Goal: Task Accomplishment & Management: Manage account settings

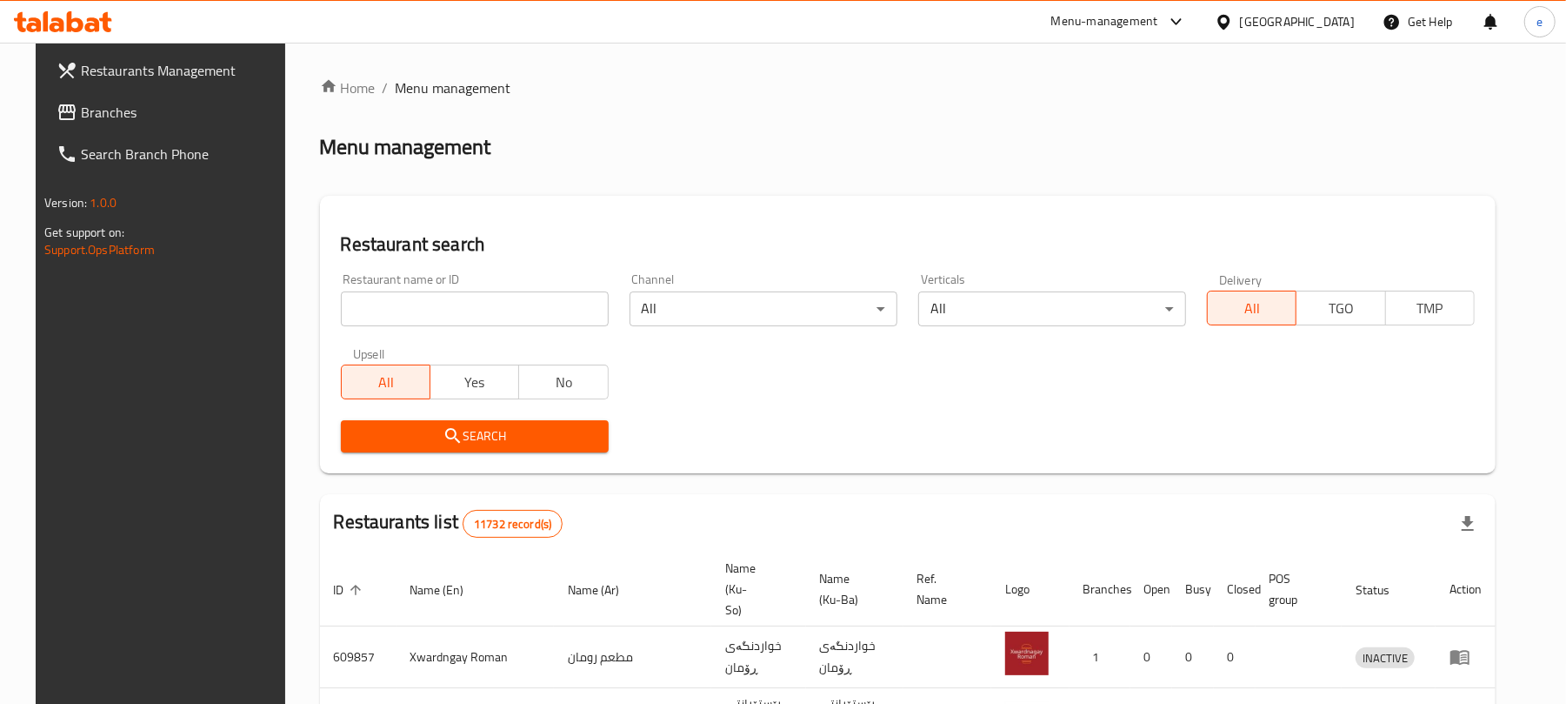
click at [461, 317] on input "search" at bounding box center [475, 308] width 268 height 35
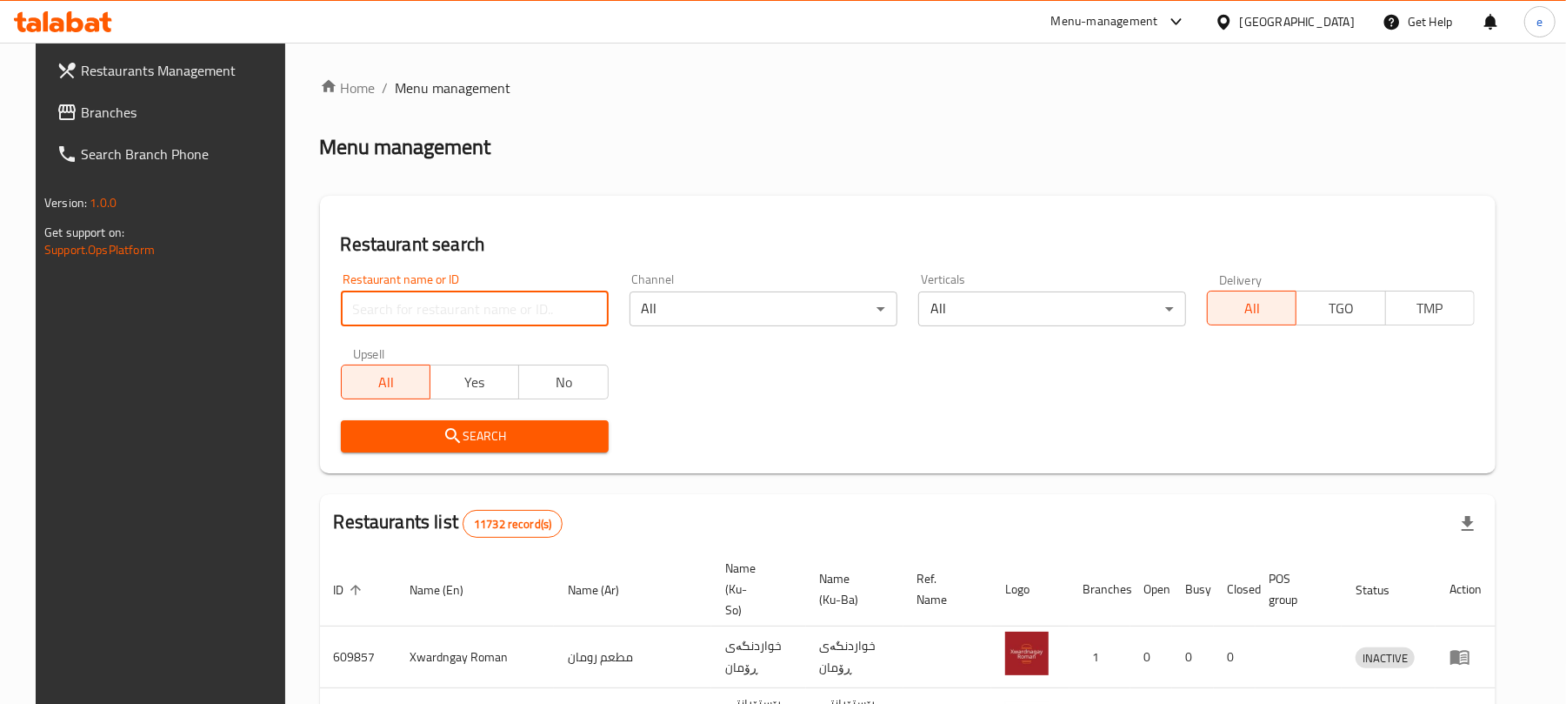
paste input "774431"
type input "774431"
click button "Search" at bounding box center [475, 436] width 268 height 32
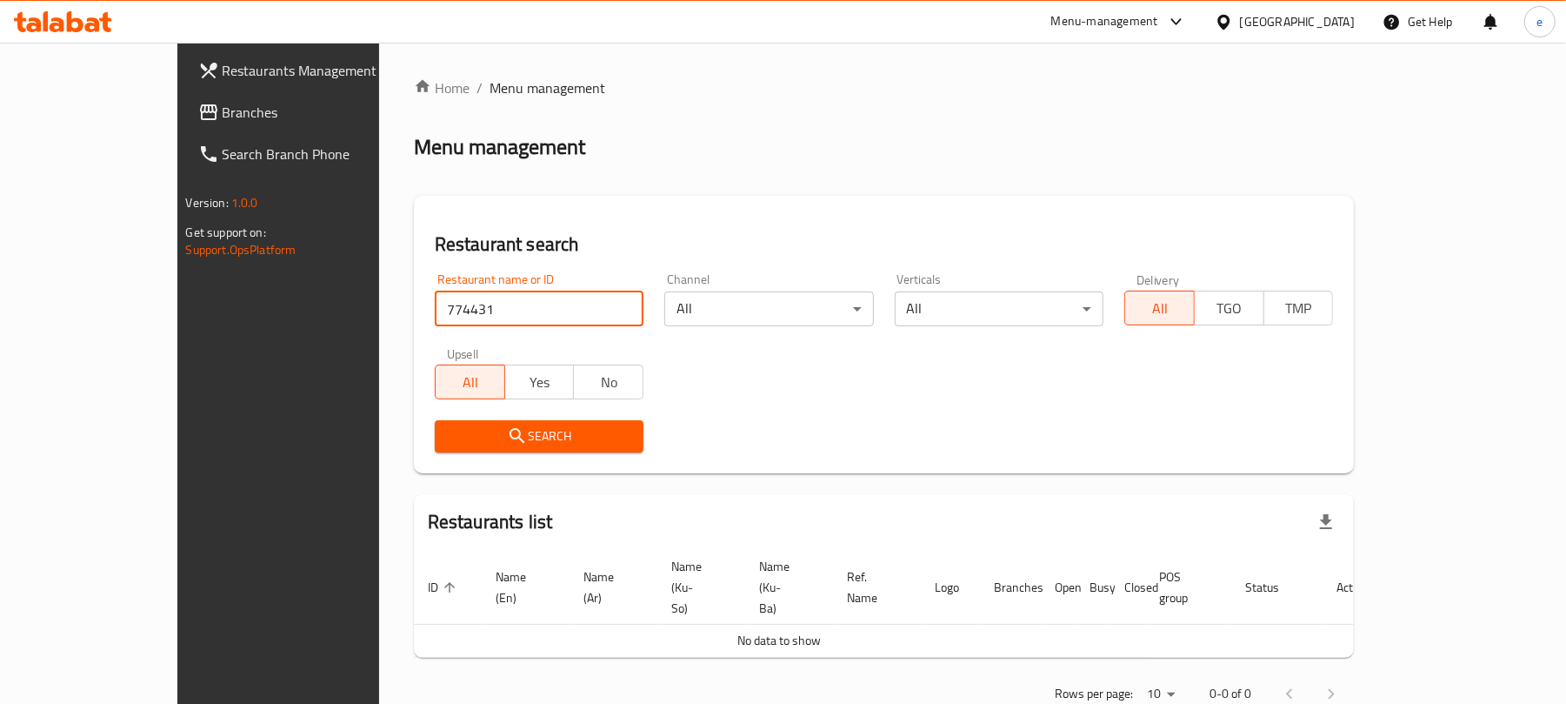
click at [223, 102] on span "Branches" at bounding box center [324, 112] width 203 height 21
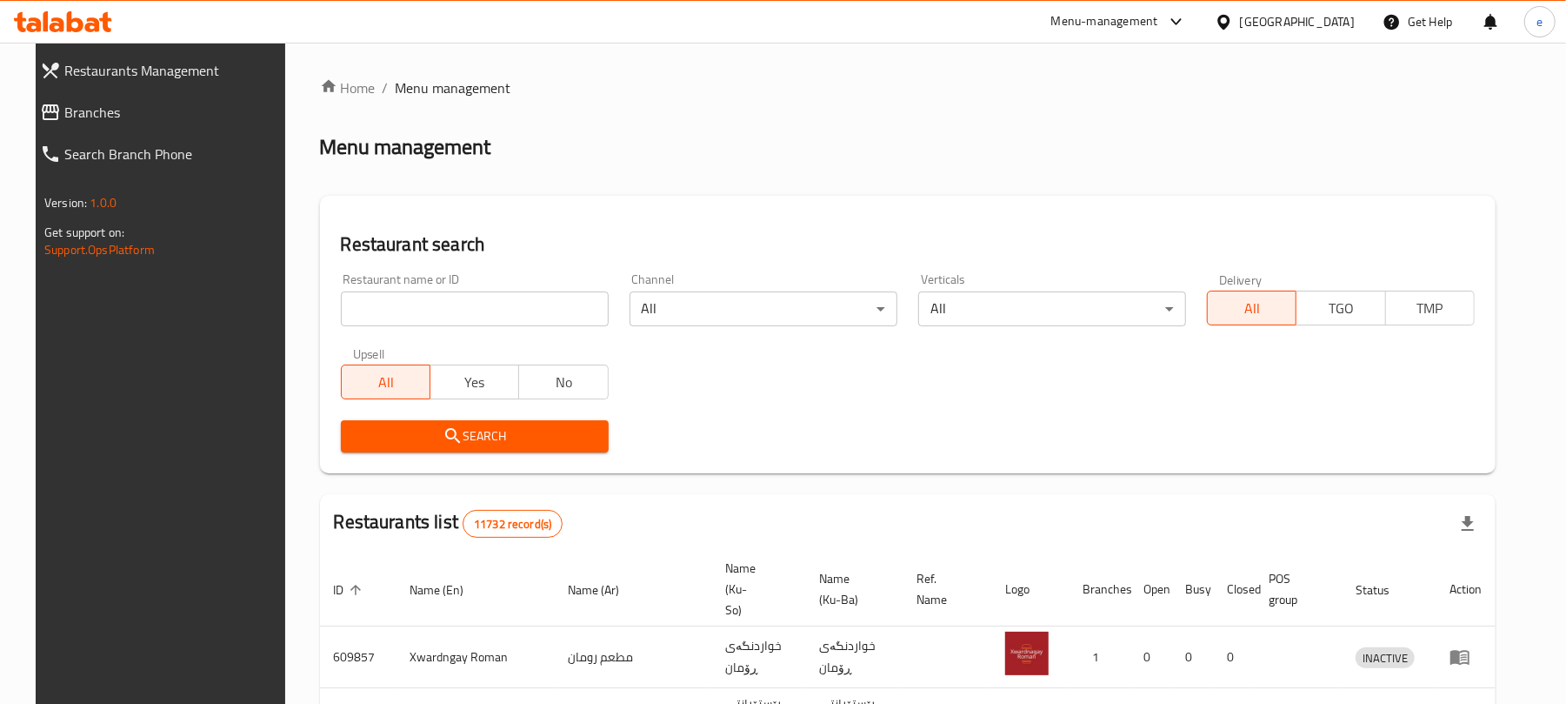
click at [424, 290] on div "Restaurant name or ID Restaurant name or ID" at bounding box center [475, 299] width 268 height 53
click at [436, 297] on input "search" at bounding box center [475, 308] width 268 height 35
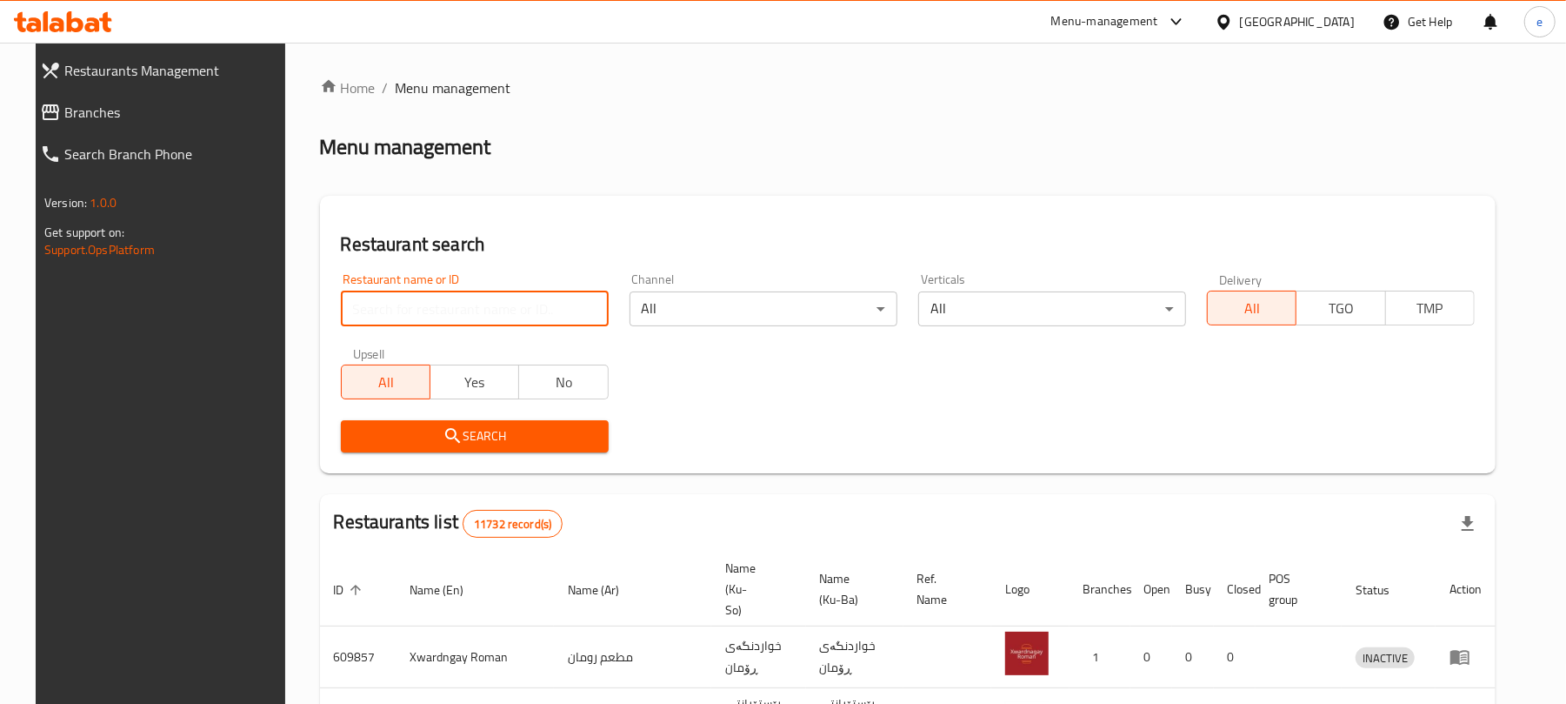
paste input "645598"
type input "645598"
click button "Search" at bounding box center [475, 436] width 268 height 32
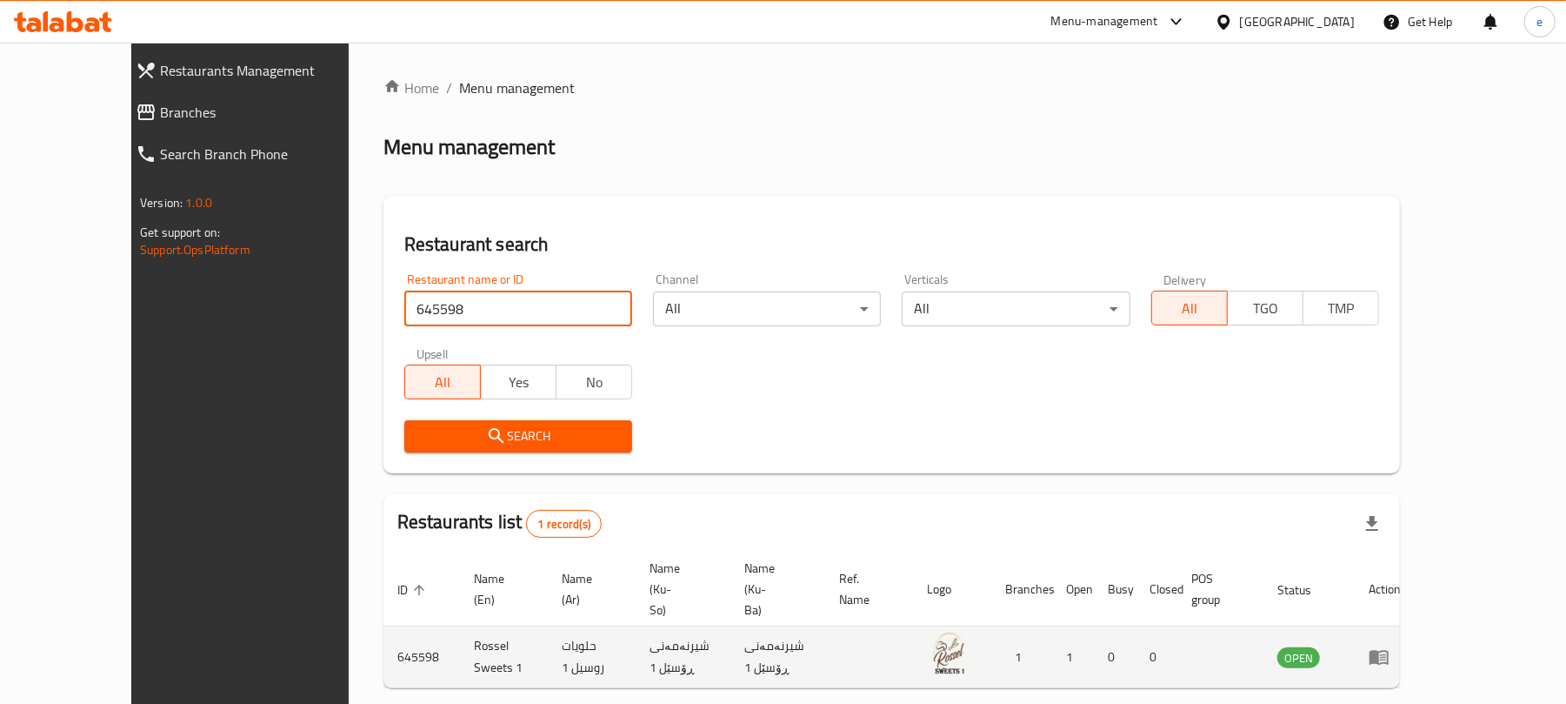
click at [1390, 646] on icon "enhanced table" at bounding box center [1379, 656] width 21 height 21
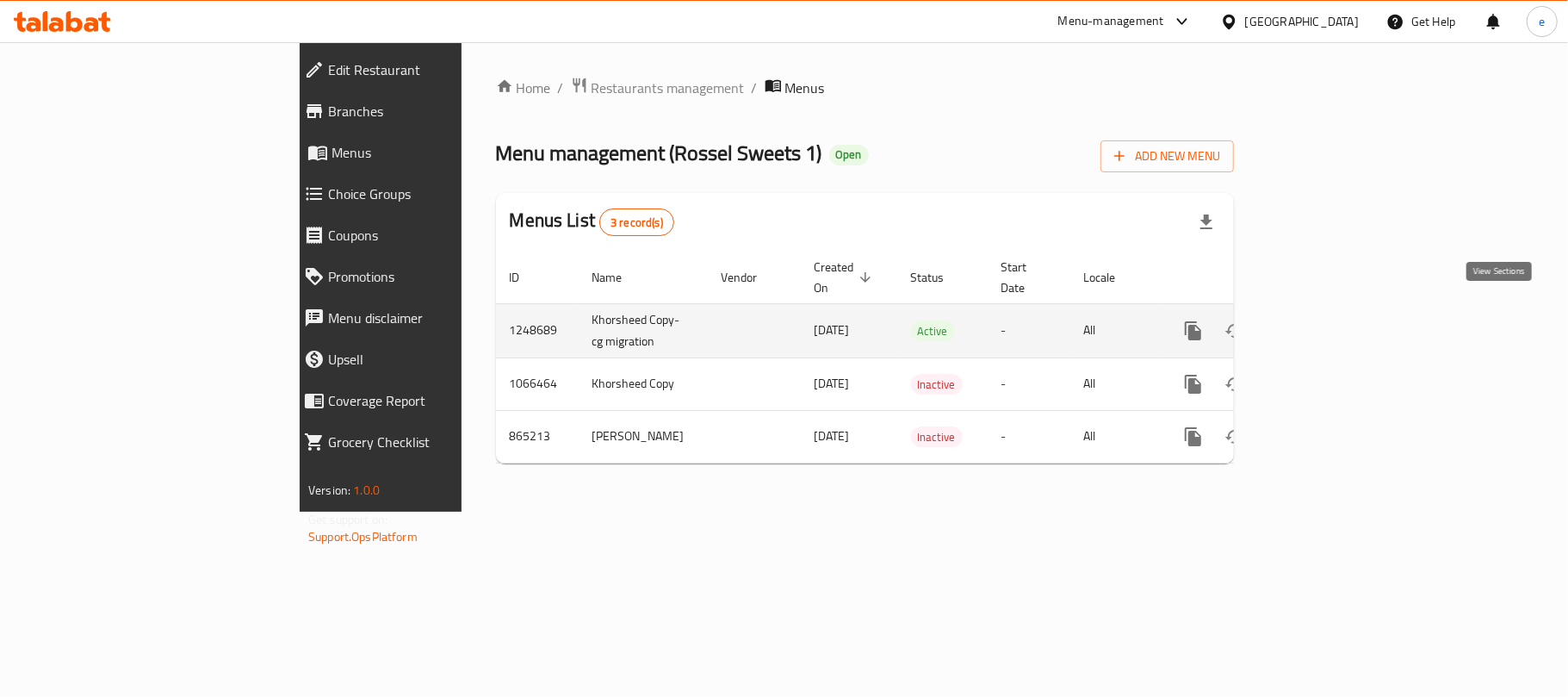
click at [1327, 321] on icon "enhanced table" at bounding box center [1317, 331] width 21 height 21
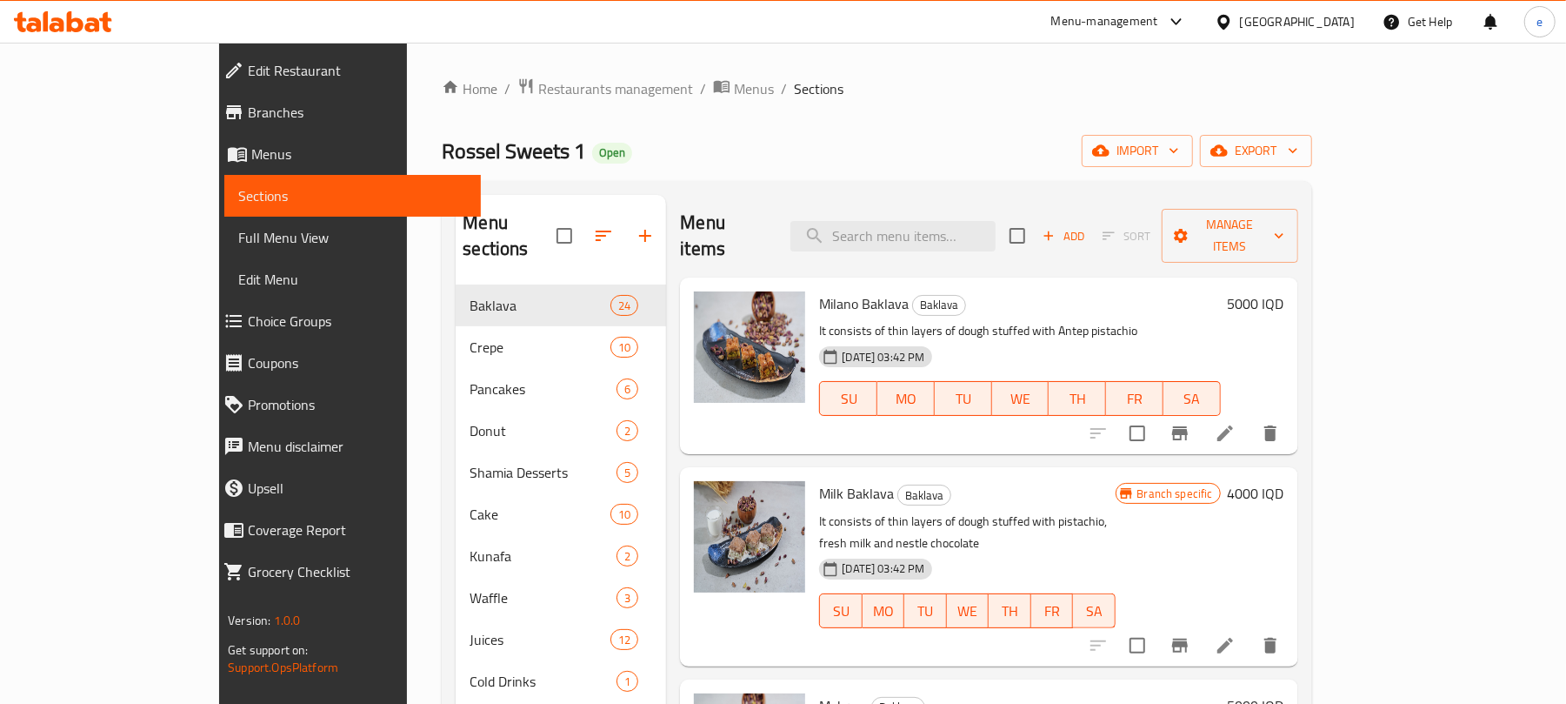
click at [238, 227] on span "Full Menu View" at bounding box center [352, 237] width 229 height 21
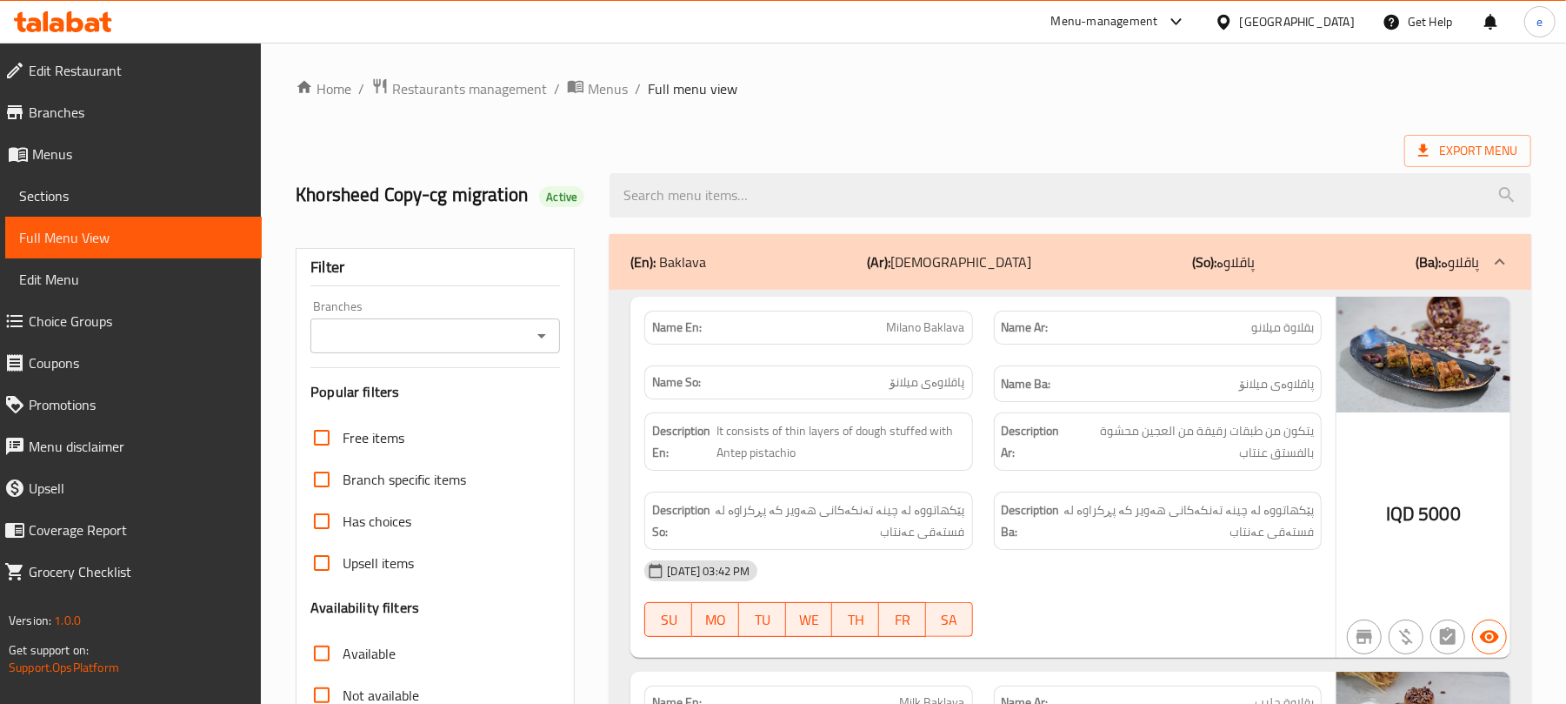
click at [536, 338] on icon "Open" at bounding box center [541, 335] width 21 height 21
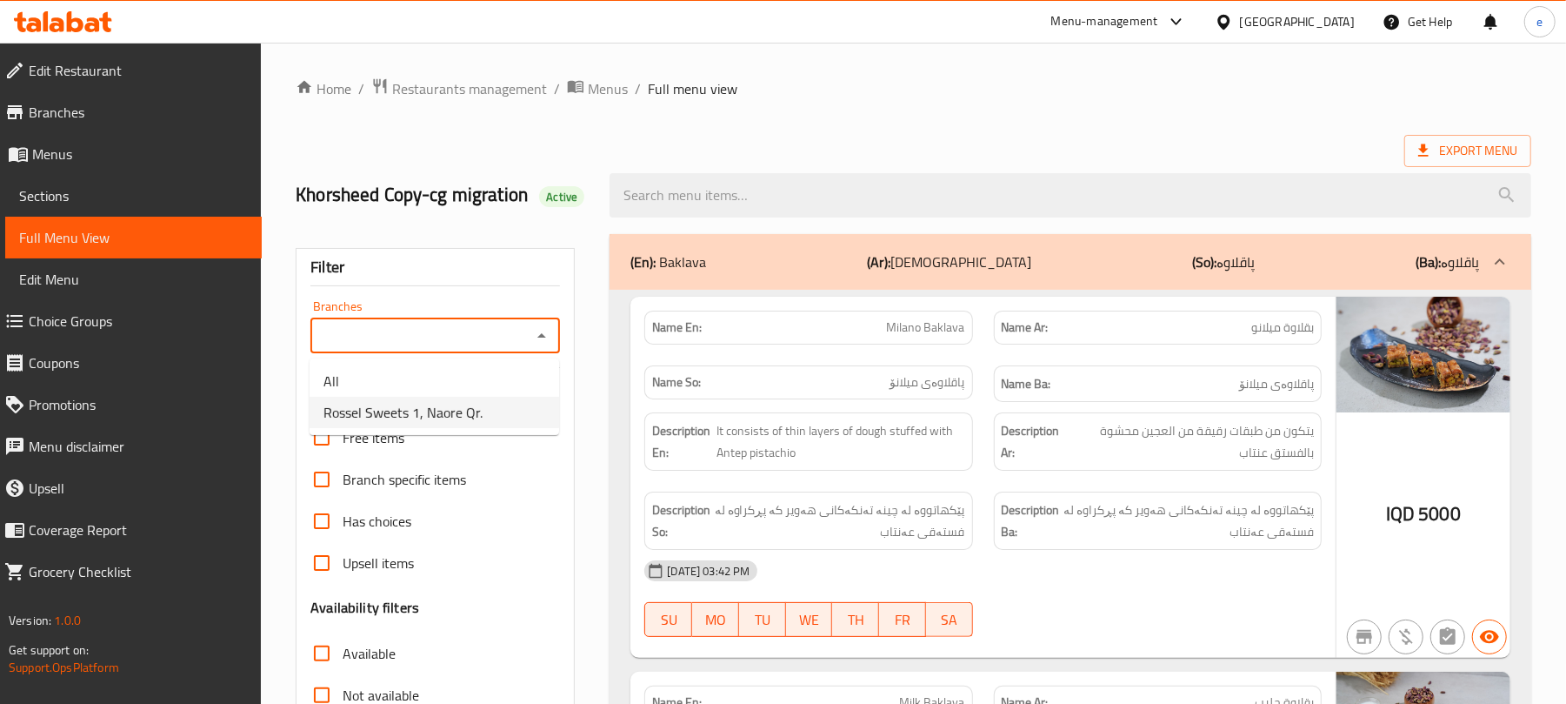
click at [473, 408] on span "Rossel Sweets 1, Naore Qr." at bounding box center [403, 412] width 159 height 21
type input "Rossel Sweets 1, Naore Qr."
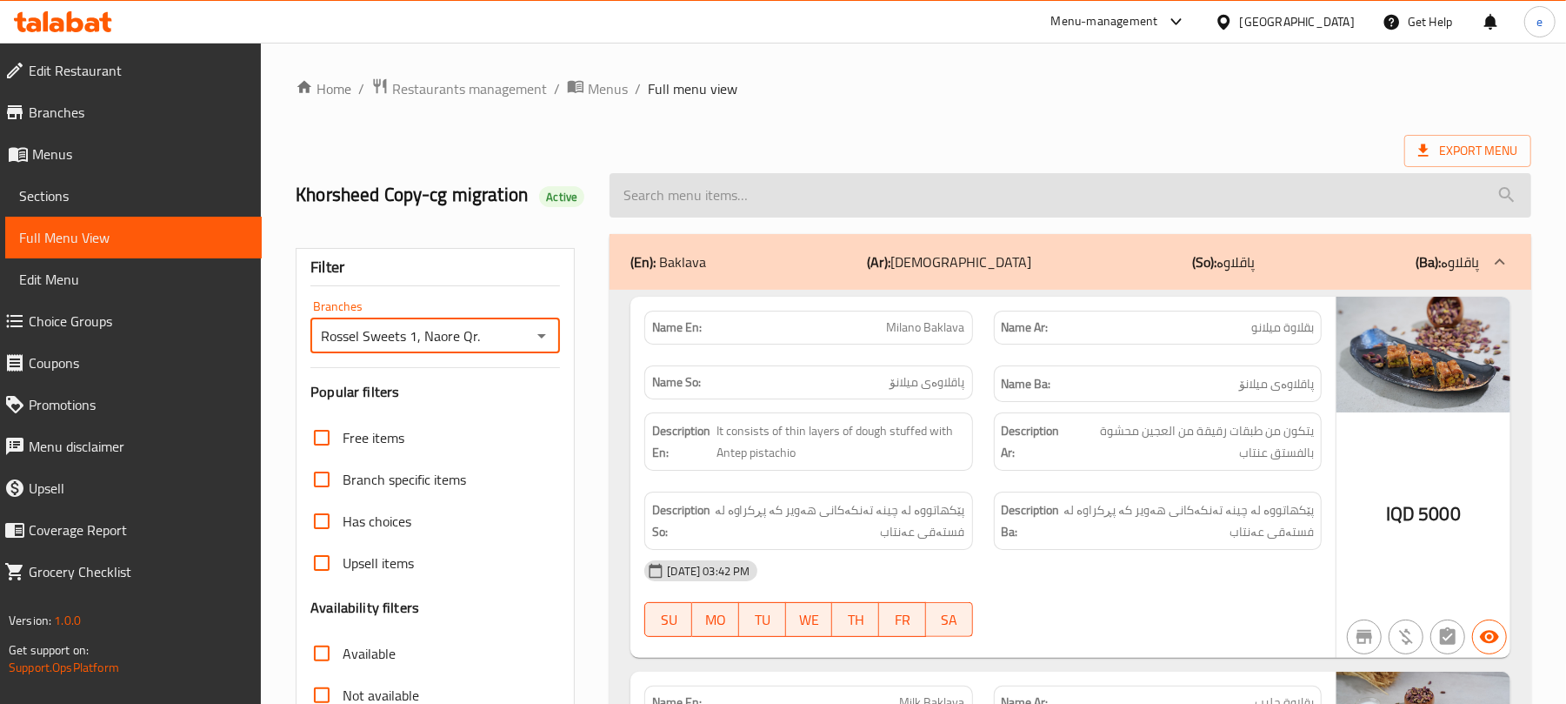
click at [771, 179] on input "search" at bounding box center [1071, 195] width 922 height 44
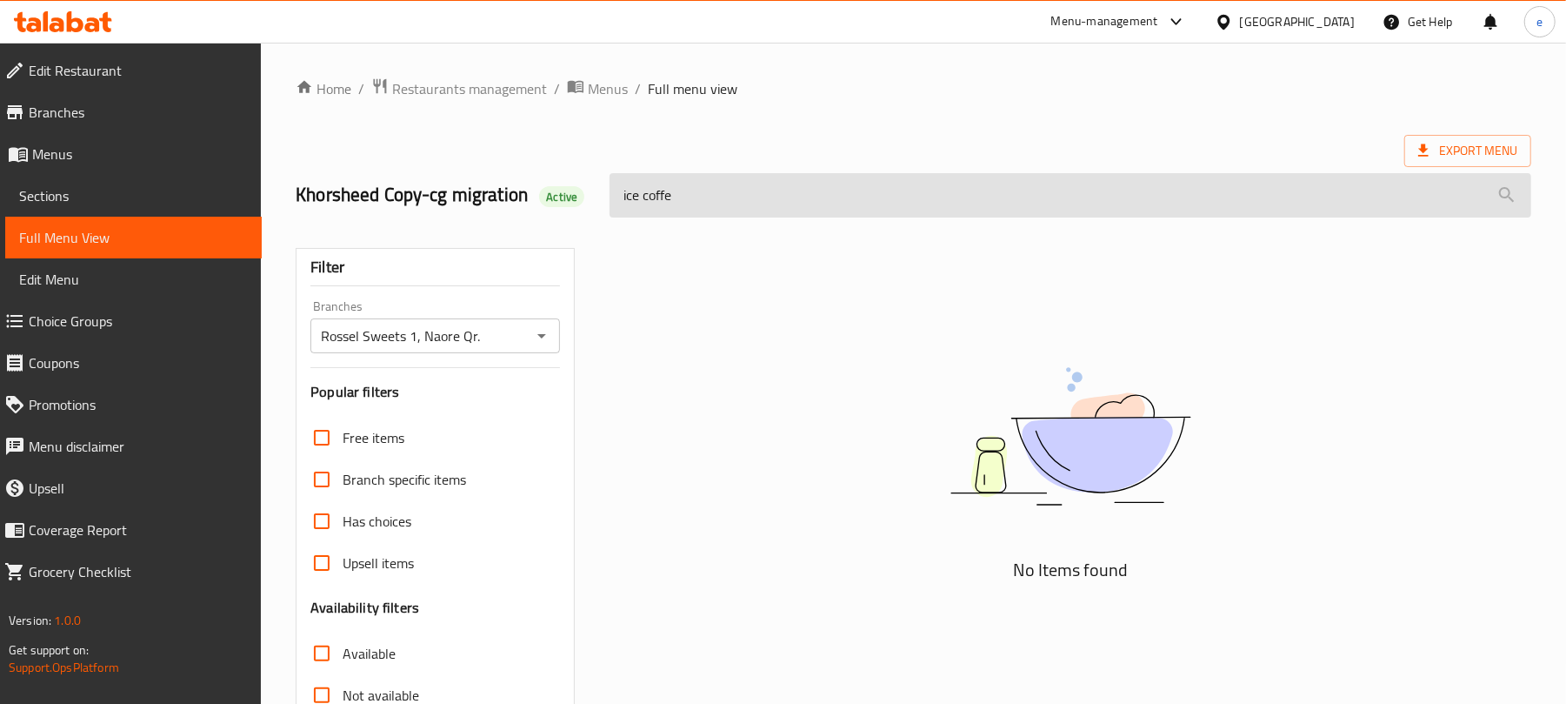
type input "ice coffee"
click at [749, 198] on input "ice coffee" at bounding box center [1071, 195] width 922 height 44
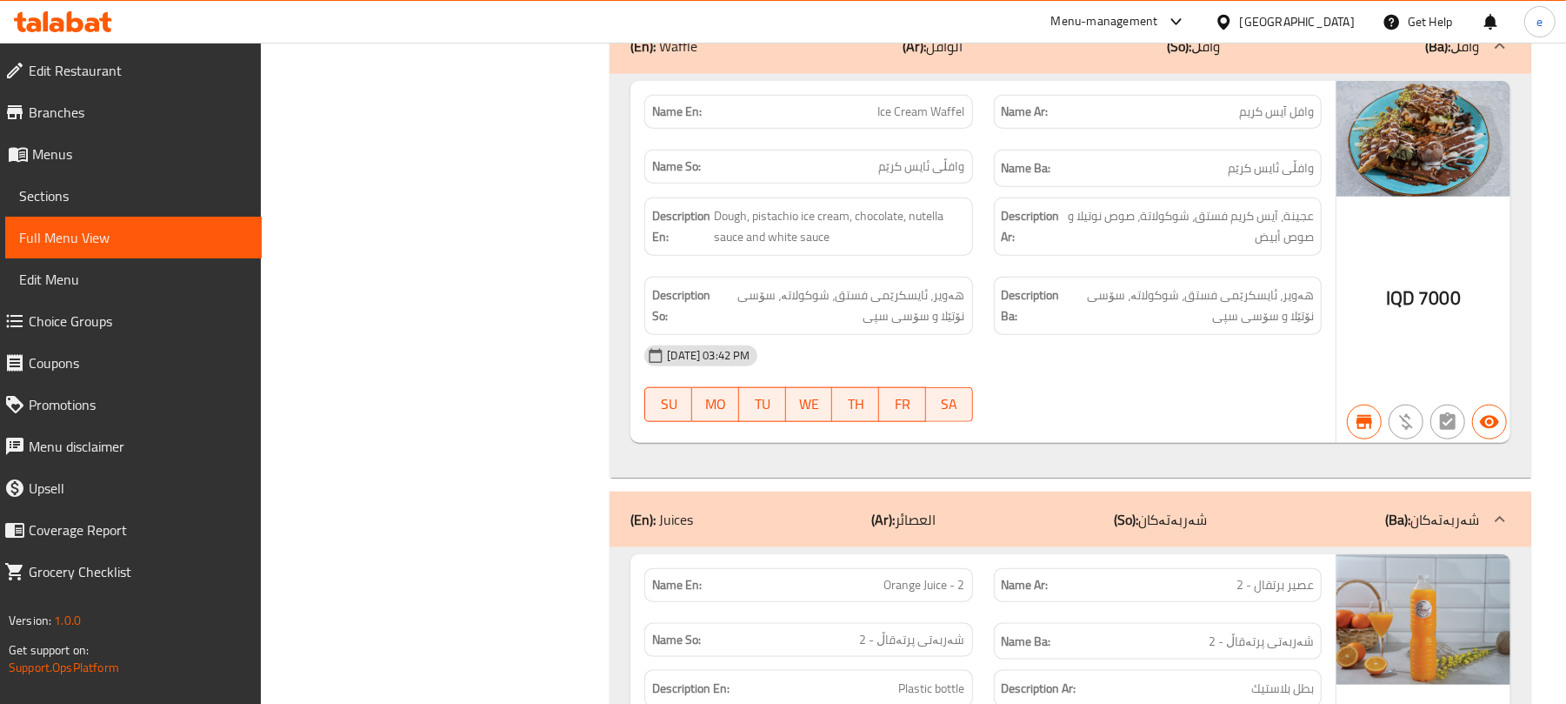
scroll to position [1159, 0]
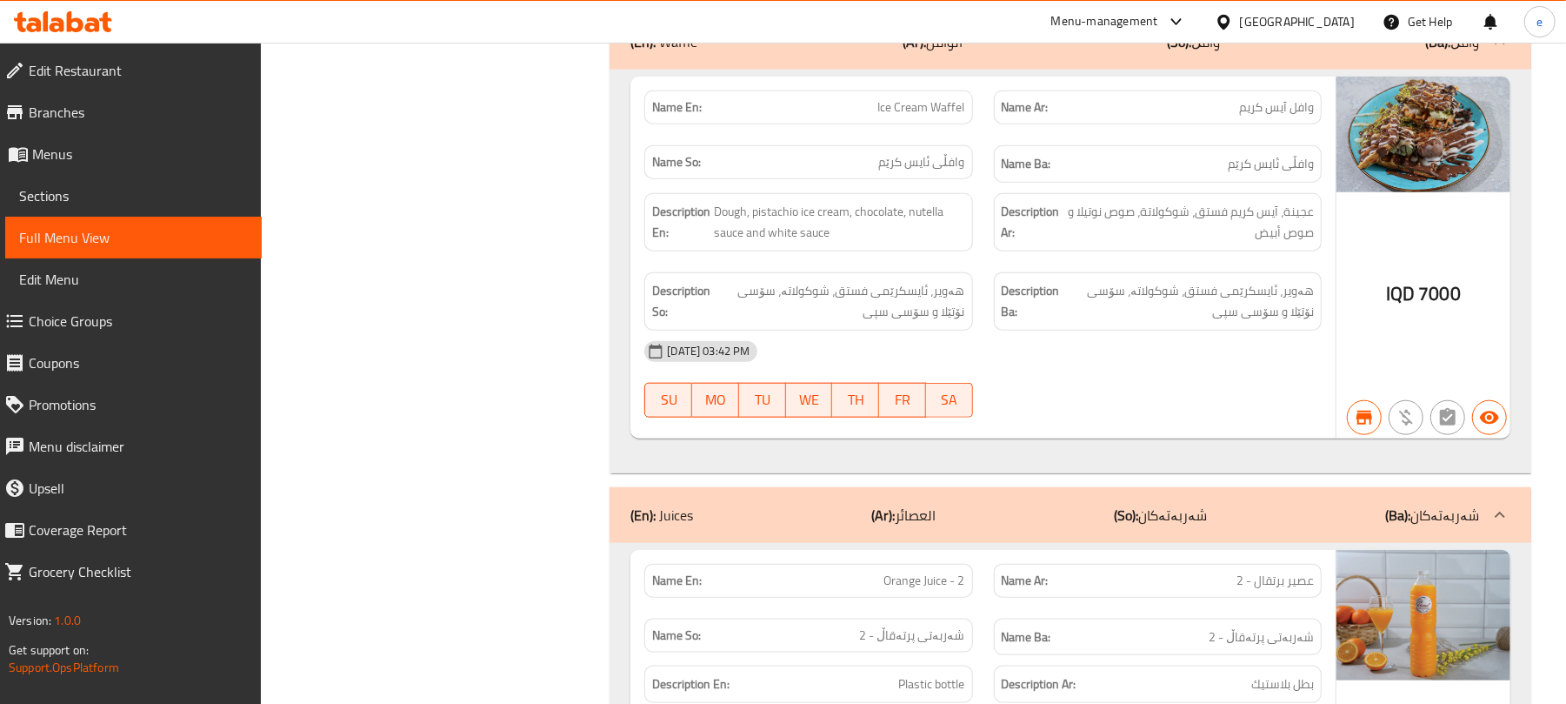
type input "ice"
click at [998, 511] on div "(En): Juices (Ar): العصائر (So): شەربەتەکان (Ba): شەربەتەکان" at bounding box center [1055, 514] width 849 height 21
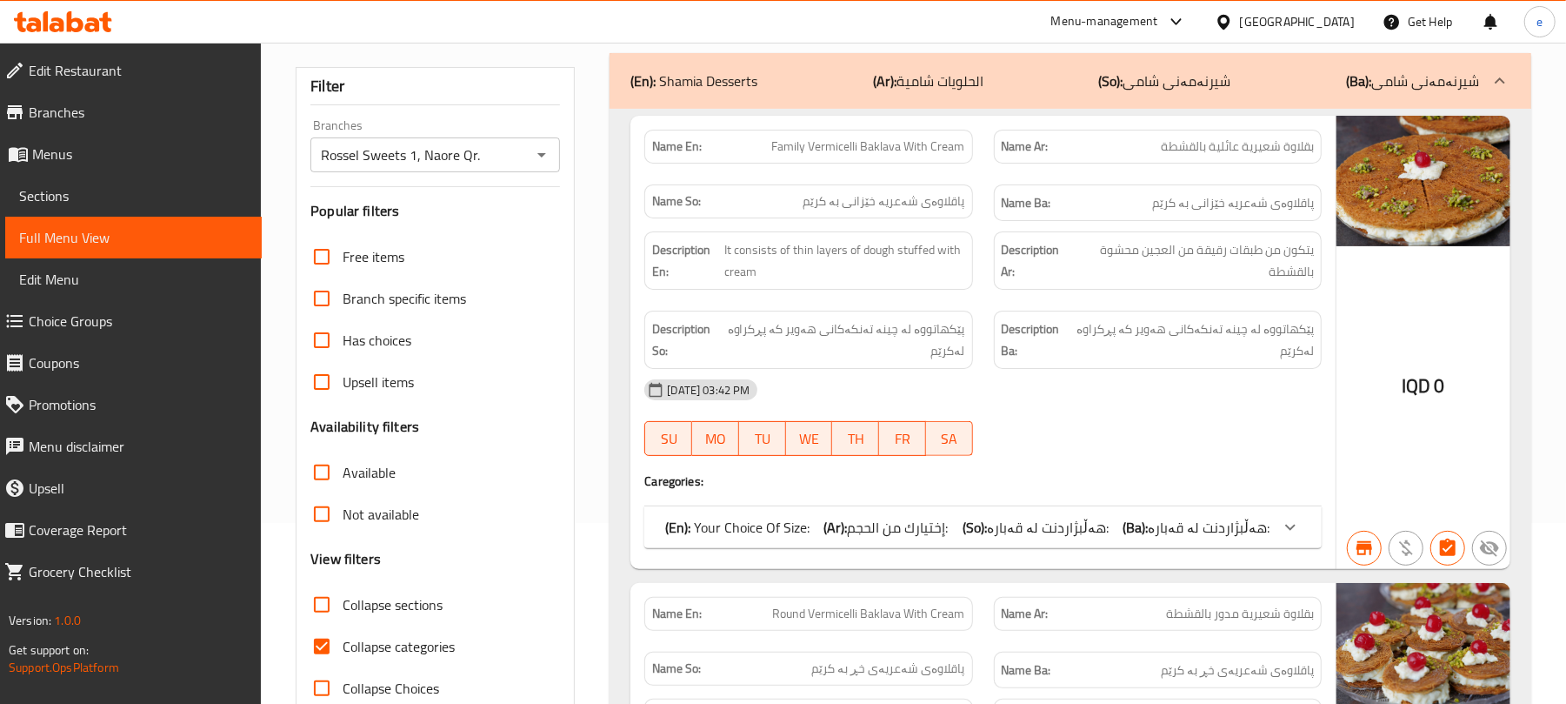
scroll to position [231, 0]
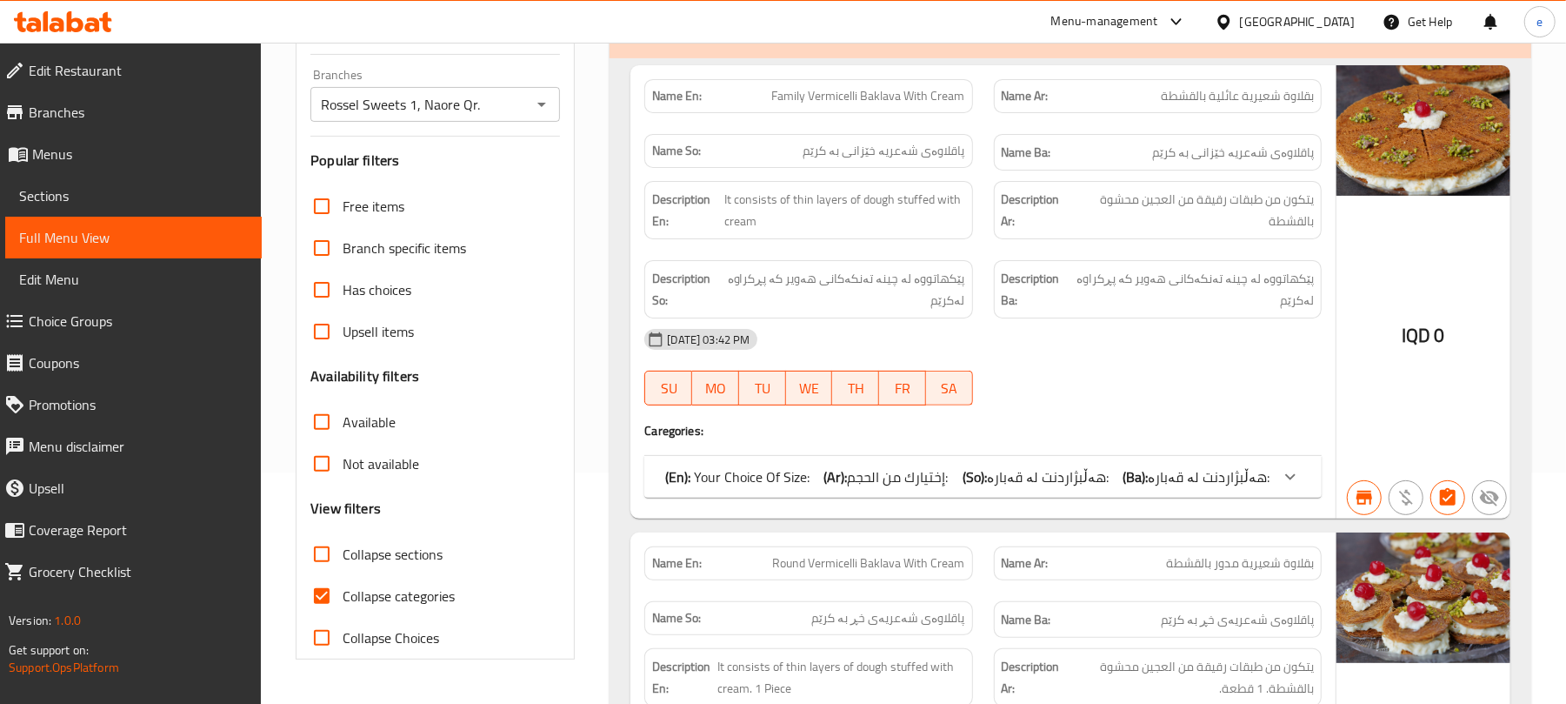
click at [553, 110] on div "Rossel Sweets 1, Naore Qr. Branches" at bounding box center [435, 104] width 250 height 35
click at [546, 105] on icon "Open" at bounding box center [541, 104] width 21 height 21
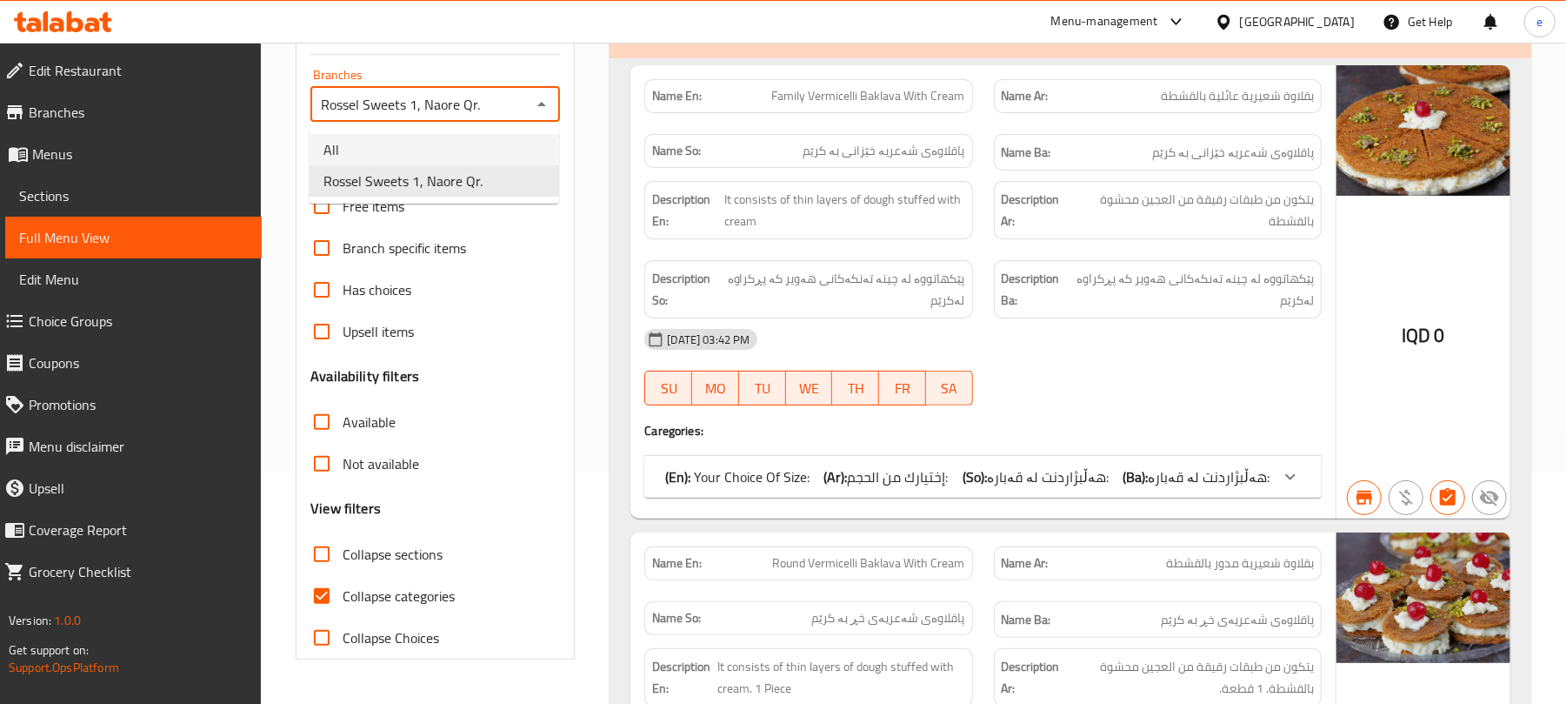
click at [387, 155] on li "All" at bounding box center [435, 149] width 250 height 31
click at [537, 113] on icon "Open" at bounding box center [541, 104] width 21 height 21
click at [449, 191] on span "Rossel Sweets 1, Naore Qr." at bounding box center [403, 180] width 159 height 21
click at [551, 95] on icon "Open" at bounding box center [541, 104] width 21 height 21
click at [468, 143] on li "All" at bounding box center [435, 149] width 250 height 31
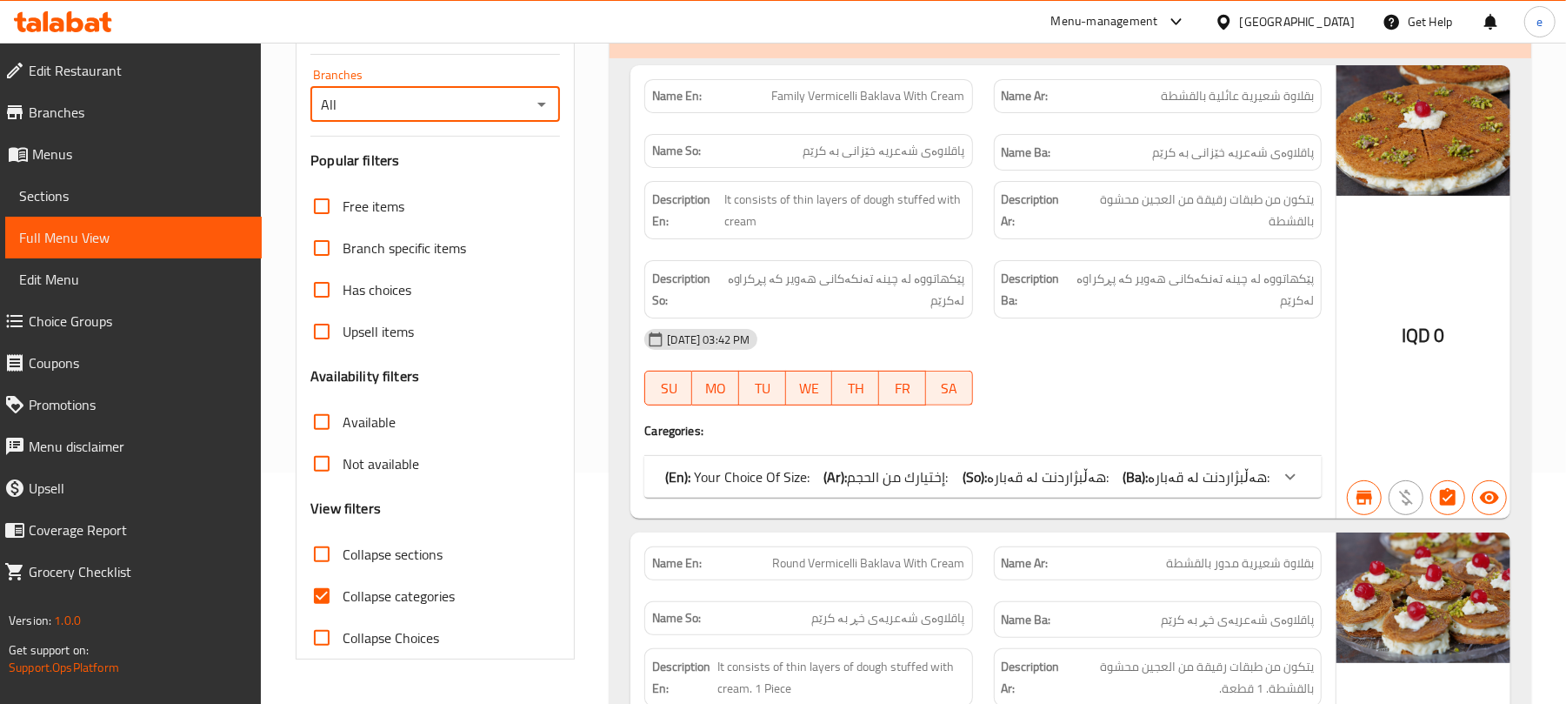
click at [534, 110] on icon "Open" at bounding box center [541, 104] width 21 height 21
click at [499, 176] on li "Rossel Sweets 1, Naore Qr." at bounding box center [435, 180] width 250 height 31
type input "Rossel Sweets 1, Naore Qr."
click at [337, 564] on input "Collapse sections" at bounding box center [322, 554] width 42 height 42
checkbox input "true"
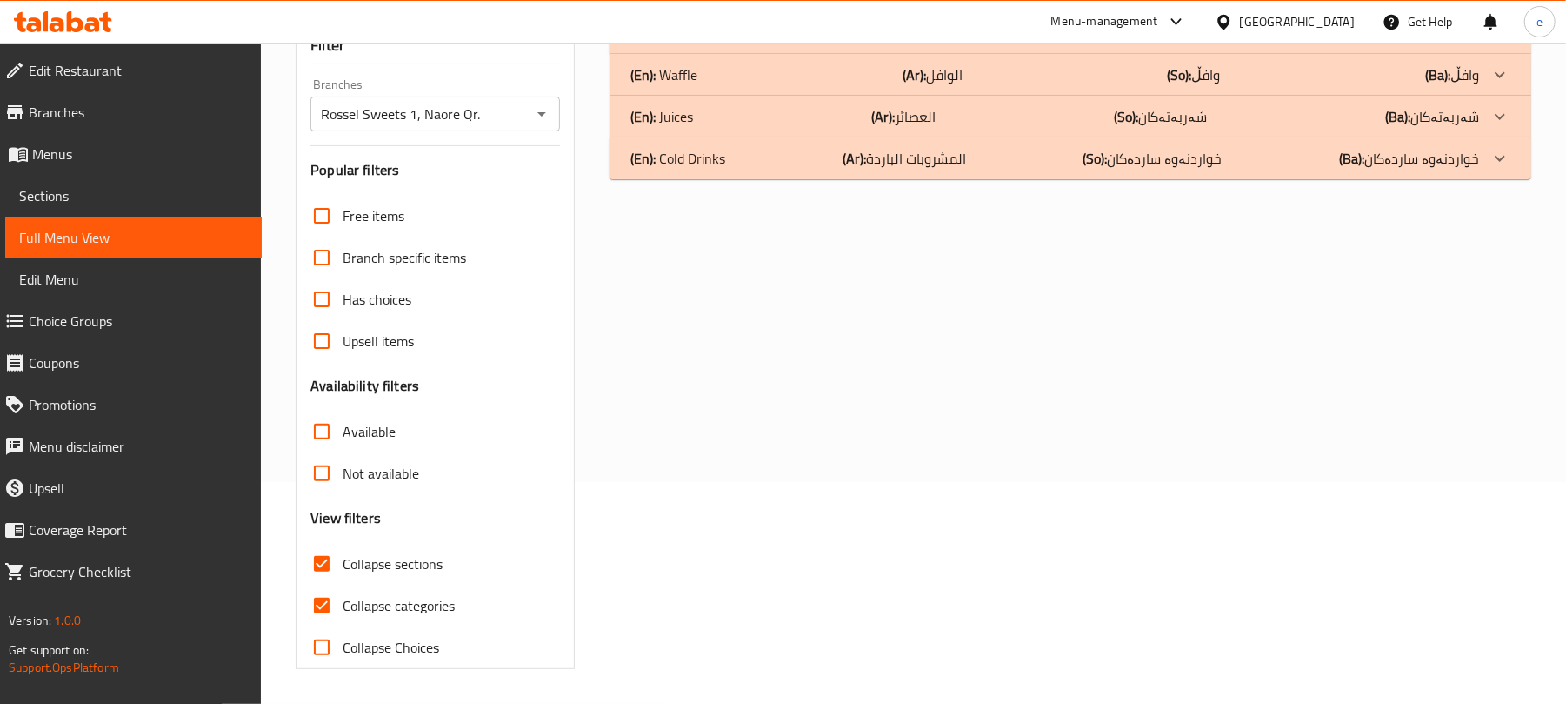
scroll to position [224, 0]
click at [912, 150] on p "(Ar): المشروبات الباردة" at bounding box center [904, 158] width 123 height 21
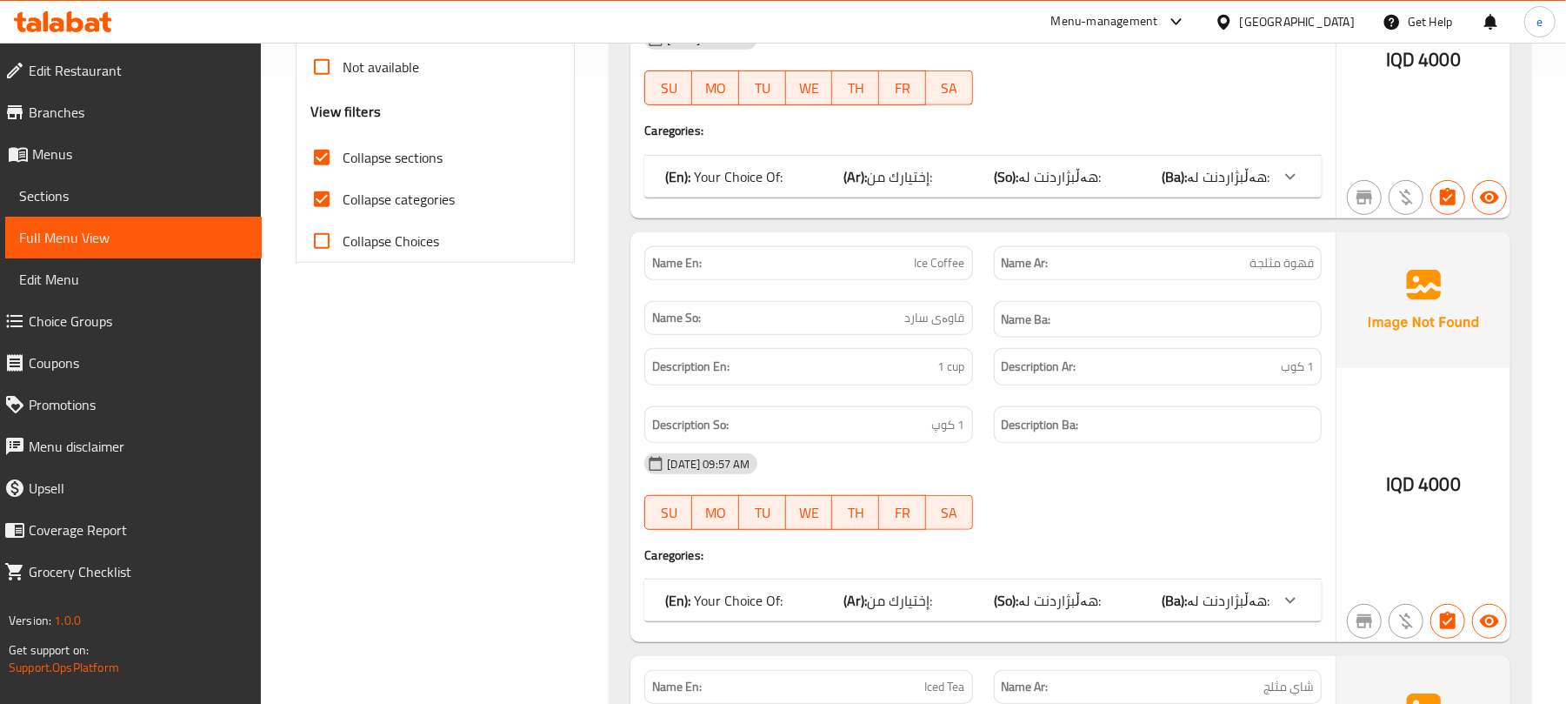
scroll to position [687, 0]
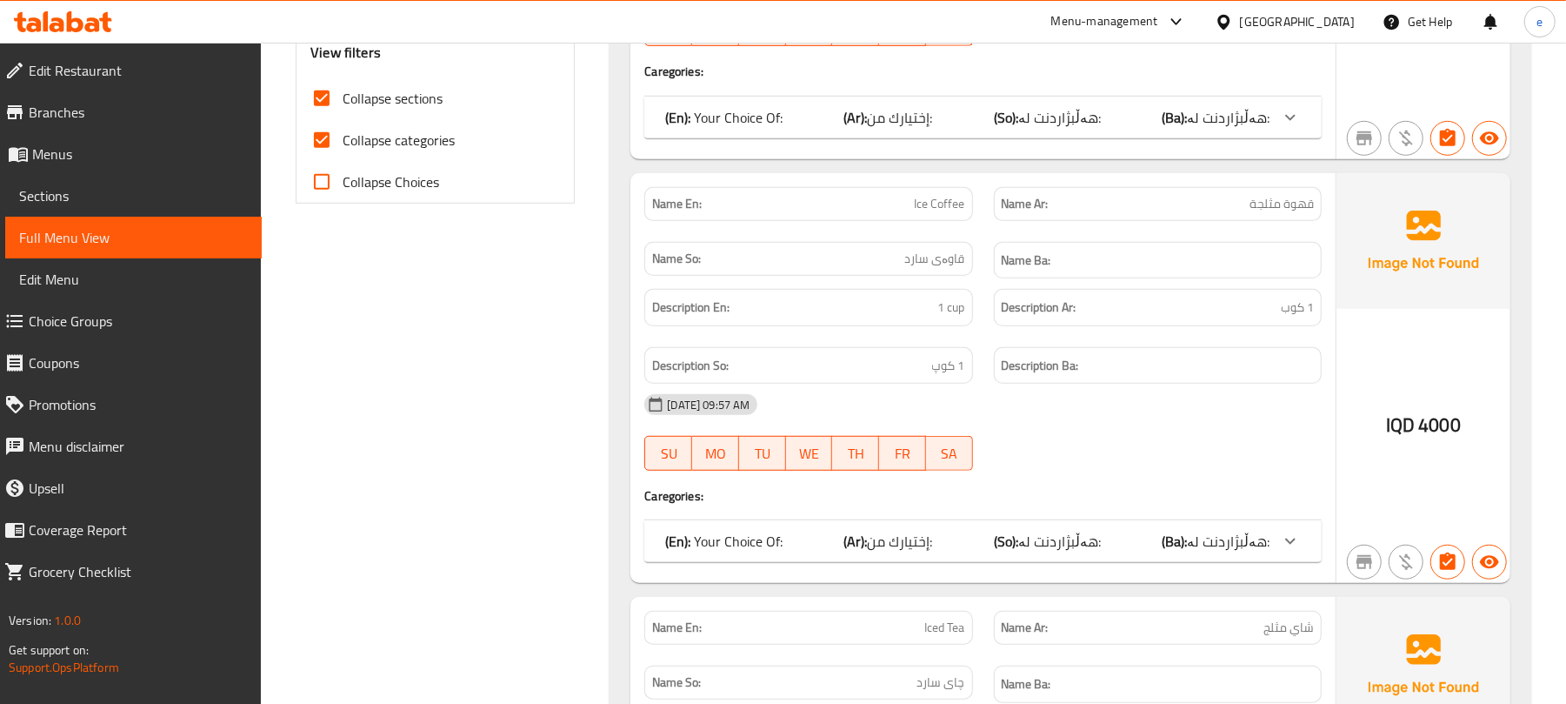
click at [1093, 543] on span "هەڵبژاردنت لە:" at bounding box center [1059, 541] width 83 height 26
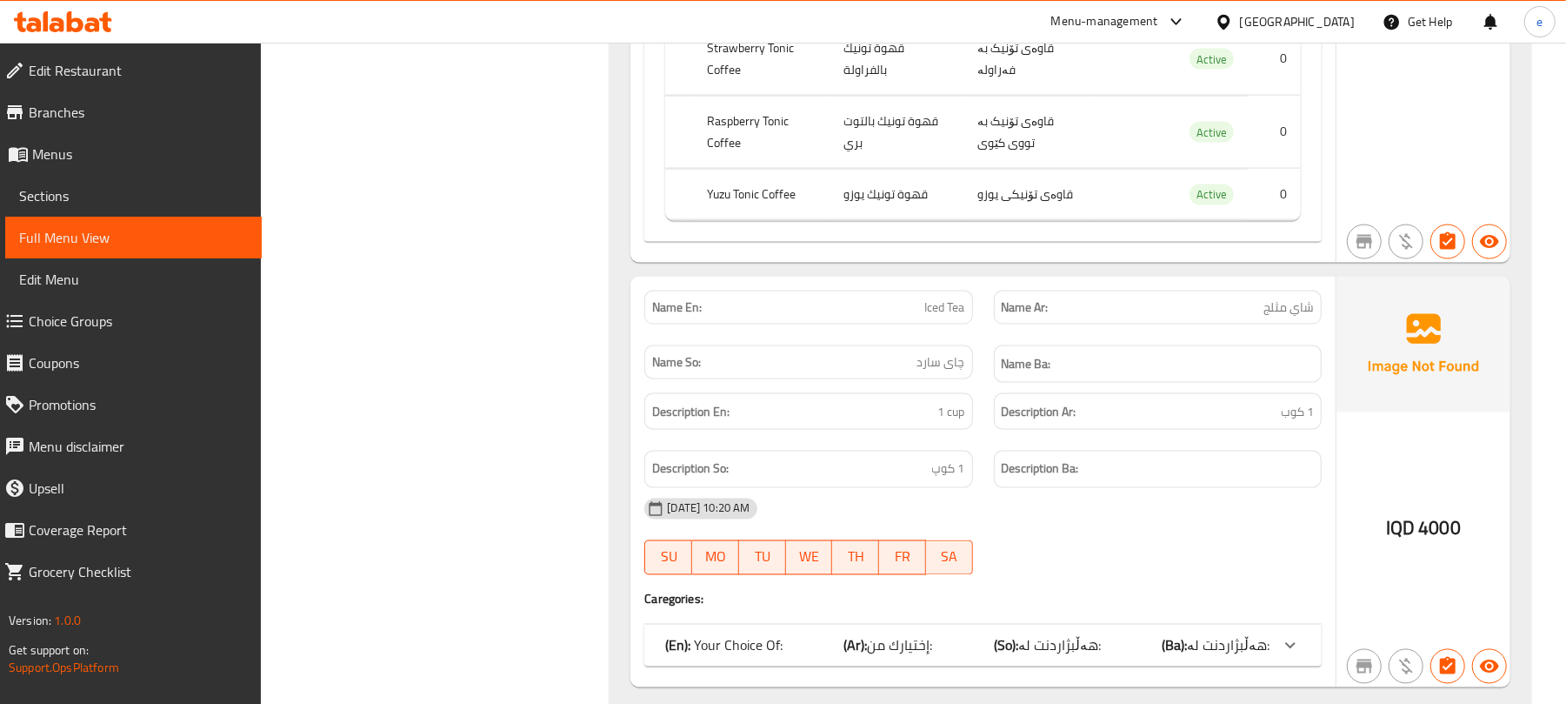
scroll to position [1979, 0]
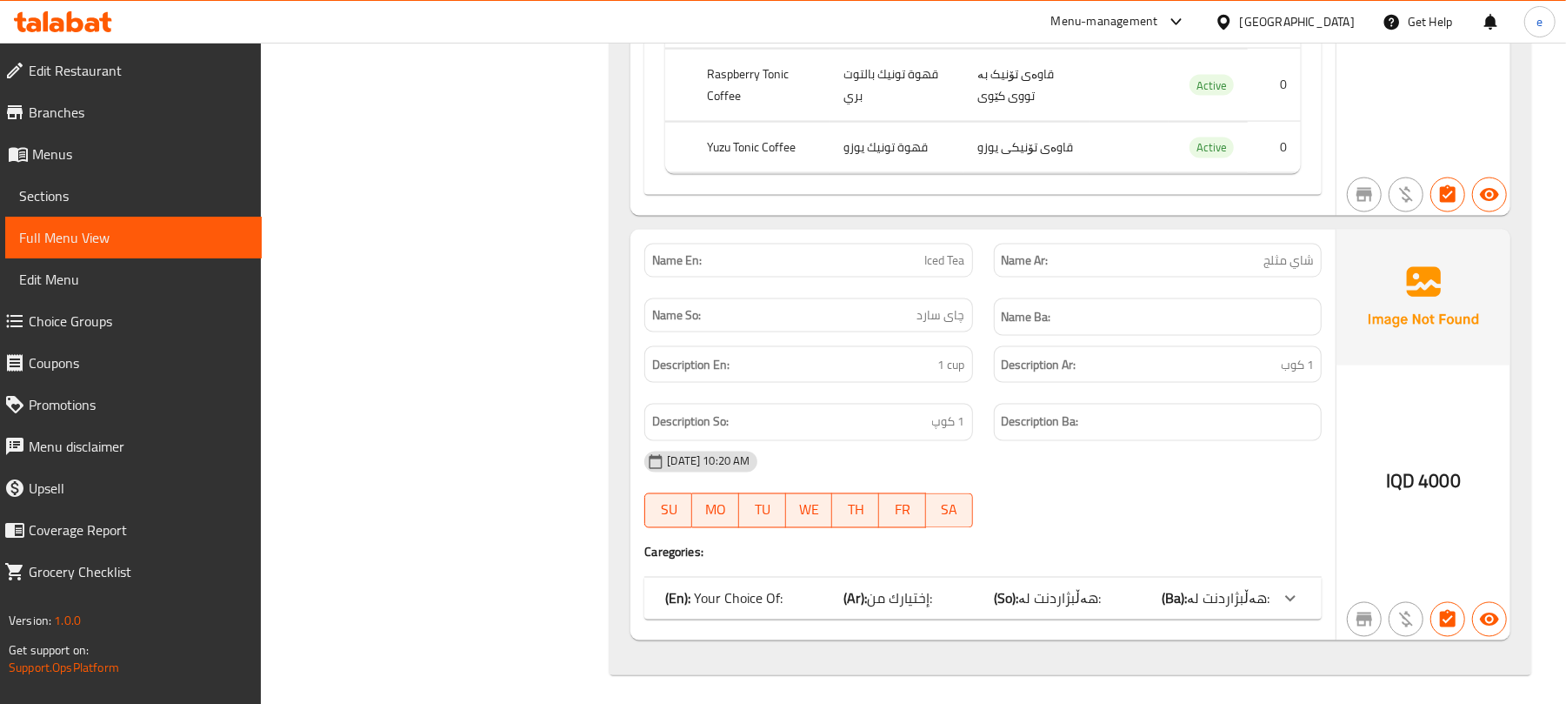
click at [1077, 589] on span "هەڵبژاردنت لە:" at bounding box center [1059, 598] width 83 height 26
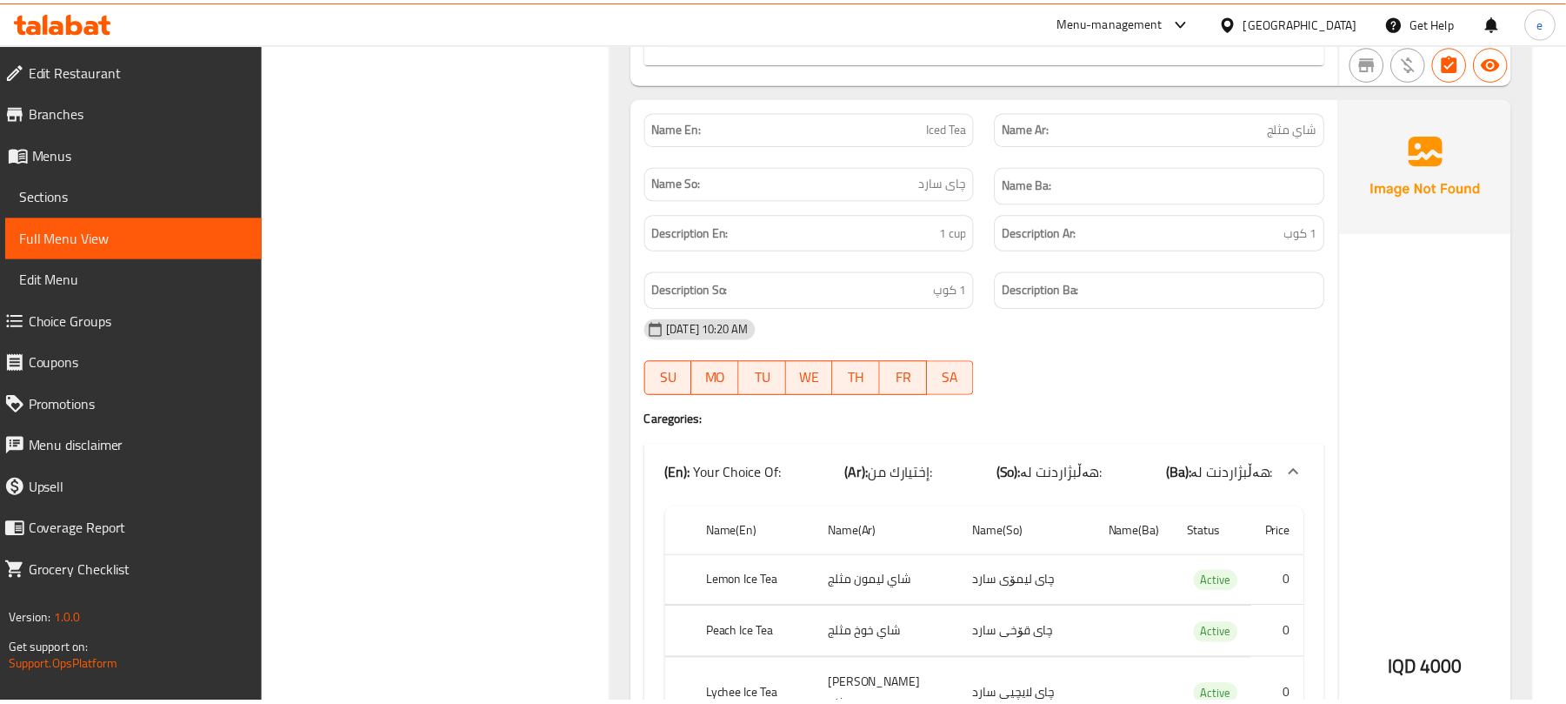
scroll to position [2524, 0]
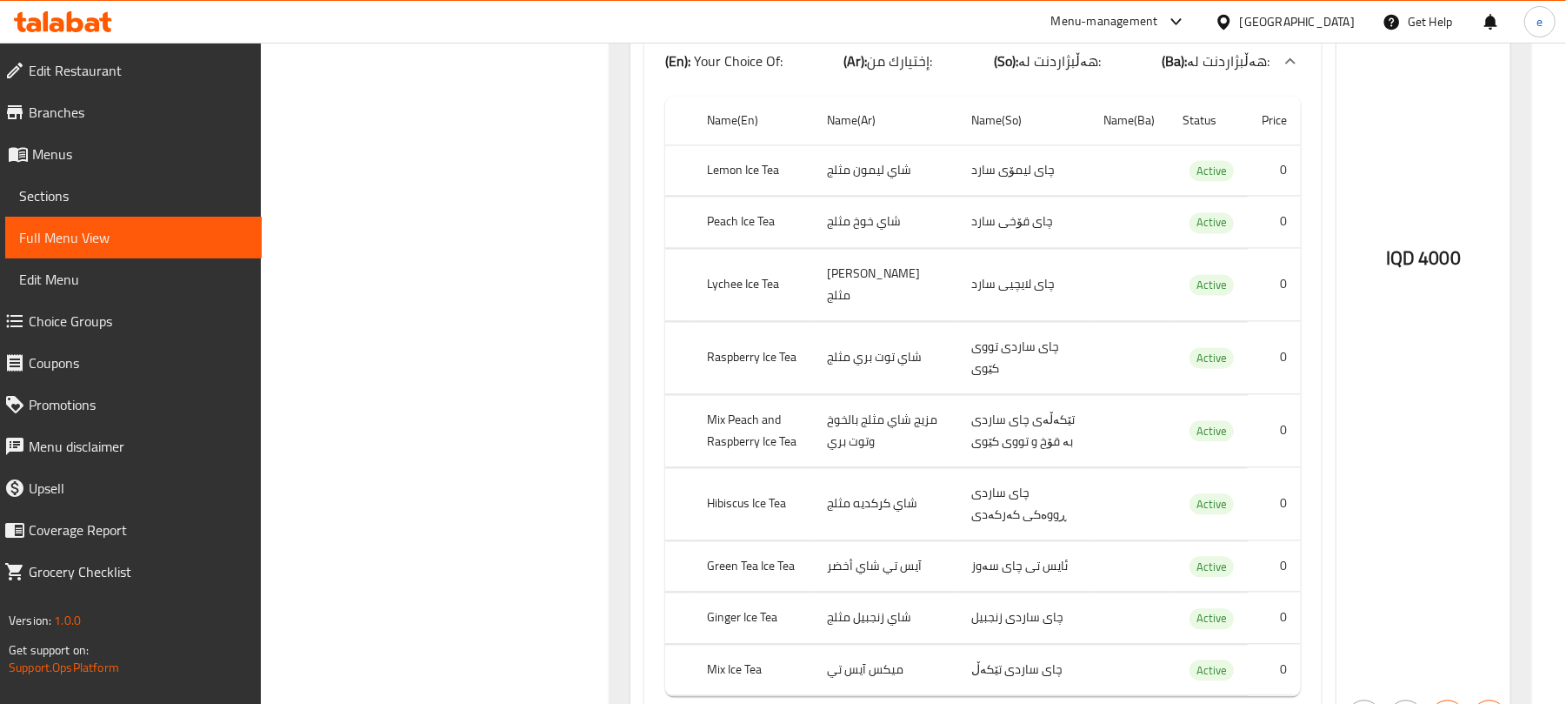
click at [49, 28] on icon at bounding box center [63, 21] width 98 height 21
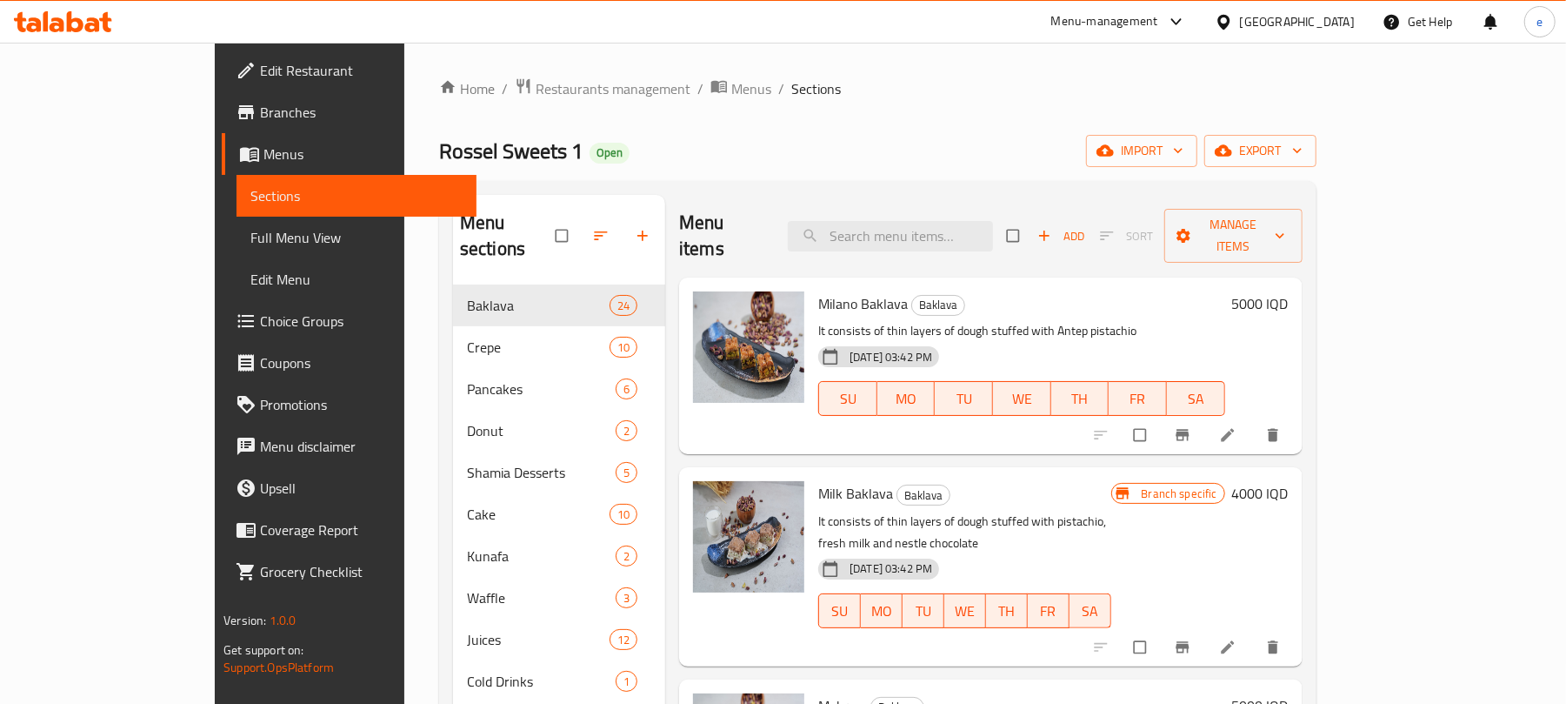
scroll to position [231, 0]
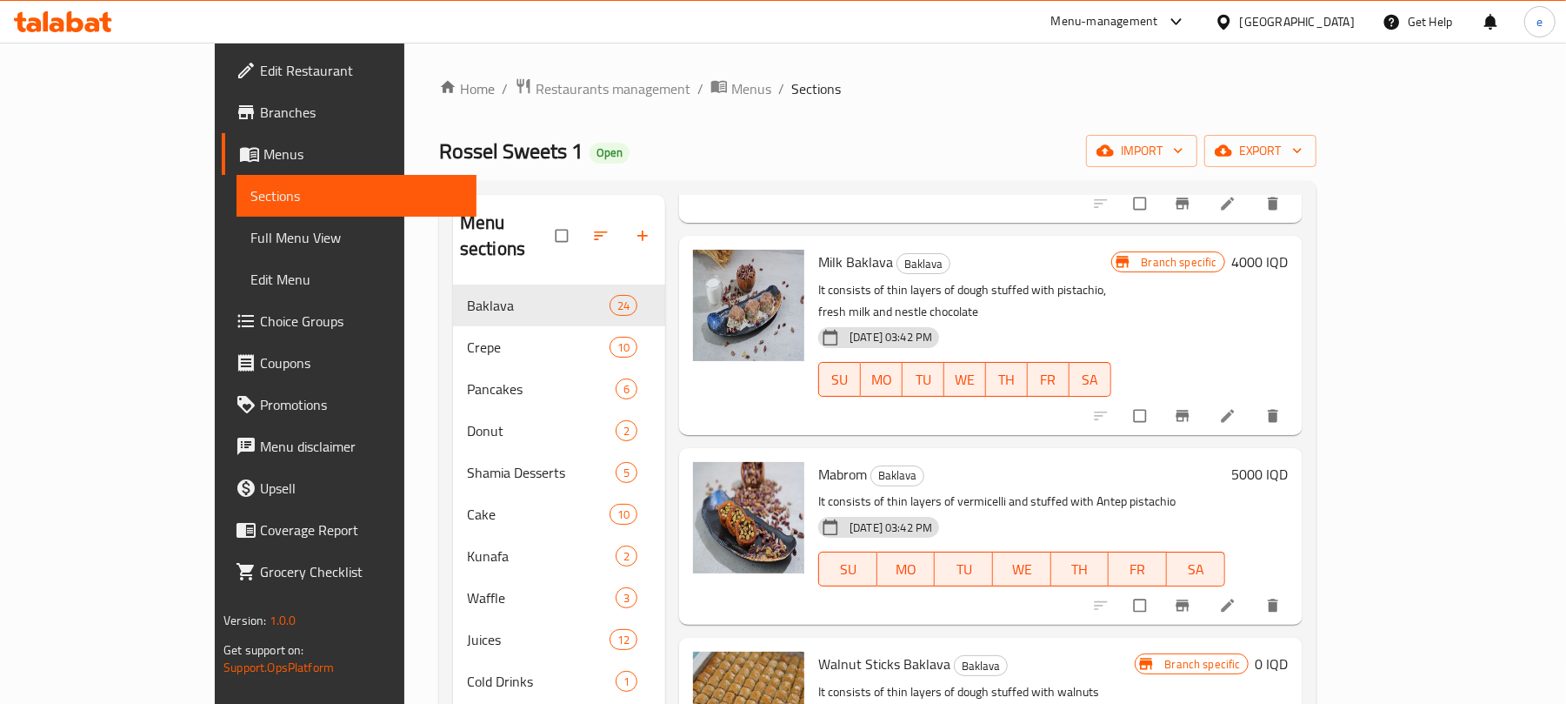
click at [260, 320] on span "Choice Groups" at bounding box center [361, 320] width 203 height 21
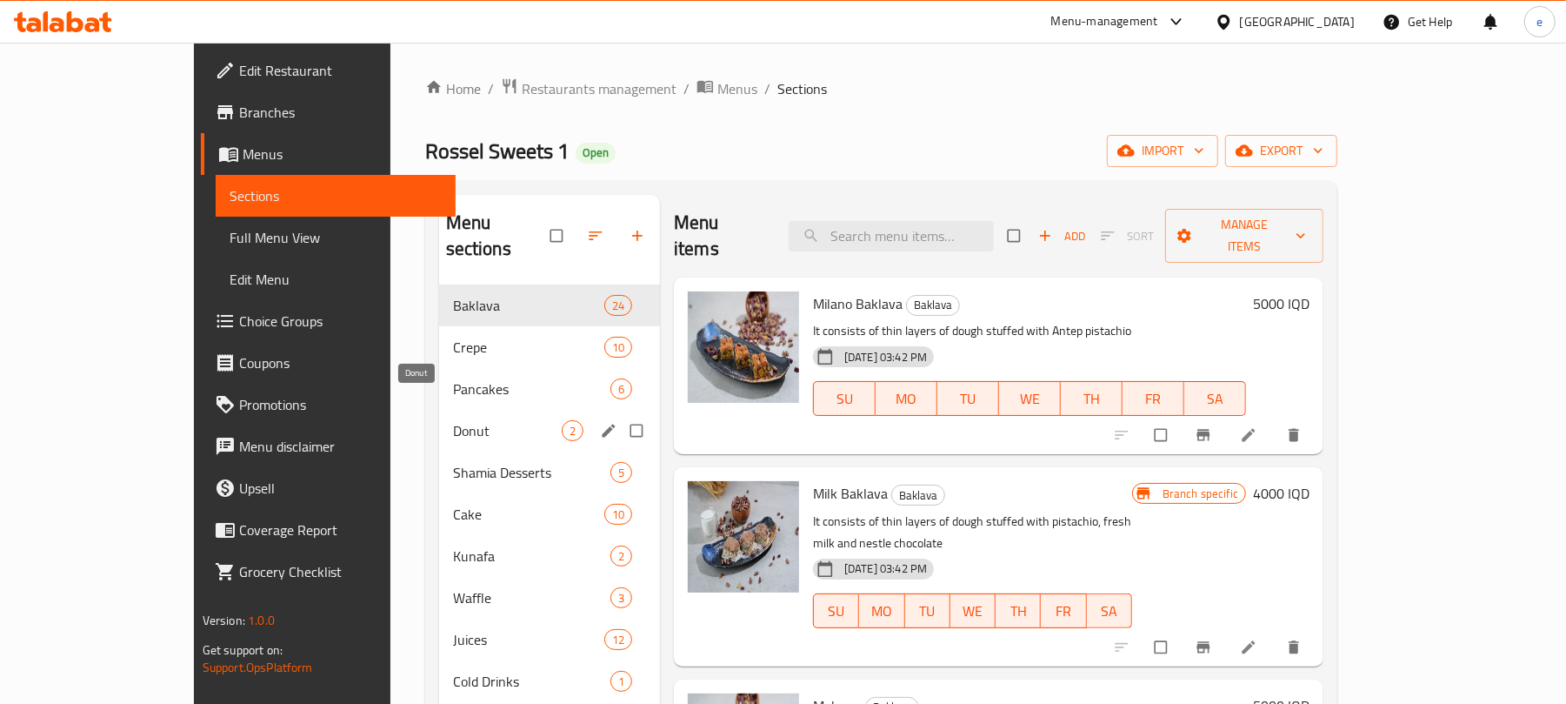
scroll to position [231, 0]
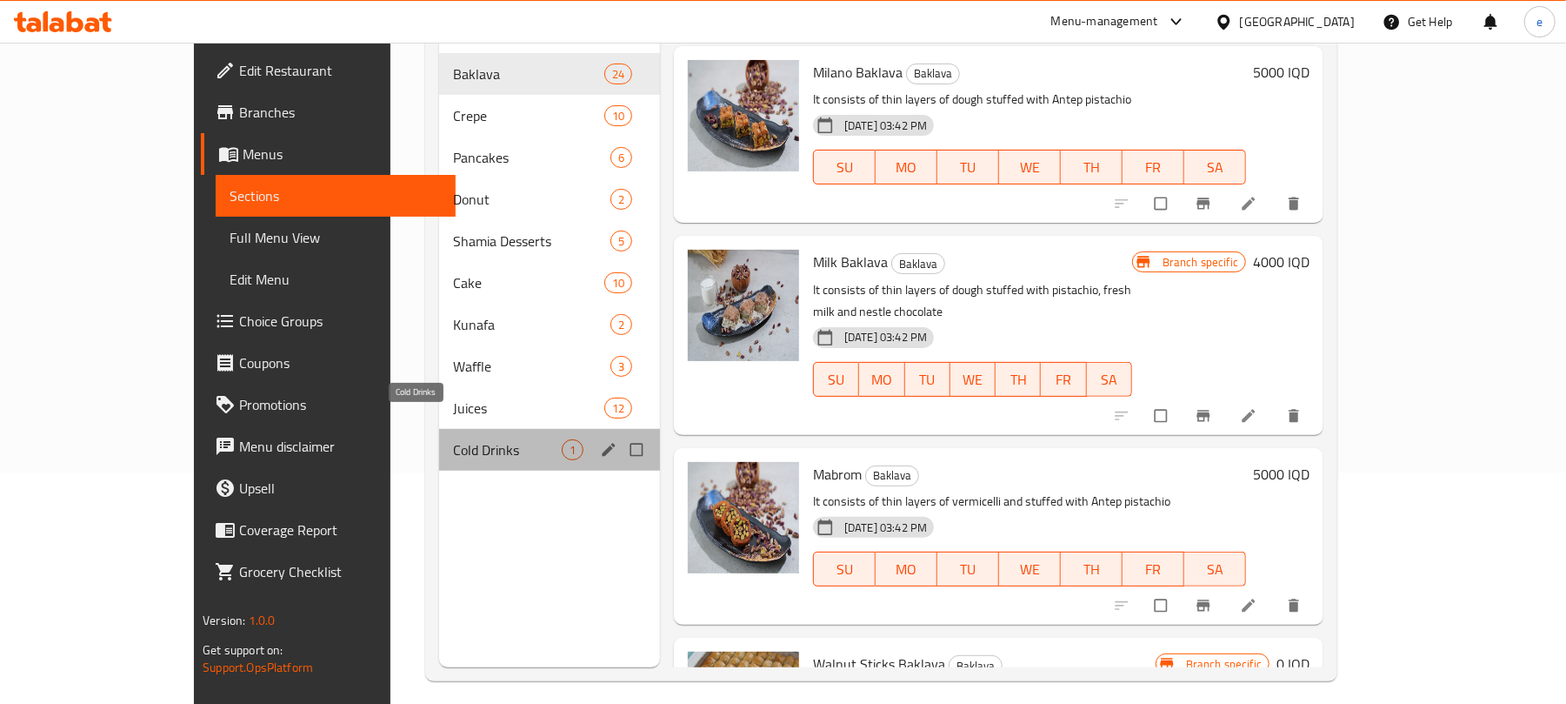
click at [453, 439] on span "Cold Drinks" at bounding box center [507, 449] width 109 height 21
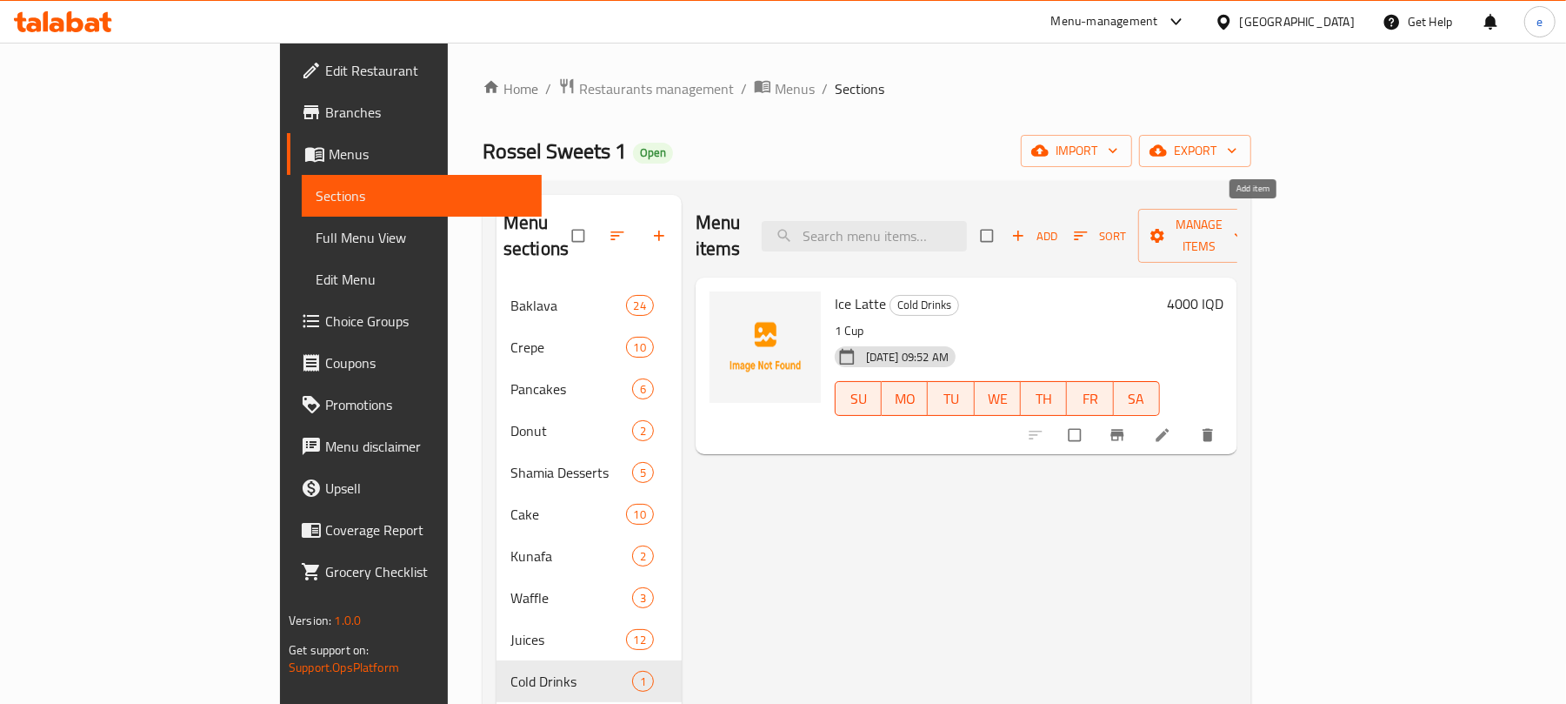
click at [1027, 230] on icon "button" at bounding box center [1018, 235] width 17 height 17
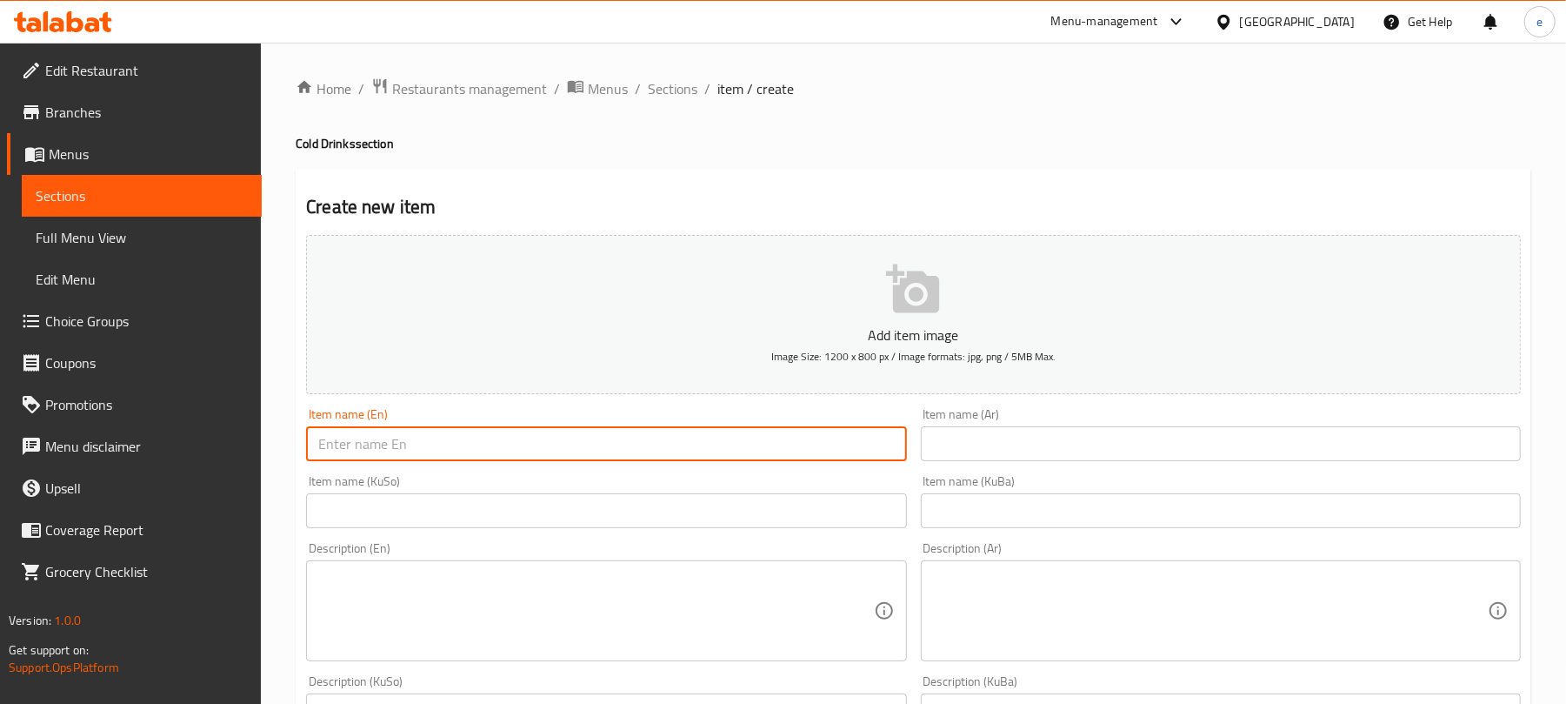
click at [684, 439] on input "text" at bounding box center [606, 443] width 600 height 35
paste input "Ice Coffee"
type input "Ice Coffee"
click at [1045, 461] on input "text" at bounding box center [1221, 443] width 600 height 35
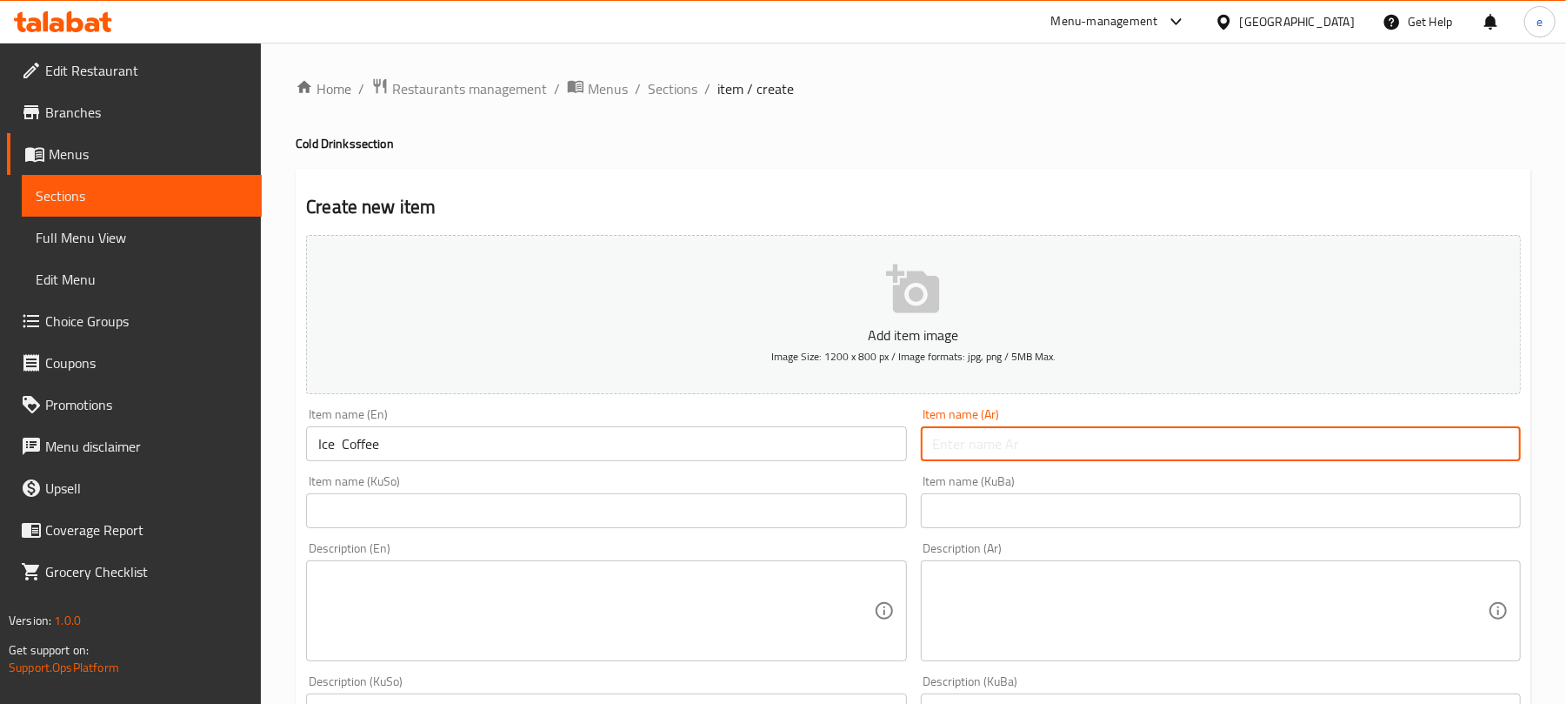
paste input "قهوة مثلجة"
type input "قهوة مثلجة"
click at [849, 523] on input "text" at bounding box center [606, 510] width 600 height 35
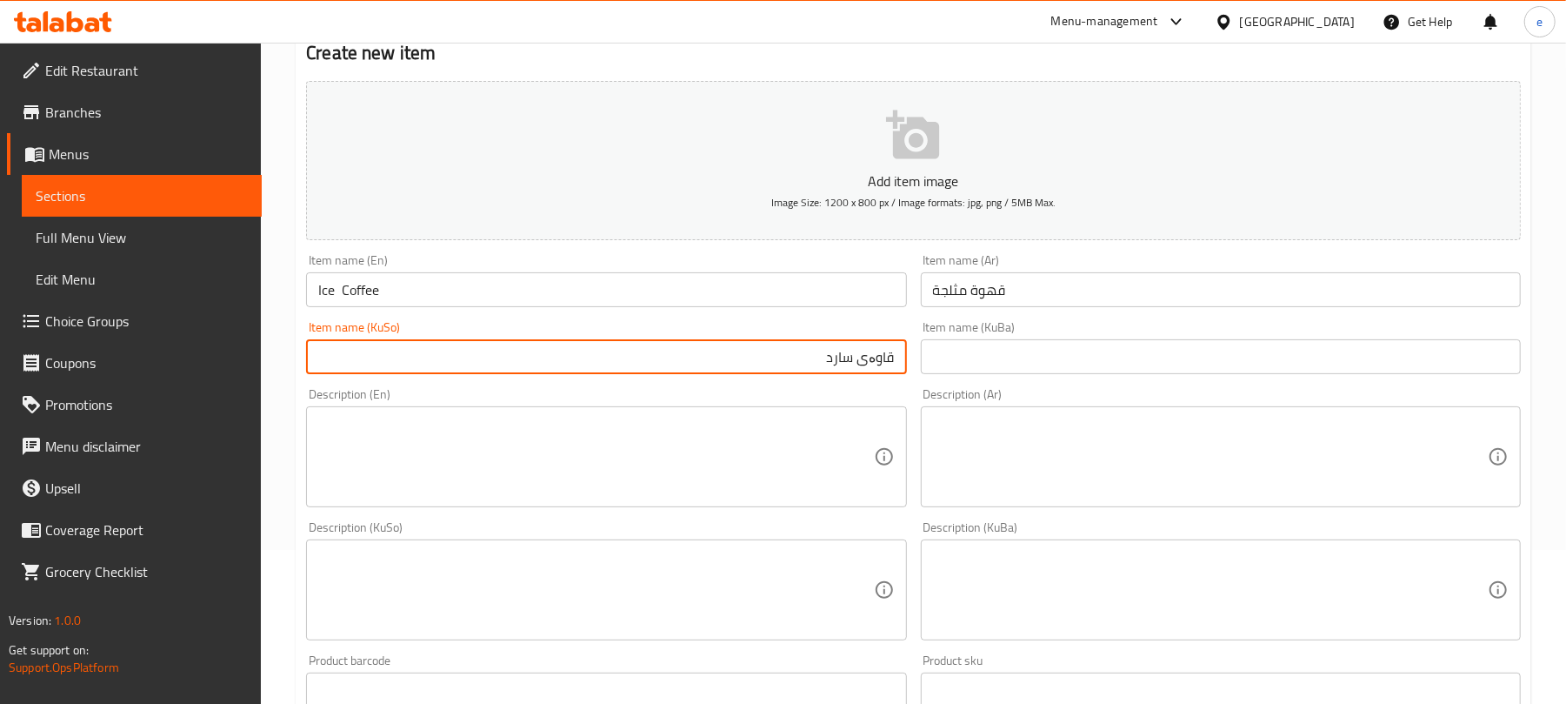
scroll to position [231, 0]
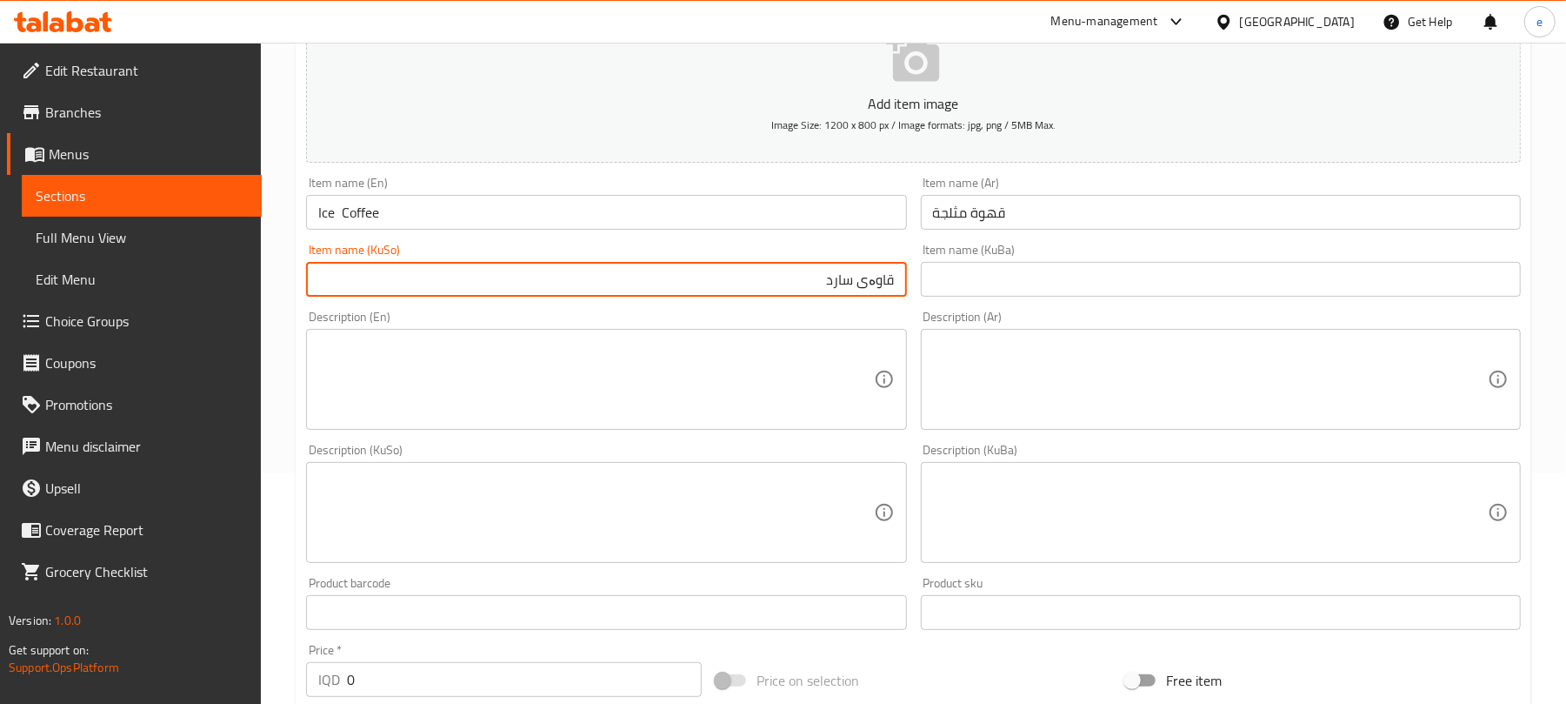
type input "قاوەی سارد"
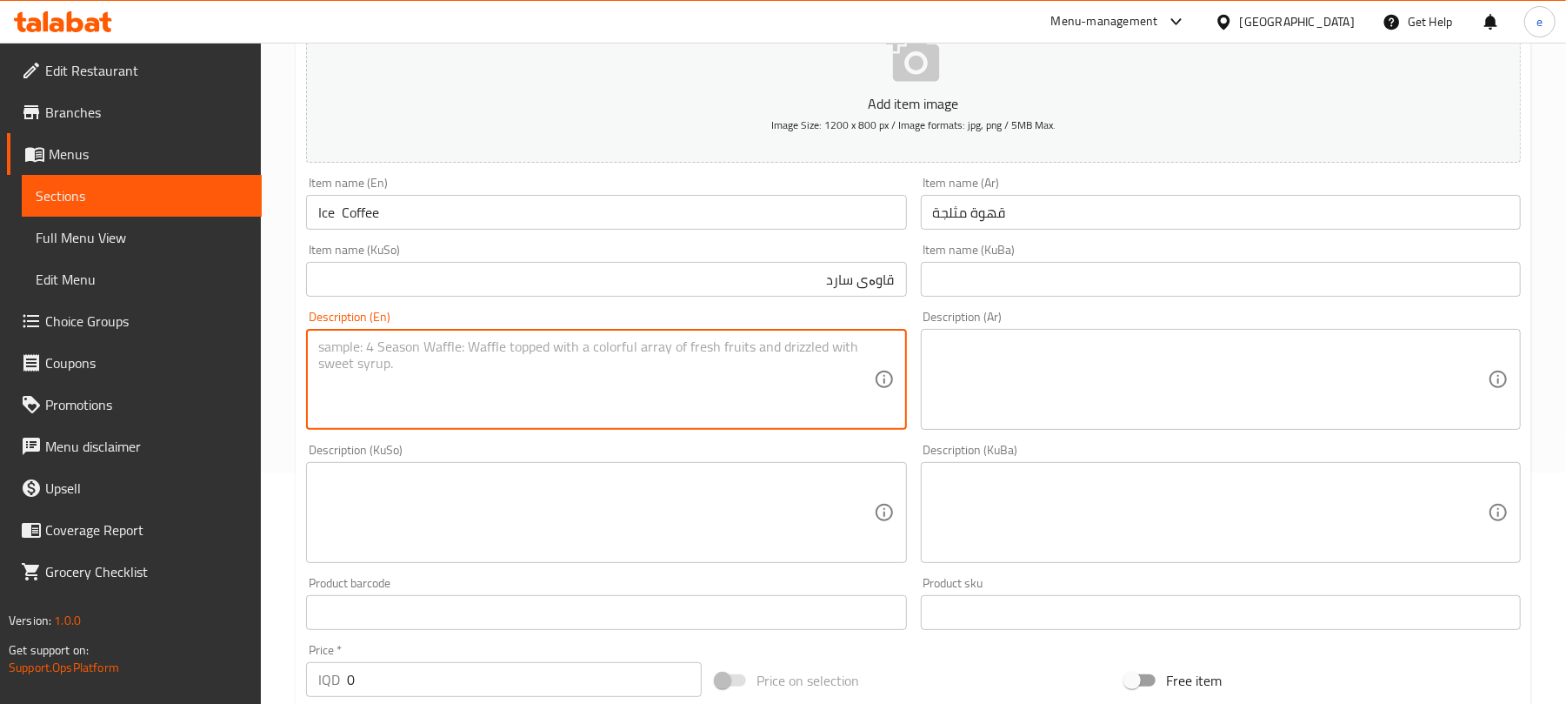
click at [620, 408] on textarea at bounding box center [595, 379] width 555 height 83
paste textarea "1 cup"
type textarea "1 cup"
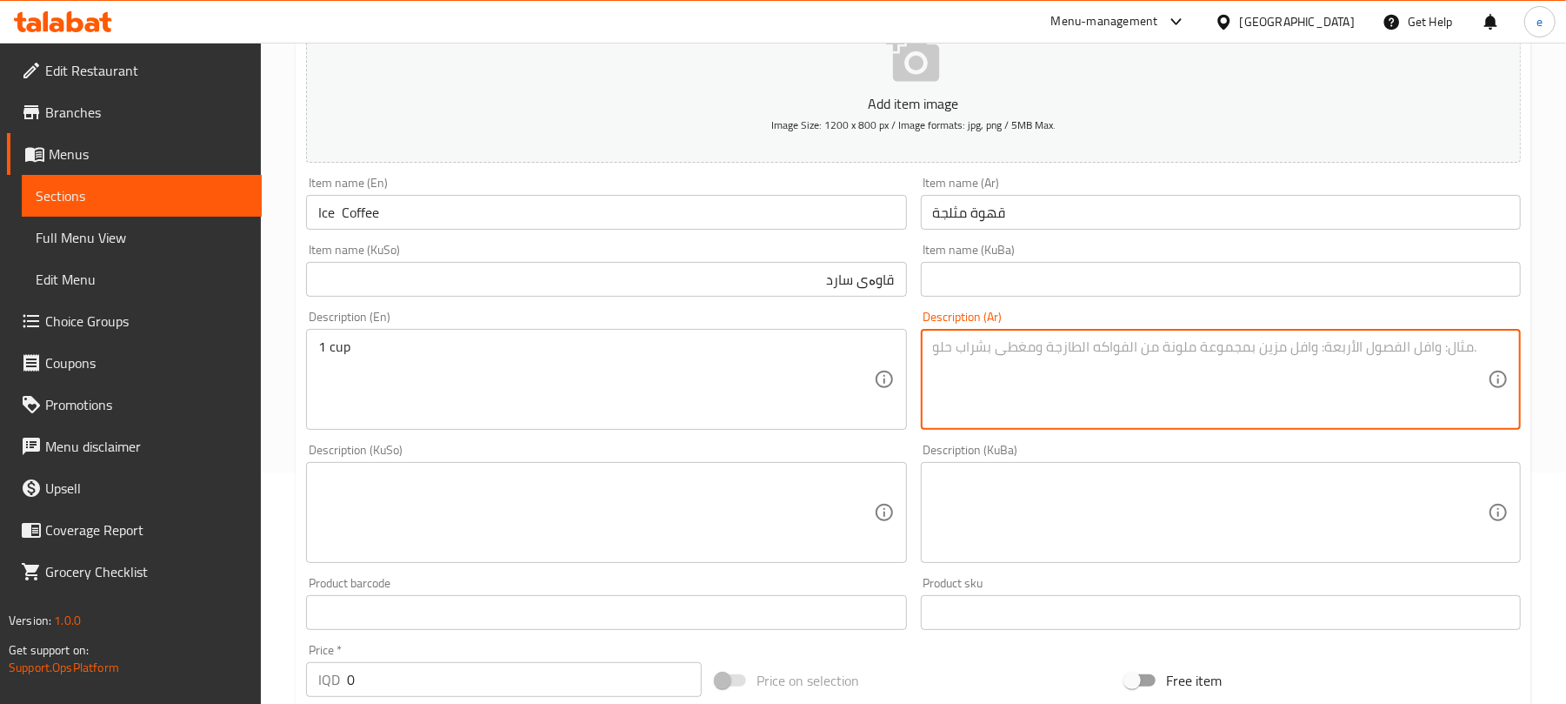
click at [1071, 367] on textarea at bounding box center [1210, 379] width 555 height 83
paste textarea "1 كوب"
type textarea "1 كوب"
click at [634, 496] on textarea at bounding box center [595, 512] width 555 height 83
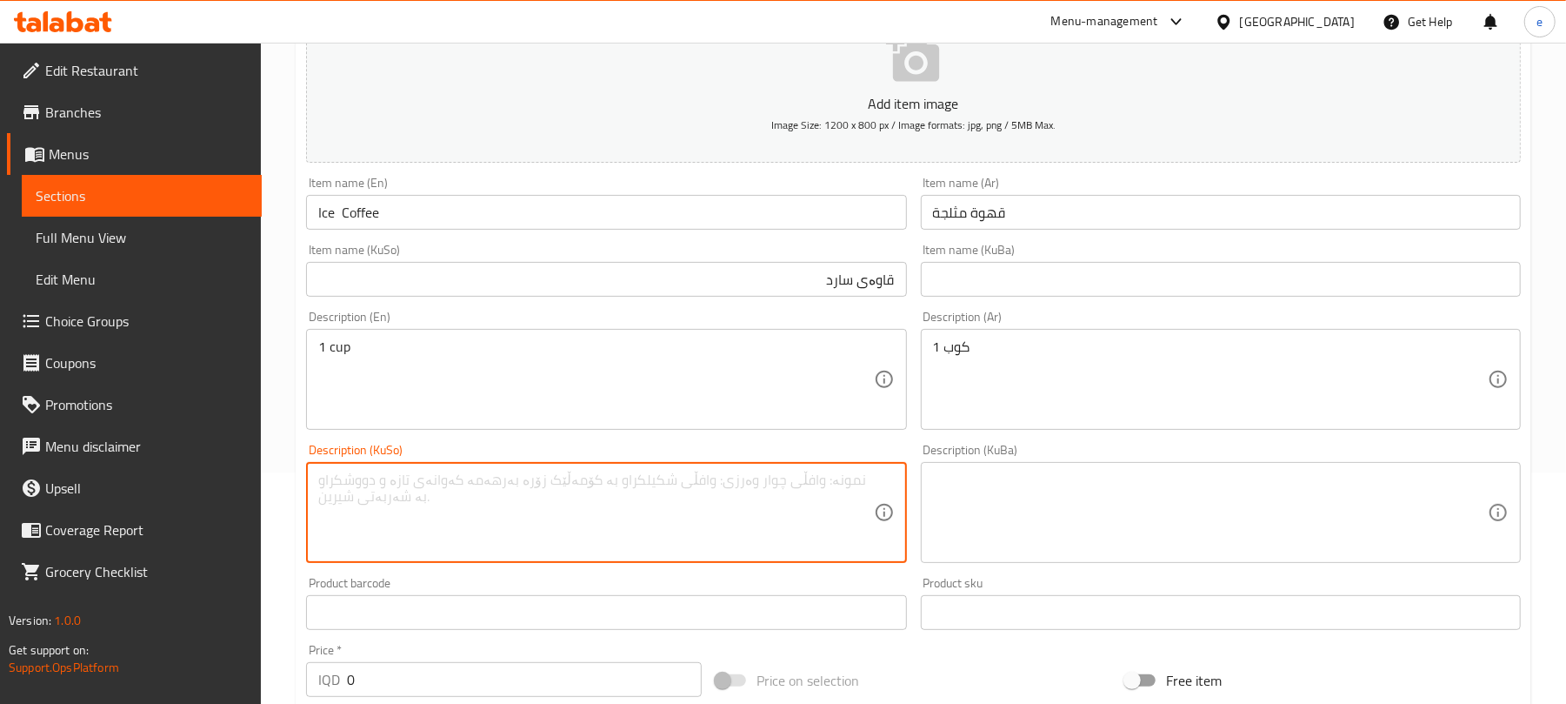
paste textarea "1 کوپ"
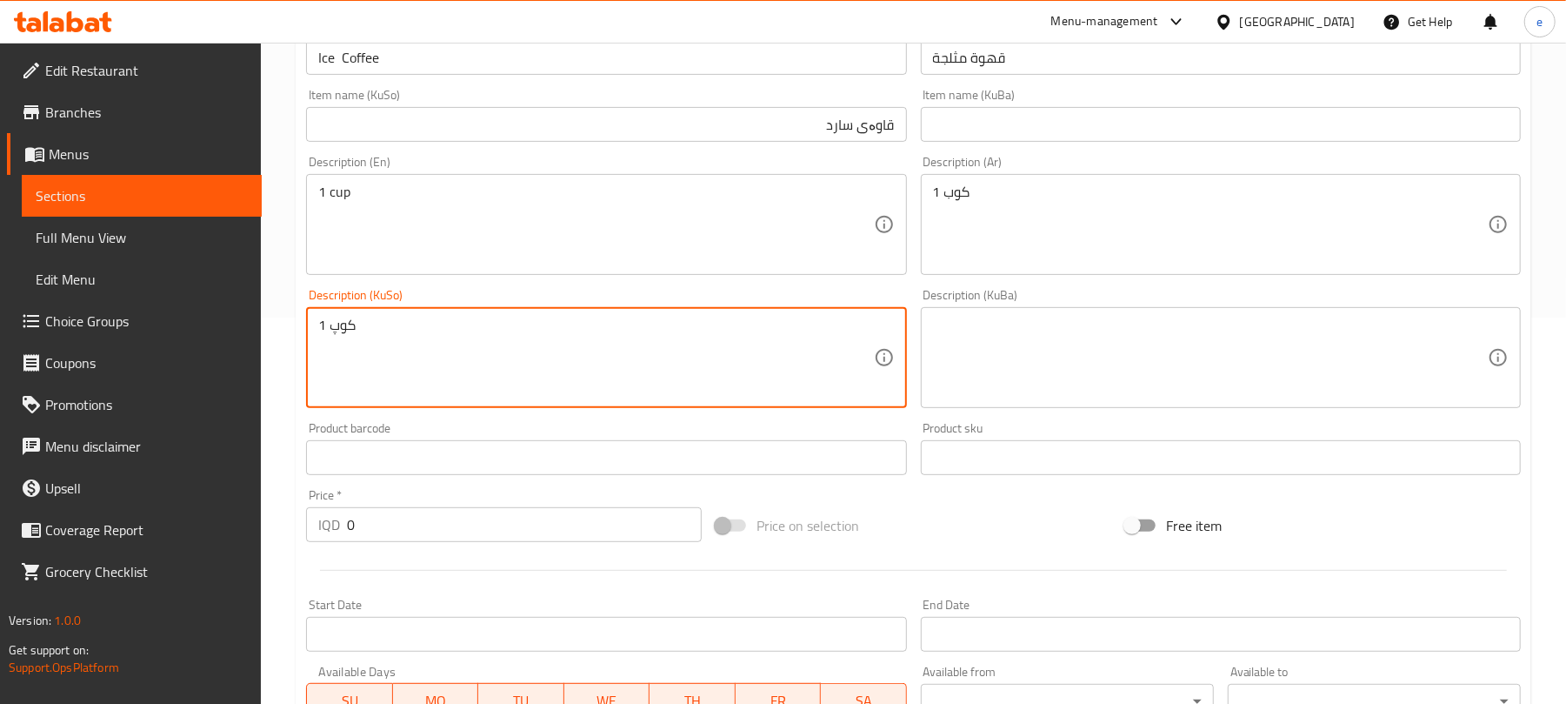
scroll to position [464, 0]
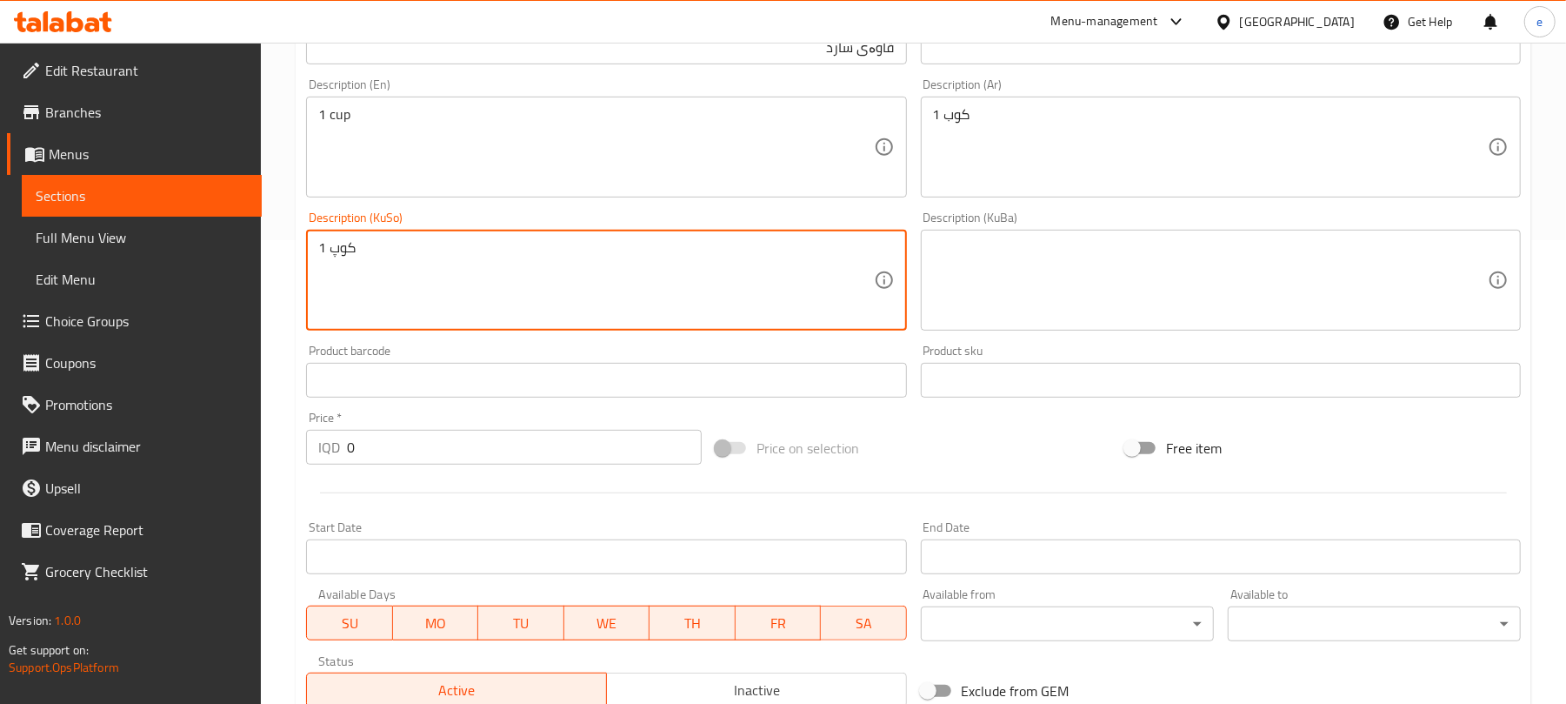
type textarea "1 کوپ"
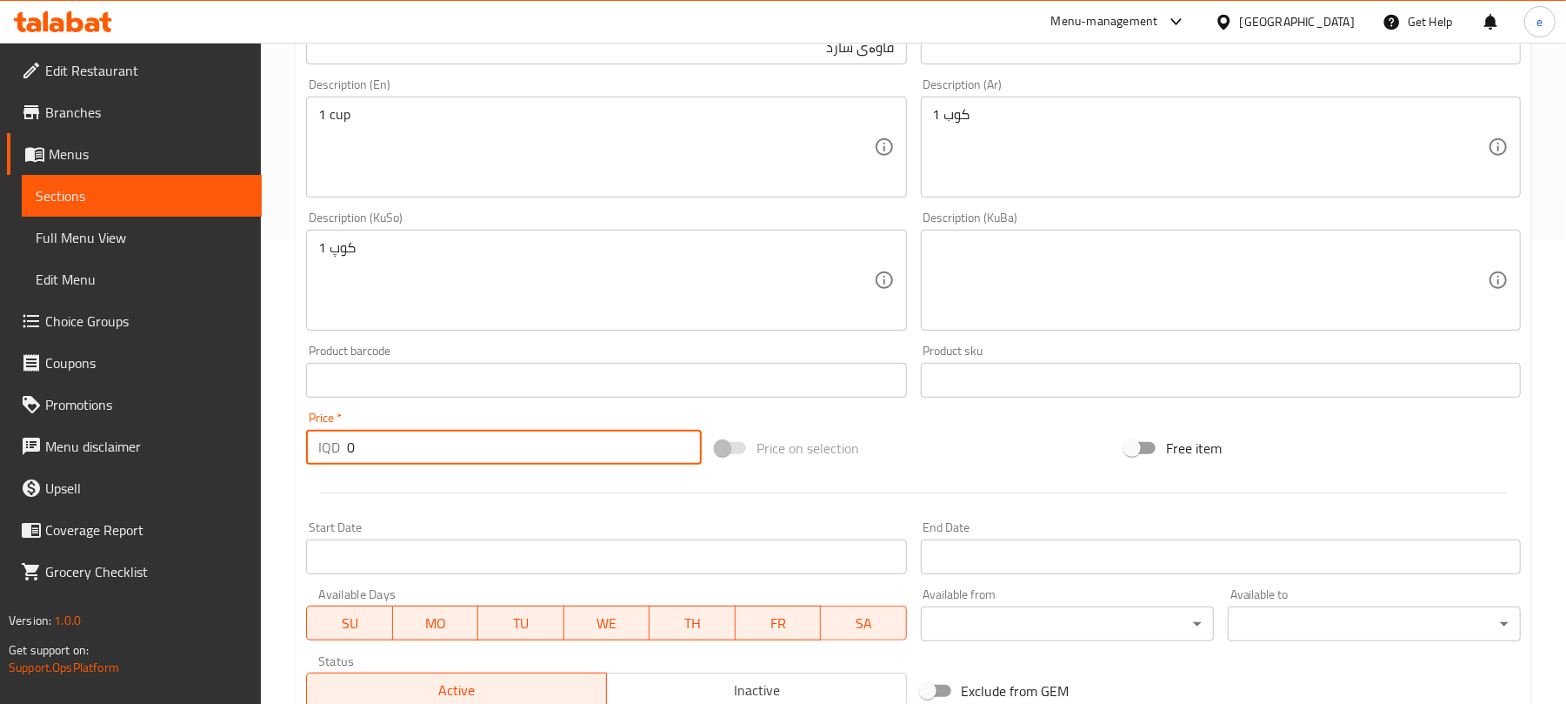
drag, startPoint x: 365, startPoint y: 446, endPoint x: 321, endPoint y: 446, distance: 44.4
click at [322, 446] on div "IQD 0 Price *" at bounding box center [504, 447] width 396 height 35
paste input "400"
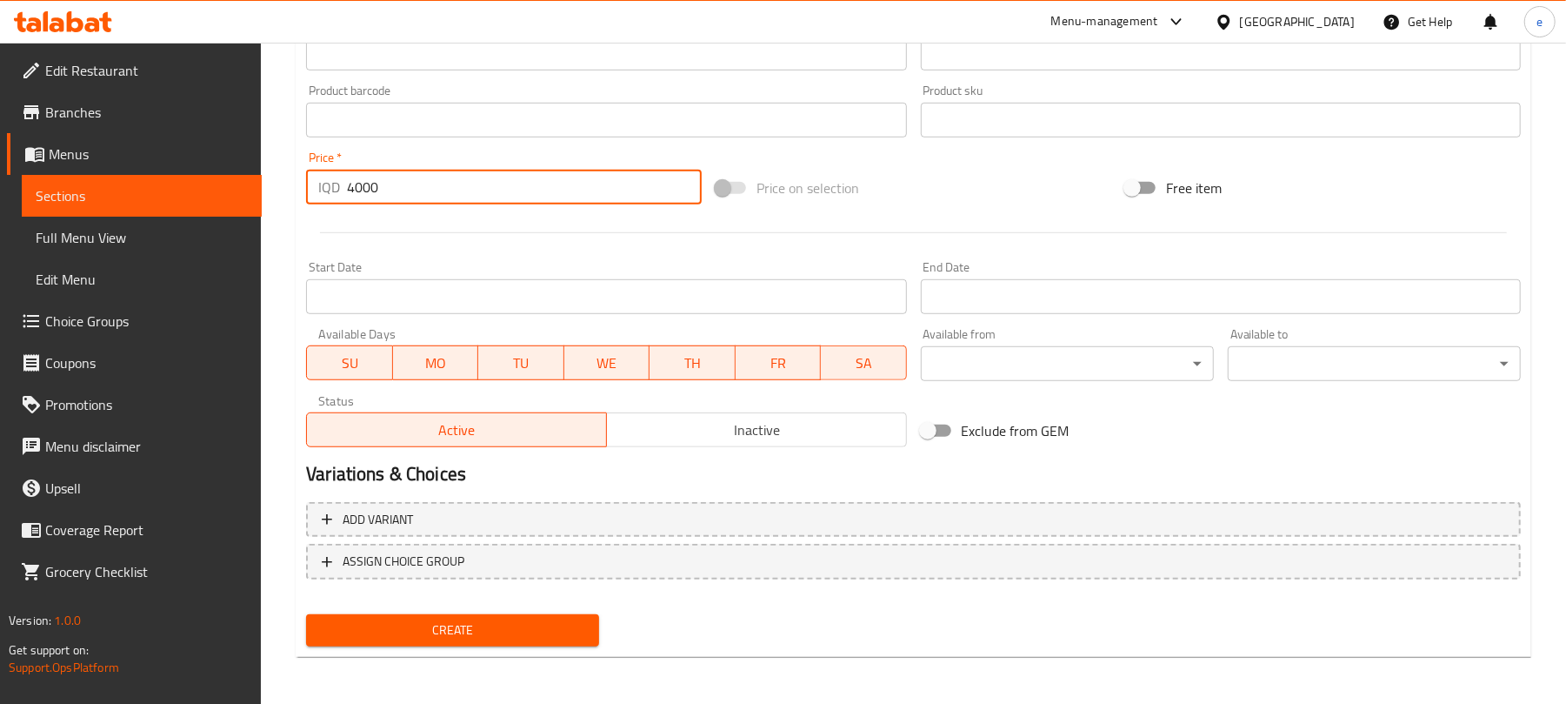
scroll to position [724, 0]
type input "4000"
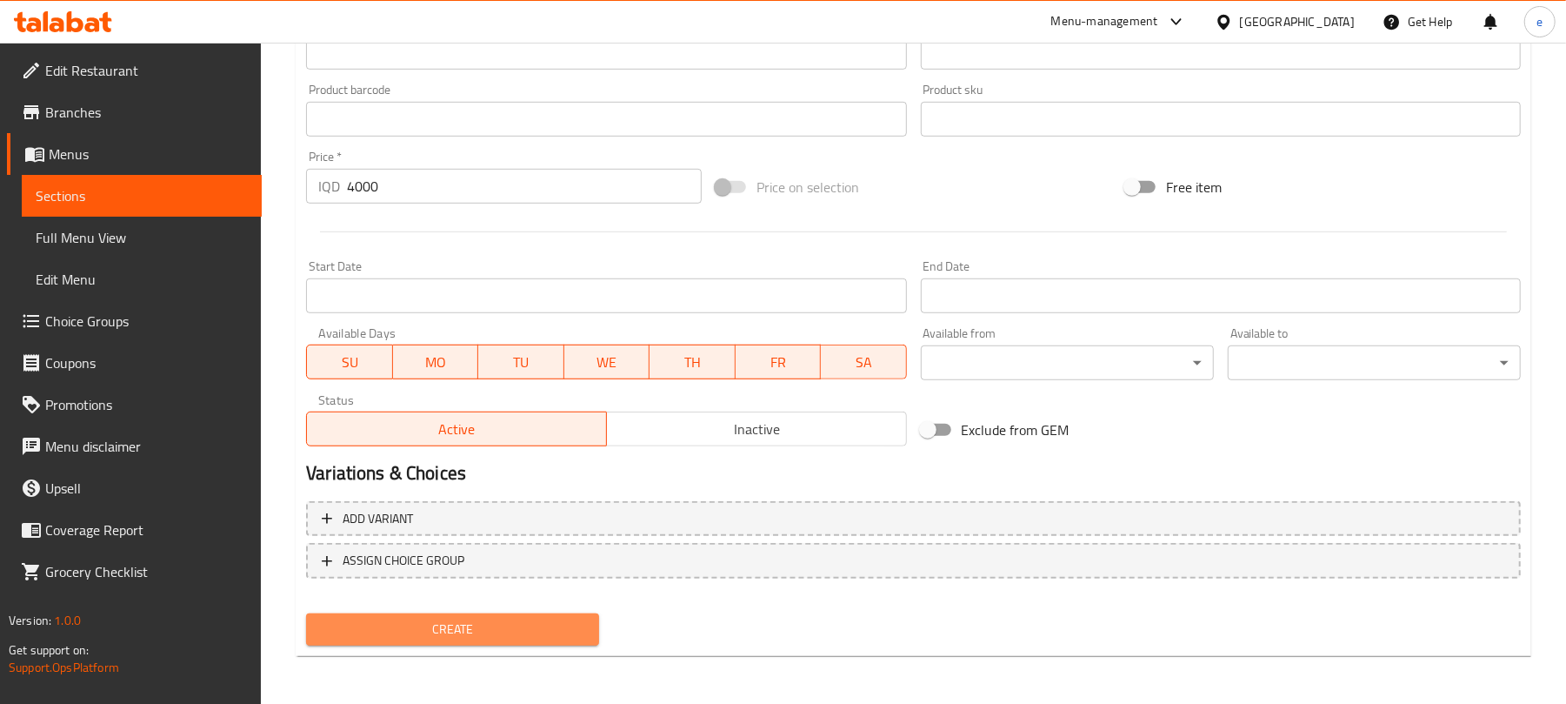
click at [540, 621] on span "Create" at bounding box center [452, 629] width 265 height 22
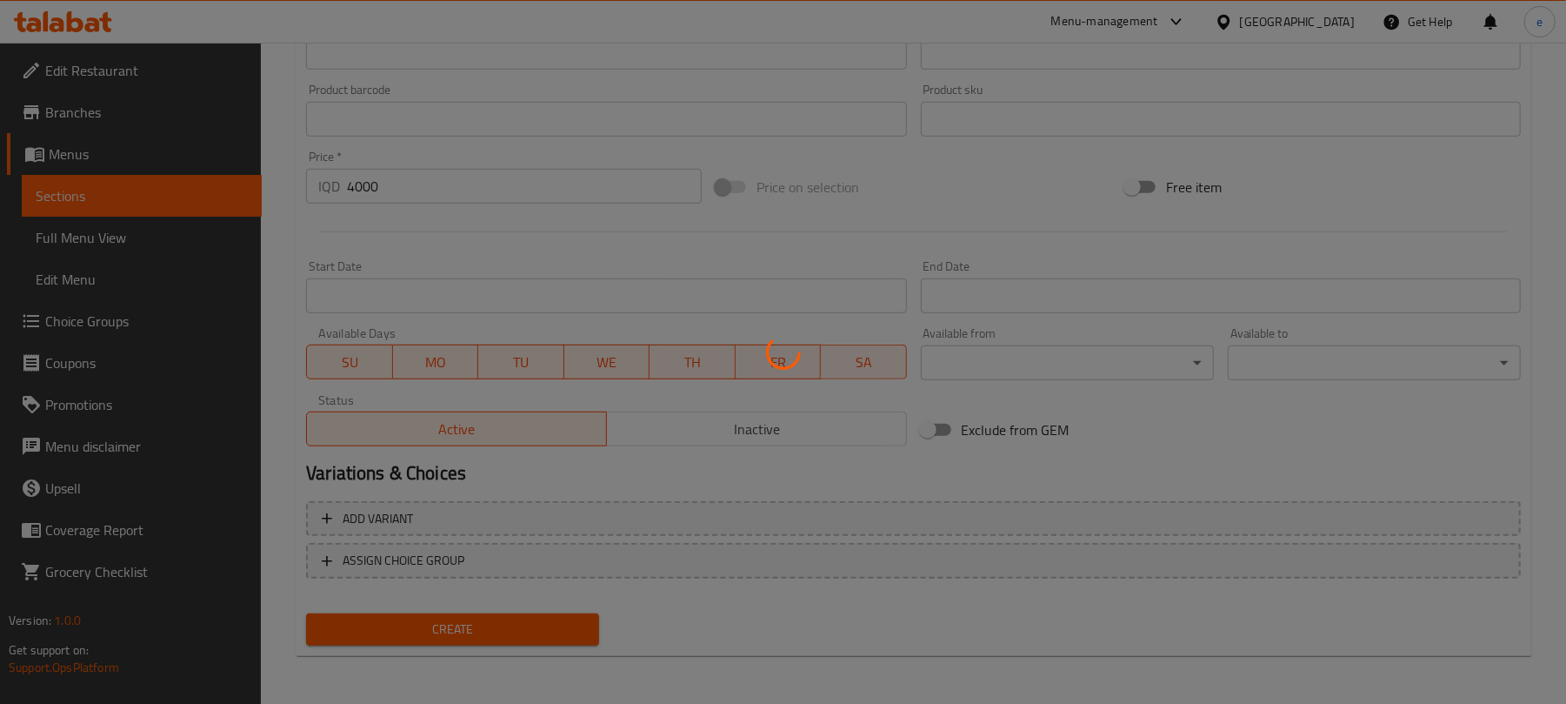
type input "0"
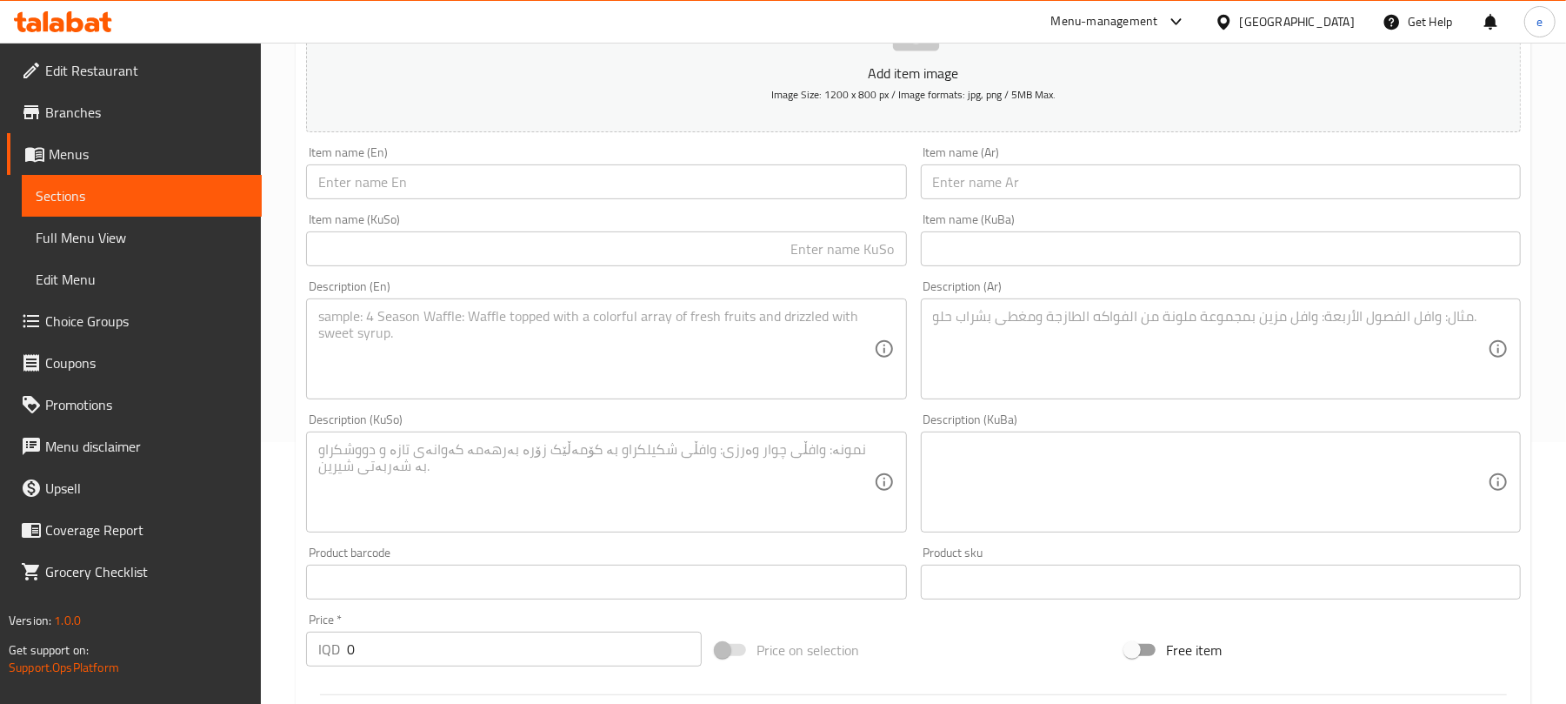
scroll to position [261, 0]
click at [1026, 182] on input "text" at bounding box center [1221, 182] width 600 height 35
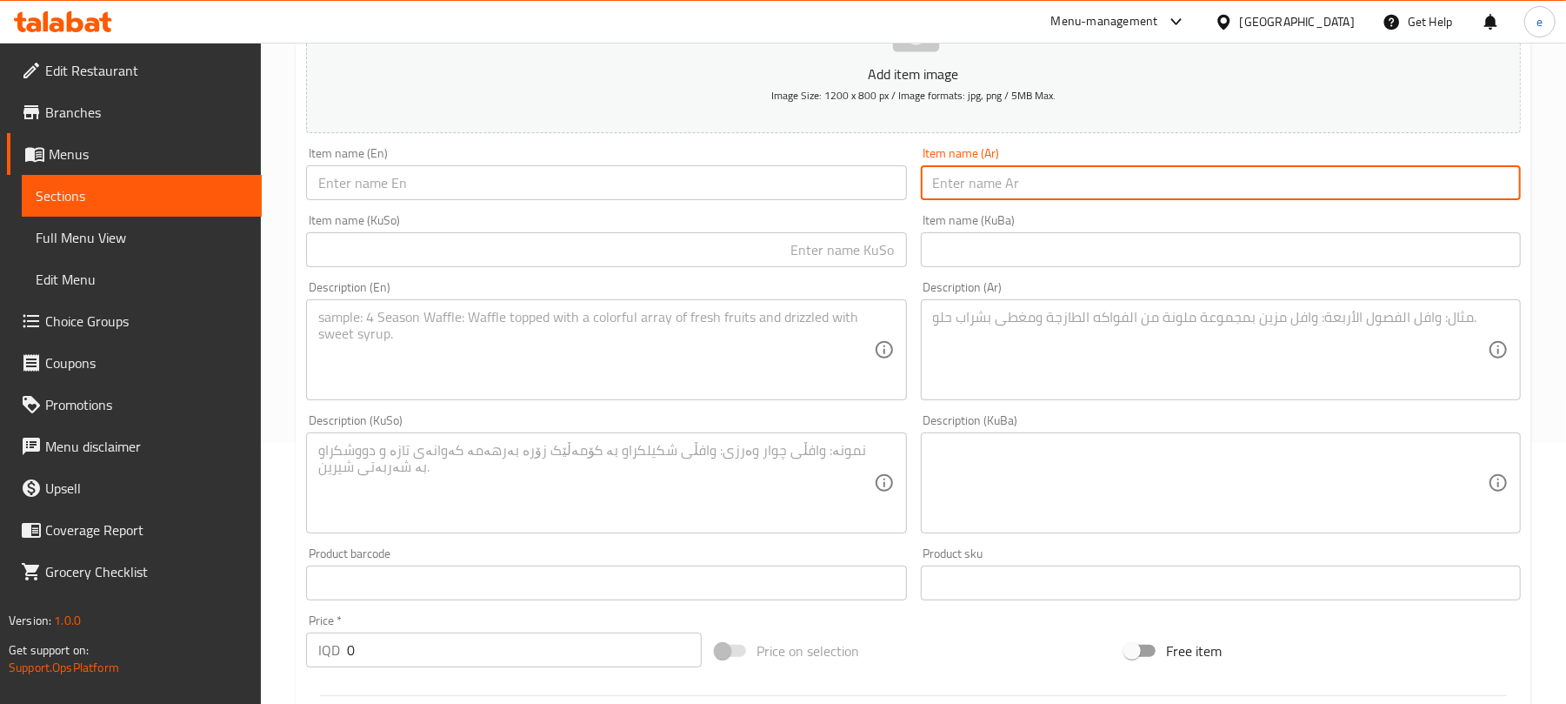
paste input "شاي مثلج"
type input "شاي مثلج"
click at [722, 184] on input "text" at bounding box center [606, 182] width 600 height 35
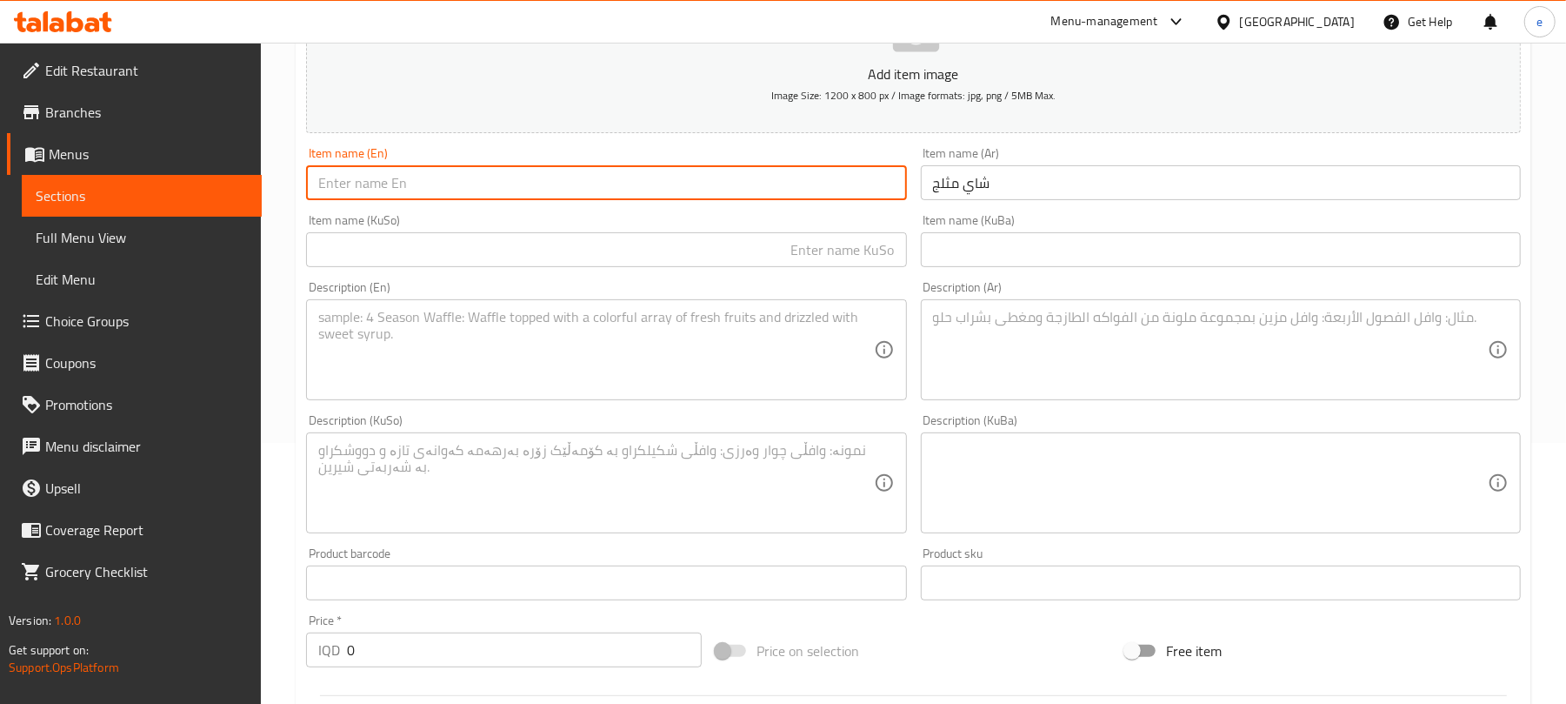
paste input "Iced Tea"
type input "Iced Tea"
click at [793, 261] on input "text" at bounding box center [606, 249] width 600 height 35
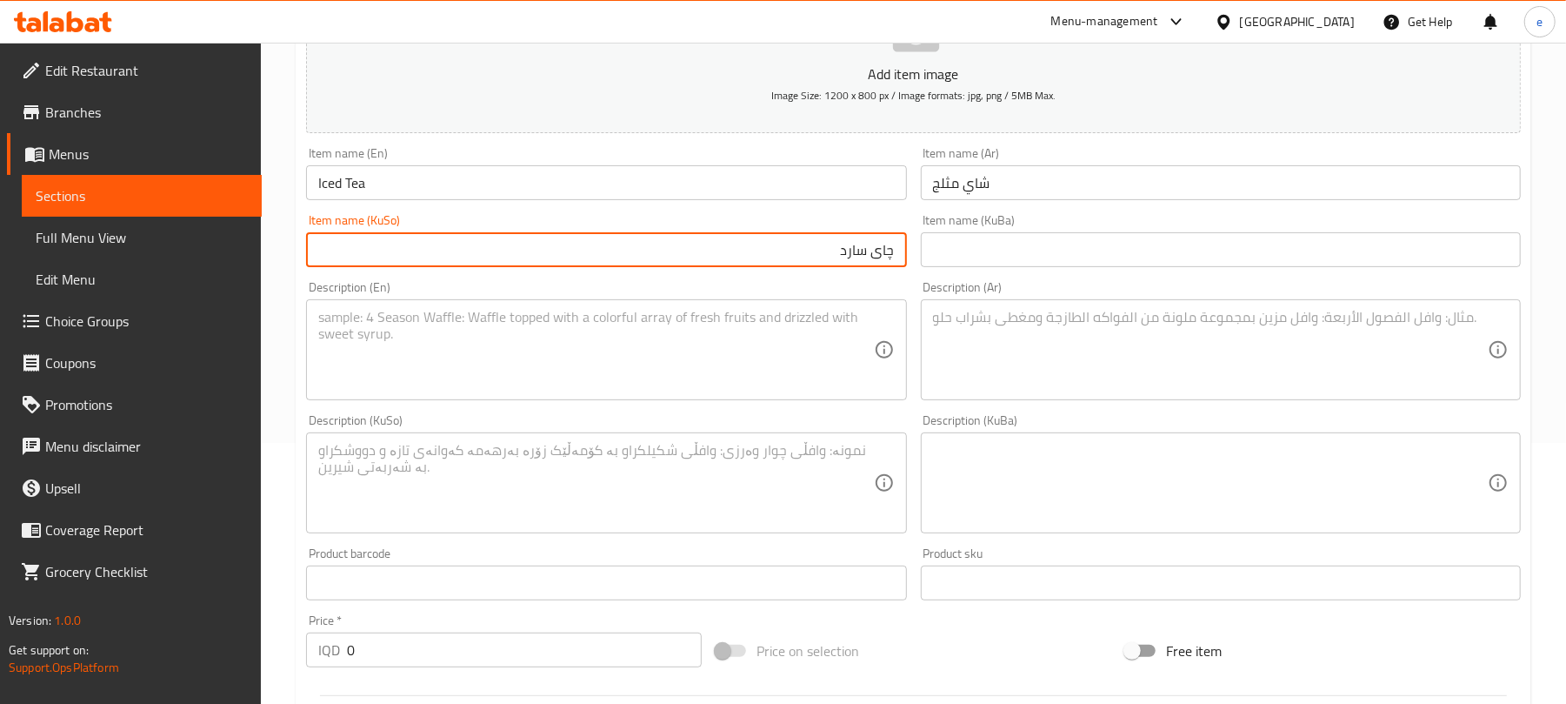
type input "چای سارد"
click at [438, 398] on div "Description (En)" at bounding box center [606, 349] width 600 height 101
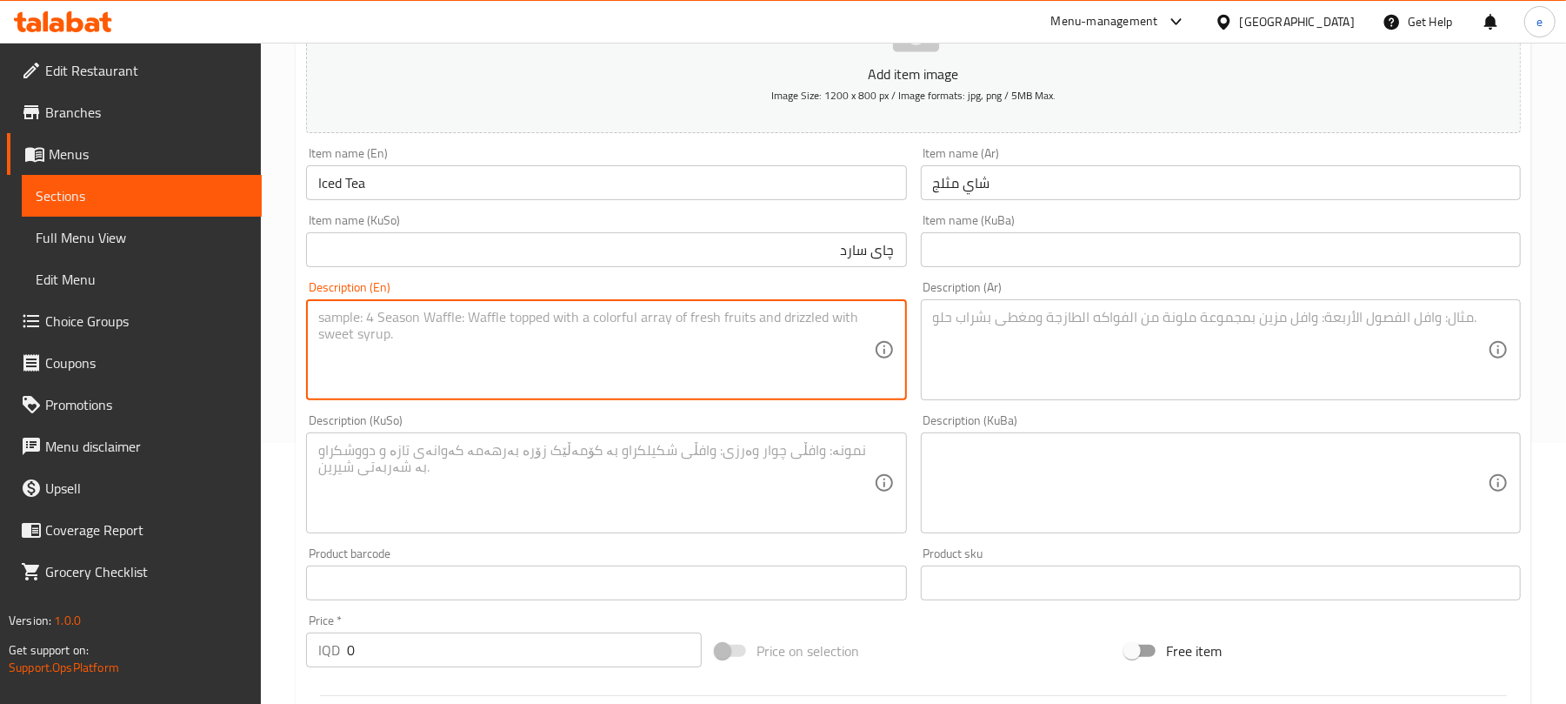
click at [672, 450] on textarea at bounding box center [595, 483] width 555 height 83
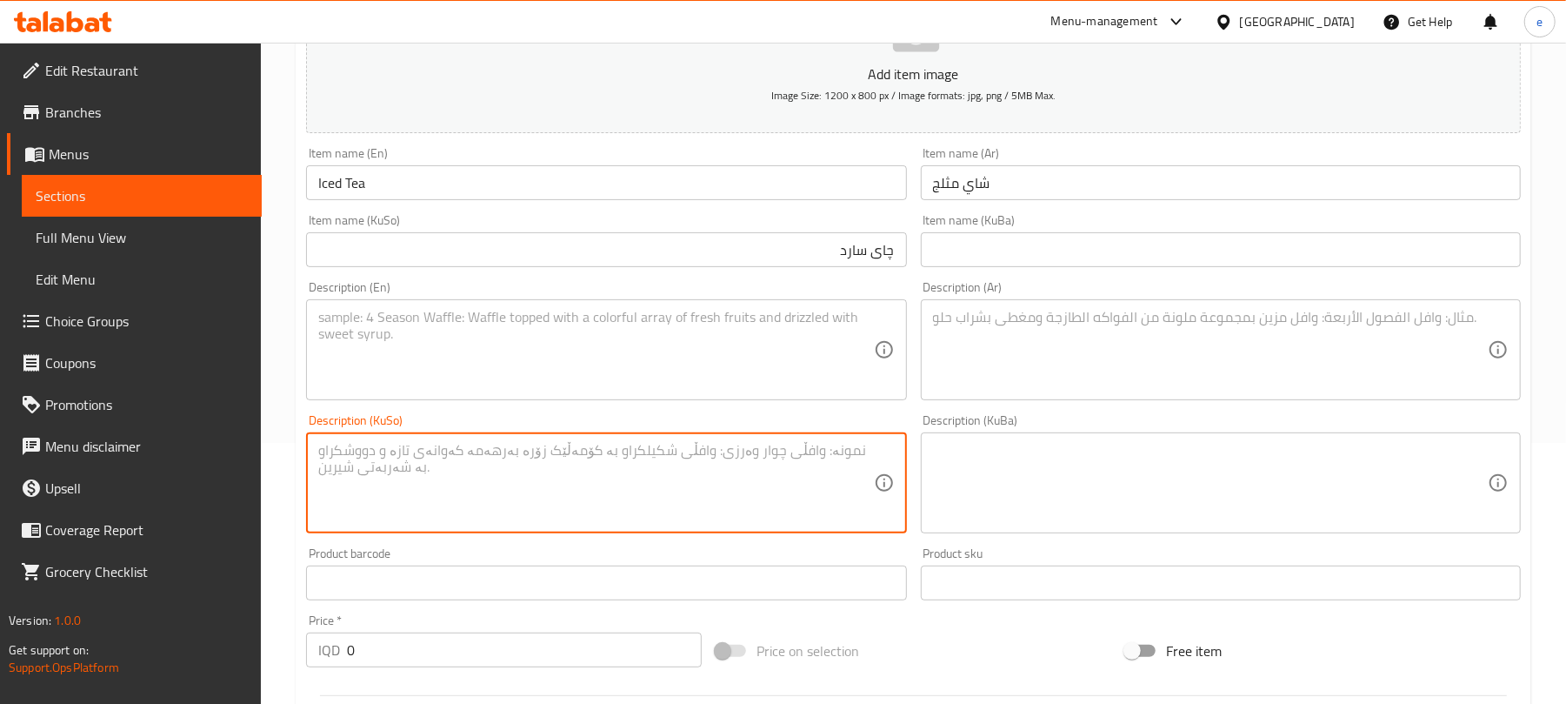
paste textarea "1 کوپ"
type textarea "1 کوپ"
click at [572, 339] on textarea at bounding box center [595, 350] width 555 height 83
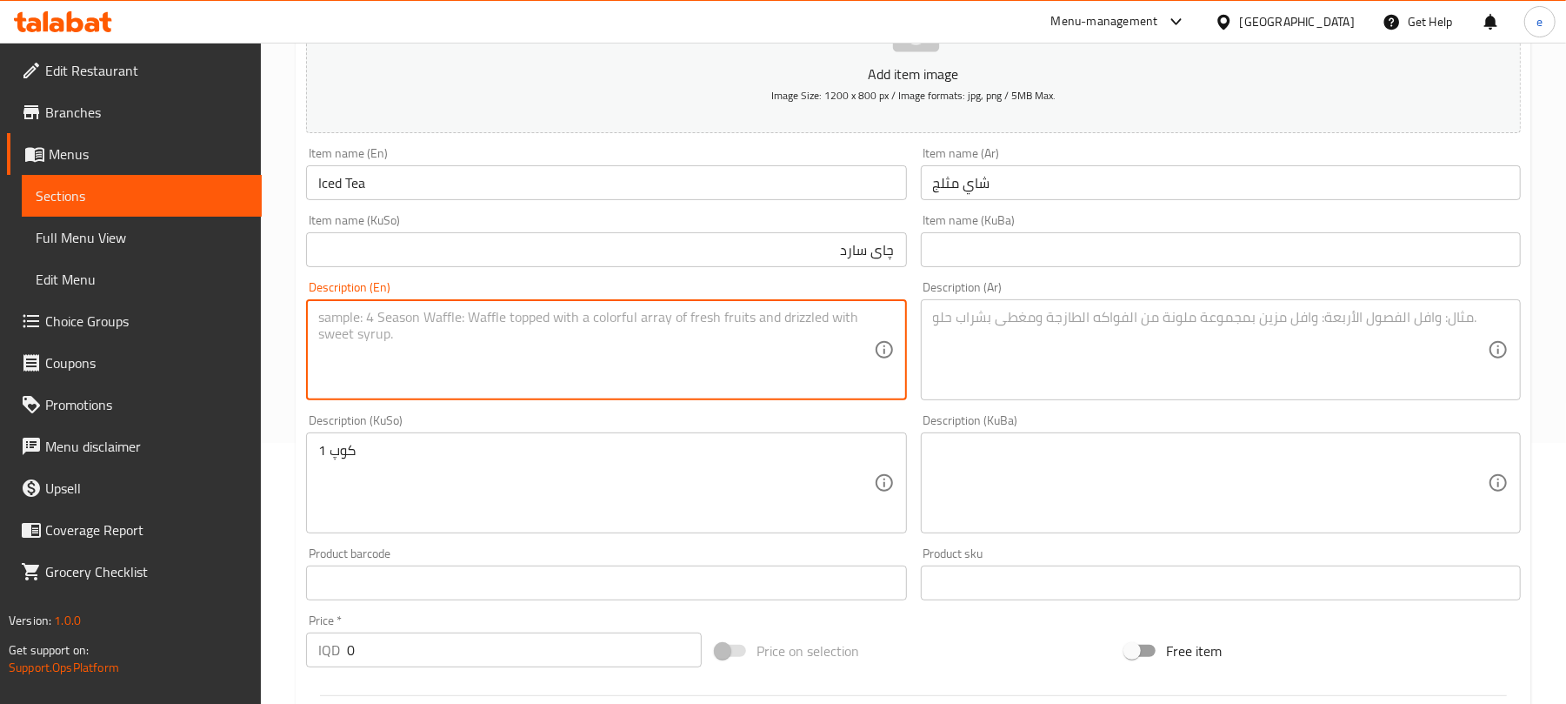
paste textarea "1 cup"
type textarea "1 cup"
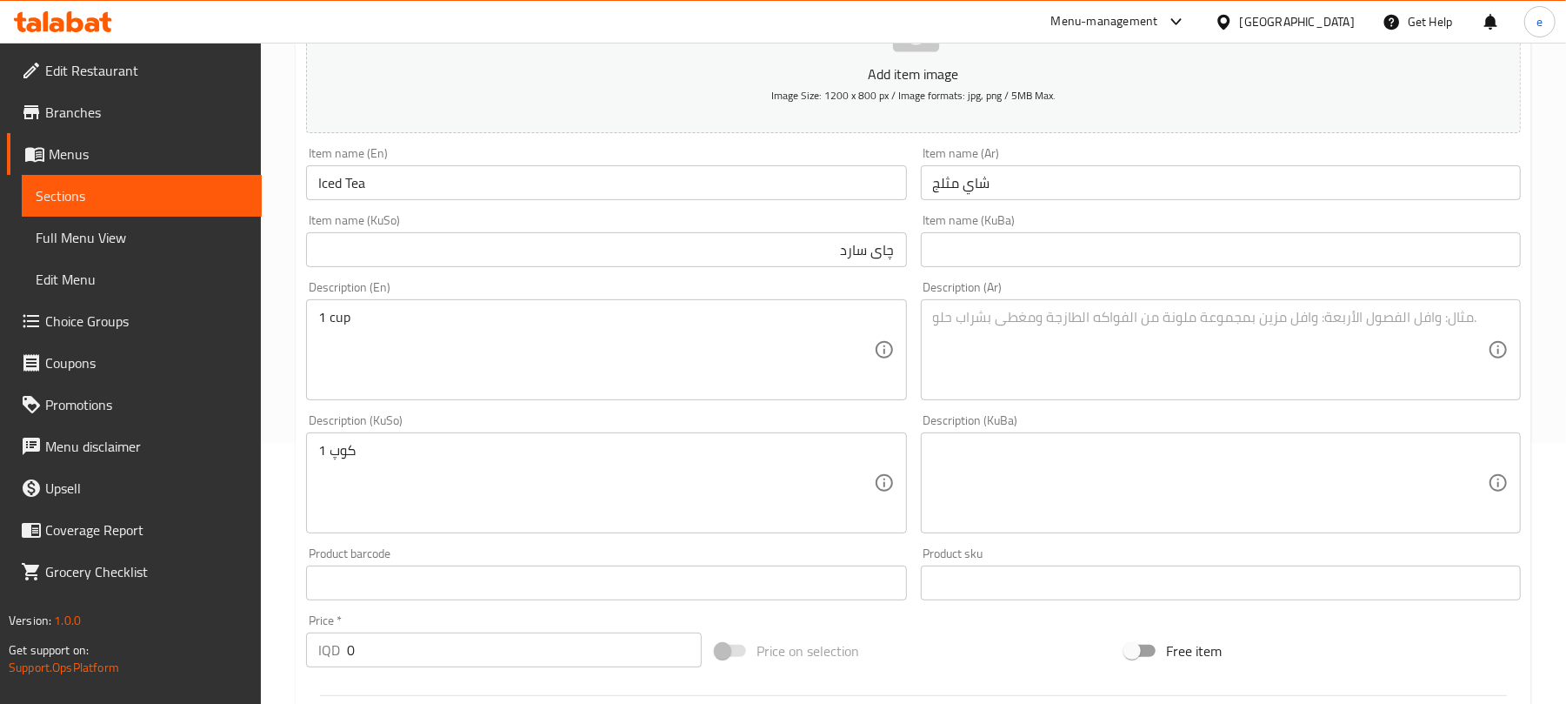
click at [1105, 299] on div "Description (Ar) Description (Ar)" at bounding box center [1221, 340] width 600 height 119
click at [1101, 339] on textarea at bounding box center [1210, 350] width 555 height 83
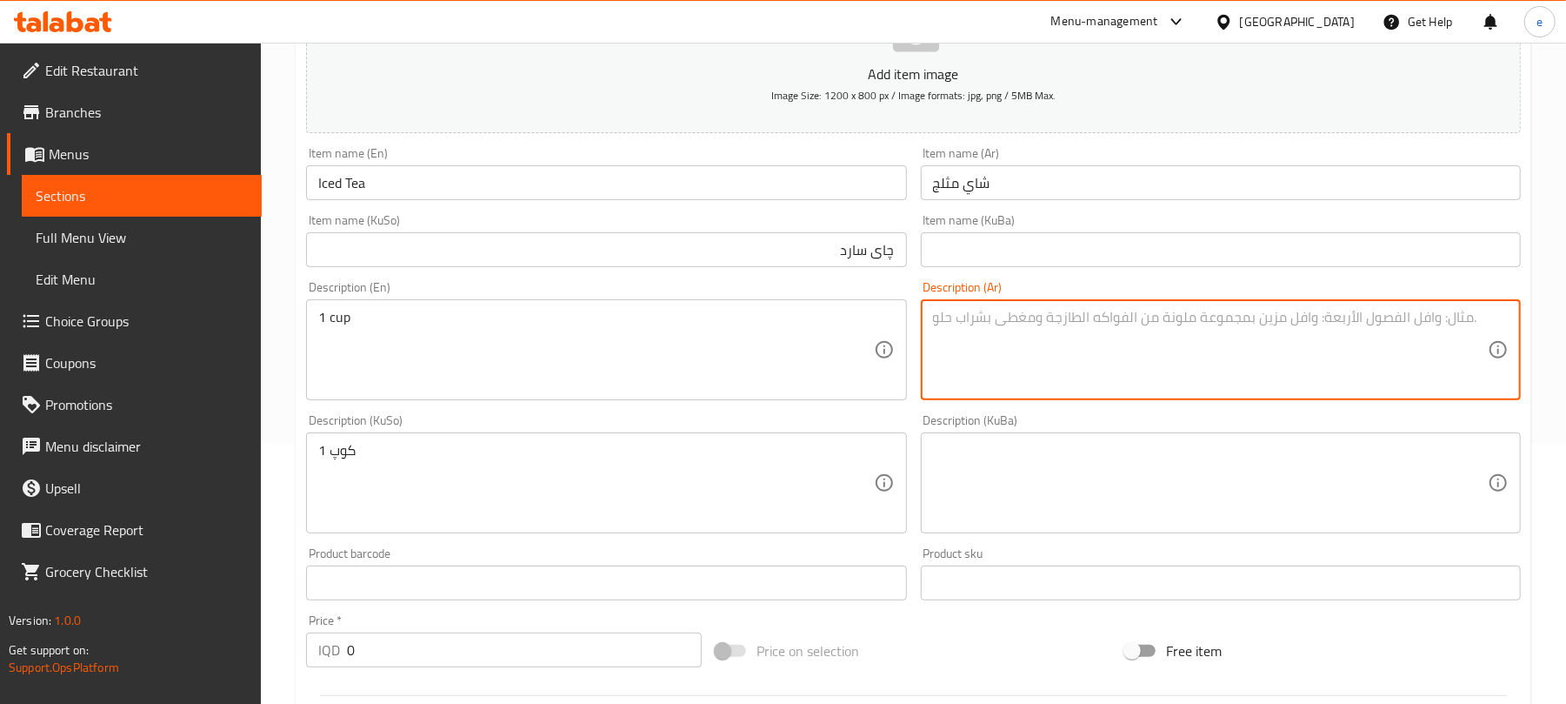
paste textarea "1 كوب"
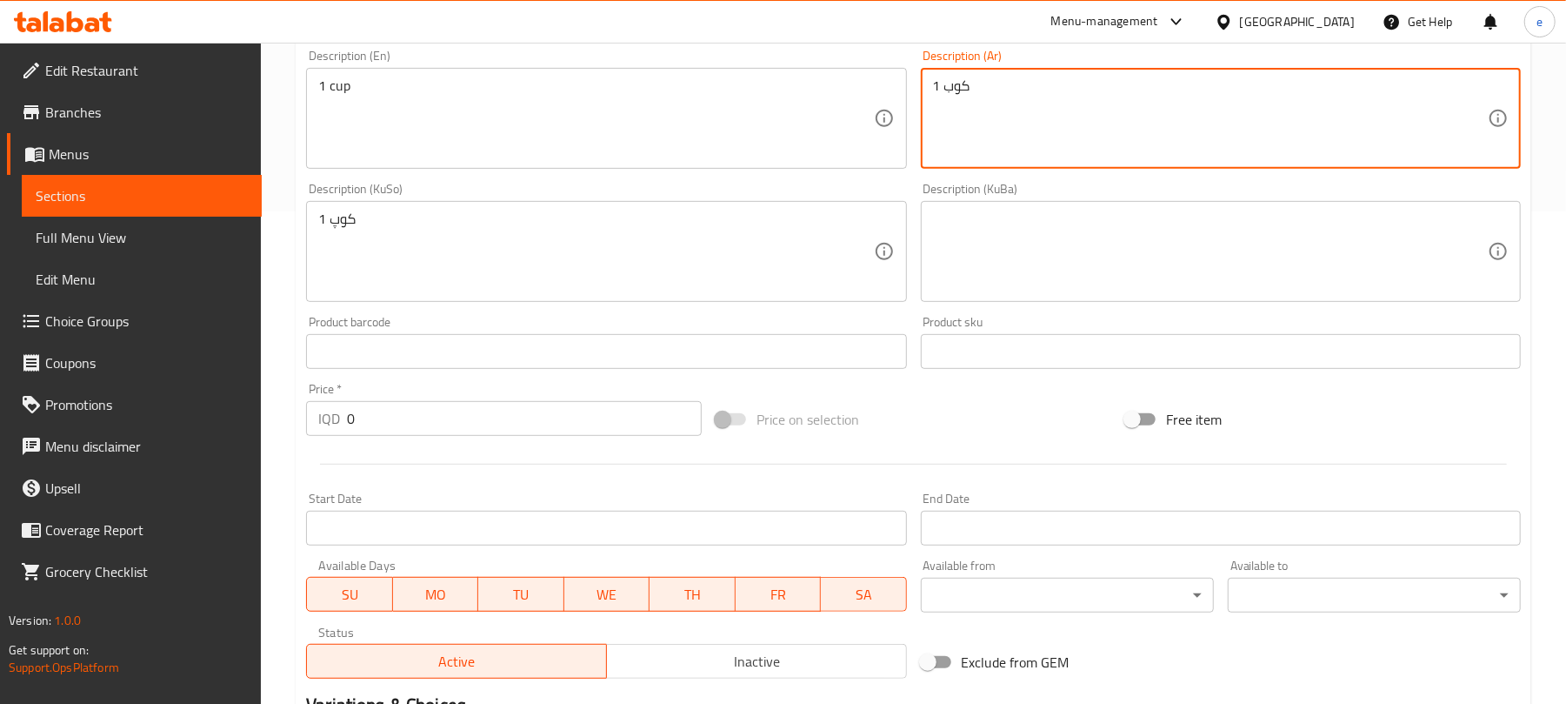
type textarea "1 كوب"
drag, startPoint x: 487, startPoint y: 411, endPoint x: 244, endPoint y: 417, distance: 242.7
click at [244, 417] on div "Edit Restaurant Branches Menus Sections Full Menu View Edit Menu Choice Groups …" at bounding box center [783, 243] width 1566 height 1386
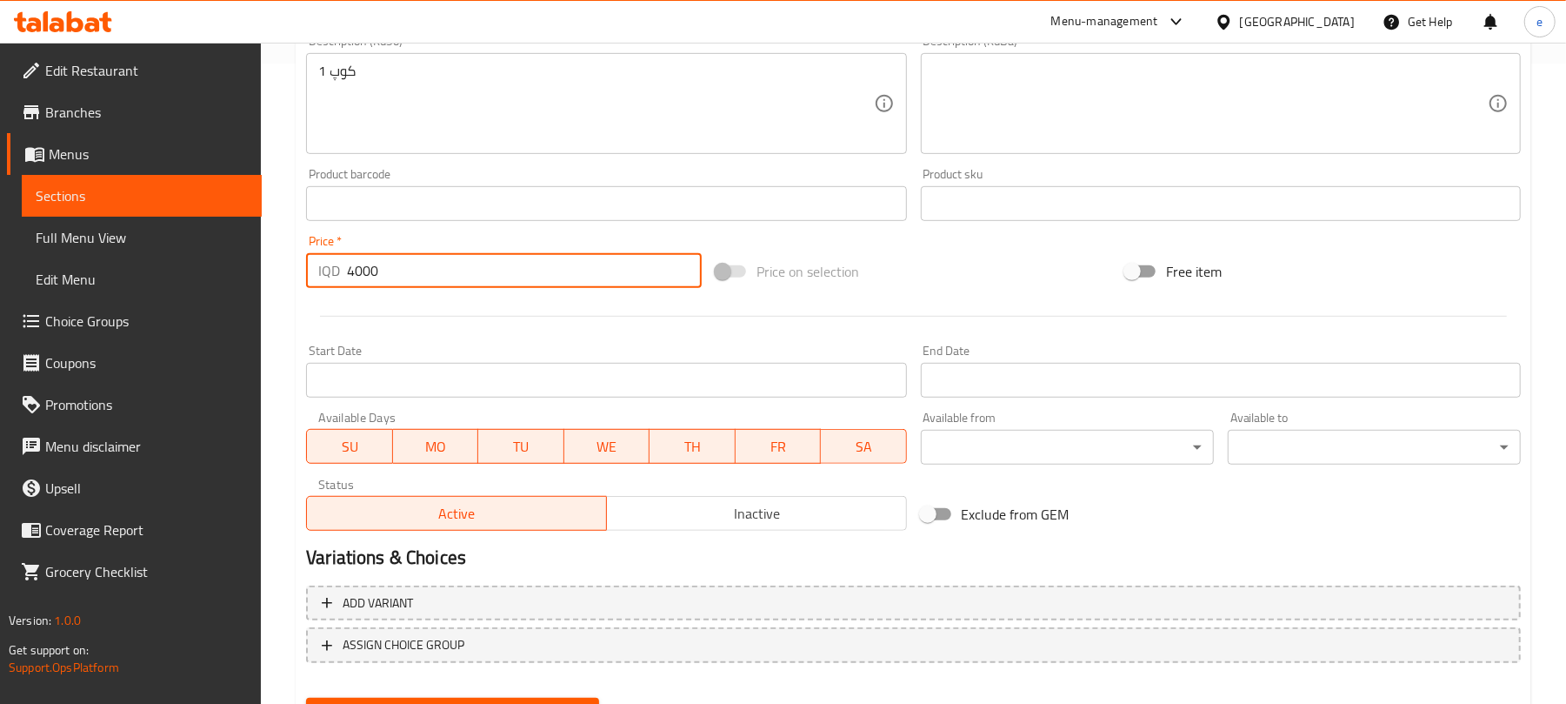
scroll to position [724, 0]
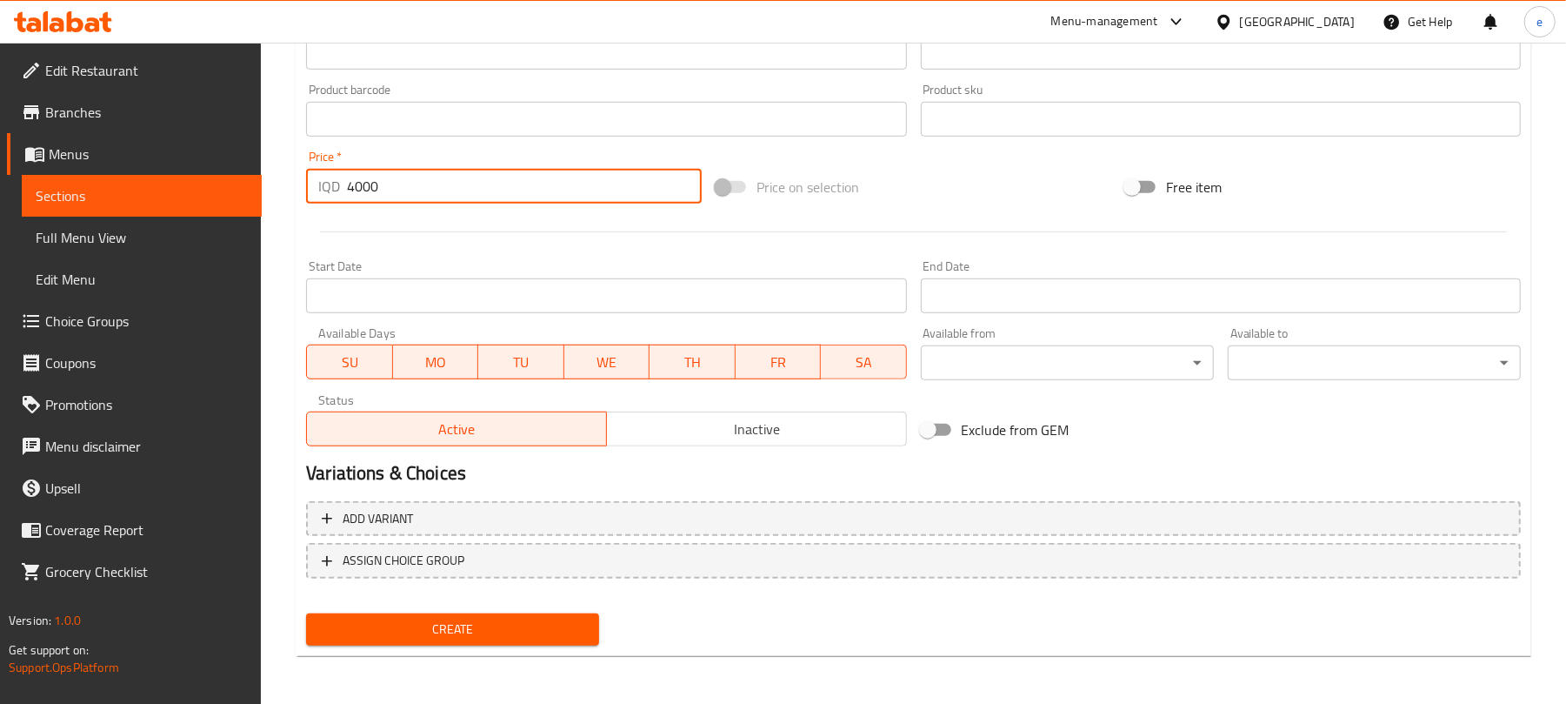
type input "4000"
click at [551, 619] on span "Create" at bounding box center [452, 629] width 265 height 22
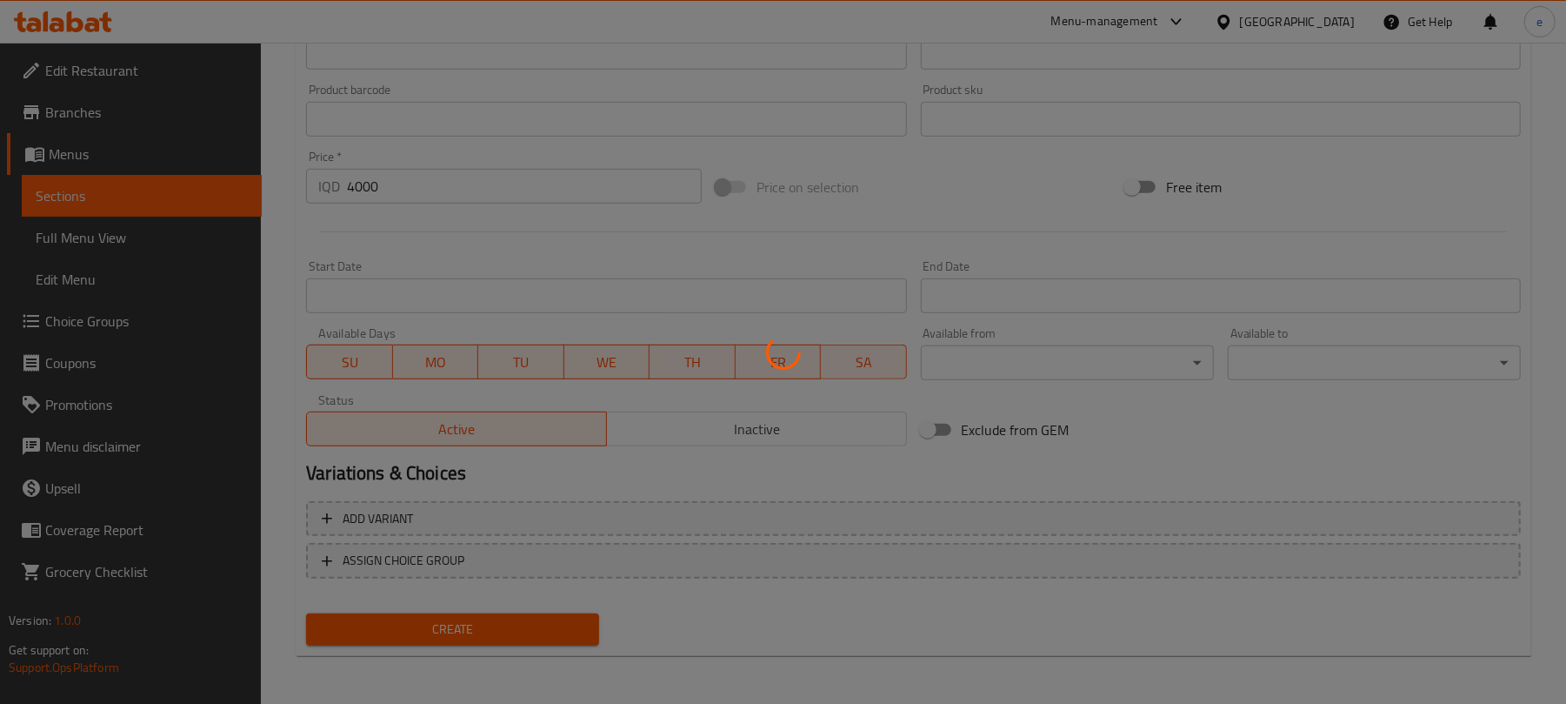
type input "0"
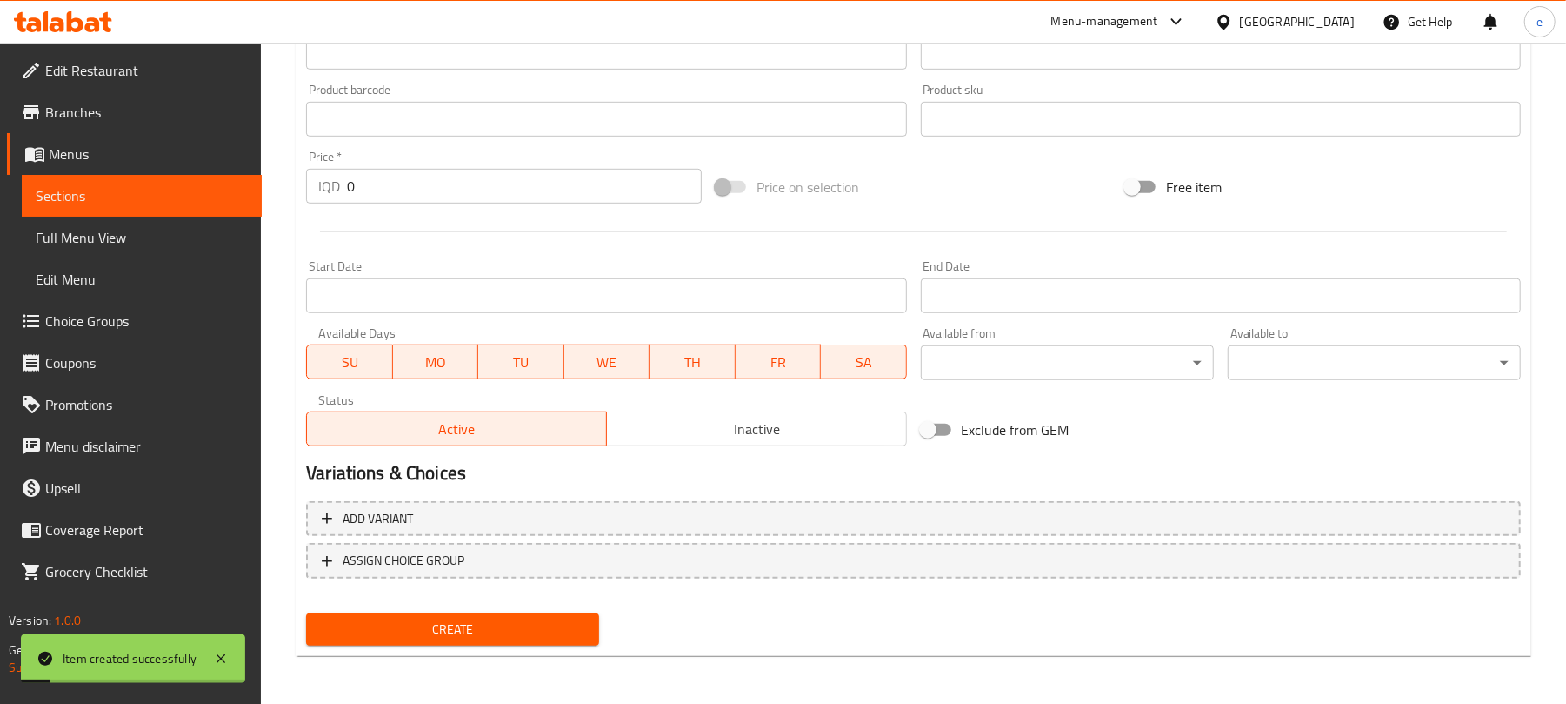
click at [217, 193] on span "Sections" at bounding box center [142, 195] width 212 height 21
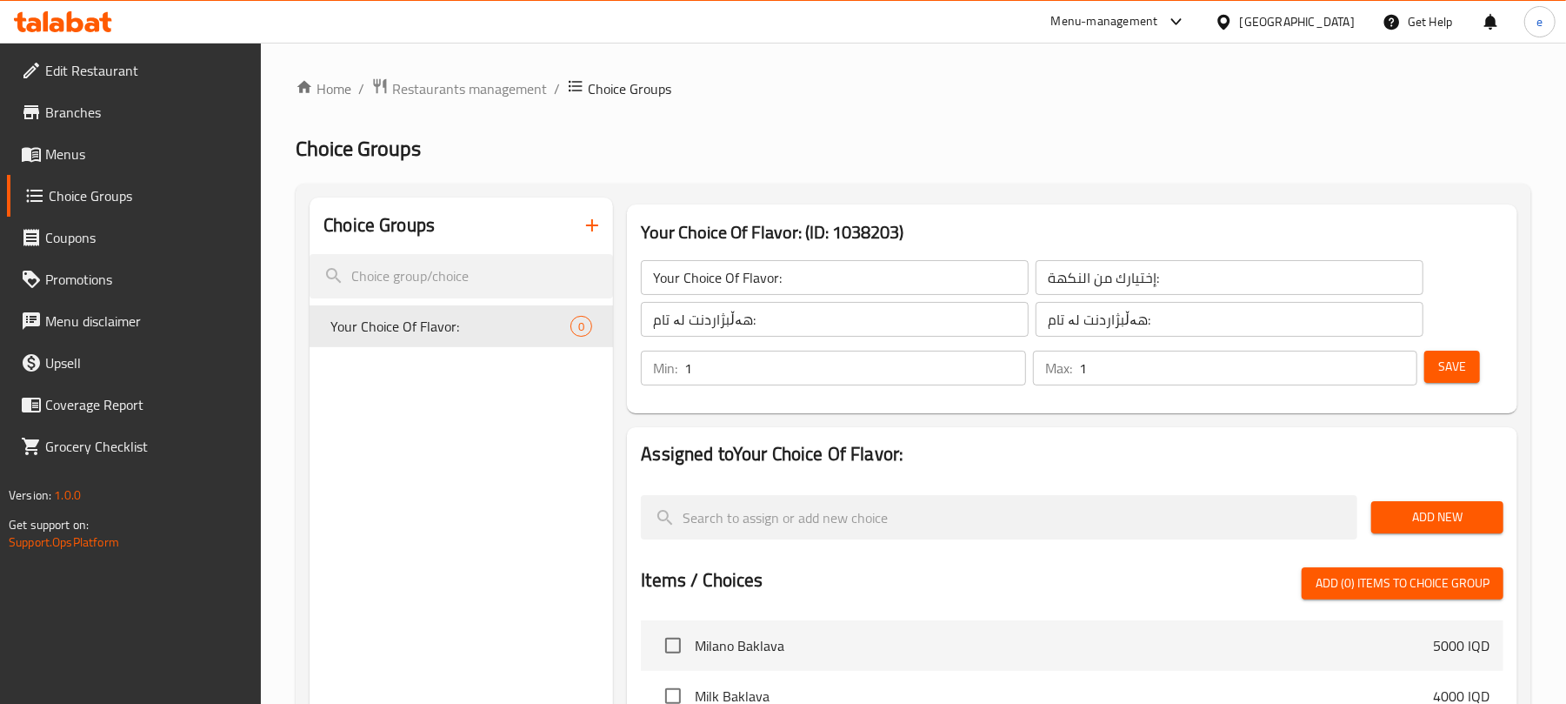
click at [459, 404] on div "Choice Groups Your Choice Of Flavor: 0" at bounding box center [462, 687] width 304 height 980
click at [602, 230] on icon "button" at bounding box center [592, 225] width 21 height 21
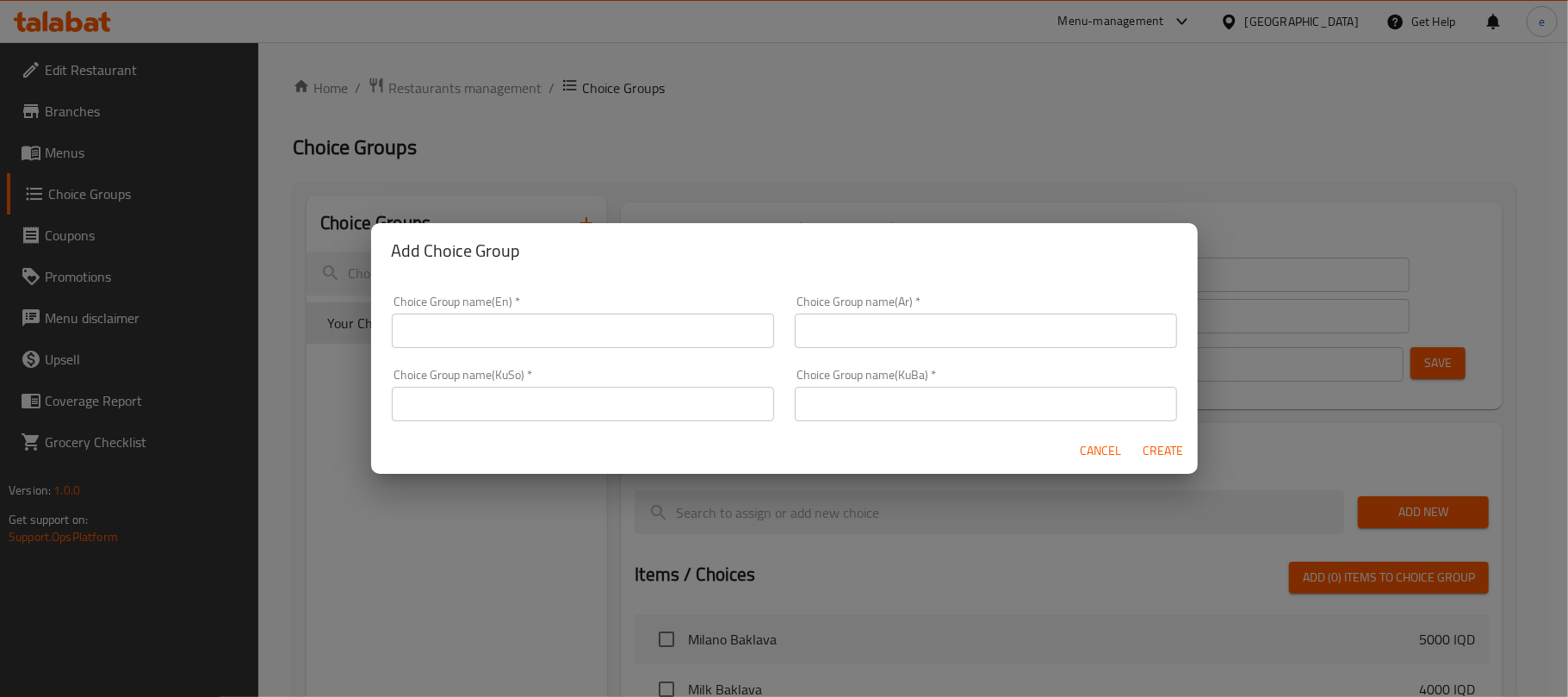
click at [713, 136] on div "Add Choice Group Choice Group name(En)   * Choice Group name(En) * Choice Group…" at bounding box center [784, 348] width 1568 height 697
click at [1081, 445] on span "Cancel" at bounding box center [1101, 450] width 42 height 22
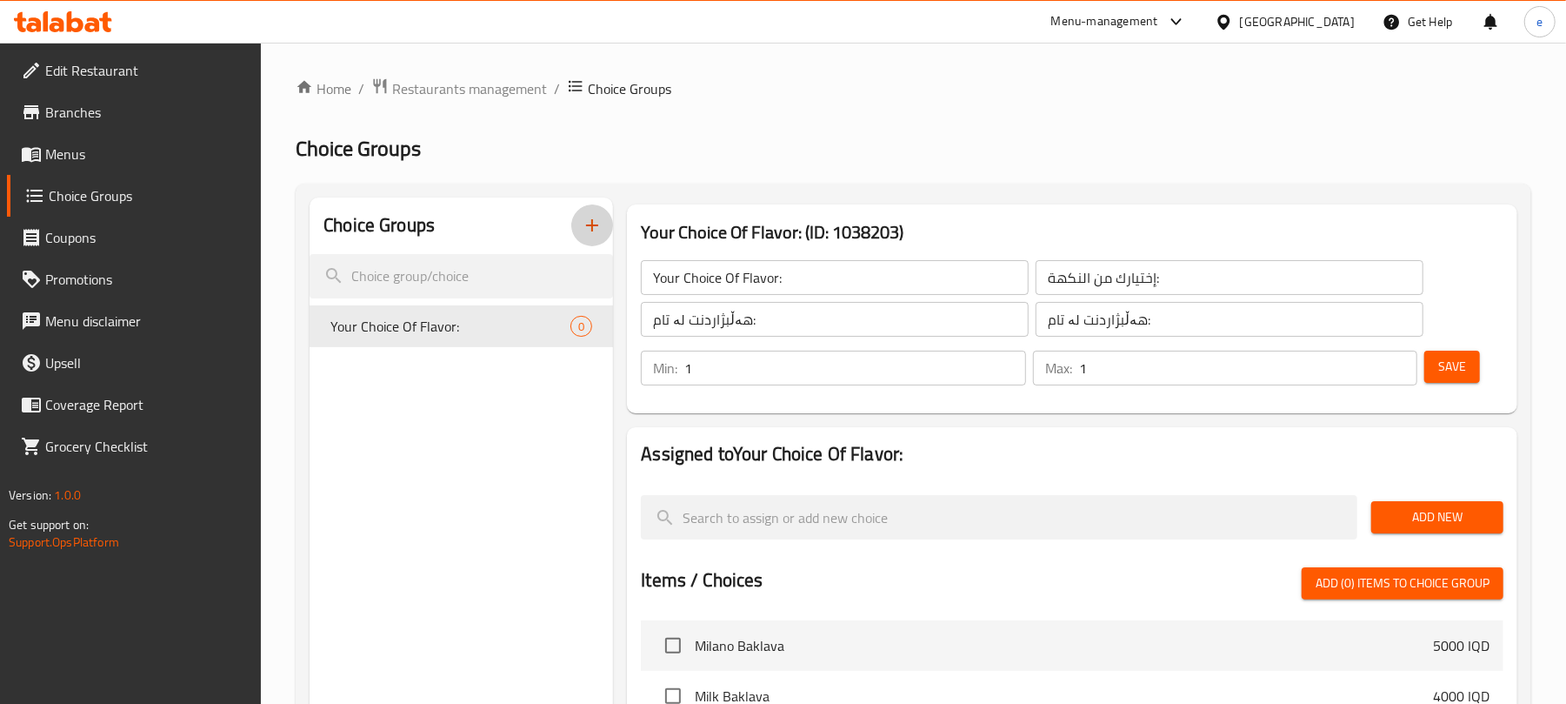
click at [585, 221] on icon "button" at bounding box center [592, 225] width 21 height 21
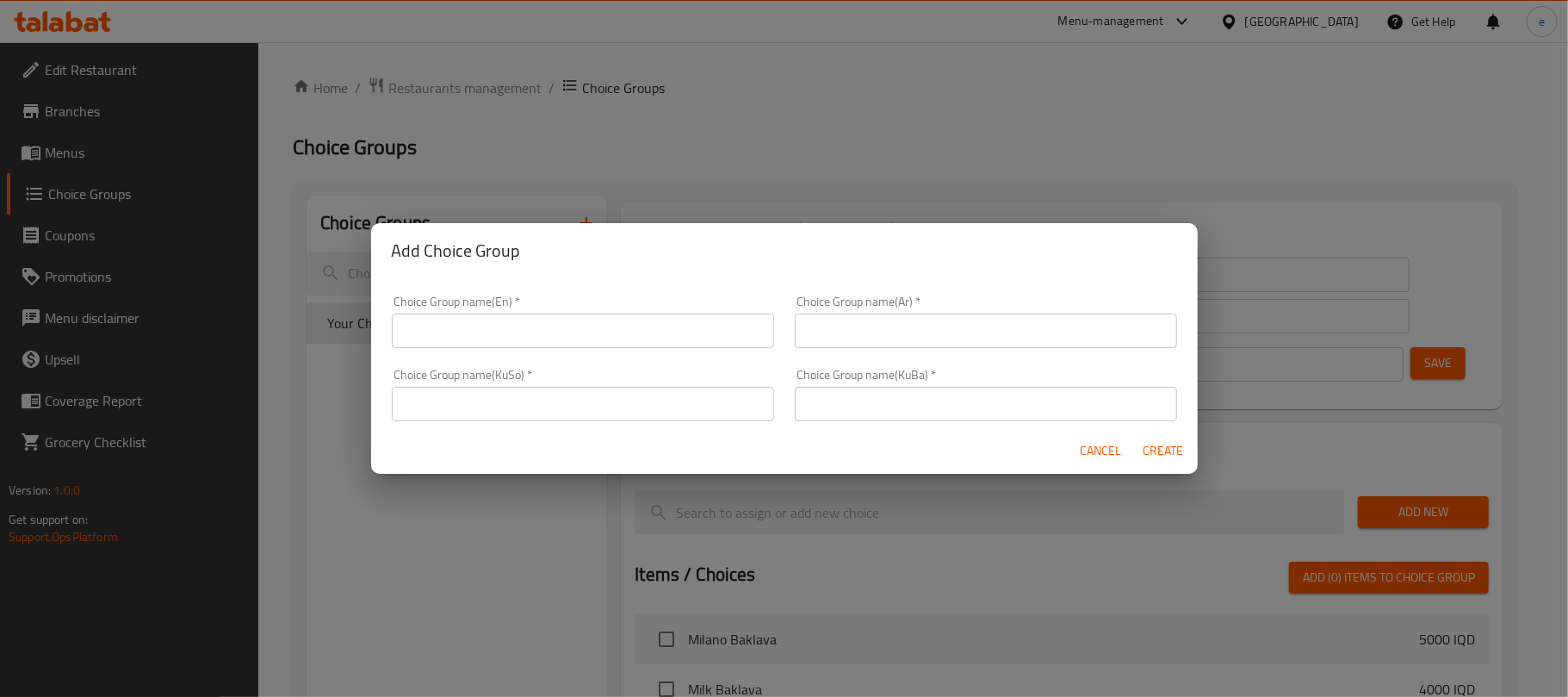
drag, startPoint x: 570, startPoint y: 307, endPoint x: 578, endPoint y: 328, distance: 22.5
click at [571, 317] on div "Choice Group name(En)   * Choice Group name(En) *" at bounding box center [583, 321] width 382 height 52
click at [578, 328] on input "text" at bounding box center [583, 331] width 382 height 35
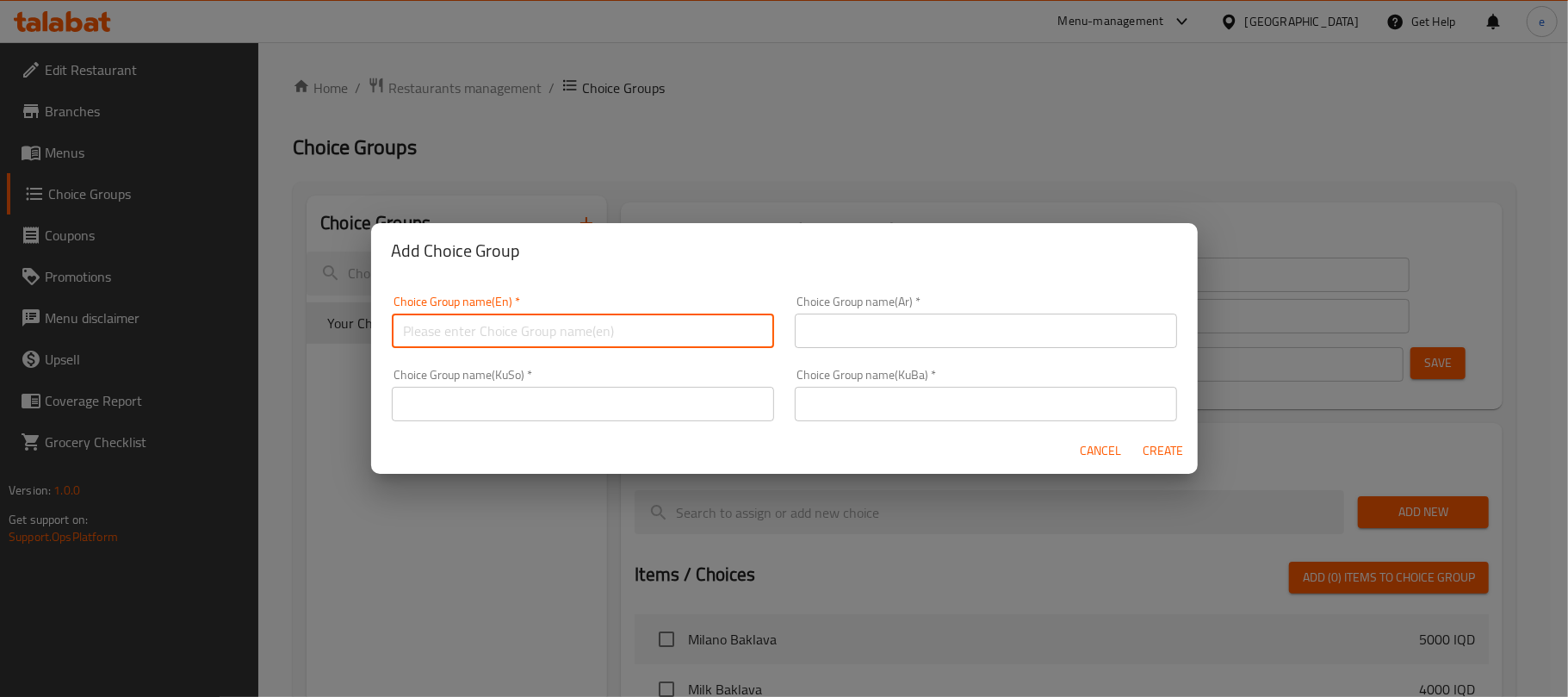
type input "Your Choice Of:"
click at [906, 335] on input "text" at bounding box center [986, 331] width 382 height 35
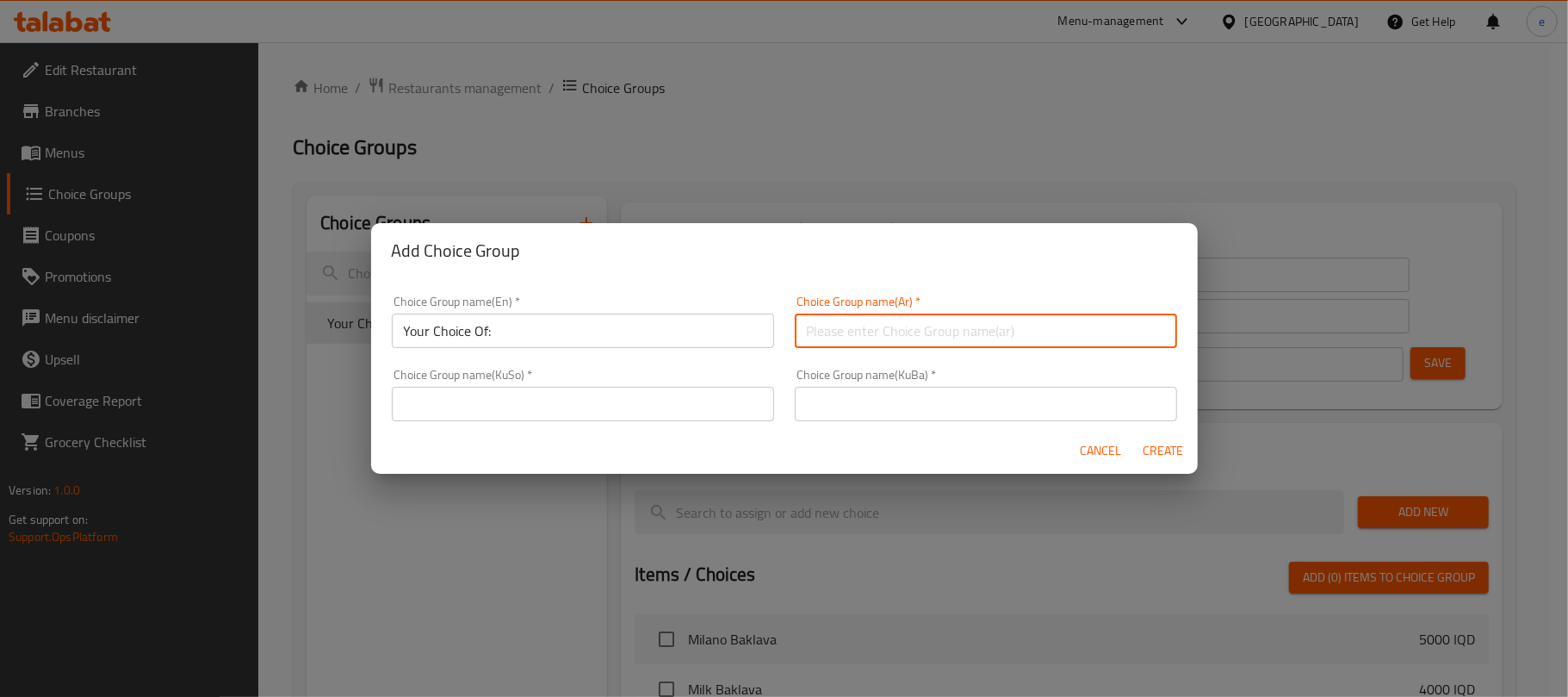
type input "إختيارك من:"
click at [670, 401] on input "text" at bounding box center [583, 403] width 382 height 35
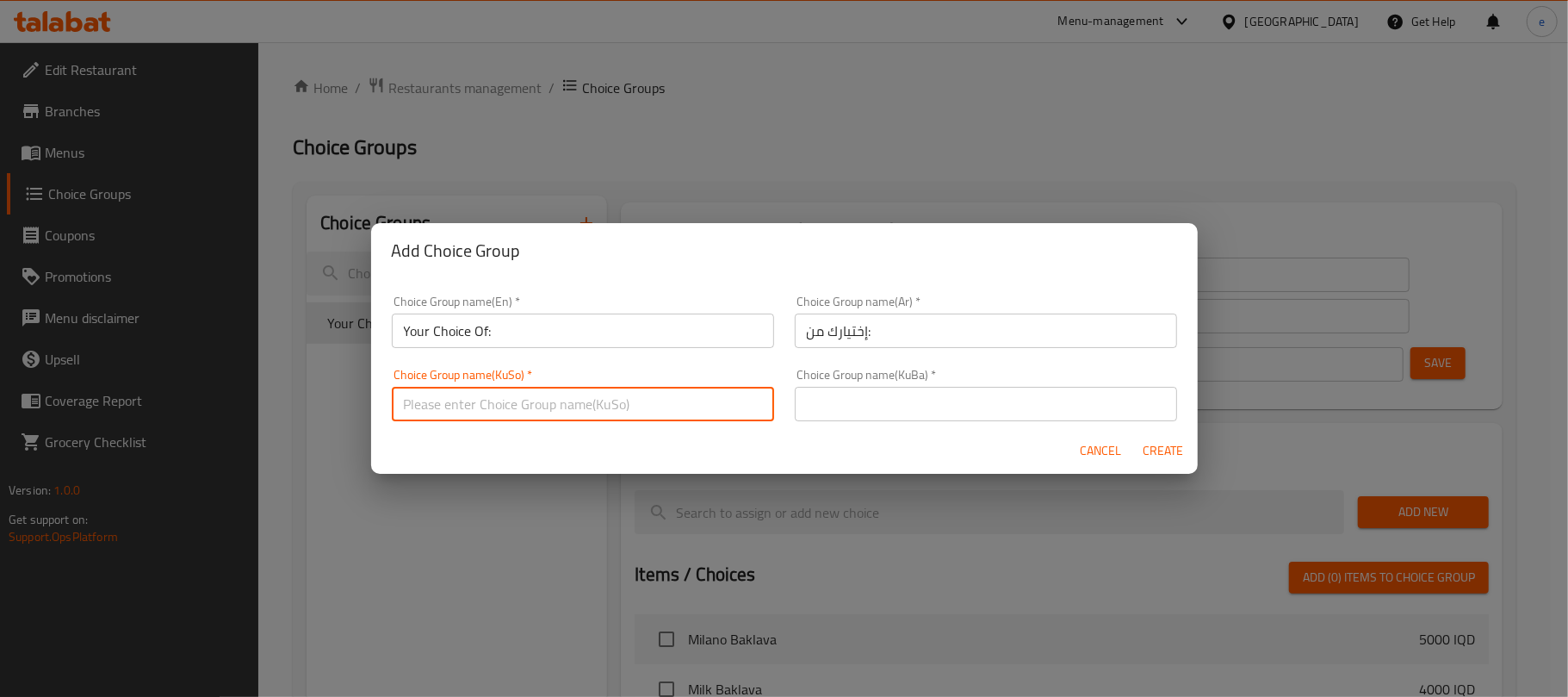
type input "هەڵبژاردنت لە:"
click at [915, 414] on input "text" at bounding box center [986, 403] width 382 height 35
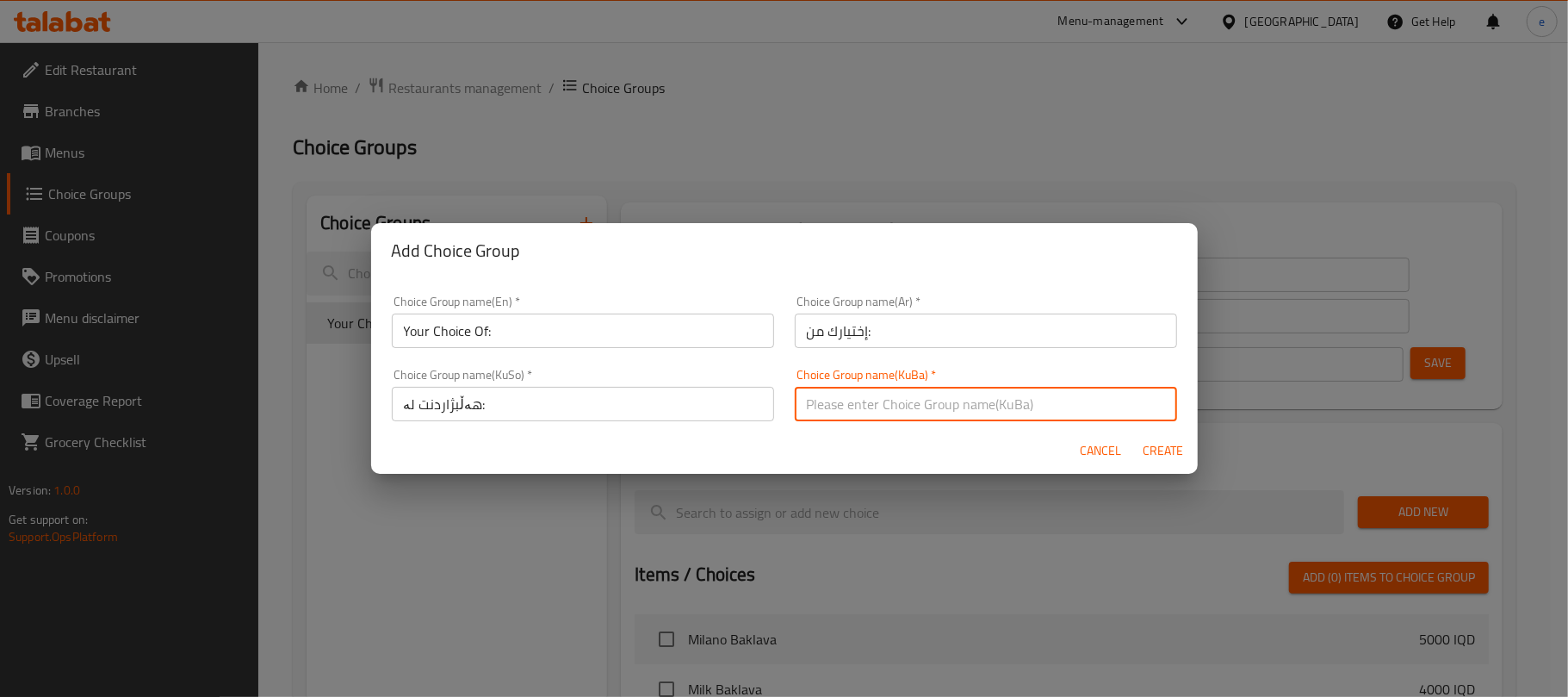
type input "هەڵبژاردنت لە:"
click at [1166, 455] on span "Create" at bounding box center [1163, 450] width 42 height 22
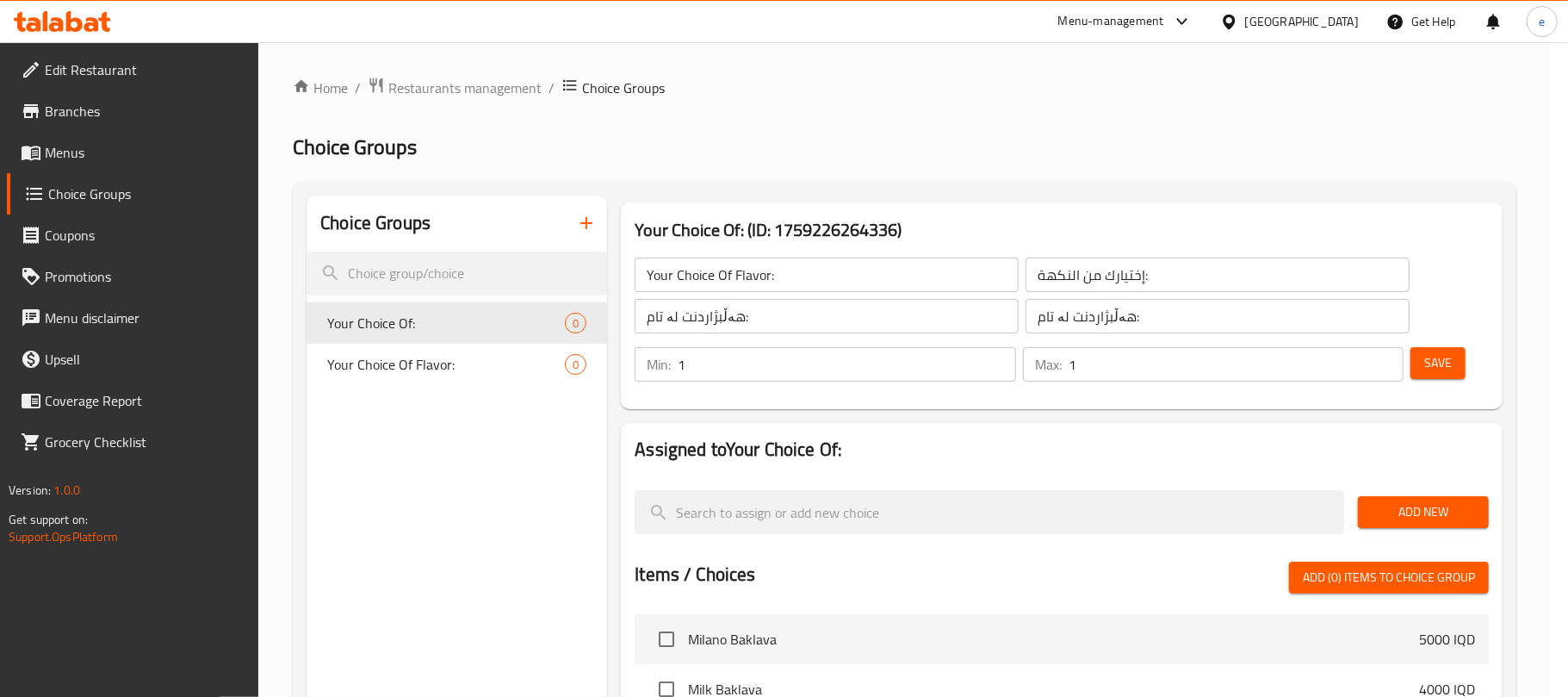
type input "Your Choice Of:"
type input "إختيارك من:"
type input "هەڵبژاردنت لە:"
type input "0"
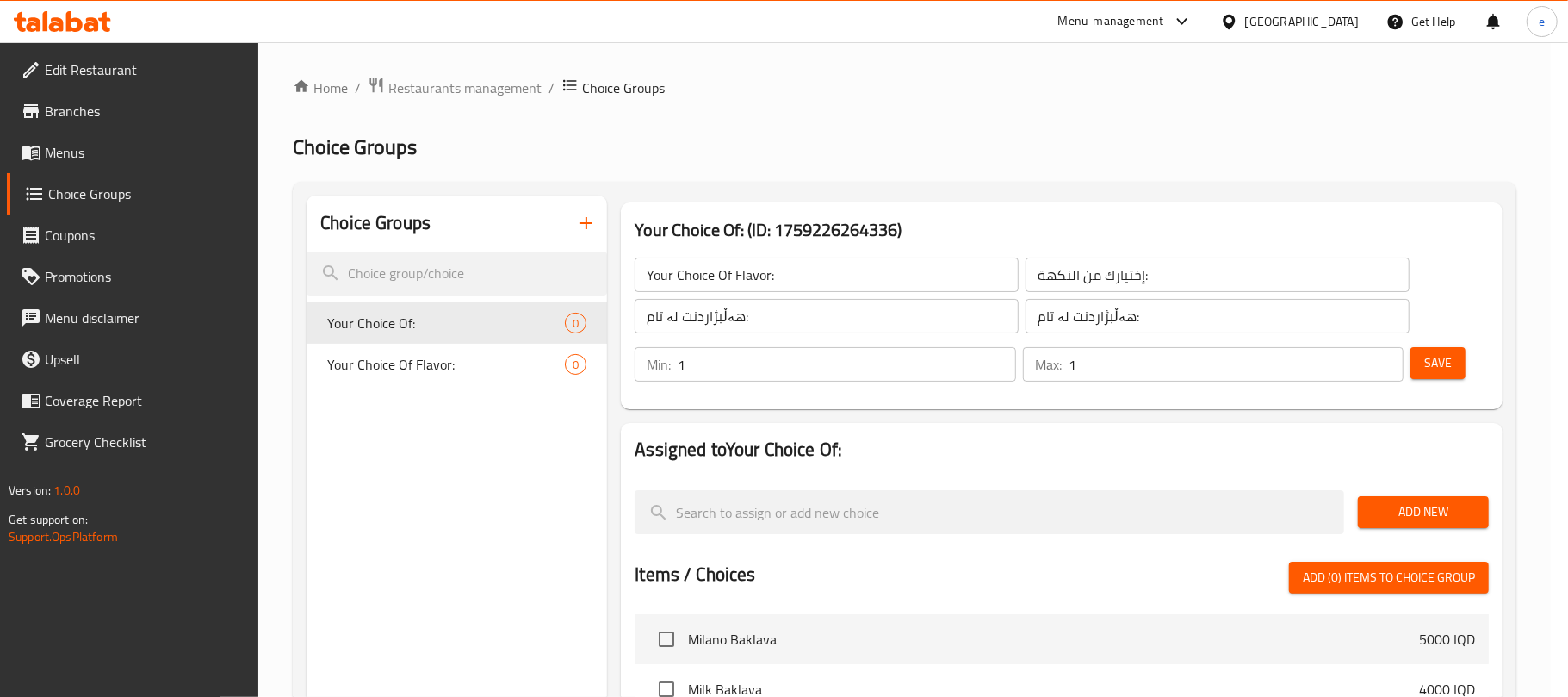
type input "0"
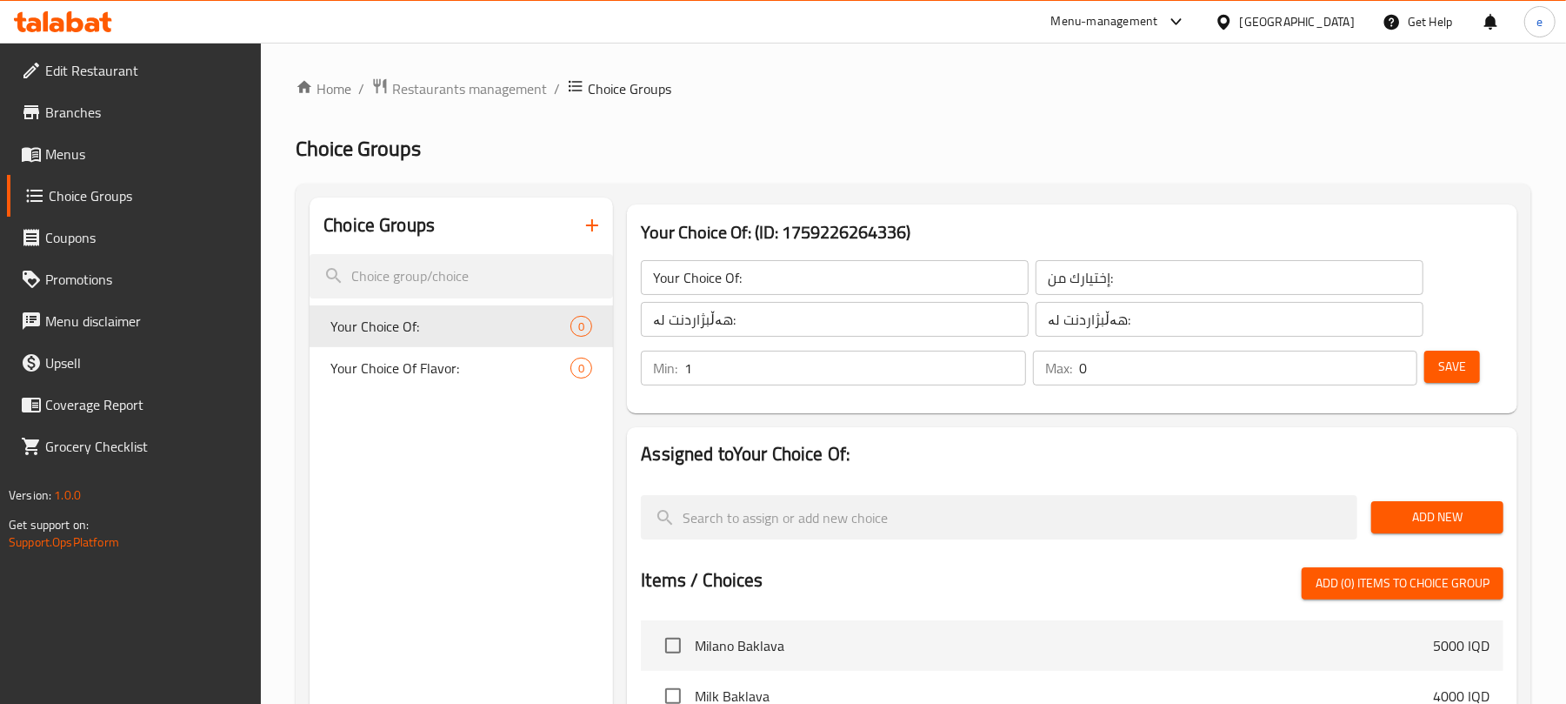
type input "1"
click at [1006, 363] on input "1" at bounding box center [854, 367] width 341 height 35
type input "1"
click at [1398, 359] on input "1" at bounding box center [1248, 367] width 338 height 35
click at [1438, 360] on span "Save" at bounding box center [1452, 367] width 28 height 22
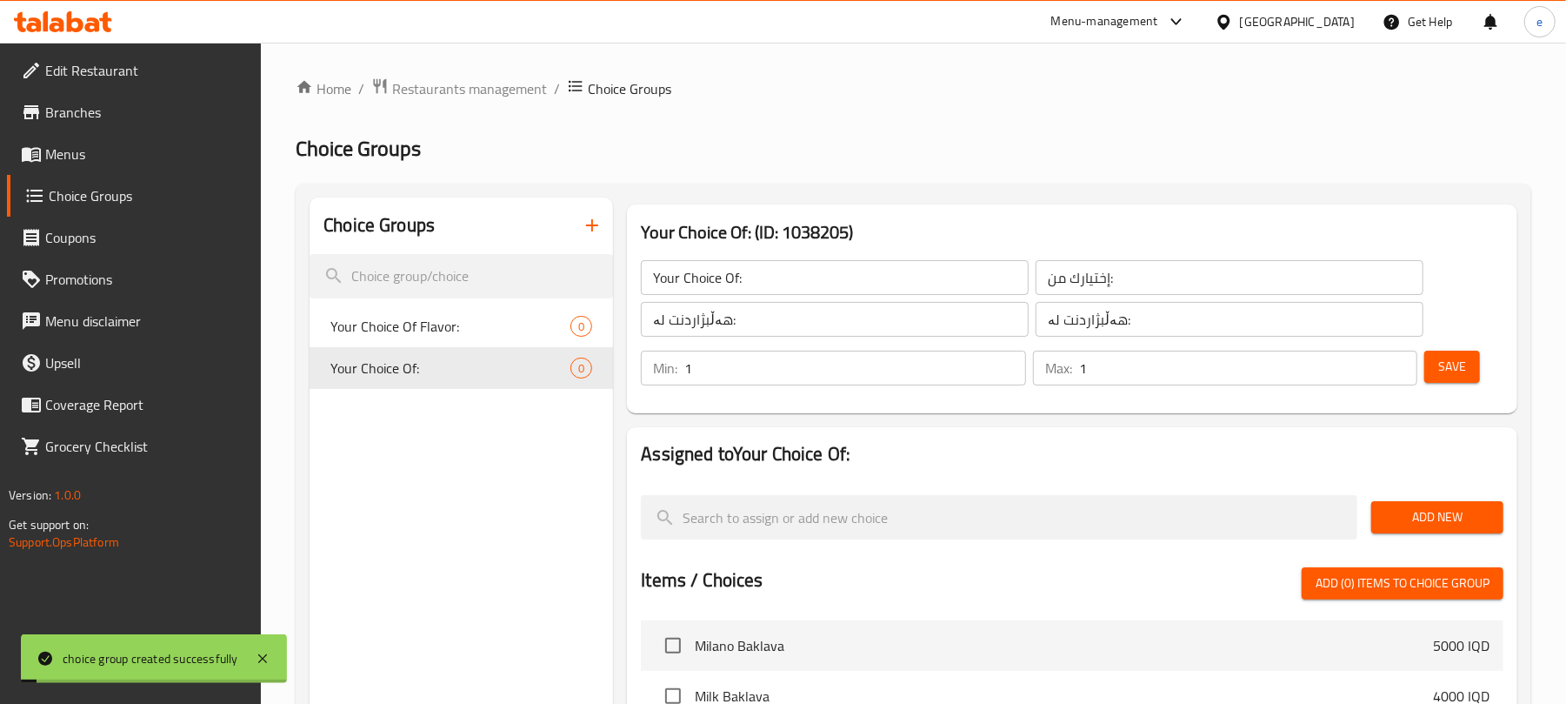
click at [1438, 519] on span "Add New" at bounding box center [1437, 517] width 104 height 22
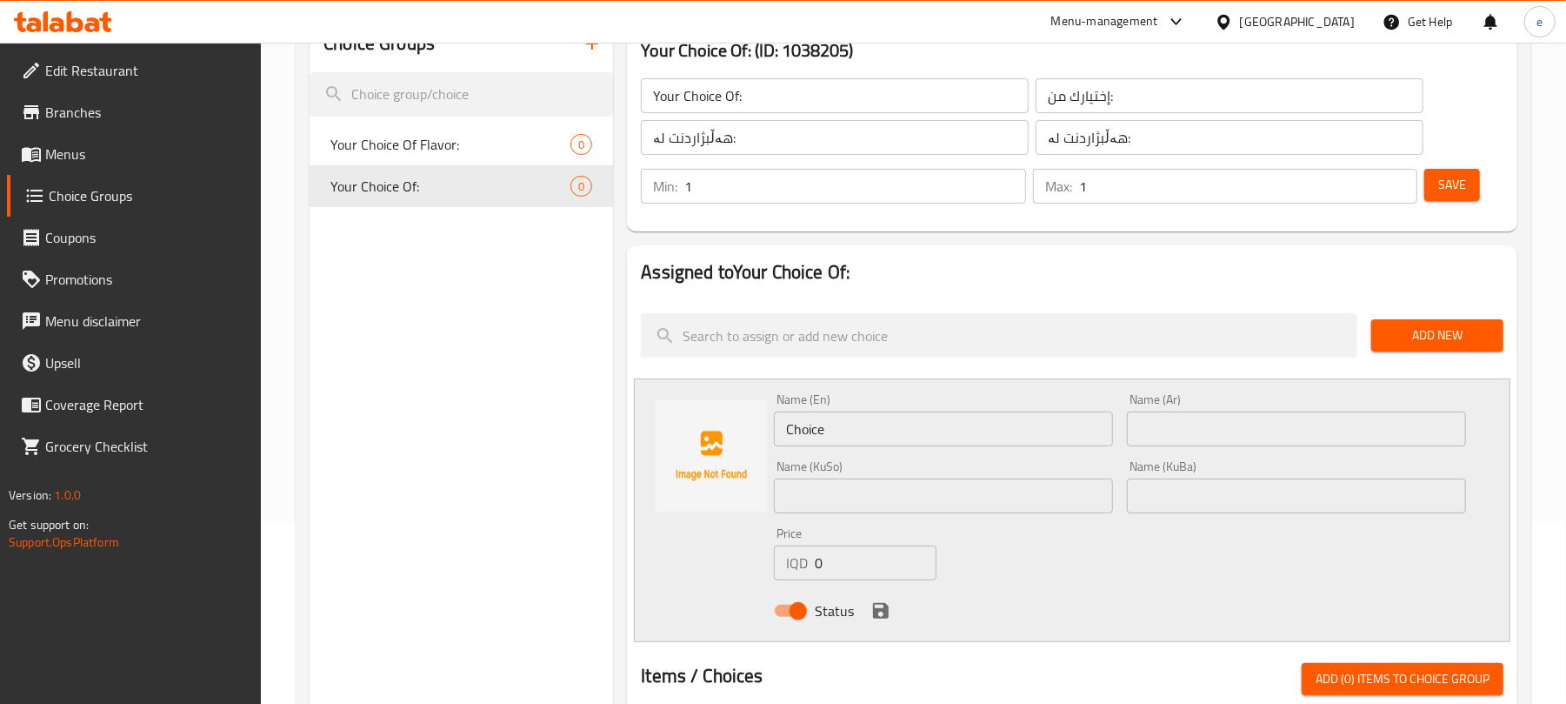
scroll to position [231, 0]
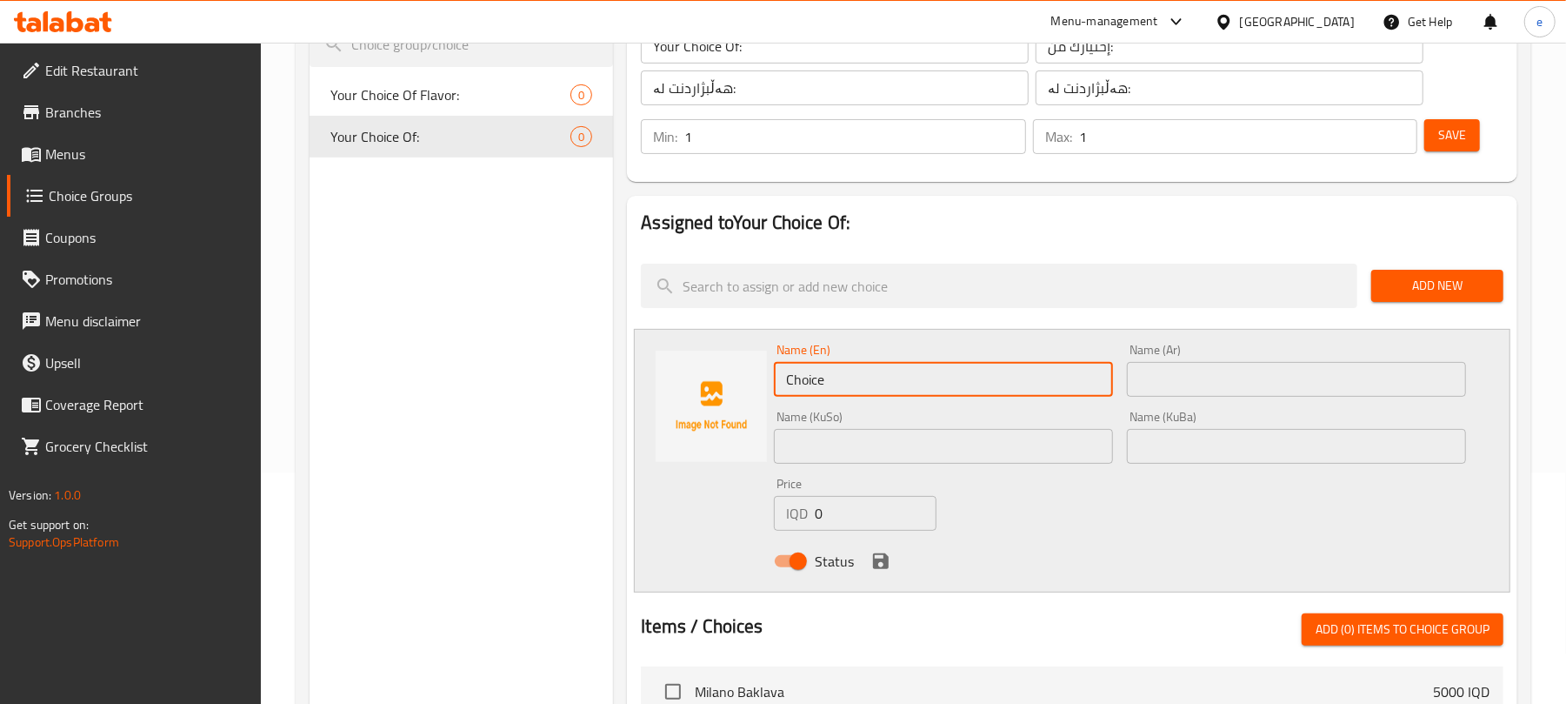
click at [892, 381] on input "Choice" at bounding box center [943, 379] width 339 height 35
paste input "Ice Caramel Macchiato"
type input "Ice Caramel Macchiato"
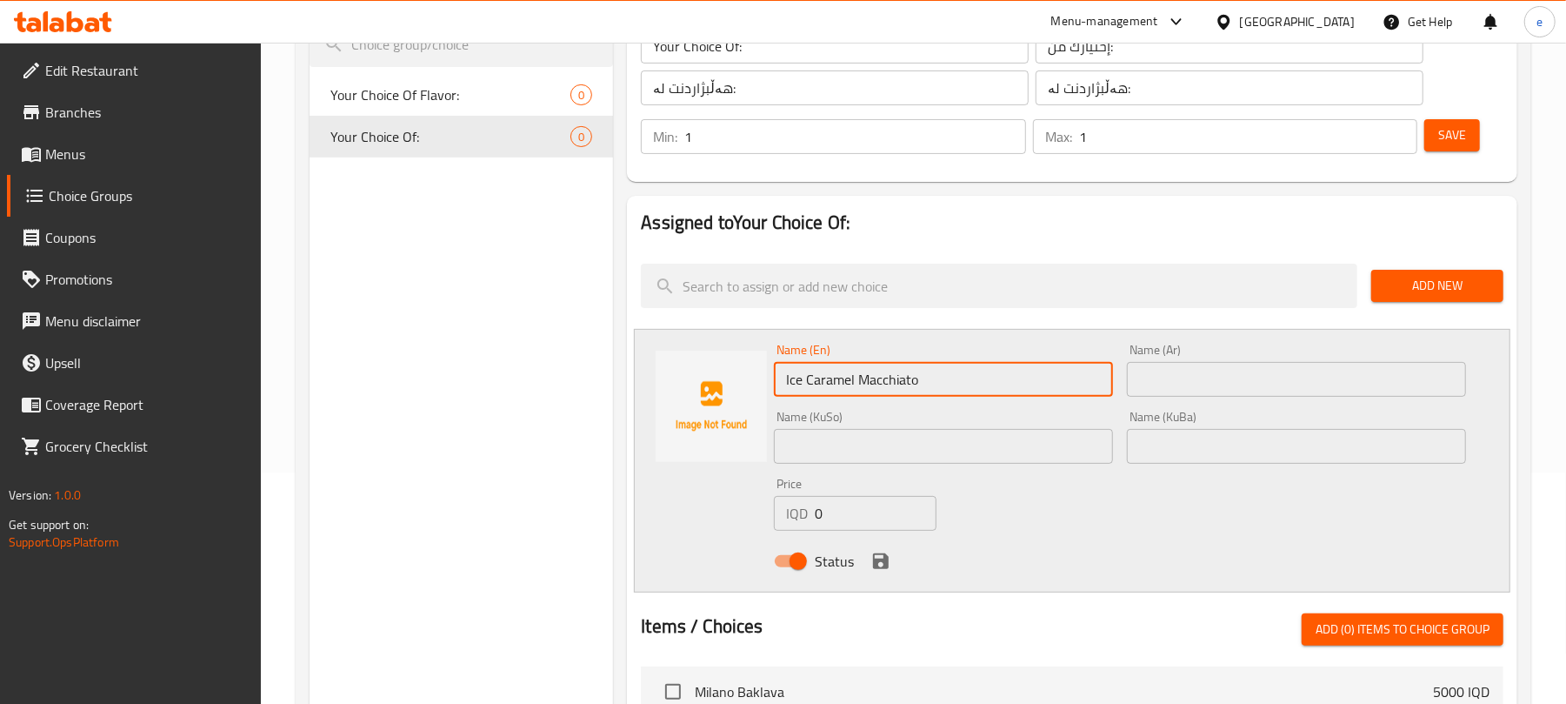
click at [1183, 393] on input "text" at bounding box center [1296, 379] width 339 height 35
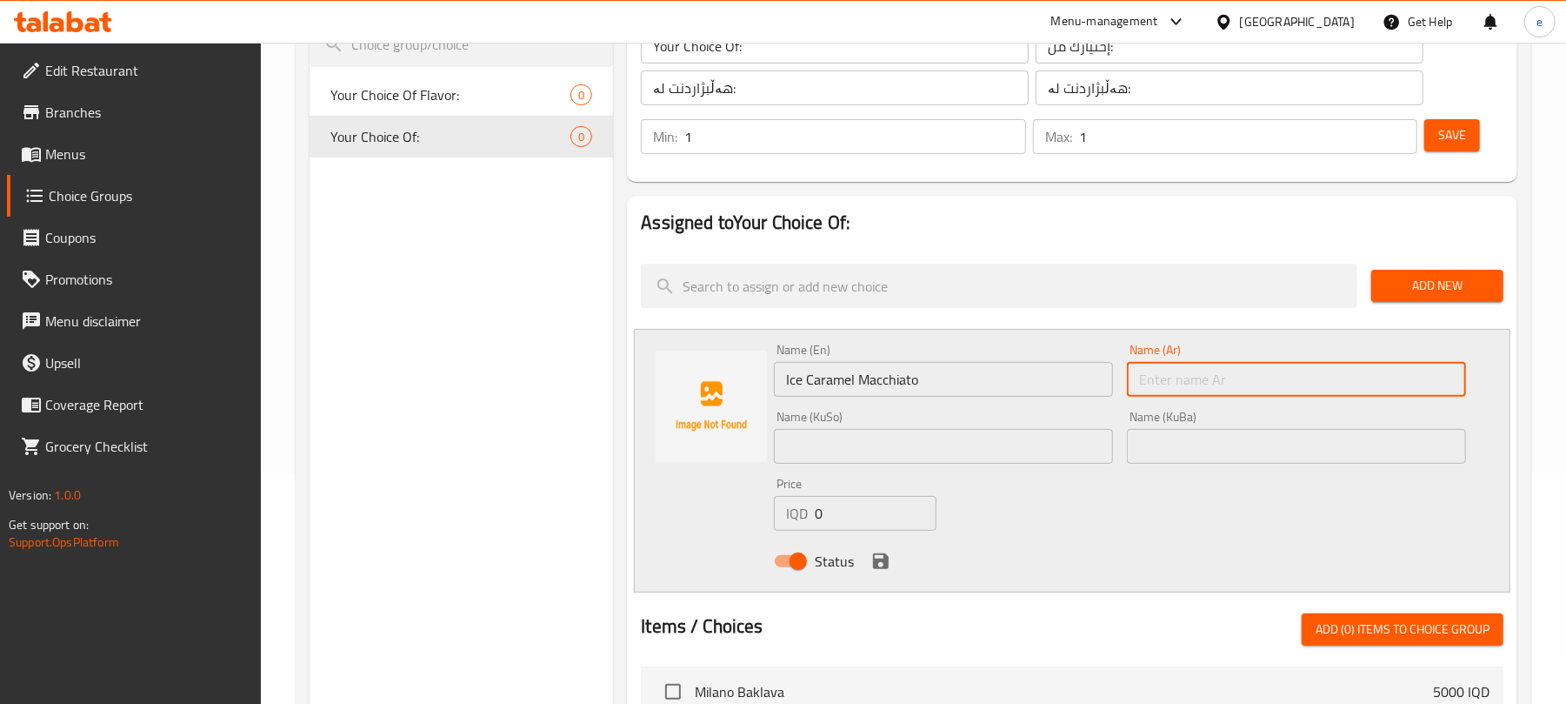
paste input "آيس كراميل مكياتو"
type input "آيس كراميل مكياتو"
drag, startPoint x: 988, startPoint y: 452, endPoint x: 1003, endPoint y: 451, distance: 14.9
click at [988, 452] on input "text" at bounding box center [943, 446] width 339 height 35
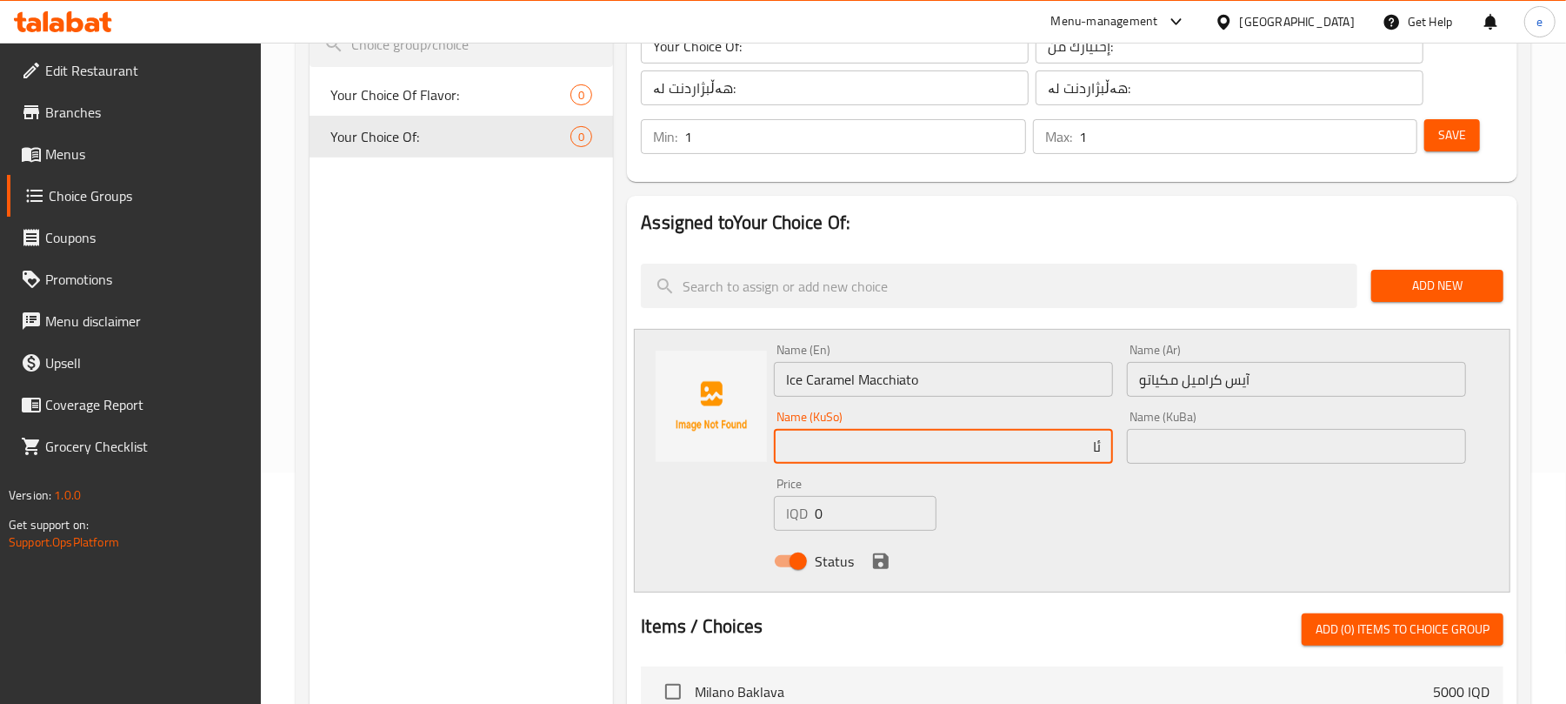
type input "ئ"
click at [1047, 456] on input "ئایس کارامێڵ" at bounding box center [943, 446] width 339 height 35
click at [1049, 456] on input "ئایس کارامێڵ" at bounding box center [943, 446] width 339 height 35
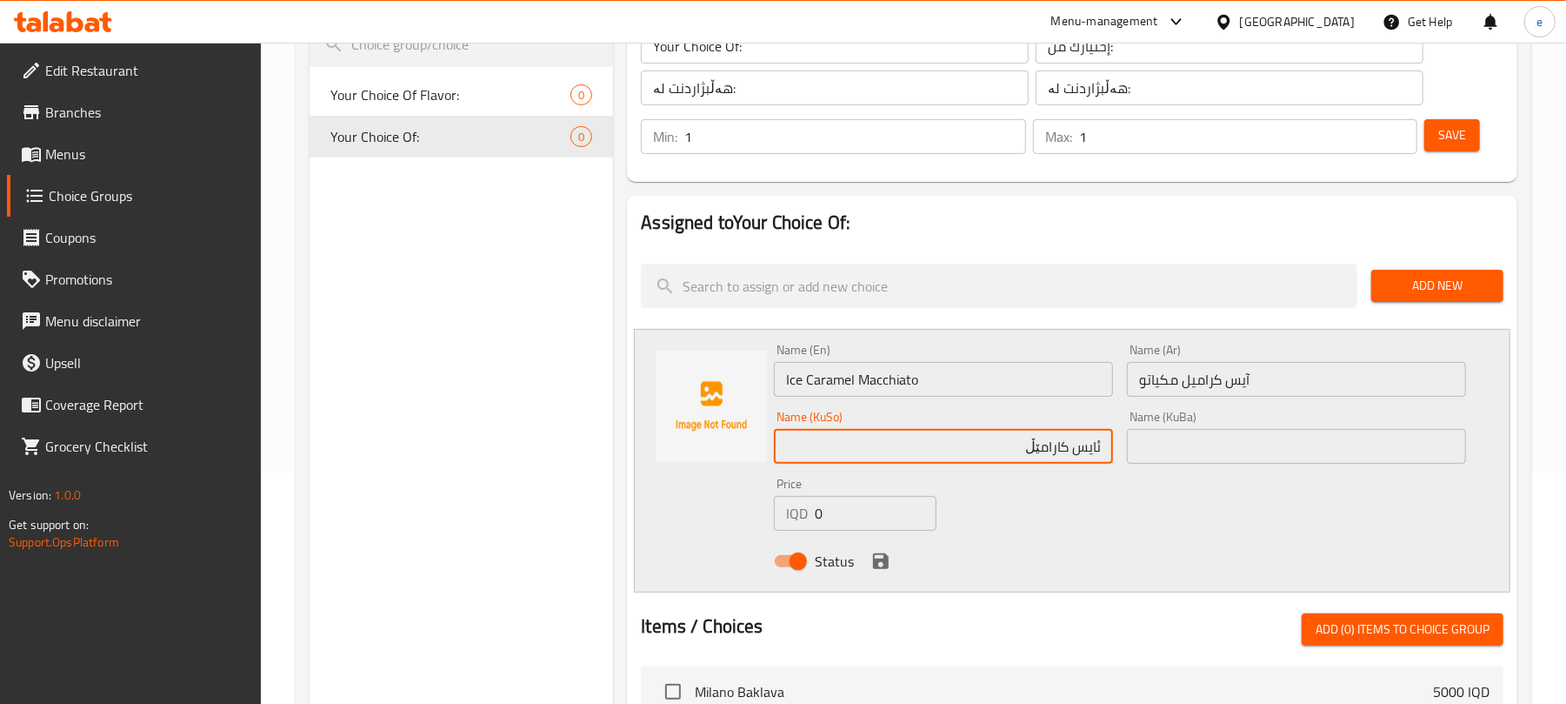
click at [1049, 456] on input "ئایس کارامێڵ" at bounding box center [943, 446] width 339 height 35
click at [1038, 443] on input "ئایس کارامێڵ" at bounding box center [943, 446] width 339 height 35
click at [1049, 450] on input "ئایس کارامێڵ" at bounding box center [943, 446] width 339 height 35
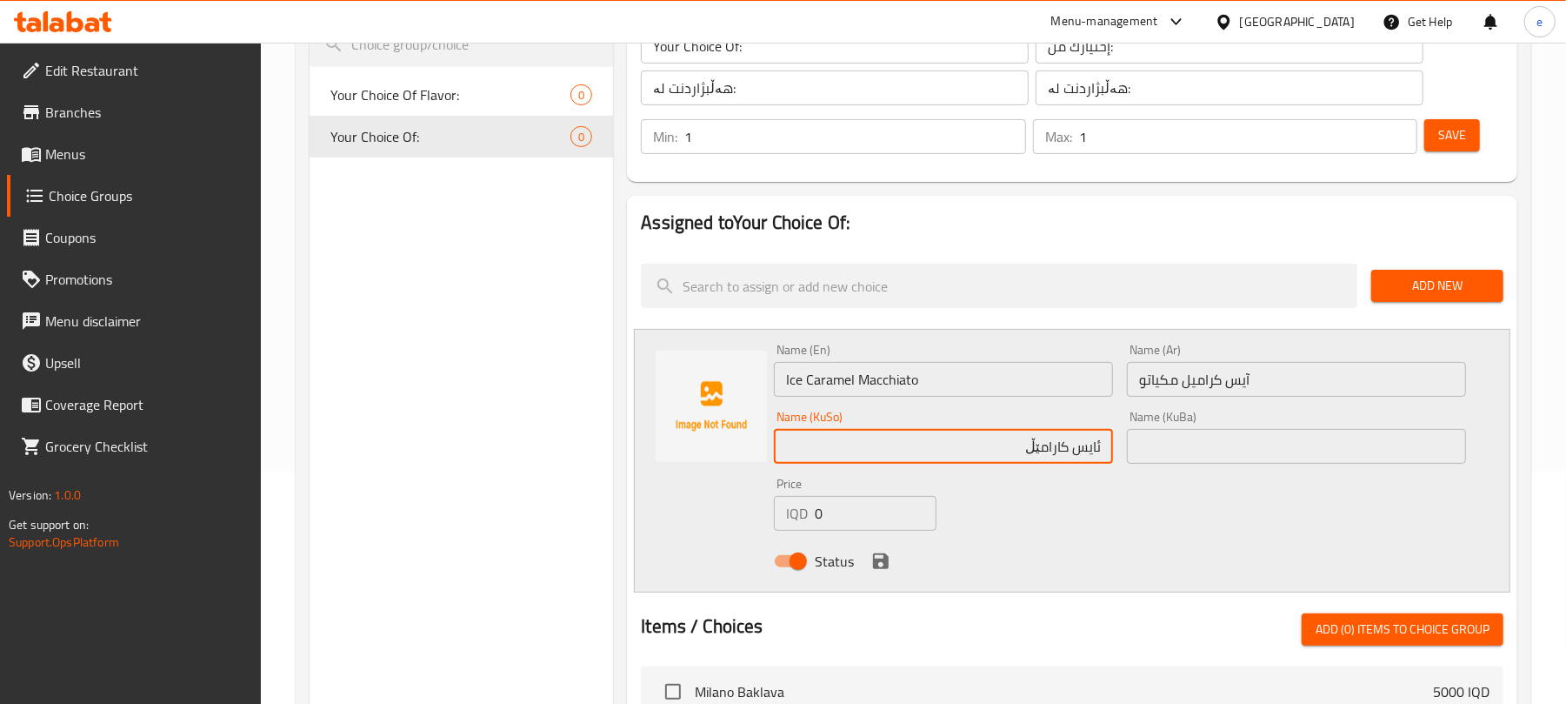
paste input "ەرامێڵ ماكياتۆ"
type input "ئایس کەرامێڵ ماكياتۆ"
click at [878, 562] on icon "save" at bounding box center [881, 561] width 16 height 16
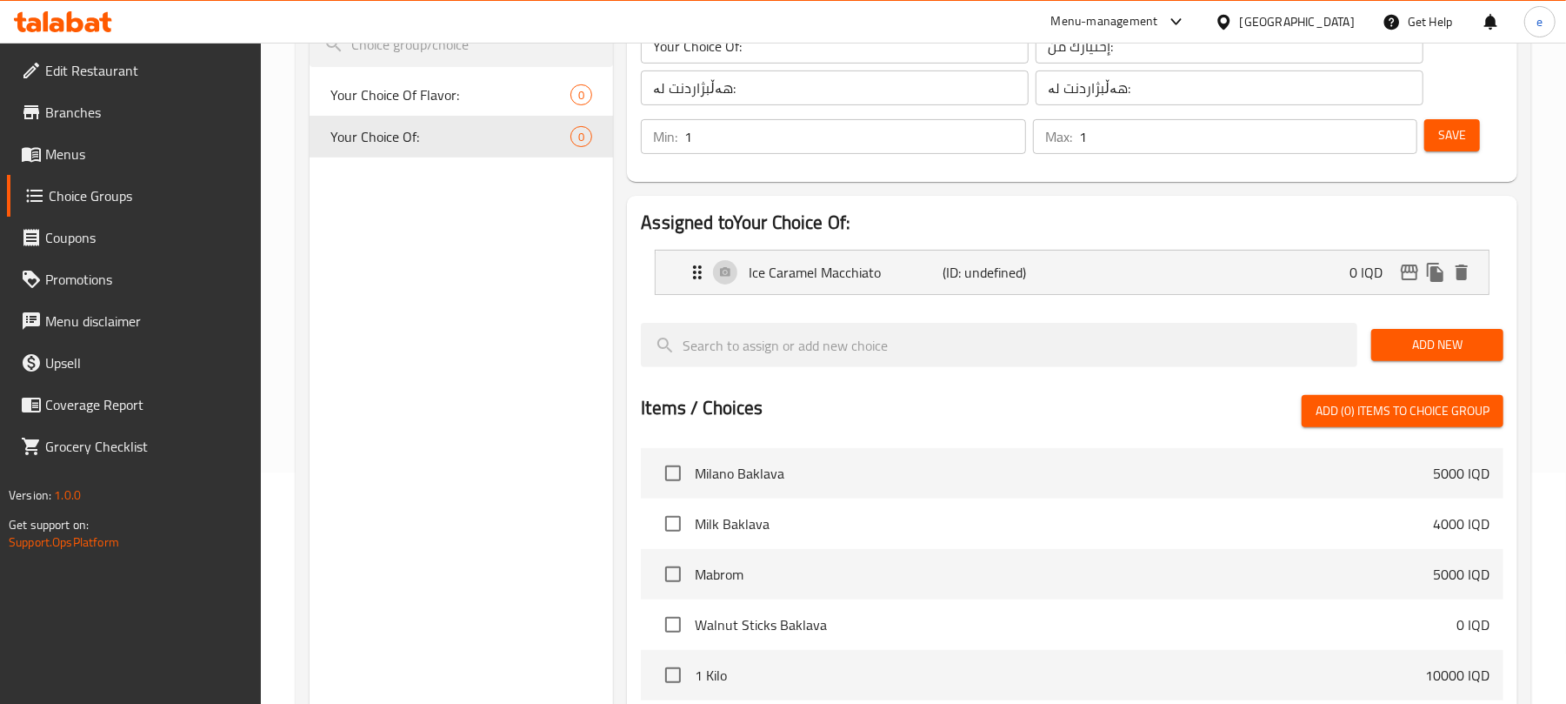
click at [1444, 137] on span "Save" at bounding box center [1452, 135] width 28 height 22
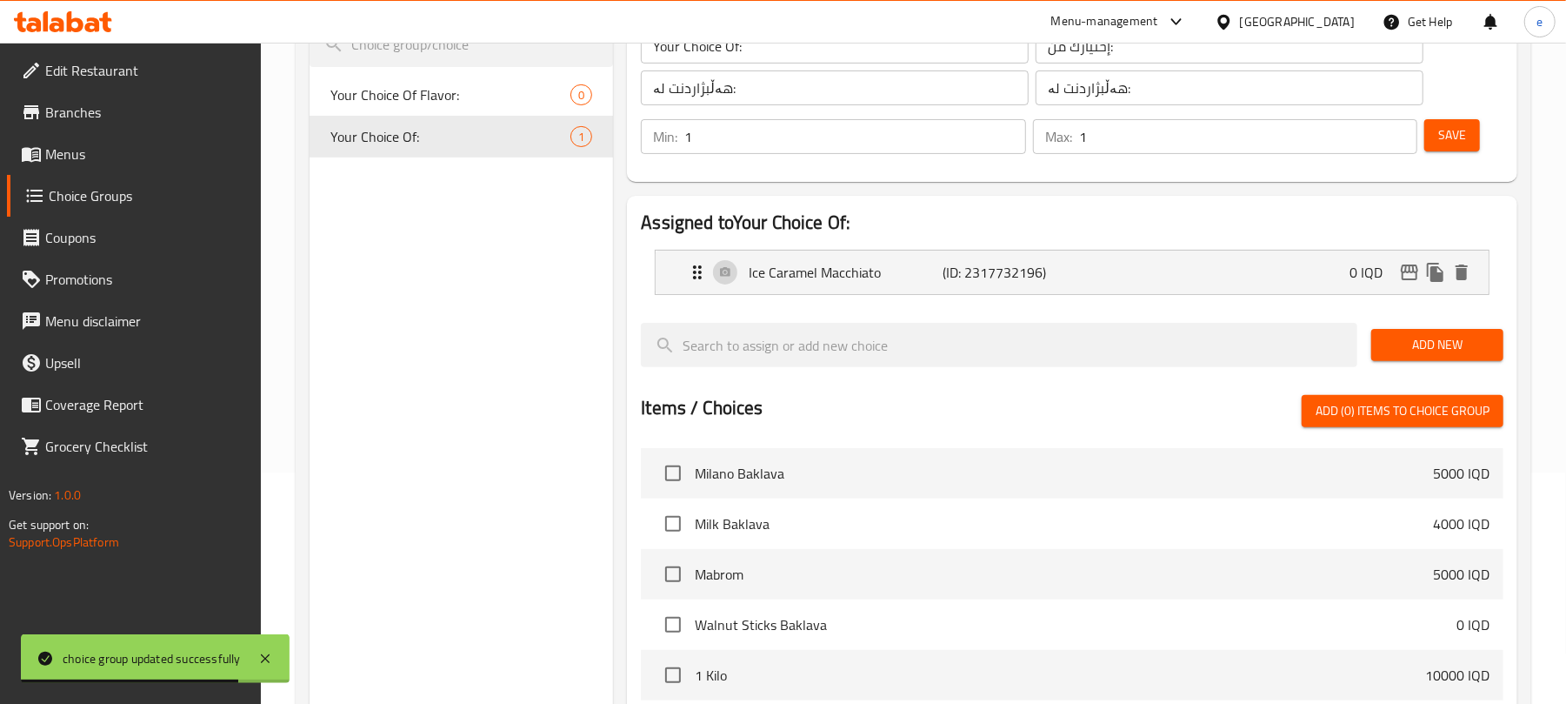
drag, startPoint x: 1440, startPoint y: 337, endPoint x: 1400, endPoint y: 349, distance: 41.6
click at [1440, 338] on span "Add New" at bounding box center [1437, 345] width 104 height 22
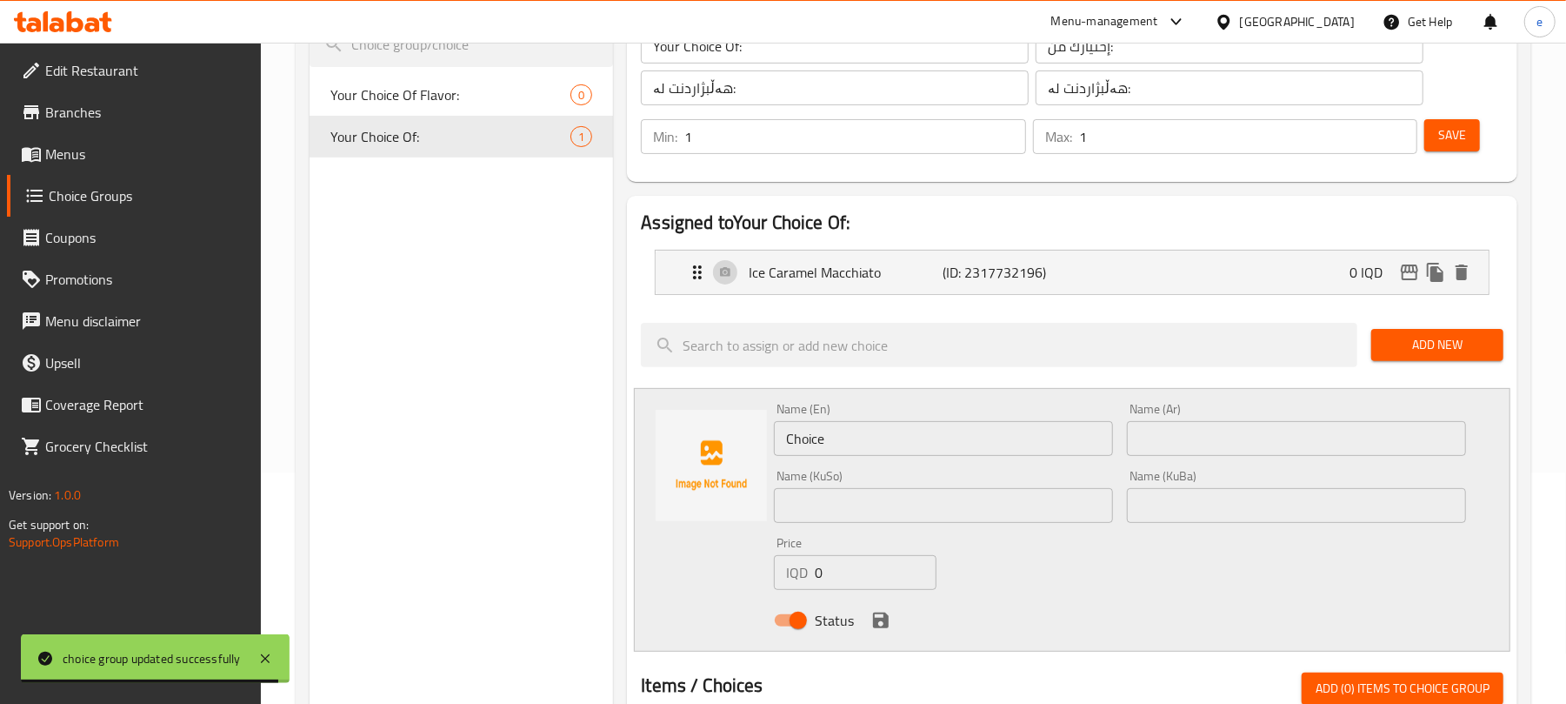
click at [899, 442] on input "Choice" at bounding box center [943, 438] width 339 height 35
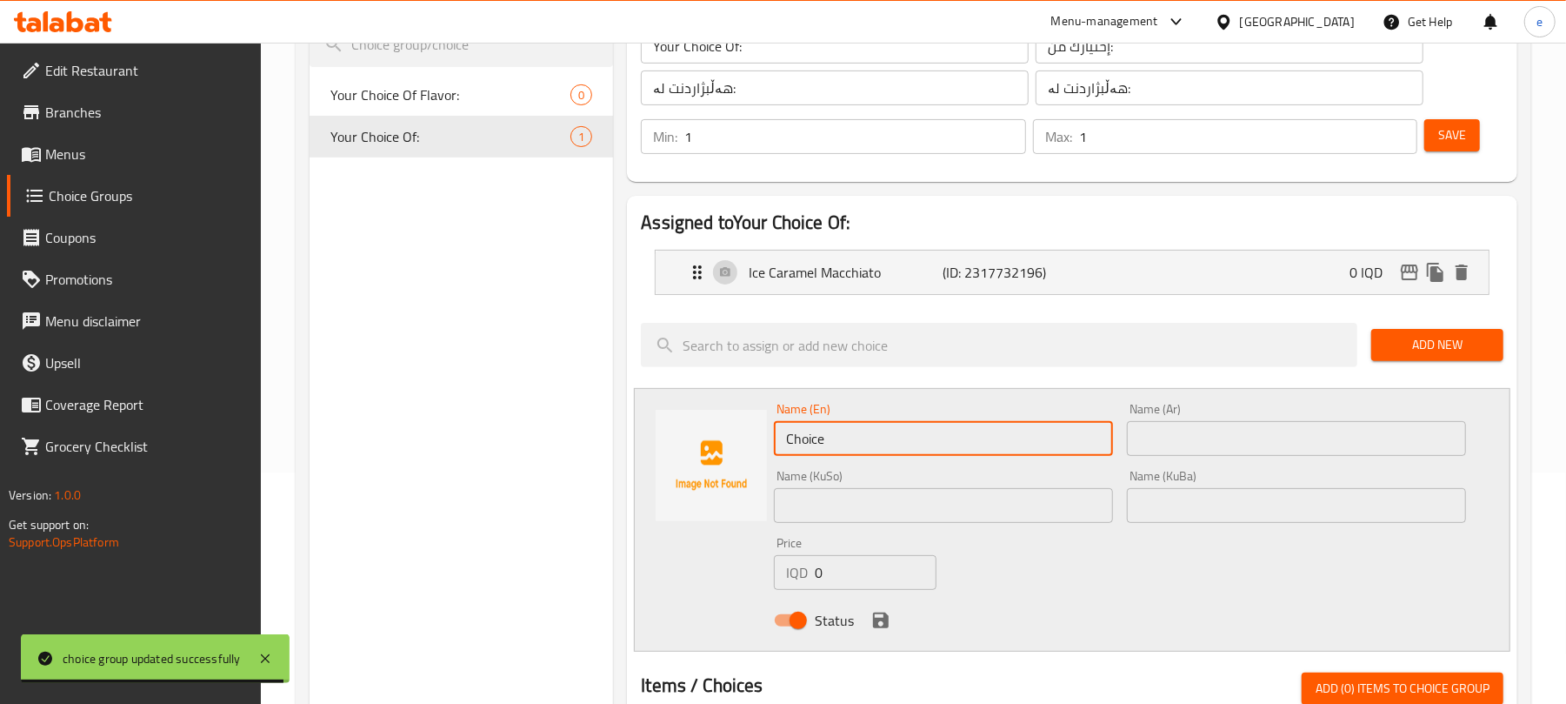
click at [899, 442] on input "Choice" at bounding box center [943, 438] width 339 height 35
paste input "arles Ice Latt"
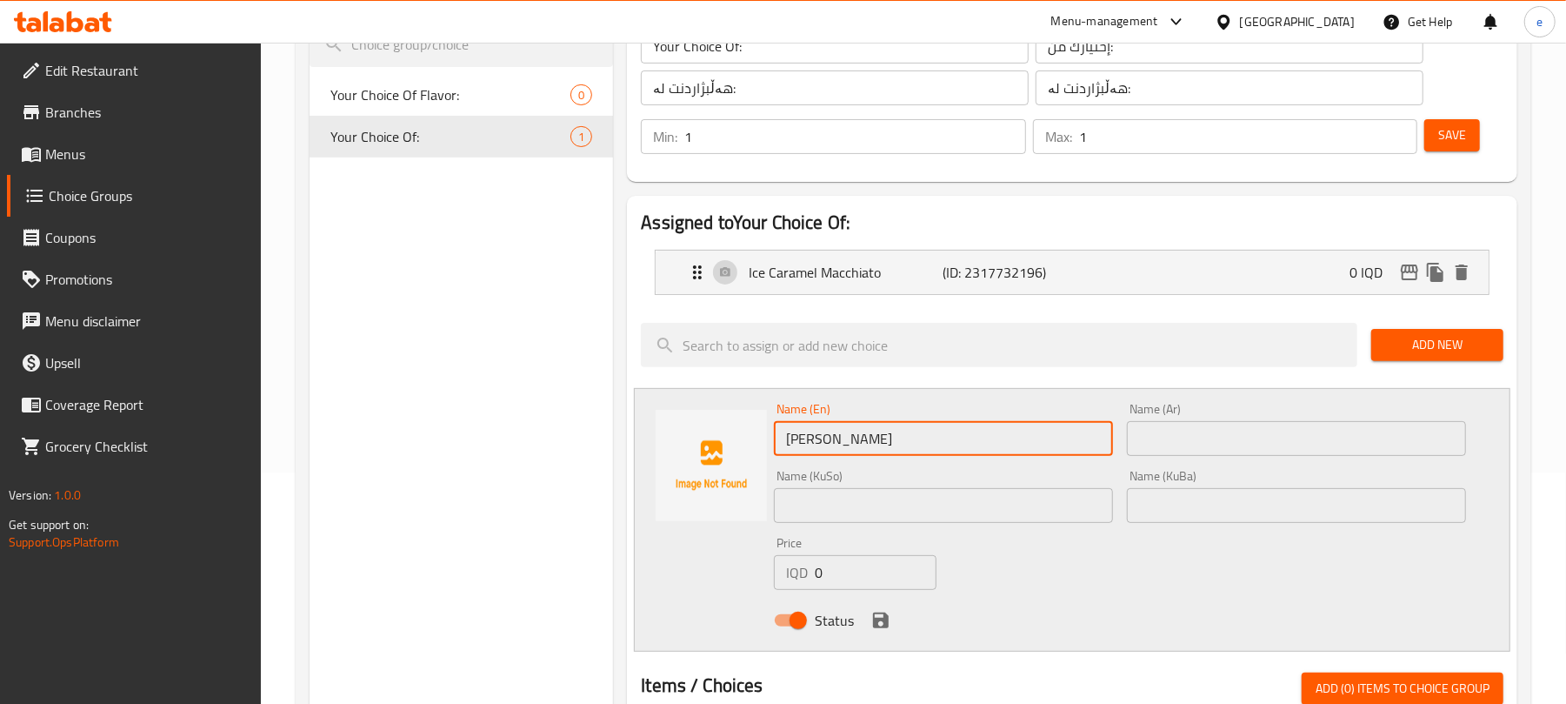
type input "Charles Ice Latte"
click at [1267, 450] on input "text" at bounding box center [1296, 438] width 339 height 35
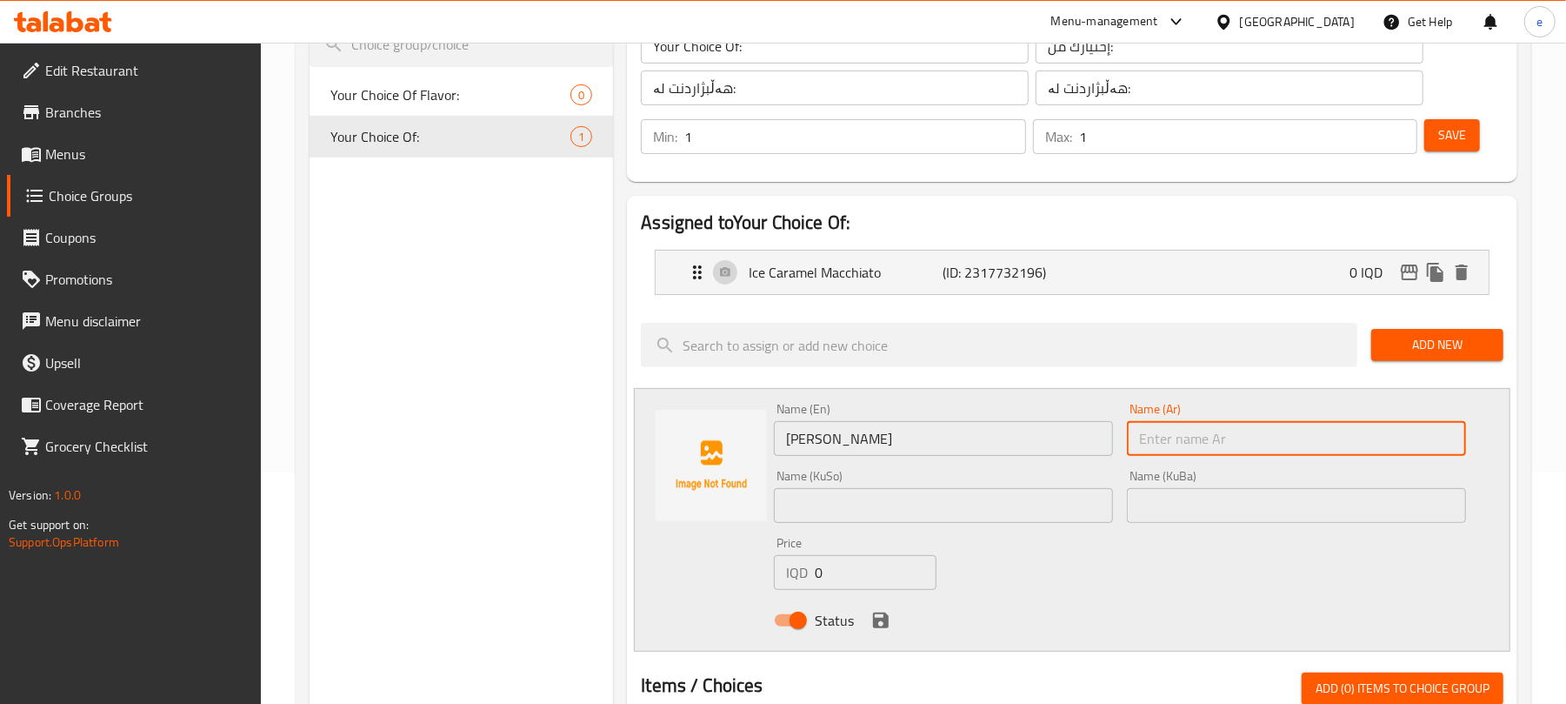
paste input "تشارلز آيس لاتيه"
type input "تشارلز آيس لاتيه"
click at [978, 508] on input "text" at bounding box center [943, 505] width 339 height 35
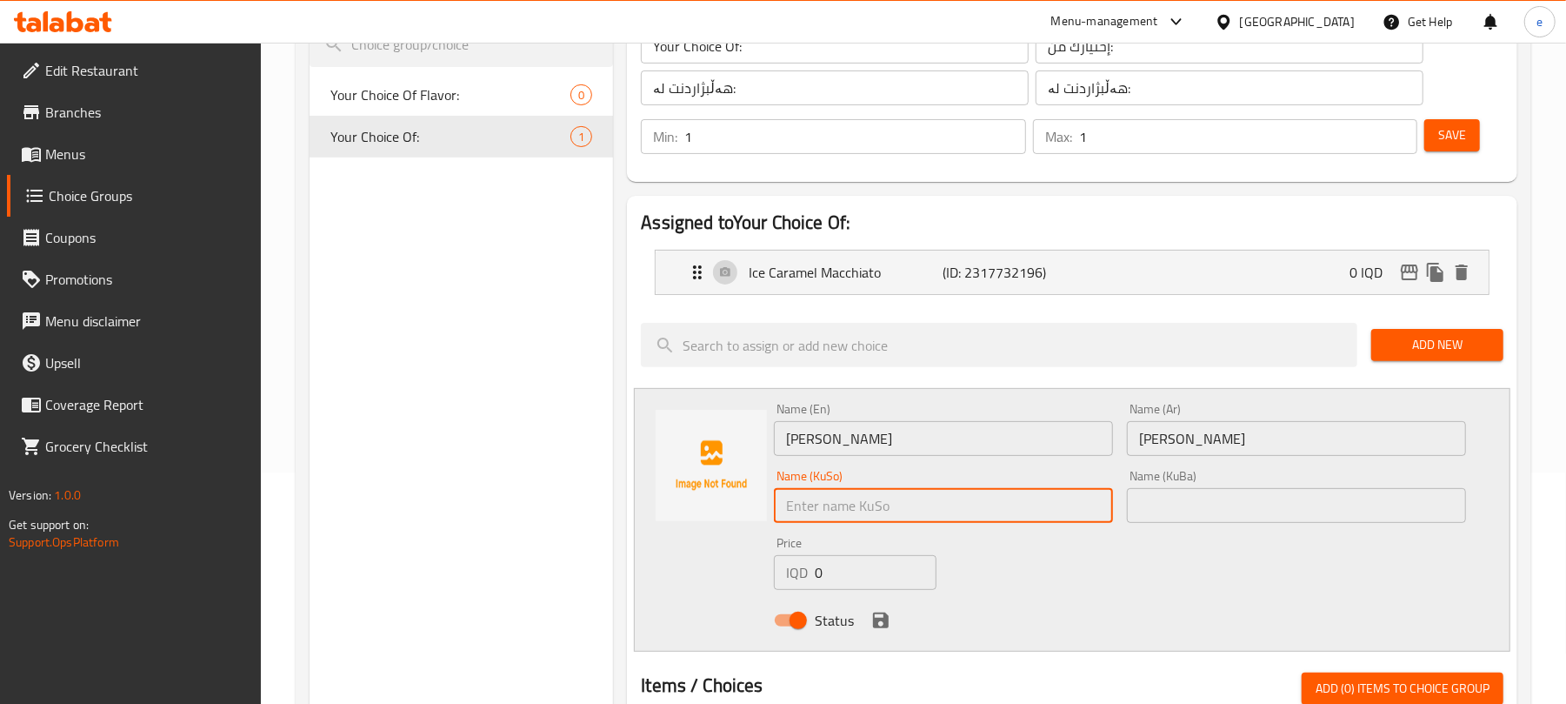
paste input "چارڵز ئایس لاتێ"
type input "چارڵز ئایس لاتێ"
click at [882, 620] on icon "save" at bounding box center [881, 620] width 16 height 16
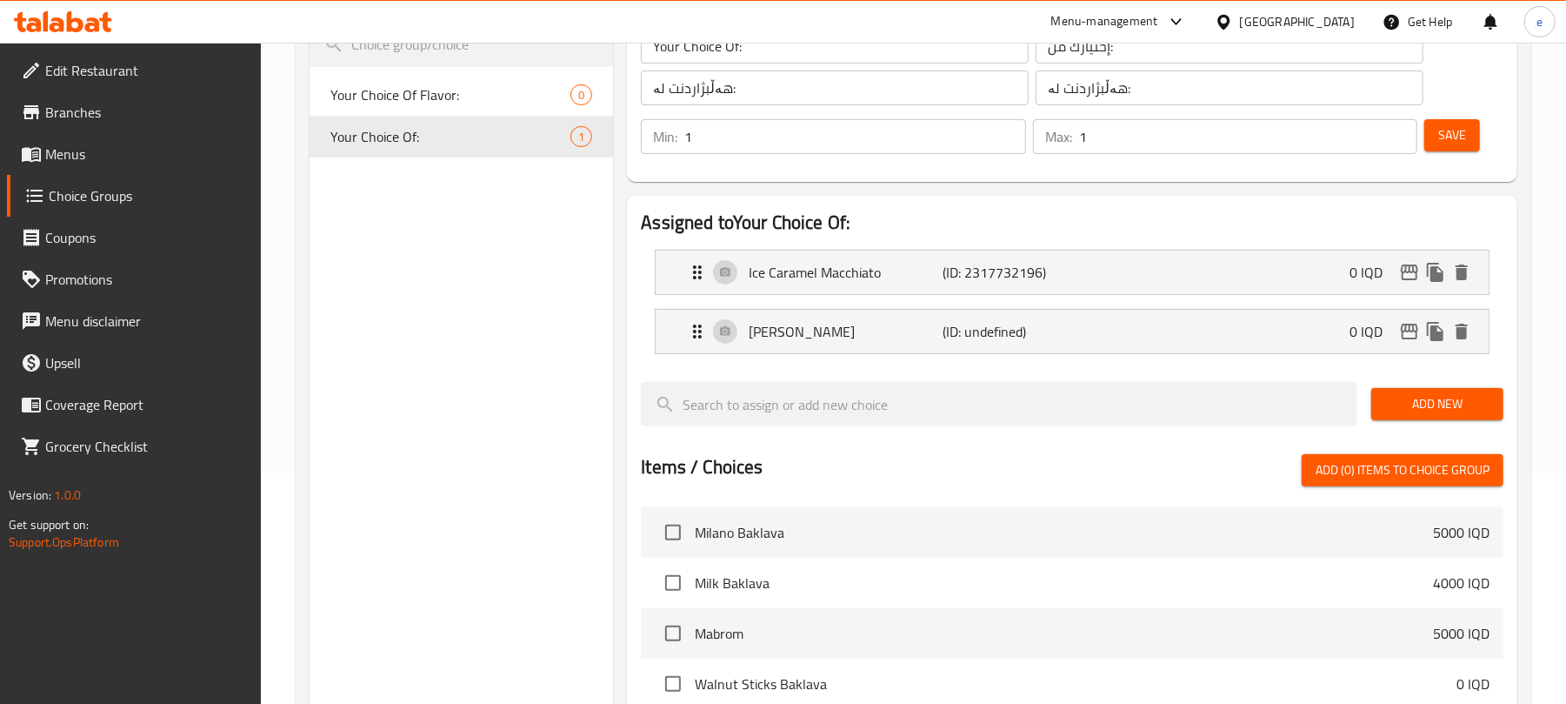
click at [1455, 117] on div "Save" at bounding box center [1457, 137] width 72 height 42
click at [1455, 150] on button "Save" at bounding box center [1453, 135] width 56 height 32
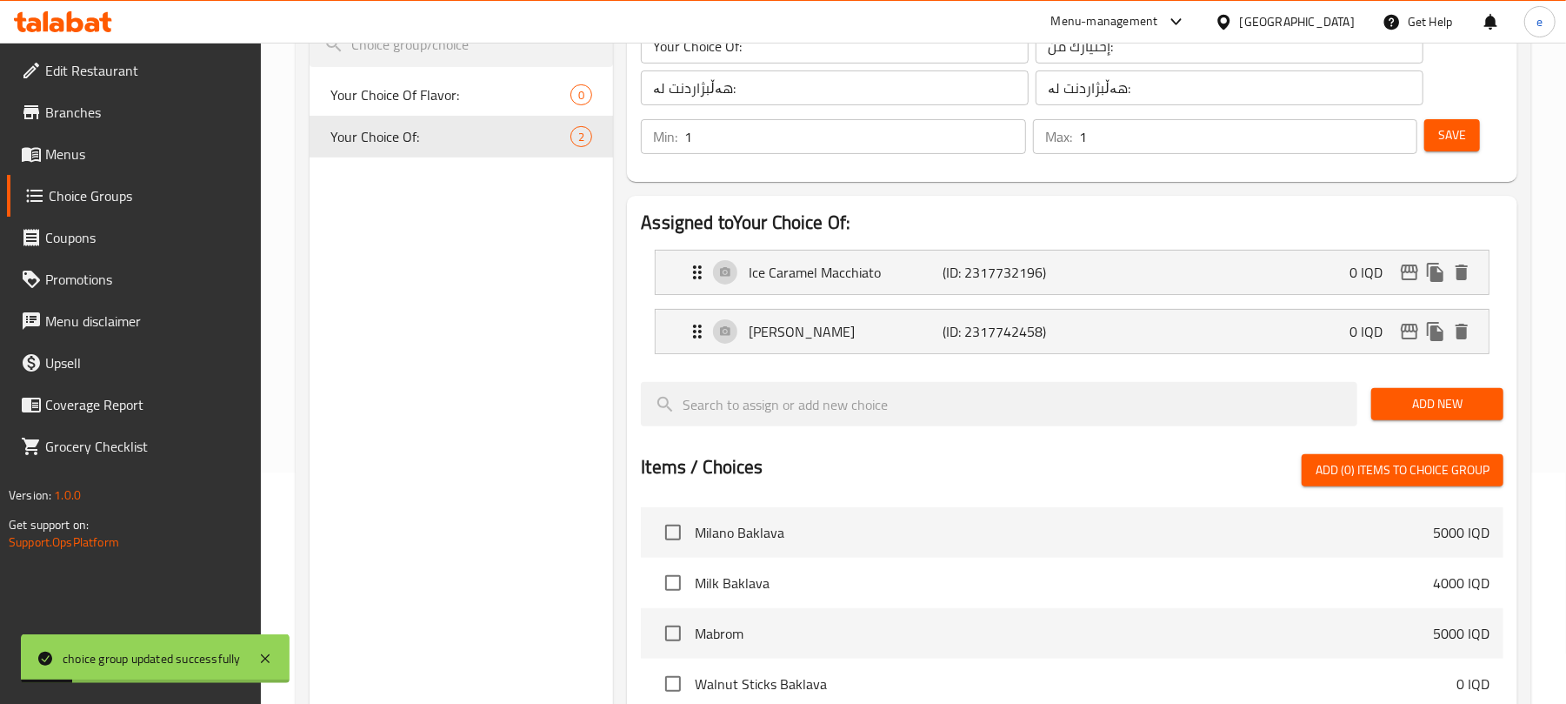
click at [1398, 397] on span "Add New" at bounding box center [1437, 404] width 104 height 22
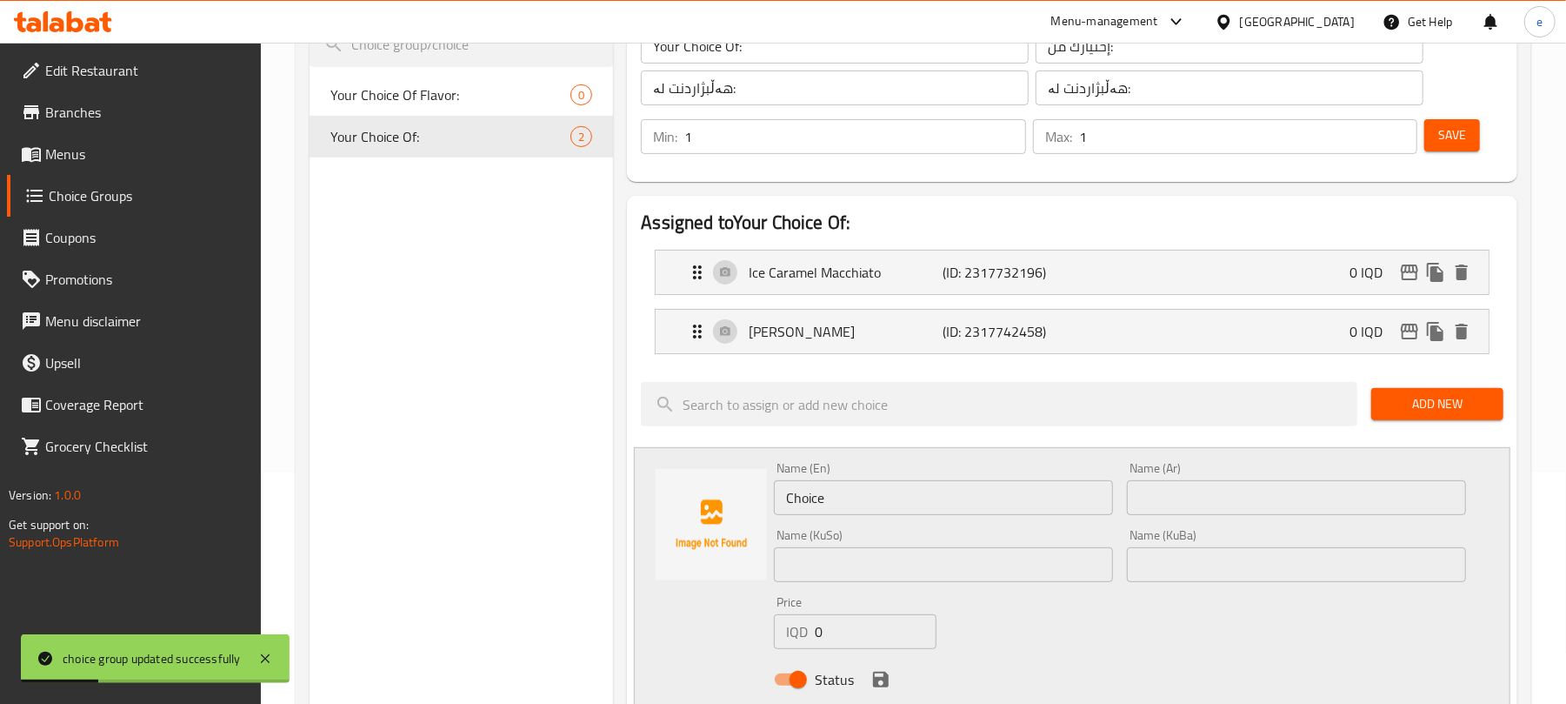
click at [955, 510] on input "Choice" at bounding box center [943, 497] width 339 height 35
paste input "Raspberry Ice Latt"
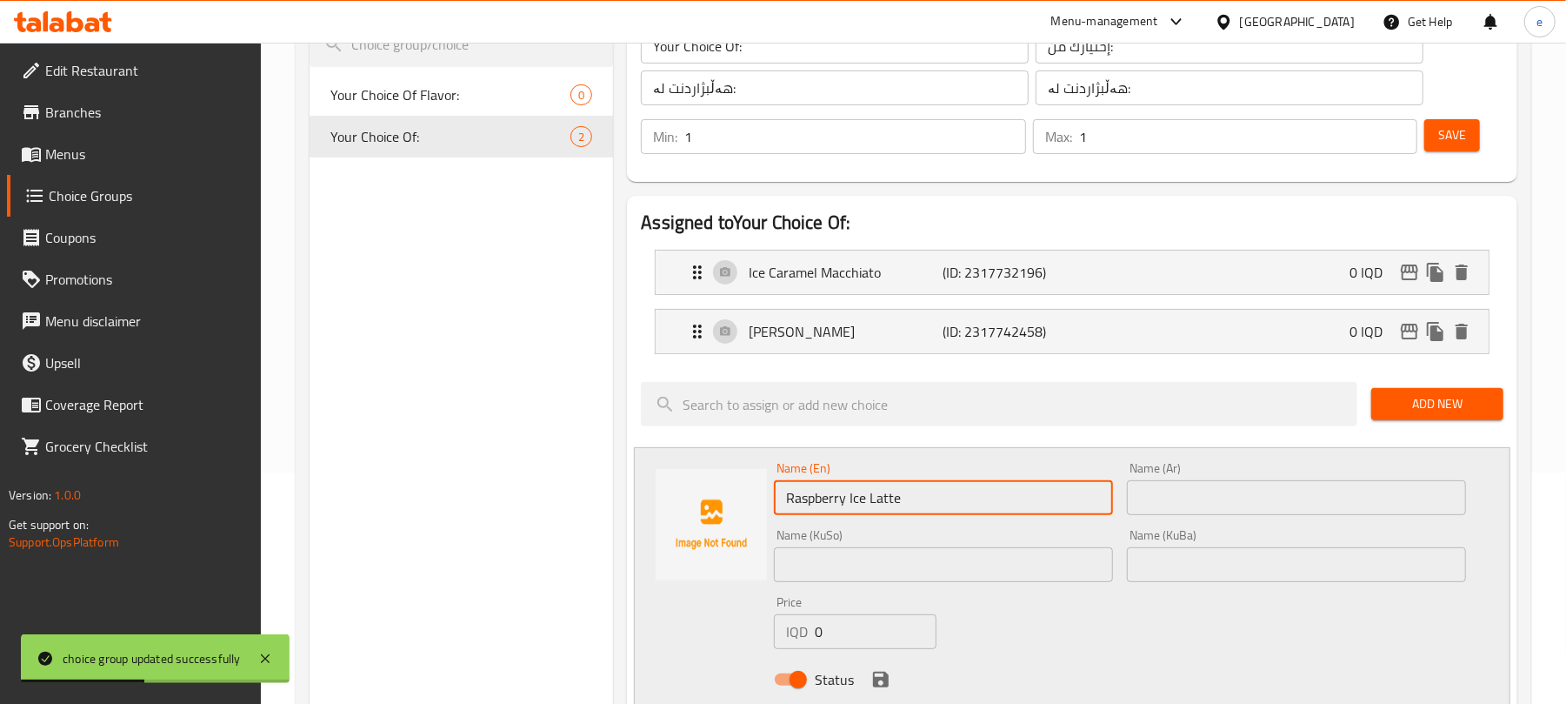
type input "Raspberry Ice Latte"
click at [1184, 324] on div "Charles Ice Latte (ID: 2317742458) 0 IQD" at bounding box center [1077, 331] width 781 height 43
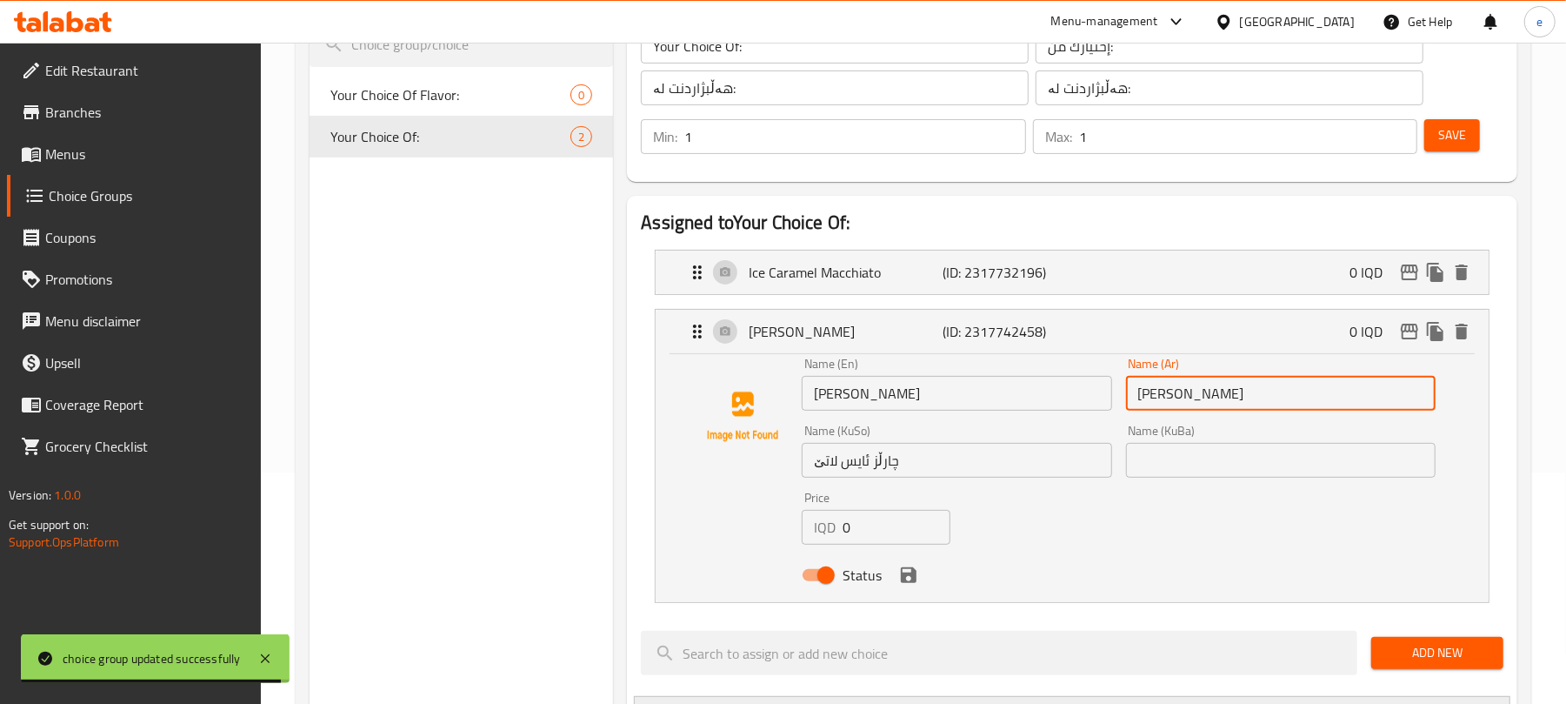
drag, startPoint x: 1138, startPoint y: 397, endPoint x: 1193, endPoint y: 397, distance: 55.7
click at [1193, 397] on input "تشارلز آيس لاتيه" at bounding box center [1281, 393] width 310 height 35
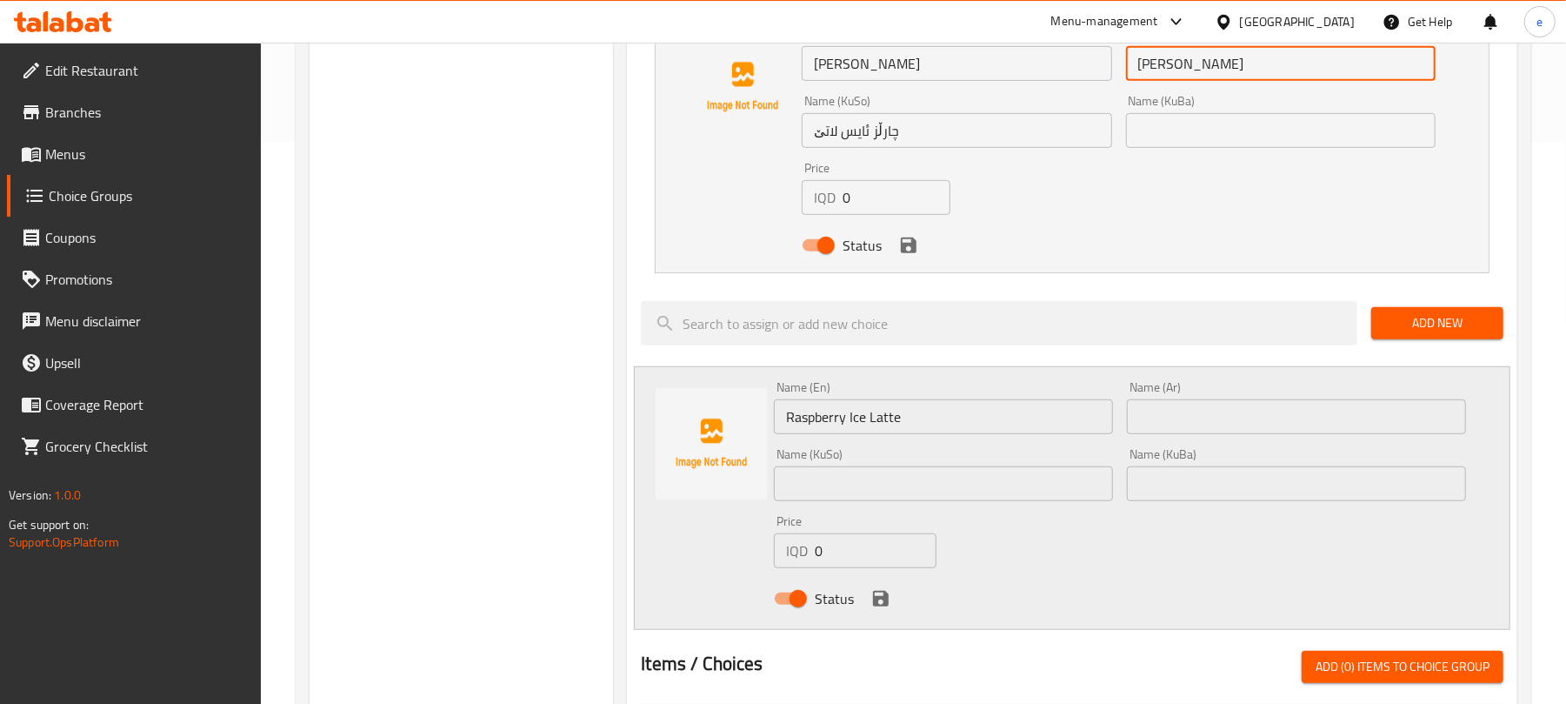
scroll to position [696, 0]
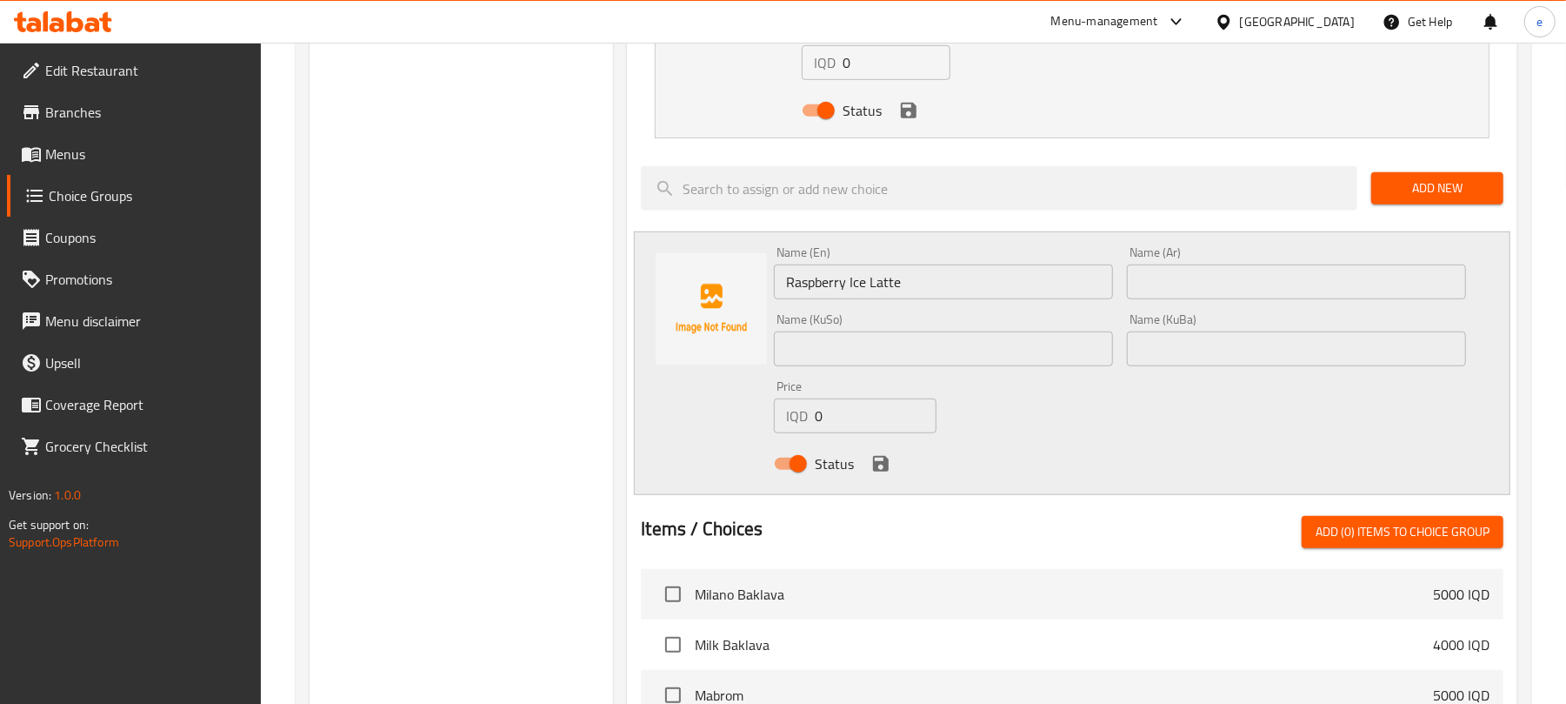
click at [1282, 248] on div "Name (Ar) Name (Ar)" at bounding box center [1296, 272] width 339 height 53
click at [1282, 290] on input "text" at bounding box center [1296, 281] width 339 height 35
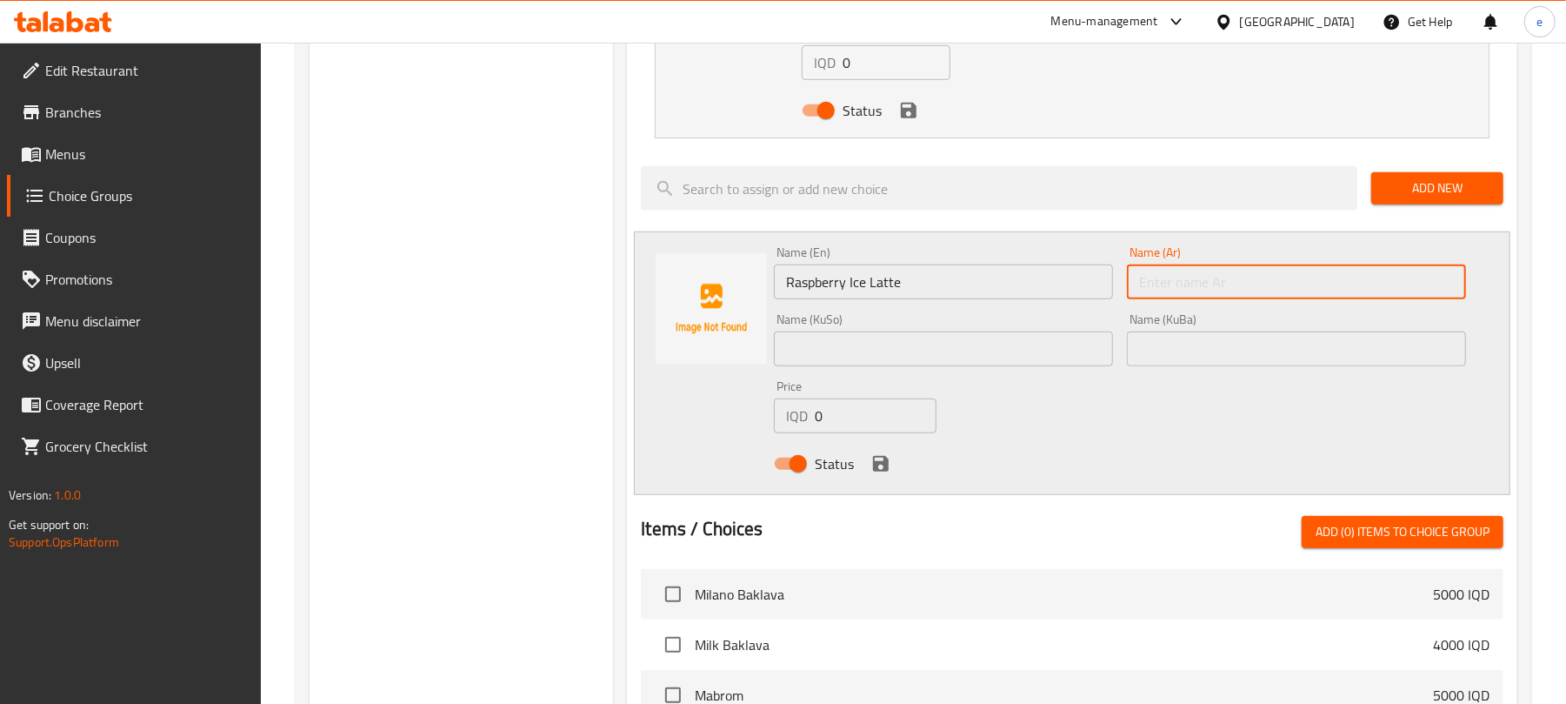
paste input "آيس لاتيه"
click at [818, 286] on input "Raspberry Ice Latte" at bounding box center [943, 281] width 339 height 35
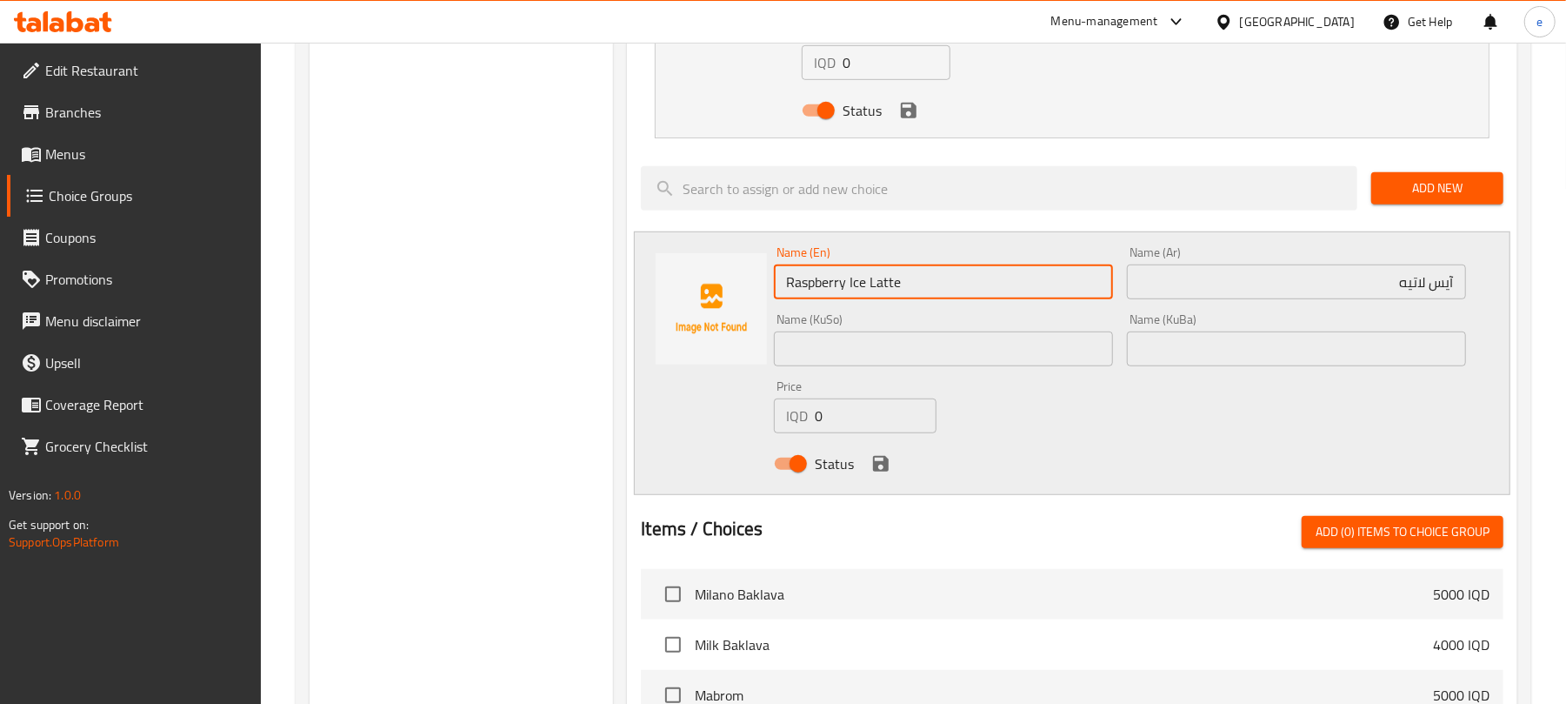
click at [818, 286] on input "Raspberry Ice Latte" at bounding box center [943, 281] width 339 height 35
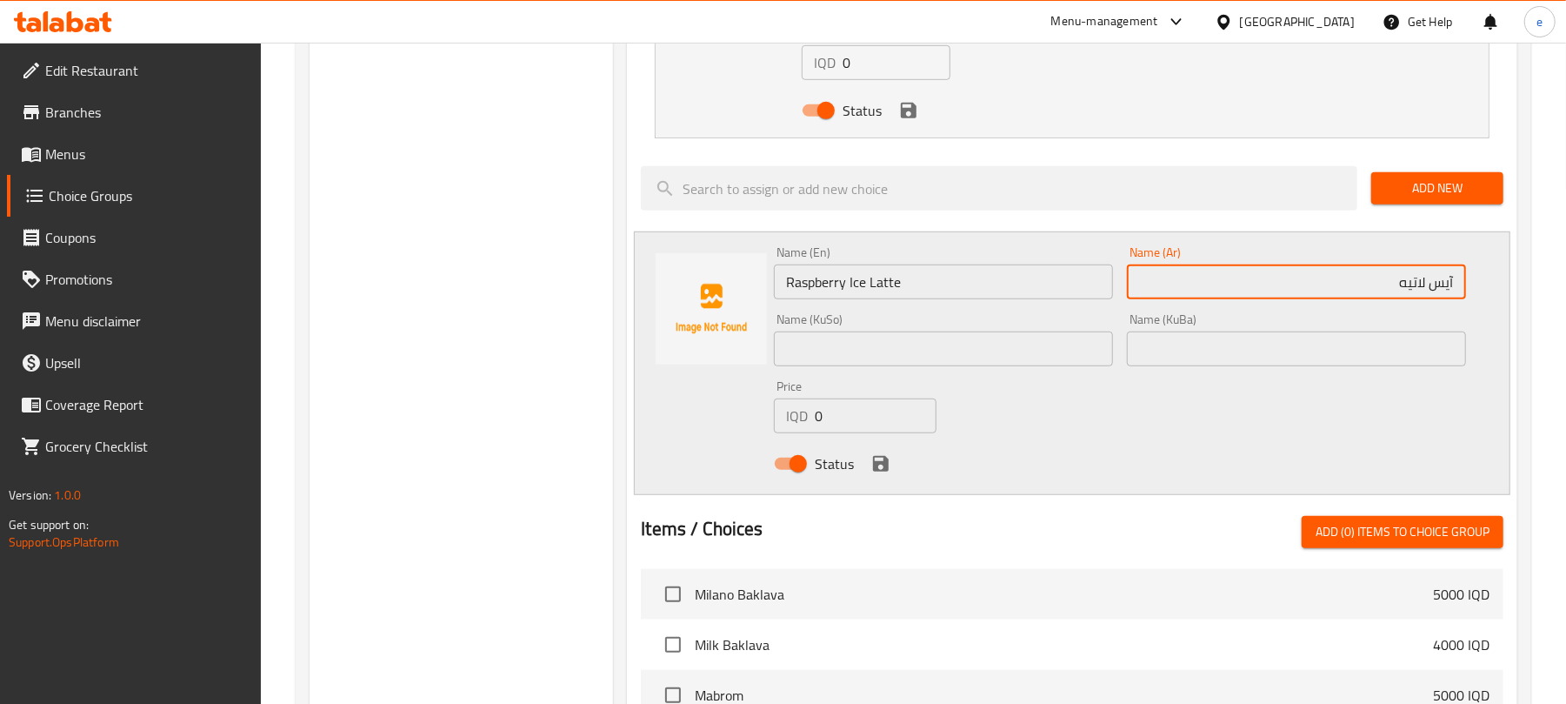
click at [1371, 290] on input "آيس لاتيه" at bounding box center [1296, 281] width 339 height 35
paste input "توت بري"
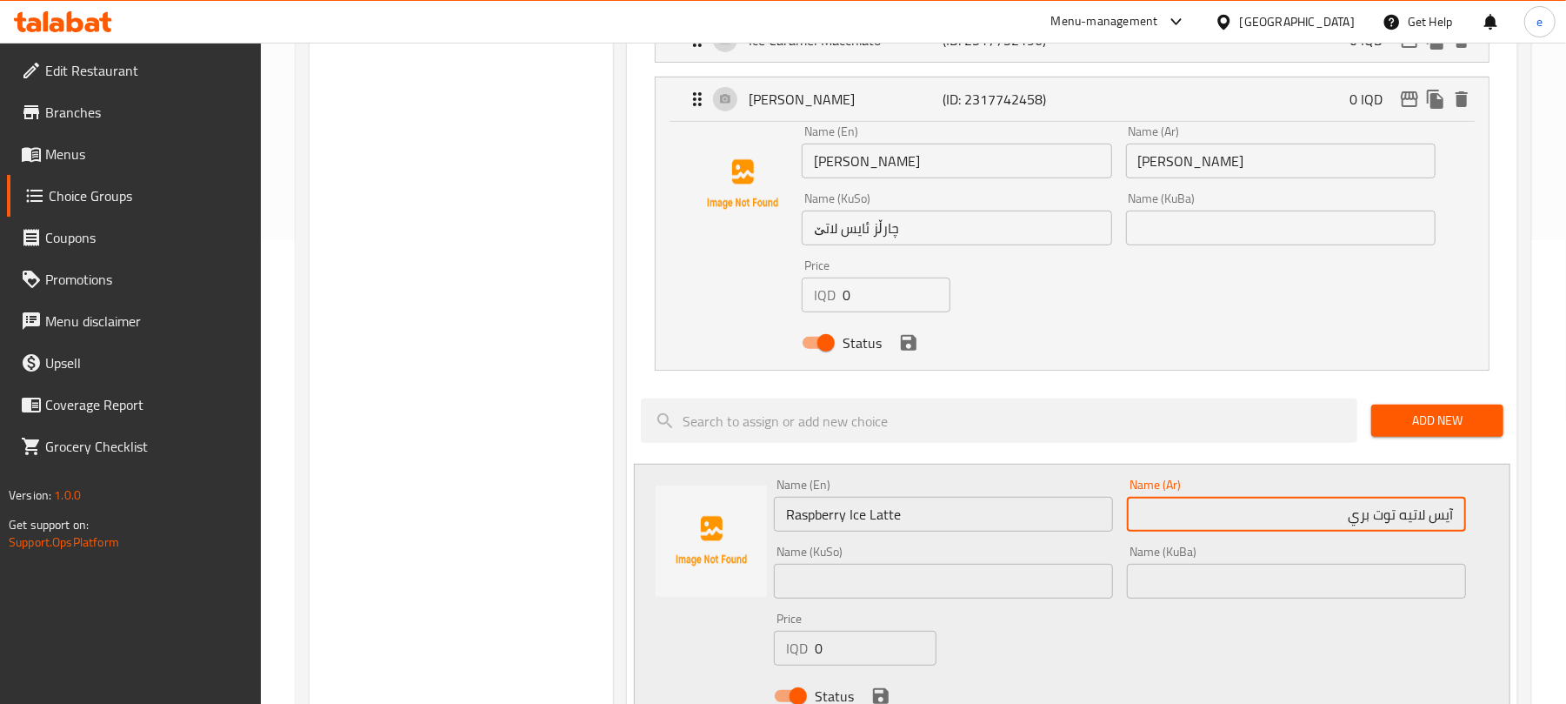
type input "آيس لاتيه توت بري"
click at [981, 241] on input "چارڵز ئایس لاتێ" at bounding box center [957, 227] width 310 height 35
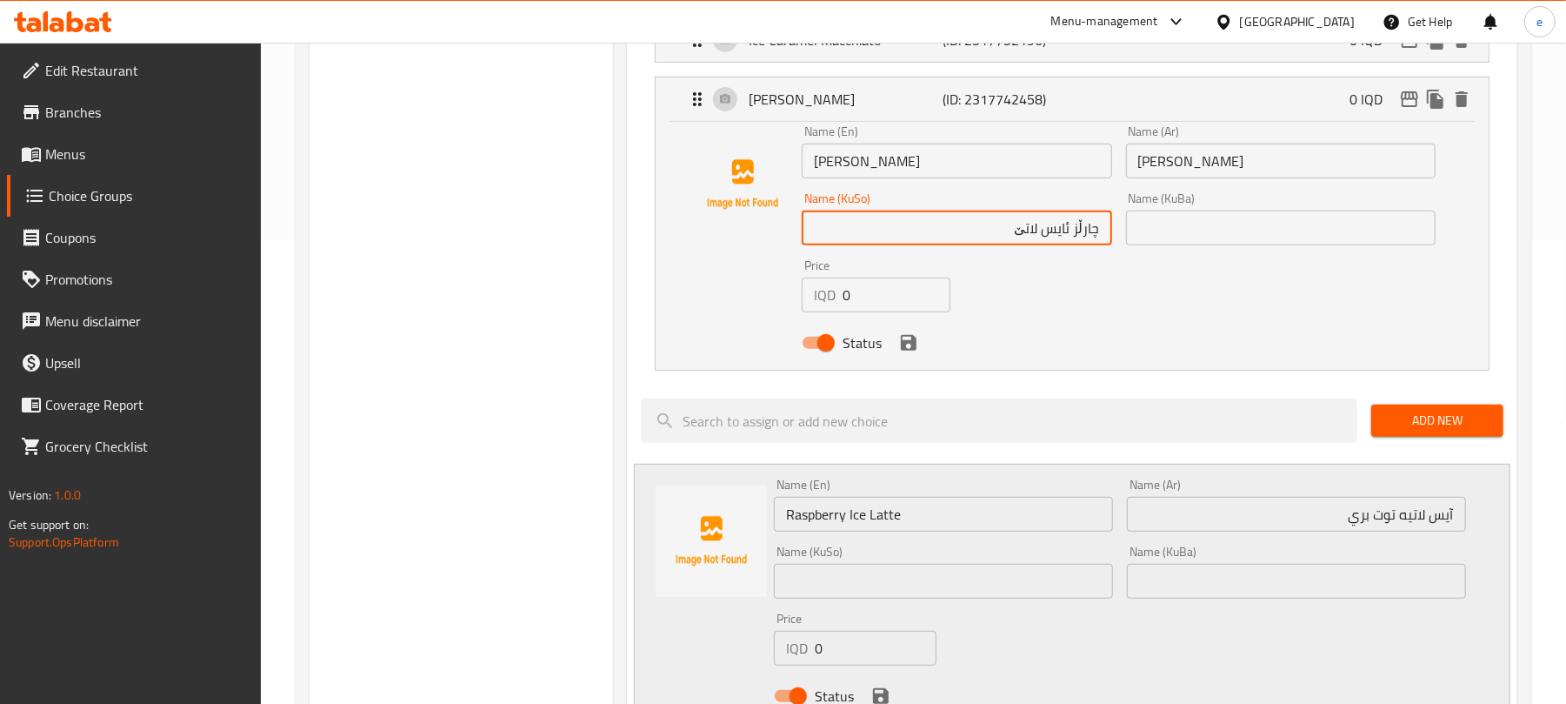
drag, startPoint x: 971, startPoint y: 241, endPoint x: 1071, endPoint y: 226, distance: 102.0
click at [1071, 226] on input "چارڵز ئایس لاتێ" at bounding box center [957, 227] width 310 height 35
click at [1045, 571] on input "text" at bounding box center [943, 581] width 339 height 35
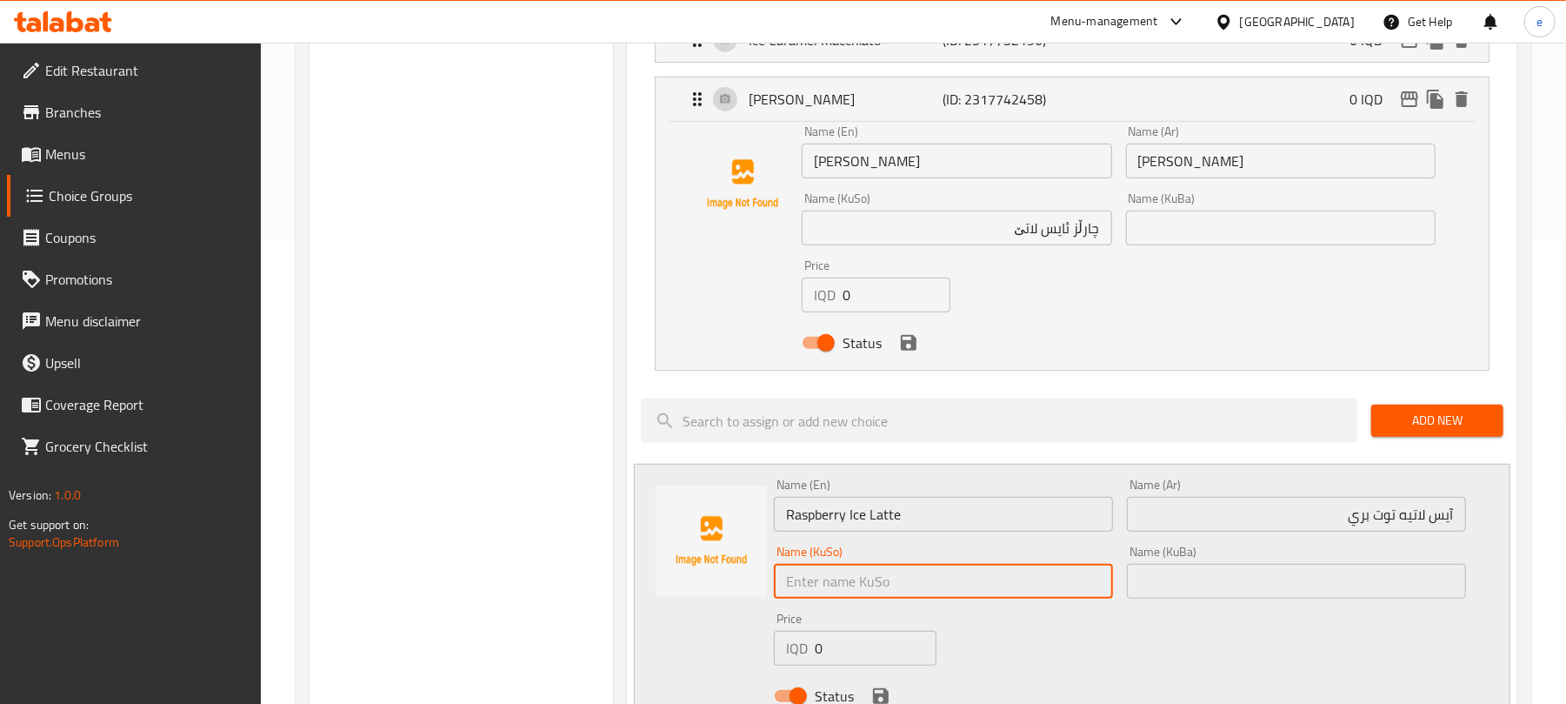
paste input "ئایس لاتێ"
paste input "تووی کێوی"
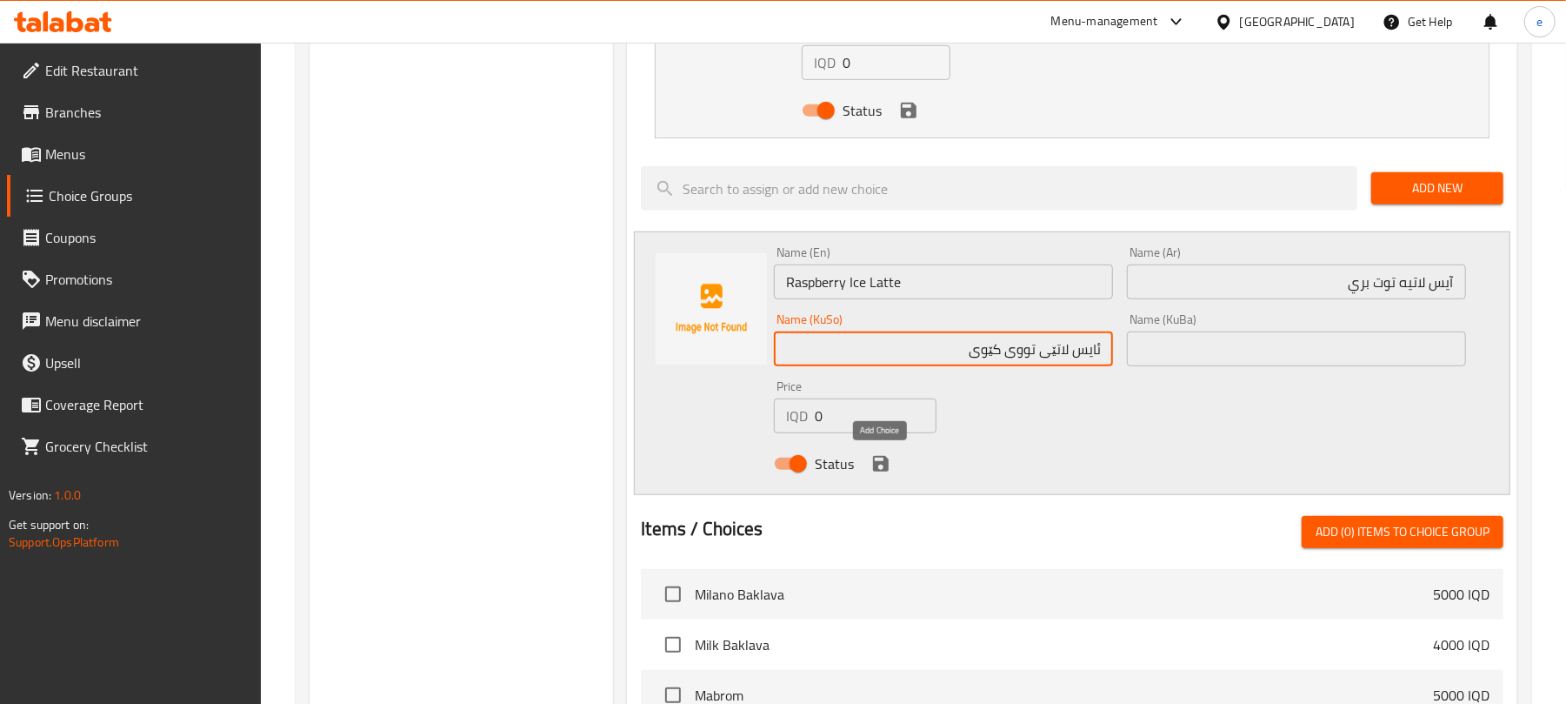
type input "ئایس لاتێی تووی کێوی"
click at [885, 463] on icon "save" at bounding box center [881, 464] width 16 height 16
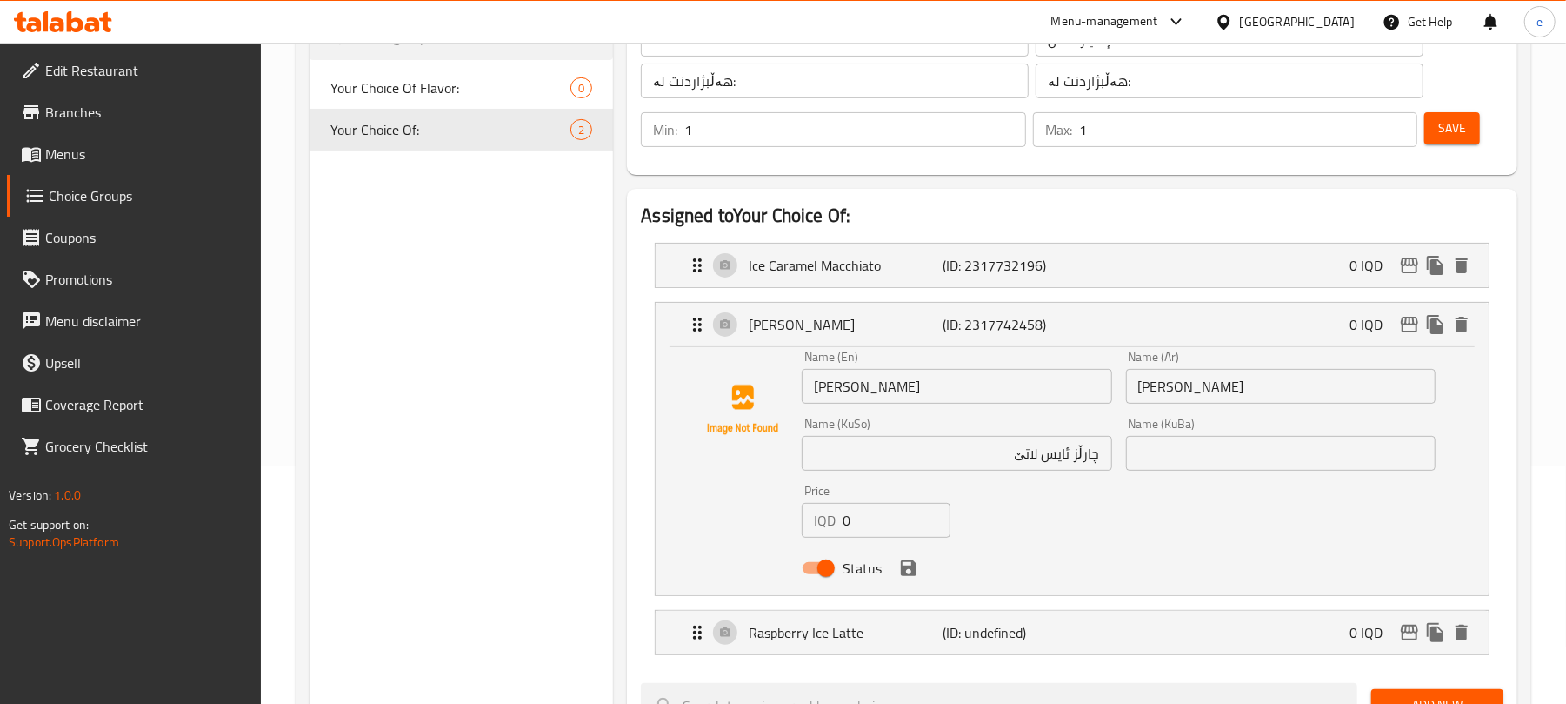
scroll to position [231, 0]
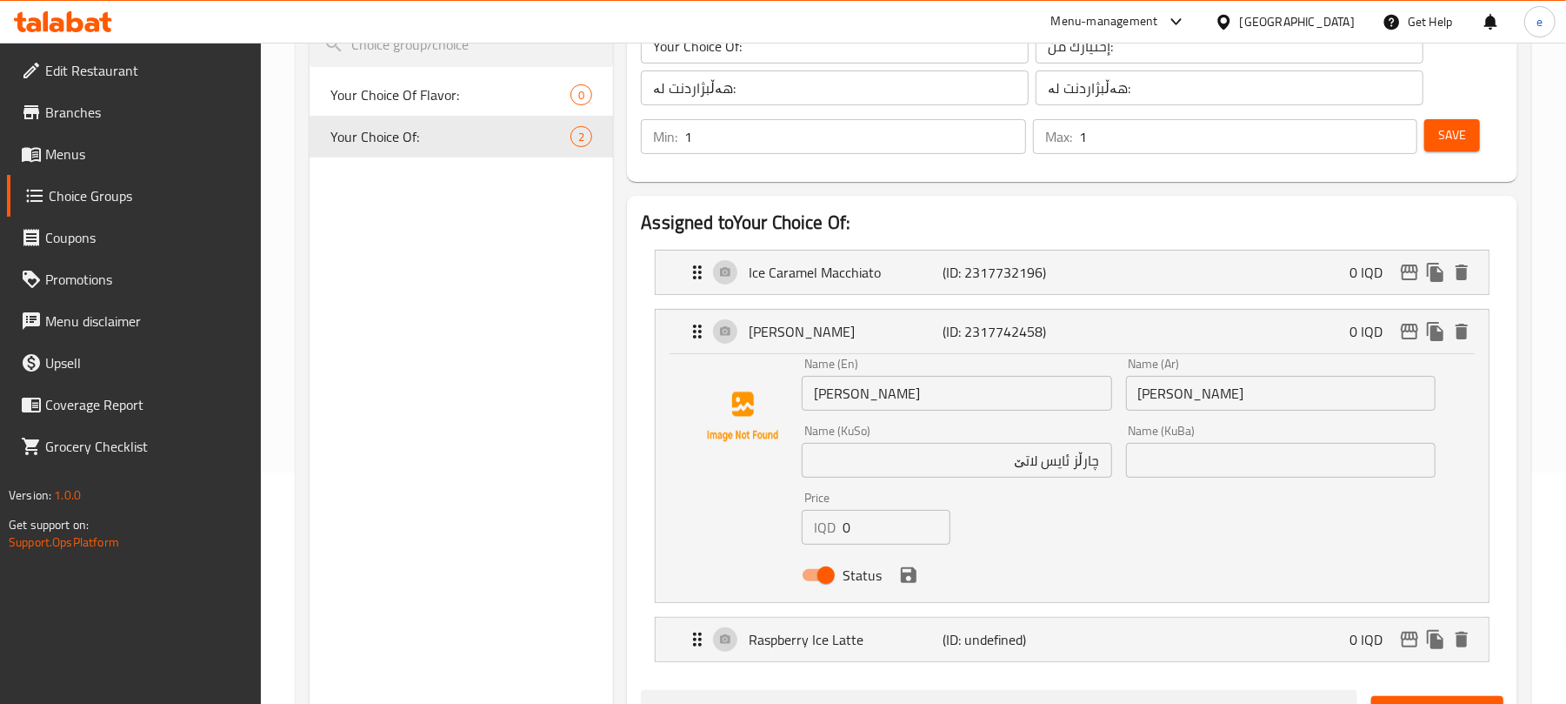
click at [1470, 127] on button "Save" at bounding box center [1453, 135] width 56 height 32
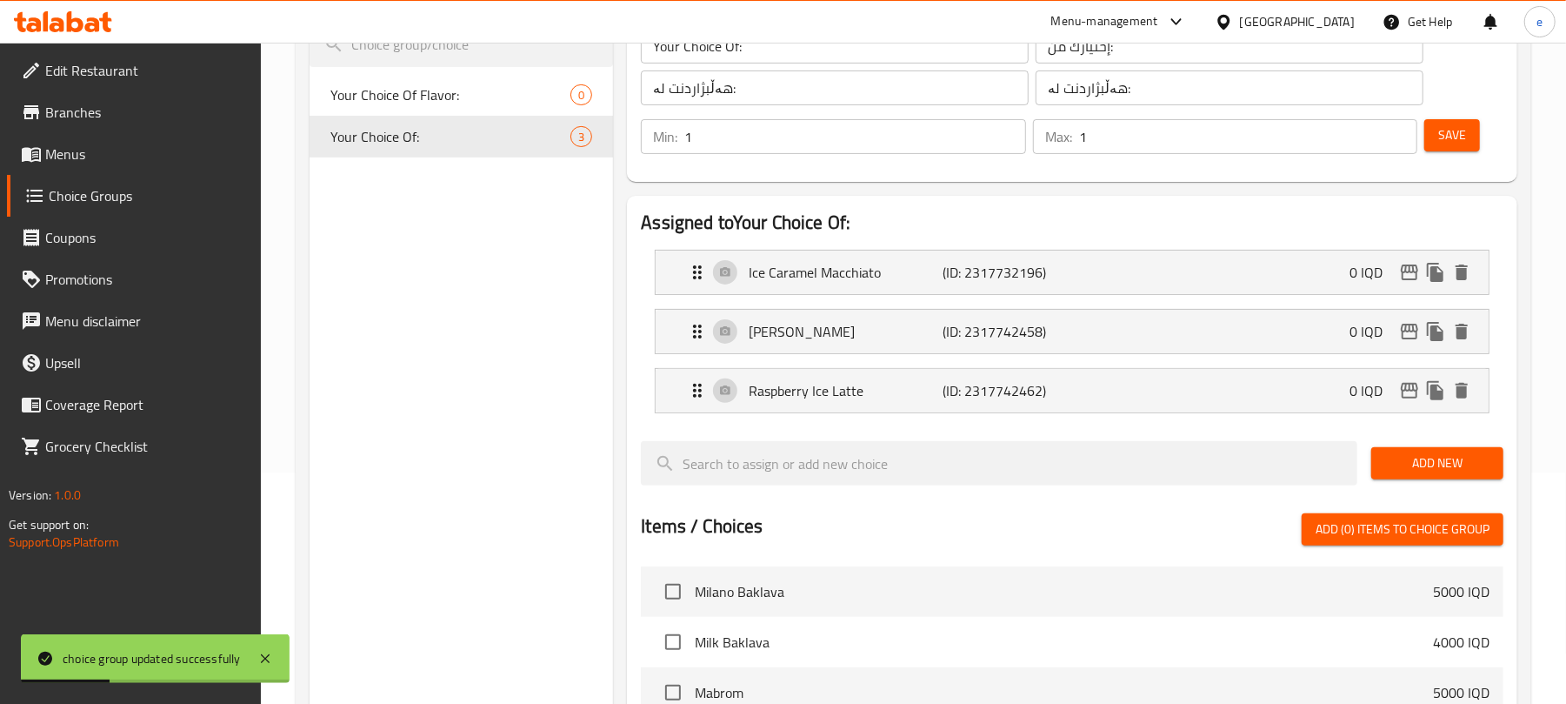
click at [1423, 474] on span "Add New" at bounding box center [1437, 463] width 104 height 22
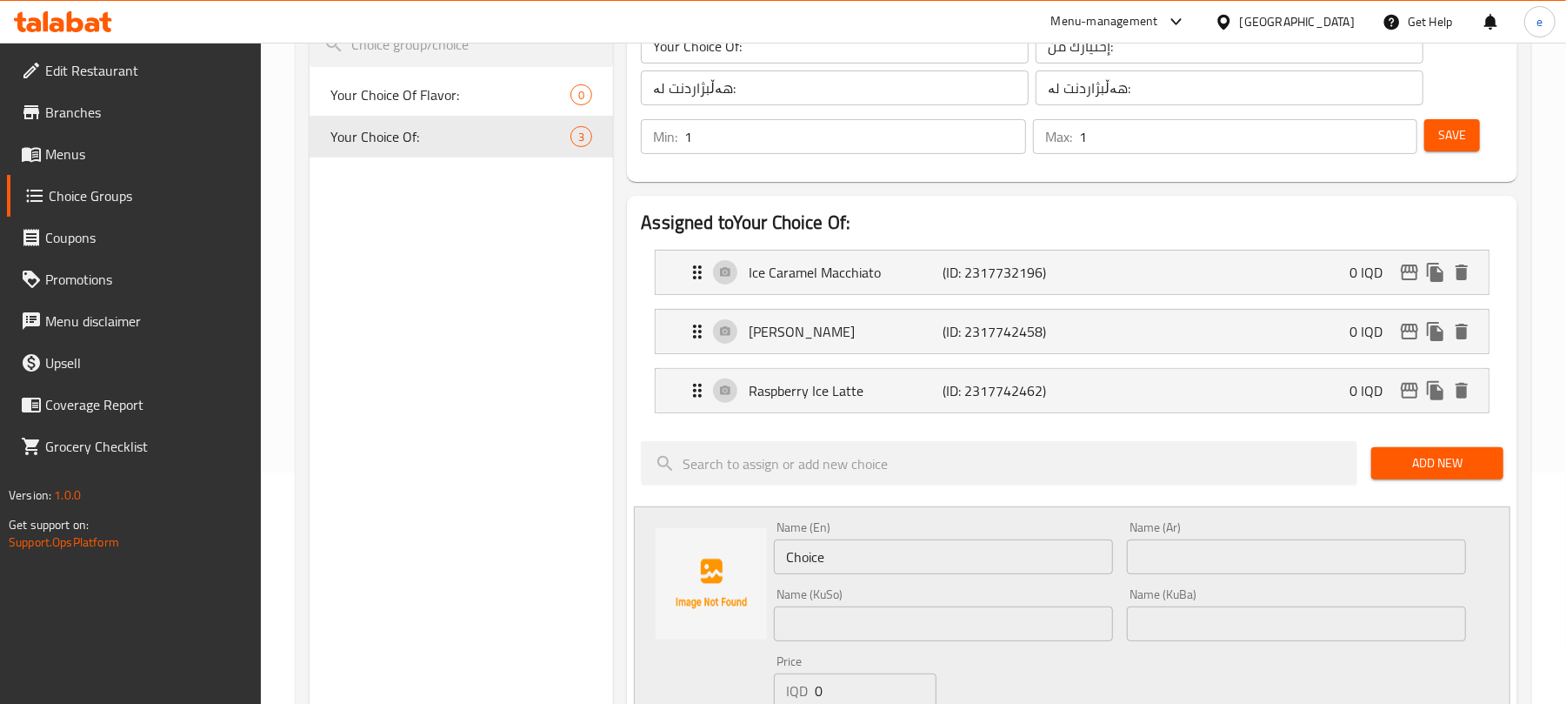
click at [1323, 550] on input "text" at bounding box center [1296, 556] width 339 height 35
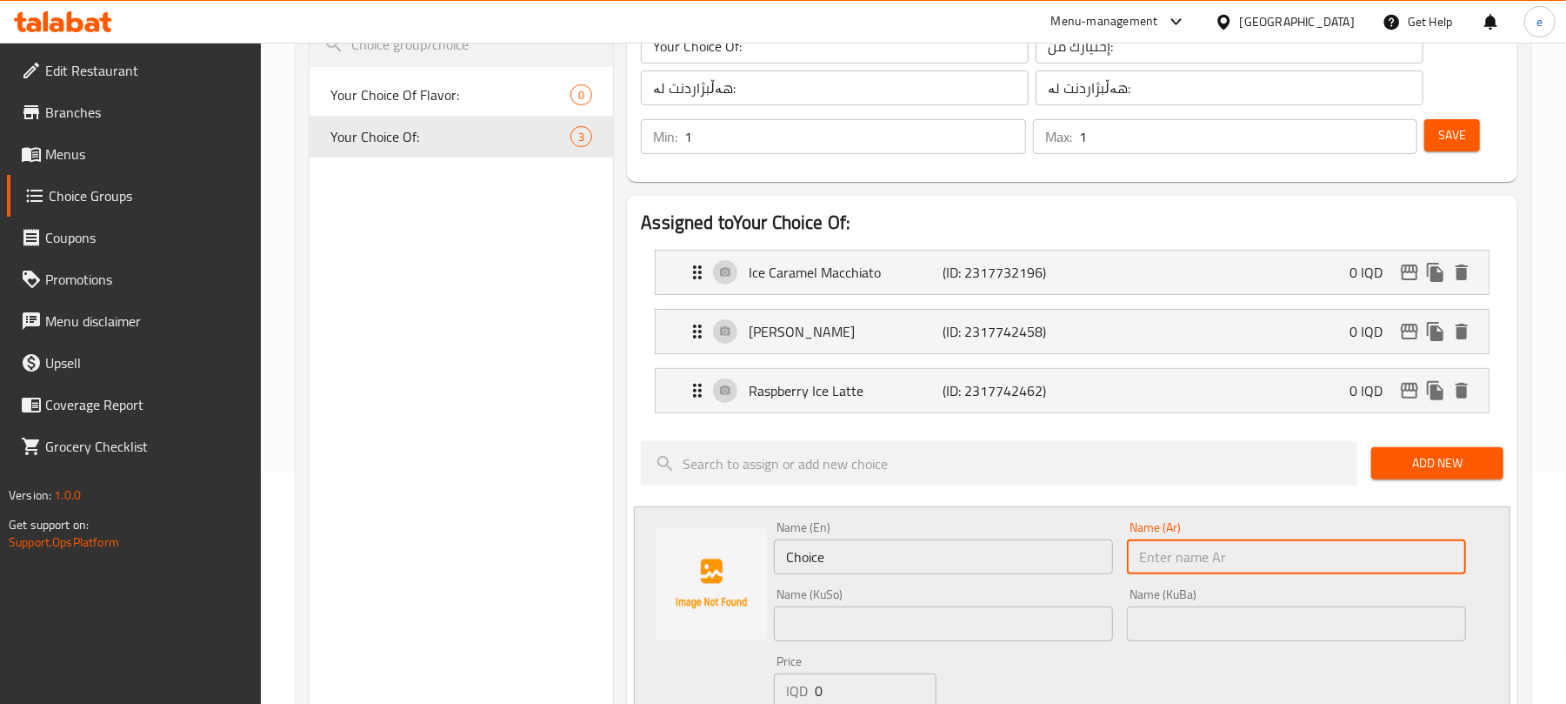
paste input "آيس لاتيه إيرلندي"
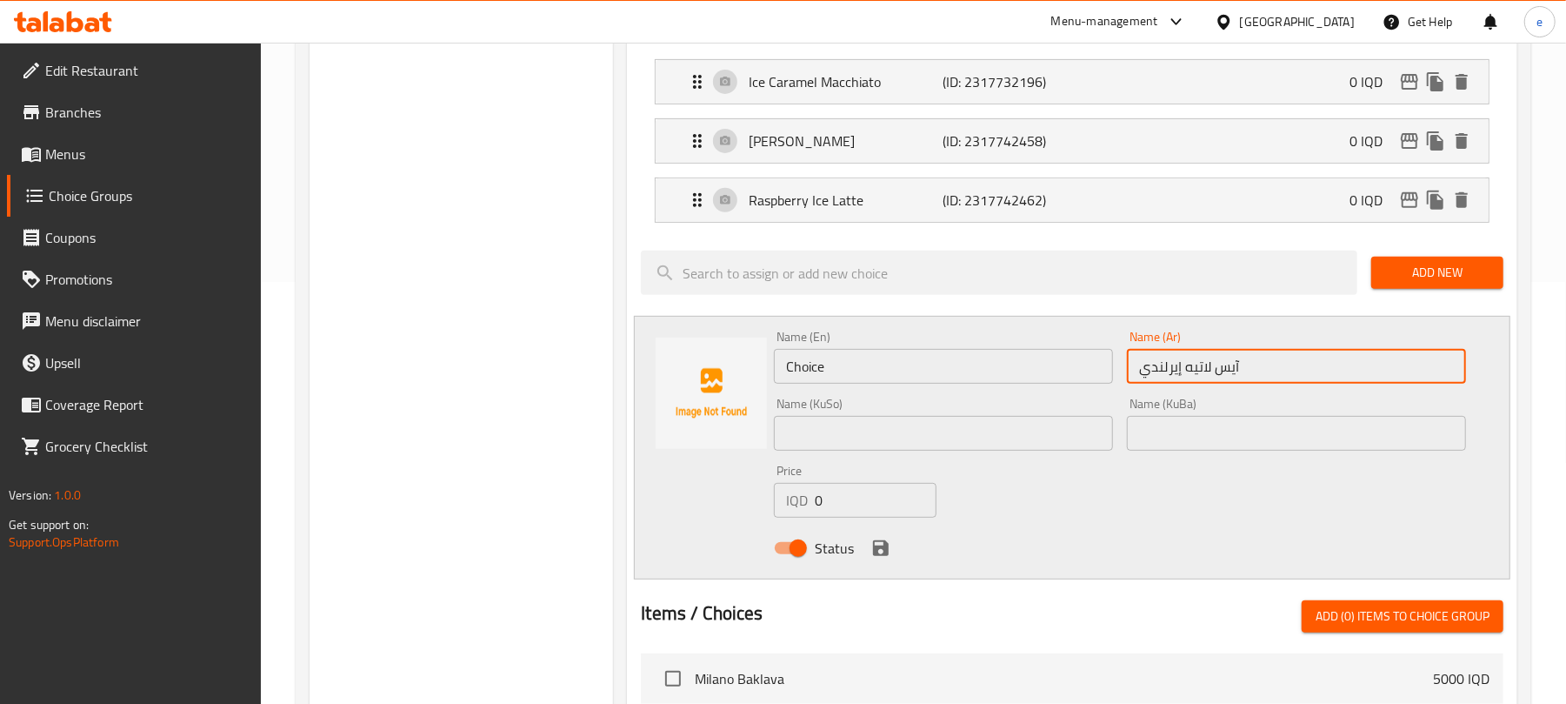
scroll to position [464, 0]
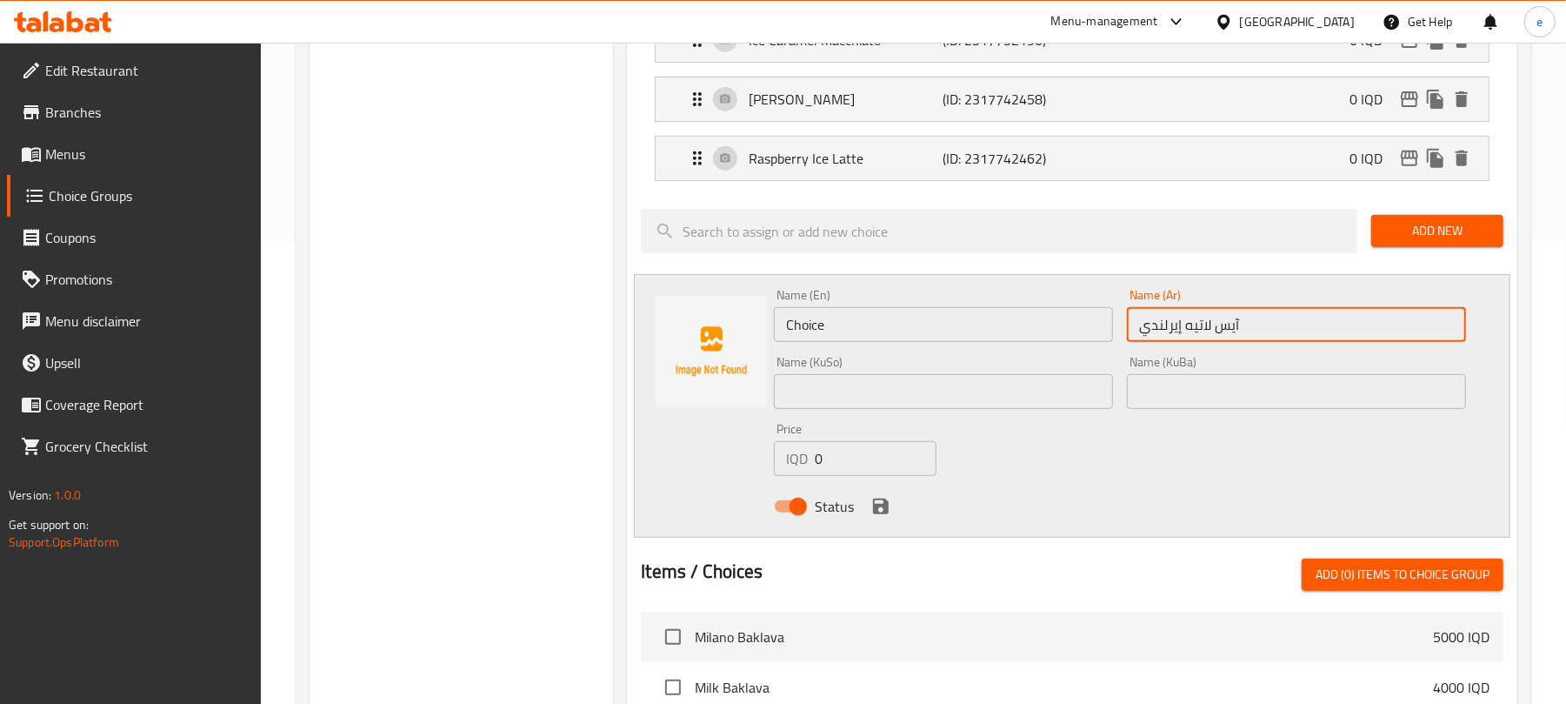
type input "آيس لاتيه إيرلندي"
click at [877, 335] on input "Choice" at bounding box center [943, 324] width 339 height 35
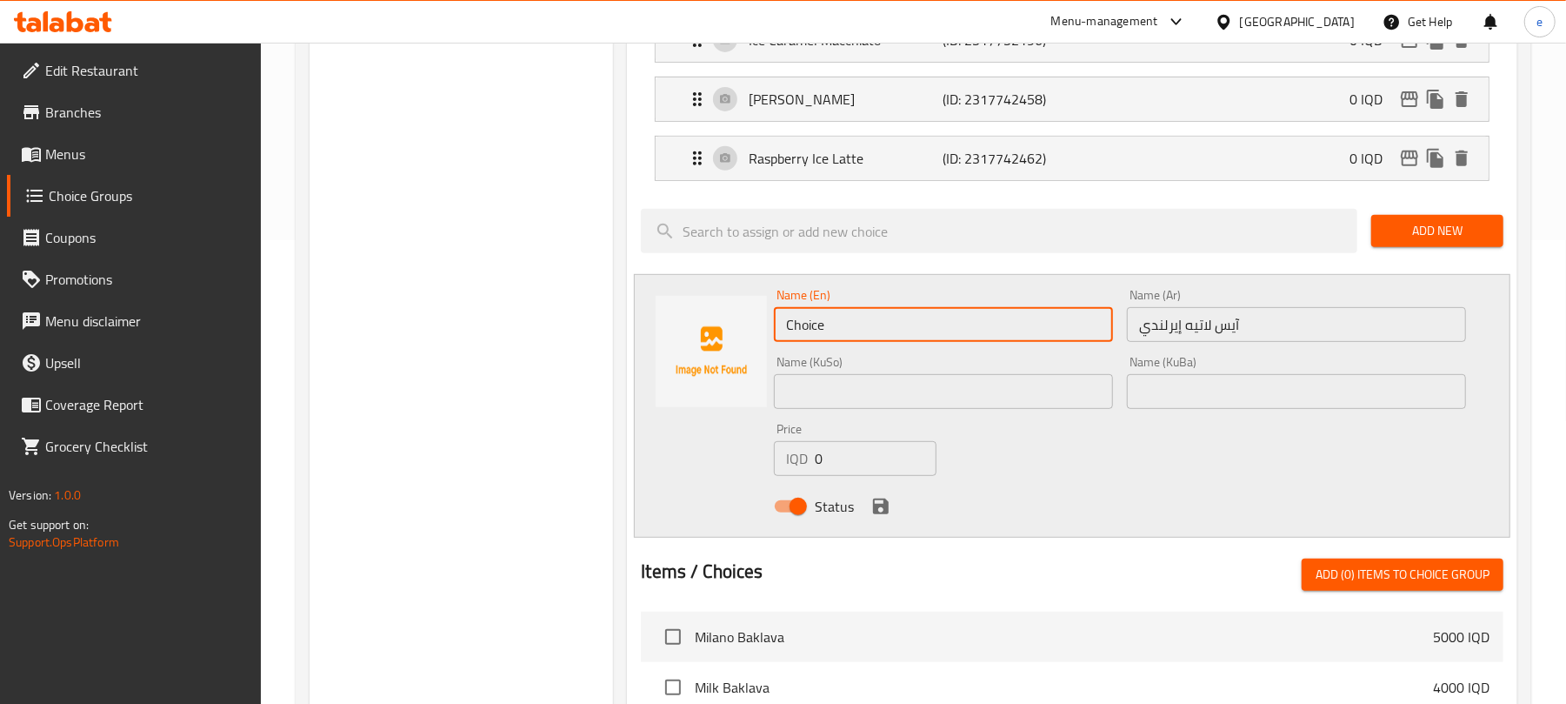
click at [877, 335] on input "Choice" at bounding box center [943, 324] width 339 height 35
paste input "Irish Ice Latt"
type input "Irish Ice Latte"
drag, startPoint x: 944, startPoint y: 380, endPoint x: 939, endPoint y: 395, distance: 15.4
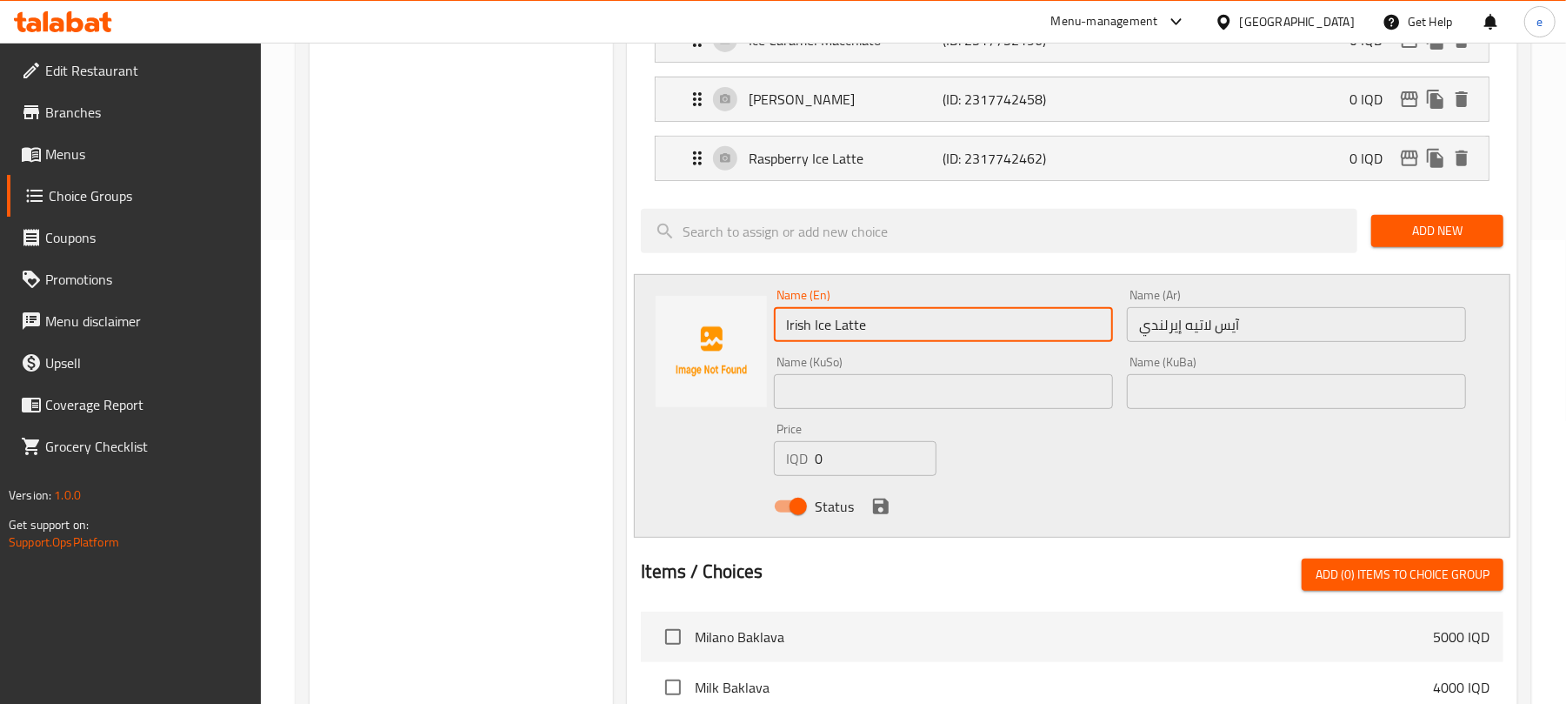
click at [944, 380] on input "text" at bounding box center [943, 391] width 339 height 35
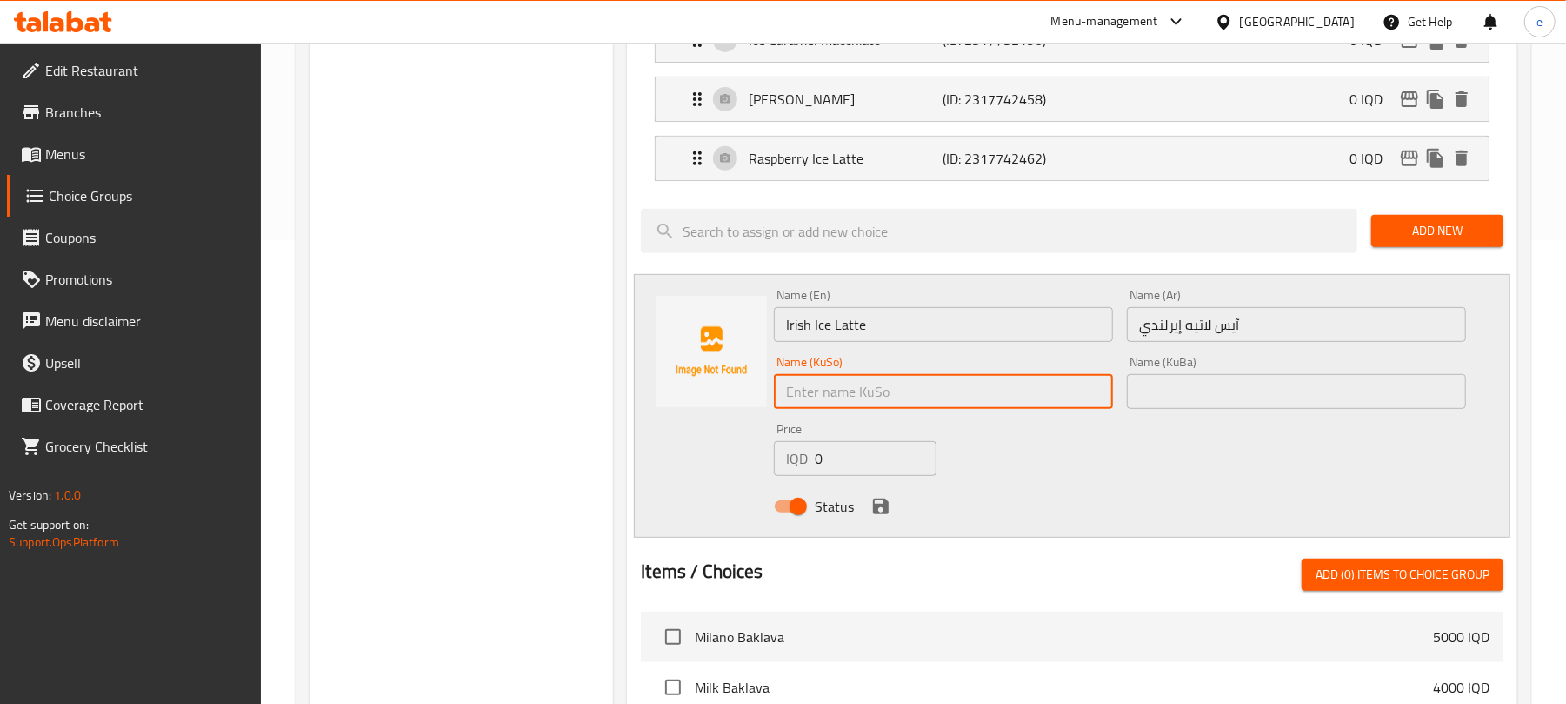
paste input "ئایس لاتی ئێرلەندی"
type input "ئایس لاتی ئێرلەندی"
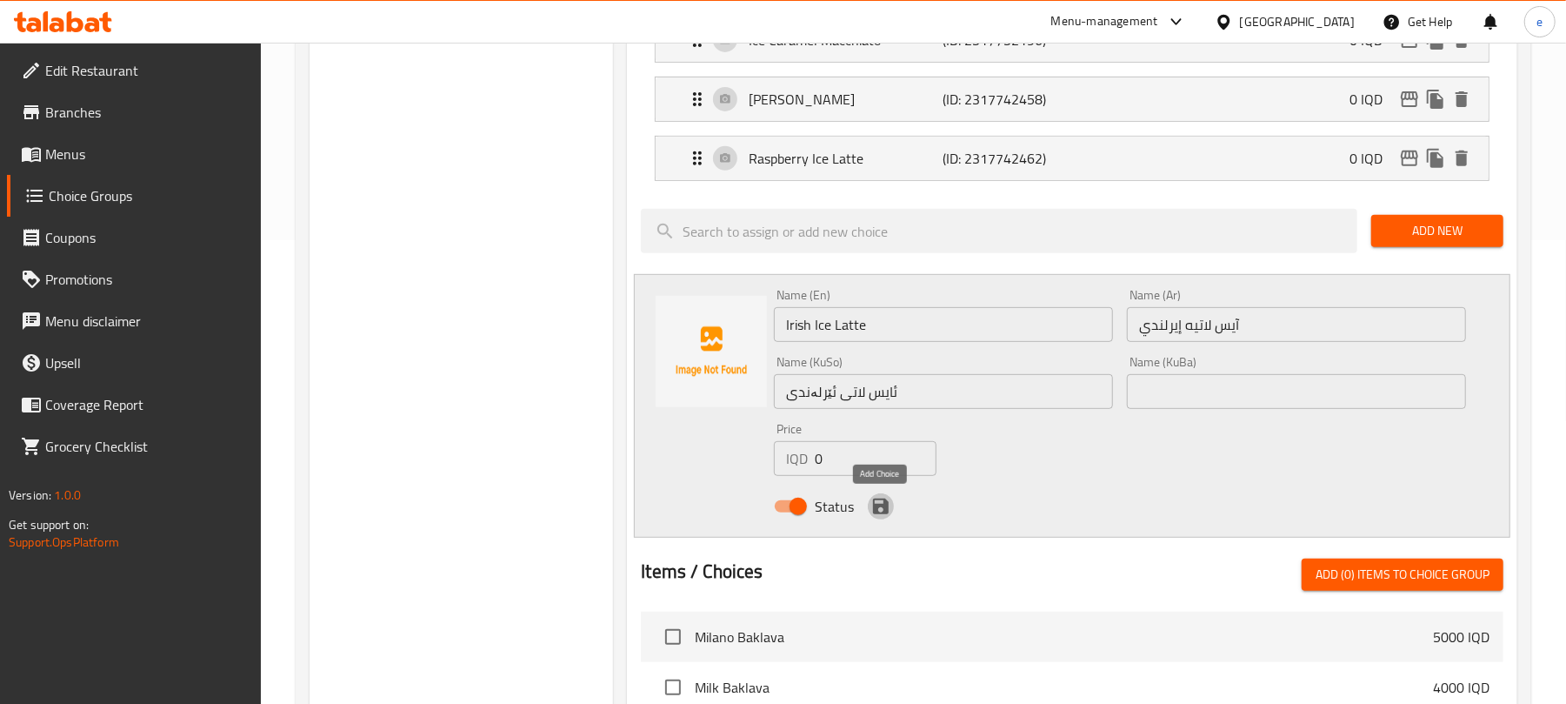
click at [885, 504] on icon "save" at bounding box center [881, 506] width 16 height 16
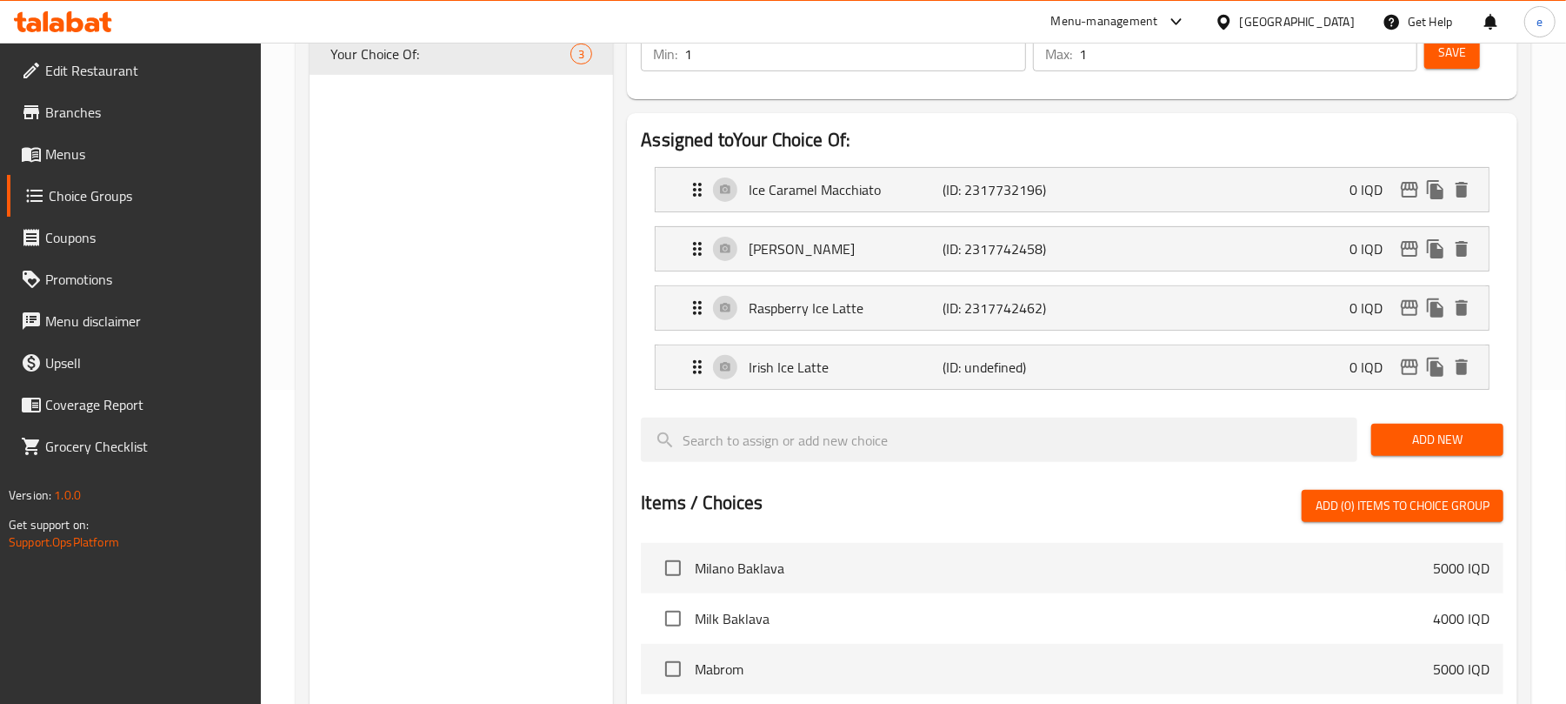
scroll to position [231, 0]
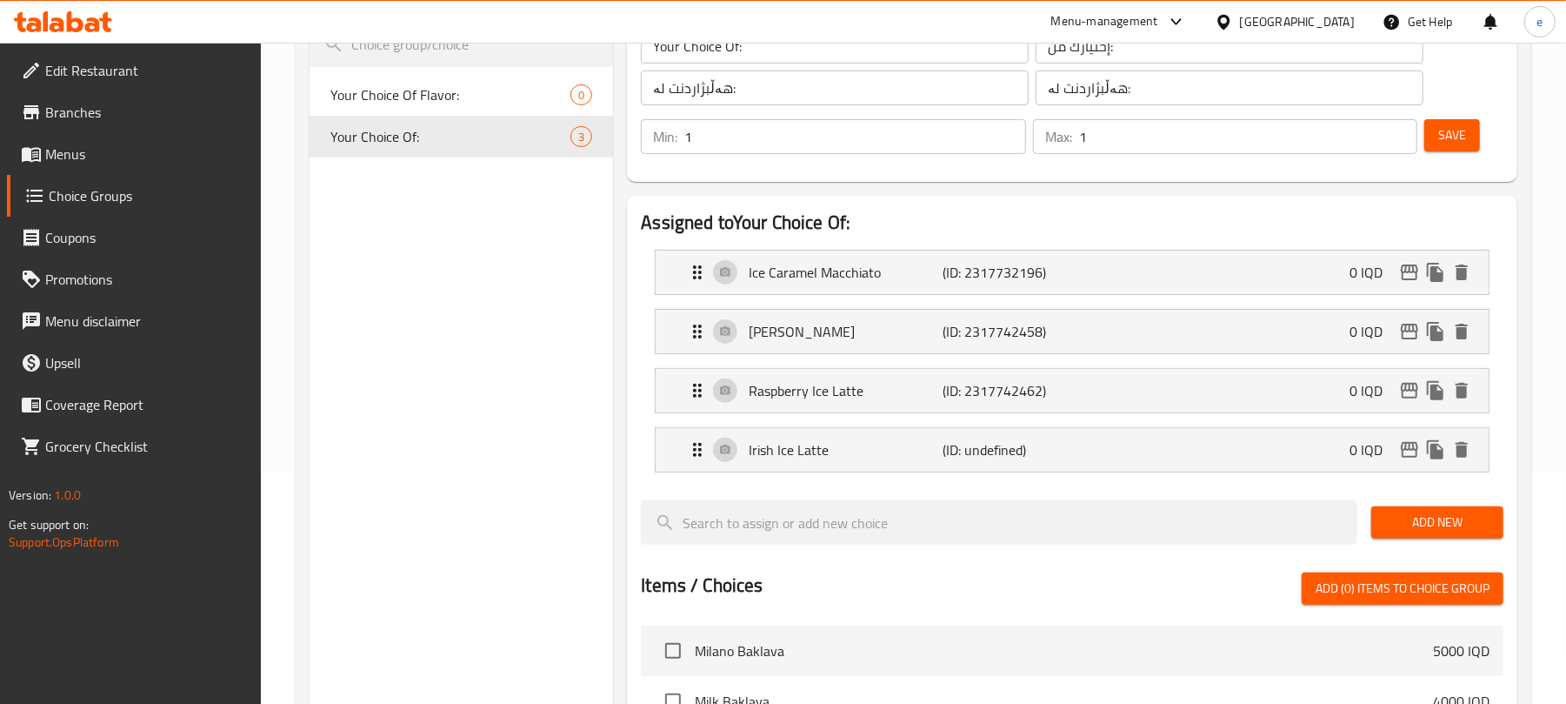
click at [1444, 147] on button "Save" at bounding box center [1453, 135] width 56 height 32
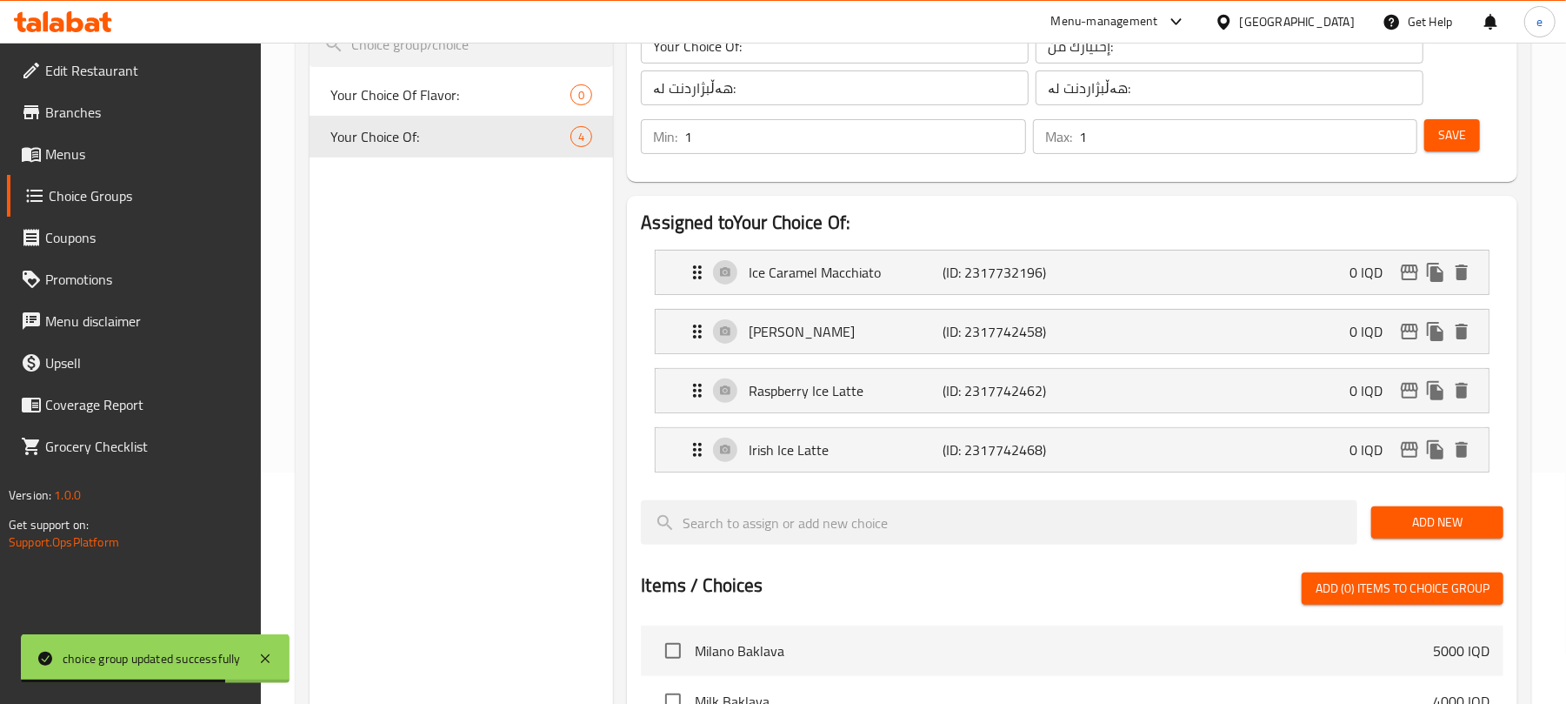
click at [1434, 518] on span "Add New" at bounding box center [1437, 522] width 104 height 22
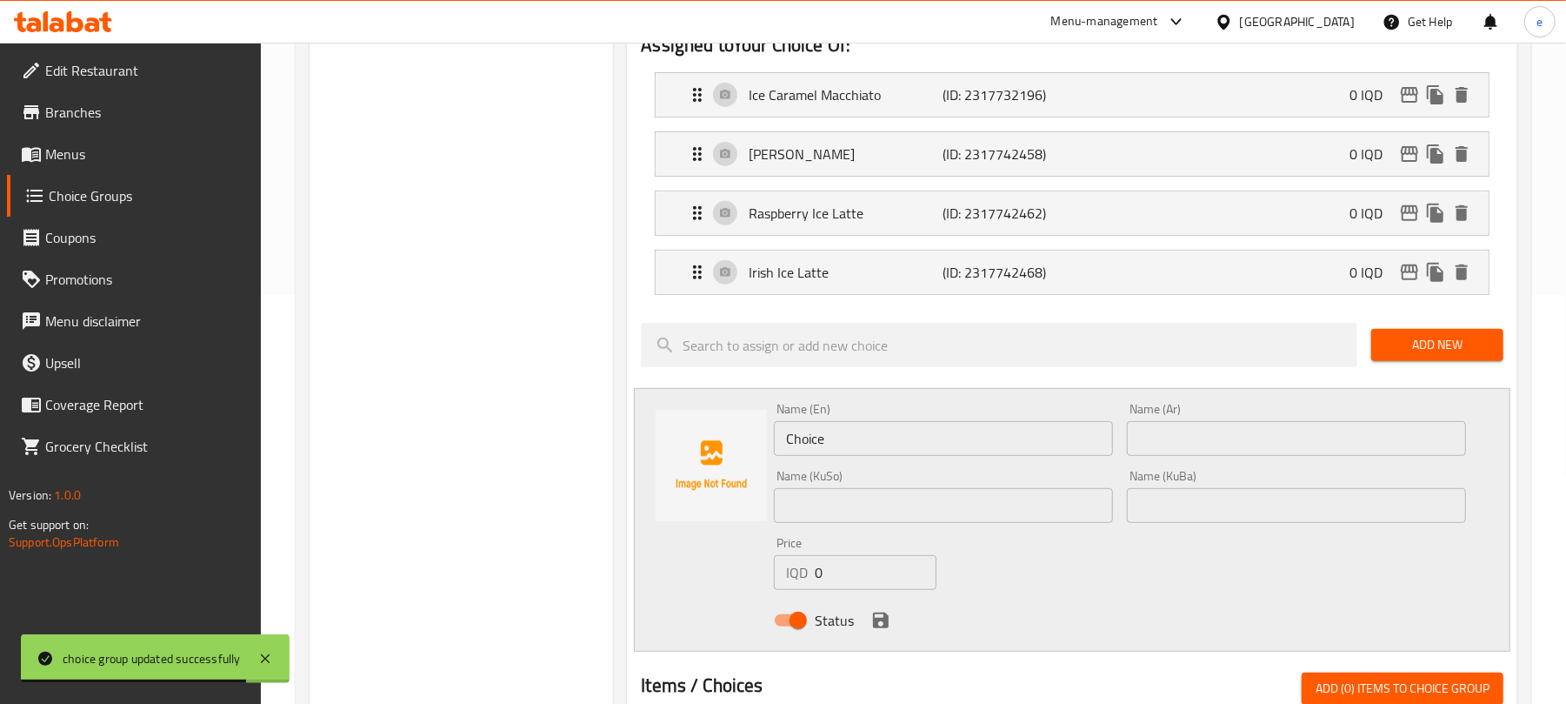
scroll to position [464, 0]
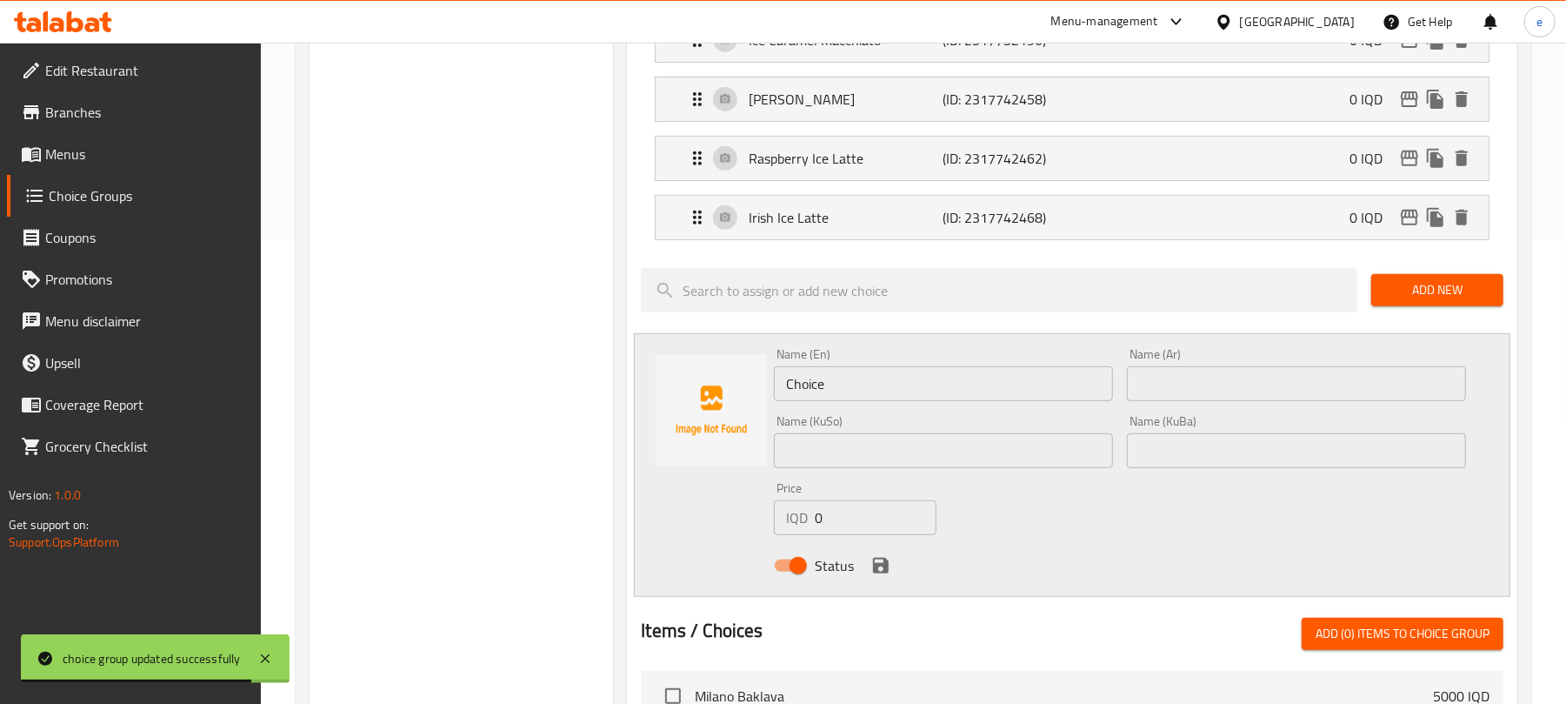
click at [821, 381] on input "Choice" at bounding box center [943, 383] width 339 height 35
paste input "ristmas Ice Mocha"
type input "Christmas Ice Mocha"
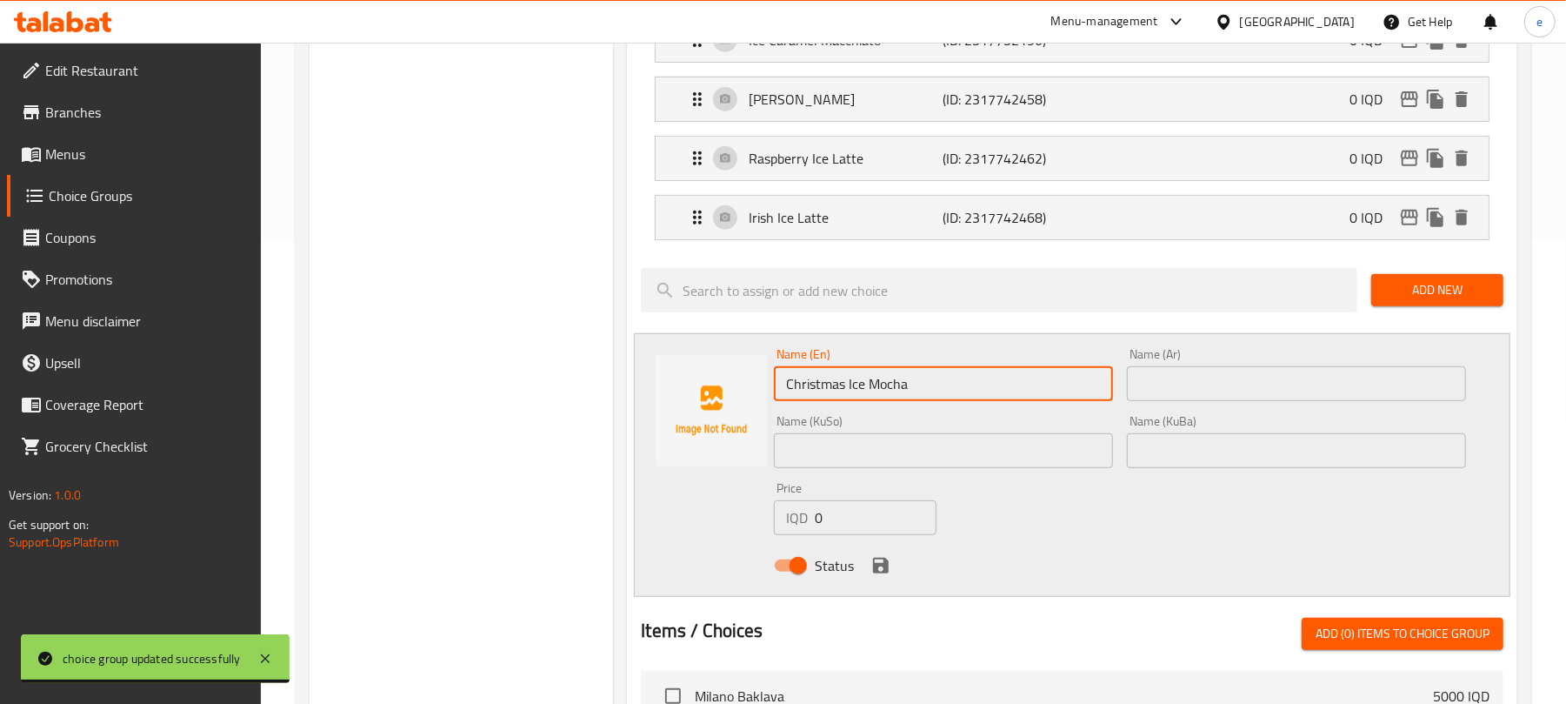
click at [1073, 457] on input "text" at bounding box center [943, 450] width 339 height 35
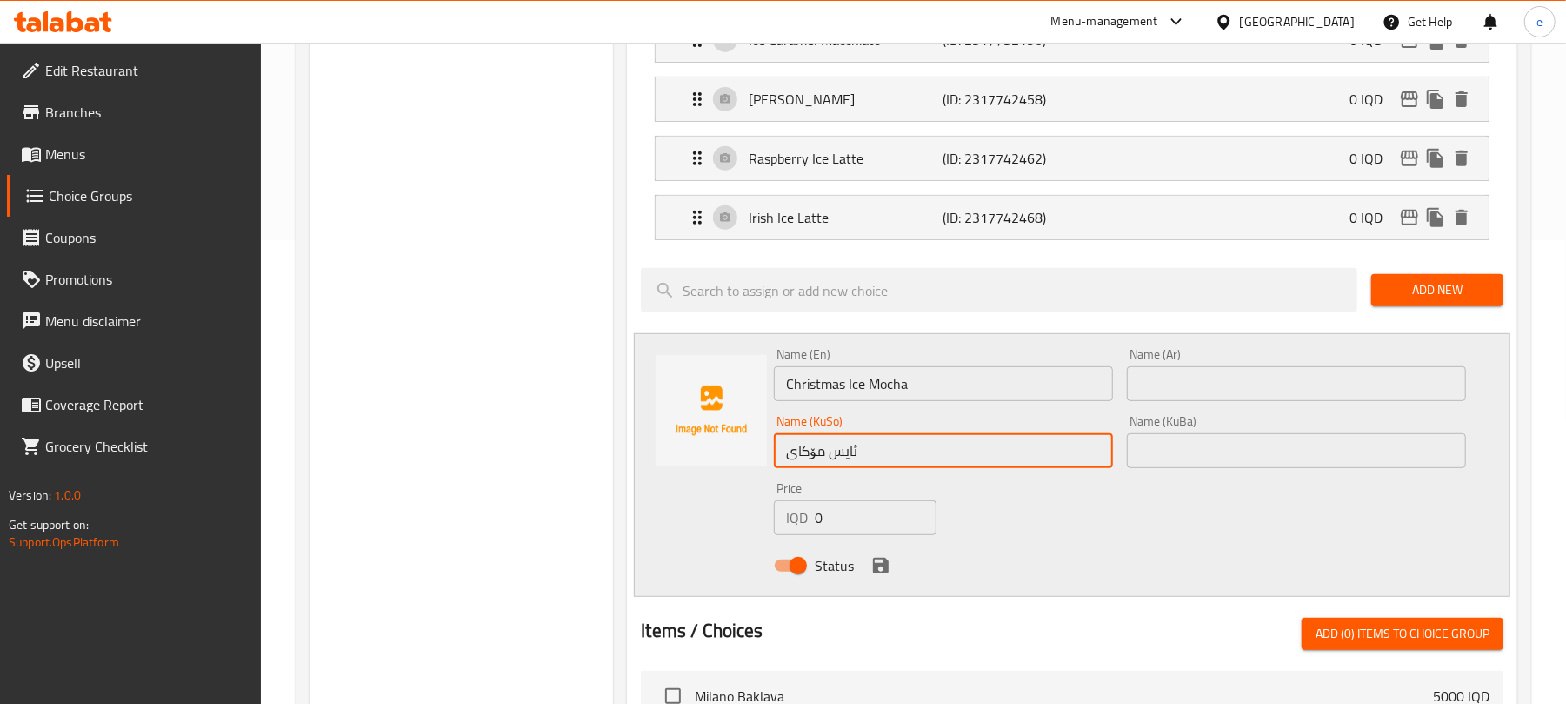
click at [824, 395] on input "Christmas Ice Mocha" at bounding box center [943, 383] width 339 height 35
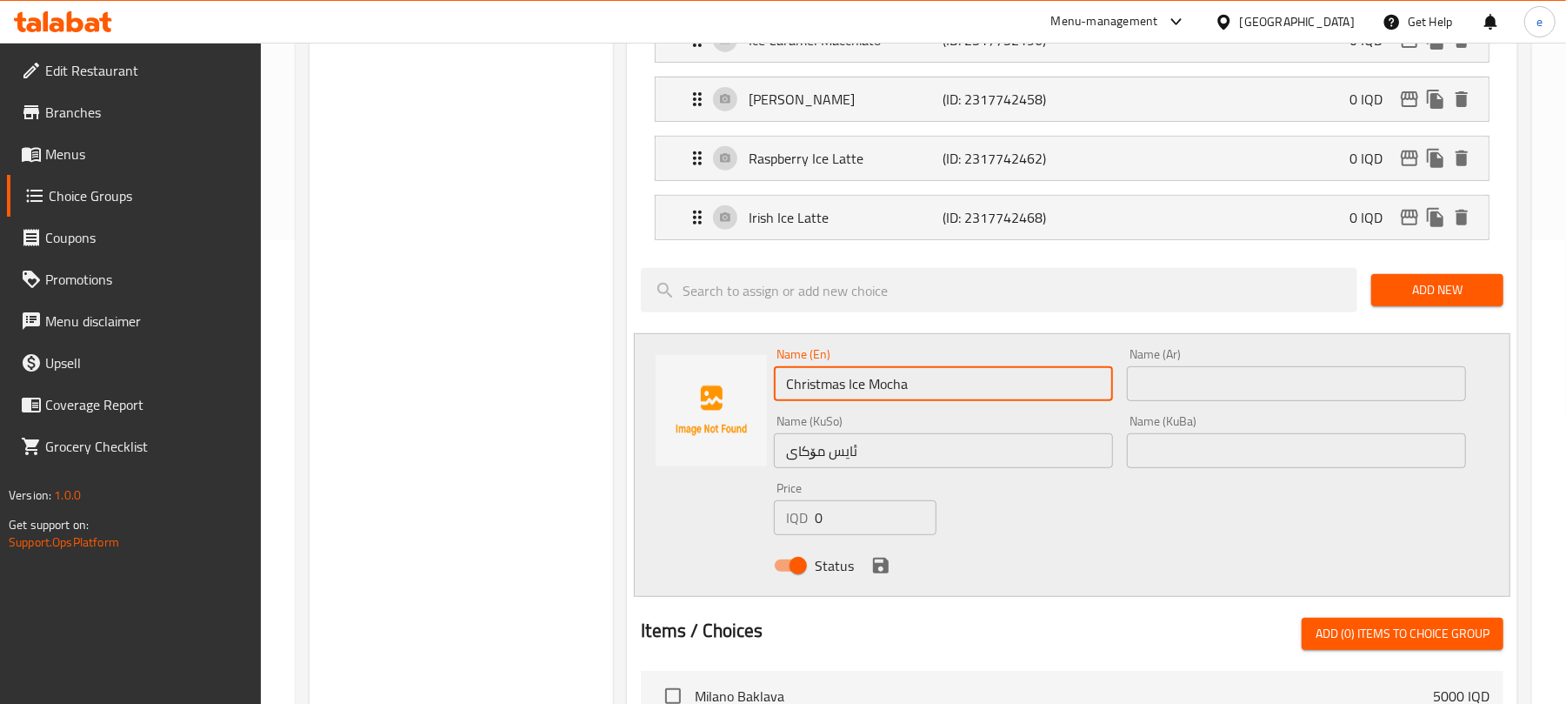
click at [824, 395] on input "Christmas Ice Mocha" at bounding box center [943, 383] width 339 height 35
click at [903, 463] on input "ئایس مۆکای" at bounding box center [943, 450] width 339 height 35
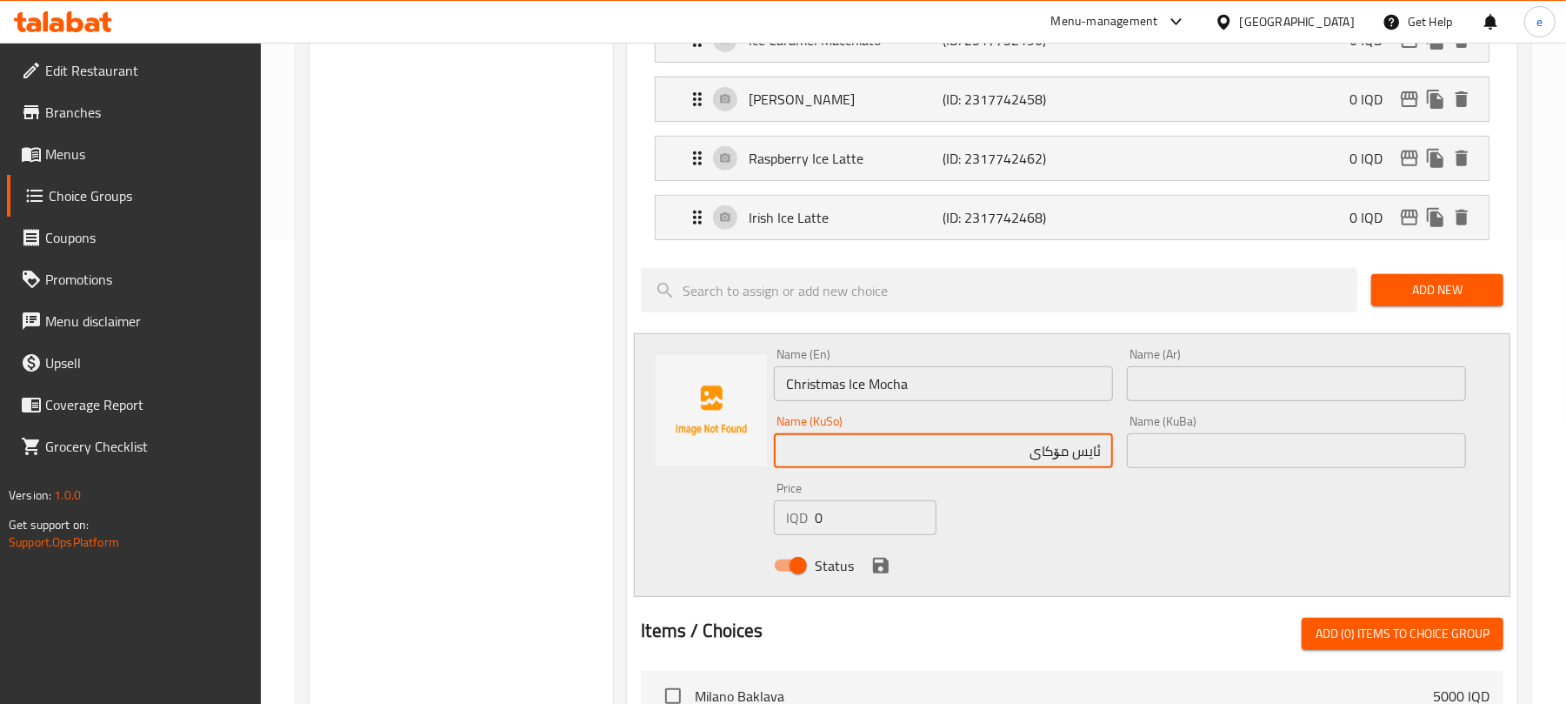
paste input "کریسمس"
type input "ئایس مۆکای کریسمس"
click at [1121, 224] on div "Irish Ice Latte (ID: 2317742468) 0 IQD" at bounding box center [1077, 217] width 781 height 43
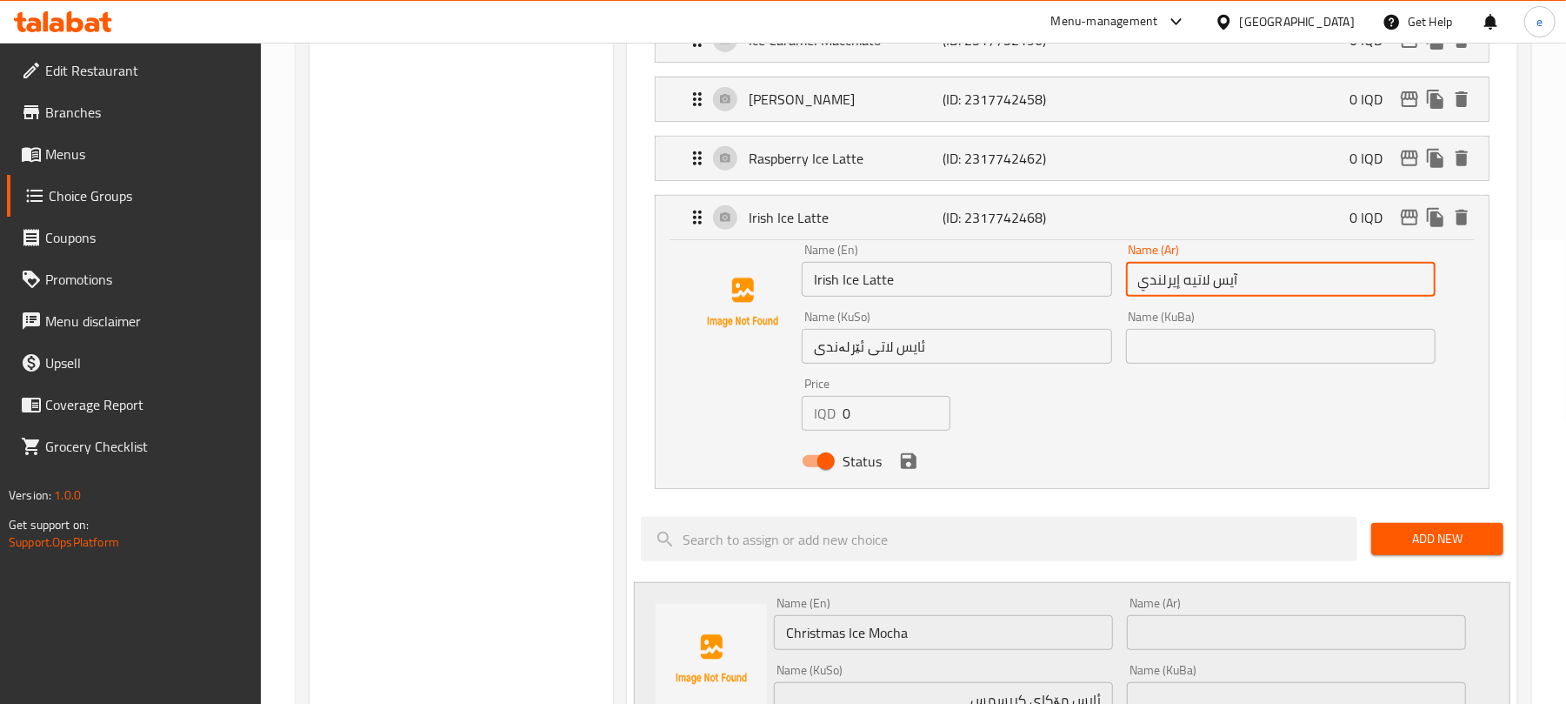
click at [1225, 282] on input "آيس لاتيه إيرلندي" at bounding box center [1281, 279] width 310 height 35
click at [1282, 234] on div "Irish Ice Latte (ID: 2317742468) 0 IQD" at bounding box center [1077, 217] width 781 height 43
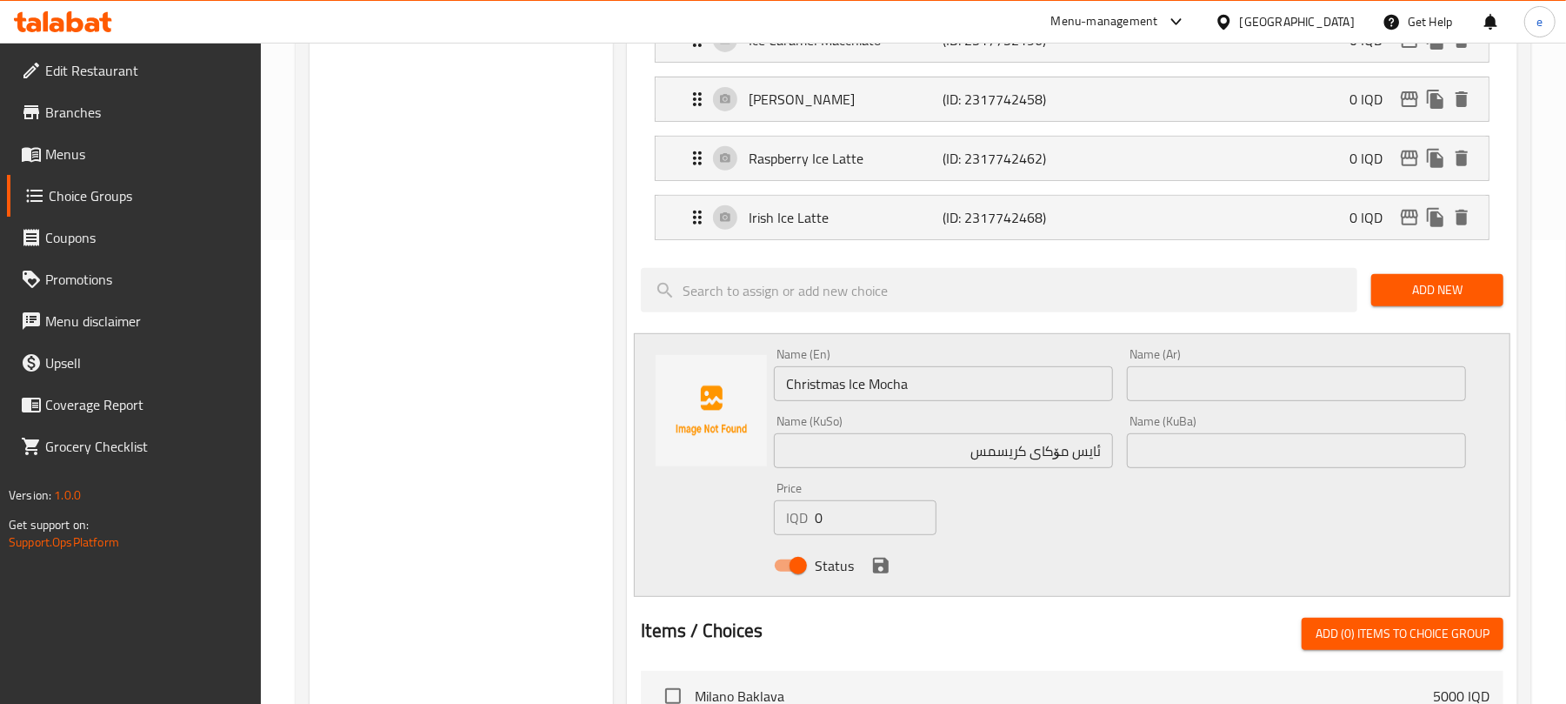
click at [1326, 386] on input "text" at bounding box center [1296, 383] width 339 height 35
paste input "آيس"
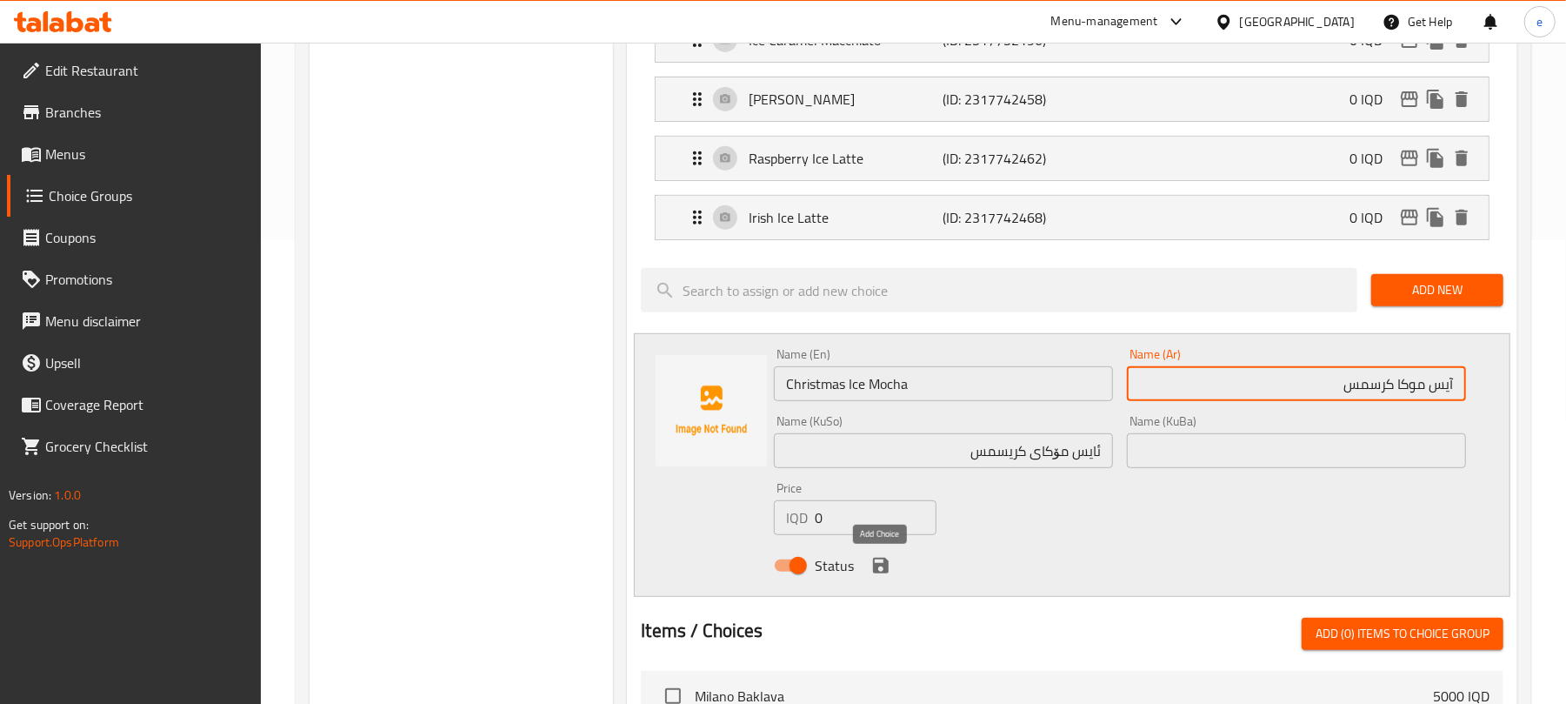
type input "آيس موكا کرسمس"
click at [885, 561] on icon "save" at bounding box center [881, 565] width 21 height 21
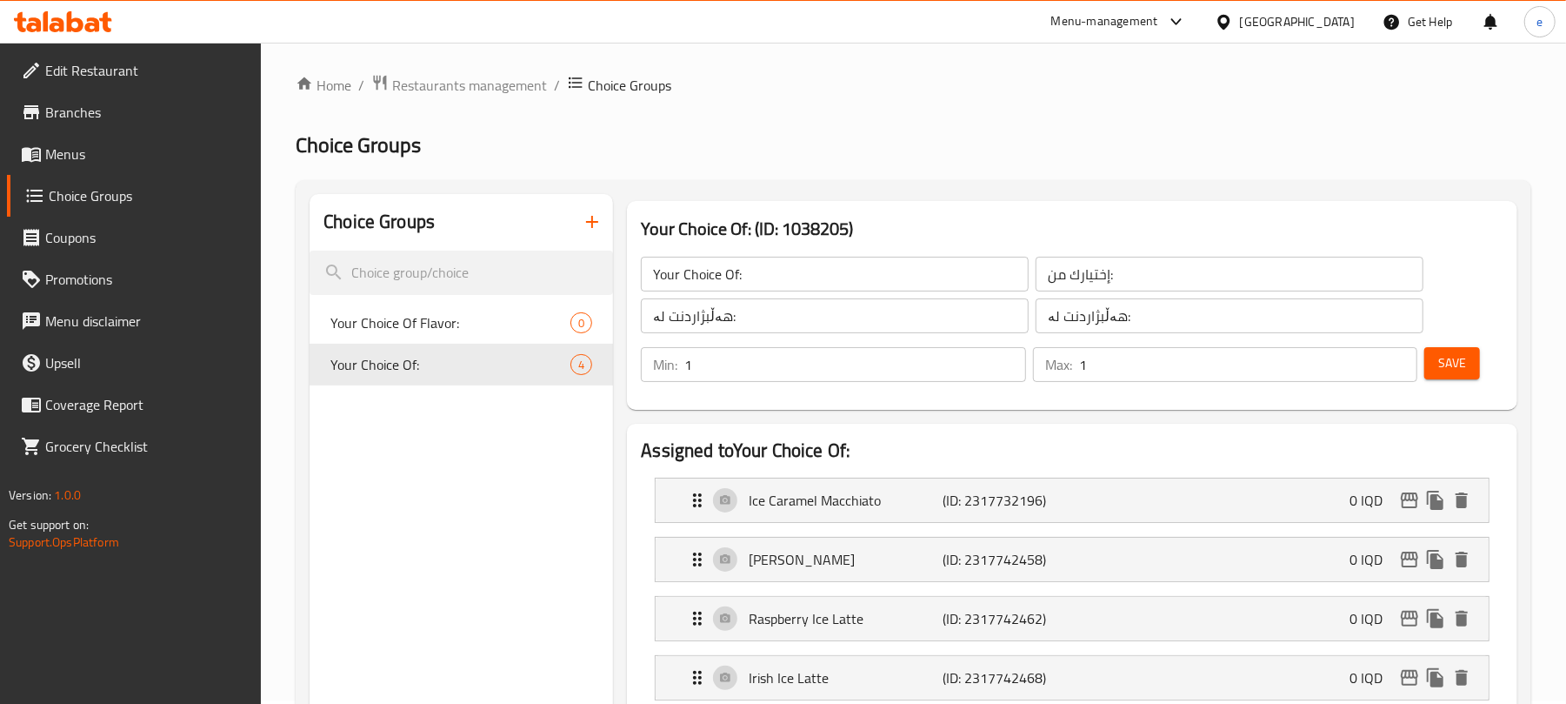
scroll to position [0, 0]
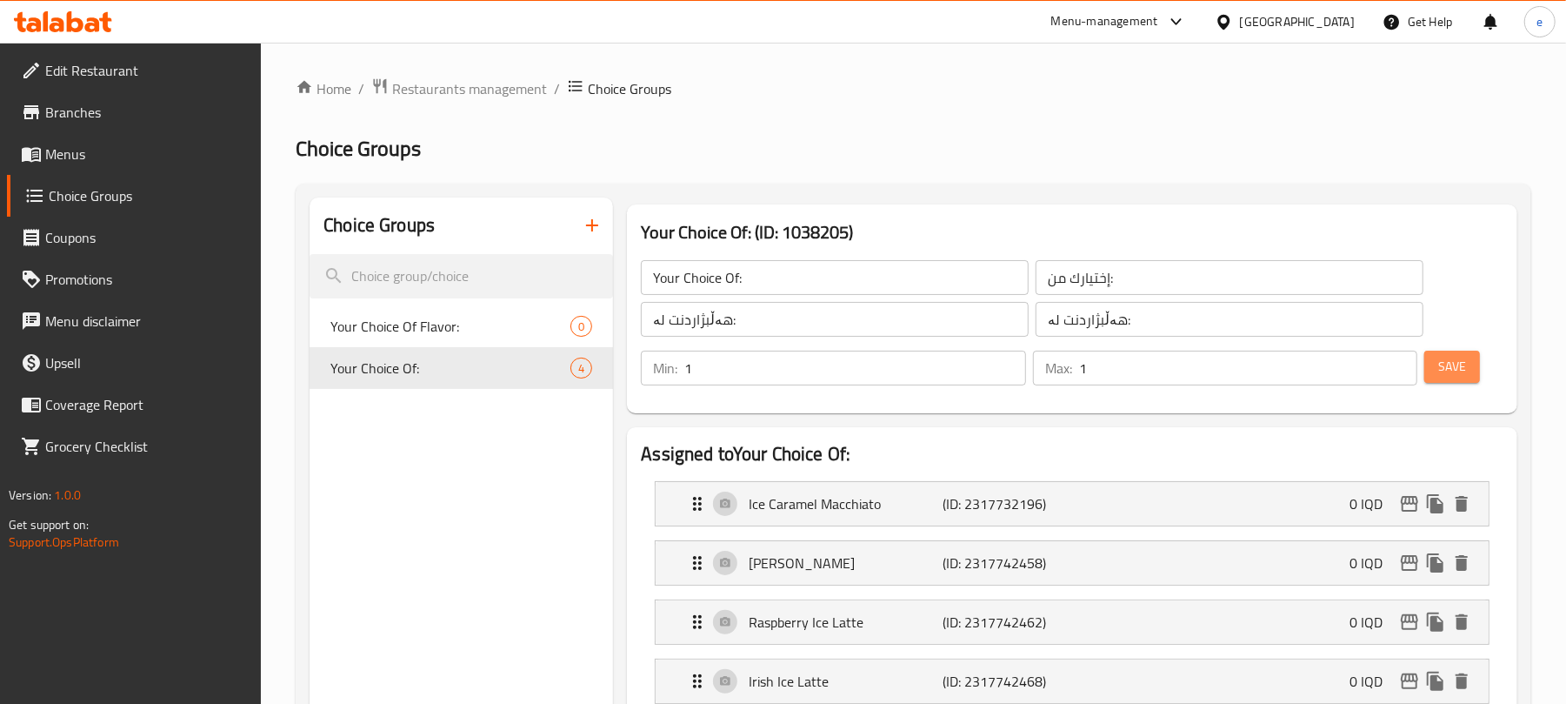
click at [1437, 370] on button "Save" at bounding box center [1453, 366] width 56 height 32
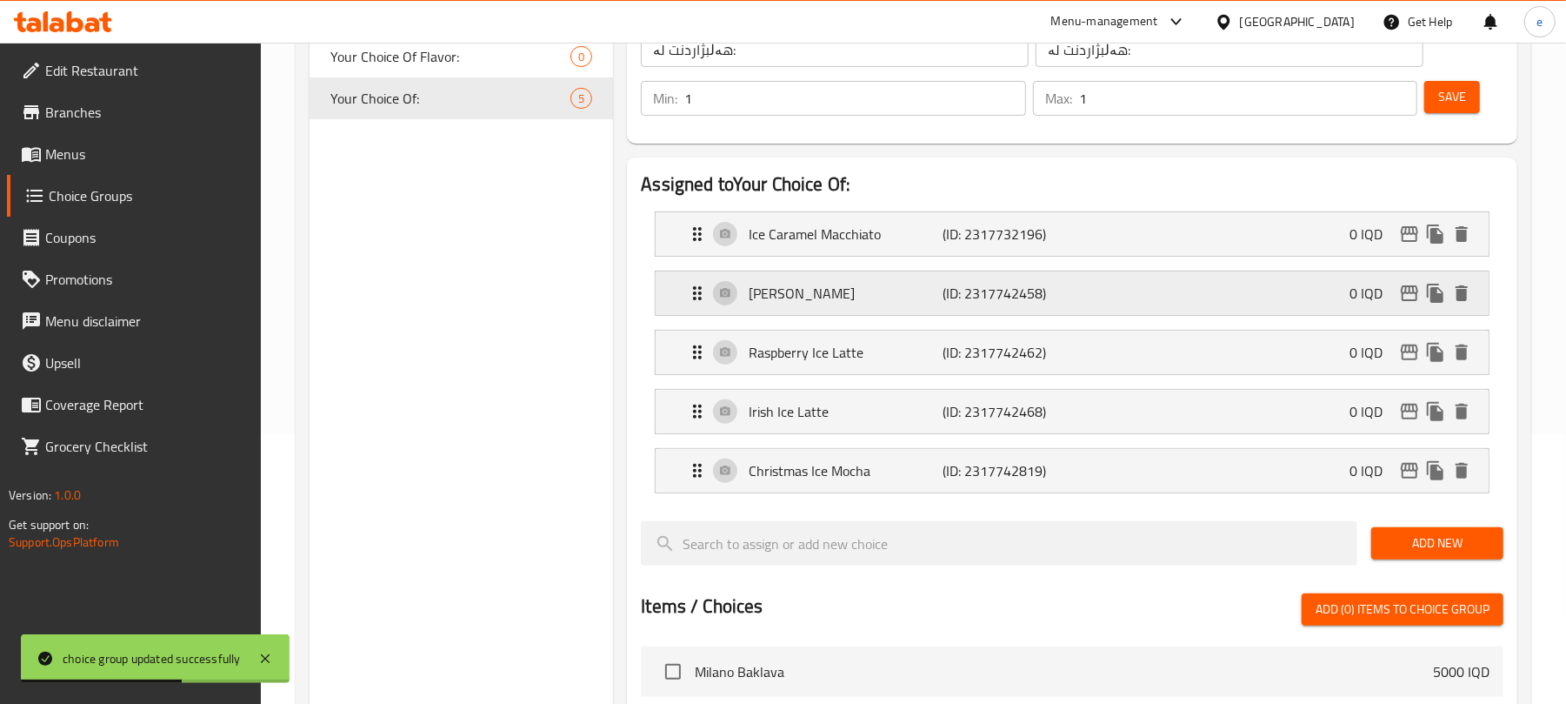
scroll to position [464, 0]
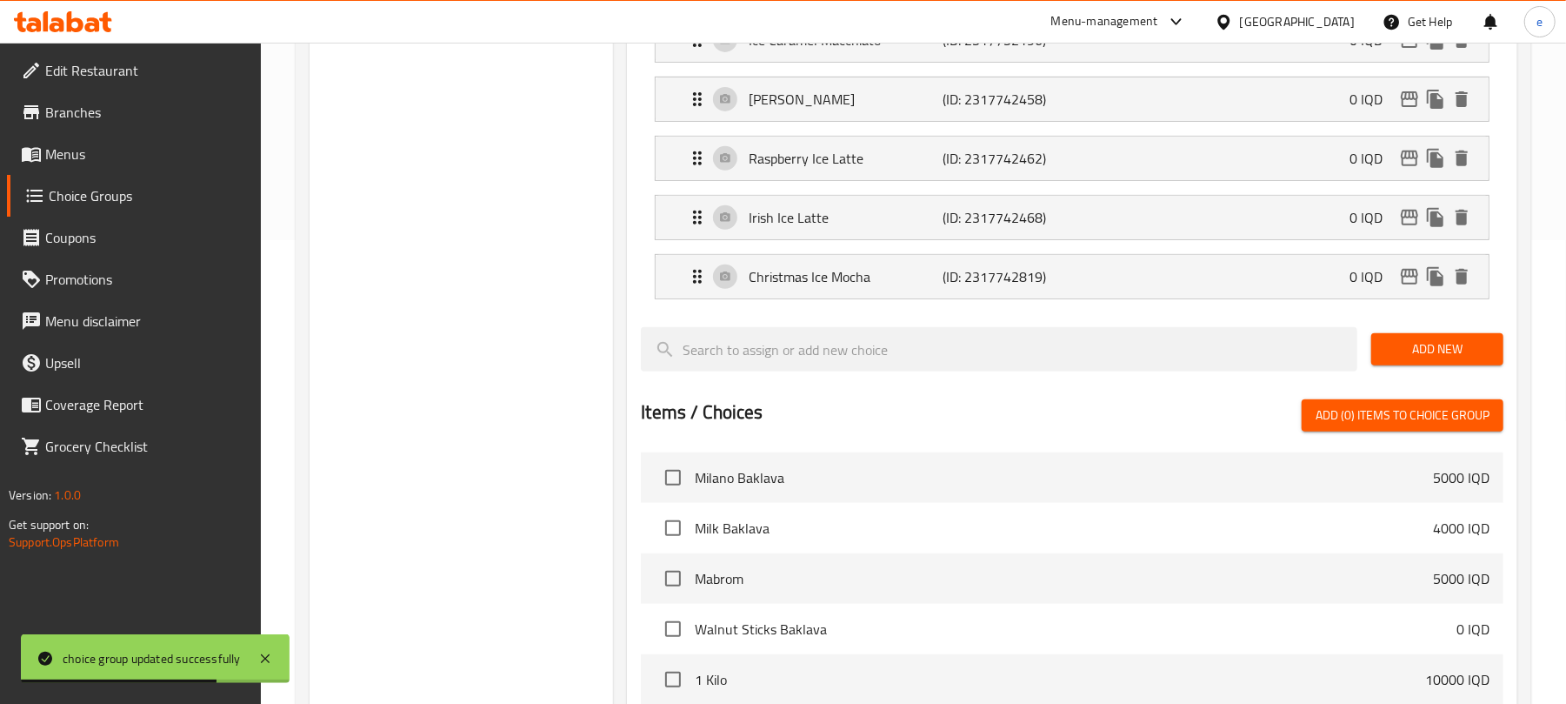
click at [1431, 341] on span "Add New" at bounding box center [1437, 349] width 104 height 22
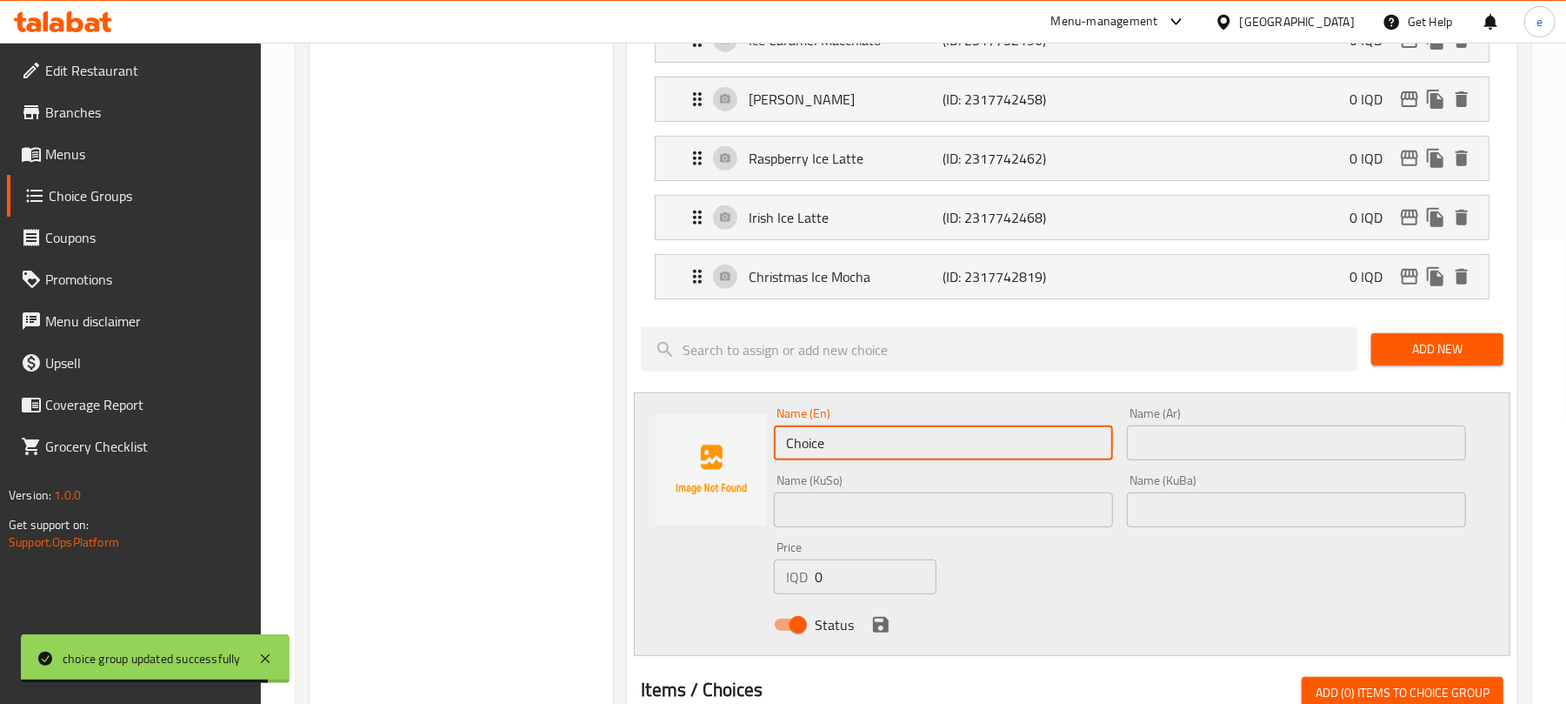
click at [871, 457] on input "Choice" at bounding box center [943, 442] width 339 height 35
paste input "Ice Espresso Freddo"
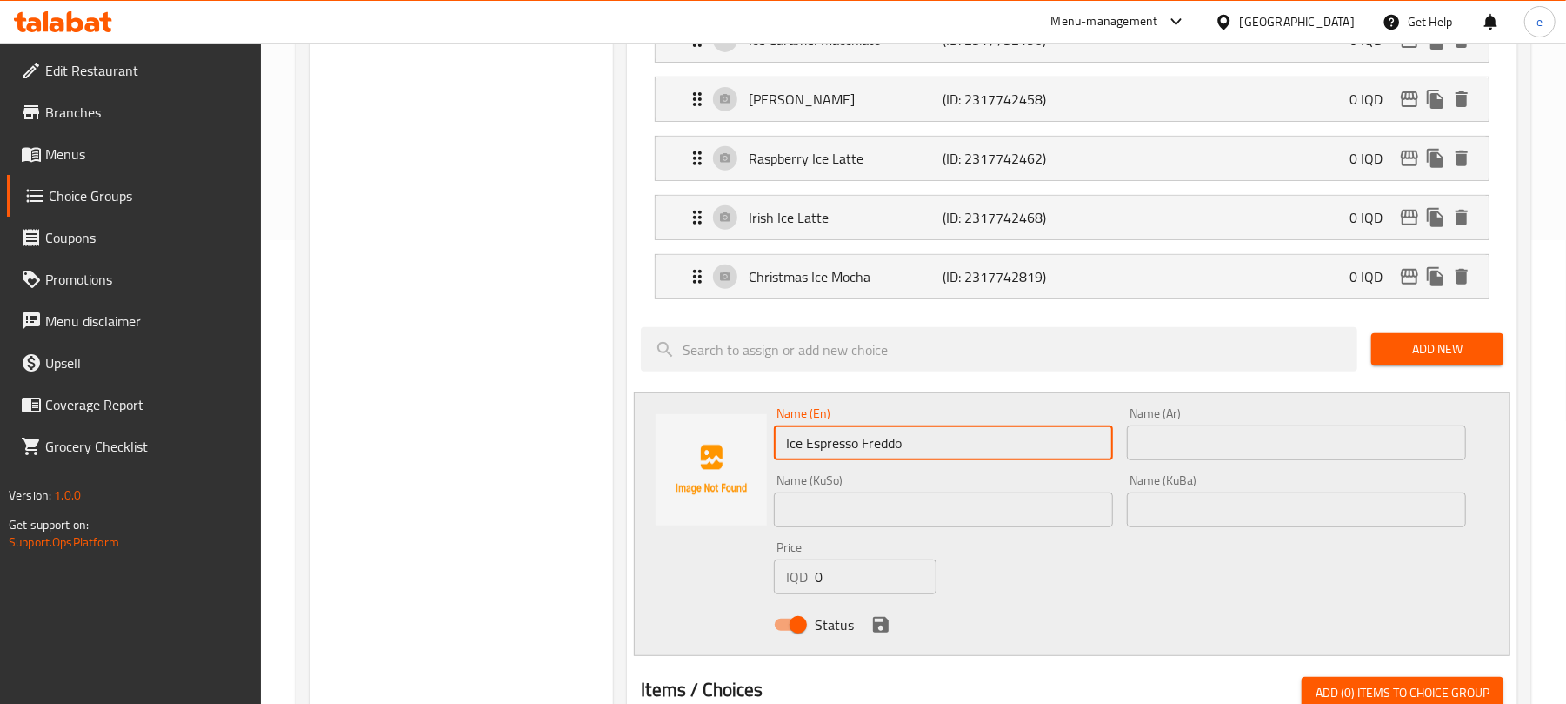
type input "Ice Espresso Freddo"
click at [1225, 432] on input "text" at bounding box center [1296, 442] width 339 height 35
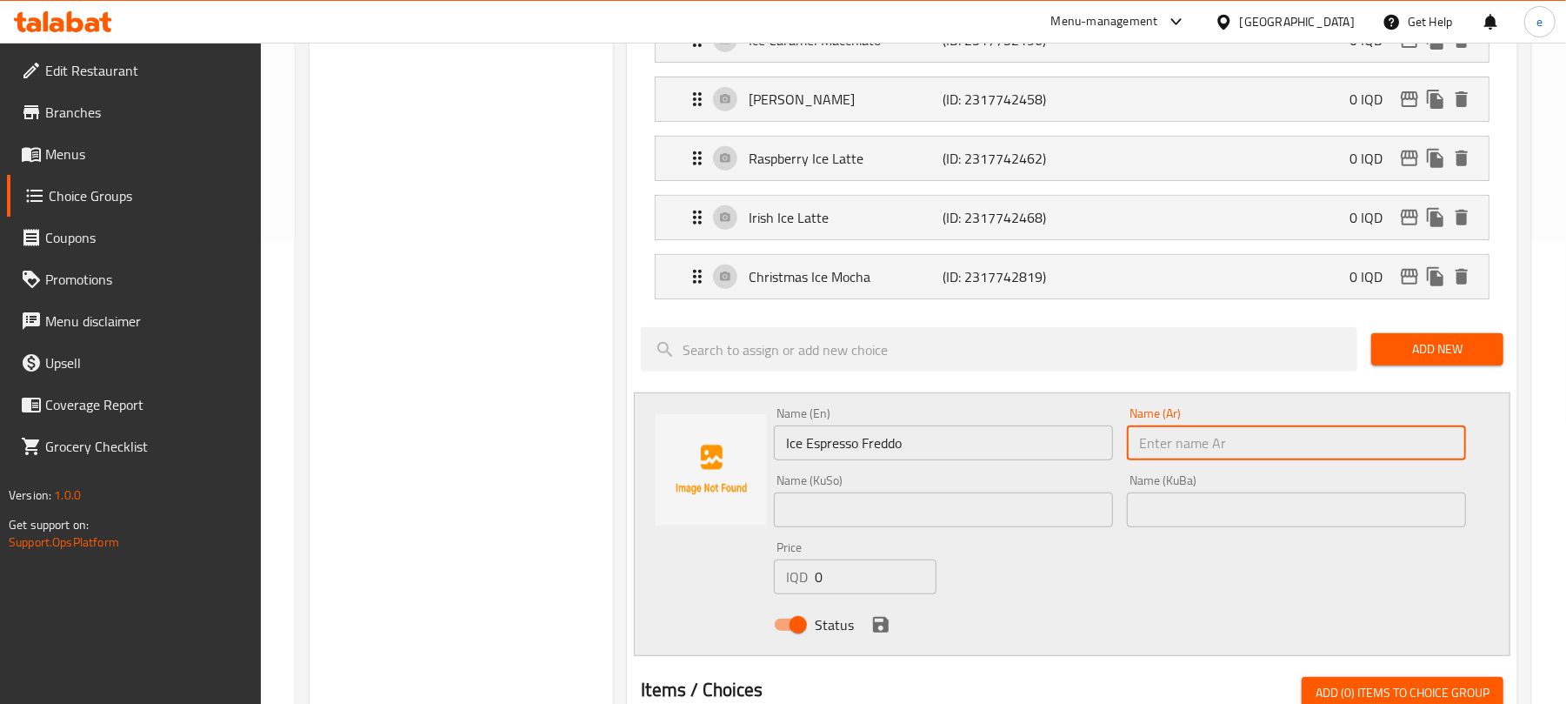
paste input "آيس إسبريسو فريدو"
type input "آيس إسبريسو فريدو"
drag, startPoint x: 965, startPoint y: 513, endPoint x: 976, endPoint y: 511, distance: 10.6
click at [965, 513] on input "text" at bounding box center [943, 509] width 339 height 35
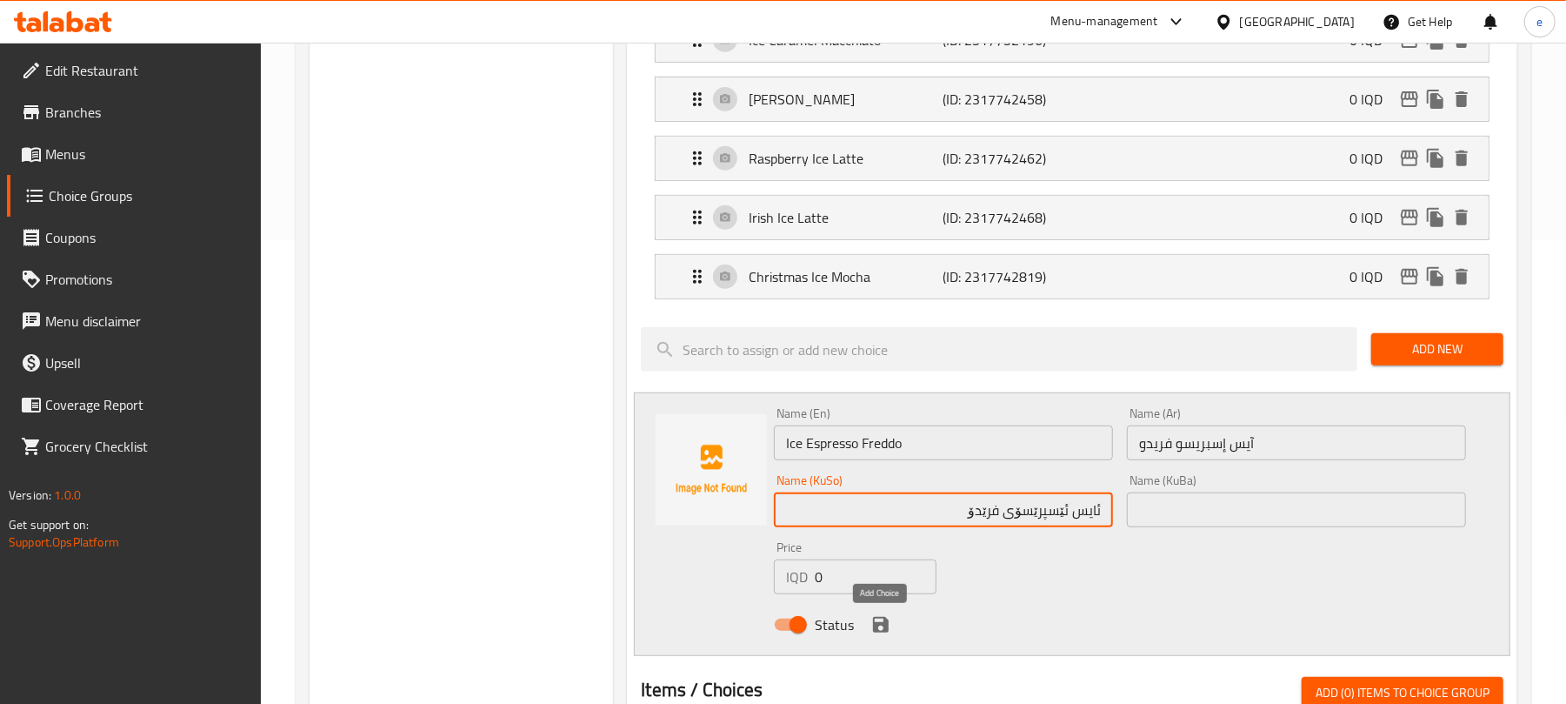
type input "ئایس ئێسپرێسۆی فرێدۆ"
click at [887, 623] on icon "save" at bounding box center [881, 625] width 16 height 16
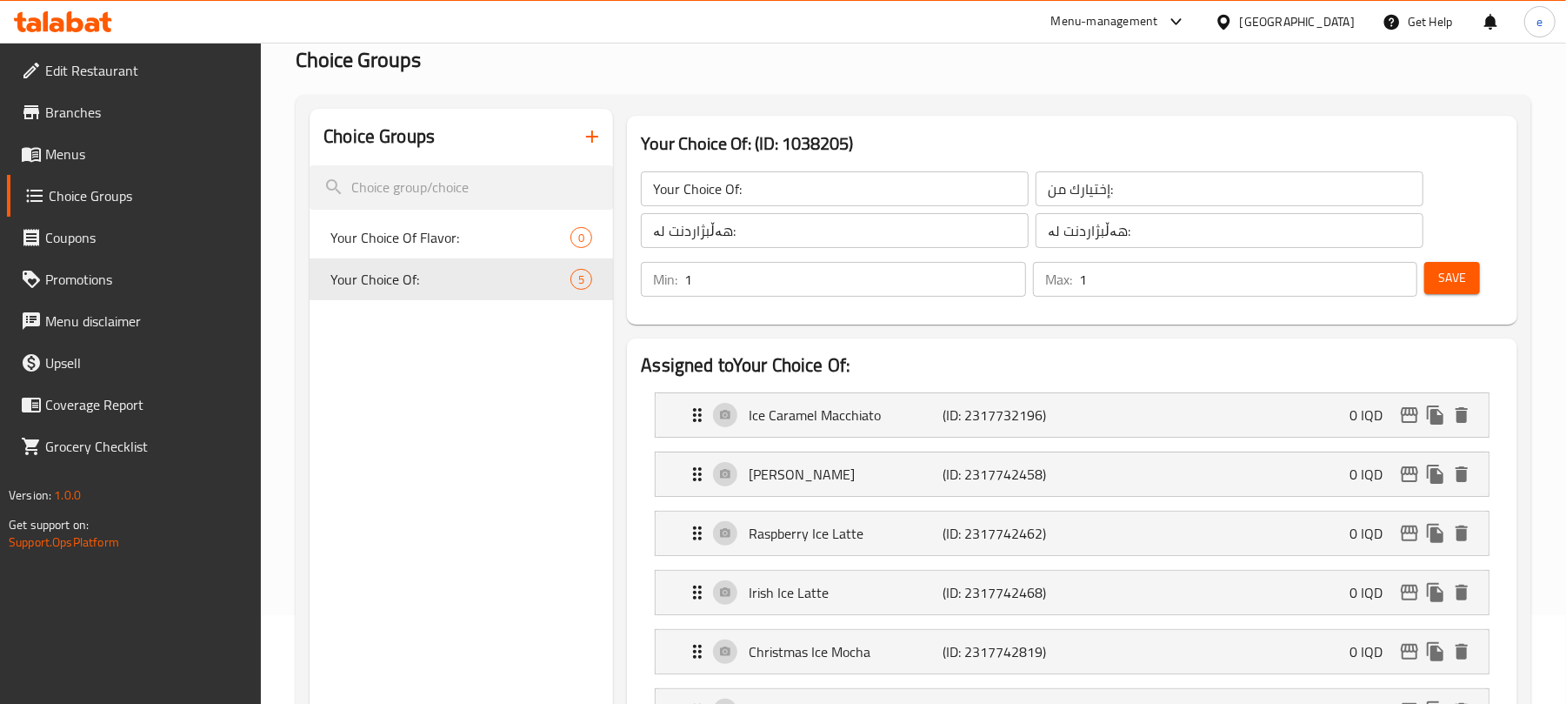
scroll to position [0, 0]
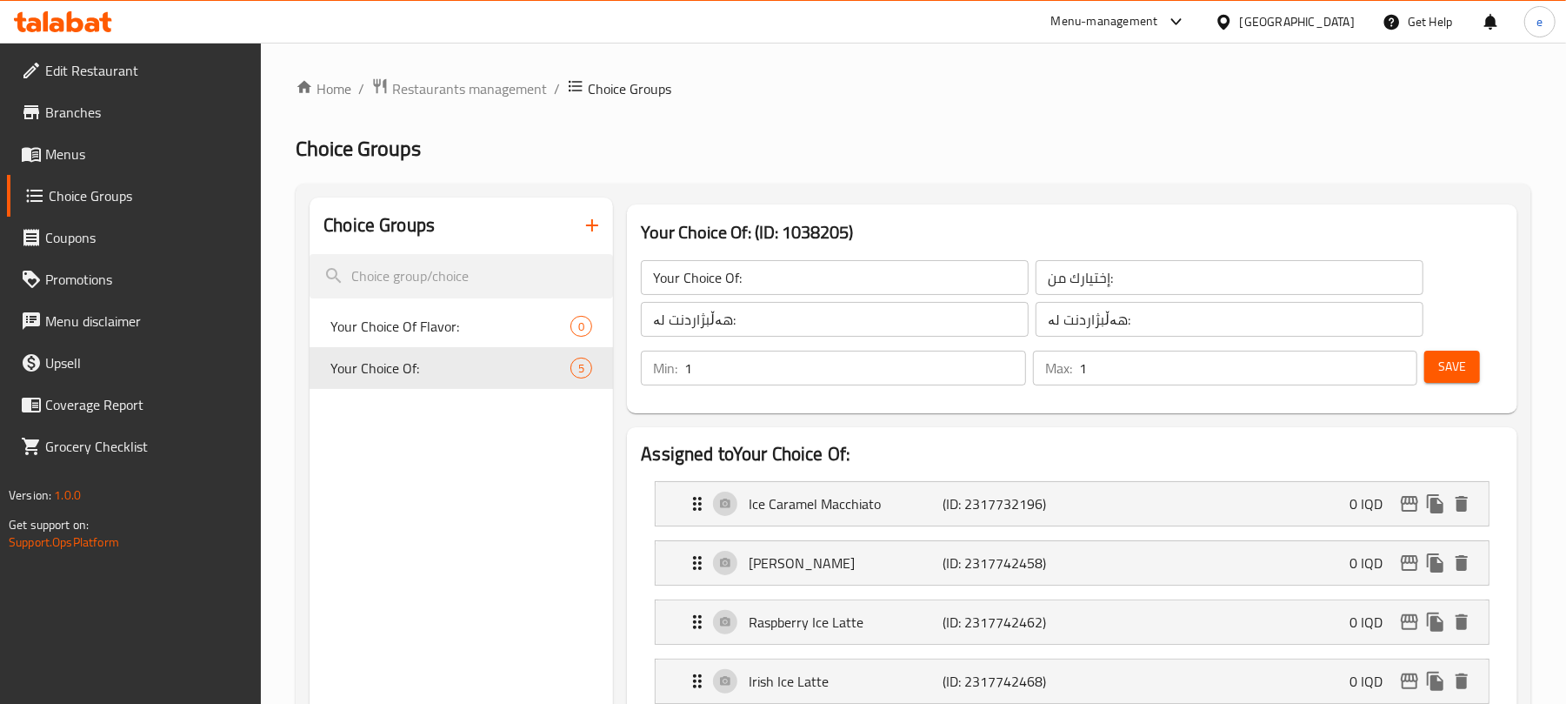
click at [1465, 376] on span "Save" at bounding box center [1452, 367] width 28 height 22
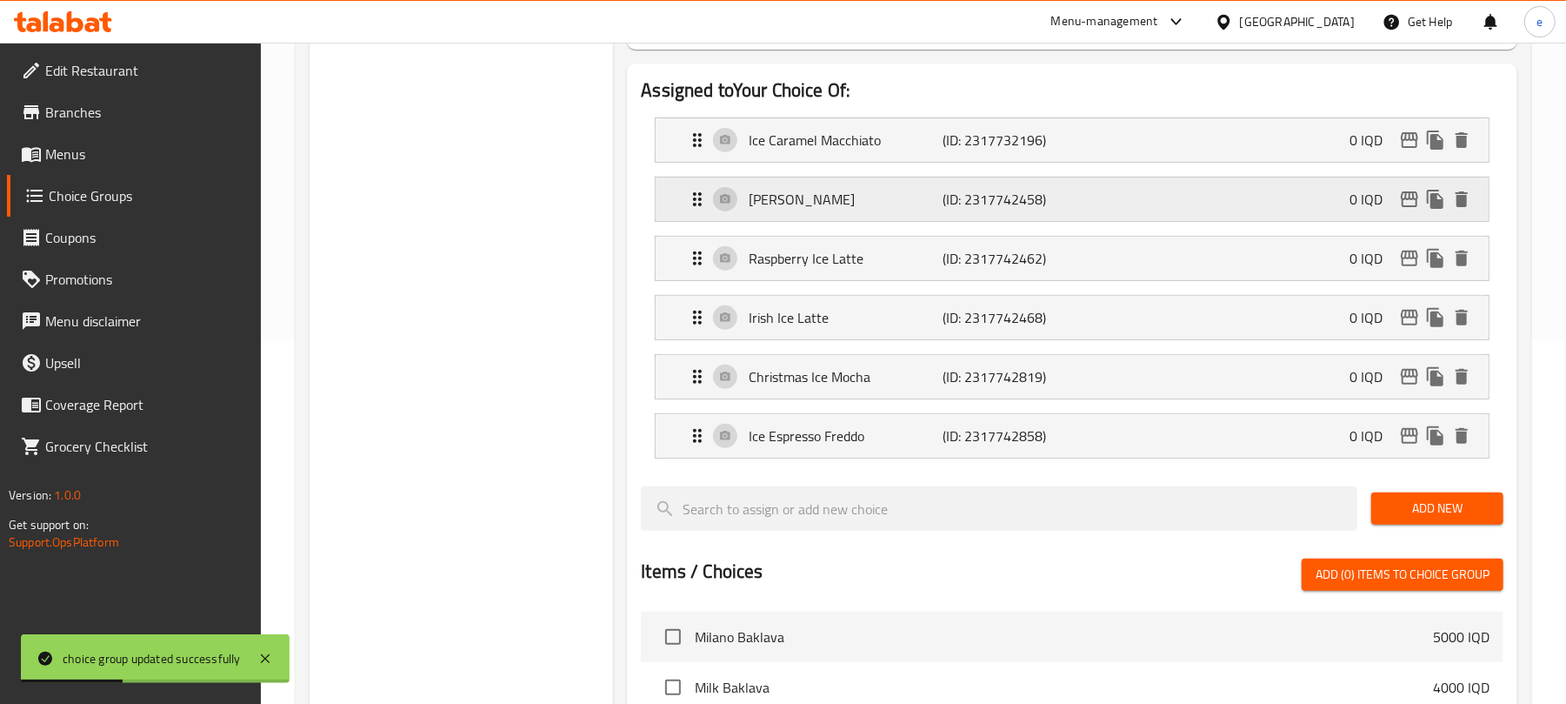
scroll to position [464, 0]
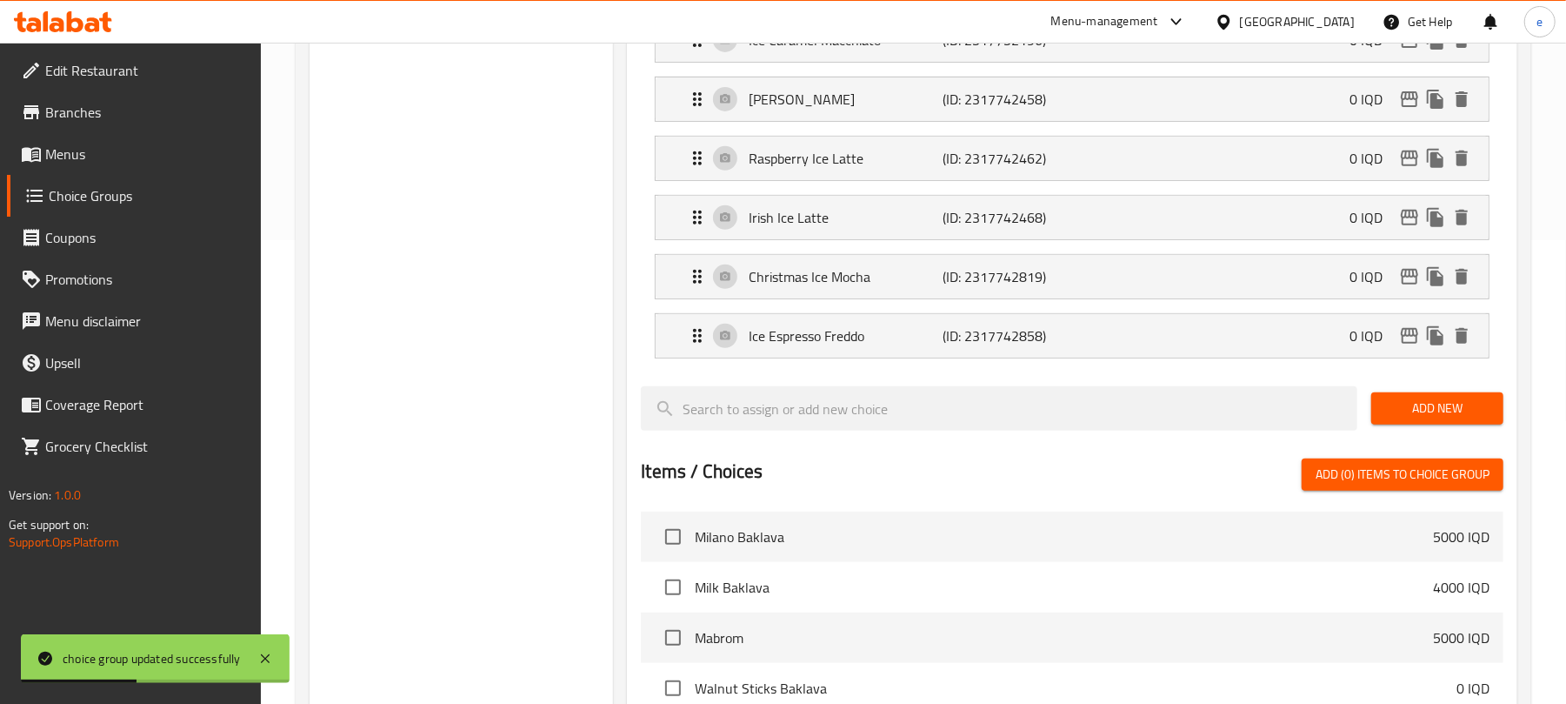
click at [1427, 393] on div "Add New" at bounding box center [1438, 408] width 146 height 58
click at [1433, 397] on button "Add New" at bounding box center [1438, 408] width 132 height 32
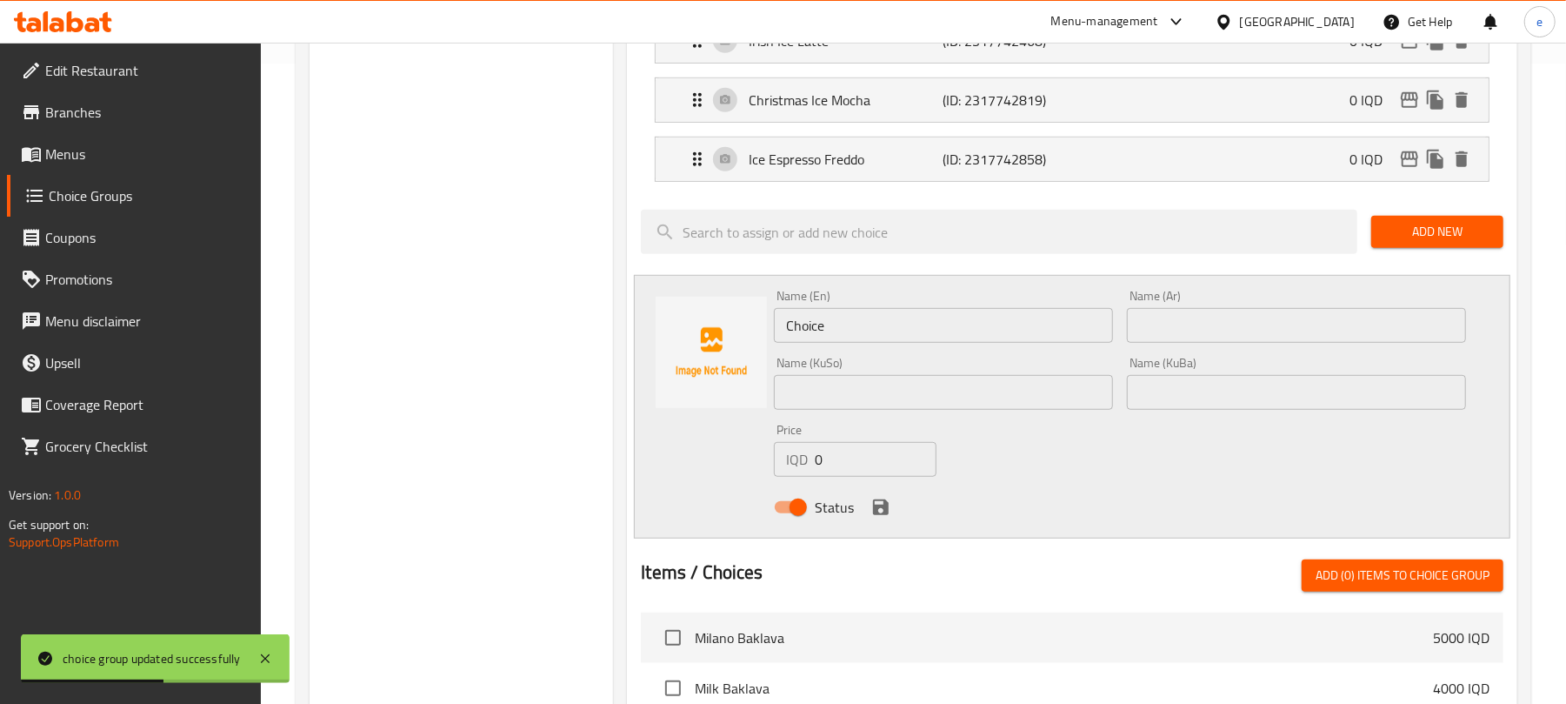
scroll to position [696, 0]
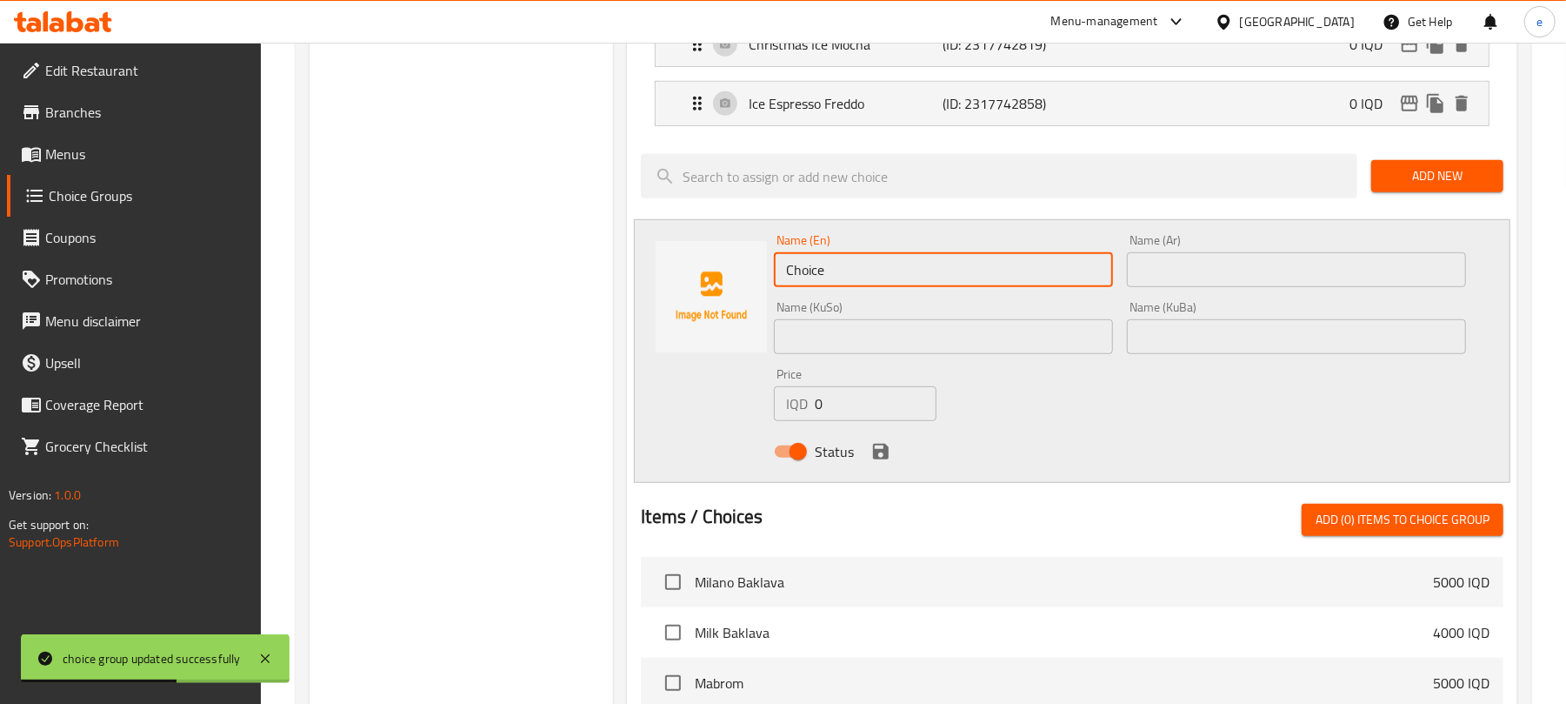
click at [867, 284] on input "Choice" at bounding box center [943, 269] width 339 height 35
paste input "Ice Cappuccino Freddo"
type input "Ice Cappuccino Freddo"
click at [1233, 294] on div "Name (Ar) Name (Ar)" at bounding box center [1296, 260] width 353 height 67
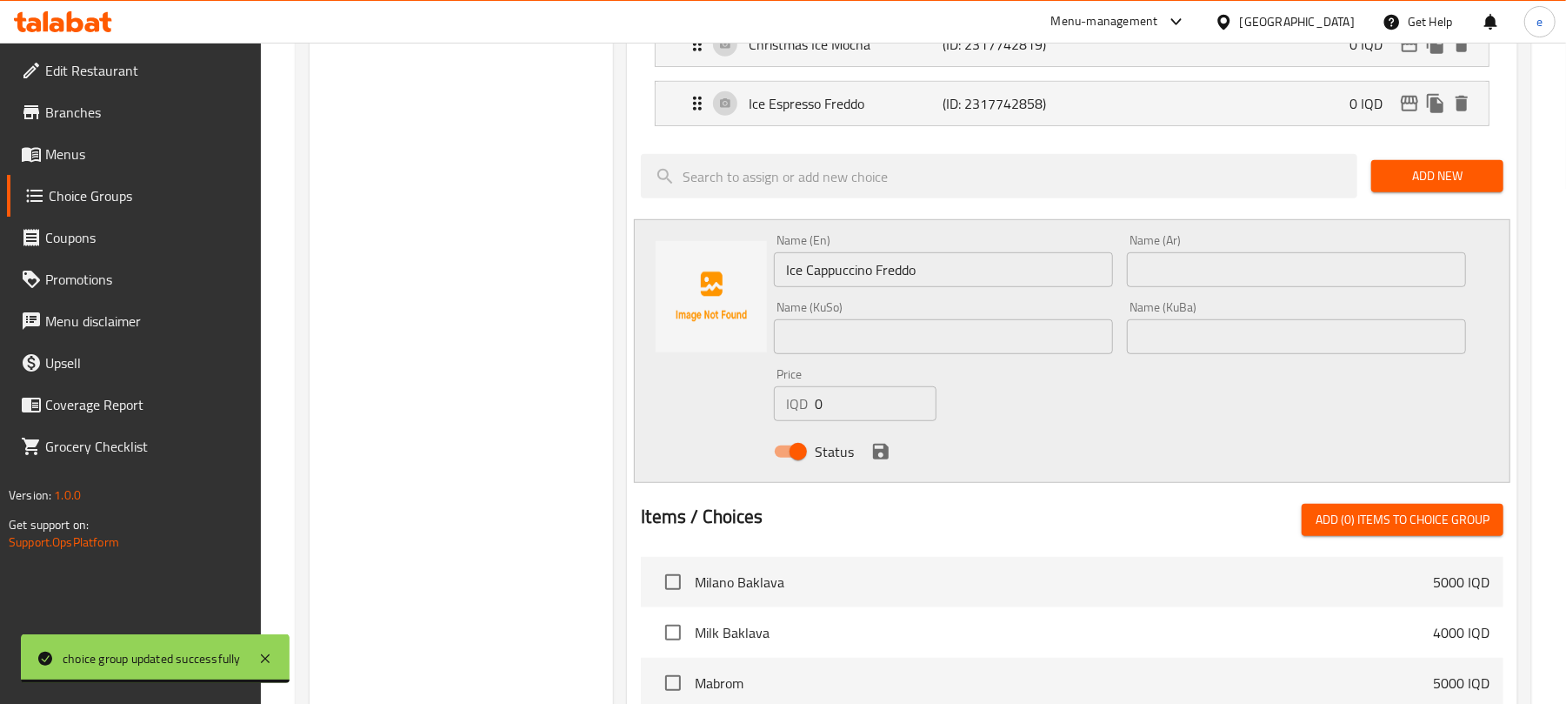
click at [1250, 272] on input "text" at bounding box center [1296, 269] width 339 height 35
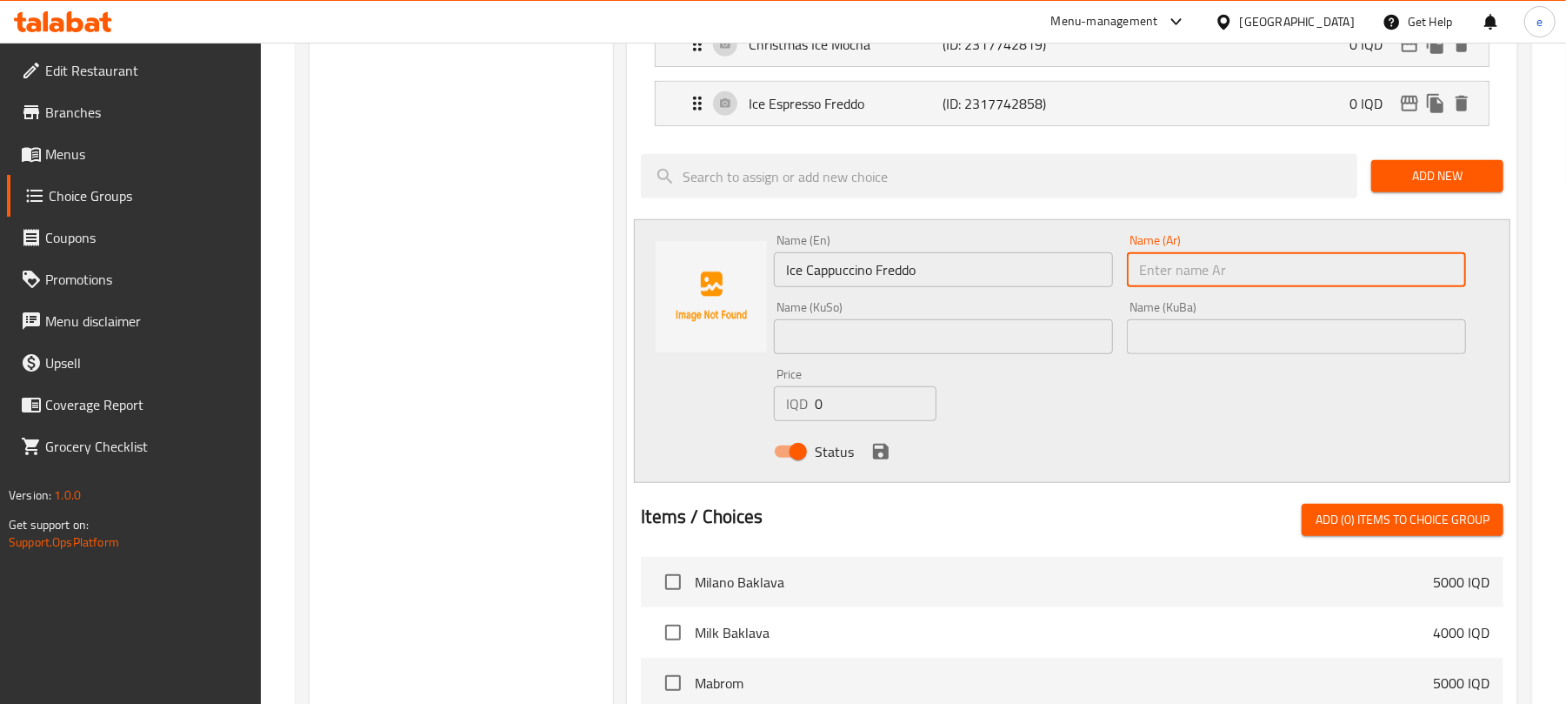
paste input "آيس كابتشينو فريدو"
type input "آيس كابتشينو فريدو"
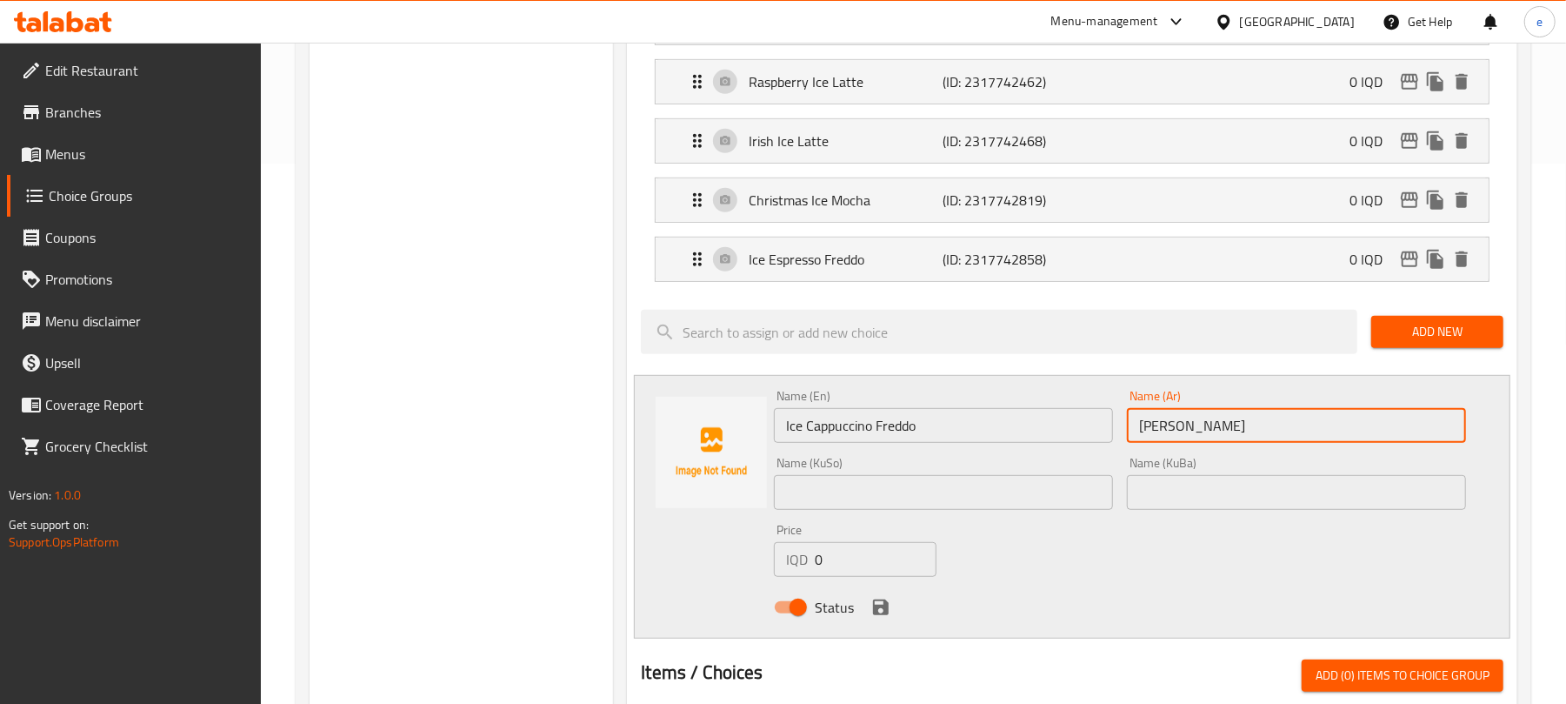
scroll to position [464, 0]
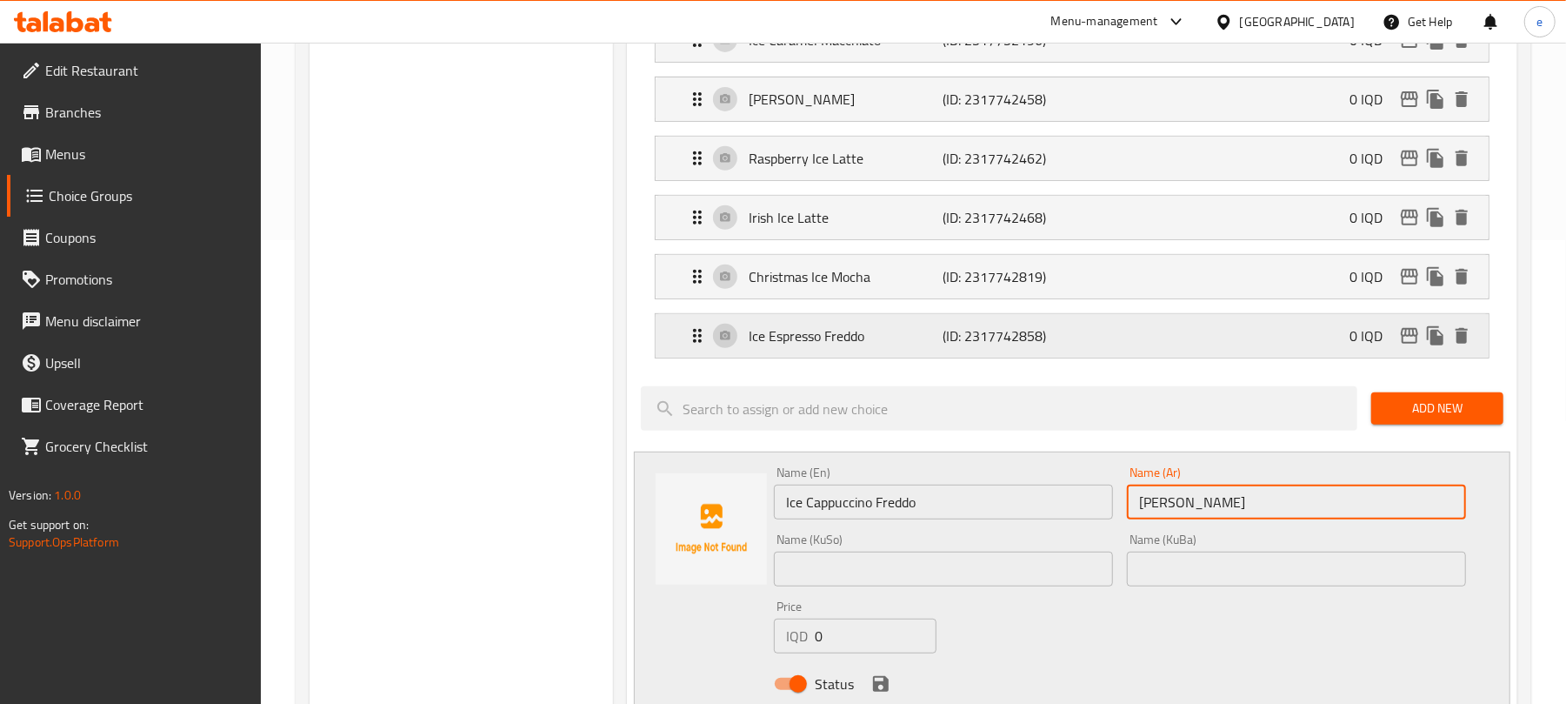
click at [1065, 357] on div "Ice Espresso Freddo (ID: 2317742858) 0 IQD" at bounding box center [1077, 335] width 781 height 43
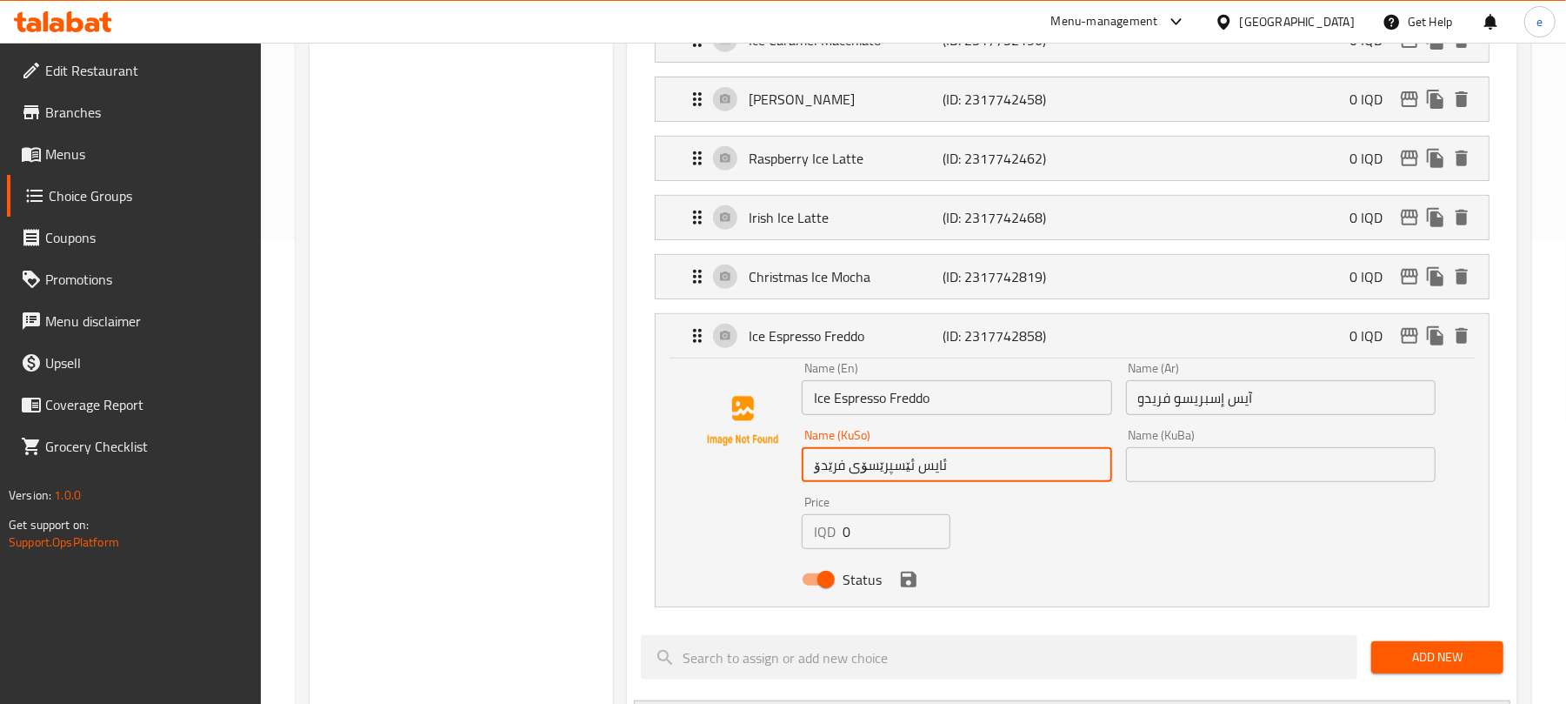
click at [925, 468] on input "ئایس ئێسپرێسۆی فرێدۆ" at bounding box center [957, 464] width 310 height 35
click at [1002, 315] on div "Ice Espresso Freddo (ID: 2317742858) 0 IQD Name (En) Ice Espresso Freddo Name (…" at bounding box center [1072, 460] width 835 height 294
click at [1006, 330] on p "(ID: 2317742858)" at bounding box center [1009, 335] width 130 height 21
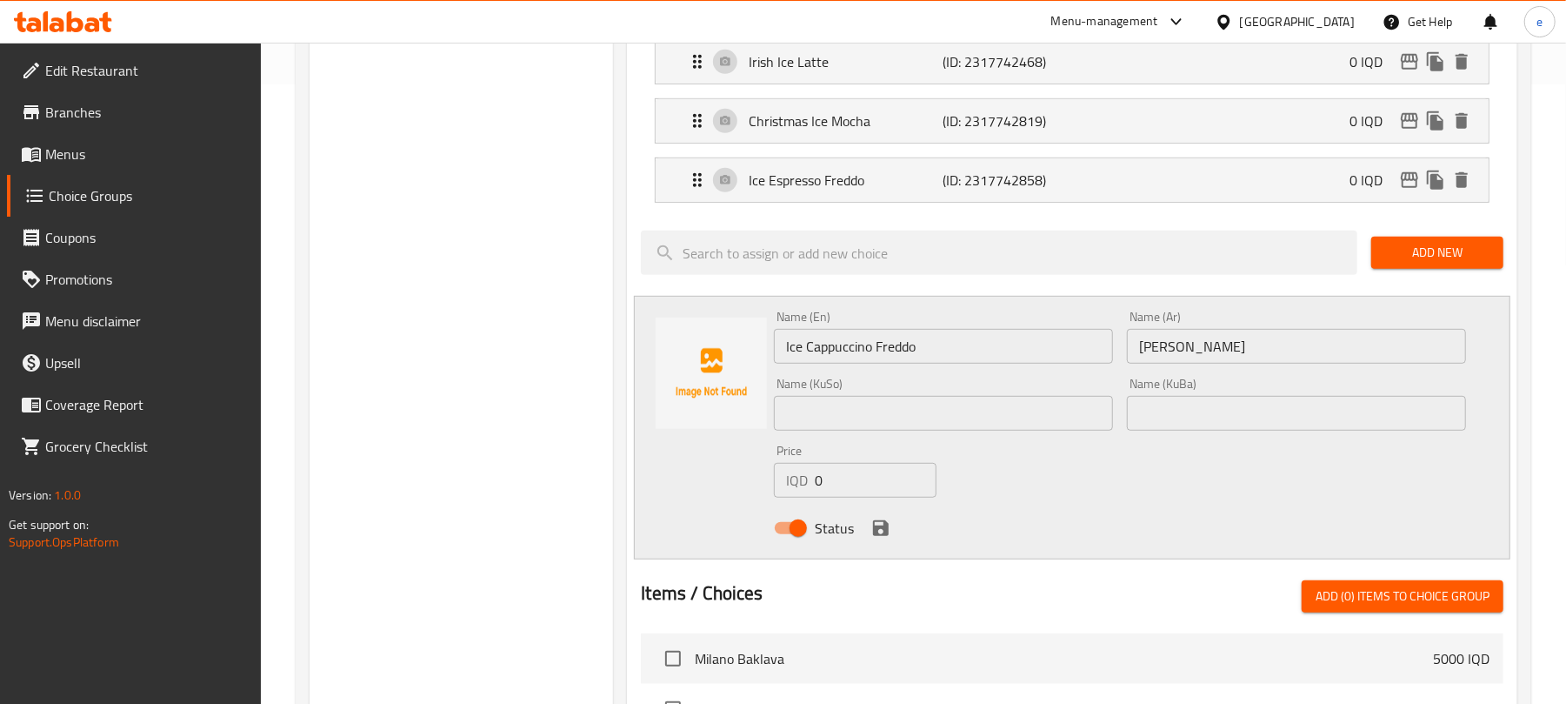
scroll to position [696, 0]
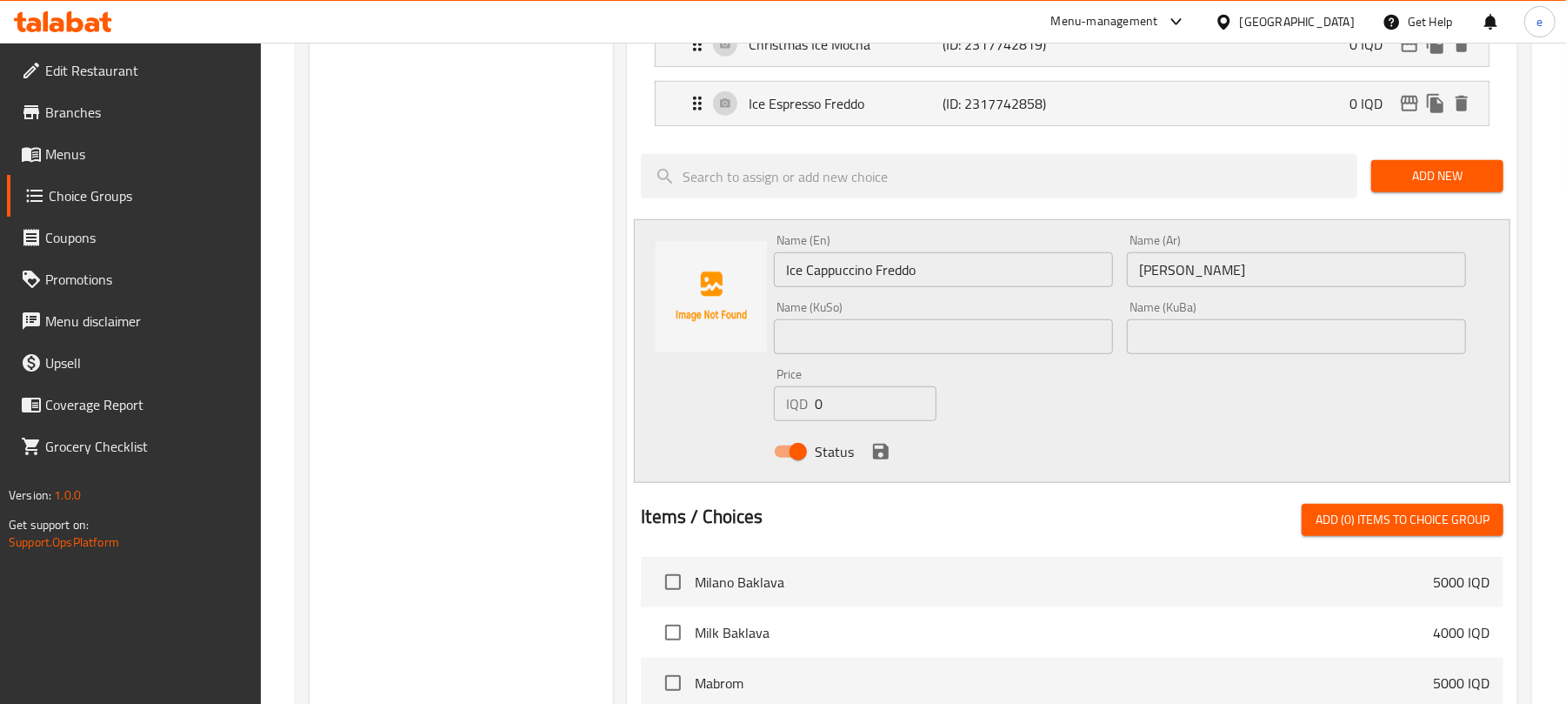
click at [1075, 351] on input "text" at bounding box center [943, 336] width 339 height 35
paste input "ئایس"
click at [835, 273] on input "Ice Cappuccino Freddo" at bounding box center [943, 269] width 339 height 35
click at [1005, 342] on input "ئایس" at bounding box center [943, 336] width 339 height 35
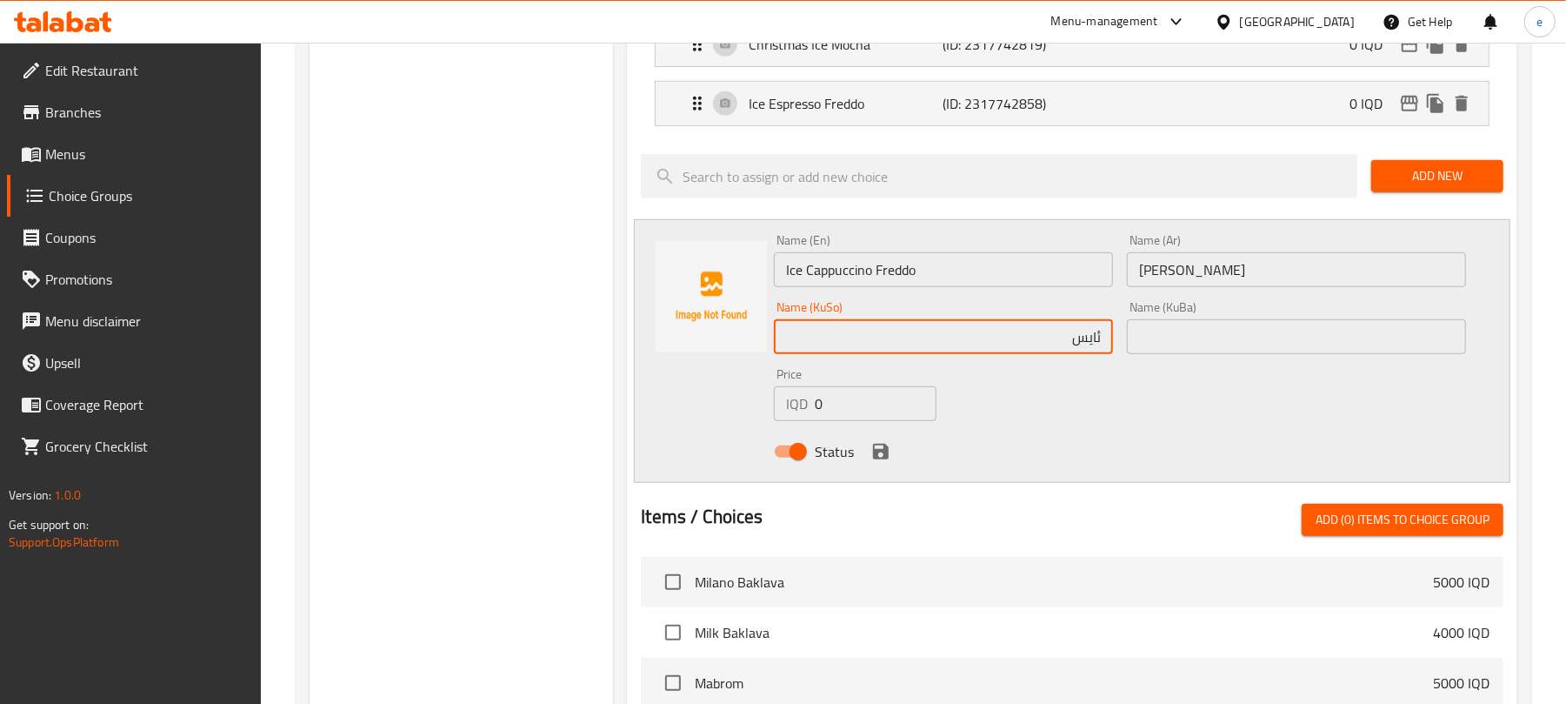
paste input "كابەچينۆی"
paste input "فرێدۆ"
type input "ئایس كابەچينۆی فرێدۆ"
click at [871, 454] on icon "save" at bounding box center [881, 451] width 21 height 21
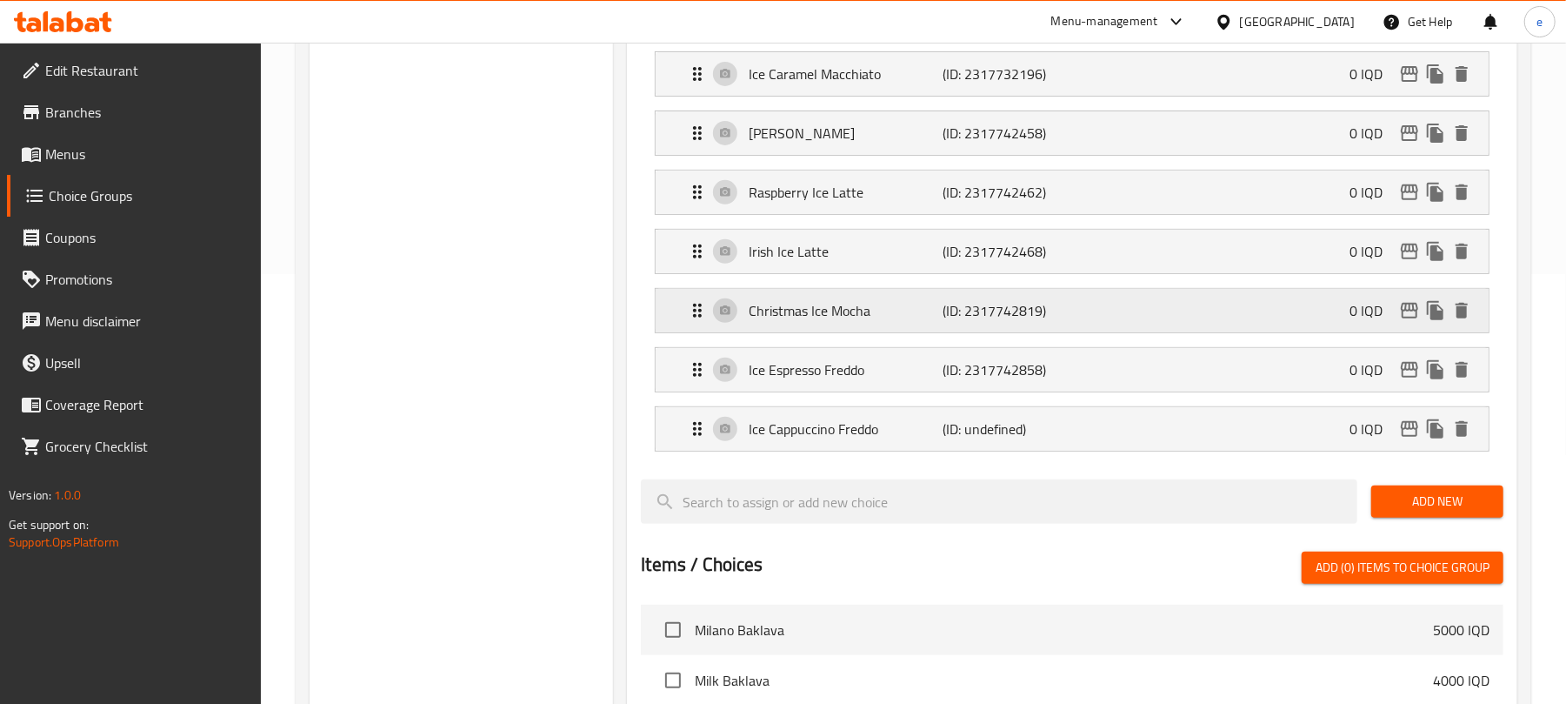
scroll to position [231, 0]
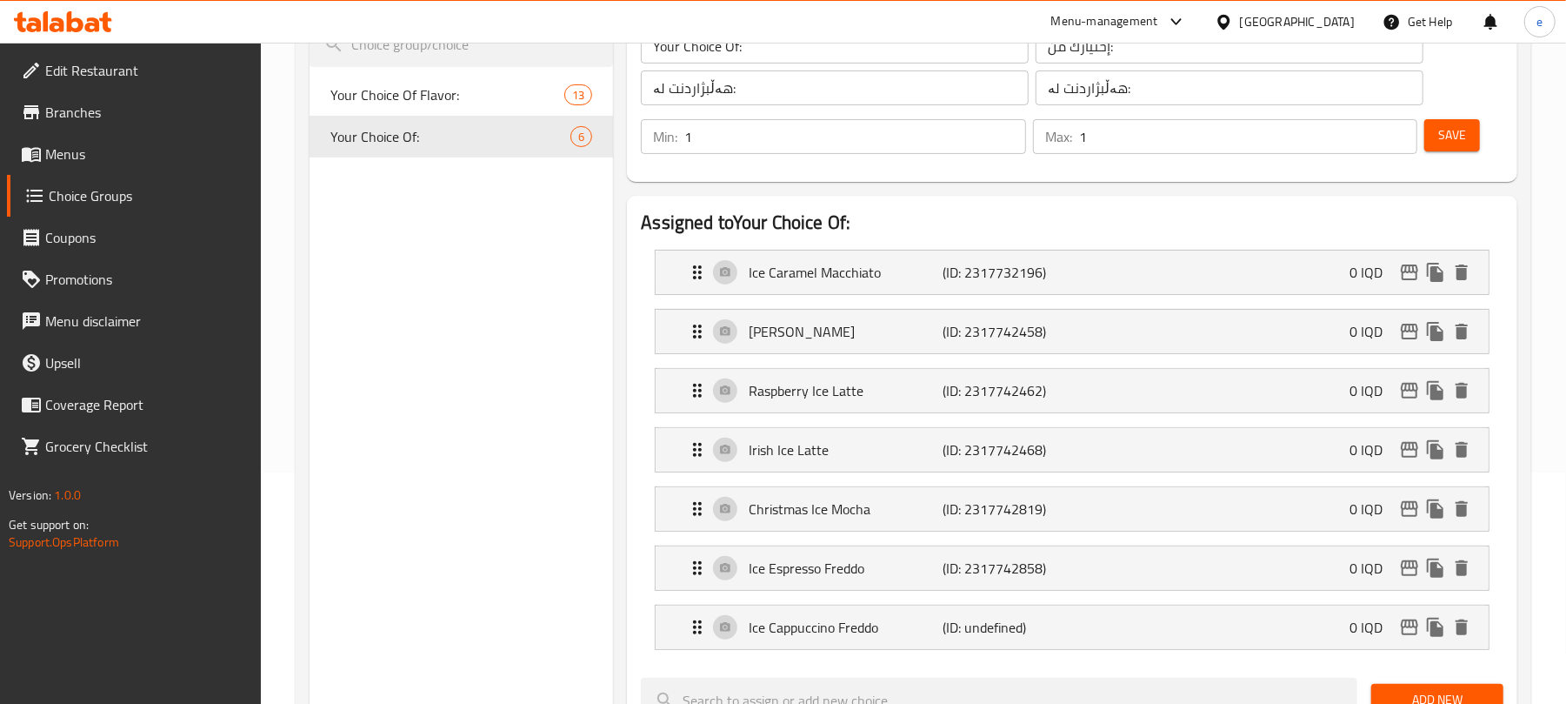
click at [1451, 139] on span "Save" at bounding box center [1452, 135] width 28 height 22
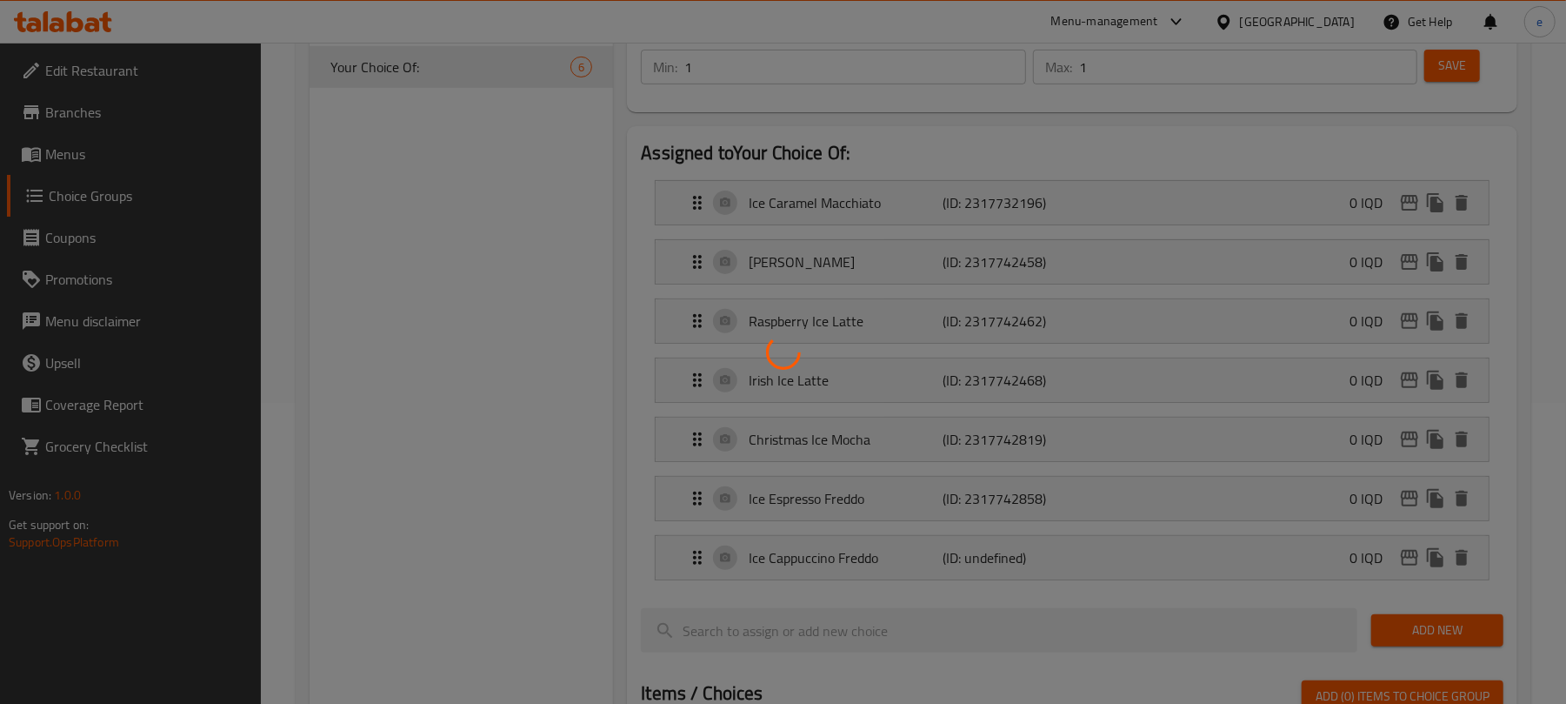
scroll to position [464, 0]
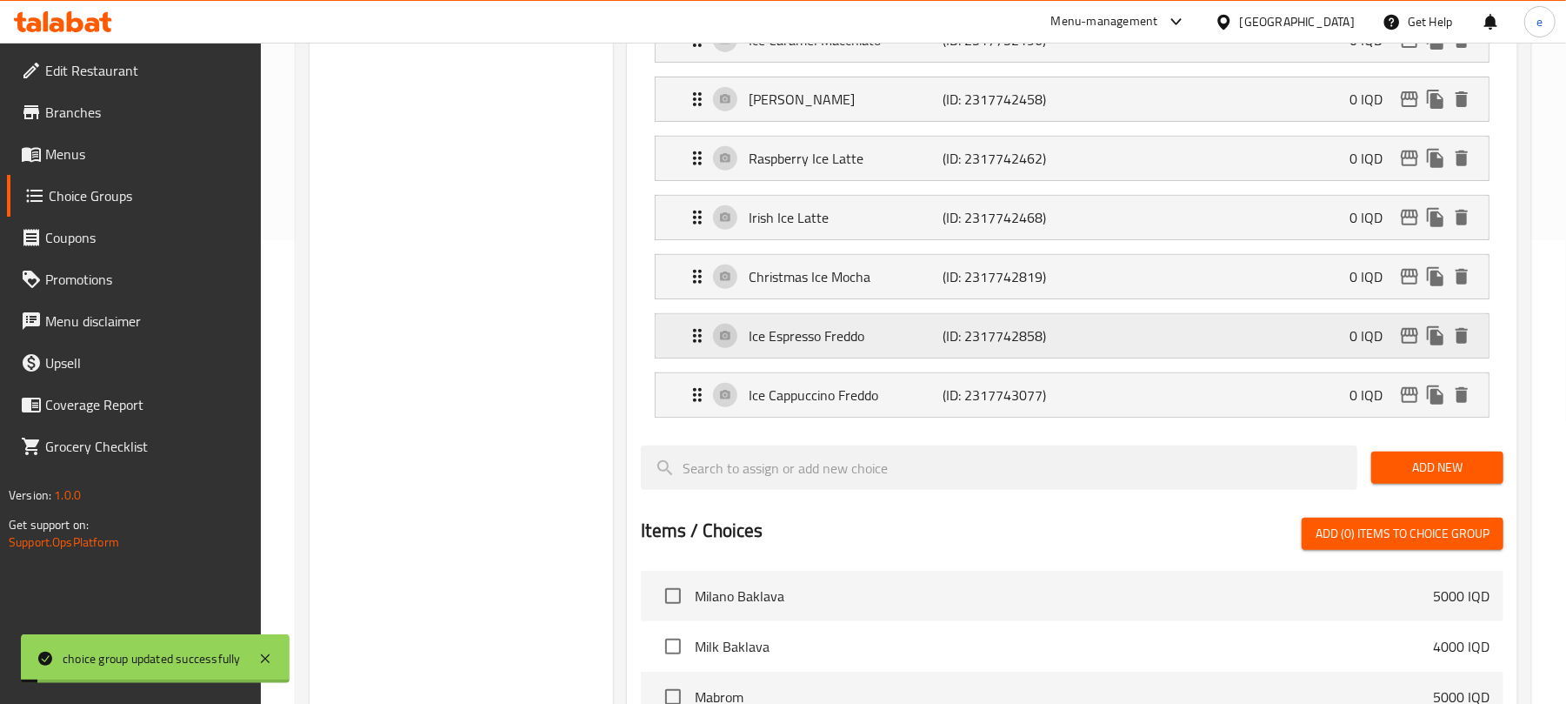
click at [1026, 352] on div "Ice Espresso Freddo (ID: 2317742858) 0 IQD" at bounding box center [1077, 335] width 781 height 43
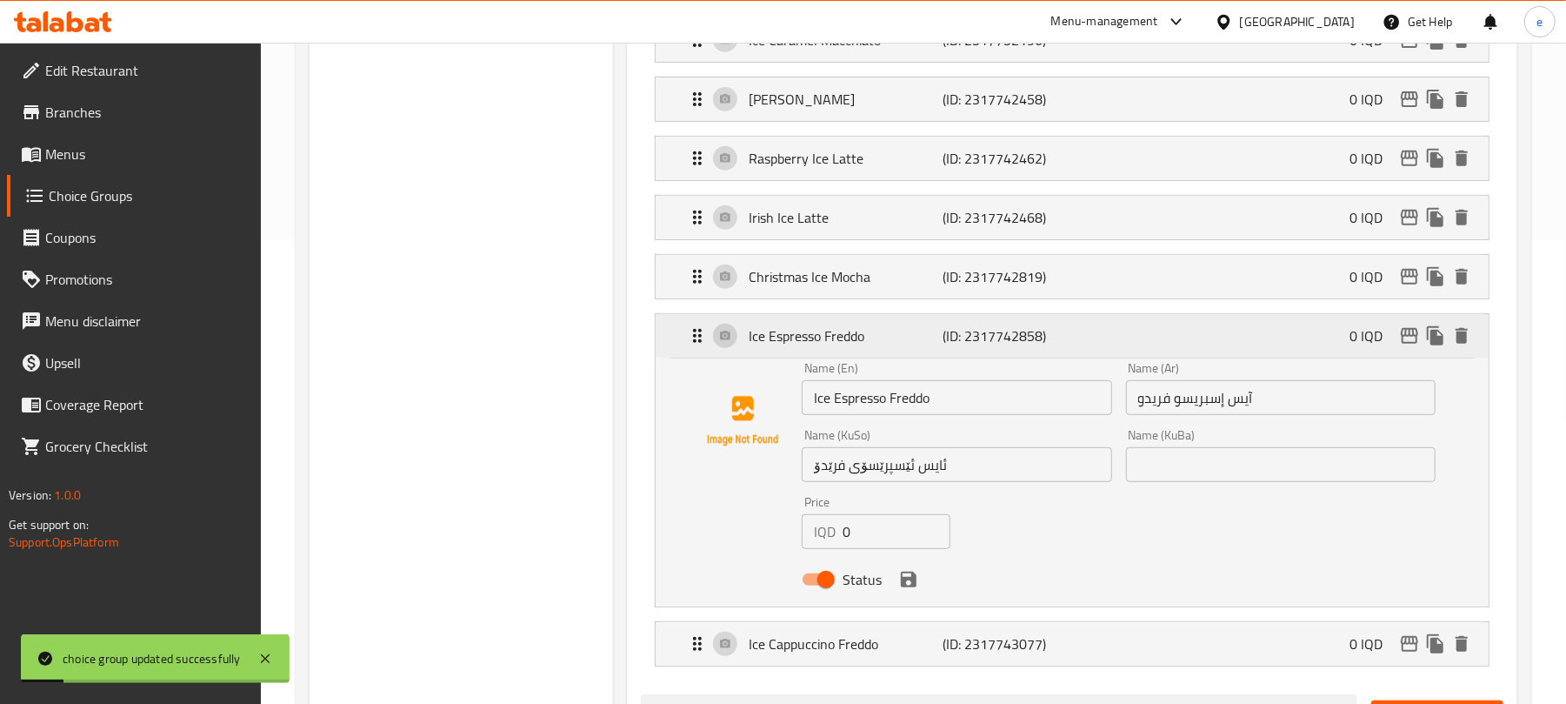
click at [1026, 345] on p "(ID: 2317742858)" at bounding box center [1009, 335] width 130 height 21
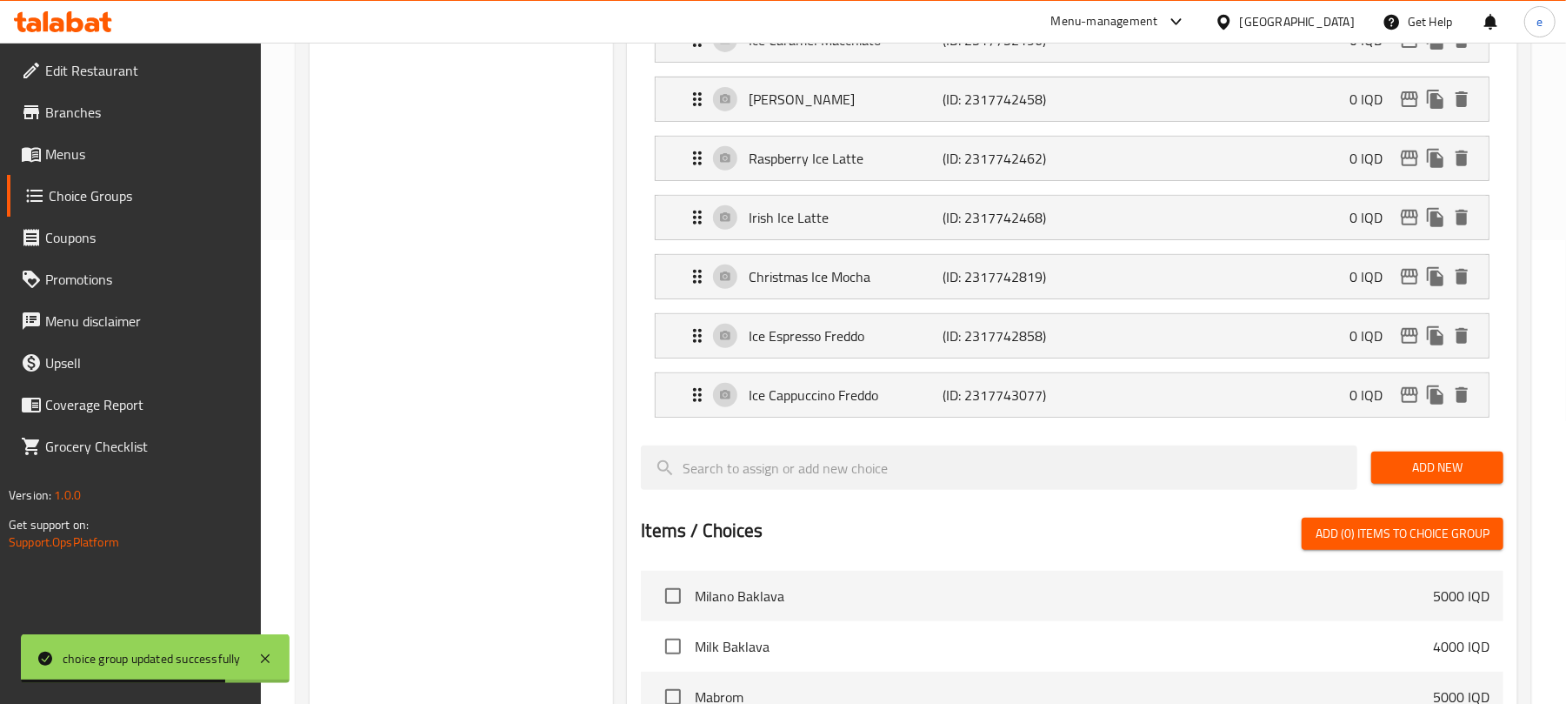
click at [1427, 466] on span "Add New" at bounding box center [1437, 468] width 104 height 22
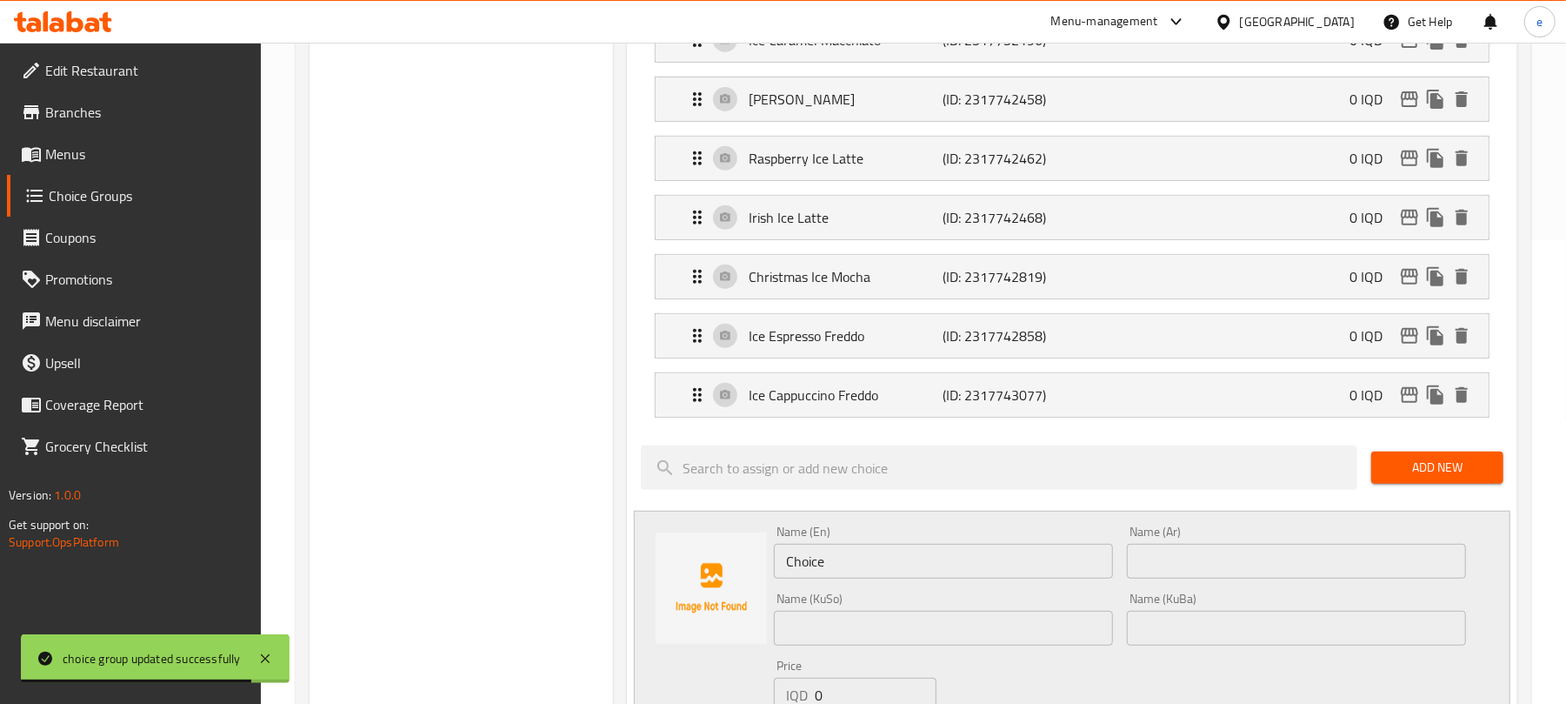
drag, startPoint x: 1280, startPoint y: 554, endPoint x: 1271, endPoint y: 548, distance: 11.3
click at [1280, 554] on input "text" at bounding box center [1296, 561] width 339 height 35
paste input "آيس إسبريسو شاكيراتو"
type input "آيس إسبريسو شاكيراتو"
click at [988, 572] on input "Choice" at bounding box center [943, 561] width 339 height 35
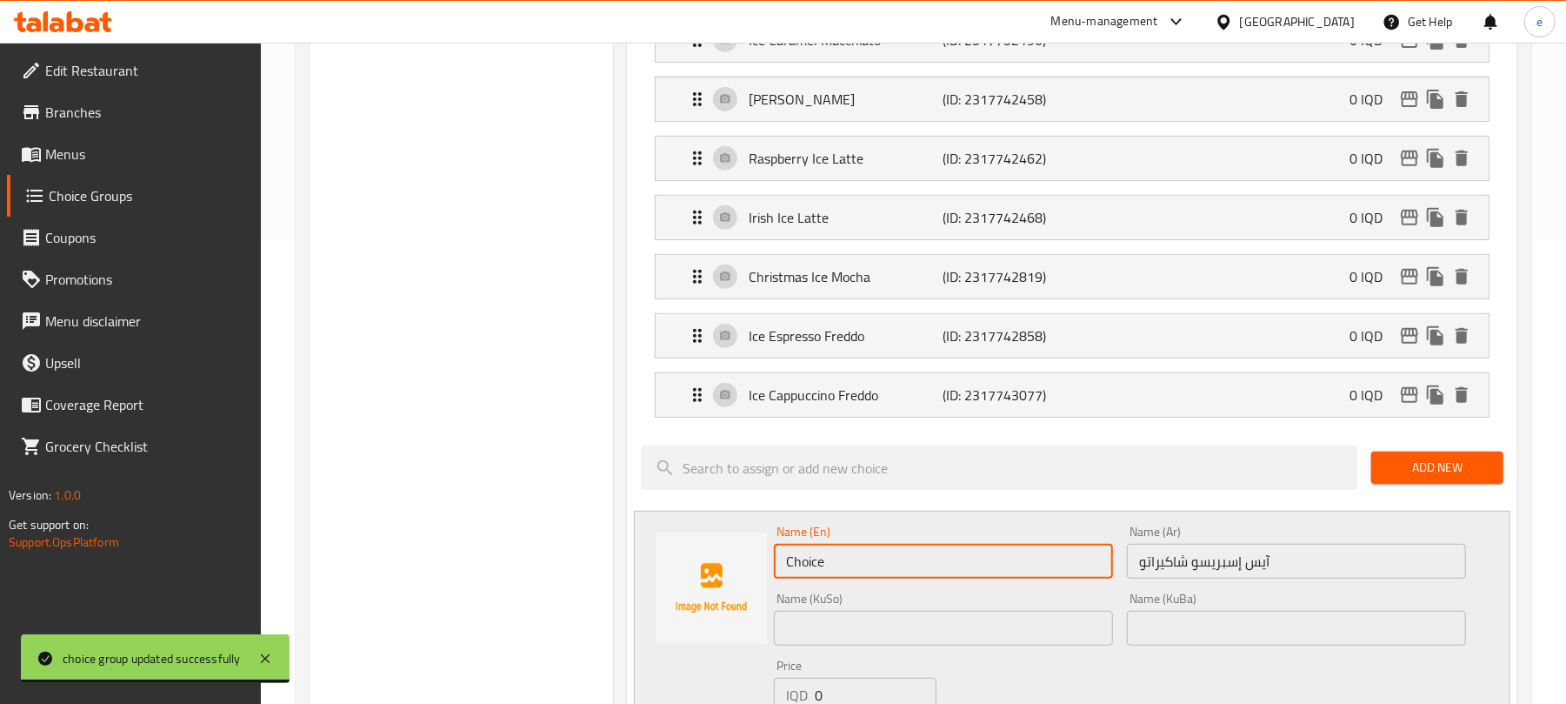
click at [988, 572] on input "Choice" at bounding box center [943, 561] width 339 height 35
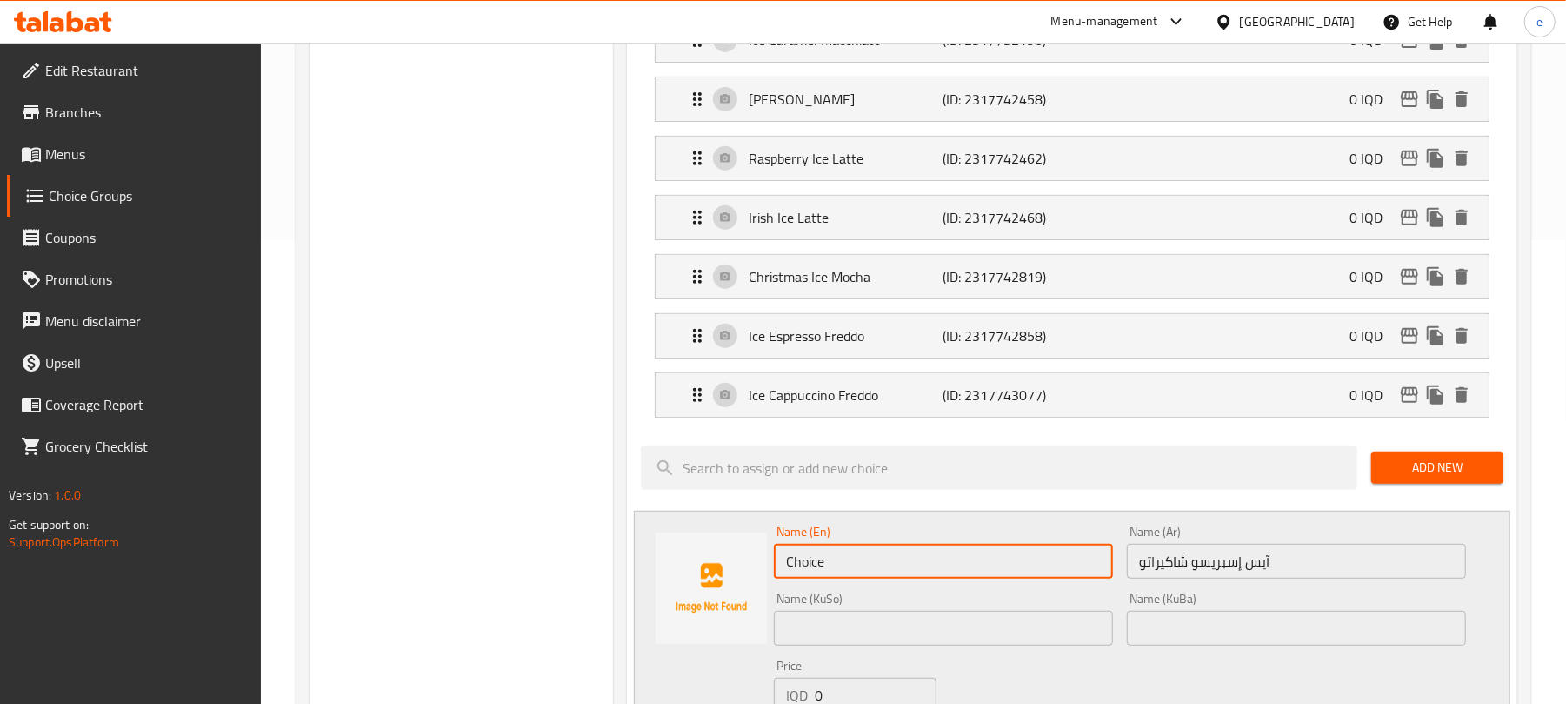
paste input "Ice Espresso Shakerato"
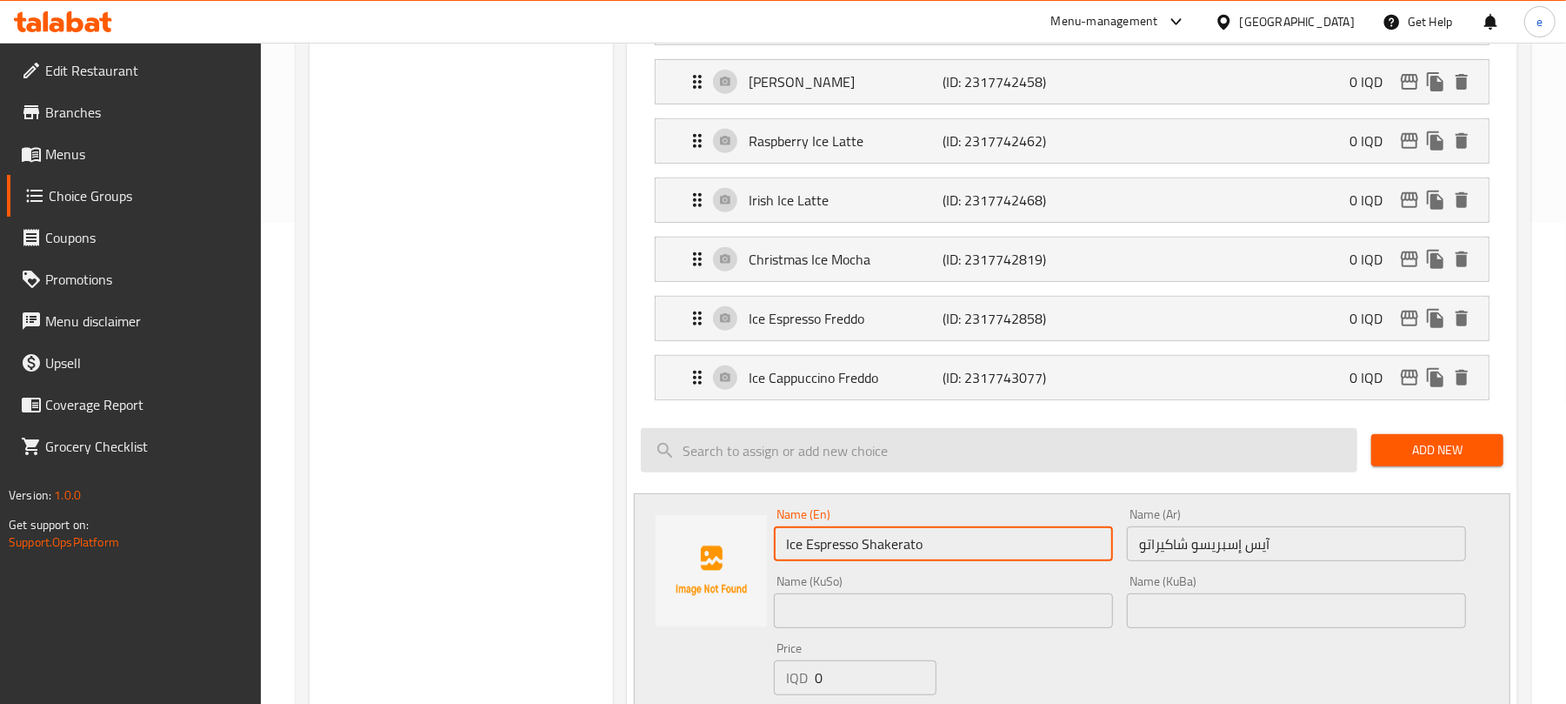
scroll to position [696, 0]
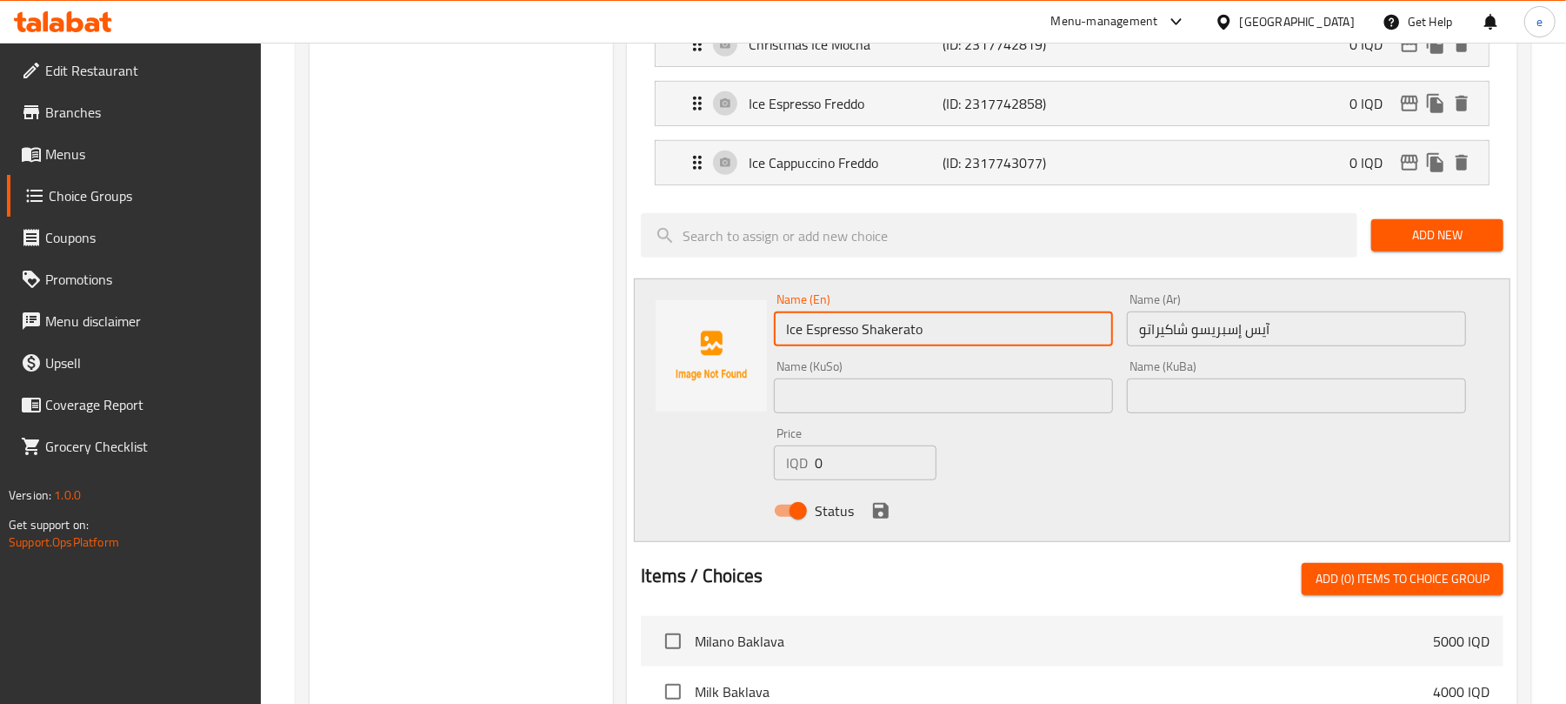
type input "Ice Espresso Shakerato"
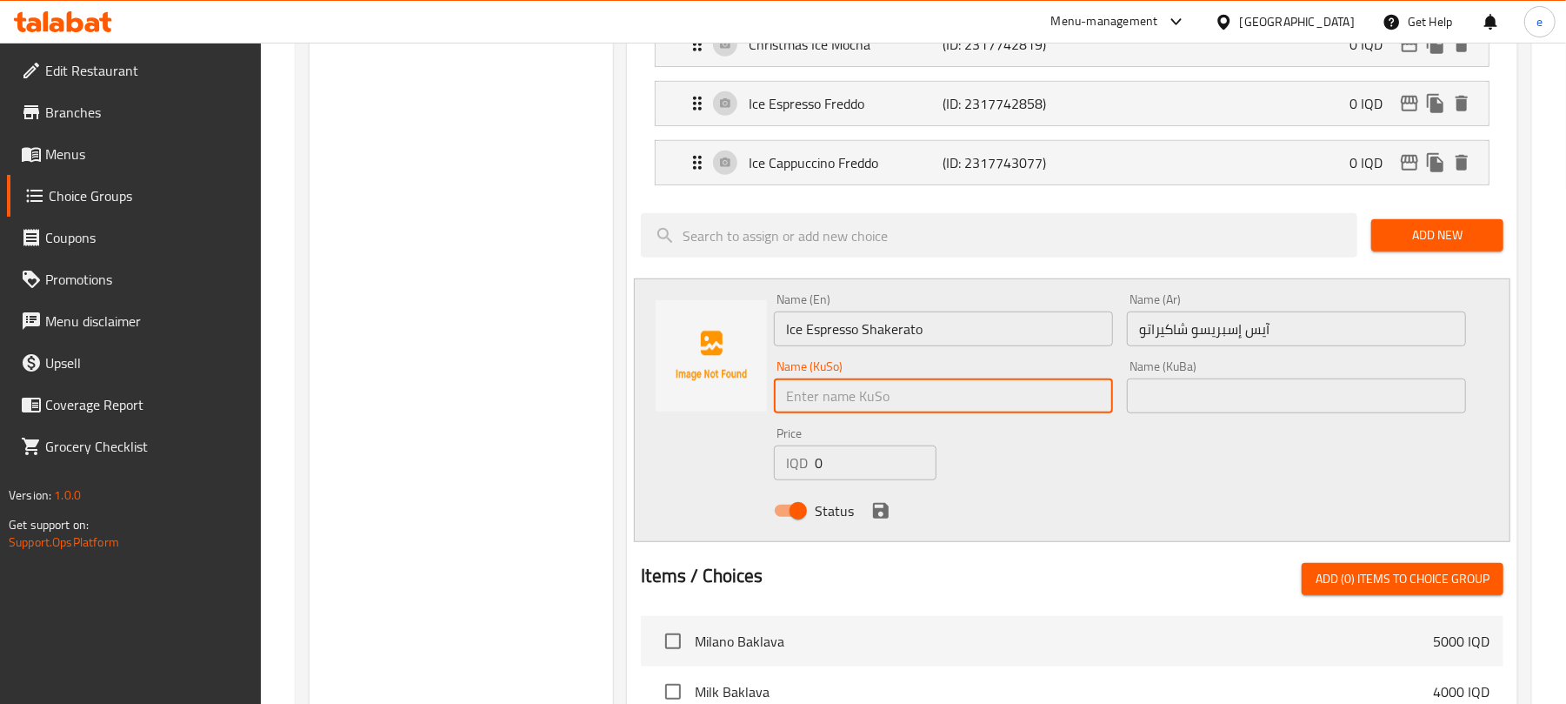
click at [1051, 390] on input "text" at bounding box center [943, 395] width 339 height 35
type input "ئایس ئێسپرێسۆی شاکیراتۆ"
click at [882, 509] on icon "save" at bounding box center [881, 511] width 16 height 16
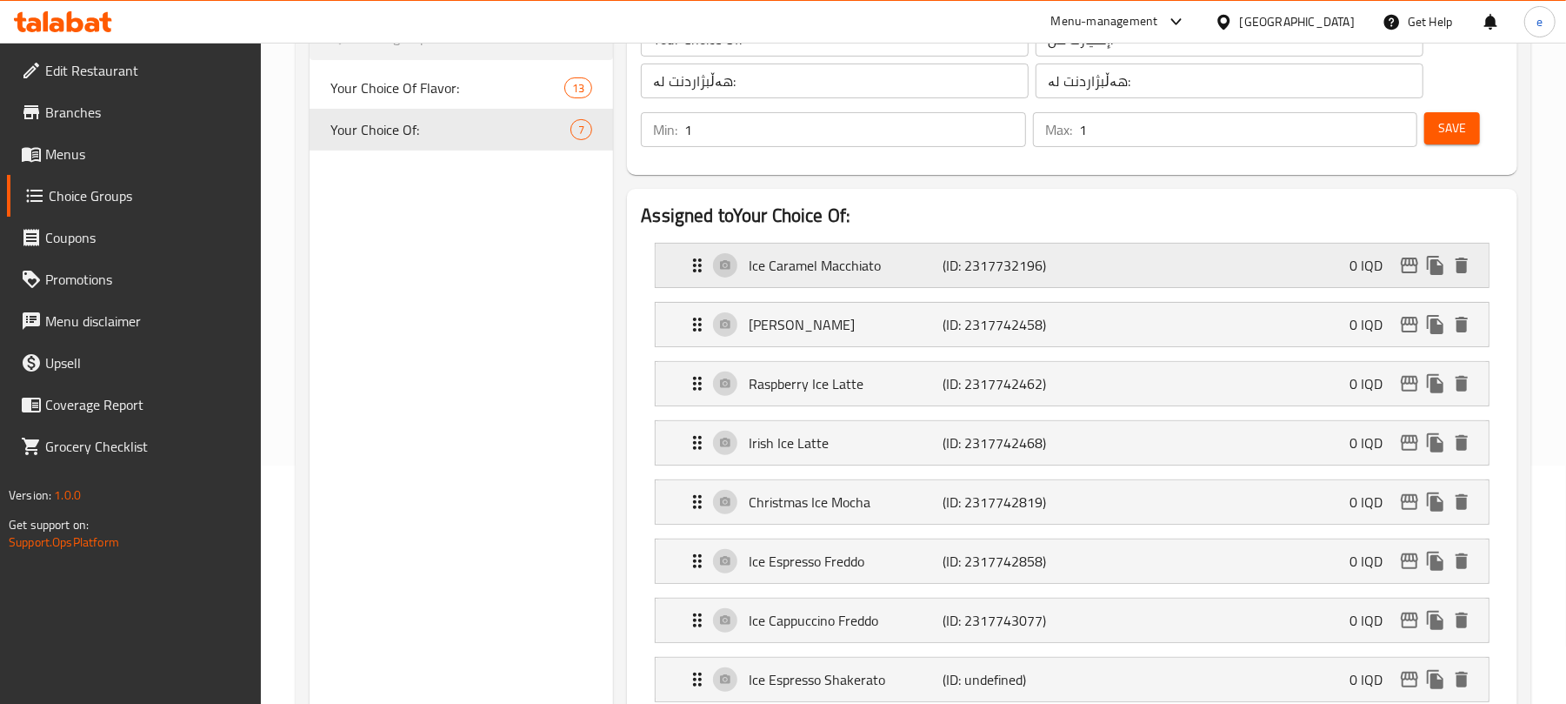
scroll to position [231, 0]
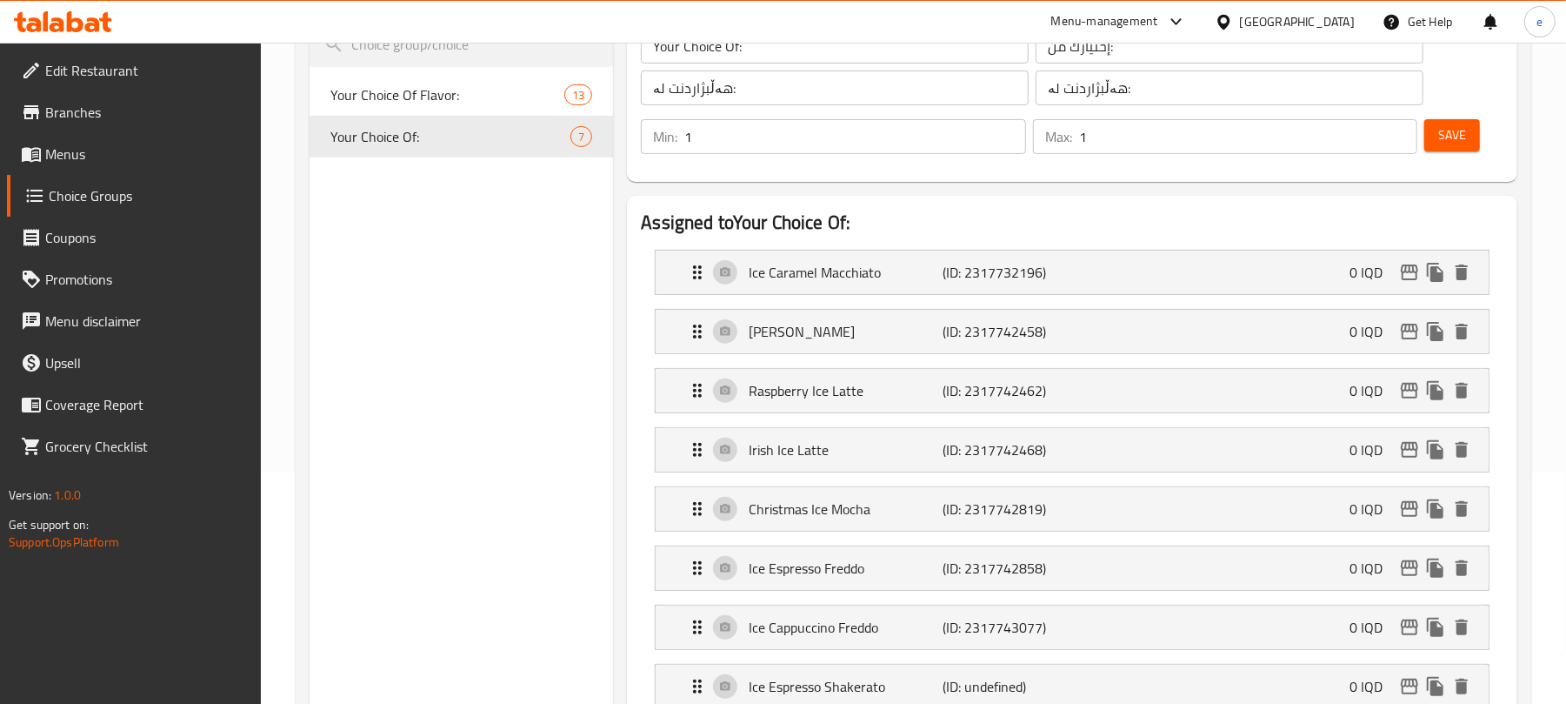
click at [1447, 132] on span "Save" at bounding box center [1452, 135] width 28 height 22
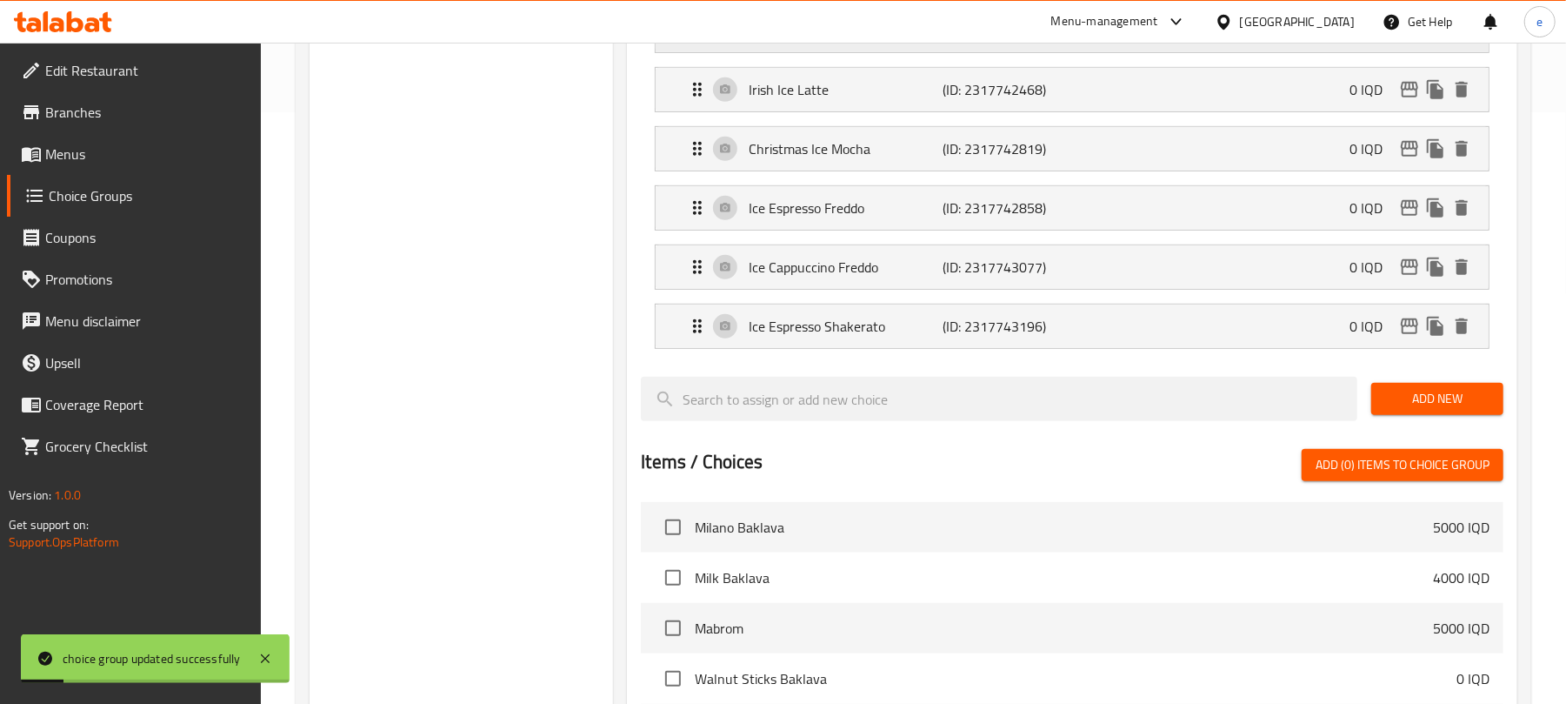
scroll to position [696, 0]
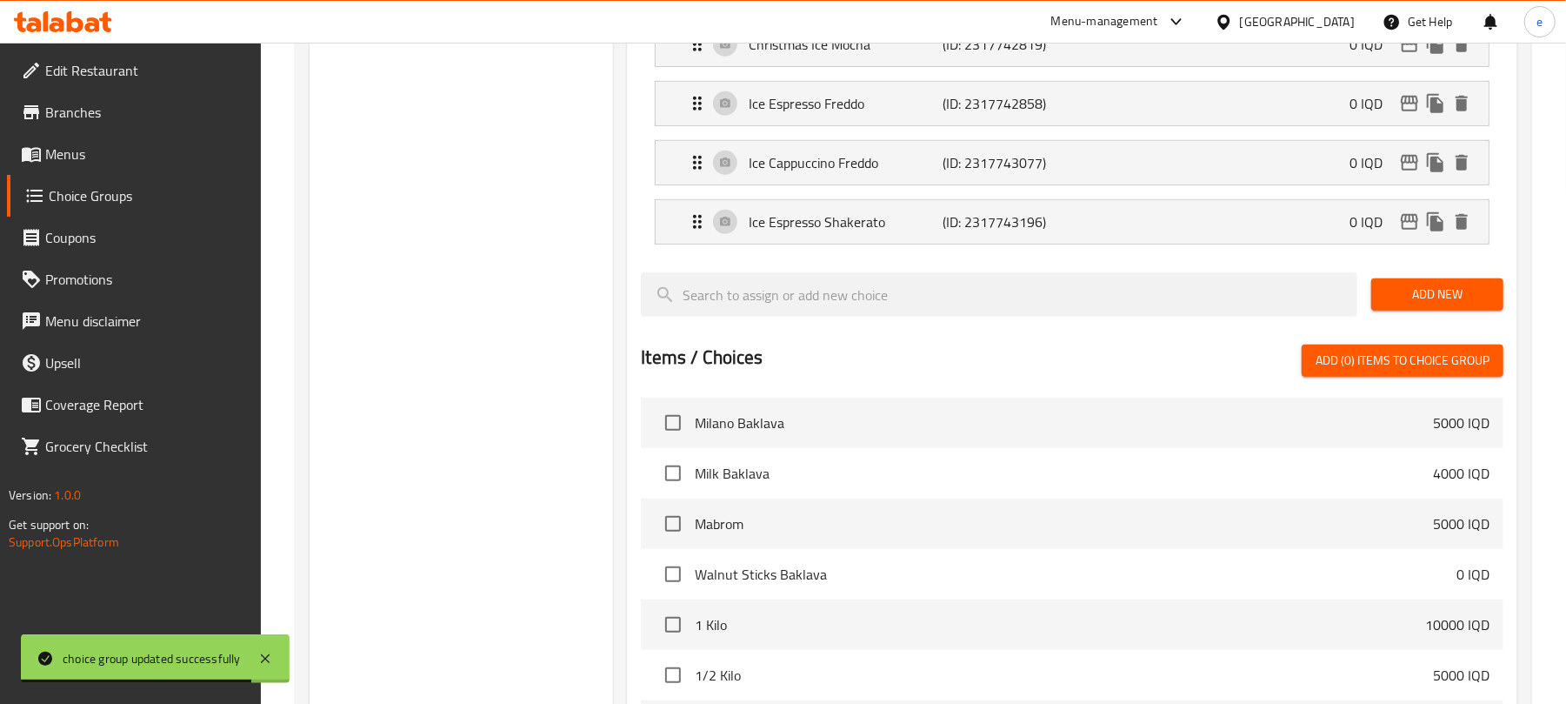
click at [1438, 275] on div "Add New" at bounding box center [1438, 294] width 146 height 58
click at [1432, 293] on span "Add New" at bounding box center [1437, 295] width 104 height 22
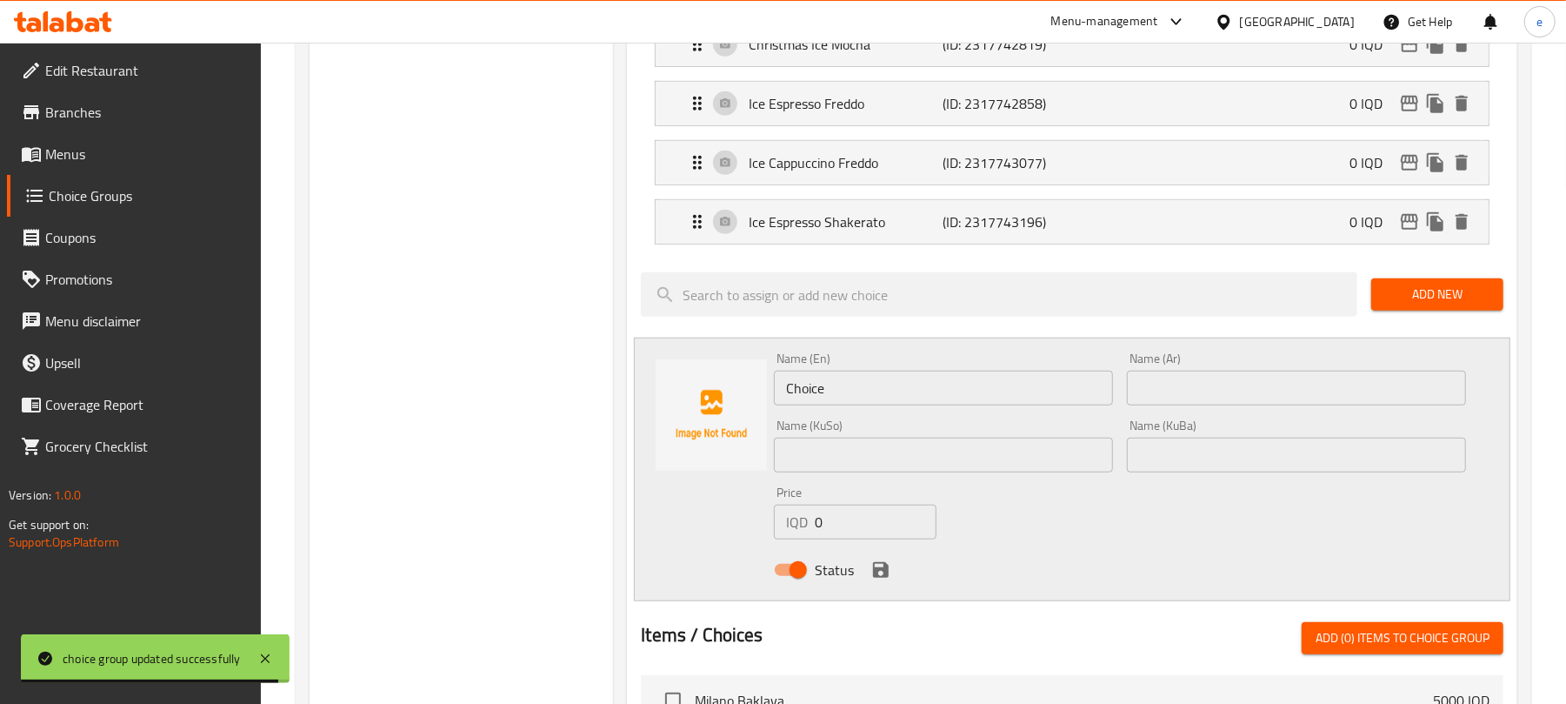
click at [955, 405] on input "Choice" at bounding box center [943, 387] width 339 height 35
paste input "Orange Tonic Coffe"
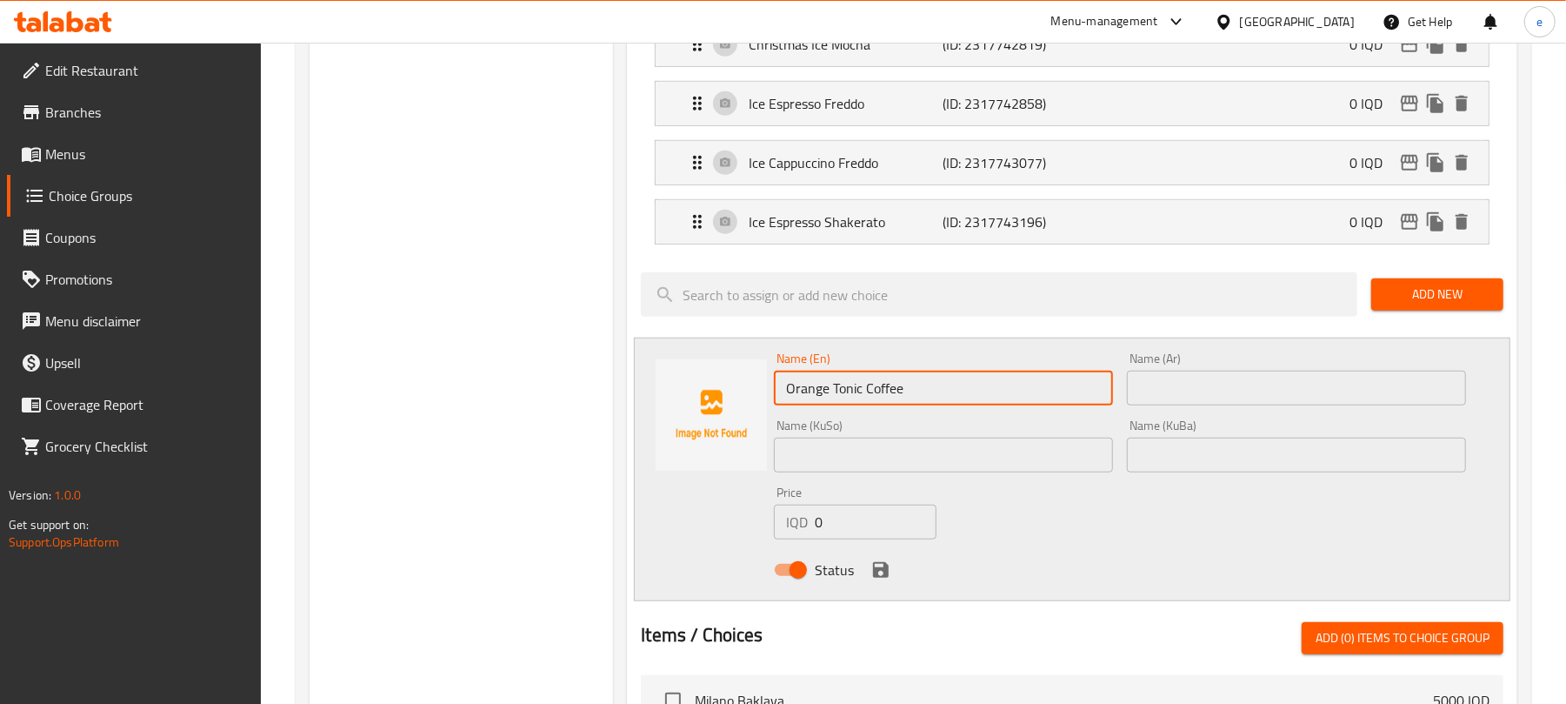
type input "Orange Tonic Coffee"
click at [1229, 390] on input "text" at bounding box center [1296, 387] width 339 height 35
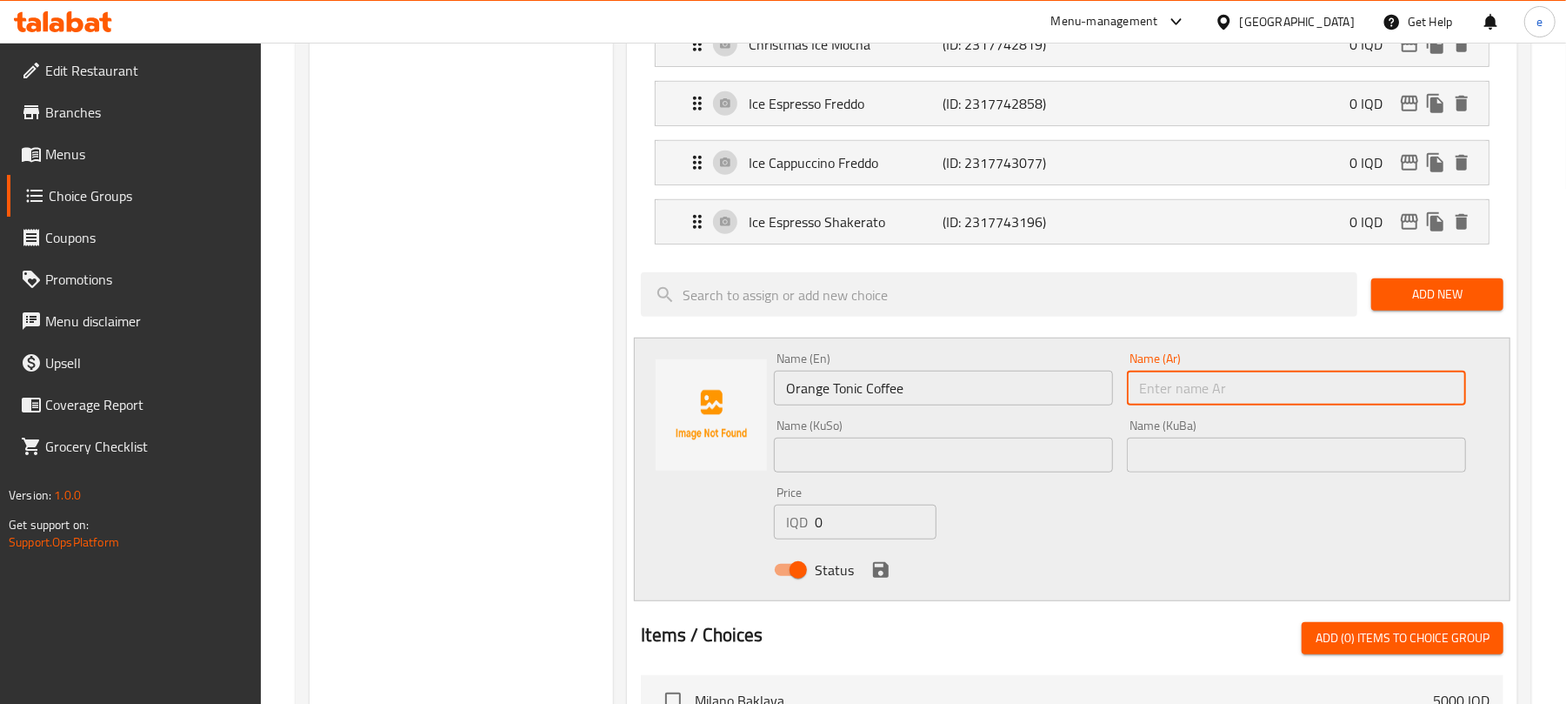
paste input "قهوة تونيك بالبرتقال"
type input "قهوة تونيك بالبرتقال"
click at [1045, 460] on input "text" at bounding box center [943, 454] width 339 height 35
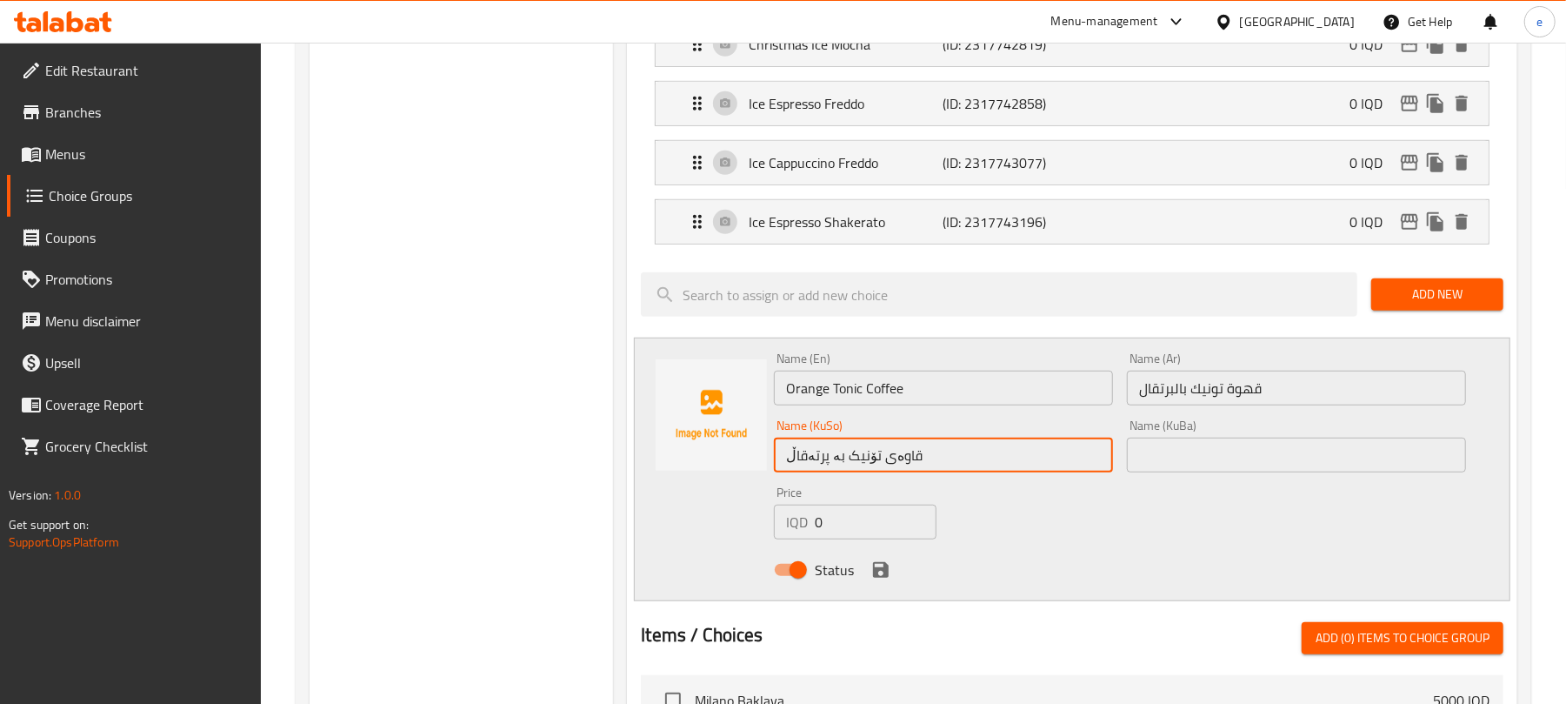
type input "قاوەی تۆنیک بە پرتەقاڵ"
click at [887, 572] on icon "save" at bounding box center [881, 570] width 16 height 16
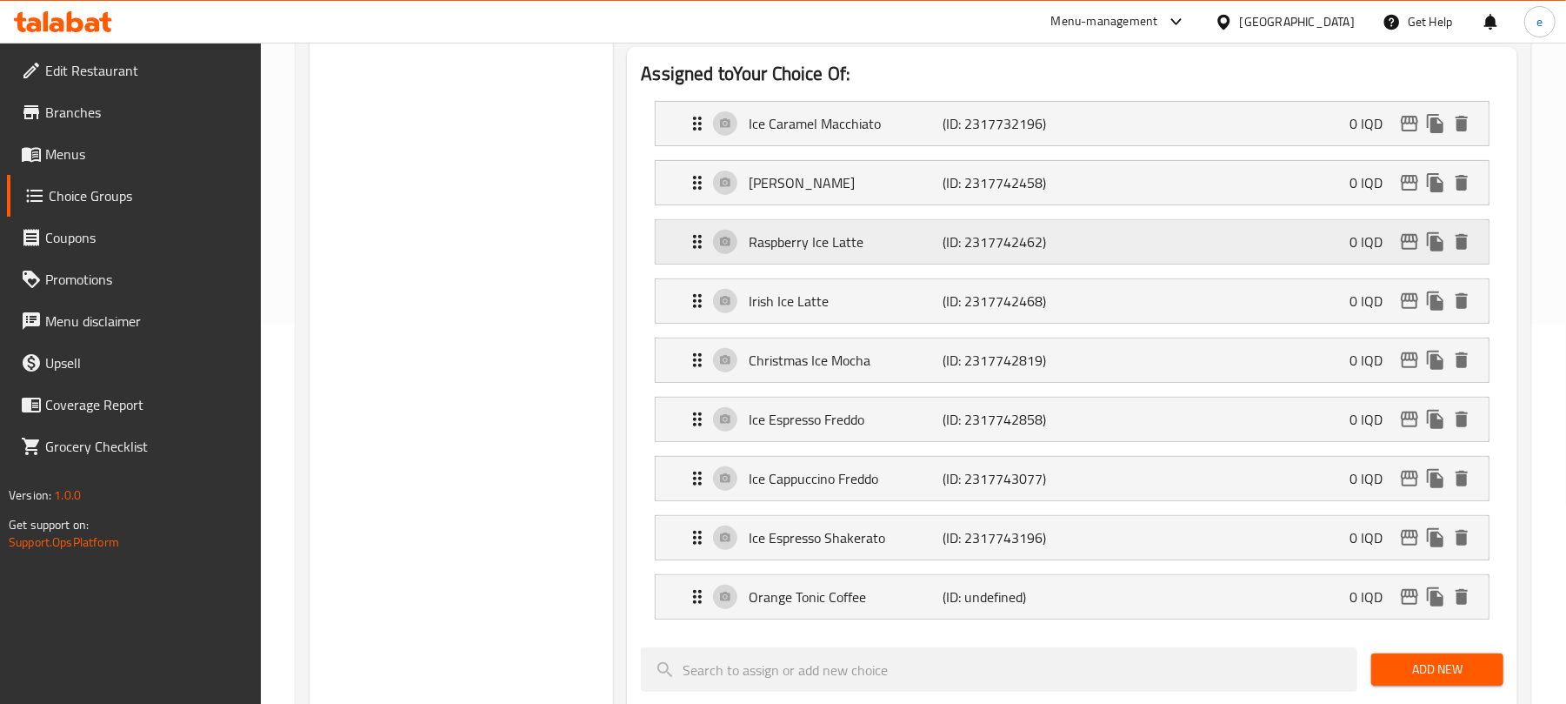
scroll to position [231, 0]
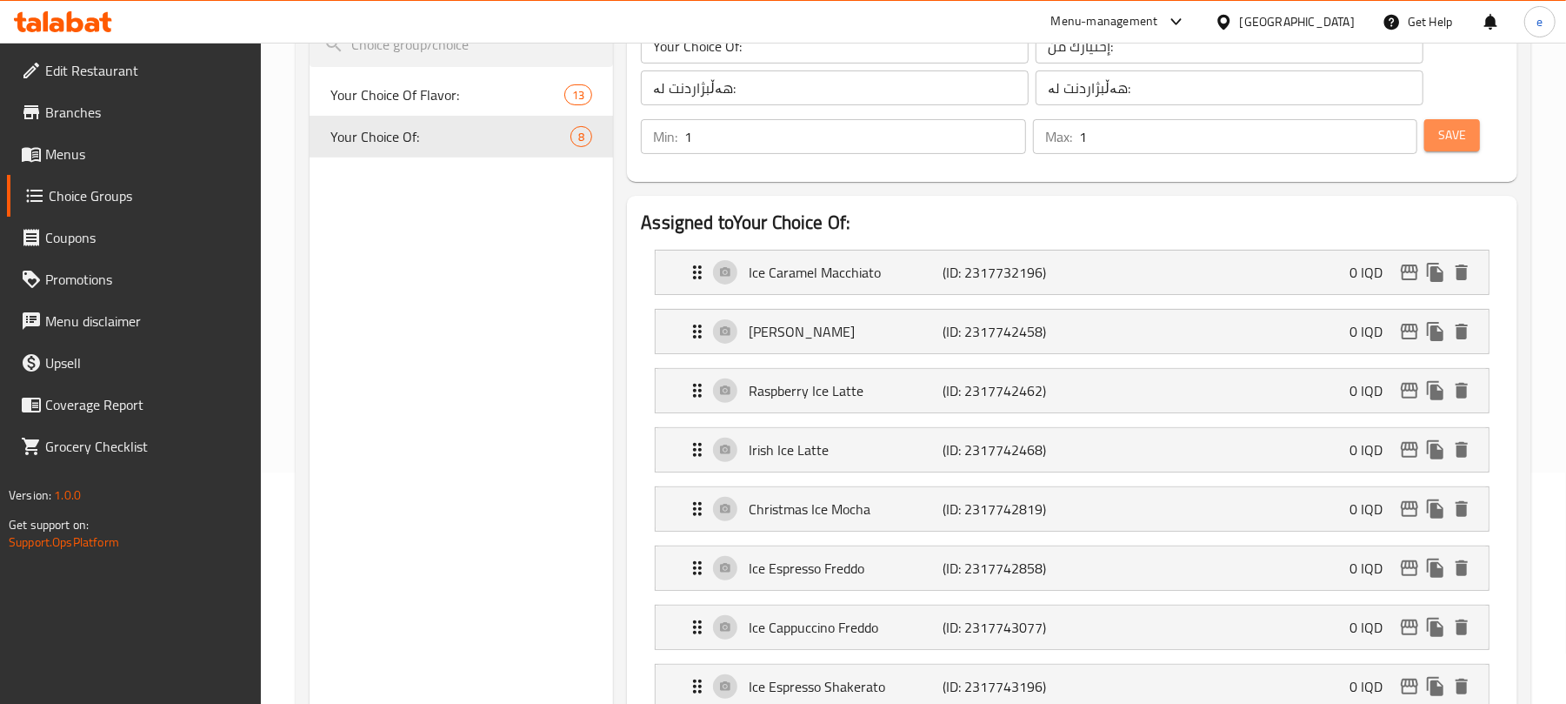
click at [1447, 130] on span "Save" at bounding box center [1452, 135] width 28 height 22
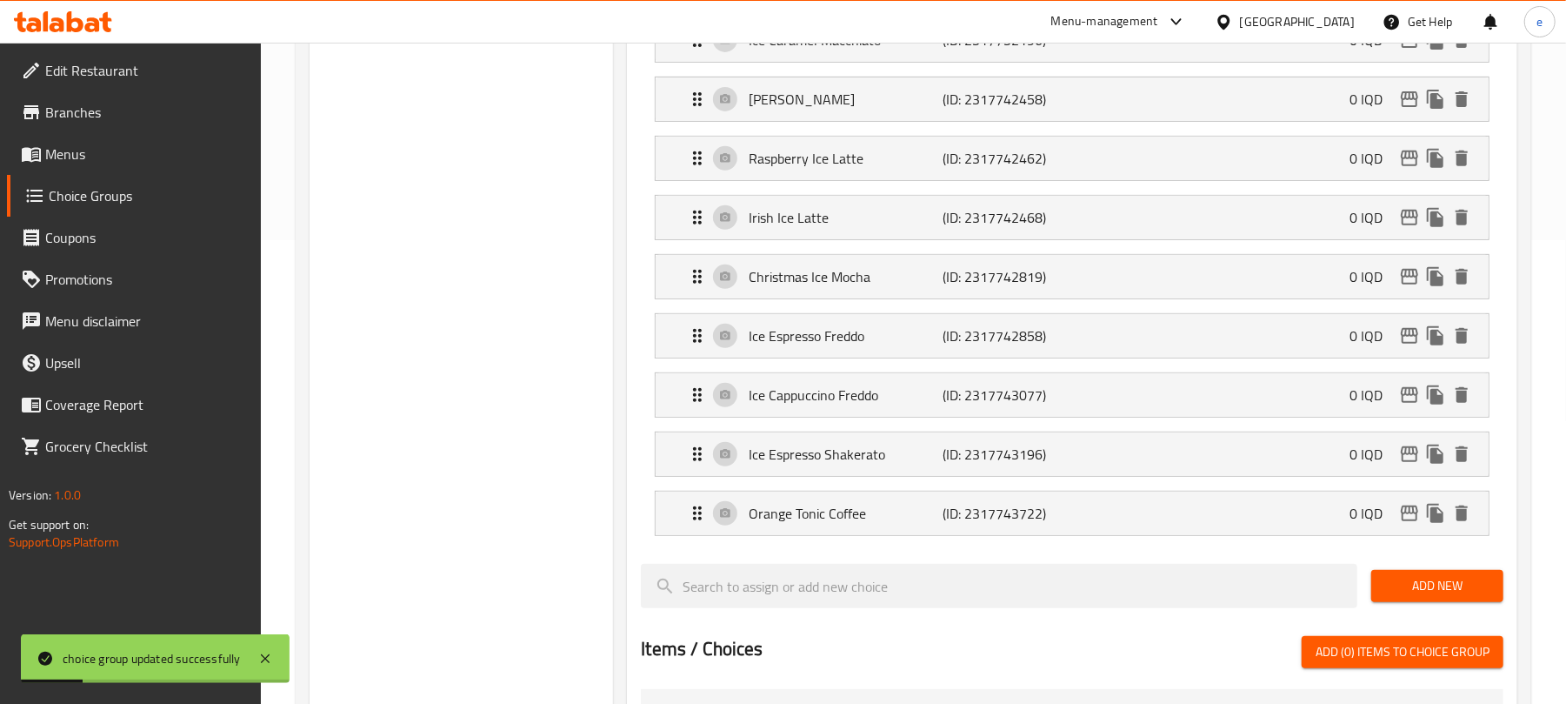
click at [1465, 589] on span "Add New" at bounding box center [1437, 586] width 104 height 22
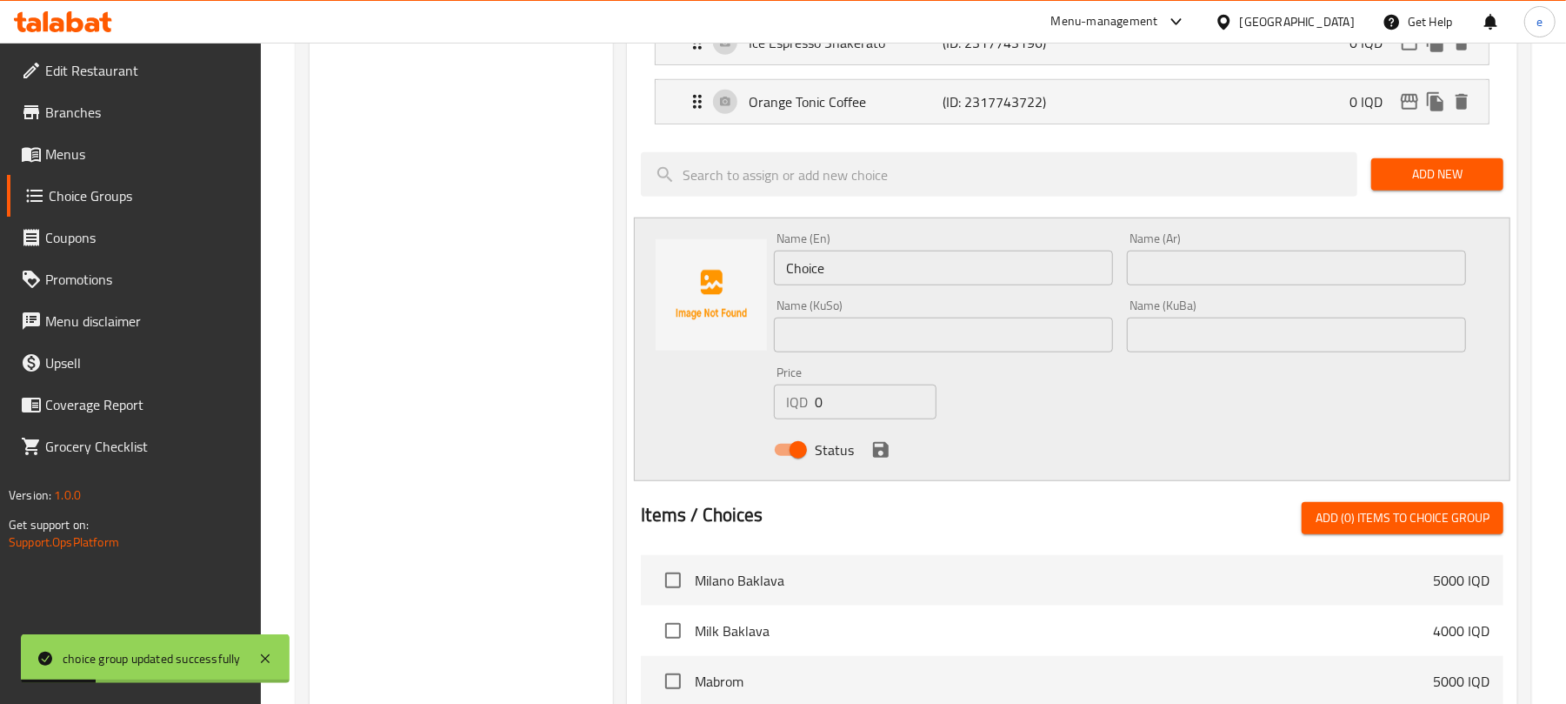
scroll to position [927, 0]
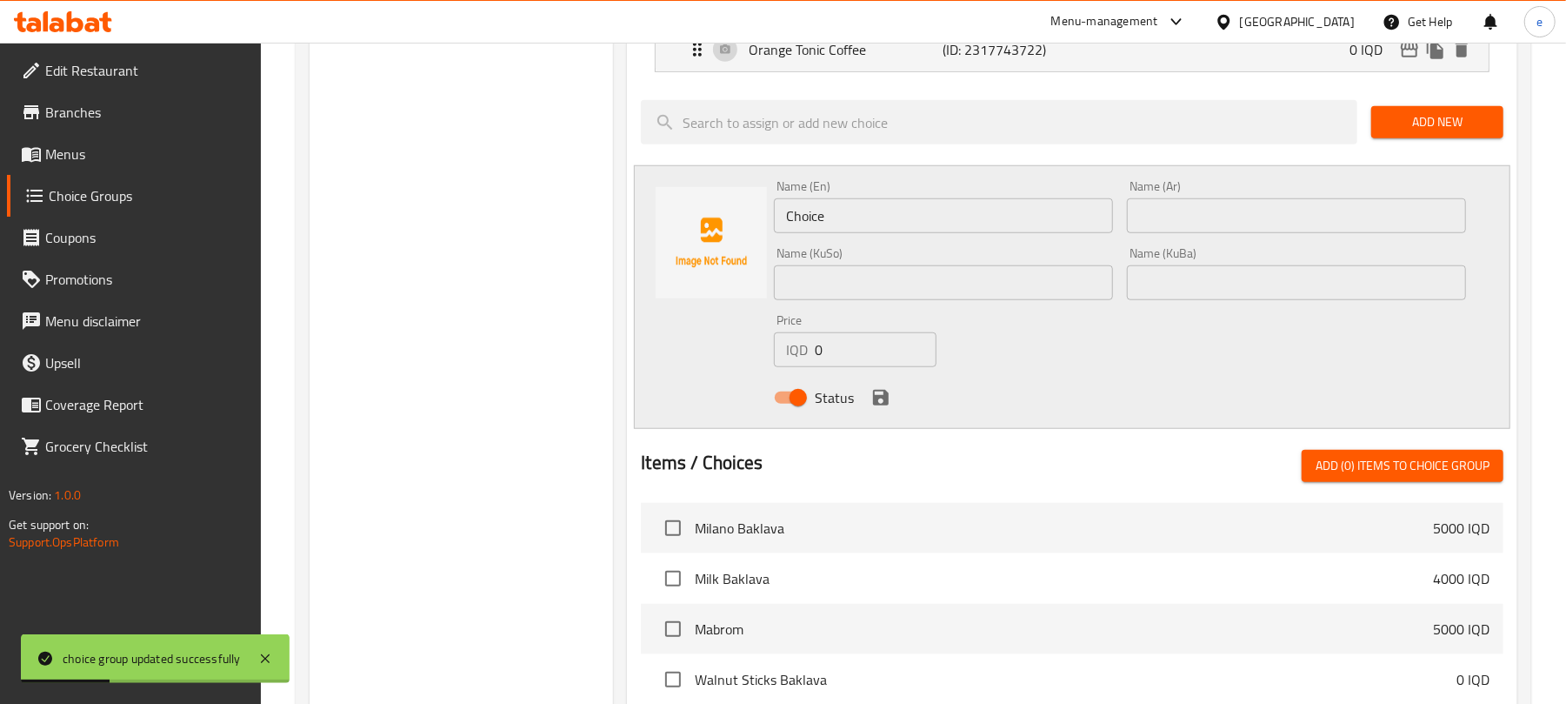
click at [892, 233] on input "Choice" at bounding box center [943, 215] width 339 height 35
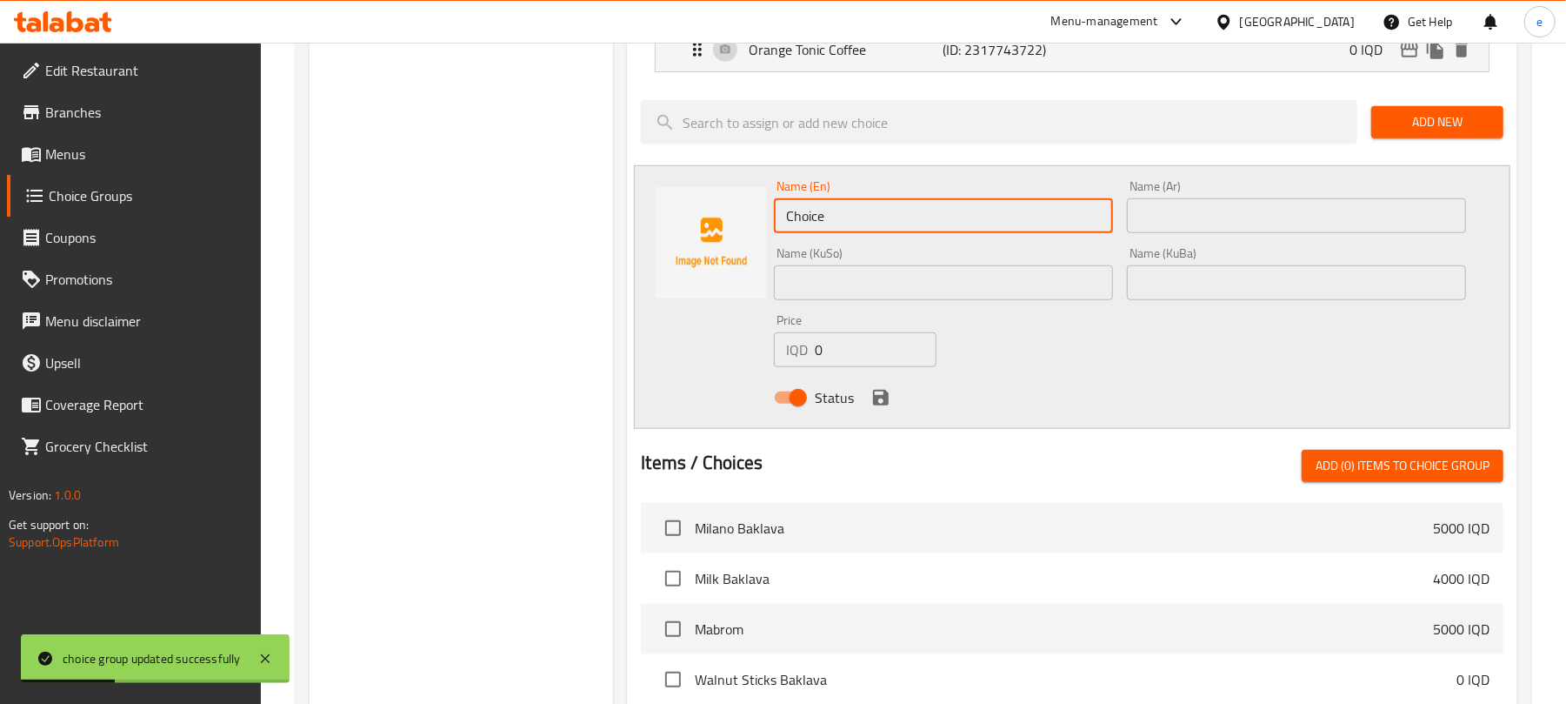
click at [892, 233] on input "Choice" at bounding box center [943, 215] width 339 height 35
paste input "Strawberry Tonic Coffe"
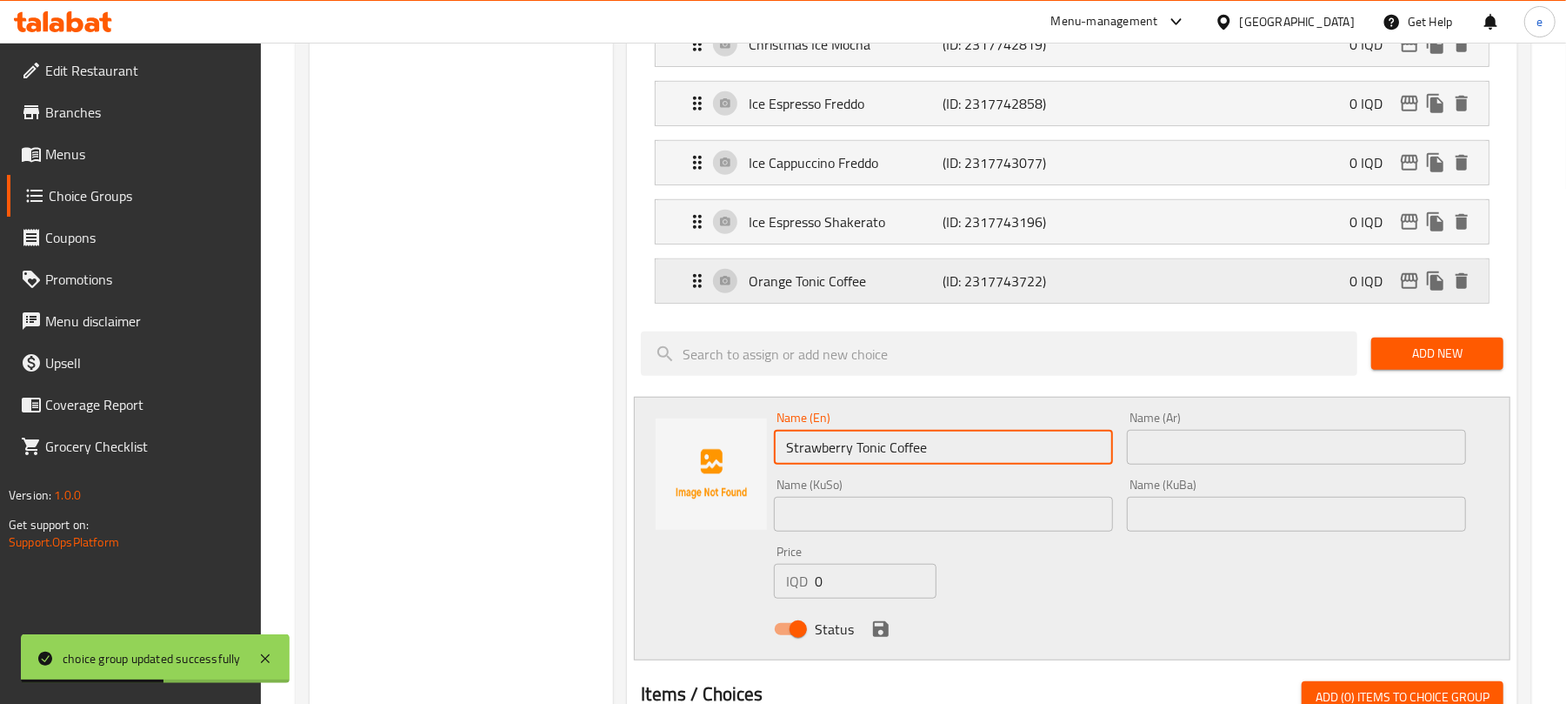
click at [981, 290] on p "(ID: 2317743722)" at bounding box center [1009, 280] width 130 height 21
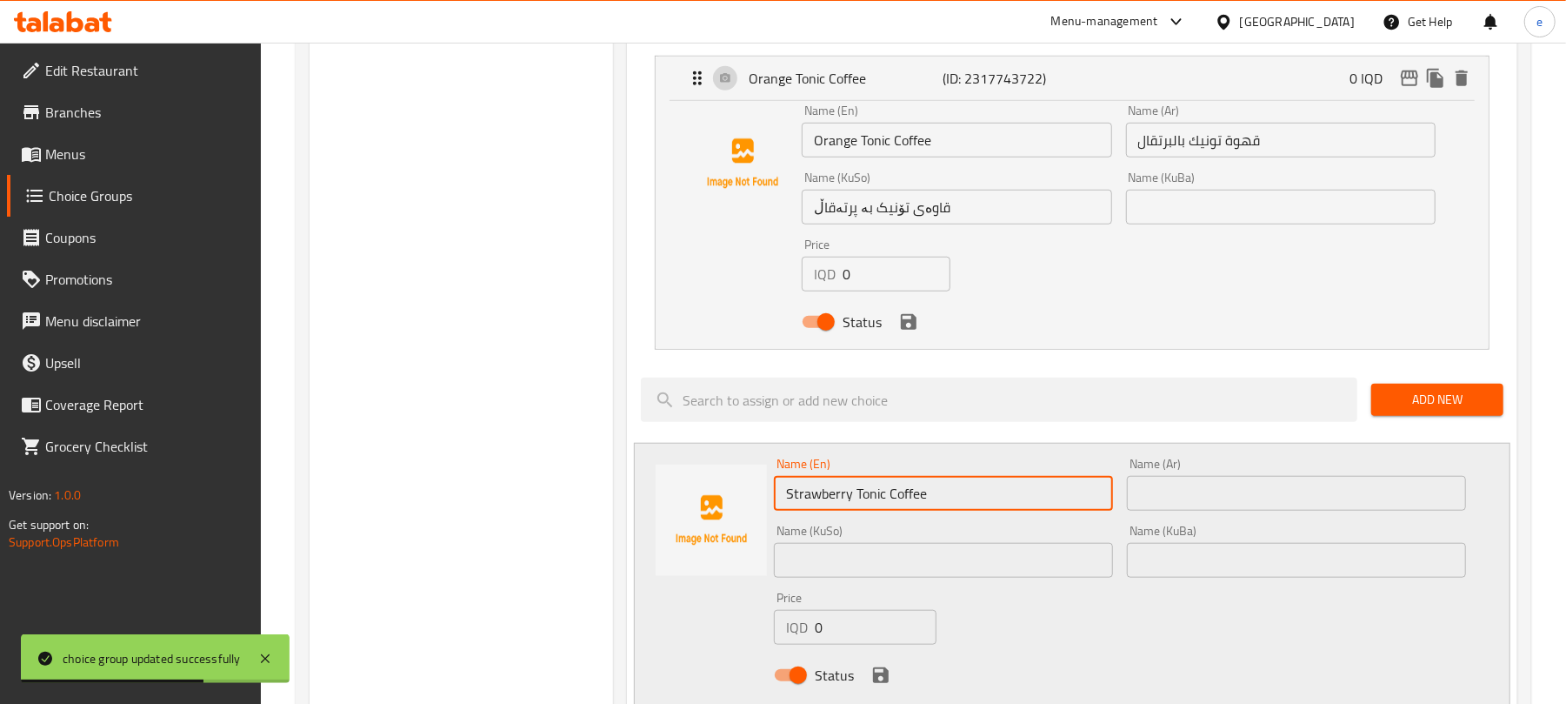
scroll to position [927, 0]
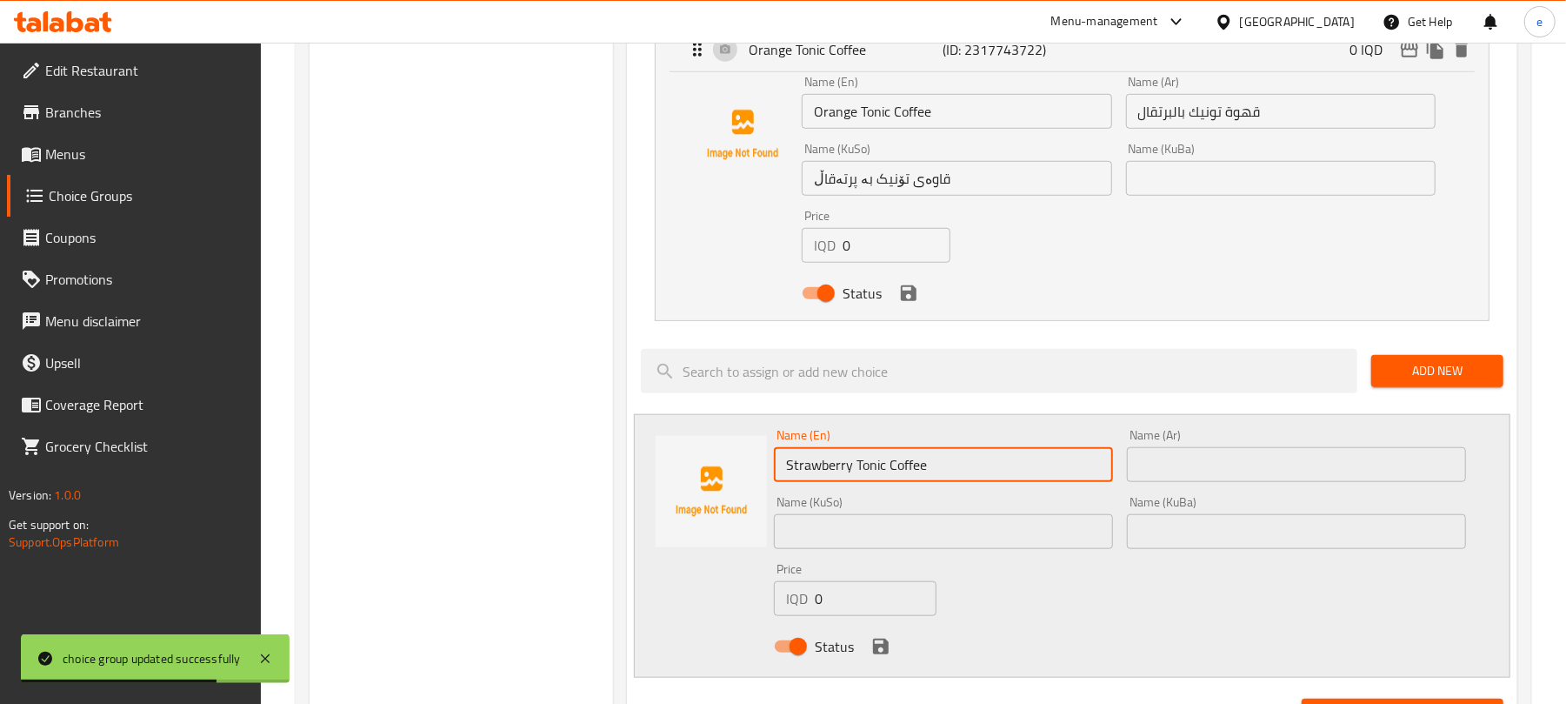
click at [1200, 134] on div "Name (Ar) قهوة تونيك بالبرتقال Name (Ar)" at bounding box center [1281, 102] width 324 height 67
type input "Strawberry Tonic Coffee"
click at [1207, 118] on input "قهوة تونيك بالبرتقال" at bounding box center [1281, 111] width 310 height 35
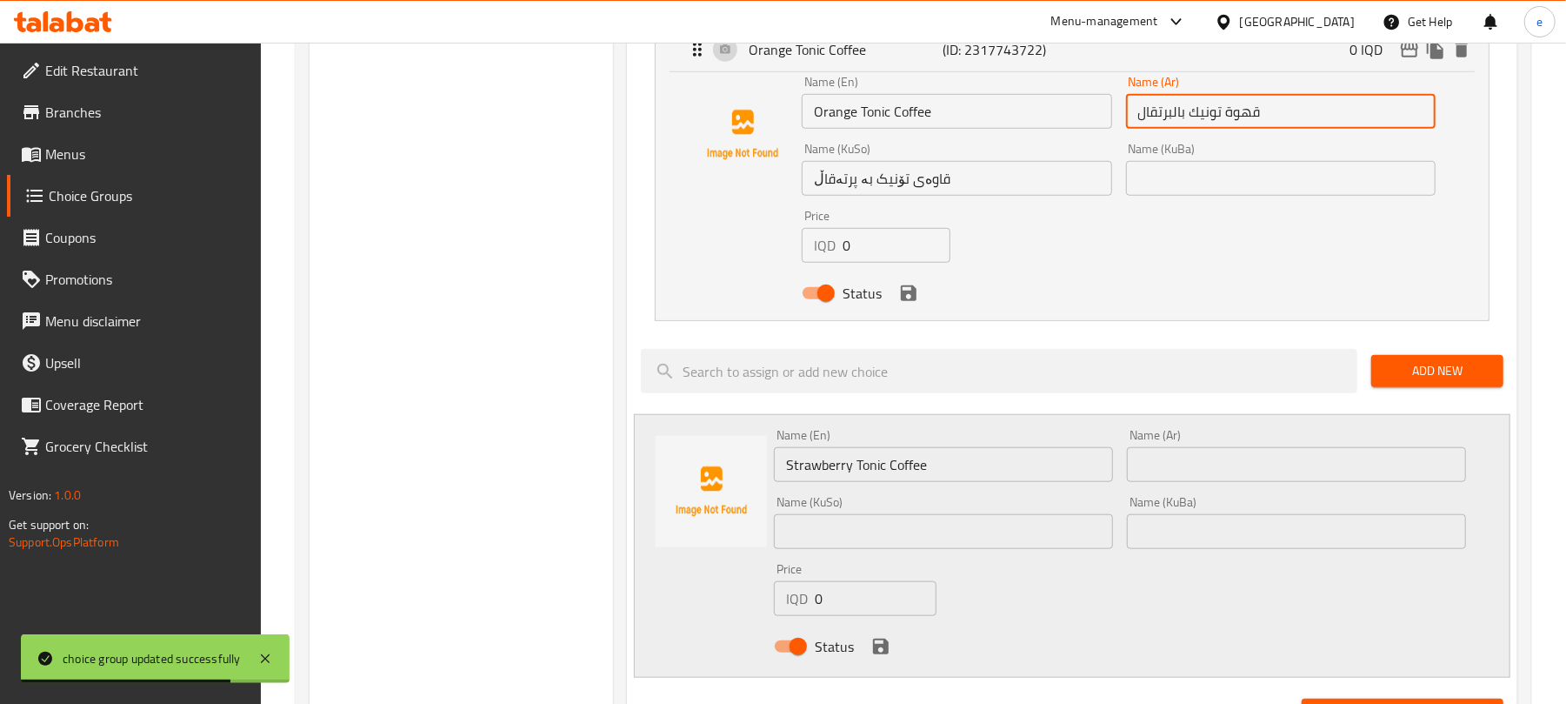
click at [1207, 118] on input "قهوة تونيك بالبرتقال" at bounding box center [1281, 111] width 310 height 35
click at [1253, 477] on input "text" at bounding box center [1296, 464] width 339 height 35
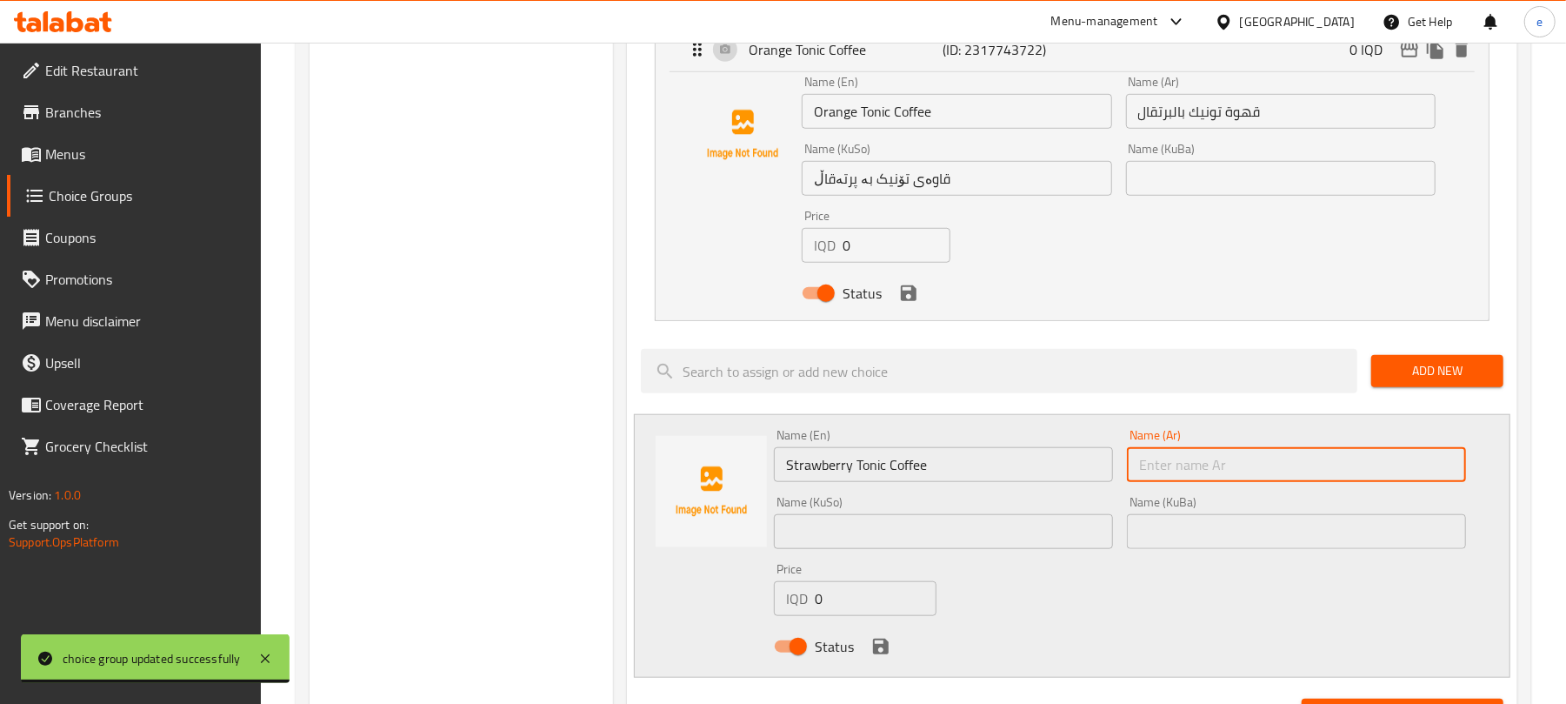
paste input "قهوة تونيك بالبرتقال"
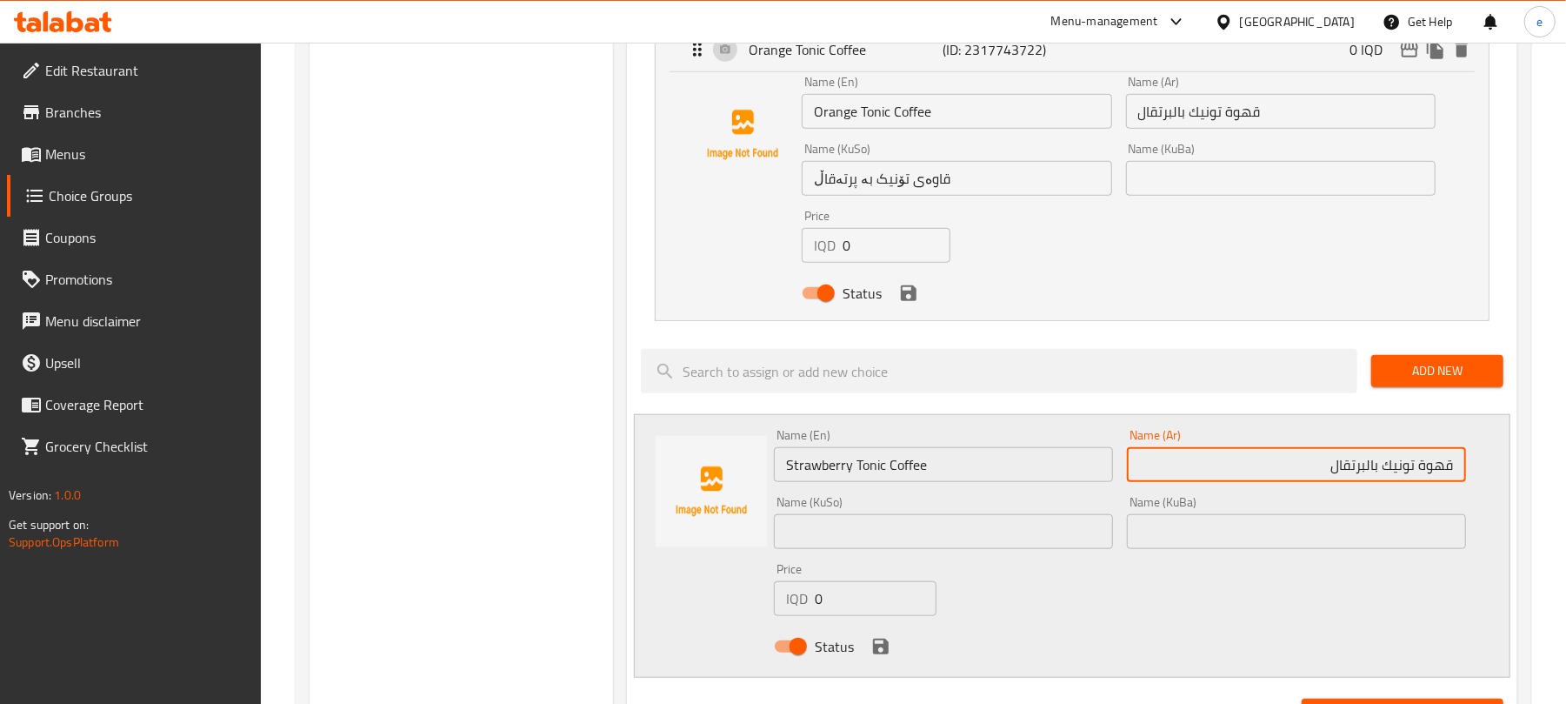
click at [809, 480] on input "Strawberry Tonic Coffee" at bounding box center [943, 464] width 339 height 35
drag, startPoint x: 1298, startPoint y: 466, endPoint x: 1365, endPoint y: 468, distance: 67.9
click at [1365, 468] on input "قهوة تونيك بالبرتقال" at bounding box center [1296, 464] width 339 height 35
paste input "فراولة"
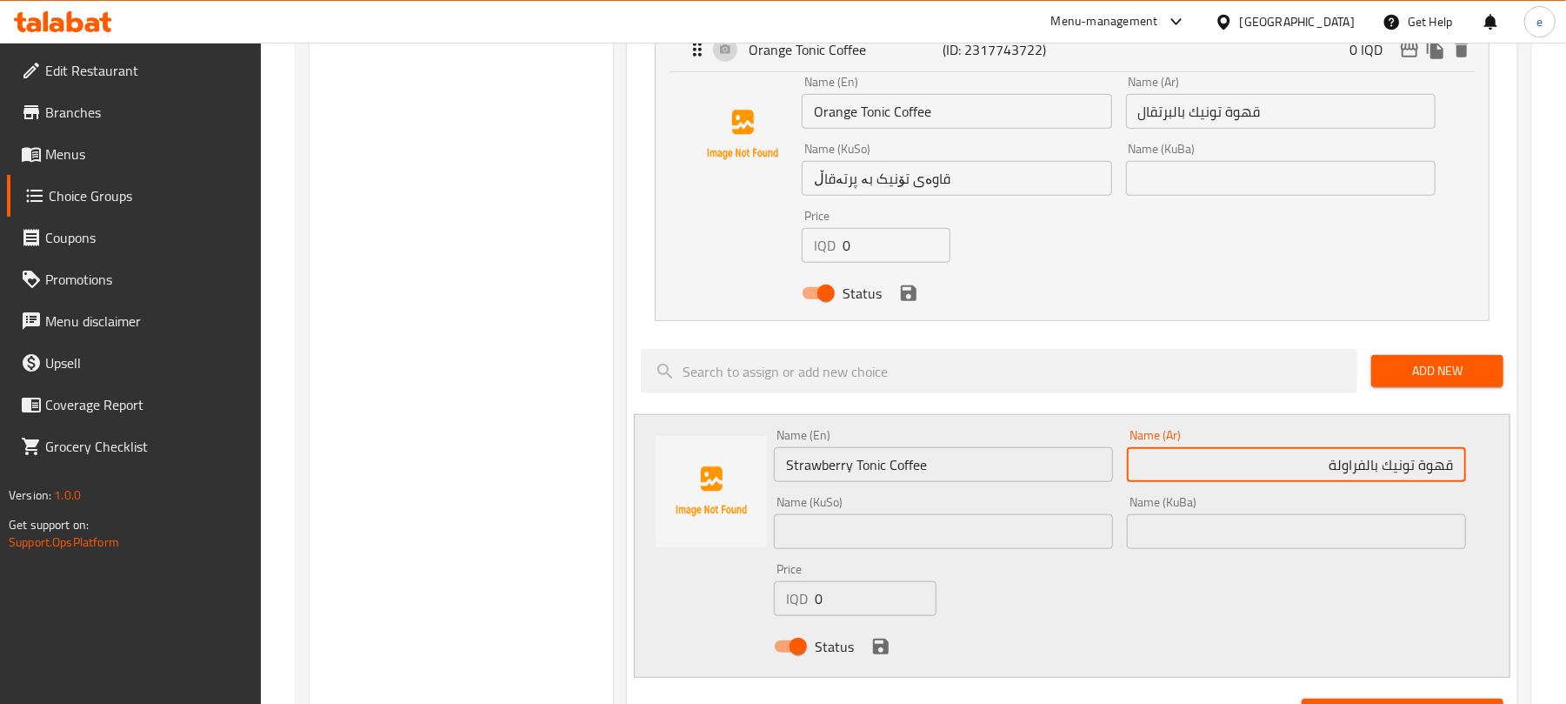
type input "قهوة تونيك بالفراولة"
click at [1038, 549] on input "text" at bounding box center [943, 531] width 339 height 35
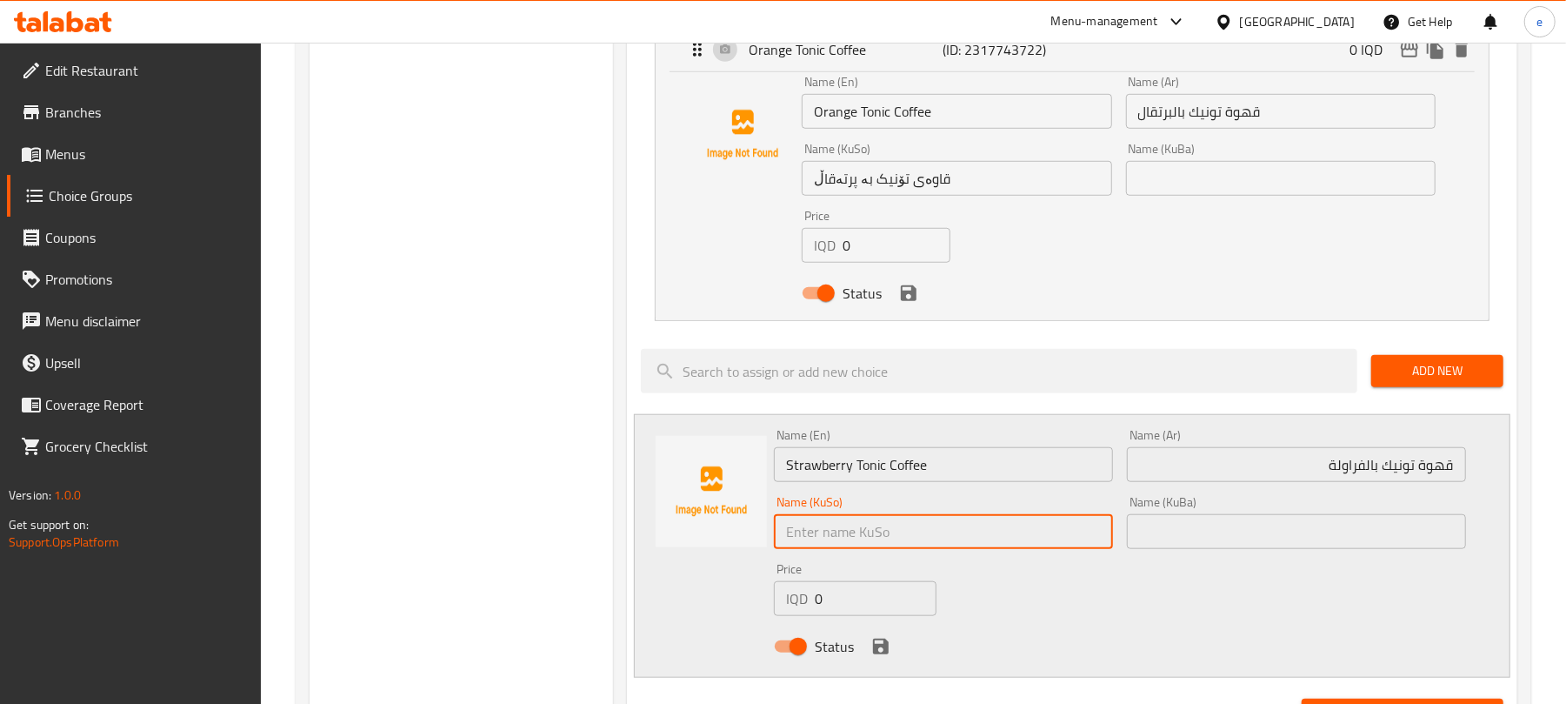
click at [870, 196] on input "قاوەی تۆنیک بە پرتەقاڵ" at bounding box center [957, 178] width 310 height 35
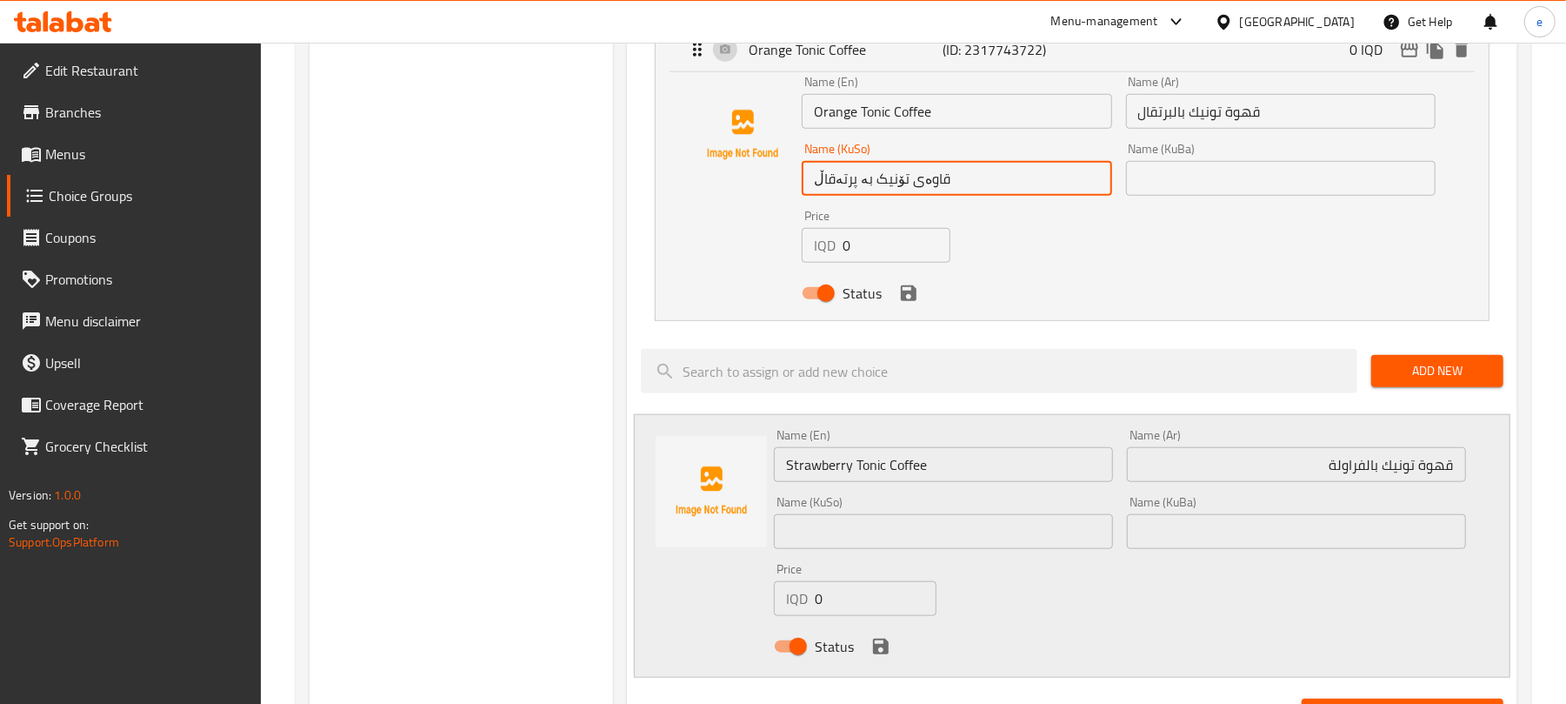
click at [870, 196] on input "قاوەی تۆنیک بە پرتەقاڵ" at bounding box center [957, 178] width 310 height 35
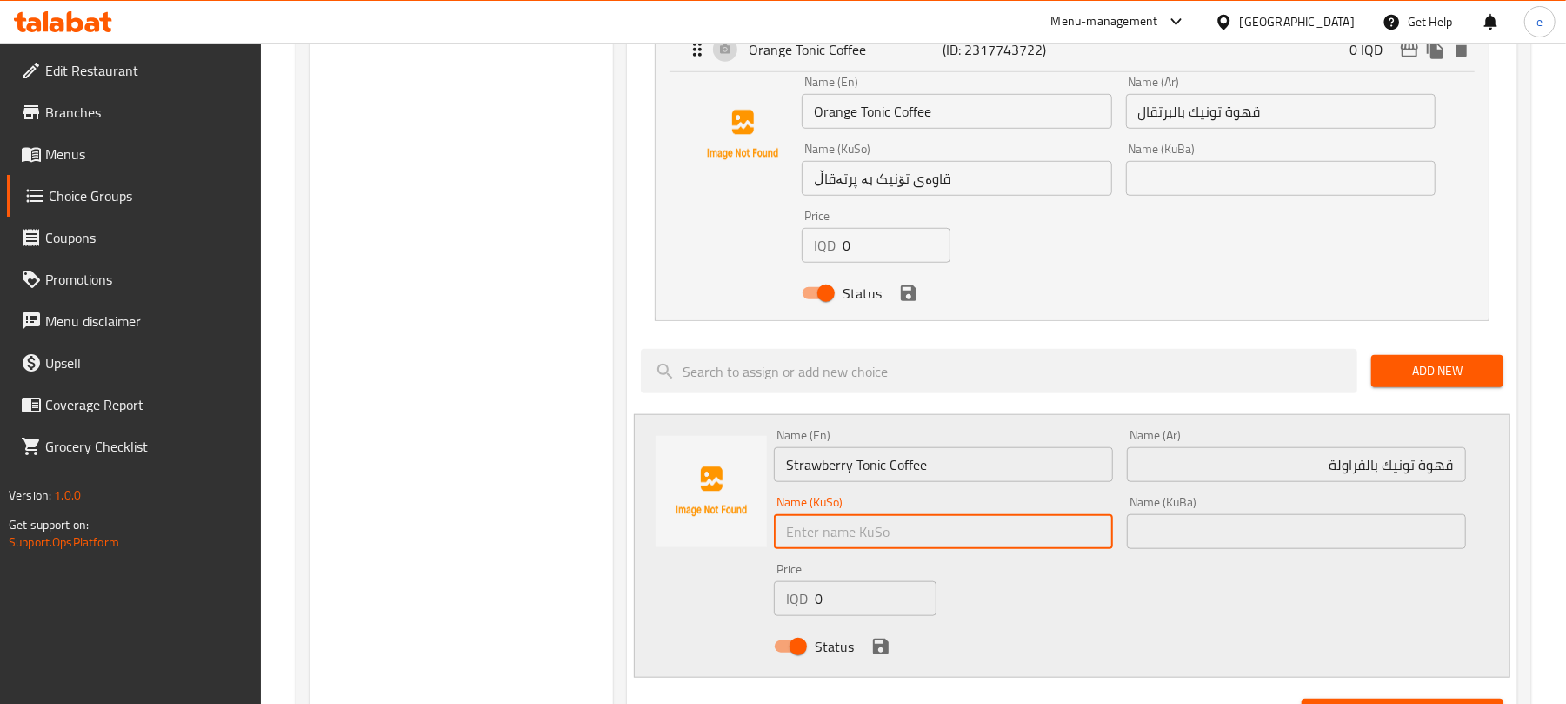
click at [1012, 549] on input "text" at bounding box center [943, 531] width 339 height 35
paste input "قاوەی تۆنیک بە پرتەقاڵ"
click at [985, 543] on input "قاوەی تۆنیک بە پرتەقاڵ" at bounding box center [943, 531] width 339 height 35
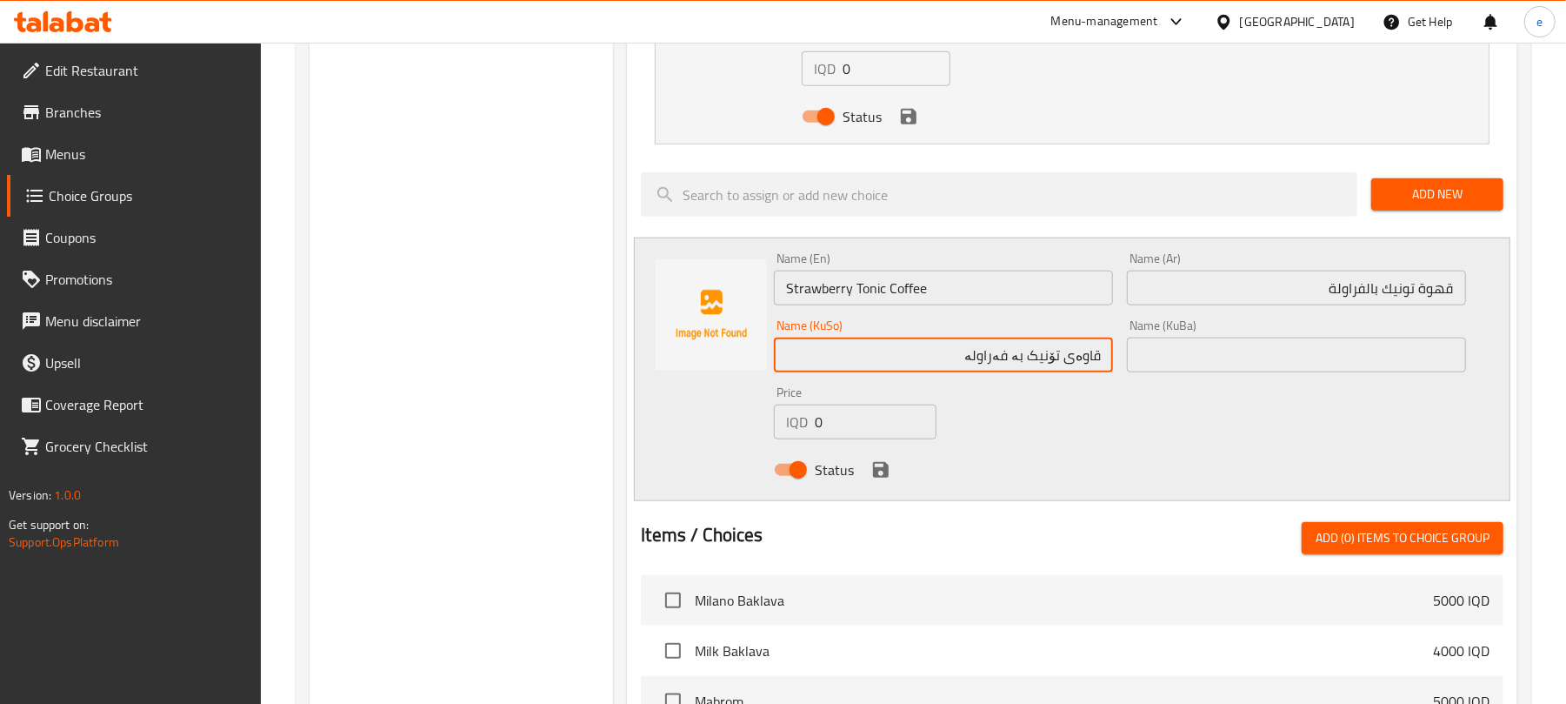
scroll to position [1159, 0]
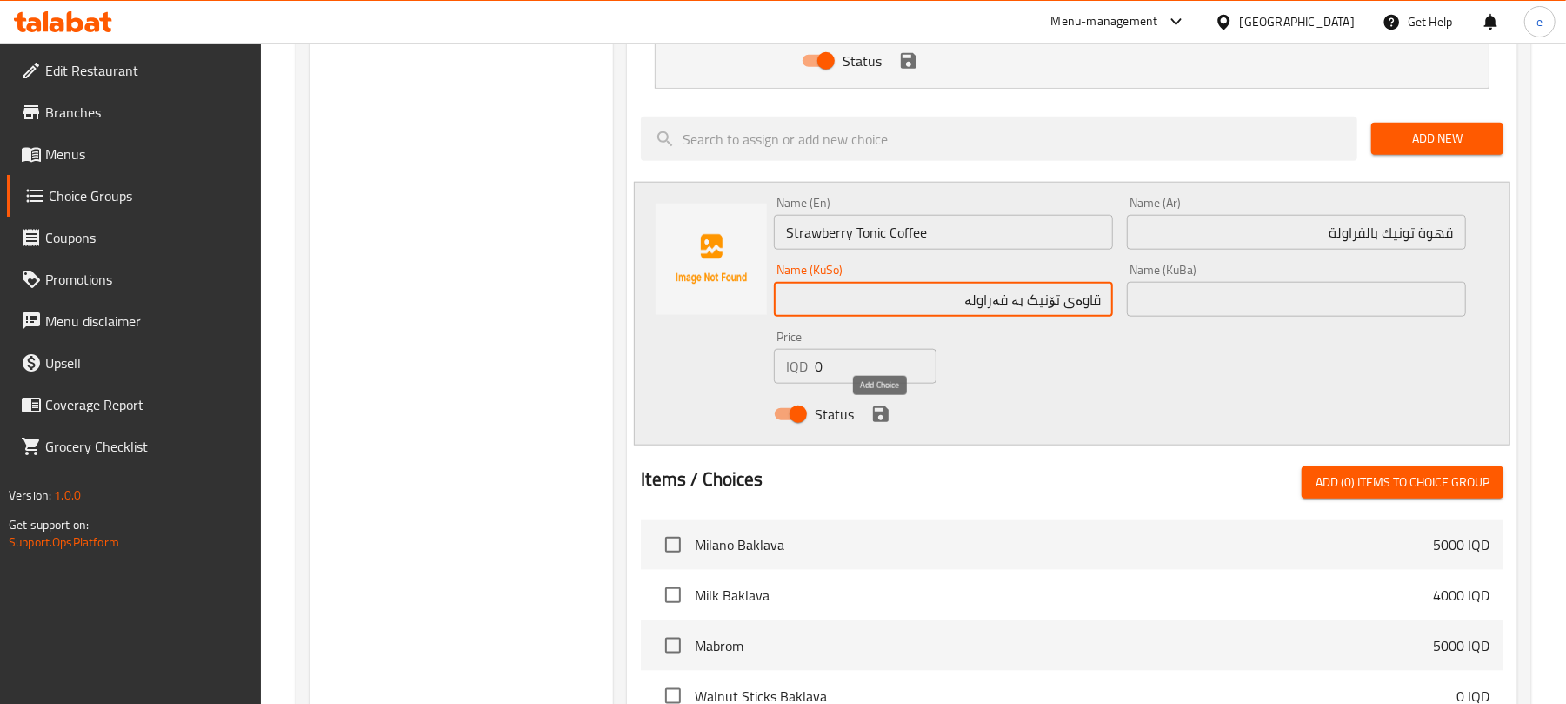
type input "قاوەی تۆنیک بە فەراولە"
click at [884, 422] on icon "save" at bounding box center [881, 414] width 16 height 16
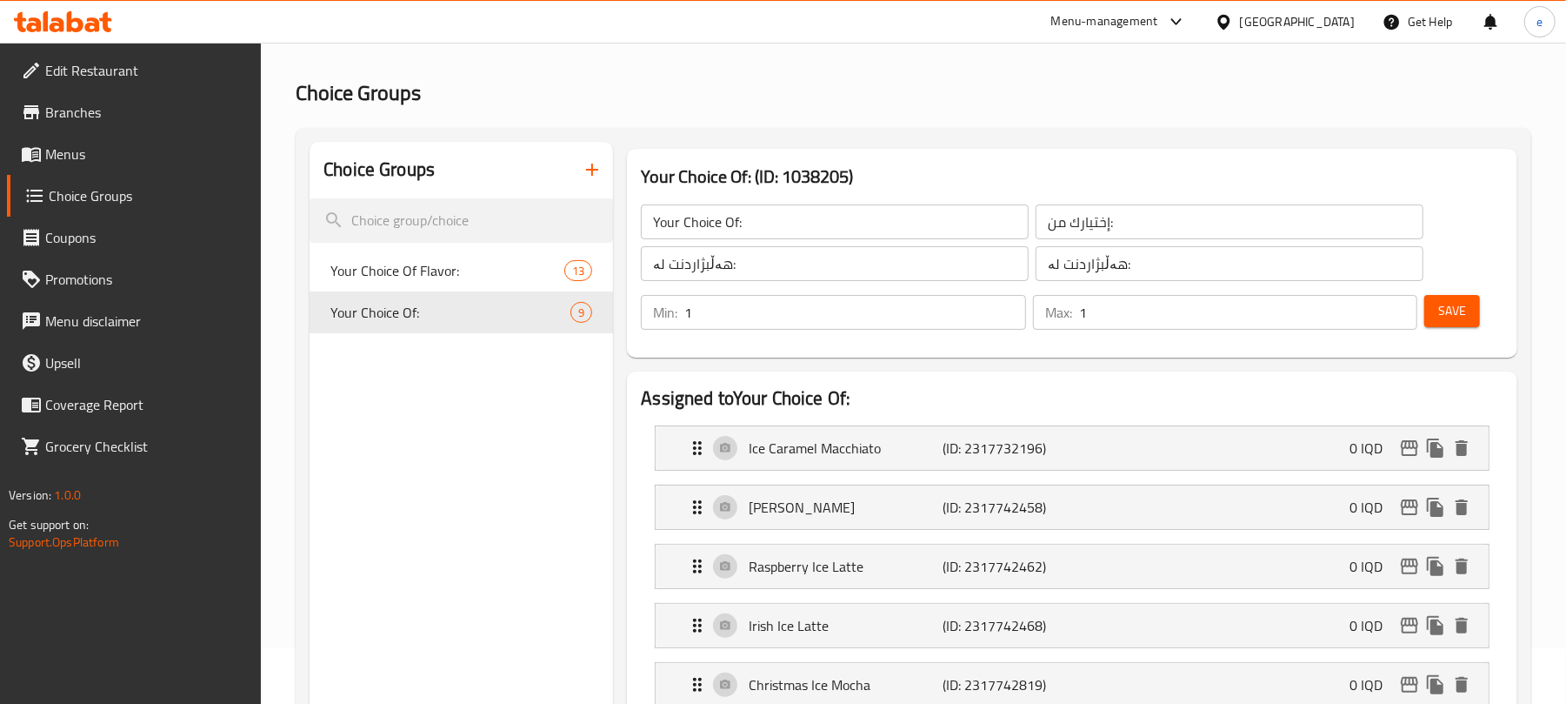
scroll to position [0, 0]
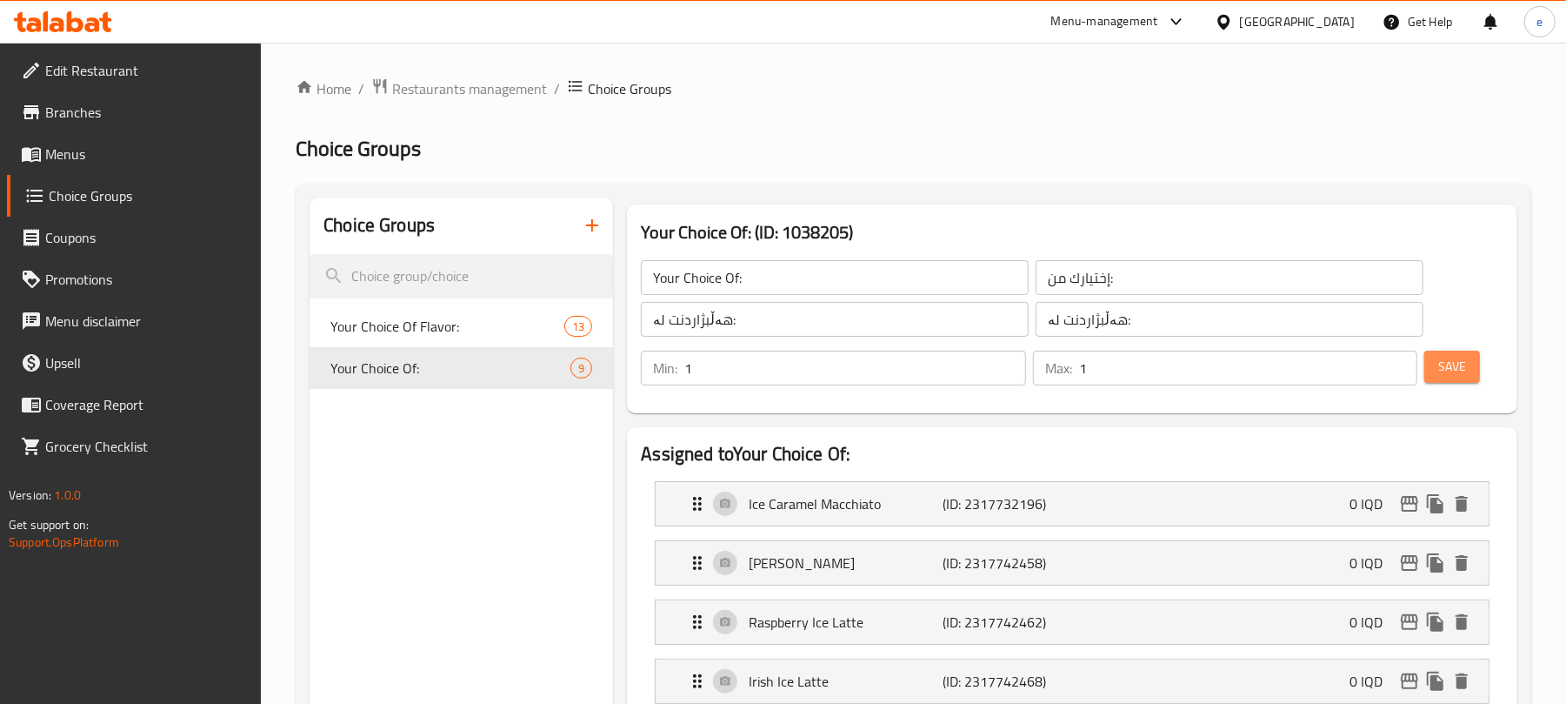
click at [1441, 374] on span "Save" at bounding box center [1452, 367] width 28 height 22
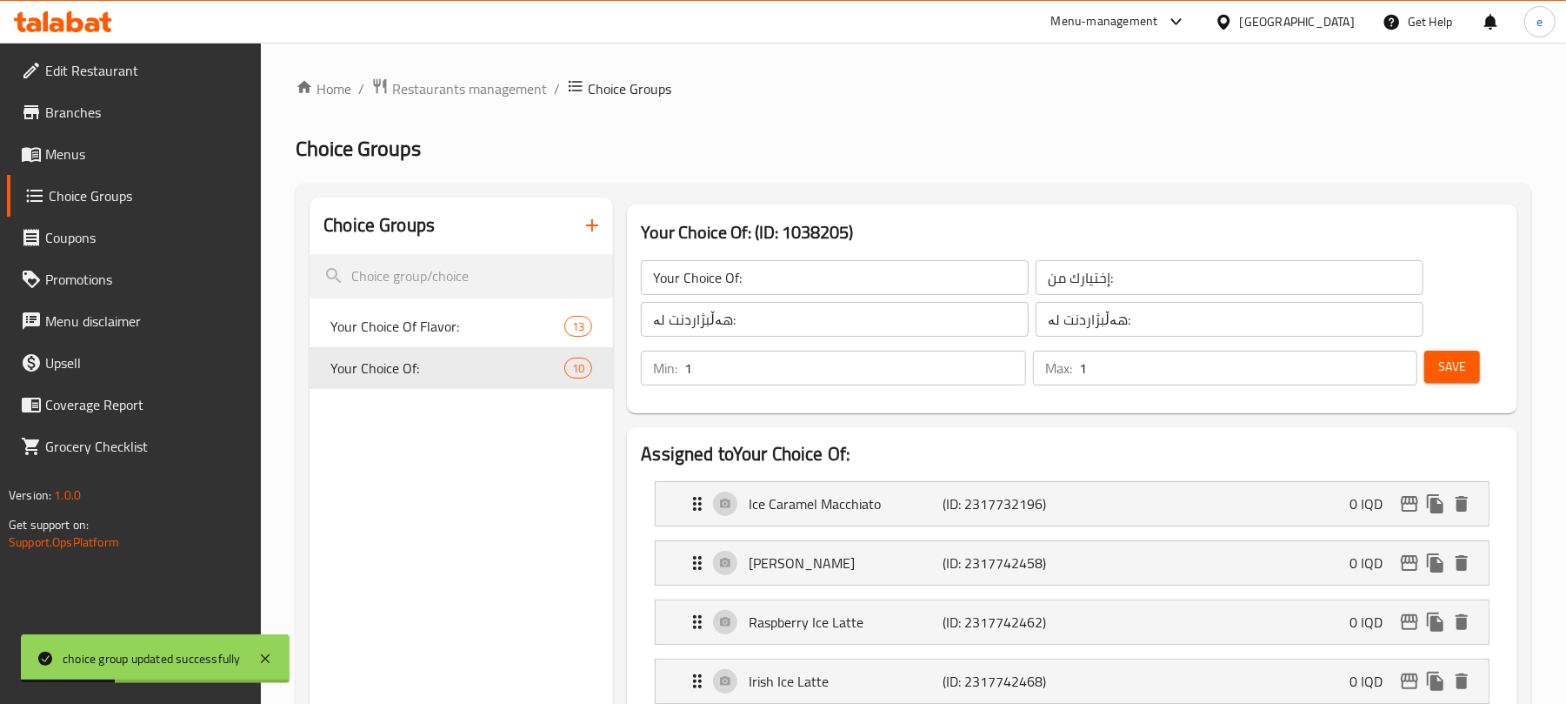
scroll to position [696, 0]
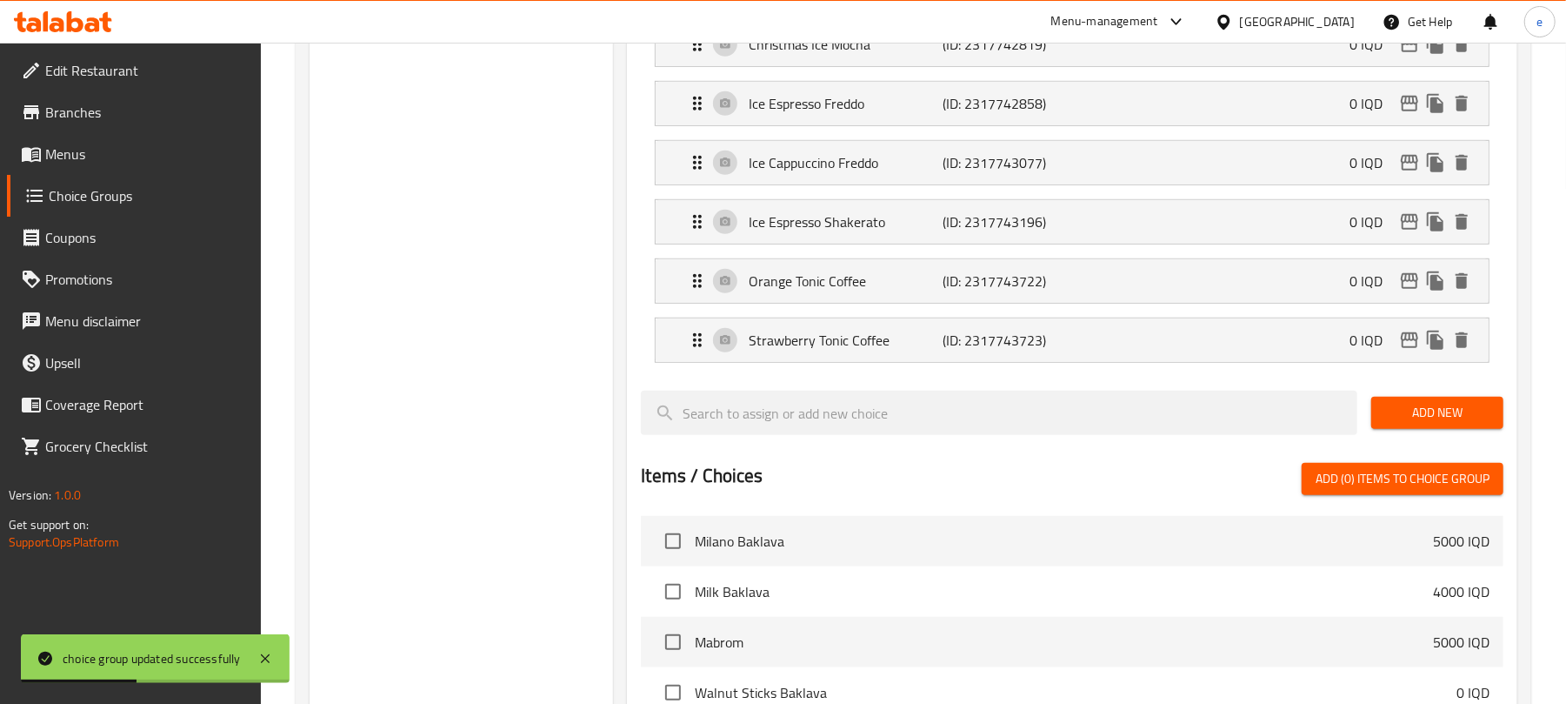
click at [1462, 424] on span "Add New" at bounding box center [1437, 413] width 104 height 22
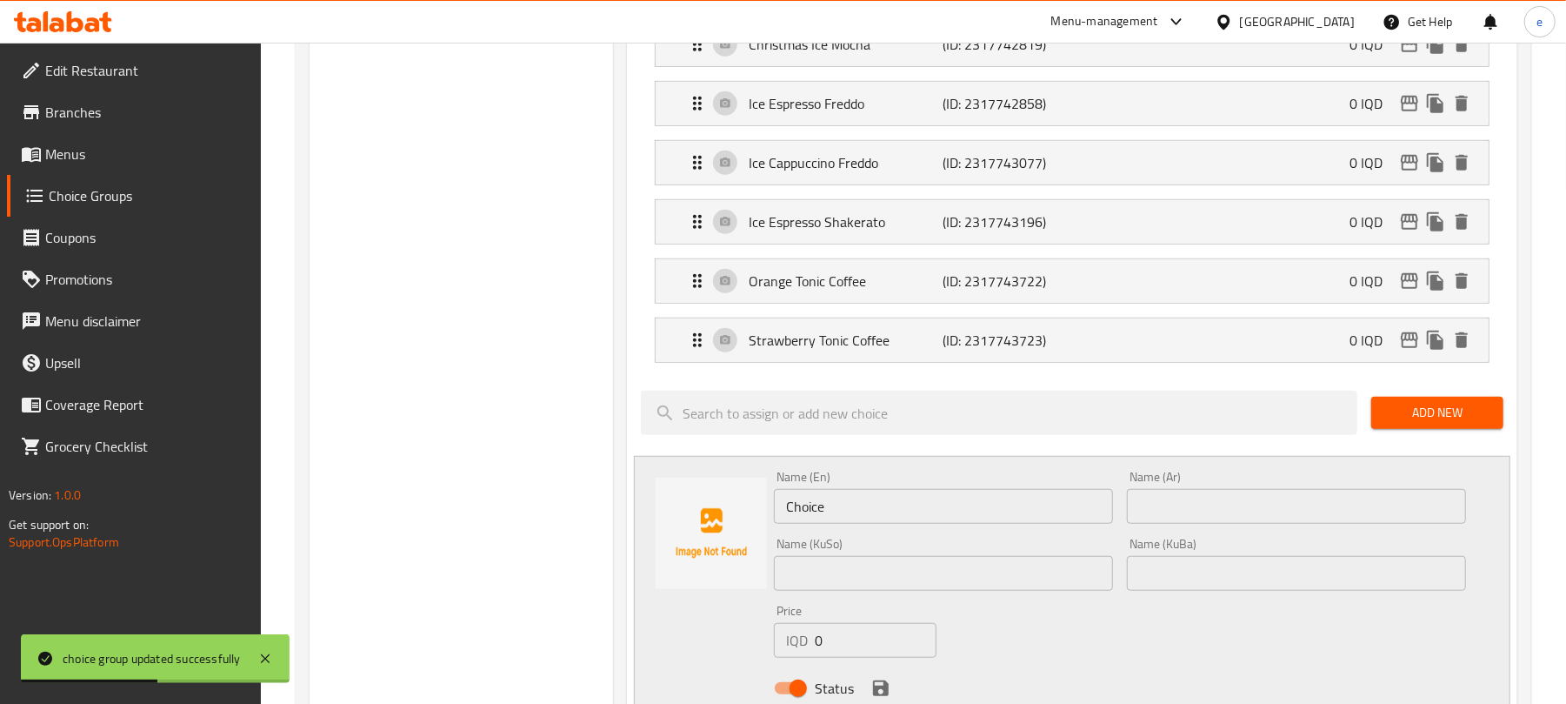
click at [870, 504] on input "Choice" at bounding box center [943, 506] width 339 height 35
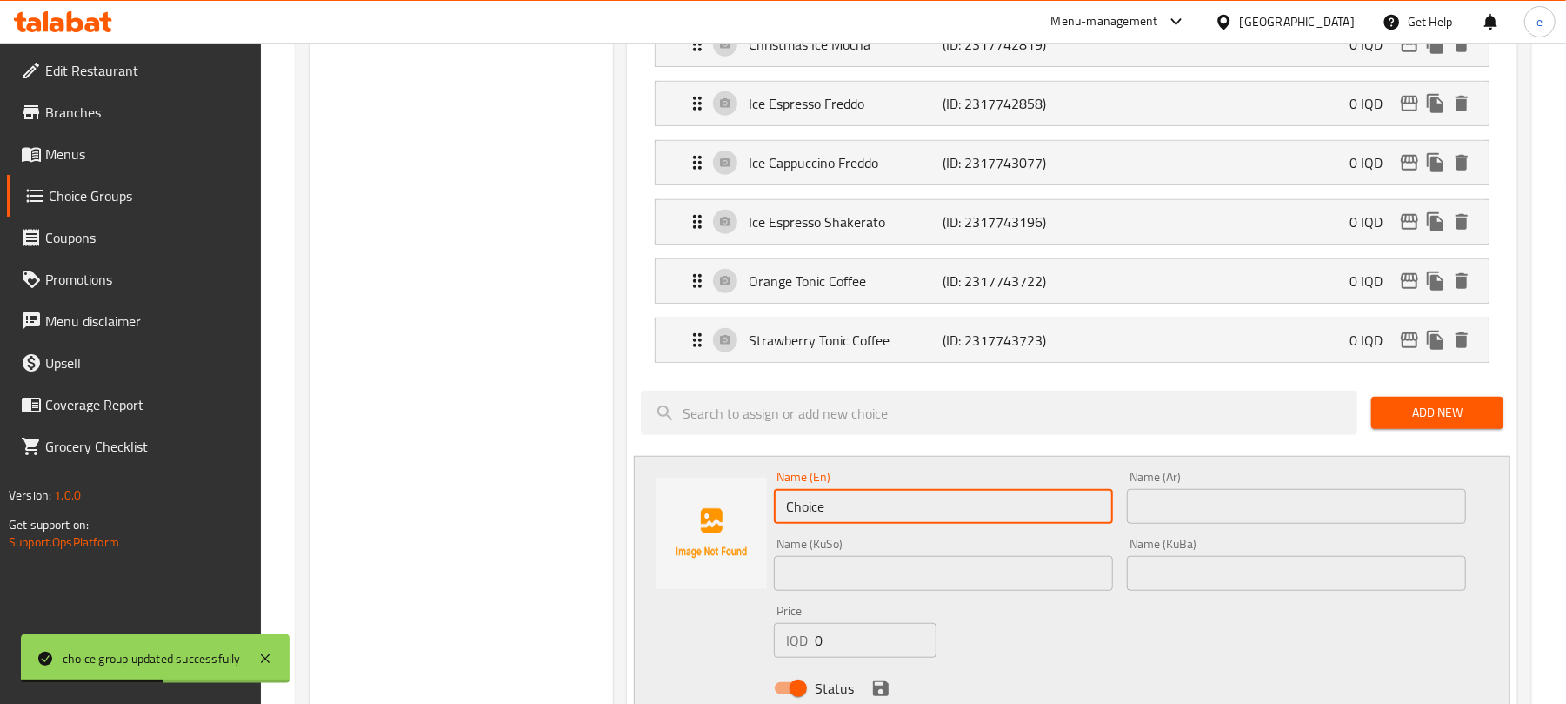
click at [870, 504] on input "Choice" at bounding box center [943, 506] width 339 height 35
paste input "Raspberry Tonic Coffe"
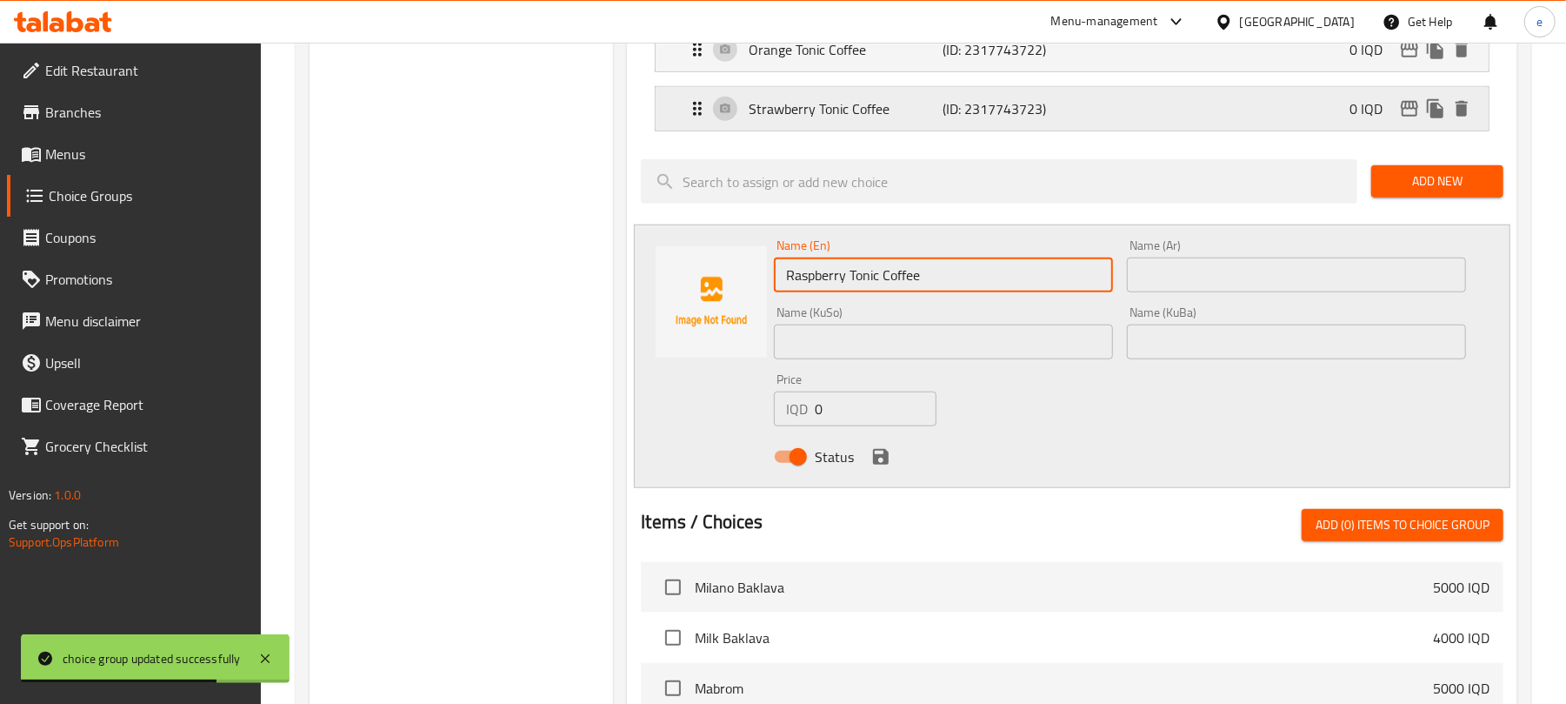
click at [1063, 126] on div "Strawberry Tonic Coffee (ID: 2317743723) 0 IQD" at bounding box center [1077, 108] width 781 height 43
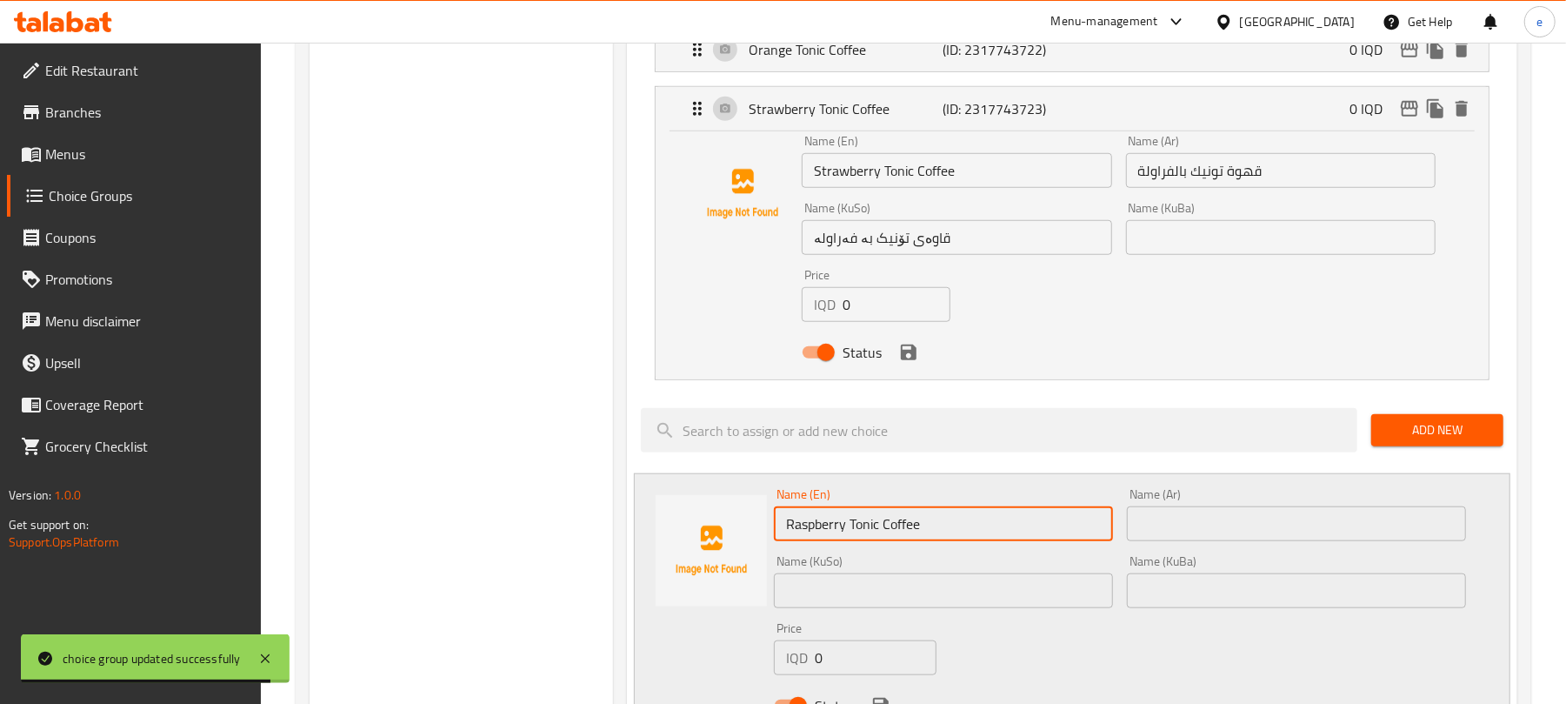
type input "Raspberry Tonic Coffee"
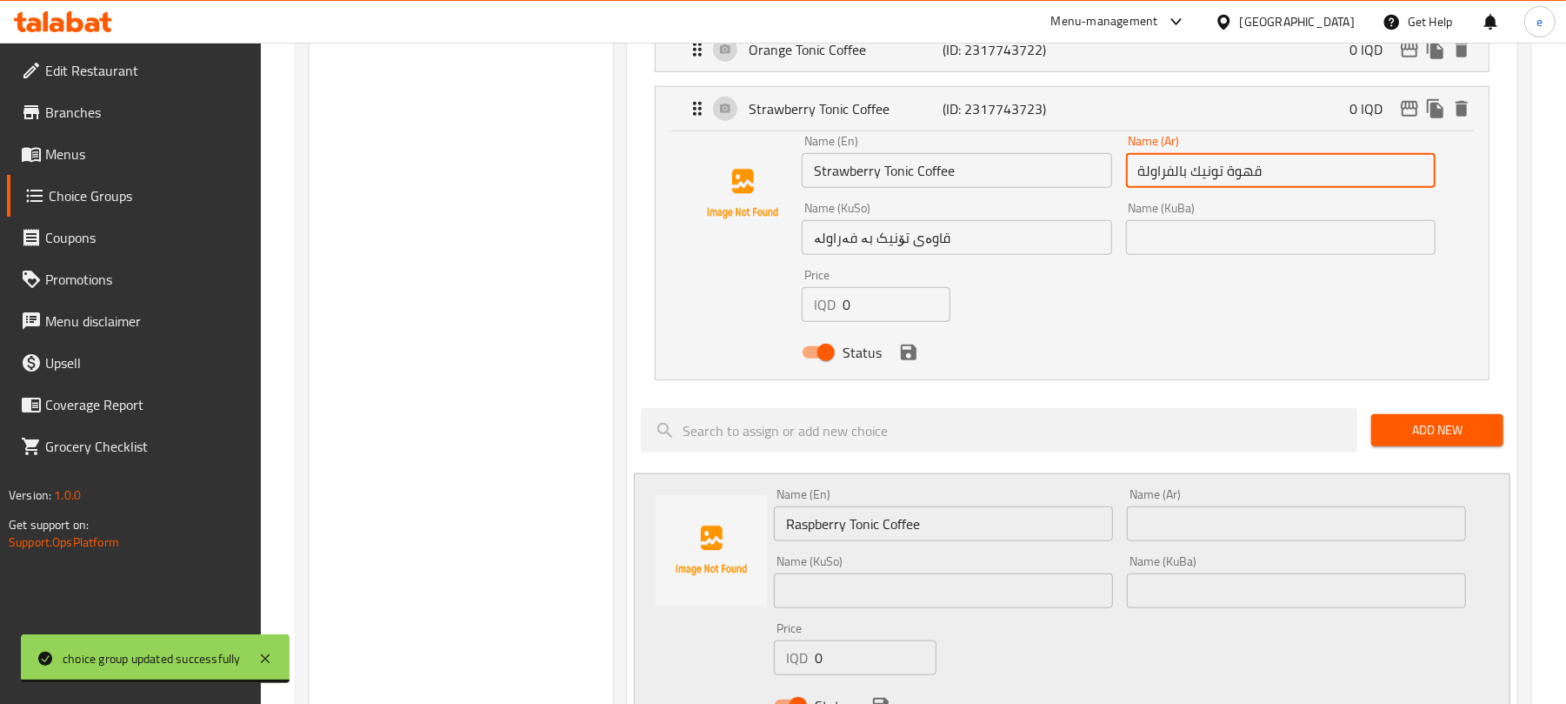
drag, startPoint x: 1191, startPoint y: 175, endPoint x: 1291, endPoint y: 175, distance: 100.9
click at [1291, 175] on input "قهوة تونيك بالفراولة" at bounding box center [1281, 170] width 310 height 35
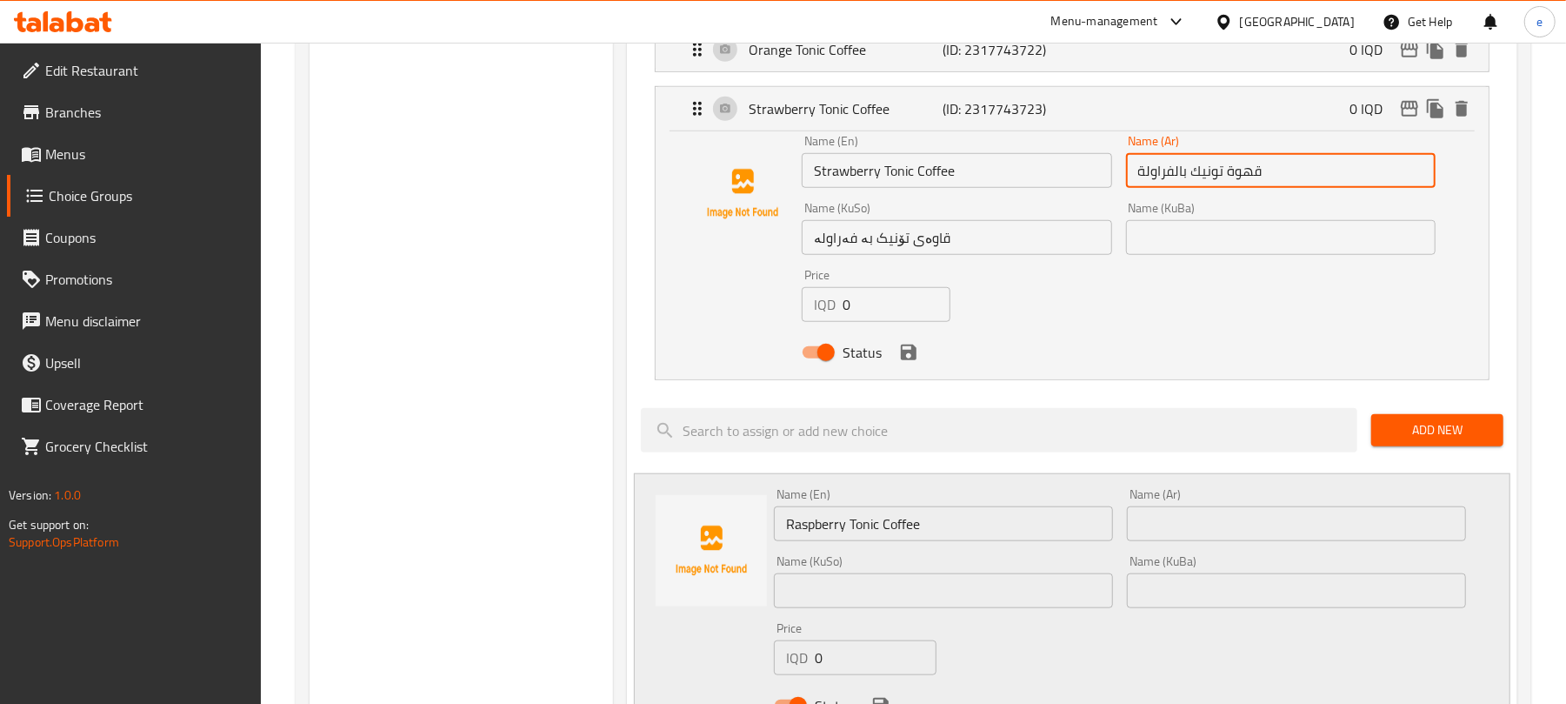
click at [1278, 176] on input "قهوة تونيك بالفراولة" at bounding box center [1281, 170] width 310 height 35
click at [1330, 177] on input "قهوة تونيك بالفراولة" at bounding box center [1281, 170] width 310 height 35
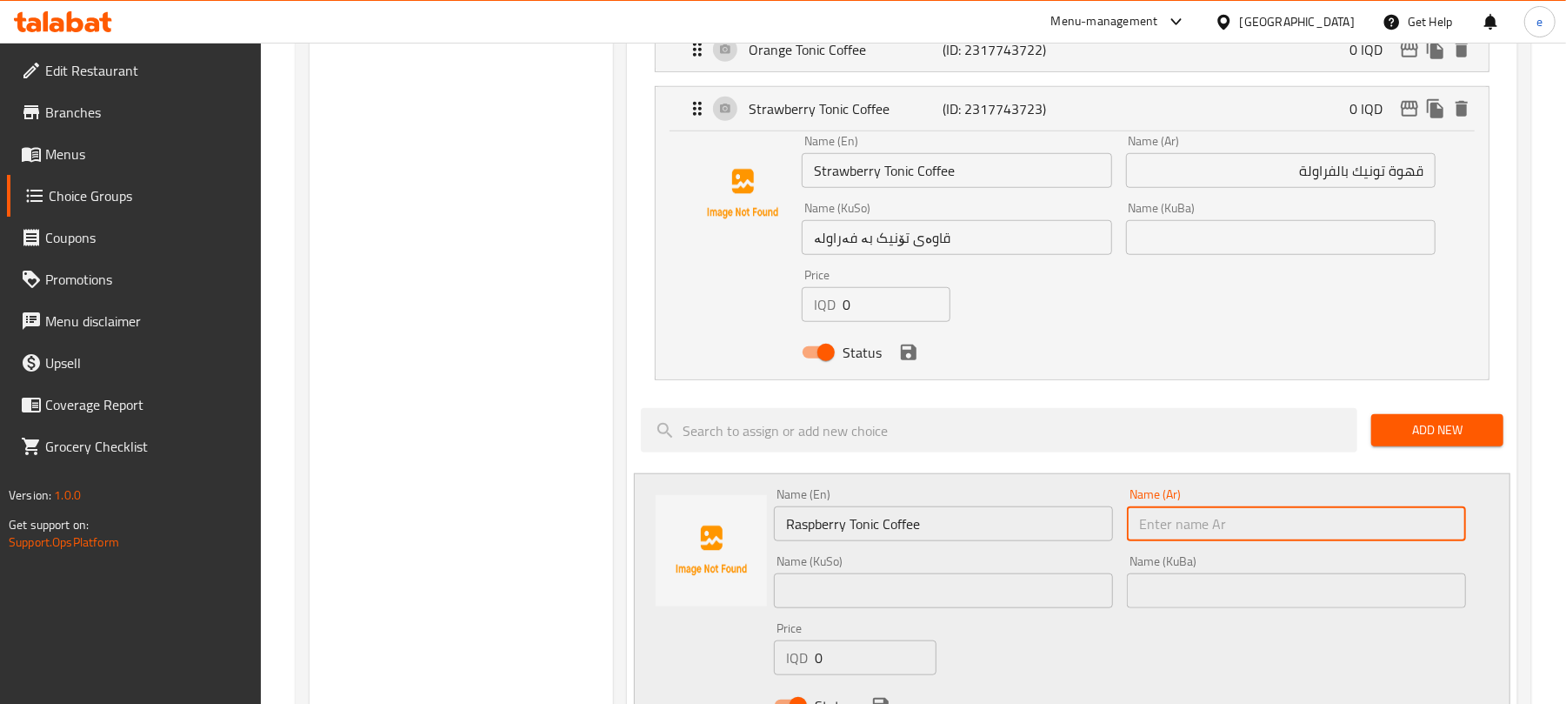
click at [1332, 513] on input "text" at bounding box center [1296, 523] width 339 height 35
paste input "قهوة تونيك بالفراولة"
type input "قهوة تونيك بالفراولة"
click at [892, 250] on input "قاوەی تۆنیک بە فەراولە" at bounding box center [957, 237] width 310 height 35
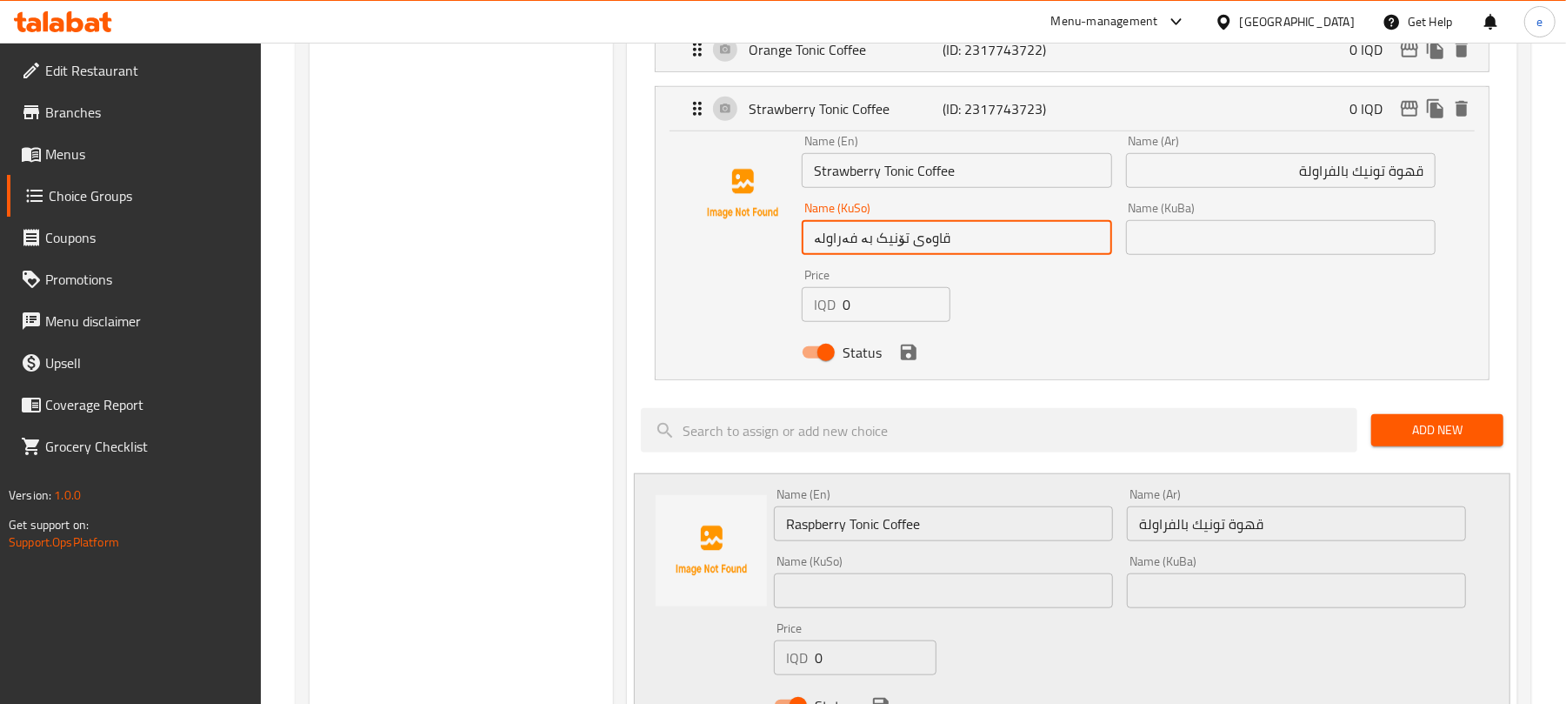
click at [892, 250] on input "قاوەی تۆنیک بە فەراولە" at bounding box center [957, 237] width 310 height 35
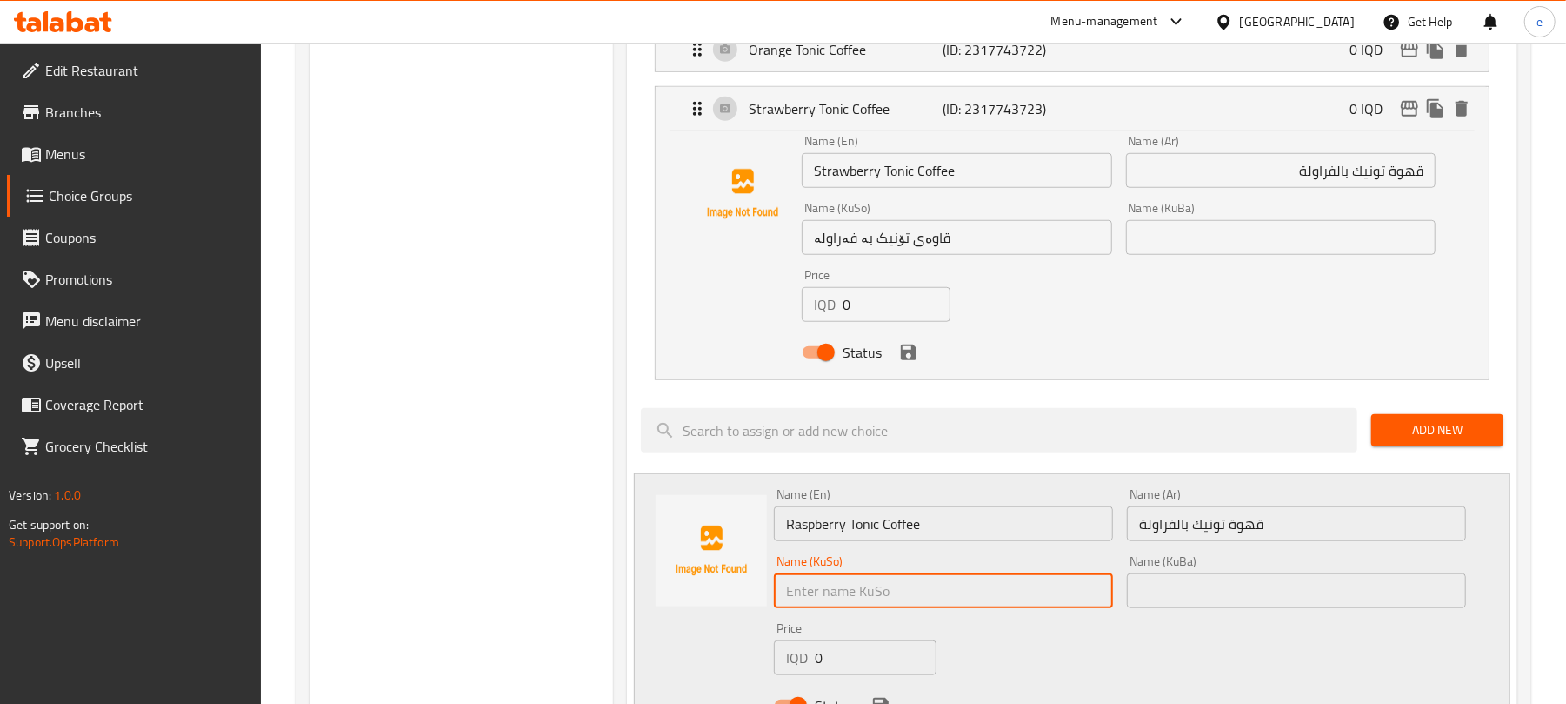
click at [978, 586] on input "text" at bounding box center [943, 590] width 339 height 35
paste input "قاوەی تۆنیک بە فەراولە"
click at [1034, 117] on p "(ID: 2317743723)" at bounding box center [1009, 108] width 130 height 21
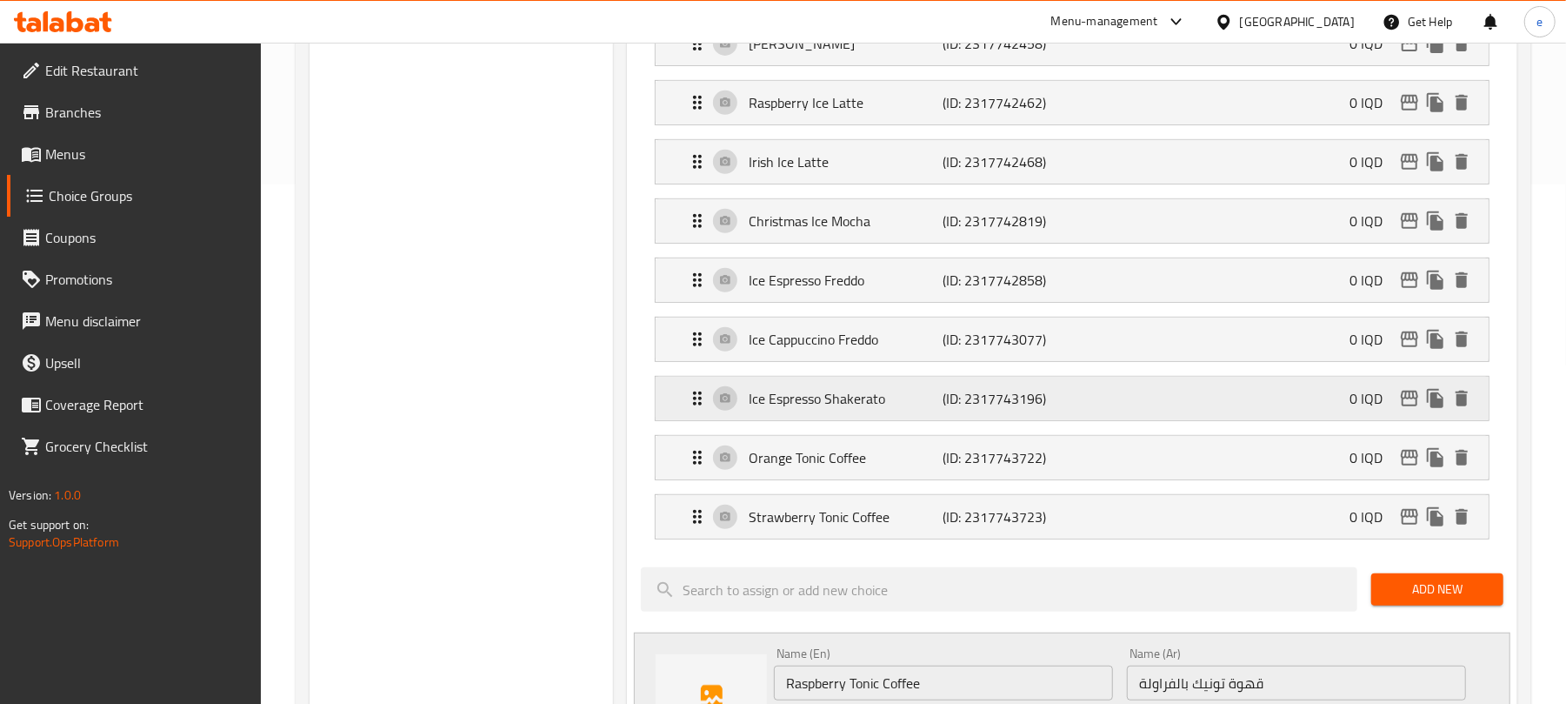
scroll to position [464, 0]
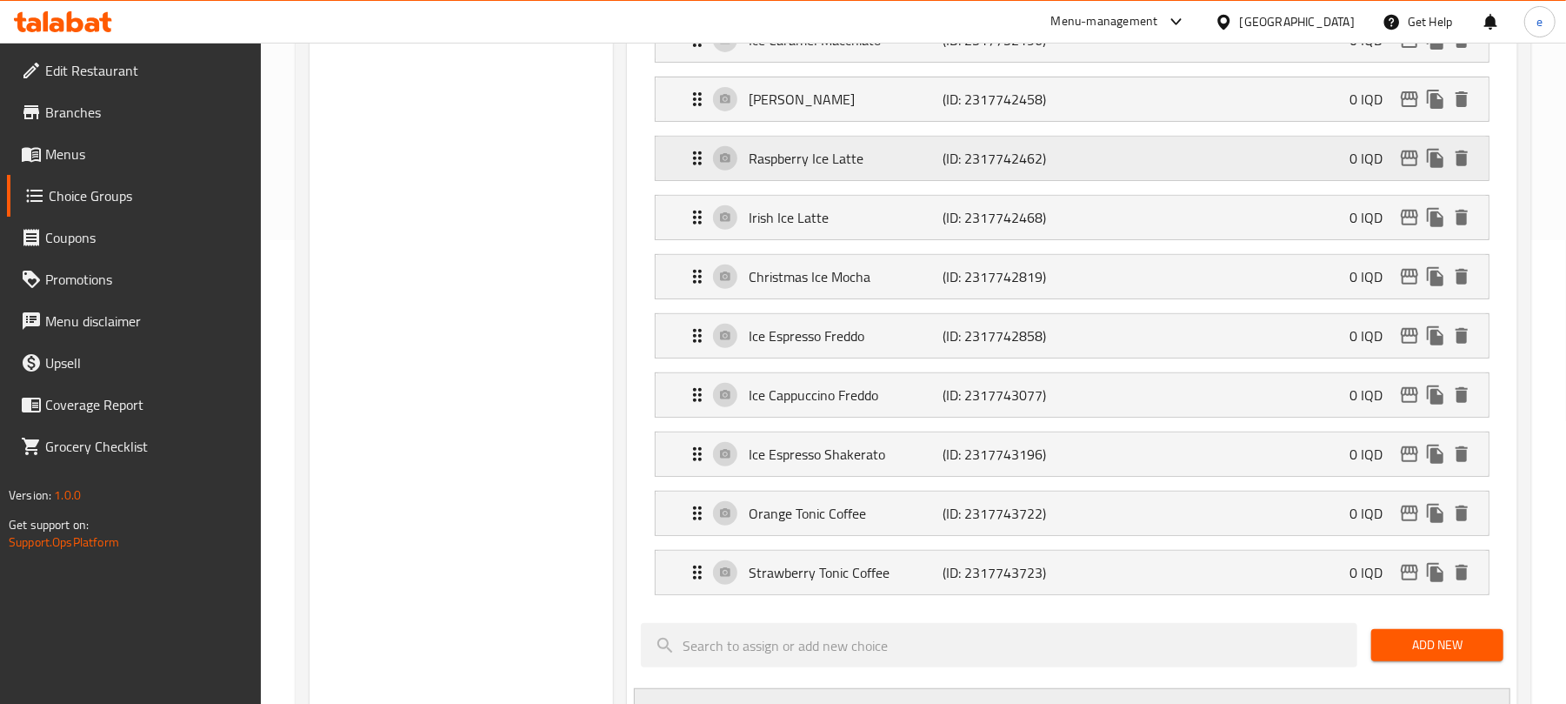
click at [915, 155] on p "Raspberry Ice Latte" at bounding box center [846, 158] width 194 height 21
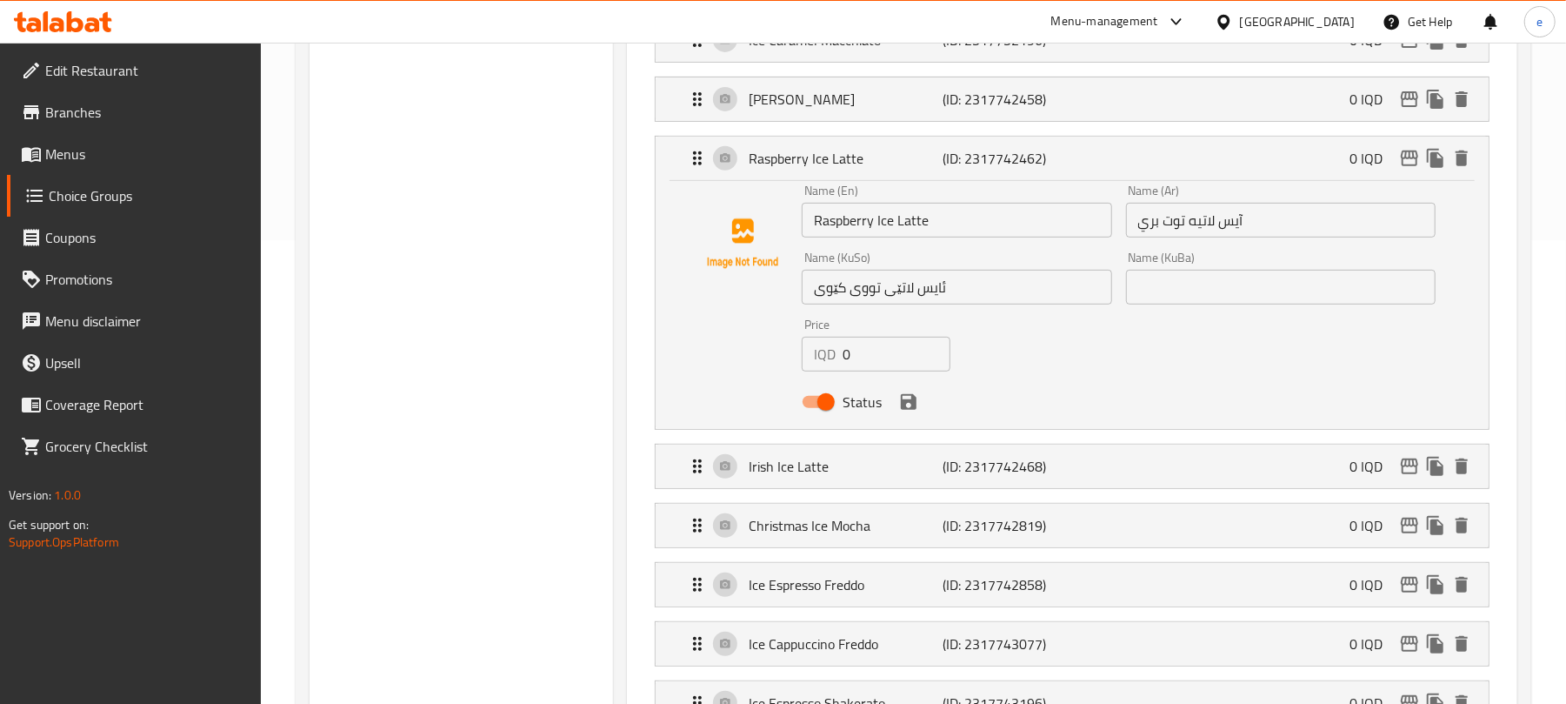
type input "قاوەی تۆنیک بە فەراولە"
drag, startPoint x: 1134, startPoint y: 224, endPoint x: 1184, endPoint y: 217, distance: 50.2
click at [1184, 217] on input "آيس لاتيه توت بري" at bounding box center [1281, 220] width 310 height 35
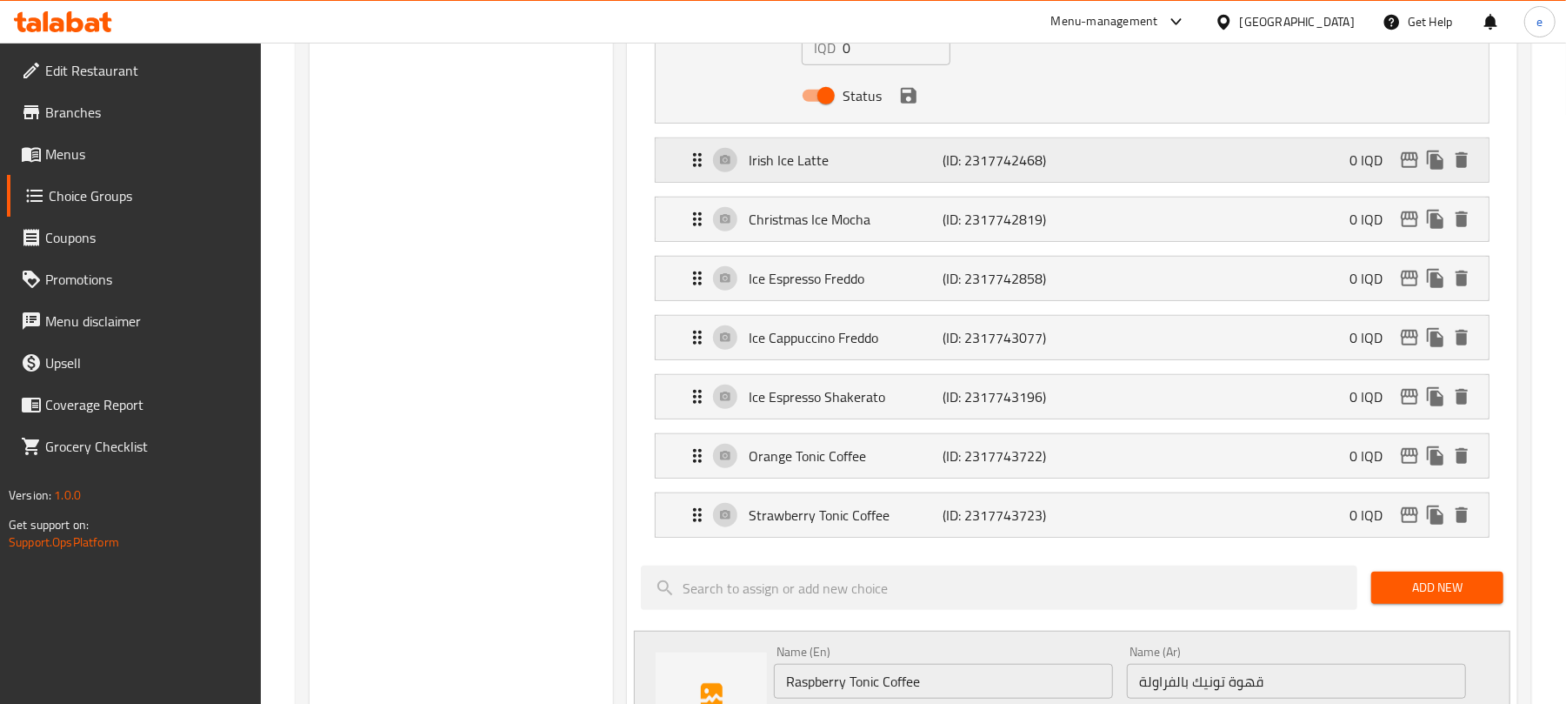
scroll to position [927, 0]
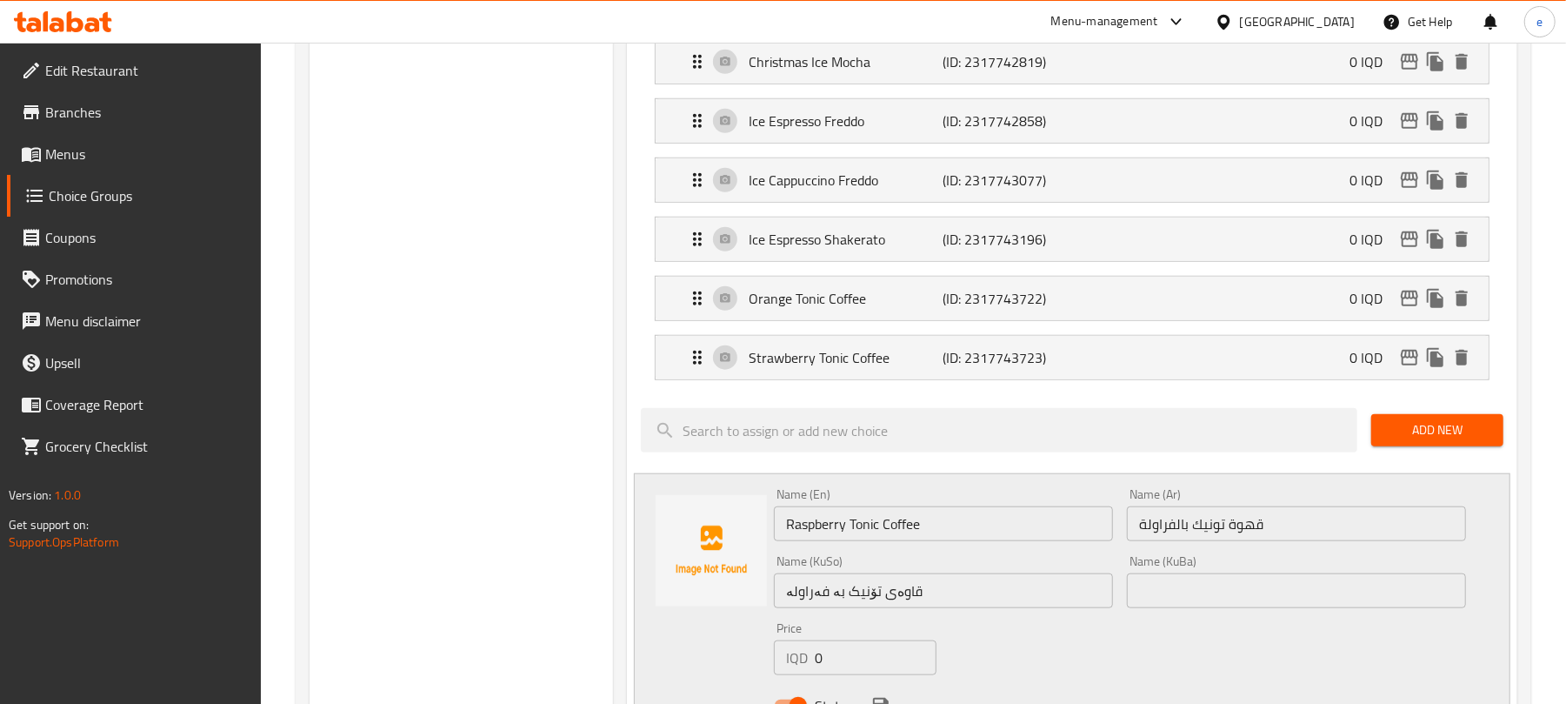
click at [1298, 541] on input "قهوة تونيك بالفراولة" at bounding box center [1296, 523] width 339 height 35
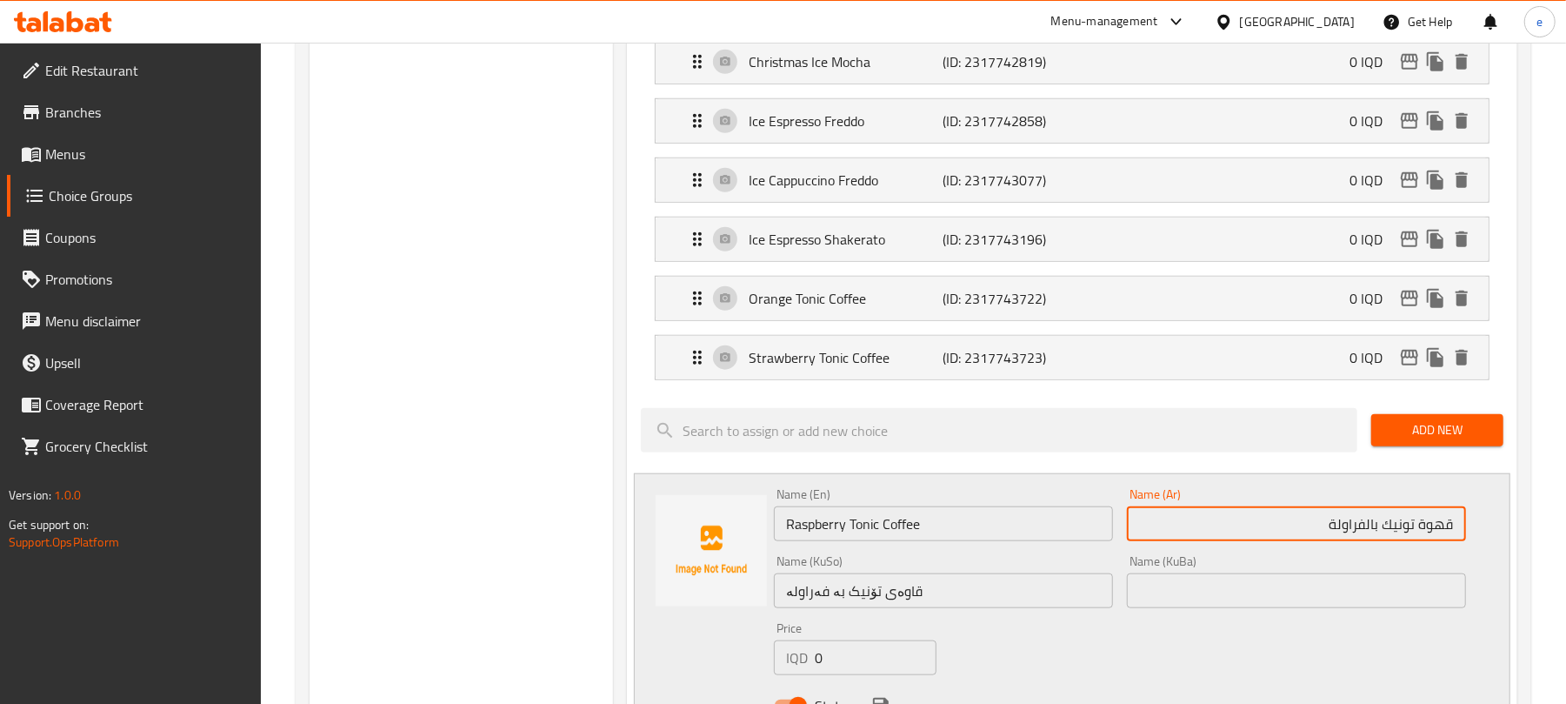
drag, startPoint x: 1330, startPoint y: 532, endPoint x: 1365, endPoint y: 529, distance: 35.8
click at [1365, 529] on input "قهوة تونيك بالفراولة" at bounding box center [1296, 523] width 339 height 35
paste input "توت بري"
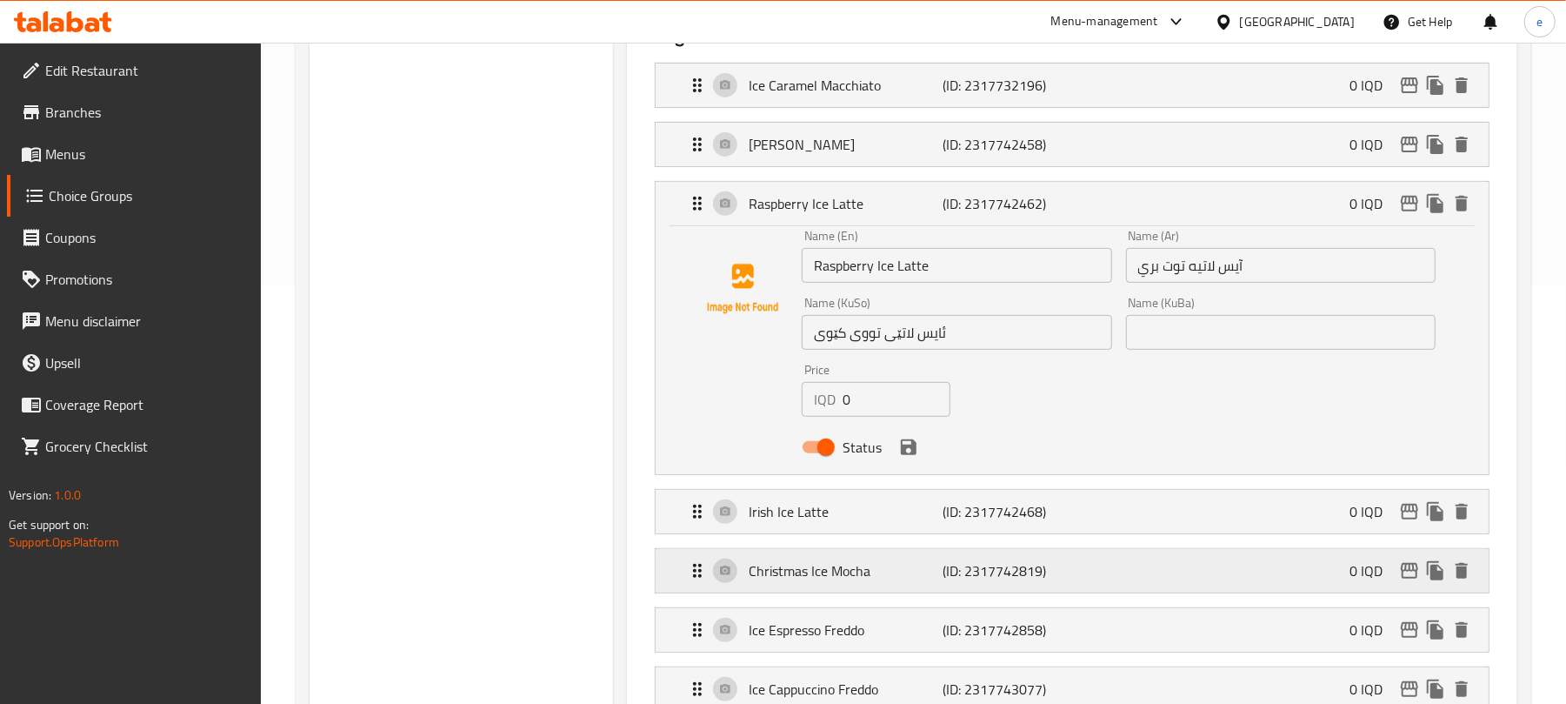
scroll to position [464, 0]
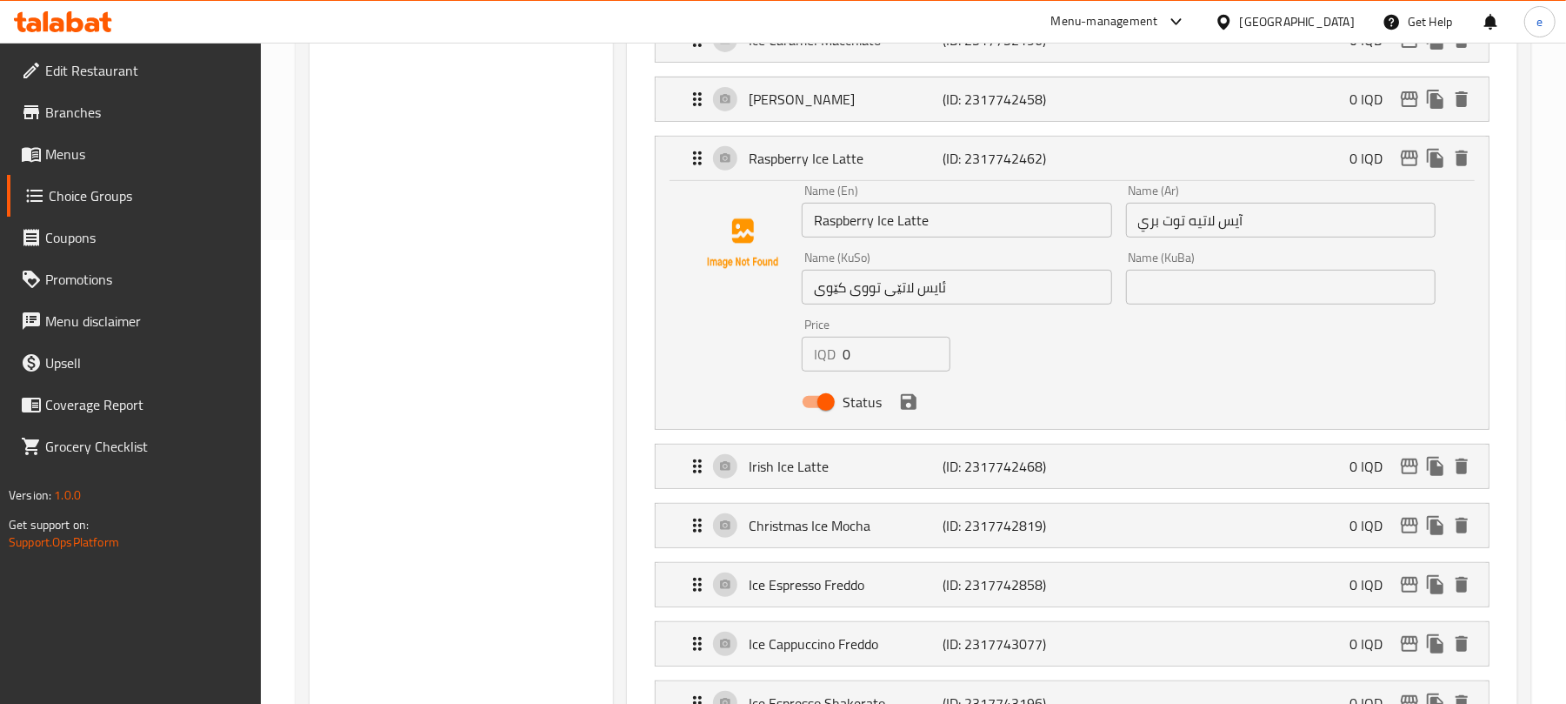
type input "قهوة تونيك بالتوت بري"
drag, startPoint x: 814, startPoint y: 292, endPoint x: 880, endPoint y: 290, distance: 66.1
click at [880, 290] on input "ئایس لاتێی تووی کێوی" at bounding box center [957, 287] width 310 height 35
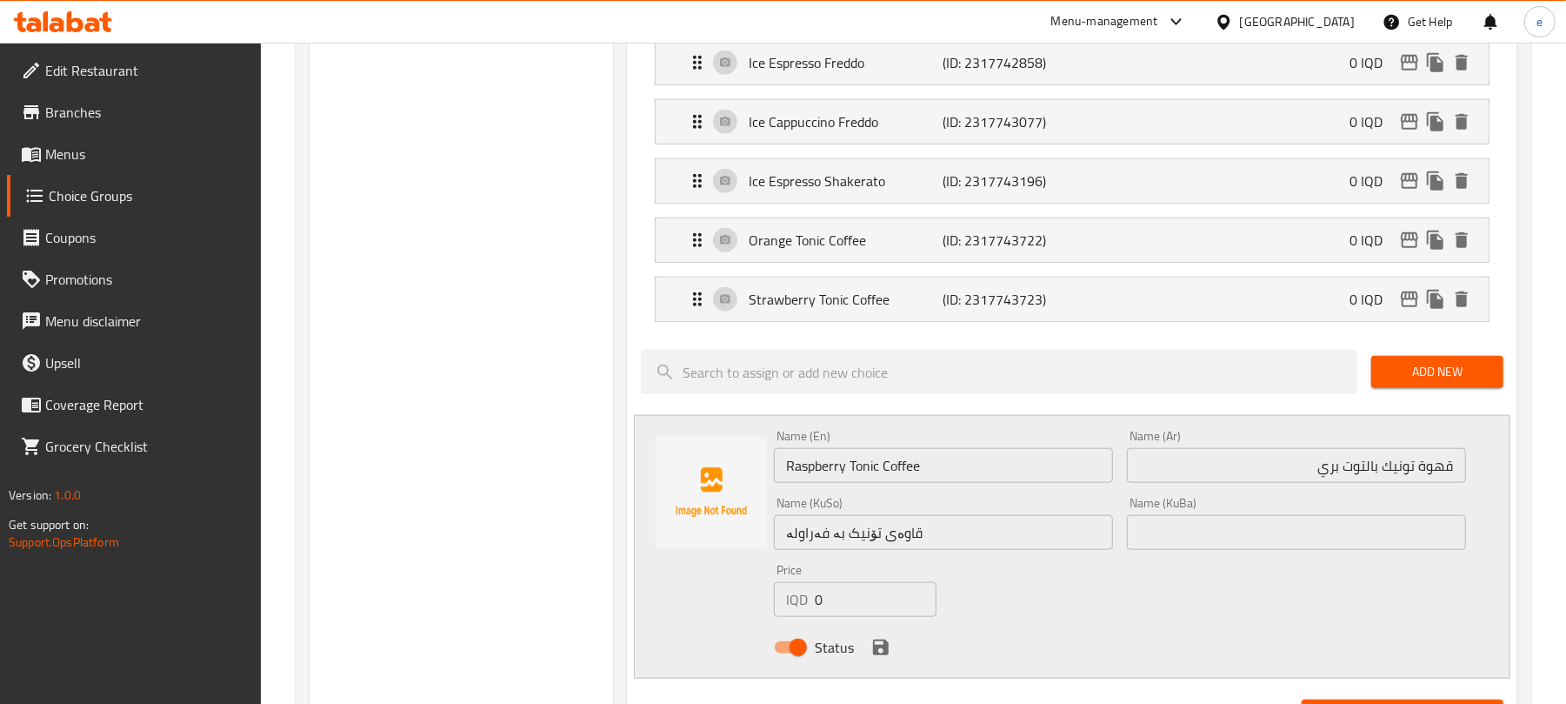
scroll to position [1159, 0]
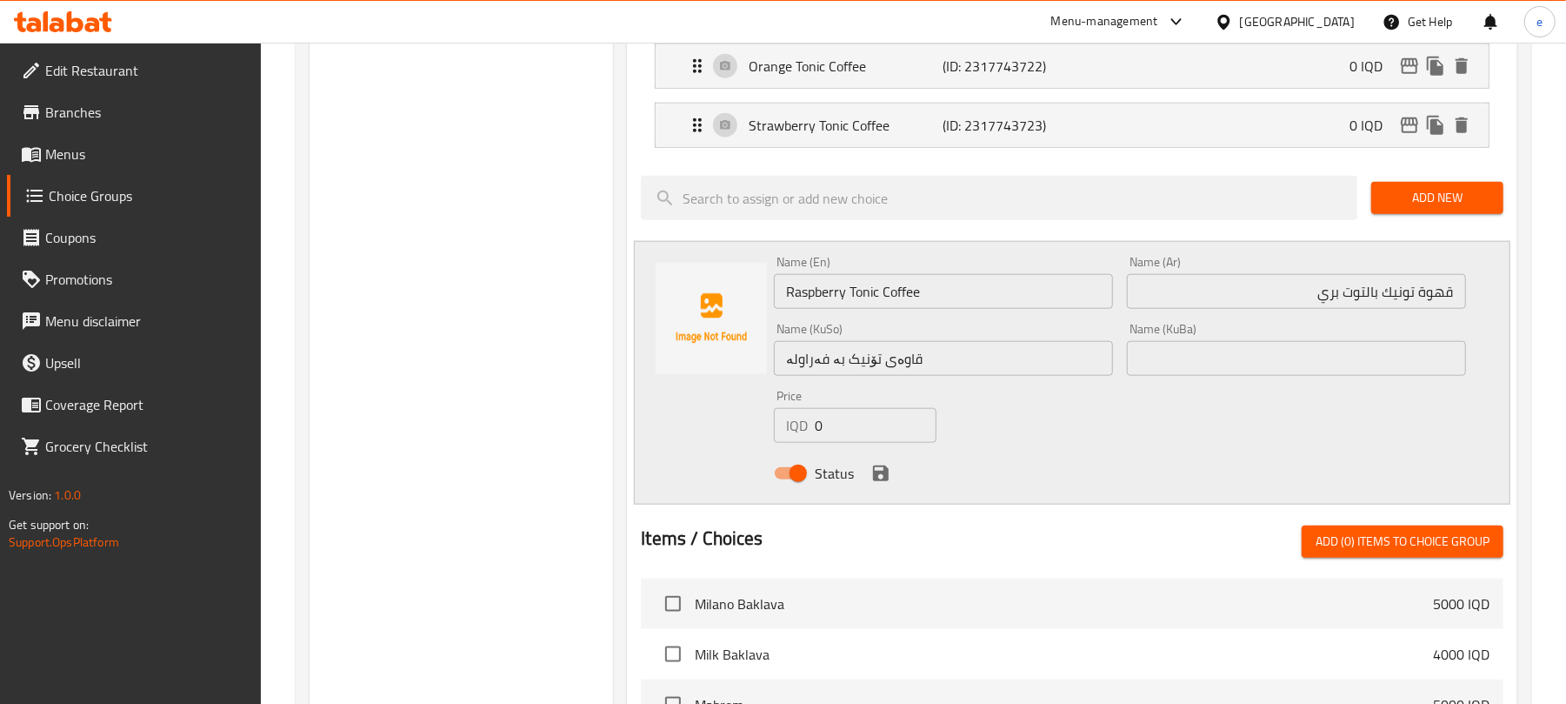
click at [1004, 343] on div "Name (KuSo) قاوەی تۆنیک بە فەراولە Name (KuSo)" at bounding box center [943, 349] width 339 height 53
click at [993, 374] on input "قاوەی تۆنیک بە فەراولە" at bounding box center [943, 358] width 339 height 35
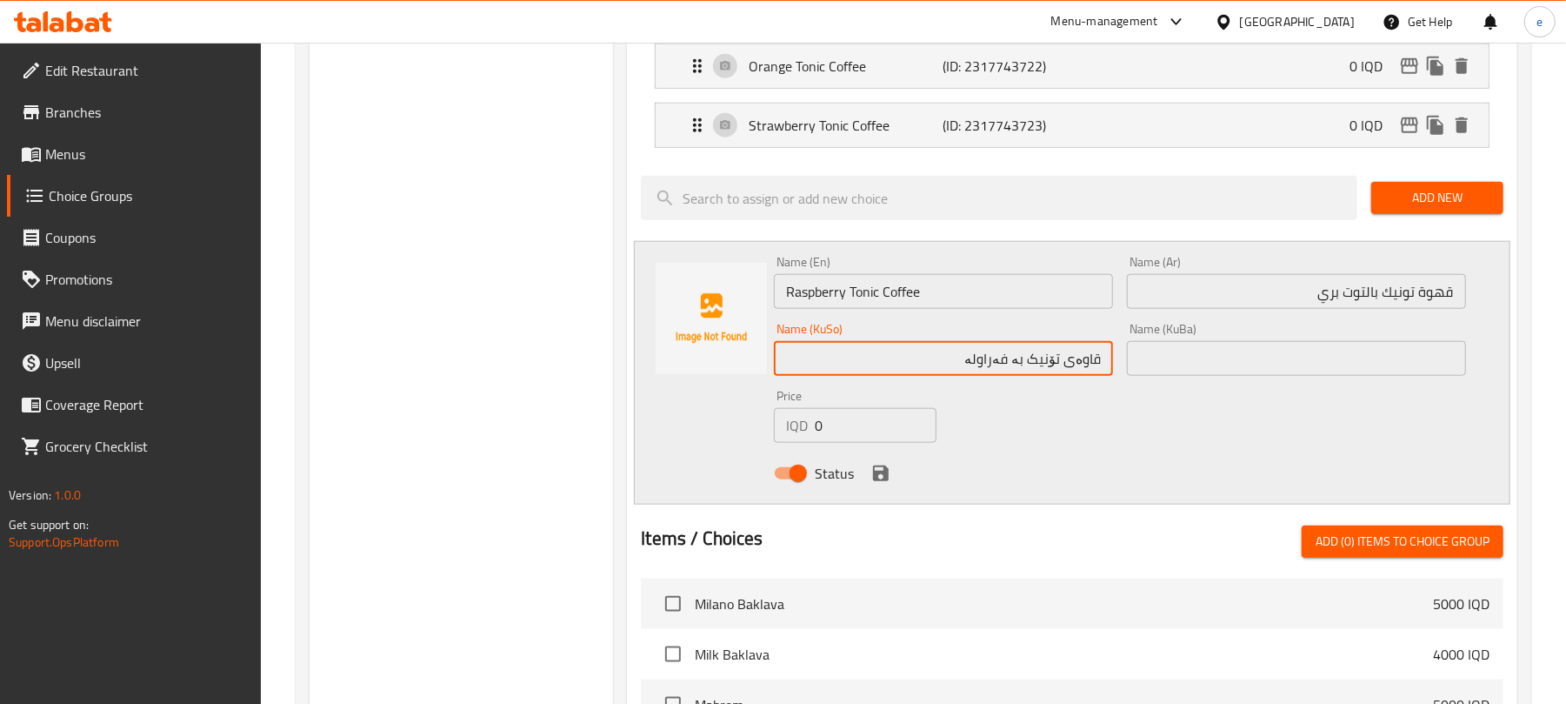
click at [1004, 362] on input "قاوەی تۆنیک بە فەراولە" at bounding box center [943, 358] width 339 height 35
paste input "تووی کێوی"
type input "قاوەی تۆنیک بە تووی کێوی"
click at [884, 481] on icon "save" at bounding box center [881, 473] width 16 height 16
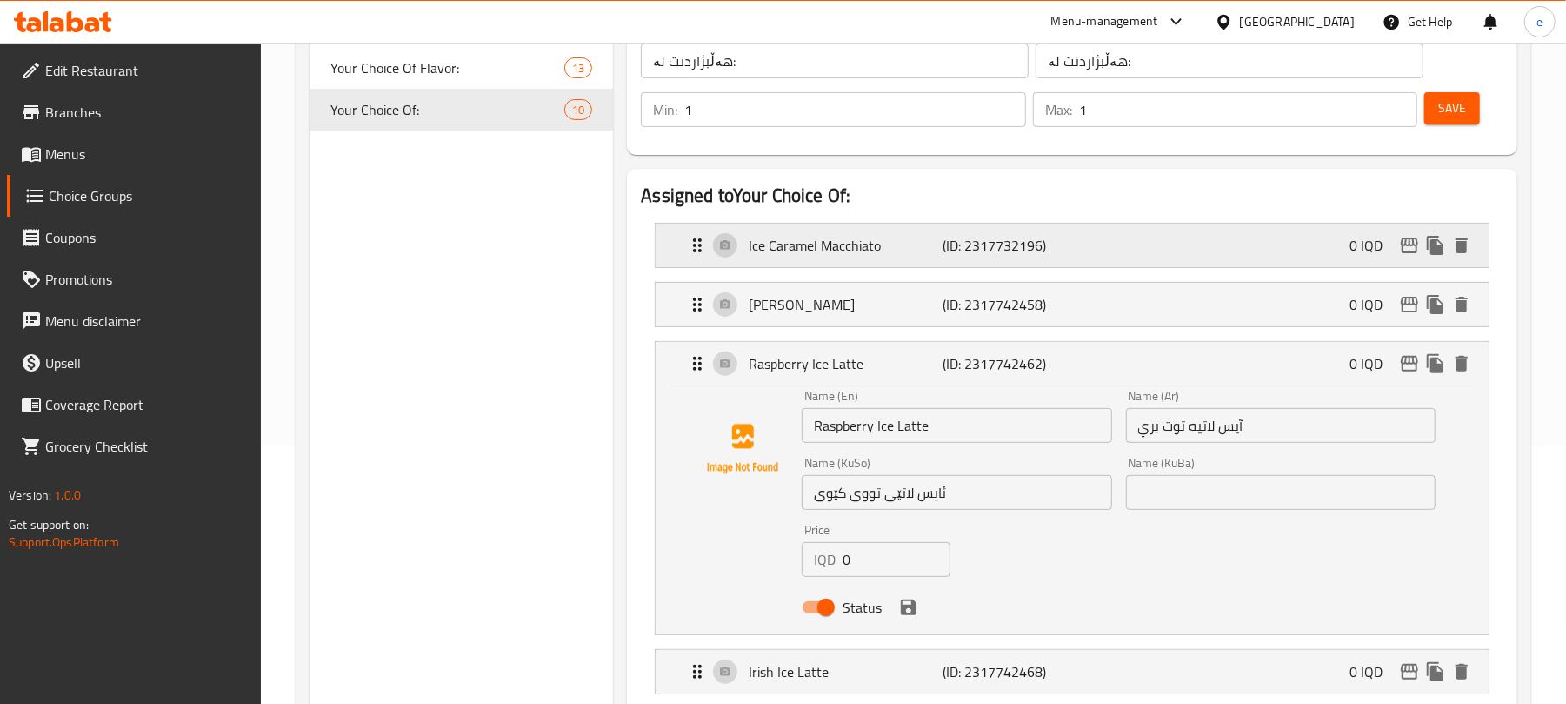
scroll to position [231, 0]
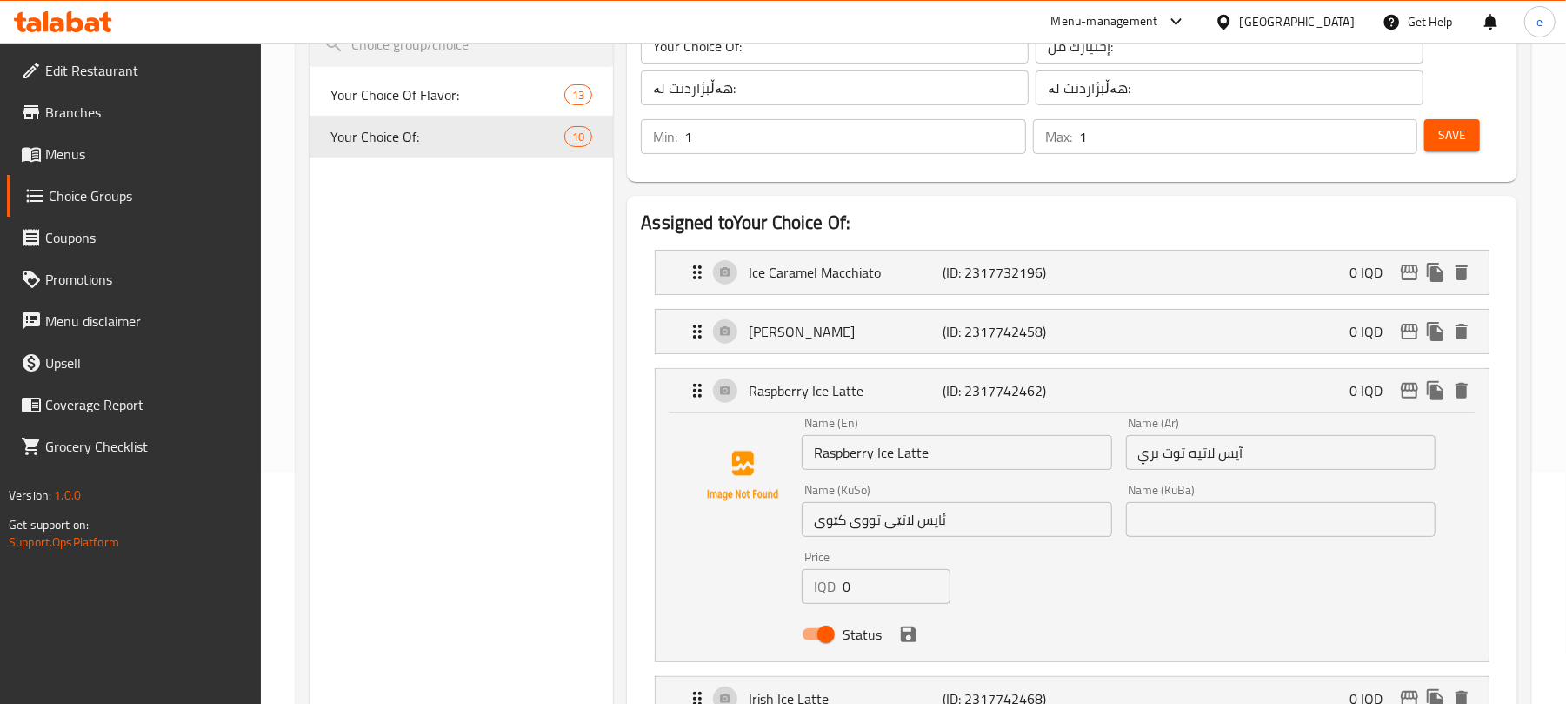
click at [1440, 137] on span "Save" at bounding box center [1452, 135] width 28 height 22
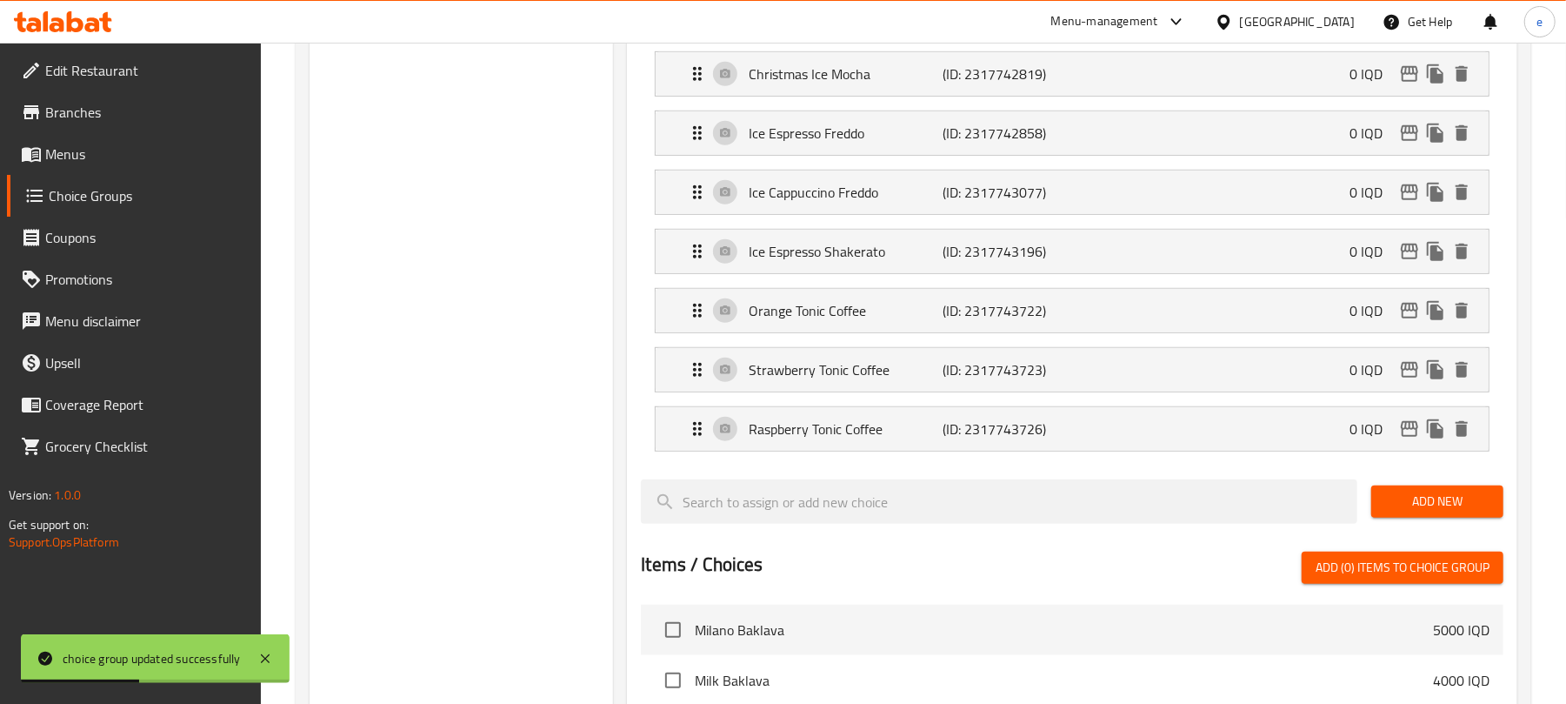
scroll to position [696, 0]
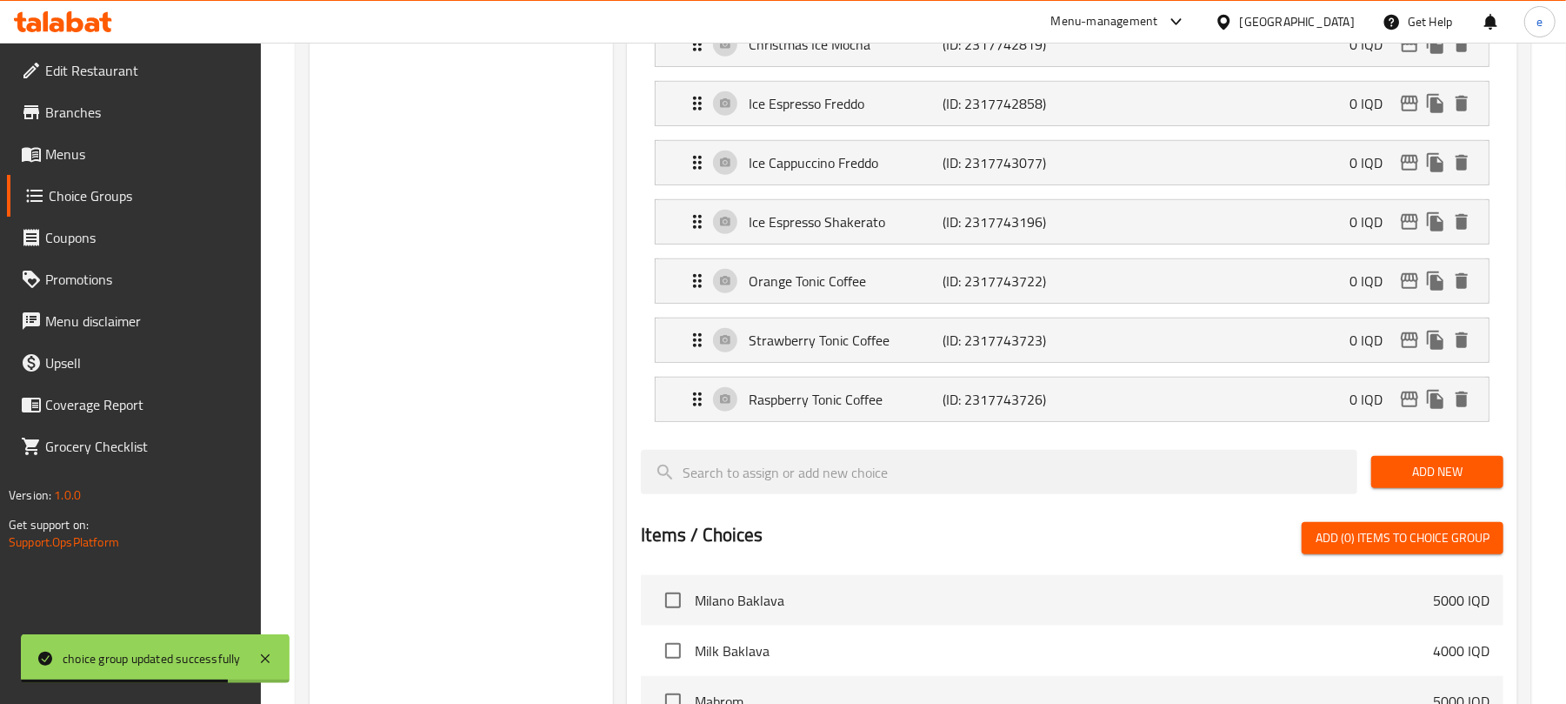
click at [1406, 483] on span "Add New" at bounding box center [1437, 472] width 104 height 22
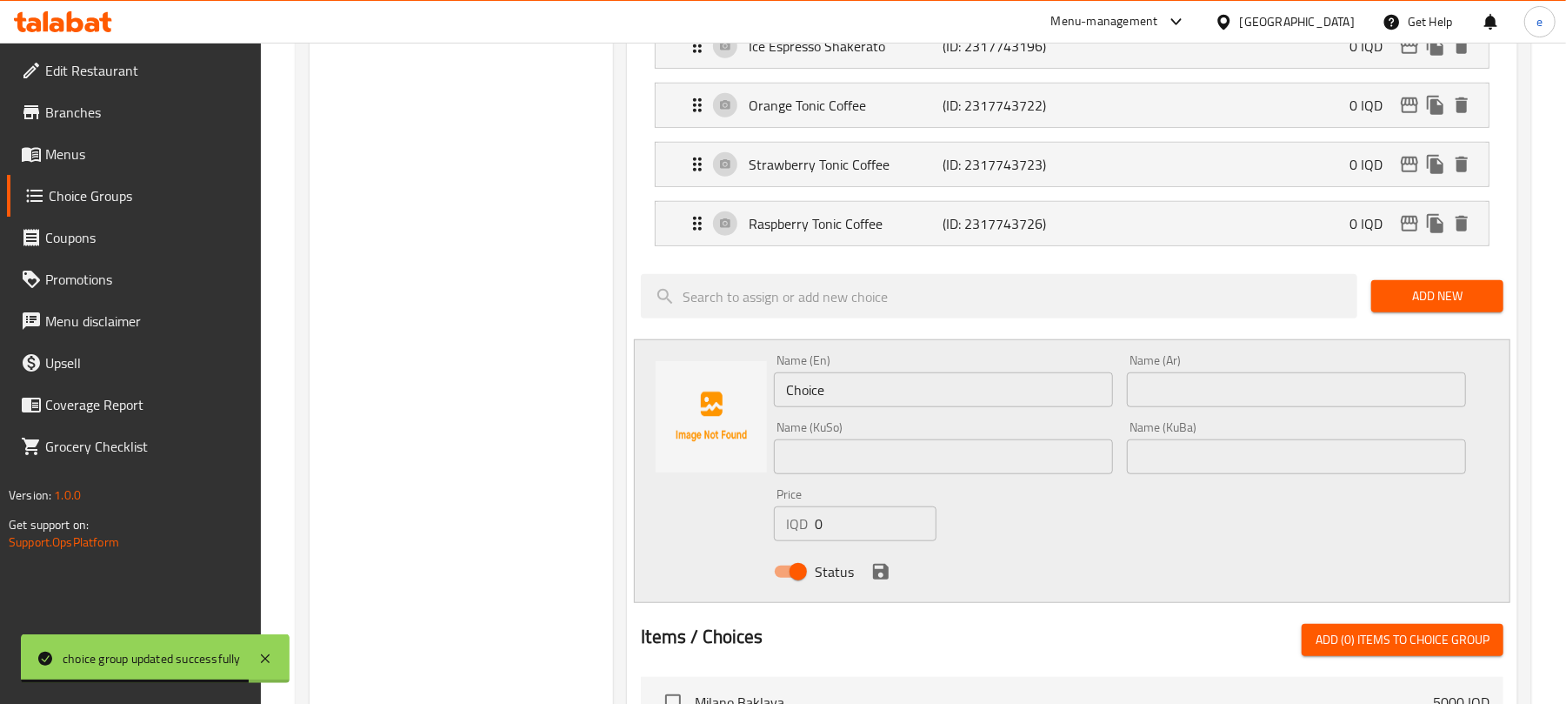
scroll to position [927, 0]
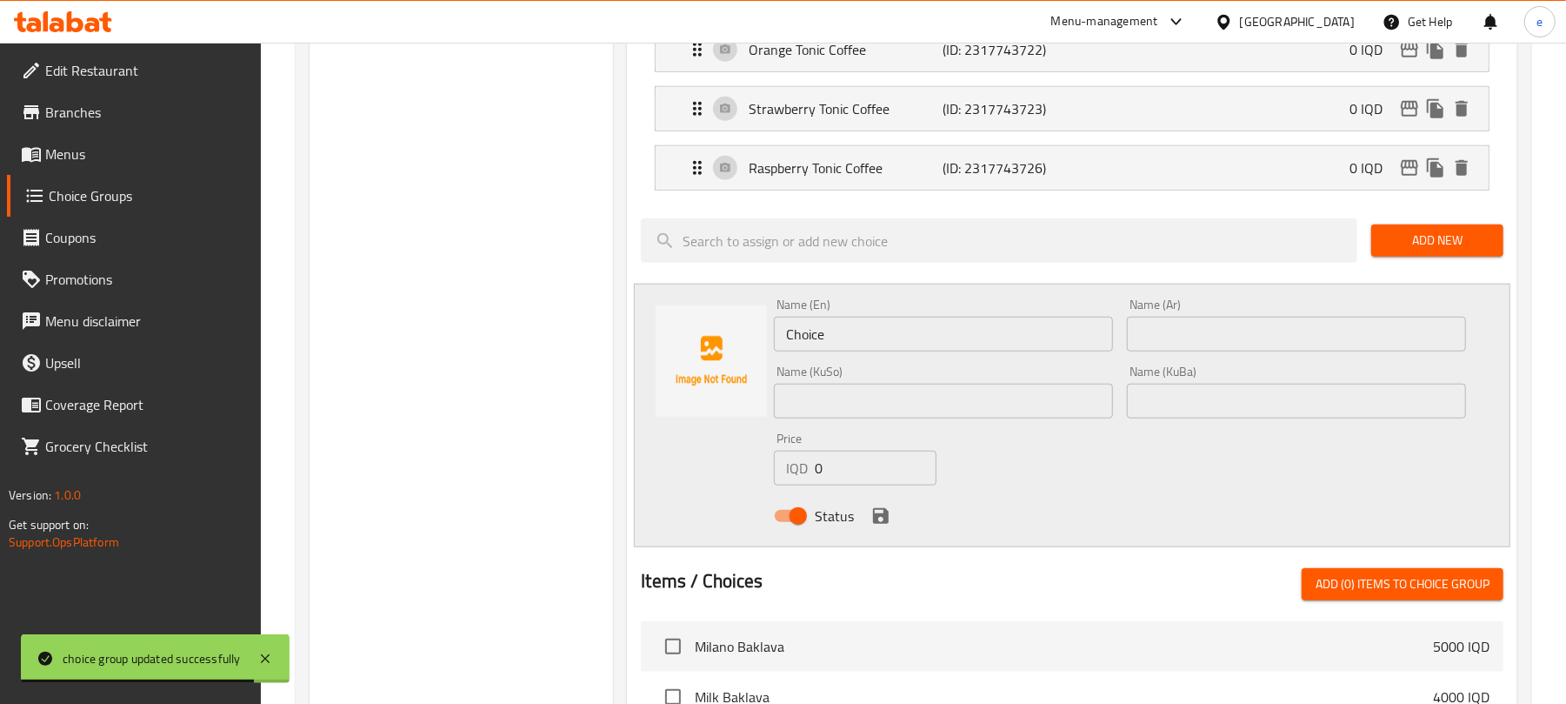
click at [884, 351] on input "Choice" at bounding box center [943, 334] width 339 height 35
paste input "Yuzu Tonic Coffe"
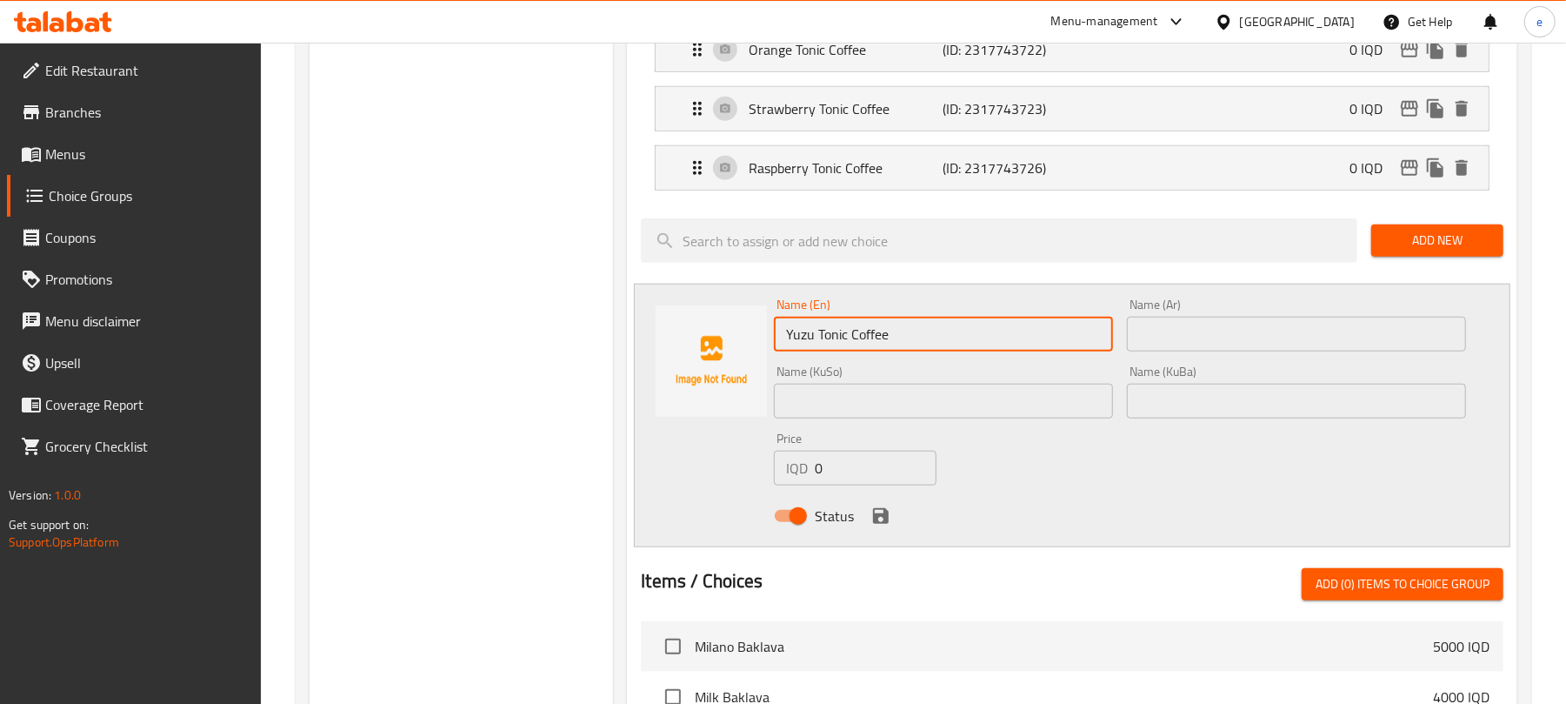
type input "Yuzu Tonic Coffee"
click at [1242, 373] on div "Name (KuBa) Name (KuBa)" at bounding box center [1296, 391] width 339 height 53
click at [1238, 336] on input "text" at bounding box center [1296, 334] width 339 height 35
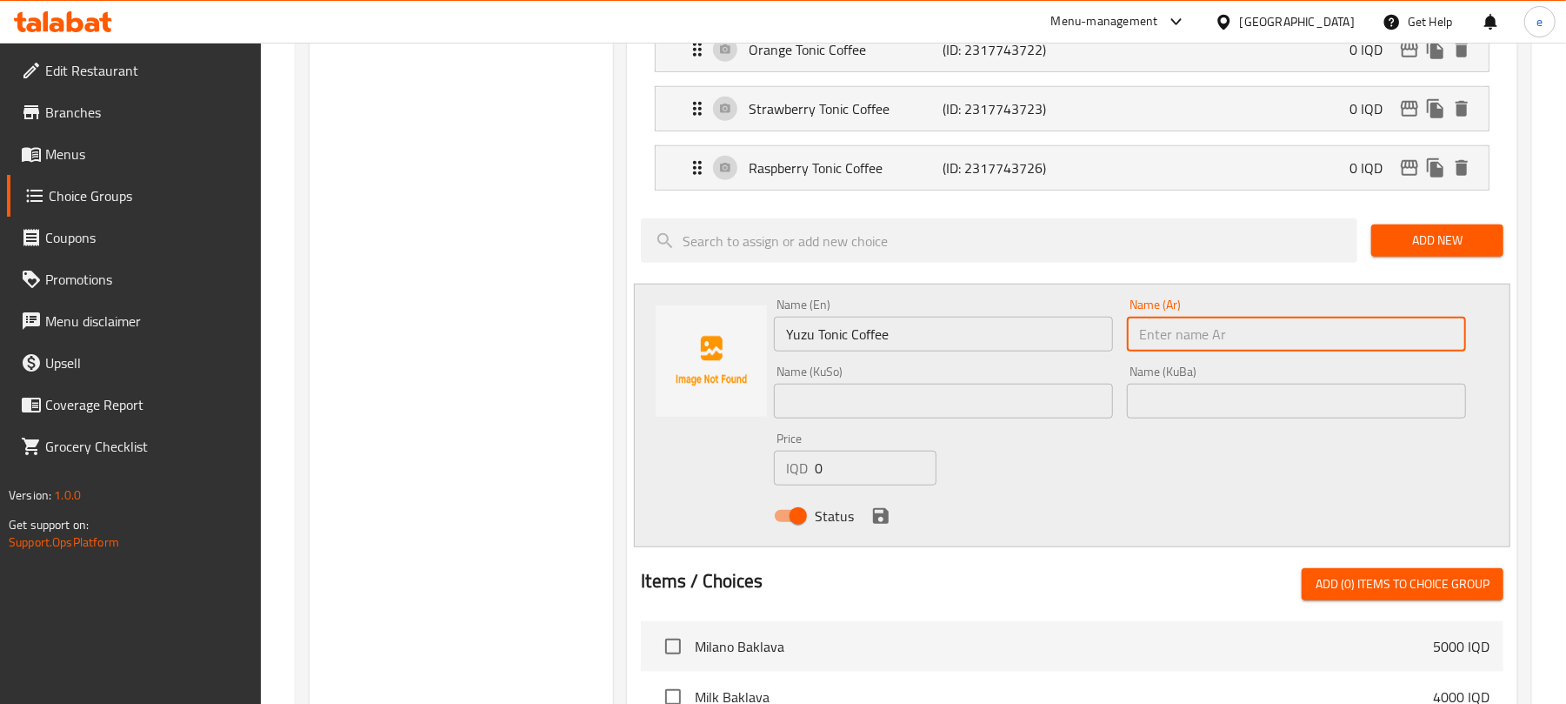
paste input "قهوة تونيك يوزو"
type input "قهوة تونيك يوزو"
click at [1051, 407] on input "text" at bounding box center [943, 401] width 339 height 35
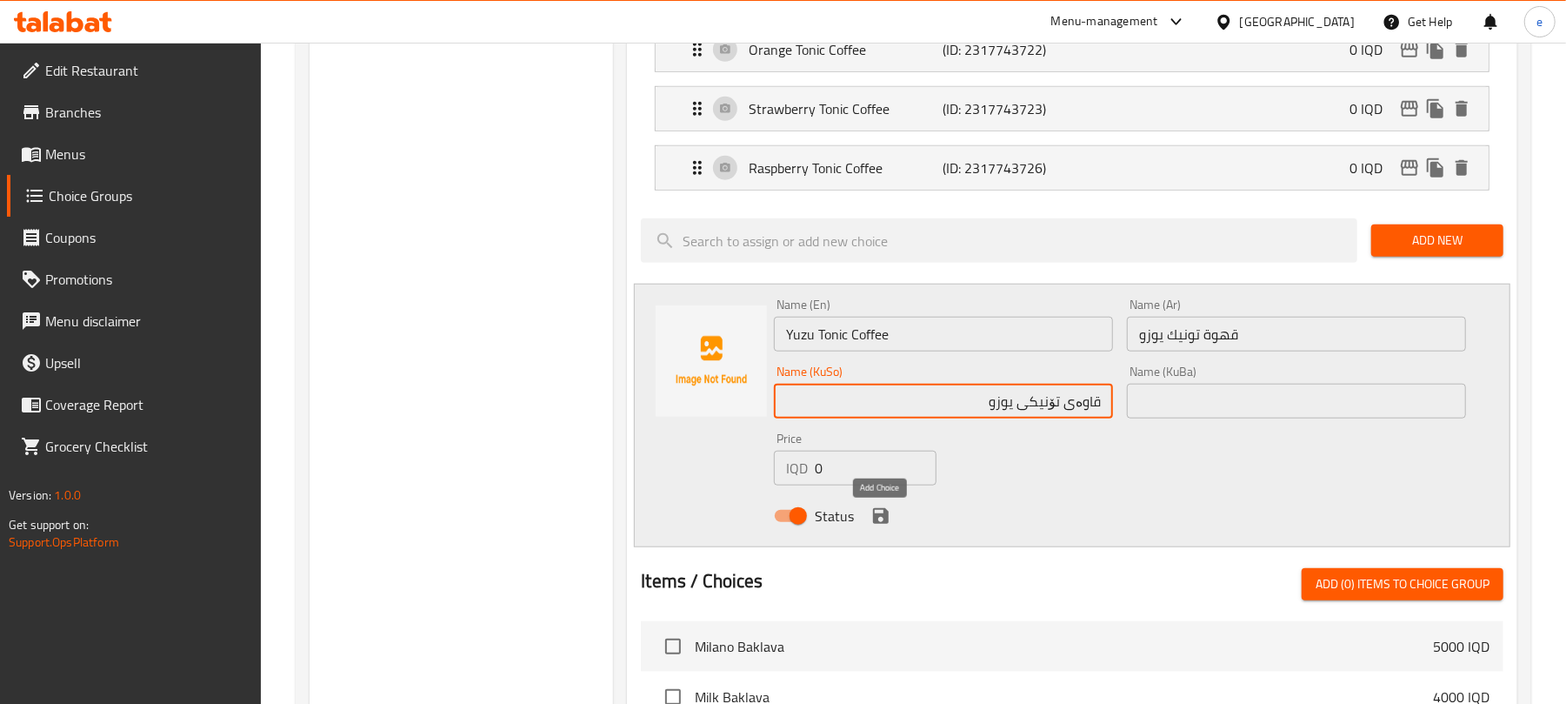
type input "قاوەی تۆنیکی یوزو"
click at [881, 525] on icon "save" at bounding box center [881, 515] width 21 height 21
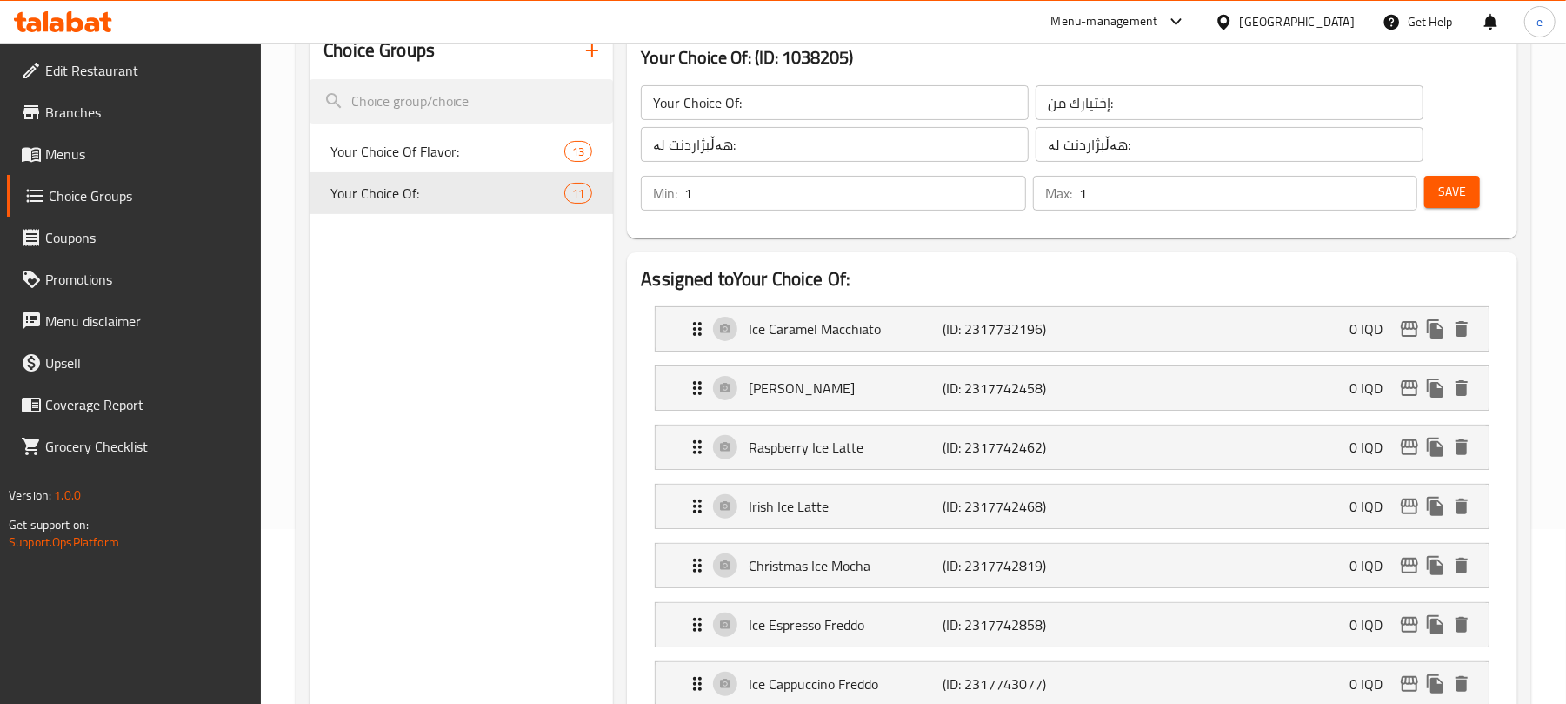
scroll to position [0, 0]
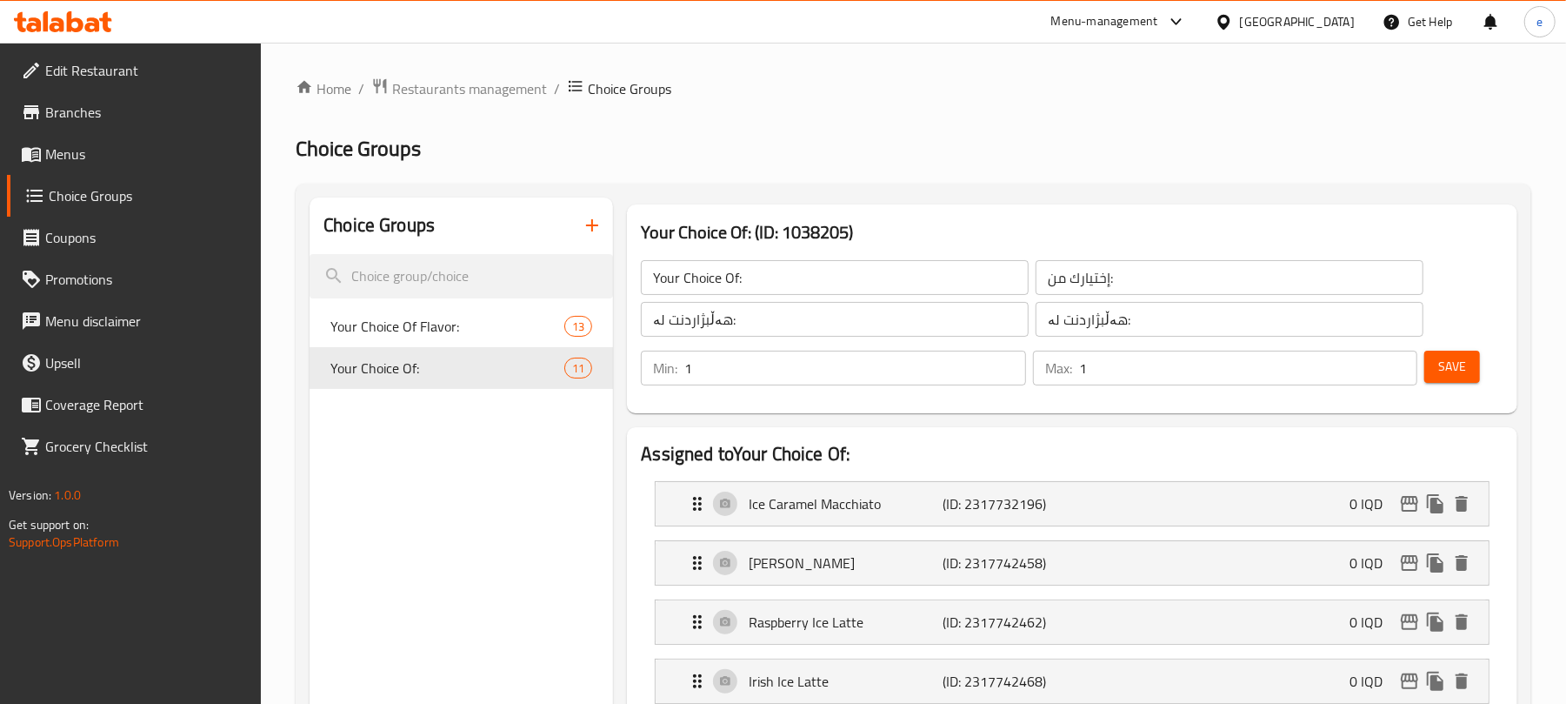
click at [1470, 369] on button "Save" at bounding box center [1453, 366] width 56 height 32
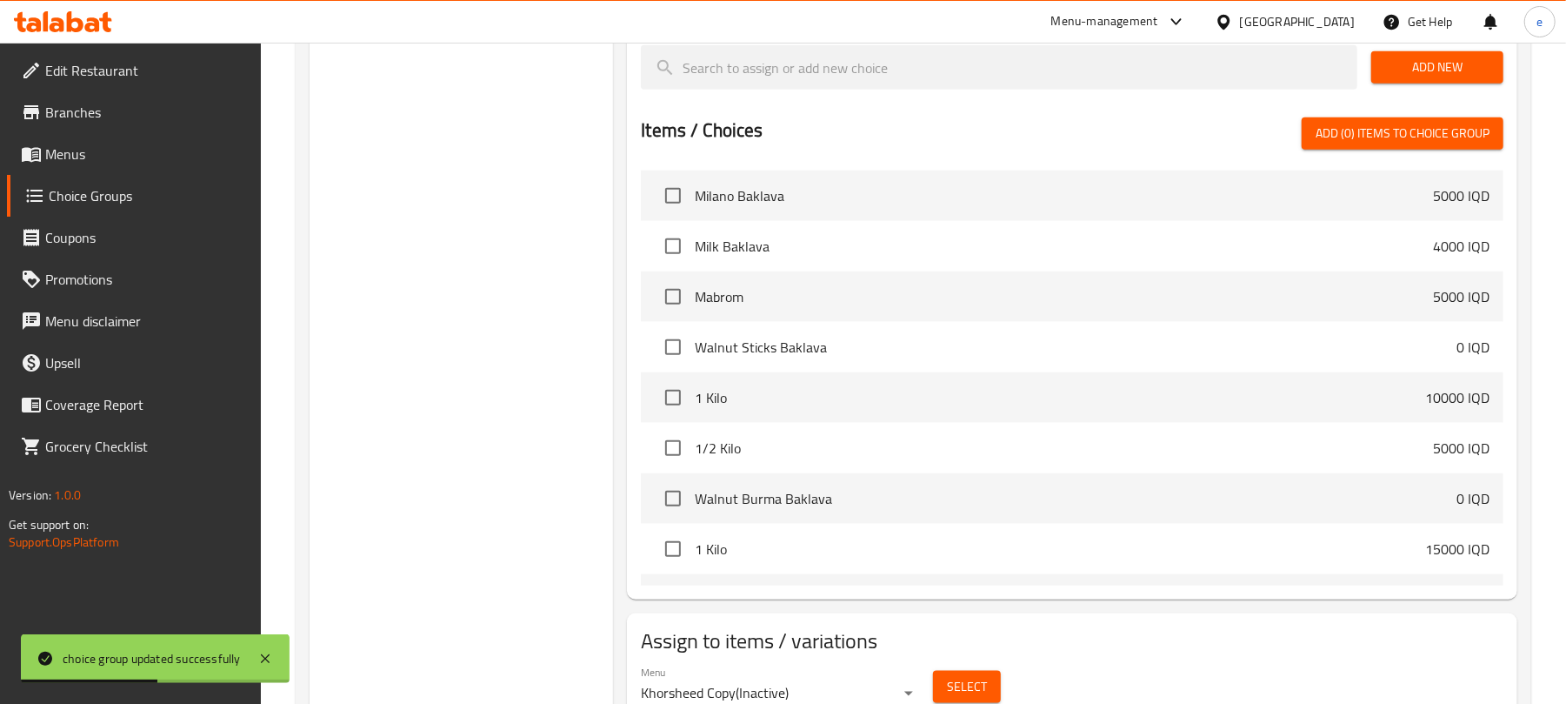
scroll to position [1239, 0]
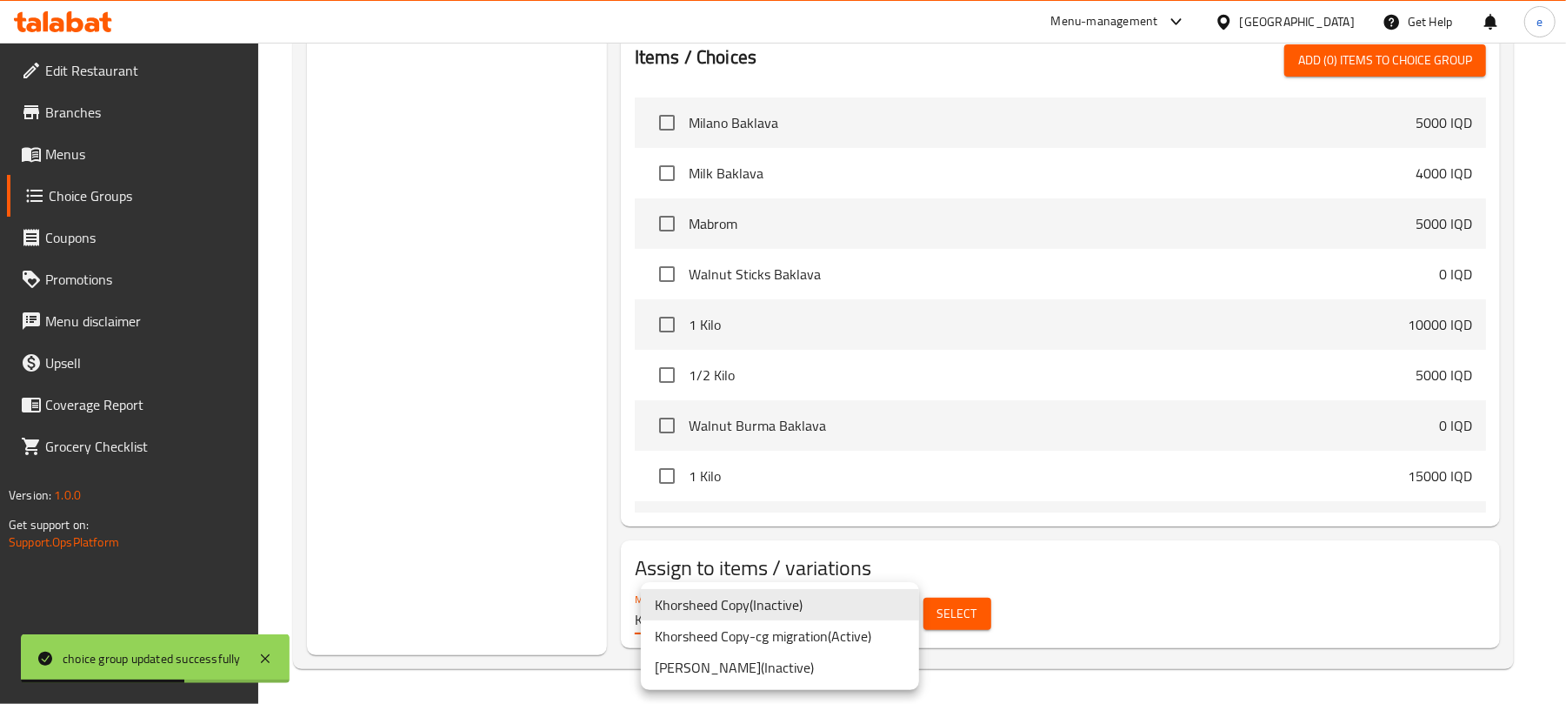
click at [784, 628] on li "Khorsheed Copy-cg migration ( Active )" at bounding box center [780, 635] width 278 height 31
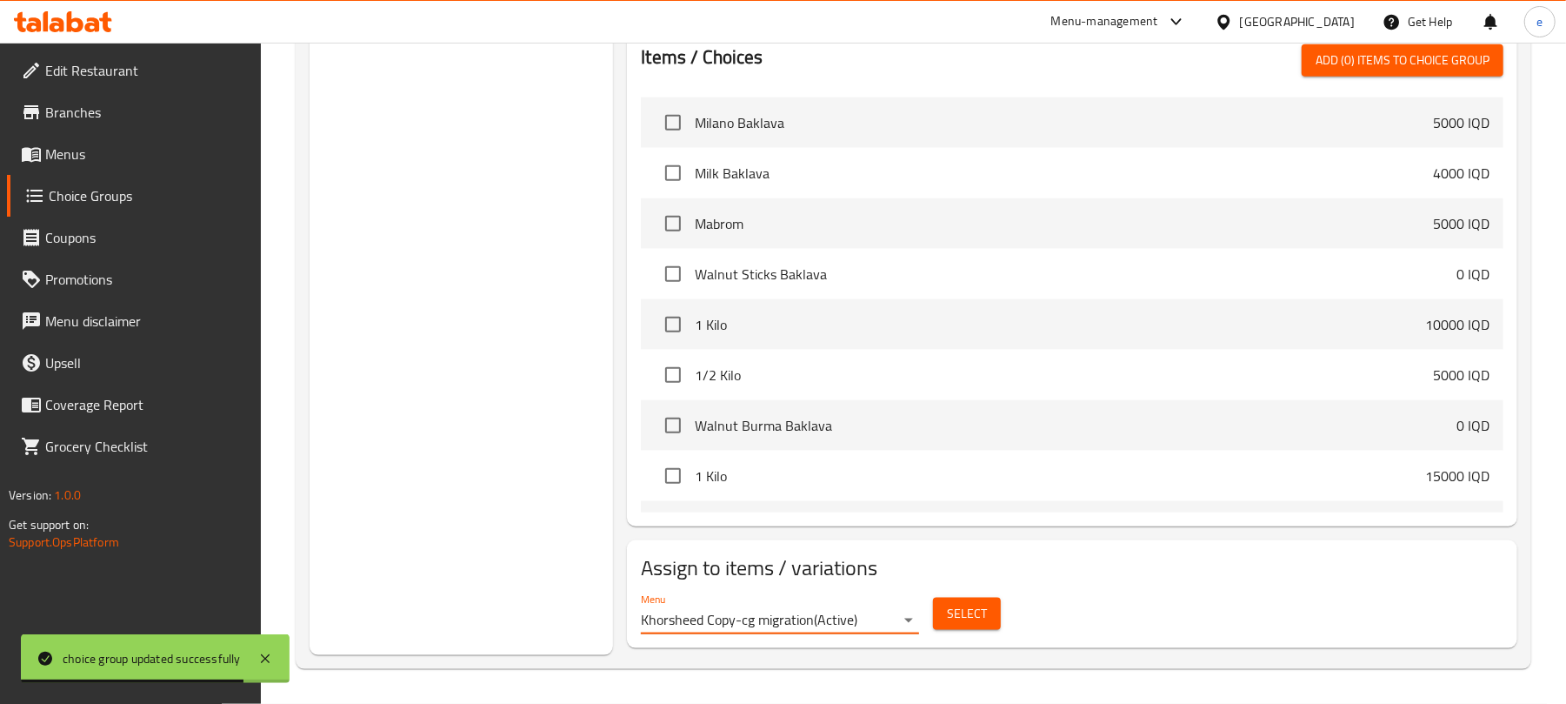
click at [964, 613] on span "Select" at bounding box center [967, 614] width 40 height 22
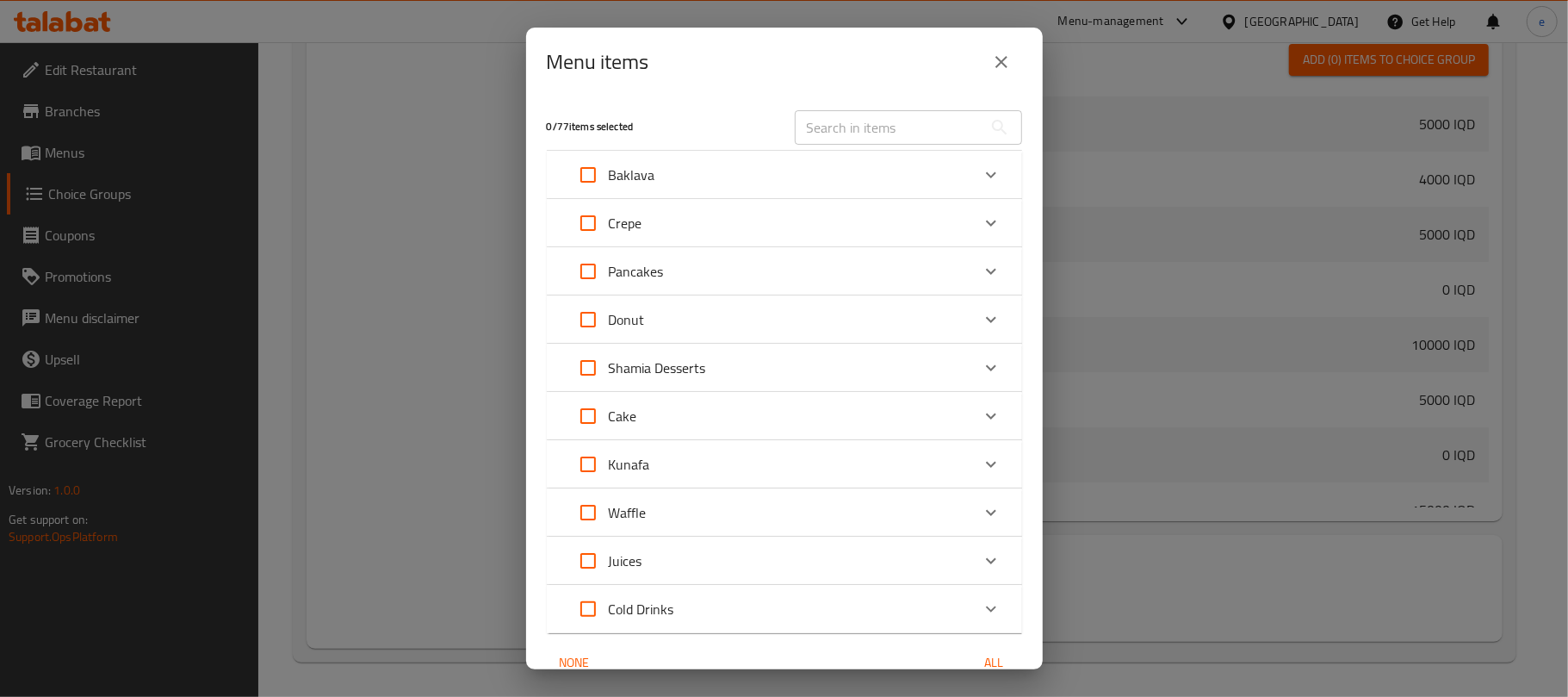
click at [880, 139] on input "text" at bounding box center [889, 127] width 188 height 35
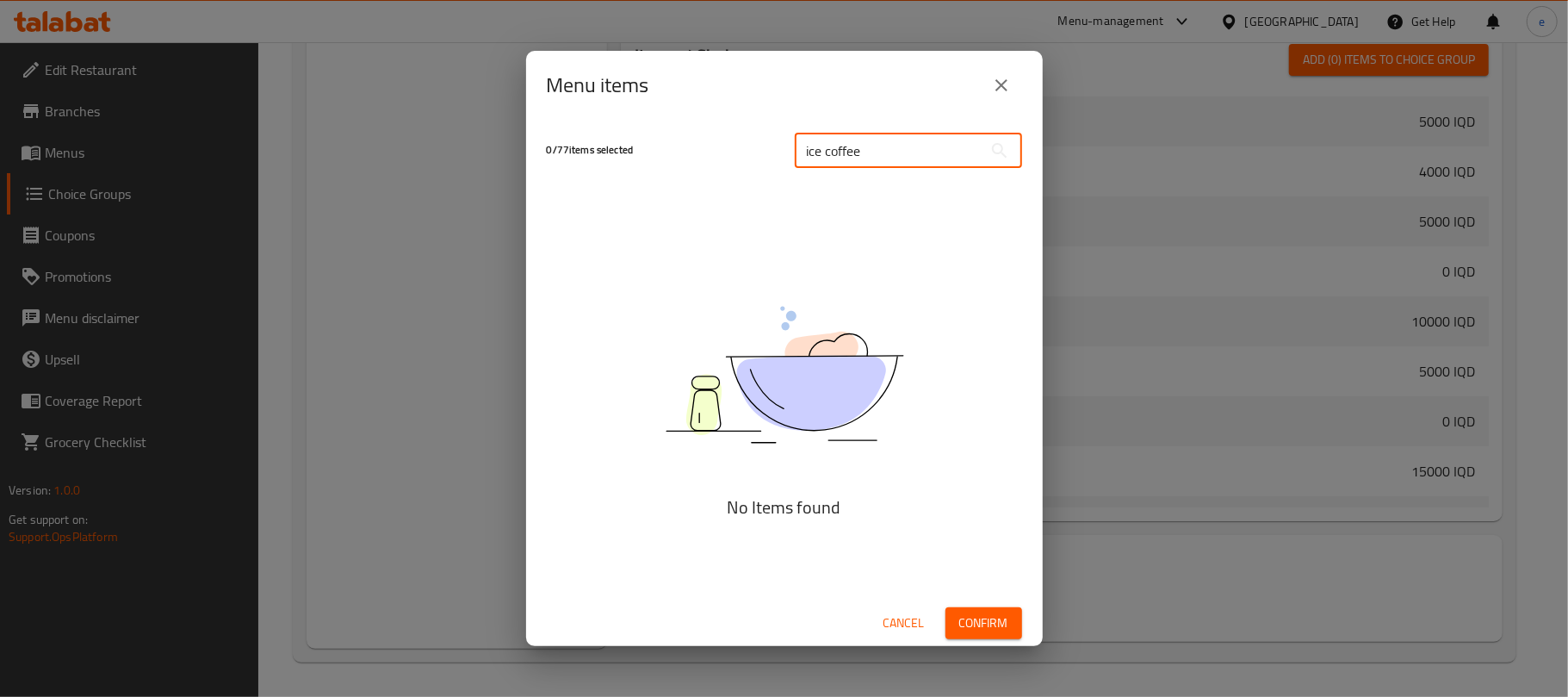
click at [890, 162] on input "ice coffee" at bounding box center [889, 150] width 188 height 35
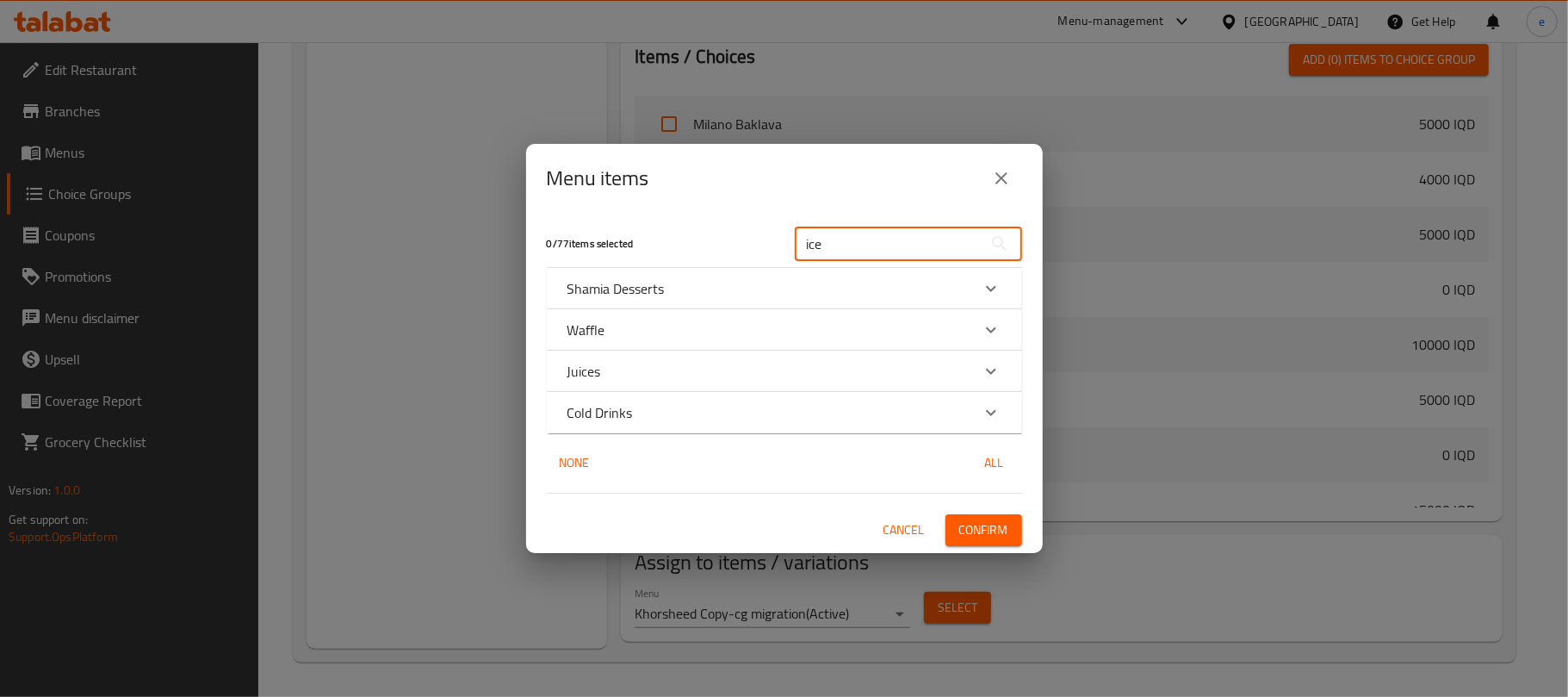
type input "ice"
click at [706, 400] on div "Cold Drinks" at bounding box center [784, 413] width 475 height 42
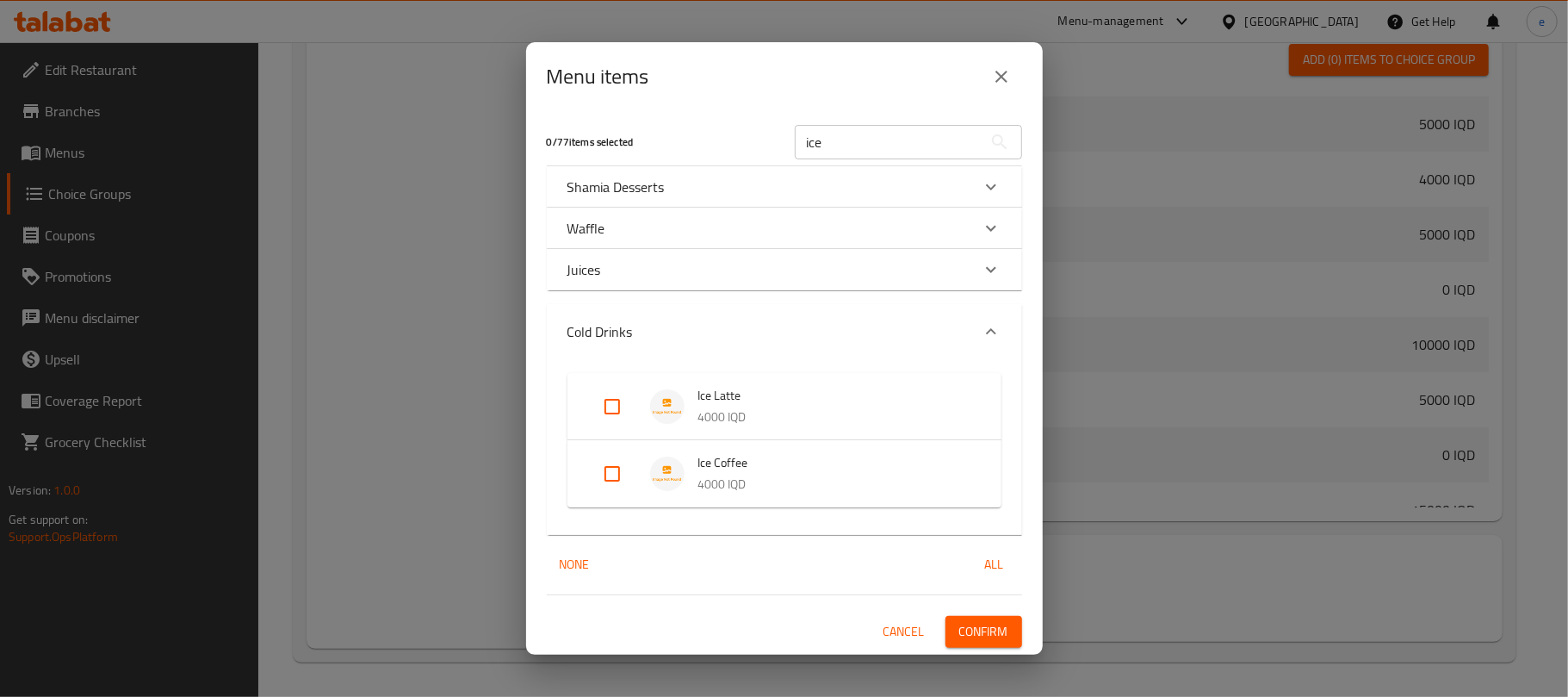
click at [613, 475] on input "Expand" at bounding box center [612, 473] width 42 height 42
checkbox input "true"
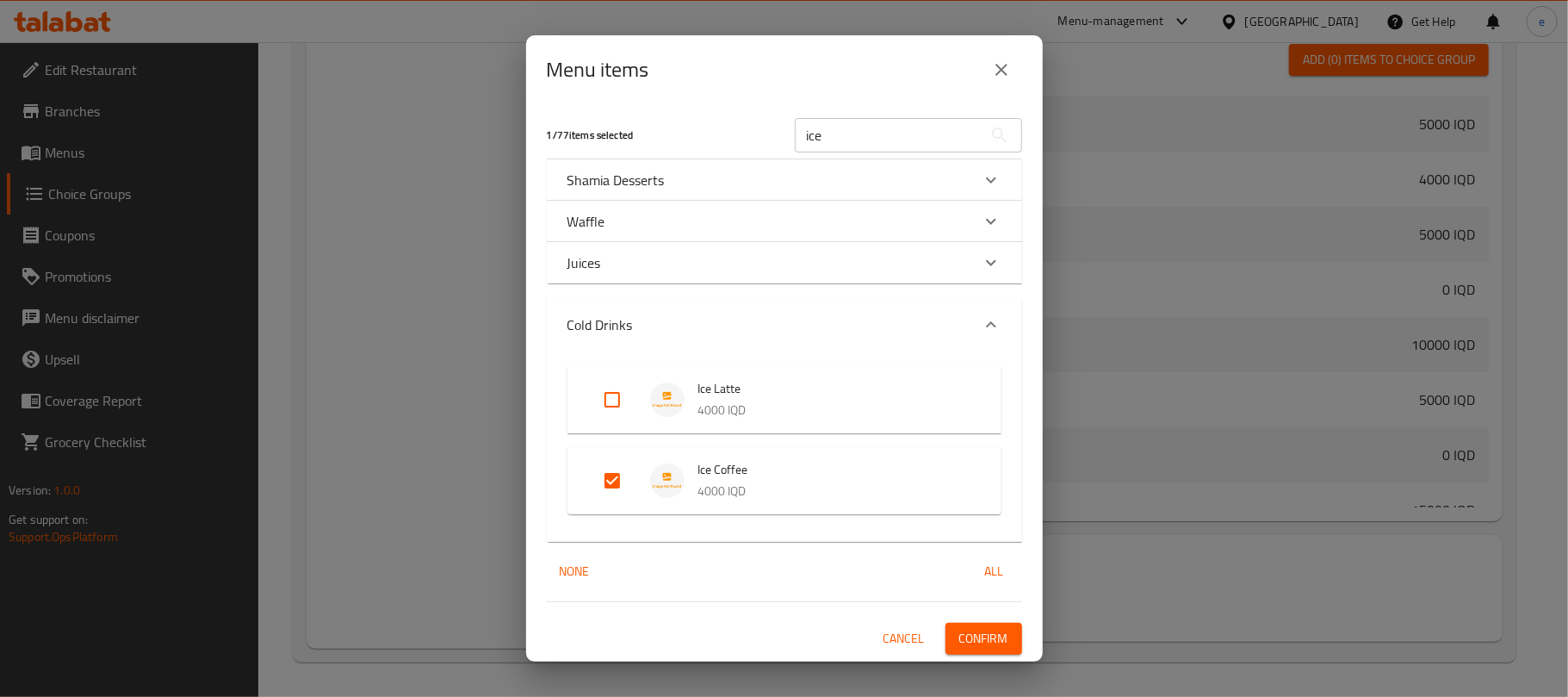
click at [988, 631] on span "Confirm" at bounding box center [984, 639] width 49 height 22
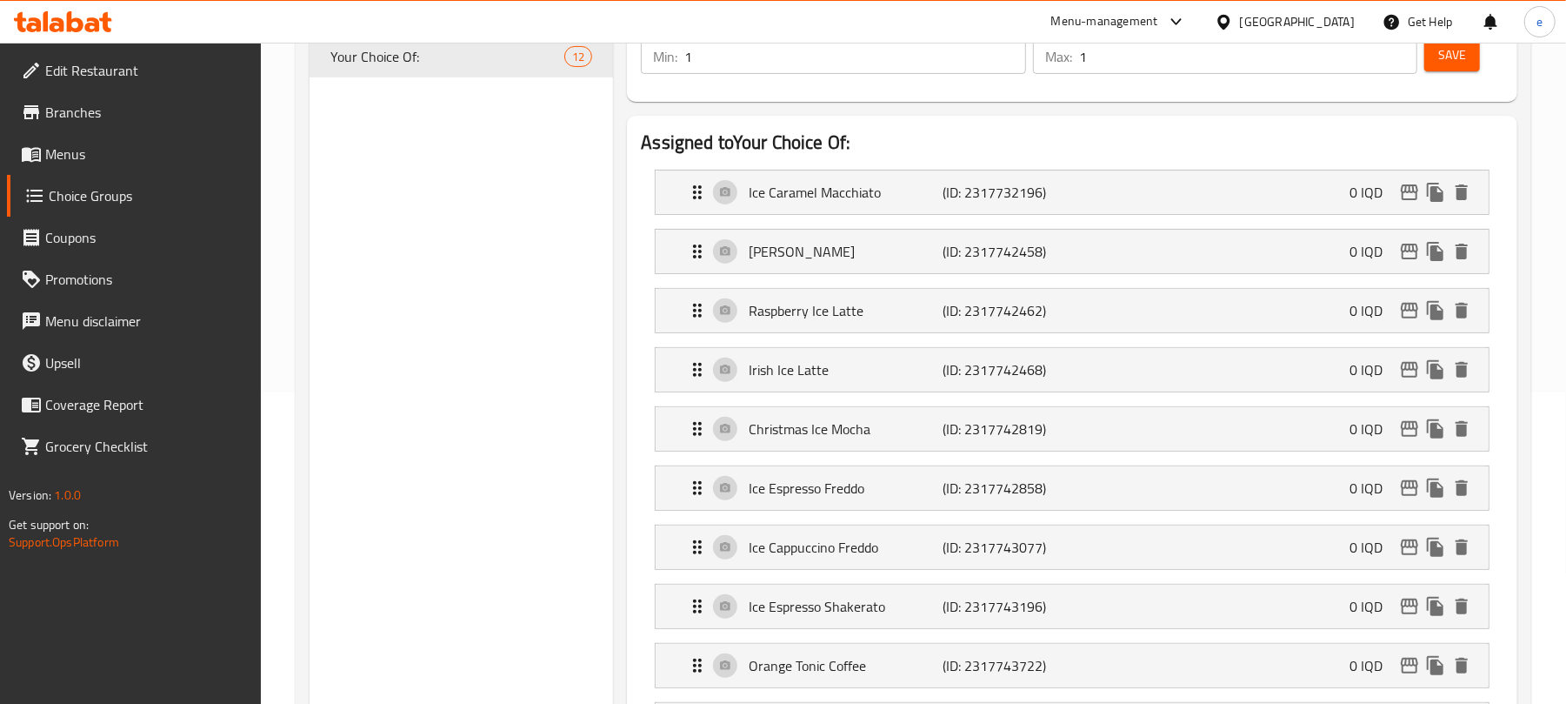
scroll to position [0, 0]
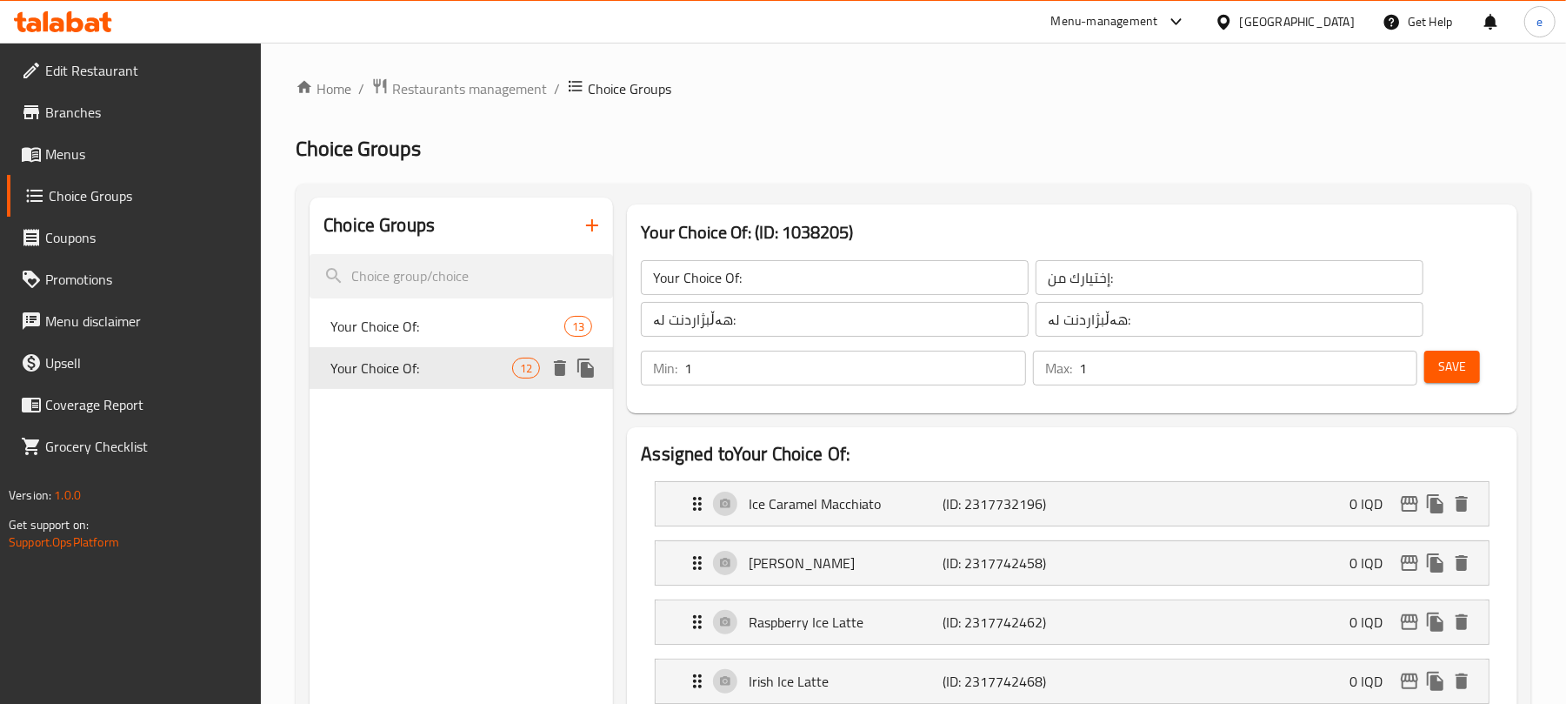
click at [415, 337] on span "Your Choice Of:" at bounding box center [447, 326] width 234 height 21
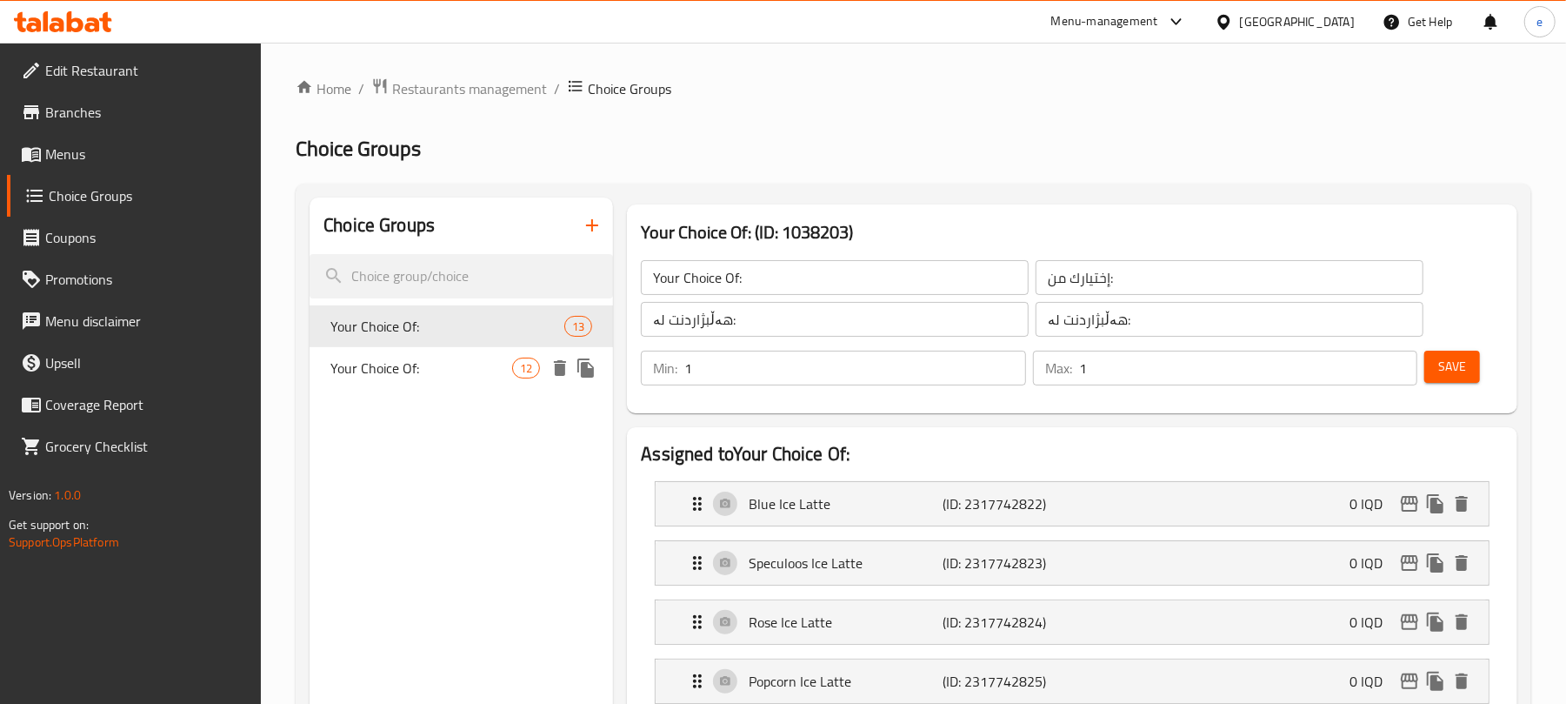
click at [404, 364] on span "Your Choice Of:" at bounding box center [421, 367] width 182 height 21
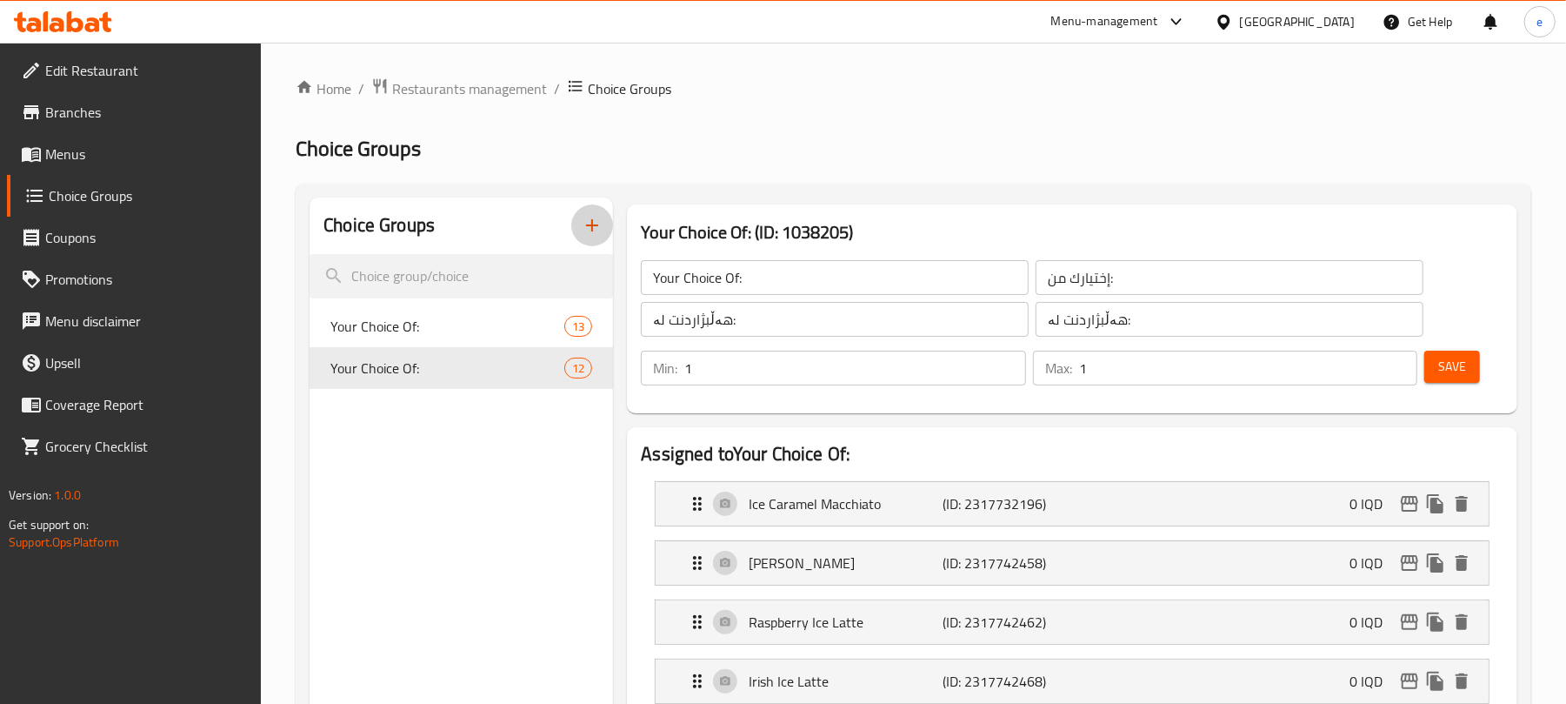
click at [602, 231] on icon "button" at bounding box center [592, 225] width 21 height 21
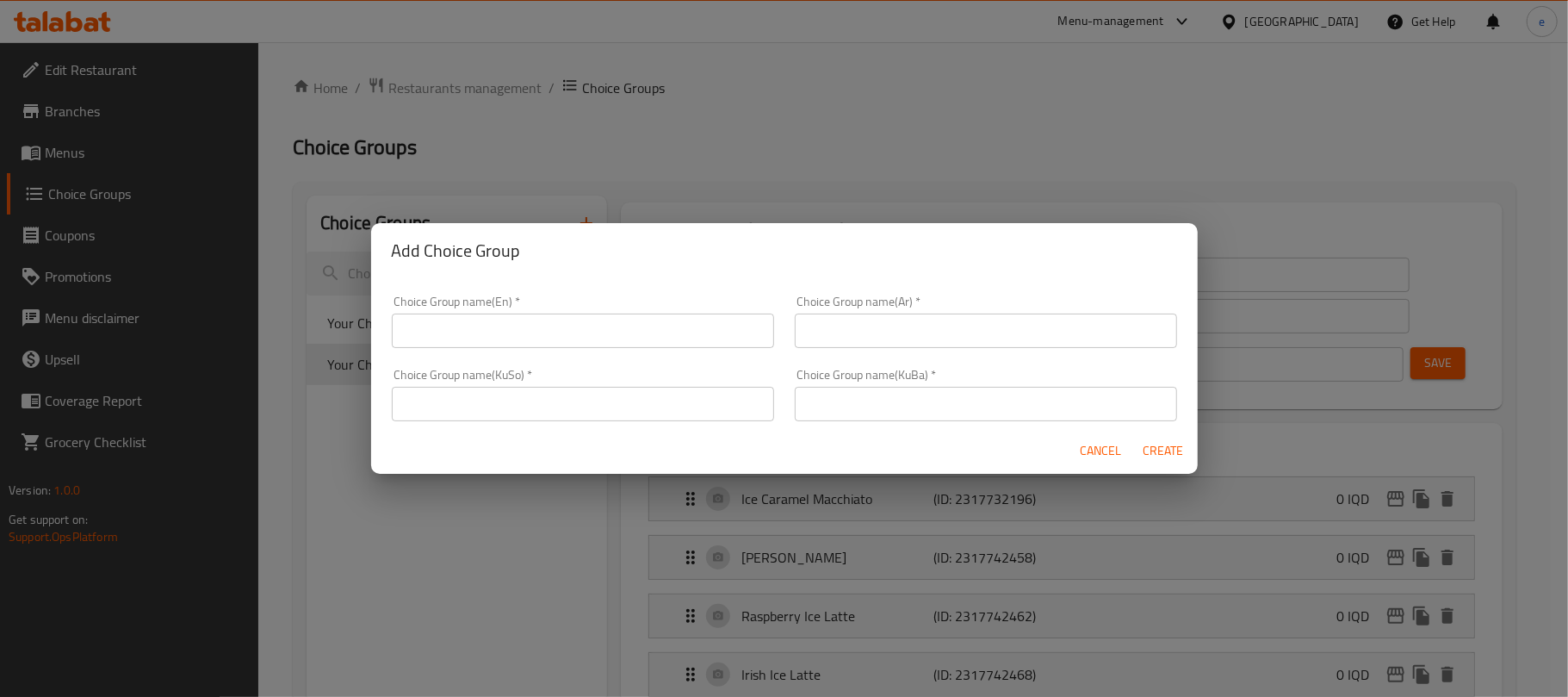
click at [644, 322] on input "text" at bounding box center [583, 331] width 382 height 35
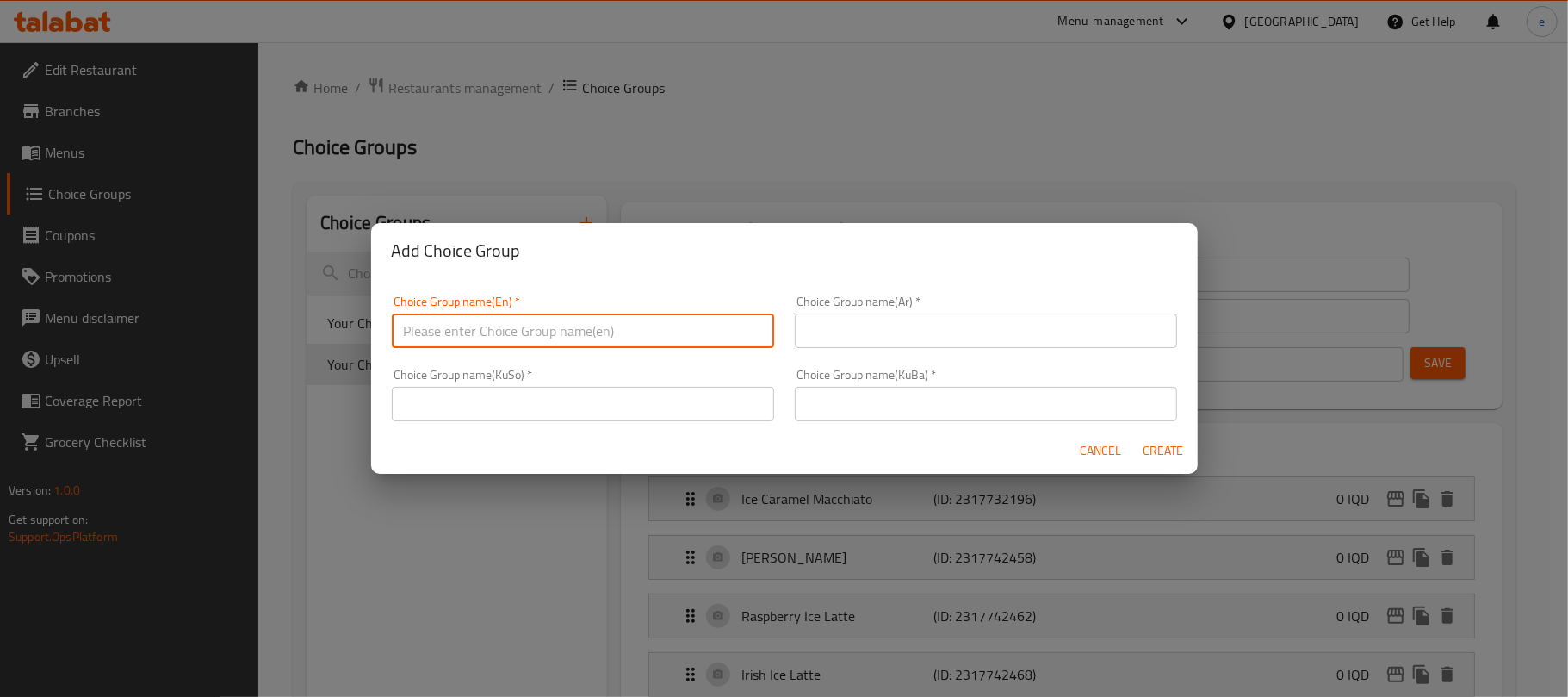
type input "Your Choice Of:"
click at [865, 343] on input "text" at bounding box center [986, 331] width 382 height 35
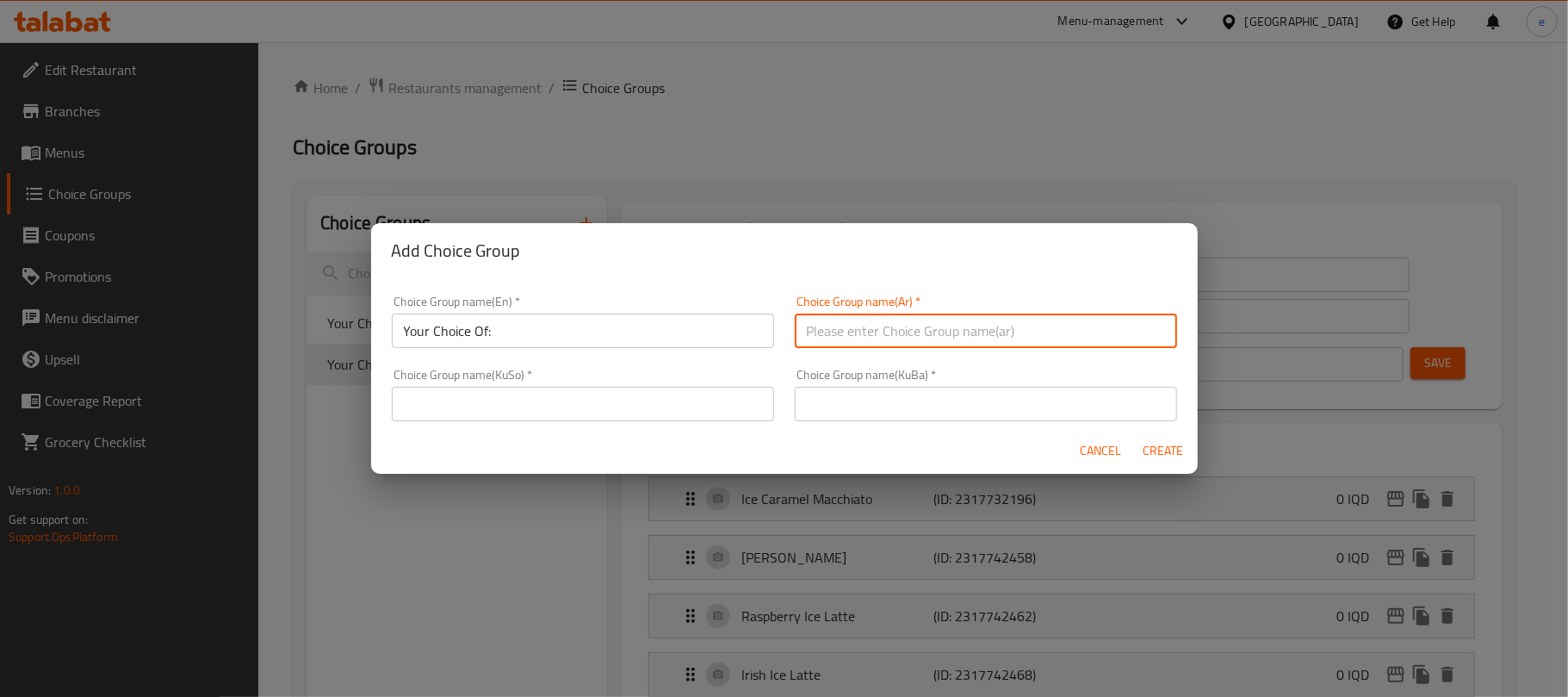
type input "إختيارك من:"
click at [647, 406] on input "text" at bounding box center [583, 403] width 382 height 35
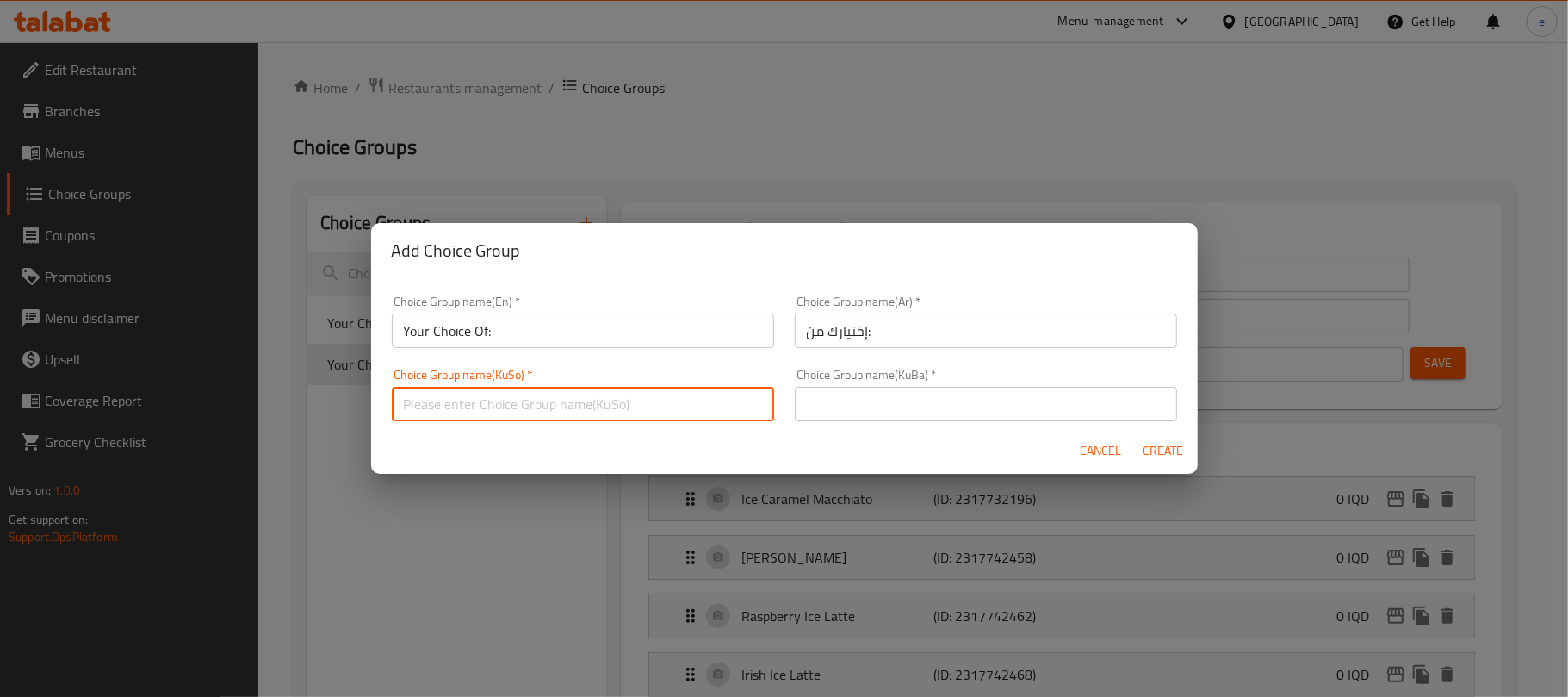
type input "هەڵبژاردنت لە:"
drag, startPoint x: 869, startPoint y: 412, endPoint x: 903, endPoint y: 417, distance: 34.4
click at [869, 412] on input "text" at bounding box center [986, 403] width 382 height 35
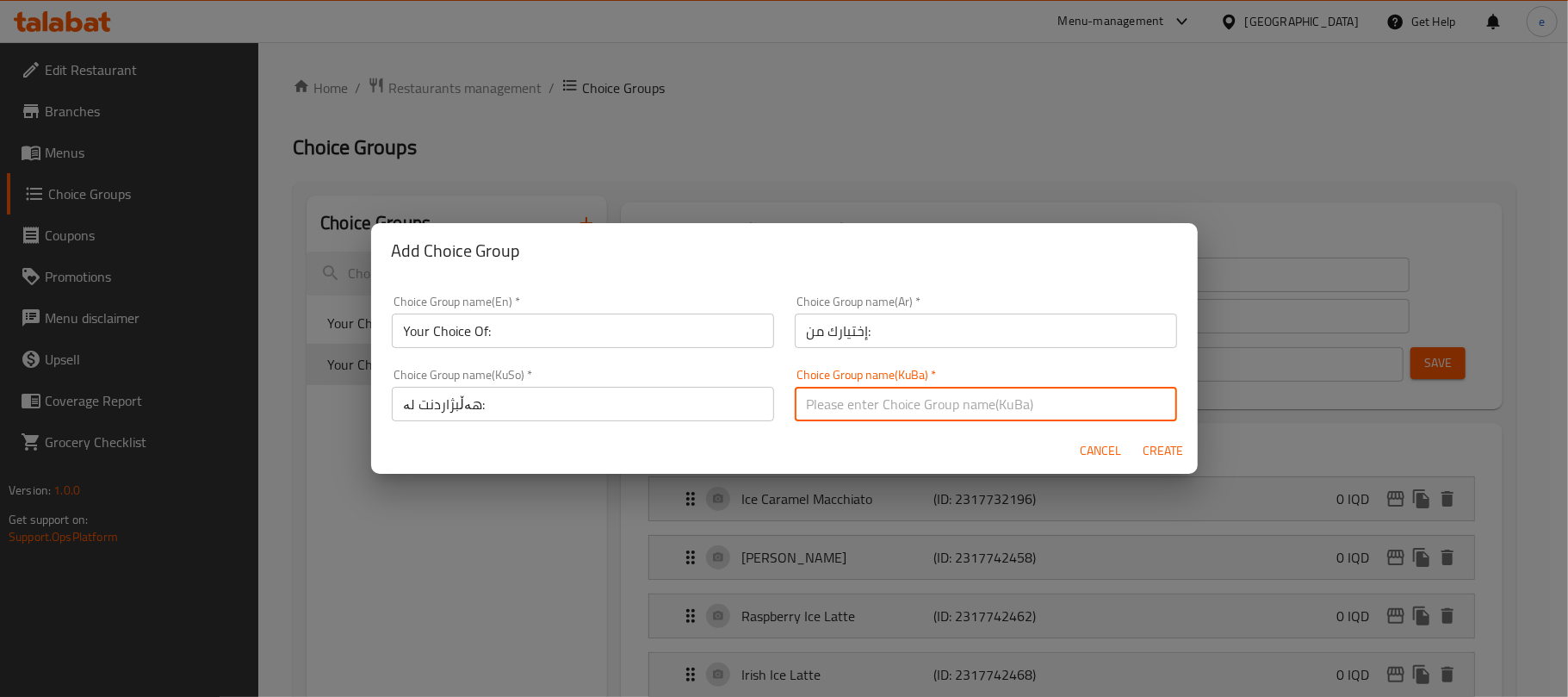
click at [586, 322] on input "Your Choice Of:" at bounding box center [583, 331] width 382 height 35
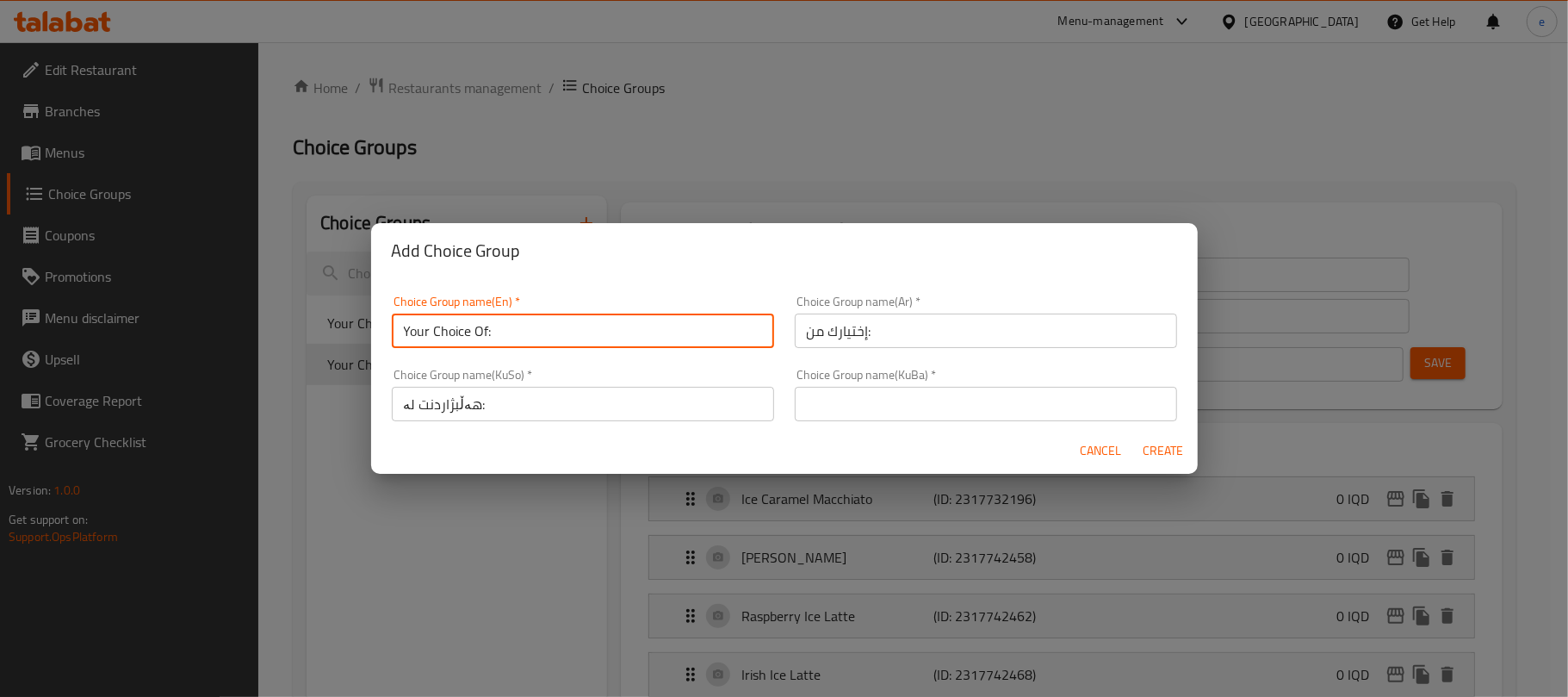
type input "Your Choice Of:"
click at [1169, 459] on span "Create" at bounding box center [1163, 450] width 42 height 22
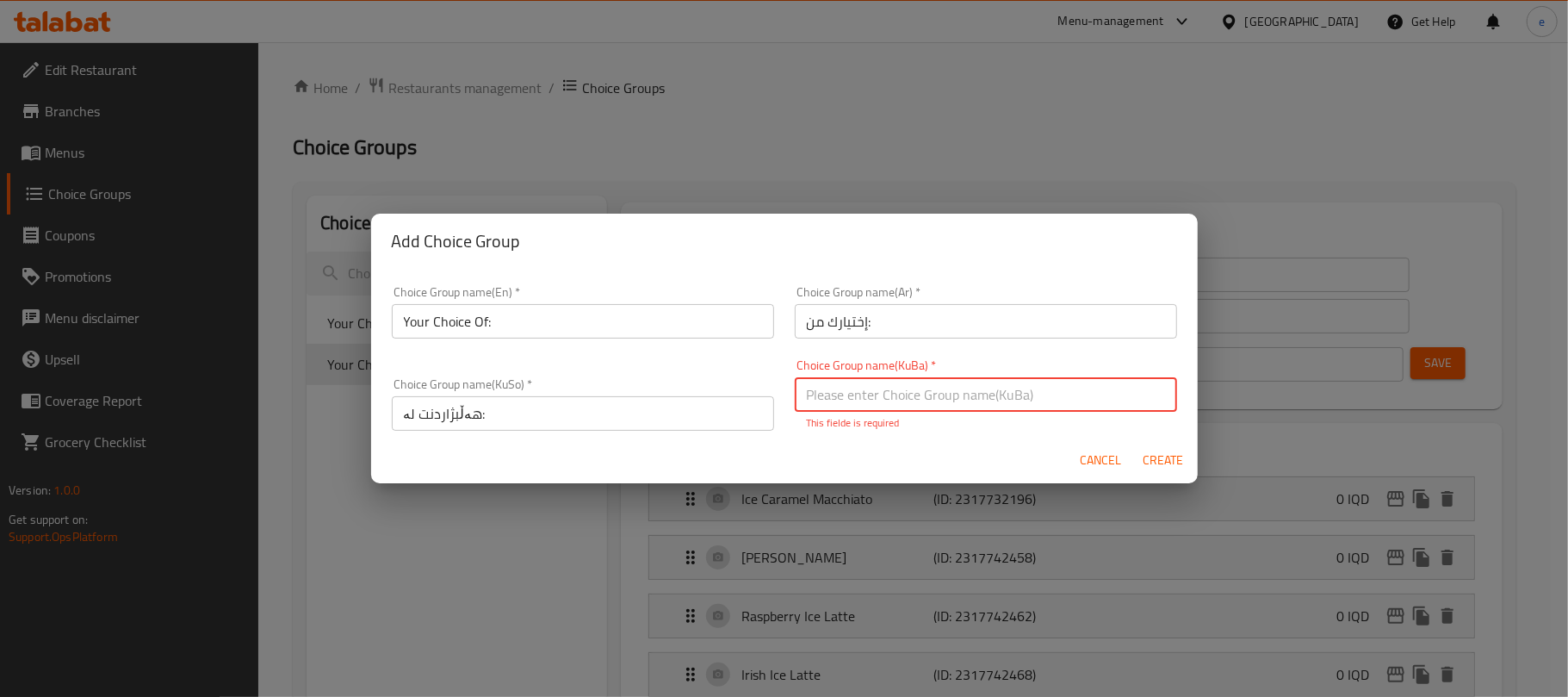
click at [982, 397] on input "text" at bounding box center [986, 394] width 382 height 35
type input "هەڵبژاردنت لە:"
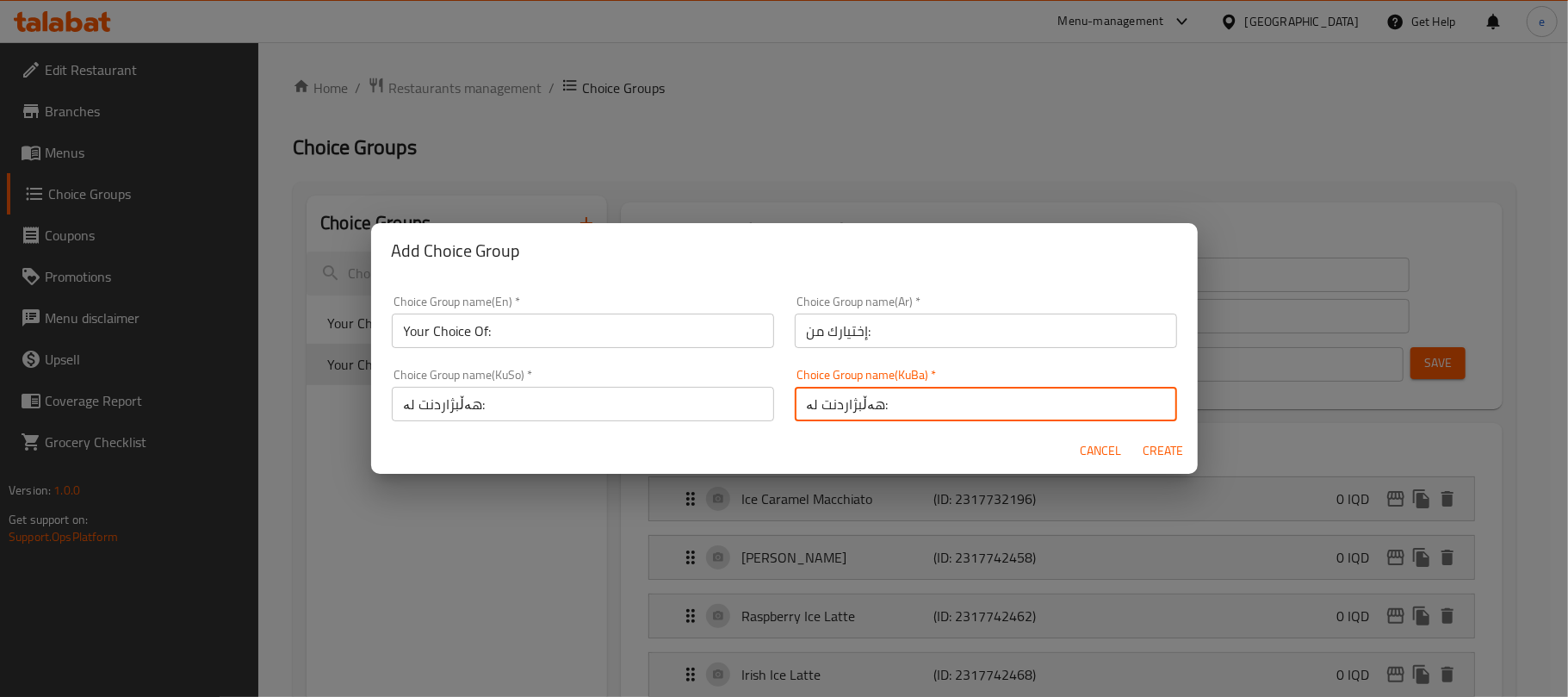
click at [1161, 455] on span "Create" at bounding box center [1163, 450] width 42 height 22
type input "Your Choice Of:"
type input "0"
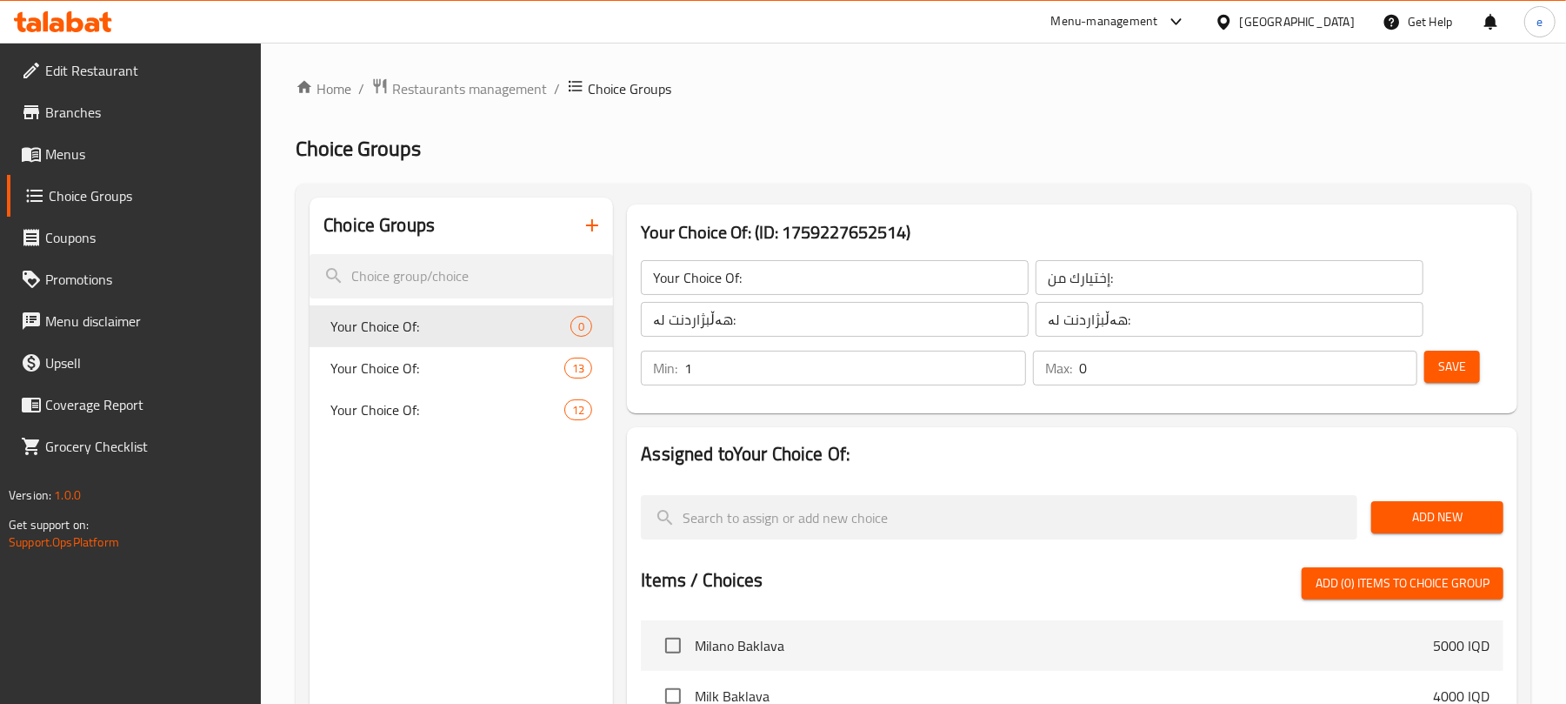
type input "1"
click at [1012, 357] on input "1" at bounding box center [854, 367] width 341 height 35
type input "1"
click at [1402, 364] on input "1" at bounding box center [1248, 367] width 338 height 35
click at [1441, 362] on span "Save" at bounding box center [1452, 367] width 28 height 22
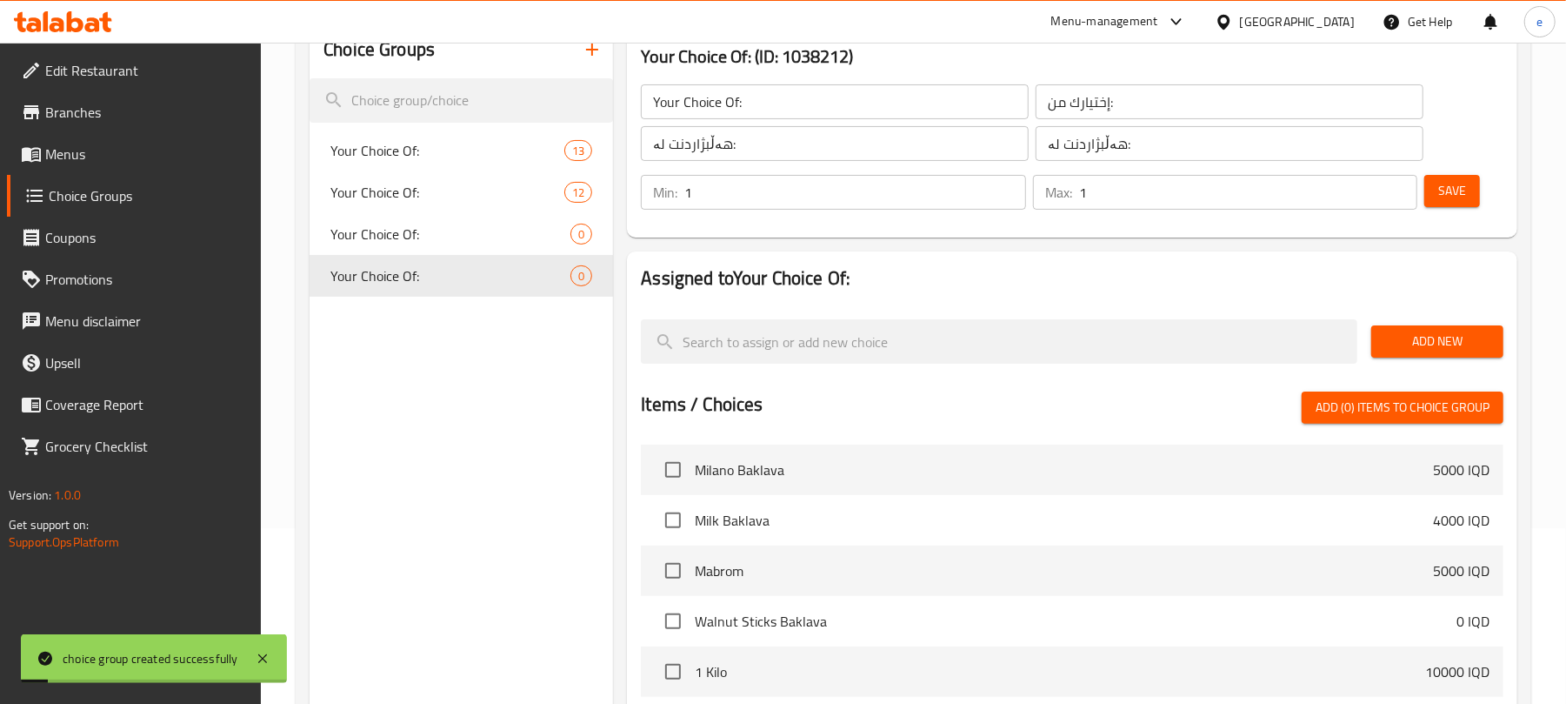
scroll to position [231, 0]
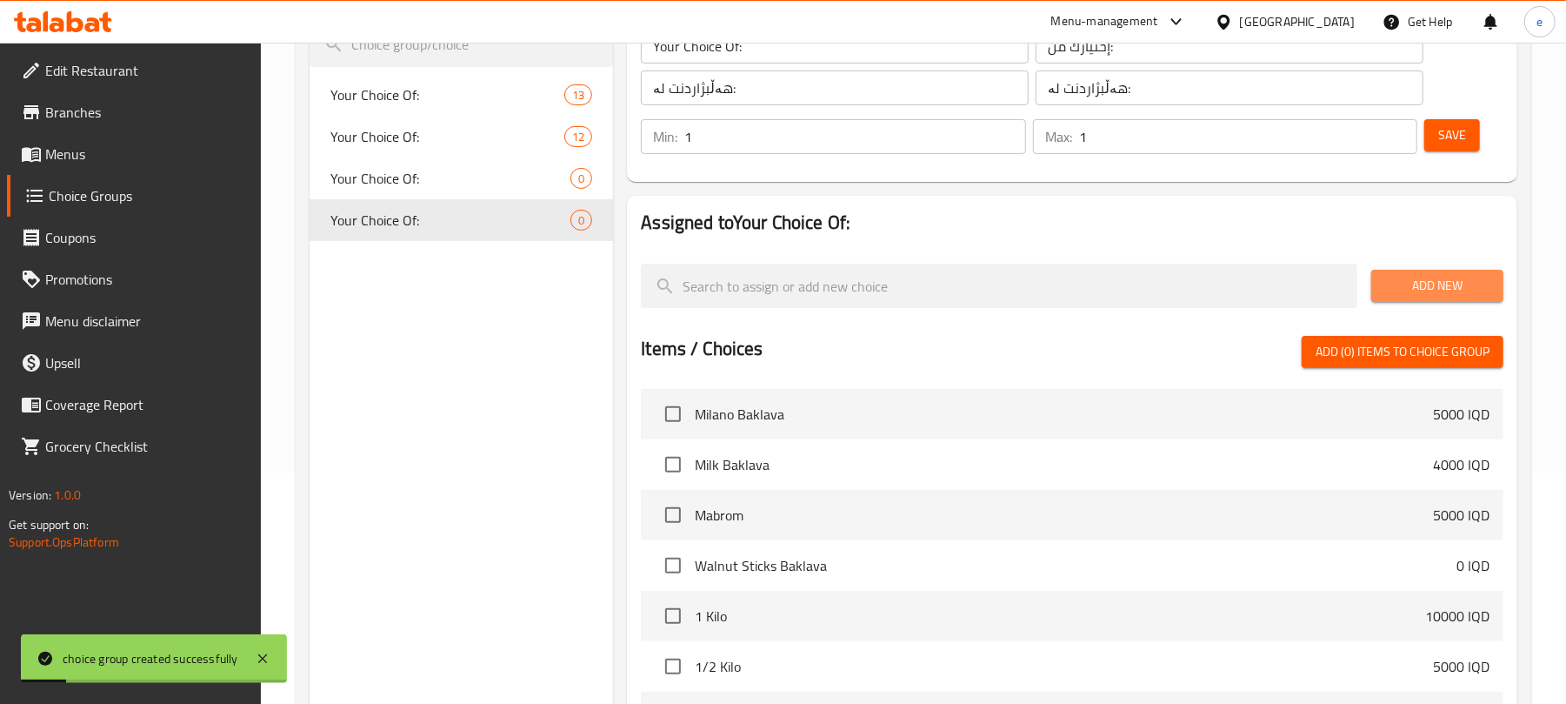
click at [1400, 282] on span "Add New" at bounding box center [1437, 286] width 104 height 22
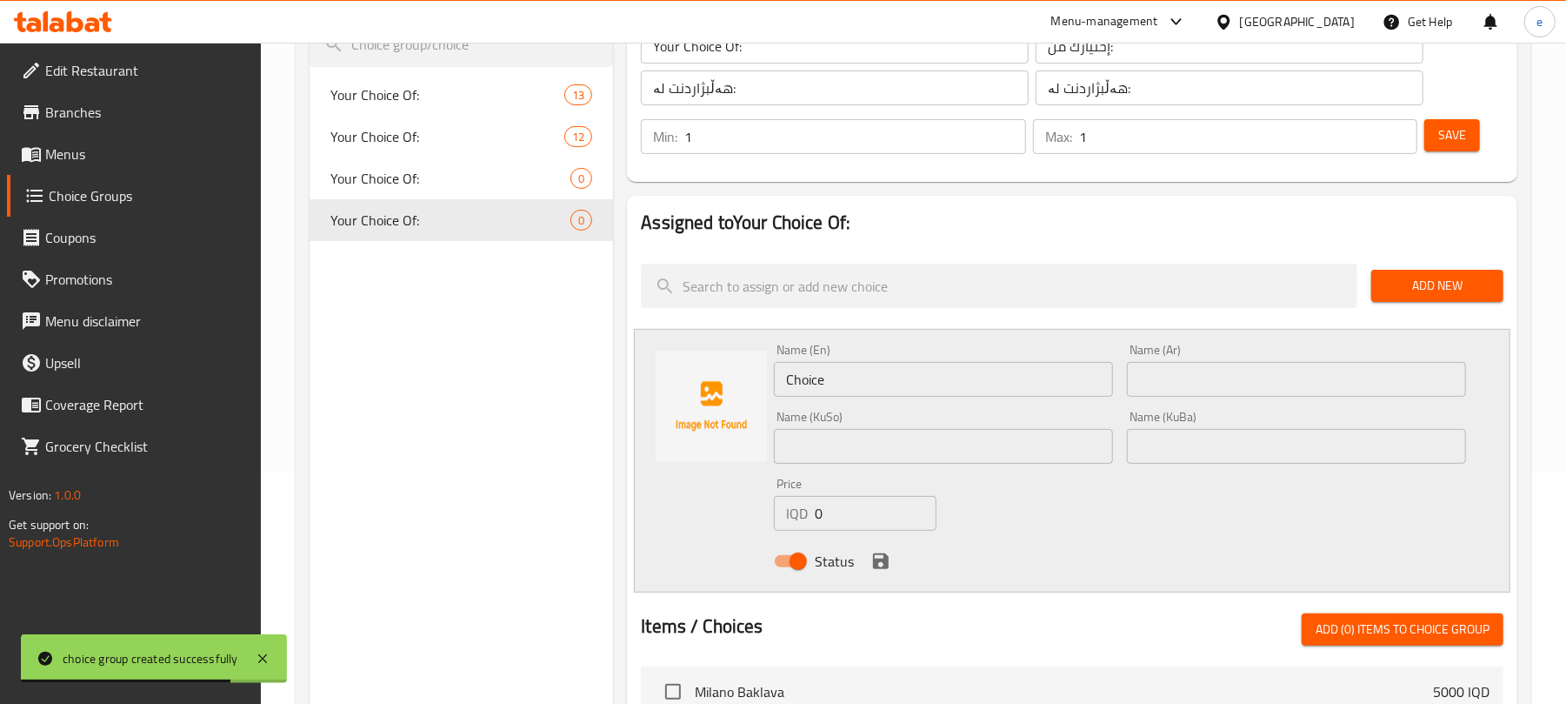
click at [1002, 388] on input "Choice" at bounding box center [943, 379] width 339 height 35
paste input "Lemon Ice Tea"
type input "Lemon Ice Tea"
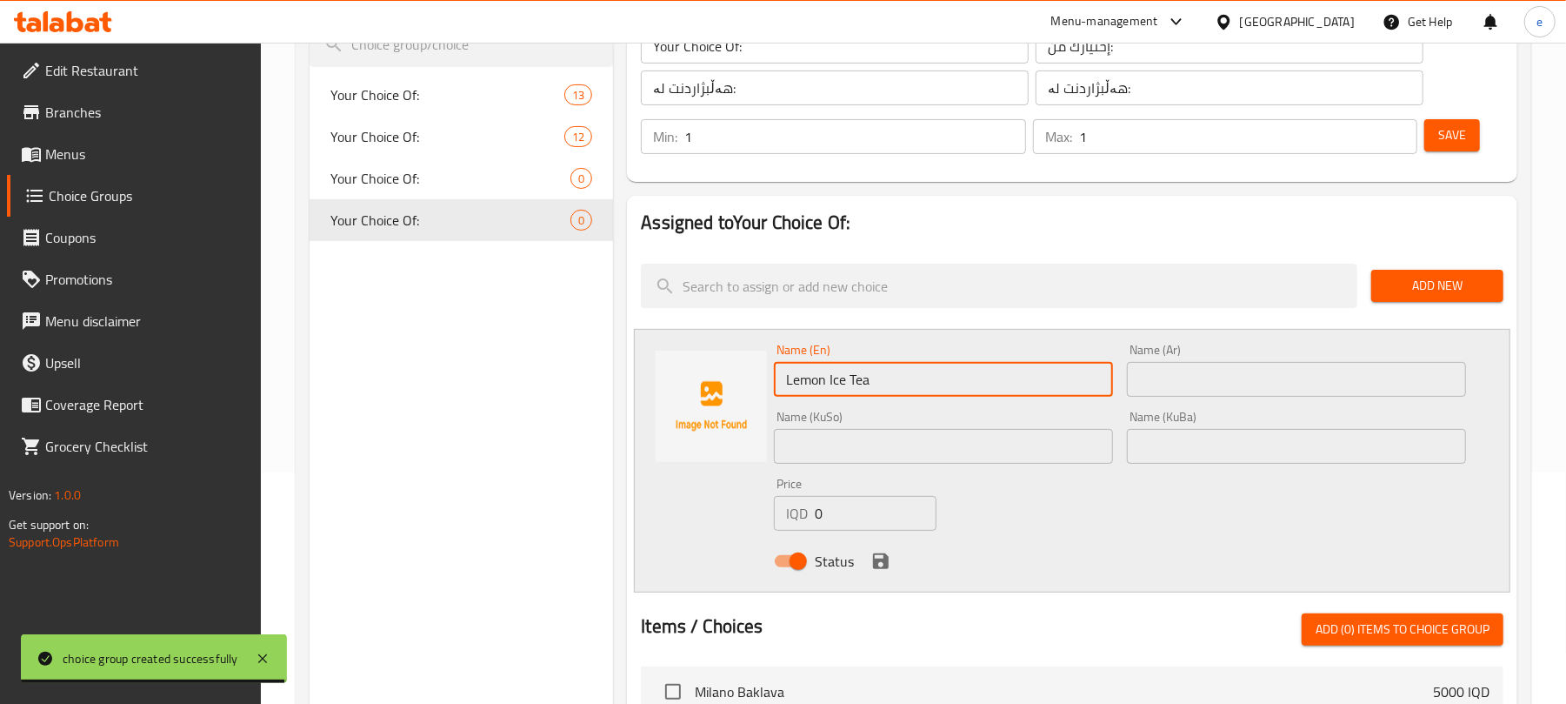
click at [1265, 372] on input "text" at bounding box center [1296, 379] width 339 height 35
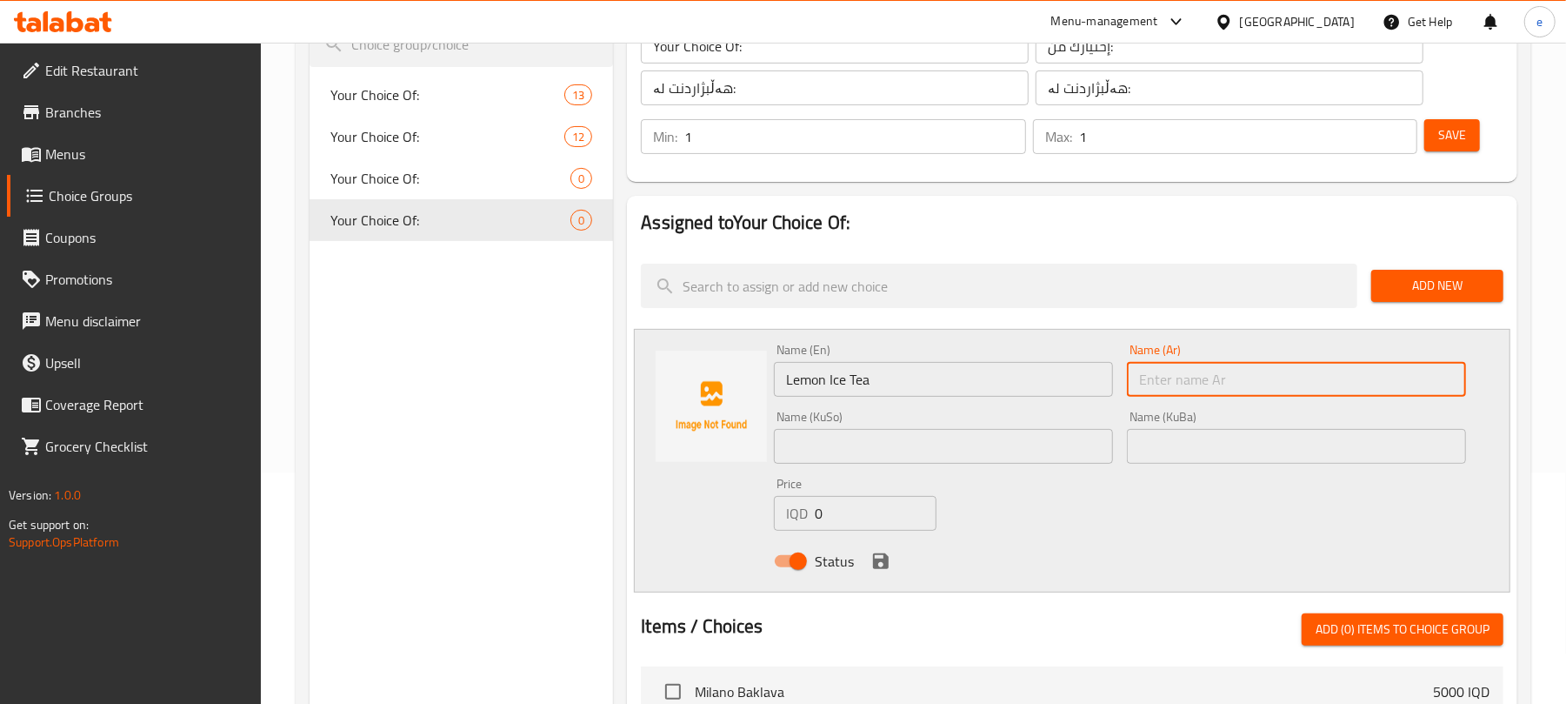
paste input "شاي ليمون مثلج"
type input "شاي ليمون مثلج"
click at [1028, 437] on input "text" at bounding box center [943, 446] width 339 height 35
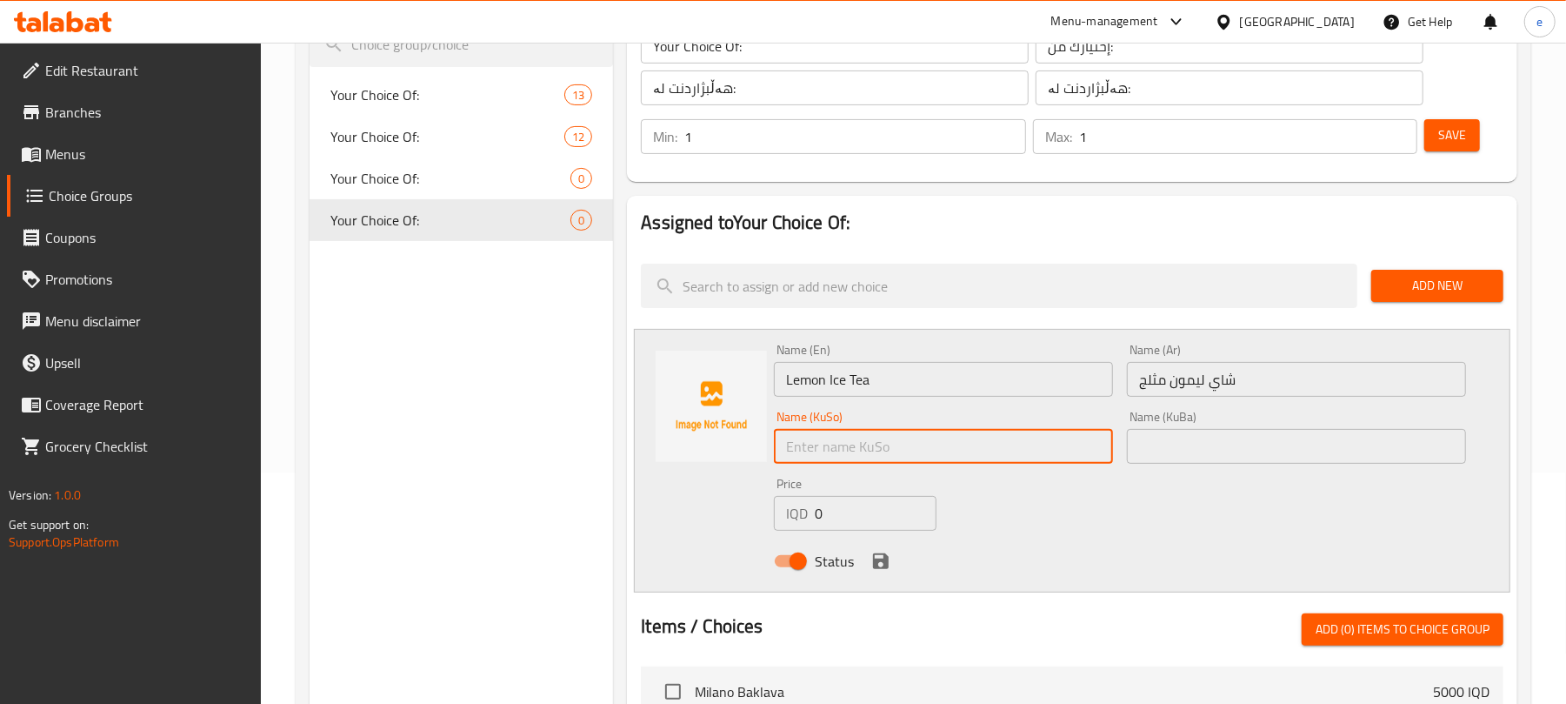
paste input "شاي ليمون مثلج"
click at [1086, 450] on input "شاي ليمون مثلج" at bounding box center [943, 446] width 339 height 35
paste input "چای لیمۆی سەهۆڵاوی"
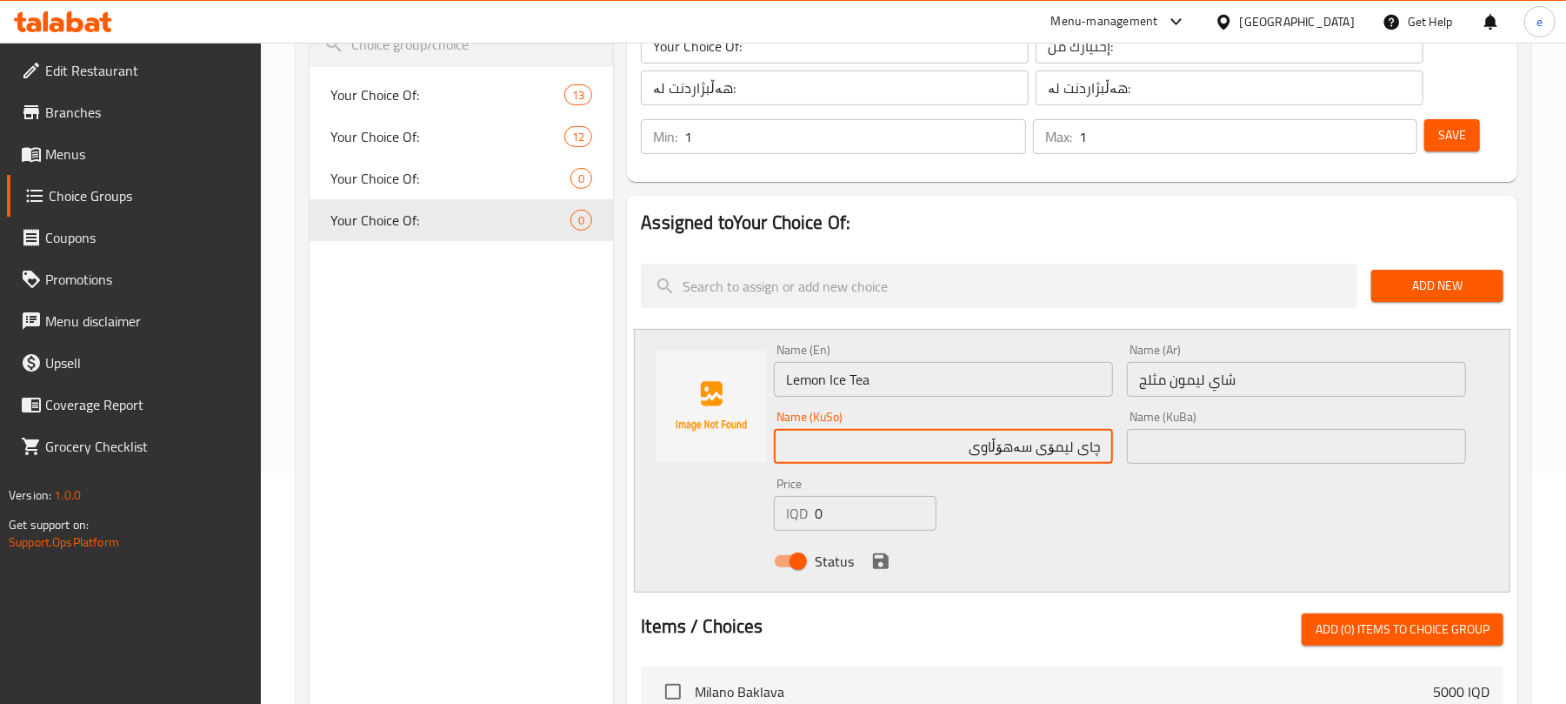
click at [995, 445] on input "چای لیمۆی سەهۆڵاوی" at bounding box center [943, 446] width 339 height 35
type input "چای لیمۆی سارد"
click at [877, 560] on icon "save" at bounding box center [881, 561] width 16 height 16
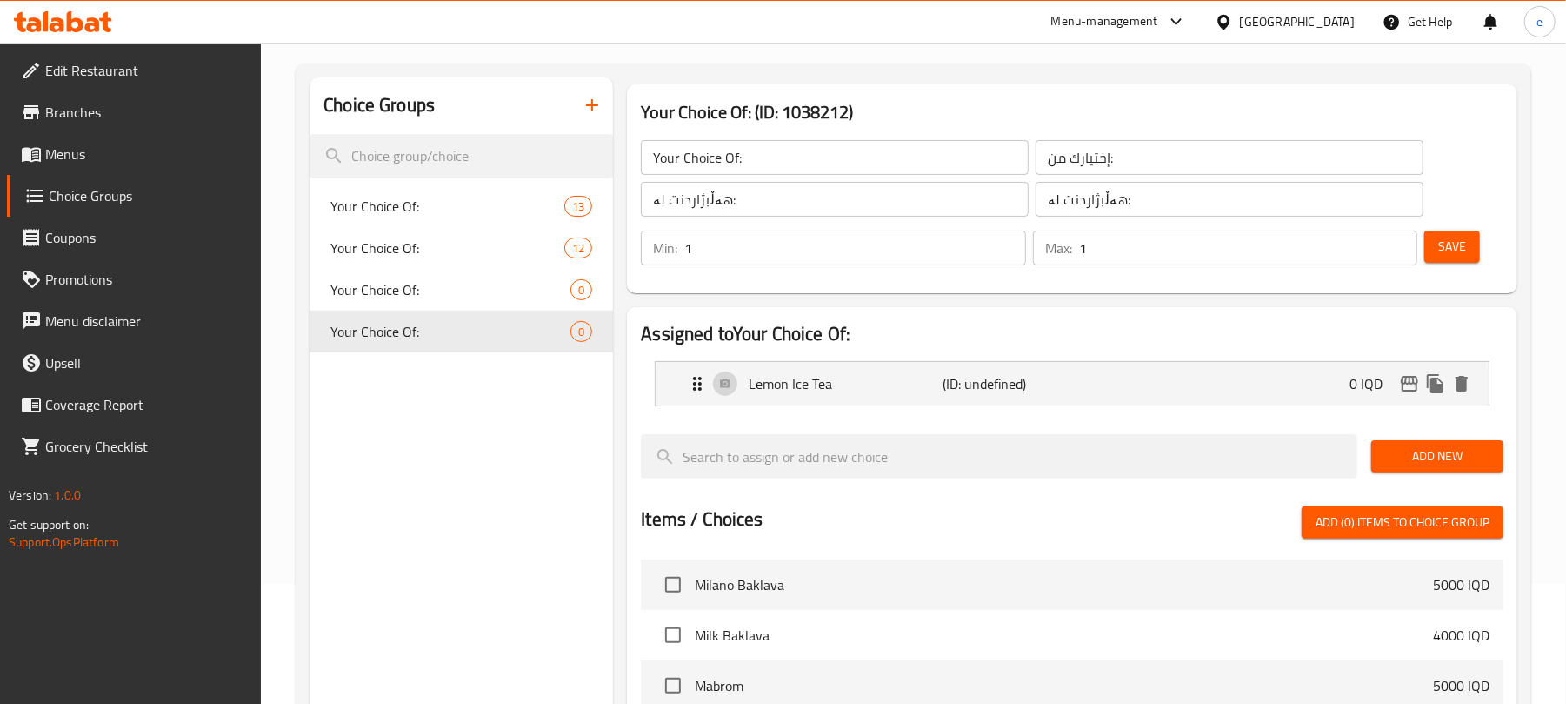
scroll to position [0, 0]
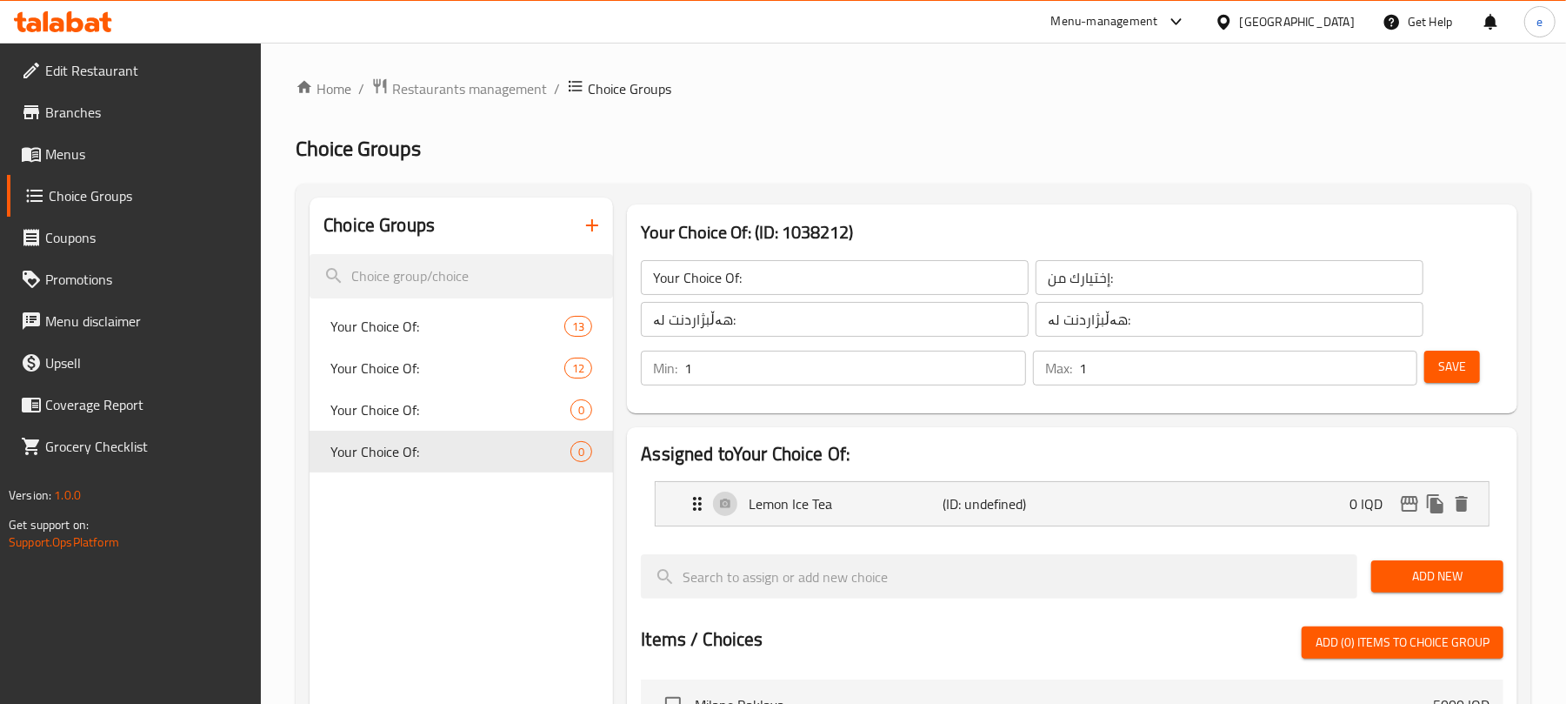
click at [1452, 366] on span "Save" at bounding box center [1452, 367] width 28 height 22
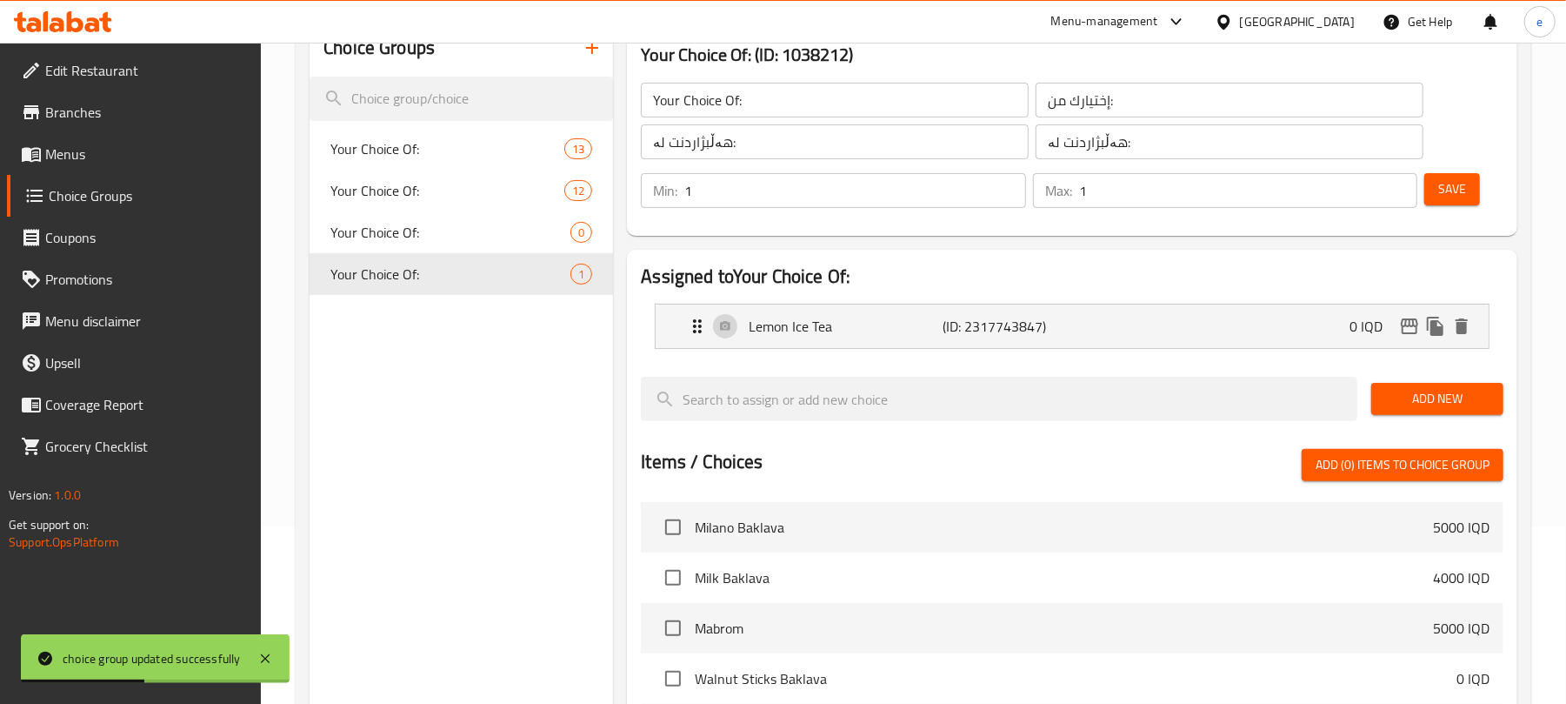
scroll to position [231, 0]
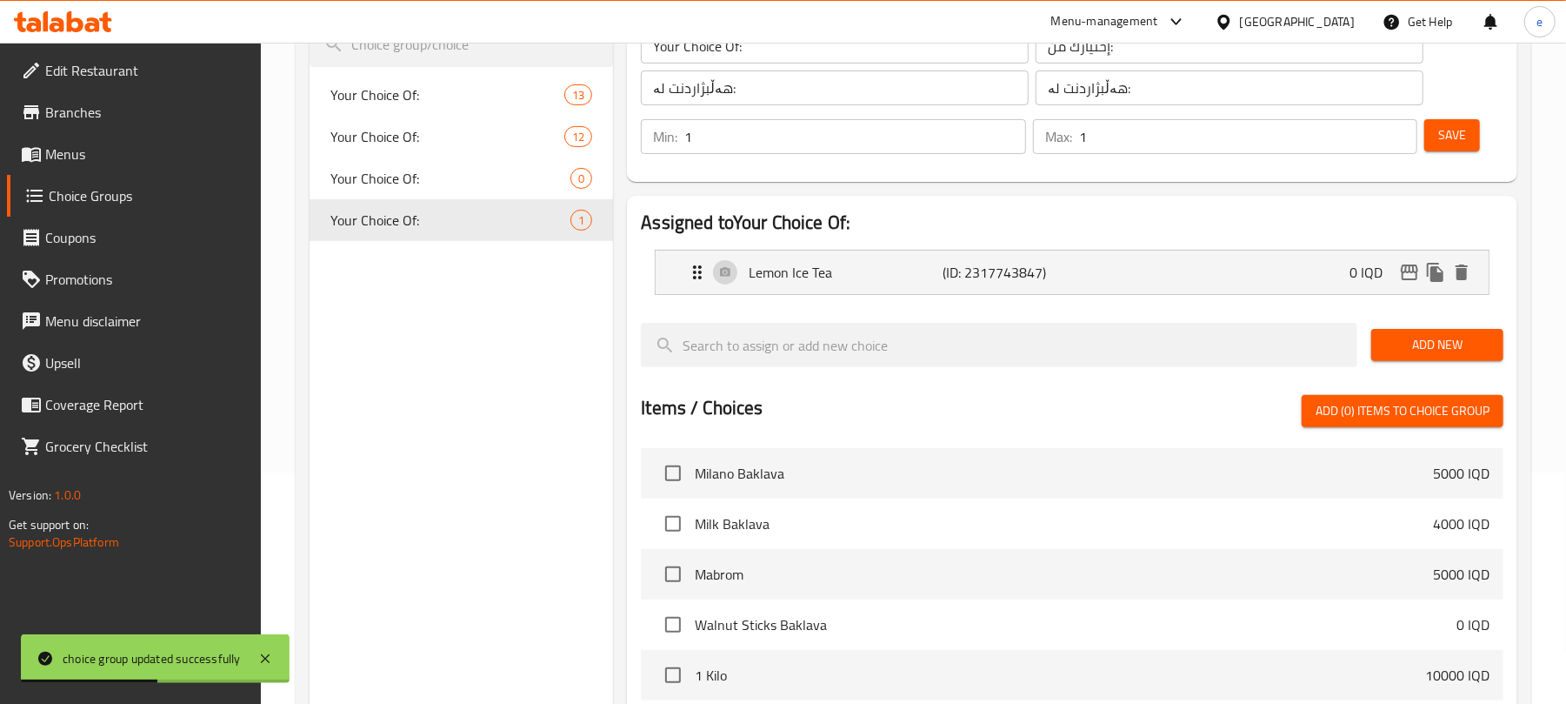
click at [1392, 337] on span "Add New" at bounding box center [1437, 345] width 104 height 22
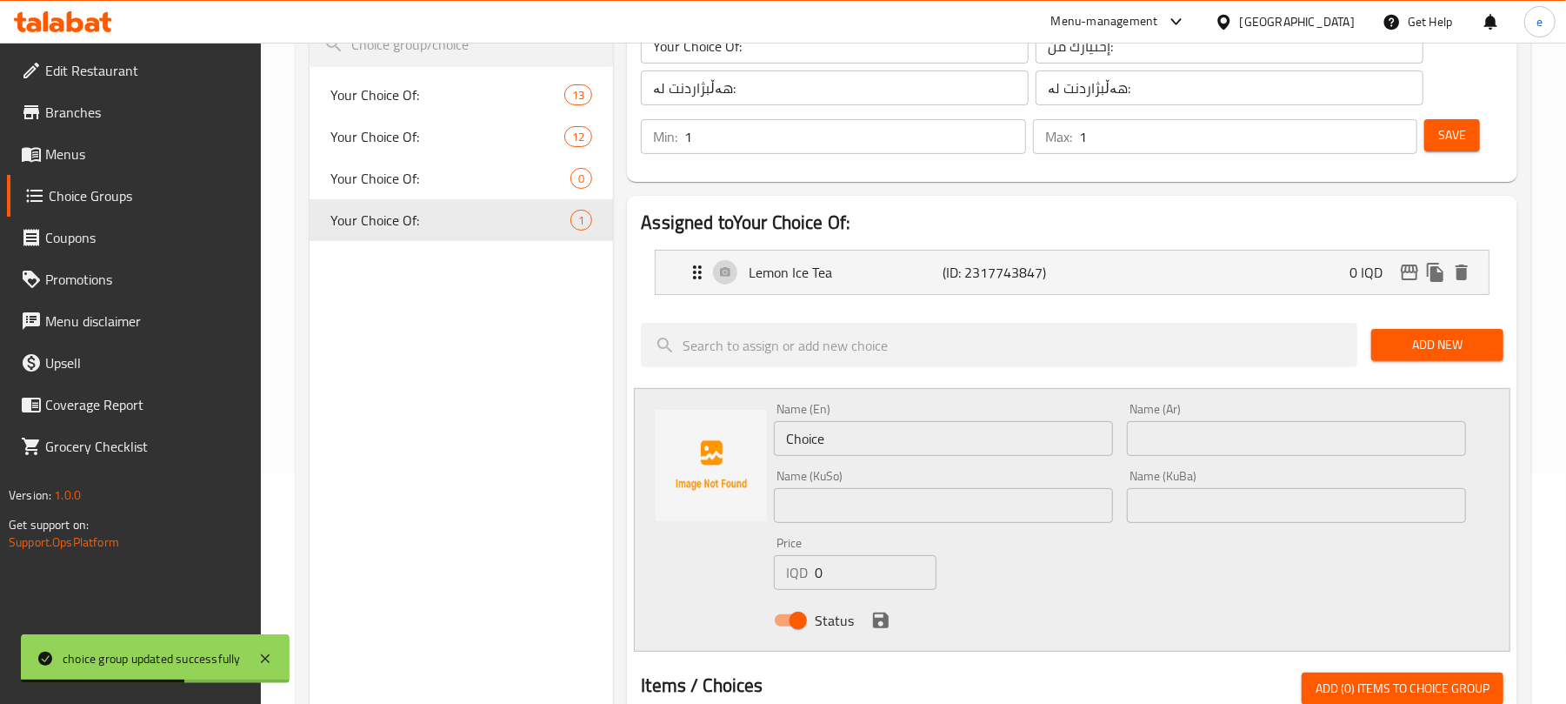
click at [971, 453] on input "Choice" at bounding box center [943, 438] width 339 height 35
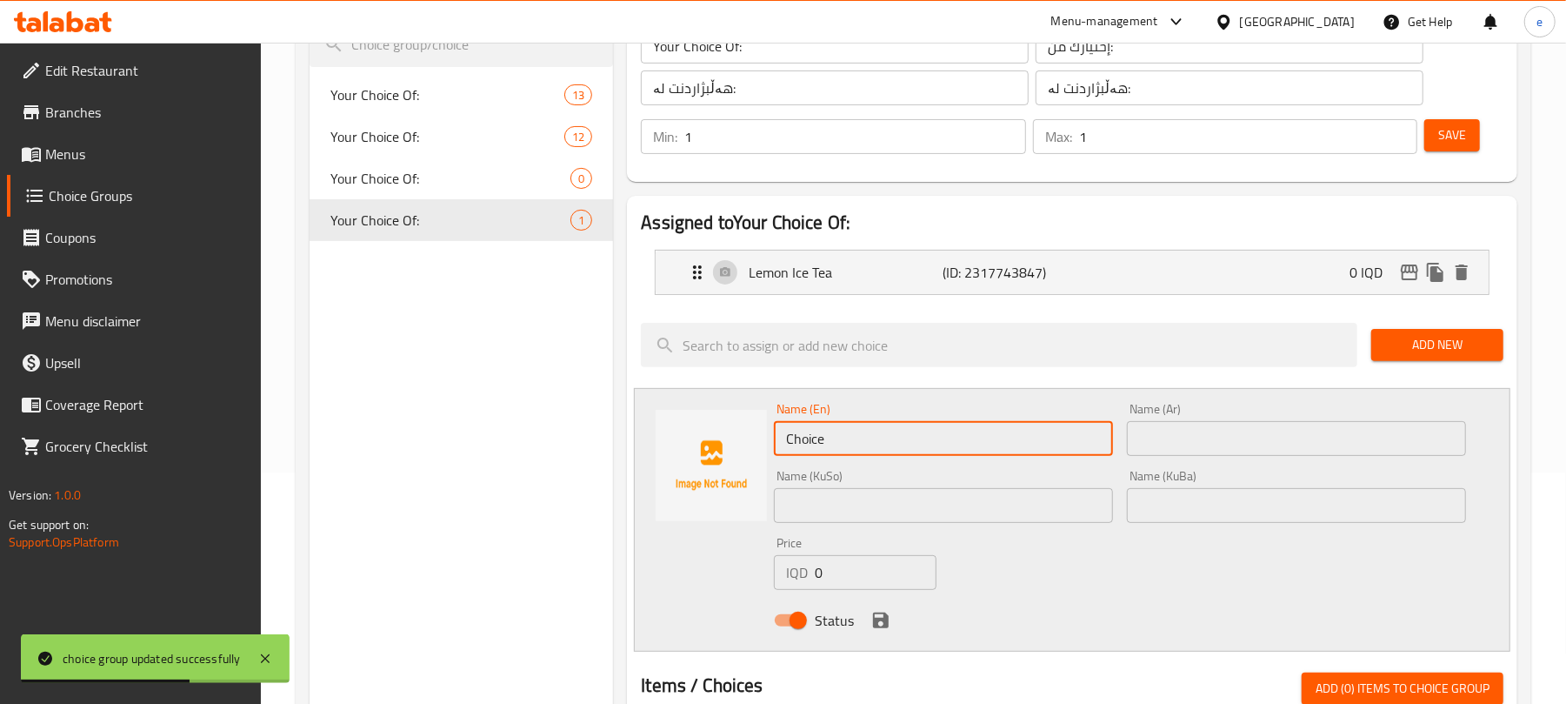
click at [971, 453] on input "Choice" at bounding box center [943, 438] width 339 height 35
paste input "Peach Ice Tea"
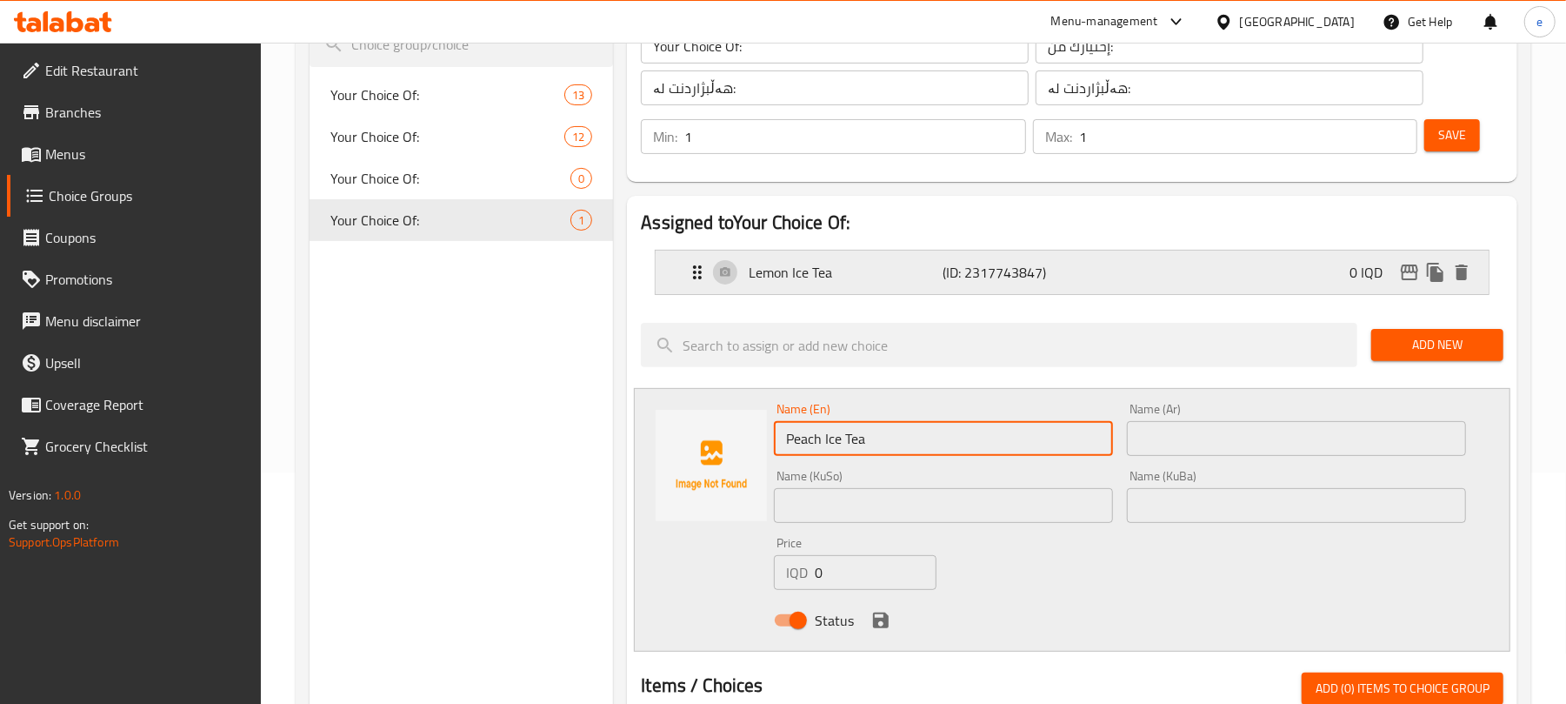
click at [1149, 280] on div "Lemon Ice Tea (ID: 2317743847) 0 IQD" at bounding box center [1077, 271] width 781 height 43
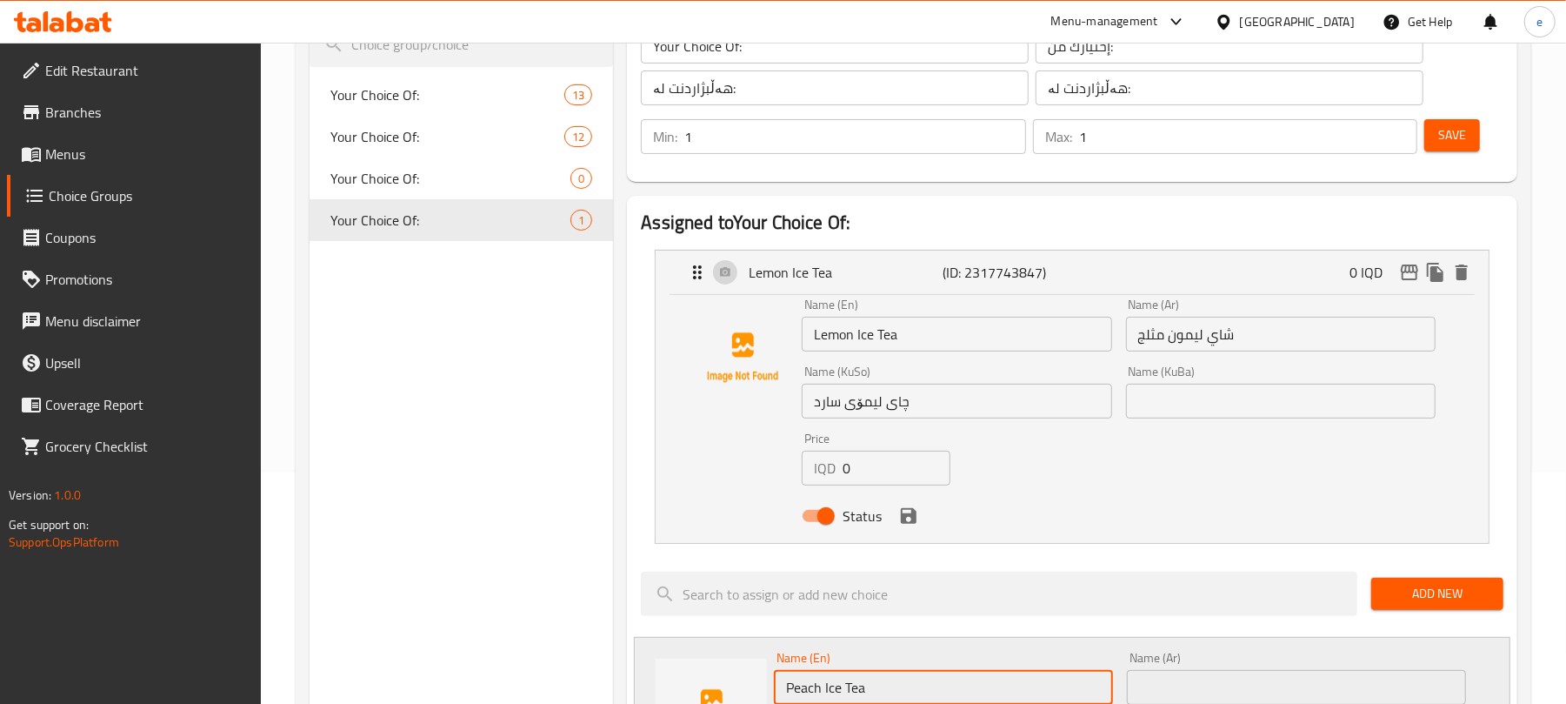
type input "Peach Ice Tea"
click at [964, 404] on input "چای لیمۆی سارد" at bounding box center [957, 401] width 310 height 35
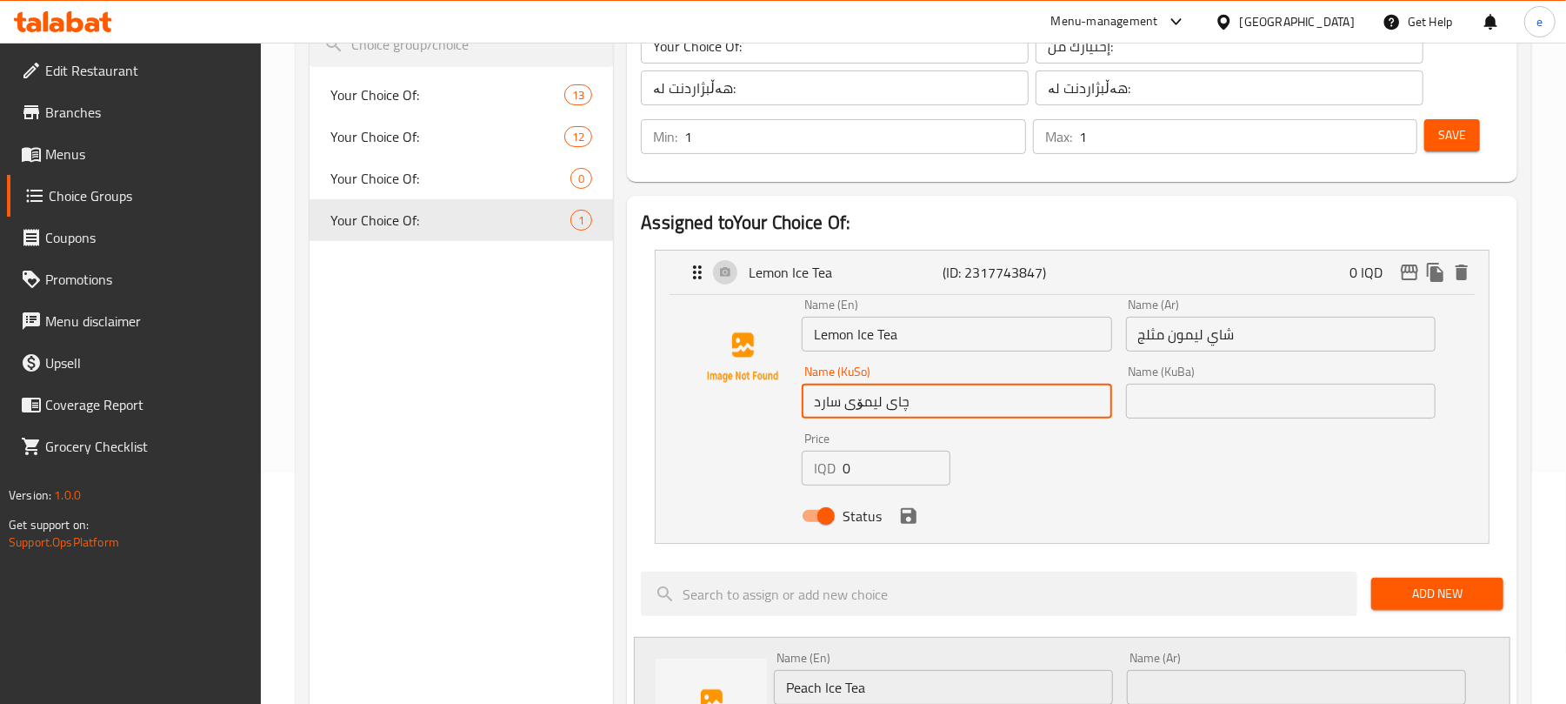
click at [964, 404] on input "چای لیمۆی سارد" at bounding box center [957, 401] width 310 height 35
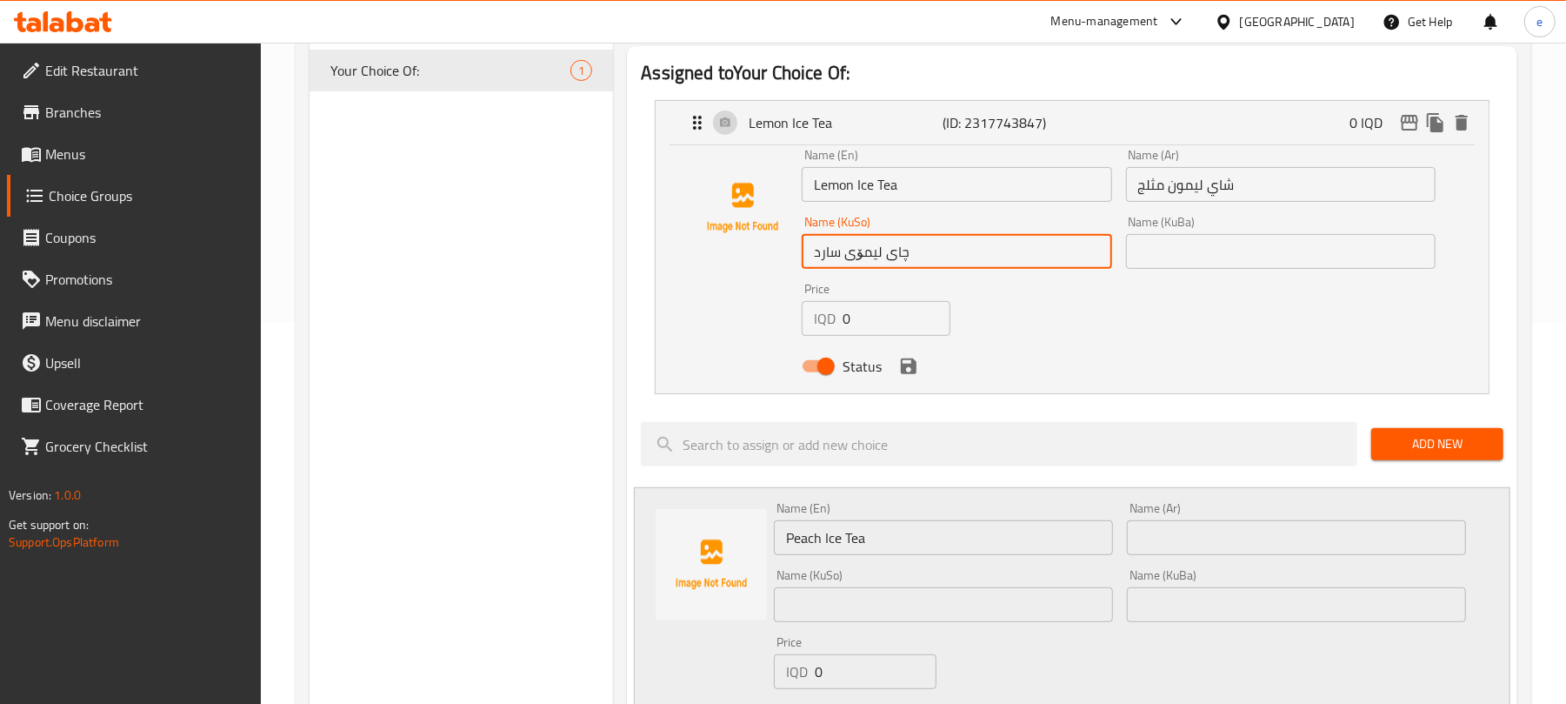
scroll to position [464, 0]
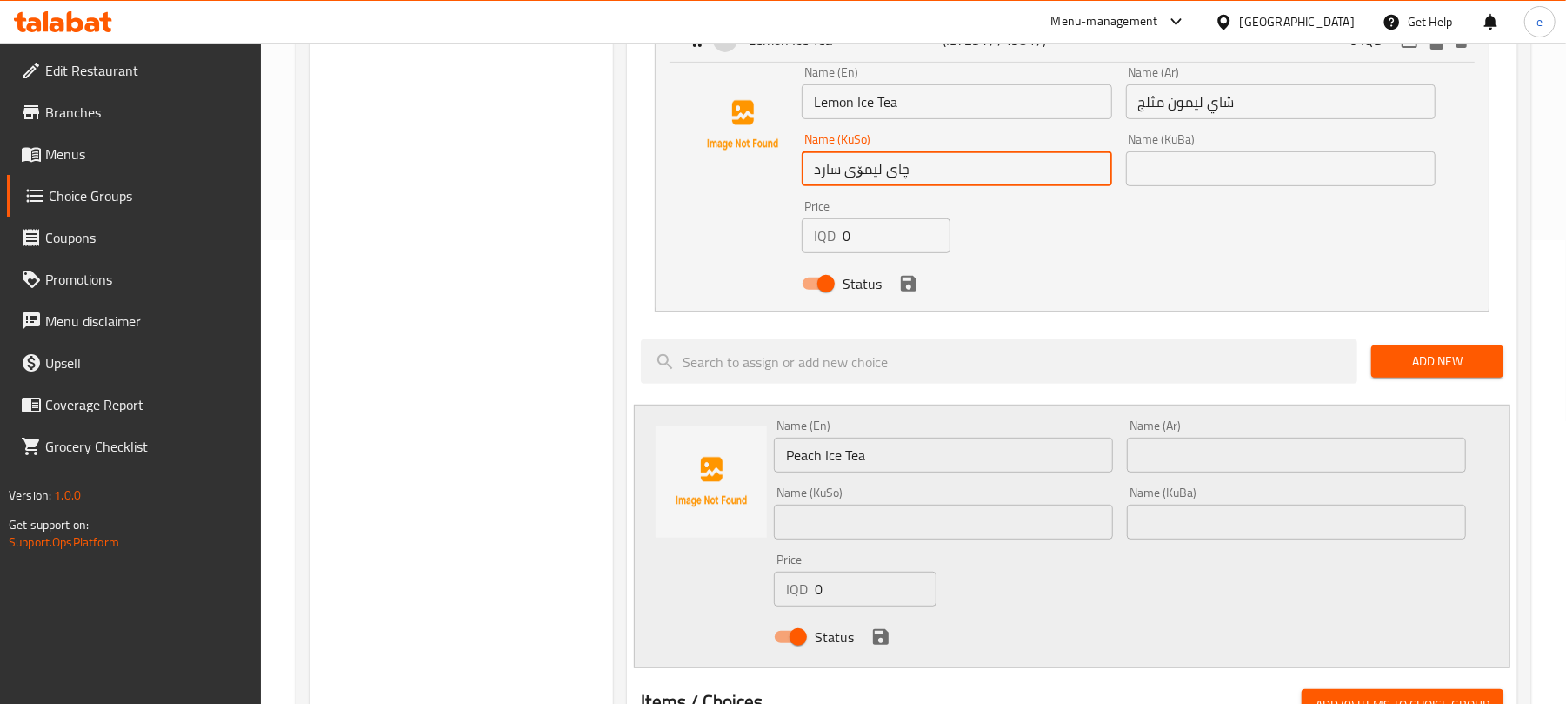
click at [1021, 529] on input "text" at bounding box center [943, 521] width 339 height 35
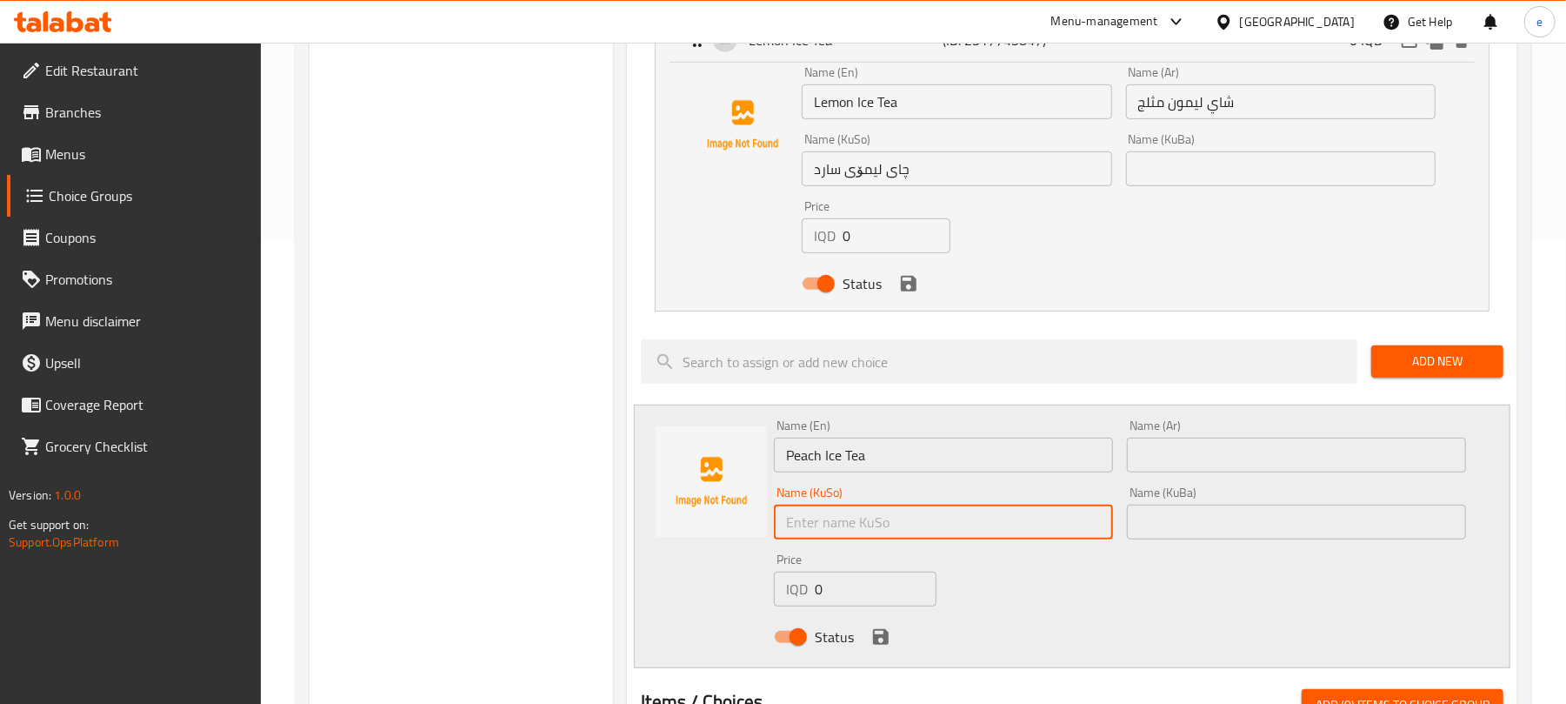
paste input "چای لیمۆی سارد"
click at [1059, 531] on input "چای لیمۆی سارد" at bounding box center [943, 521] width 339 height 35
type input "چای قۆخی سارد"
click at [1223, 454] on input "text" at bounding box center [1296, 454] width 339 height 35
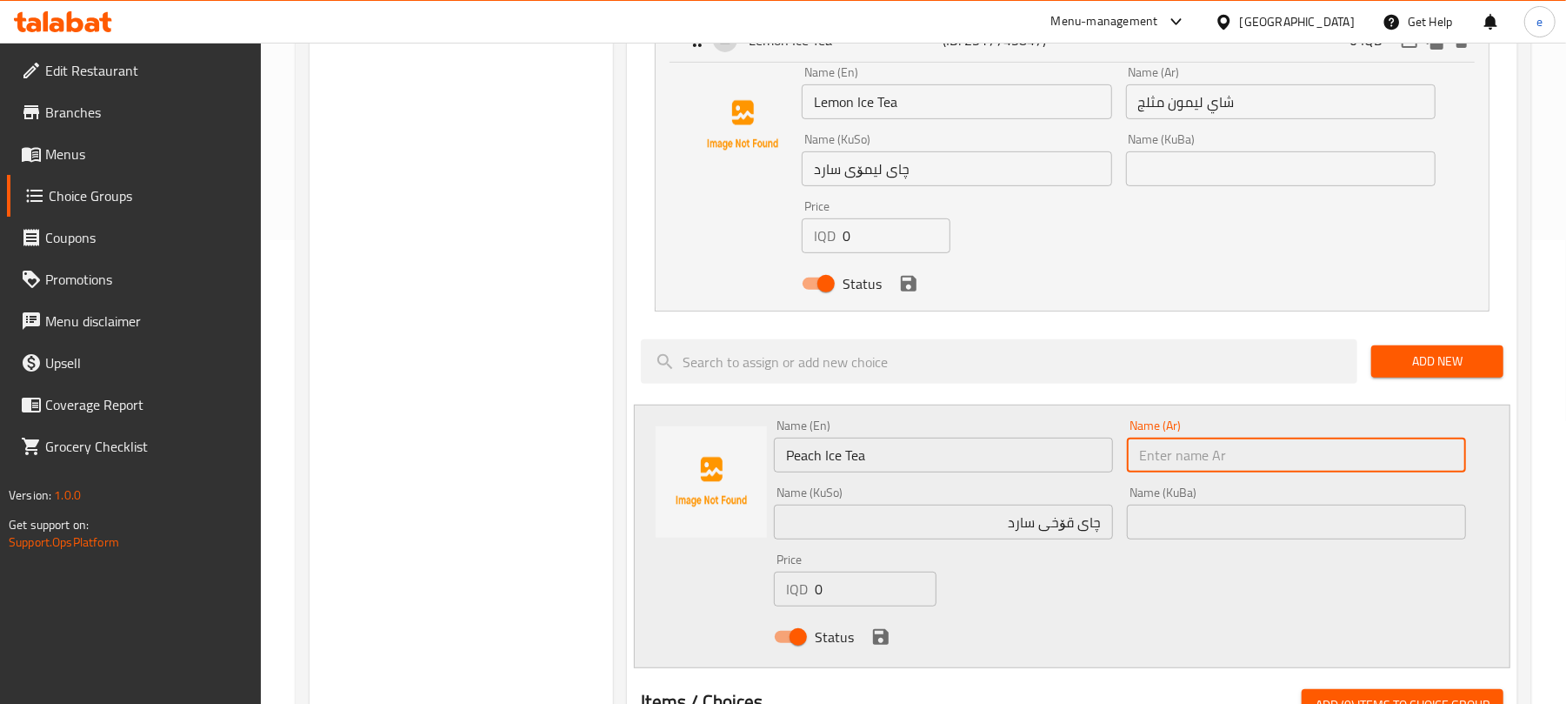
click at [1225, 113] on input "شاي ليمون مثلج" at bounding box center [1281, 101] width 310 height 35
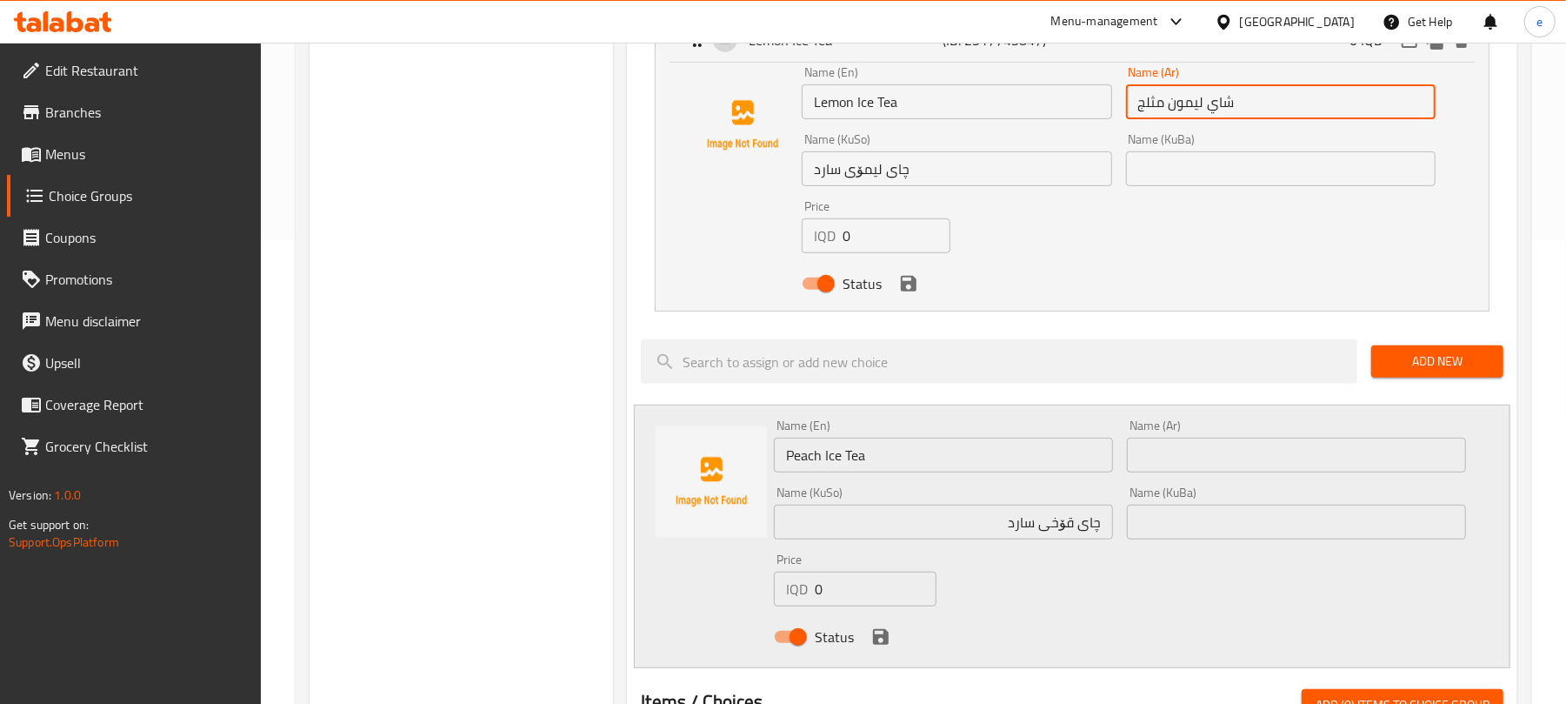
click at [1225, 113] on input "شاي ليمون مثلج" at bounding box center [1281, 101] width 310 height 35
click at [1344, 464] on input "text" at bounding box center [1296, 454] width 339 height 35
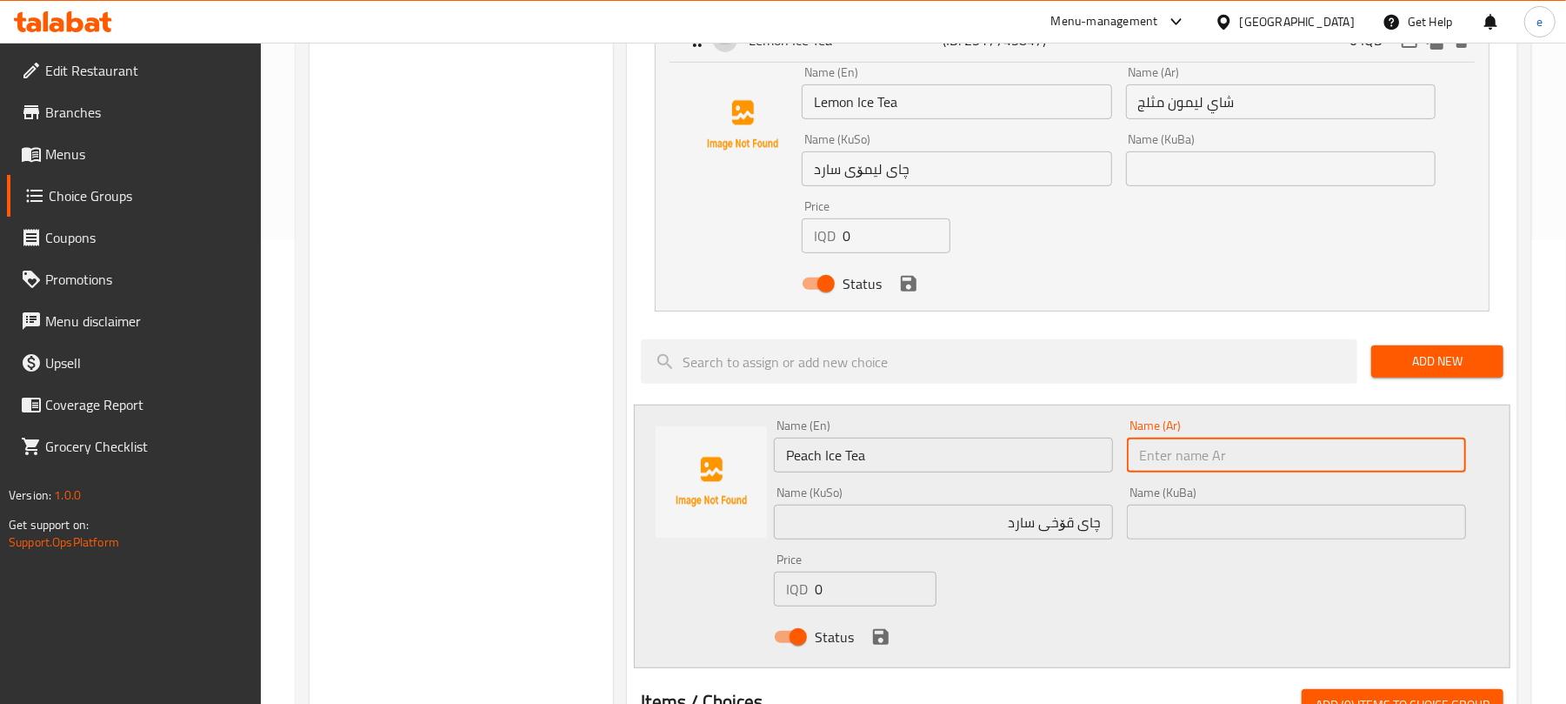
paste input "شاي ليمون مثلج"
click at [1411, 456] on input "شاي ليمون مثلج" at bounding box center [1296, 454] width 339 height 35
paste input "خوخ"
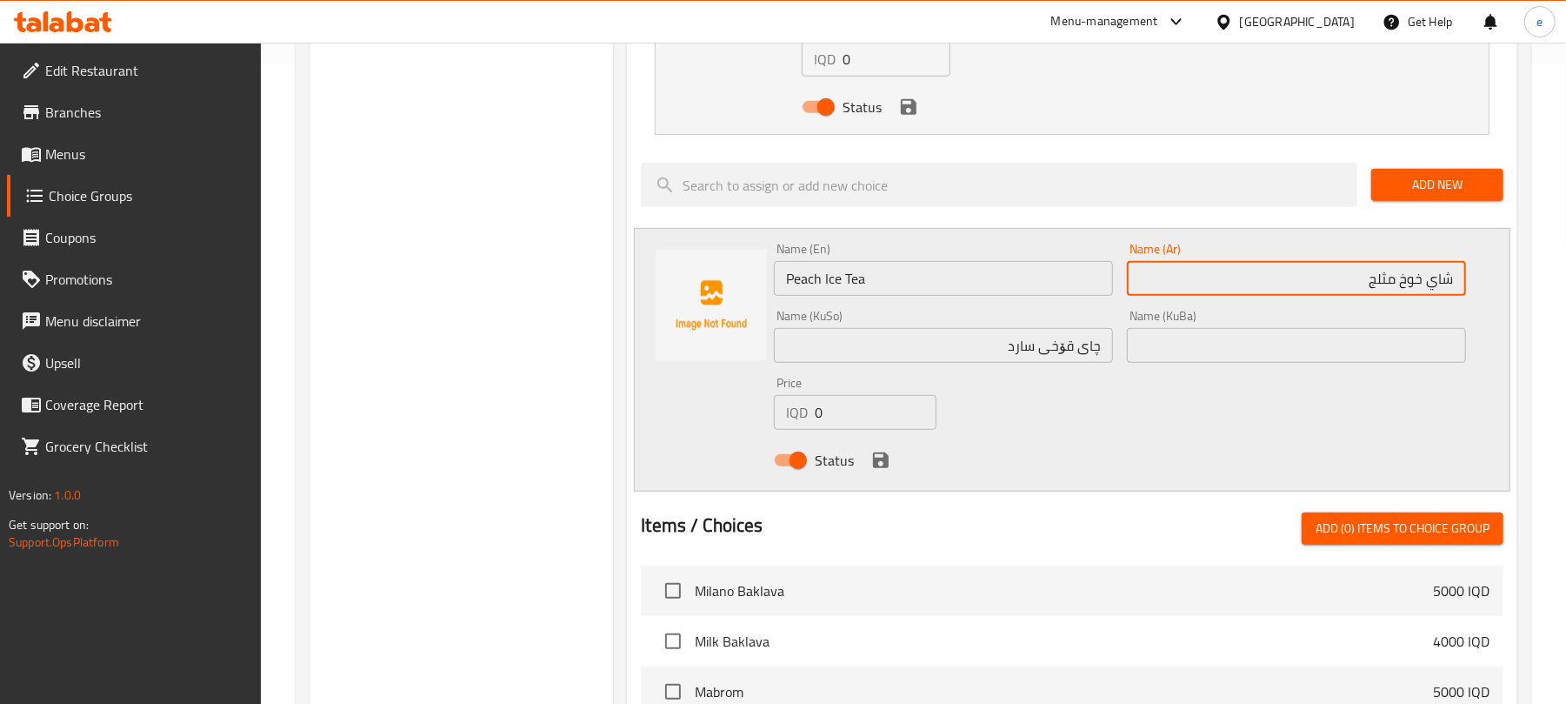
scroll to position [696, 0]
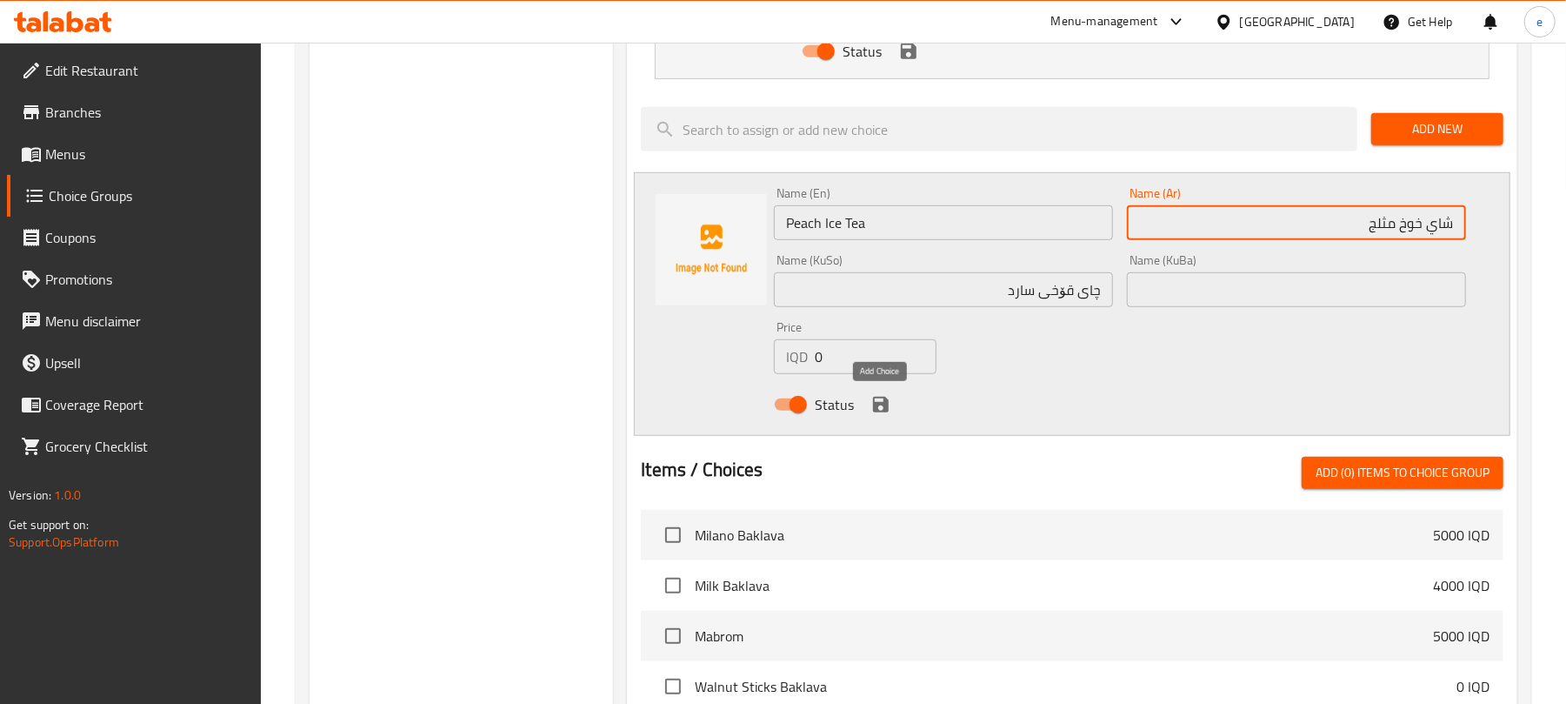
type input "شاي خوخ مثلج"
click at [871, 408] on icon "save" at bounding box center [881, 404] width 21 height 21
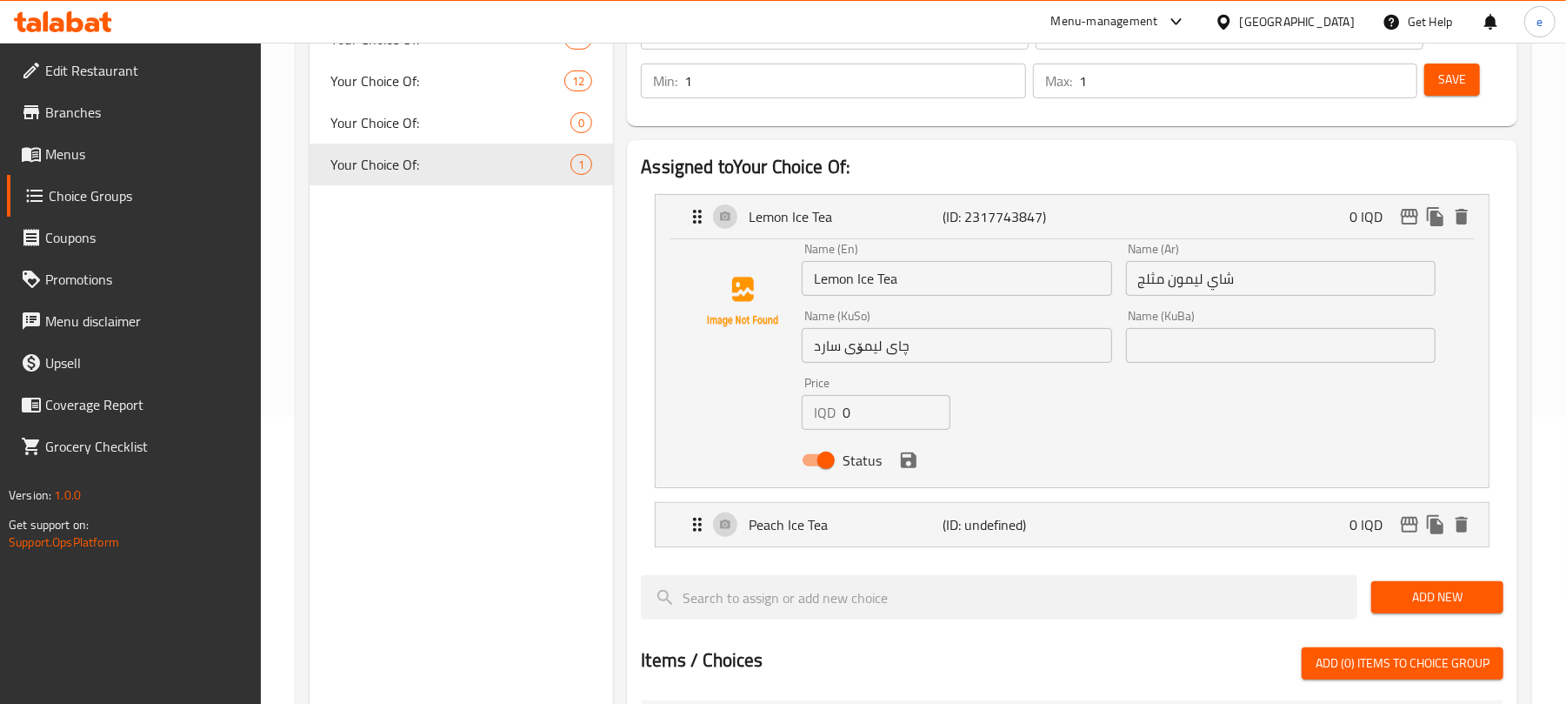
scroll to position [231, 0]
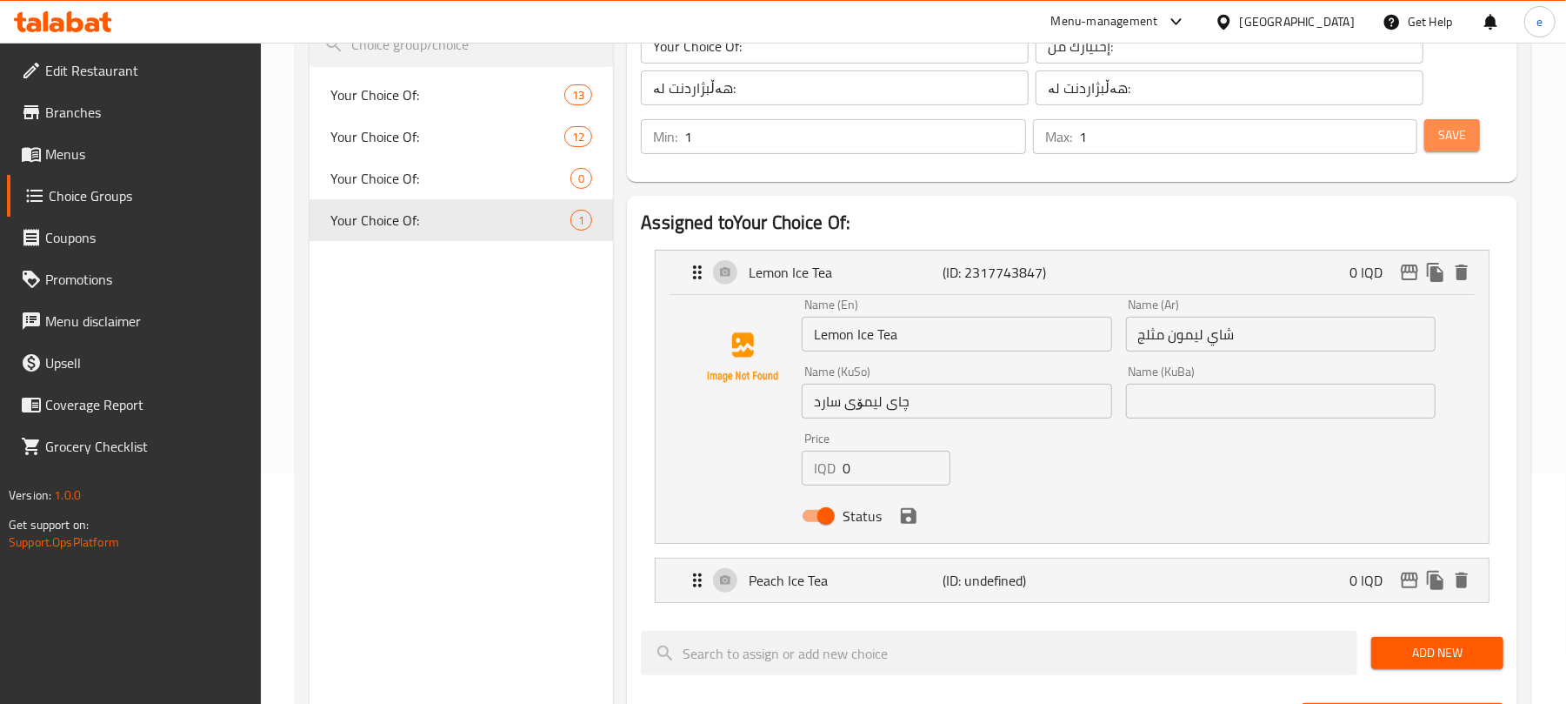
click at [1454, 125] on span "Save" at bounding box center [1452, 135] width 28 height 22
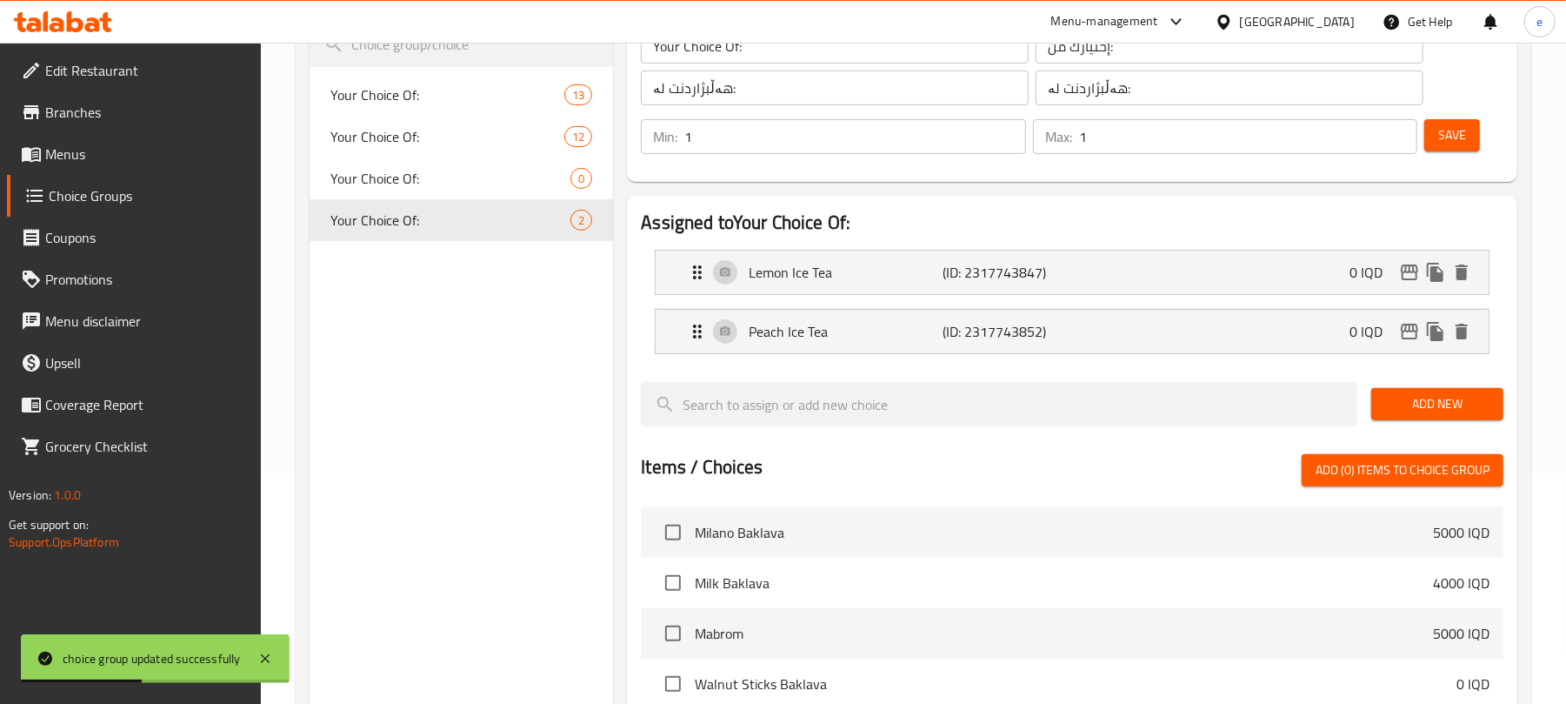
click at [1442, 398] on span "Add New" at bounding box center [1437, 404] width 104 height 22
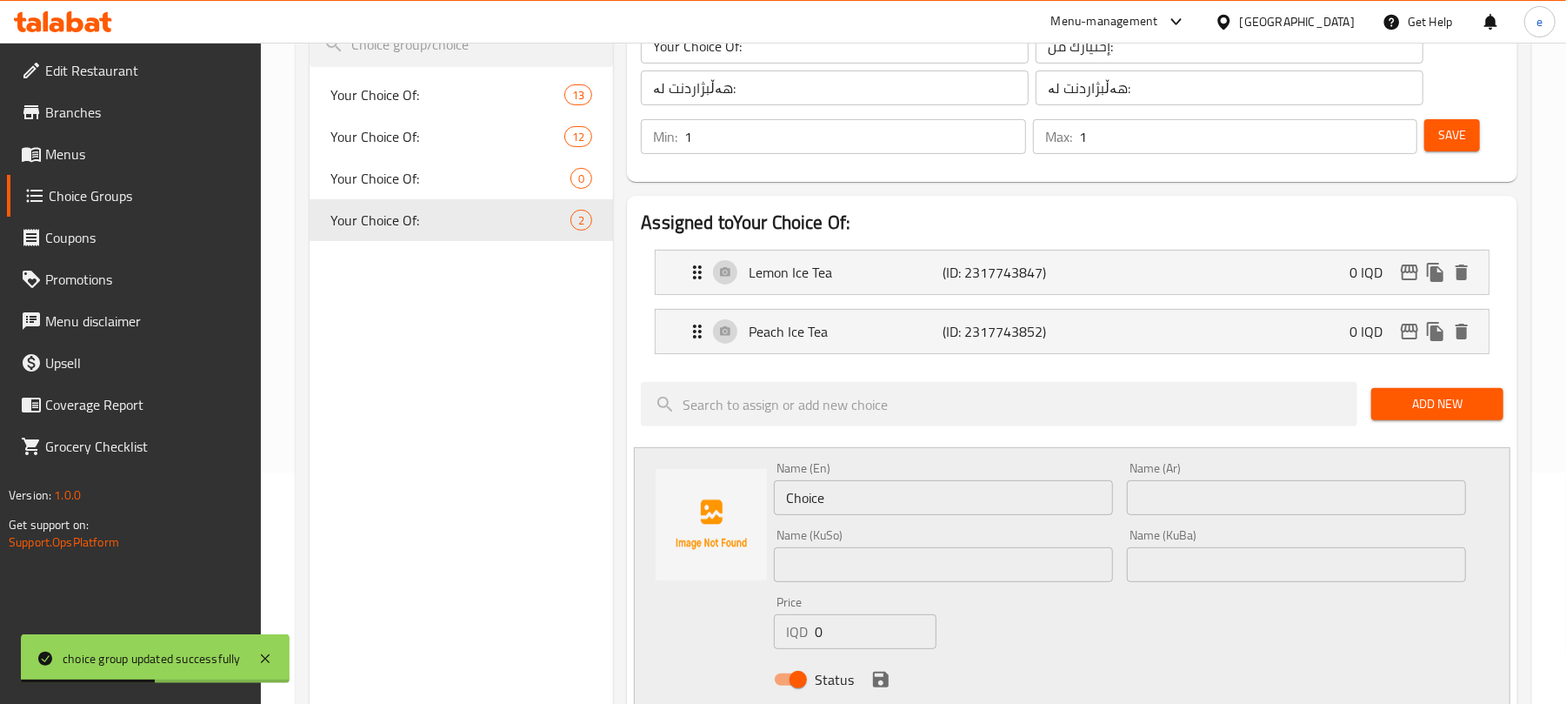
click at [895, 501] on input "Choice" at bounding box center [943, 497] width 339 height 35
paste input "Lychee Ice Tea"
type input "Lychee Ice Tea"
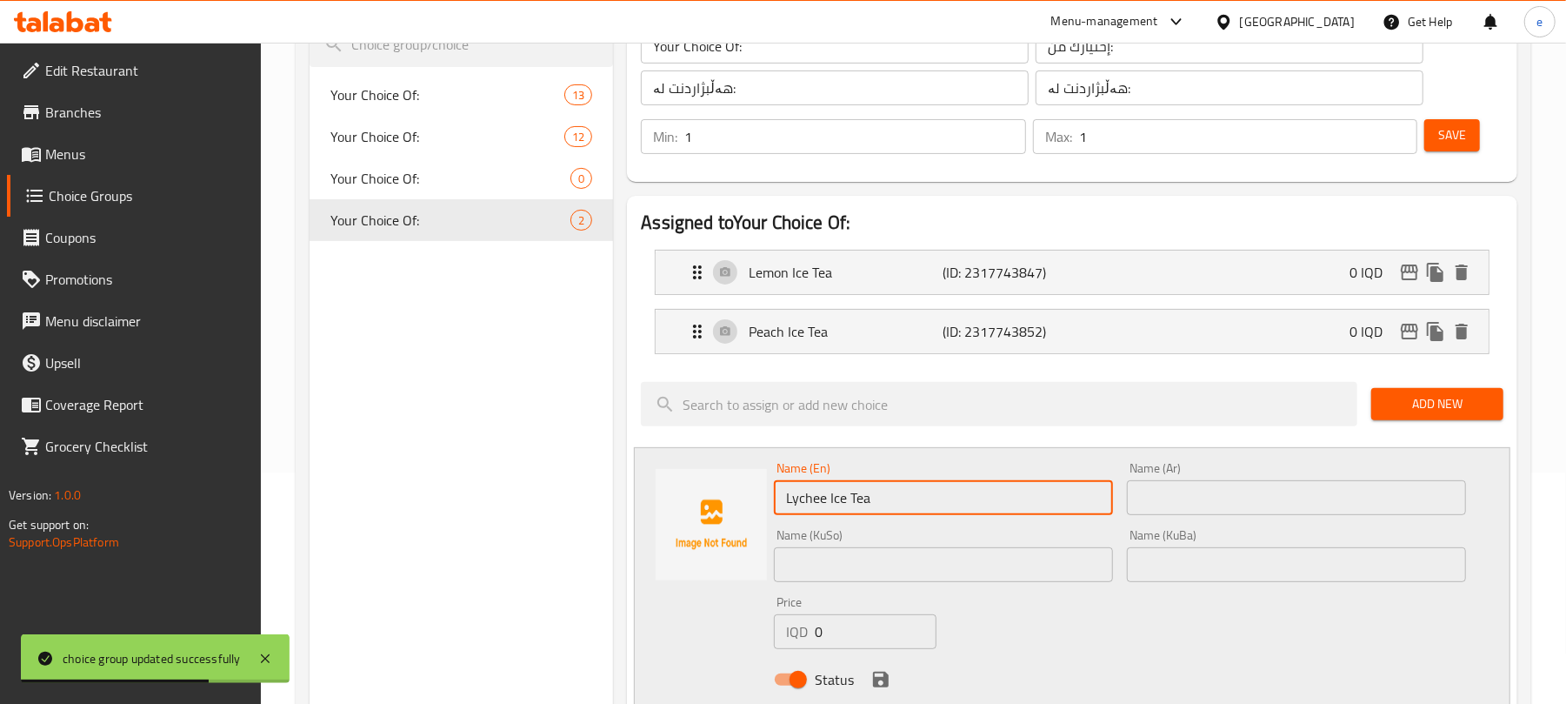
click at [1041, 578] on input "text" at bounding box center [943, 564] width 339 height 35
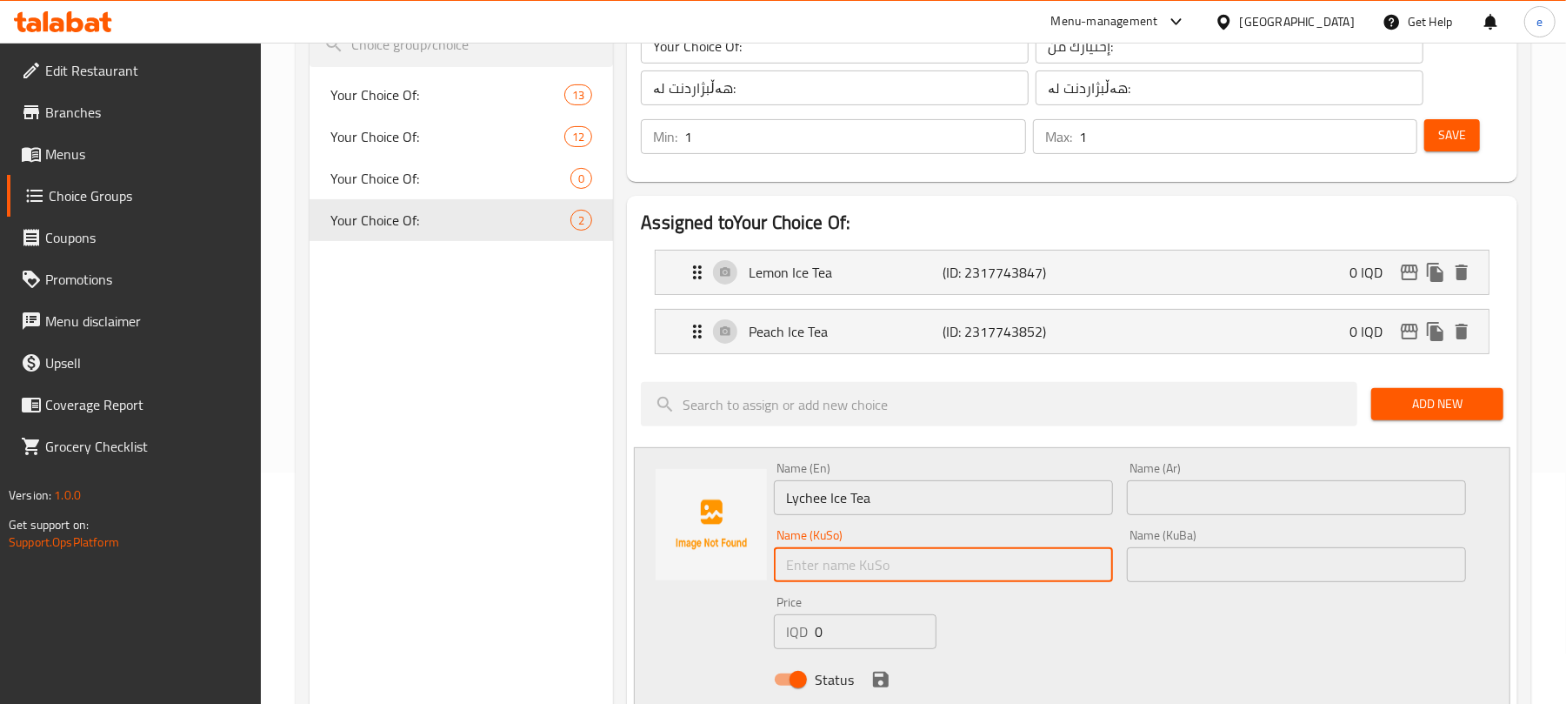
paste input "شاي ليمون مثلج"
click at [1066, 568] on input "شاي ليمون مثلج" at bounding box center [943, 564] width 339 height 35
paste input "چای لیمۆی سارد"
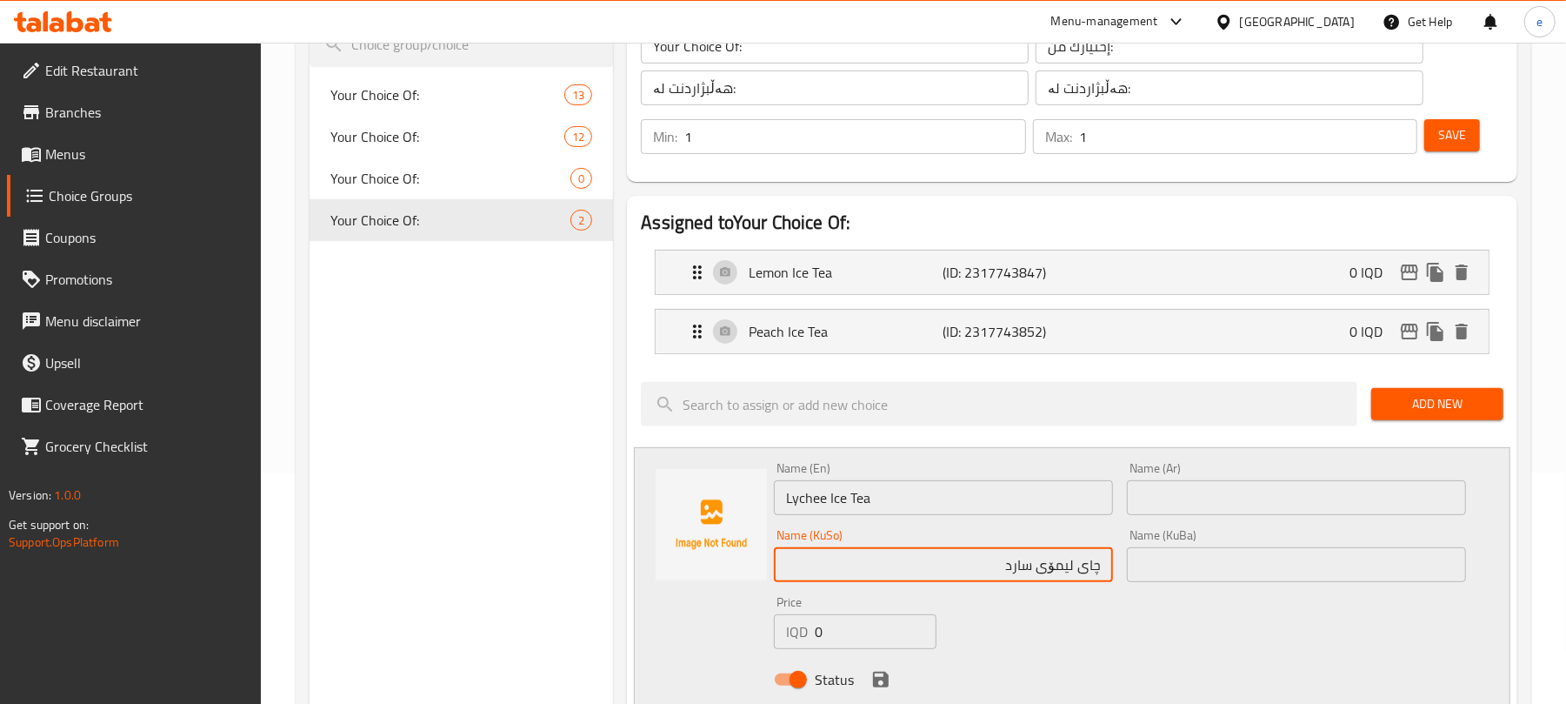
drag, startPoint x: 1051, startPoint y: 569, endPoint x: 1075, endPoint y: 569, distance: 24.4
click at [1075, 569] on input "چای لیمۆی سارد" at bounding box center [943, 564] width 339 height 35
paste input "ایچی"
type input "چای لایچیی سارد"
drag, startPoint x: 1421, startPoint y: 516, endPoint x: 1409, endPoint y: 509, distance: 14.0
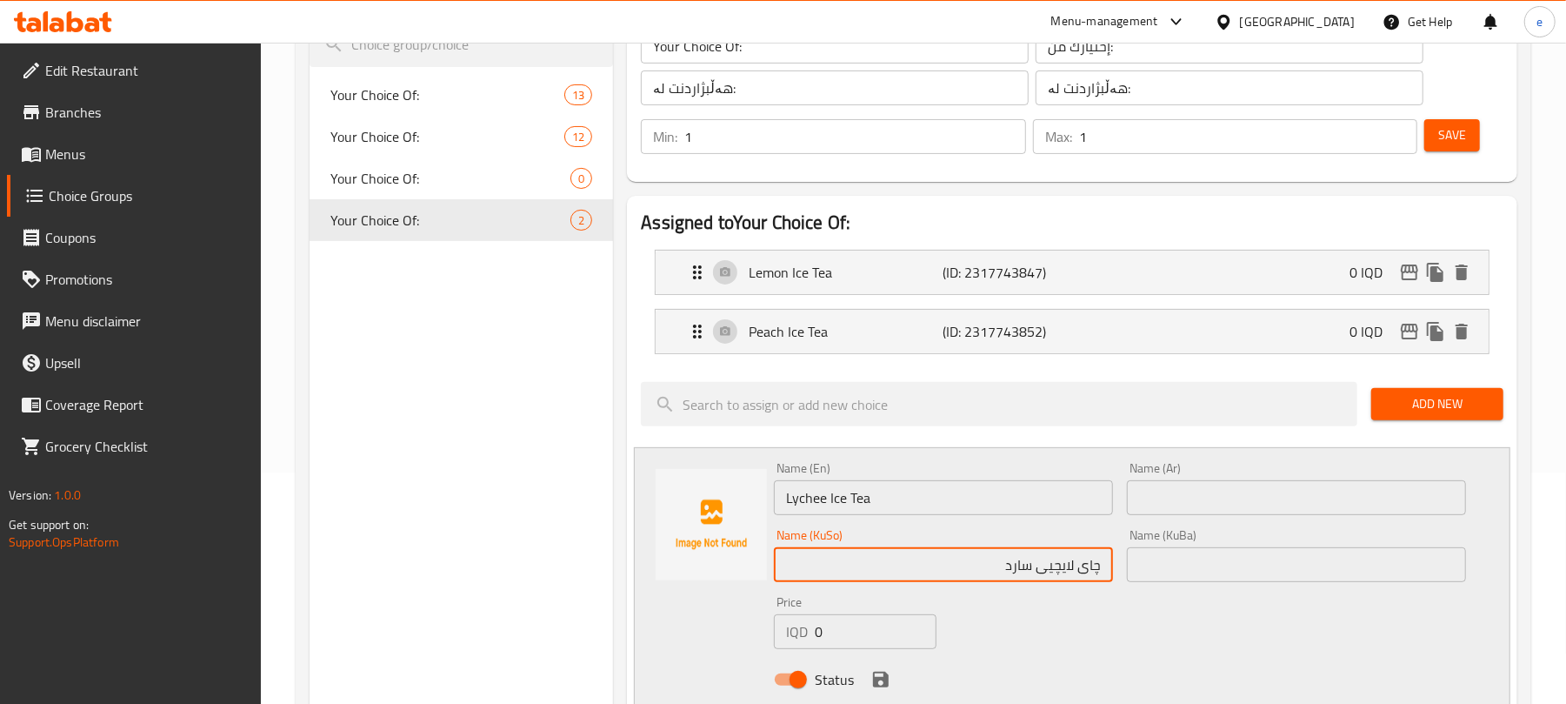
click at [1421, 515] on input "text" at bounding box center [1296, 497] width 339 height 35
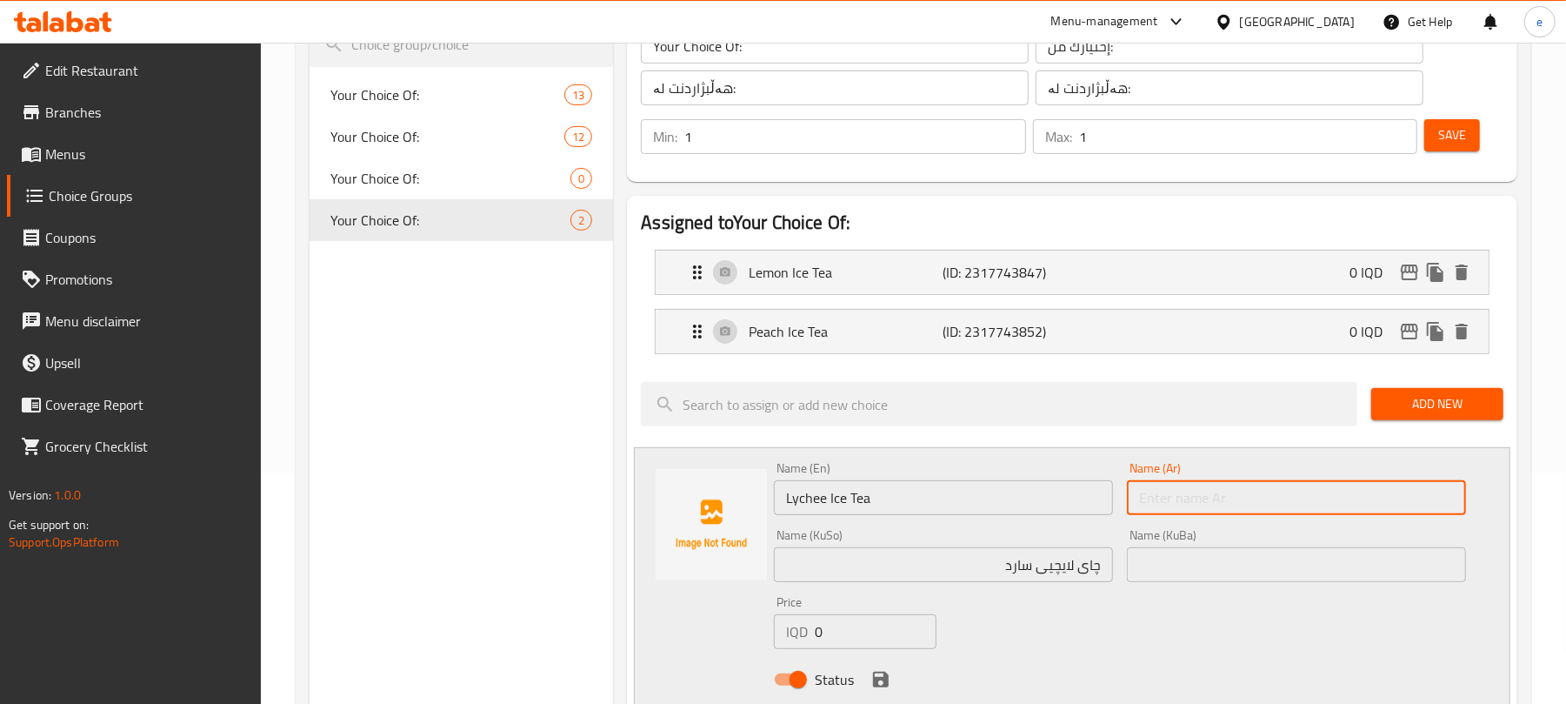
paste input "شاي ليمون مثلج"
click at [1410, 503] on input "شاي ليمون مثلج" at bounding box center [1296, 497] width 339 height 35
paste input "تشي"
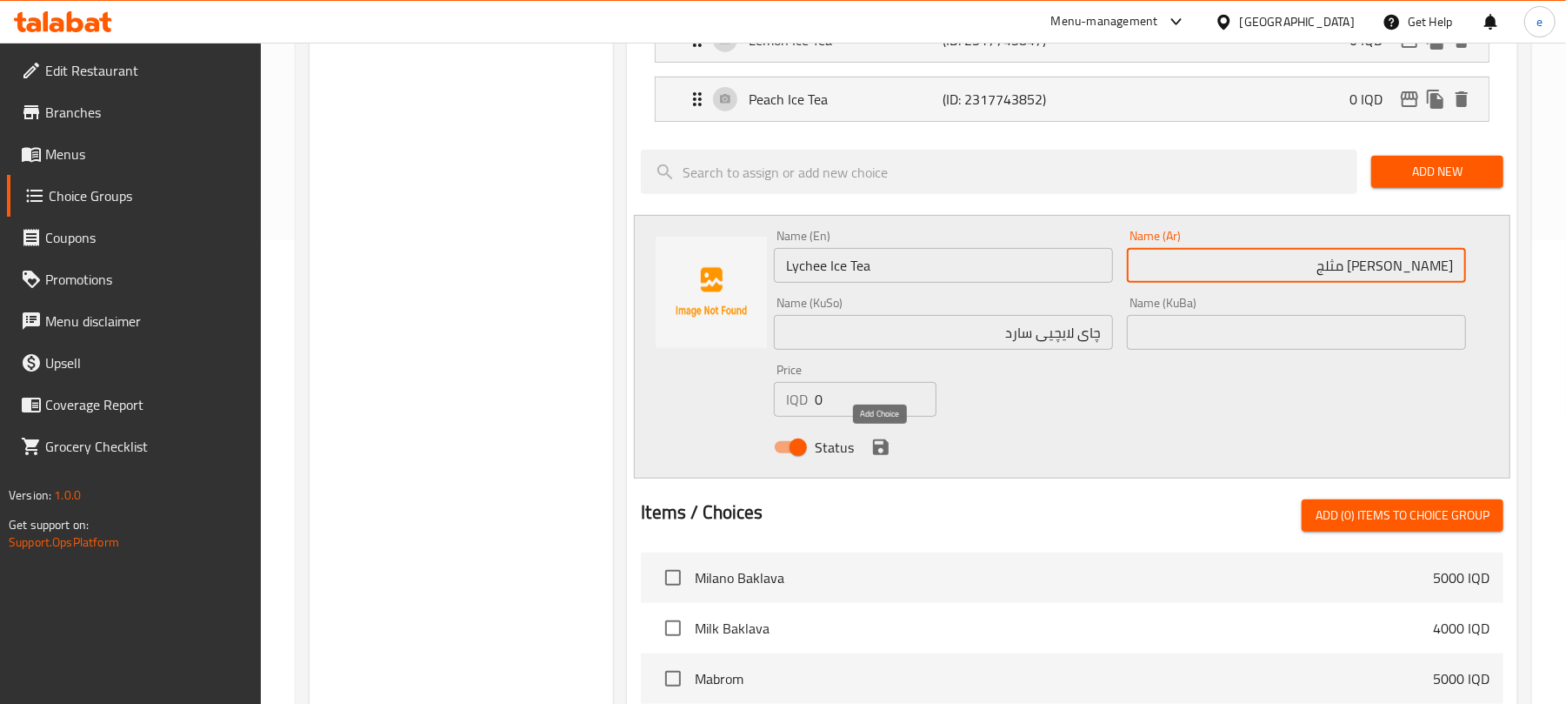
type input "شاي ليتشي مثلج"
click at [885, 450] on icon "save" at bounding box center [881, 447] width 16 height 16
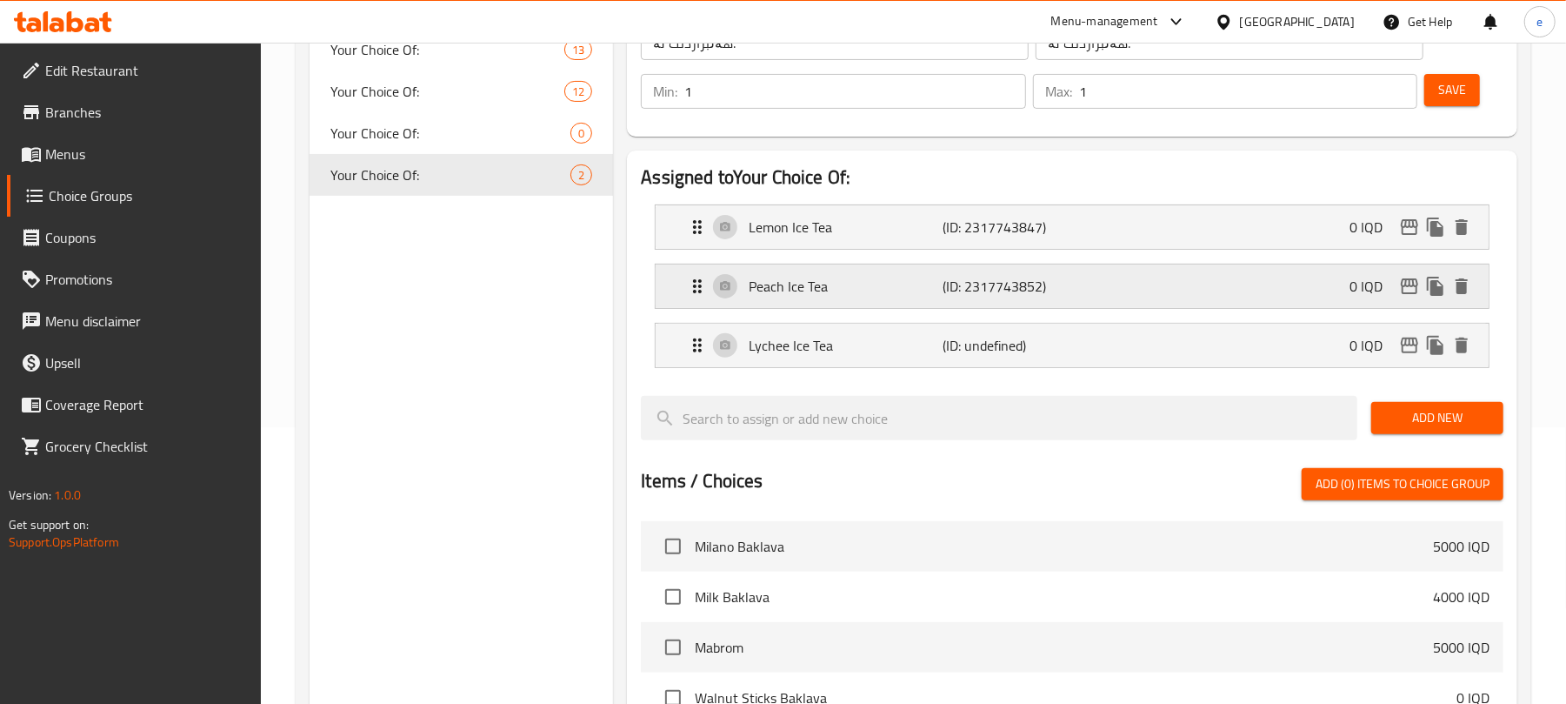
scroll to position [231, 0]
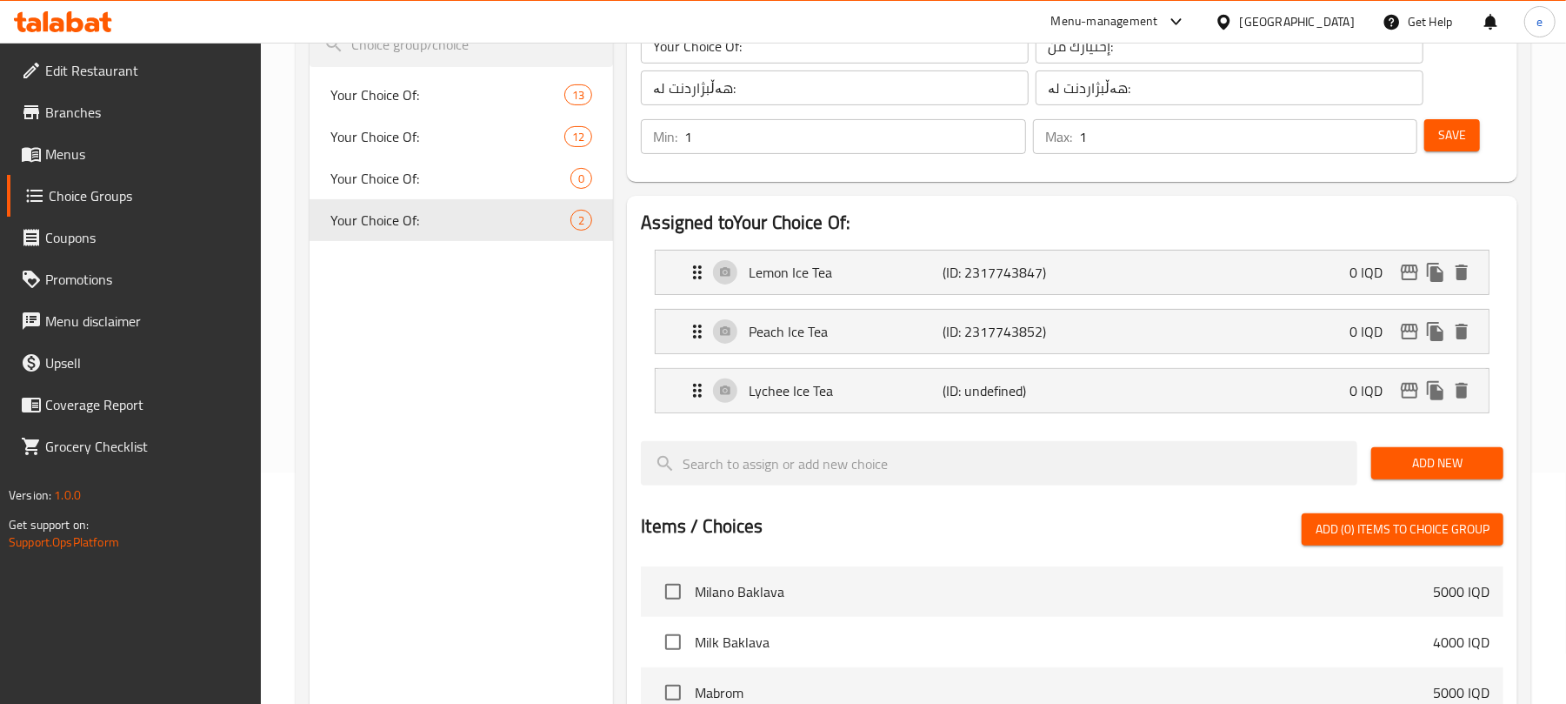
click at [1434, 137] on button "Save" at bounding box center [1453, 135] width 56 height 32
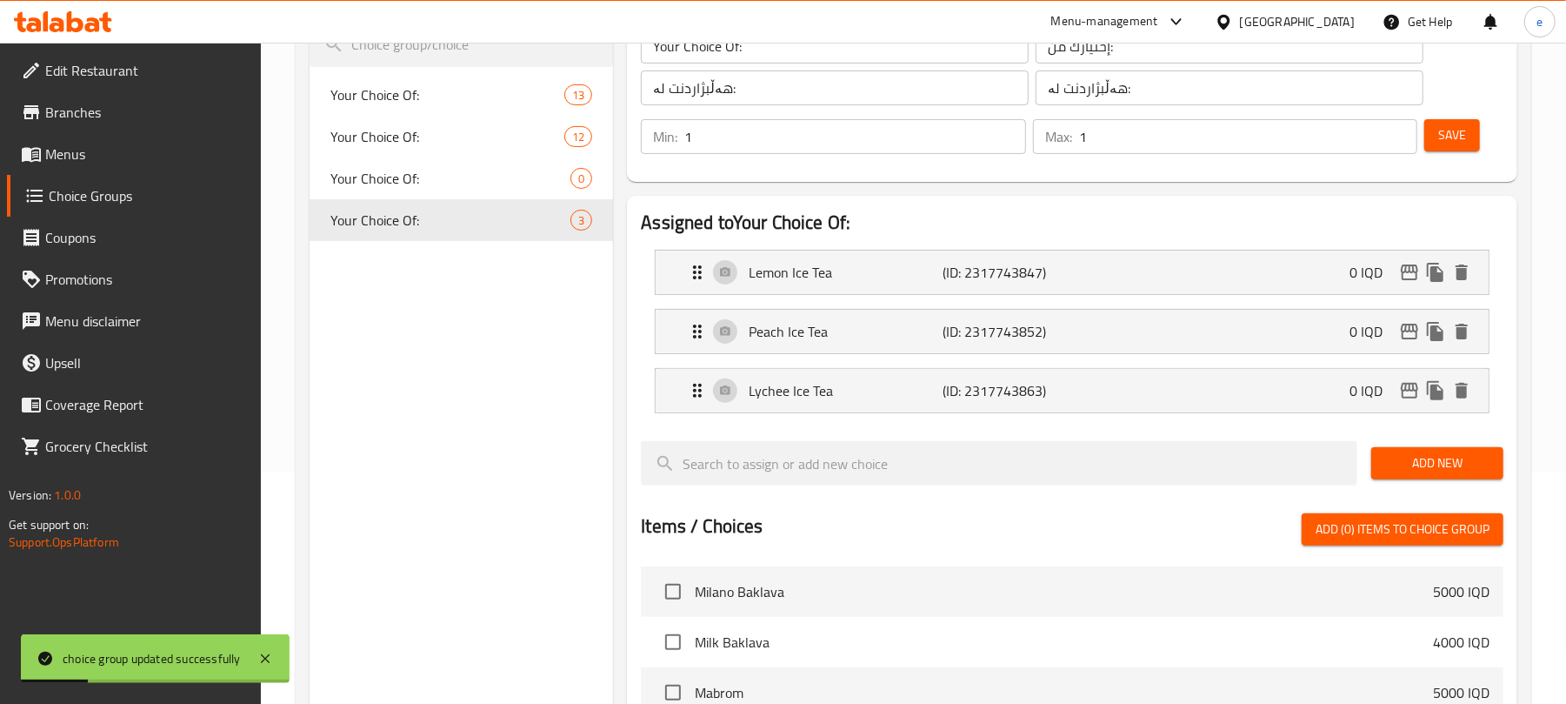
click at [1424, 463] on span "Add New" at bounding box center [1437, 463] width 104 height 22
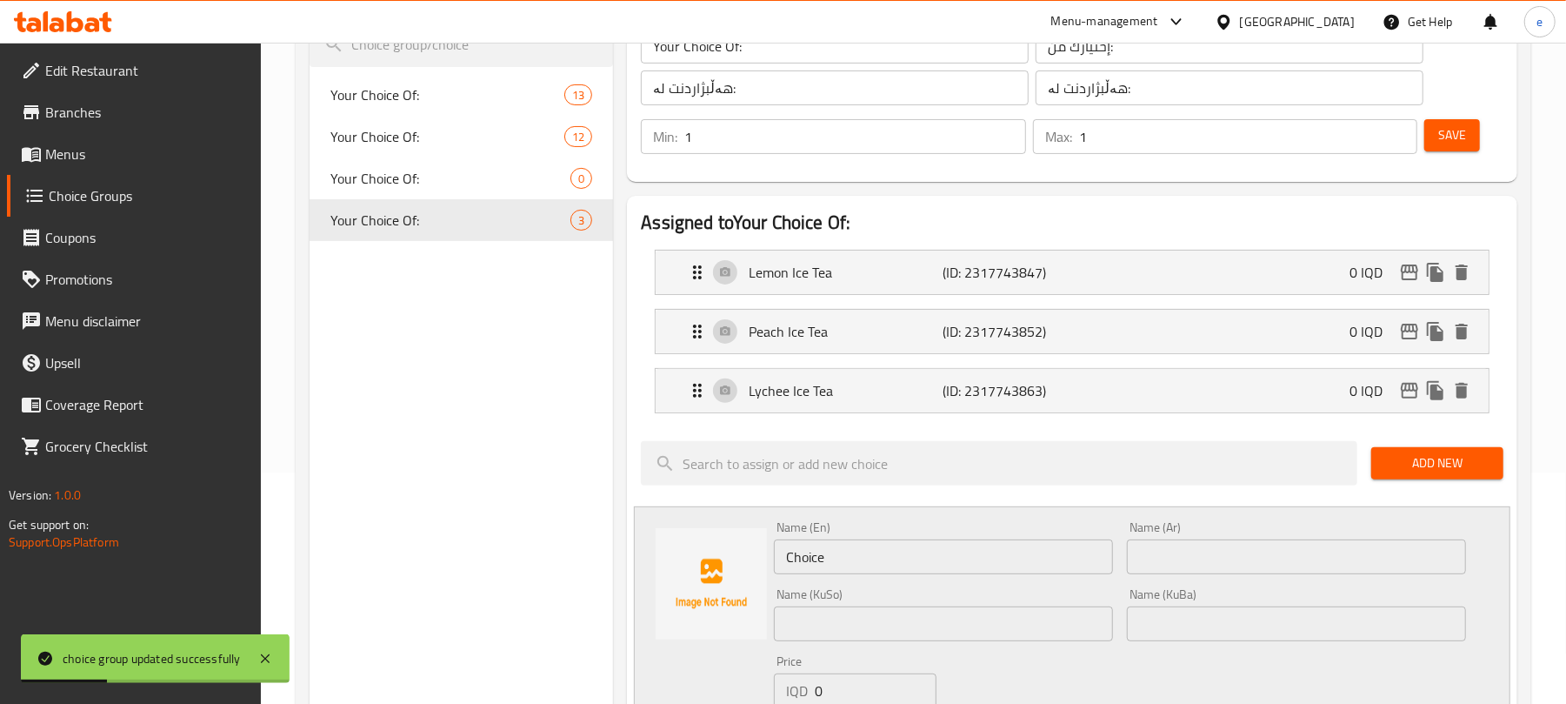
click at [944, 546] on input "Choice" at bounding box center [943, 556] width 339 height 35
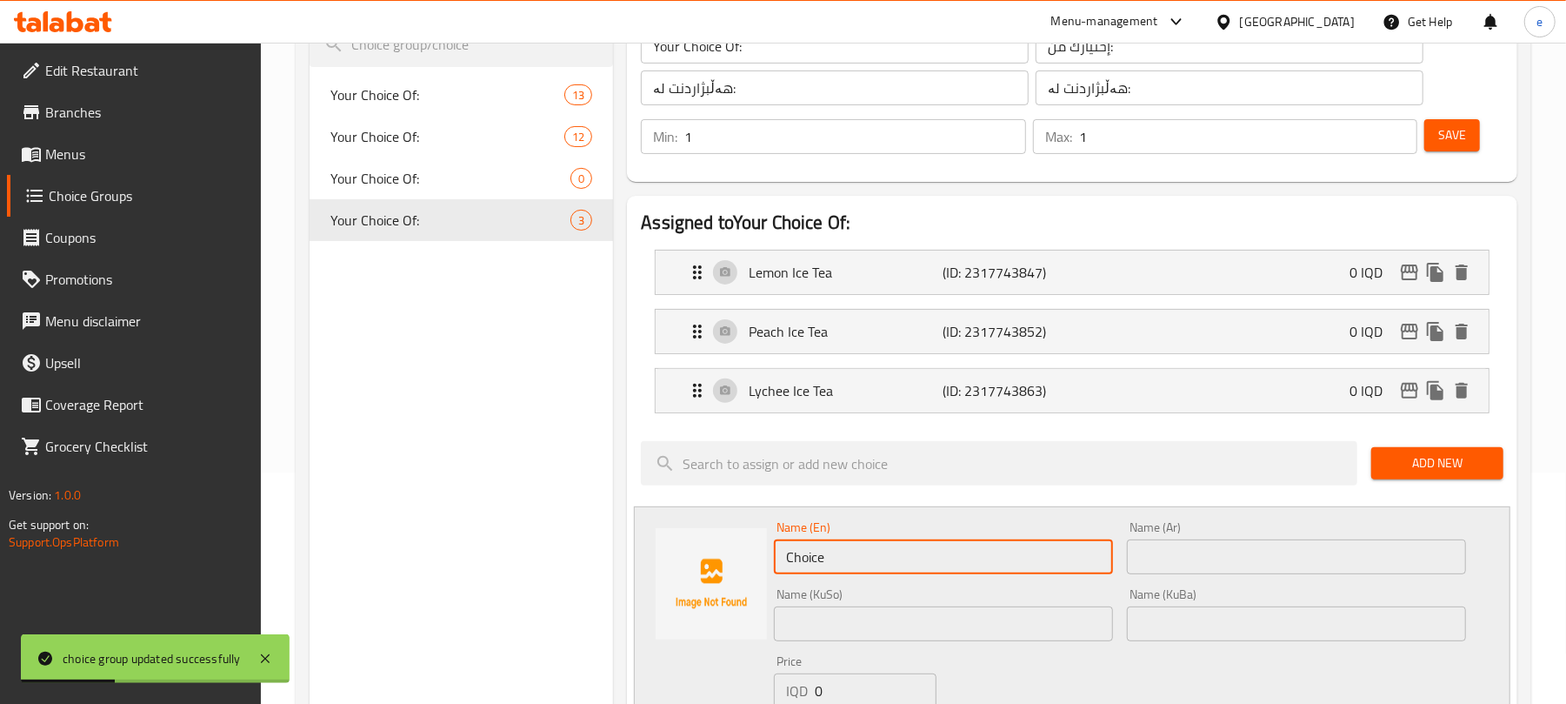
click at [944, 546] on input "Choice" at bounding box center [943, 556] width 339 height 35
paste input "Raspberry Ice Tea"
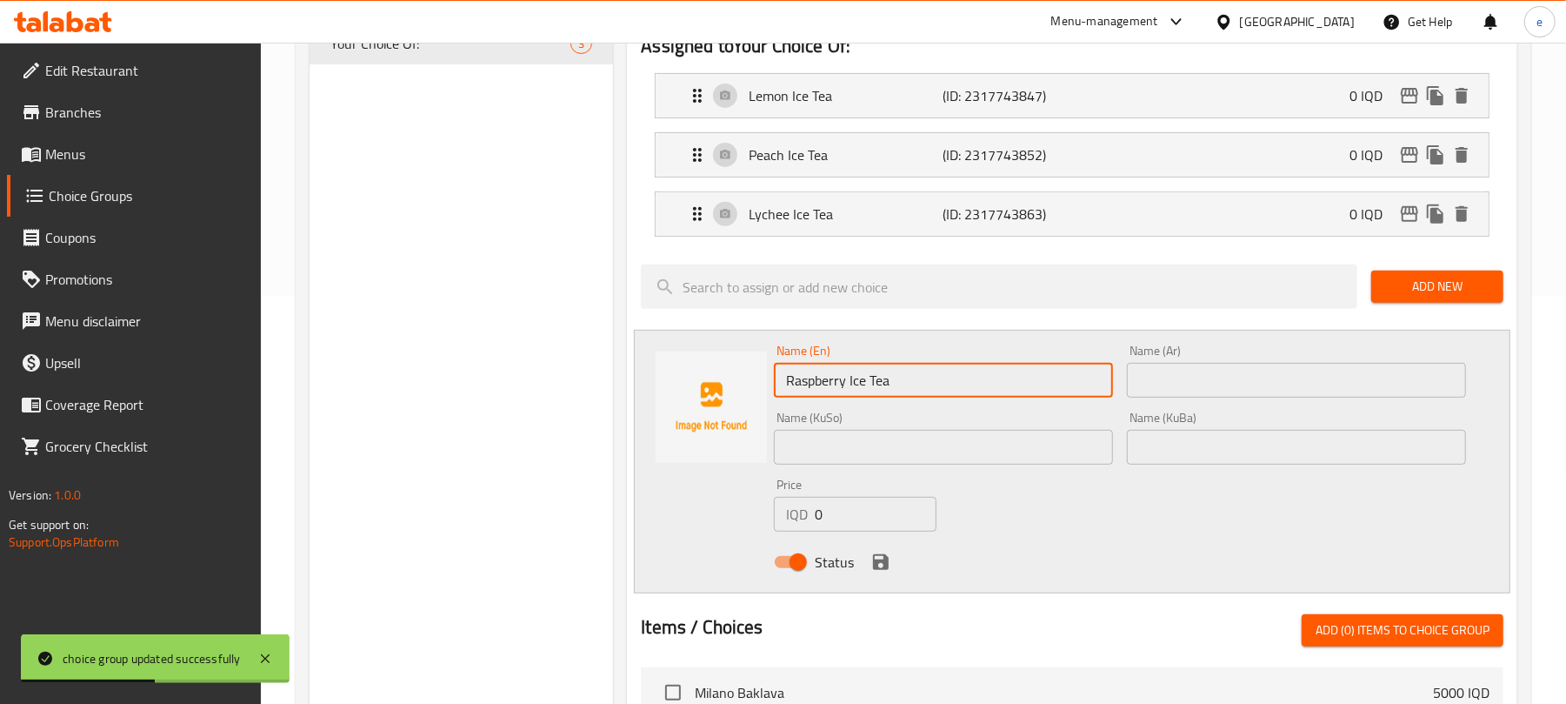
scroll to position [464, 0]
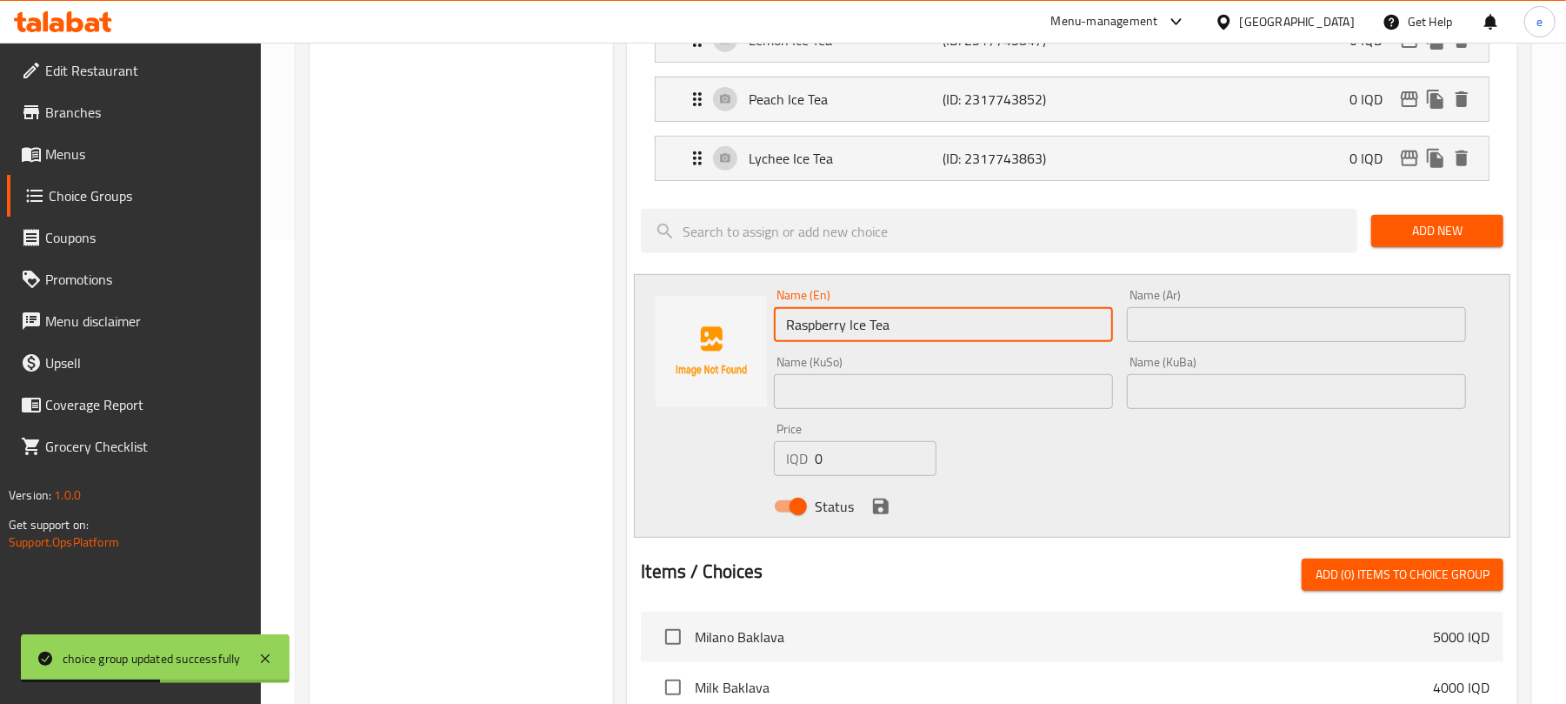
type input "Raspberry Ice Tea"
click at [1091, 370] on div "Name (KuSo) Name (KuSo)" at bounding box center [943, 382] width 339 height 53
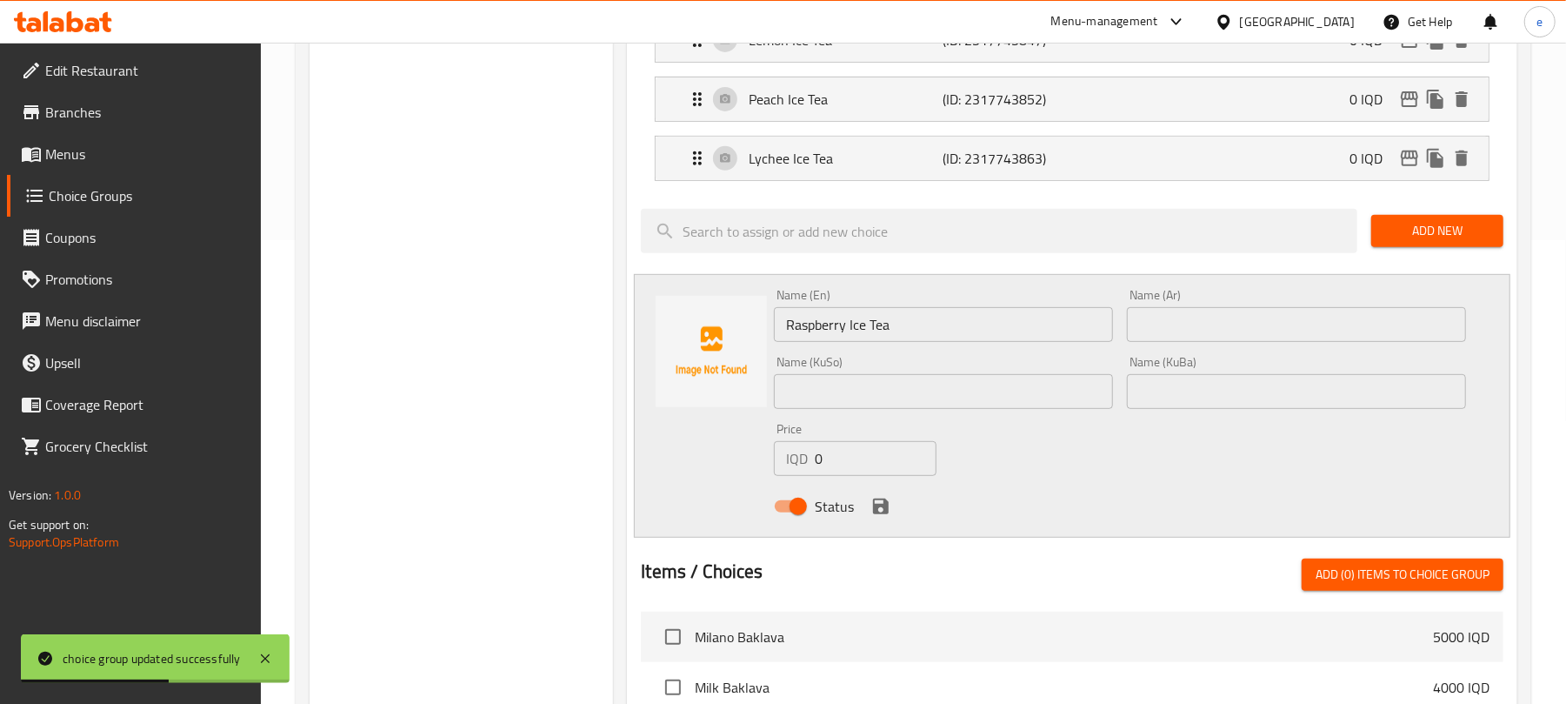
click at [1080, 384] on input "text" at bounding box center [943, 391] width 339 height 35
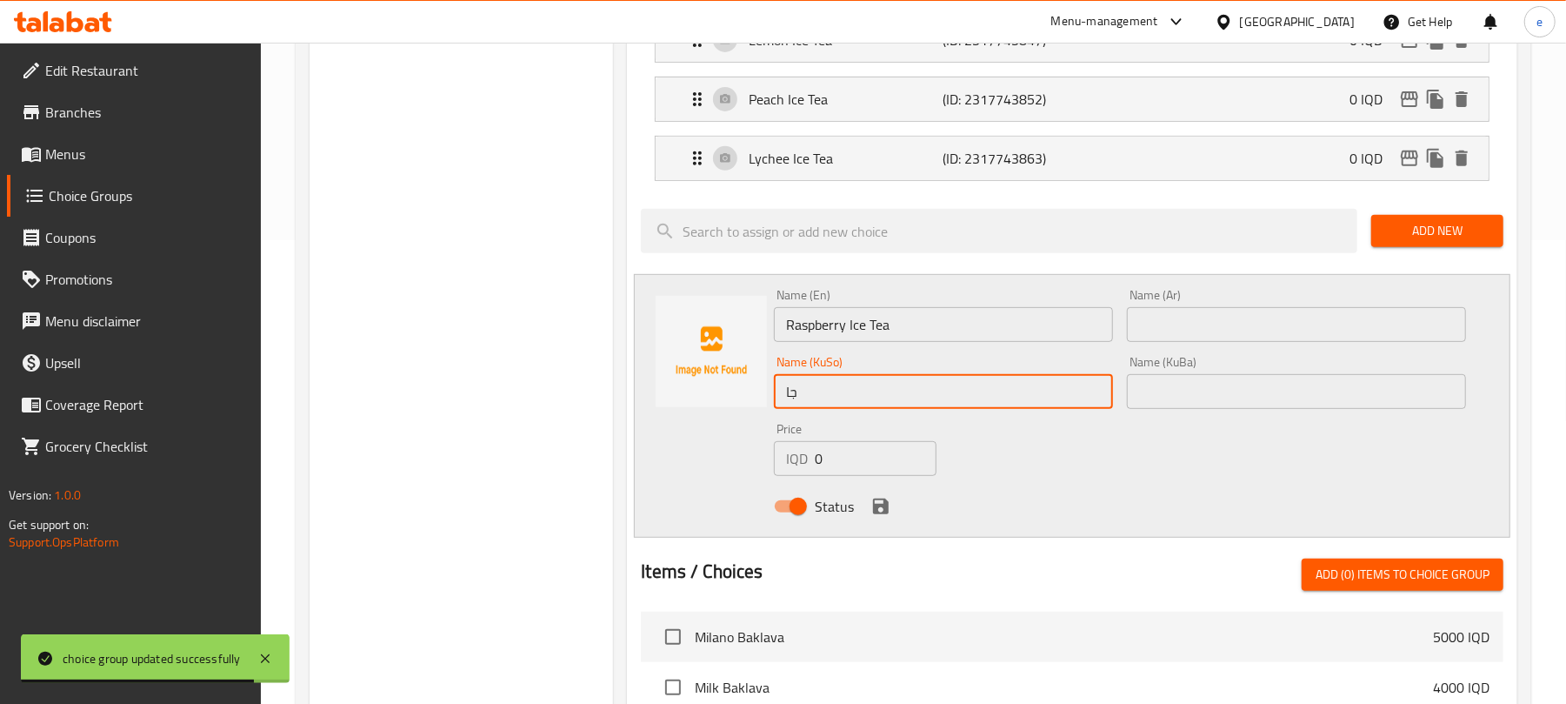
type input "ج"
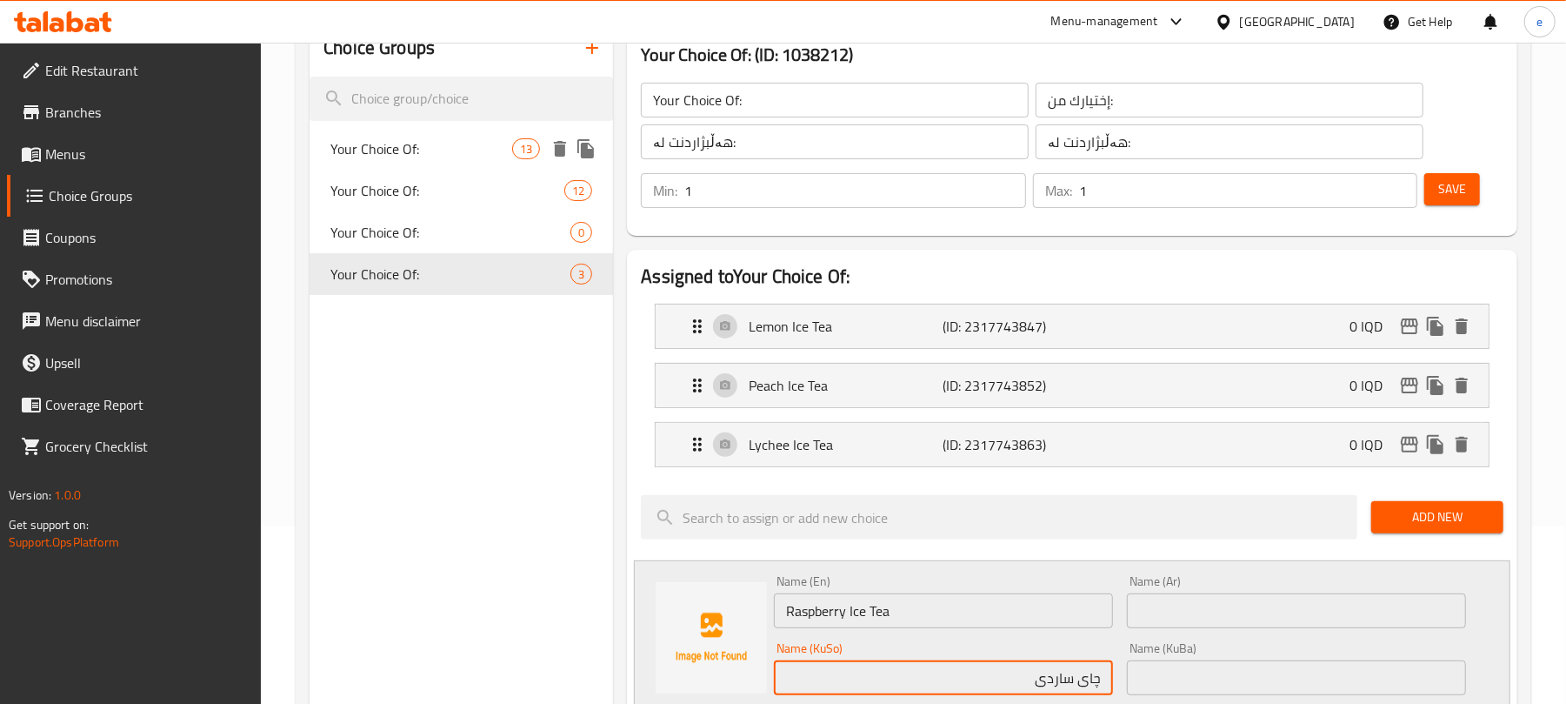
scroll to position [231, 0]
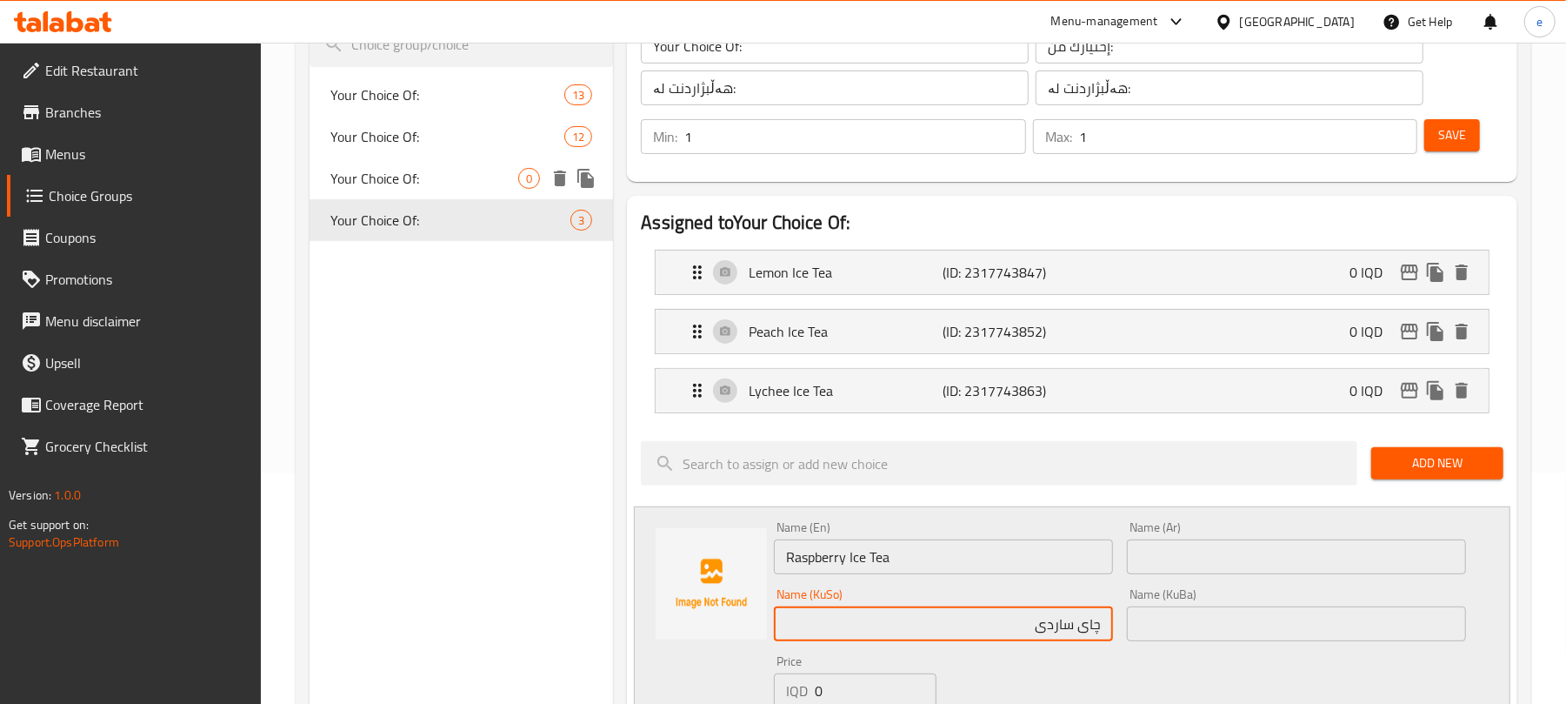
type input "چای ساردی"
click at [418, 188] on span "Your Choice Of:" at bounding box center [424, 178] width 188 height 21
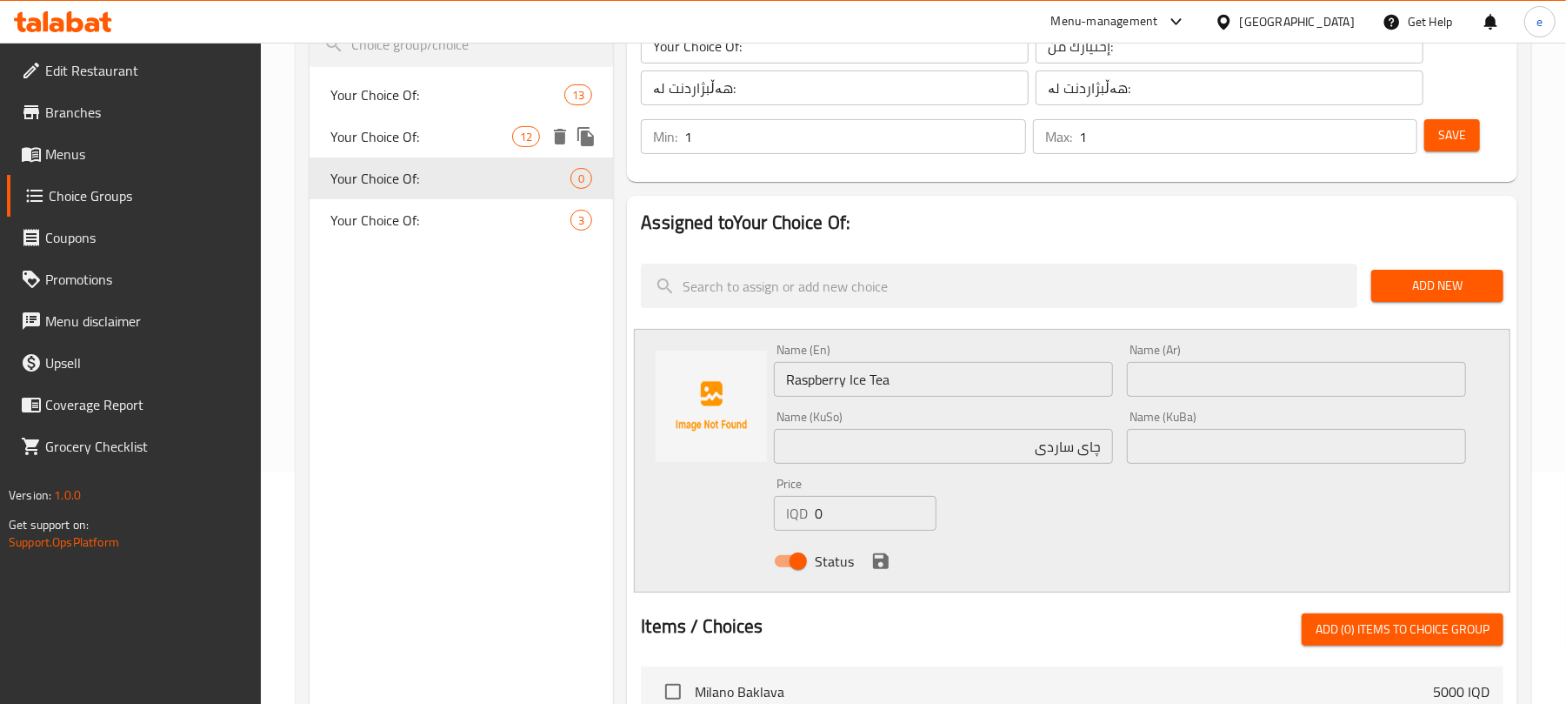
click at [411, 147] on span "Your Choice Of:" at bounding box center [421, 136] width 182 height 21
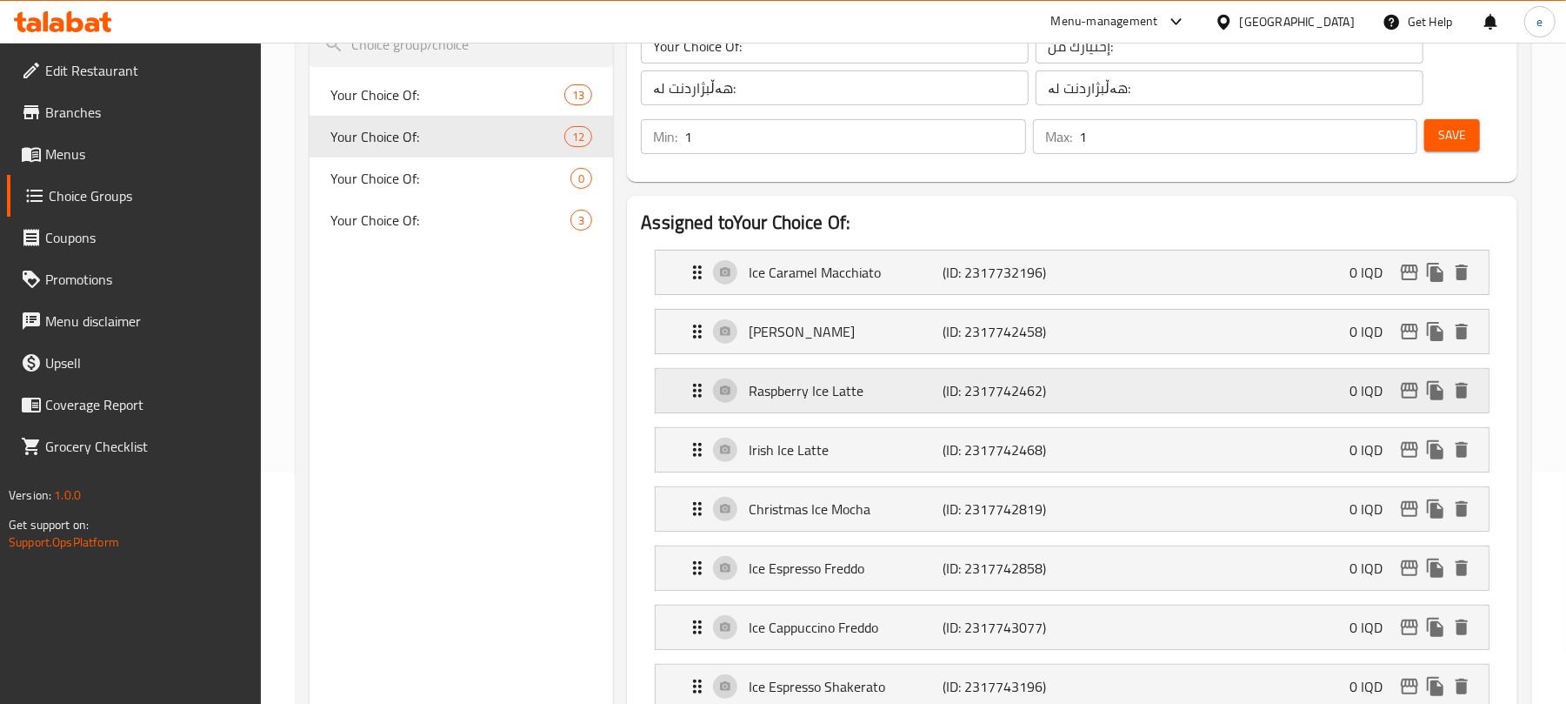
click at [1058, 377] on div "Raspberry Ice Latte (ID: 2317742462) 0 IQD" at bounding box center [1077, 390] width 781 height 43
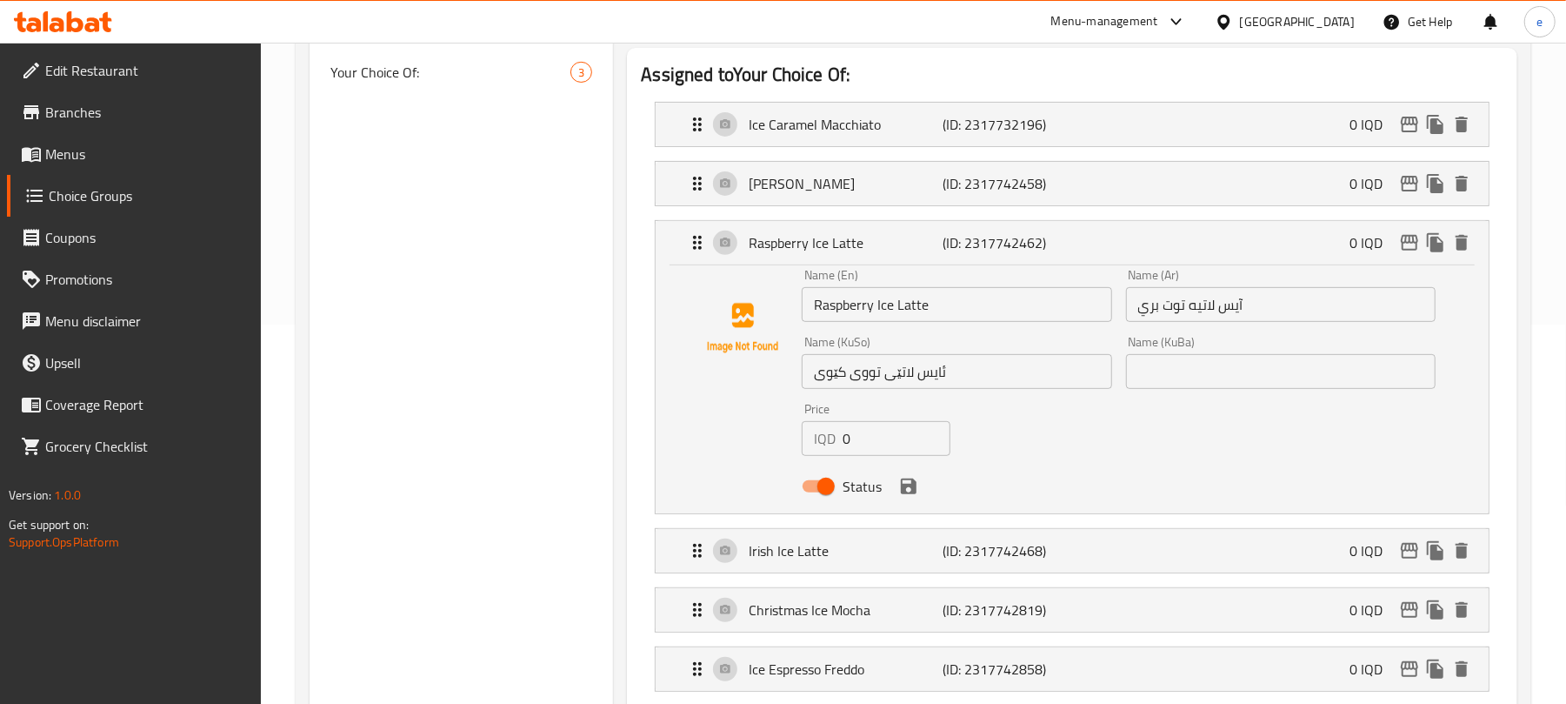
scroll to position [464, 0]
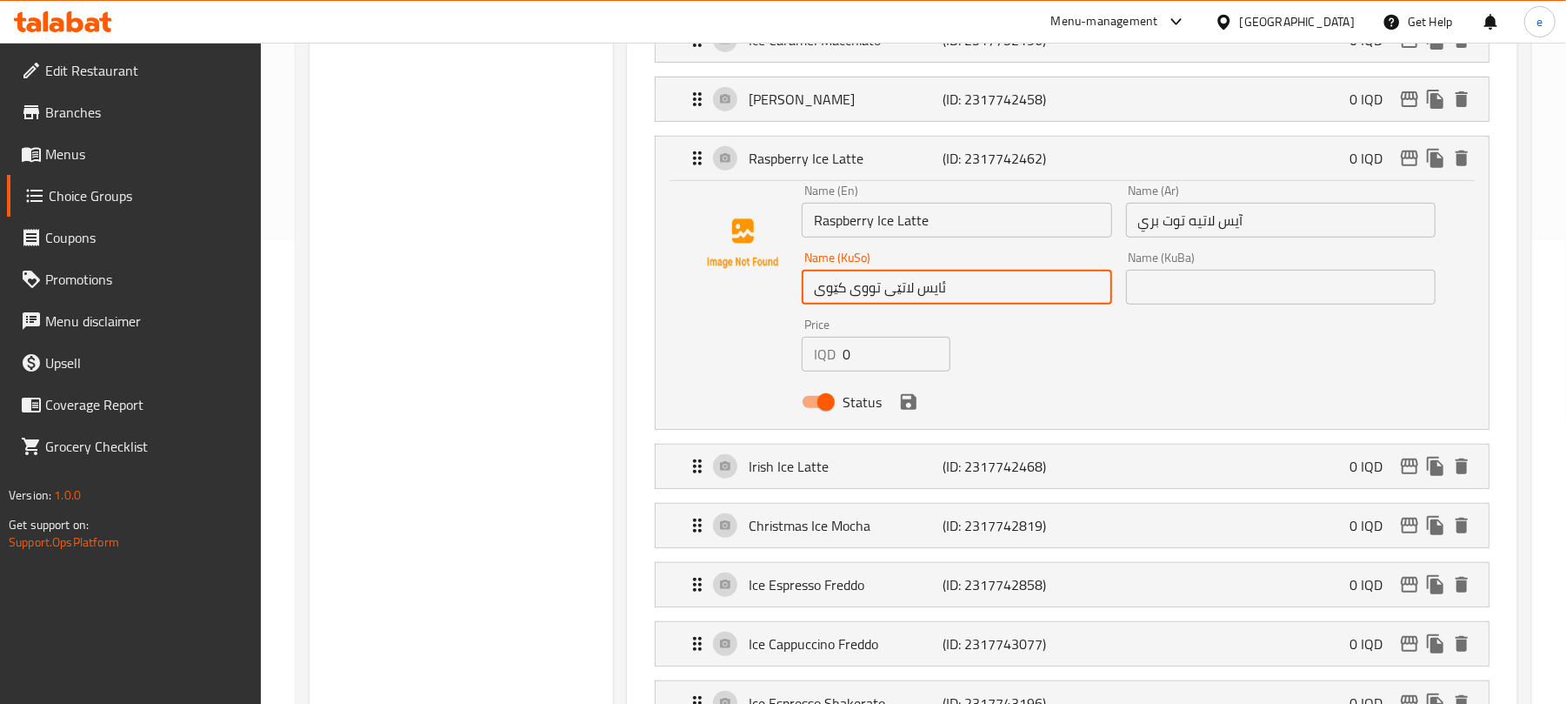
drag, startPoint x: 815, startPoint y: 297, endPoint x: 880, endPoint y: 296, distance: 65.3
click at [880, 296] on input "ئایس لاتێی تووی کێوی" at bounding box center [957, 287] width 310 height 35
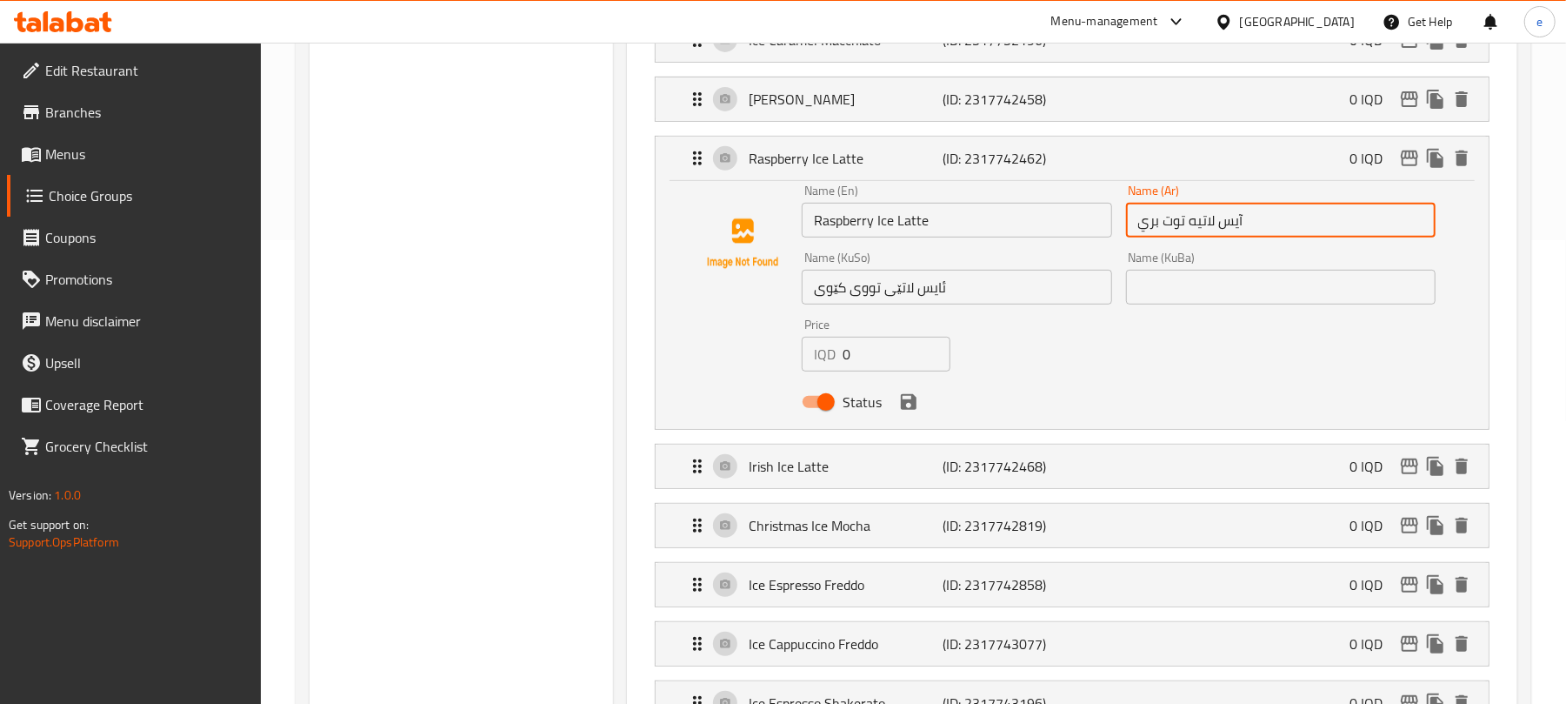
drag, startPoint x: 1138, startPoint y: 224, endPoint x: 1186, endPoint y: 226, distance: 48.7
click at [1186, 226] on input "آيس لاتيه توت بري" at bounding box center [1281, 220] width 310 height 35
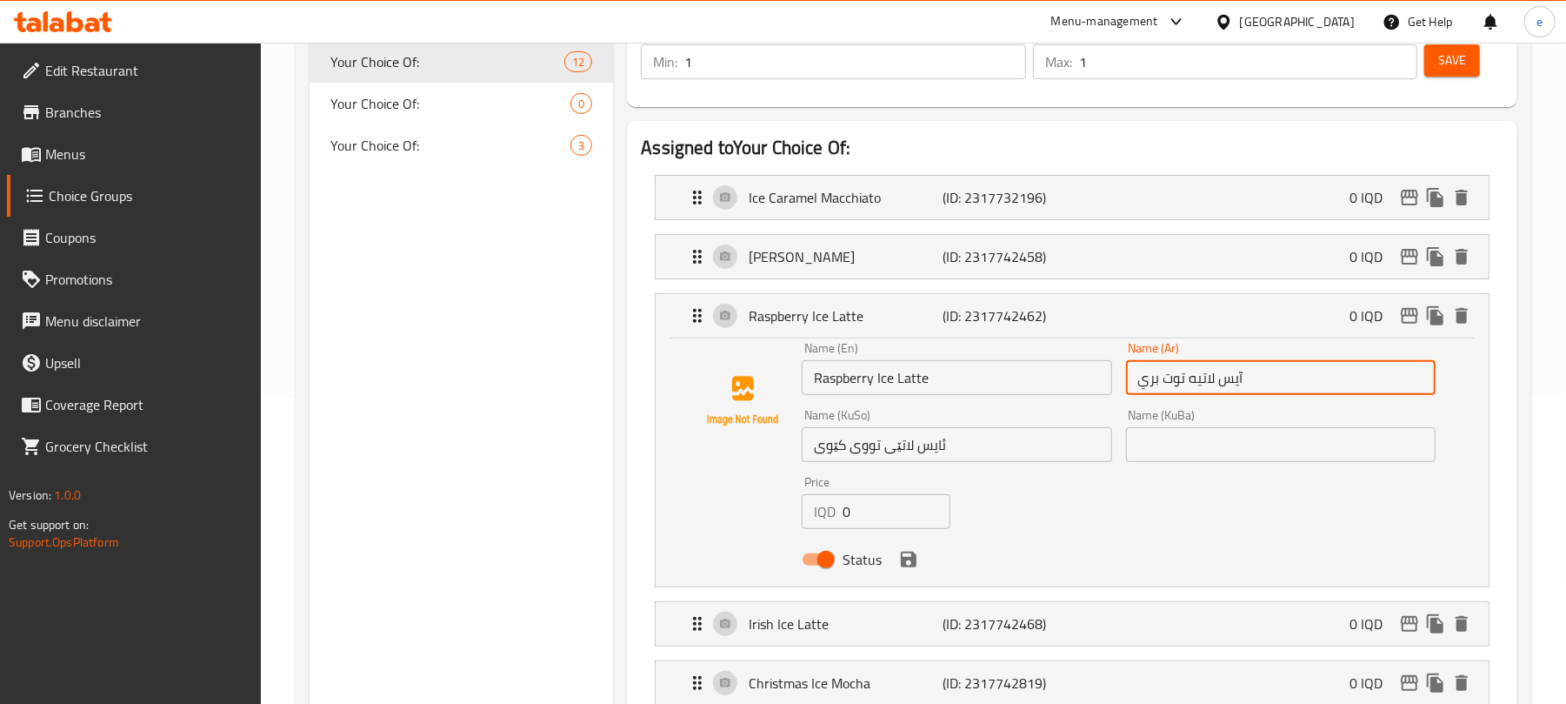
scroll to position [231, 0]
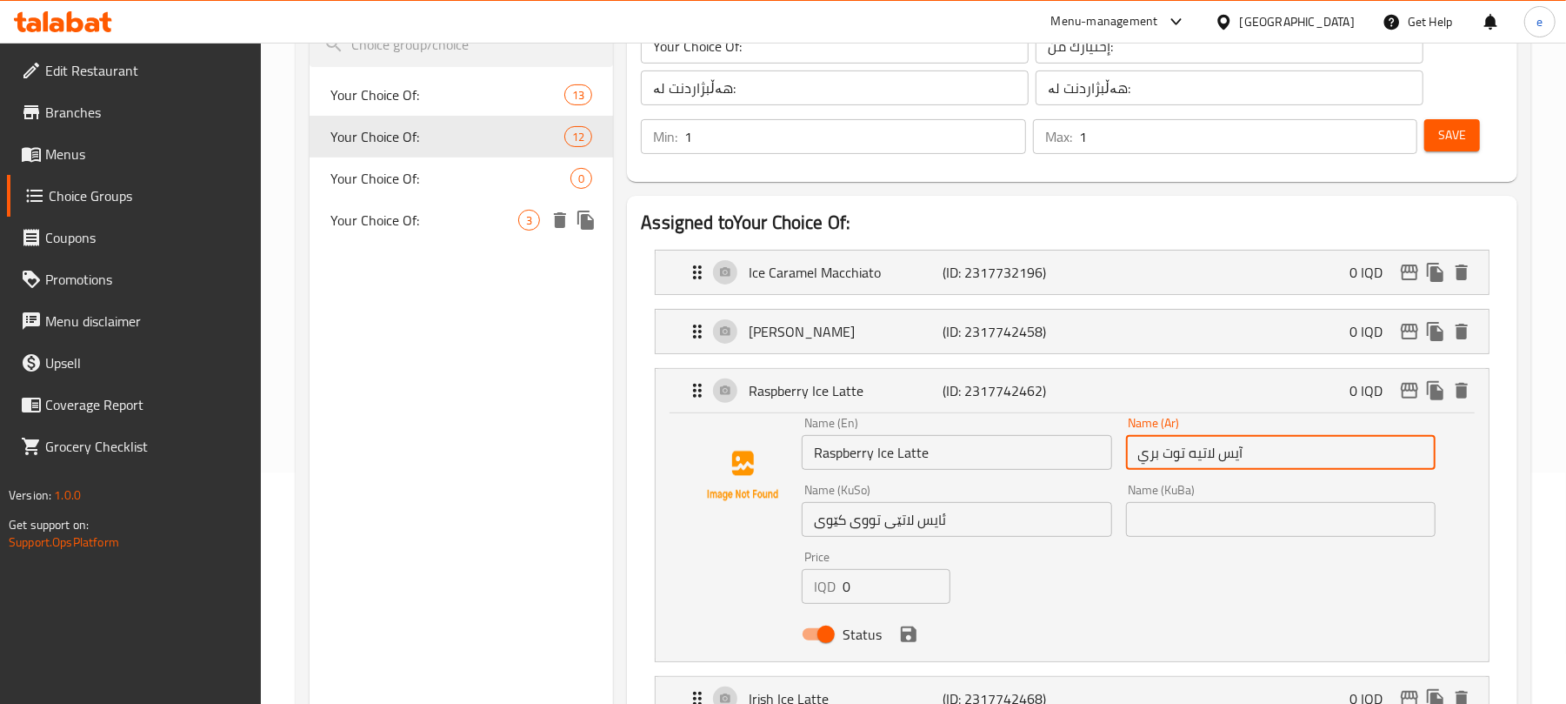
click at [379, 214] on span "Your Choice Of:" at bounding box center [424, 220] width 188 height 21
type input "Your Choice Of:"
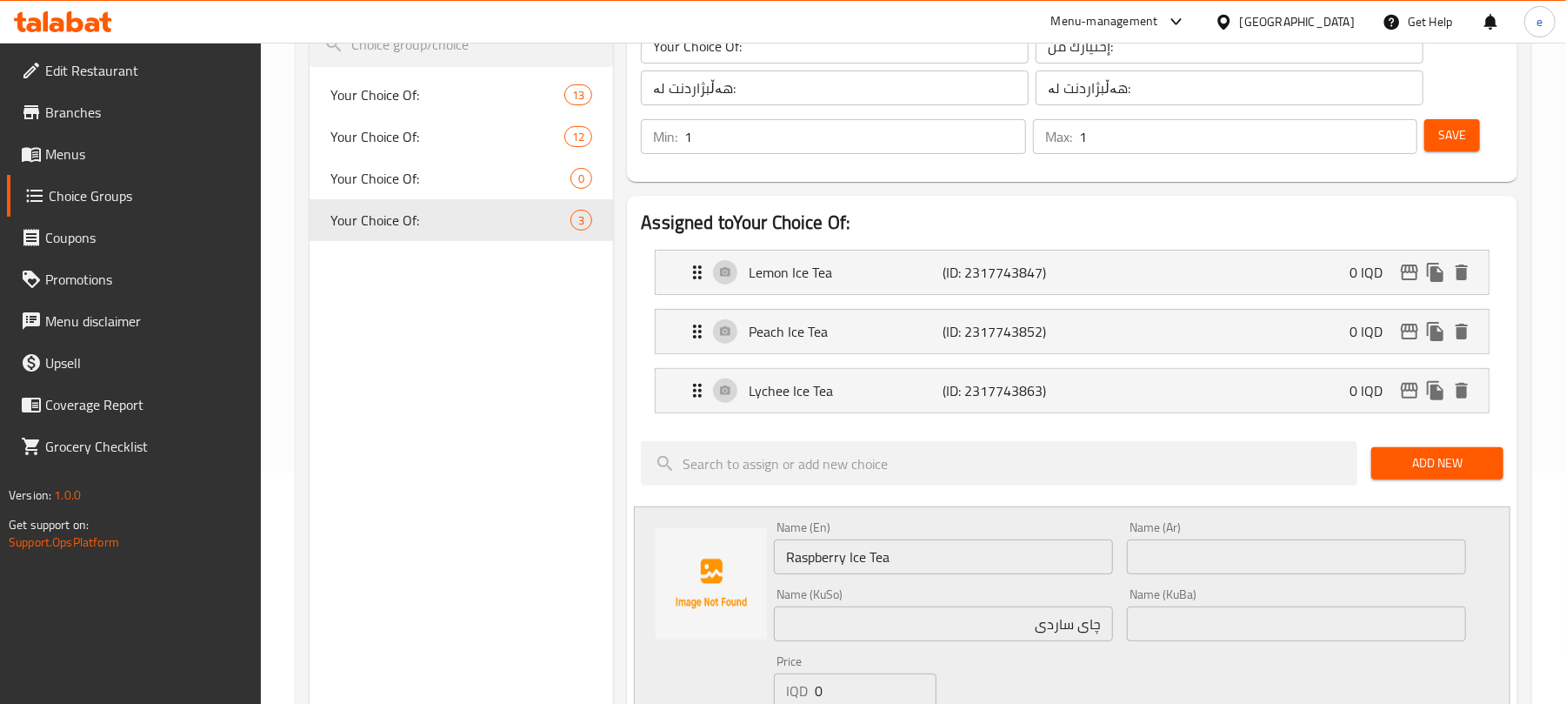
scroll to position [464, 0]
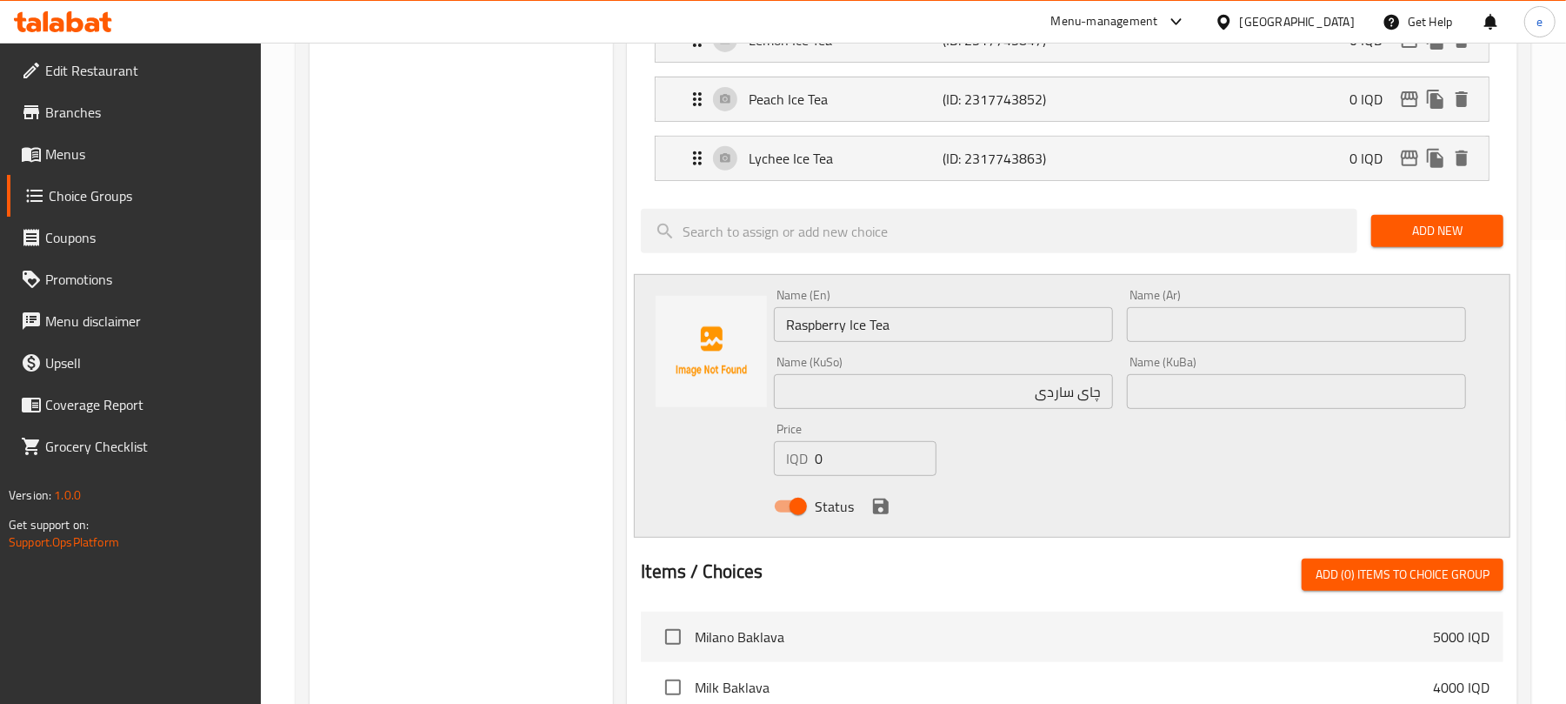
click at [1014, 394] on input "چای ساردی" at bounding box center [943, 391] width 339 height 35
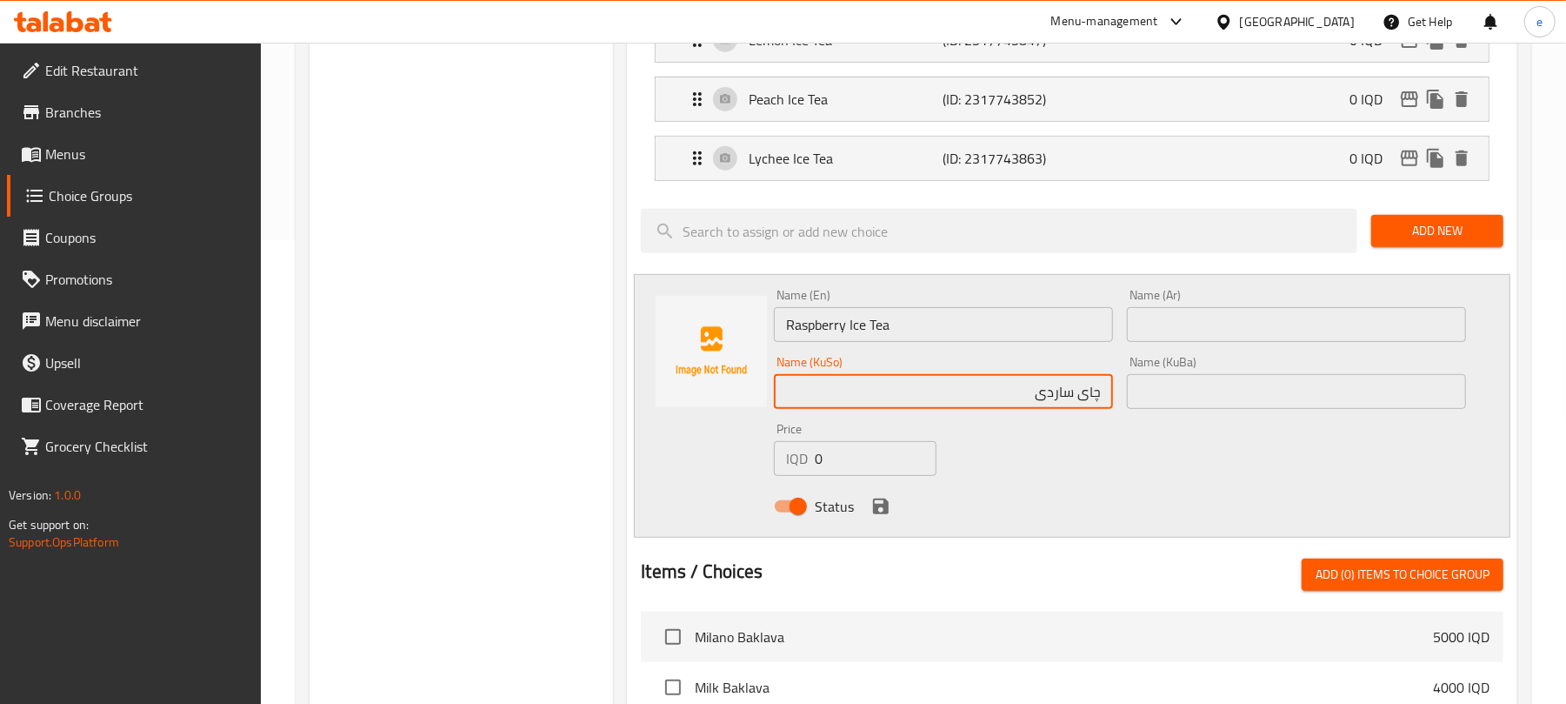
paste input "تووی کێوی"
type input "چای ساردی تووی کێوی"
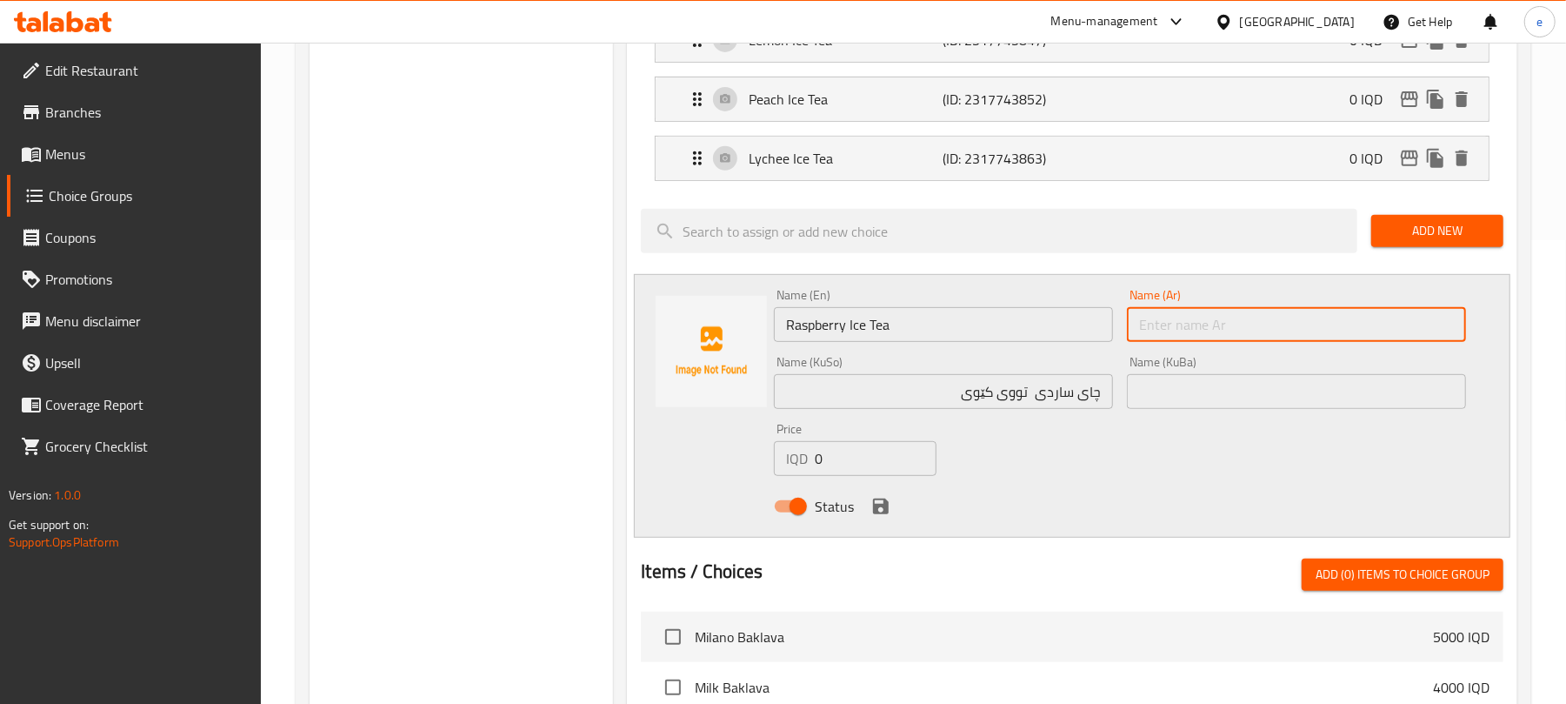
click at [1320, 339] on input "text" at bounding box center [1296, 324] width 339 height 35
paste input "شاي ليمون مثلج"
click at [1409, 324] on input "شاي ليمون مثلج" at bounding box center [1296, 324] width 339 height 35
paste input "توت بري"
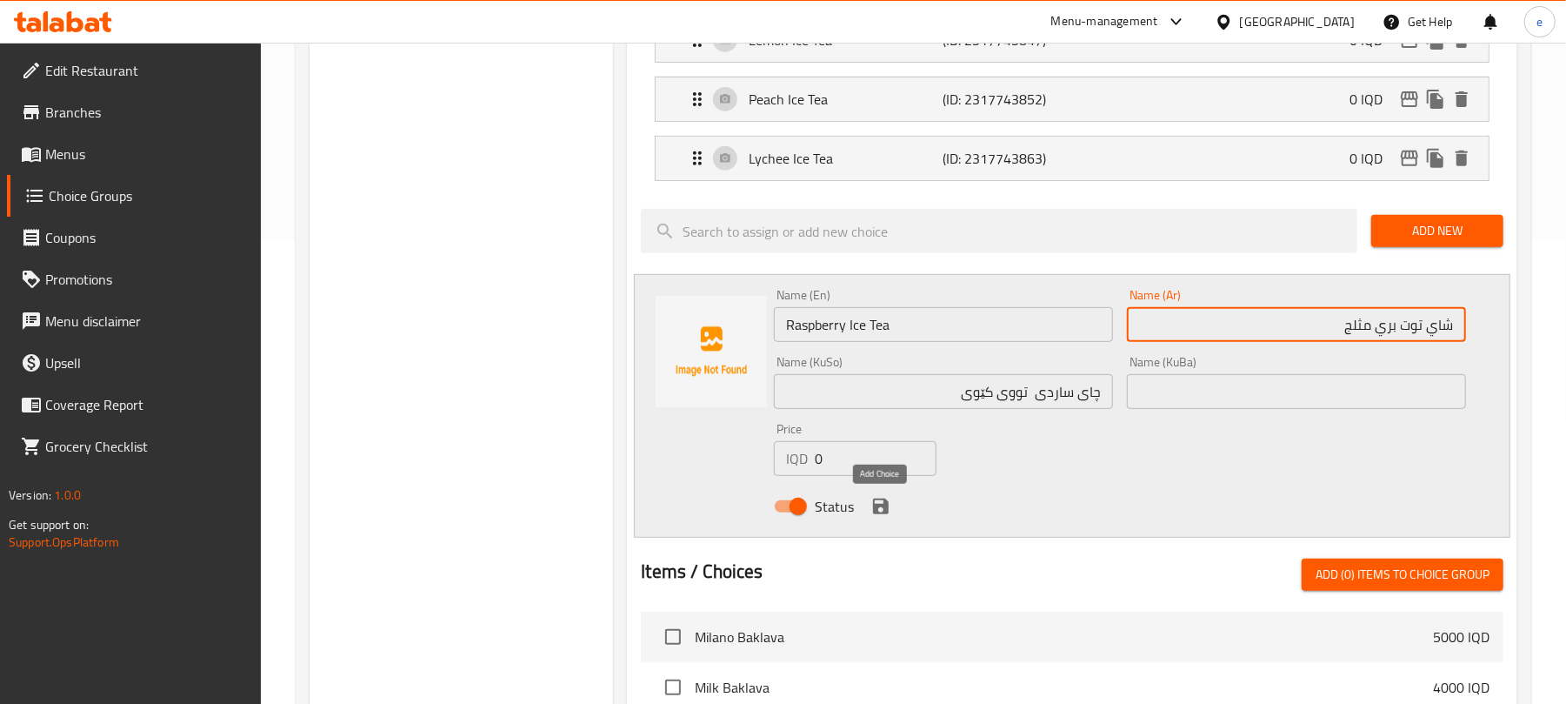
type input "شاي توت بري مثلج"
click at [881, 505] on icon "save" at bounding box center [881, 506] width 21 height 21
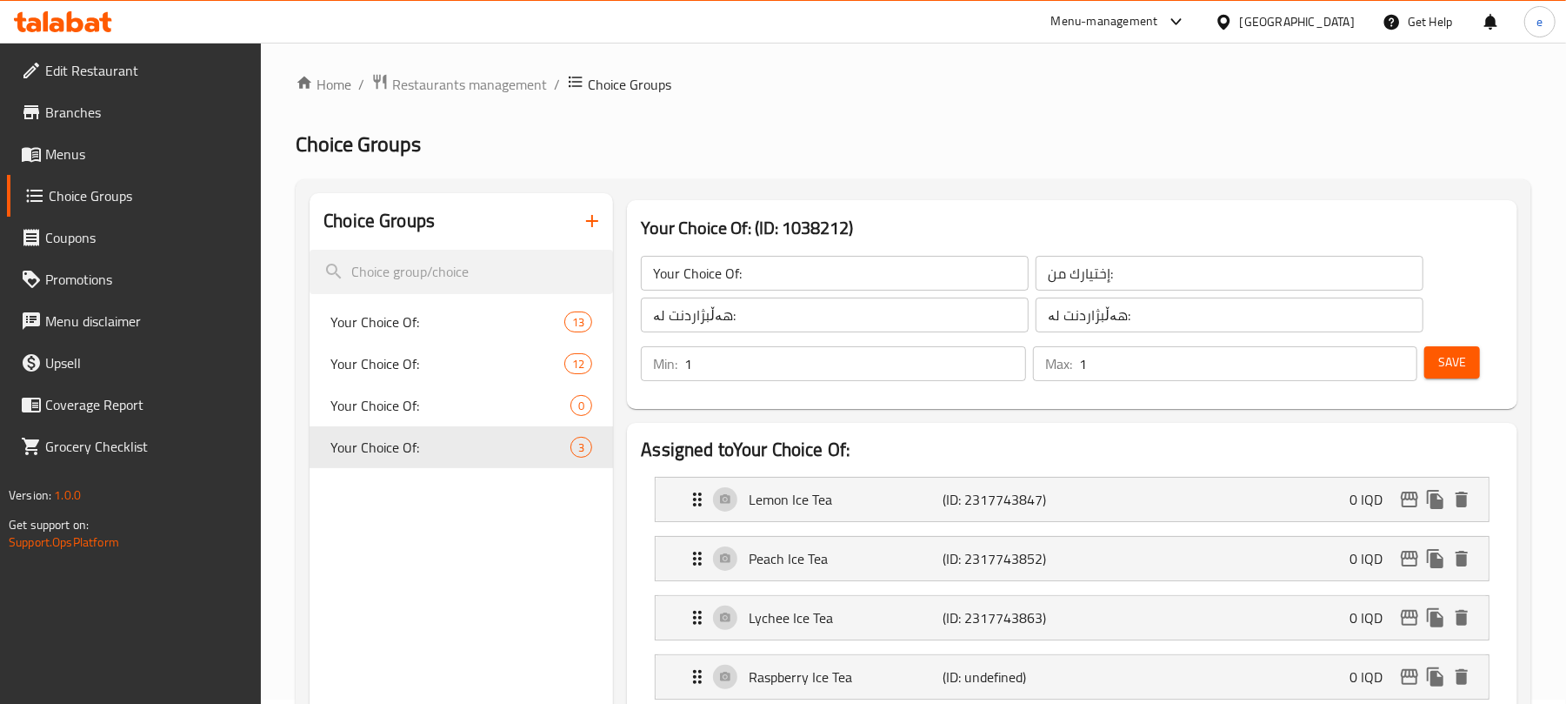
scroll to position [0, 0]
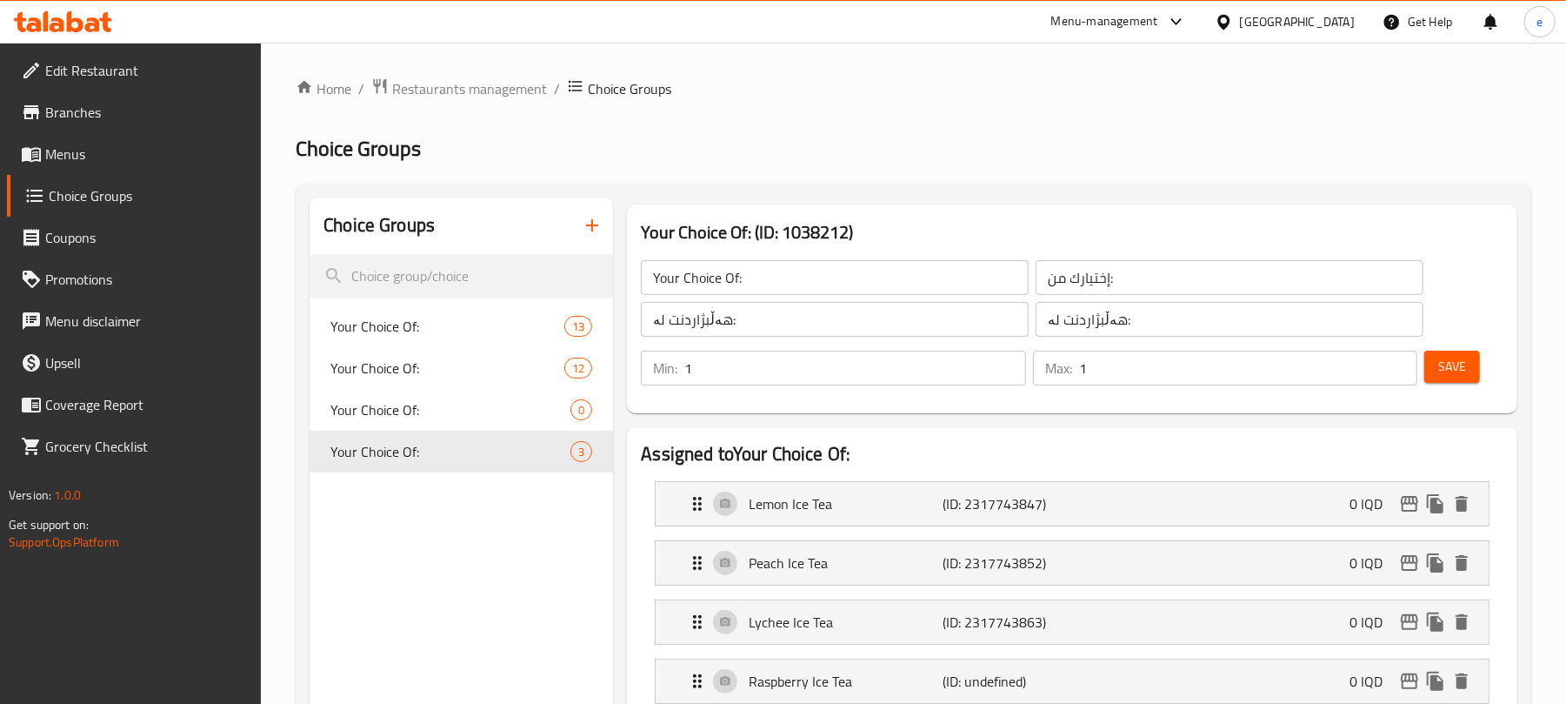
click at [1454, 374] on span "Save" at bounding box center [1452, 367] width 28 height 22
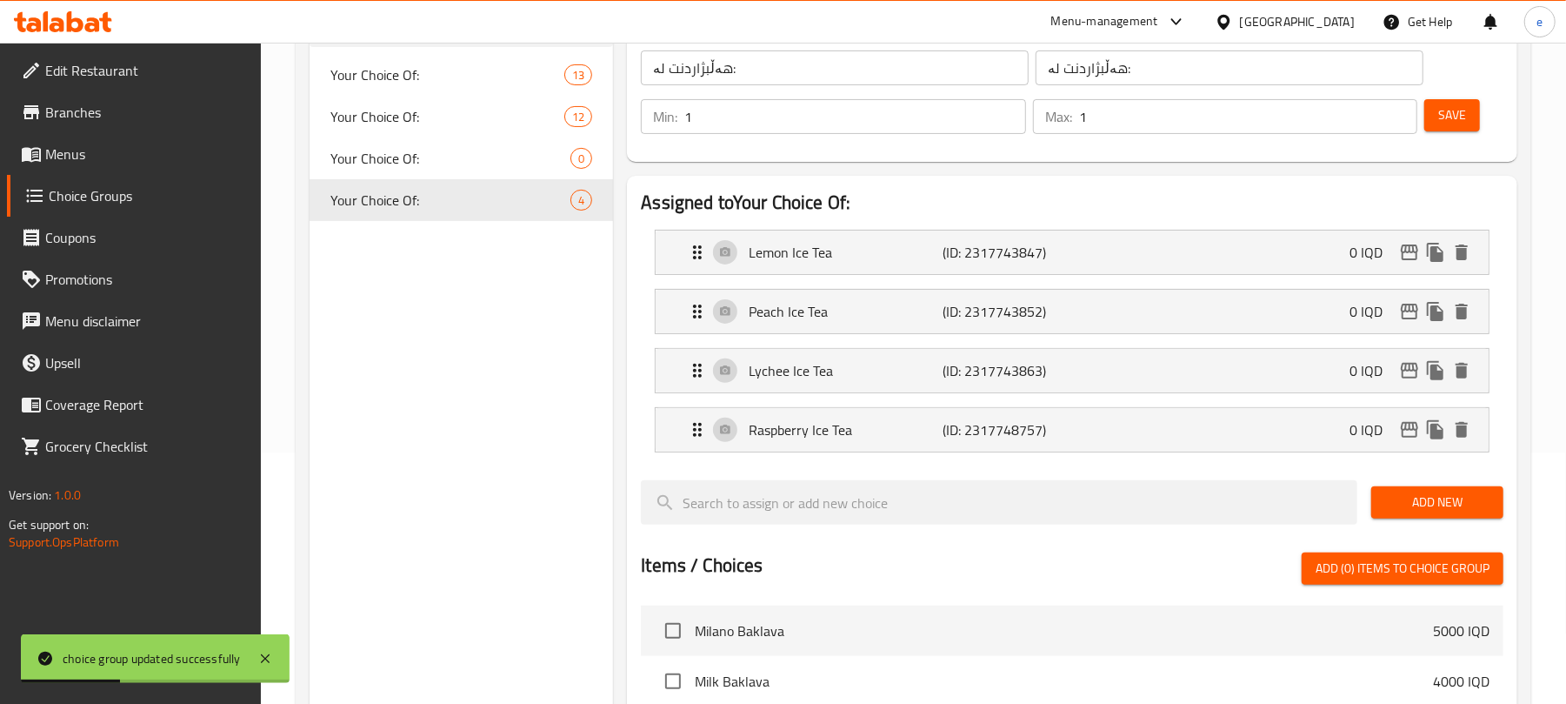
scroll to position [464, 0]
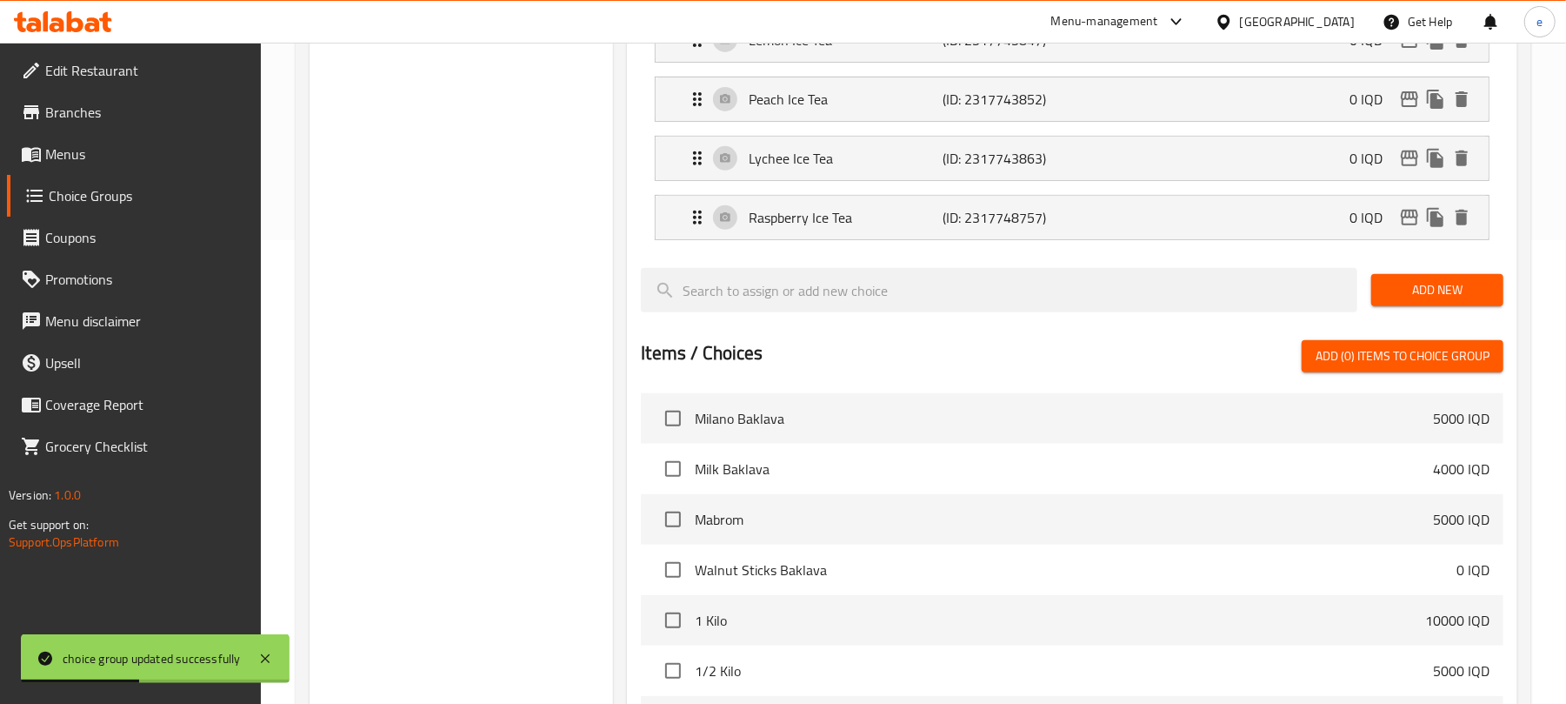
click at [1421, 306] on button "Add New" at bounding box center [1438, 290] width 132 height 32
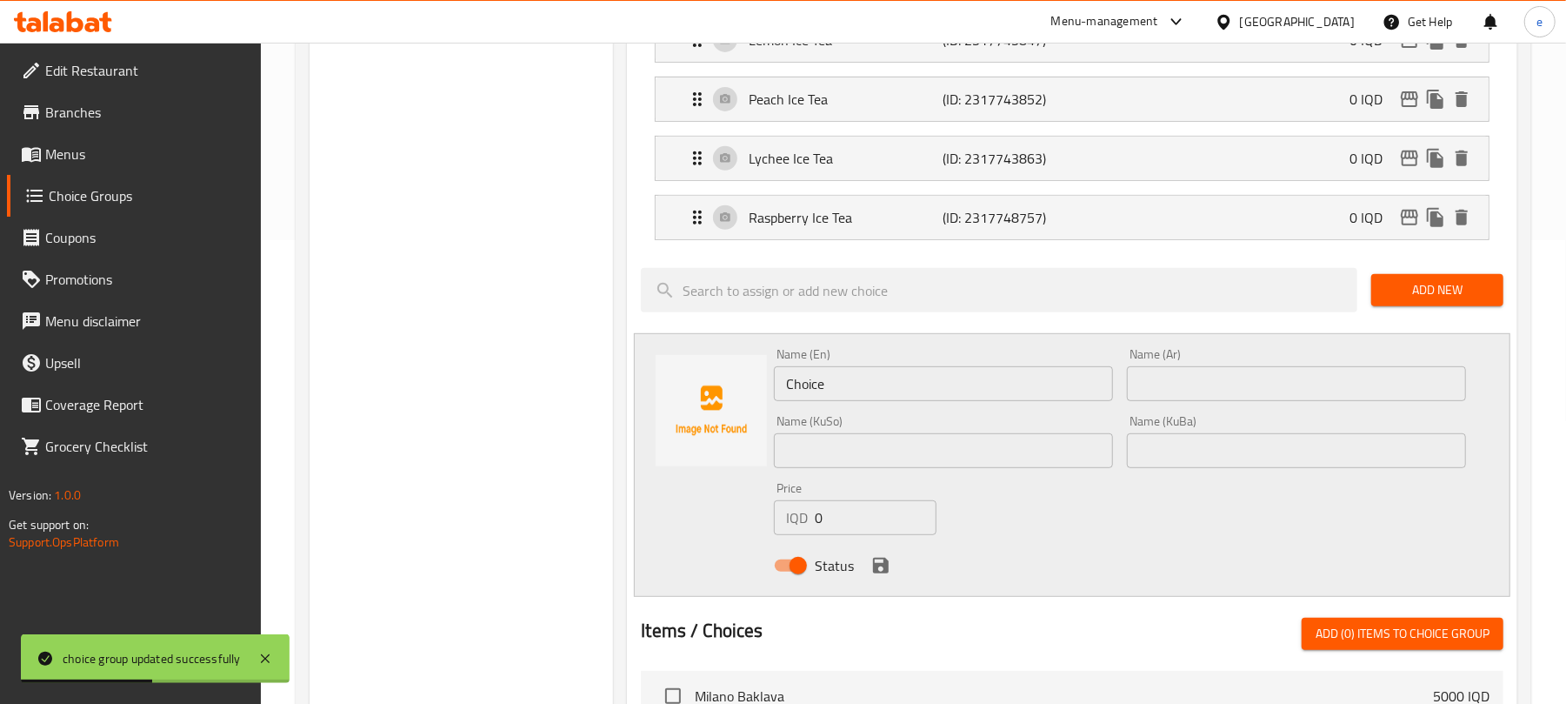
click at [836, 387] on input "Choice" at bounding box center [943, 383] width 339 height 35
paste input "Mix Peach and Raspberry Ice Tea"
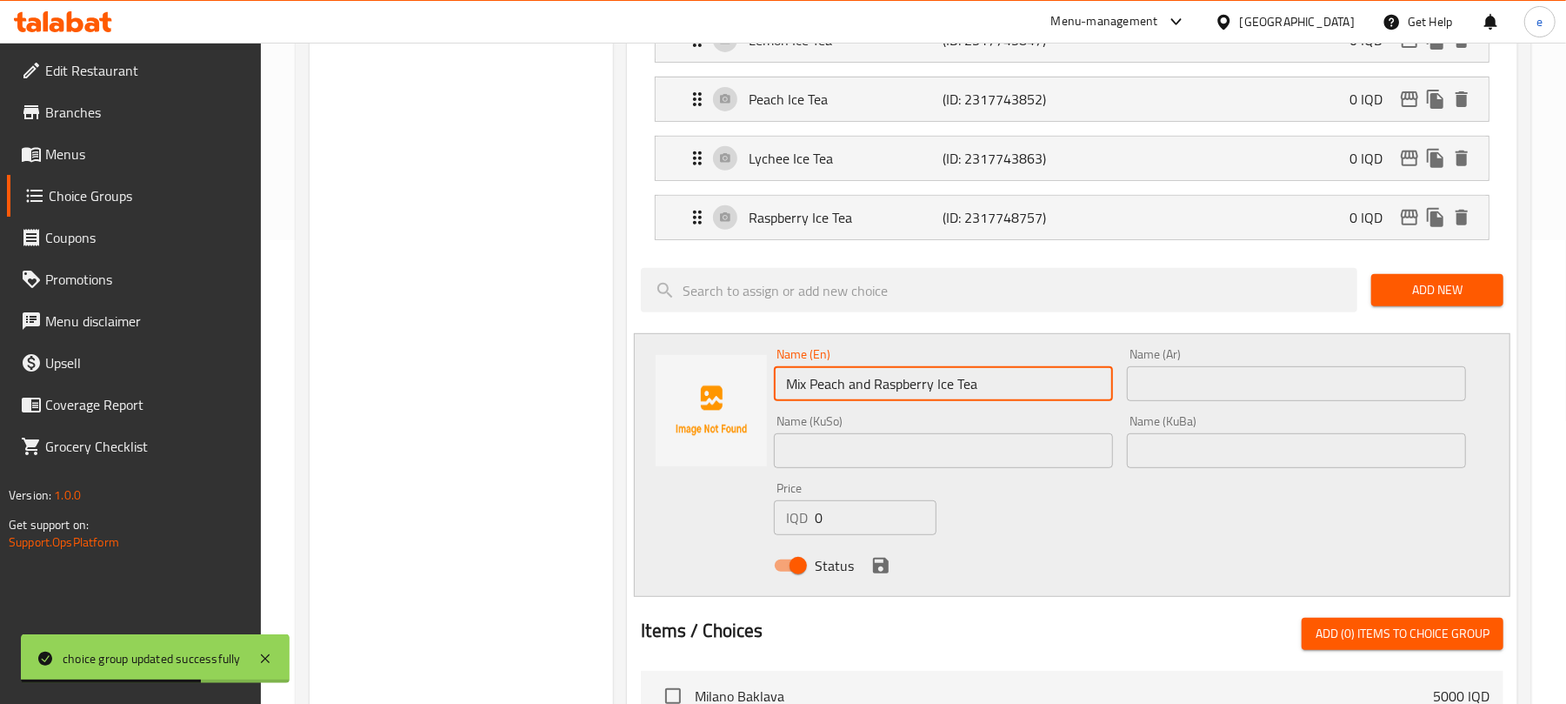
type input "Mix Peach and Raspberry Ice Tea"
click at [1051, 464] on input "text" at bounding box center [943, 450] width 339 height 35
click at [1063, 546] on div "Status" at bounding box center [1119, 565] width 705 height 47
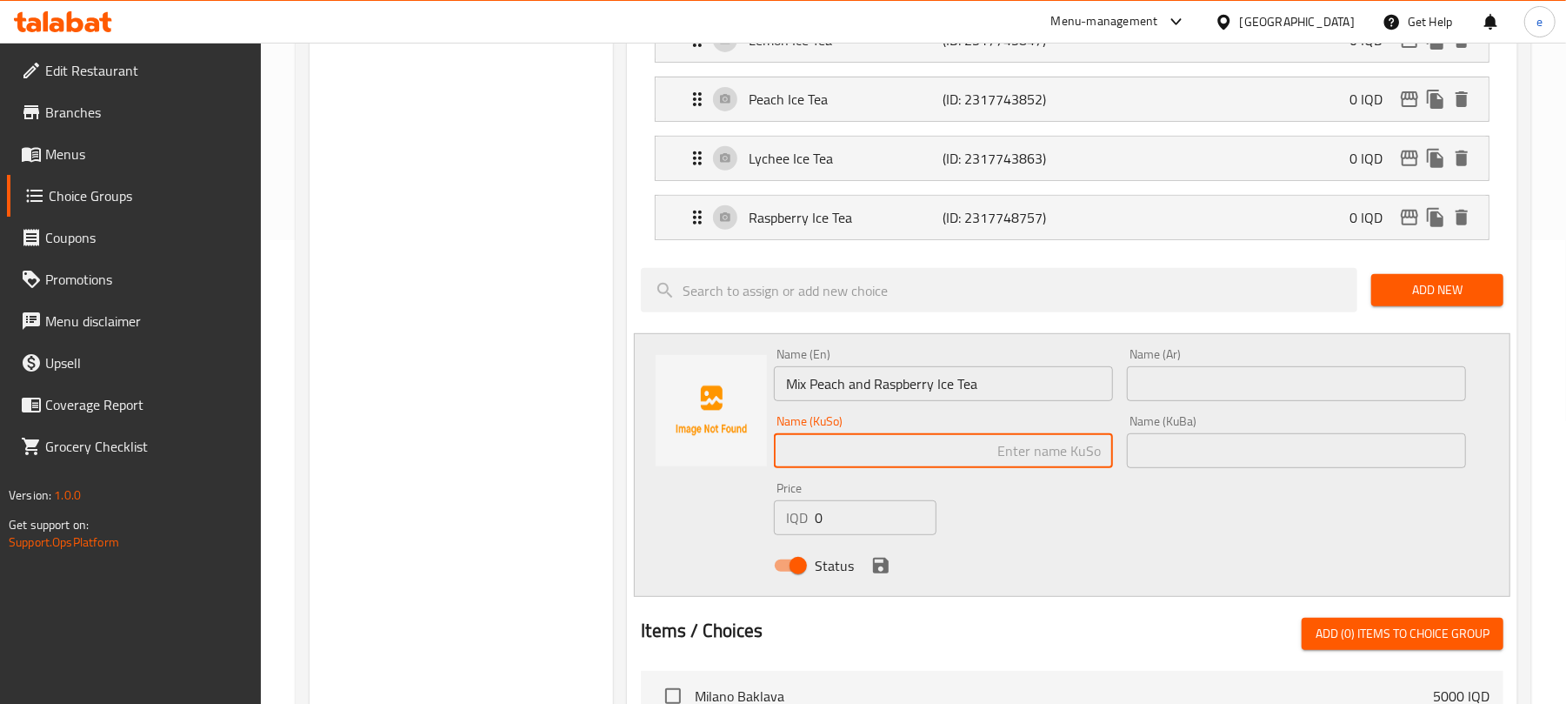
click at [1083, 457] on input "text" at bounding box center [943, 450] width 339 height 35
type input "چای ساردی تێکەڵەی قۆخ و تووی کێوی"
click at [1333, 384] on input "text" at bounding box center [1296, 383] width 339 height 35
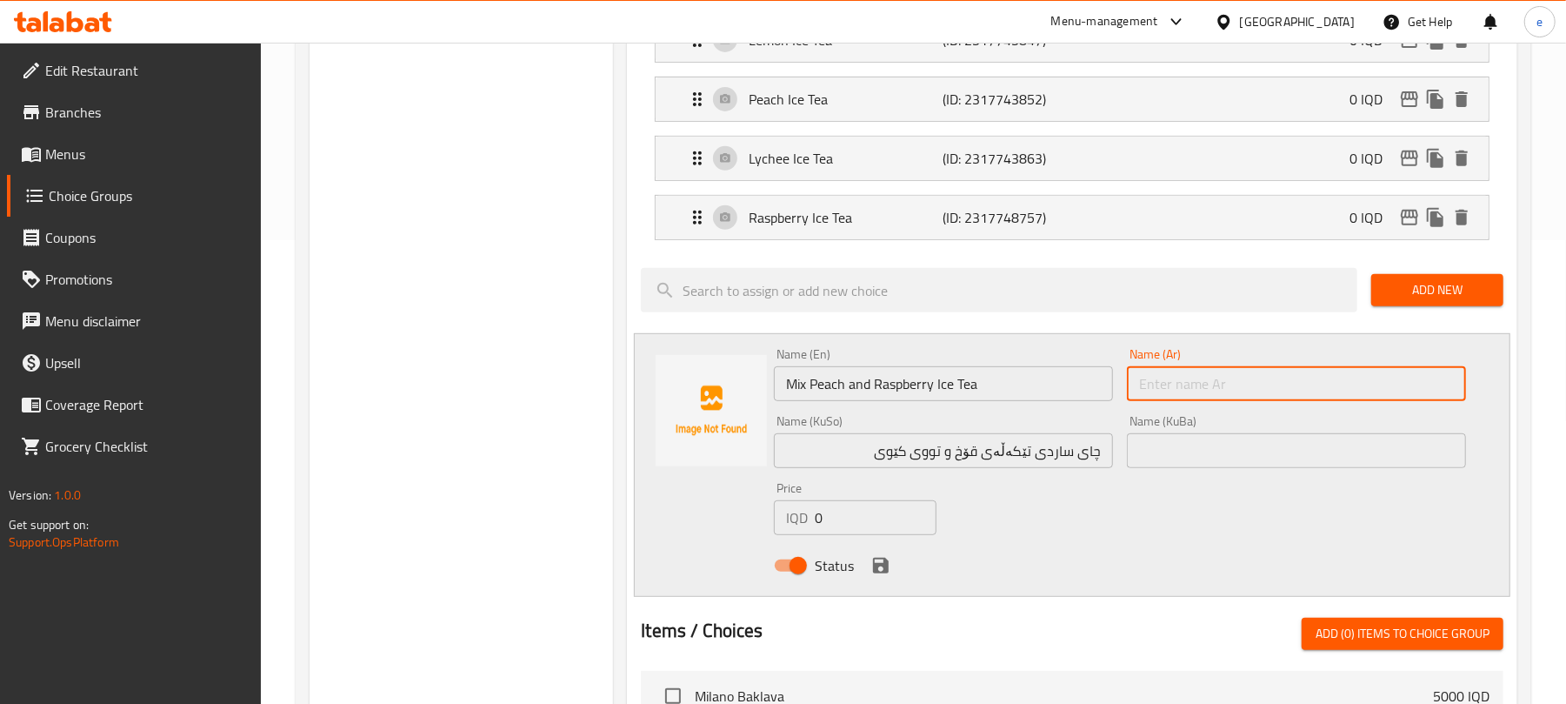
paste input "مزيج شاي مثلج بالخوخ وتوت"
type input "مزيج شاي مثلج بالخوخ وتوت"
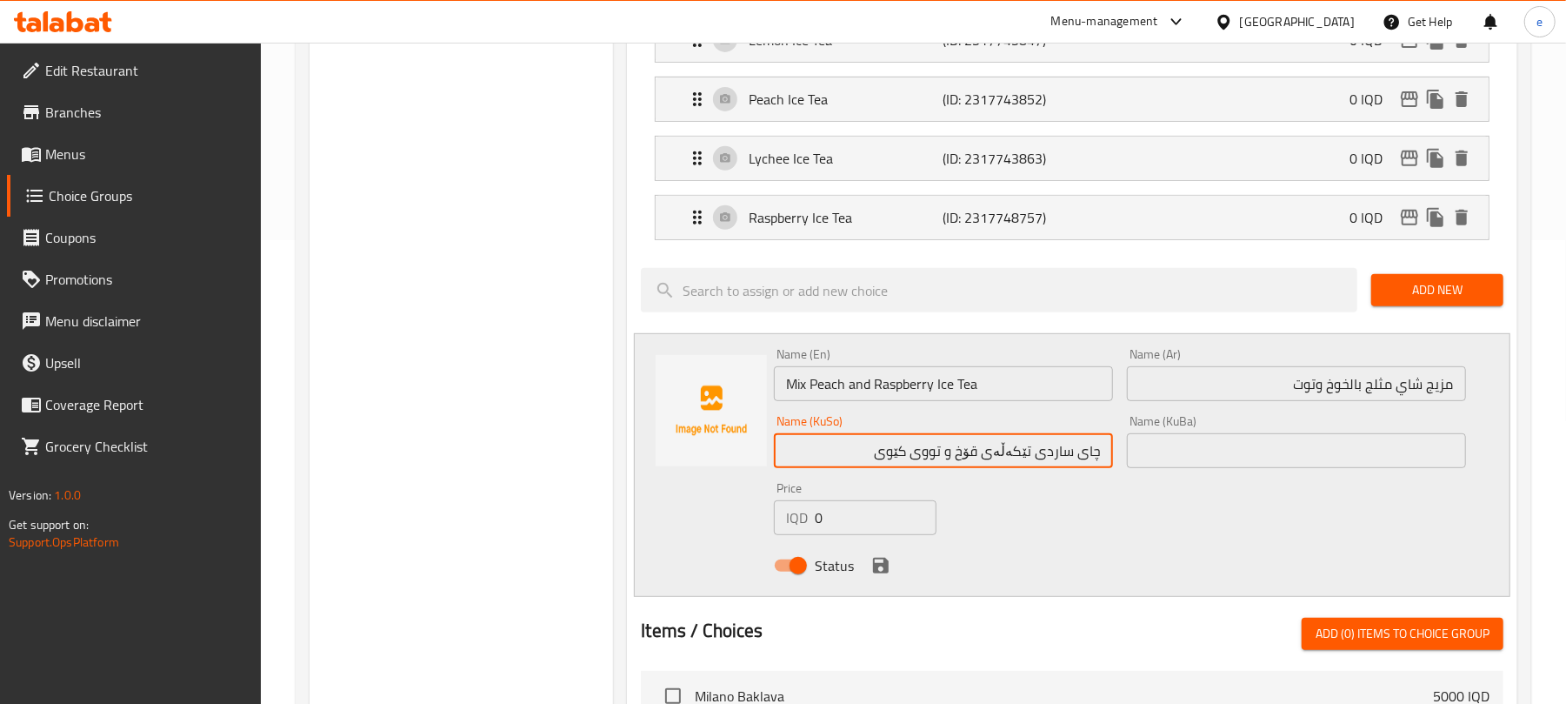
click at [968, 456] on input "چای ساردی تێکەڵەی قۆخ و تووی کێوی" at bounding box center [943, 450] width 339 height 35
click at [1124, 230] on div "Raspberry Ice Tea (ID: 2317748757) 0 IQD" at bounding box center [1077, 217] width 781 height 43
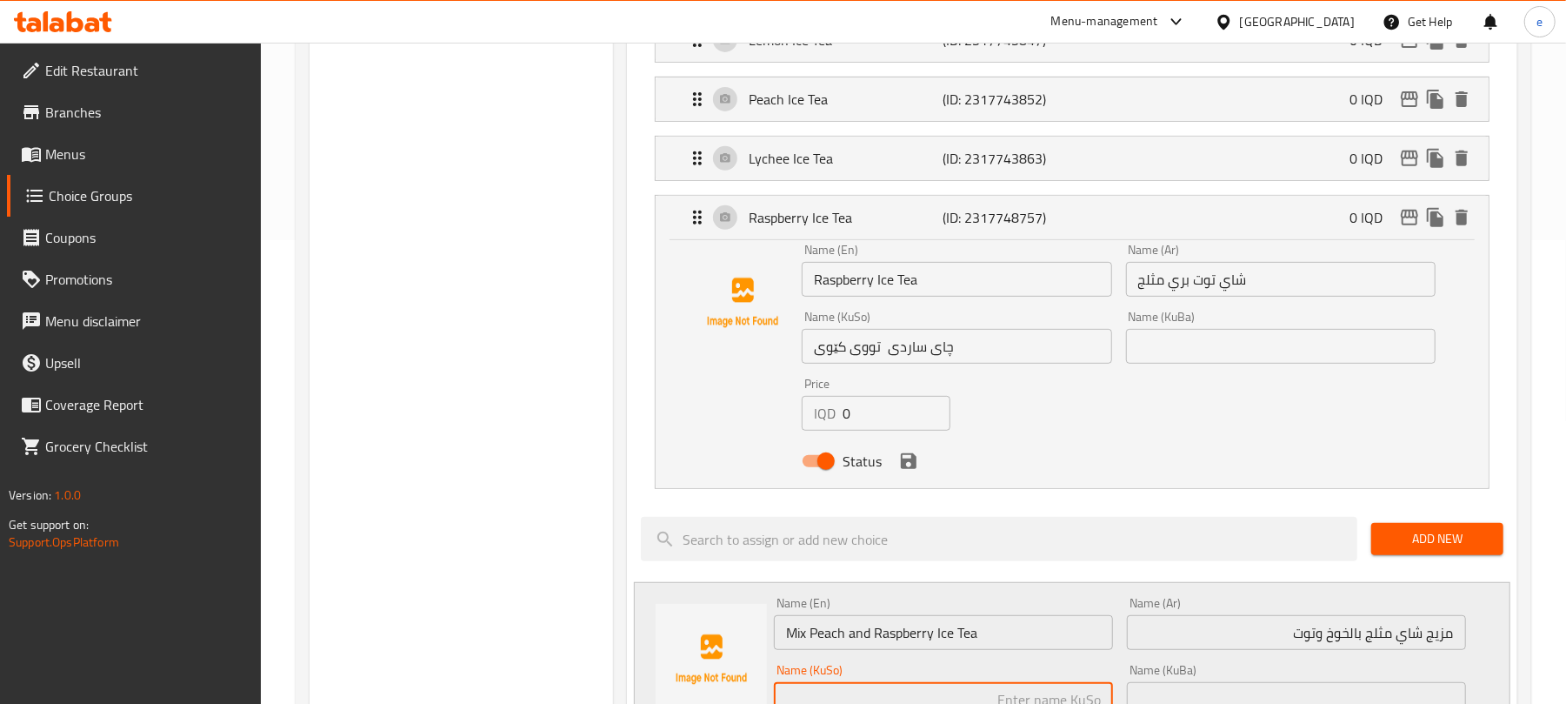
click at [1172, 286] on input "شاي توت بري مثلج" at bounding box center [1281, 279] width 310 height 35
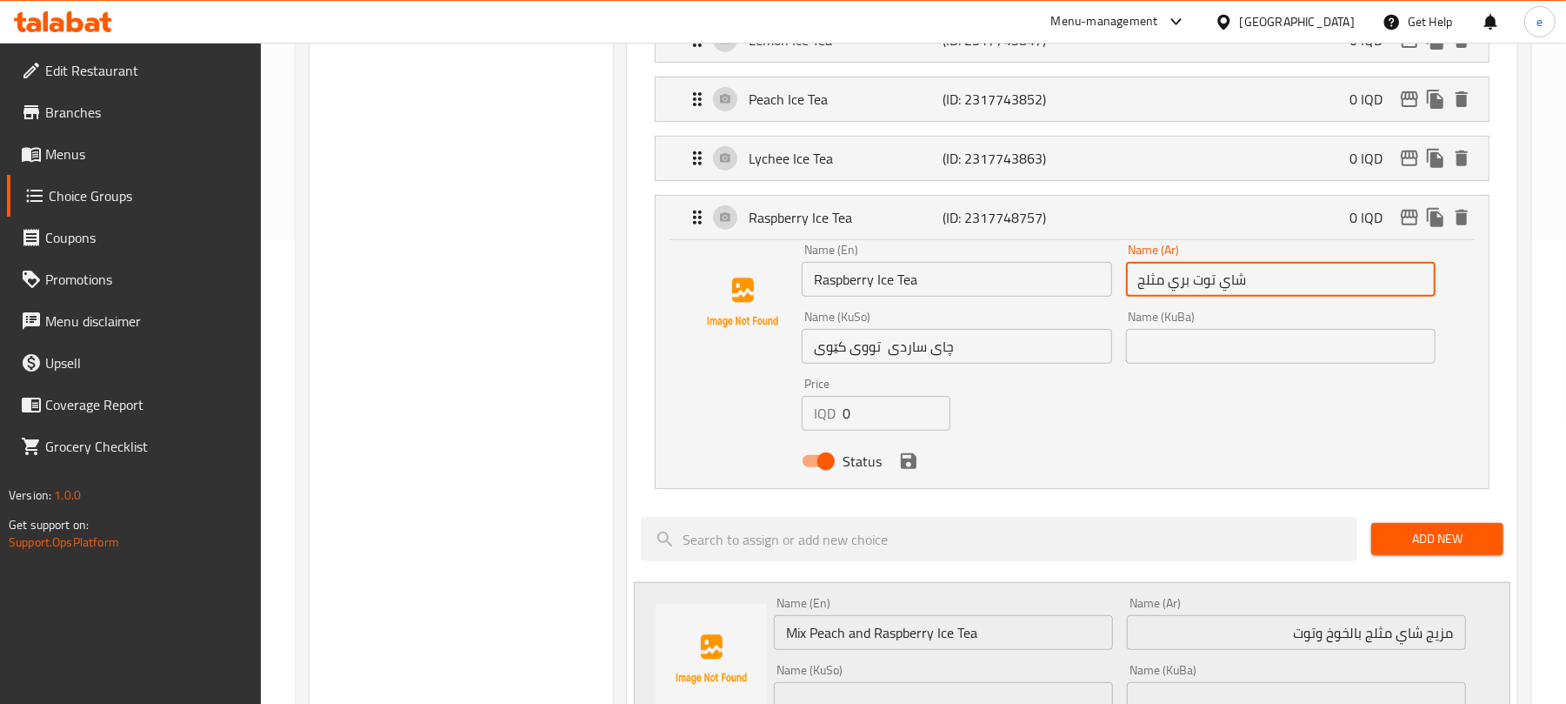
click at [1172, 286] on input "شاي توت بري مثلج" at bounding box center [1281, 279] width 310 height 35
click at [1197, 286] on input "شاي توت بري مثلج" at bounding box center [1281, 279] width 310 height 35
click at [1166, 286] on input "شاي توت بري مثلج" at bounding box center [1281, 279] width 310 height 35
click at [1178, 286] on input "شاي توت بري مثلج" at bounding box center [1281, 279] width 310 height 35
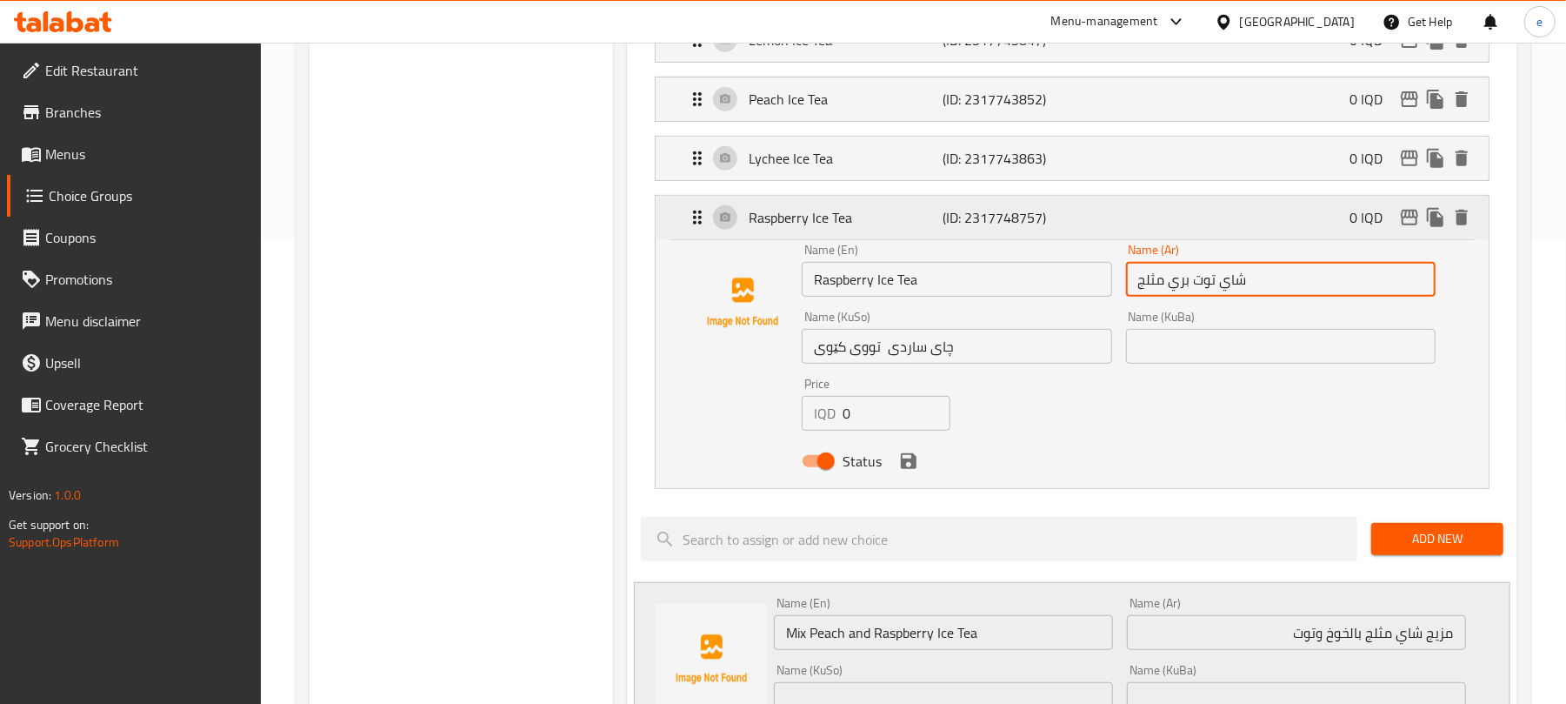
click at [1173, 214] on div "Raspberry Ice Tea (ID: 2317748757) 0 IQD" at bounding box center [1077, 217] width 781 height 43
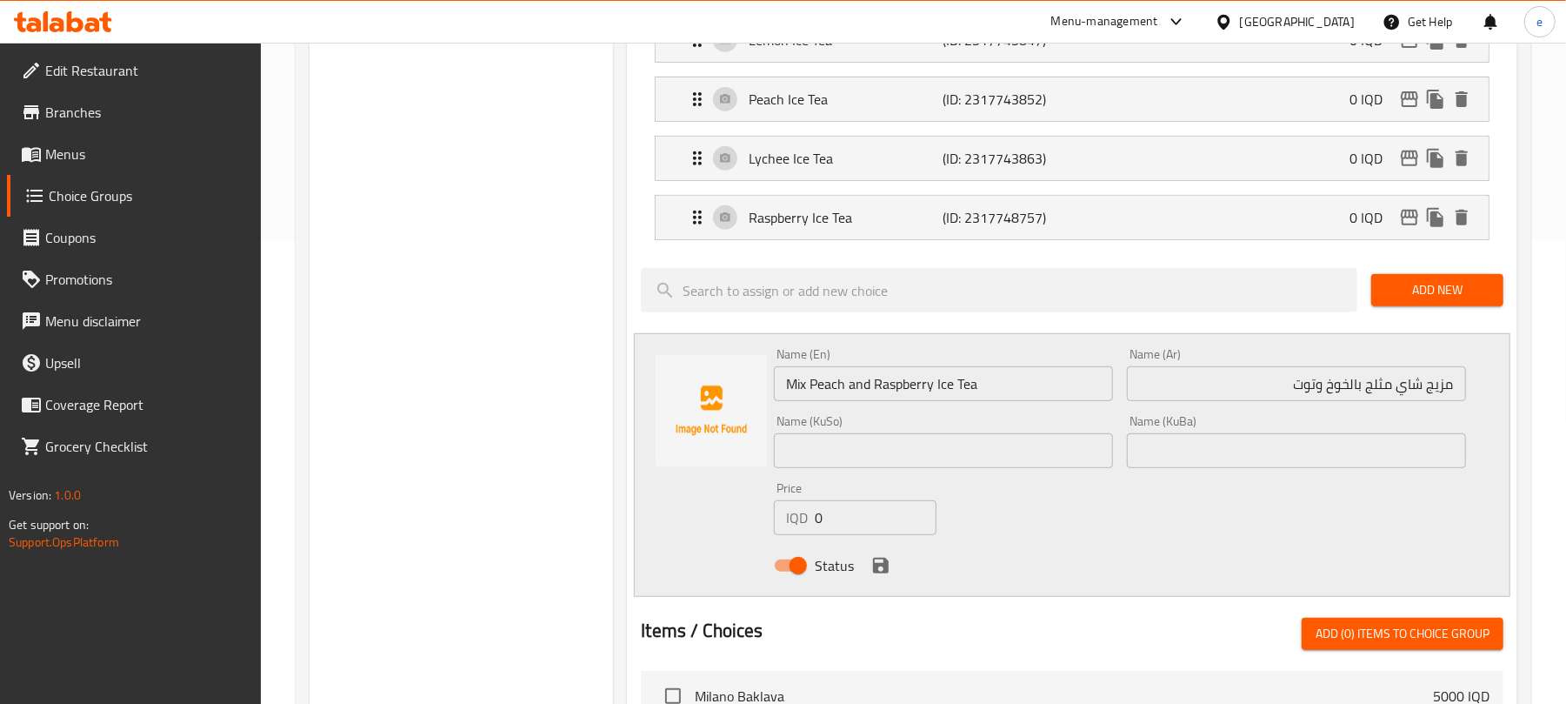
click at [1287, 383] on input "مزيج شاي مثلج بالخوخ وتوت" at bounding box center [1296, 383] width 339 height 35
paste input "بري"
type input "مزيج شاي مثلج بالخوخ وتوت بري"
click at [985, 461] on input "text" at bounding box center [943, 450] width 339 height 35
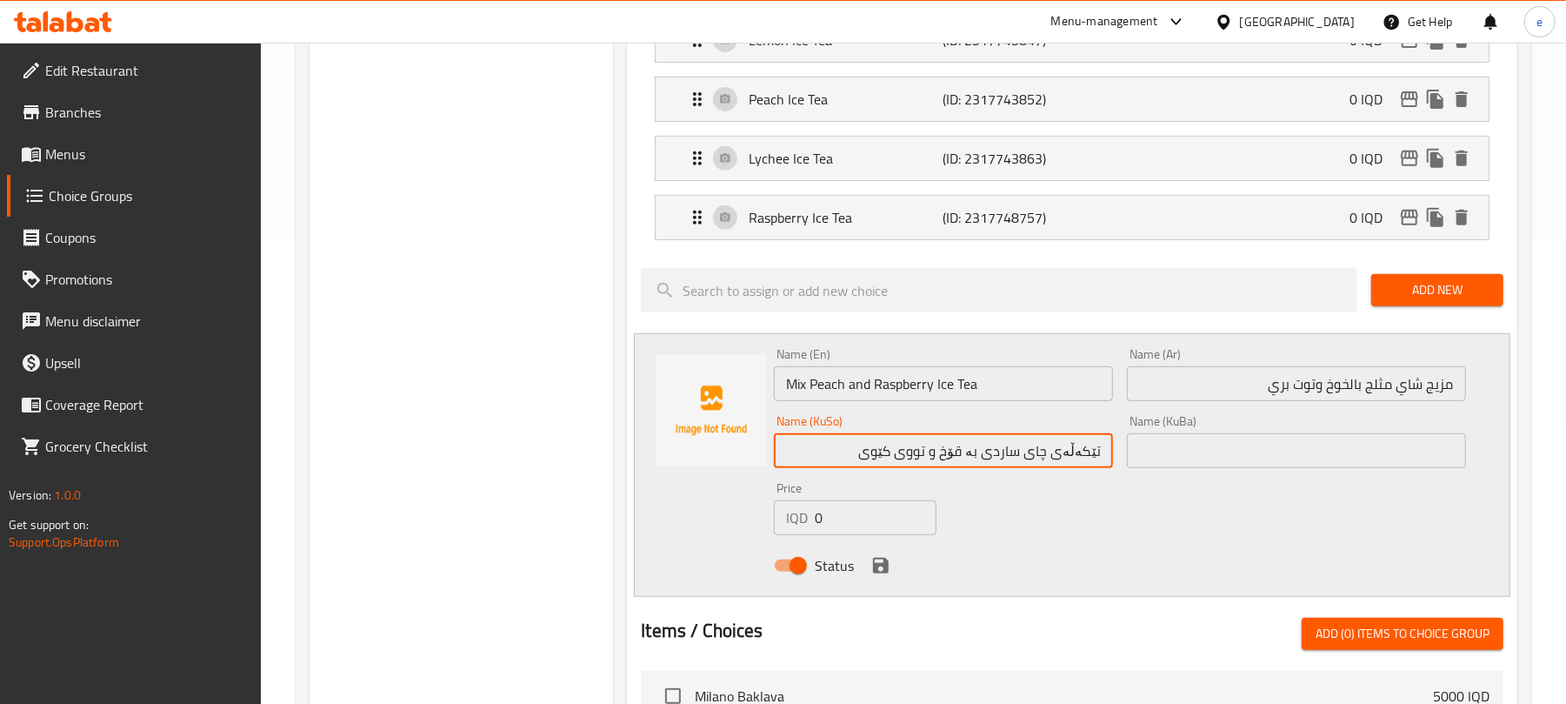
type input "تێکەڵەی چای ساردی بە قۆخ و تووی کێوی"
click at [874, 565] on icon "save" at bounding box center [881, 565] width 16 height 16
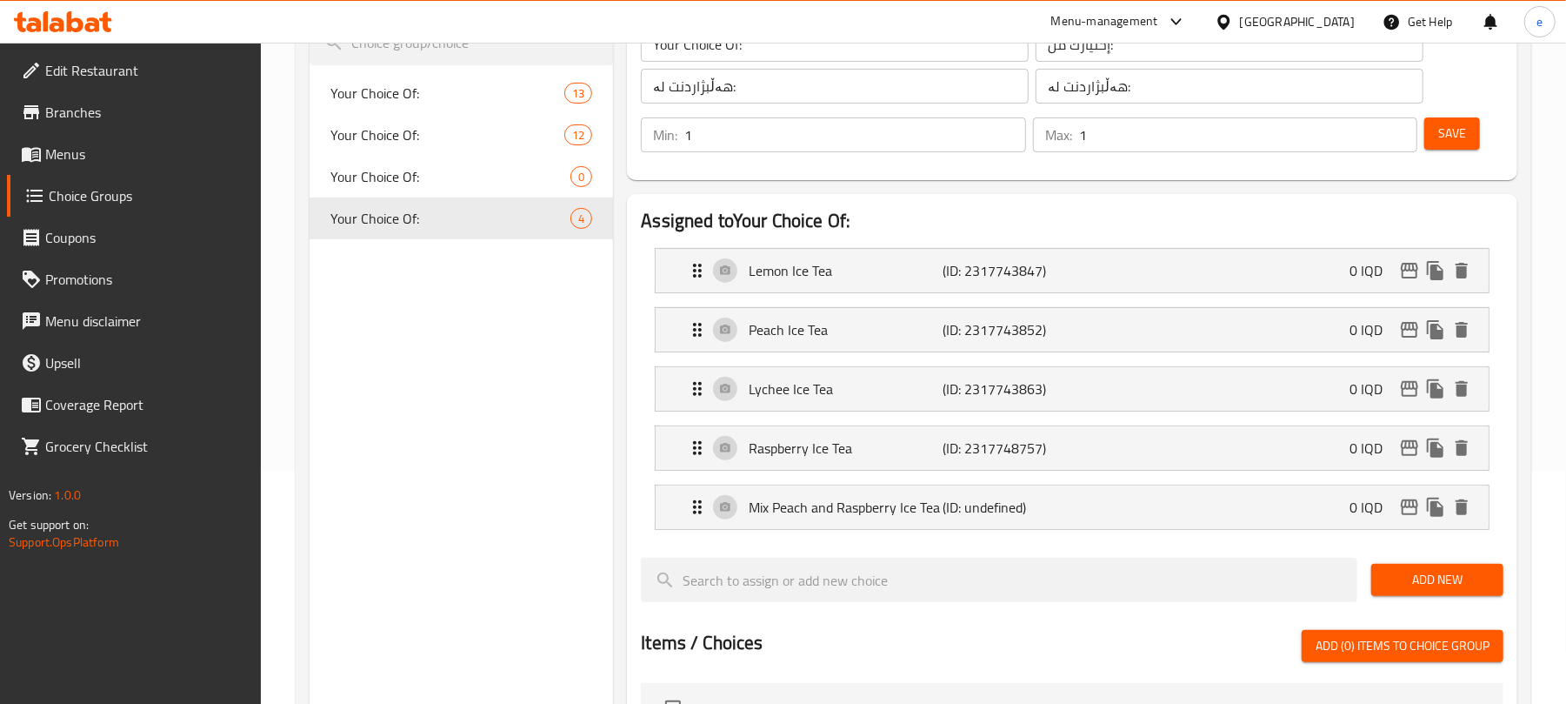
scroll to position [231, 0]
click at [1461, 127] on span "Save" at bounding box center [1452, 135] width 28 height 22
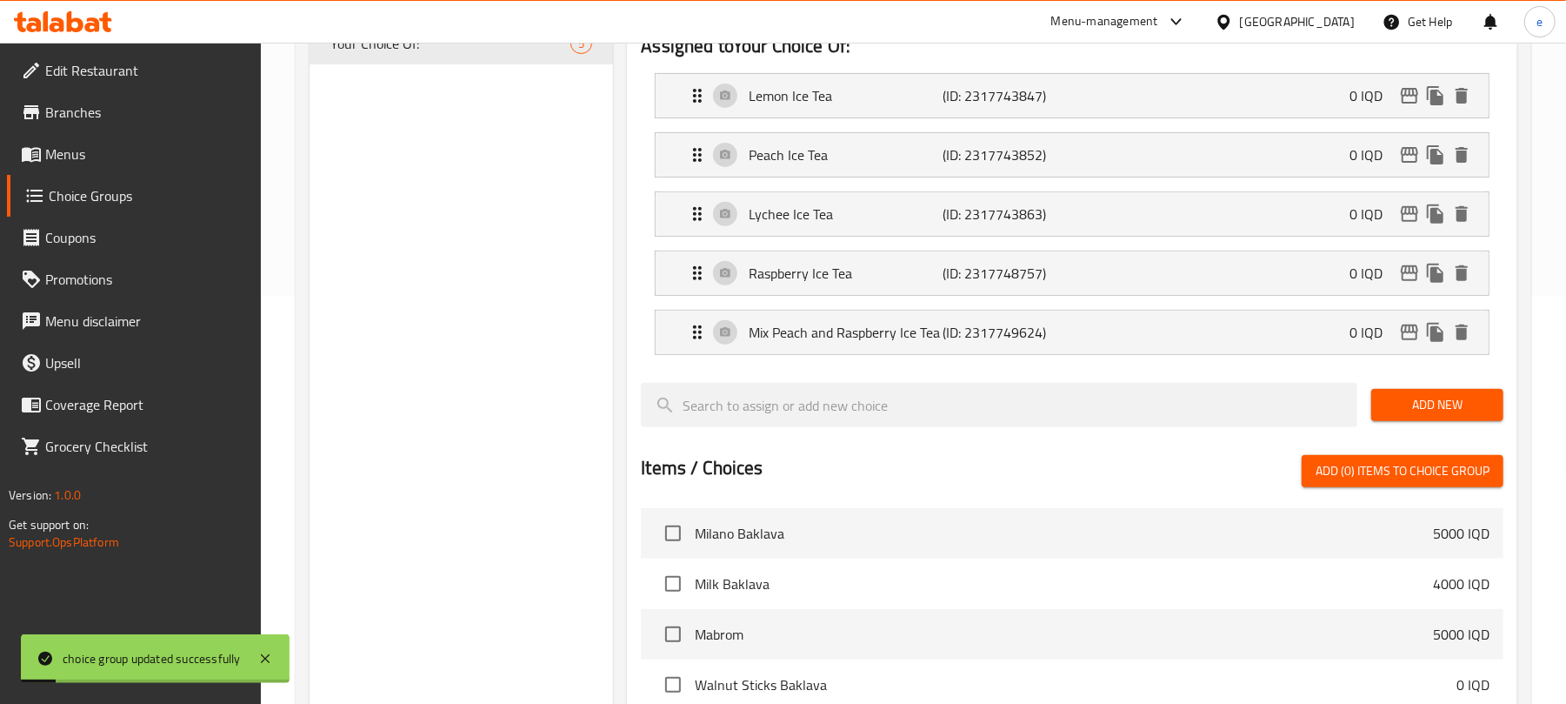
scroll to position [464, 0]
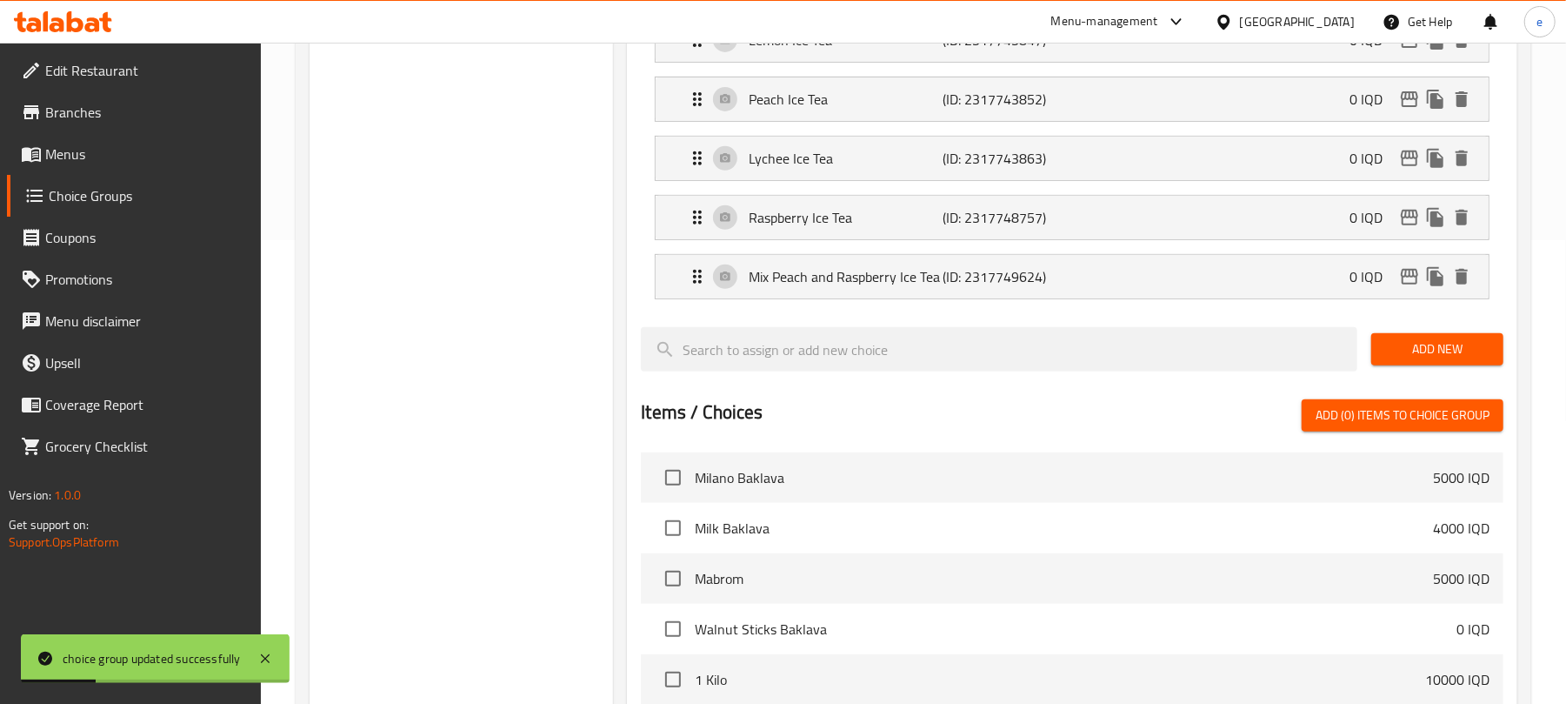
click at [1421, 332] on div "Add New" at bounding box center [1438, 349] width 146 height 58
click at [1404, 345] on span "Add New" at bounding box center [1437, 349] width 104 height 22
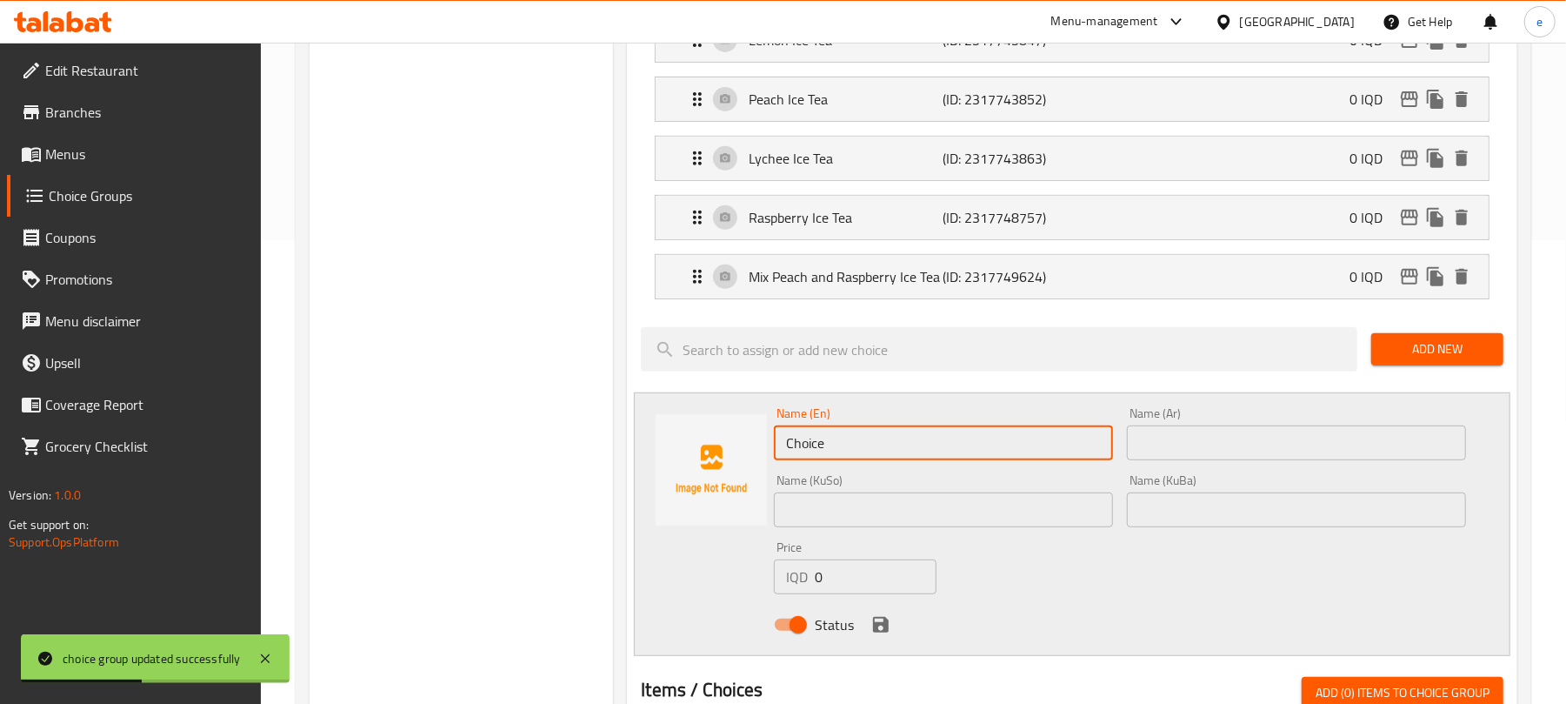
click at [898, 445] on input "Choice" at bounding box center [943, 442] width 339 height 35
paste input "Hibiscus Ice Tea"
click at [801, 442] on input "Hibiscus Ice Tea" at bounding box center [943, 442] width 339 height 35
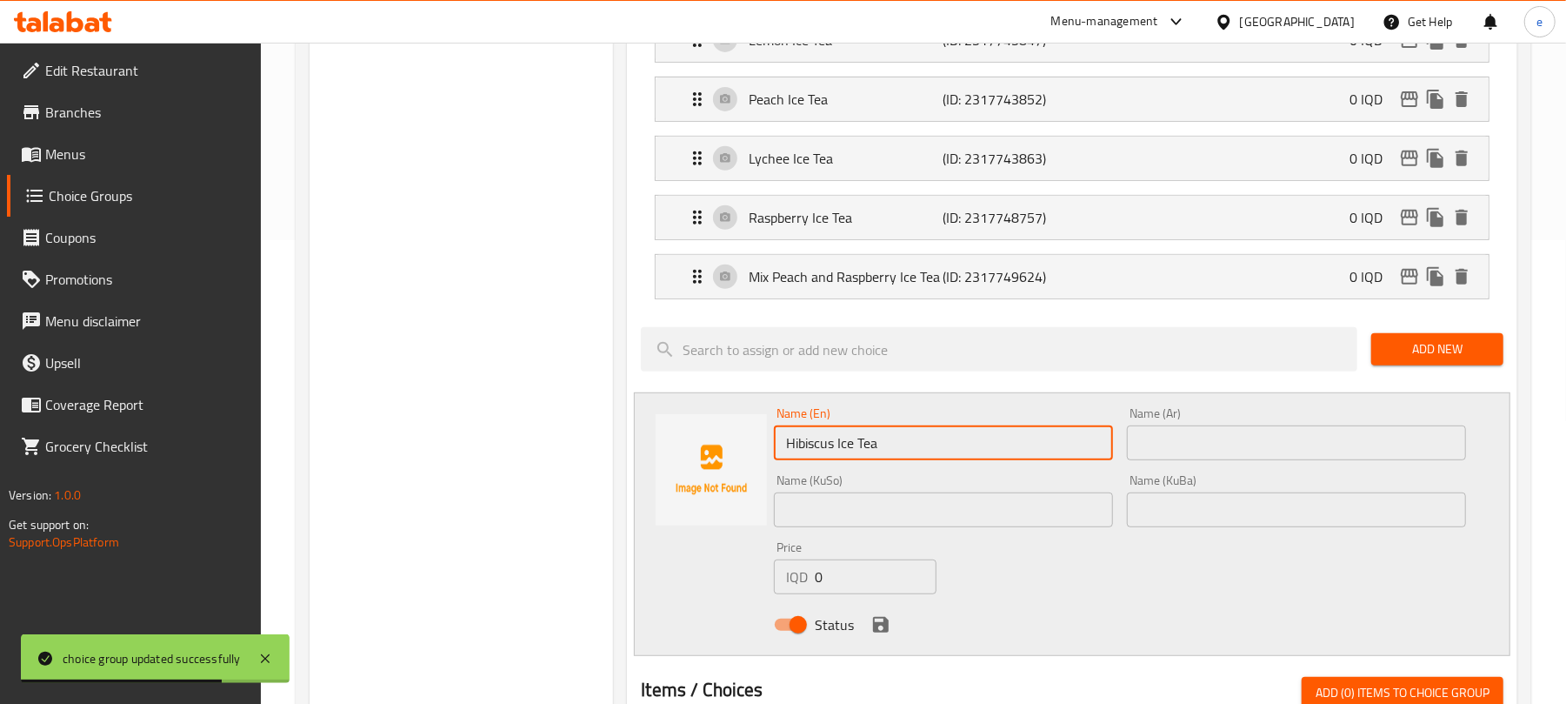
type input "Hibiscus Ice Tea"
click at [1316, 454] on input "text" at bounding box center [1296, 442] width 339 height 35
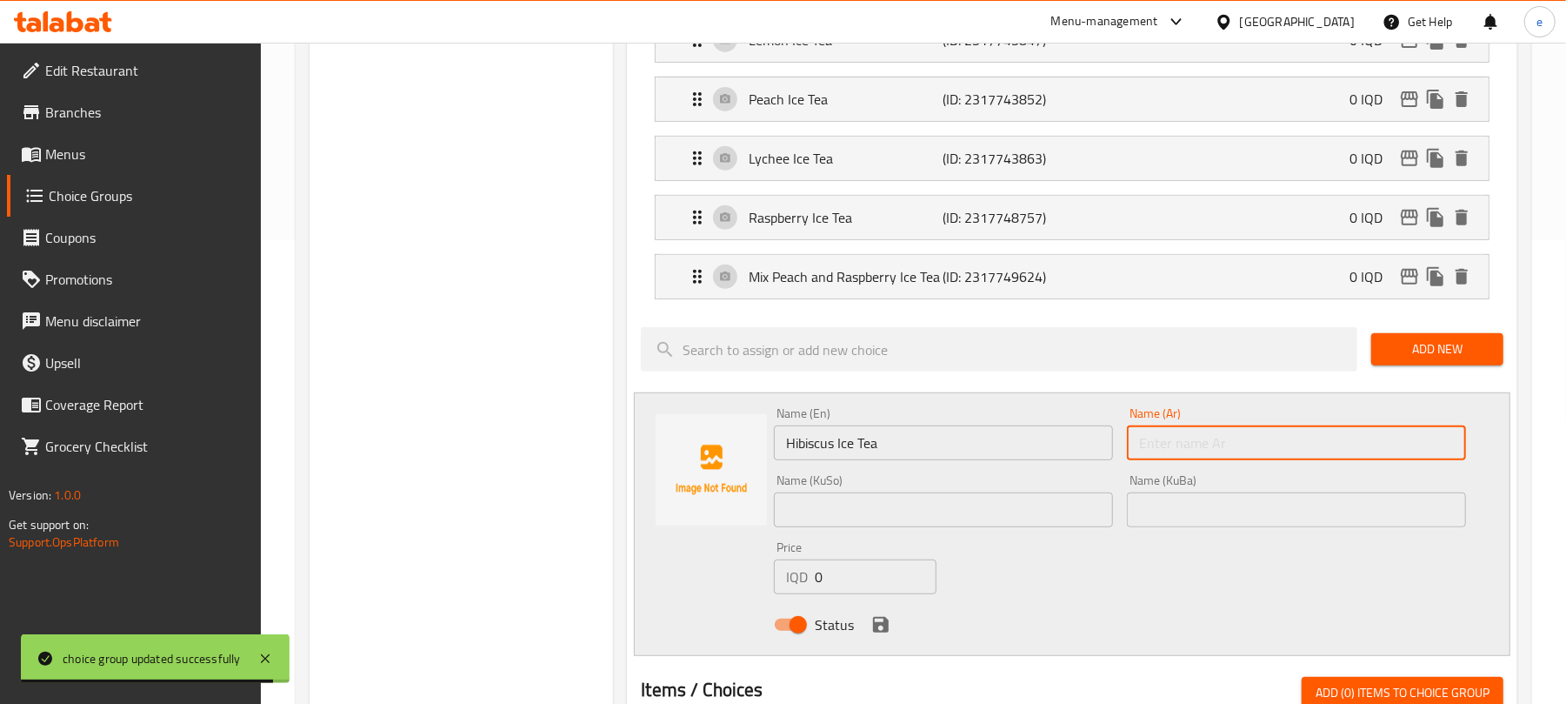
paste input "كركديه"
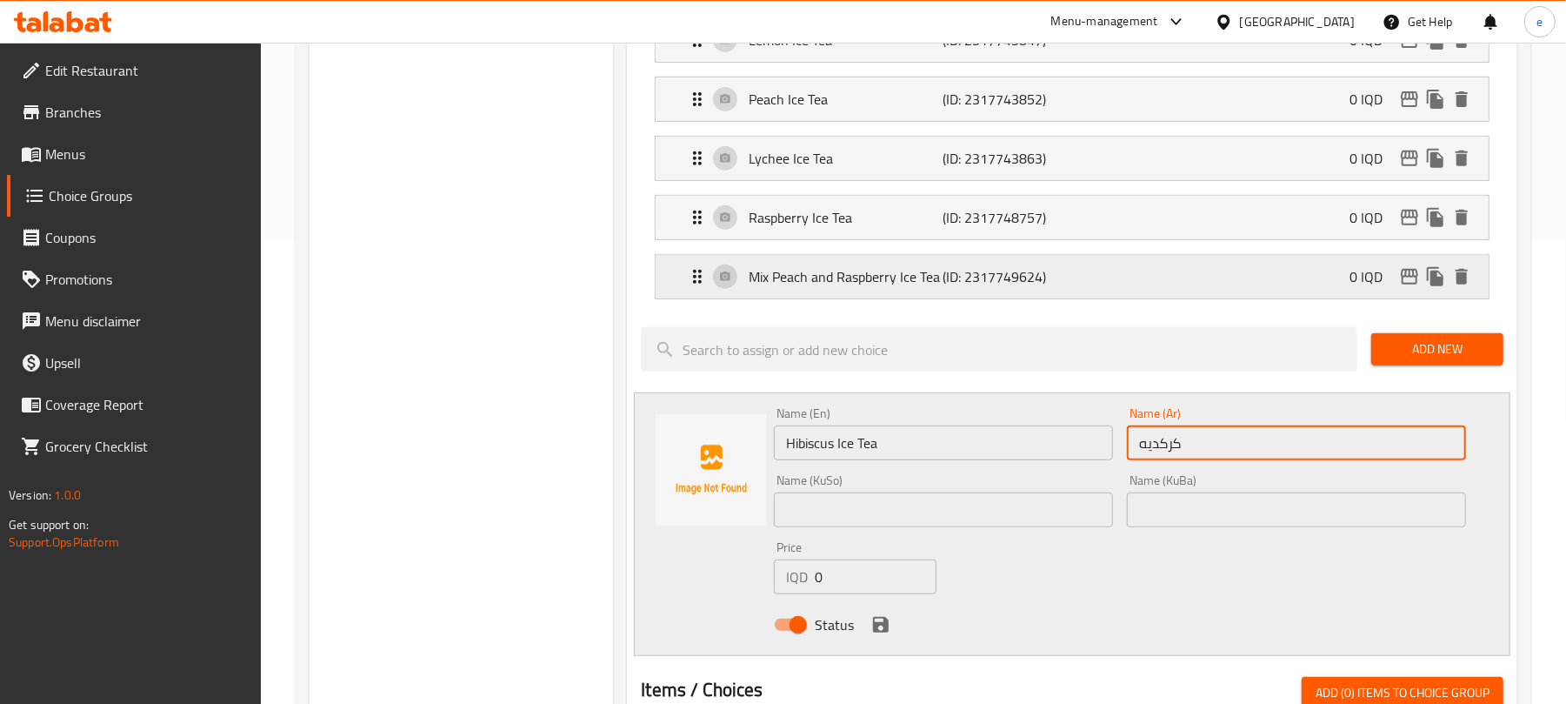
click at [1145, 276] on div "Mix Peach and Raspberry Ice Tea (ID: 2317749624) 0 IQD" at bounding box center [1077, 276] width 781 height 43
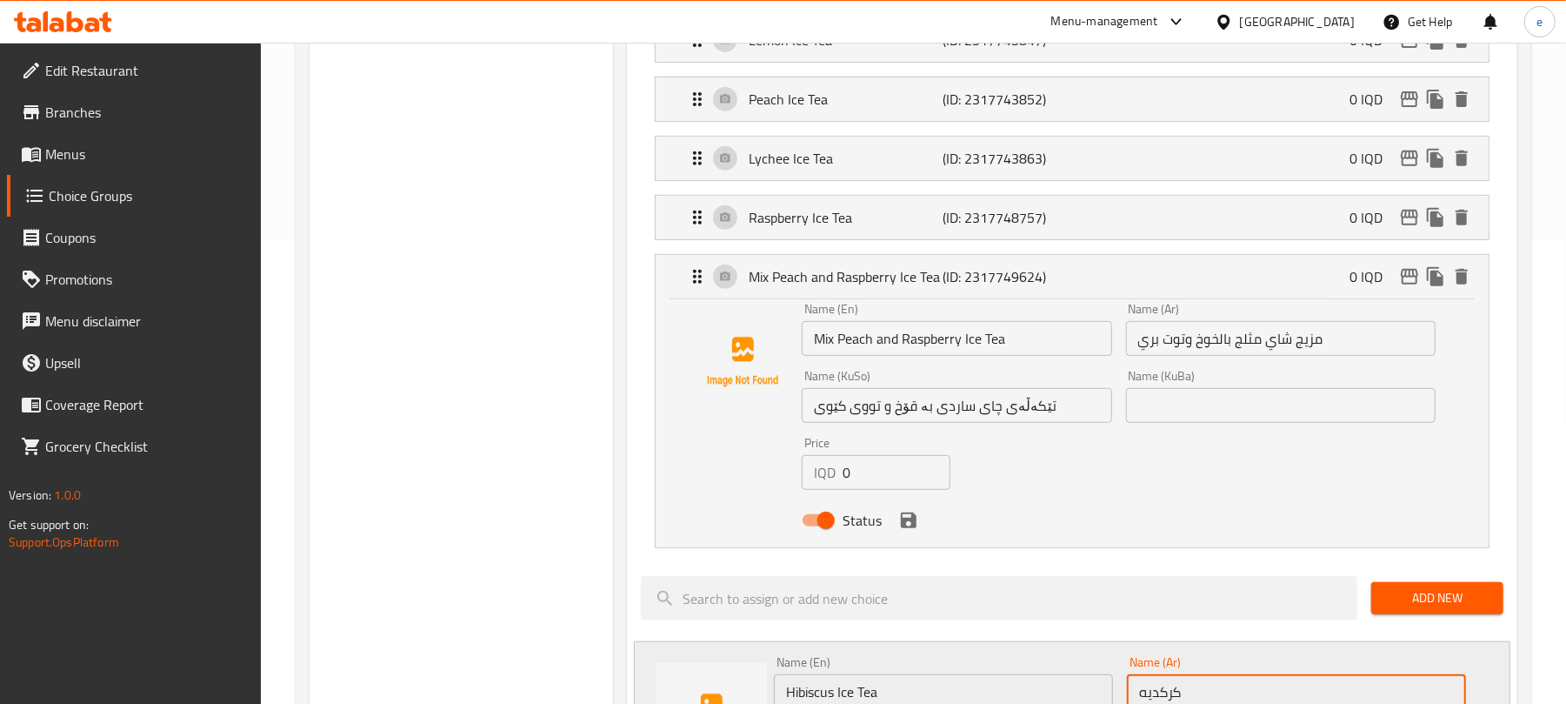
click at [1352, 359] on div "Name (Ar) مزيج شاي مثلج بالخوخ وتوت بري Name (Ar)" at bounding box center [1281, 329] width 324 height 67
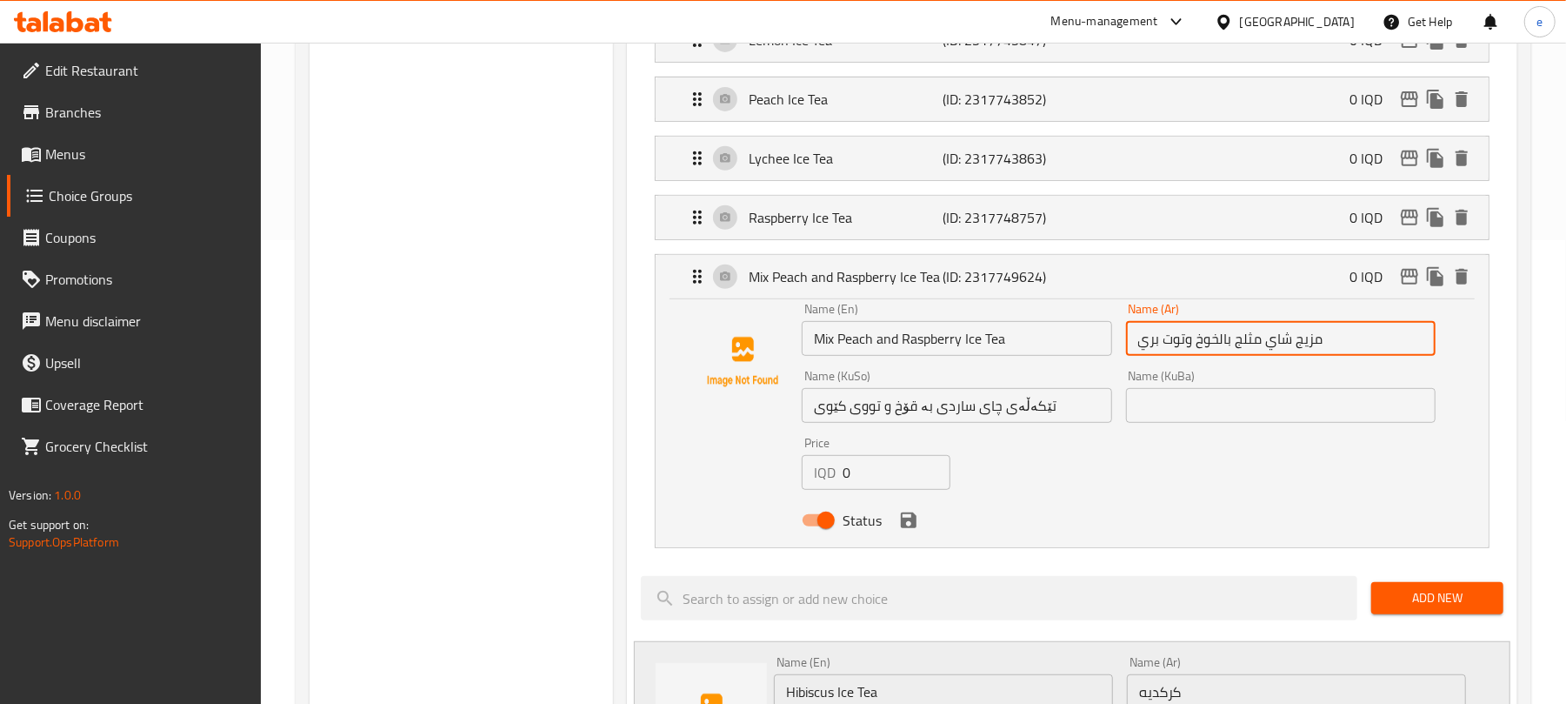
click at [1352, 355] on input "مزيج شاي مثلج بالخوخ وتوت بري" at bounding box center [1281, 338] width 310 height 35
click at [1091, 294] on div "Mix Peach and Raspberry Ice Tea (ID: 2317749624) 0 IQD" at bounding box center [1077, 276] width 781 height 43
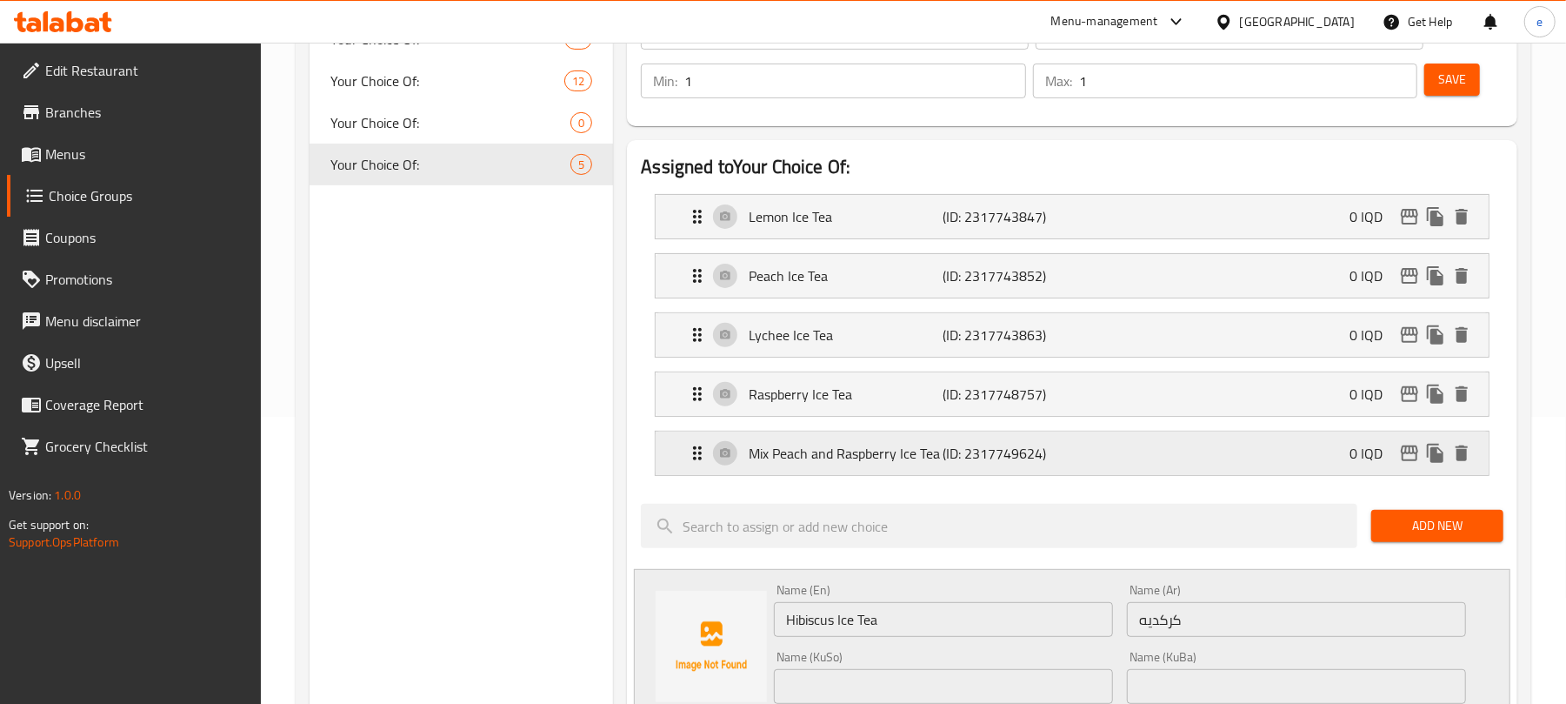
scroll to position [231, 0]
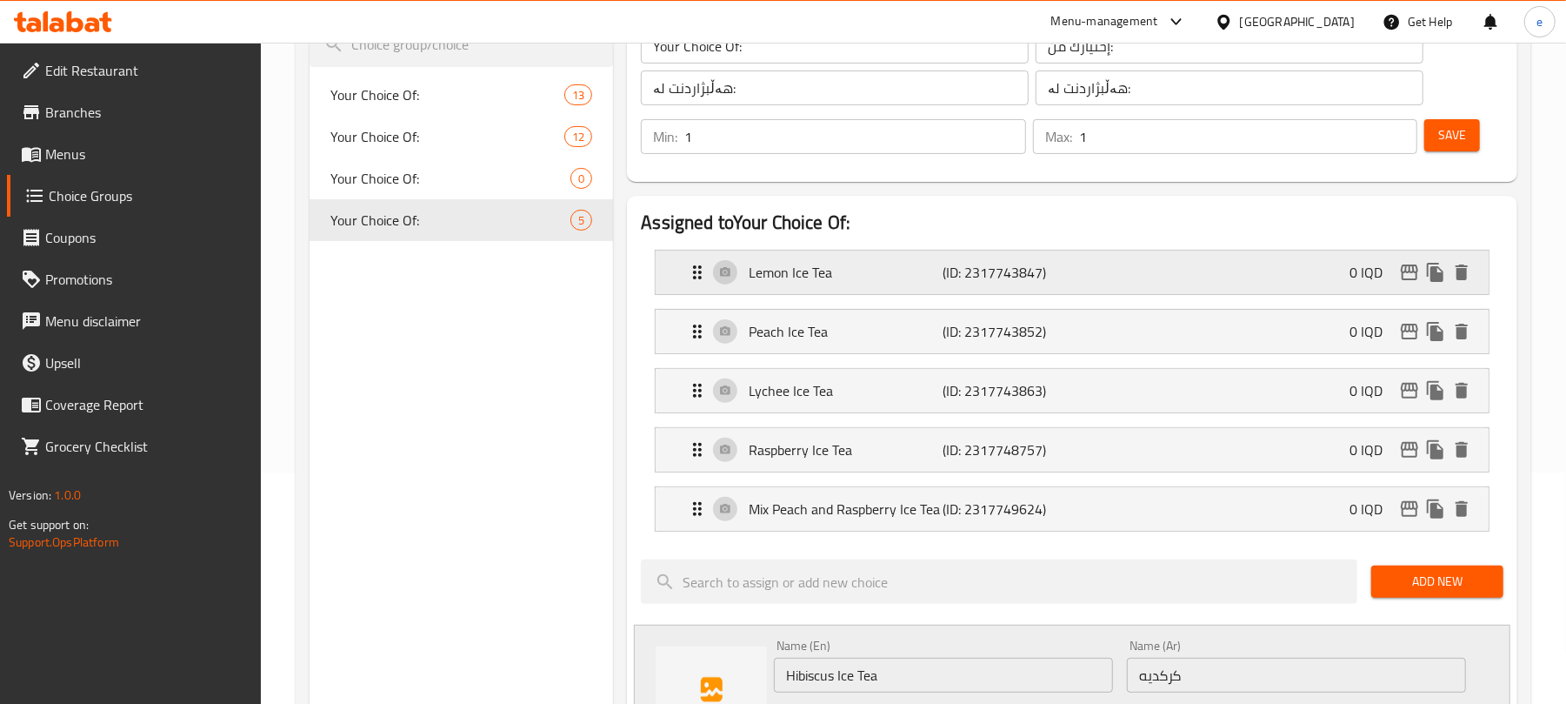
click at [1113, 255] on div "Lemon Ice Tea (ID: 2317743847) 0 IQD" at bounding box center [1077, 271] width 781 height 43
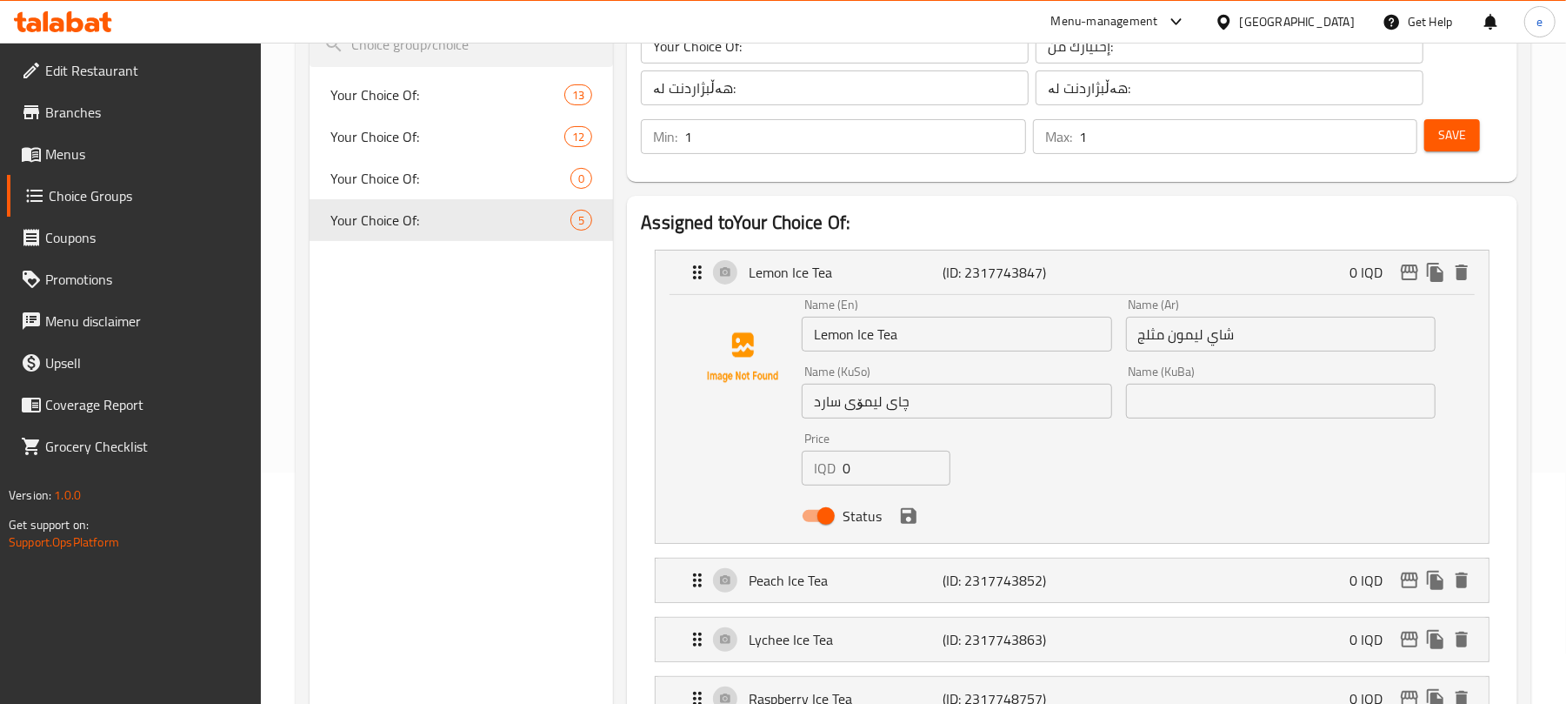
click at [1257, 336] on input "شاي ليمون مثلج" at bounding box center [1281, 334] width 310 height 35
click at [1388, 336] on input "شاي ليمون مثلج" at bounding box center [1281, 334] width 310 height 35
click at [1148, 261] on div "Lemon Ice Tea (ID: 2317743847) 0 IQD" at bounding box center [1077, 271] width 781 height 43
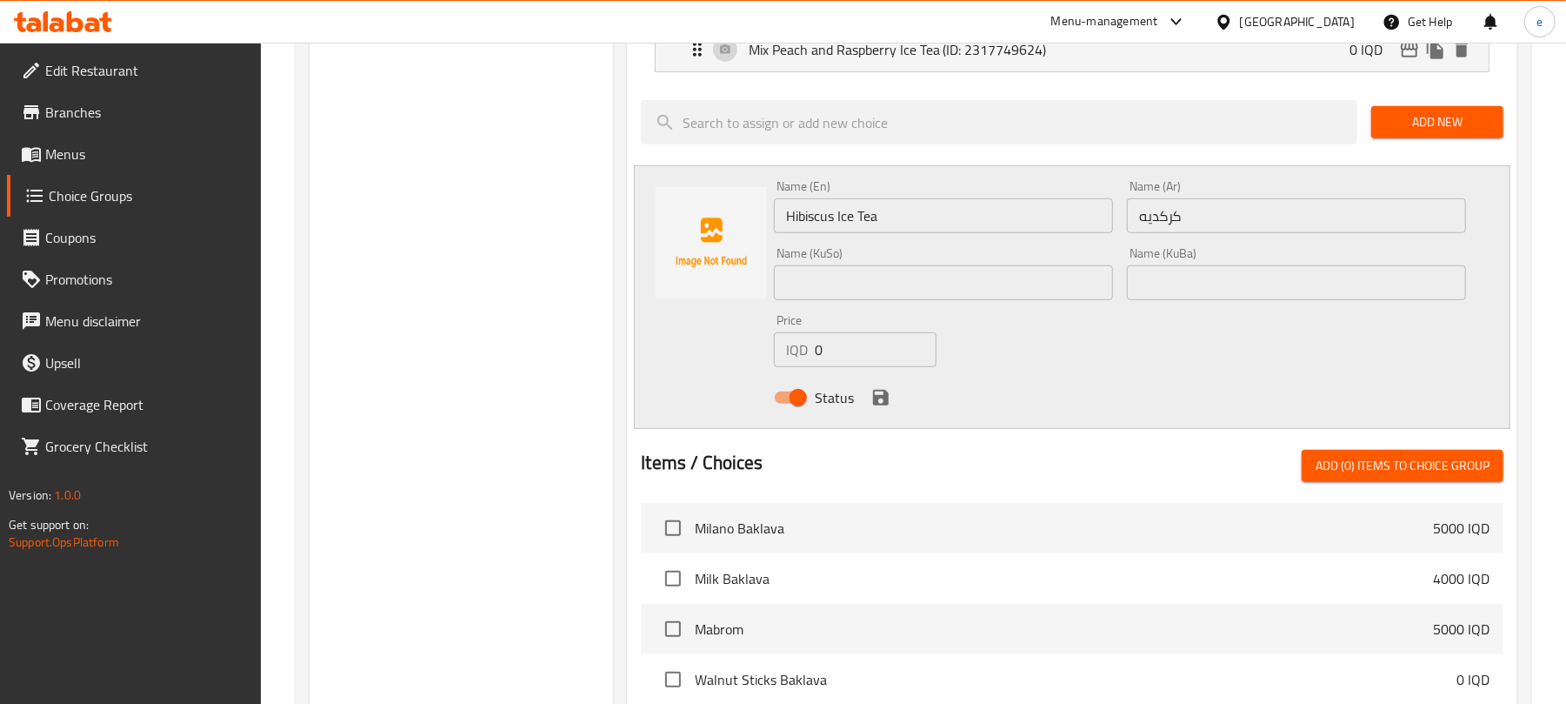
scroll to position [696, 0]
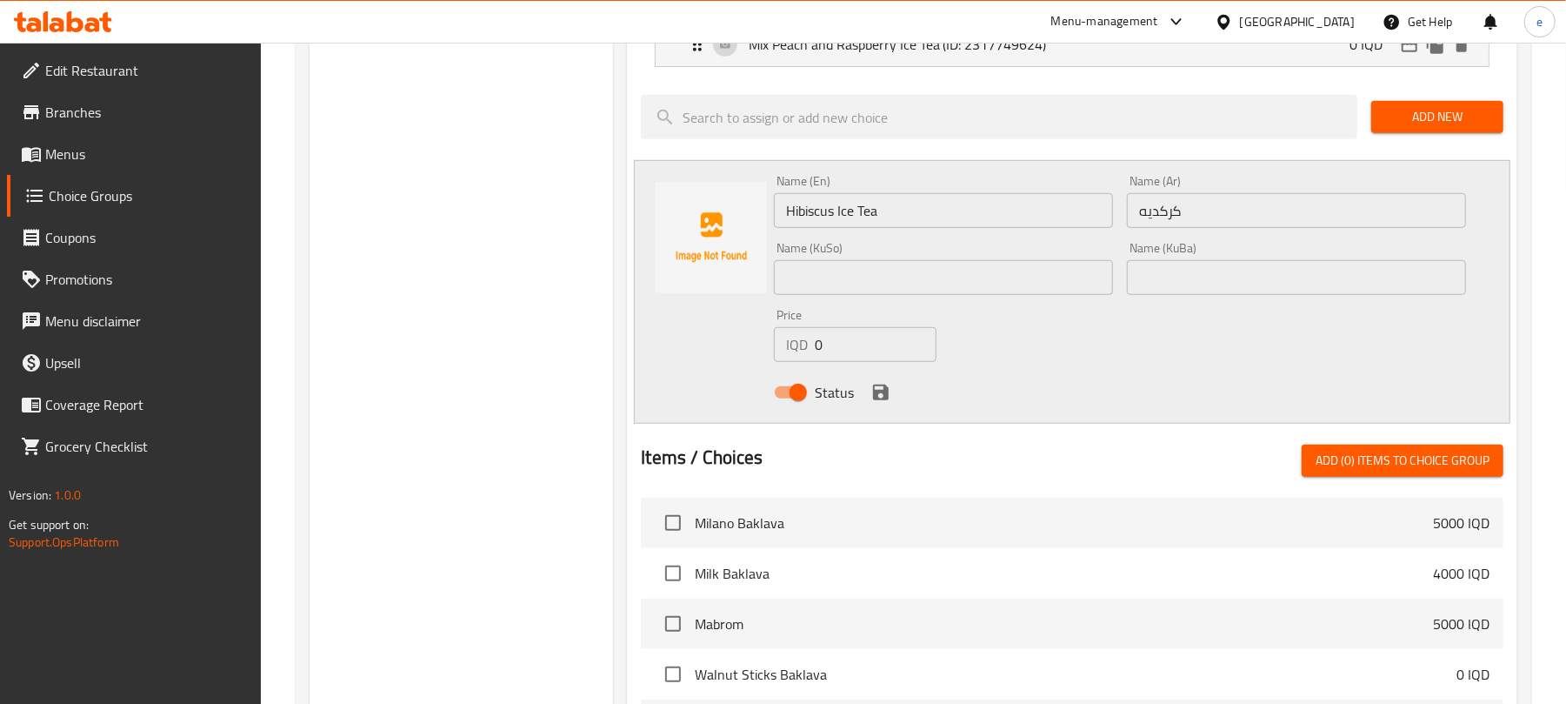
click at [1399, 219] on input "كركديه" at bounding box center [1296, 210] width 339 height 35
paste input "شاي ليمون مثلج"
drag, startPoint x: 1236, startPoint y: 217, endPoint x: 1299, endPoint y: 217, distance: 63.5
click at [1299, 217] on input "كركديهشاي ليمون مثلج" at bounding box center [1296, 210] width 339 height 35
click at [1418, 209] on input "شاي ليمون مثلج" at bounding box center [1296, 210] width 339 height 35
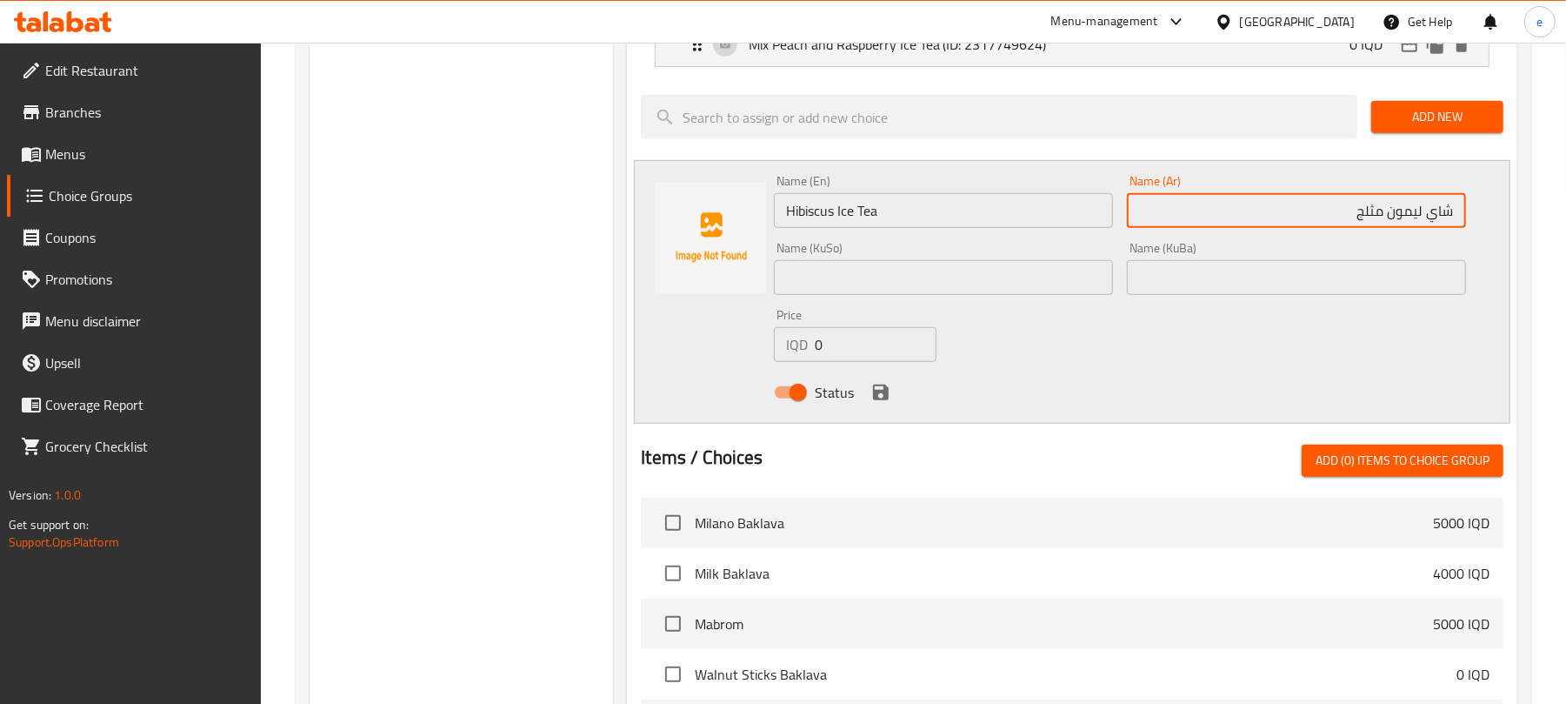
click at [1418, 209] on input "شاي ليمون مثلج" at bounding box center [1296, 210] width 339 height 35
paste input "ركديه"
type input "شاي كركديه مثلج"
click at [1044, 272] on input "text" at bounding box center [943, 277] width 339 height 35
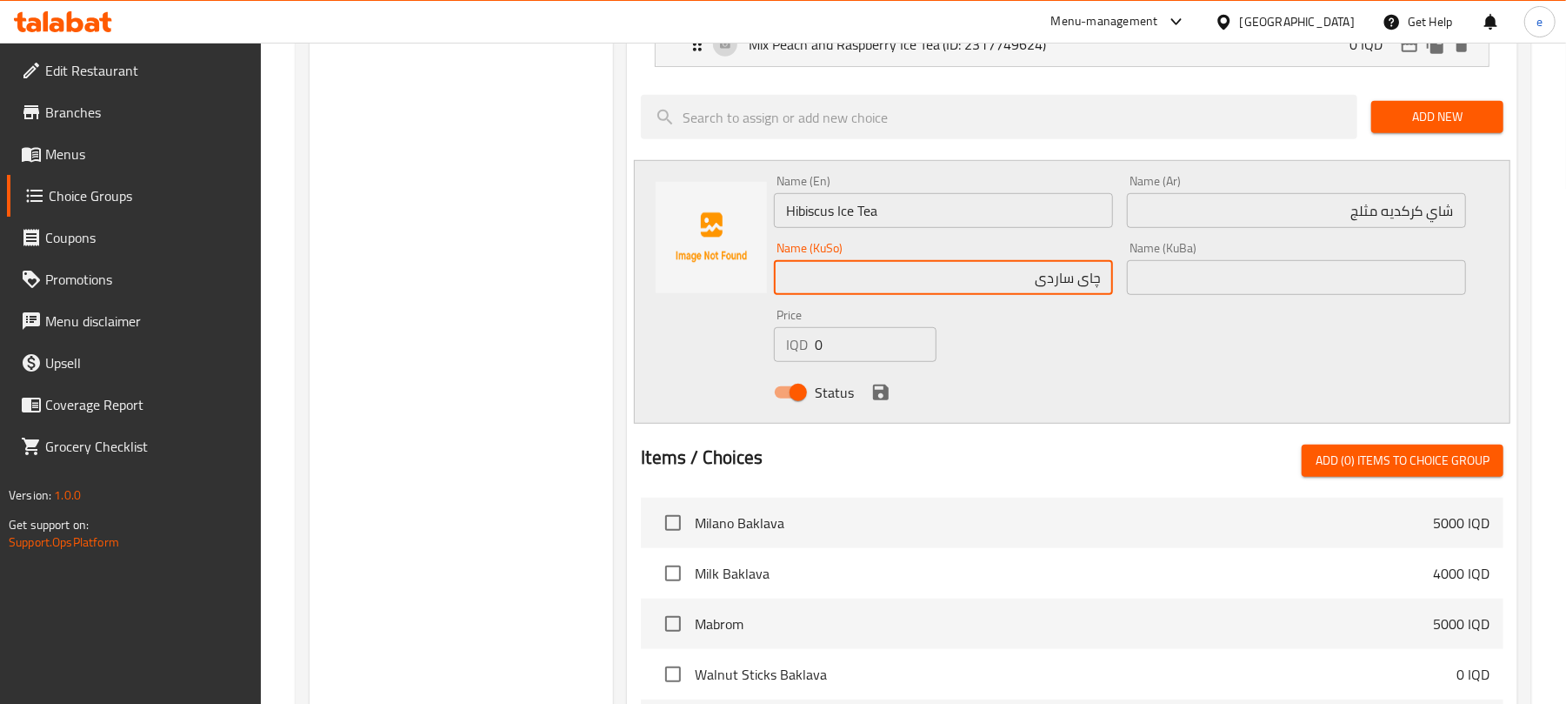
paste input "ڕووەکی کەرکەدی"
type input "چای ساردی ڕووەکی کەرکەدی"
click at [874, 391] on icon "save" at bounding box center [881, 392] width 16 height 16
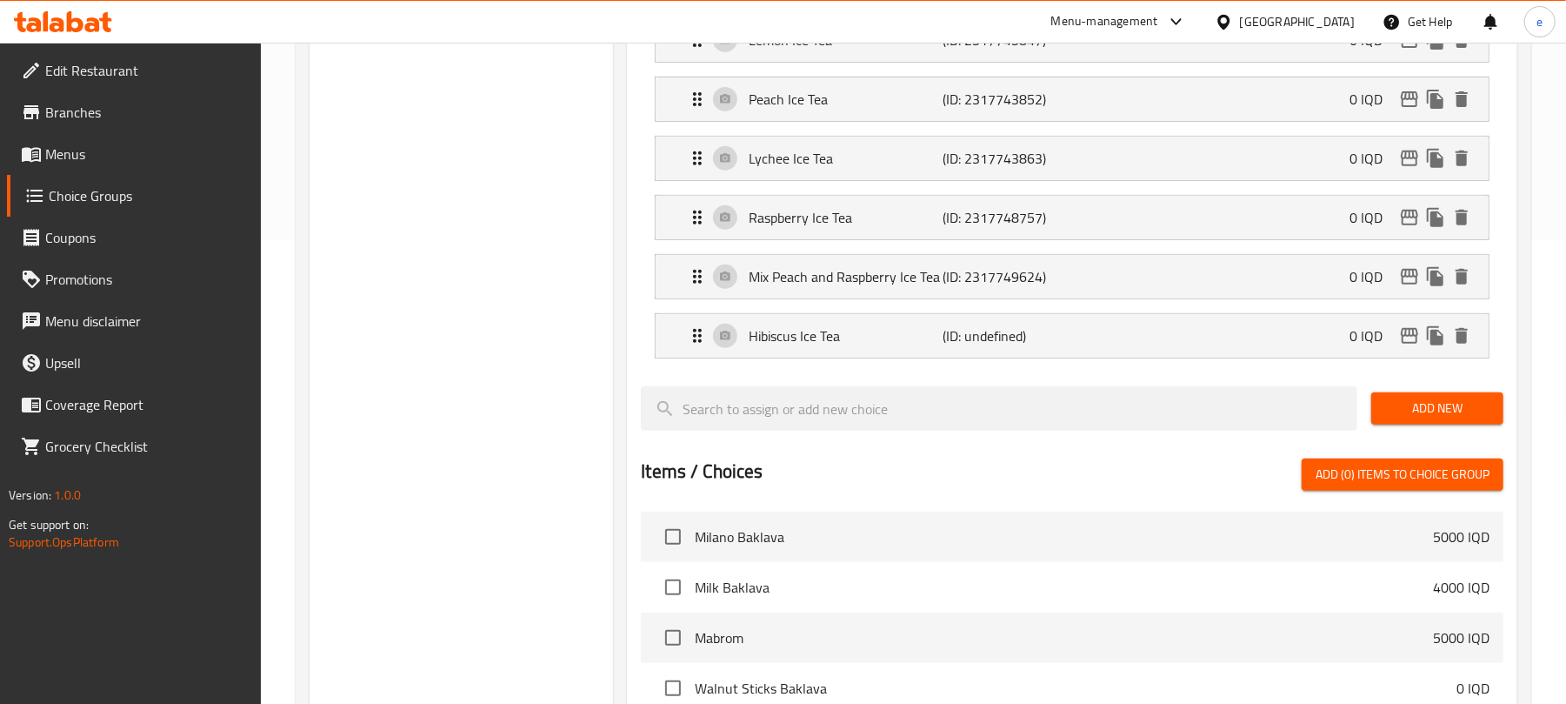
scroll to position [231, 0]
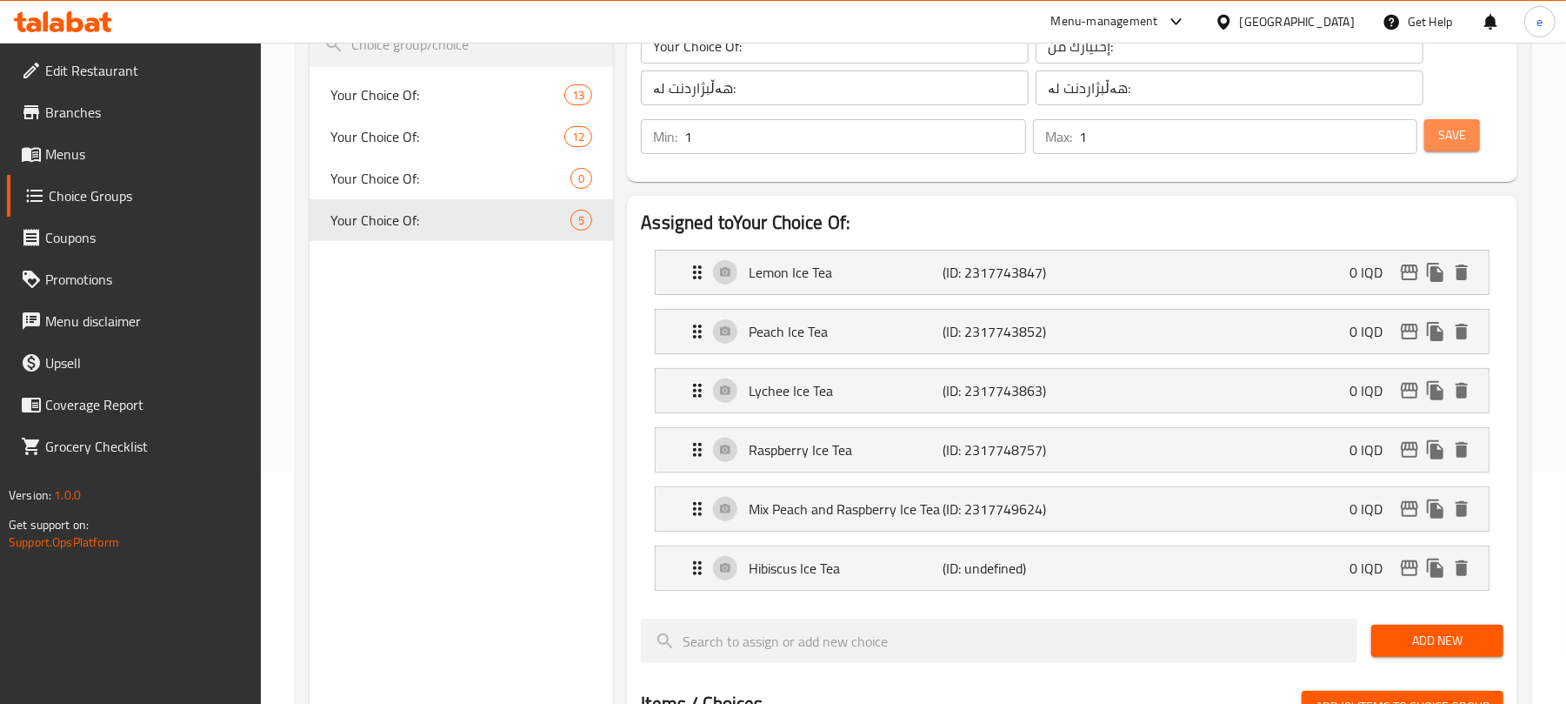
click at [1445, 136] on span "Save" at bounding box center [1452, 135] width 28 height 22
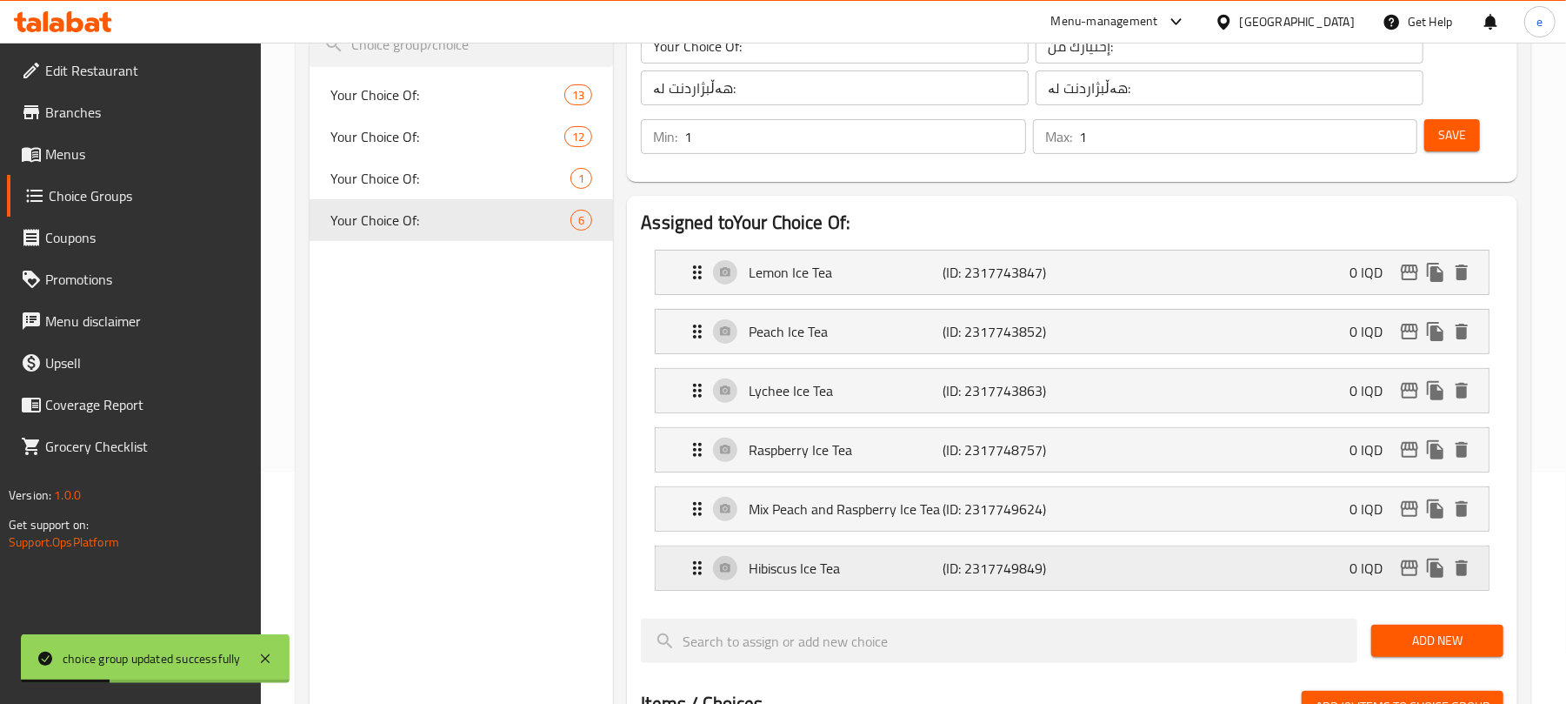
scroll to position [464, 0]
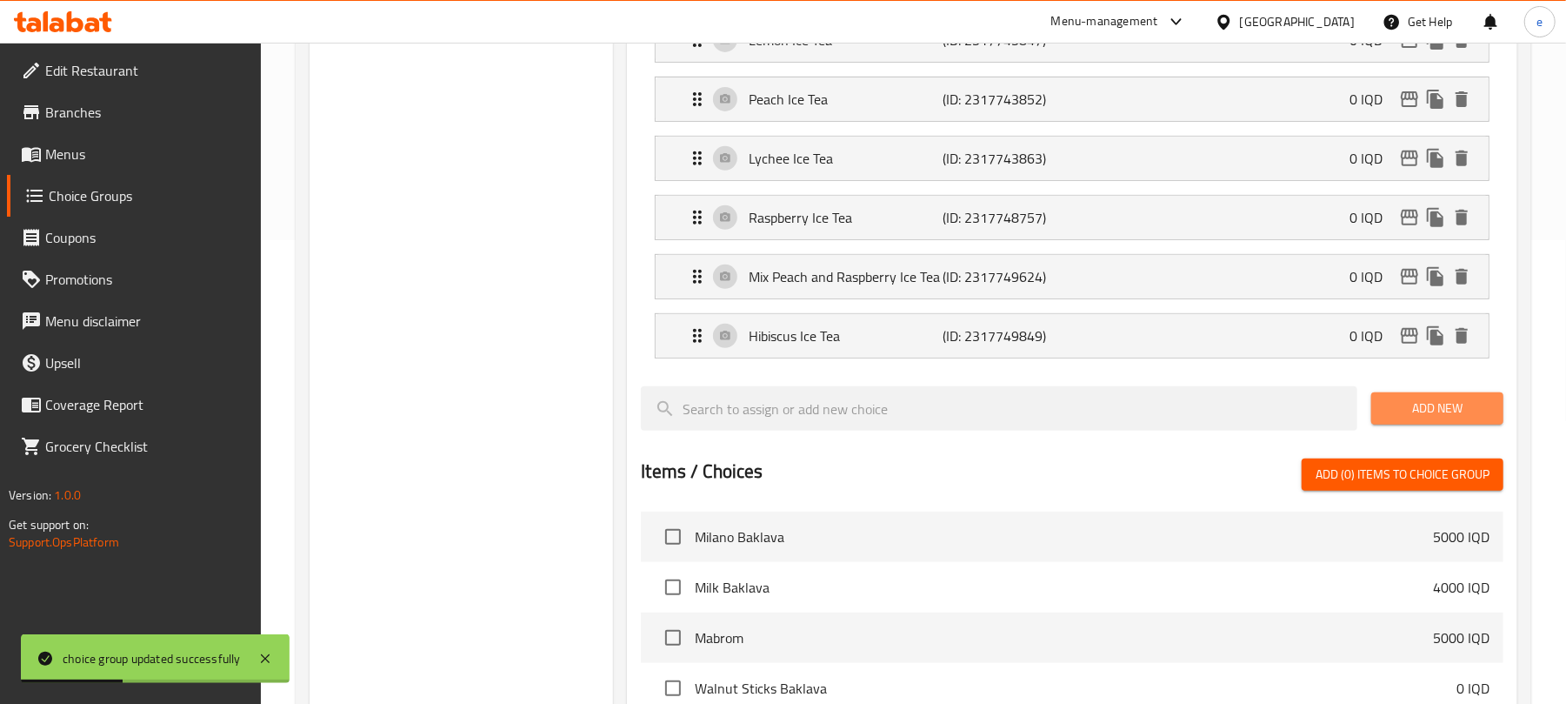
click at [1428, 400] on span "Add New" at bounding box center [1437, 408] width 104 height 22
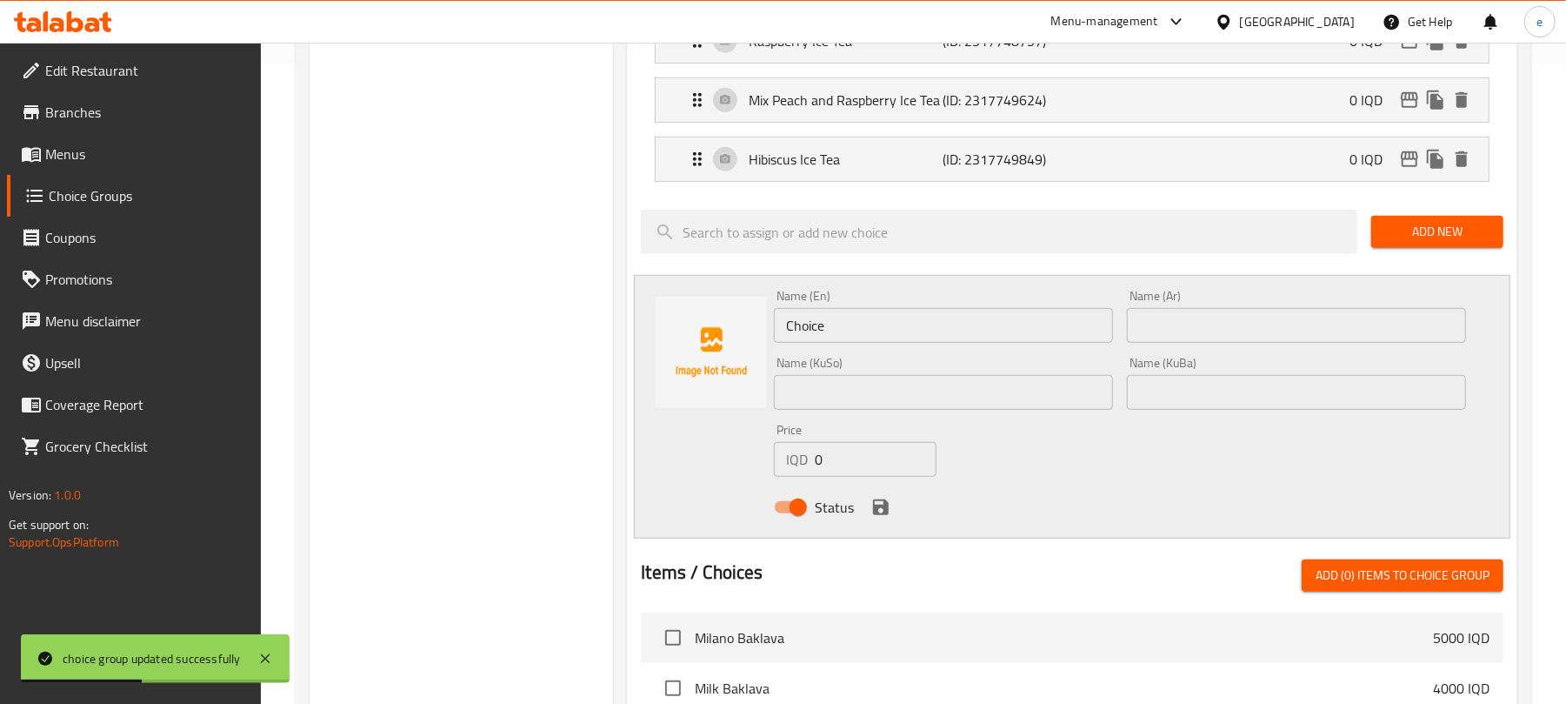
scroll to position [696, 0]
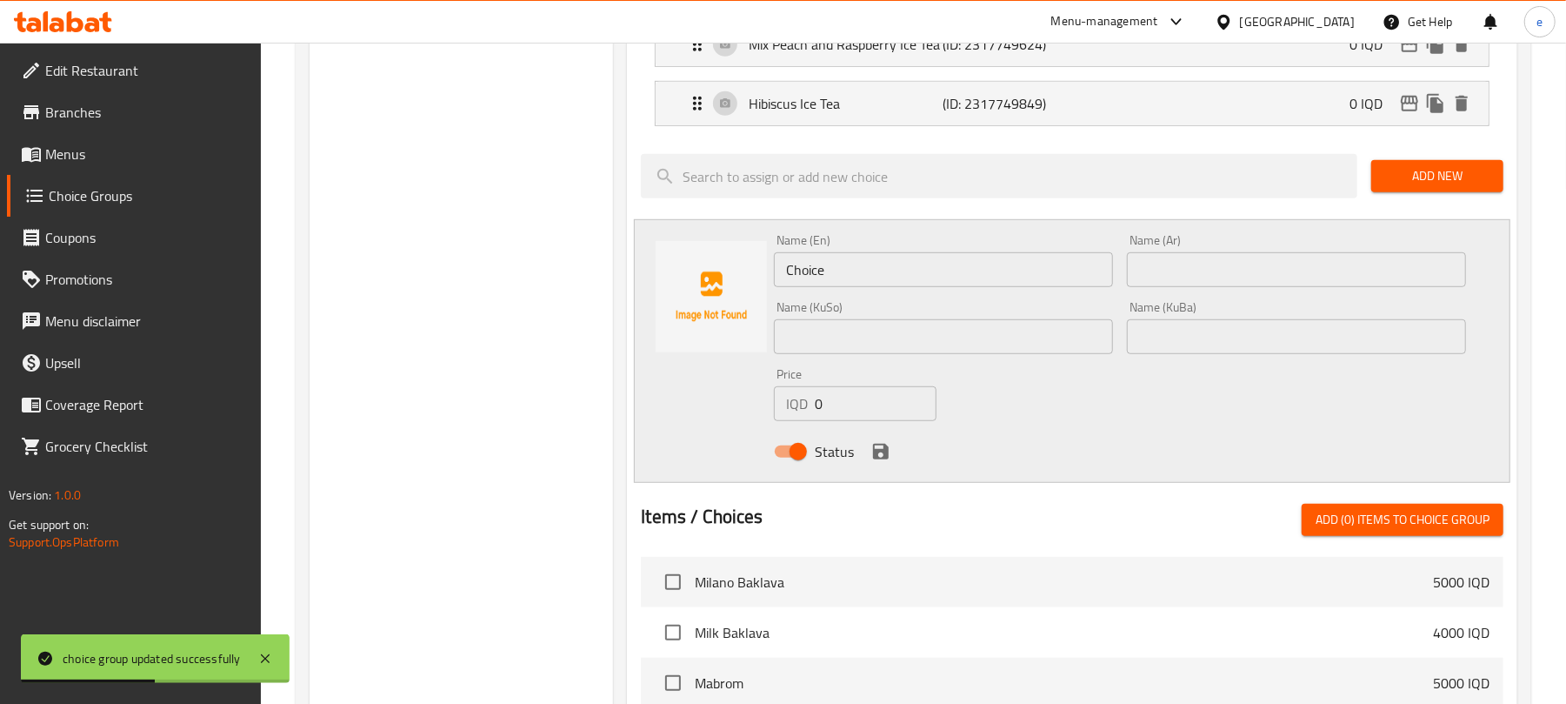
click at [964, 293] on div "Name (En) Choice Name (En)" at bounding box center [943, 260] width 353 height 67
click at [964, 287] on input "Choice" at bounding box center [943, 269] width 339 height 35
paste input "Green Tea Ice Tea"
type input "Green Tea Ice Tea"
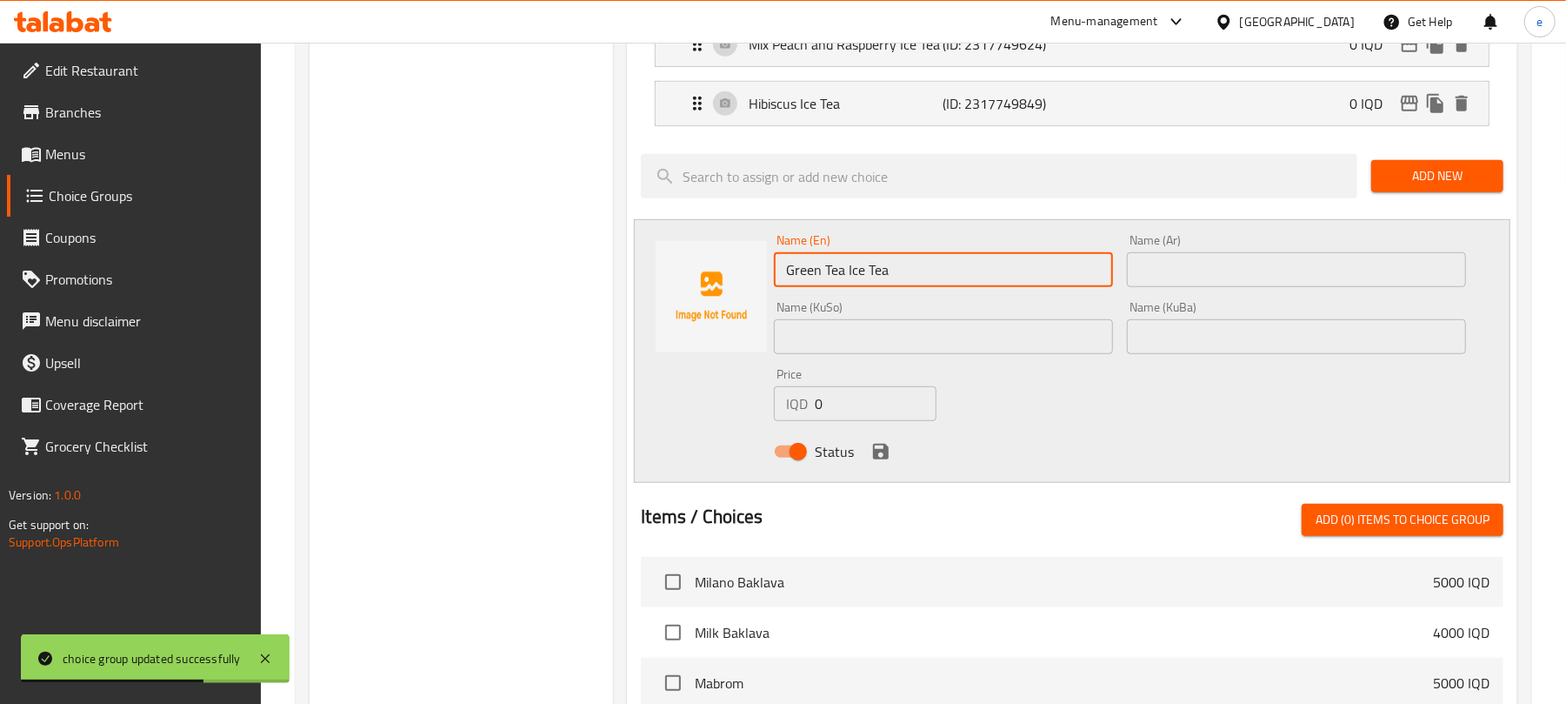
drag, startPoint x: 1049, startPoint y: 329, endPoint x: 1061, endPoint y: 337, distance: 15.0
click at [1049, 329] on input "text" at bounding box center [943, 336] width 339 height 35
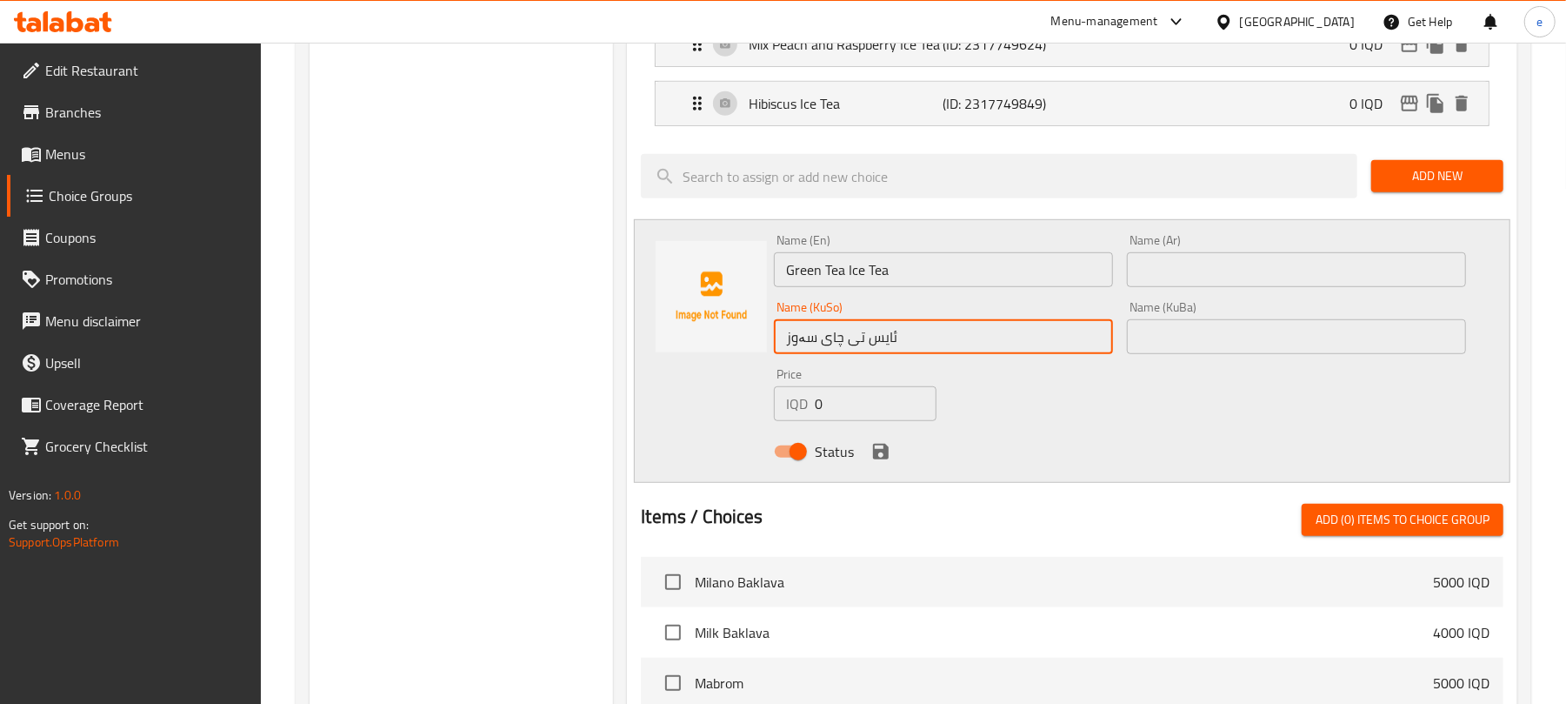
type input "ئایس تی چای سەوز"
click at [1215, 275] on input "text" at bounding box center [1296, 269] width 339 height 35
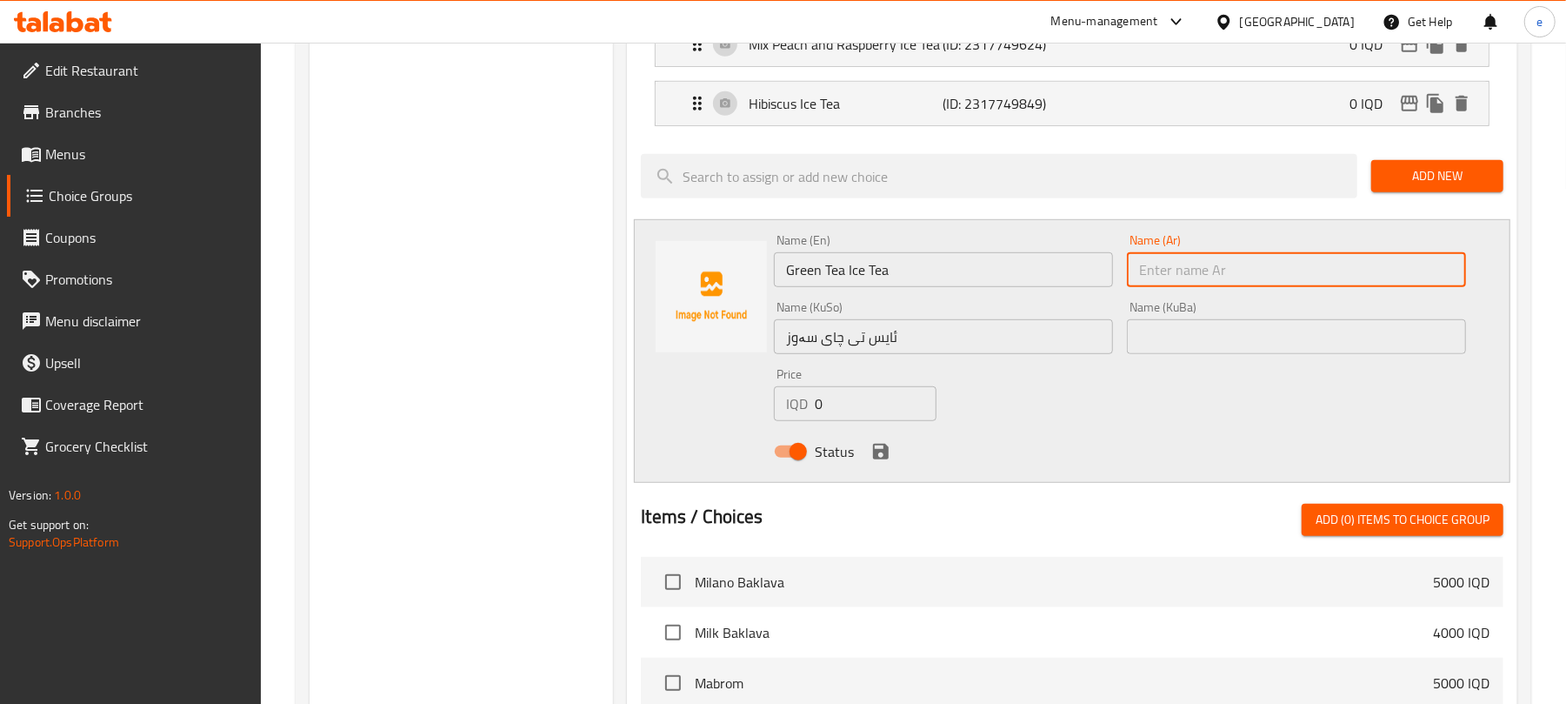
paste input "آيس تي شاي أخضر"
type input "آيس تي شاي أخضر"
click at [878, 447] on icon "save" at bounding box center [881, 451] width 21 height 21
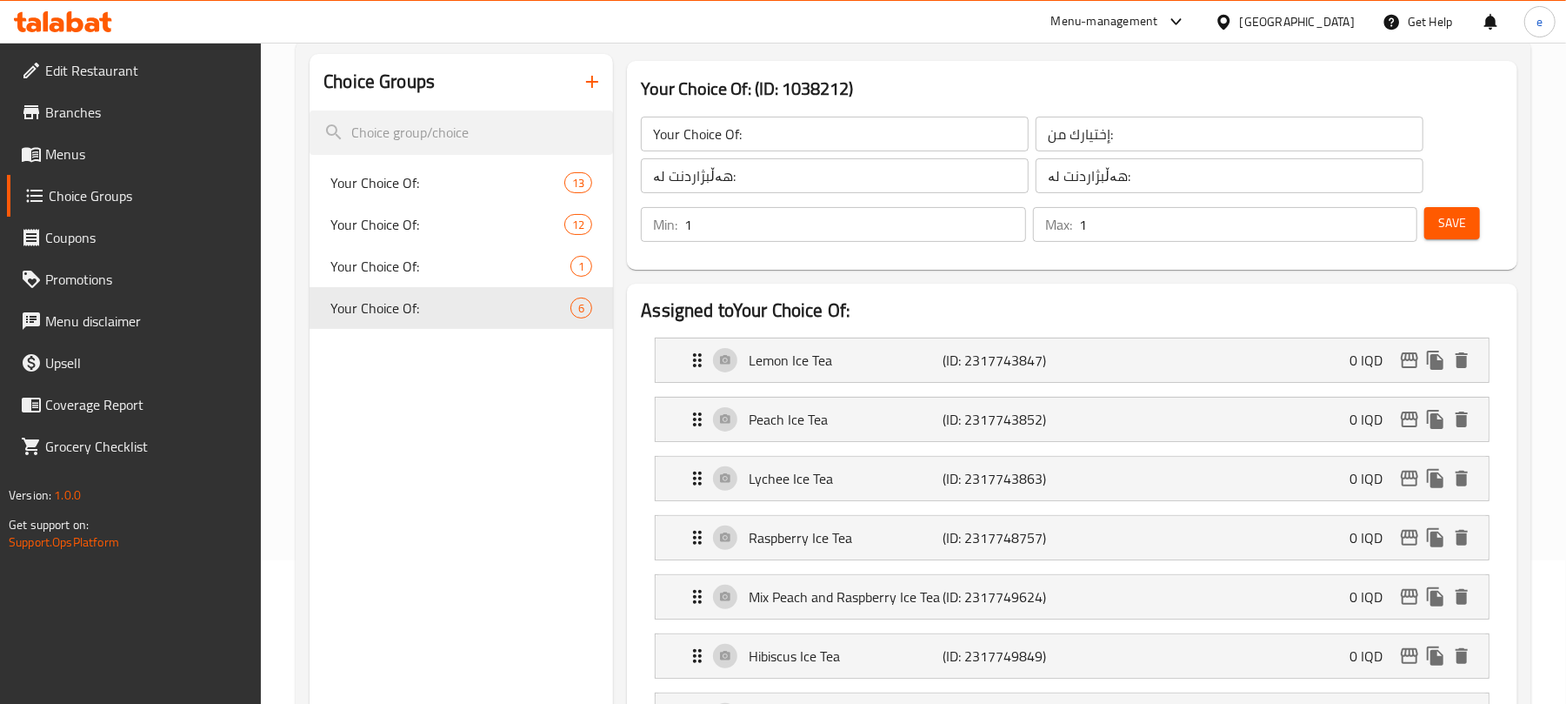
scroll to position [0, 0]
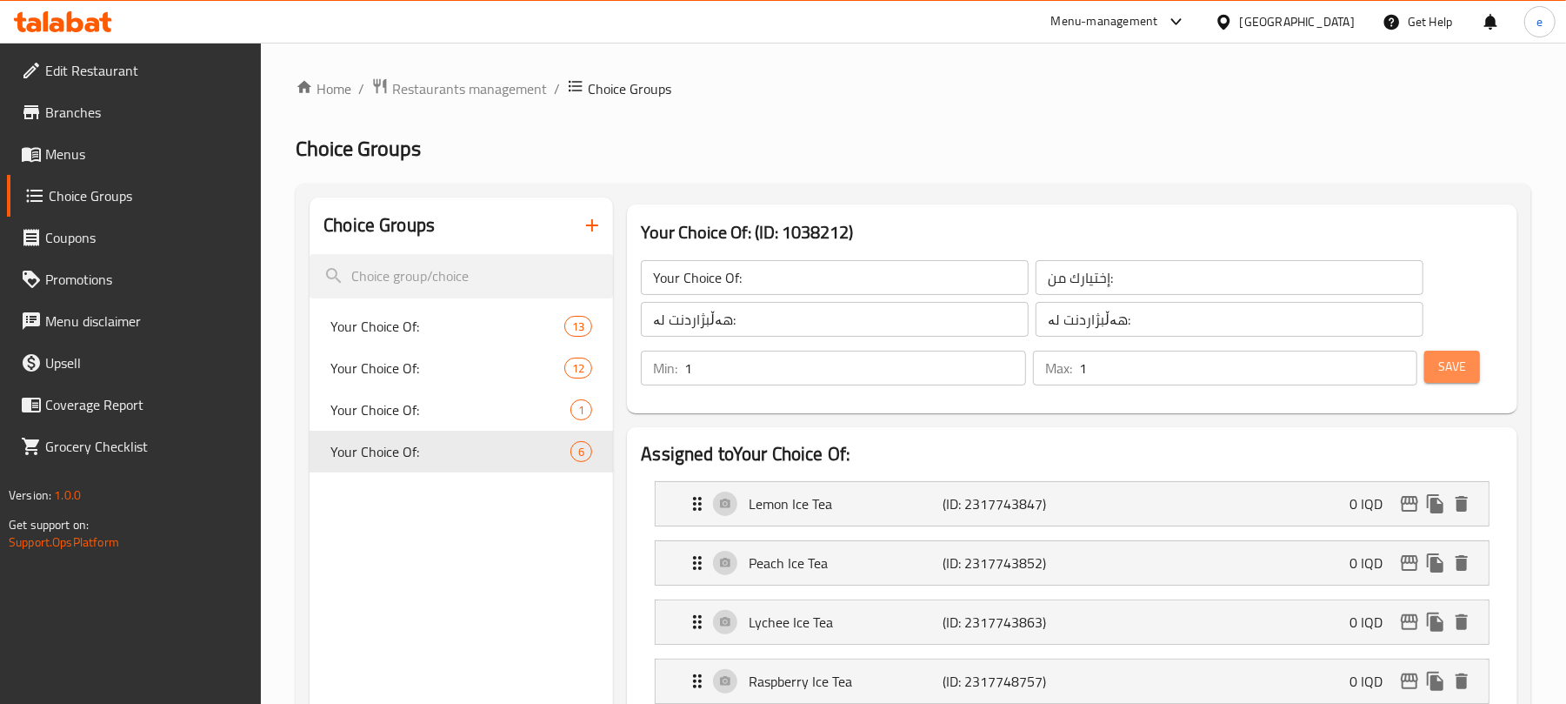
click at [1437, 372] on button "Save" at bounding box center [1453, 366] width 56 height 32
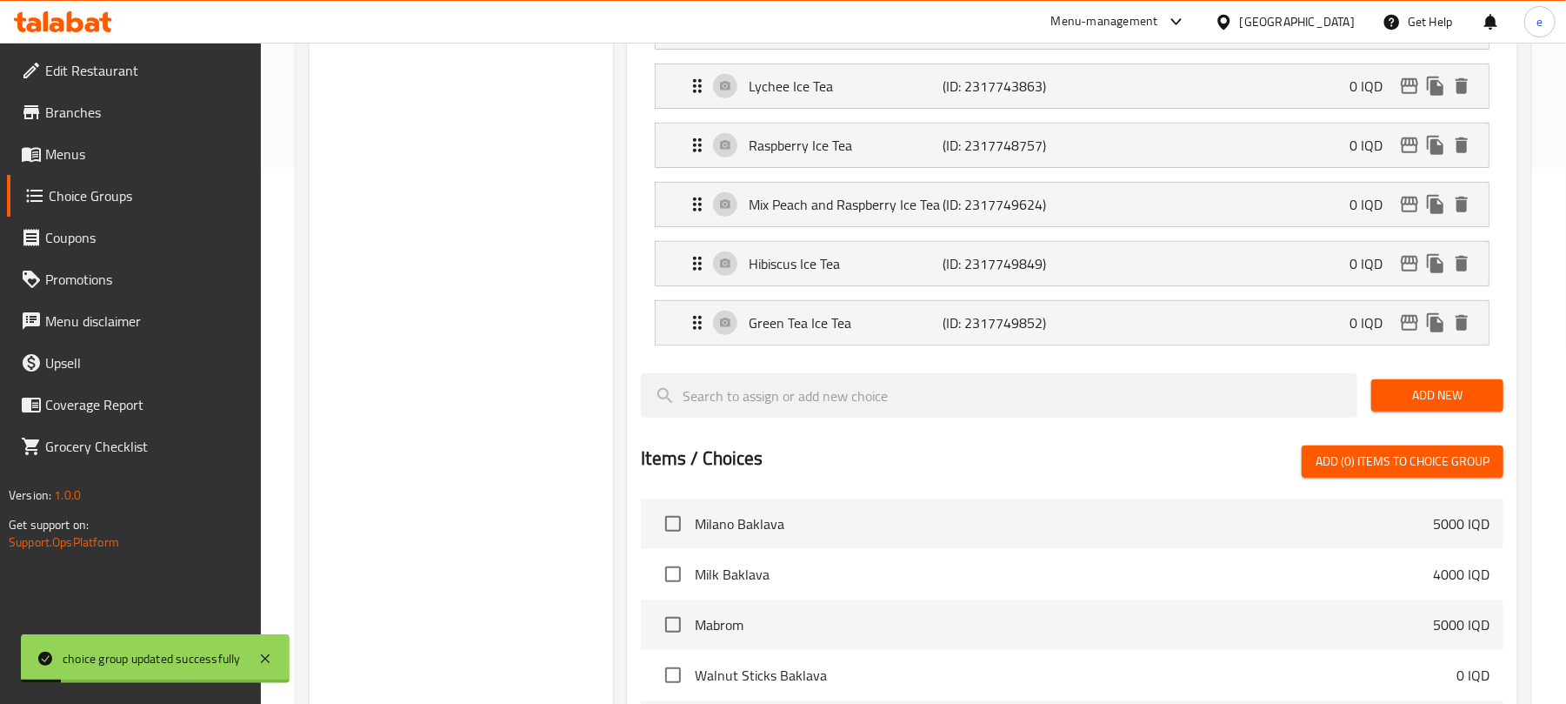
scroll to position [696, 0]
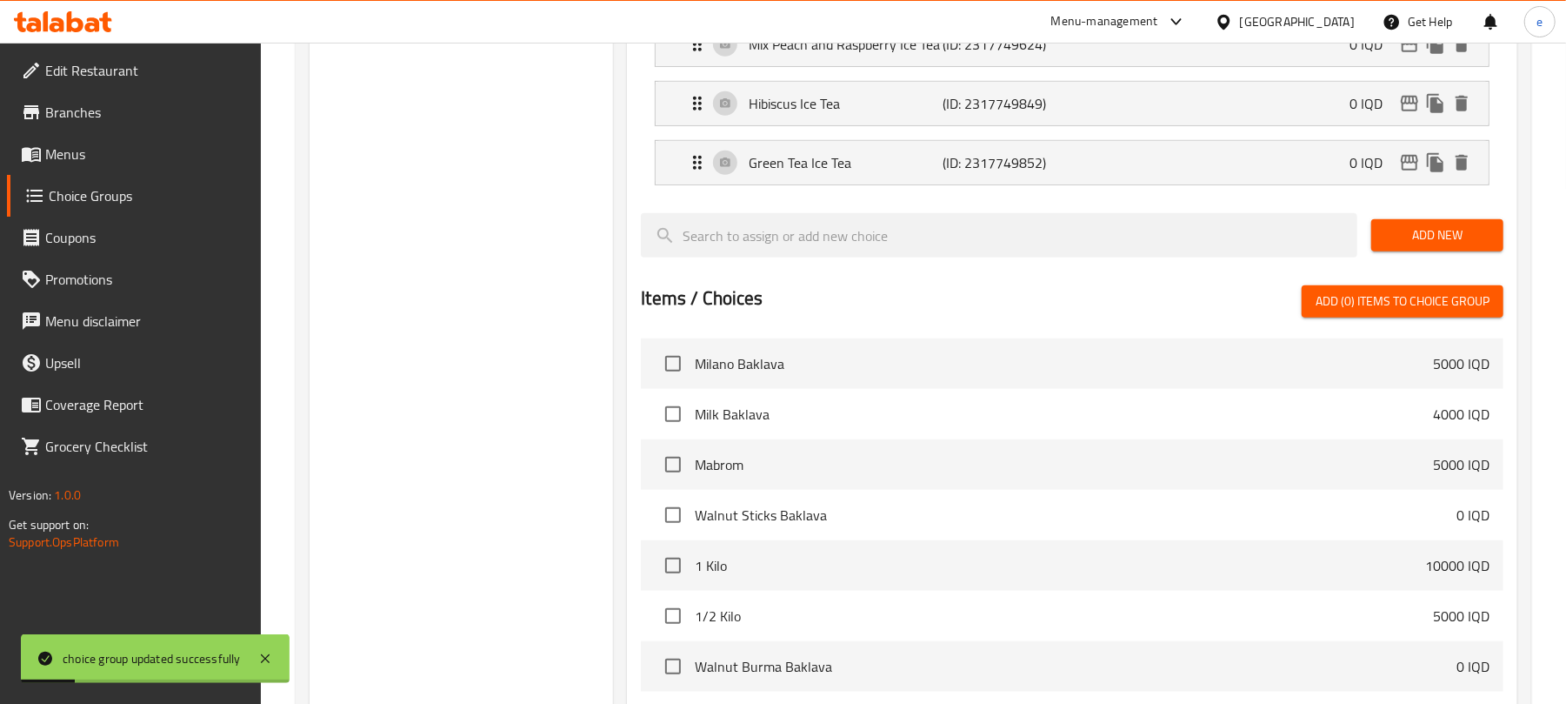
click at [1425, 244] on span "Add New" at bounding box center [1437, 235] width 104 height 22
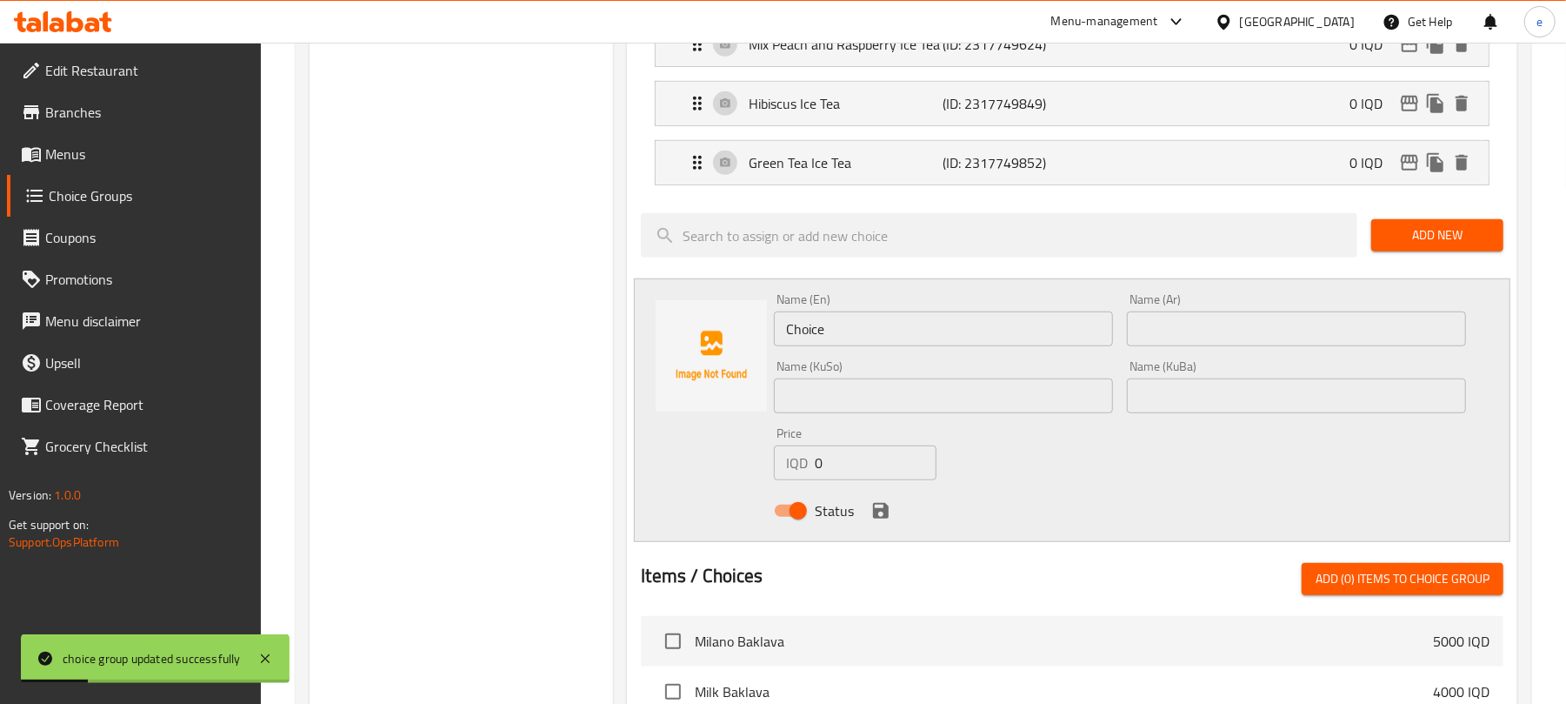
click at [933, 335] on input "Choice" at bounding box center [943, 328] width 339 height 35
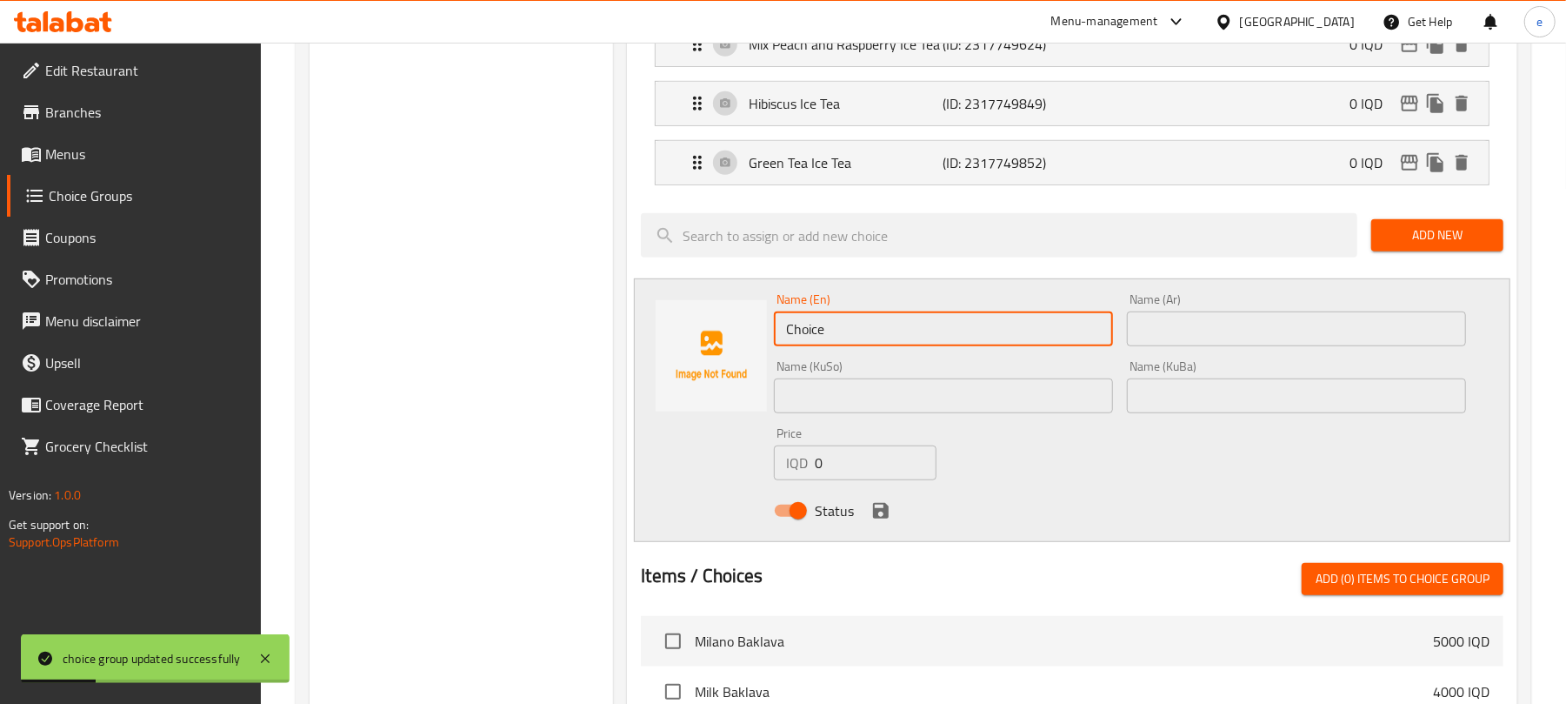
click at [933, 335] on input "Choice" at bounding box center [943, 328] width 339 height 35
paste input "Ginger Ice Tea"
type input "Ginger Ice Tea"
click at [802, 328] on input "Ginger Ice Tea" at bounding box center [943, 328] width 339 height 35
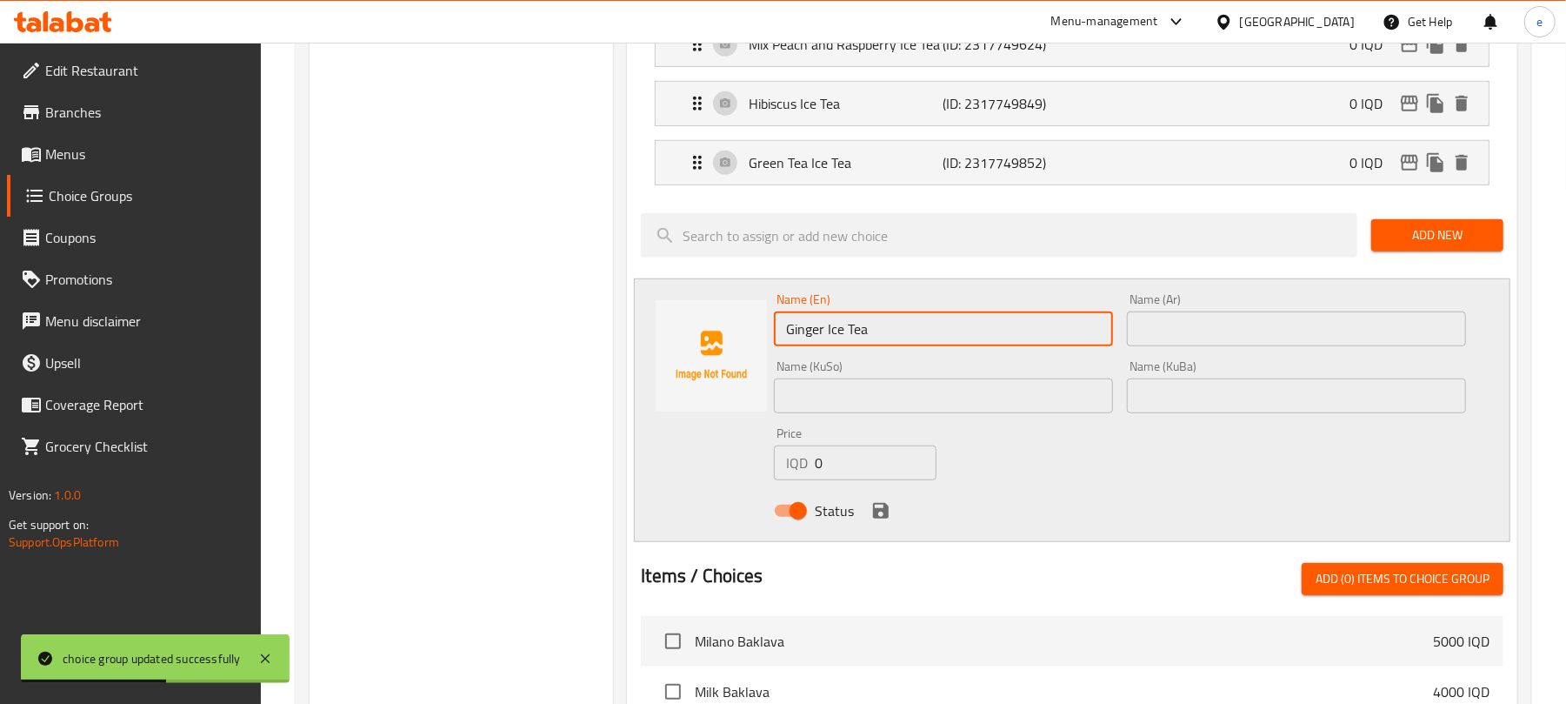
click at [802, 328] on input "Ginger Ice Tea" at bounding box center [943, 328] width 339 height 35
click at [1077, 390] on input "text" at bounding box center [943, 395] width 339 height 35
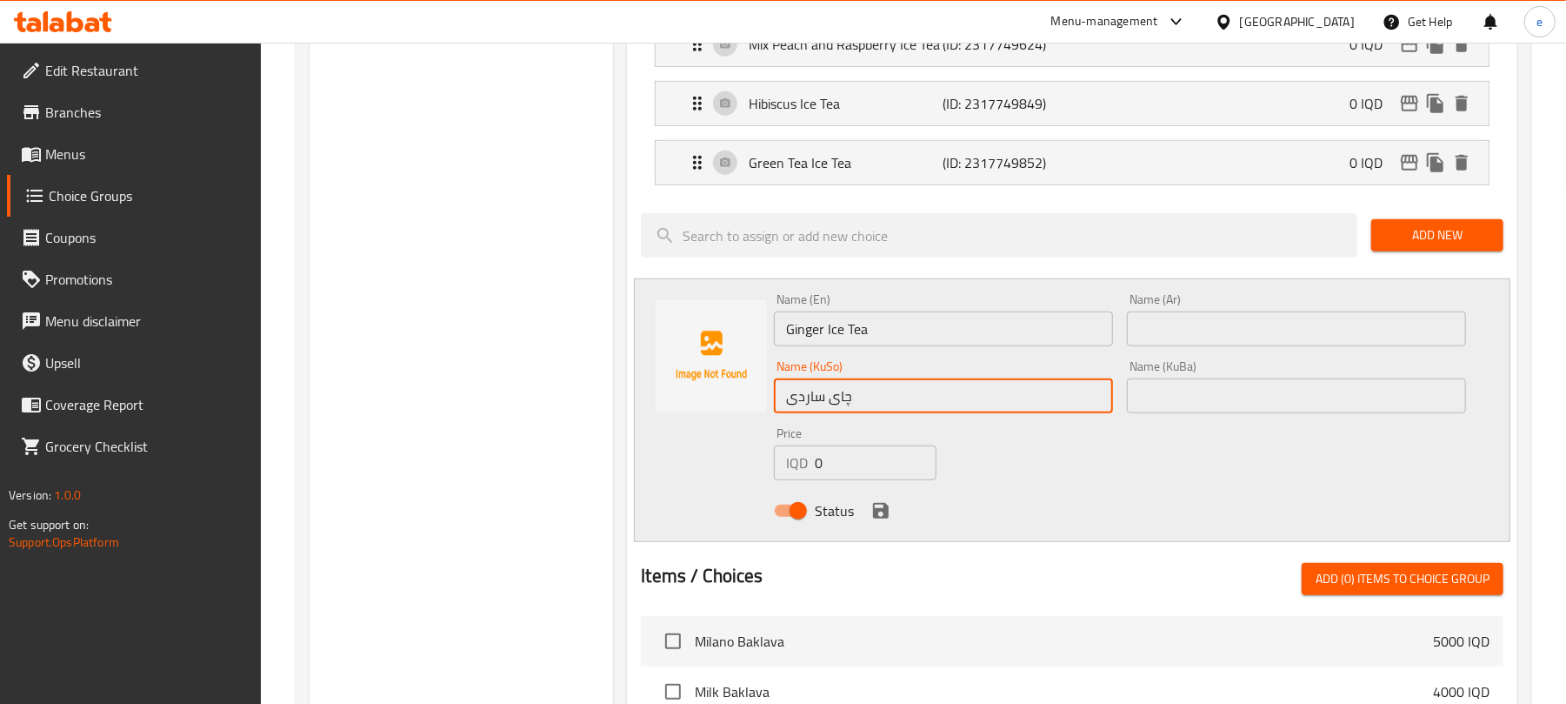
paste input "زنجبيل"
type input "چای ساردی زنجبيل"
click at [1268, 337] on input "text" at bounding box center [1296, 328] width 339 height 35
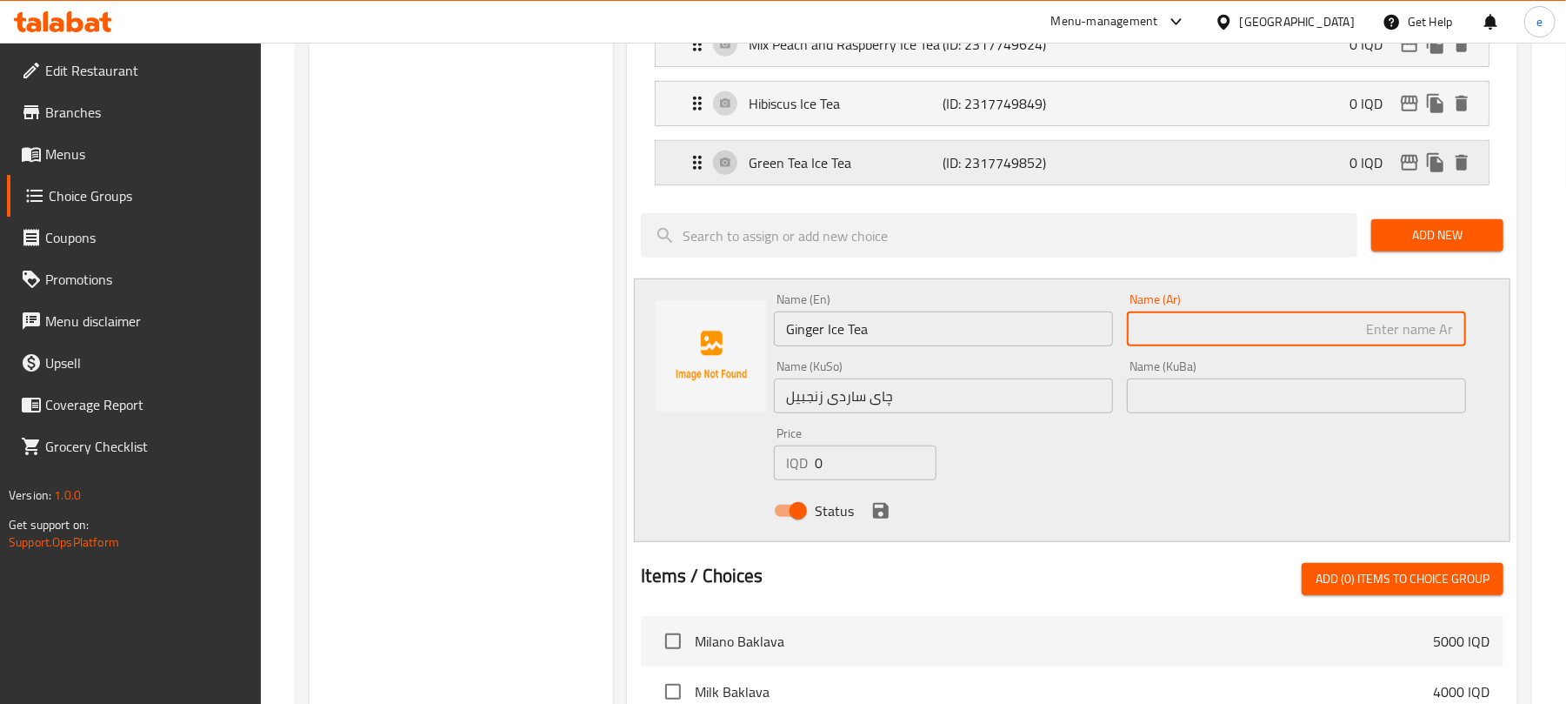
click at [1026, 161] on p "(ID: 2317749852)" at bounding box center [1009, 162] width 130 height 21
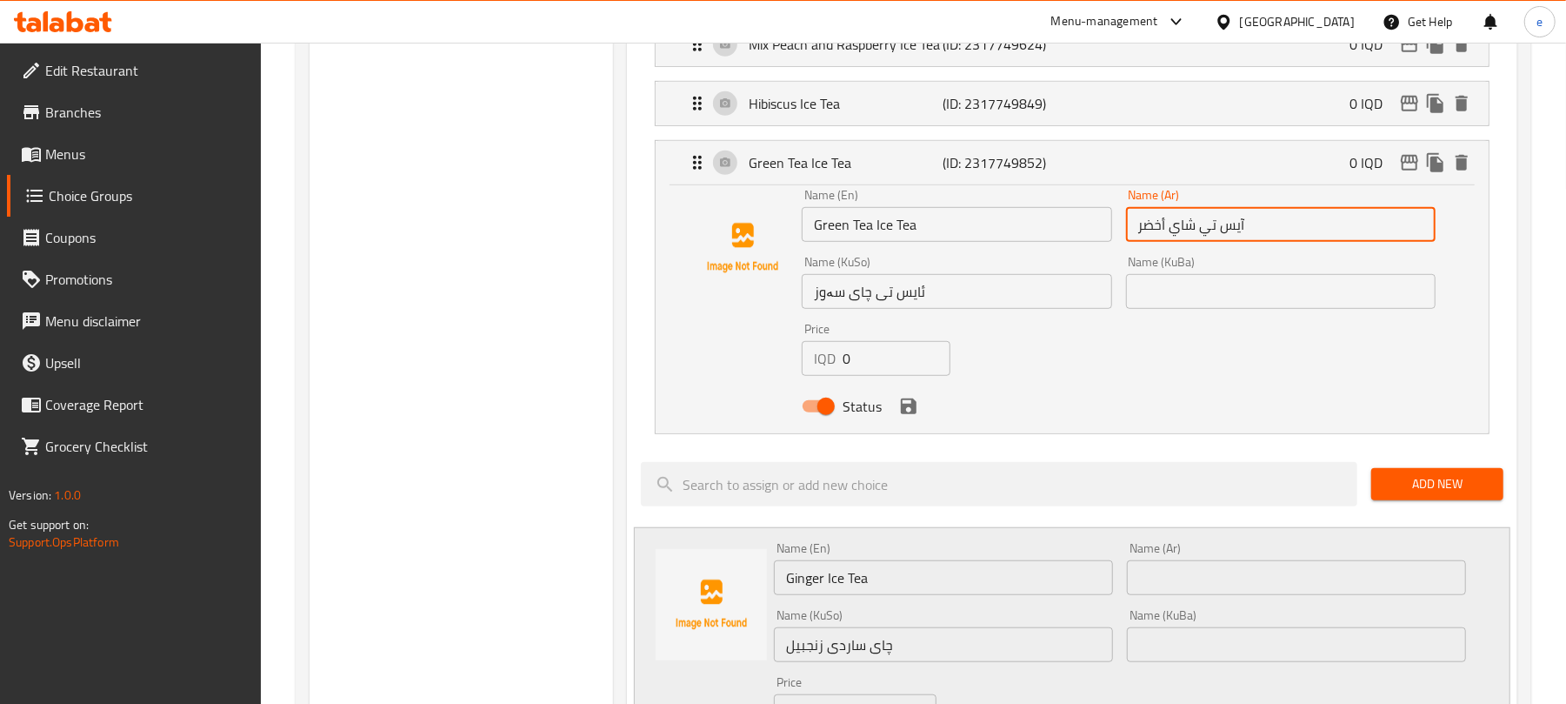
click at [1176, 230] on input "آيس تي شاي أخضر" at bounding box center [1281, 224] width 310 height 35
click at [1232, 171] on div "Green Tea Ice Tea (ID: 2317749852) 0 IQD" at bounding box center [1077, 162] width 781 height 43
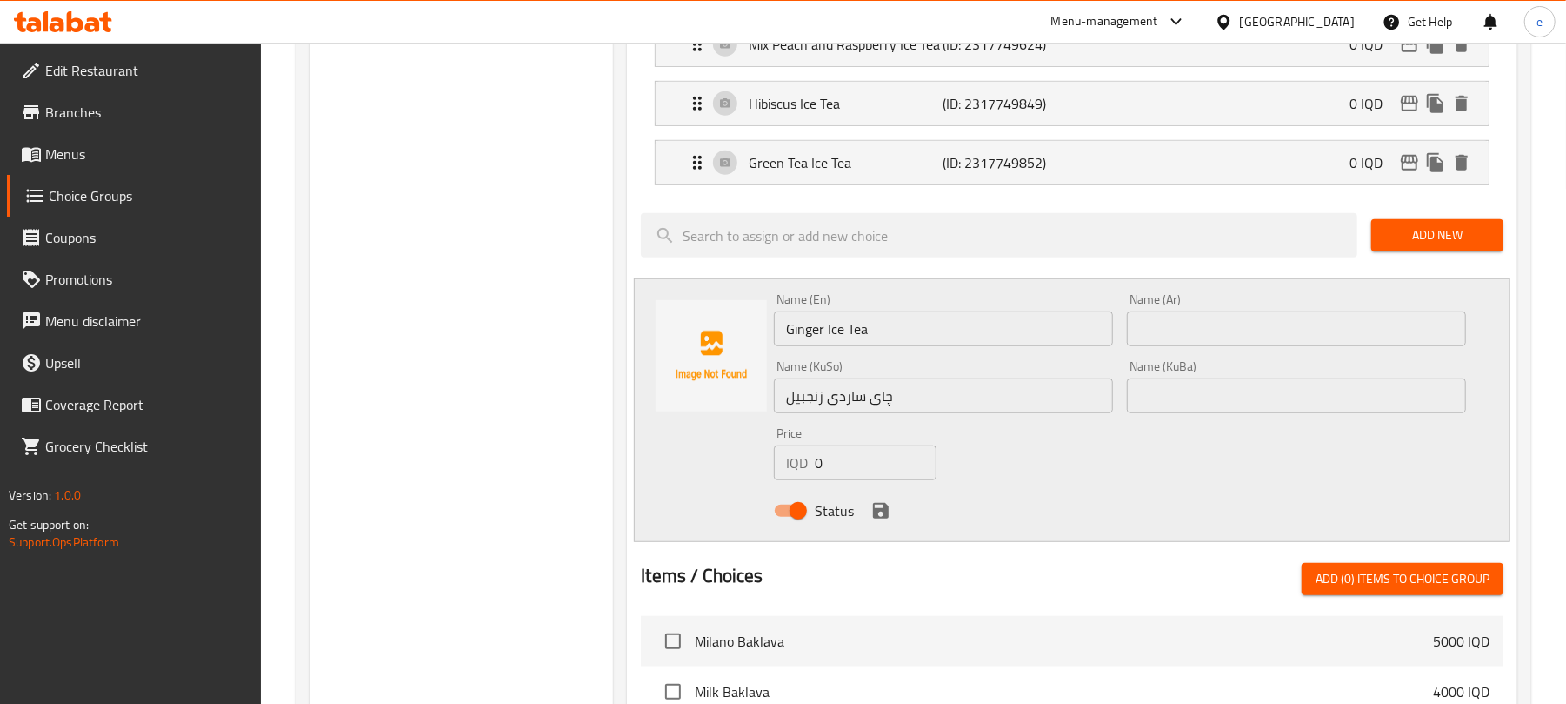
click at [1326, 328] on input "text" at bounding box center [1296, 328] width 339 height 35
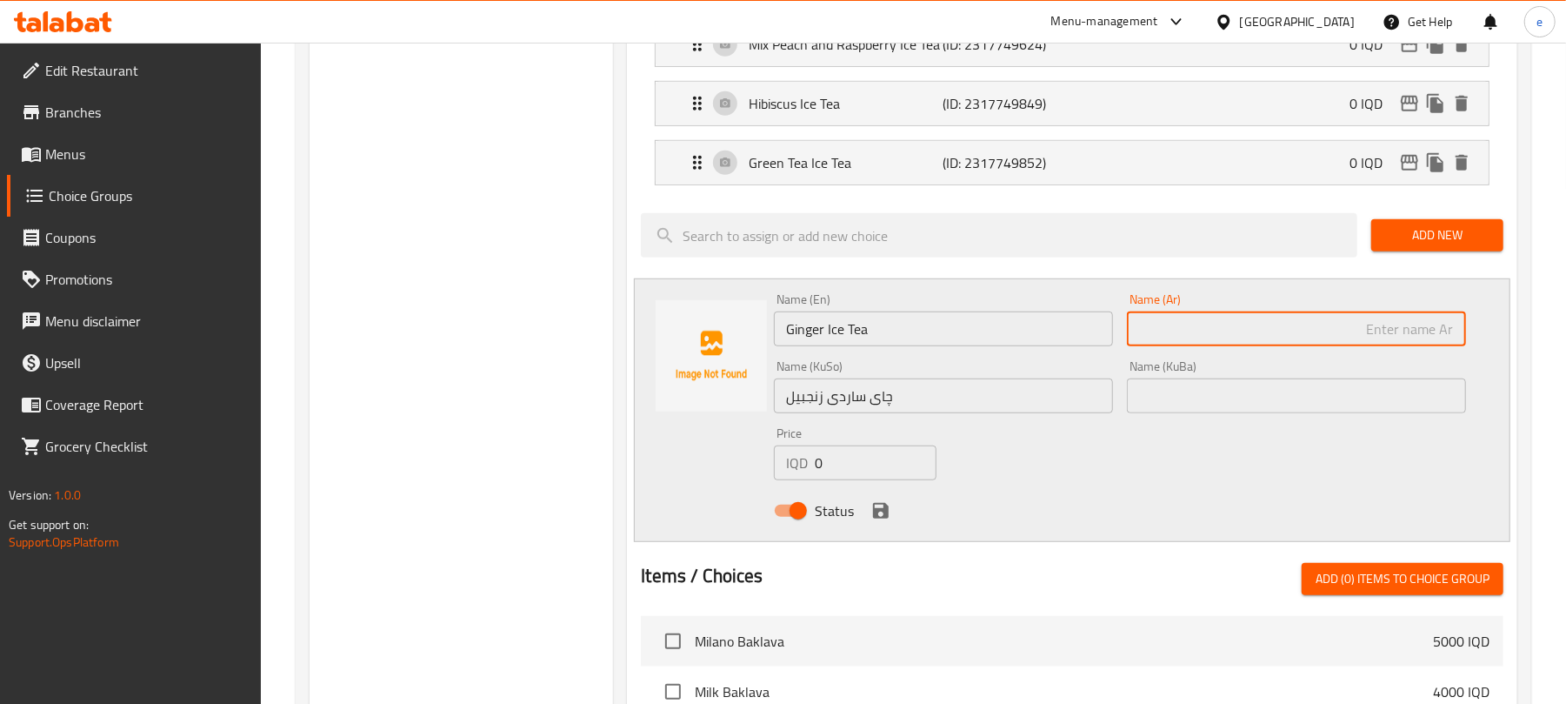
paste input "شاي"
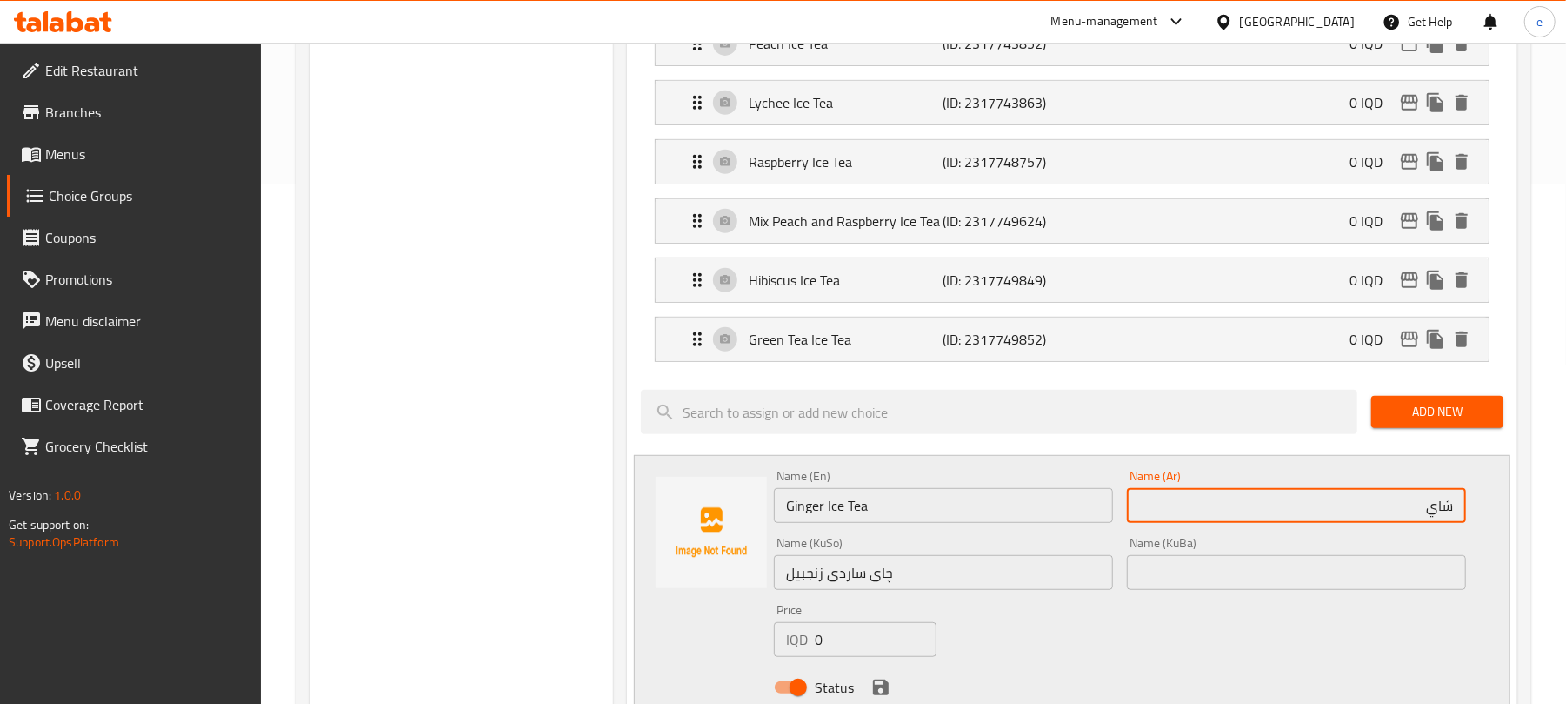
scroll to position [464, 0]
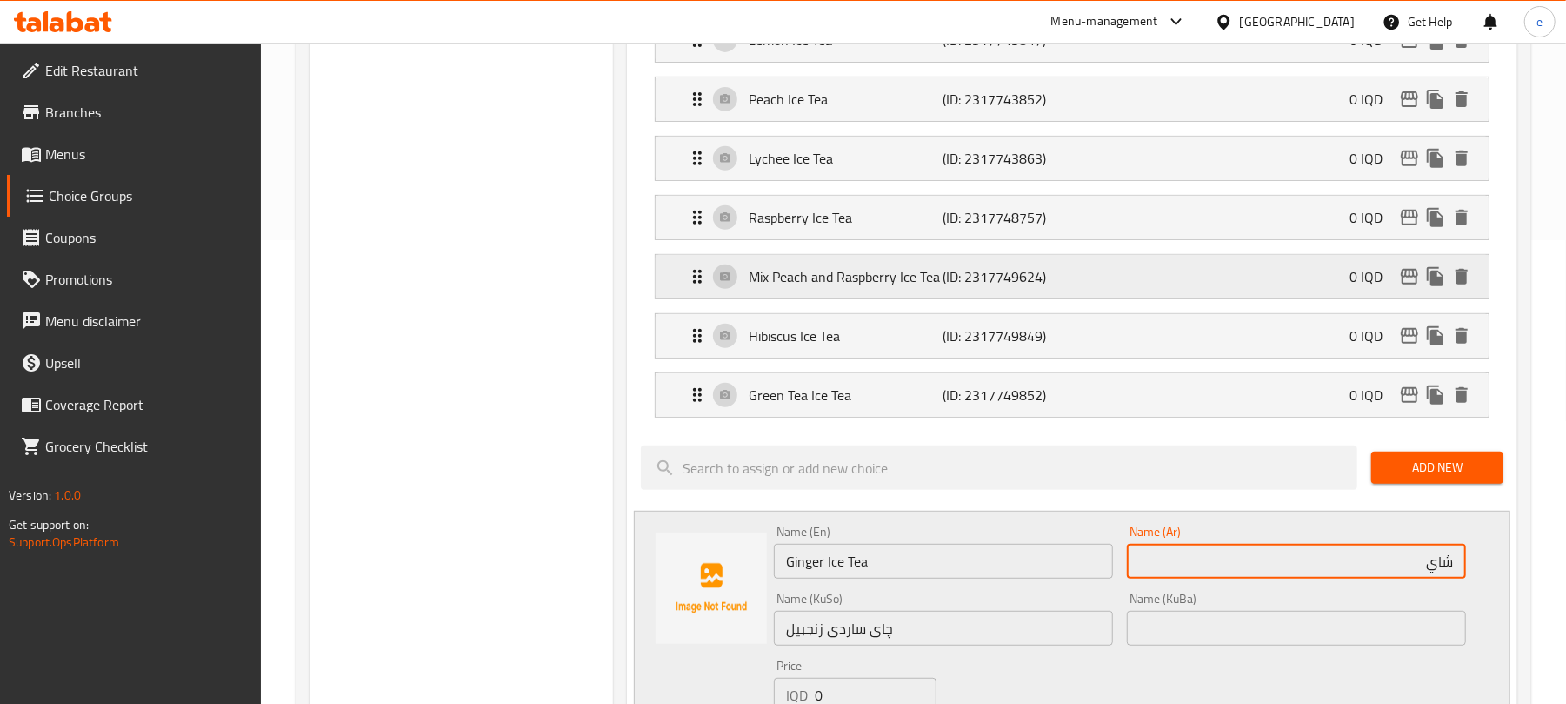
click at [1110, 289] on div "Mix Peach and Raspberry Ice Tea (ID: 2317749624) 0 IQD" at bounding box center [1077, 276] width 781 height 43
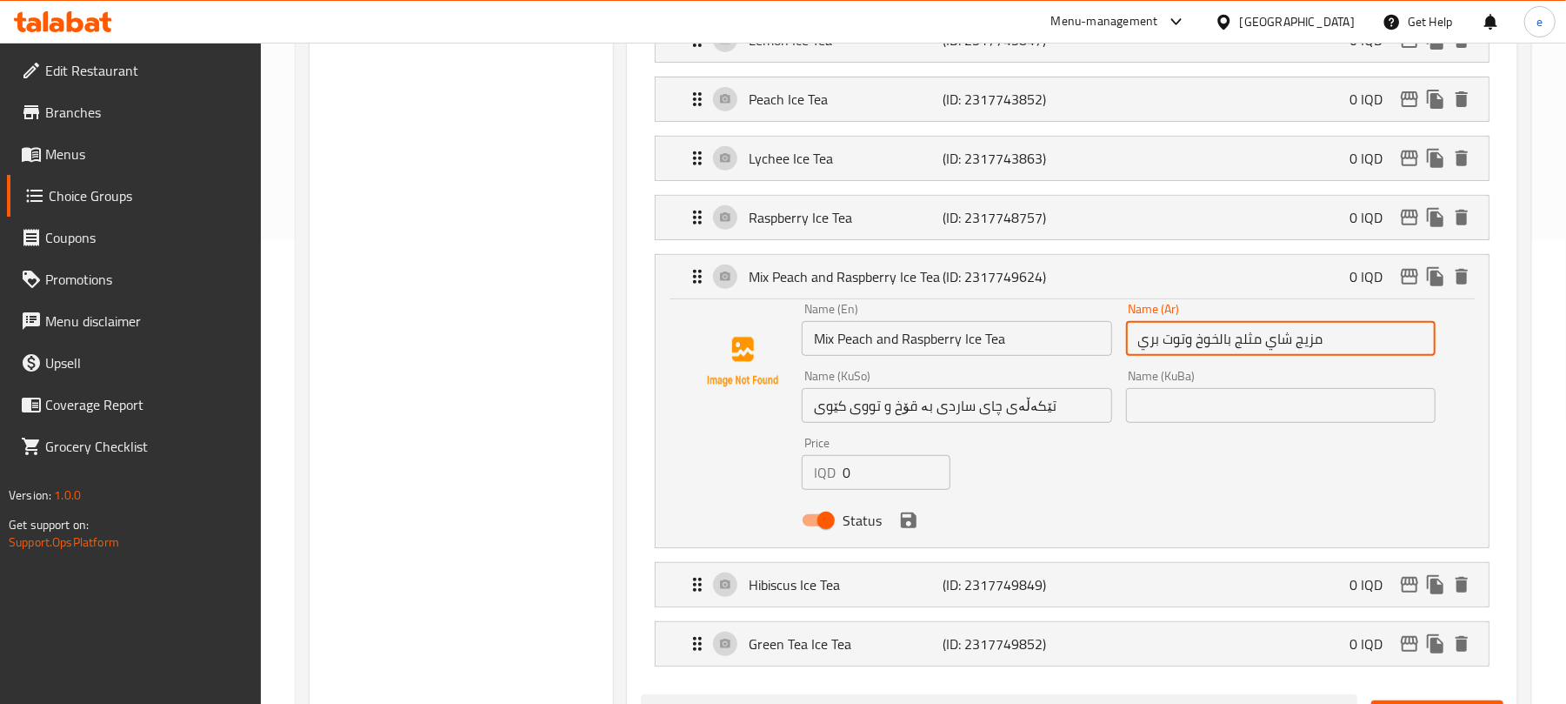
click at [1247, 345] on input "مزيج شاي مثلج بالخوخ وتوت بري" at bounding box center [1281, 338] width 310 height 35
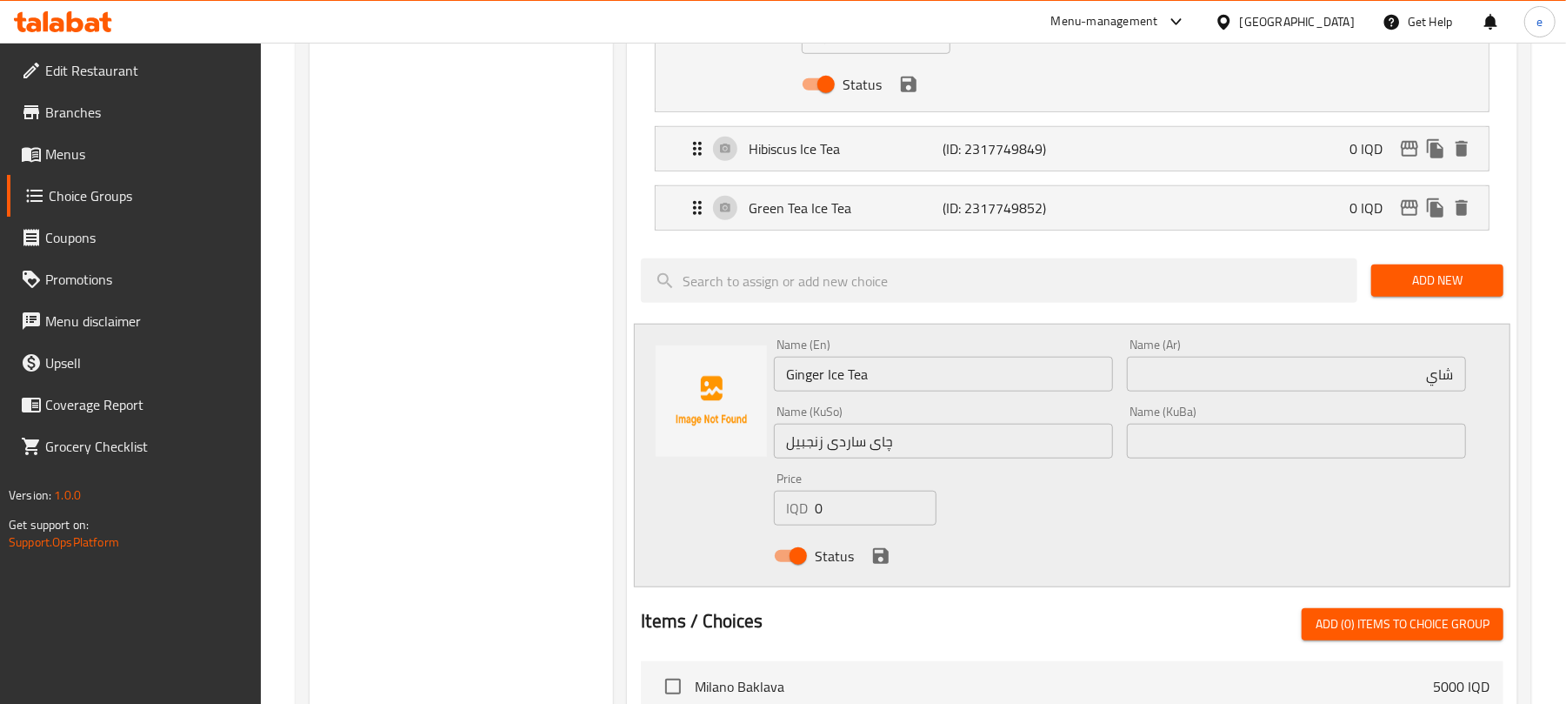
scroll to position [927, 0]
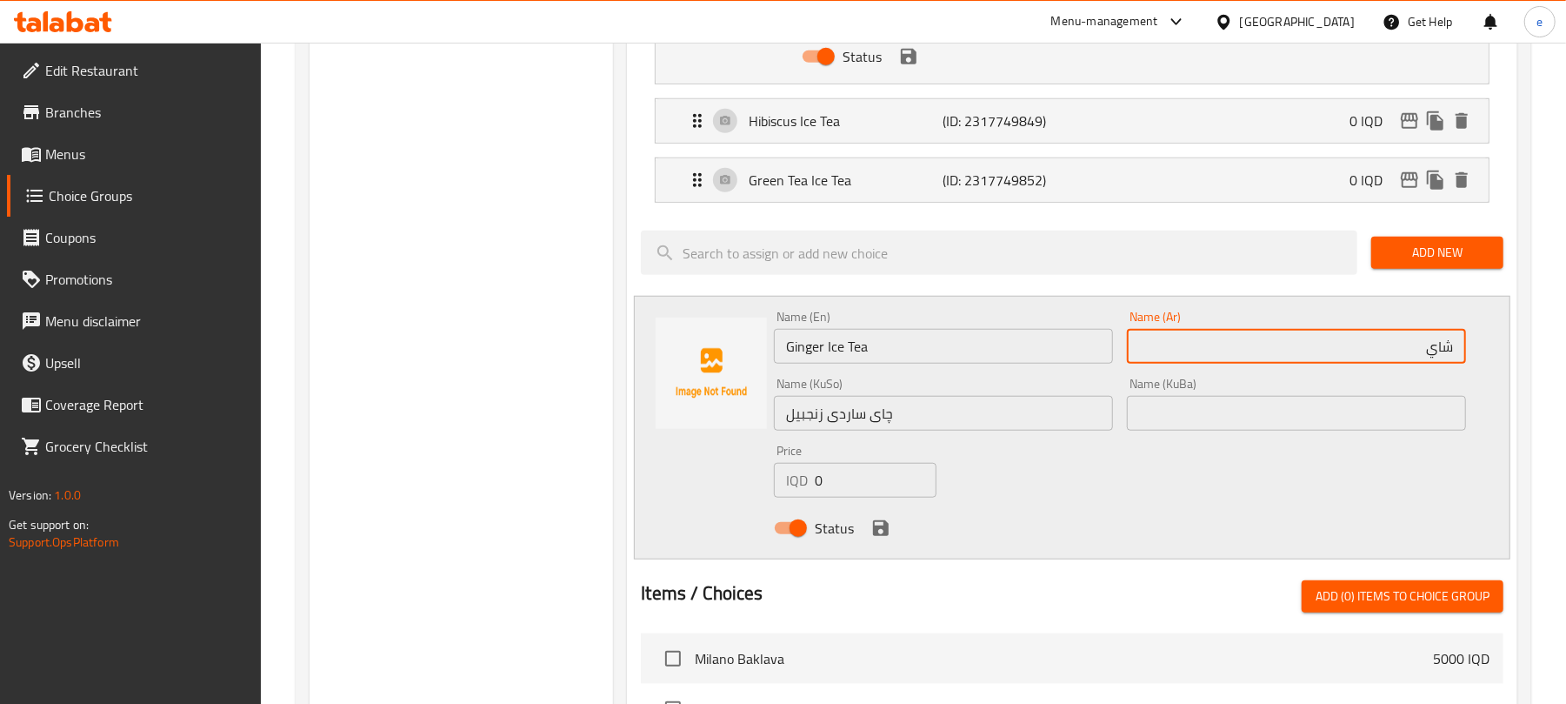
drag, startPoint x: 1313, startPoint y: 334, endPoint x: 1327, endPoint y: 344, distance: 17.4
click at [1313, 334] on input "شاي" at bounding box center [1296, 346] width 339 height 35
paste input "زنجبيل"
paste input "مثلج"
type input "شاي زنجبيل مثلج"
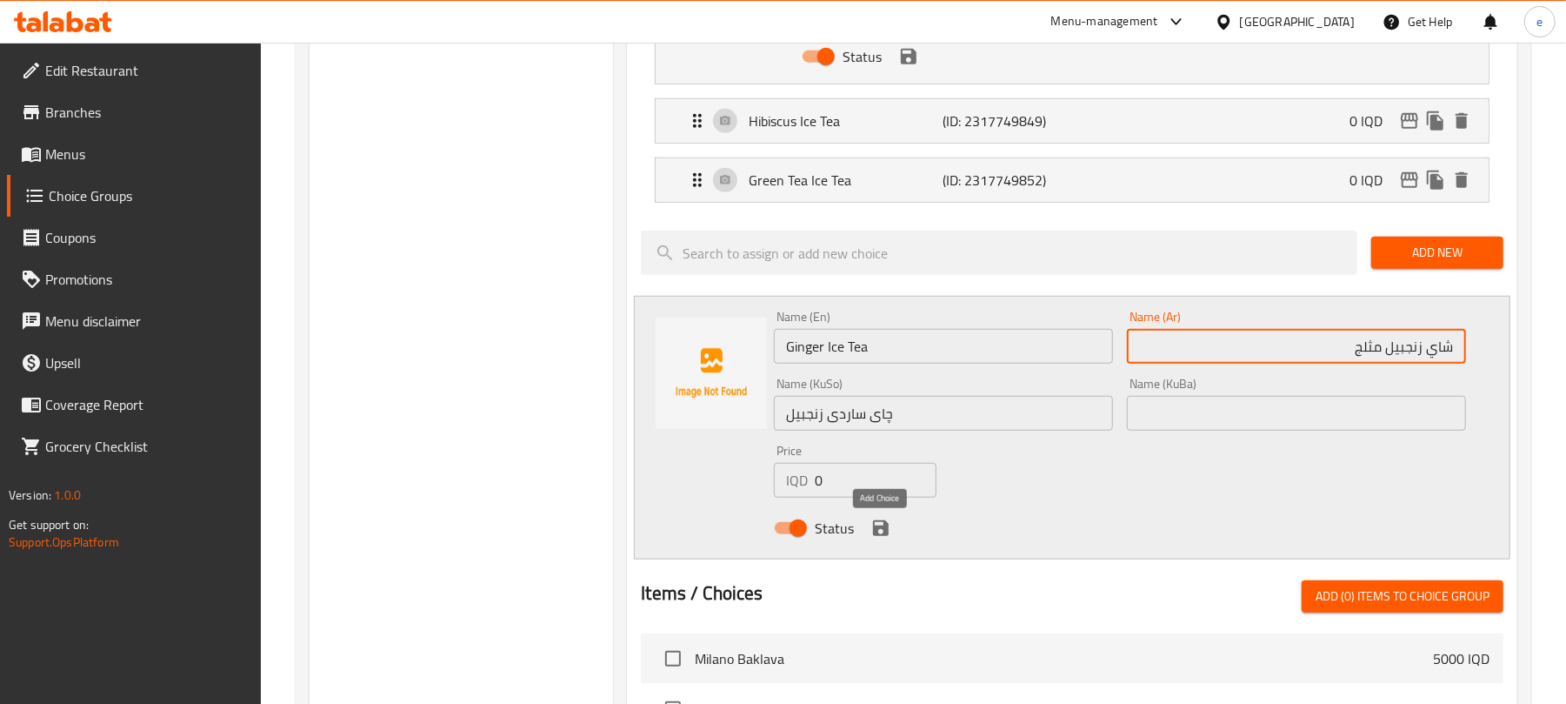
click at [874, 536] on icon "save" at bounding box center [881, 528] width 16 height 16
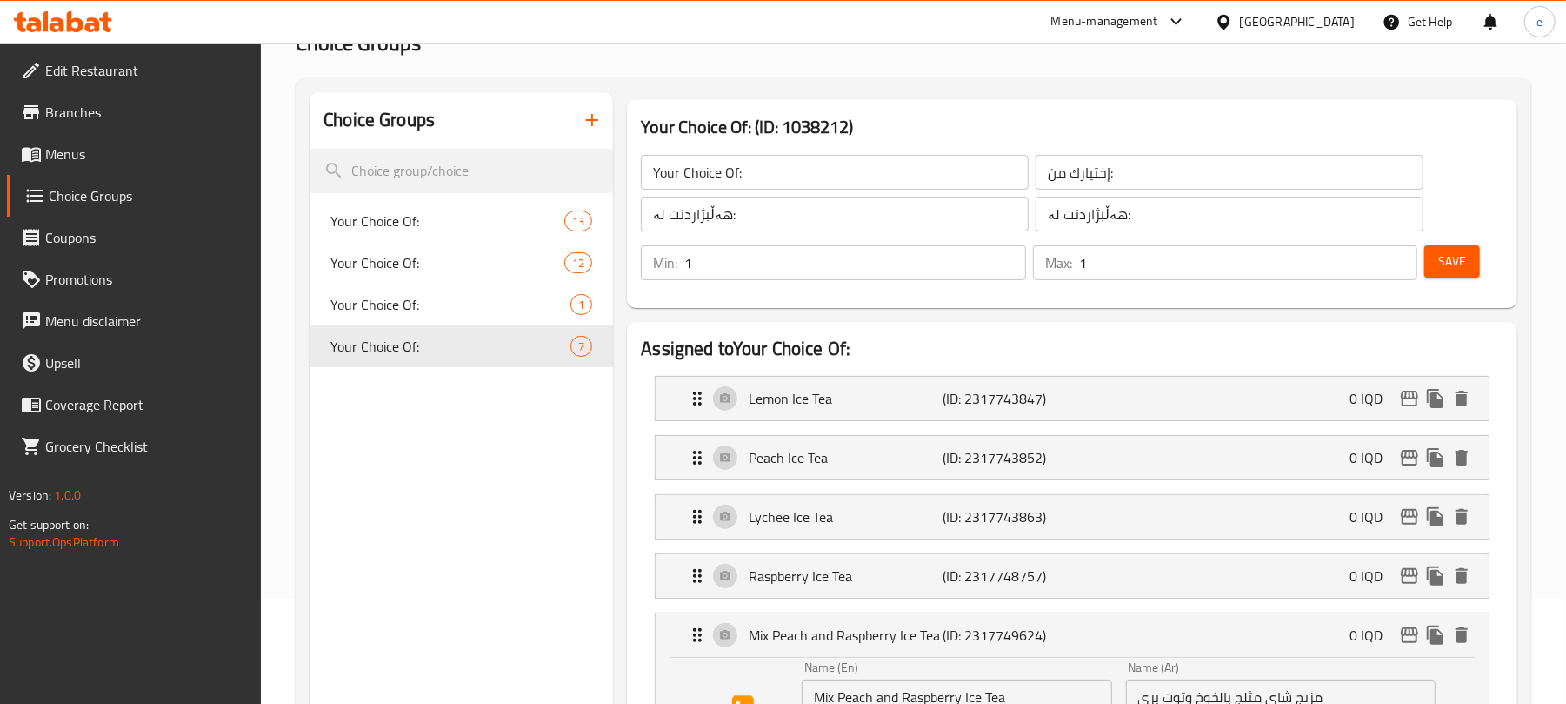
scroll to position [0, 0]
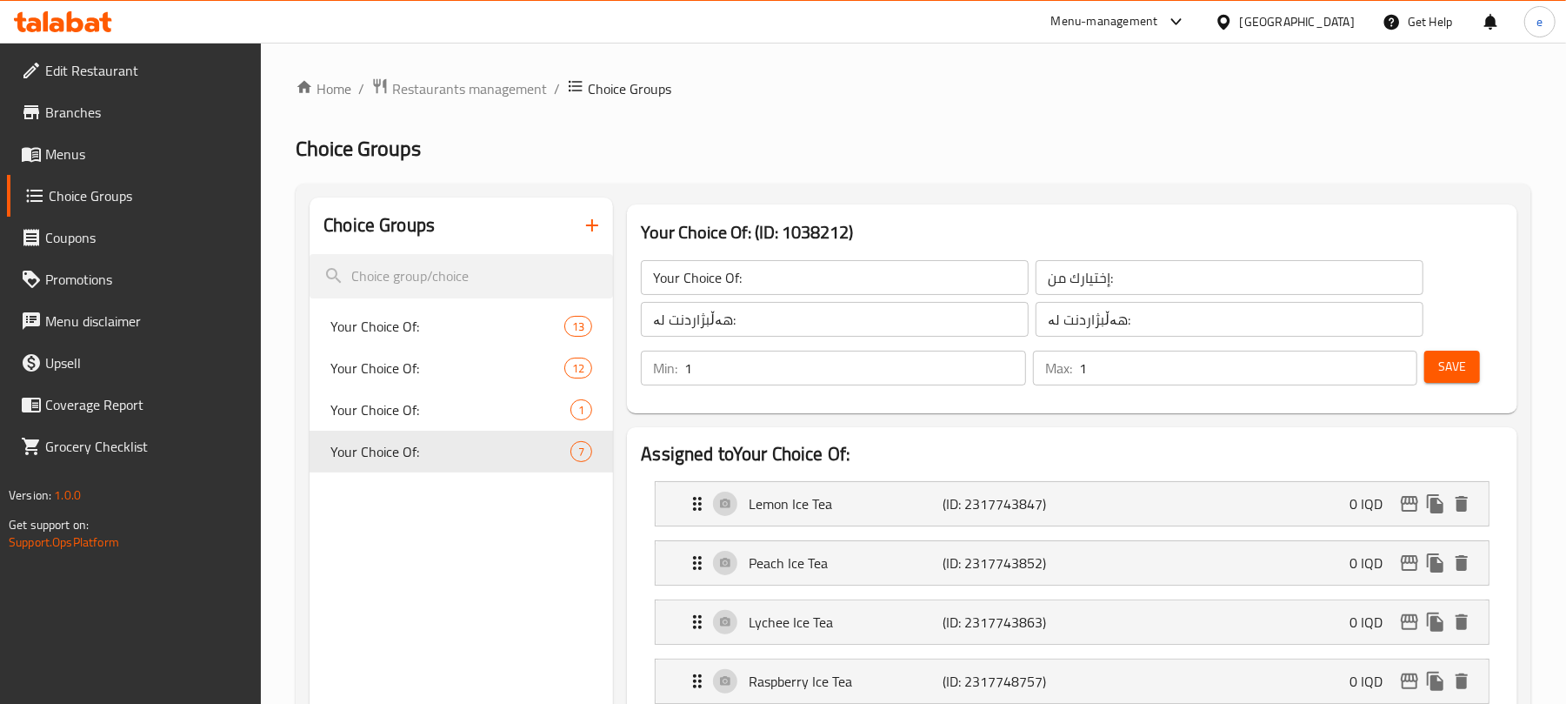
click at [1462, 386] on div "Save" at bounding box center [1457, 368] width 72 height 42
click at [1455, 363] on span "Save" at bounding box center [1452, 367] width 28 height 22
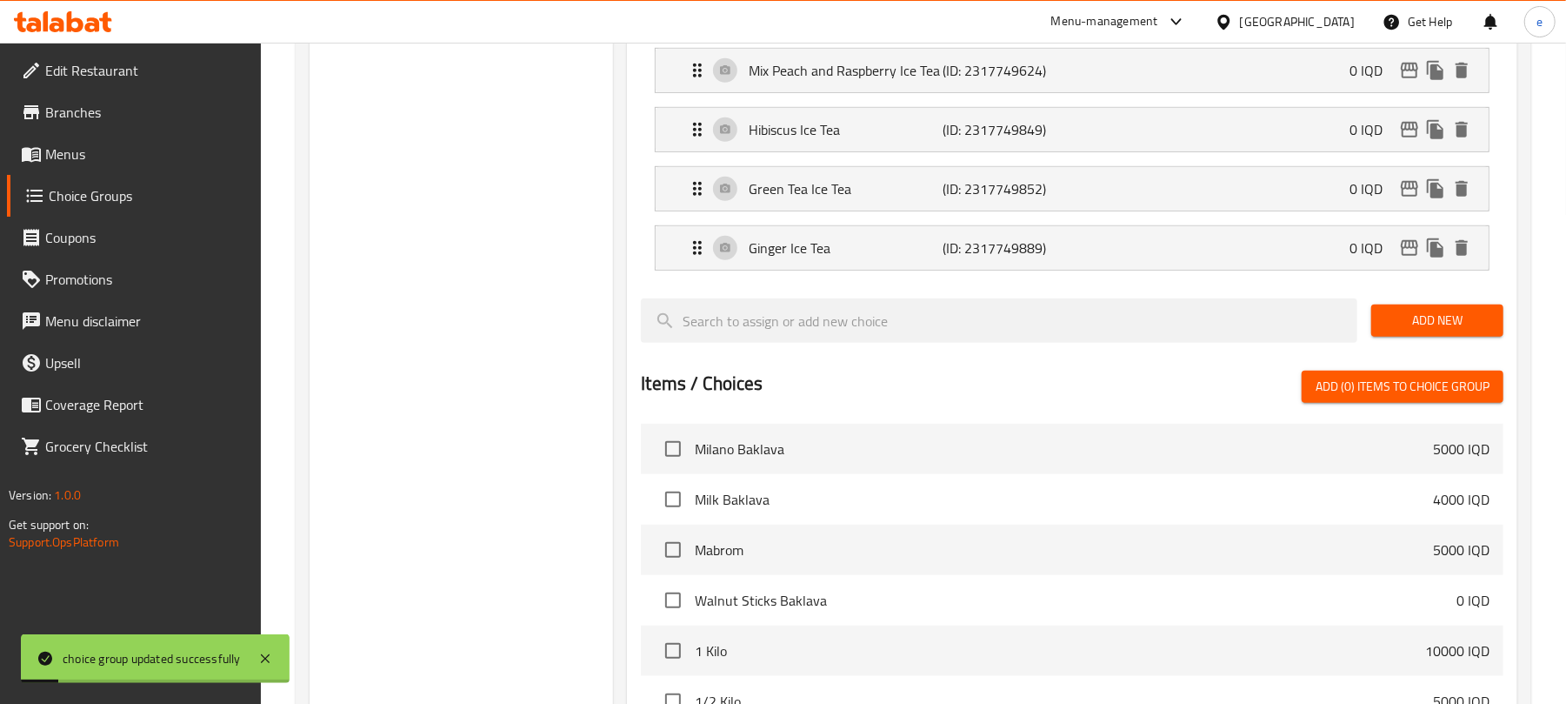
scroll to position [696, 0]
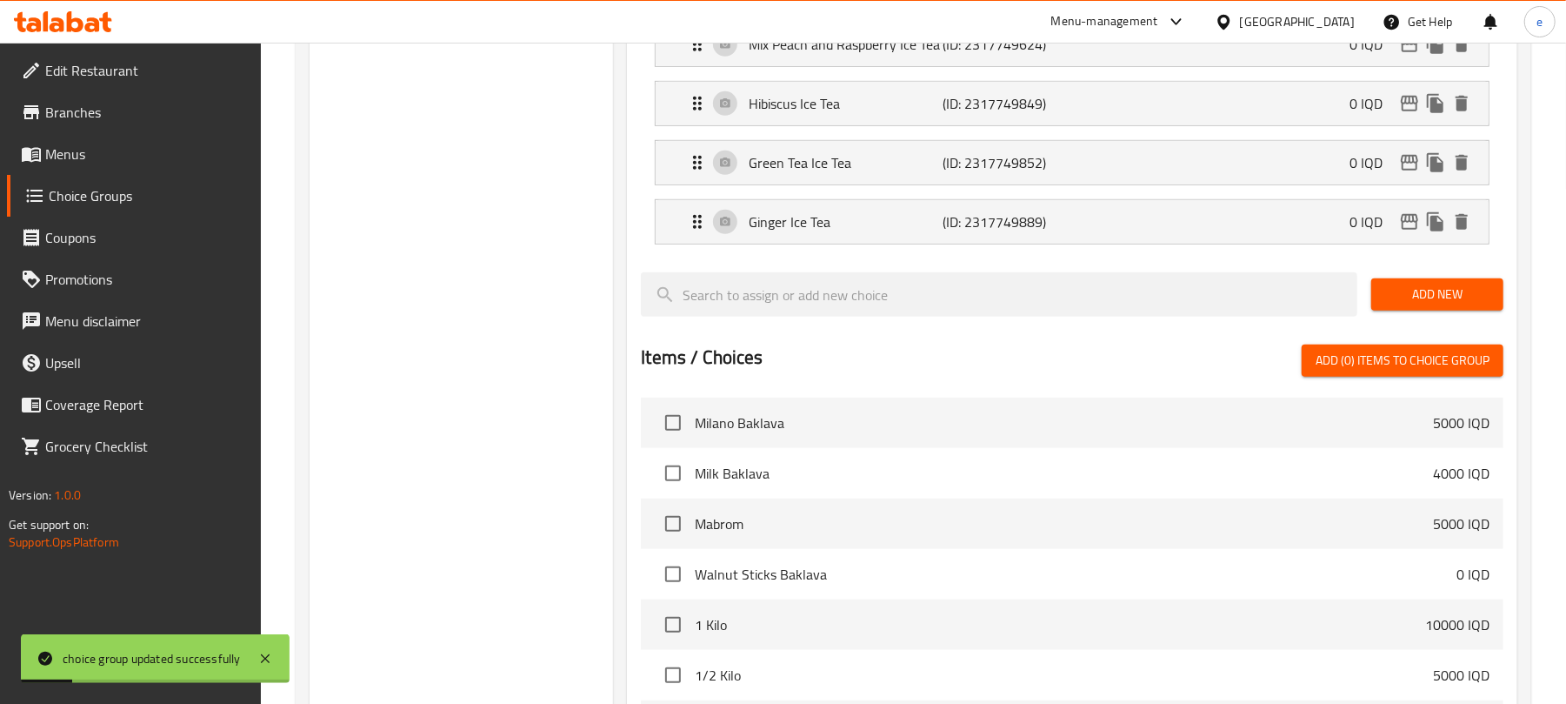
click at [1419, 275] on div "Add New" at bounding box center [1438, 294] width 146 height 58
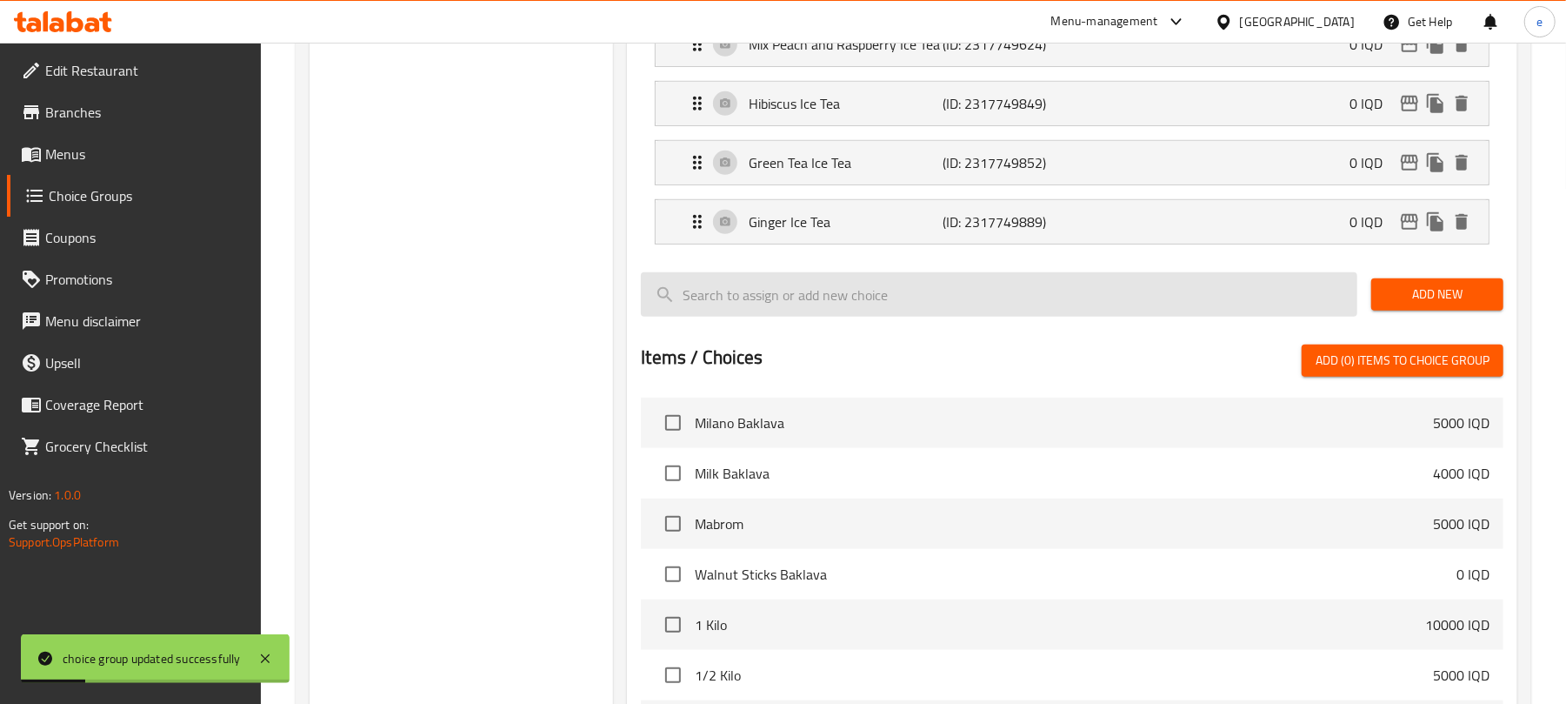
drag, startPoint x: 1416, startPoint y: 296, endPoint x: 1257, endPoint y: 317, distance: 160.5
click at [1413, 299] on span "Add New" at bounding box center [1437, 295] width 104 height 22
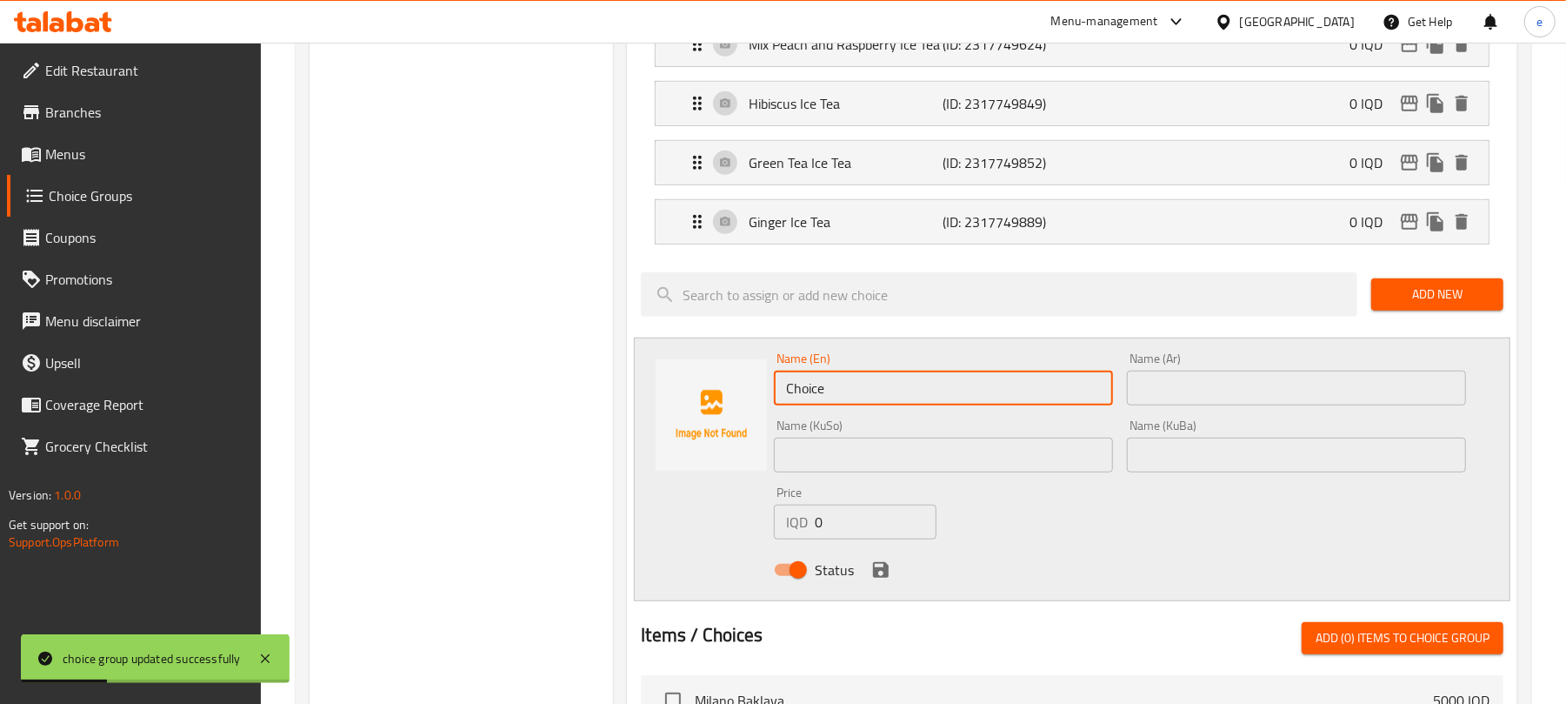
click at [932, 390] on input "Choice" at bounding box center [943, 387] width 339 height 35
paste input "Mix Ice Tea"
type input "Mix Ice Tea"
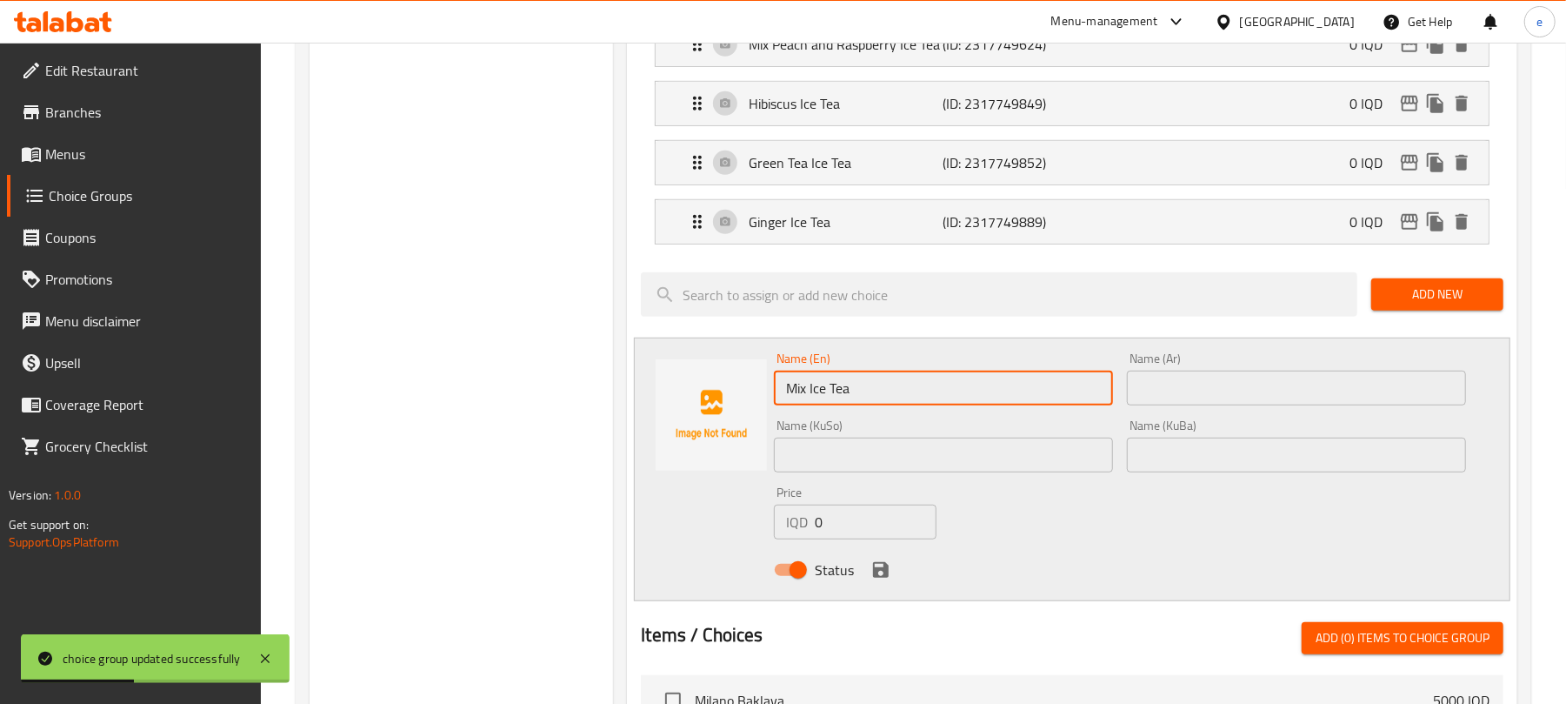
click at [1041, 453] on input "text" at bounding box center [943, 454] width 339 height 35
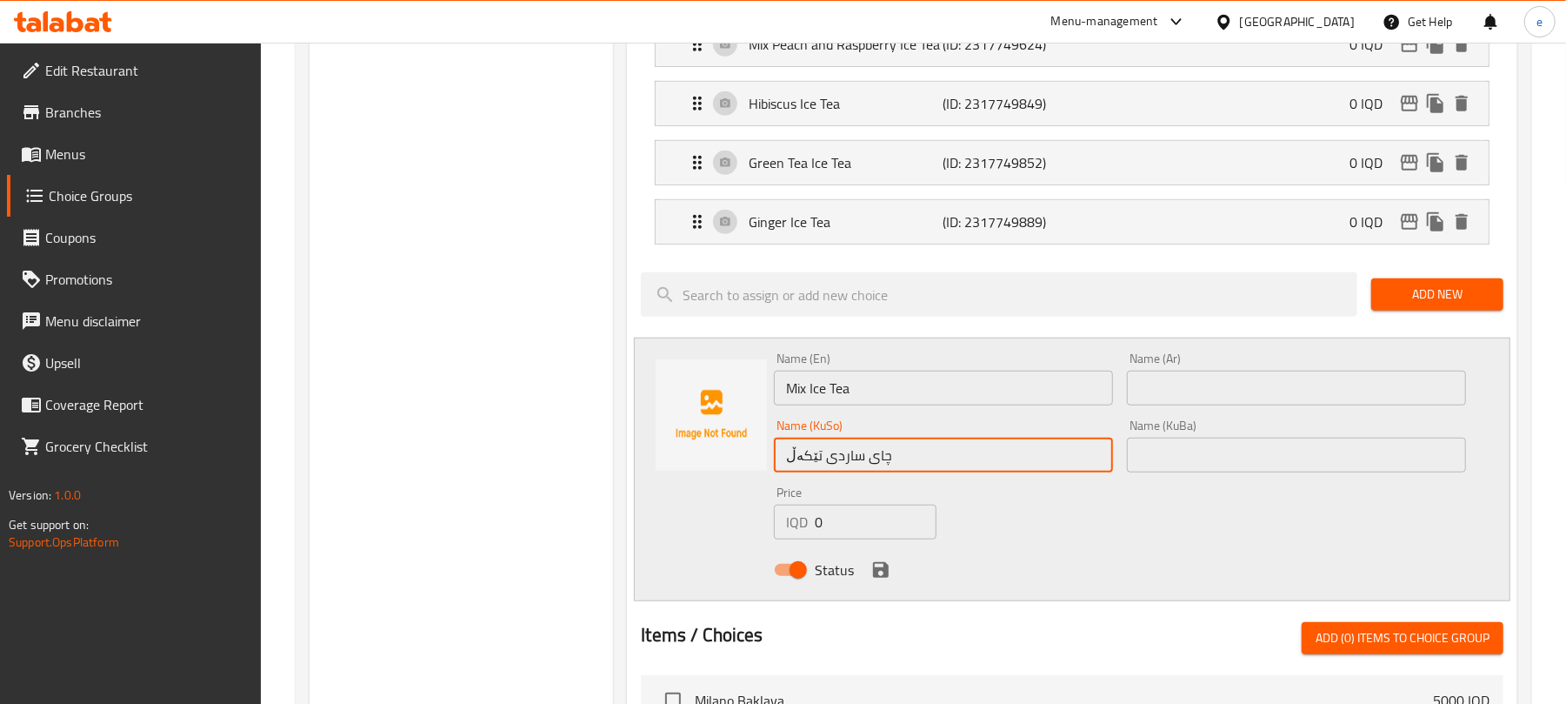
type input "چای ساردی تێکەڵ"
click at [1252, 394] on input "text" at bounding box center [1296, 387] width 339 height 35
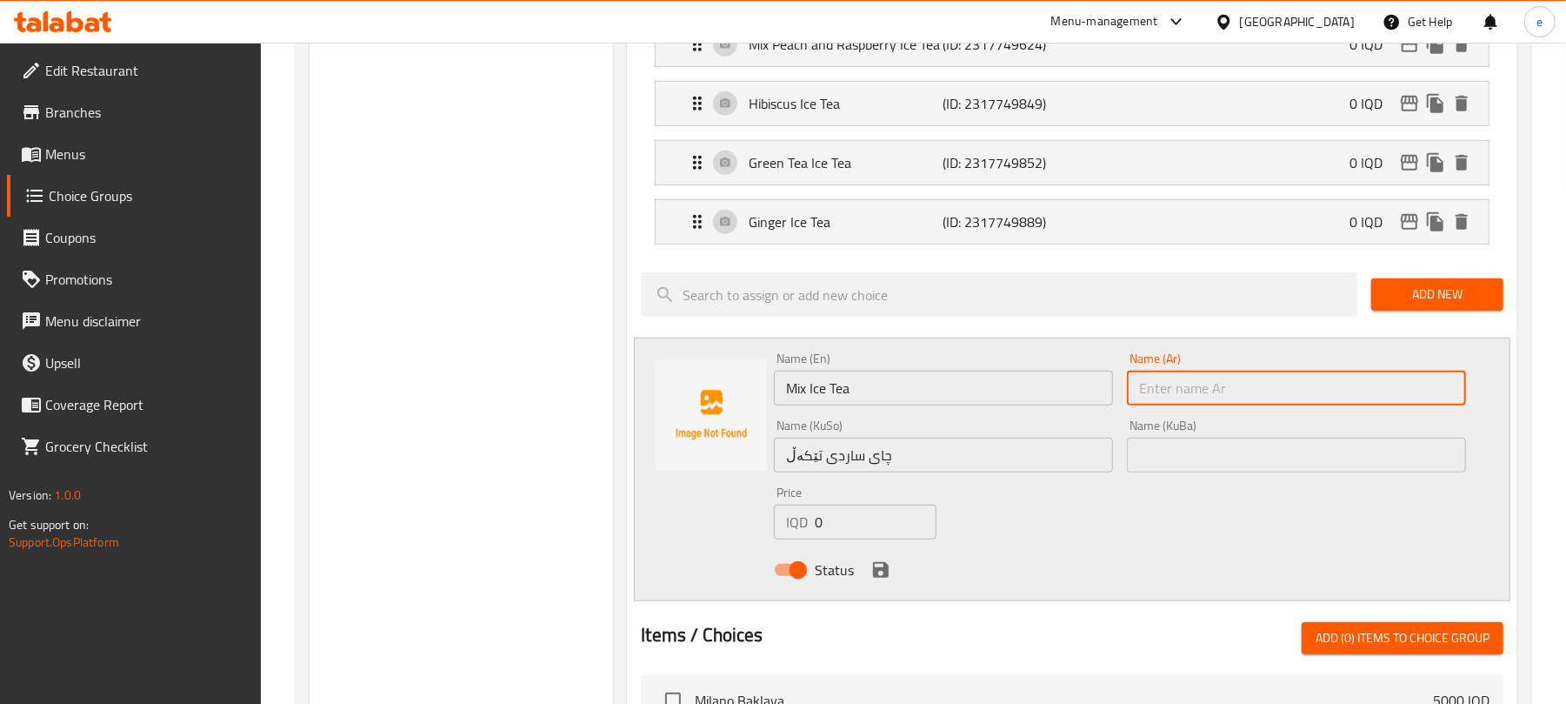
paste input "ميكس آيس تي"
type input "ميكس آيس تي"
click at [878, 571] on icon "save" at bounding box center [881, 569] width 21 height 21
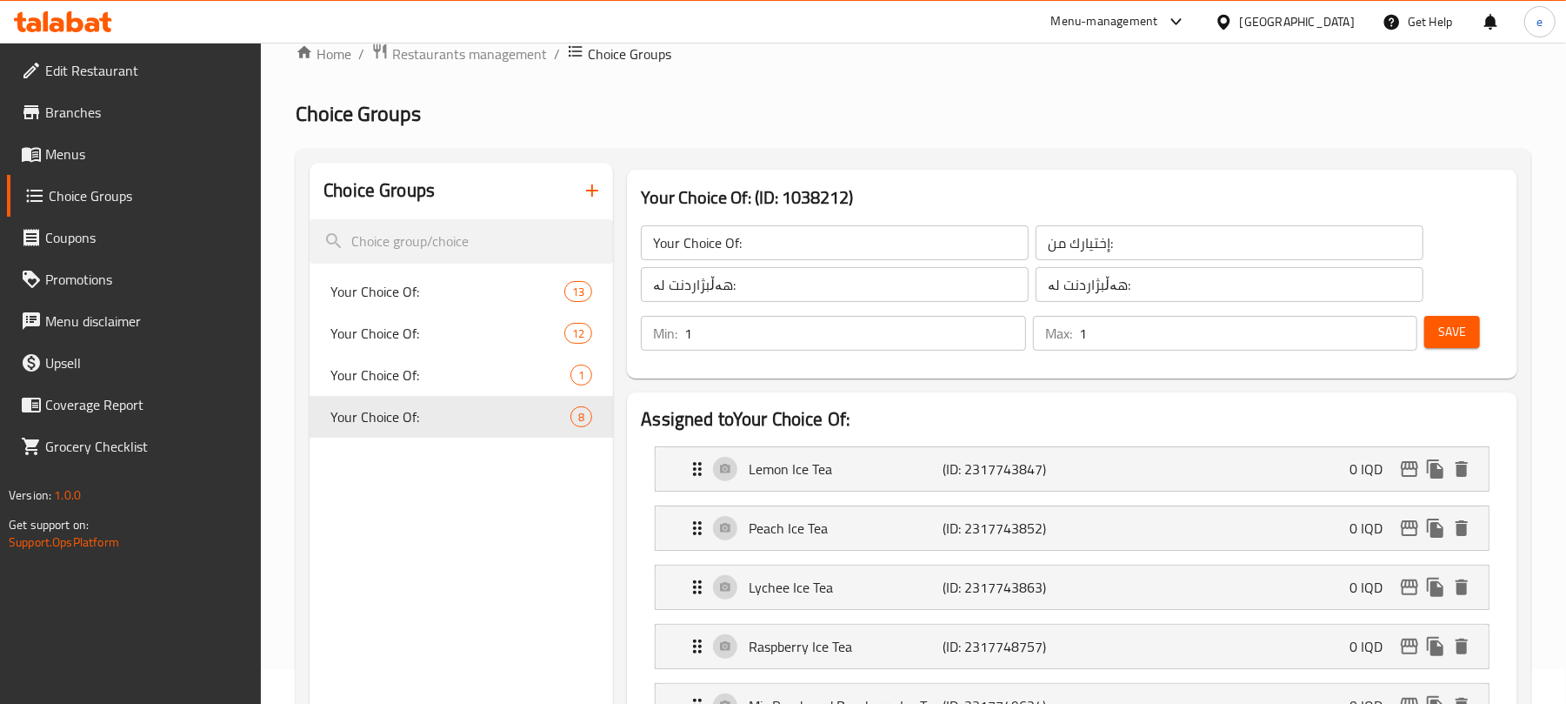
scroll to position [0, 0]
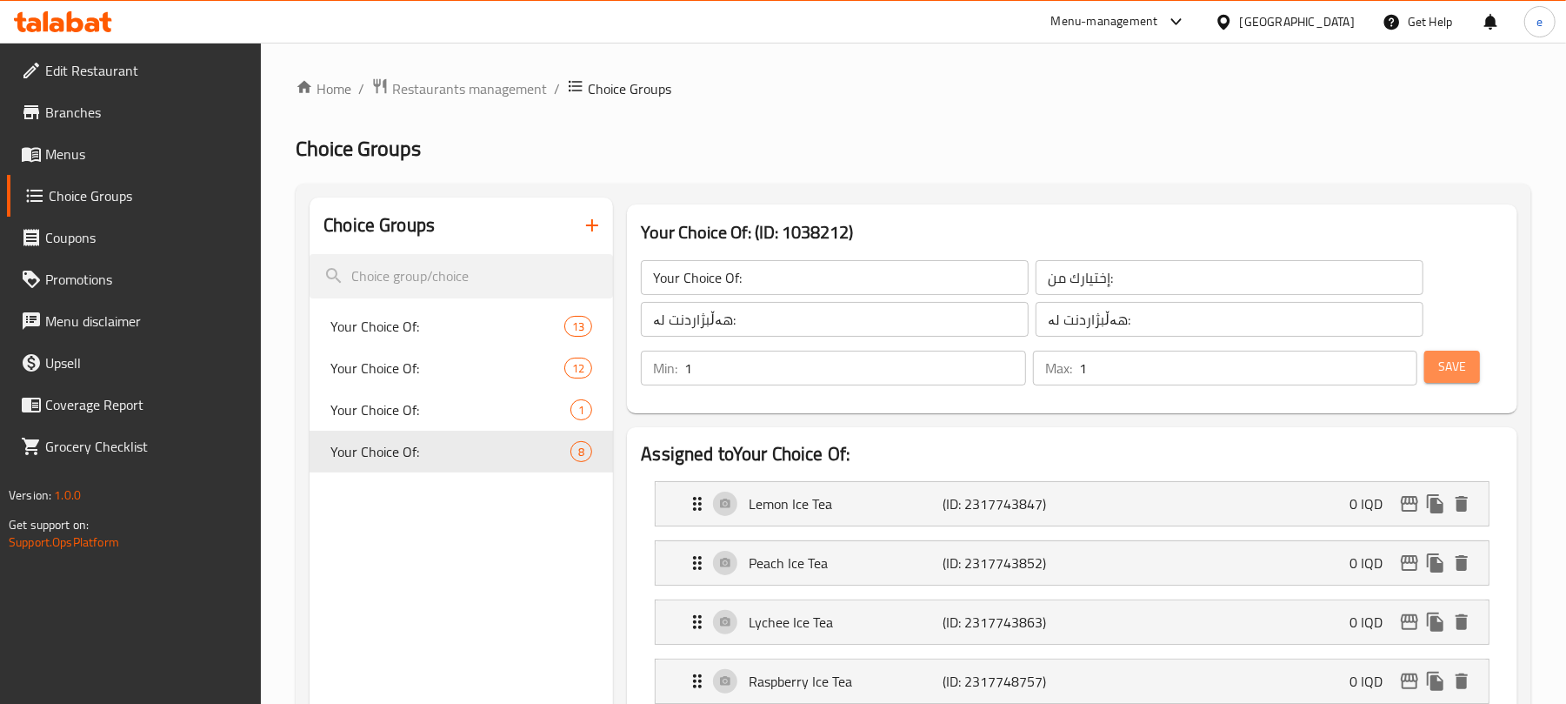
click at [1447, 372] on span "Save" at bounding box center [1452, 367] width 28 height 22
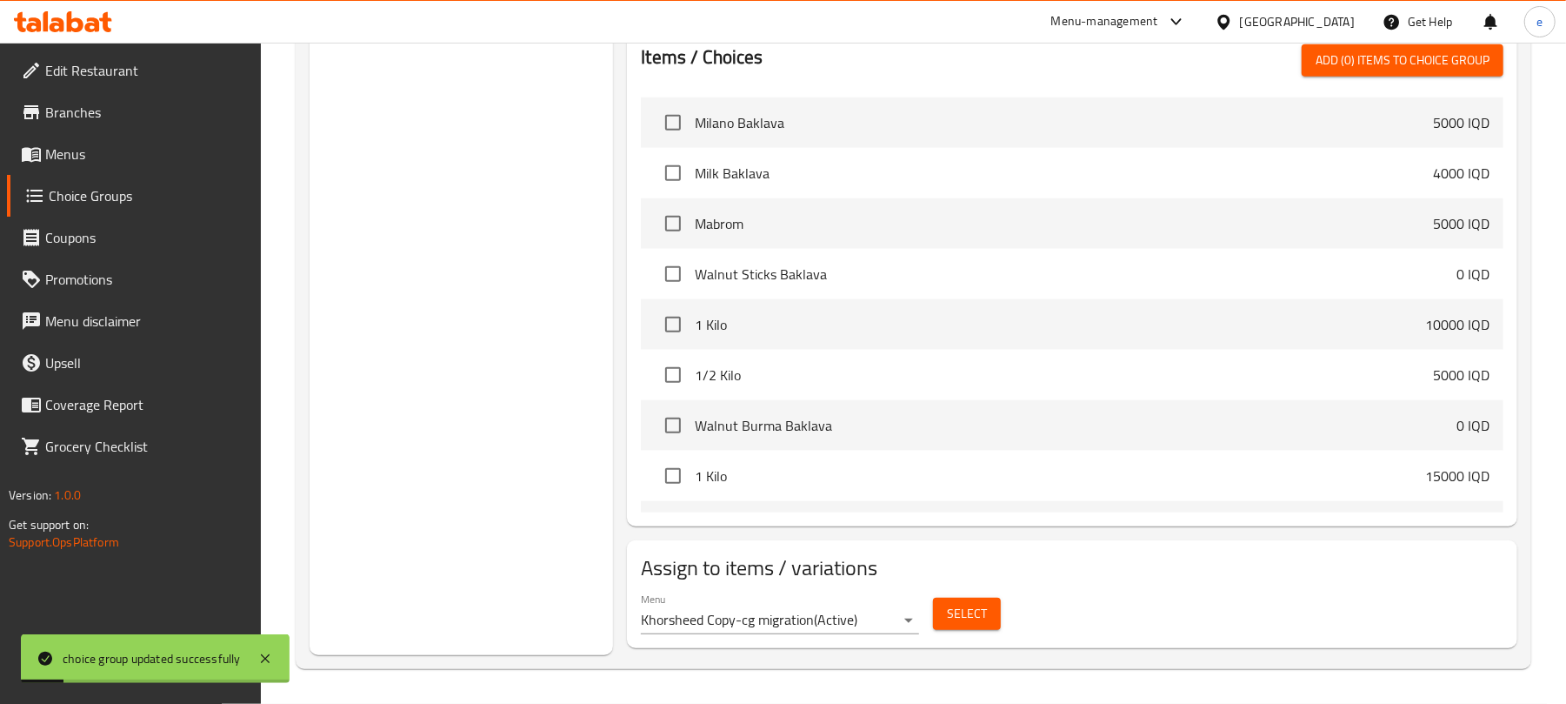
scroll to position [464, 0]
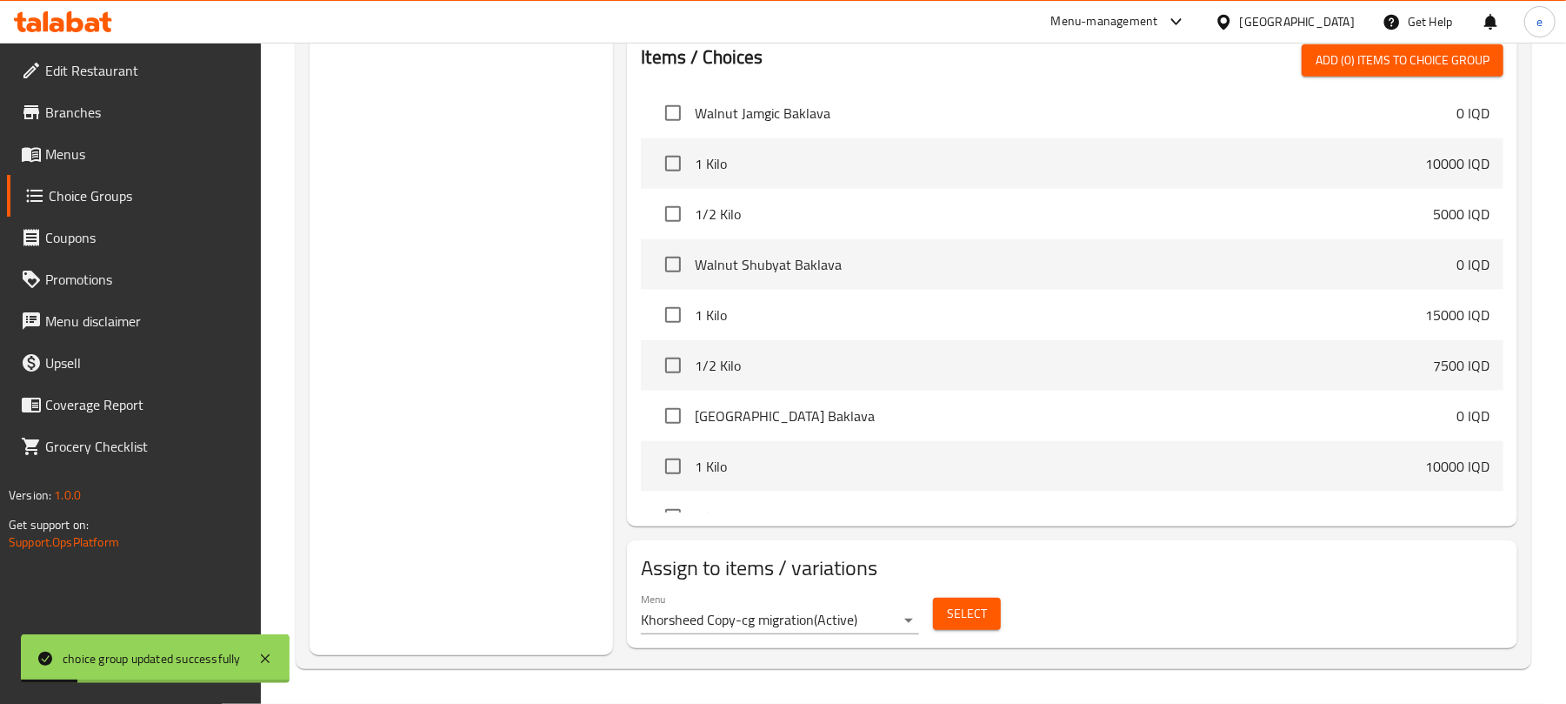
click at [978, 603] on span "Select" at bounding box center [967, 614] width 40 height 22
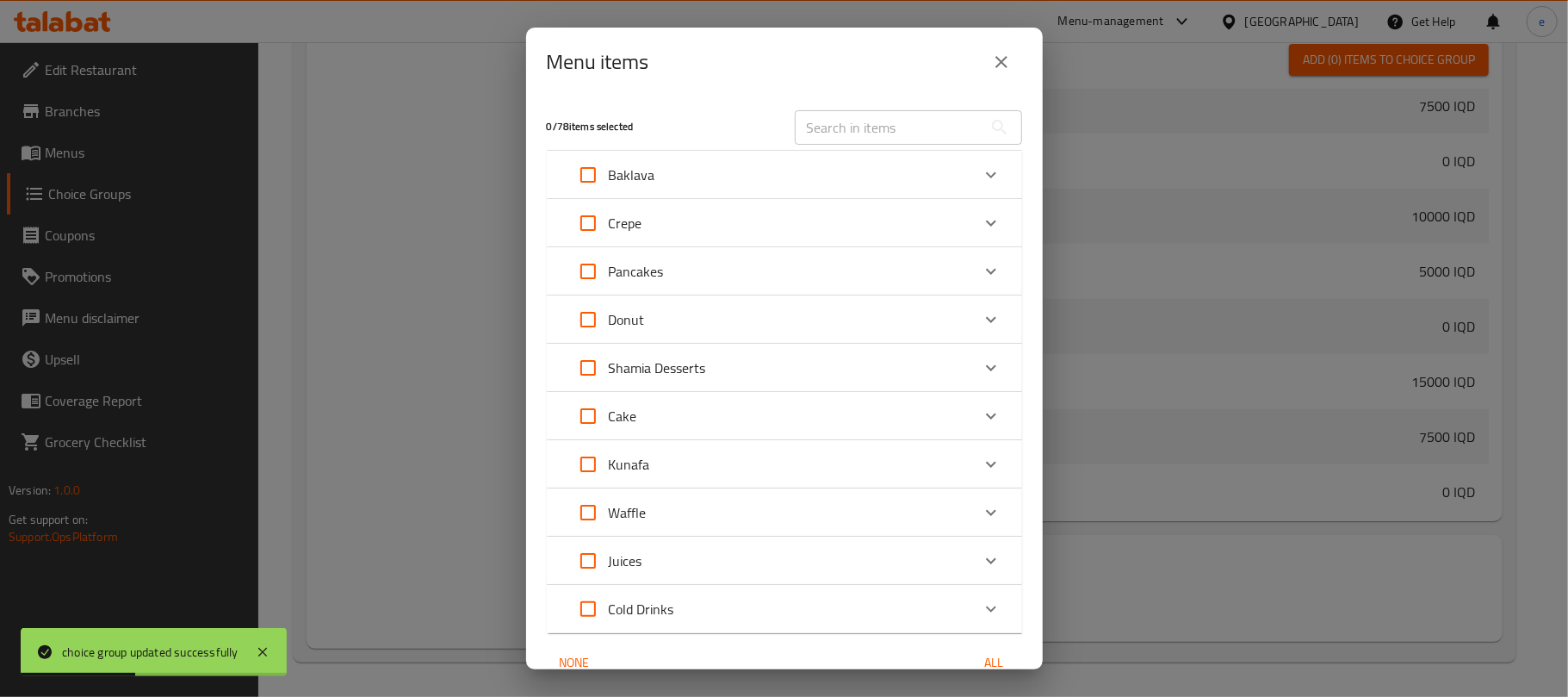
click at [828, 121] on input "text" at bounding box center [889, 127] width 188 height 35
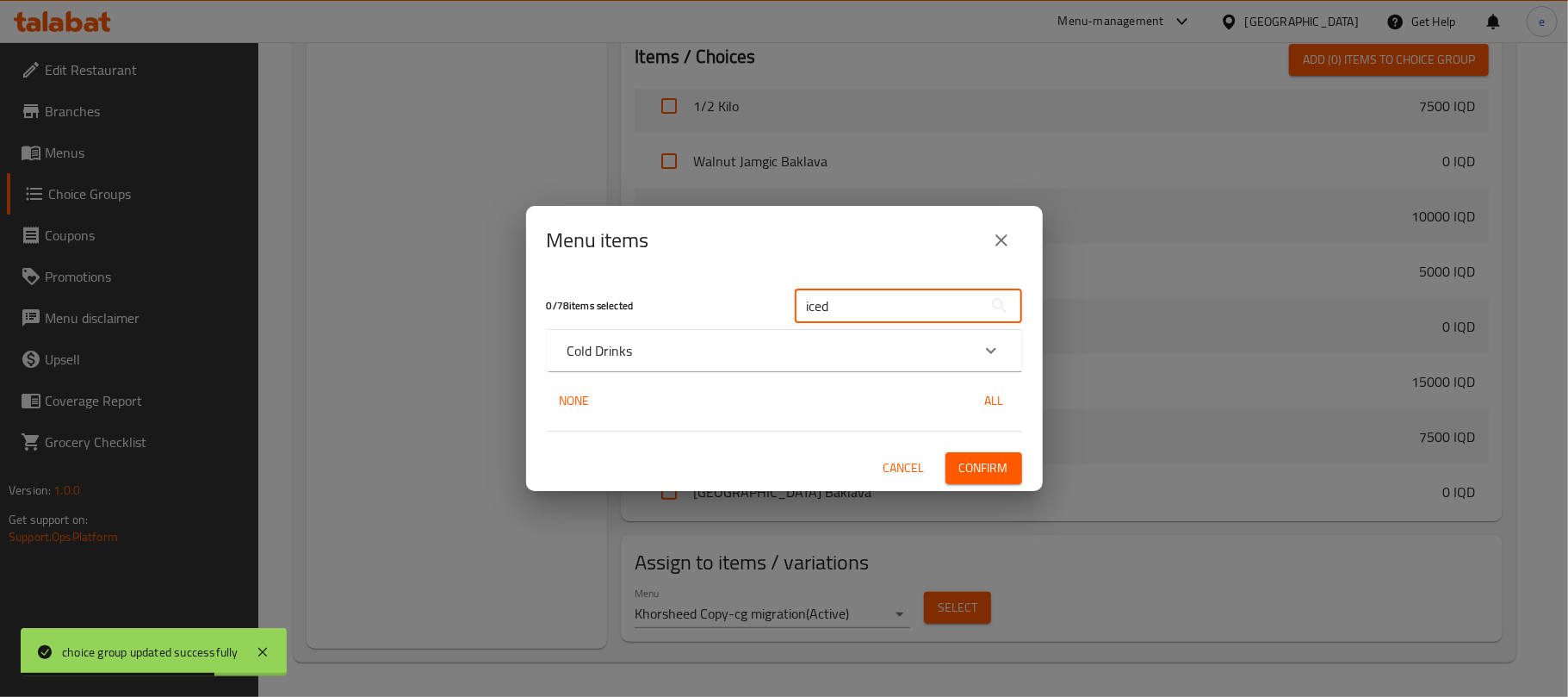
type input "iced"
click at [750, 346] on div "Cold Drinks" at bounding box center [768, 350] width 403 height 21
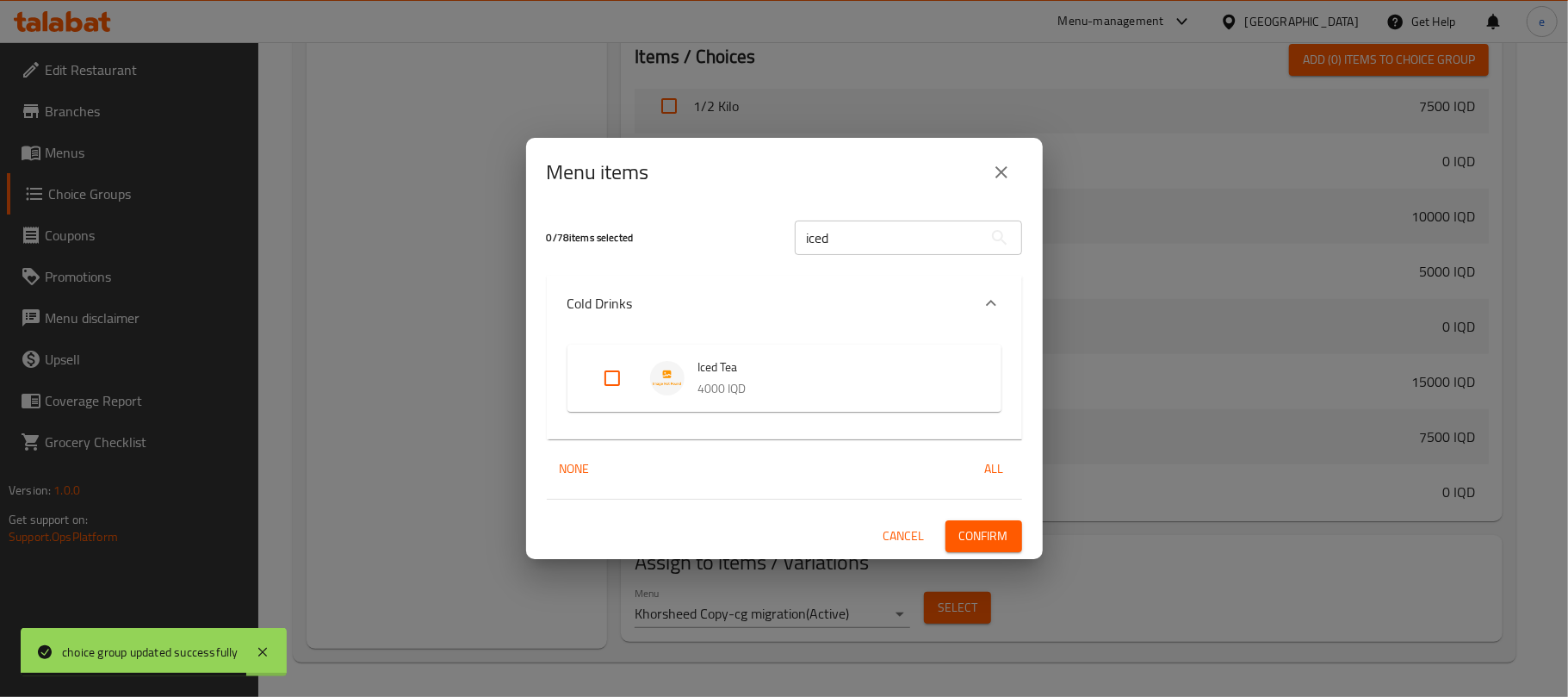
click at [608, 383] on input "Expand" at bounding box center [612, 378] width 42 height 42
checkbox input "true"
click at [1006, 542] on span "Confirm" at bounding box center [984, 537] width 49 height 22
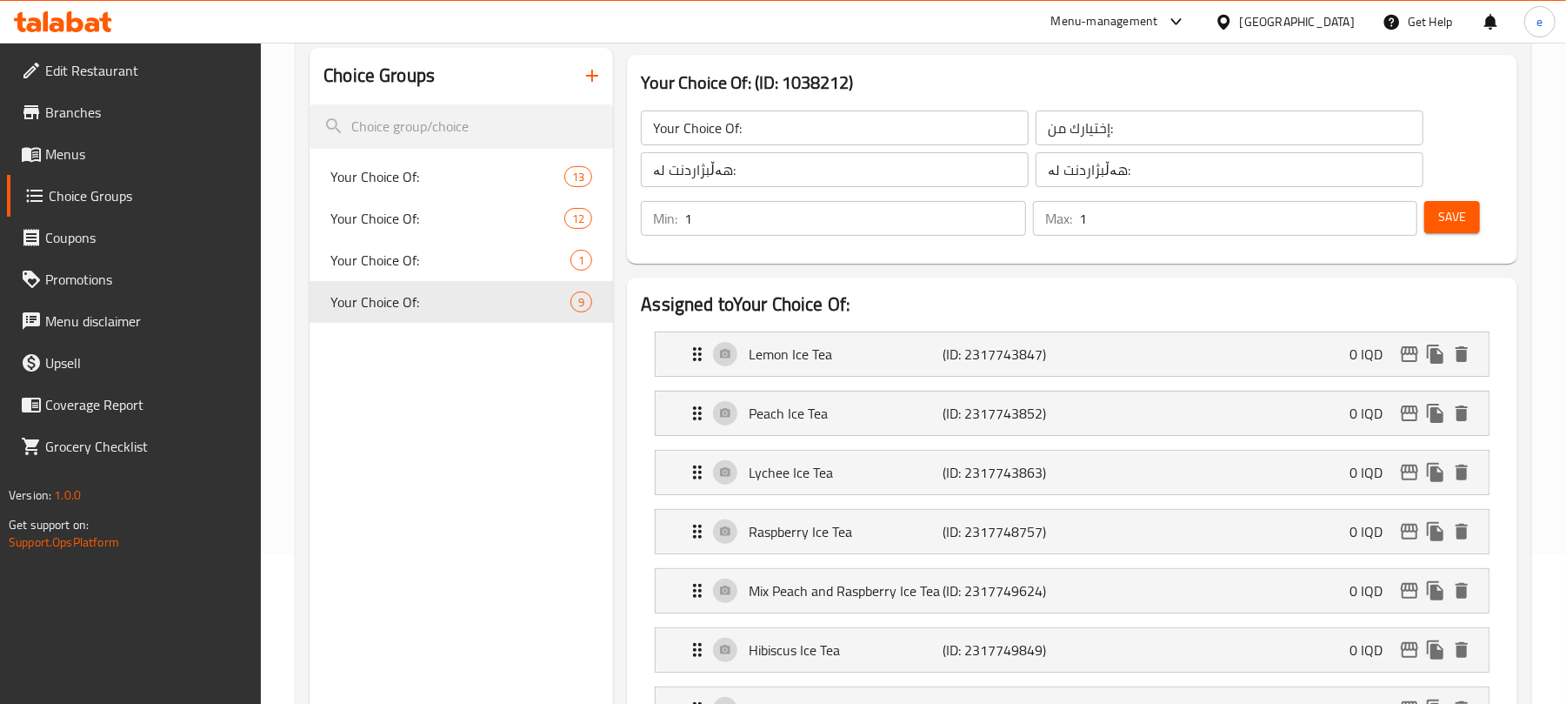
scroll to position [133, 0]
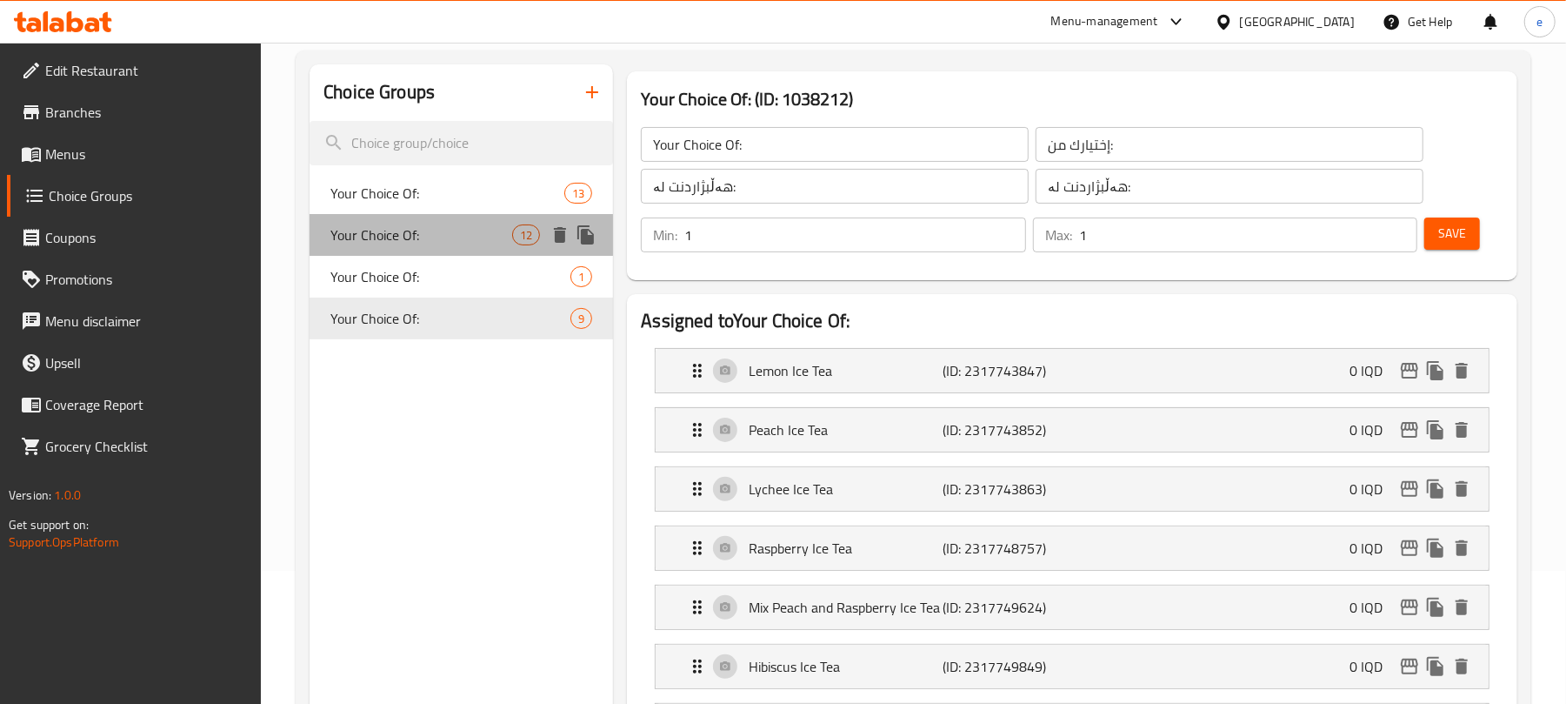
click at [404, 227] on span "Your Choice Of:" at bounding box center [421, 234] width 182 height 21
type input "Your Choice Of:"
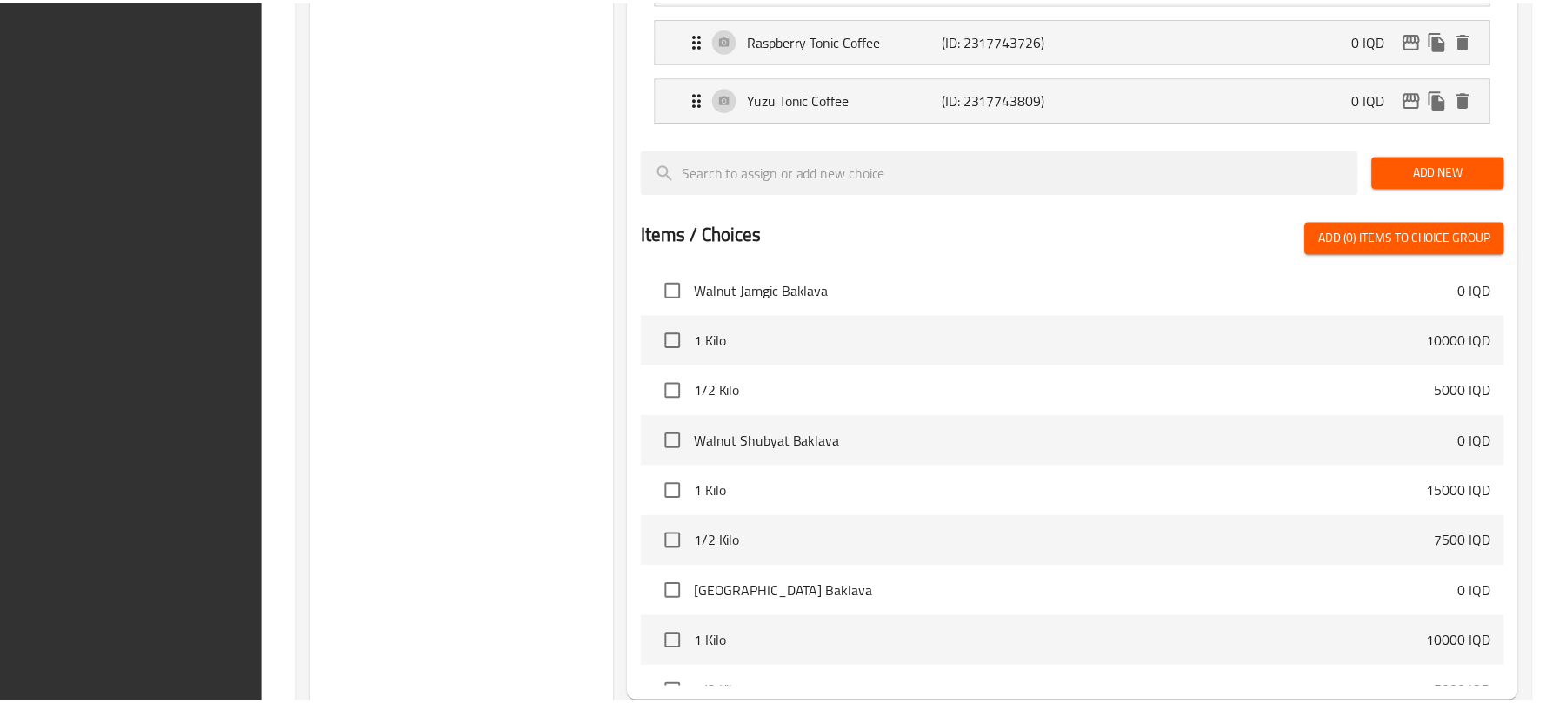
scroll to position [1239, 0]
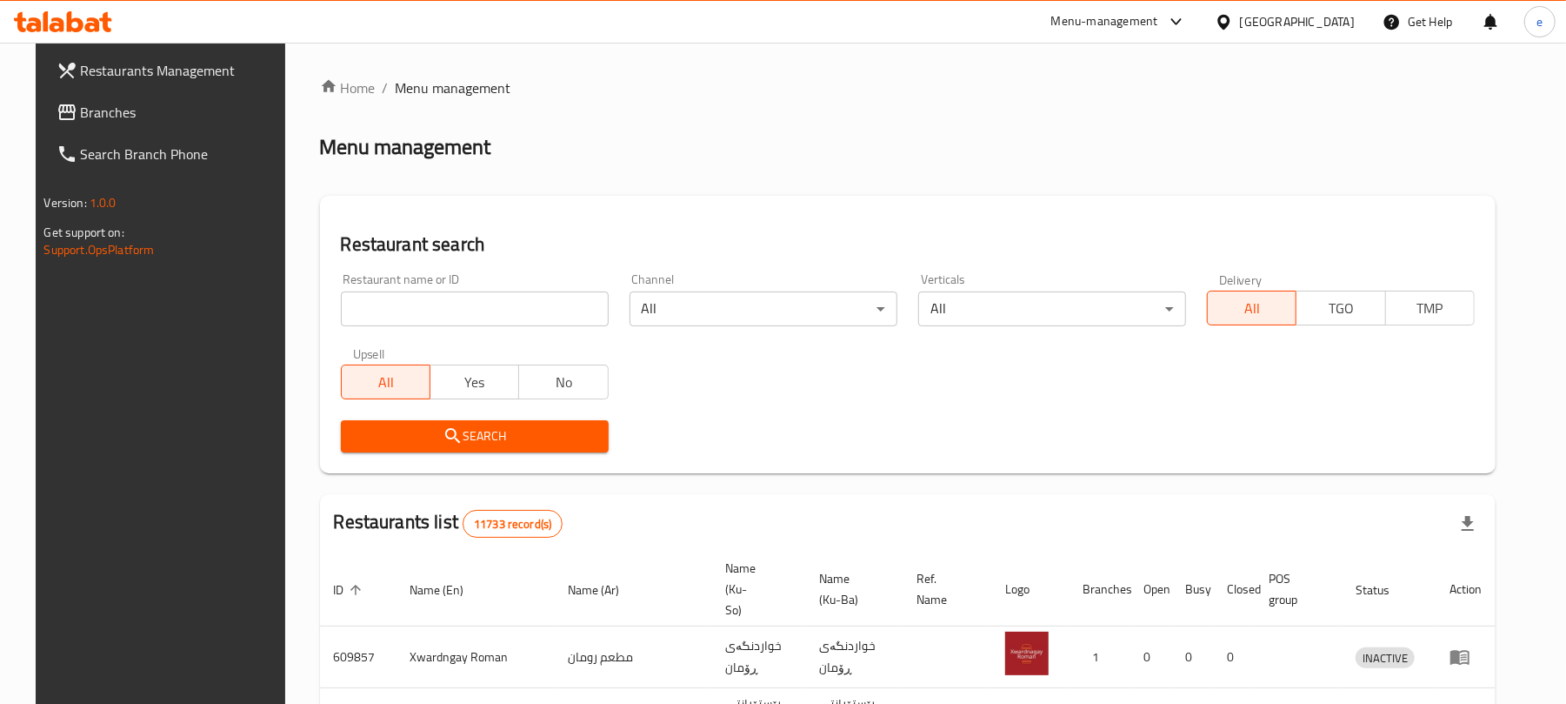
click at [88, 92] on link "Branches" at bounding box center [170, 112] width 255 height 42
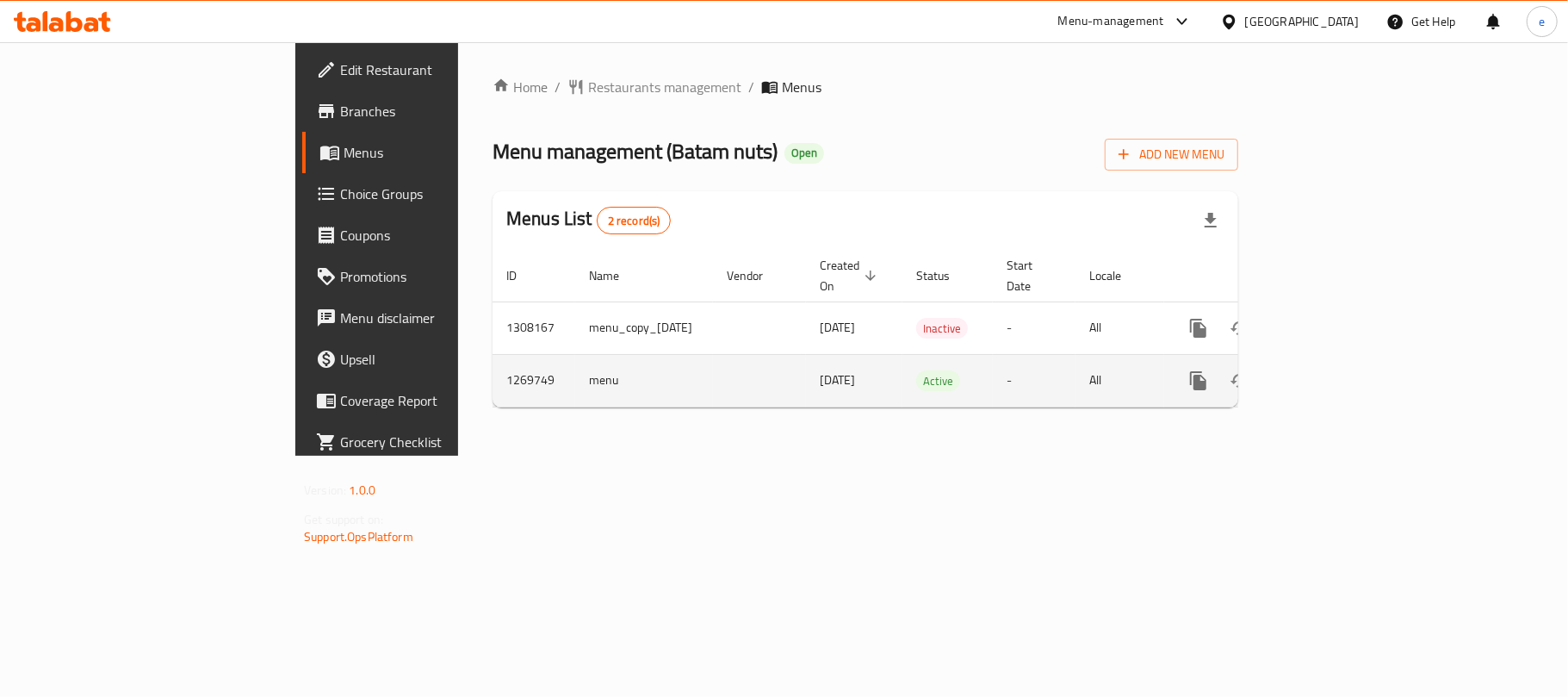
click at [1332, 370] on icon "enhanced table" at bounding box center [1322, 380] width 21 height 21
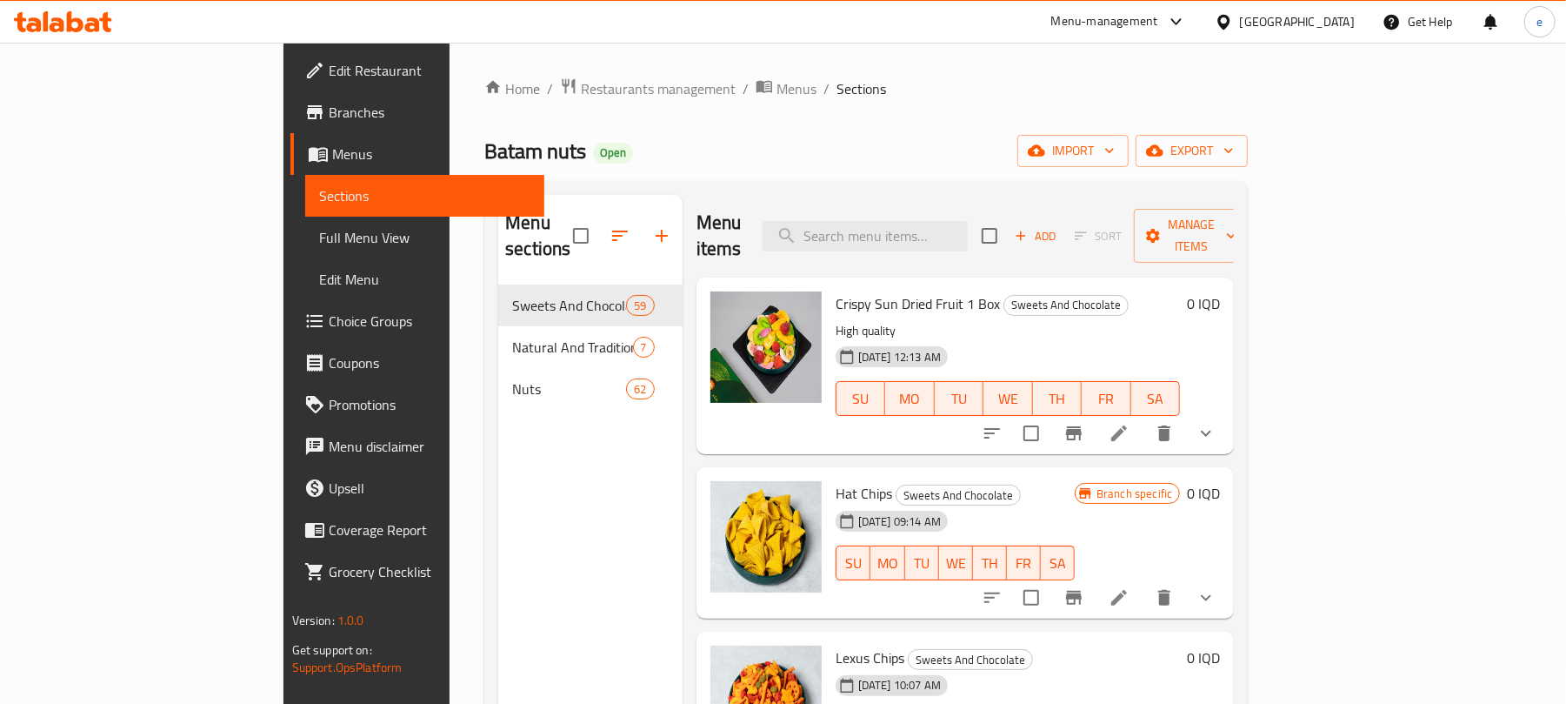
click at [319, 233] on span "Full Menu View" at bounding box center [425, 237] width 212 height 21
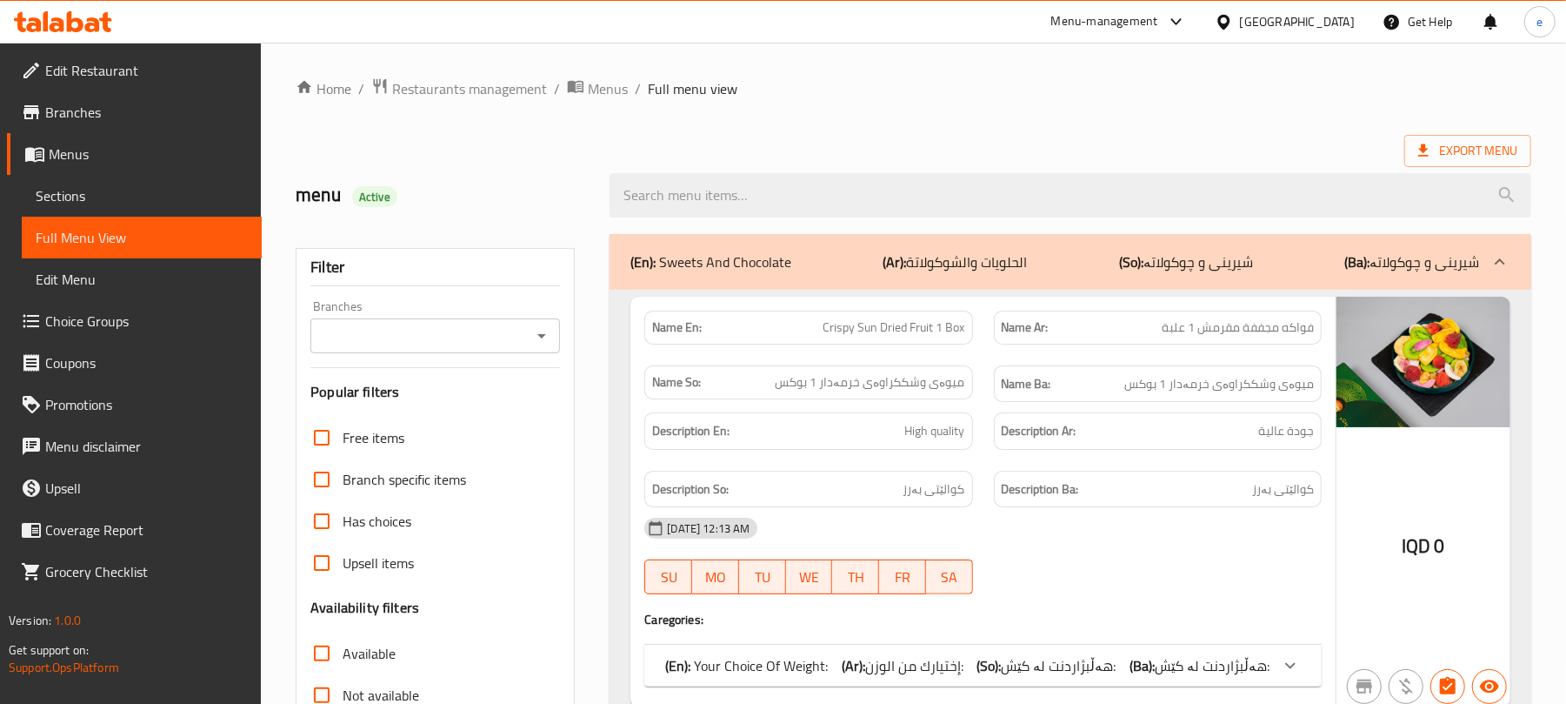
click at [537, 346] on icon "Open" at bounding box center [541, 335] width 21 height 21
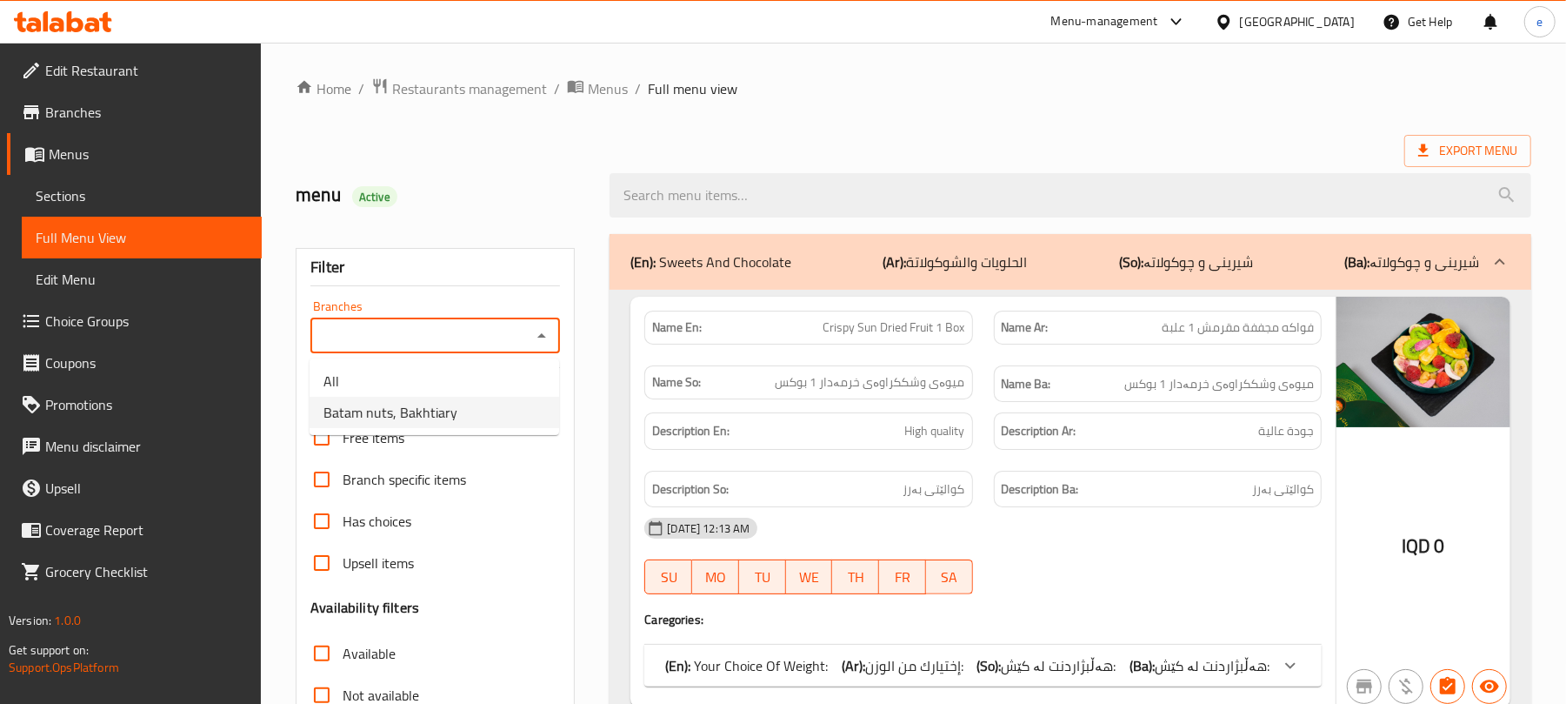
click at [438, 409] on span "Batam nuts, Bakhtiary" at bounding box center [391, 412] width 134 height 21
type input "Batam nuts, Bakhtiary"
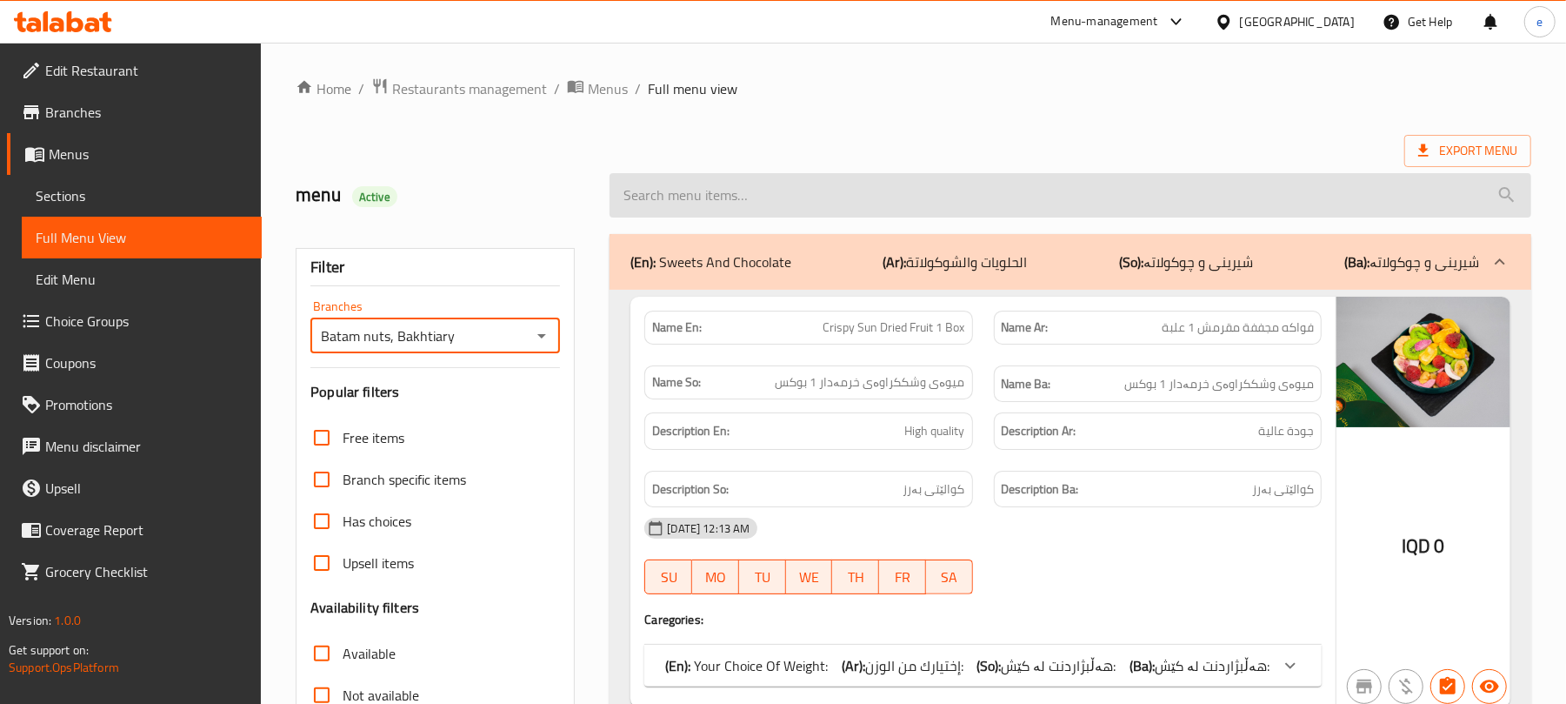
click at [741, 209] on input "search" at bounding box center [1071, 195] width 922 height 44
paste input "Kurdish Almonds"
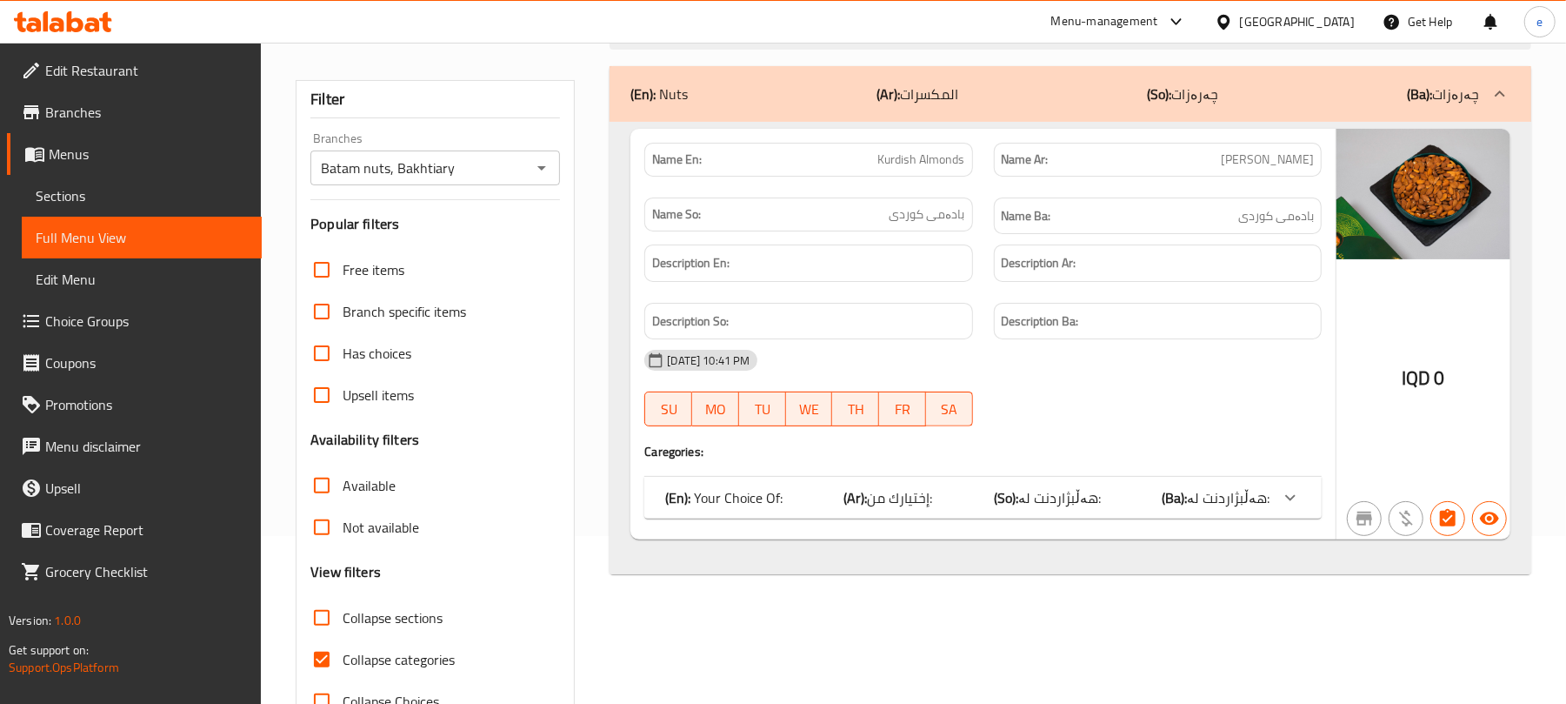
scroll to position [224, 0]
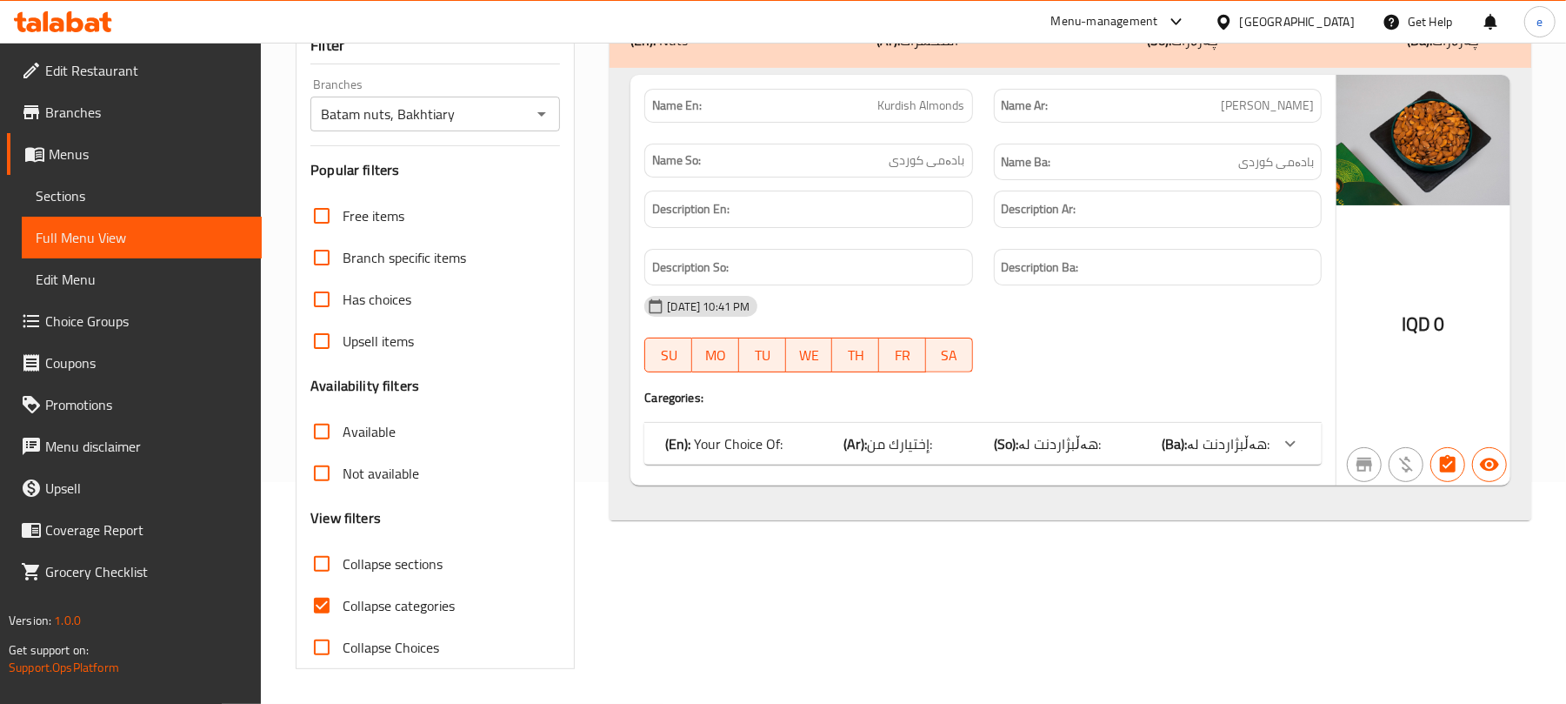
type input "Kurdish Almonds"
click at [1030, 433] on span "هەڵبژاردنت لە:" at bounding box center [1059, 443] width 83 height 26
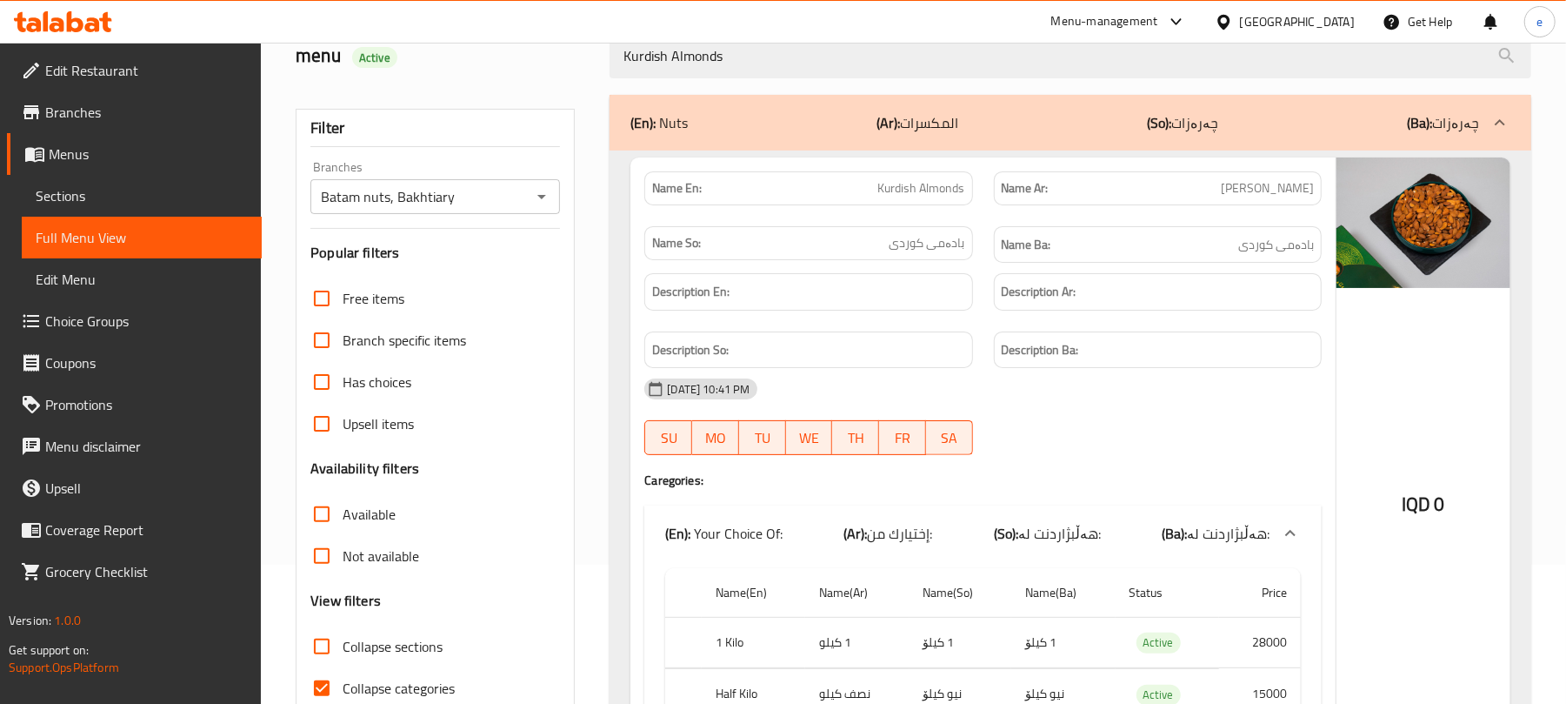
scroll to position [0, 0]
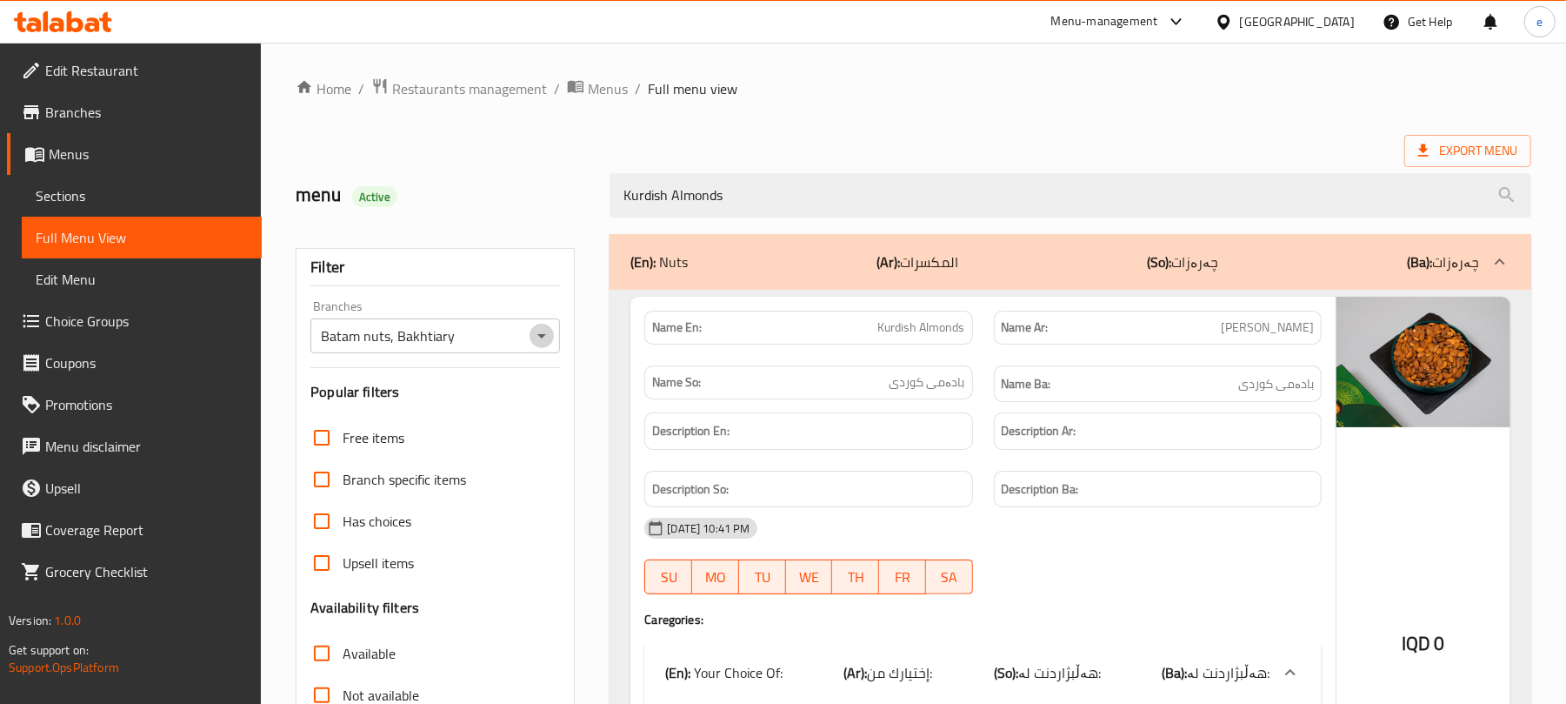
click at [530, 337] on button "Open" at bounding box center [542, 336] width 24 height 24
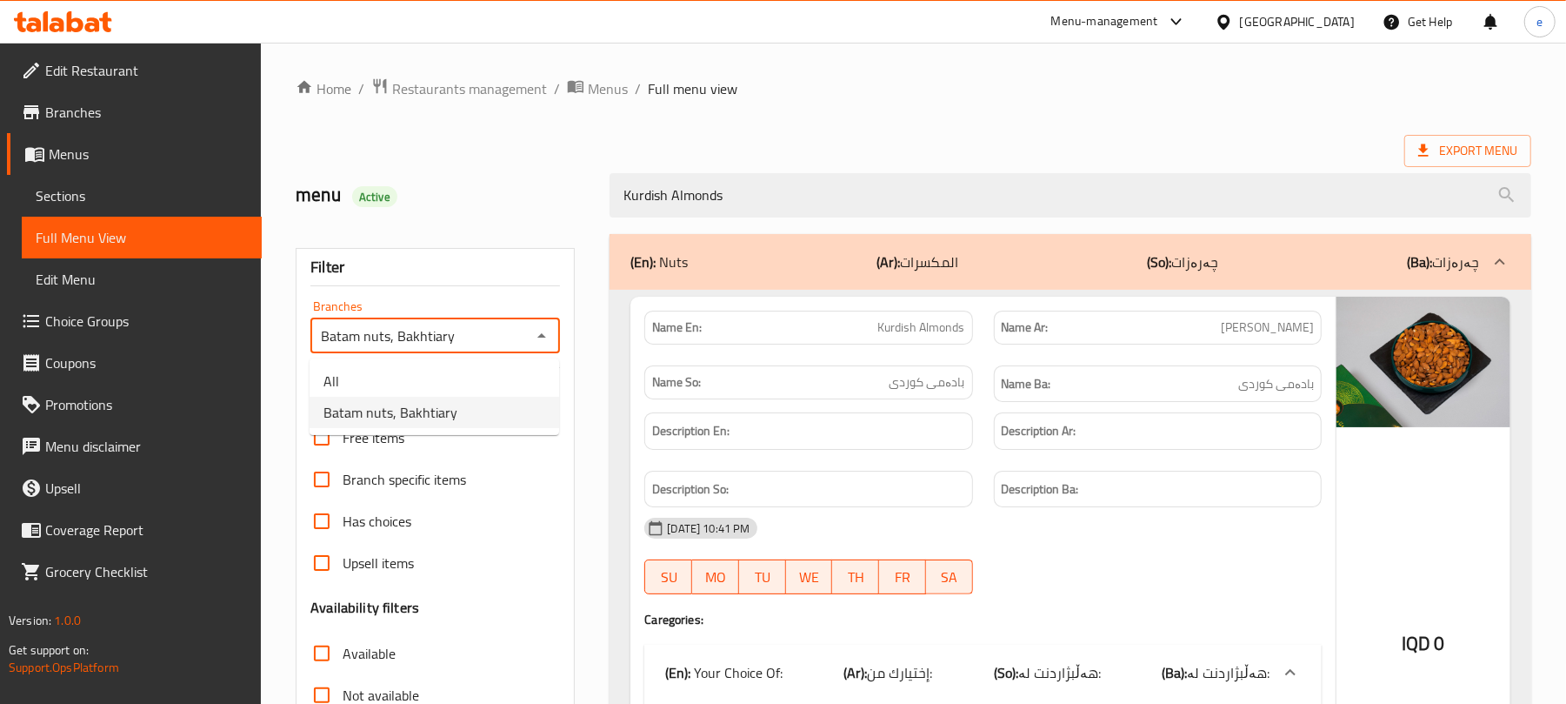
click at [452, 360] on ul "All Batam nuts, Bakhtiary" at bounding box center [435, 396] width 250 height 77
click at [444, 370] on li "All" at bounding box center [435, 380] width 250 height 31
click at [543, 338] on icon "Open" at bounding box center [541, 336] width 9 height 4
click at [477, 410] on li "Batam nuts, Bakhtiary" at bounding box center [435, 412] width 250 height 31
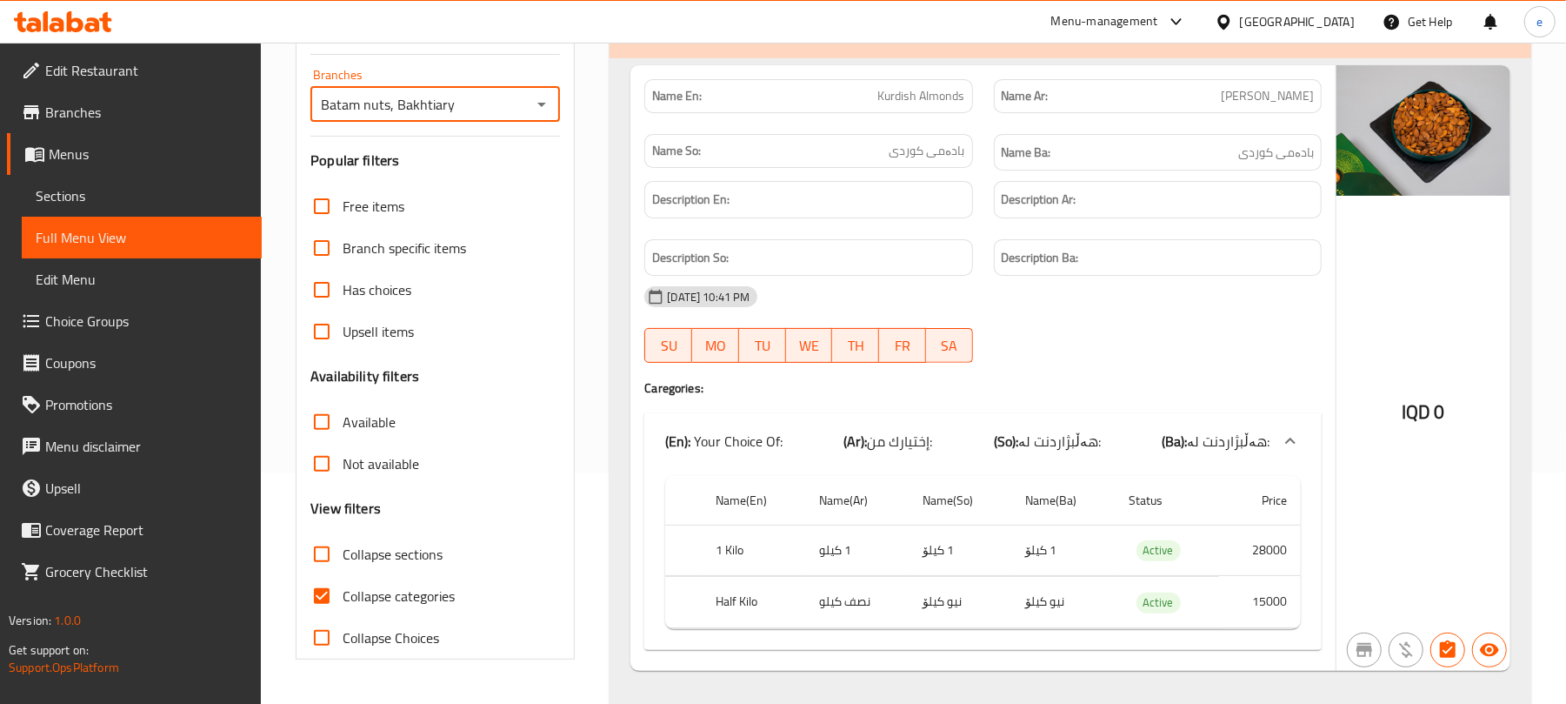
scroll to position [272, 0]
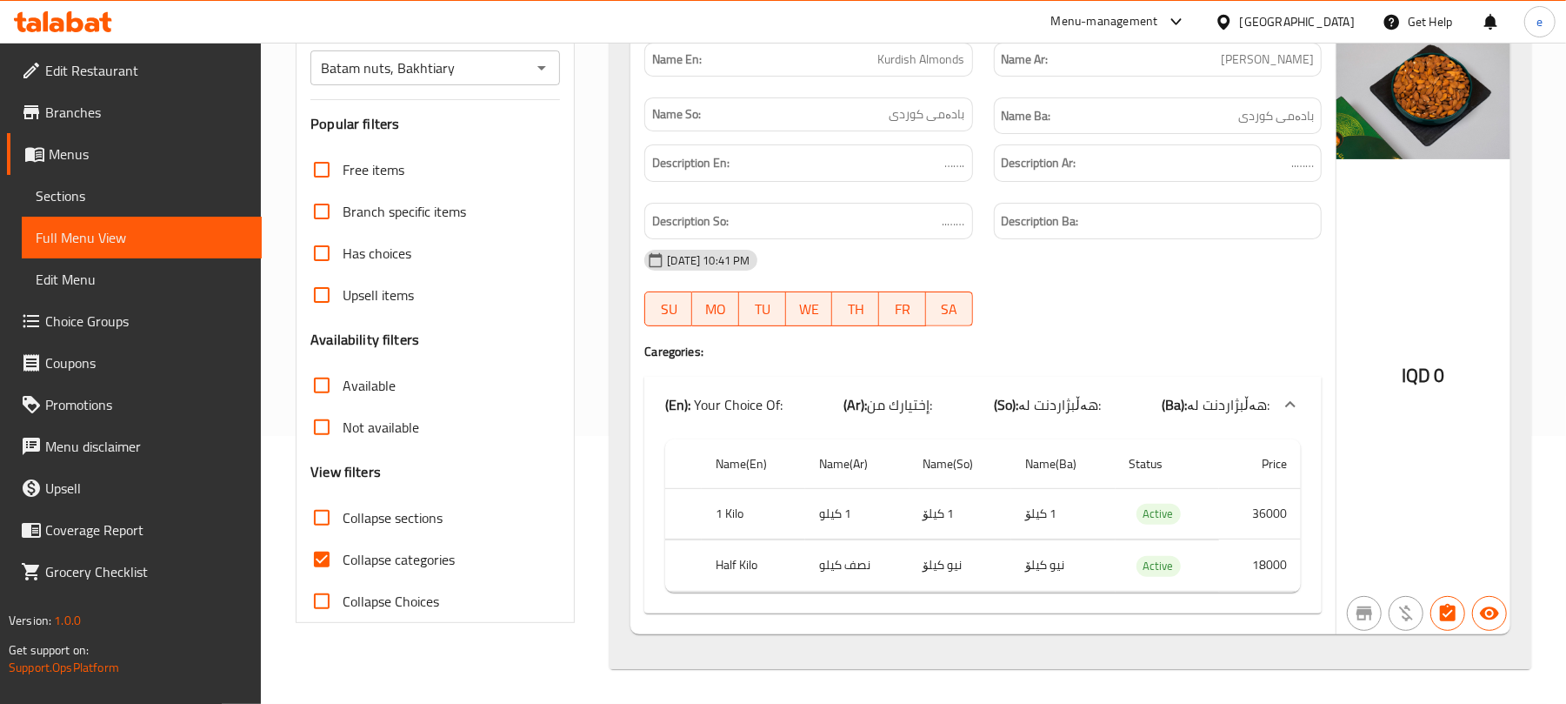
click at [915, 54] on span "Kurdish Almonds" at bounding box center [921, 59] width 87 height 18
click at [543, 75] on button "Open" at bounding box center [542, 68] width 24 height 24
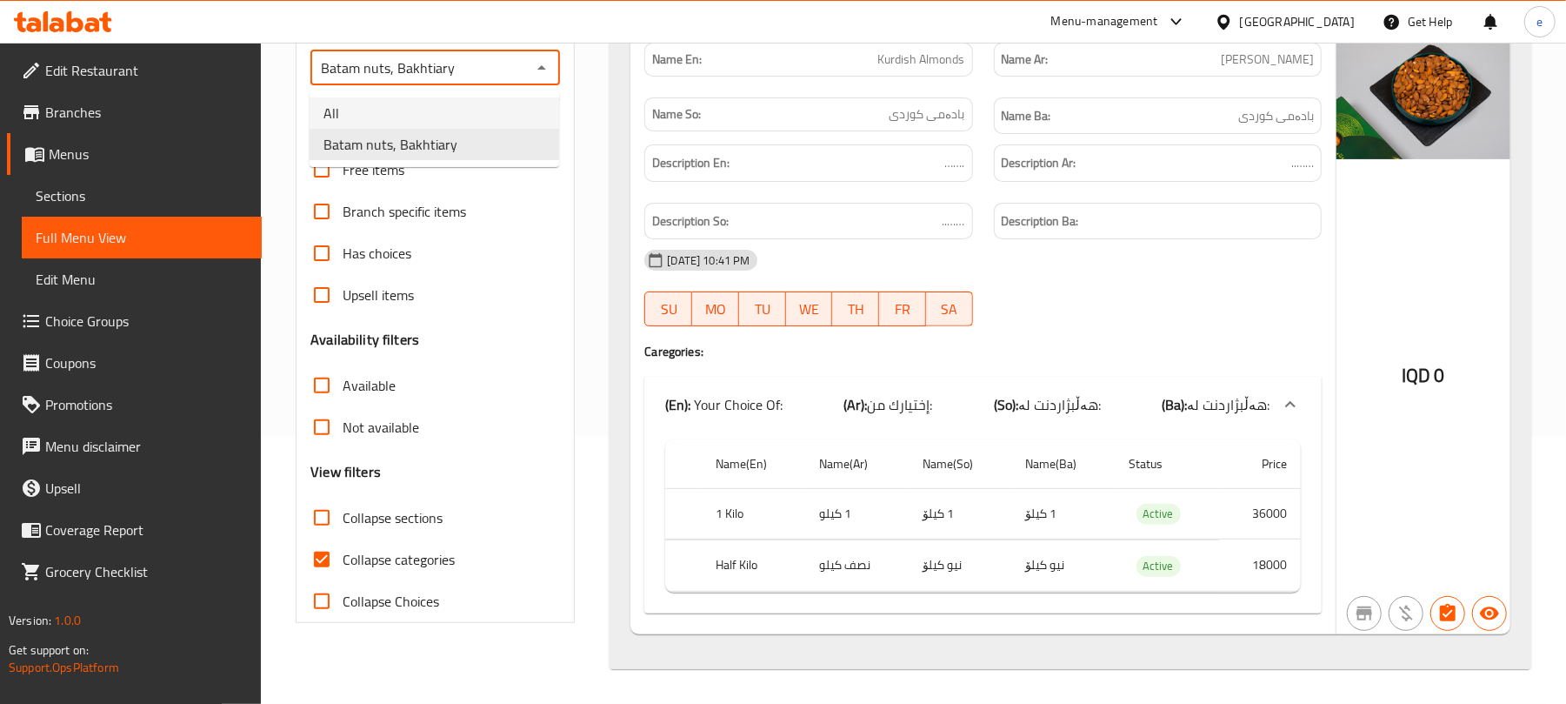
click at [417, 122] on li "All" at bounding box center [435, 112] width 250 height 31
click at [537, 63] on icon "Open" at bounding box center [541, 67] width 21 height 21
click at [466, 157] on ul "All Batam nuts, Bakhtiary" at bounding box center [435, 128] width 250 height 77
click at [466, 153] on li "Batam nuts, Bakhtiary" at bounding box center [435, 144] width 250 height 31
type input "Batam nuts, Bakhtiary"
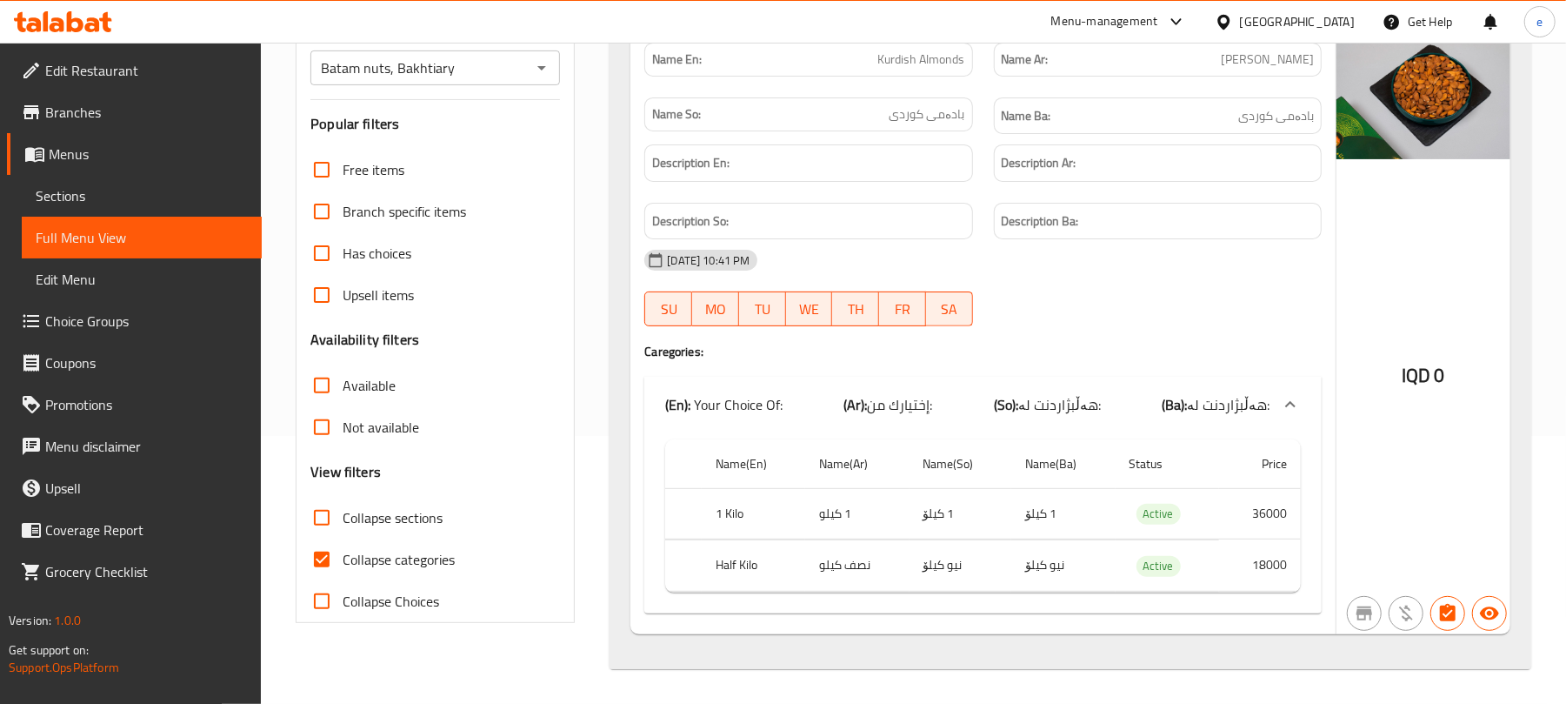
click at [557, 43] on div at bounding box center [783, 43] width 1566 height 1
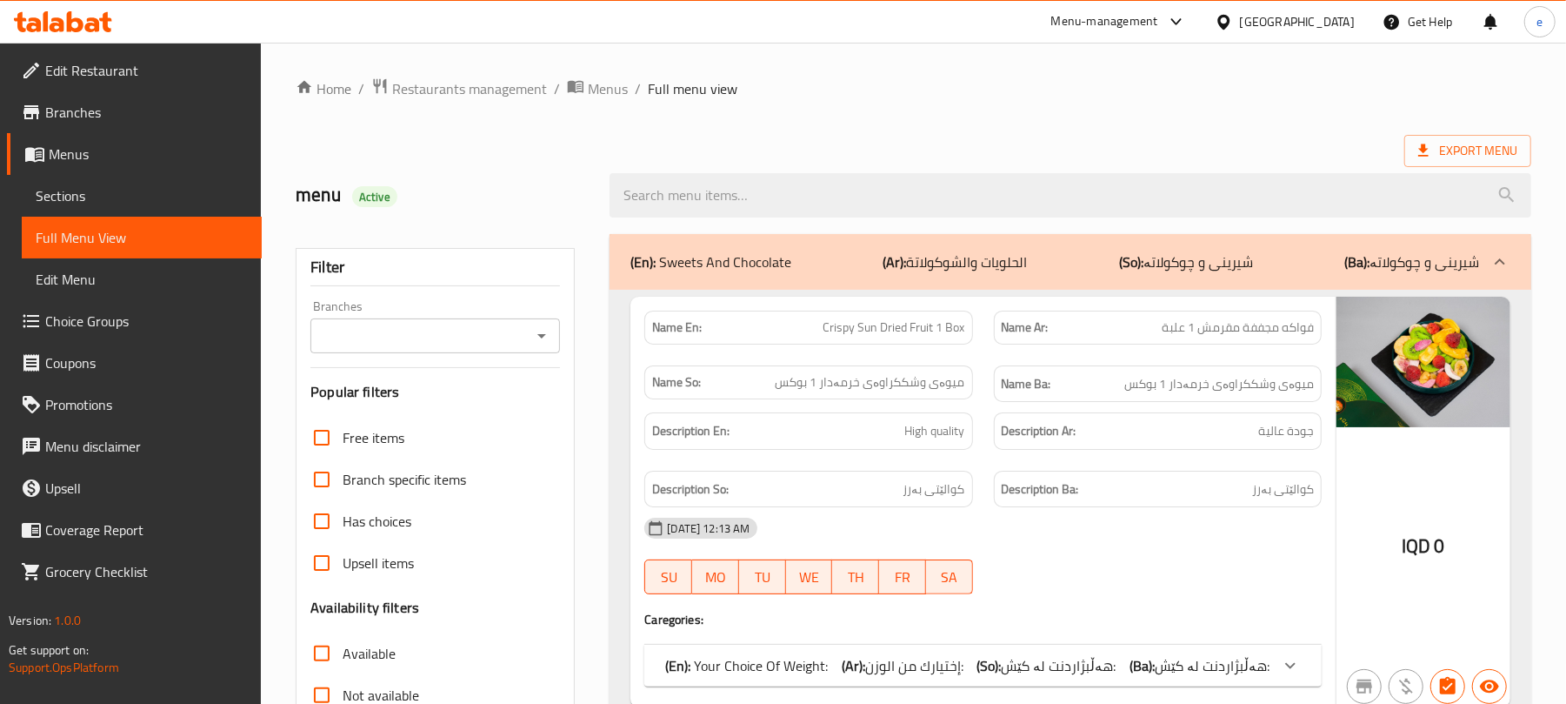
click at [147, 205] on span "Sections" at bounding box center [142, 195] width 212 height 21
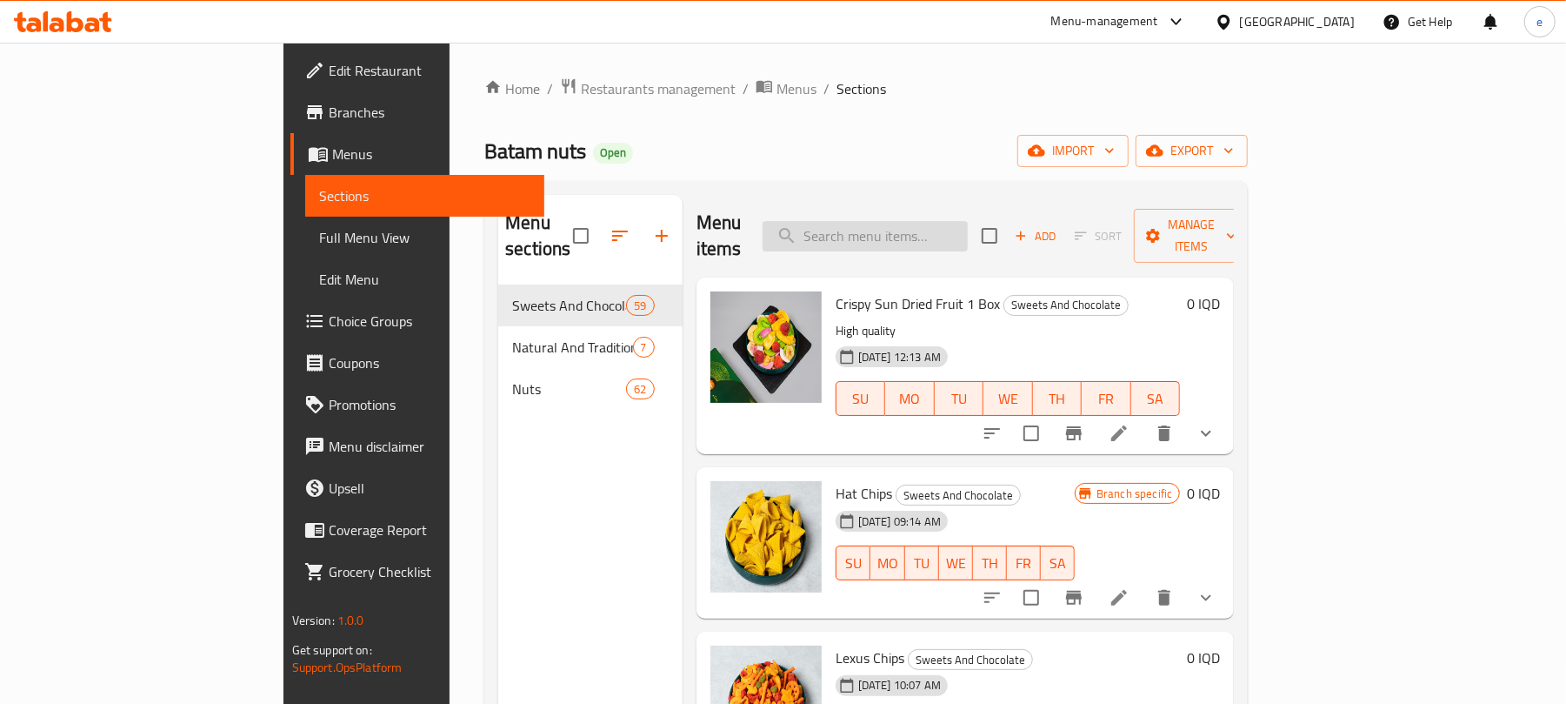
click at [944, 221] on input "search" at bounding box center [865, 236] width 205 height 30
paste input "Kurdish Almonds"
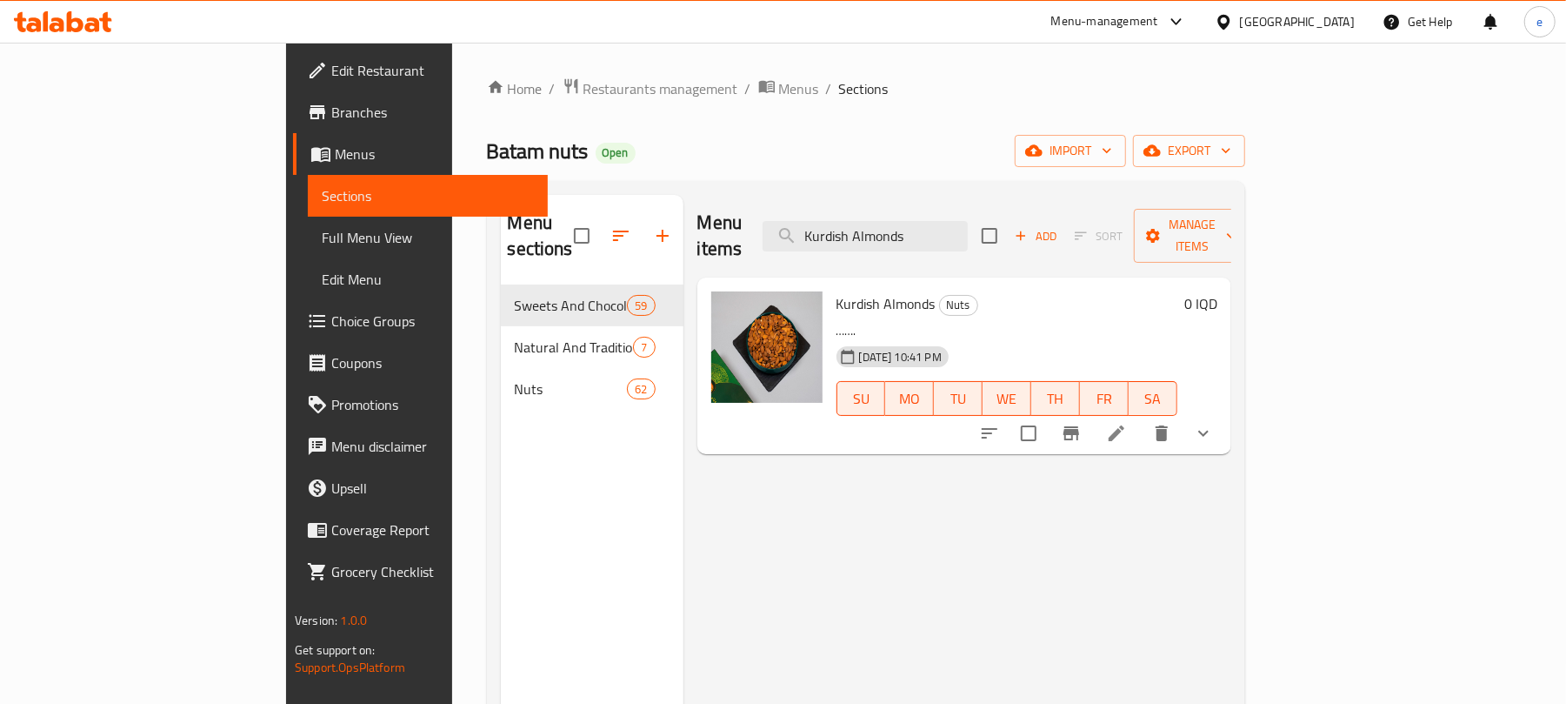
type input "Kurdish Almonds"
click at [1141, 417] on li at bounding box center [1116, 432] width 49 height 31
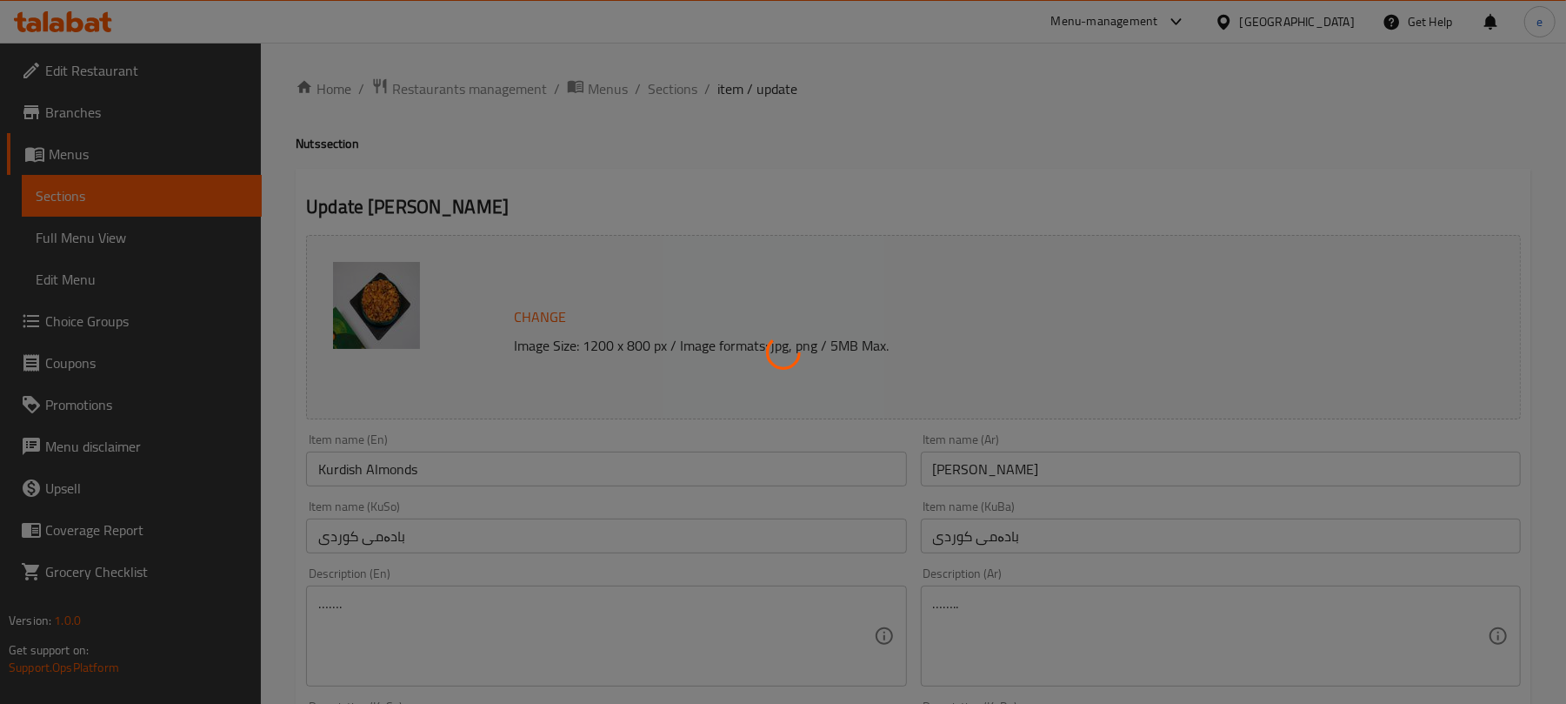
scroll to position [231, 0]
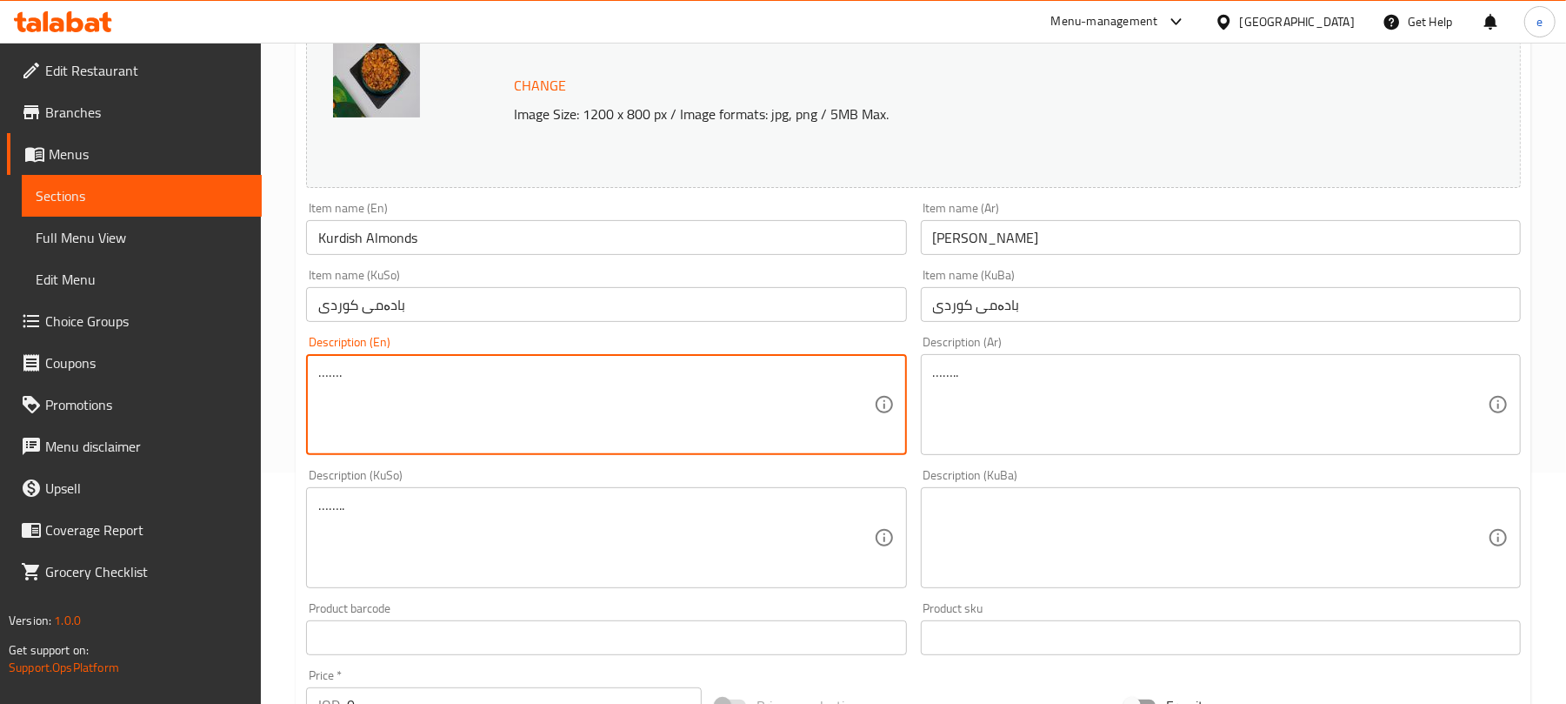
click at [554, 398] on textarea "……." at bounding box center [595, 405] width 555 height 83
click at [504, 553] on textarea "…….." at bounding box center [595, 538] width 555 height 83
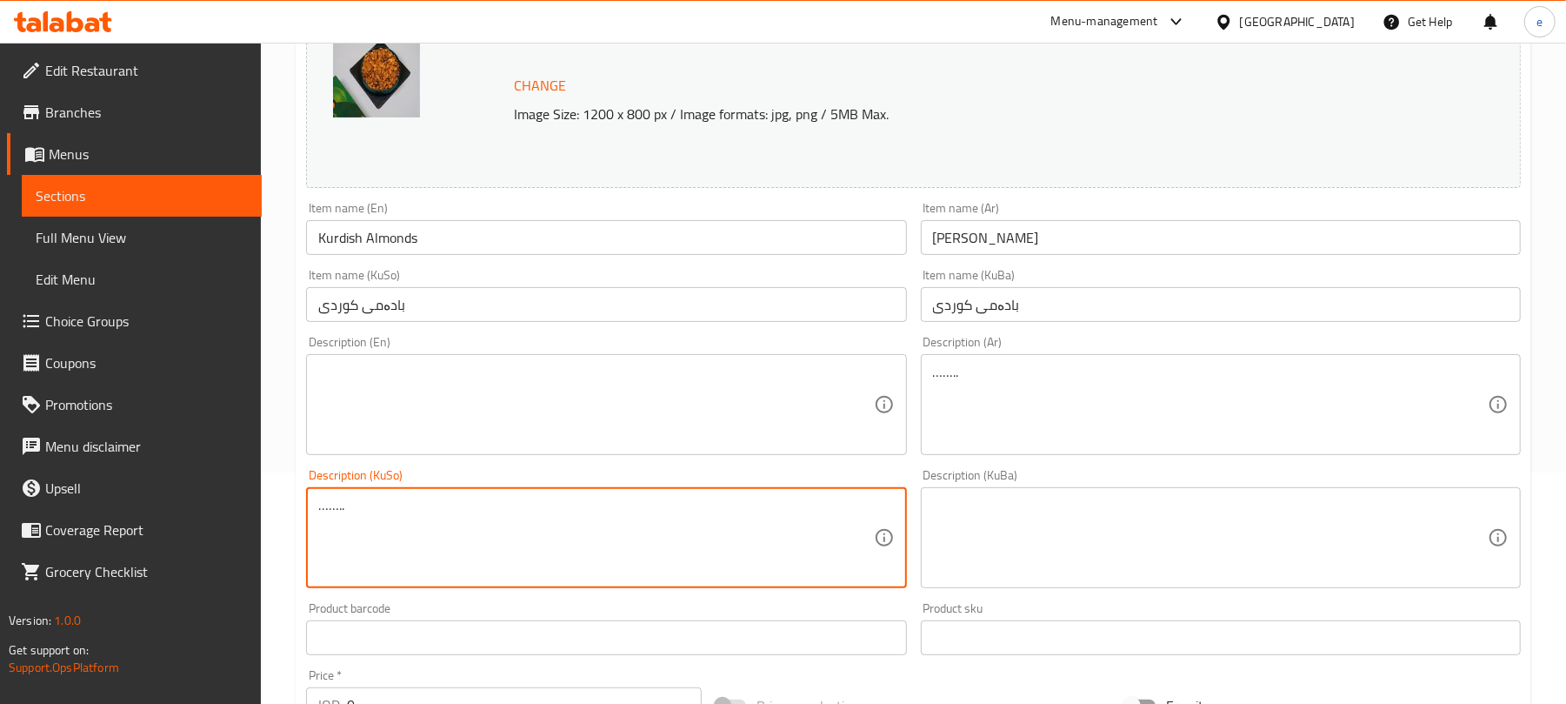
click at [504, 553] on textarea "…….." at bounding box center [595, 538] width 555 height 83
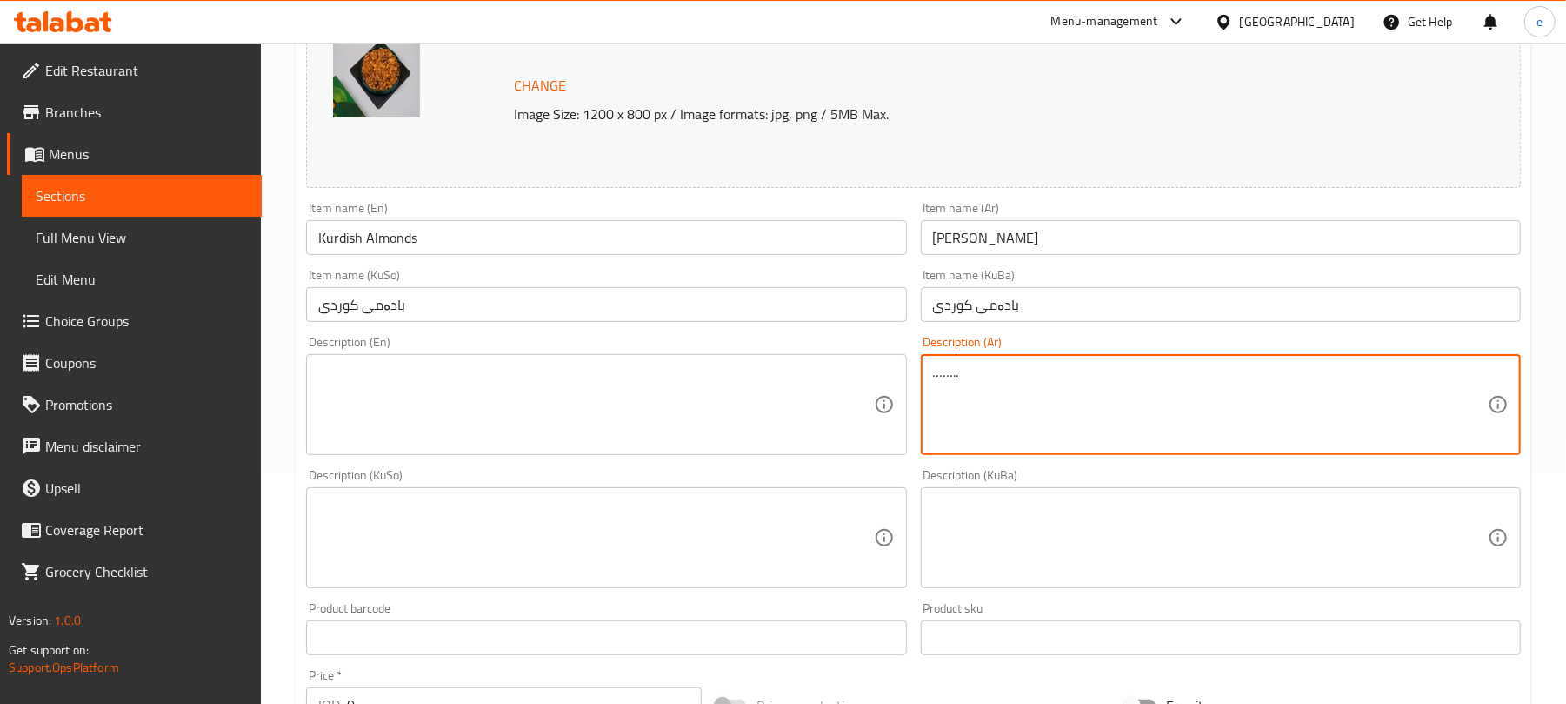
click at [1066, 426] on textarea "…….." at bounding box center [1210, 405] width 555 height 83
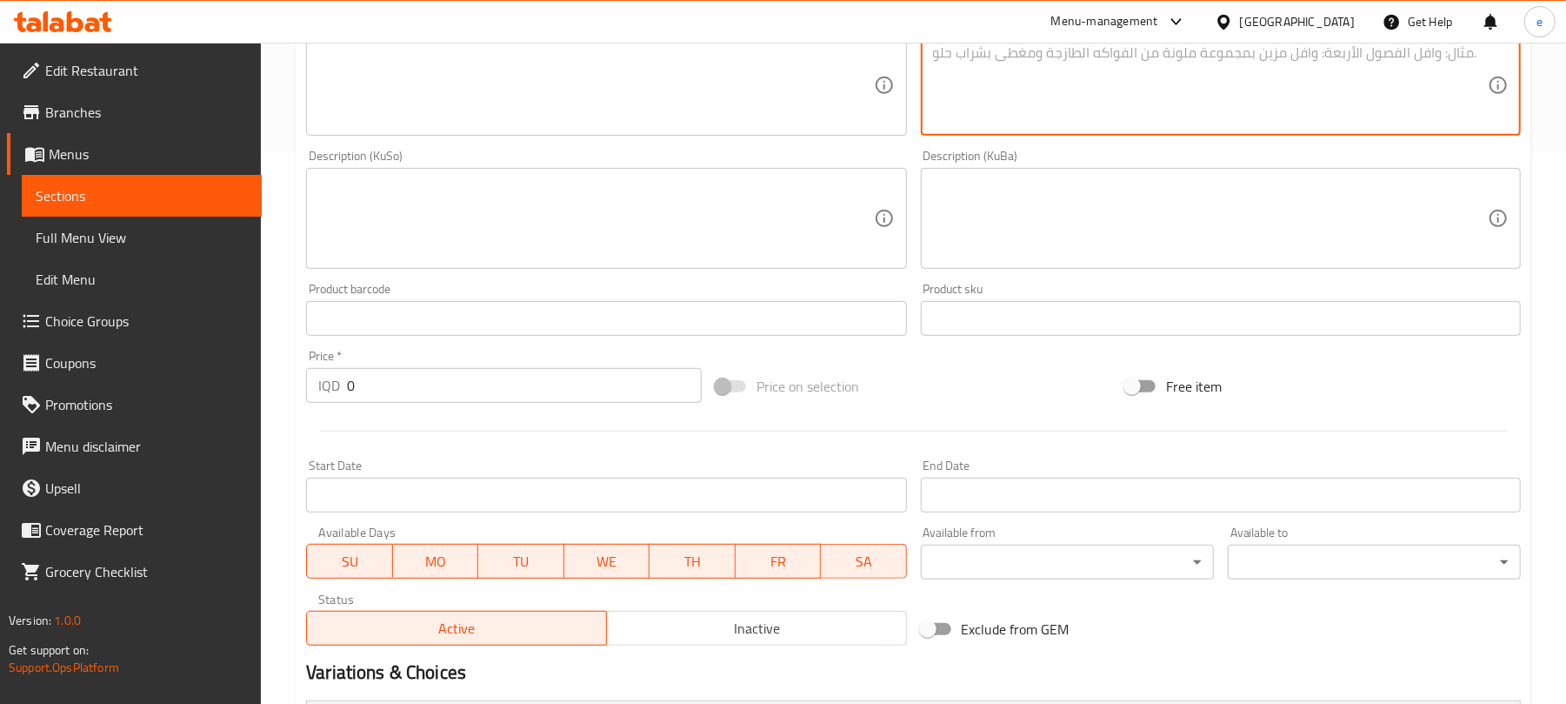
scroll to position [791, 0]
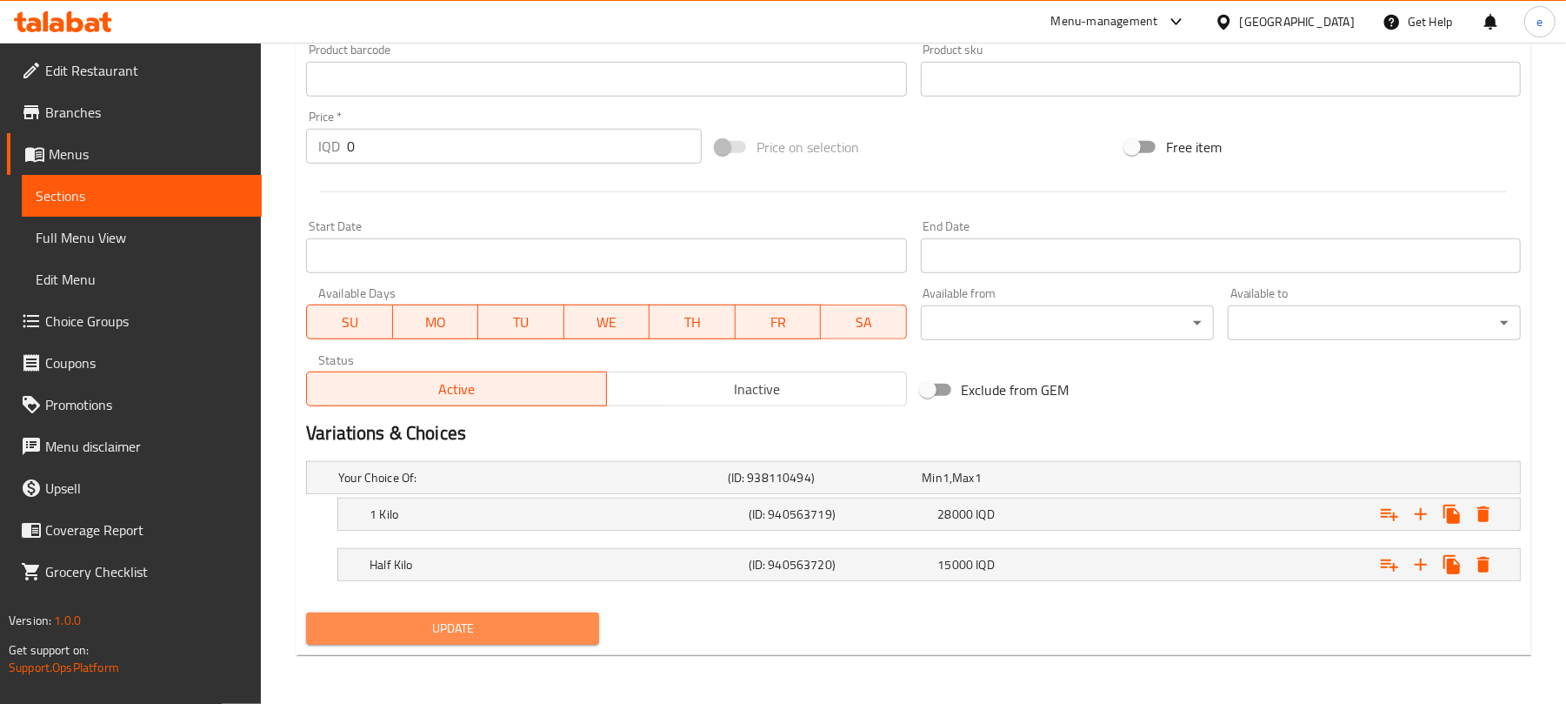
click at [537, 613] on button "Update" at bounding box center [452, 628] width 293 height 32
click at [63, 26] on icon at bounding box center [57, 24] width 15 height 15
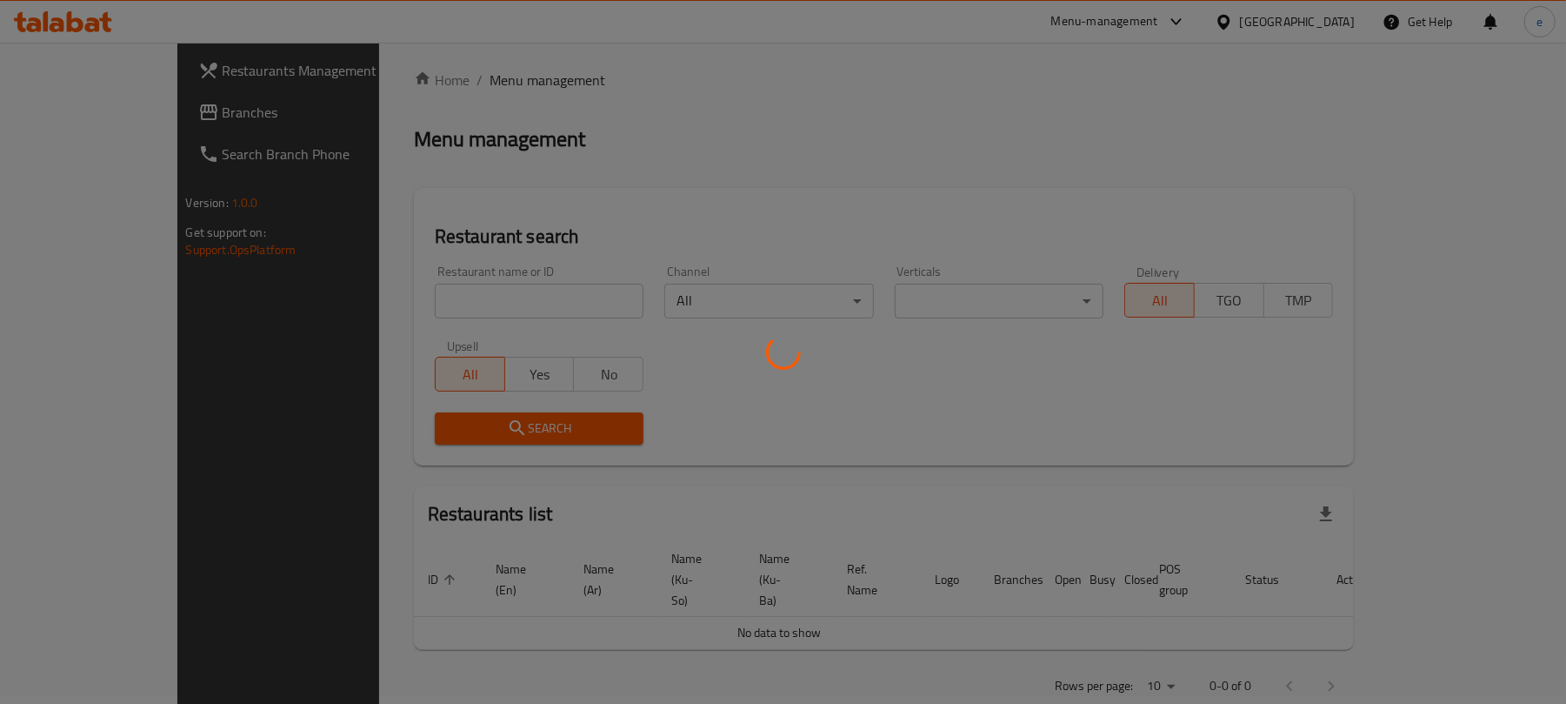
scroll to position [196, 0]
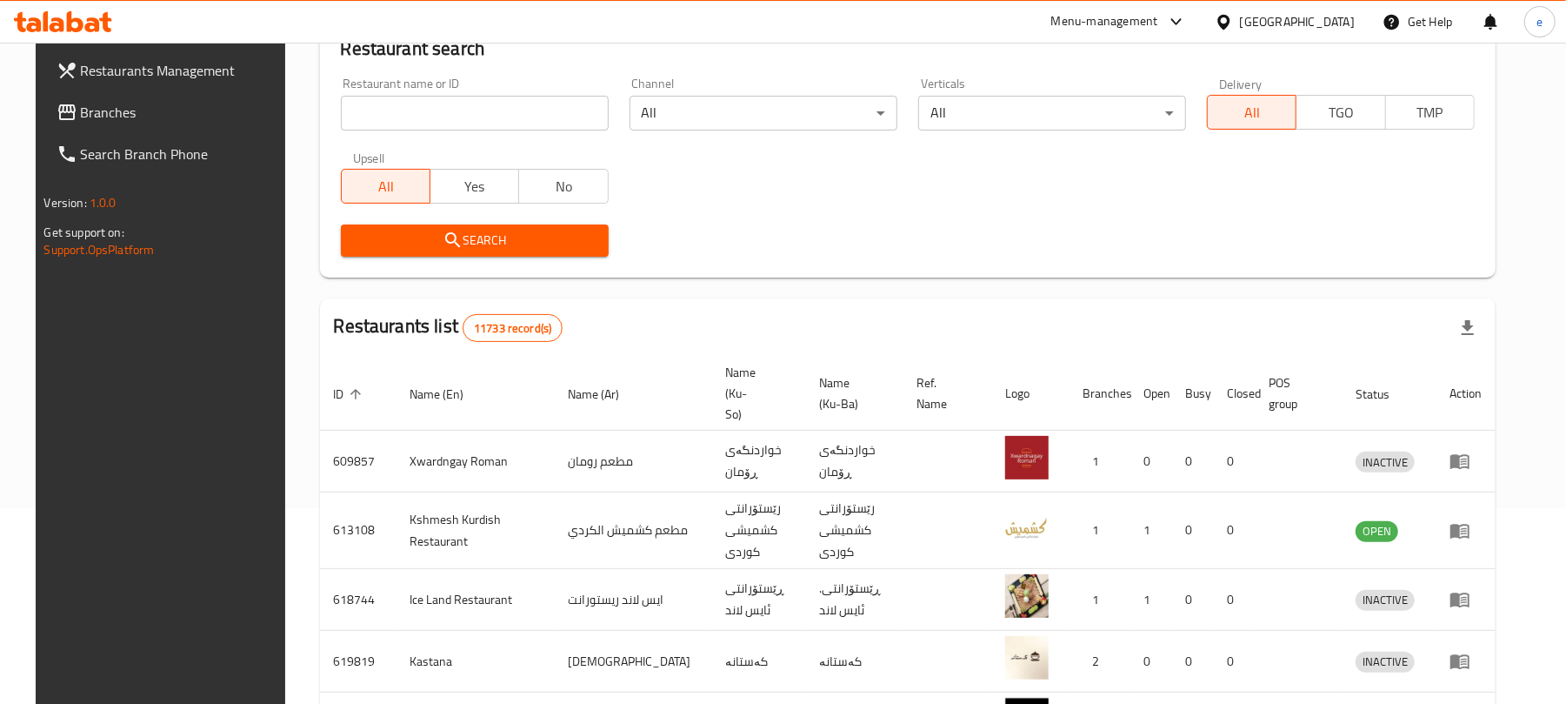
click at [468, 96] on input "search" at bounding box center [475, 113] width 268 height 35
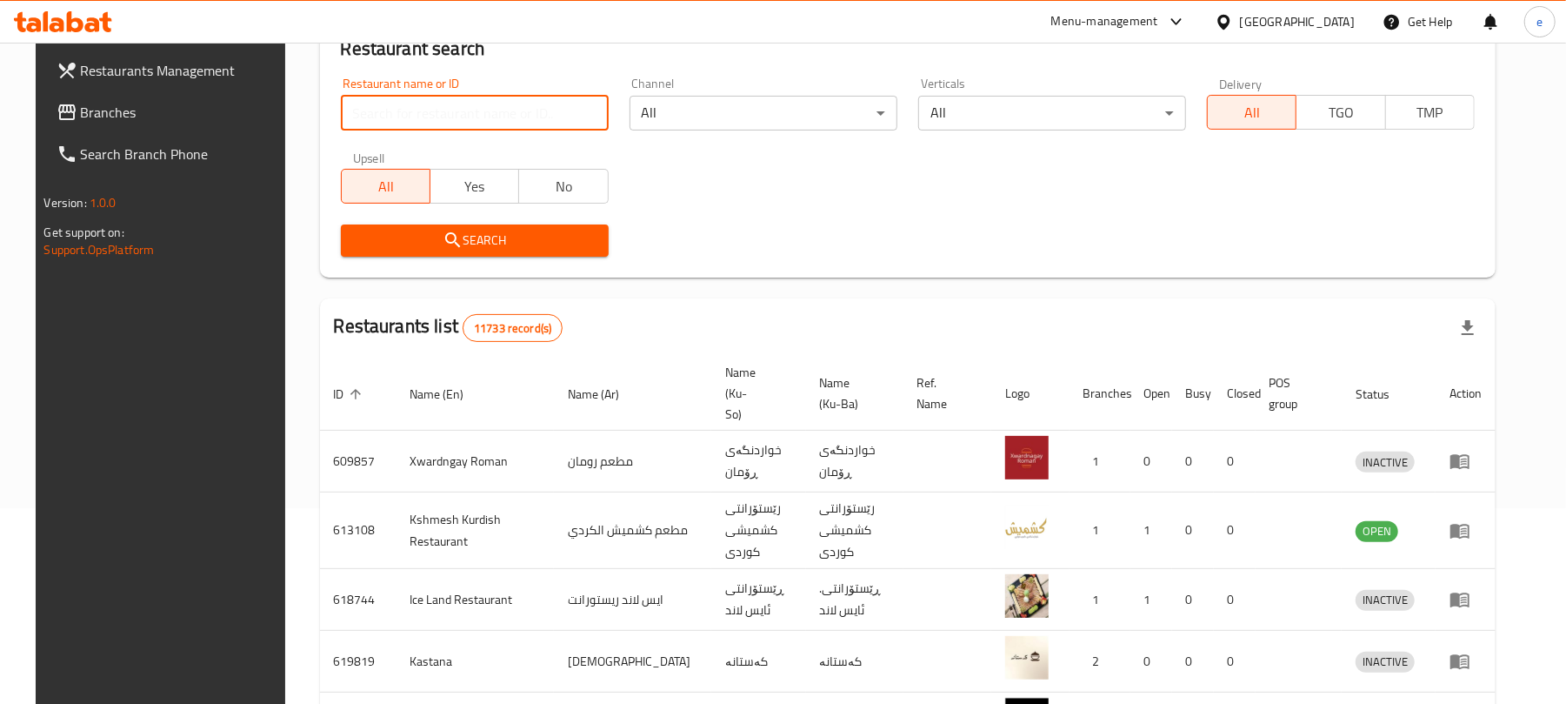
paste input "702090"
type input "702090"
click button "Search" at bounding box center [475, 240] width 268 height 32
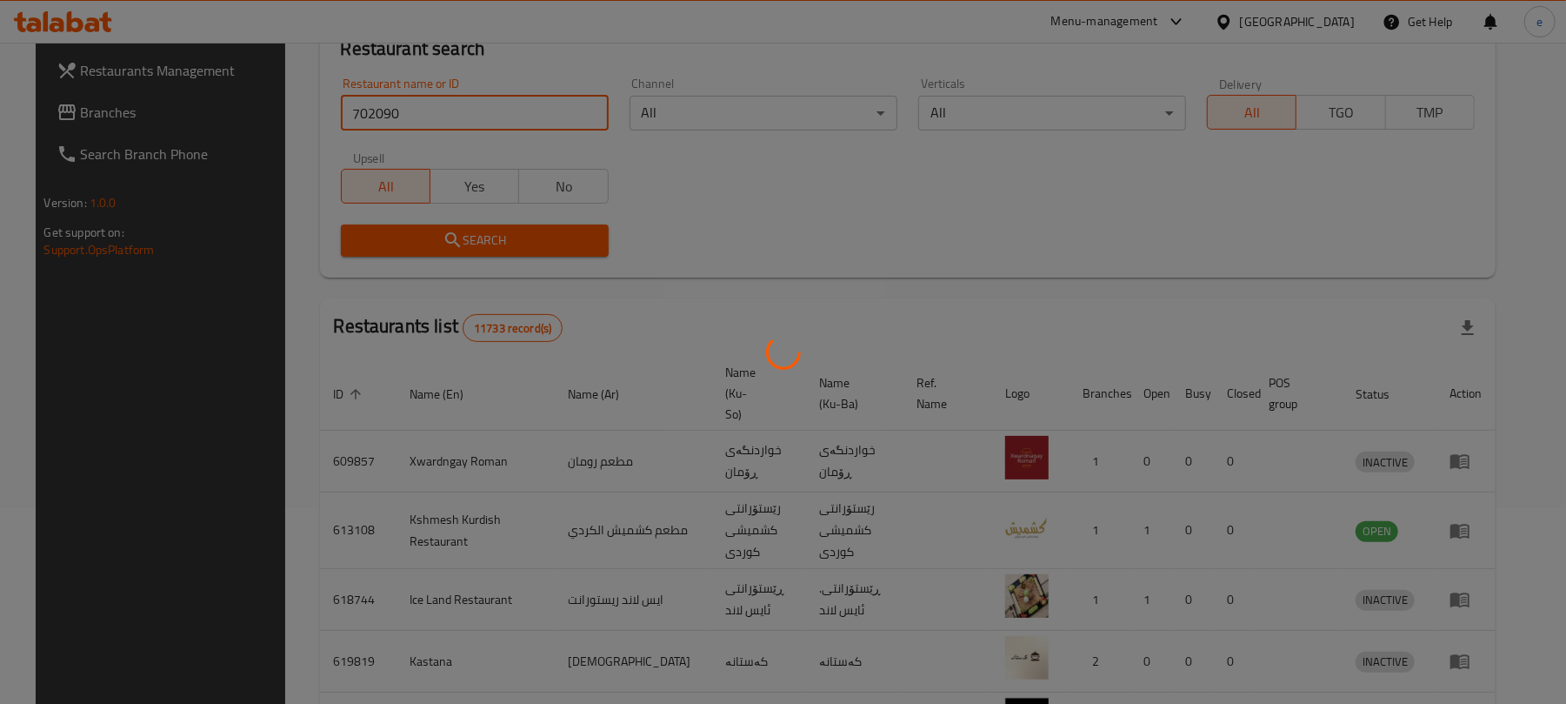
scroll to position [39, 0]
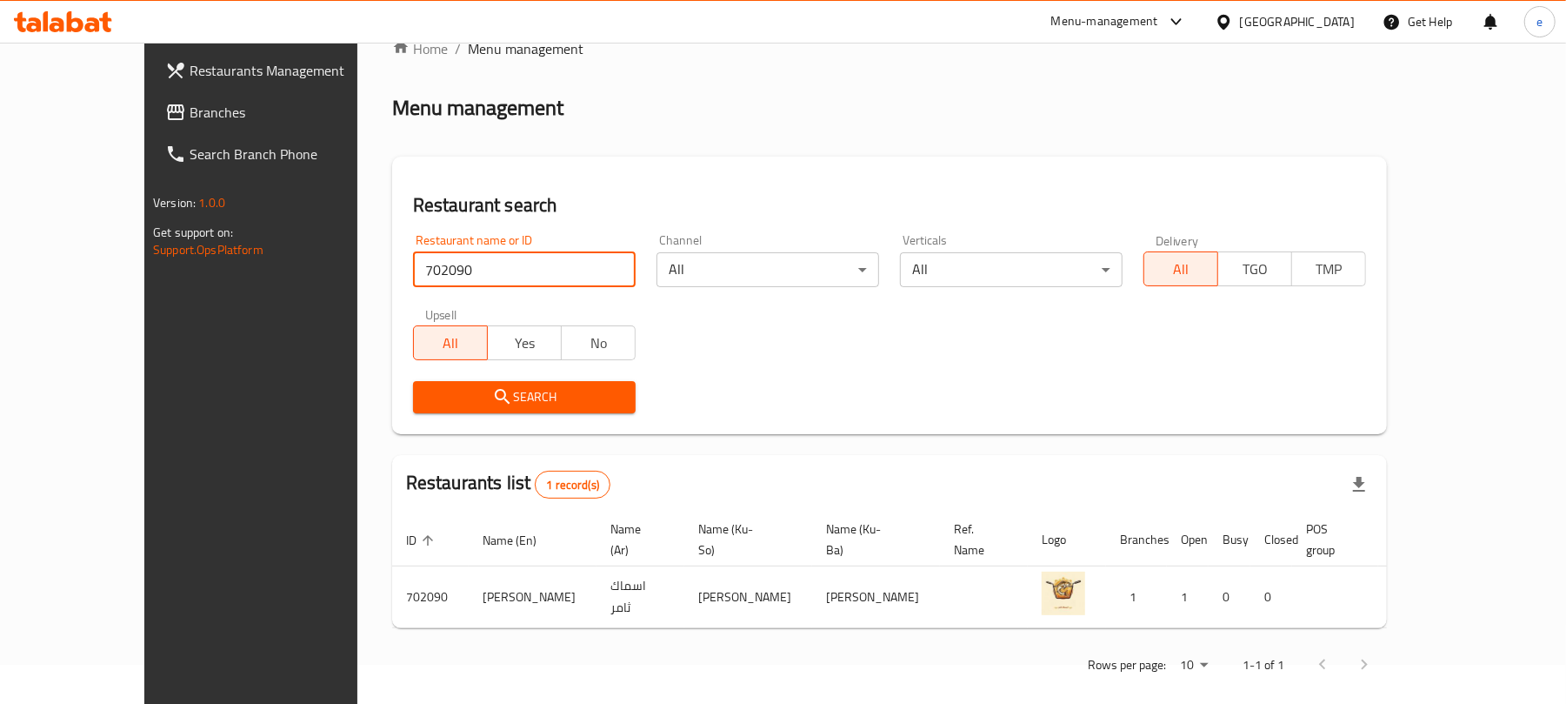
click at [190, 123] on span "Branches" at bounding box center [291, 112] width 203 height 21
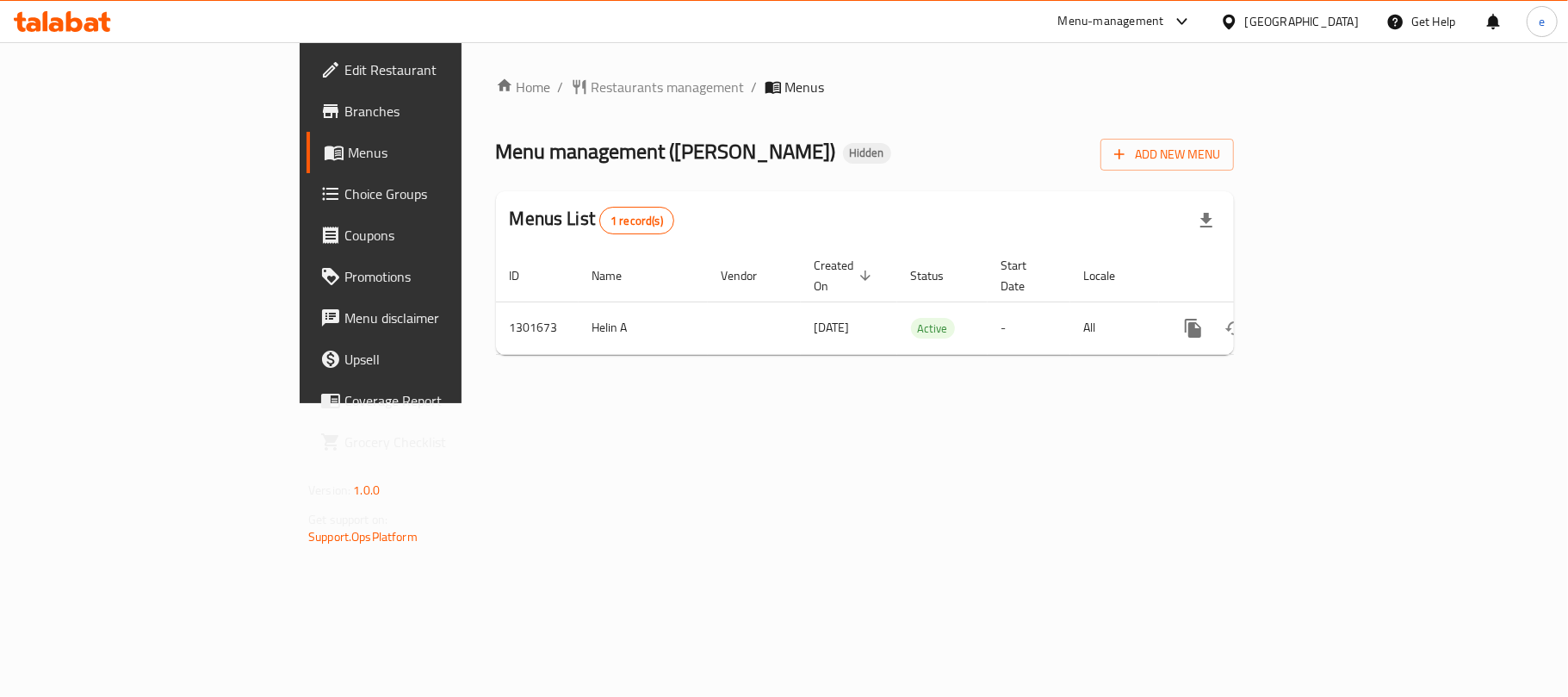
click at [1233, 174] on div "Home / Restaurants management / Menus Menu management ( [PERSON_NAME] ) Hidden …" at bounding box center [864, 222] width 737 height 292
click at [1233, 166] on button "Add New Menu" at bounding box center [1166, 154] width 134 height 32
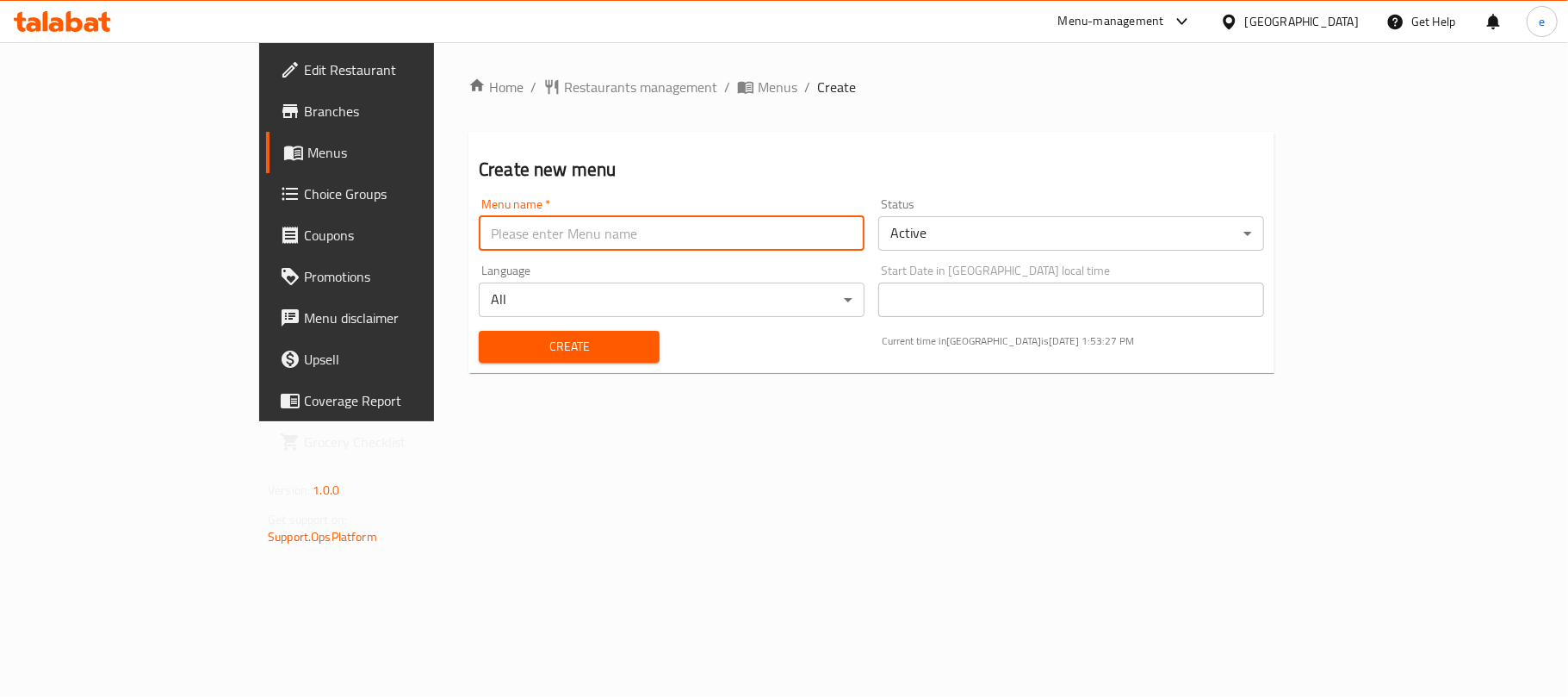
click at [763, 242] on input "text" at bounding box center [672, 233] width 386 height 35
type input "new menu"
click at [1073, 233] on body "​ Menu-management [GEOGRAPHIC_DATA] Get Help e Edit Restaurant Branches Menus C…" at bounding box center [784, 369] width 1568 height 654
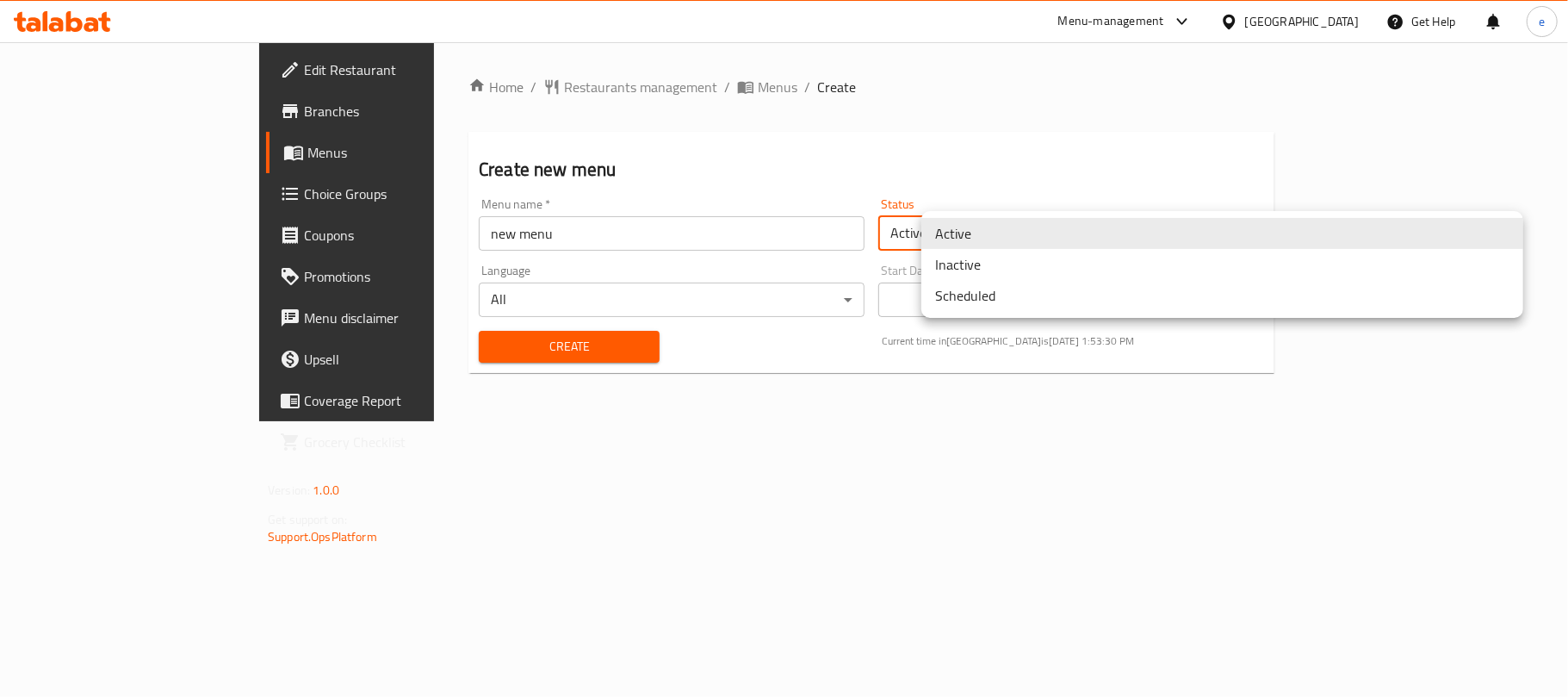
click at [1017, 267] on li "Inactive" at bounding box center [1223, 263] width 602 height 31
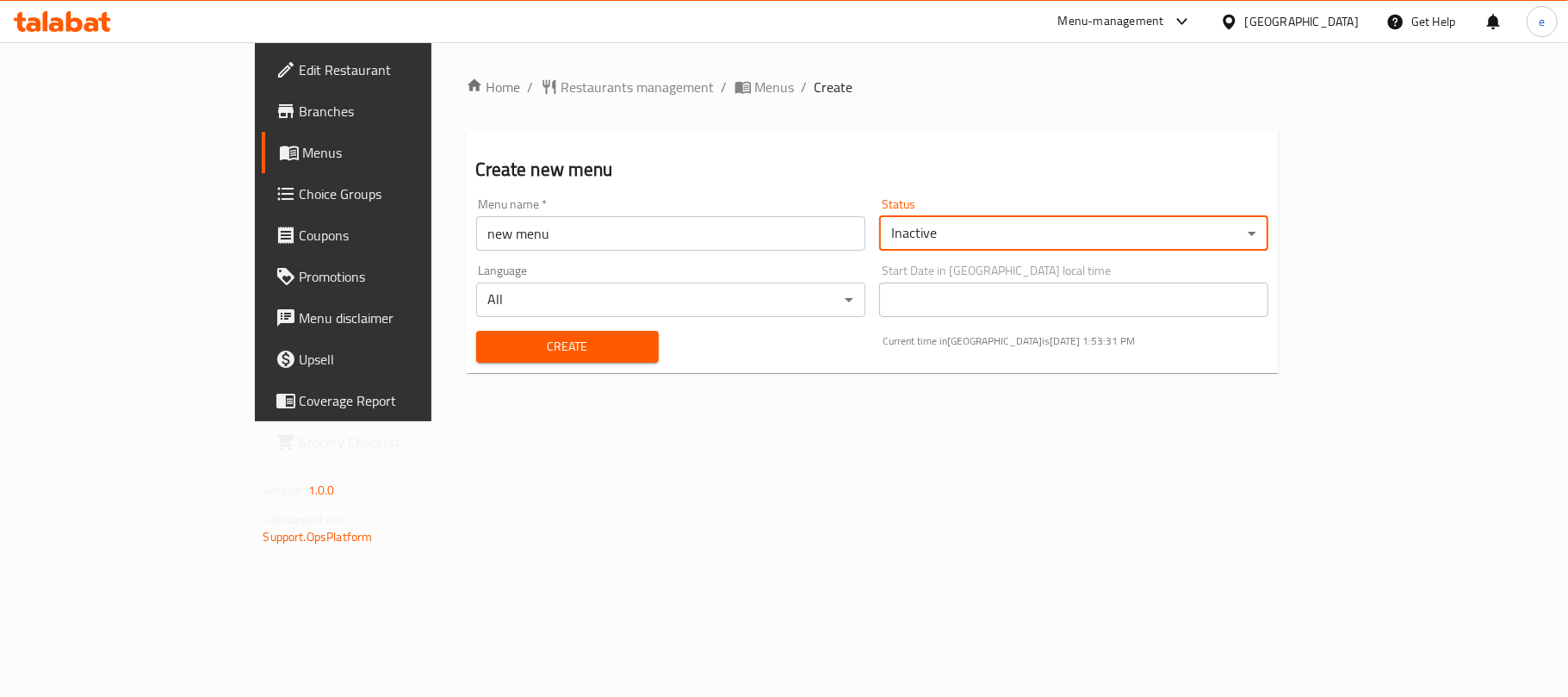
click at [496, 349] on span "Create" at bounding box center [567, 347] width 155 height 22
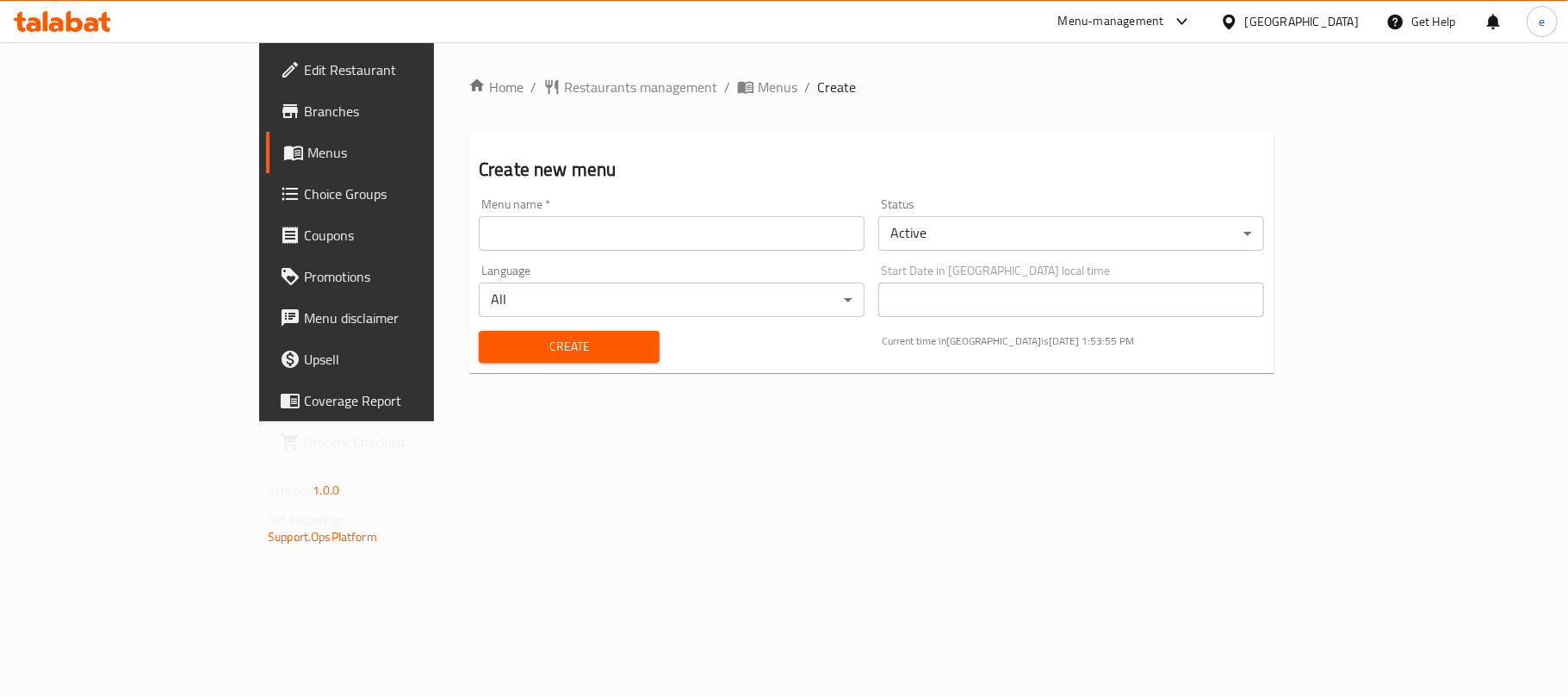
click at [307, 143] on span "Menus" at bounding box center [407, 151] width 200 height 21
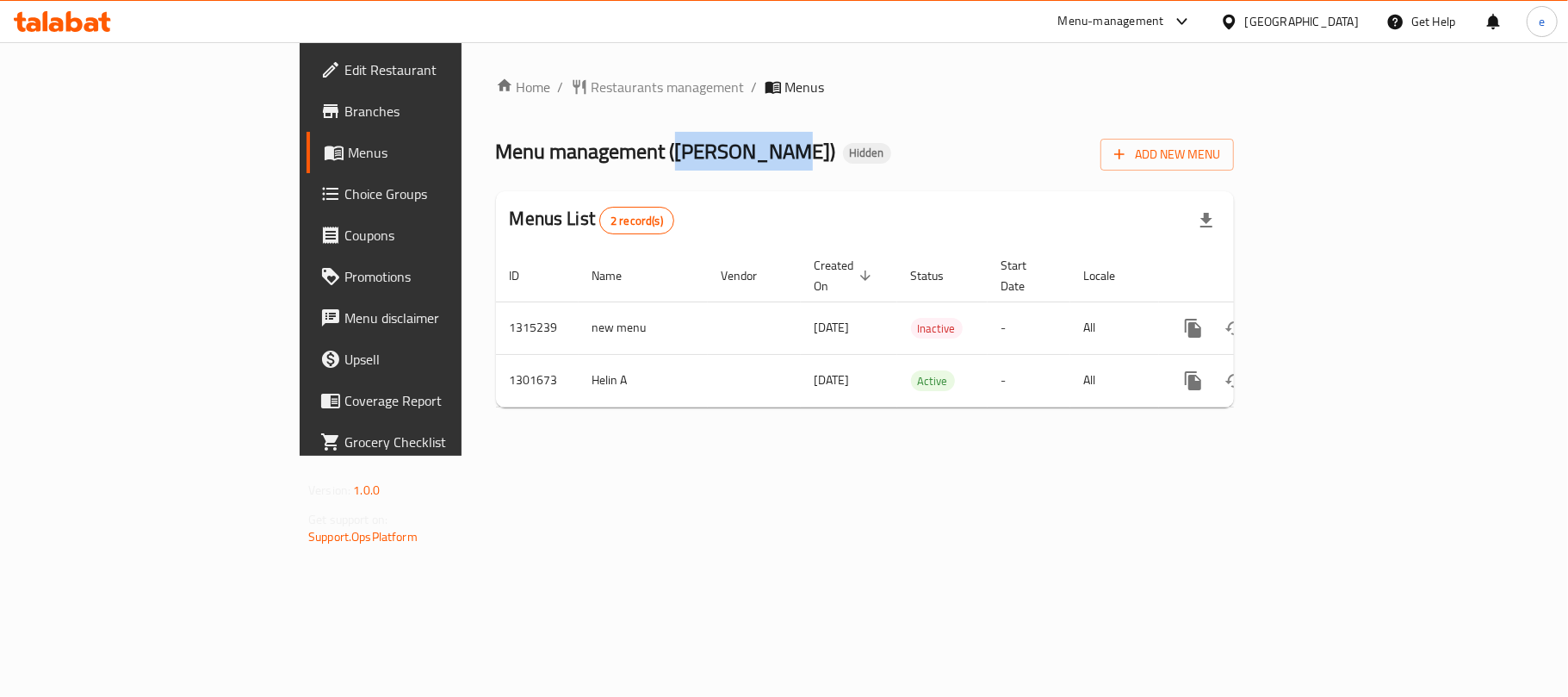
drag, startPoint x: 473, startPoint y: 152, endPoint x: 572, endPoint y: 133, distance: 100.8
click at [572, 133] on span "Menu management ( [PERSON_NAME] )" at bounding box center [666, 150] width 341 height 39
copy span "[PERSON_NAME]"
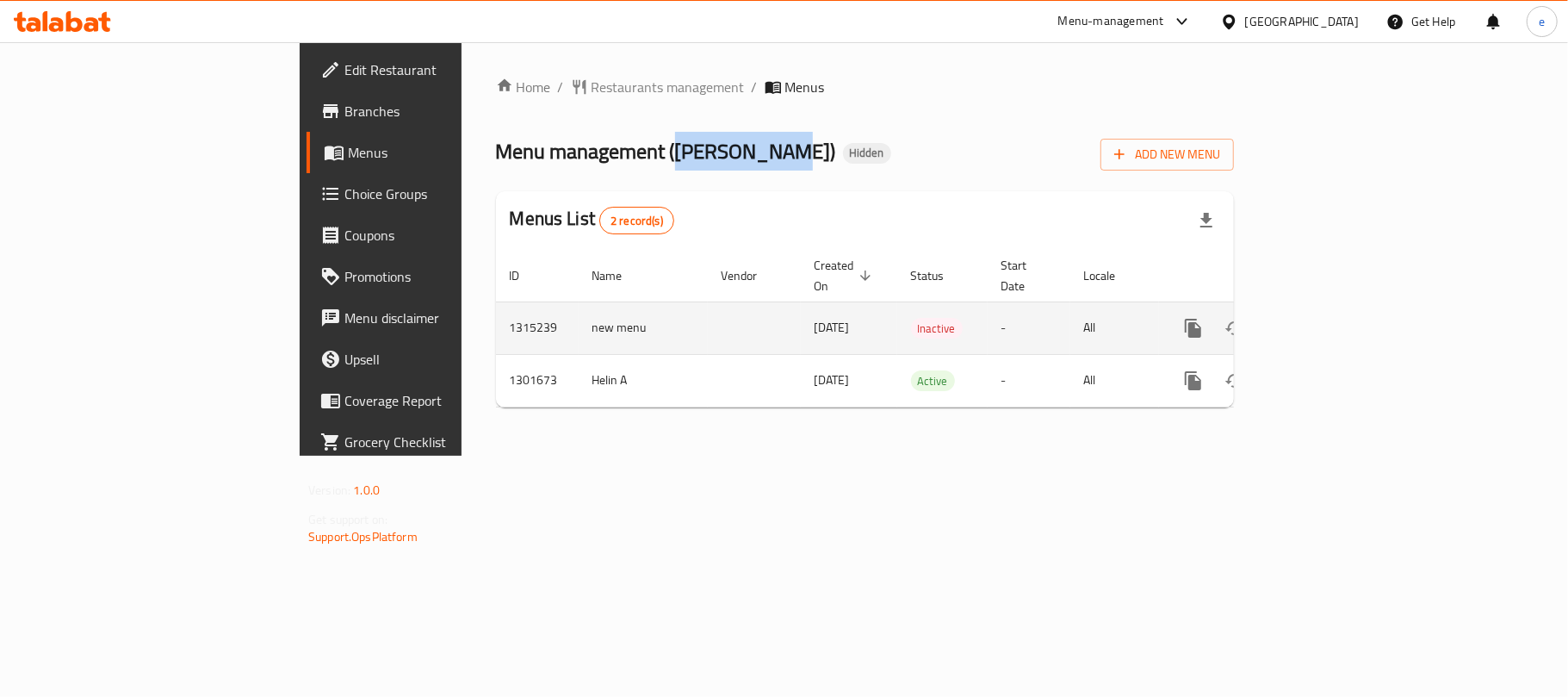
click at [1327, 318] on icon "enhanced table" at bounding box center [1317, 328] width 21 height 21
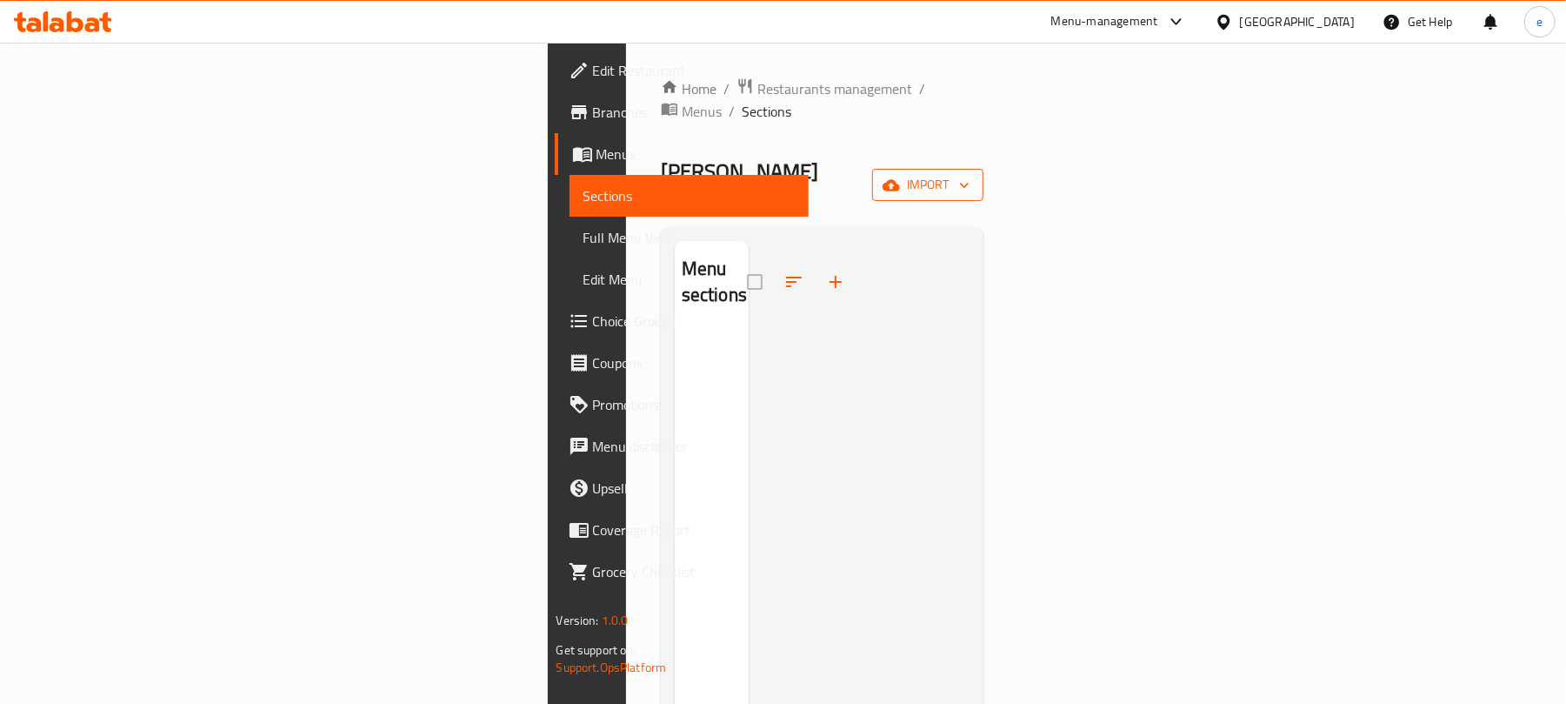
click at [970, 174] on span "import" at bounding box center [927, 185] width 83 height 22
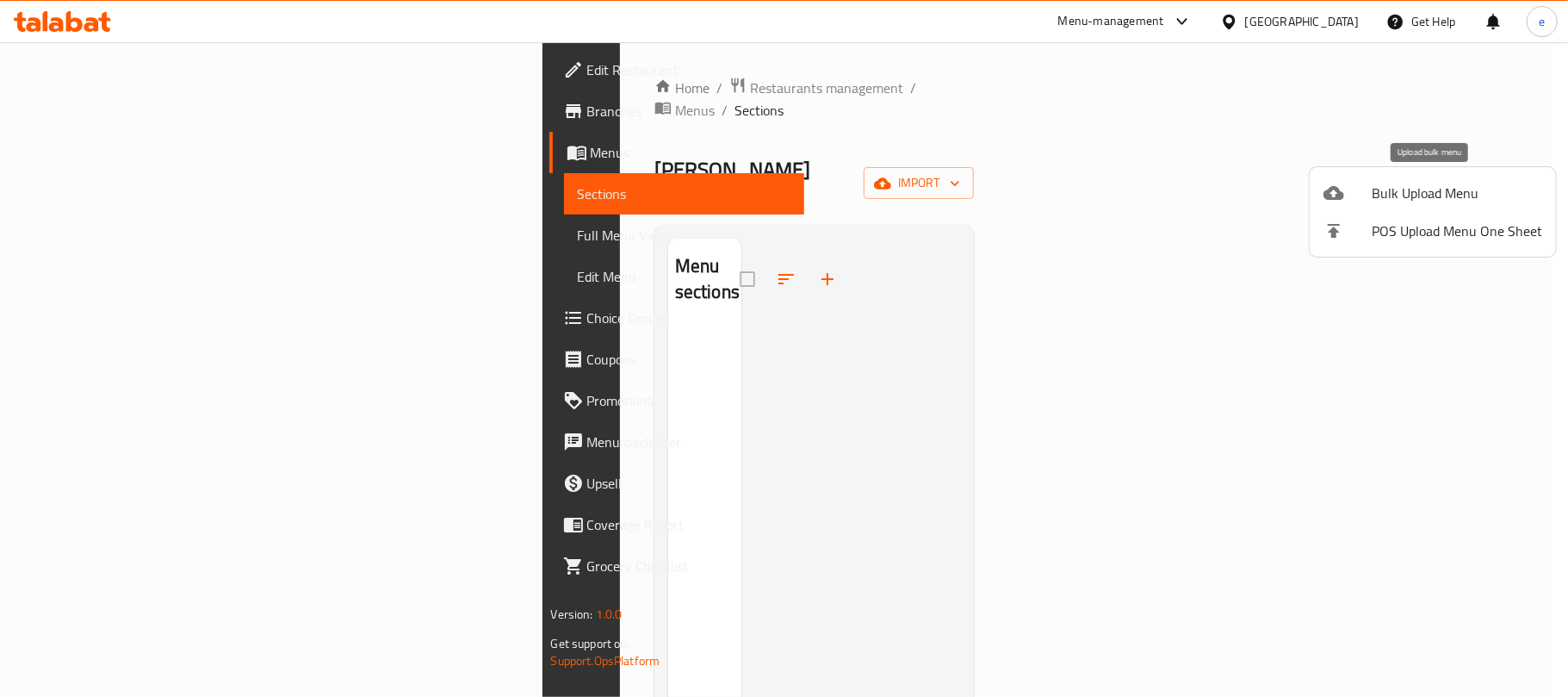
click at [1391, 193] on span "Bulk Upload Menu" at bounding box center [1456, 192] width 170 height 21
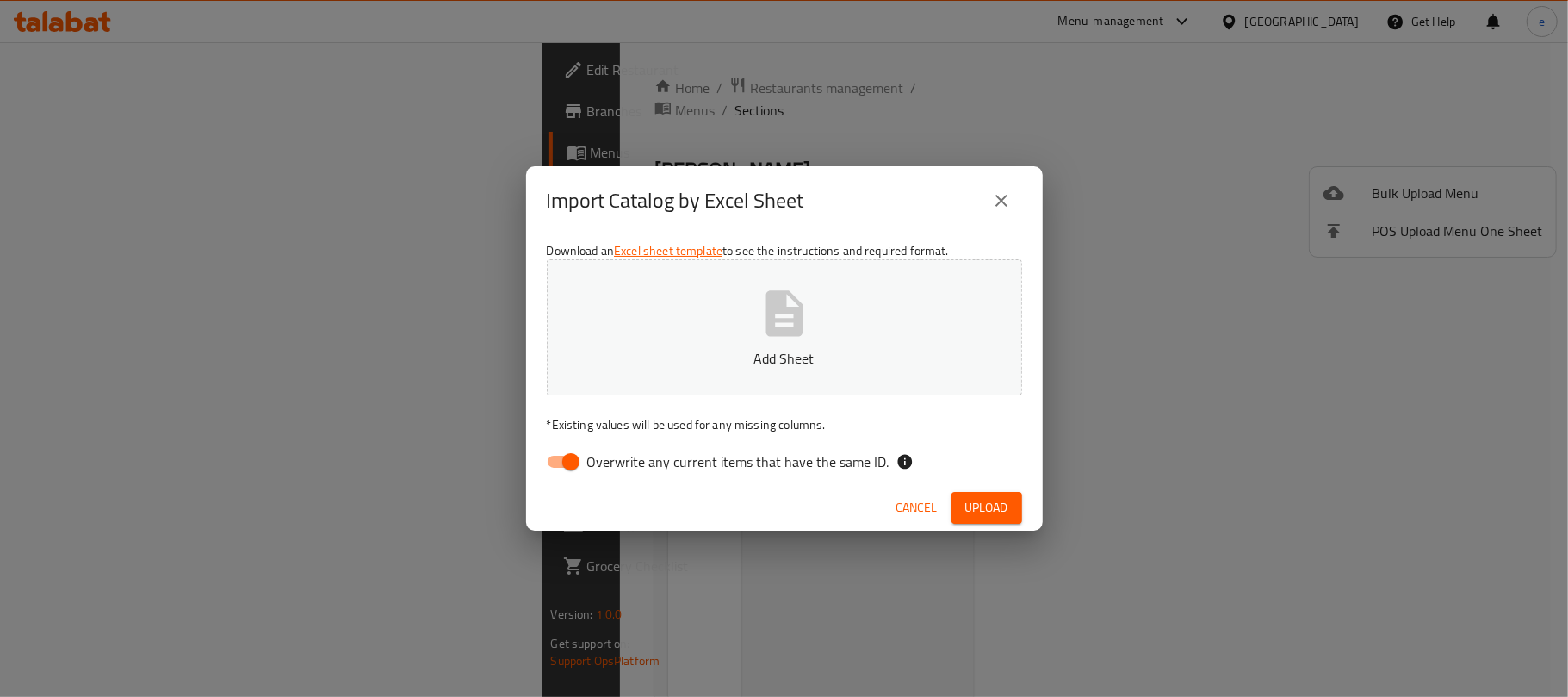
click at [561, 458] on input "Overwrite any current items that have the same ID." at bounding box center [570, 461] width 98 height 33
checkbox input "false"
click at [711, 338] on button "Add Sheet" at bounding box center [784, 327] width 475 height 136
click at [973, 492] on button "Upload" at bounding box center [986, 508] width 70 height 32
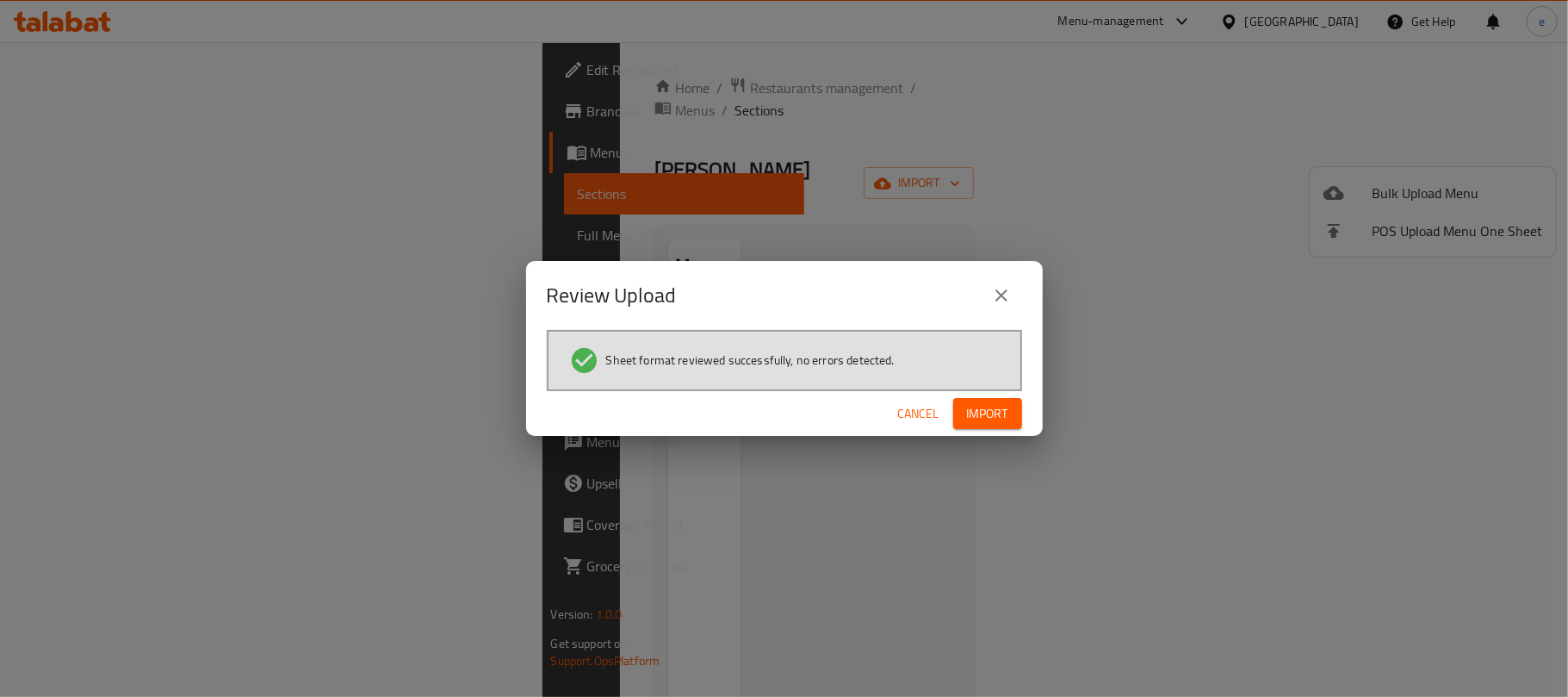
click at [953, 411] on button "Import" at bounding box center [988, 414] width 69 height 32
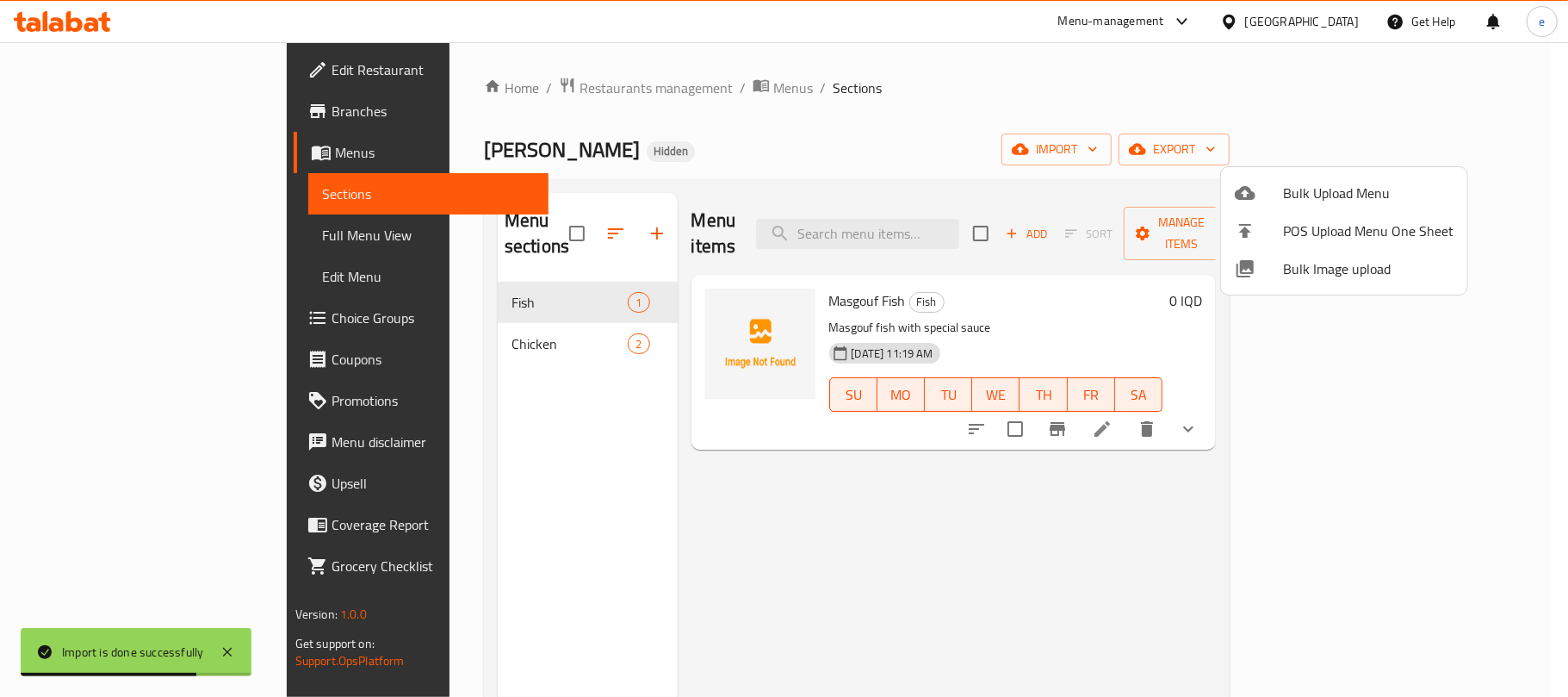
click at [108, 233] on div at bounding box center [784, 348] width 1568 height 697
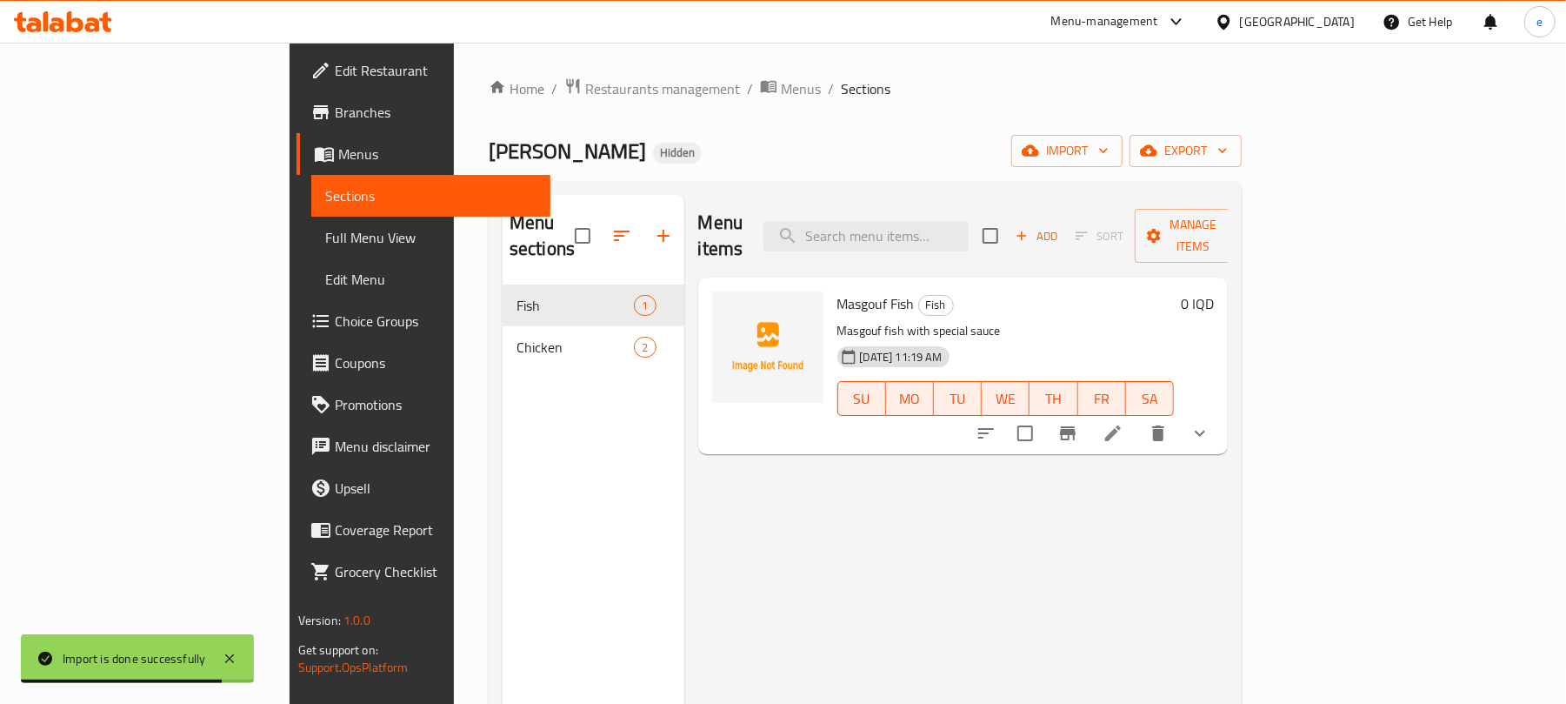
click at [325, 235] on span "Full Menu View" at bounding box center [431, 237] width 212 height 21
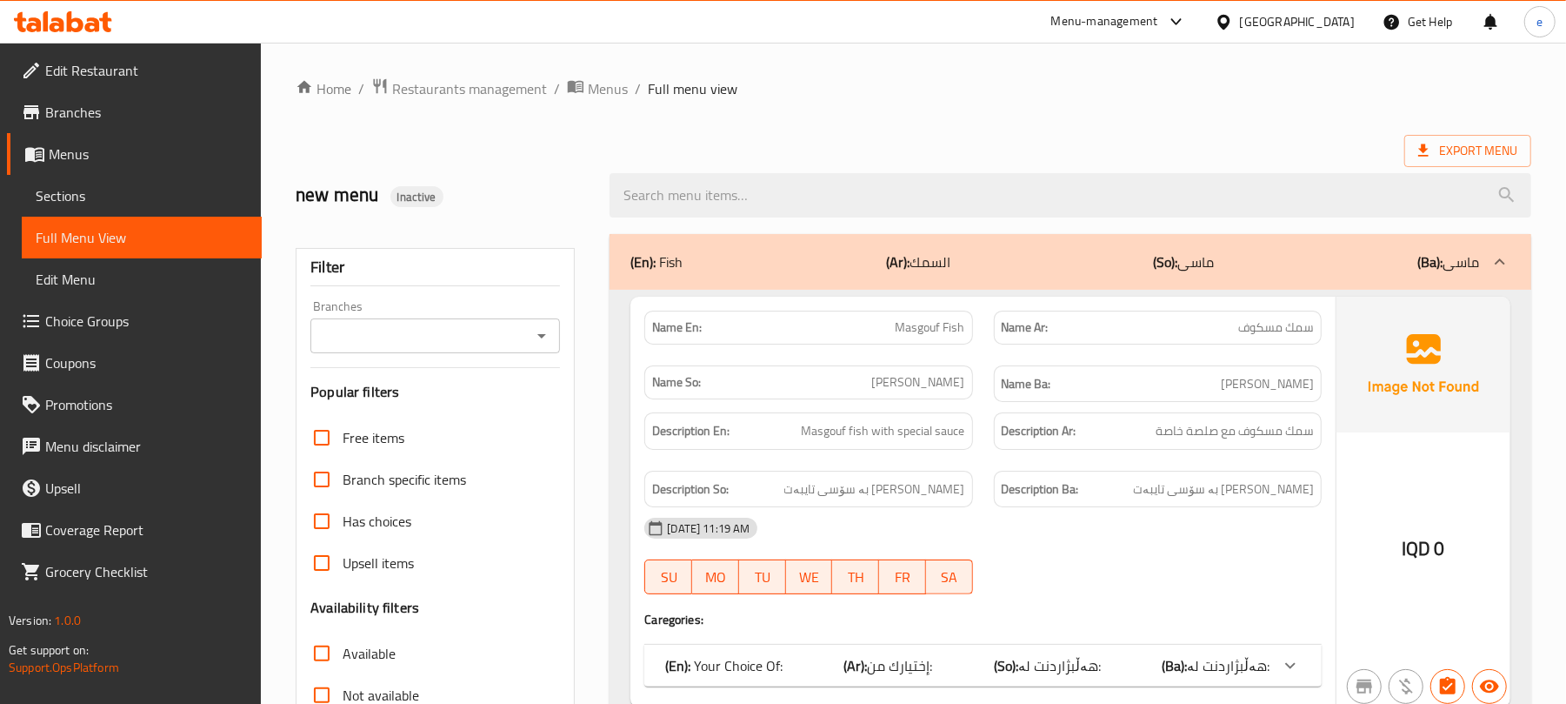
click at [539, 334] on icon "Open" at bounding box center [541, 335] width 21 height 21
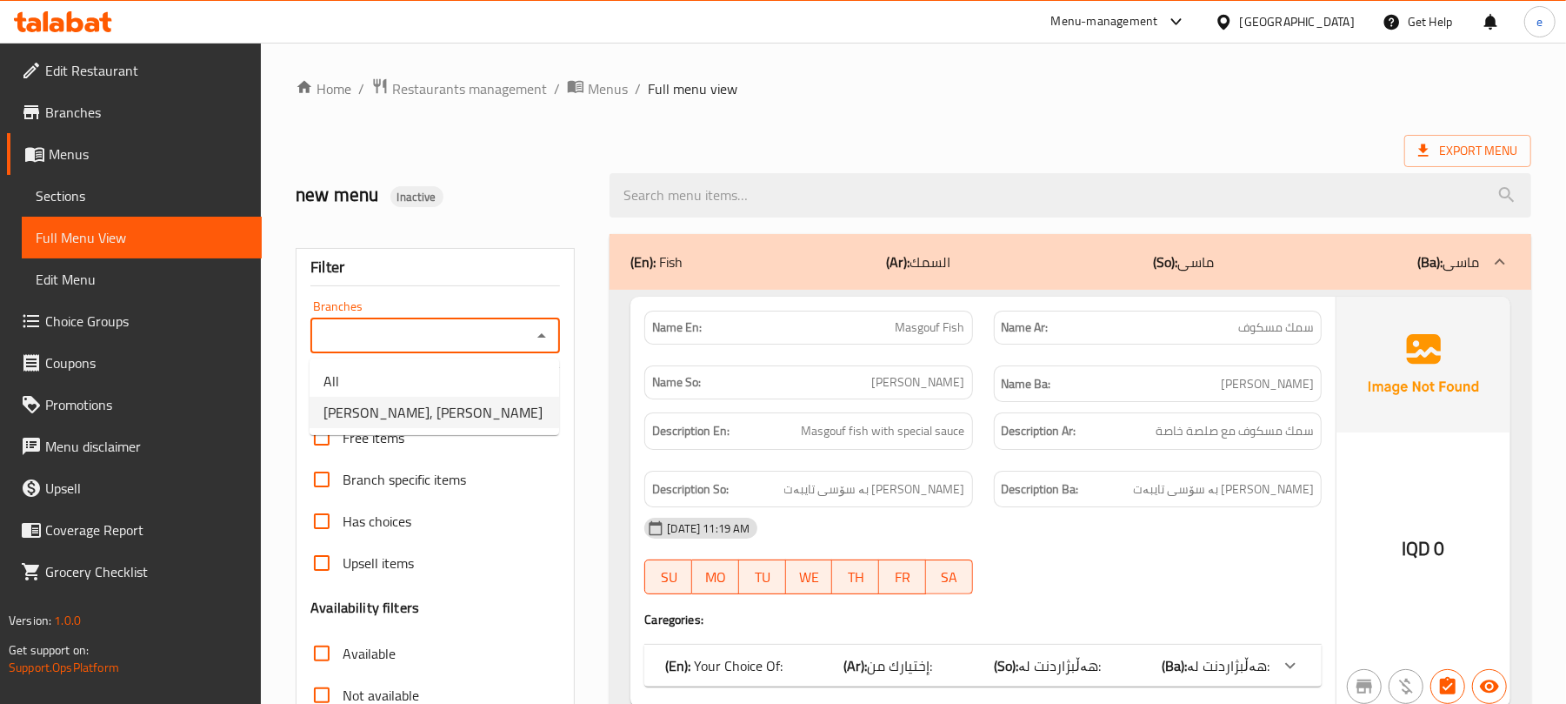
click at [424, 416] on span "[PERSON_NAME], [PERSON_NAME]" at bounding box center [433, 412] width 219 height 21
type input "[PERSON_NAME], [PERSON_NAME]"
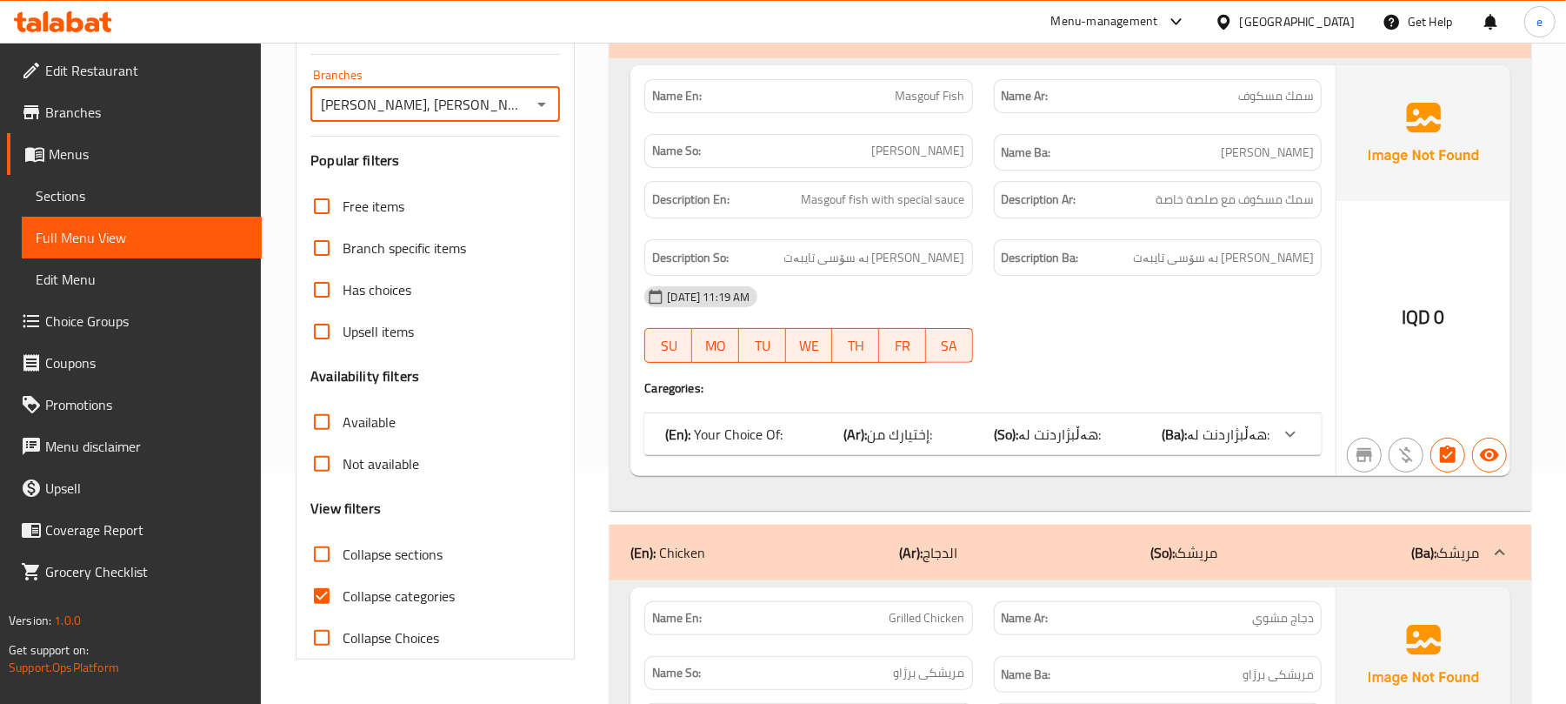
click at [318, 590] on input "Collapse categories" at bounding box center [322, 596] width 42 height 42
checkbox input "false"
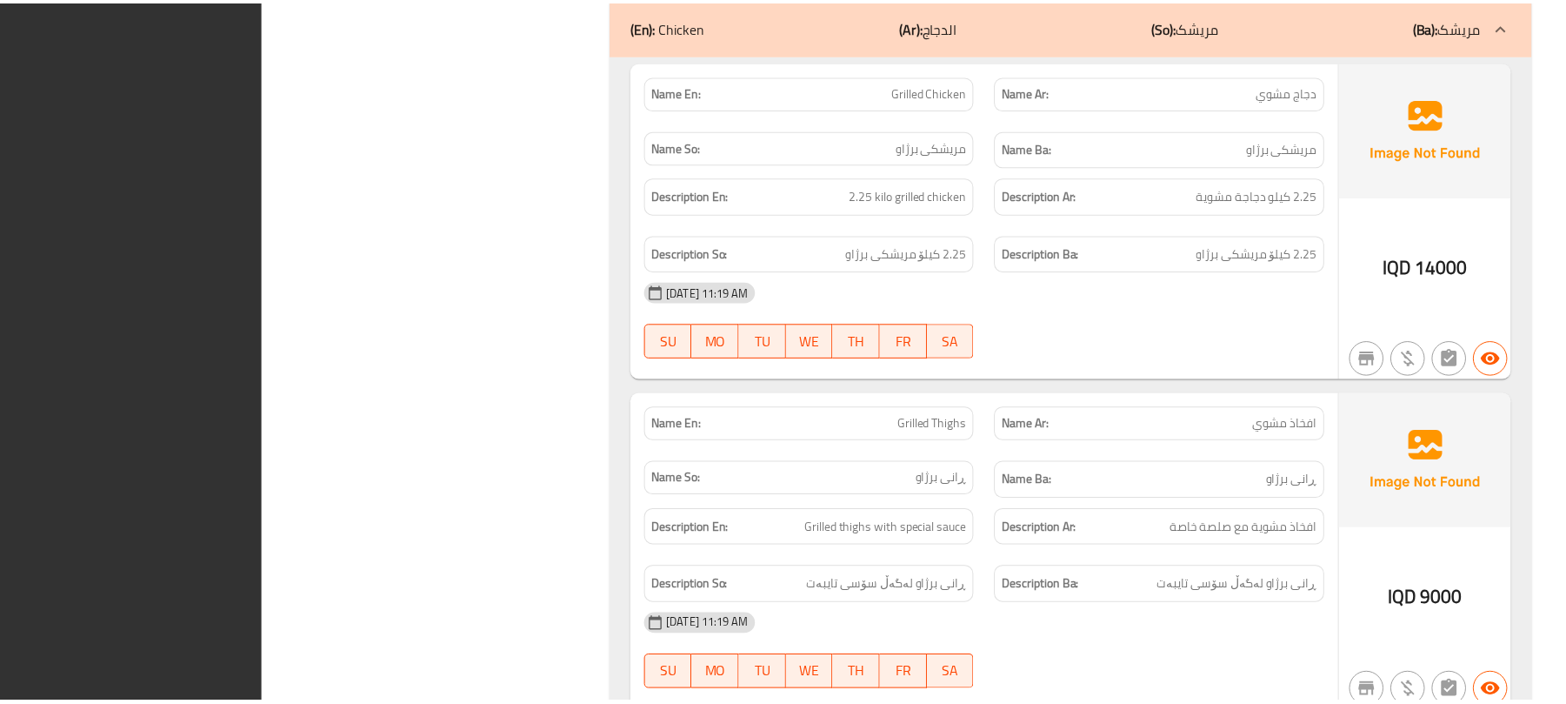
scroll to position [1145, 0]
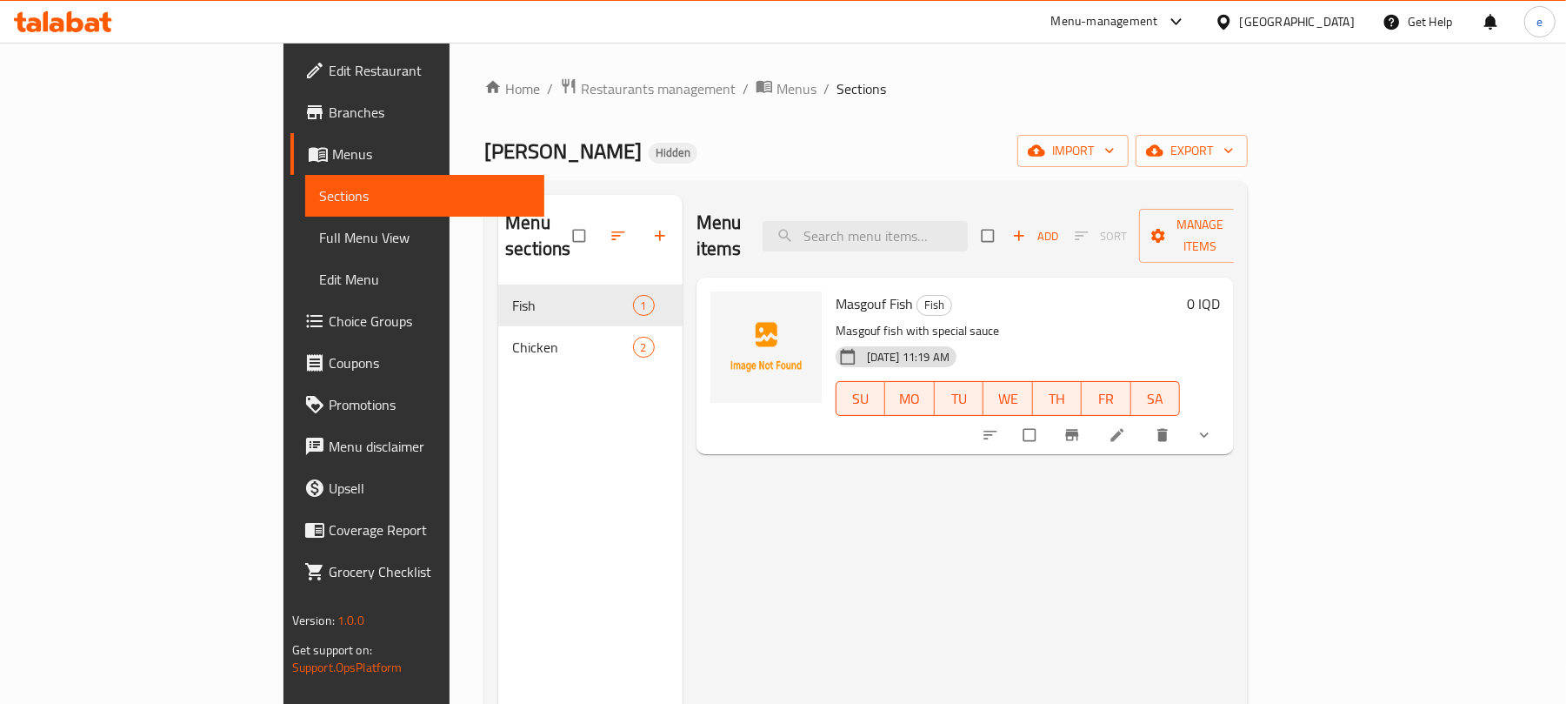
click at [332, 157] on span "Menus" at bounding box center [431, 153] width 199 height 21
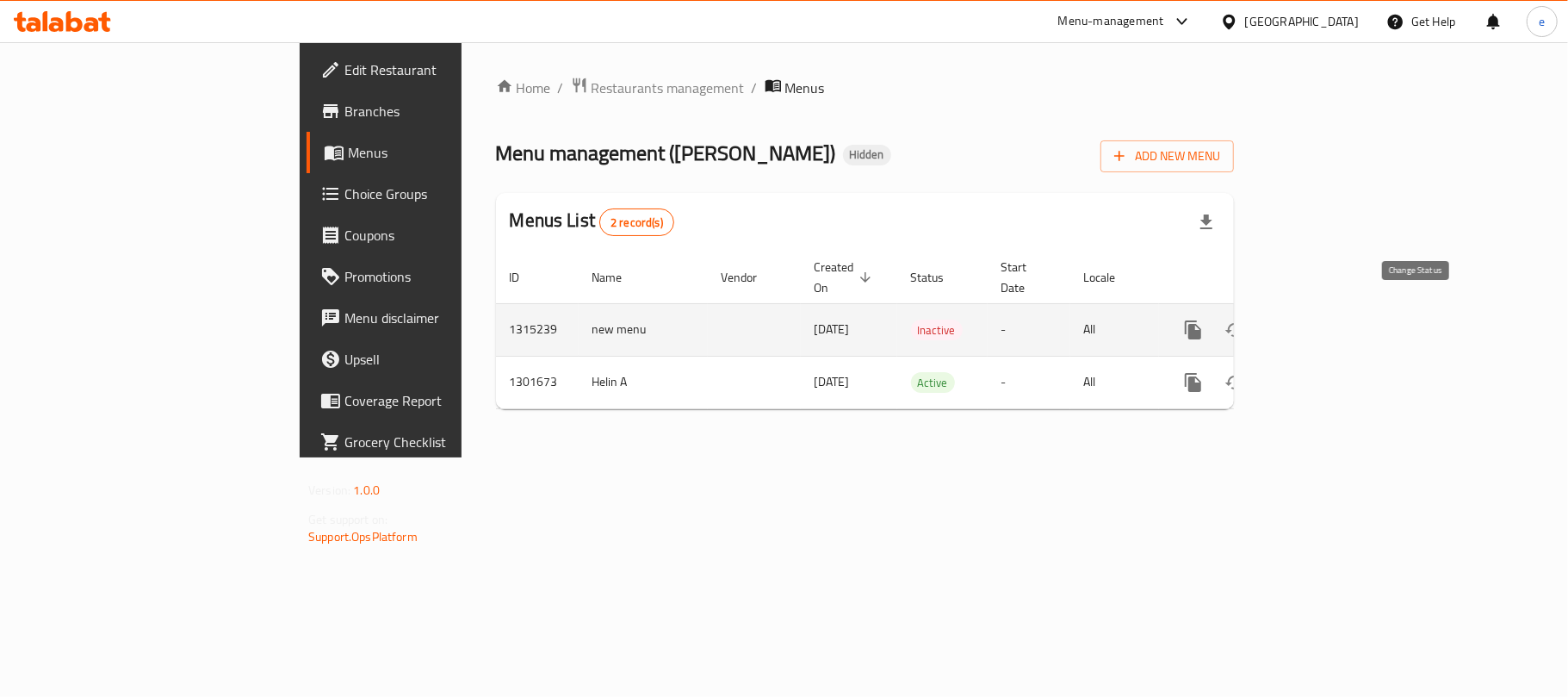
click at [1255, 325] on button "enhanced table" at bounding box center [1234, 330] width 42 height 42
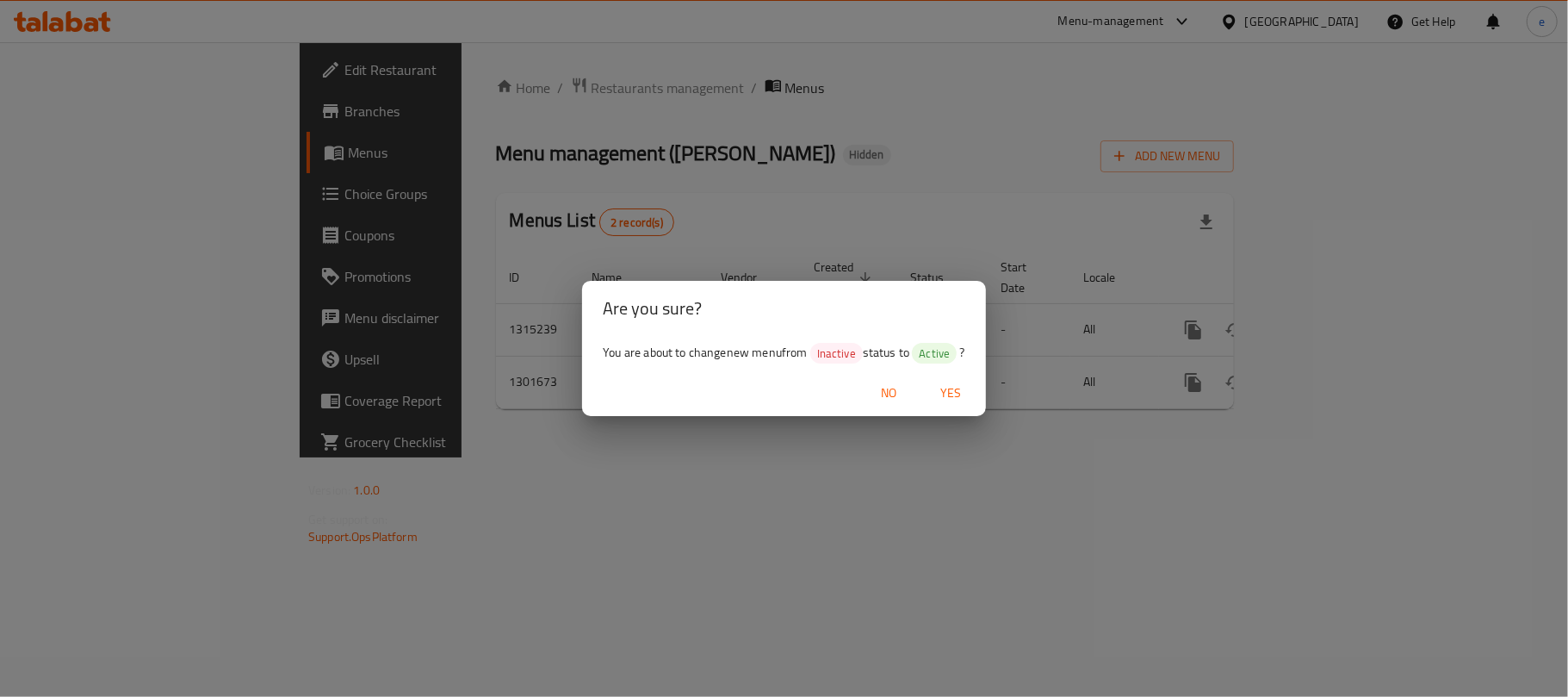
click at [951, 400] on span "Yes" at bounding box center [951, 393] width 42 height 22
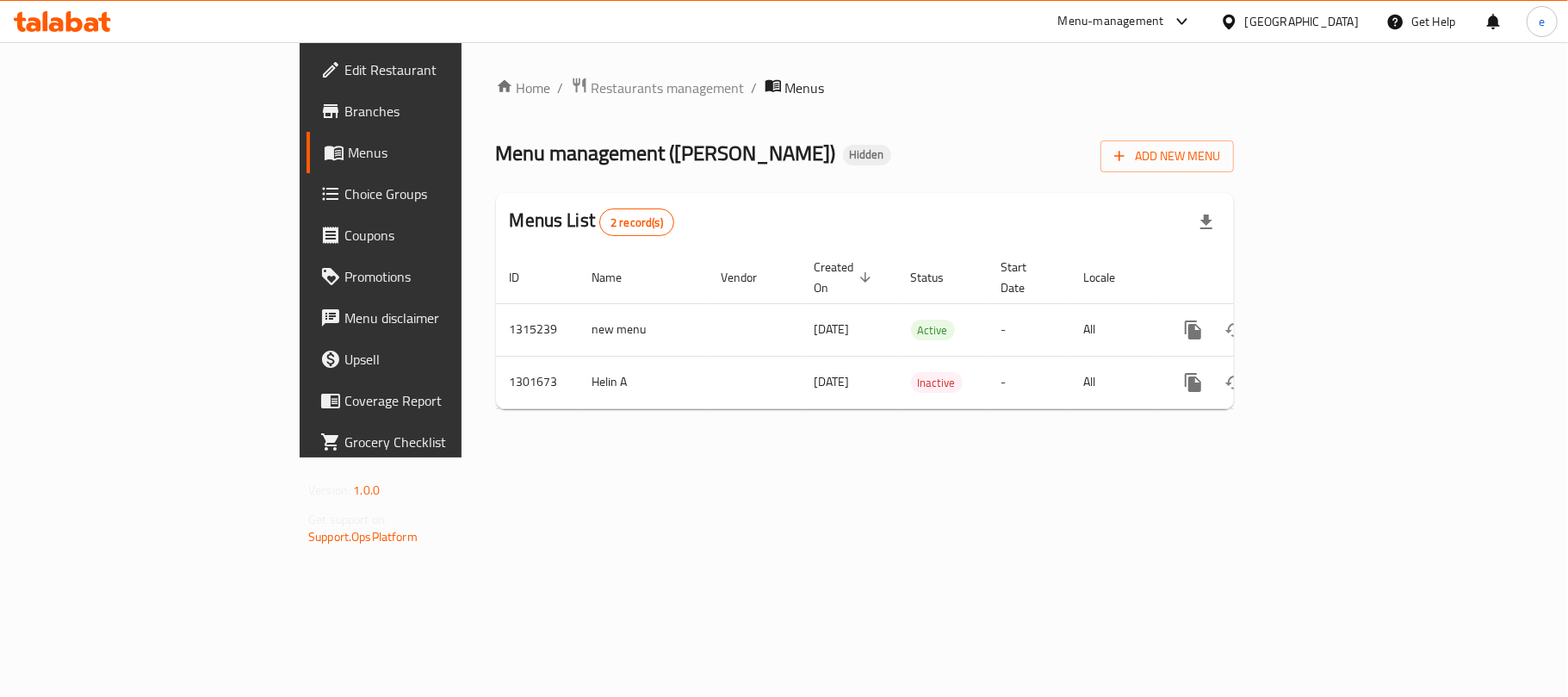
click at [65, 25] on icon at bounding box center [62, 21] width 97 height 21
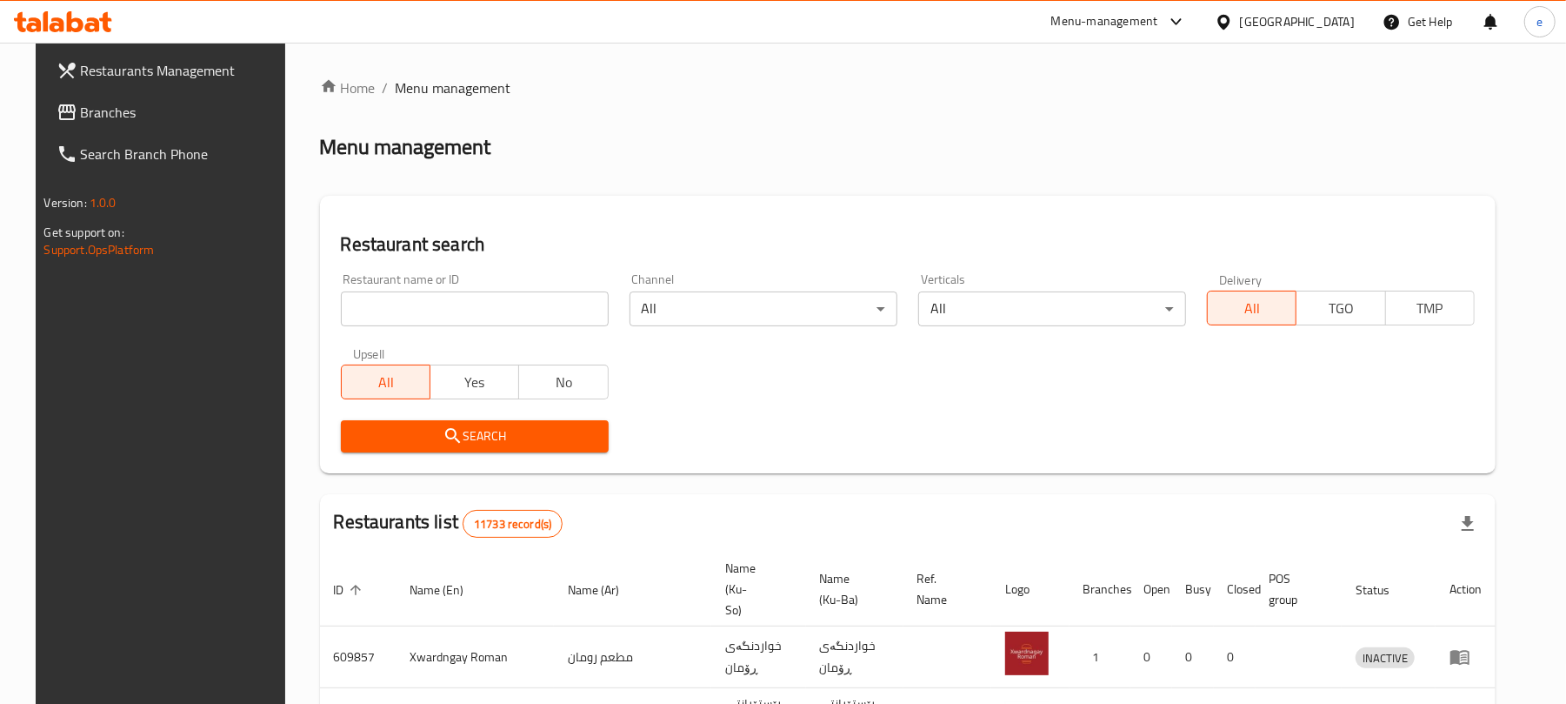
click at [450, 304] on input "search" at bounding box center [475, 308] width 268 height 35
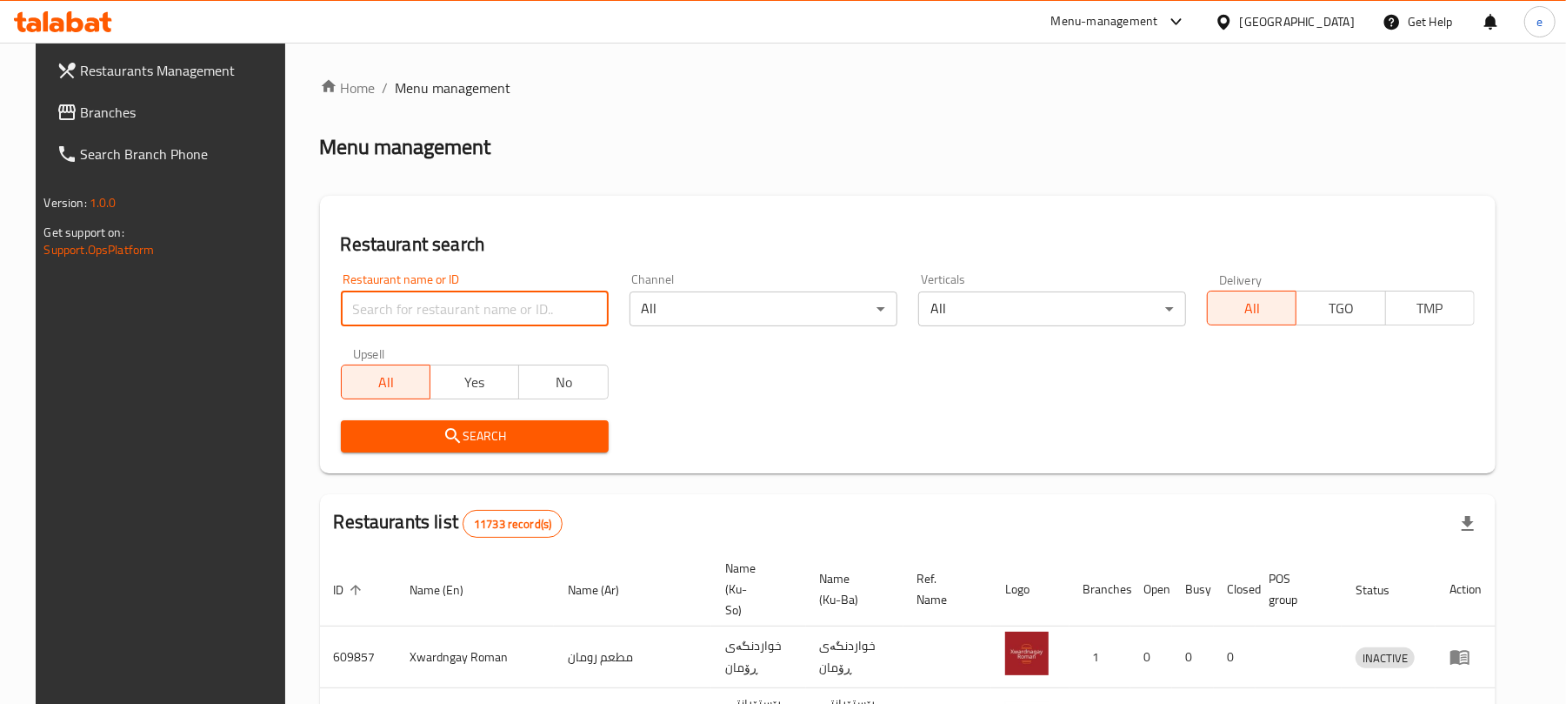
paste input "687811"
type input "687811"
click button "Search" at bounding box center [475, 436] width 268 height 32
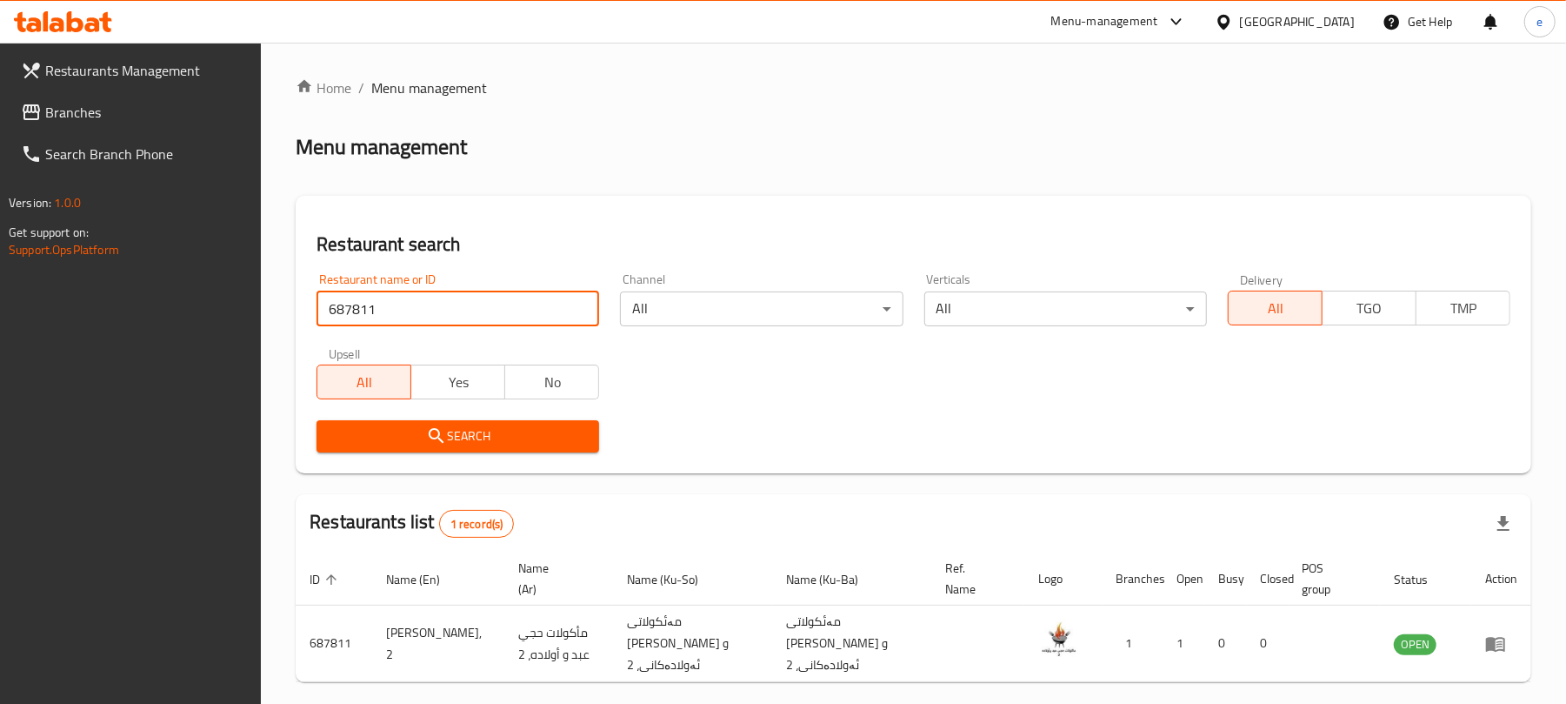
click at [98, 117] on span "Branches" at bounding box center [146, 112] width 203 height 21
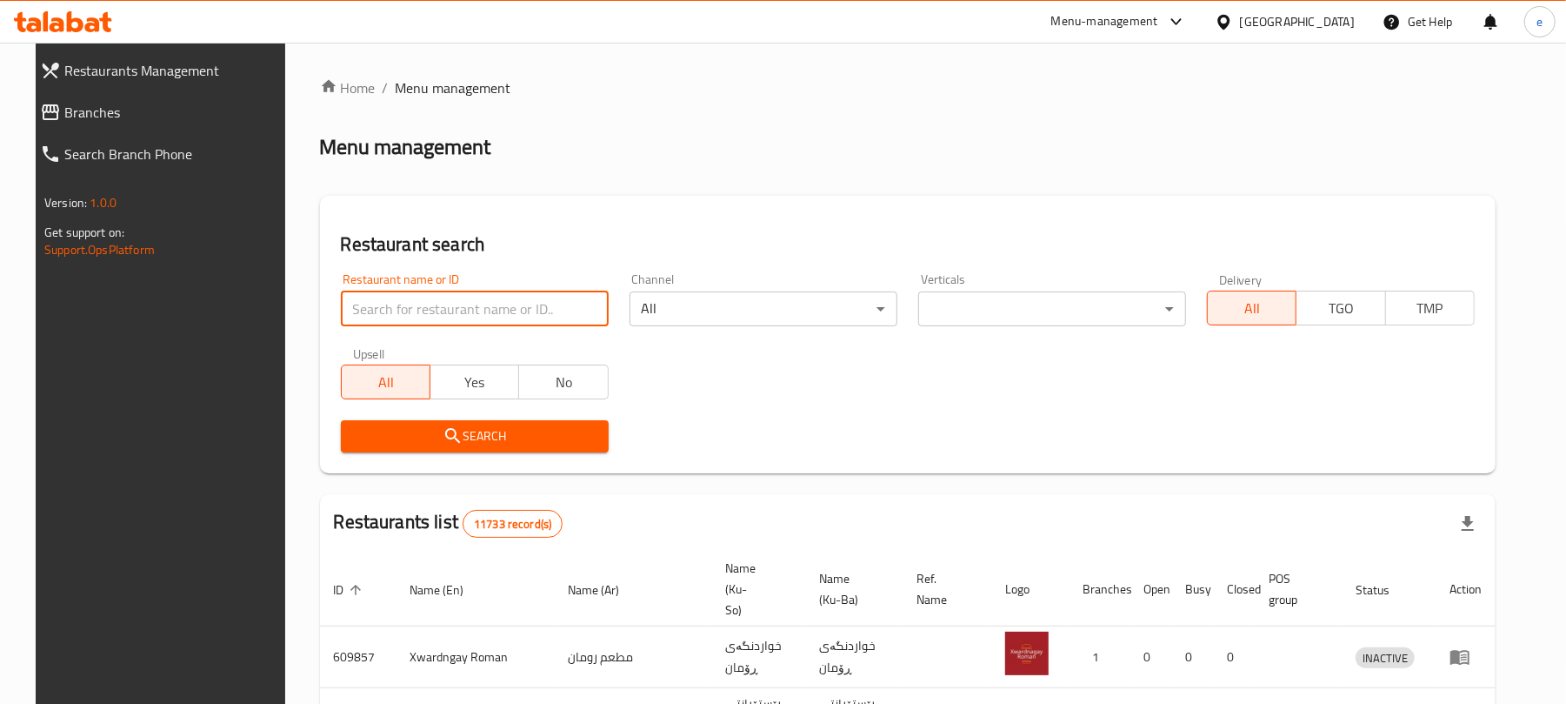
click at [397, 314] on input "search" at bounding box center [475, 308] width 268 height 35
paste input "652254"
type input "652254"
click button "Search" at bounding box center [475, 436] width 268 height 32
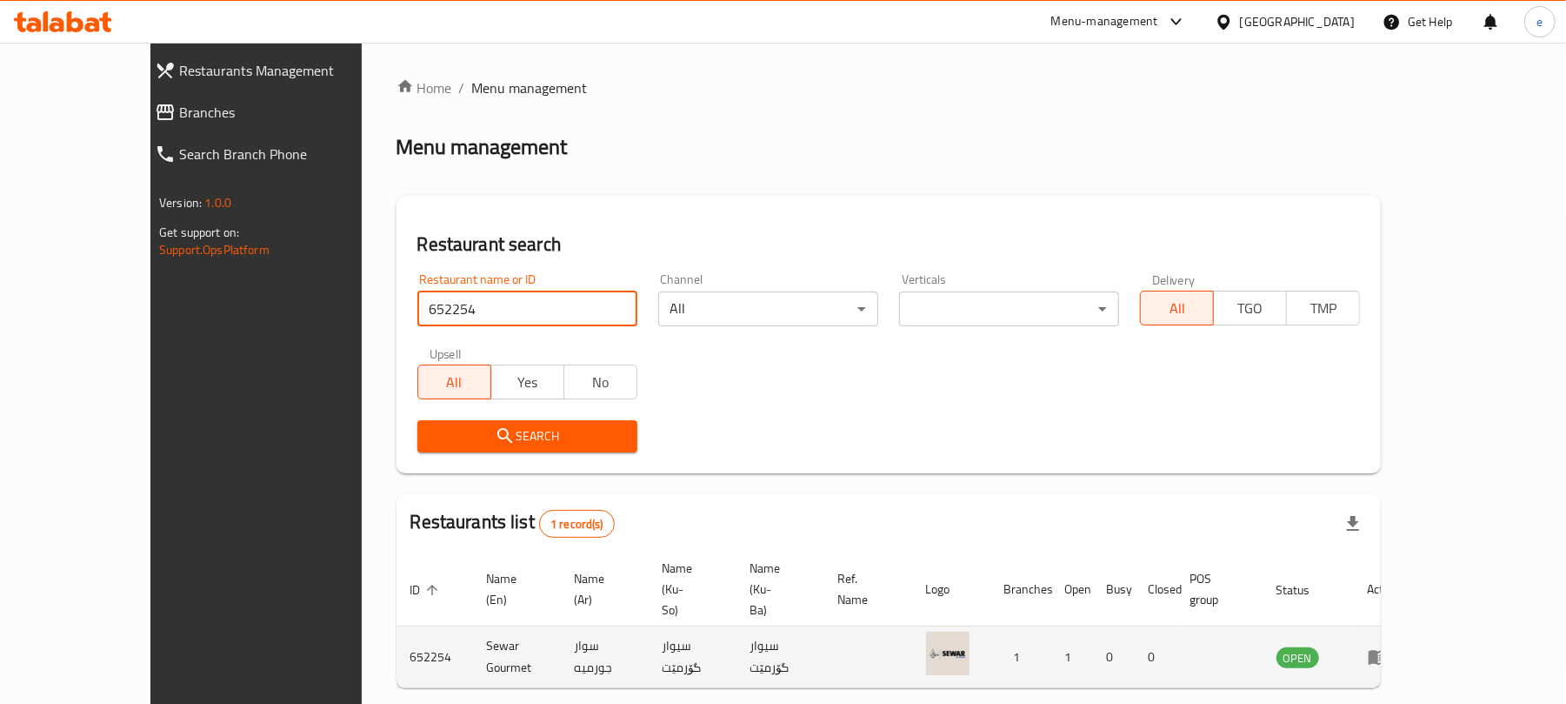
click at [1388, 651] on icon "enhanced table" at bounding box center [1378, 658] width 19 height 15
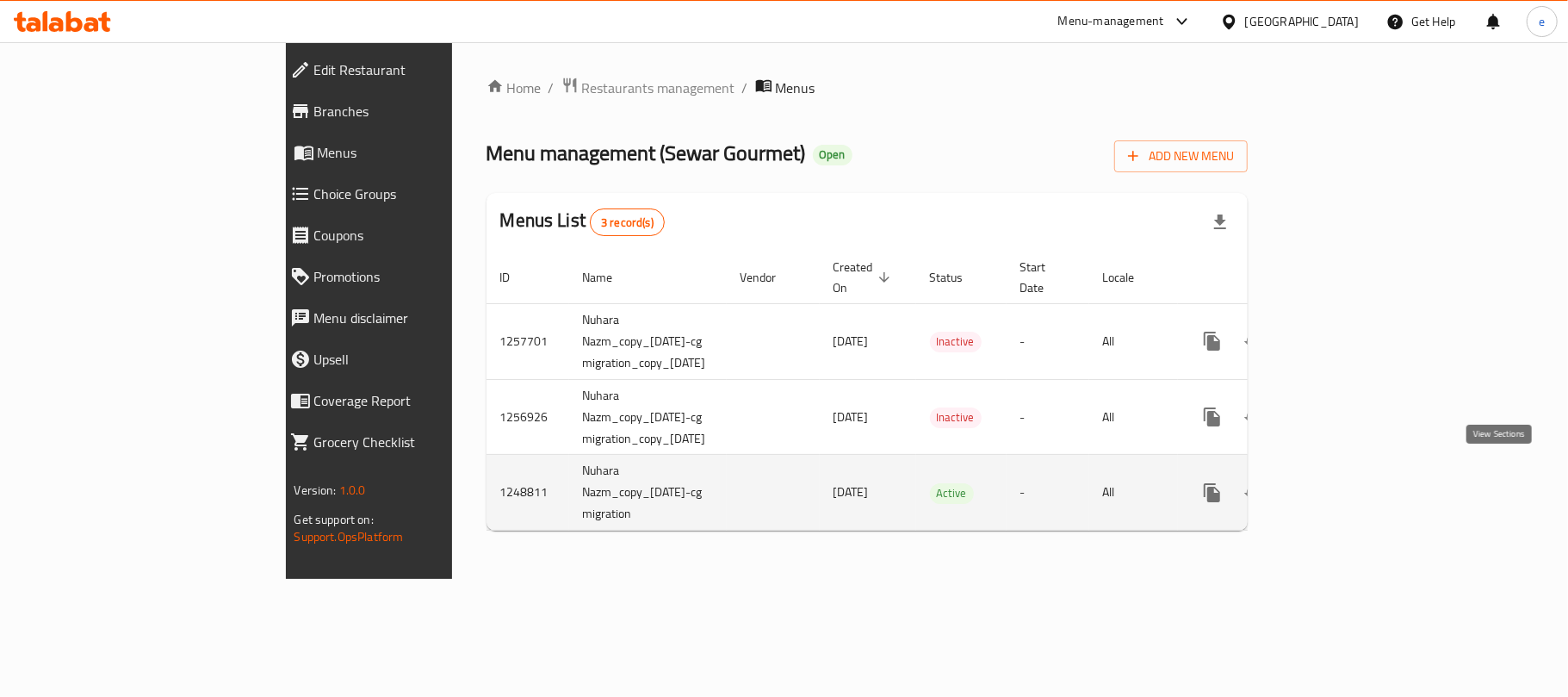
click at [1357, 473] on link "enhanced table" at bounding box center [1336, 493] width 42 height 42
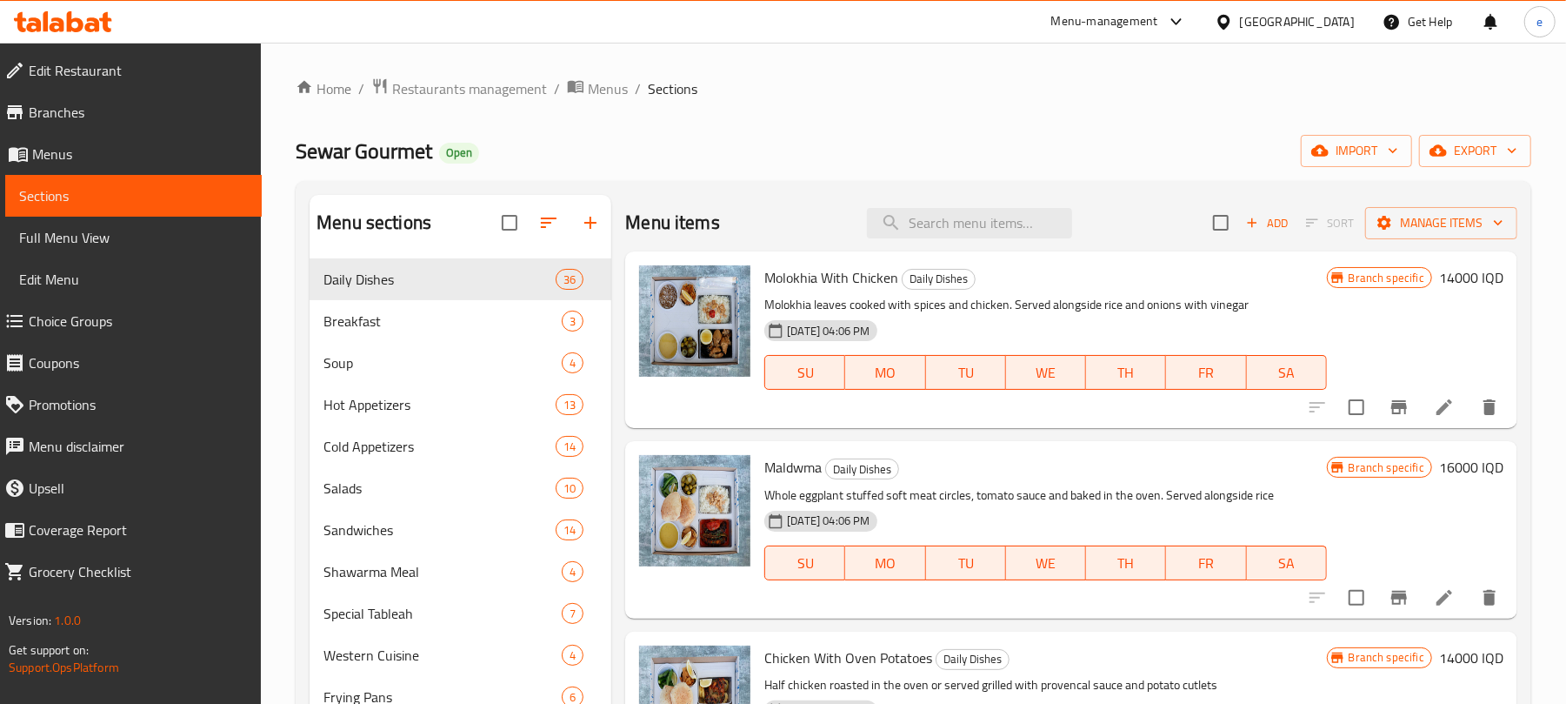
click at [49, 111] on span "Branches" at bounding box center [138, 112] width 219 height 21
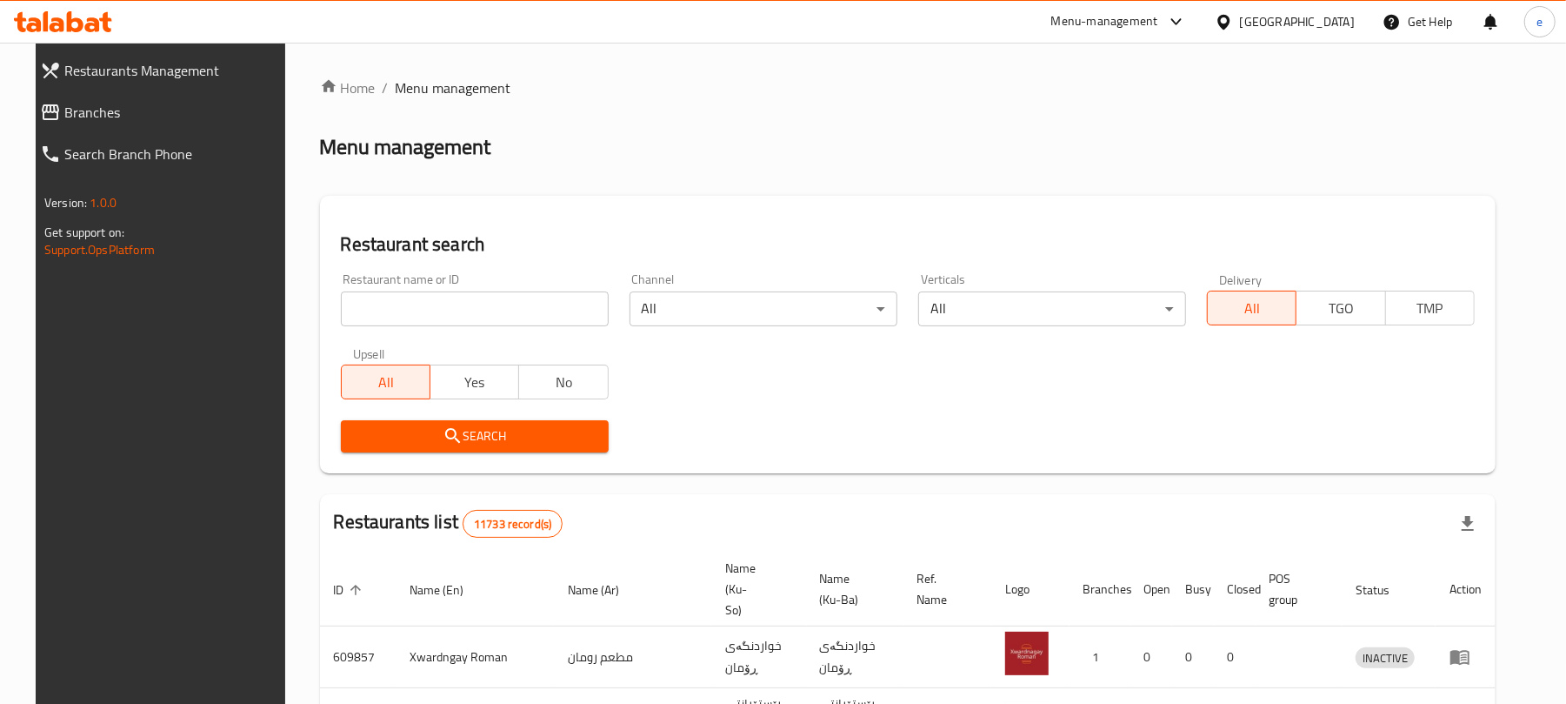
click at [96, 118] on span "Branches" at bounding box center [173, 112] width 219 height 21
click at [495, 306] on input "search" at bounding box center [475, 308] width 268 height 35
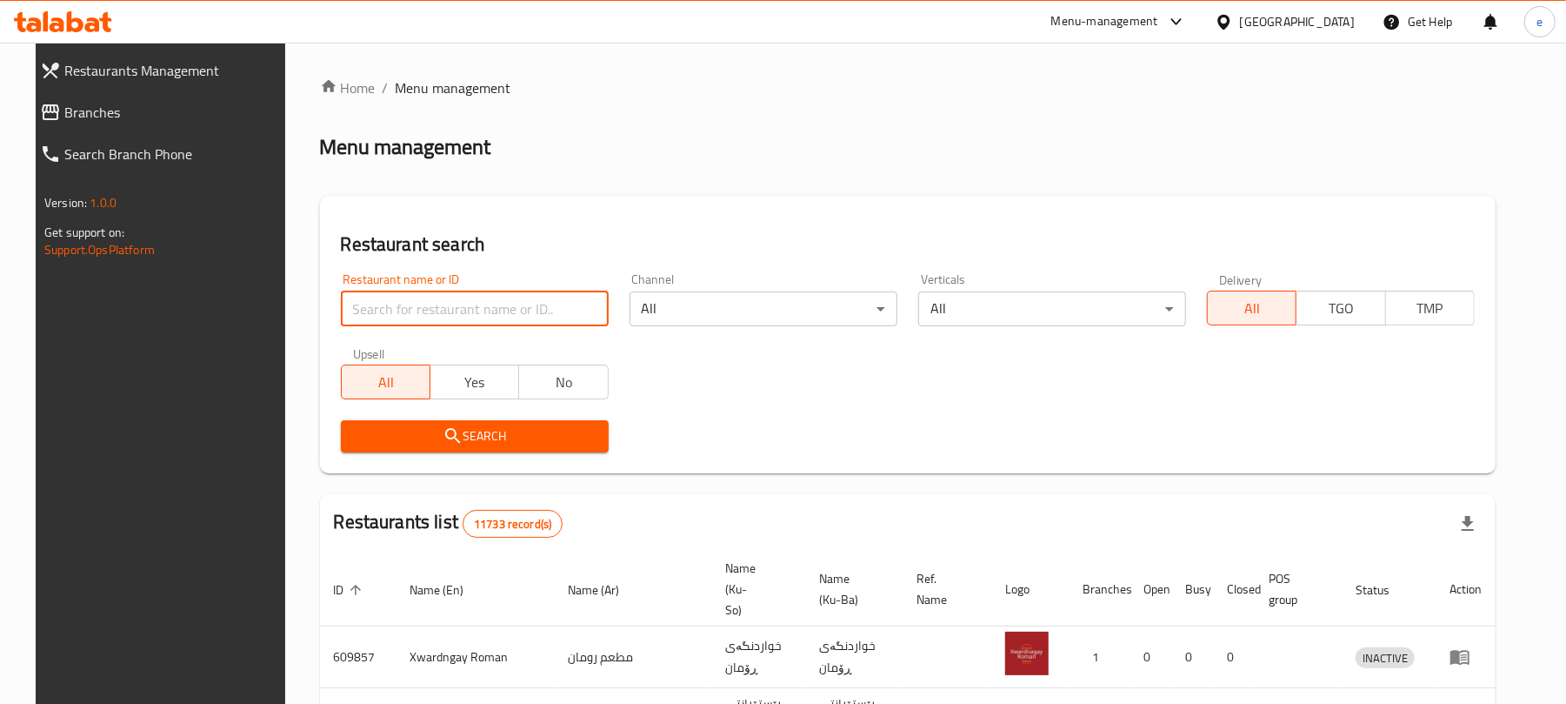
paste input "652254"
type input "652254"
click button "Search" at bounding box center [475, 436] width 268 height 32
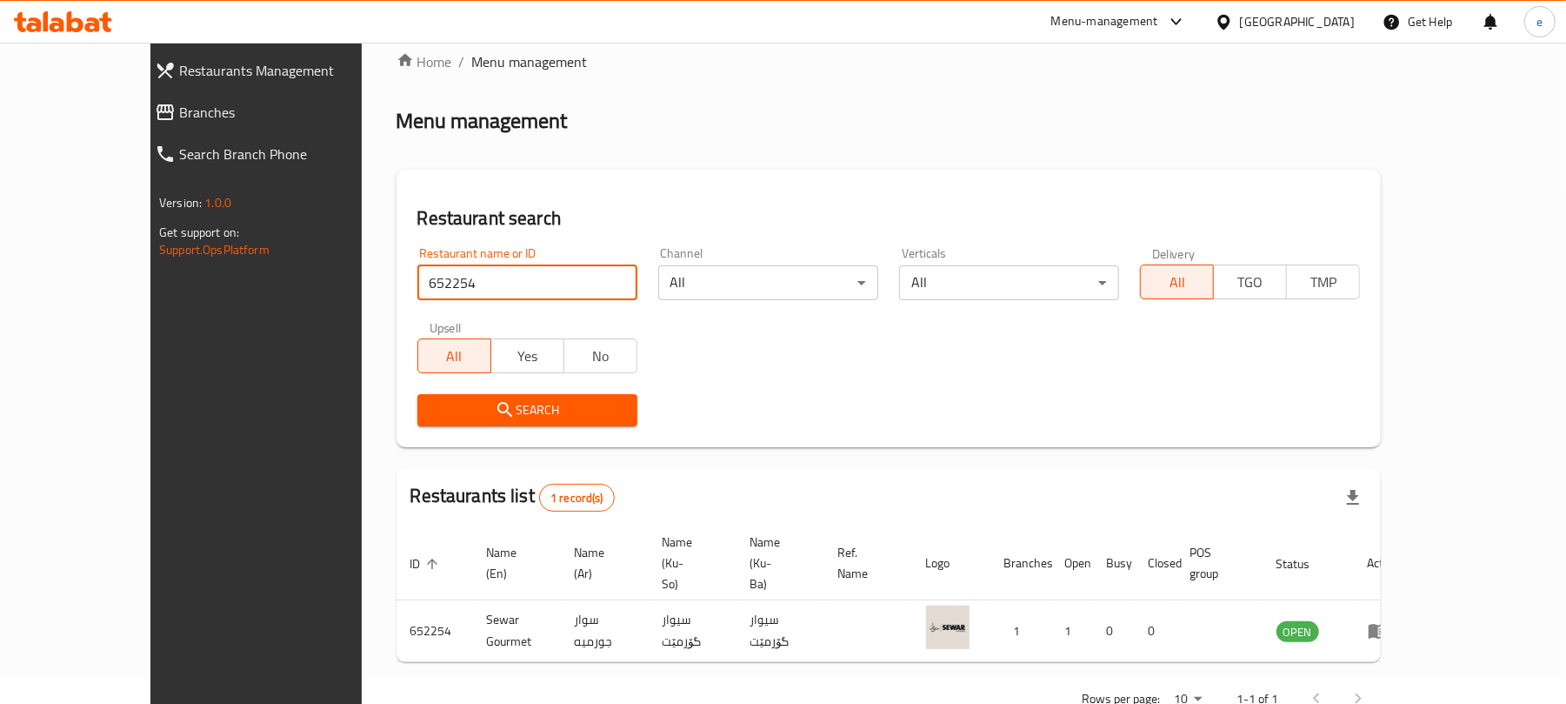
scroll to position [39, 0]
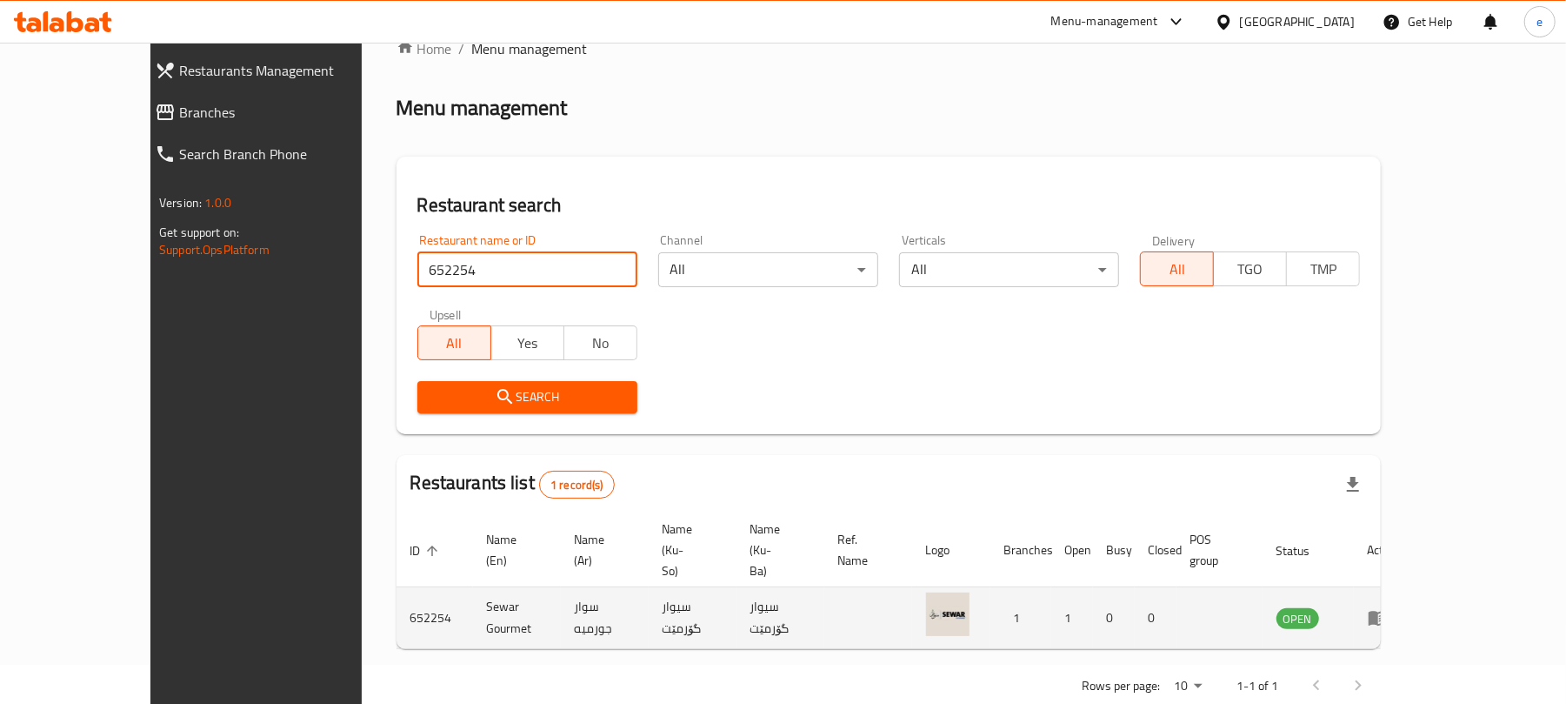
click at [1388, 611] on icon "enhanced table" at bounding box center [1378, 618] width 19 height 15
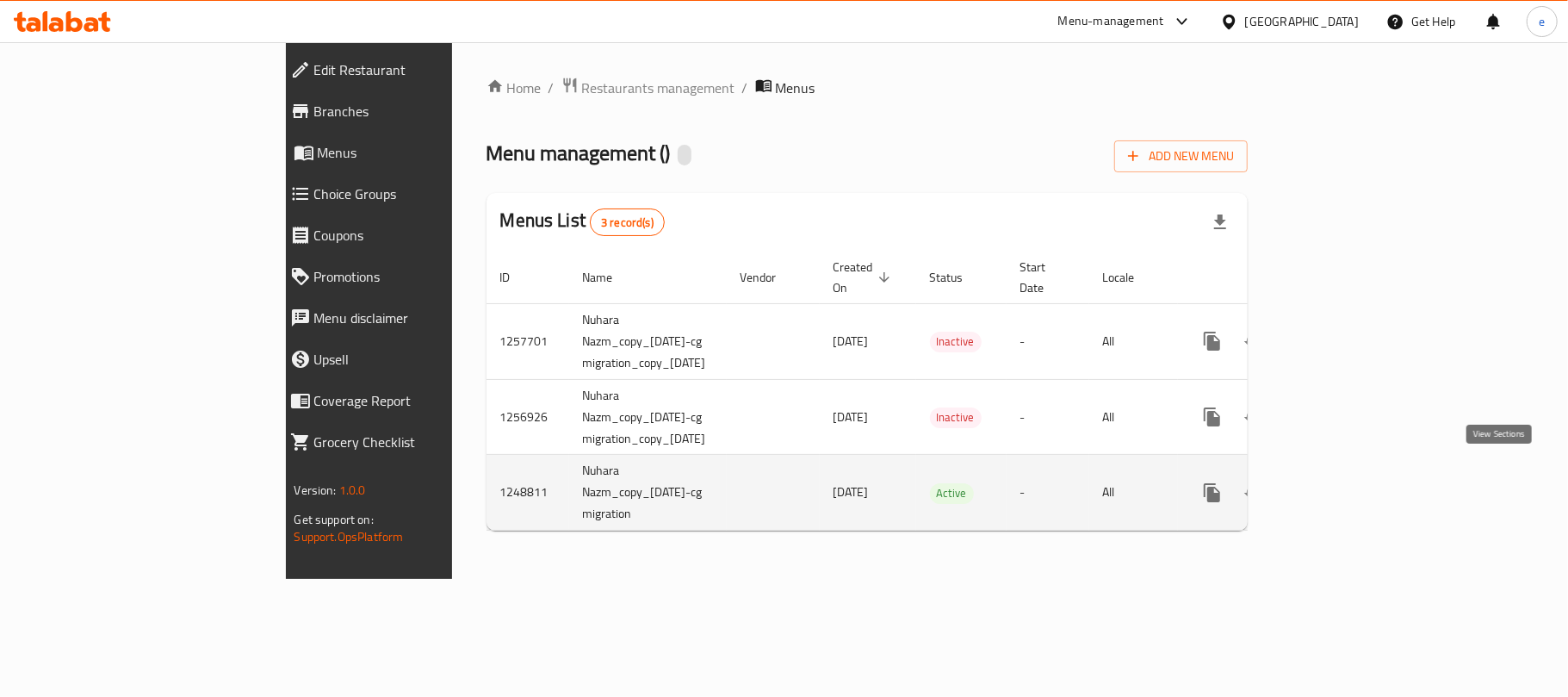
click at [1346, 482] on icon "enhanced table" at bounding box center [1335, 492] width 21 height 21
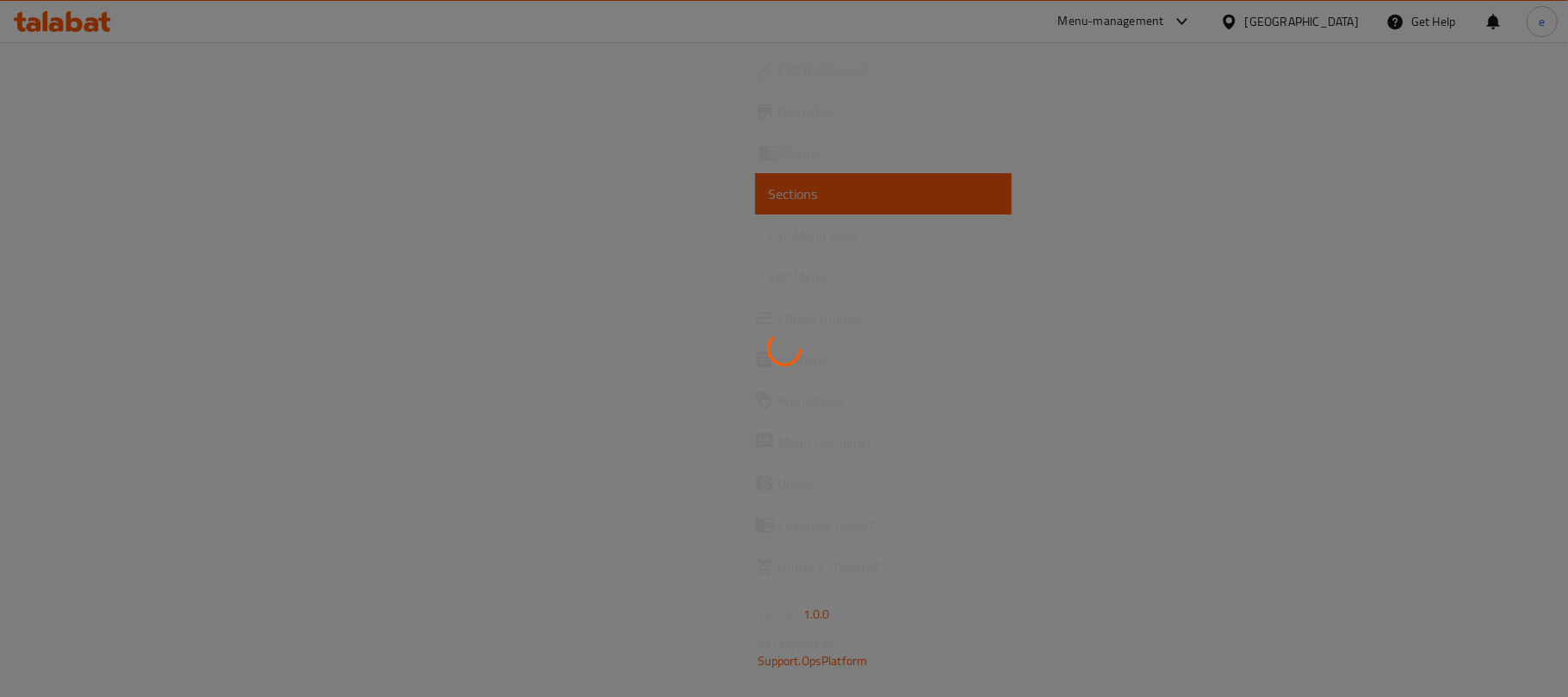
drag, startPoint x: 545, startPoint y: 7, endPoint x: 236, endPoint y: 5, distance: 309.0
click at [432, 217] on div at bounding box center [784, 348] width 1568 height 697
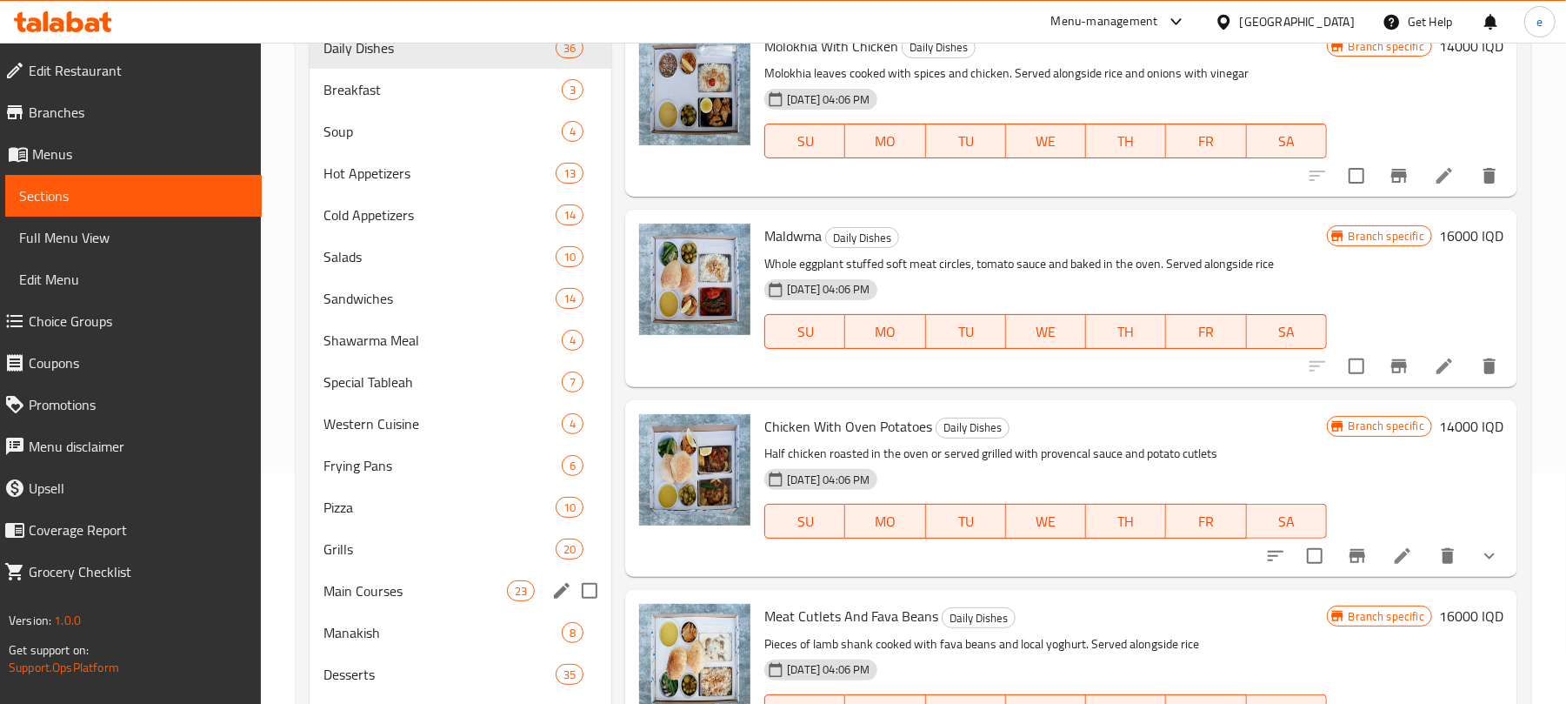
scroll to position [446, 0]
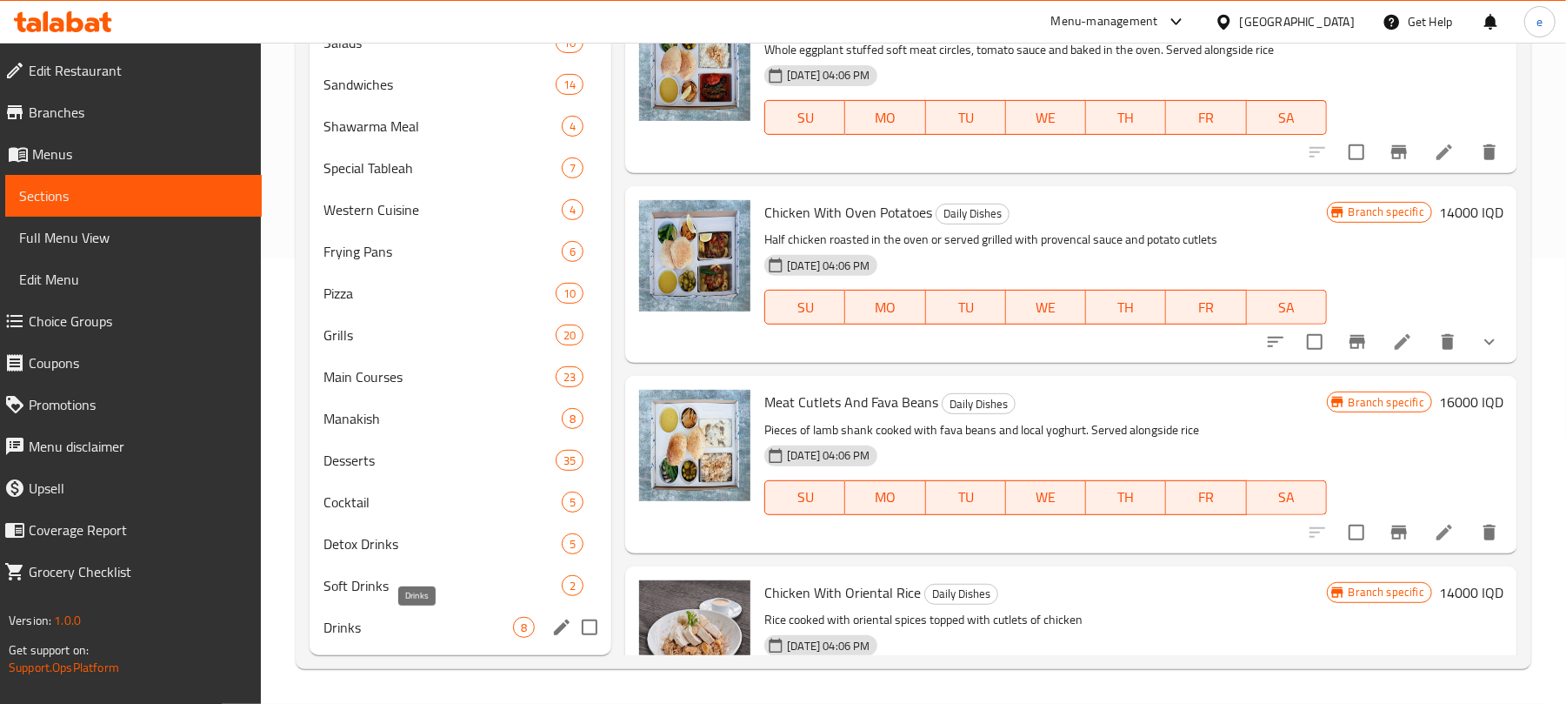
click at [372, 623] on span "Drinks" at bounding box center [419, 627] width 190 height 21
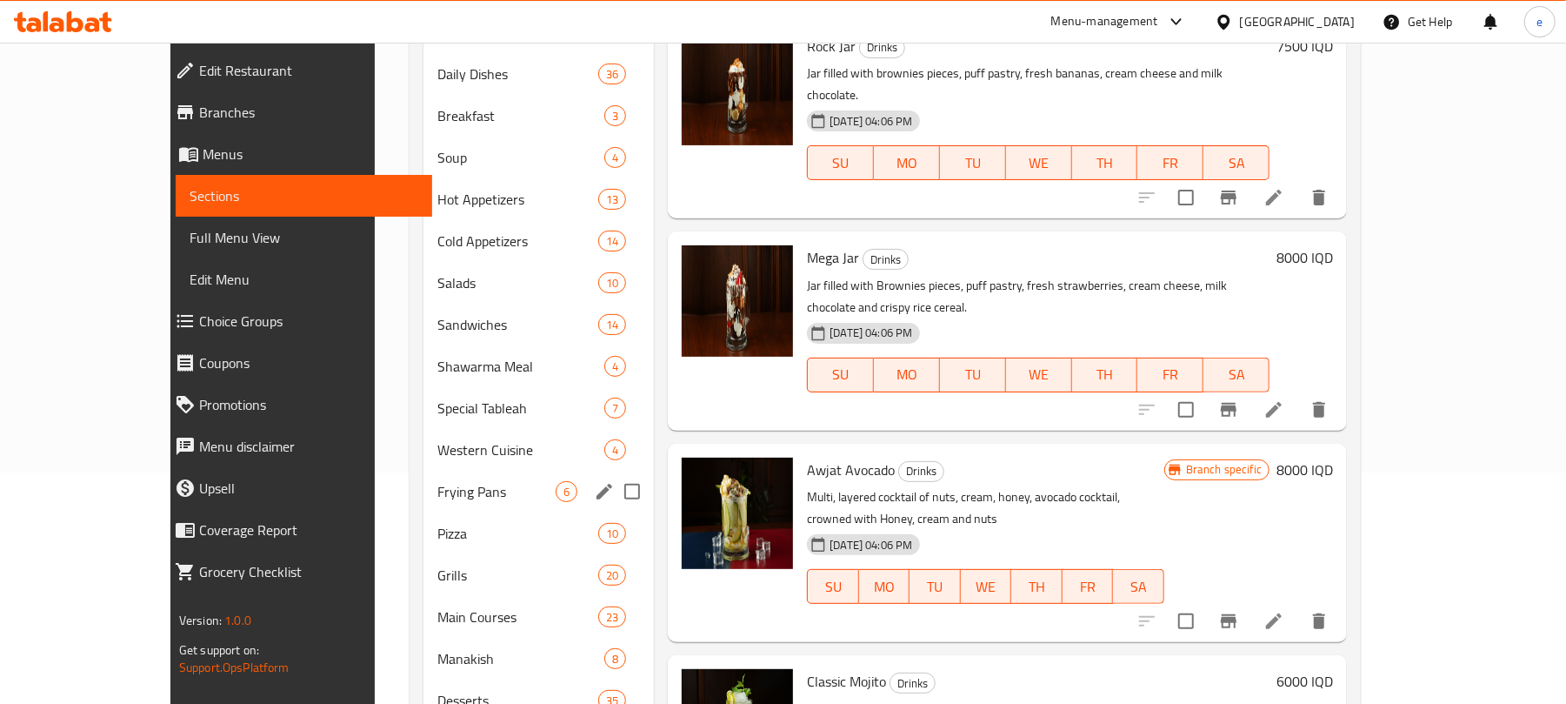
scroll to position [446, 0]
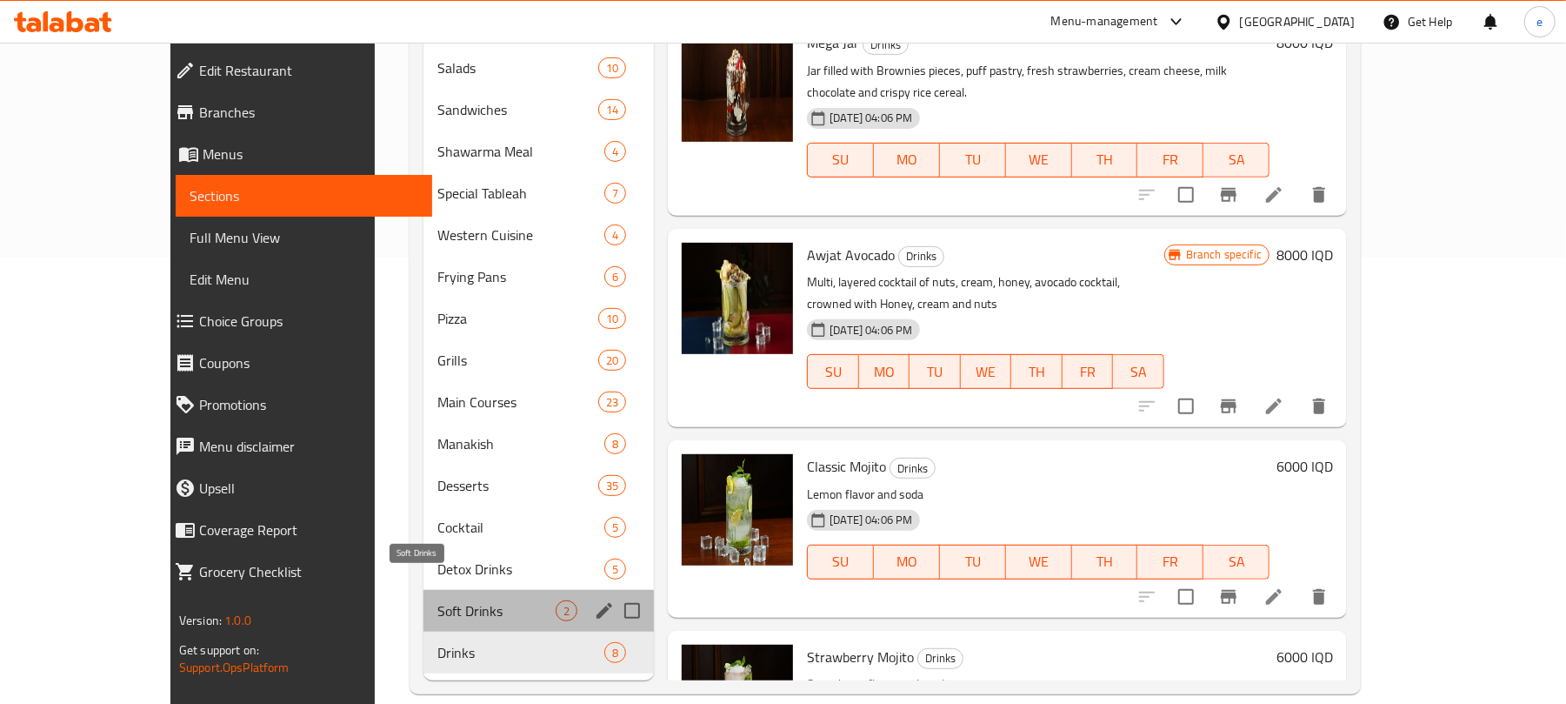
click at [437, 600] on span "Soft Drinks" at bounding box center [496, 610] width 118 height 21
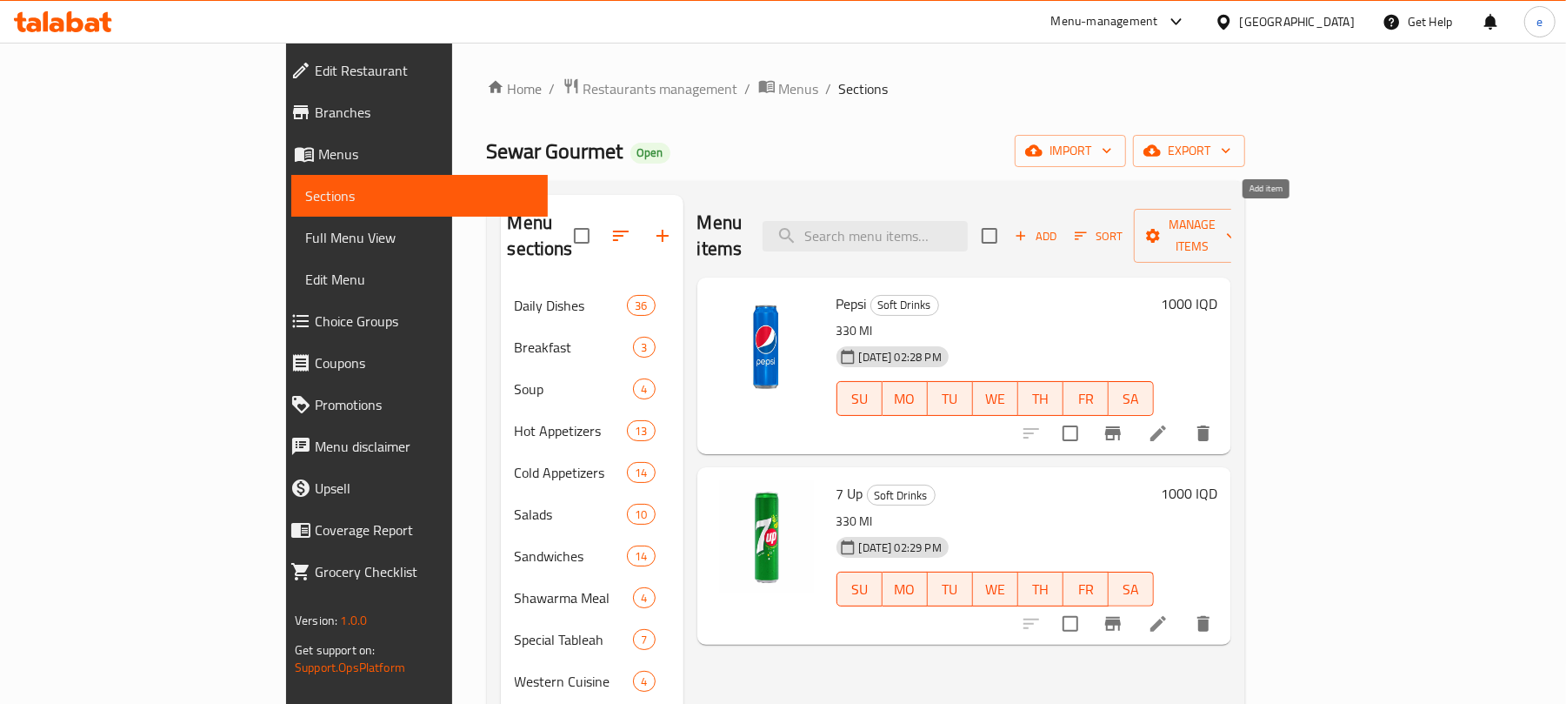
click at [1059, 226] on span "Add" at bounding box center [1035, 236] width 47 height 20
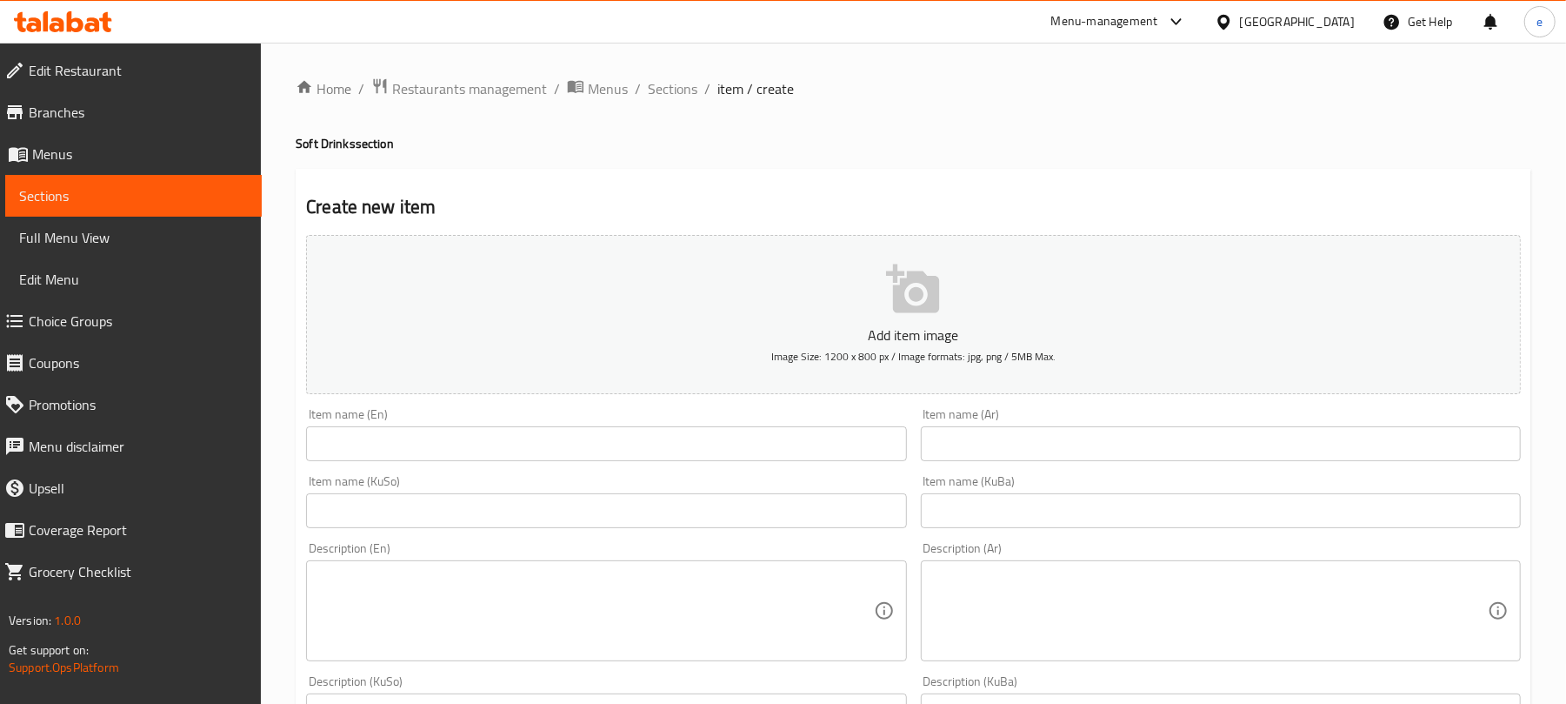
click at [783, 512] on input "text" at bounding box center [606, 510] width 600 height 35
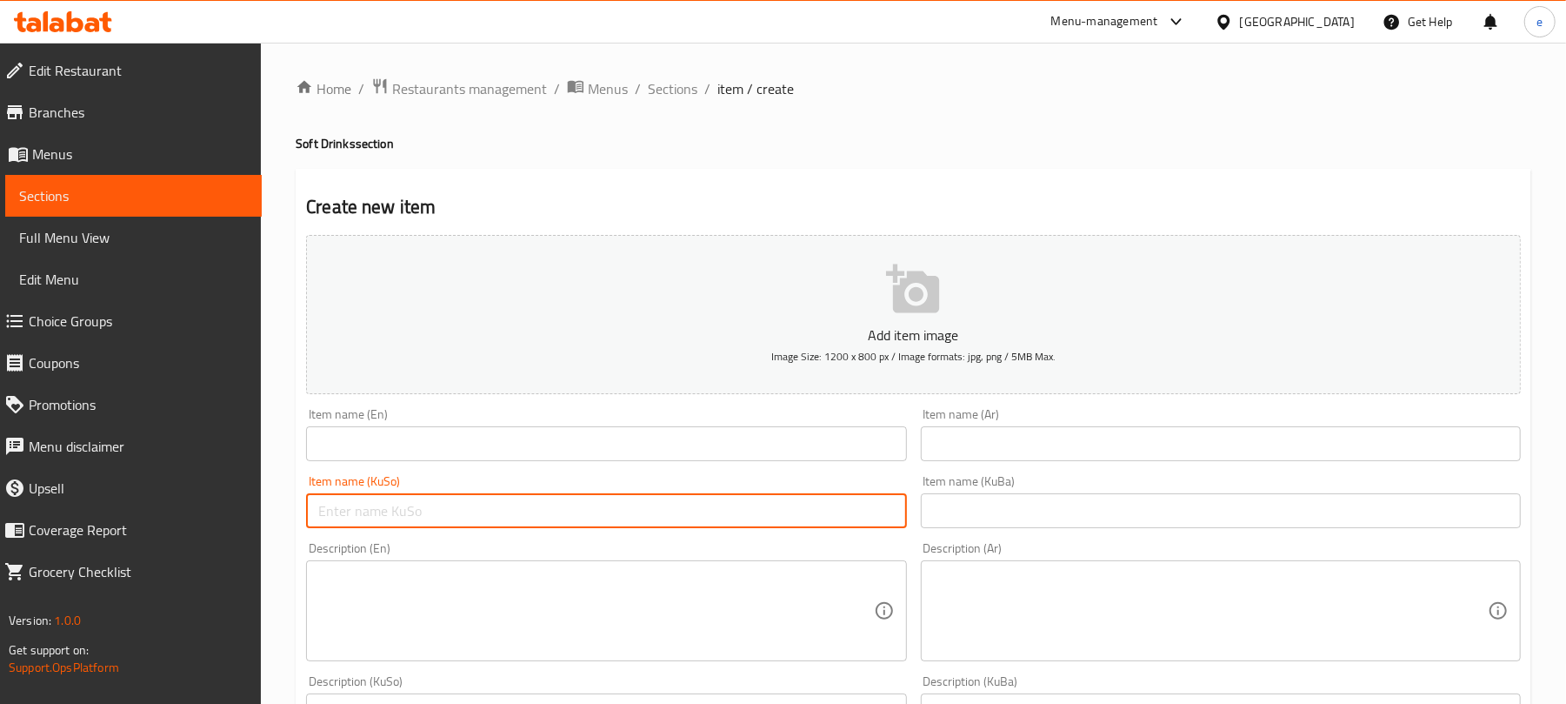
paste input "ماستاو"
type input "ماستاو"
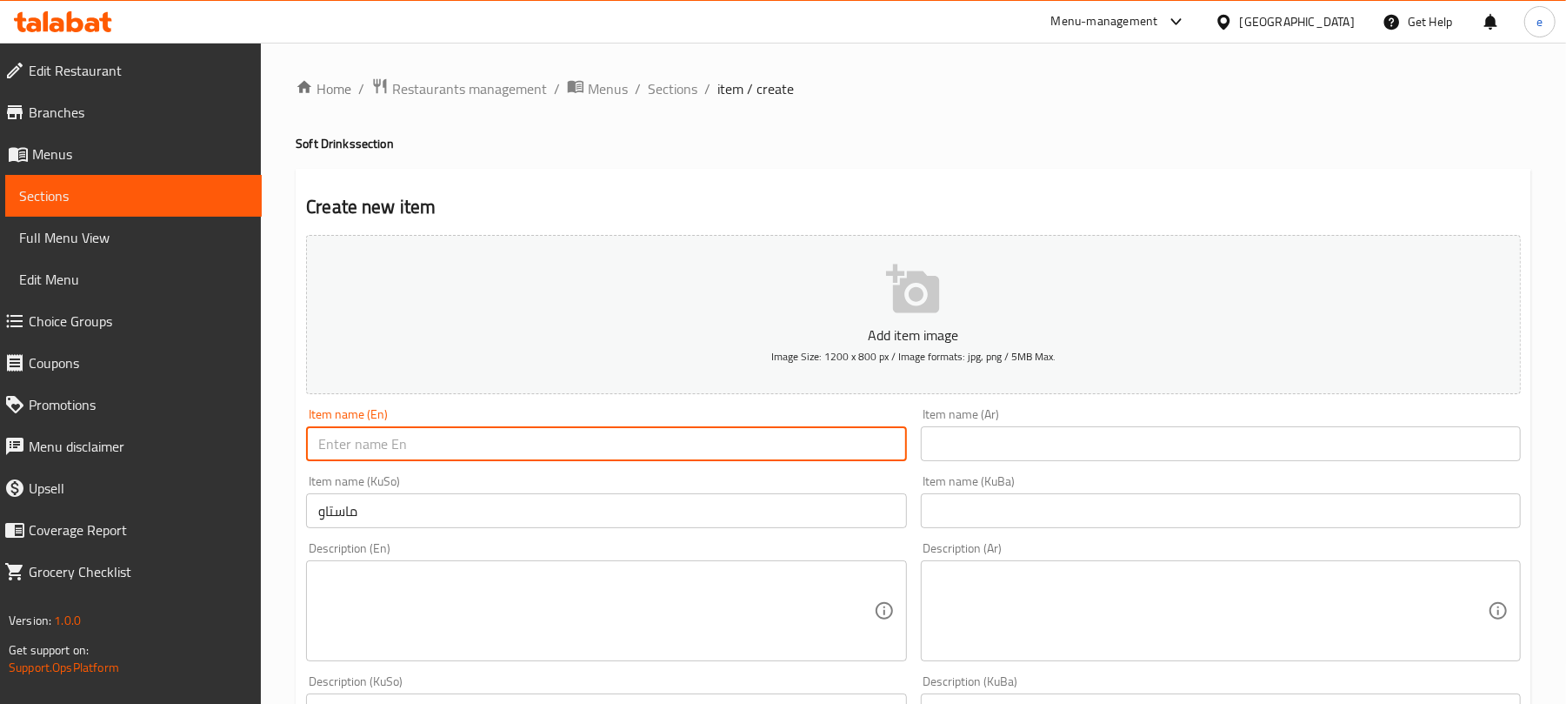
click at [619, 449] on input "text" at bounding box center [606, 443] width 600 height 35
paste input "Ayran"
type input "Ayran"
click at [1076, 471] on div "Item name (KuBa) Item name (KuBa)" at bounding box center [1221, 501] width 614 height 67
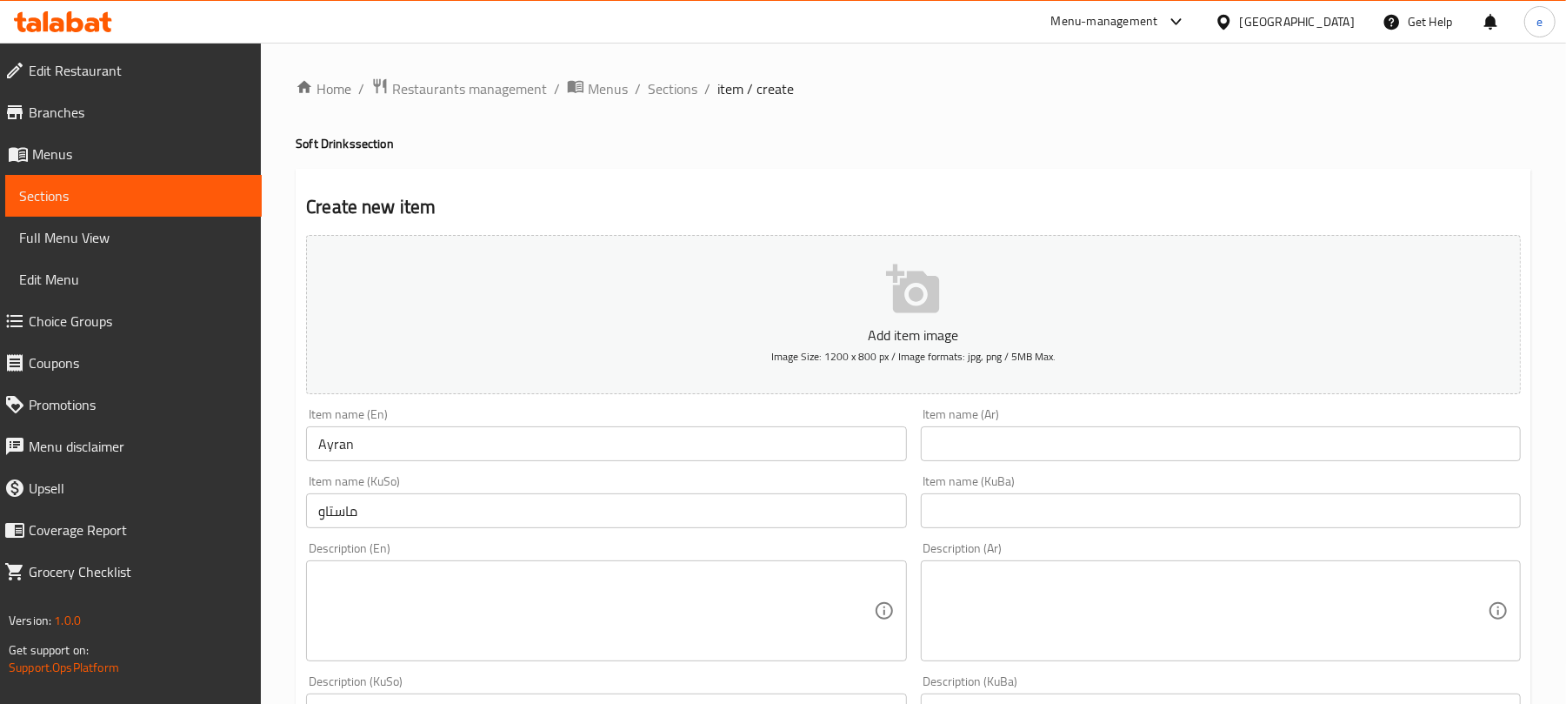
click at [1075, 464] on div "Item name (Ar) Item name (Ar)" at bounding box center [1221, 434] width 614 height 67
click at [1071, 452] on input "text" at bounding box center [1221, 443] width 600 height 35
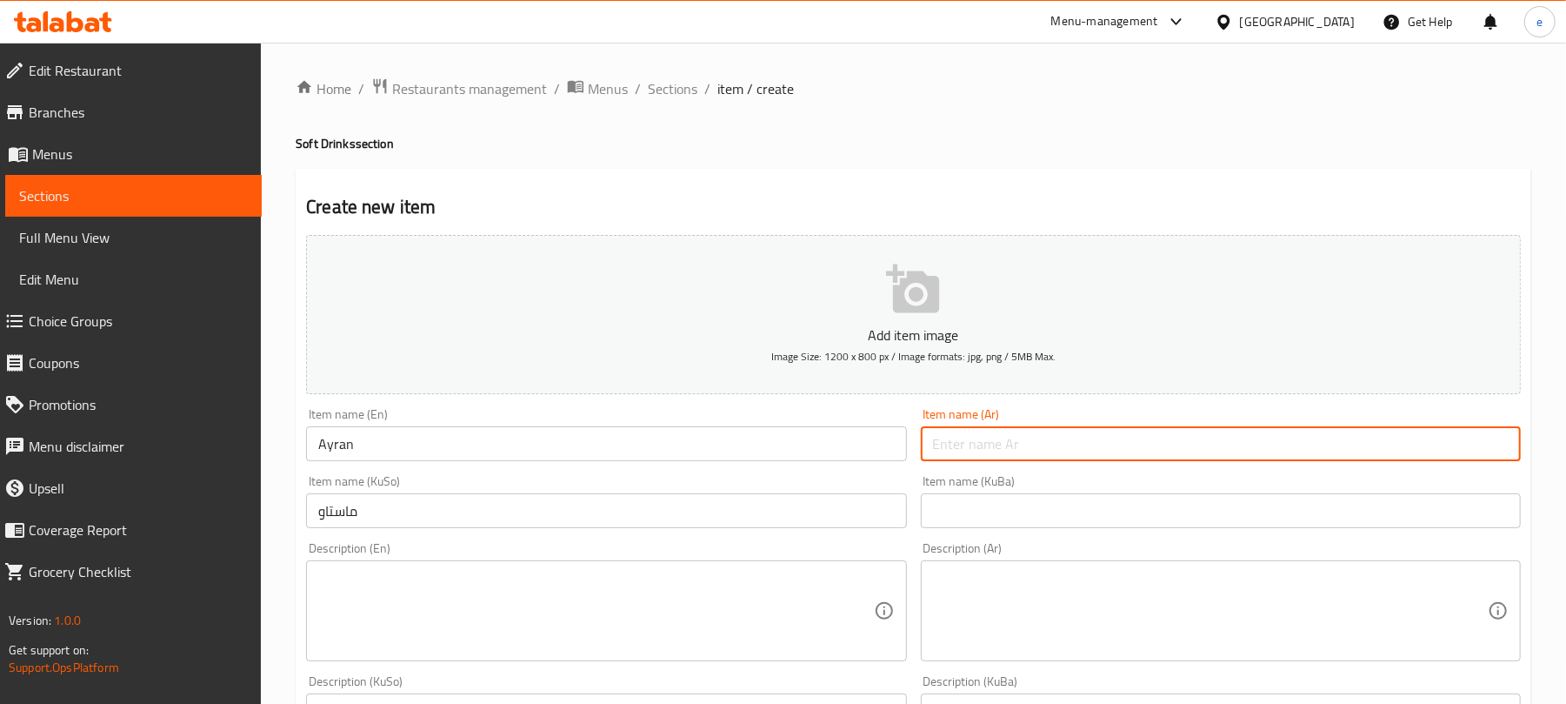
paste input "عيران"
type input "عيران"
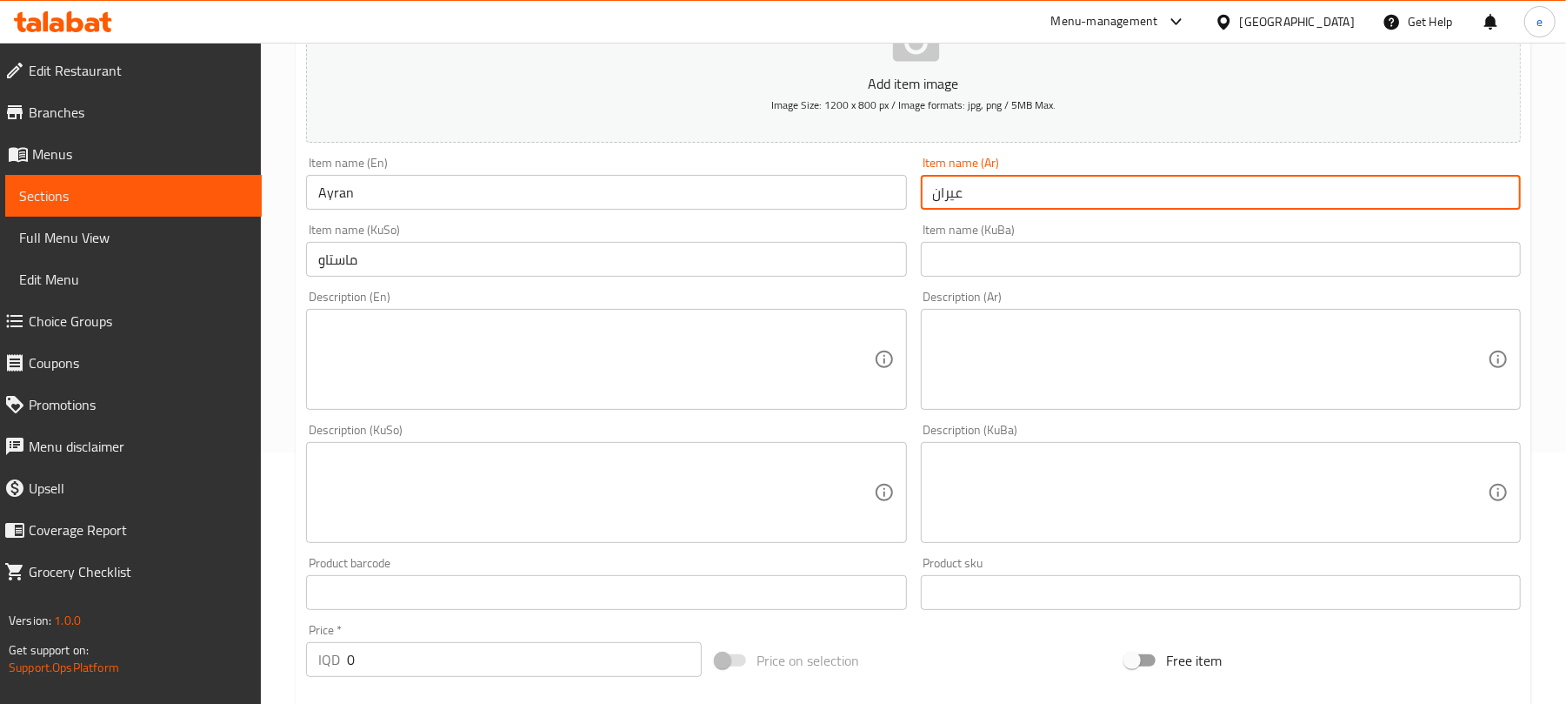
scroll to position [464, 0]
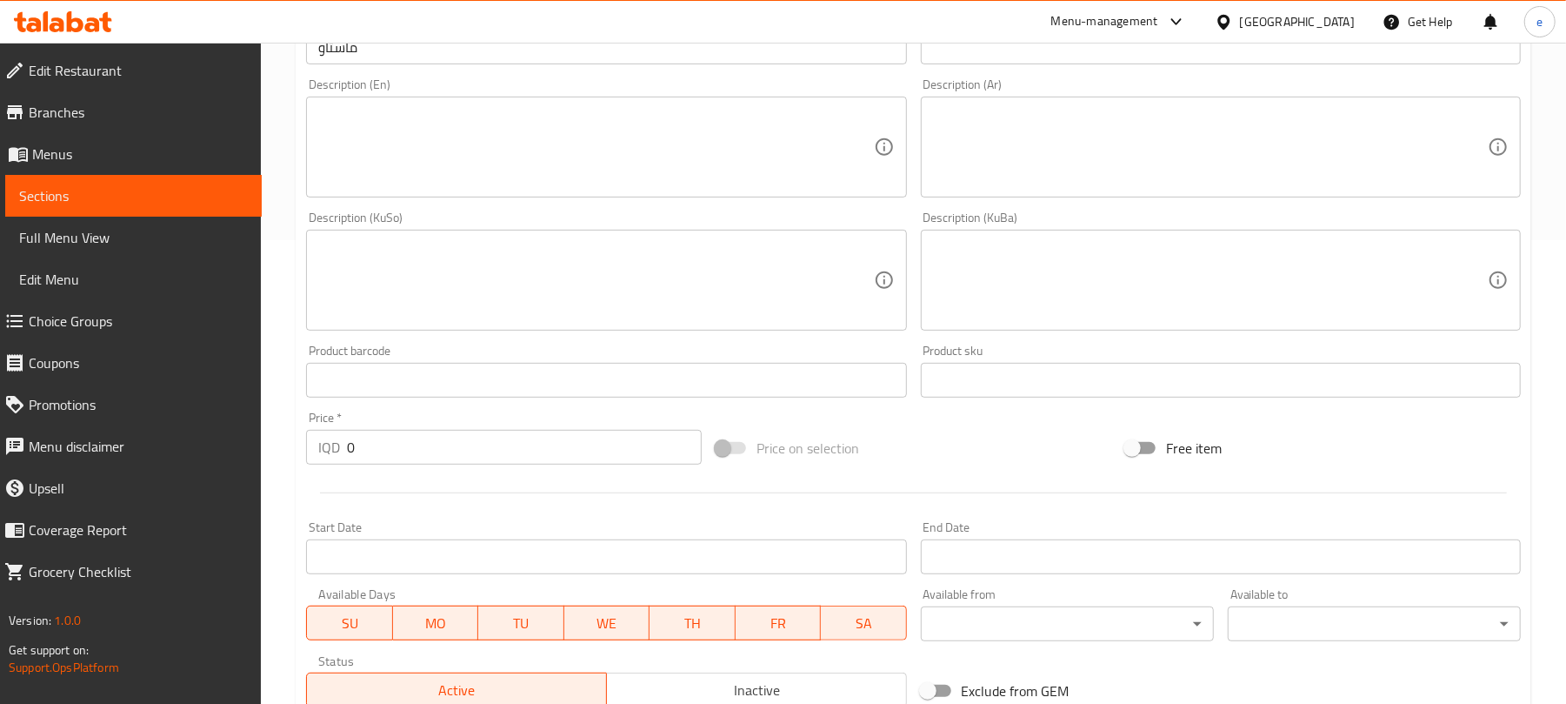
drag, startPoint x: 444, startPoint y: 442, endPoint x: 343, endPoint y: 452, distance: 101.4
click at [343, 452] on div "IQD 0 Price *" at bounding box center [504, 447] width 396 height 35
paste input "250"
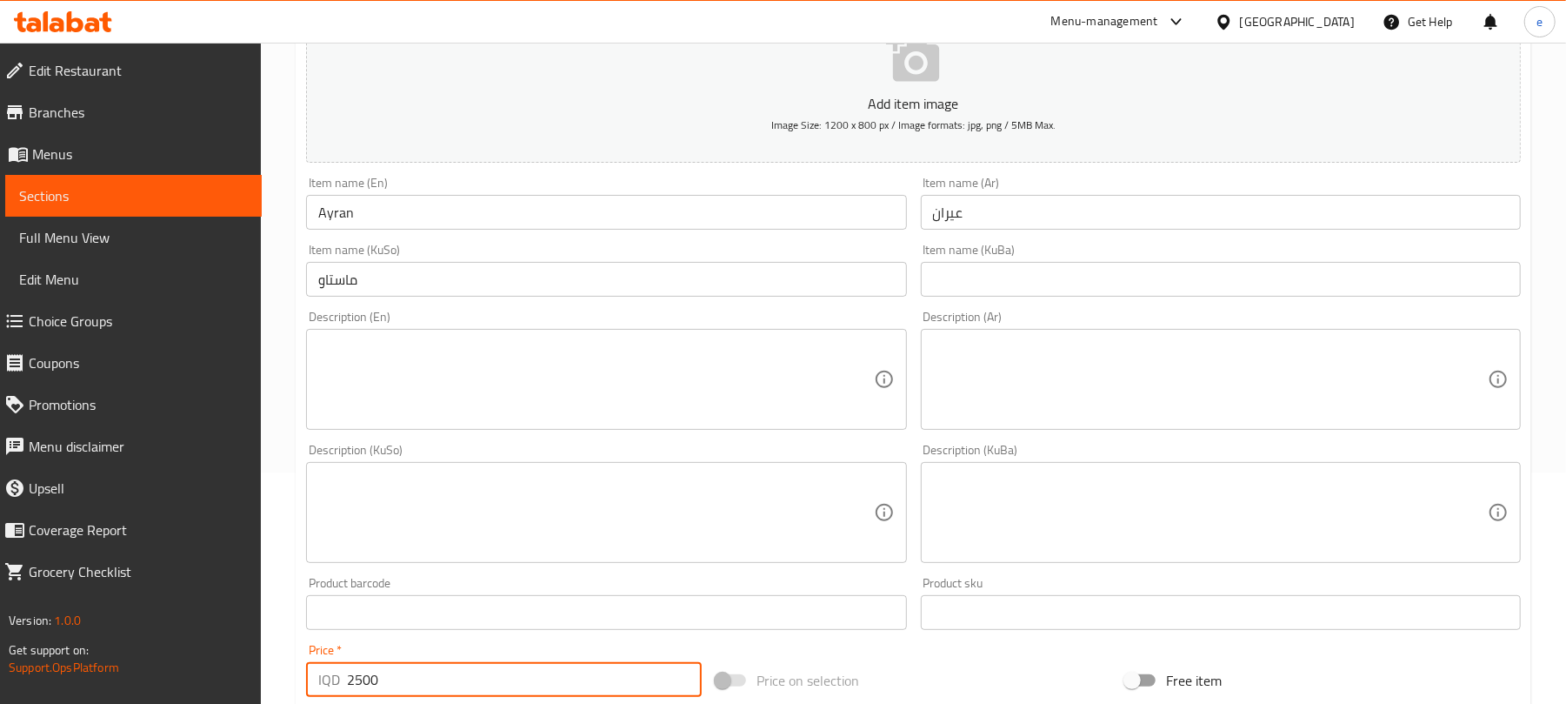
type input "2500"
click at [624, 379] on textarea at bounding box center [595, 379] width 555 height 83
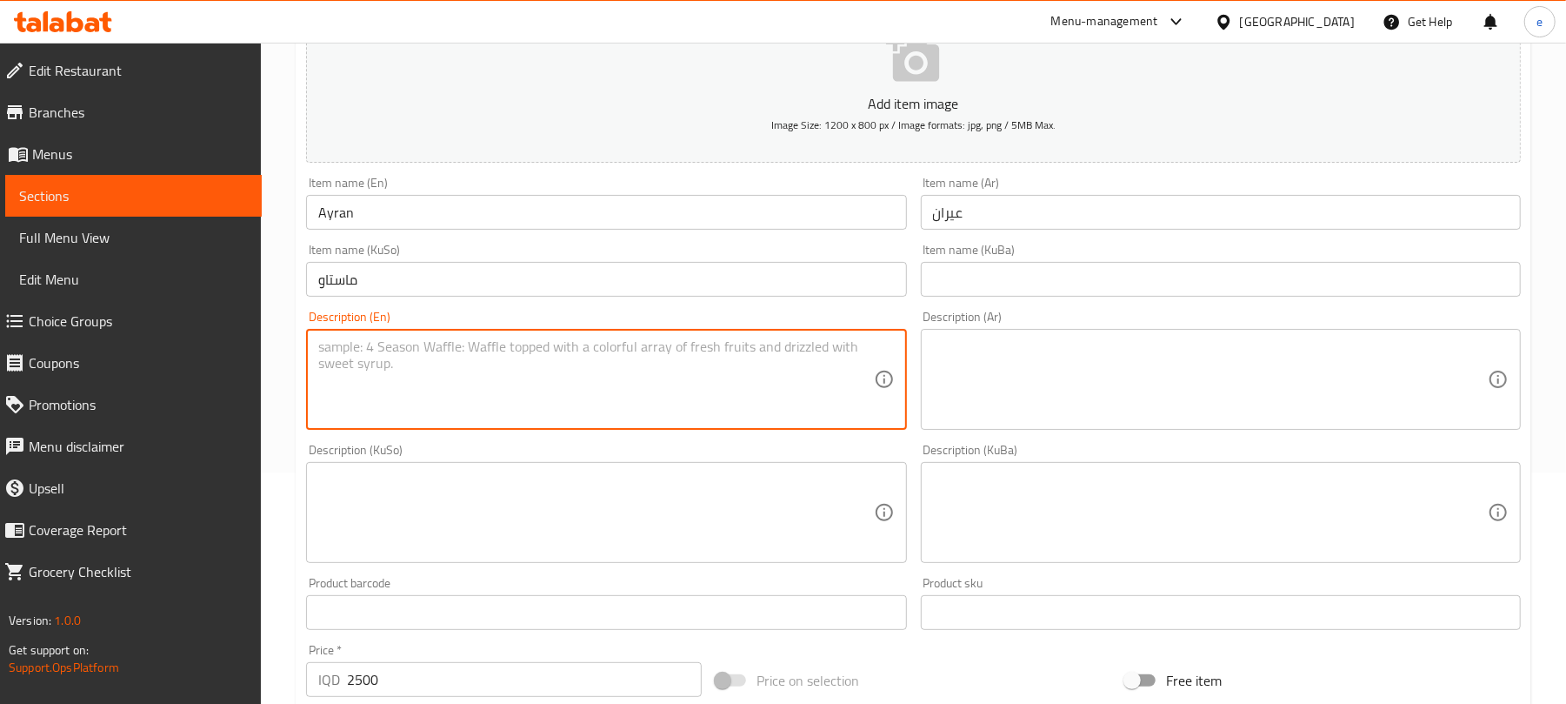
paste textarea "1 cup local yogurt"
type textarea "1 cup local yogurt"
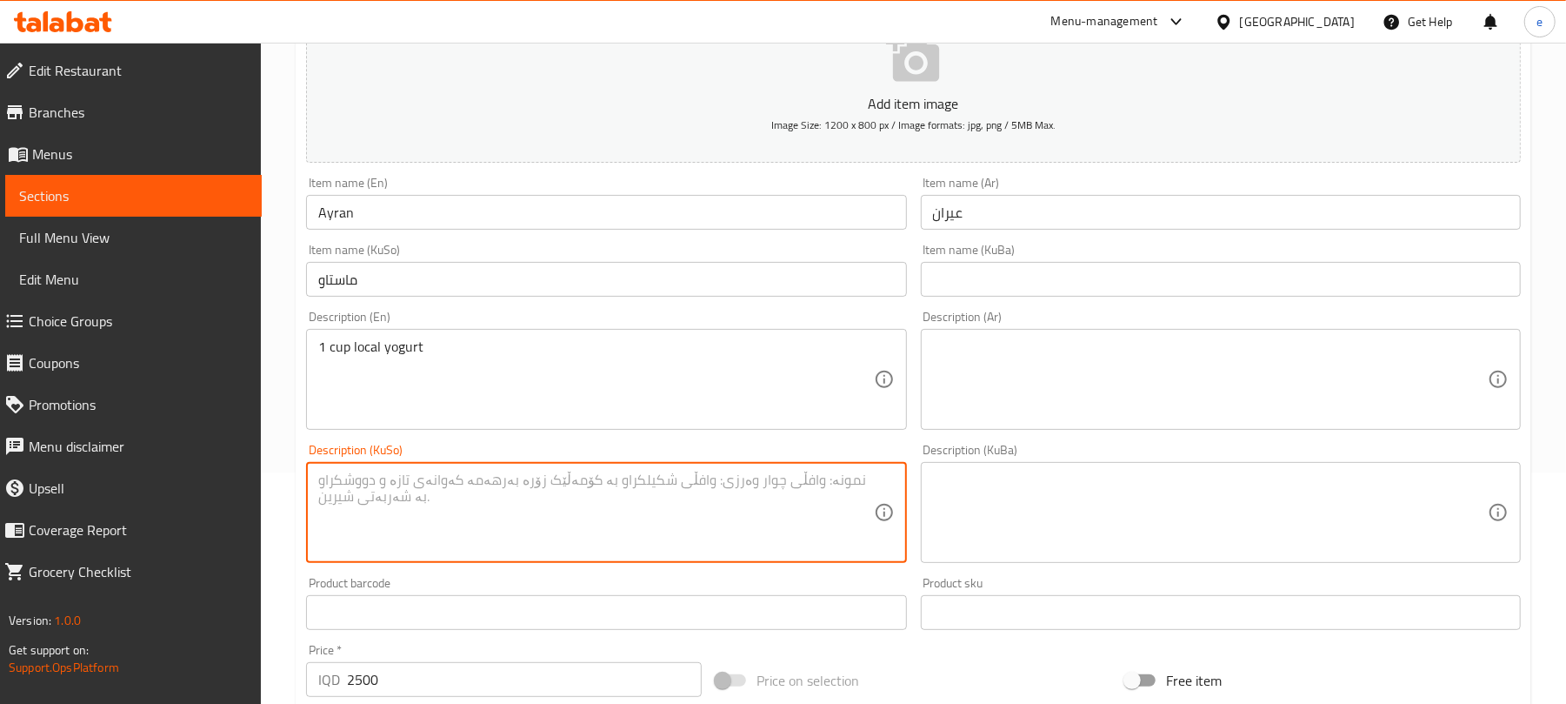
click at [717, 510] on textarea at bounding box center [595, 512] width 555 height 83
click at [830, 482] on textarea "1 کوپ مستی خۆماڵی" at bounding box center [595, 512] width 555 height 83
click at [829, 482] on textarea "1 کوپ مستی خۆماڵی" at bounding box center [595, 512] width 555 height 83
click at [821, 489] on textarea "1 کوپ مستی خۆماڵی" at bounding box center [595, 512] width 555 height 83
type textarea "1 کوپ ماستی خۆماڵی"
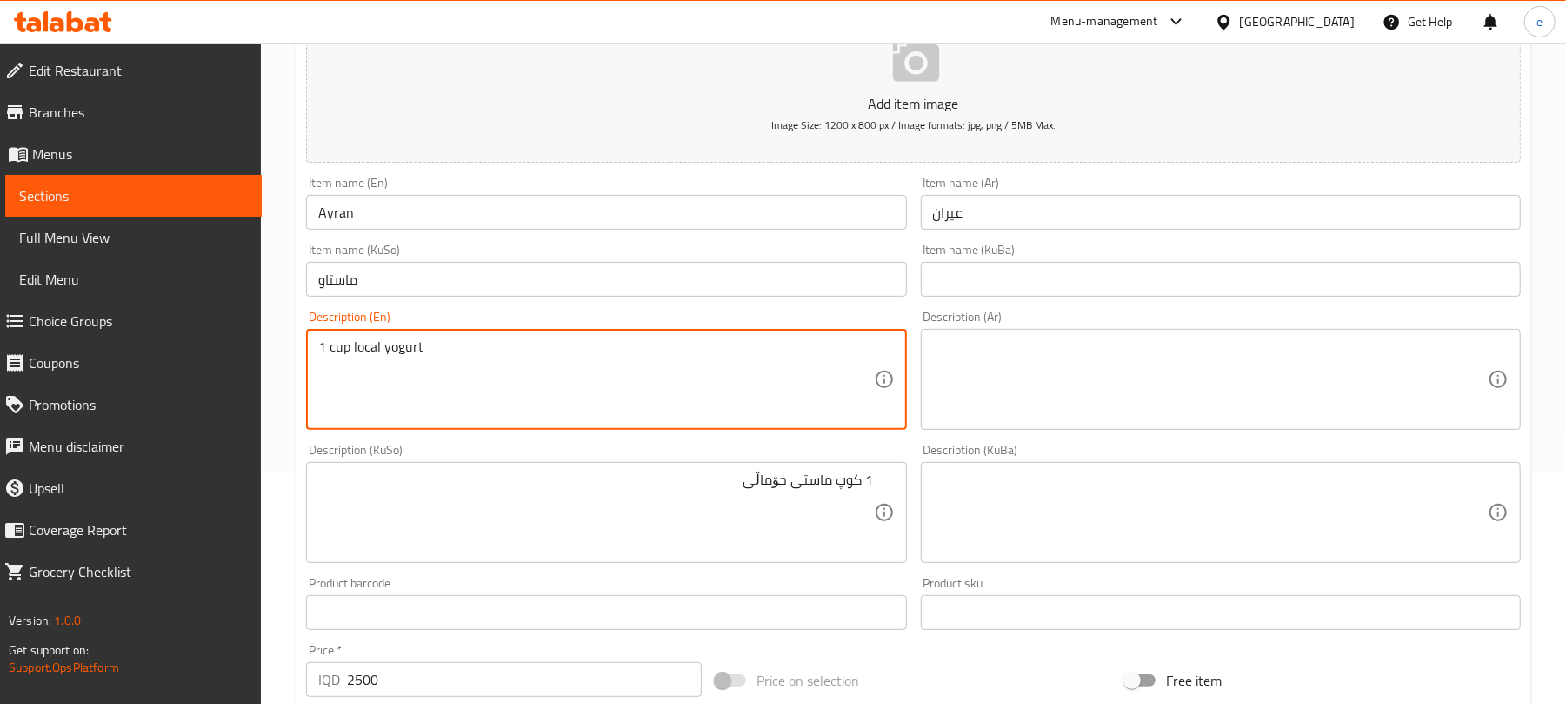
click at [369, 355] on textarea "1 cup local yogurt" at bounding box center [595, 379] width 555 height 83
click at [1111, 435] on div "Description (Ar) Description (Ar)" at bounding box center [1221, 370] width 614 height 133
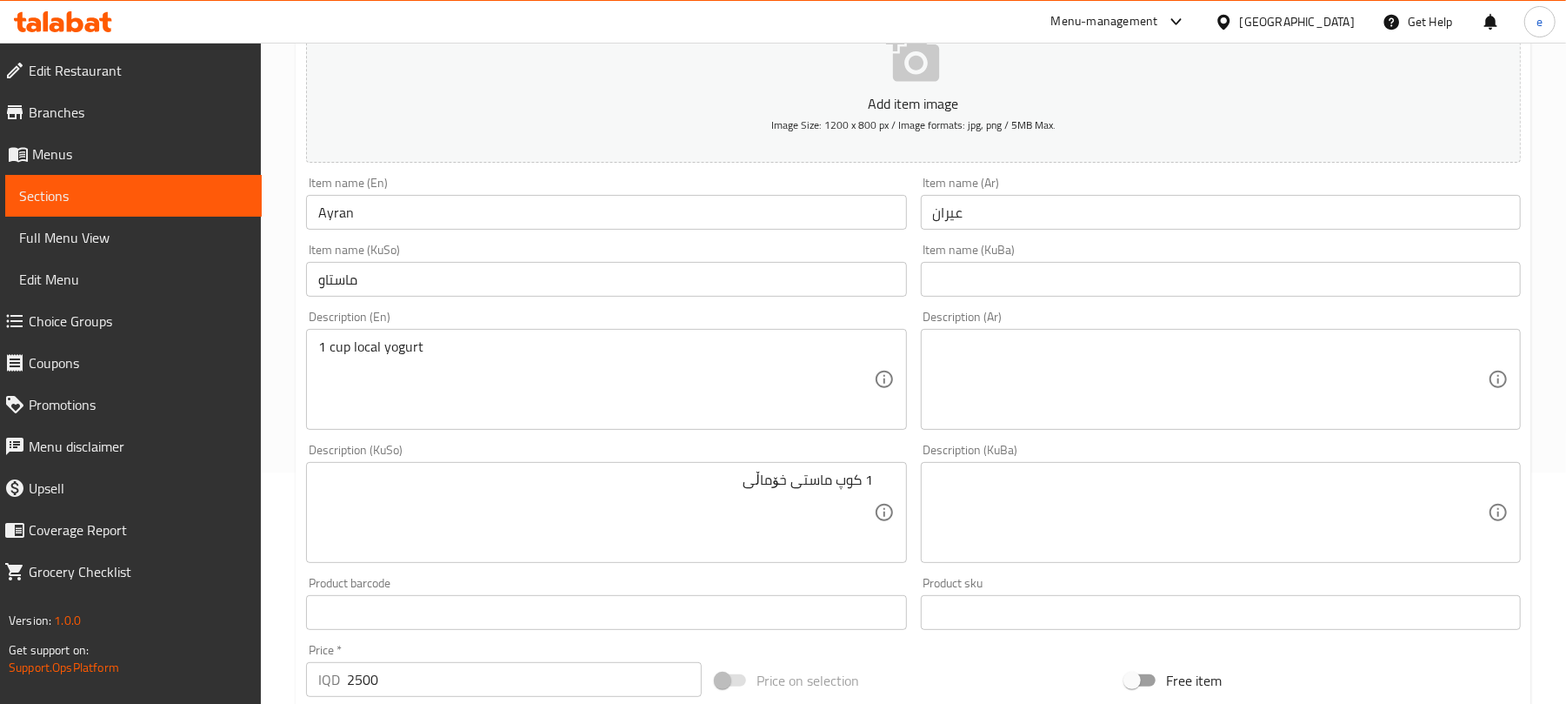
click at [1105, 397] on textarea at bounding box center [1210, 379] width 555 height 83
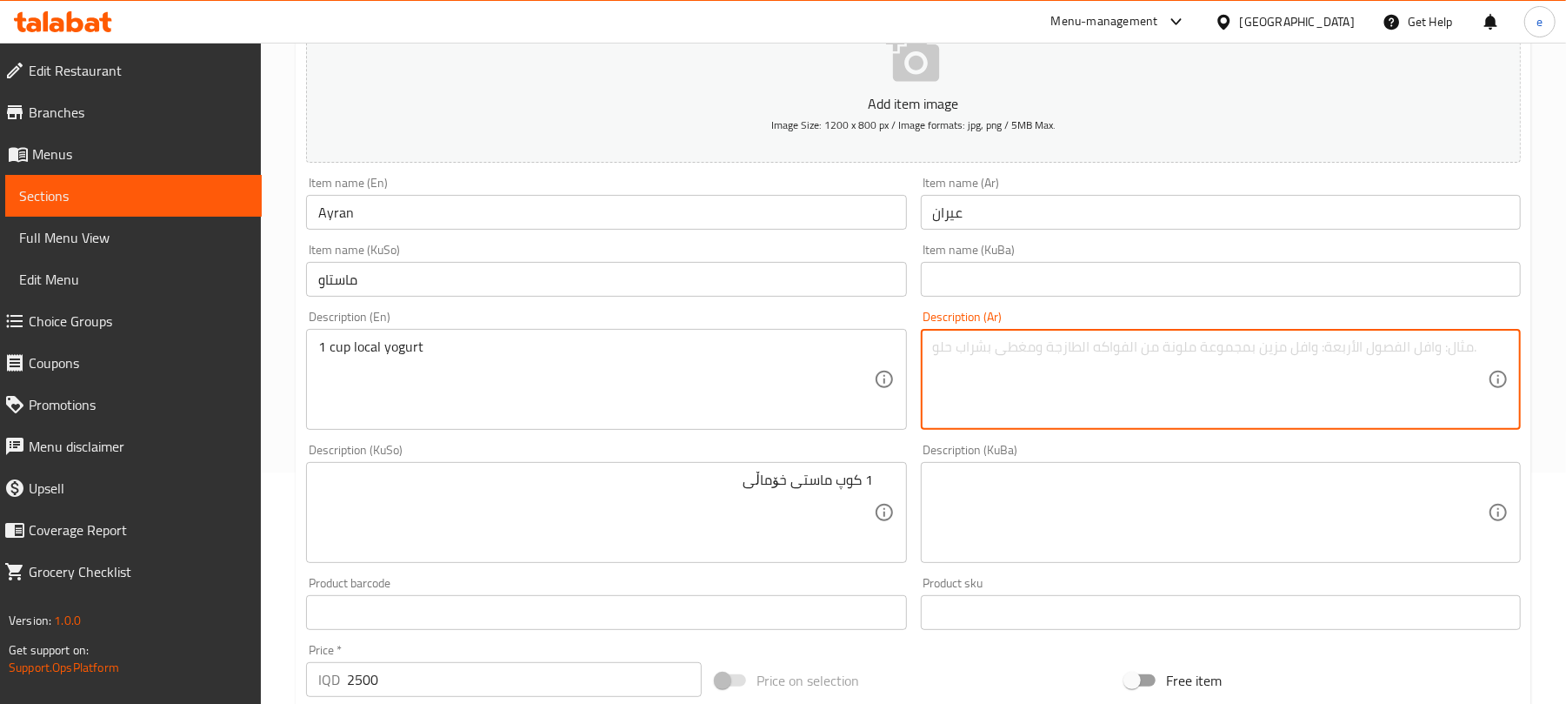
paste textarea "1 كوب زبادي محلي"
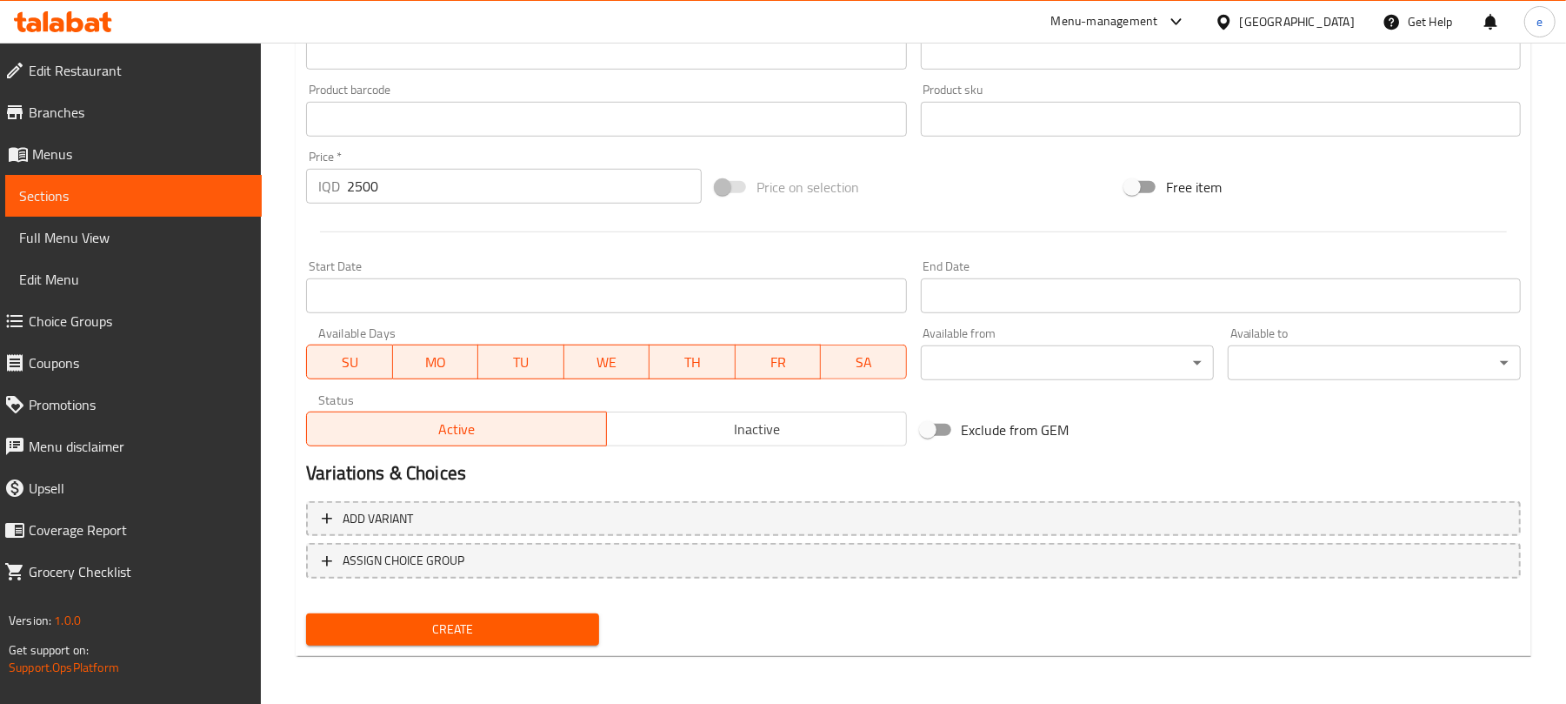
type textarea "1 كوب زبادي محلي"
click at [527, 627] on span "Create" at bounding box center [452, 629] width 265 height 22
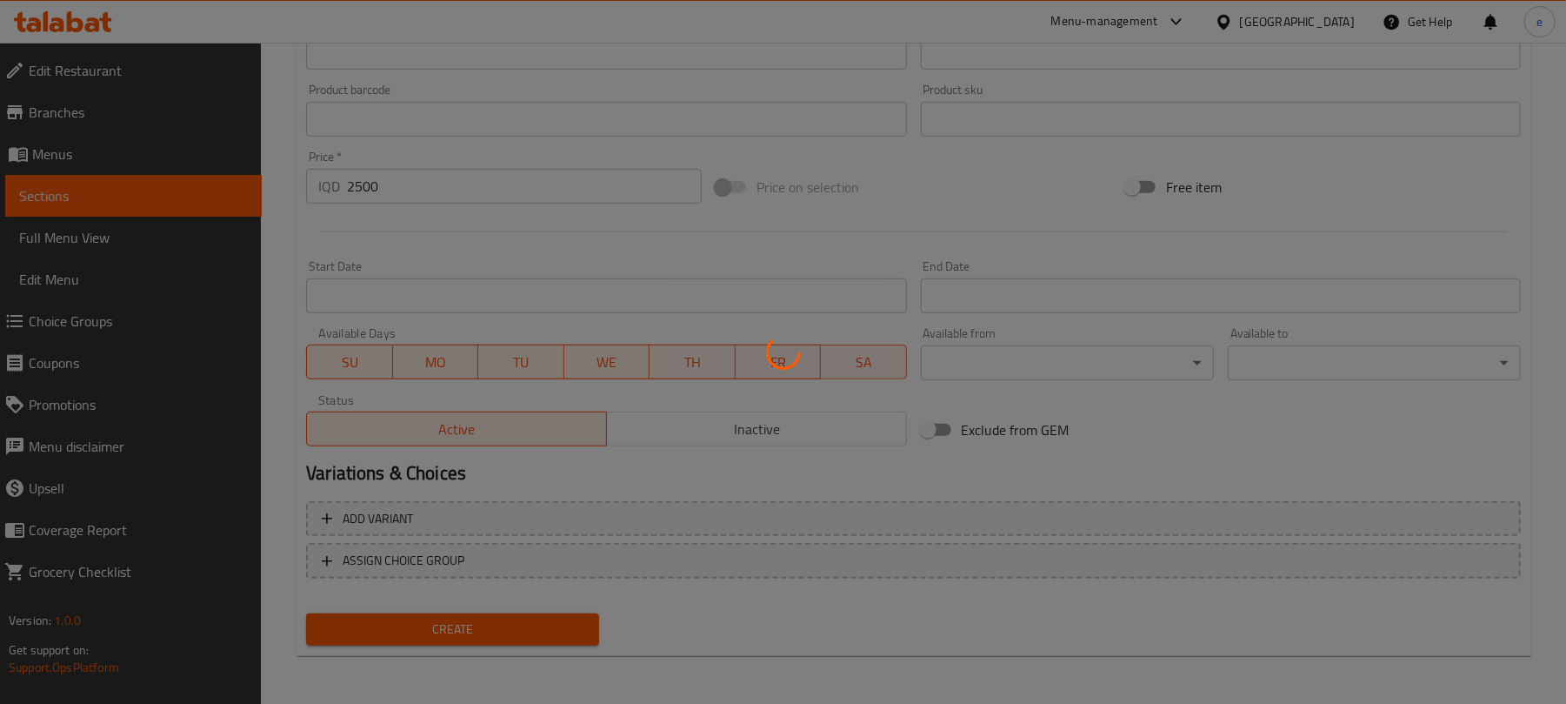
type input "0"
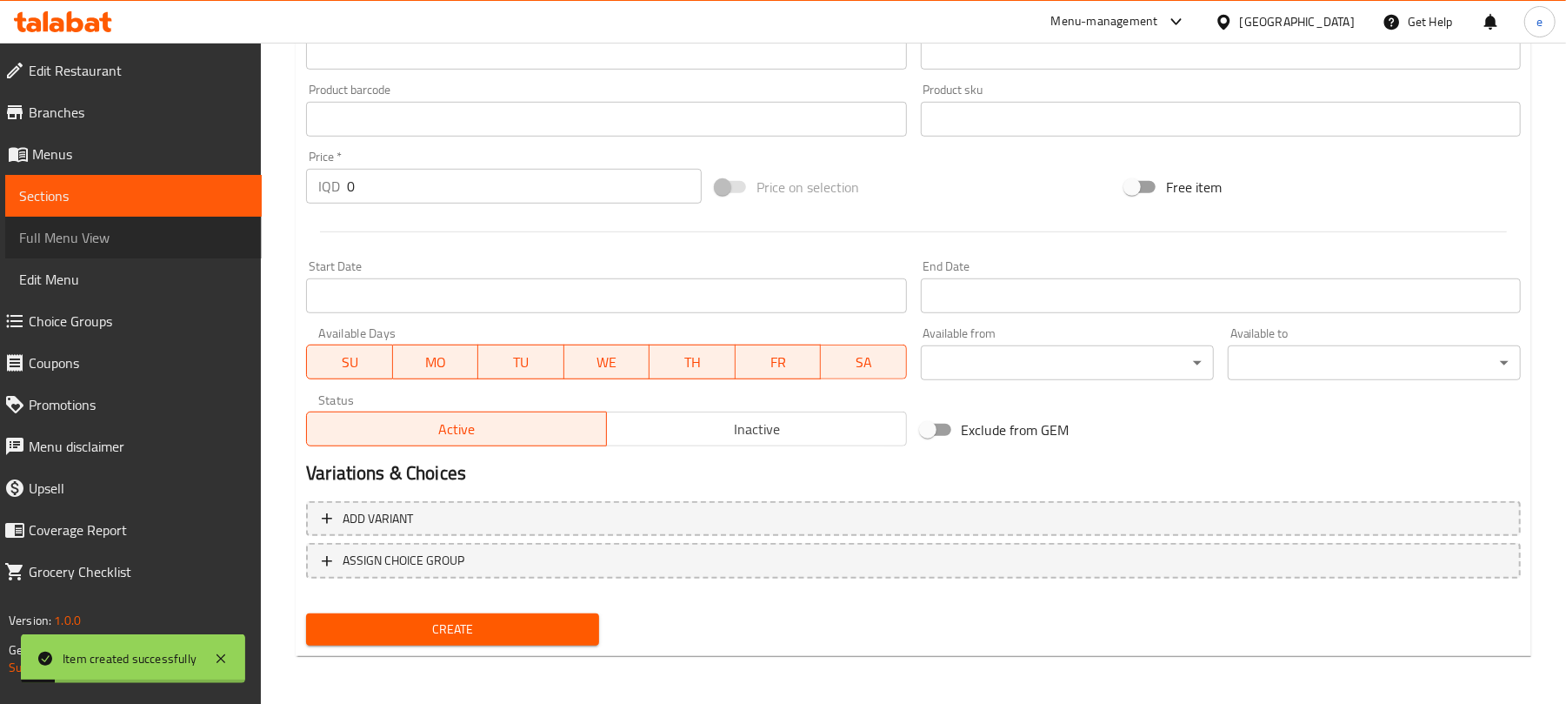
click at [108, 240] on span "Full Menu View" at bounding box center [133, 237] width 229 height 21
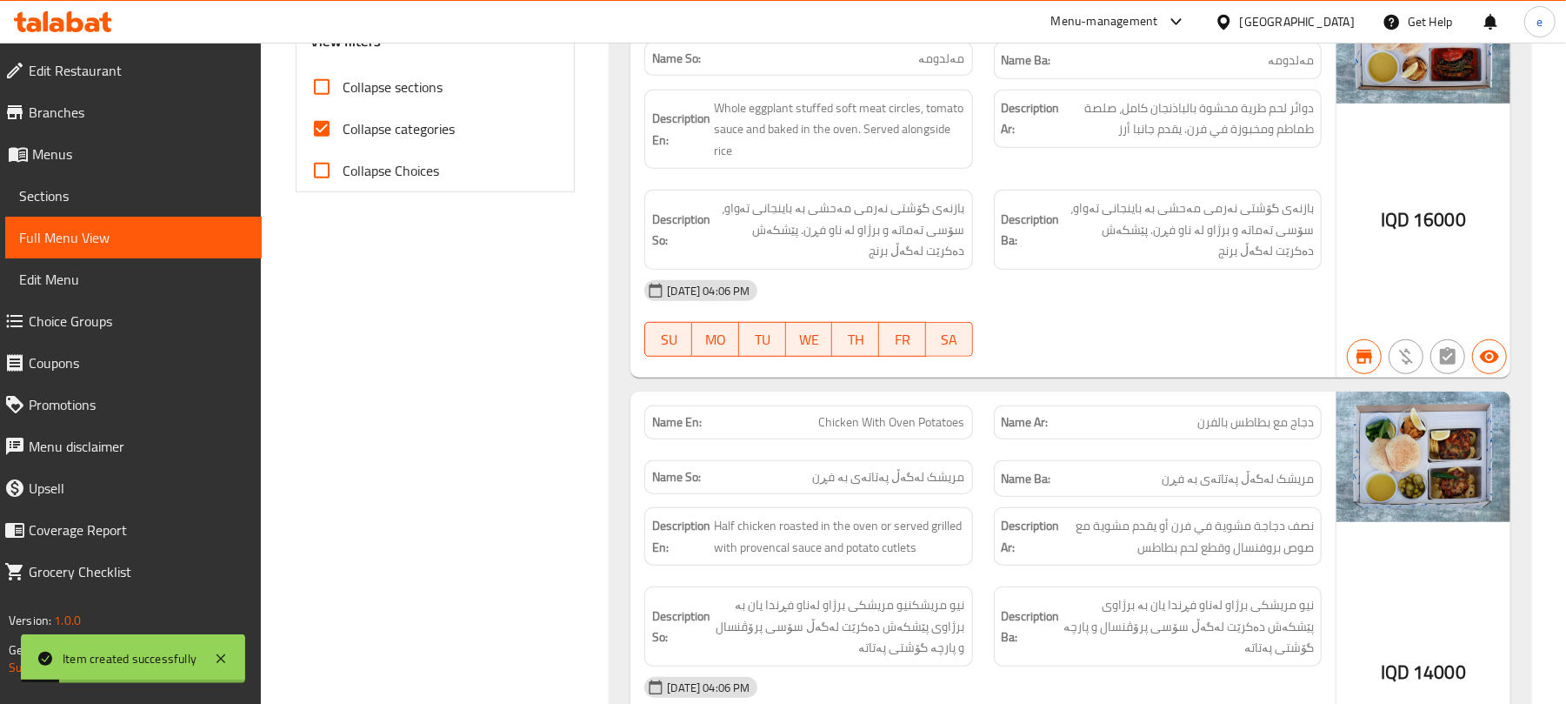
scroll to position [29, 0]
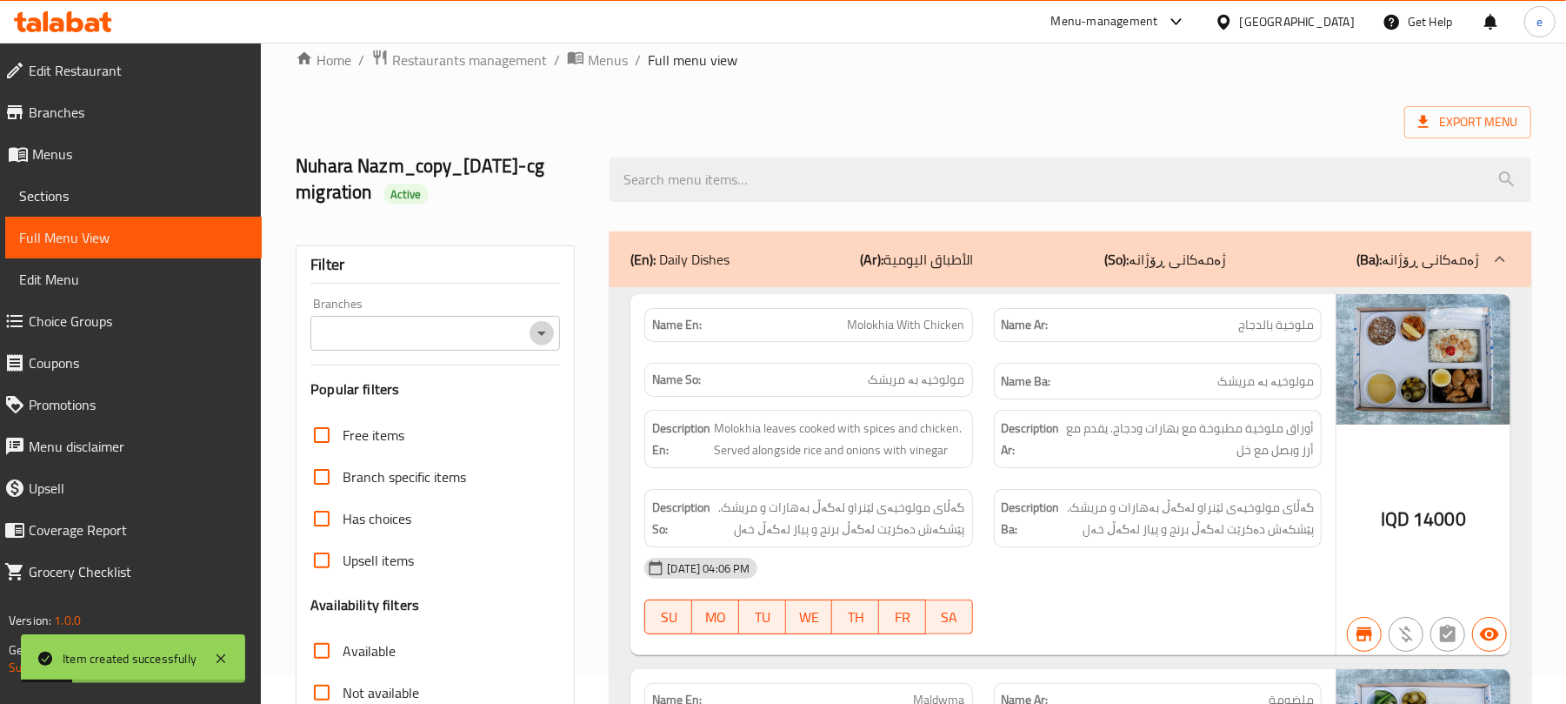
click at [544, 331] on icon "Open" at bounding box center [541, 333] width 21 height 21
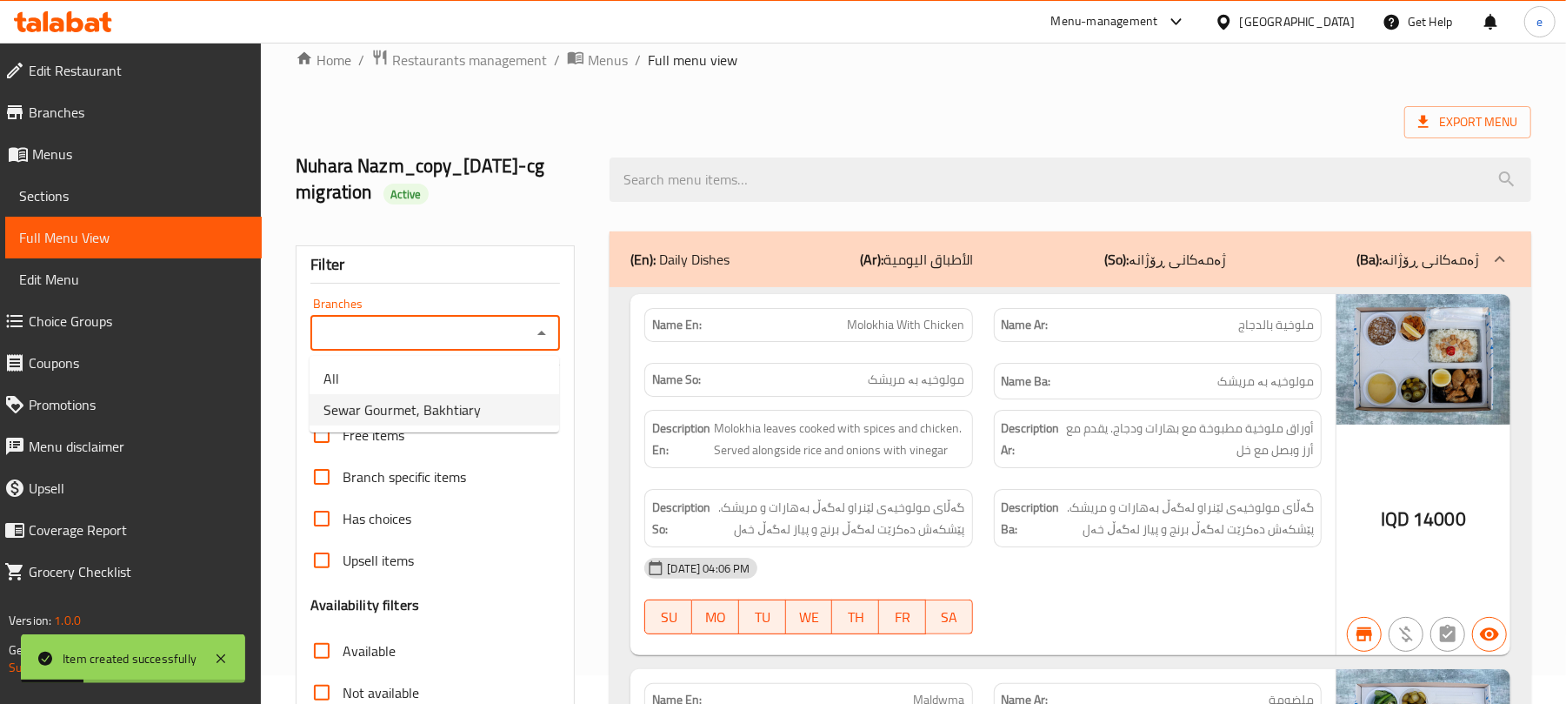
click at [471, 400] on span "Sewar Gourmet, Bakhtiary" at bounding box center [402, 409] width 157 height 21
type input "Sewar Gourmet, Bakhtiary"
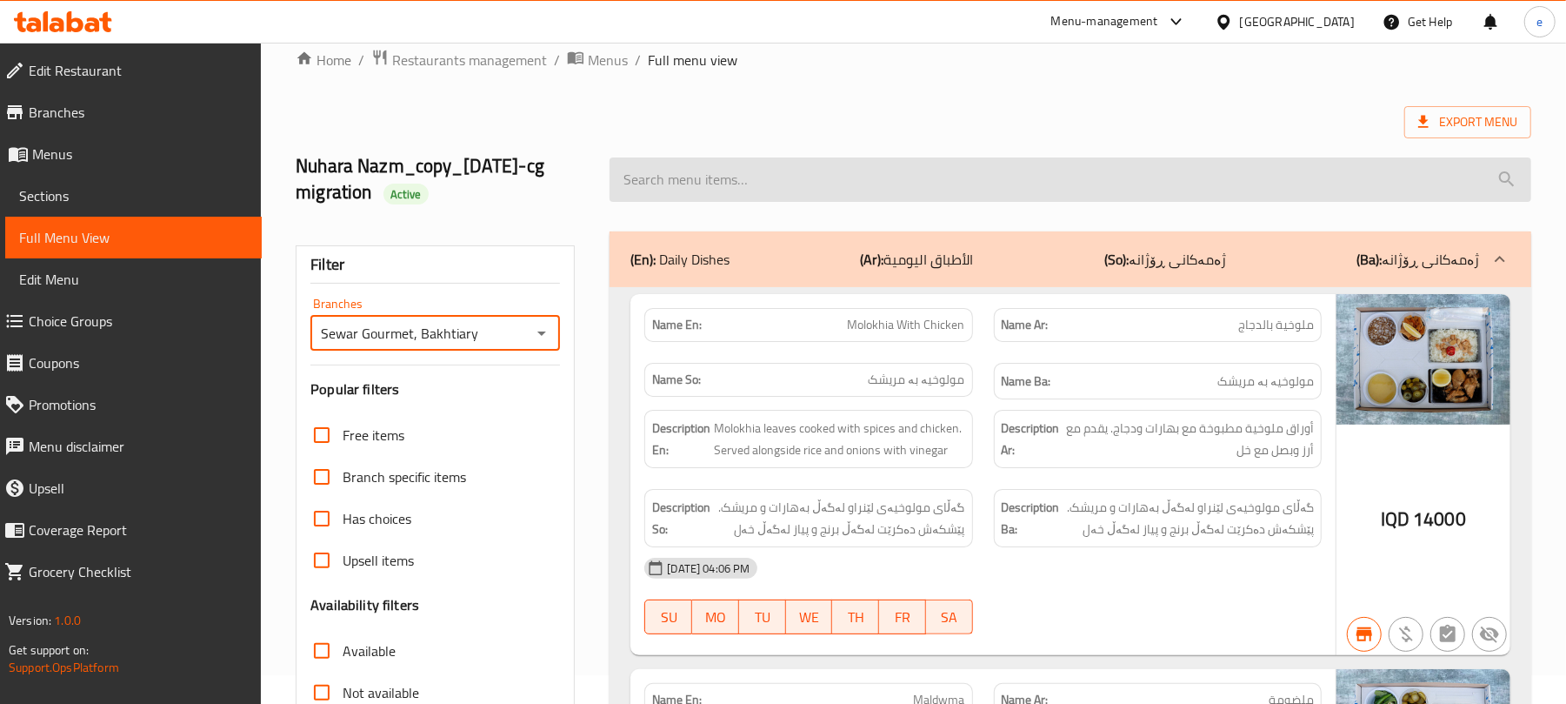
click at [758, 162] on input "search" at bounding box center [1071, 179] width 922 height 44
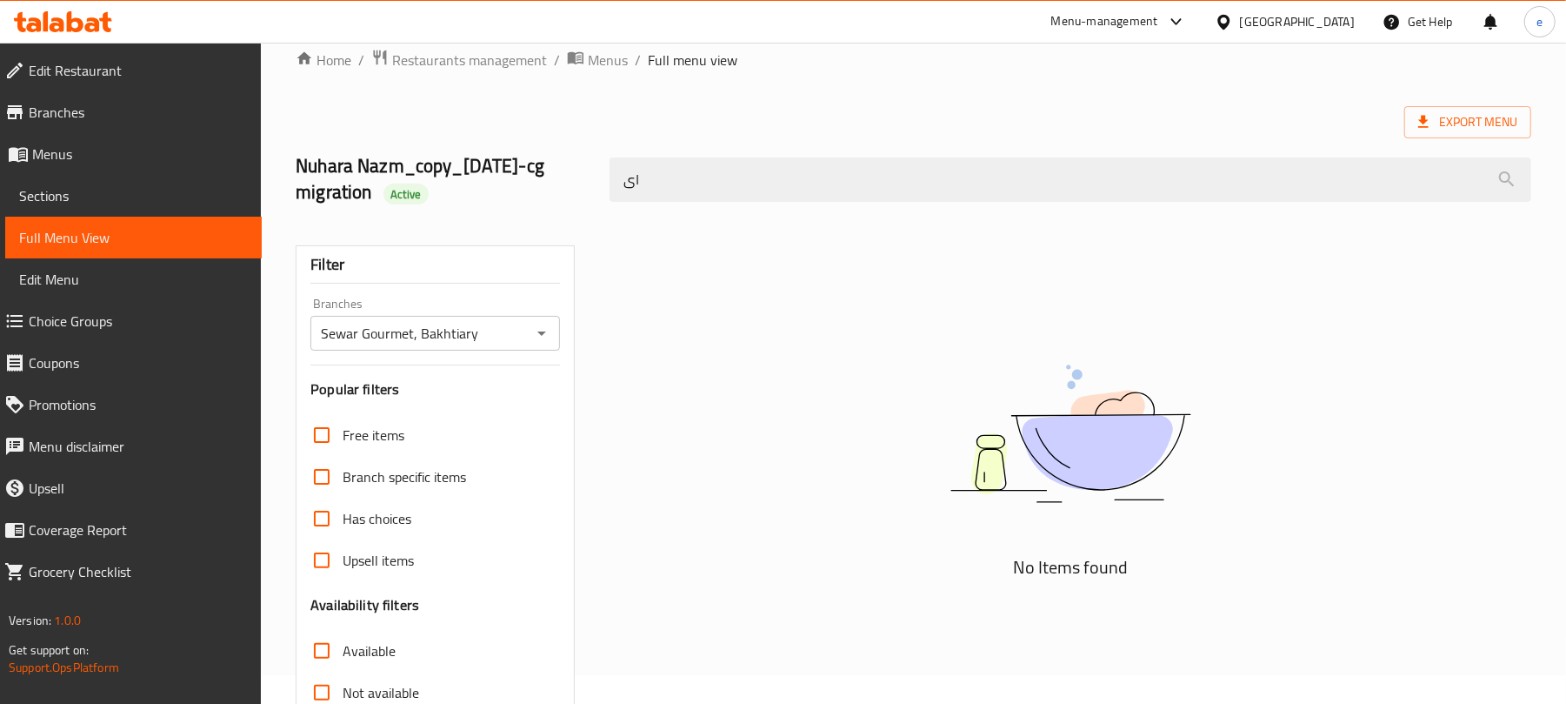
type input "ا"
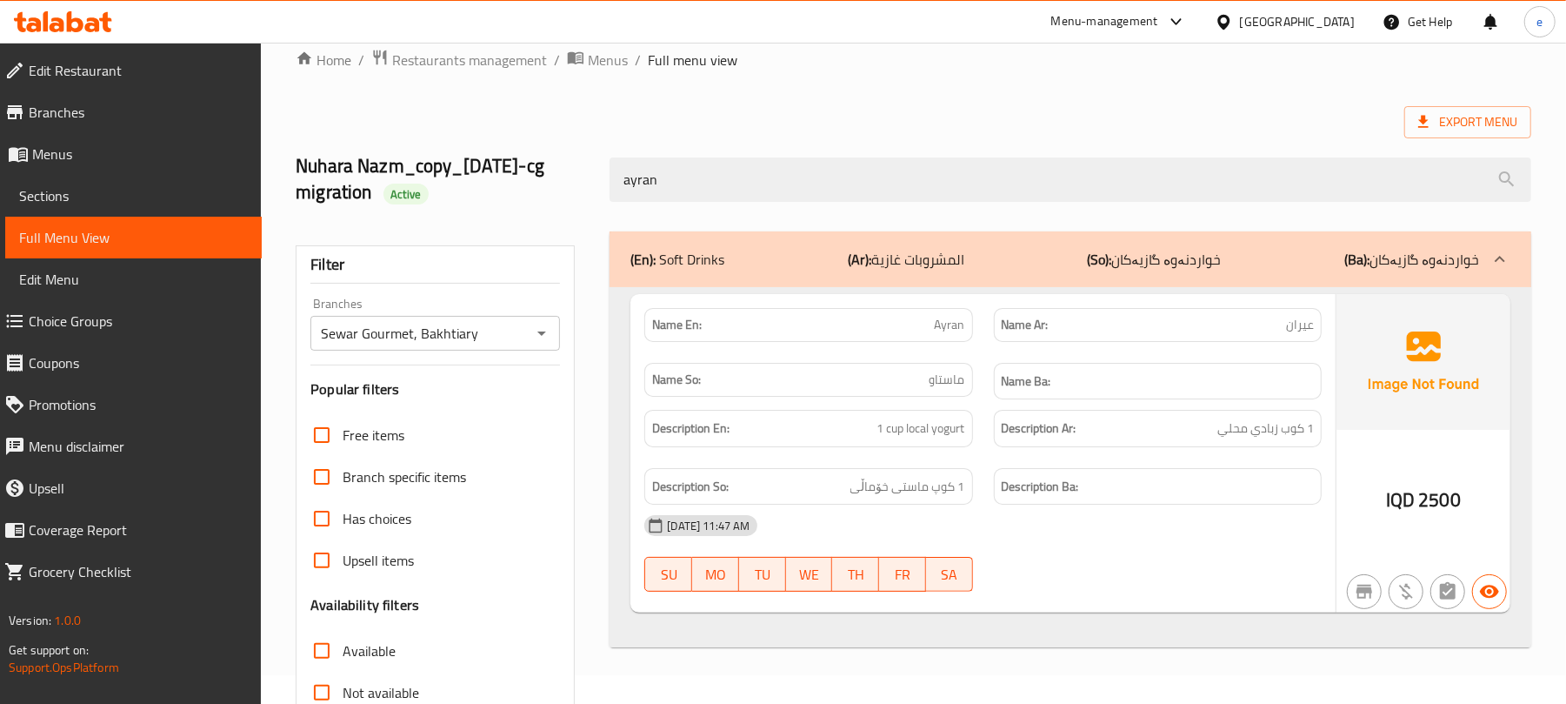
type input "ayran"
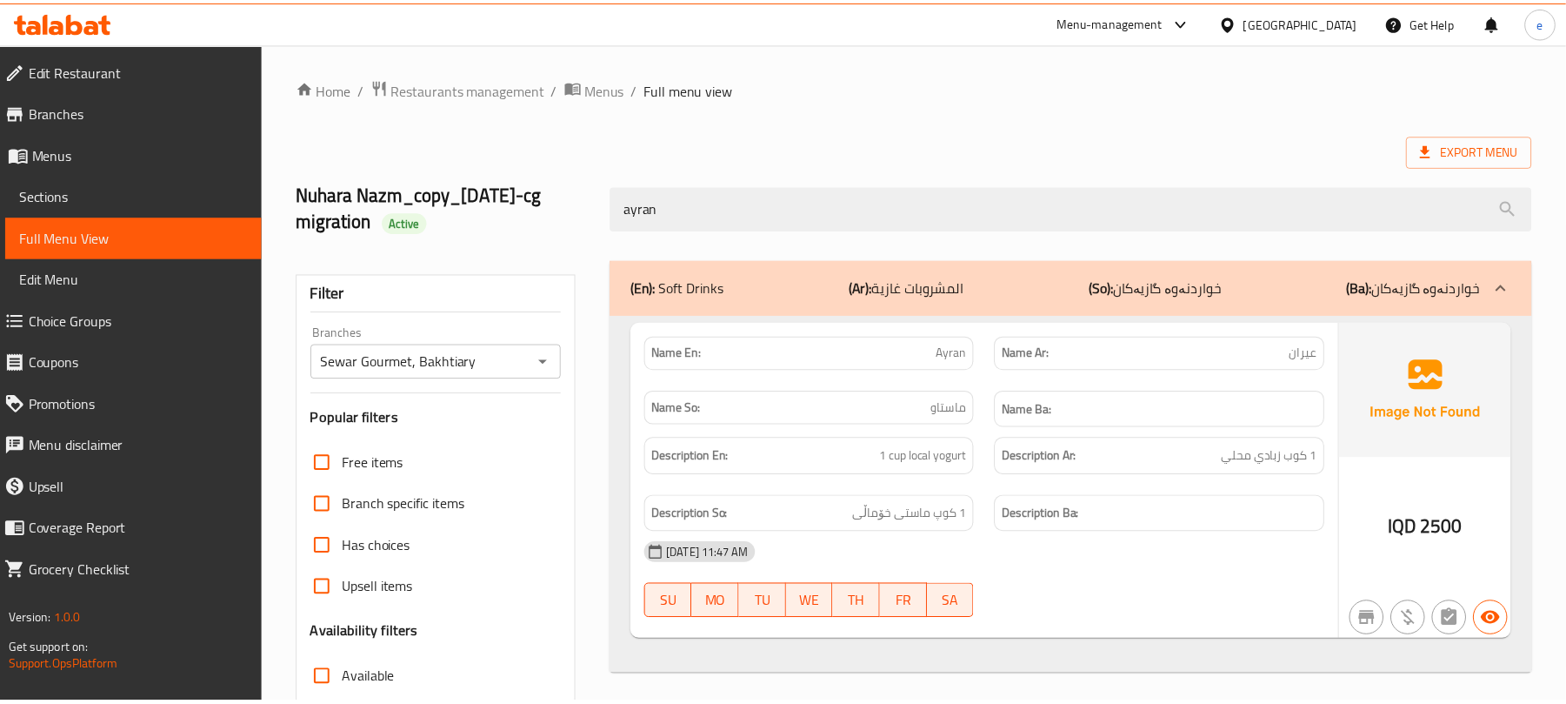
scroll to position [249, 0]
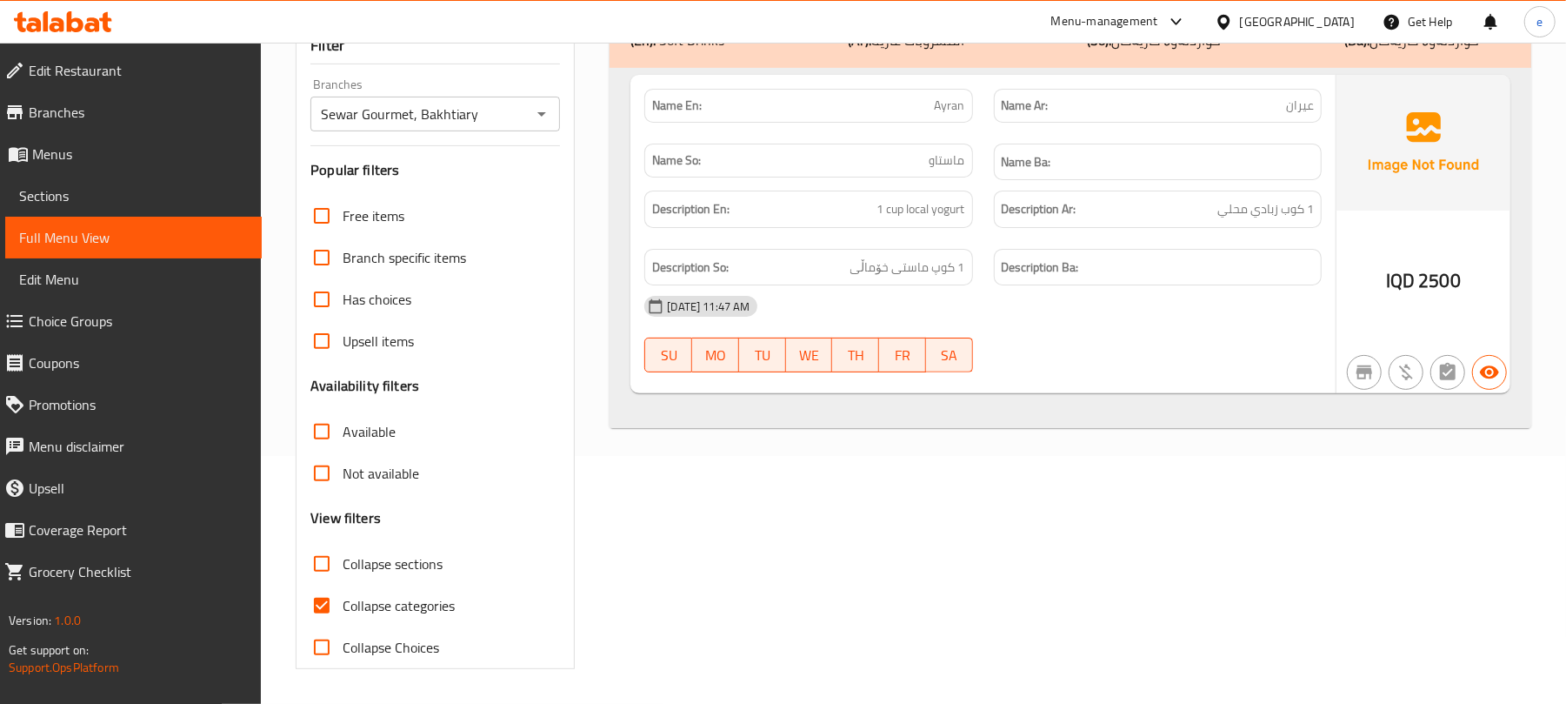
click at [61, 22] on icon at bounding box center [57, 24] width 15 height 15
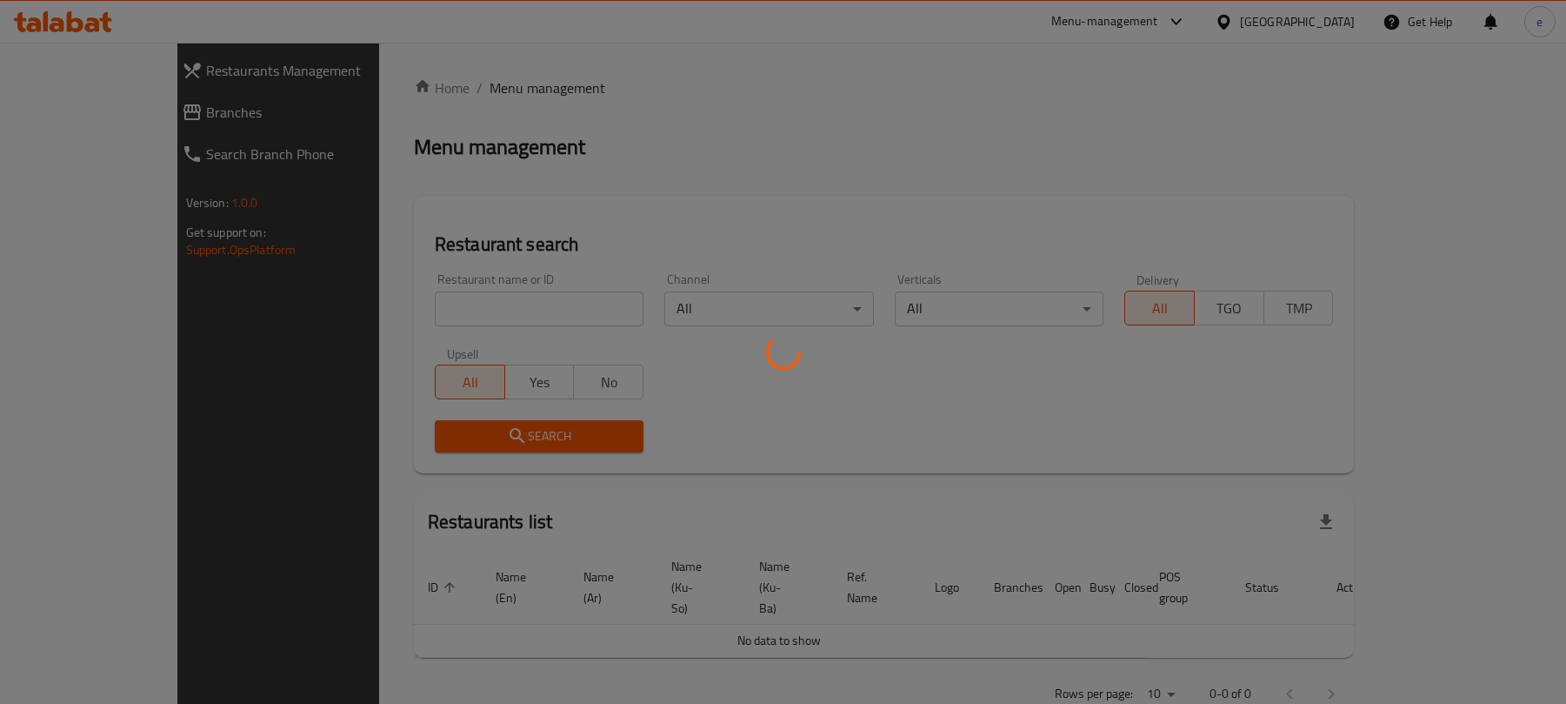
scroll to position [8, 0]
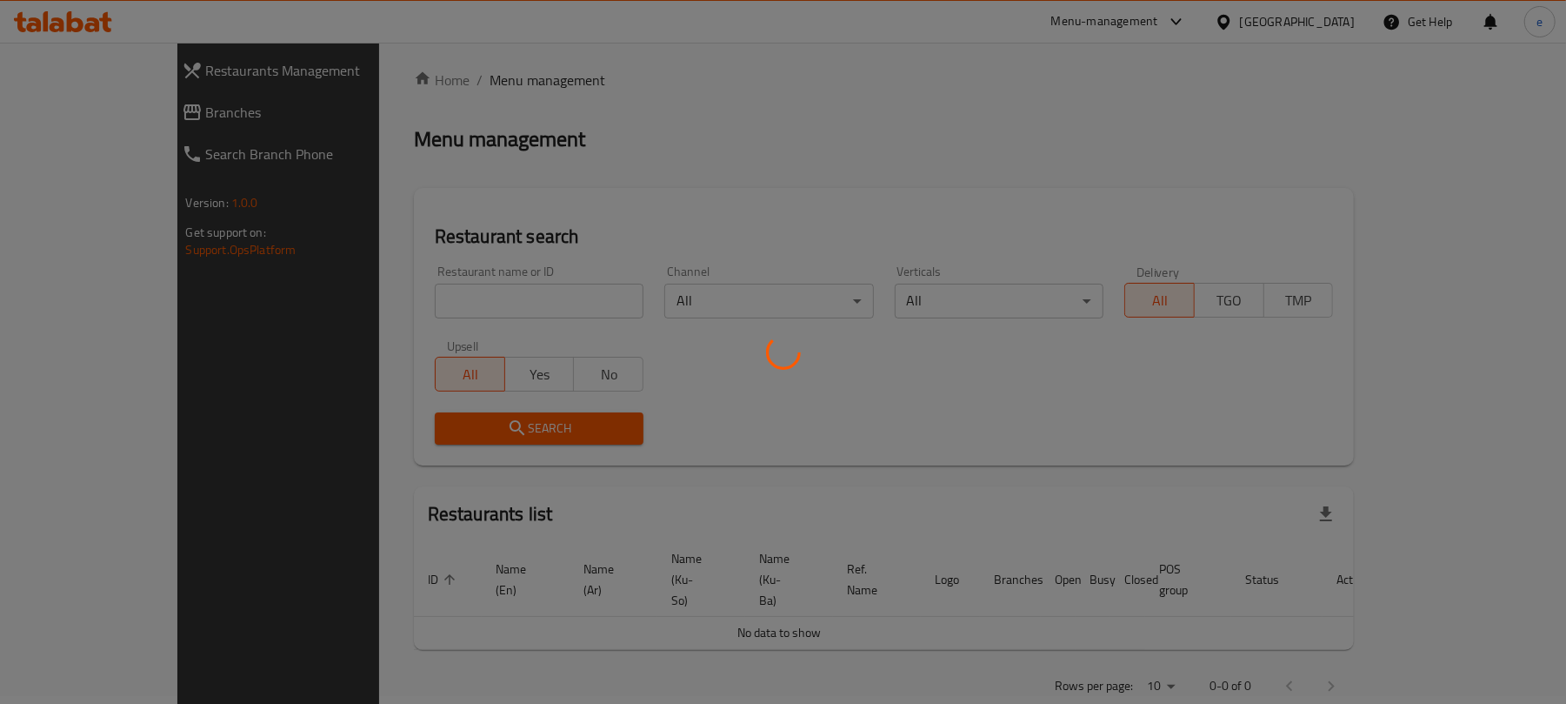
click at [405, 300] on div at bounding box center [783, 352] width 1566 height 704
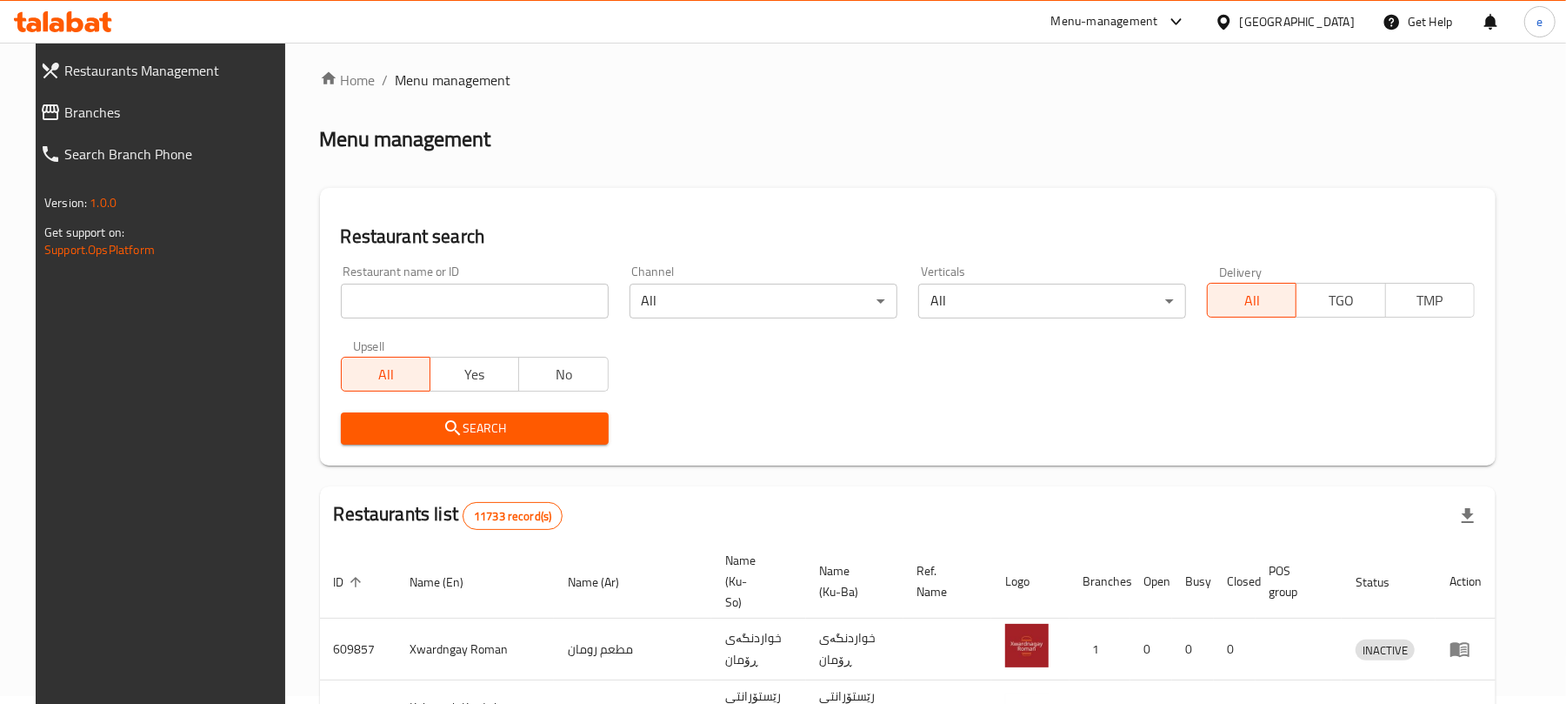
scroll to position [196, 0]
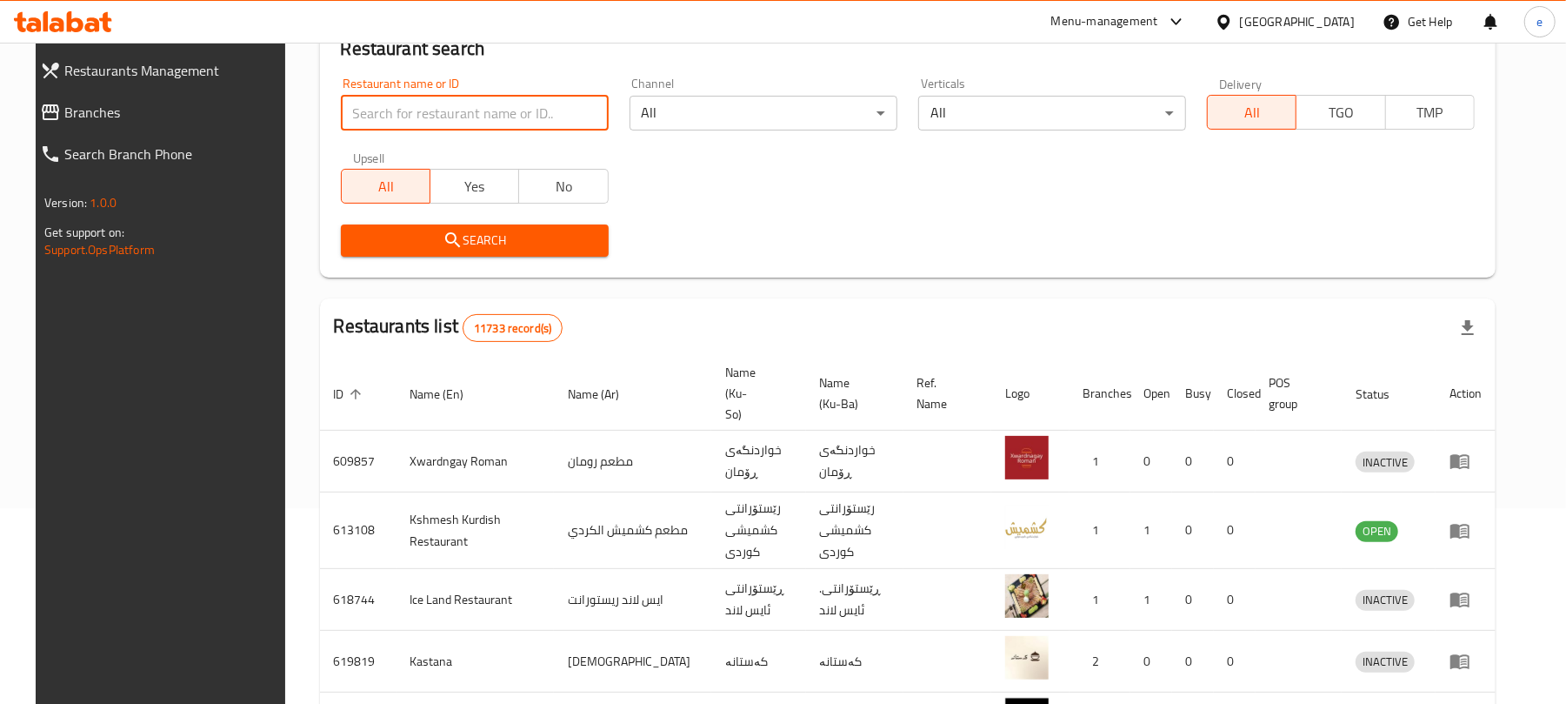
click at [477, 99] on input "search" at bounding box center [475, 113] width 268 height 35
paste input "698191"
type input "698191"
click button "Search" at bounding box center [475, 240] width 268 height 32
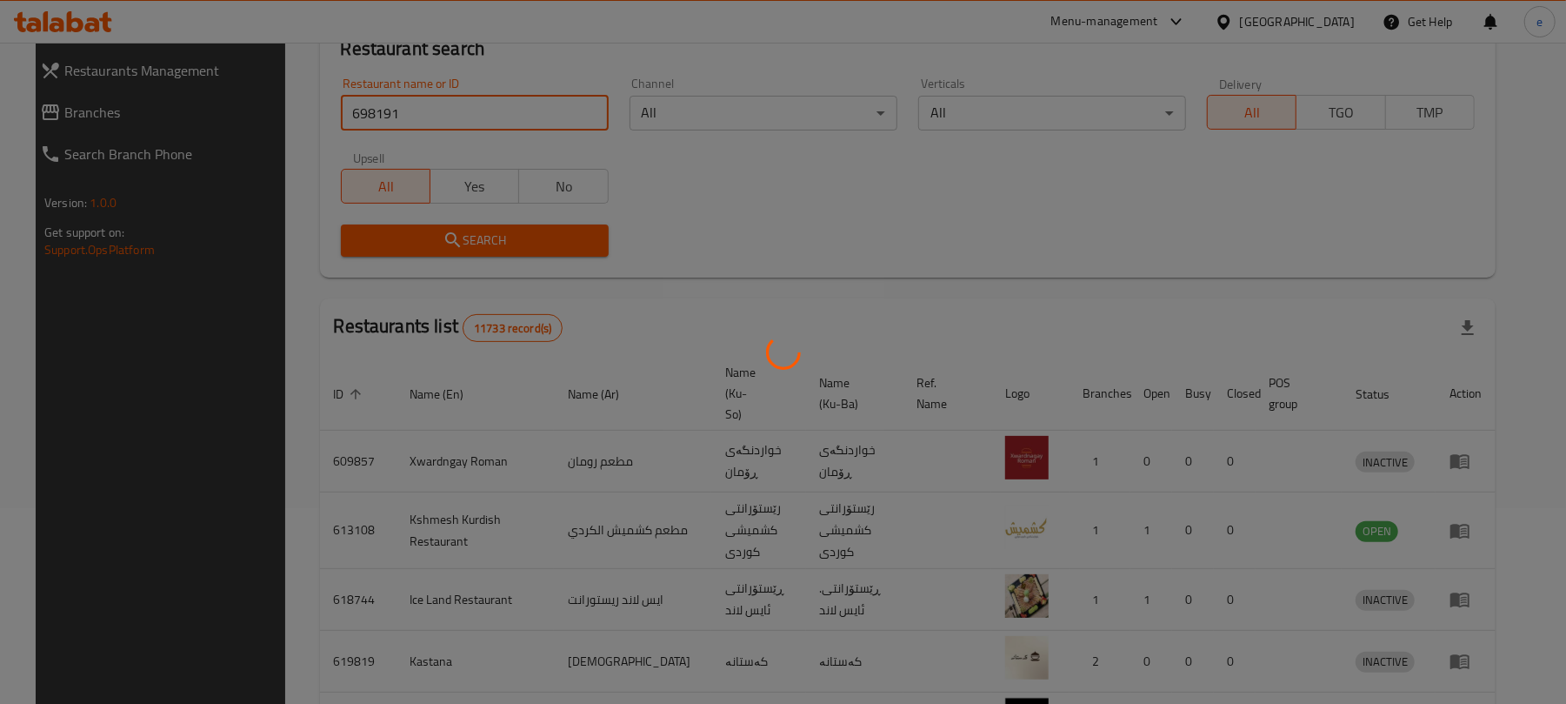
scroll to position [39, 0]
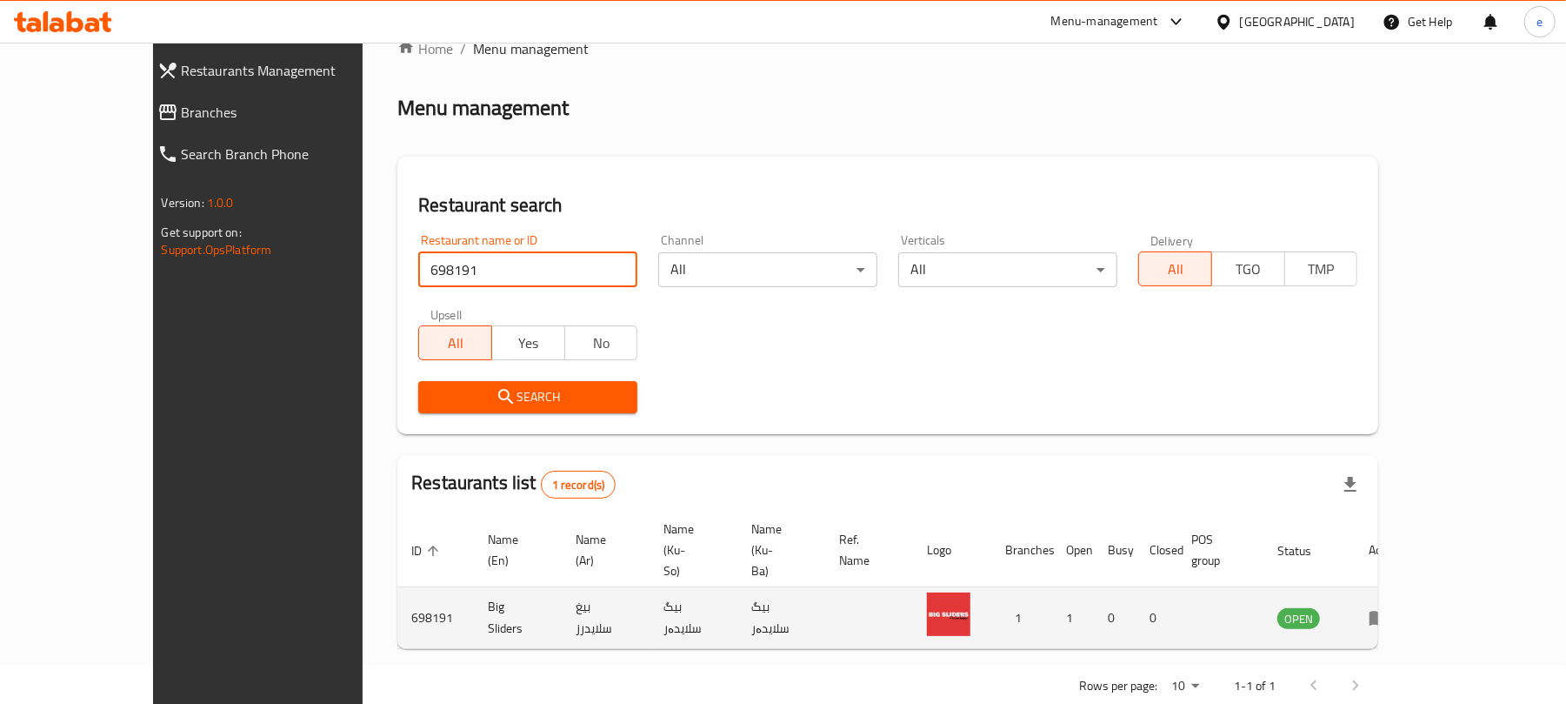
click at [1401, 607] on link "enhanced table" at bounding box center [1385, 617] width 32 height 21
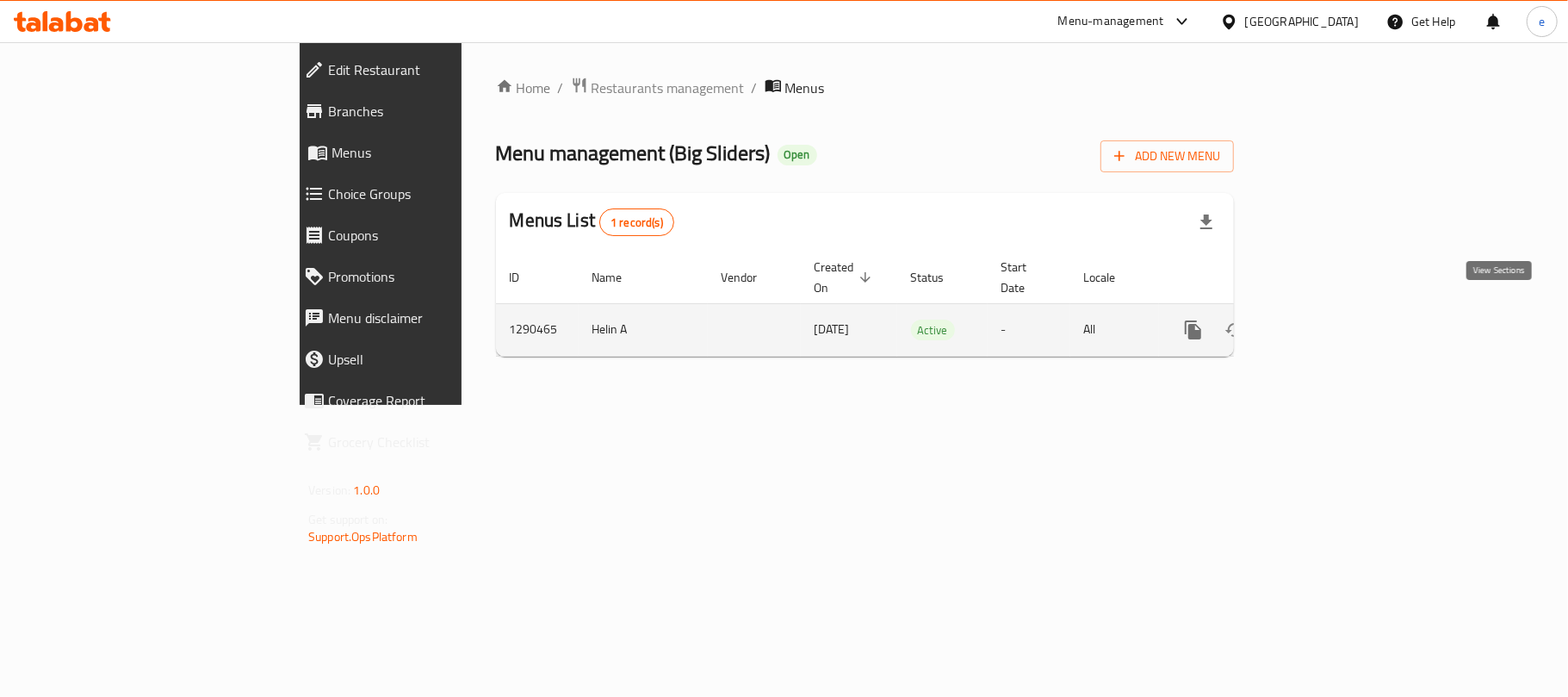
click at [1327, 320] on icon "enhanced table" at bounding box center [1317, 330] width 21 height 21
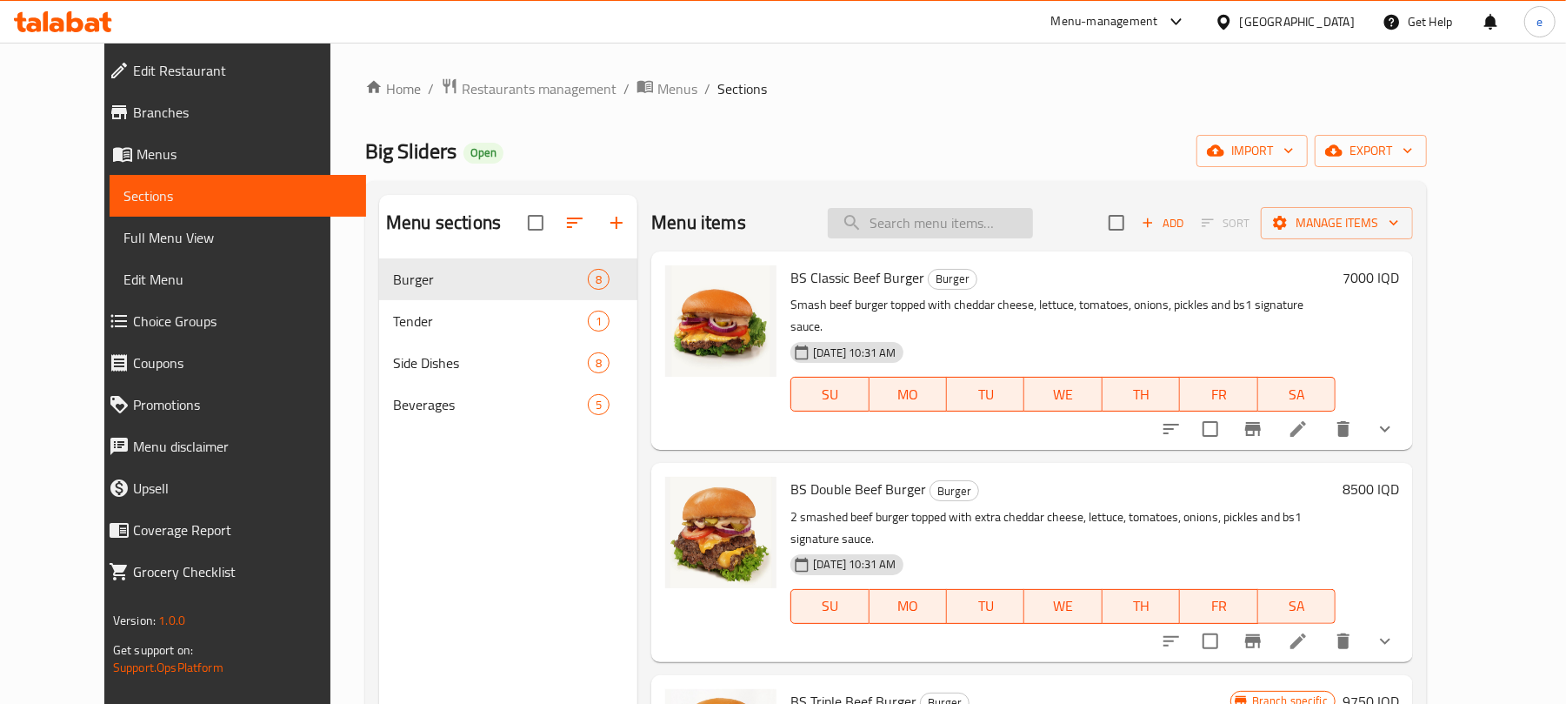
click at [903, 214] on input "search" at bounding box center [930, 223] width 205 height 30
paste input "Chicken Fillet Burger"
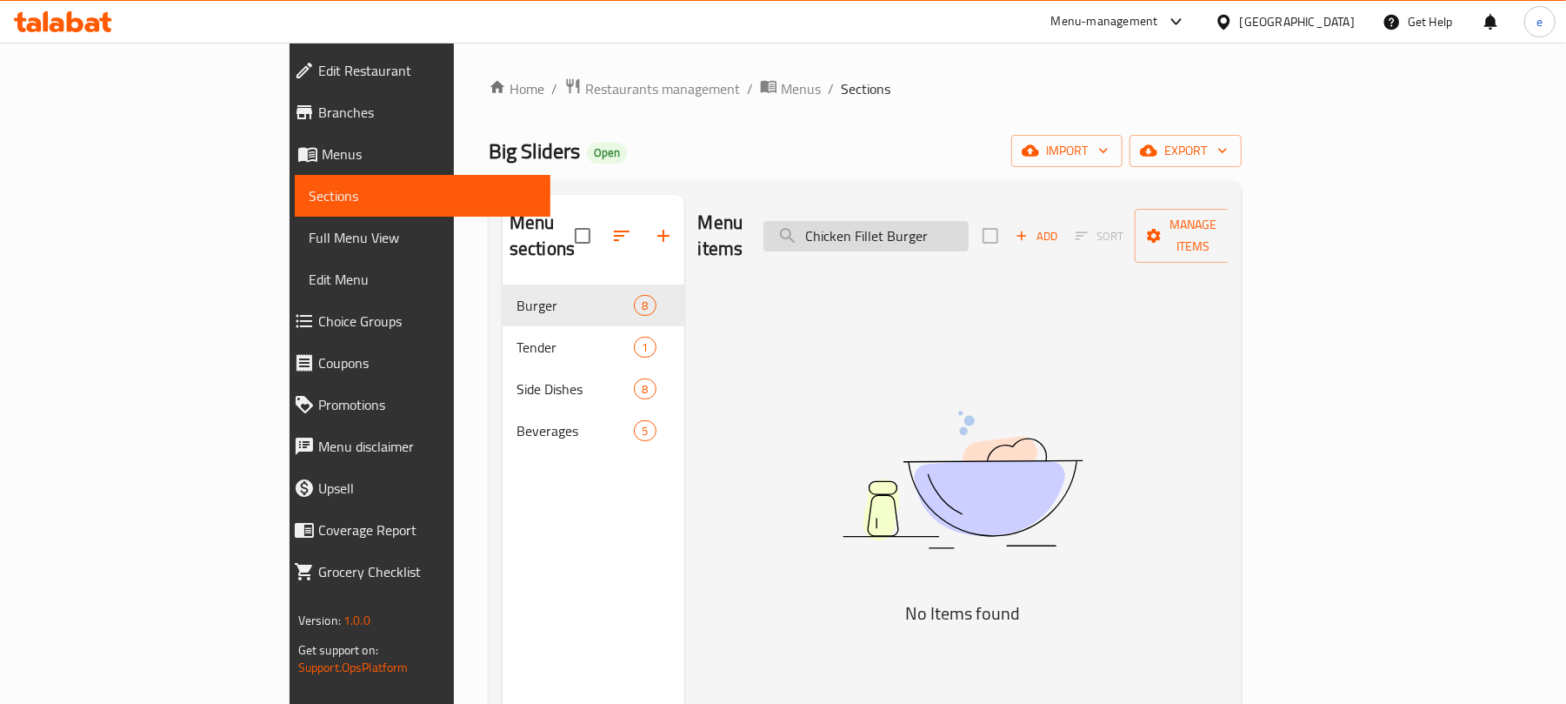
click at [895, 224] on input "Chicken Fillet Burger" at bounding box center [866, 236] width 205 height 30
click at [918, 221] on input "Chicken Fillet Burger" at bounding box center [866, 236] width 205 height 30
click at [960, 221] on input "Fillet Burger" at bounding box center [866, 236] width 205 height 30
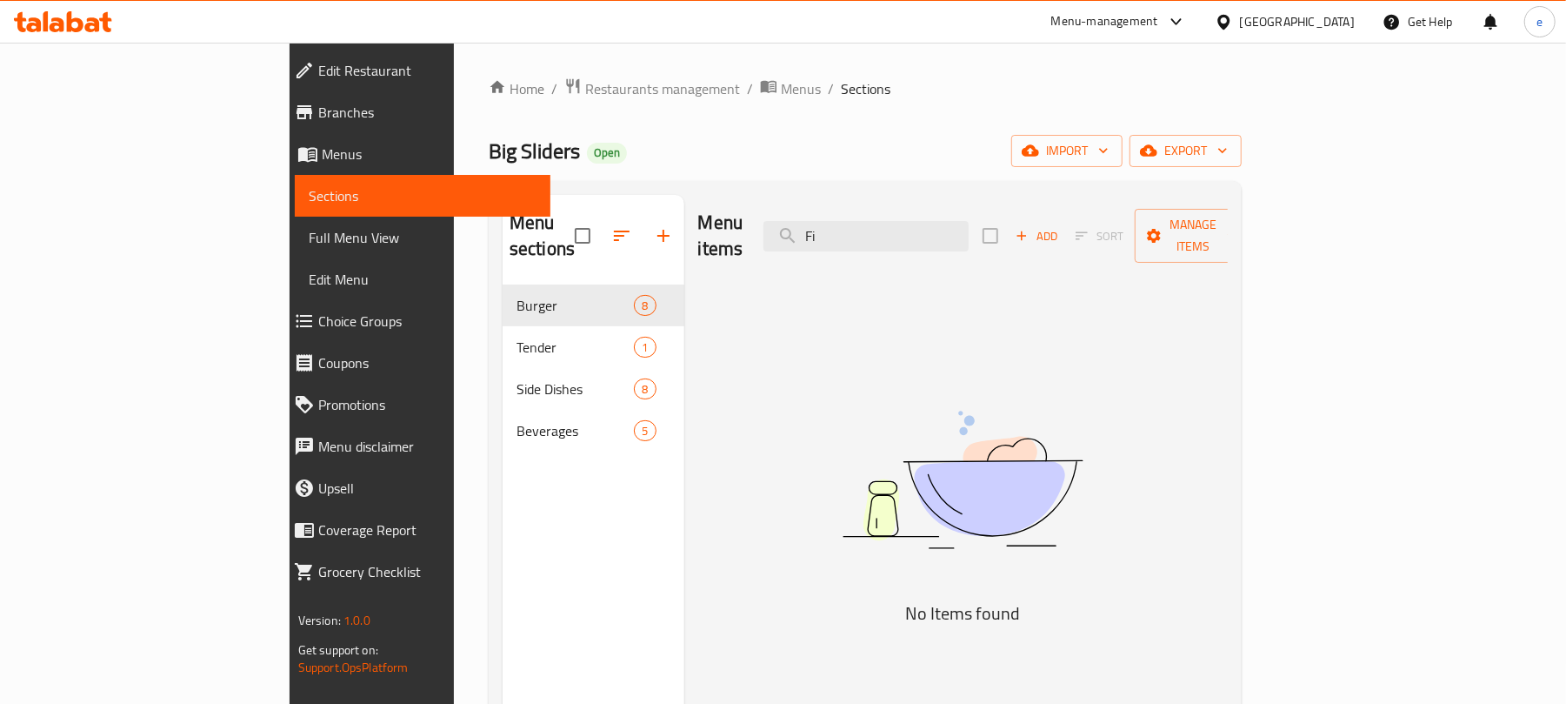
type input "F"
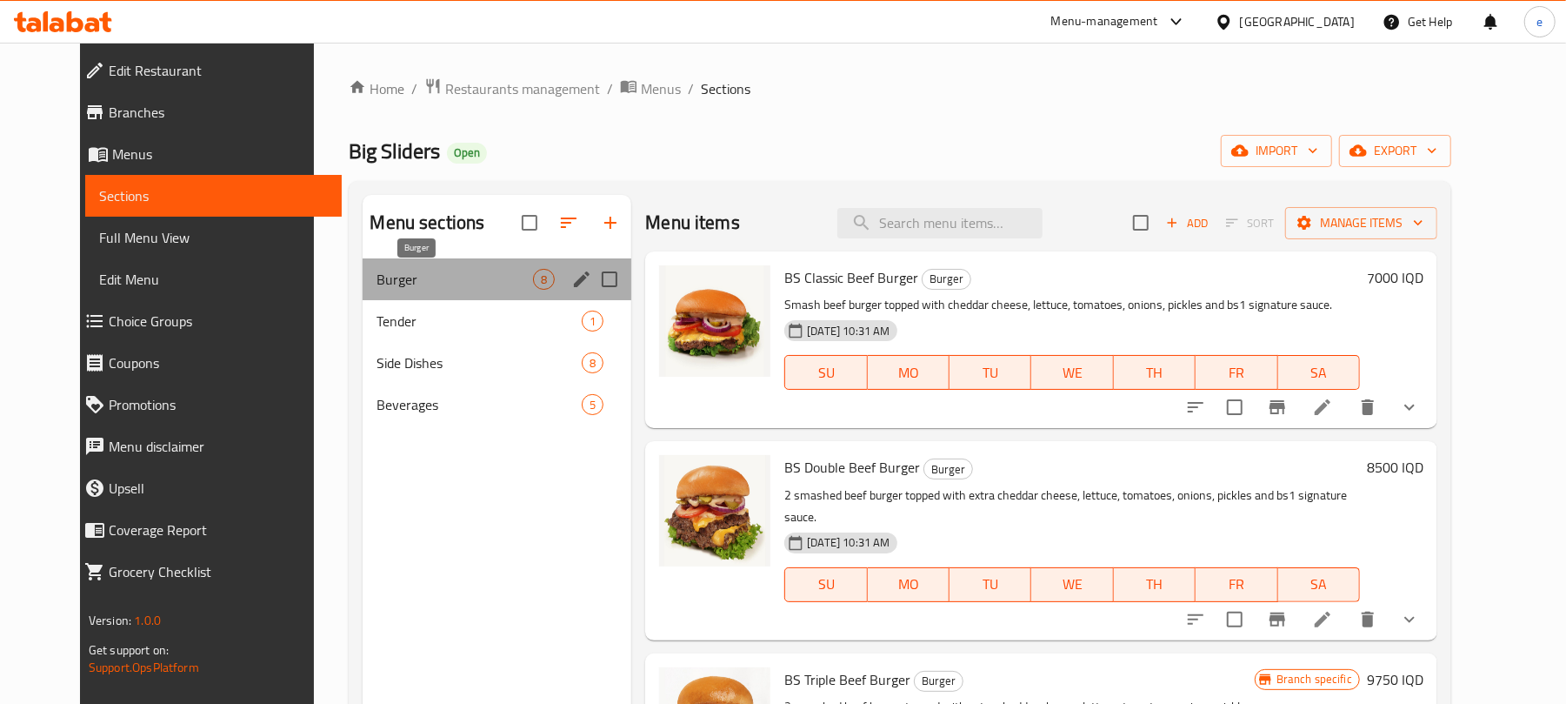
click at [440, 269] on span "Burger" at bounding box center [455, 279] width 157 height 21
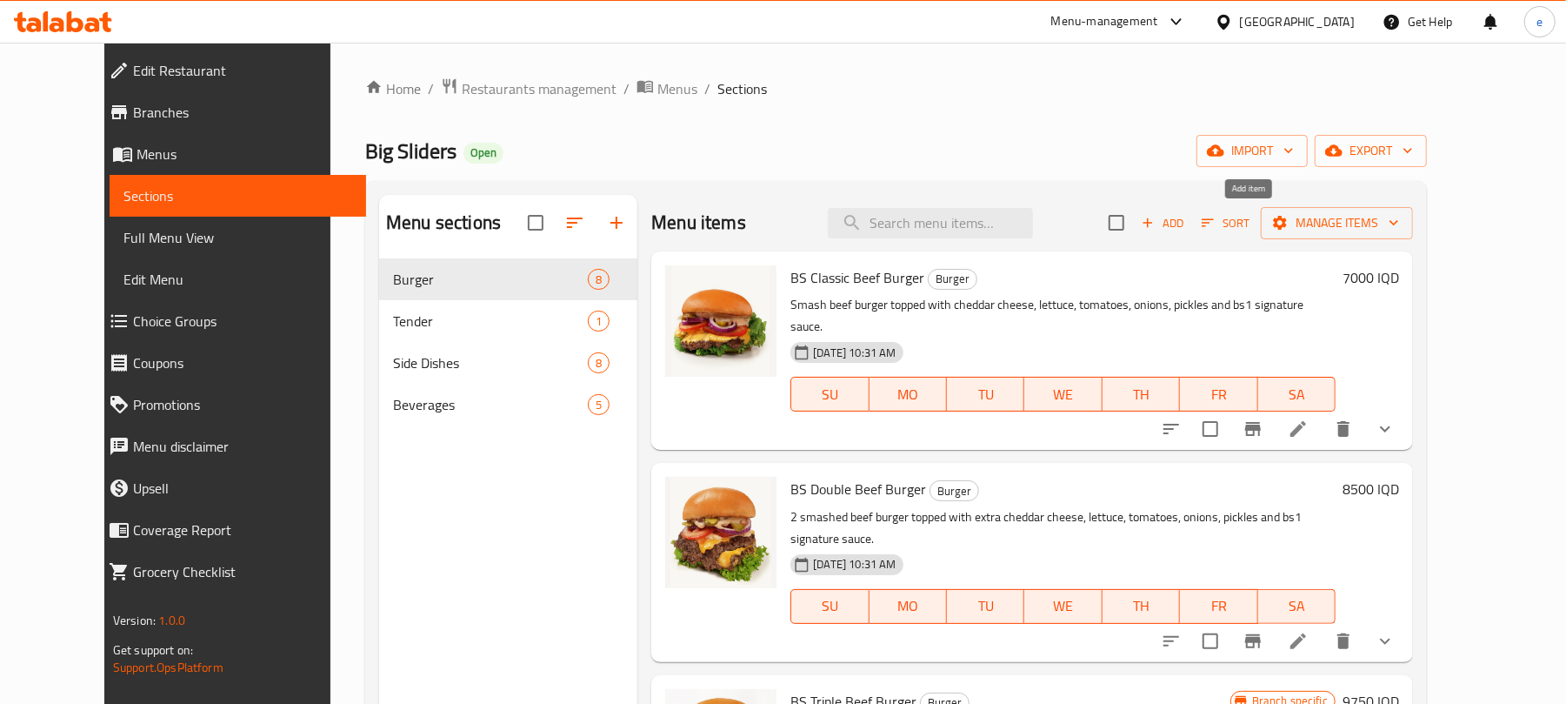
click at [1186, 221] on span "Add" at bounding box center [1162, 223] width 47 height 20
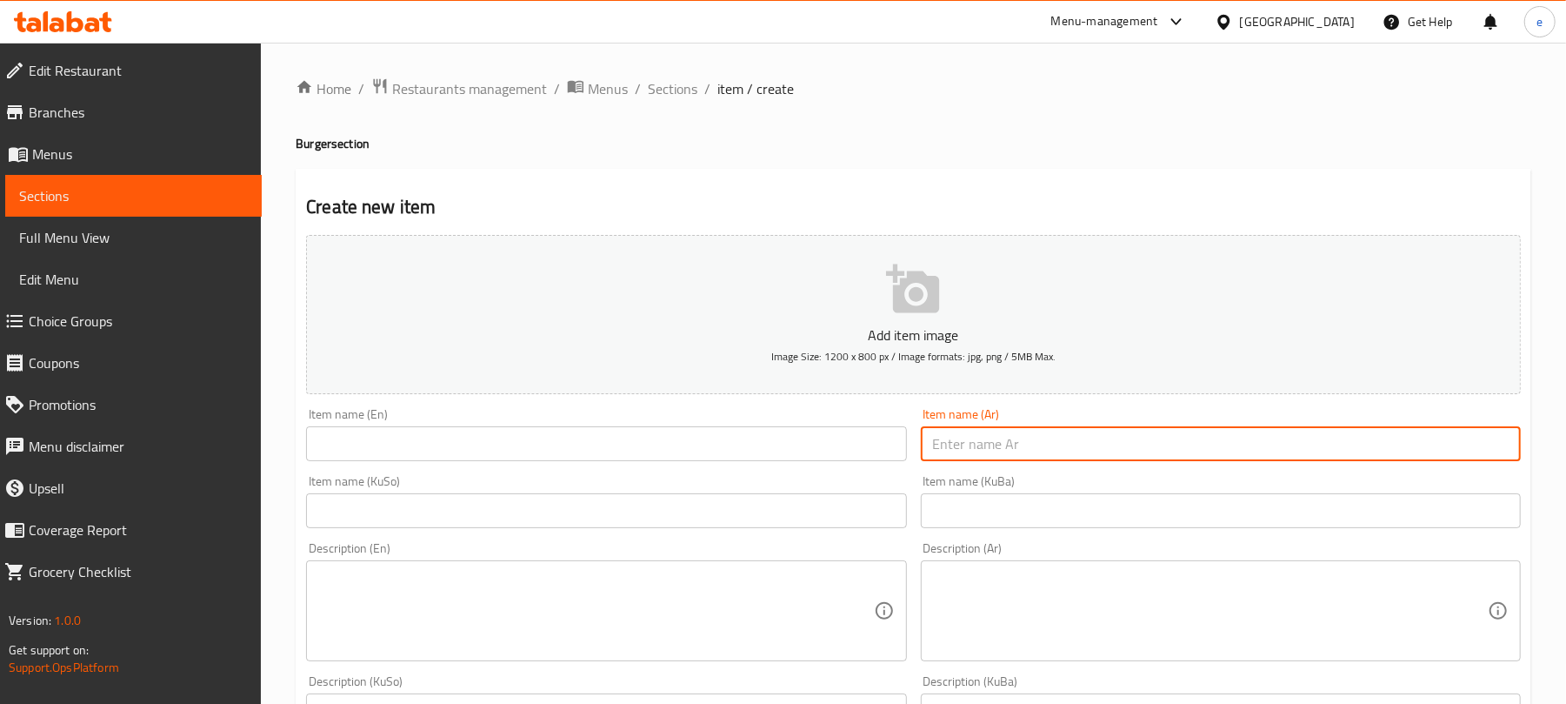
click at [1077, 444] on input "text" at bounding box center [1221, 443] width 600 height 35
paste input "برجر فيليه دجاج"
type input "برجر فيليه دجاج"
click at [689, 461] on input "text" at bounding box center [606, 443] width 600 height 35
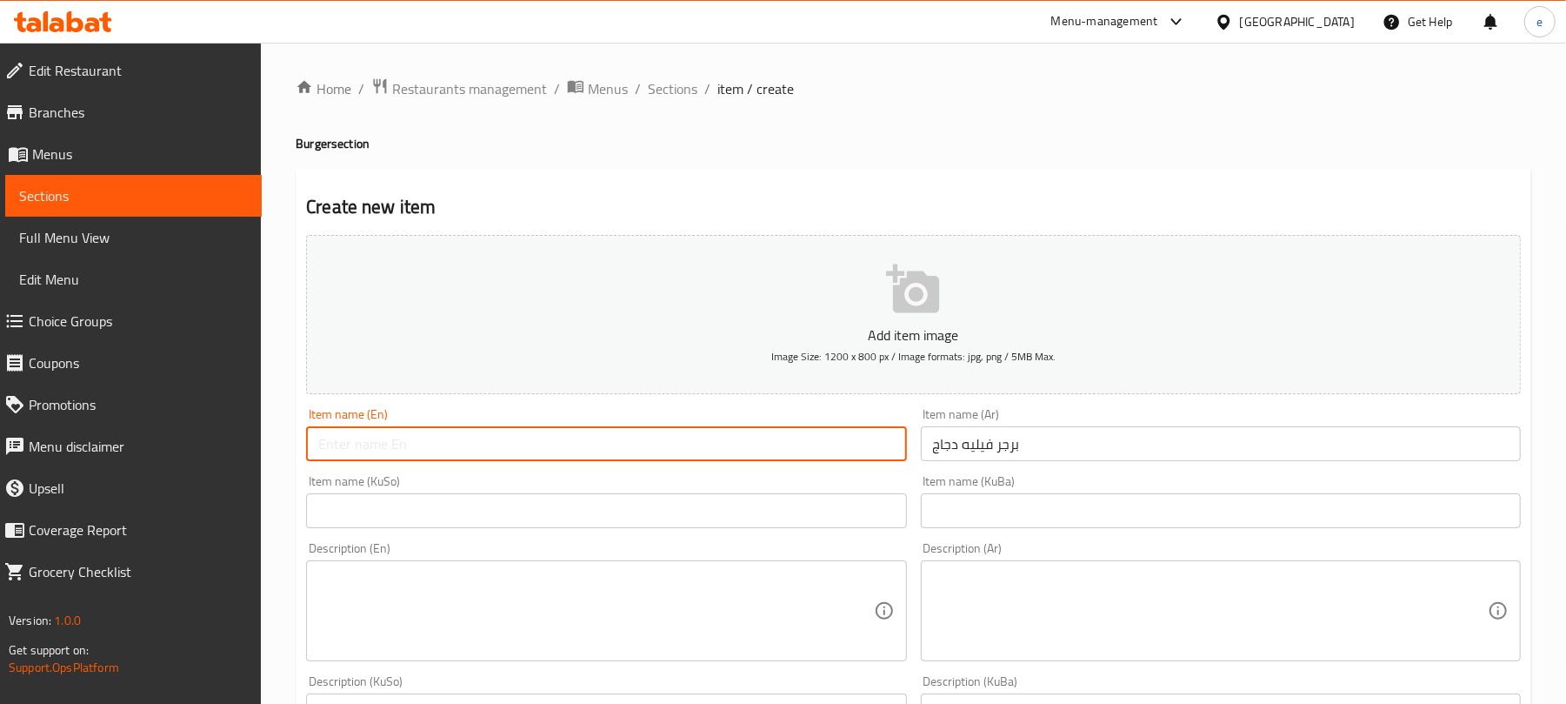
paste input "Chicken Fillet Burger"
type input "Chicken Fillet Burger"
click at [773, 502] on input "text" at bounding box center [606, 510] width 600 height 35
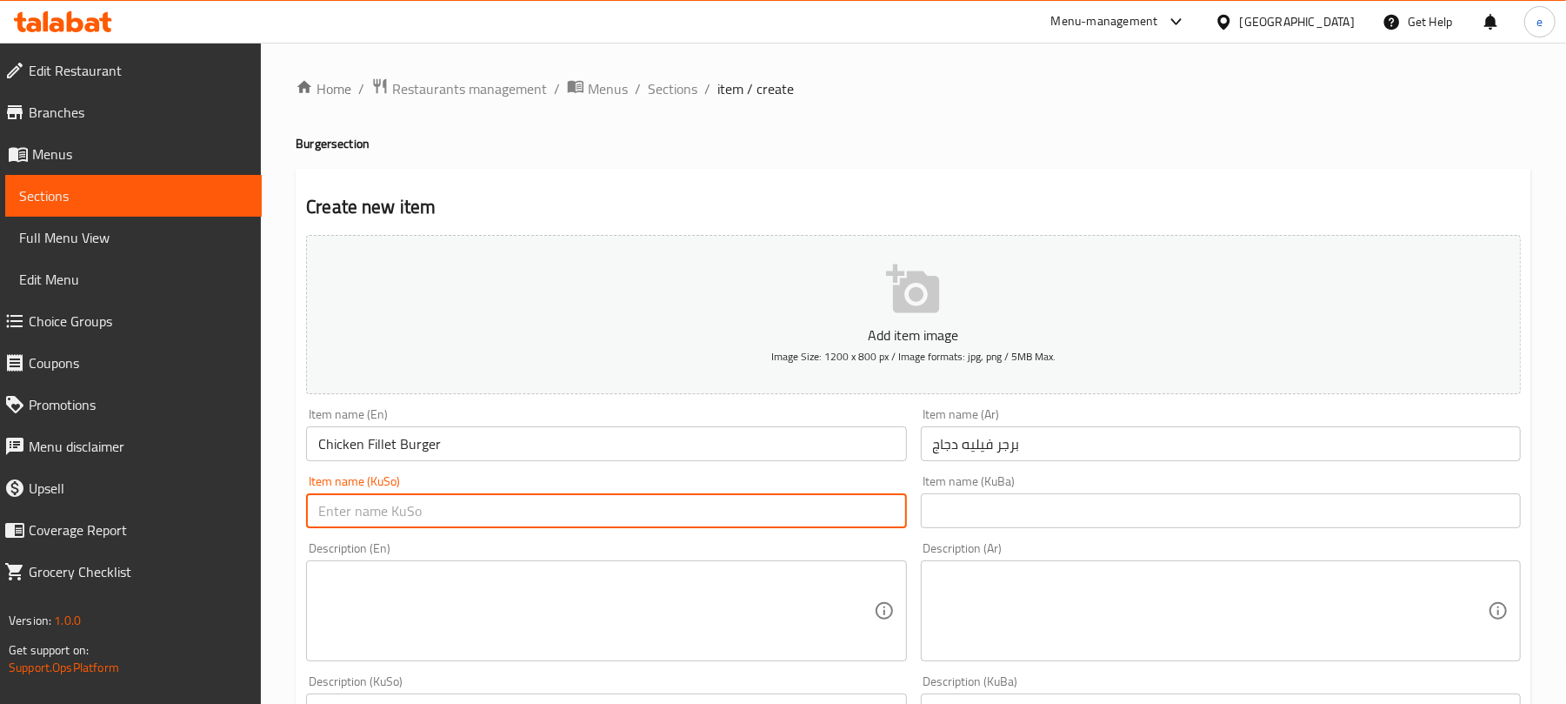
paste input "بەرگەری فیلێتی مریشک"
click at [867, 513] on input "بەرگەری فیلێتی مریشک" at bounding box center [606, 510] width 600 height 35
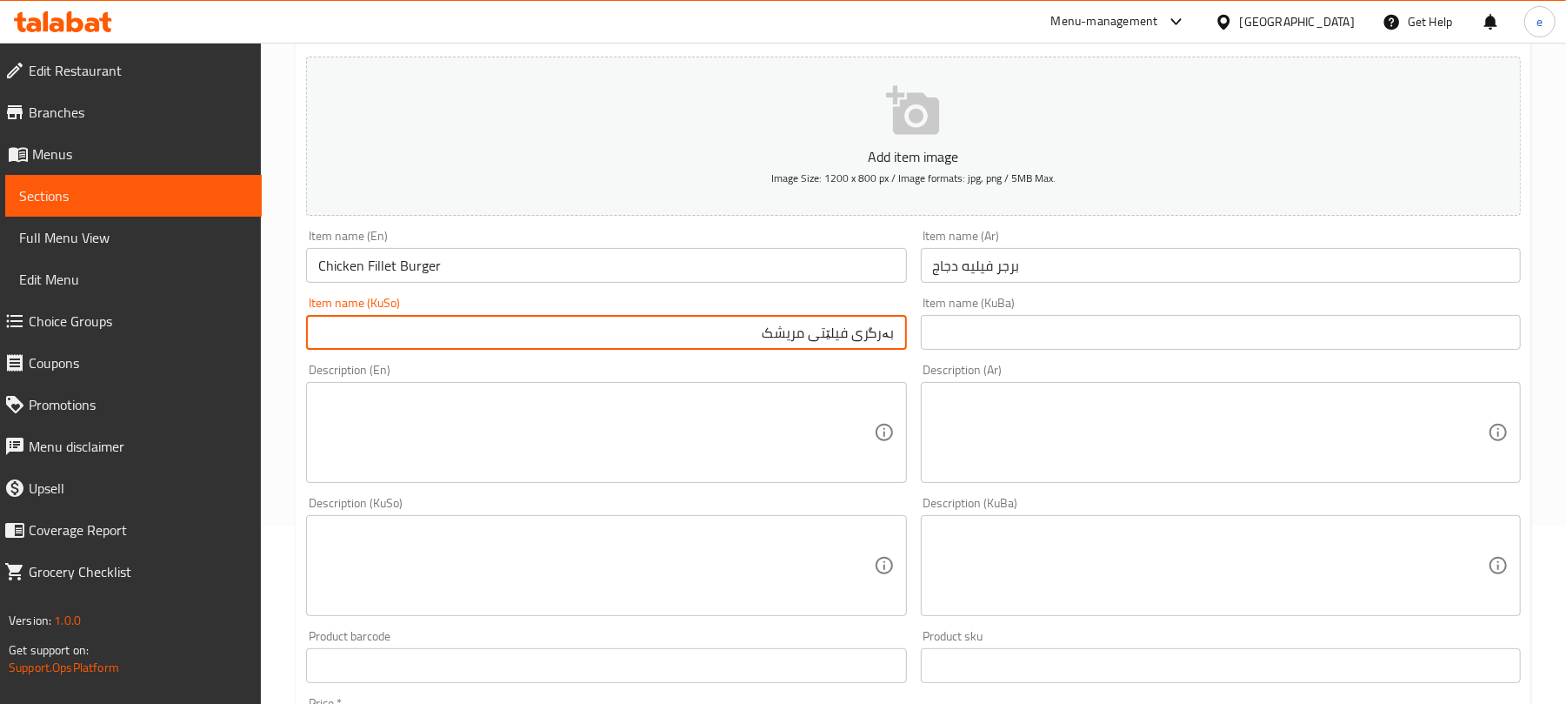
scroll to position [231, 0]
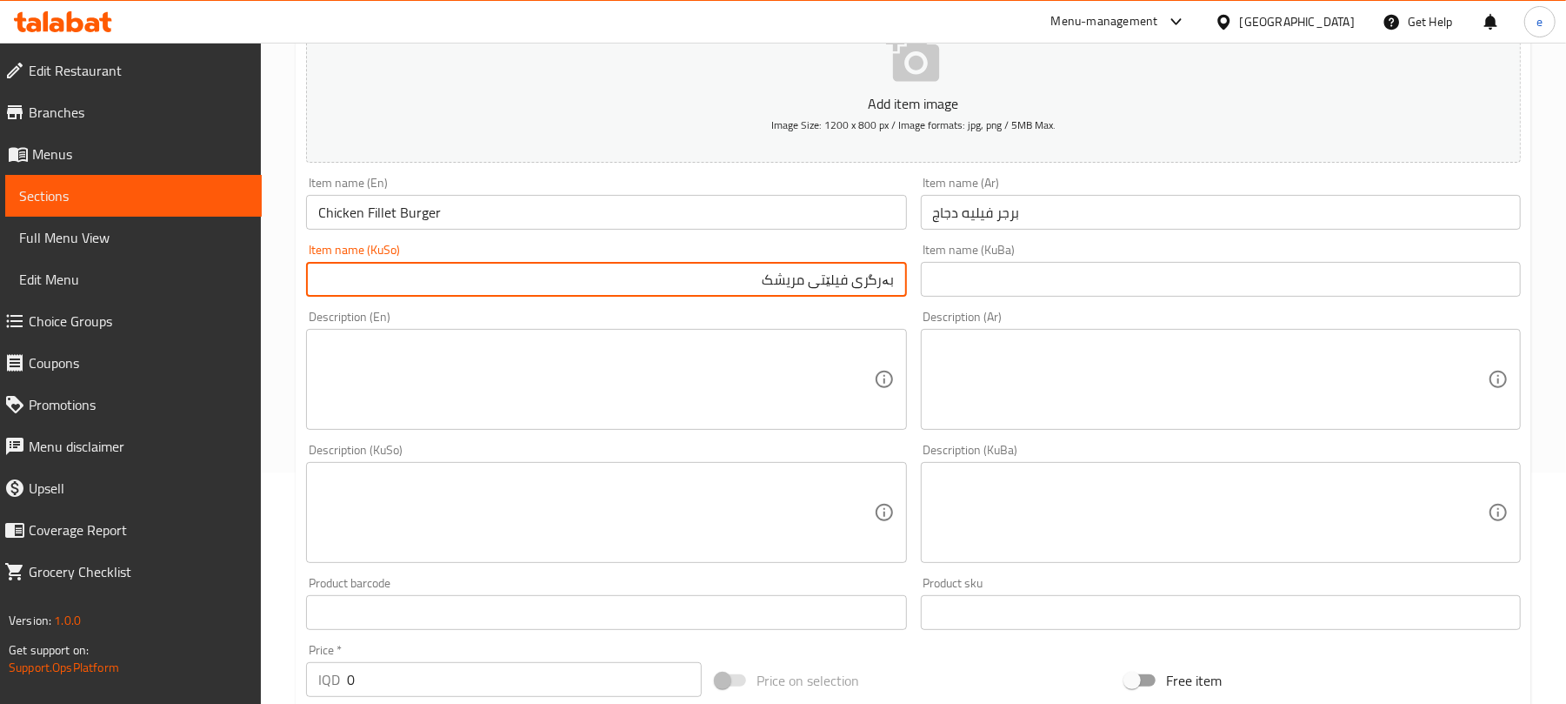
type input "بەرگری فیلێتی مریشک"
drag, startPoint x: 405, startPoint y: 691, endPoint x: 329, endPoint y: 697, distance: 76.8
click at [329, 697] on div "Add item image Image Size: 1200 x 800 px / Image formats: jpg, png / 5MB Max. I…" at bounding box center [913, 472] width 1229 height 950
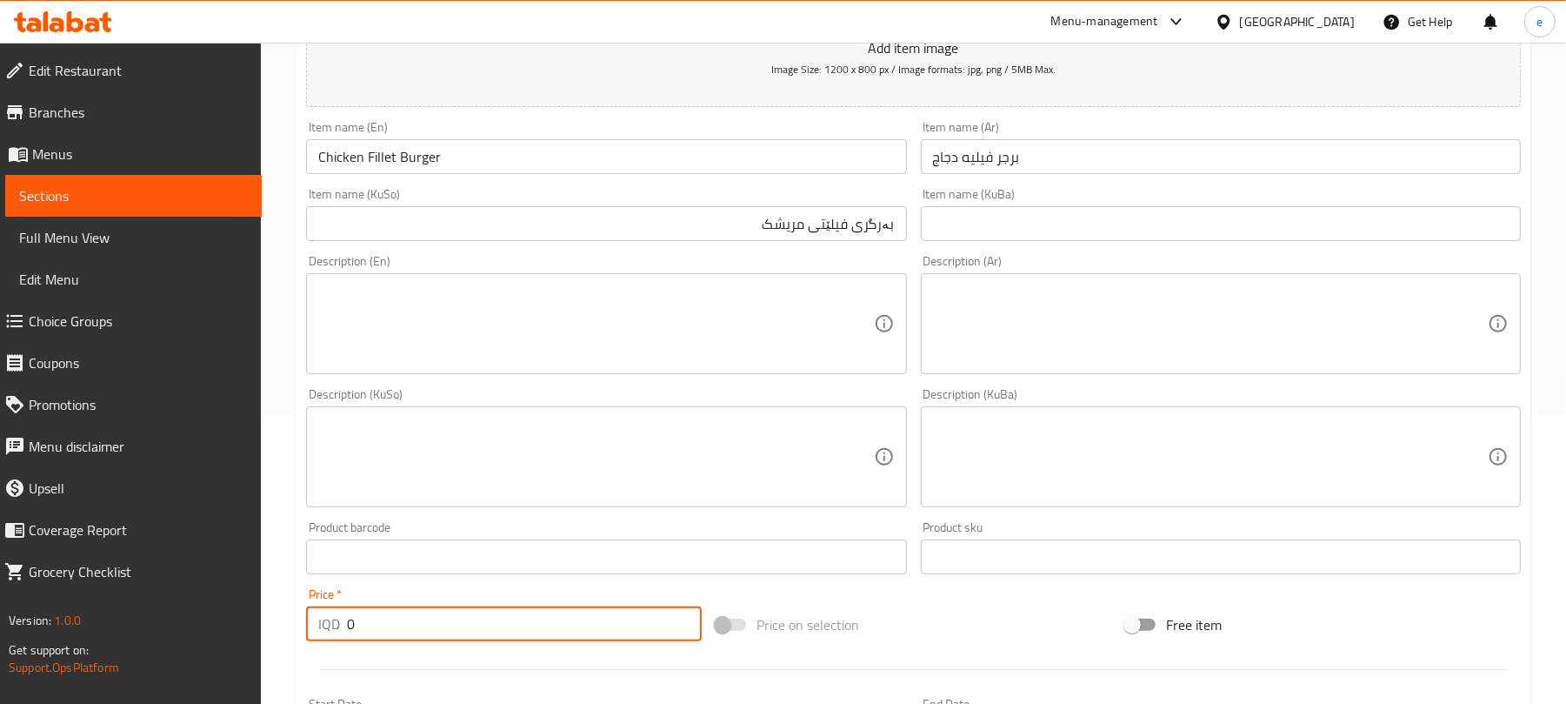
paste input "700"
type input "7000"
click at [607, 304] on textarea at bounding box center [595, 324] width 555 height 83
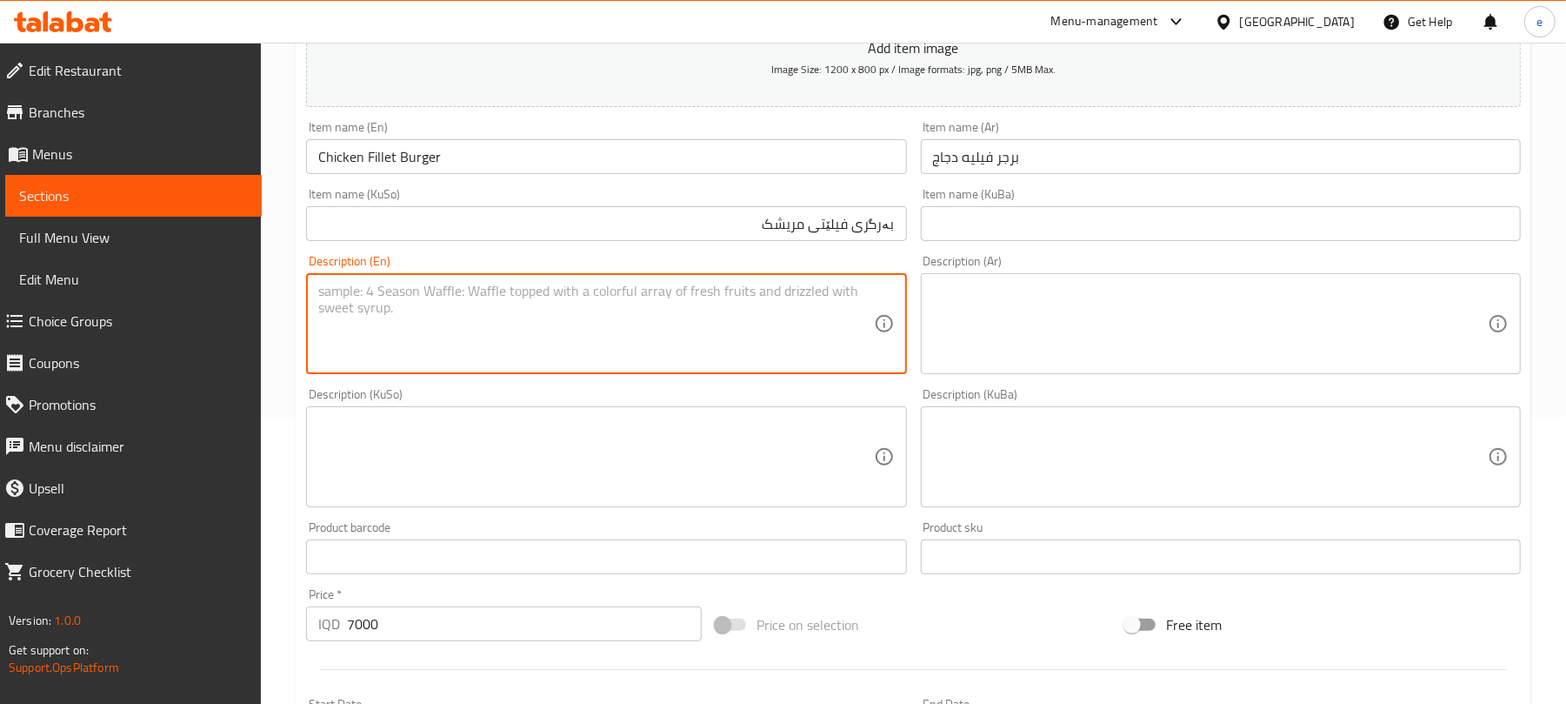
paste textarea "140g Fried chicken fillet topped with cheddar cheese, lettuce and mayonnaise"
type textarea "140g Fried chicken fillet topped with cheddar cheese, lettuce and mayonnaise"
click at [1181, 370] on div "Description (Ar)" at bounding box center [1221, 323] width 600 height 101
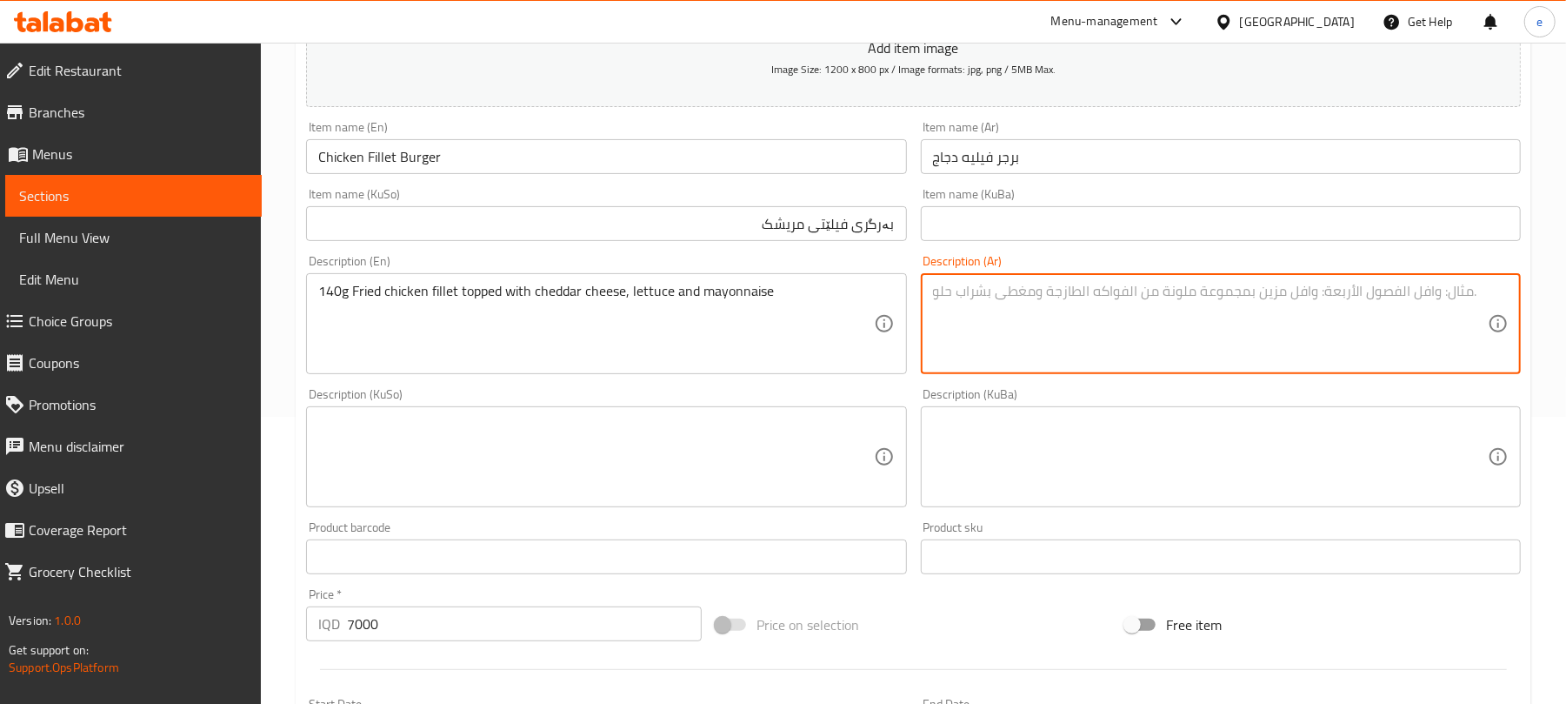
paste textarea "140 جرام فيليه دجاج مقلي مغطى بجبنة شيدر, خس ومايونيز"
type textarea "140 جرام فيليه دجاج مقلي مغطى بجبنة شيدر, خس ومايونيز"
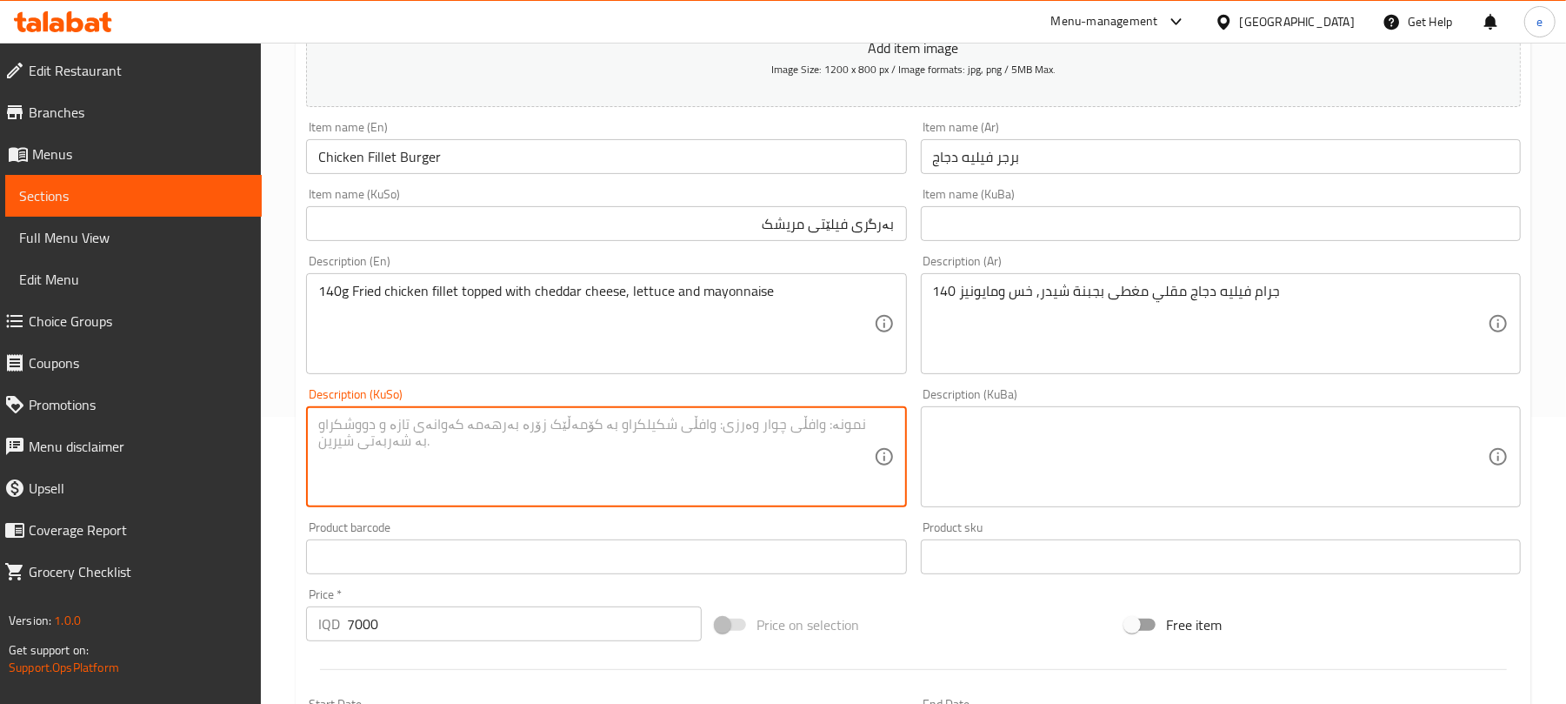
click at [809, 449] on textarea at bounding box center [595, 457] width 555 height 83
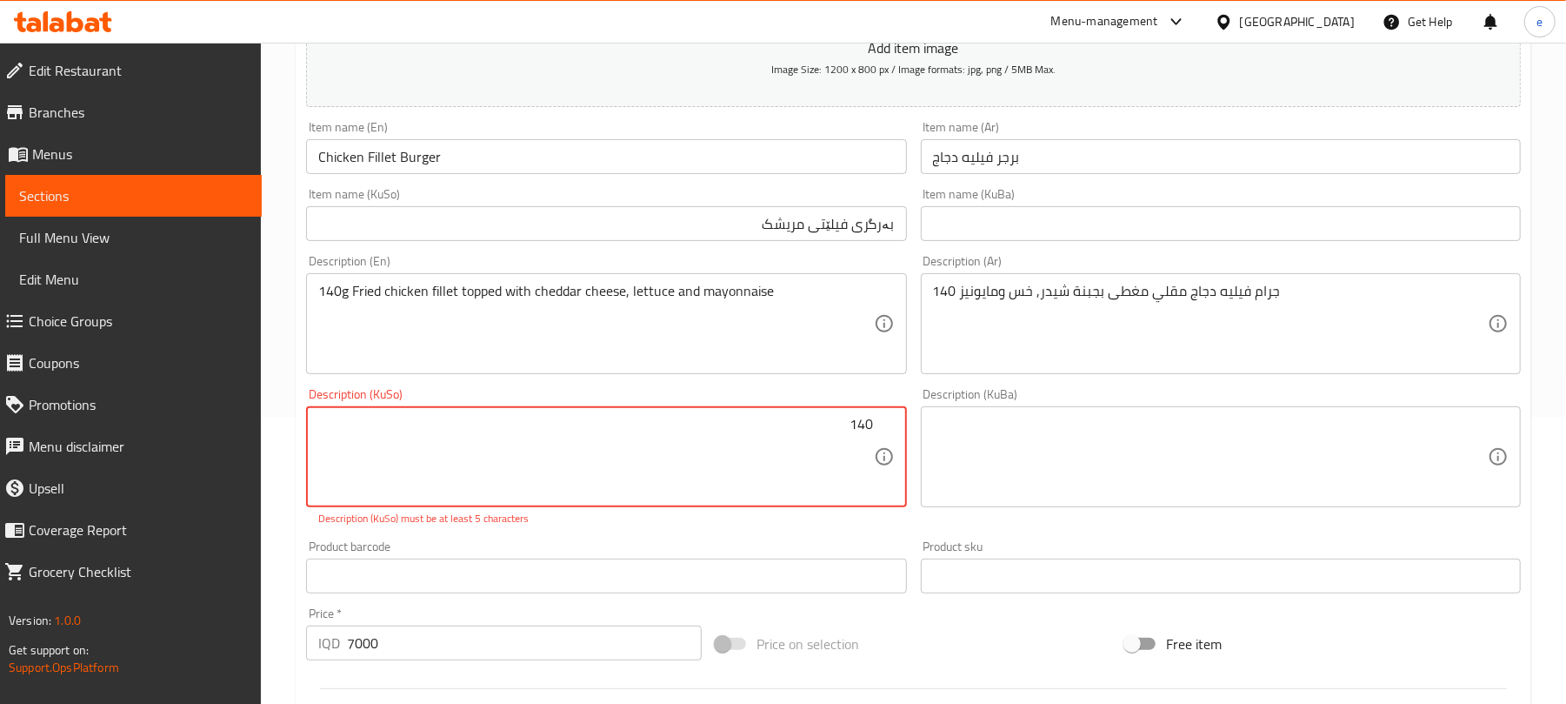
drag, startPoint x: 909, startPoint y: 463, endPoint x: 838, endPoint y: 426, distance: 79.4
click at [843, 457] on textarea "140" at bounding box center [595, 457] width 555 height 83
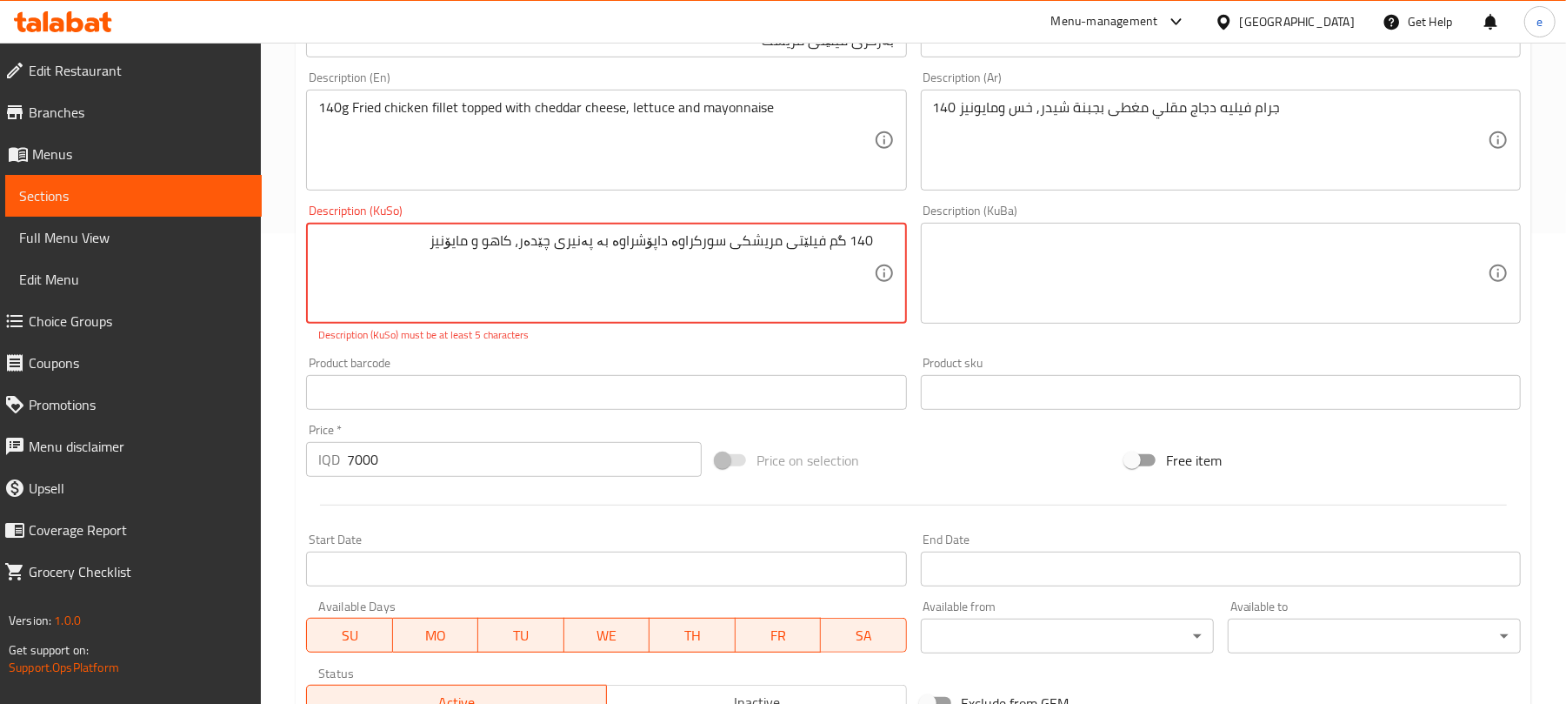
scroll to position [519, 0]
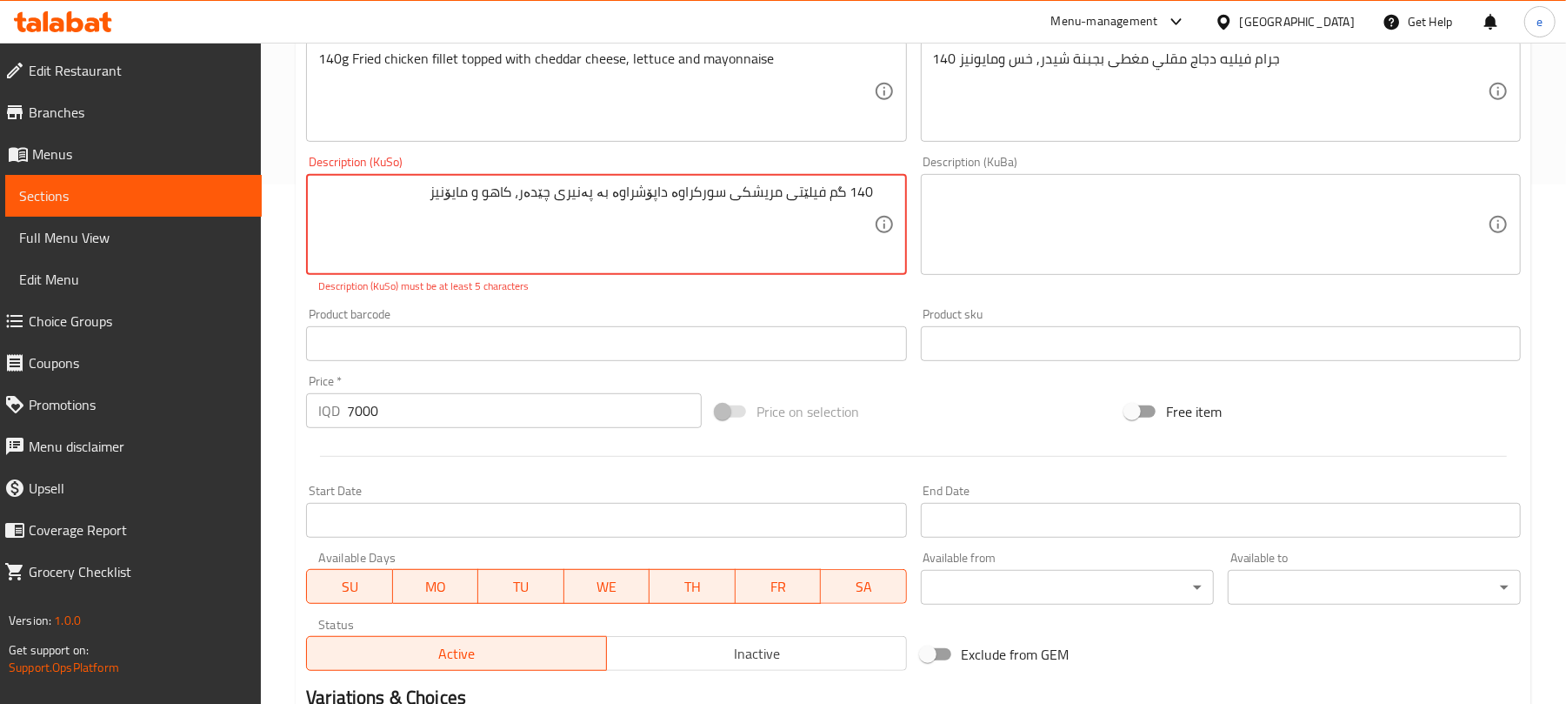
click at [631, 237] on textarea "140 گم فیلێتی مریشکی سورکراوە داپۆشراوە بە پەنیری چێدەر، کاهو و مایۆنیز" at bounding box center [595, 225] width 555 height 83
type textarea "140 گم فیلێتی مریشکی سورکراوە داپۆشراوە بە پەنیری چێدەر، کاهو و مایۆنیز"
click at [1062, 278] on div "Description (KuBa) Description (KuBa)" at bounding box center [1221, 225] width 614 height 152
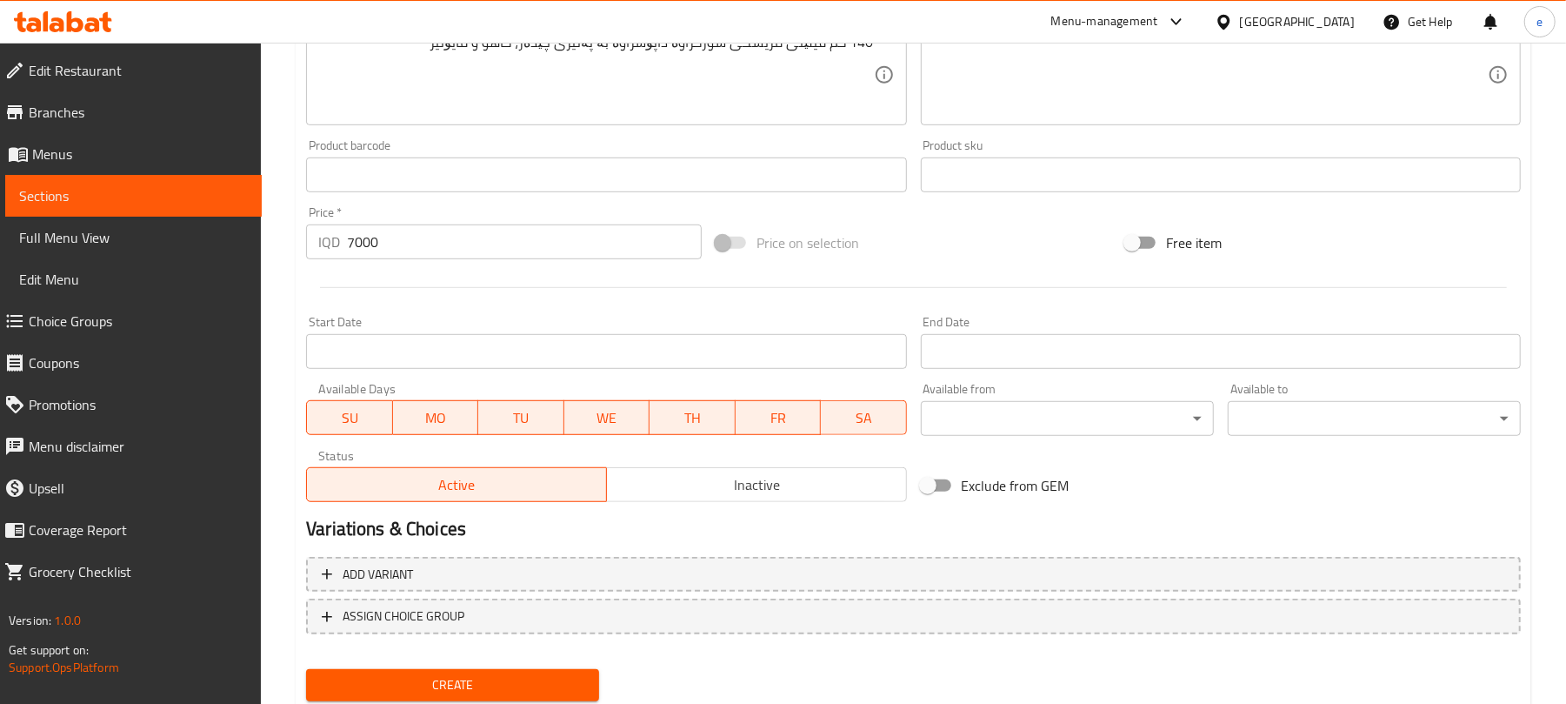
scroll to position [724, 0]
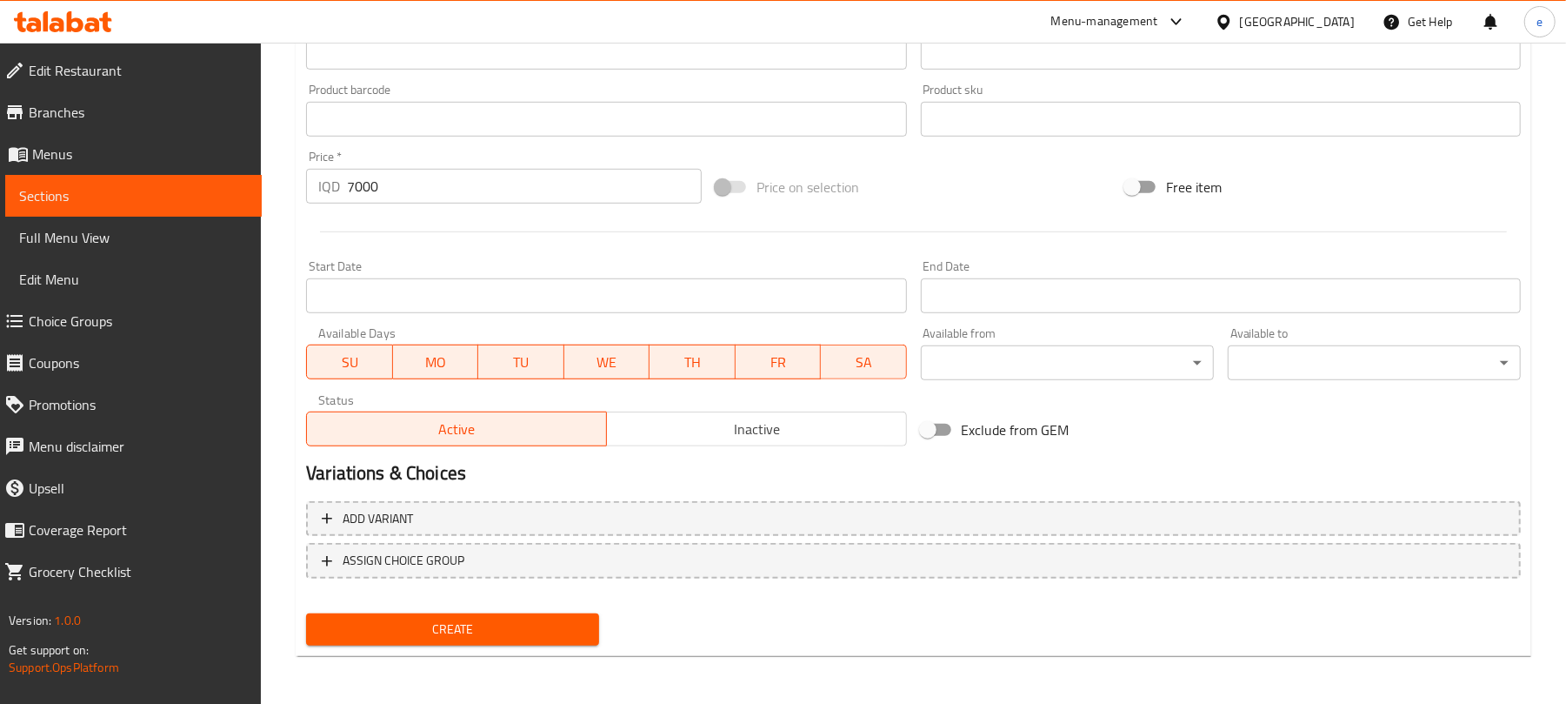
click at [503, 604] on div "Add variant ASSIGN CHOICE GROUP" at bounding box center [913, 550] width 1229 height 113
click at [534, 624] on span "Create" at bounding box center [452, 629] width 265 height 22
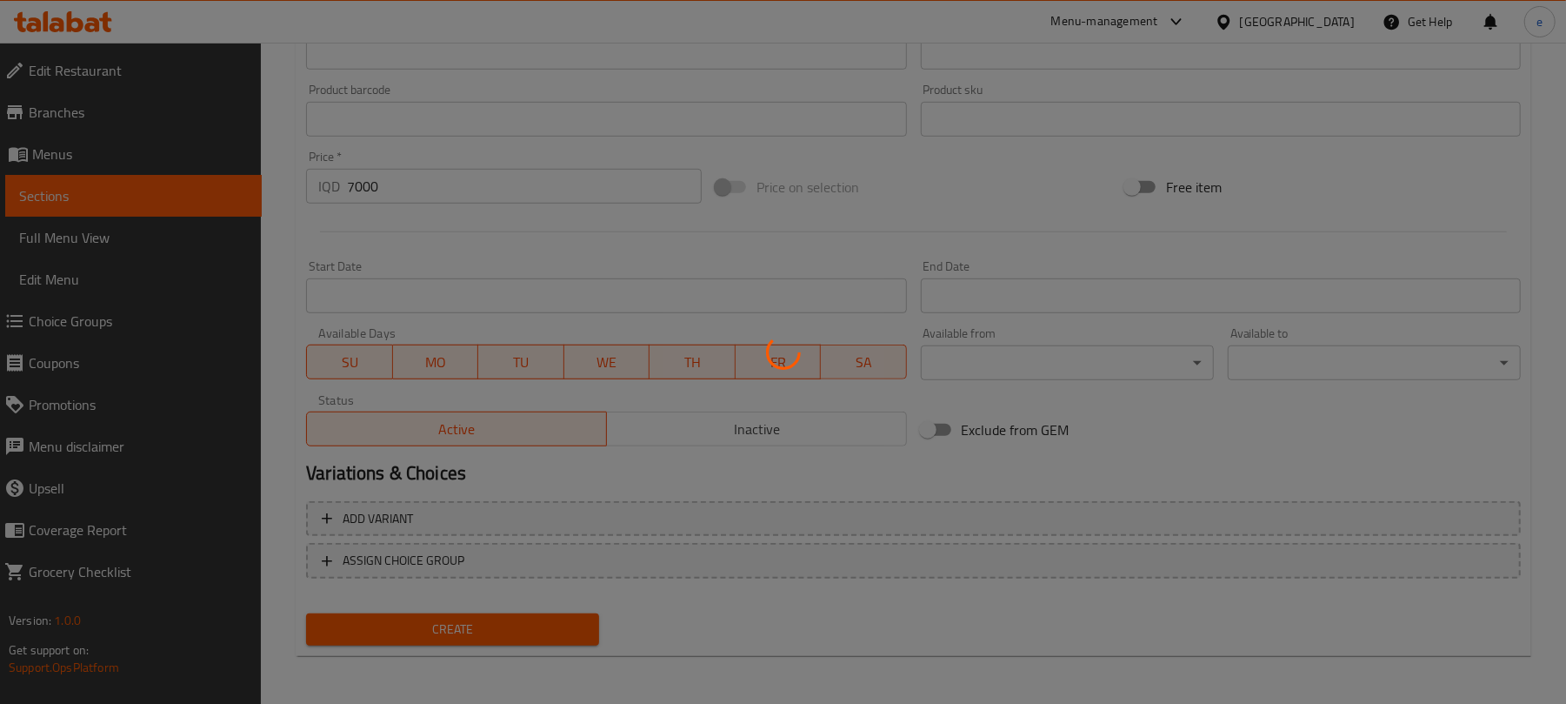
type input "0"
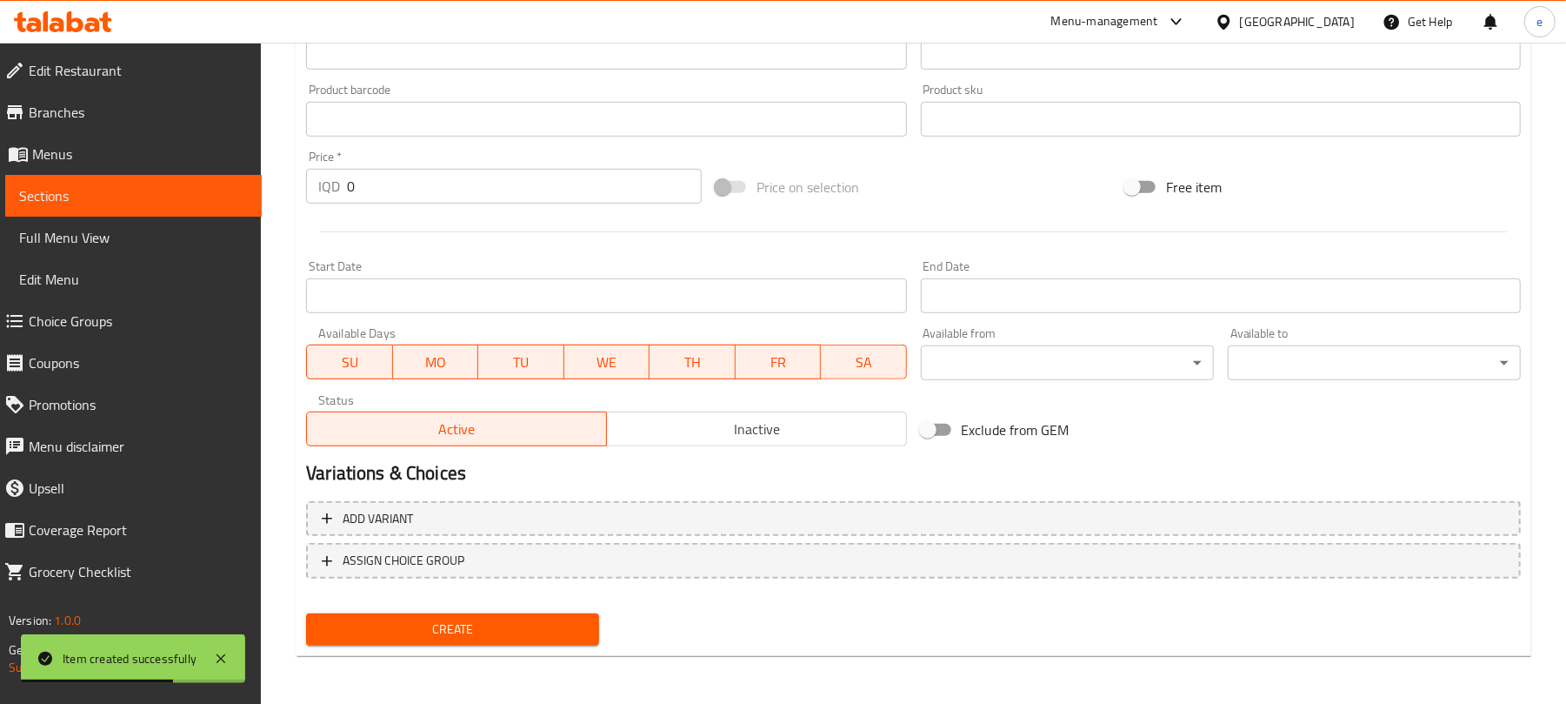
click at [102, 15] on icon at bounding box center [63, 21] width 98 height 21
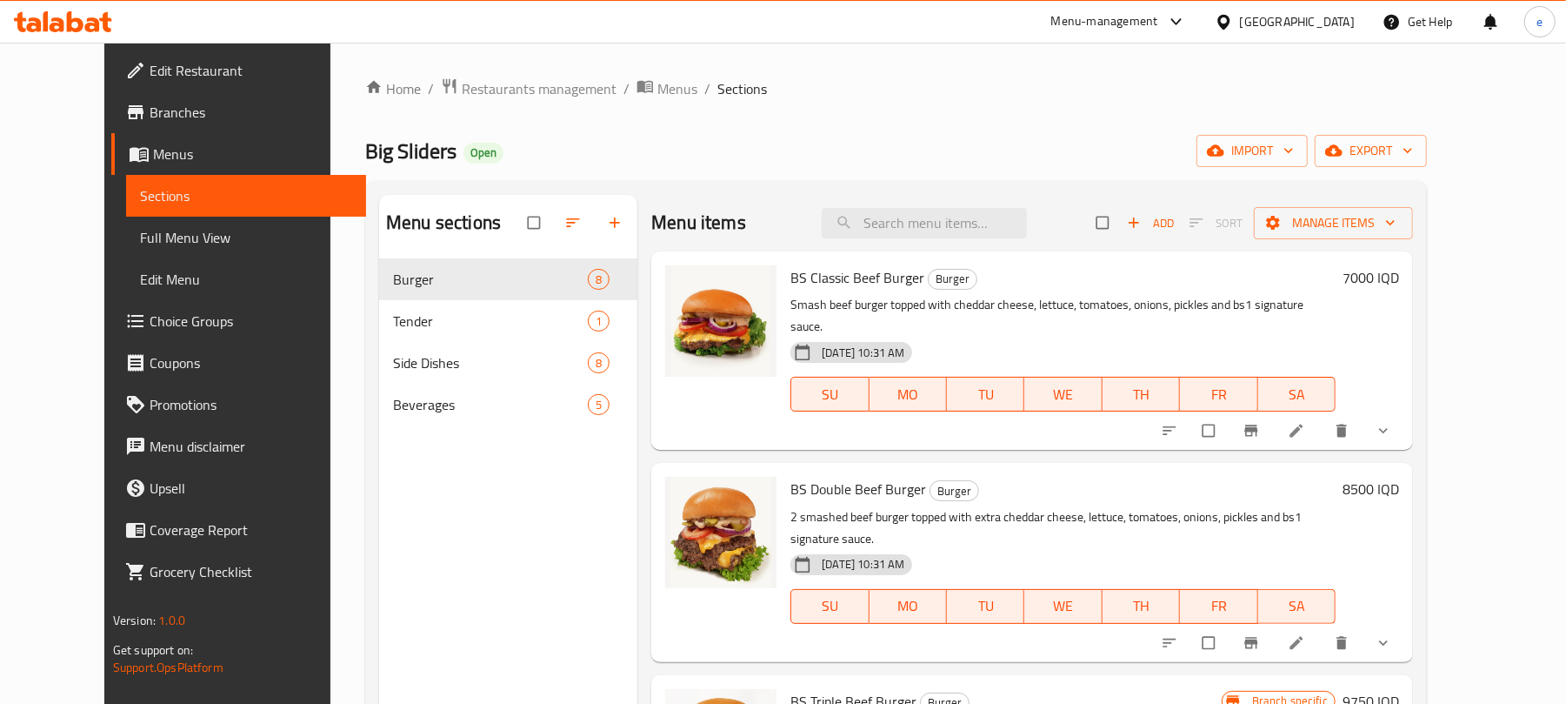
click at [150, 238] on span "Full Menu View" at bounding box center [246, 237] width 212 height 21
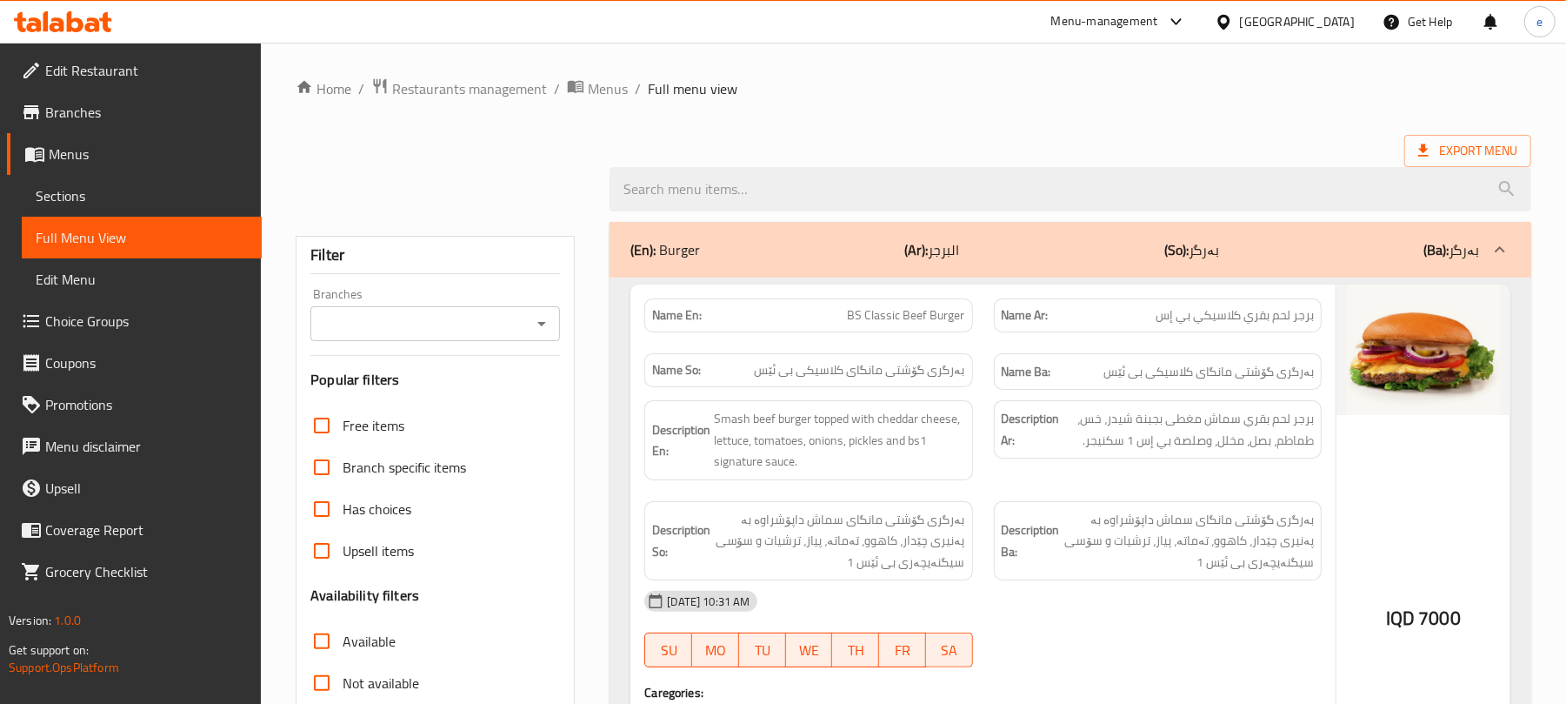
click at [536, 330] on icon "Open" at bounding box center [541, 323] width 21 height 21
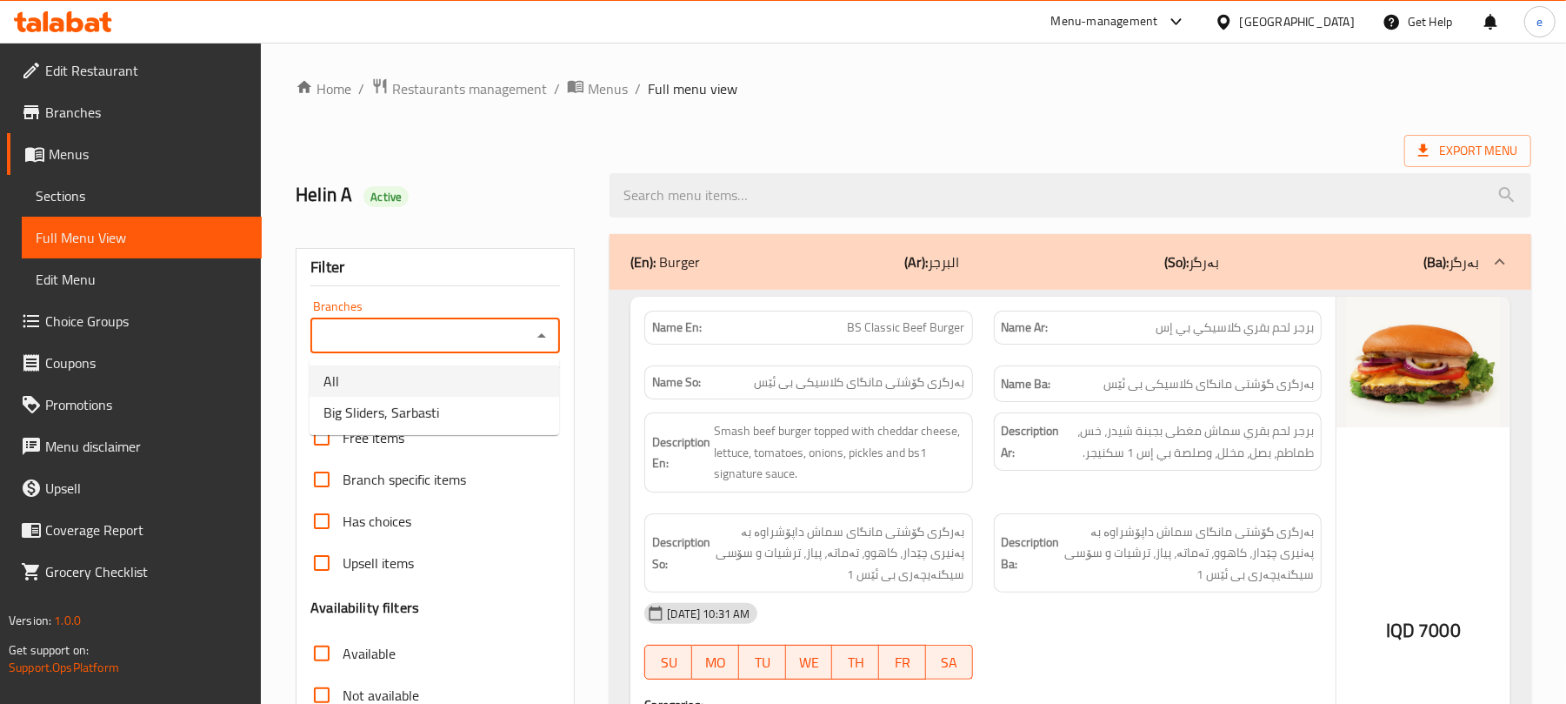
click at [414, 411] on span "Big Sliders, Sarbasti" at bounding box center [382, 412] width 116 height 21
click at [543, 341] on icon "Open" at bounding box center [541, 335] width 21 height 21
click at [452, 369] on li "All" at bounding box center [435, 380] width 250 height 31
click at [543, 335] on icon "Open" at bounding box center [541, 335] width 21 height 21
click at [496, 404] on li "Big Sliders, Sarbasti" at bounding box center [435, 412] width 250 height 31
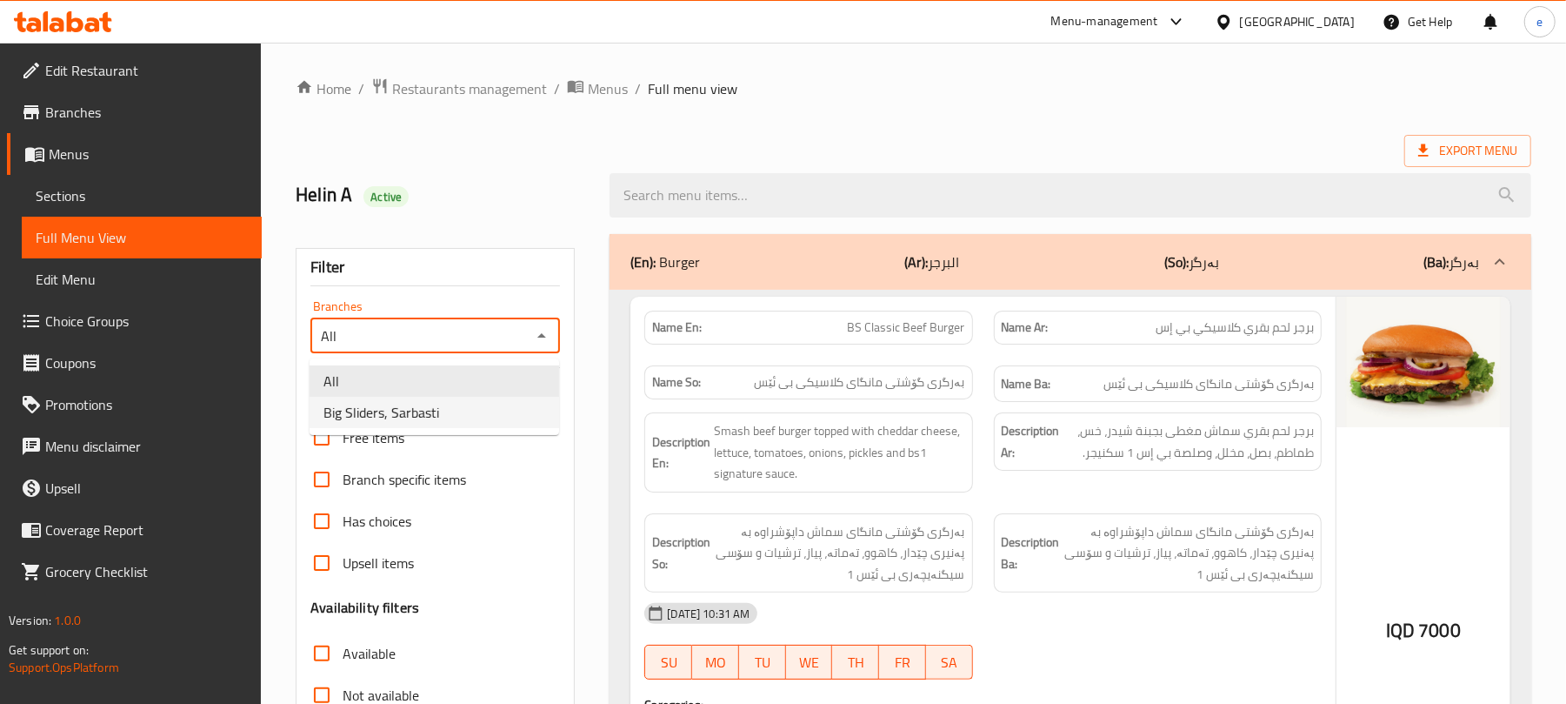
type input "Big Sliders, Sarbasti"
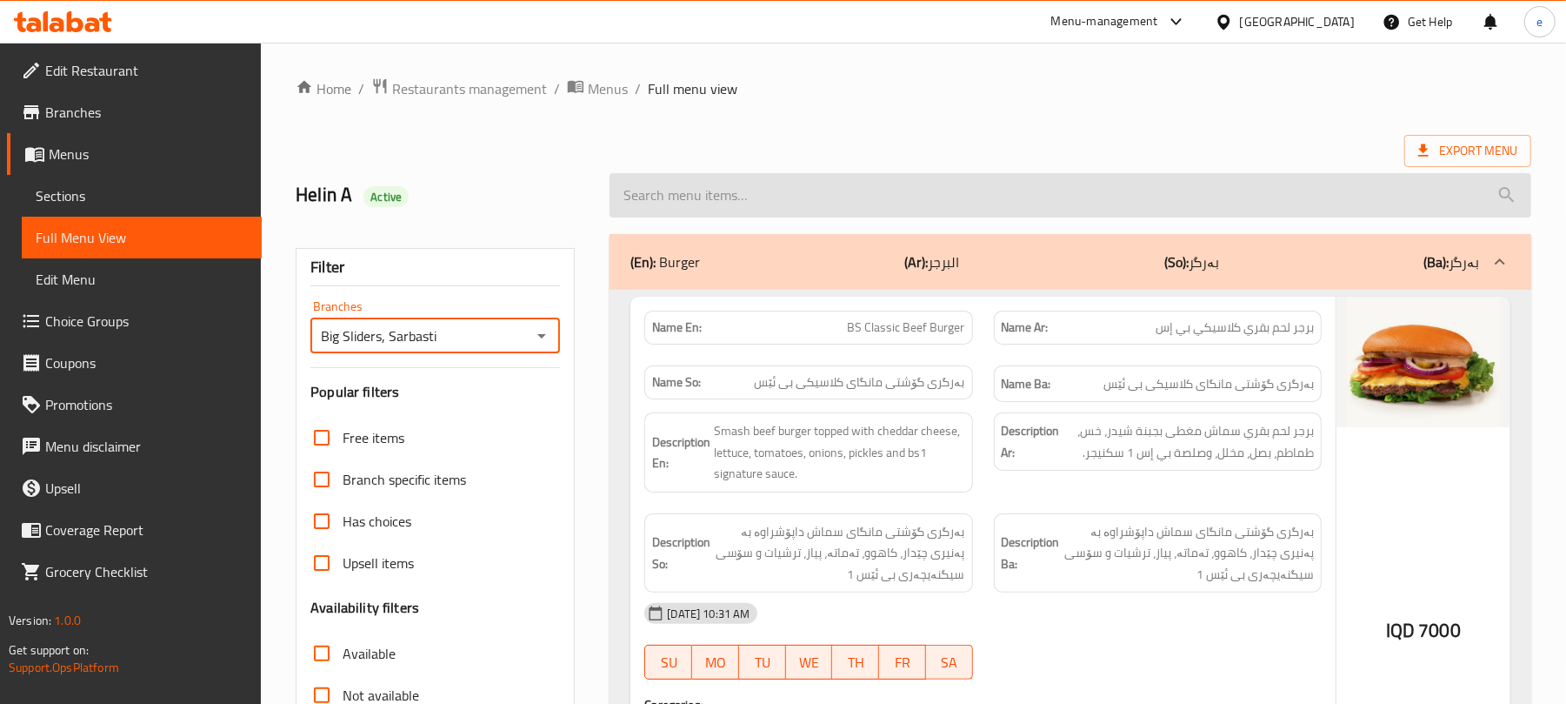
click at [764, 209] on input "search" at bounding box center [1071, 195] width 922 height 44
paste input "Chicken Fillet Burger"
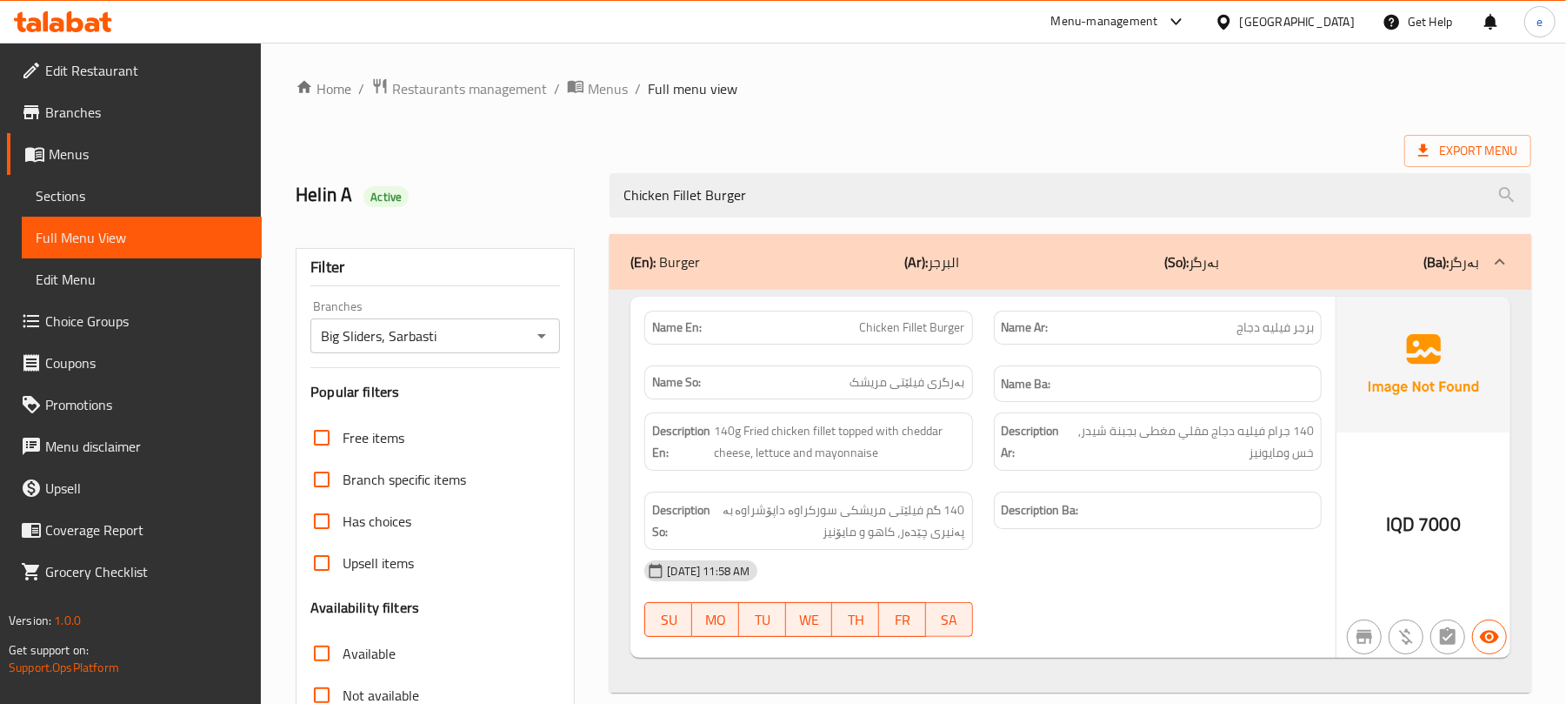
type input "Chicken Fillet Burger"
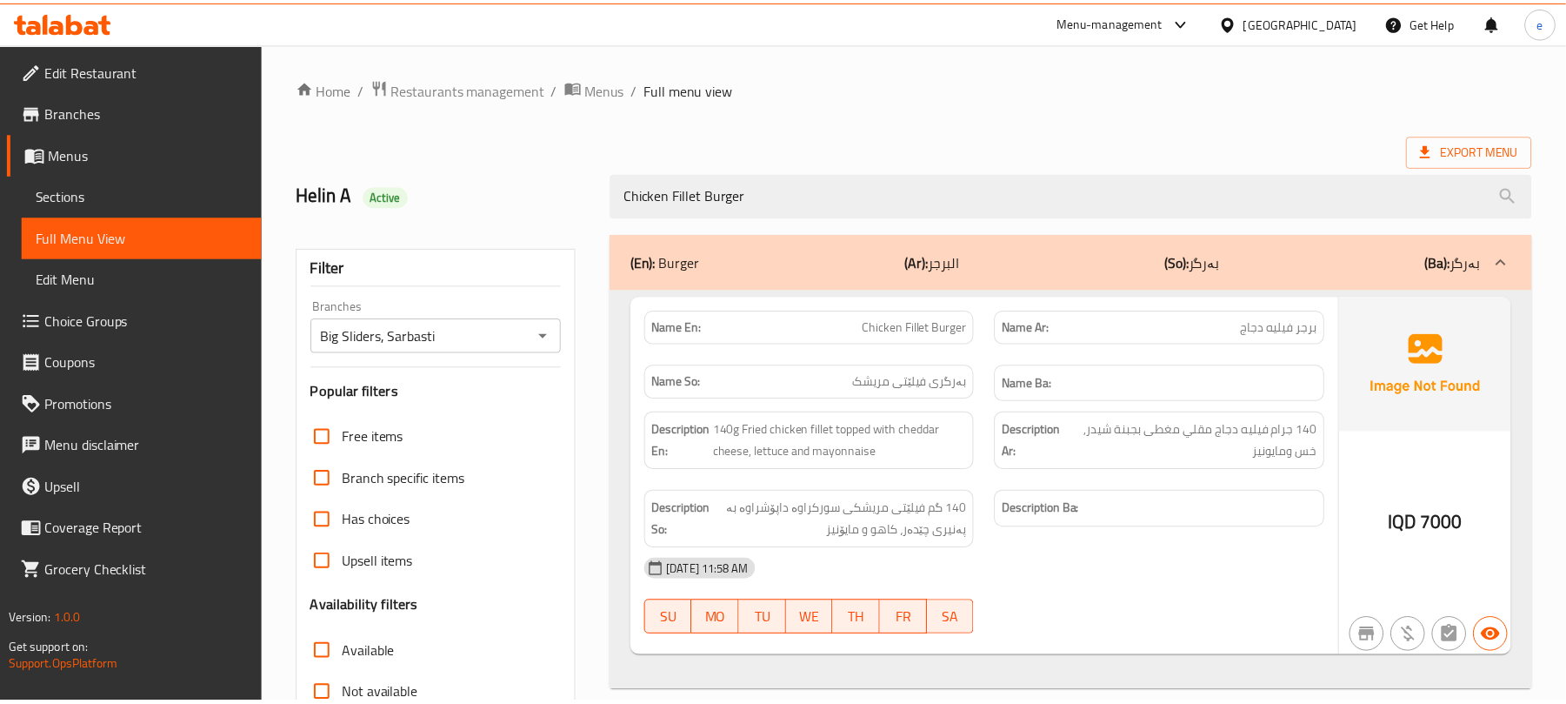
scroll to position [224, 0]
